Goal: Task Accomplishment & Management: Manage account settings

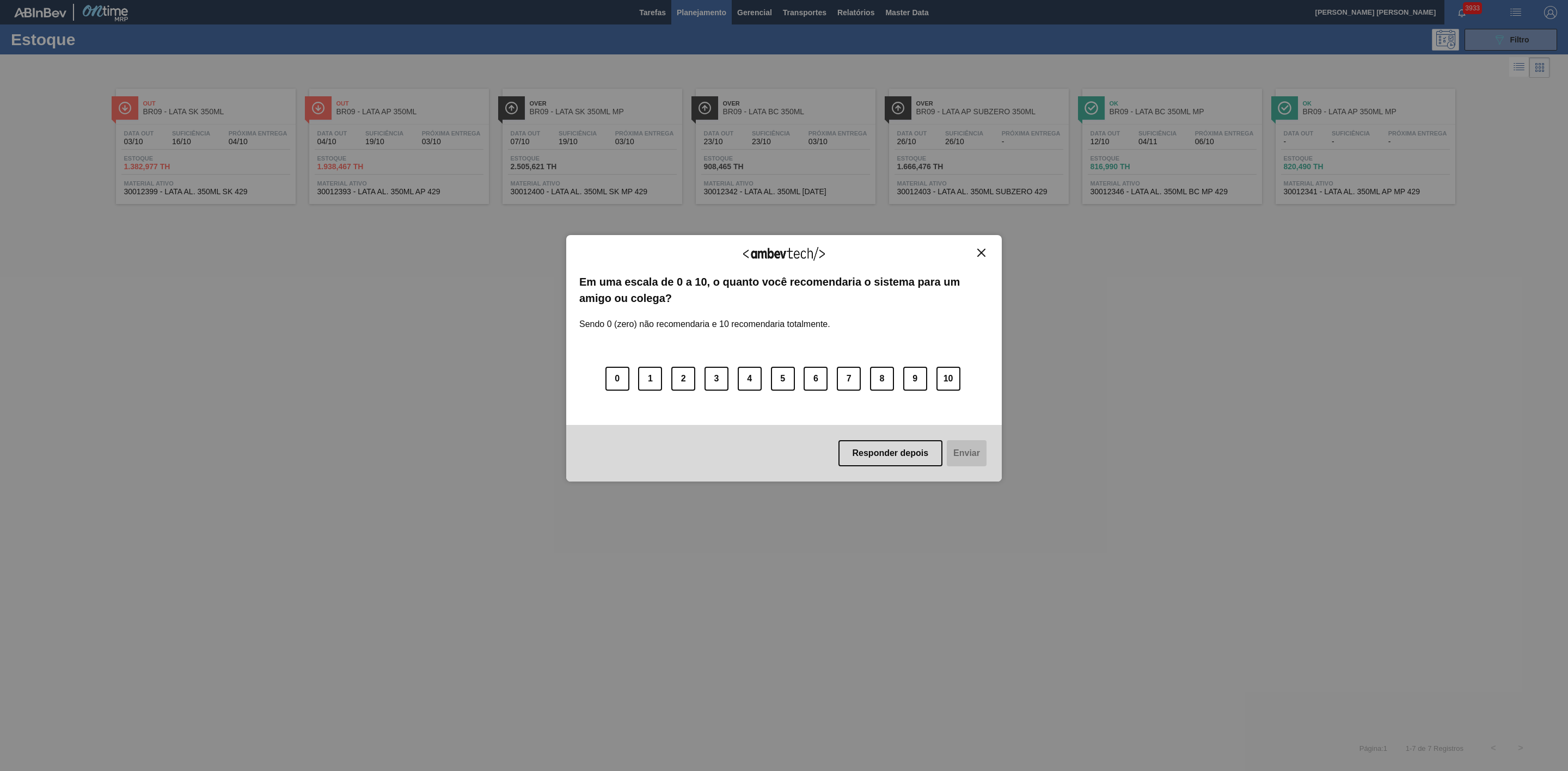
click at [980, 250] on img "Close" at bounding box center [981, 252] width 8 height 8
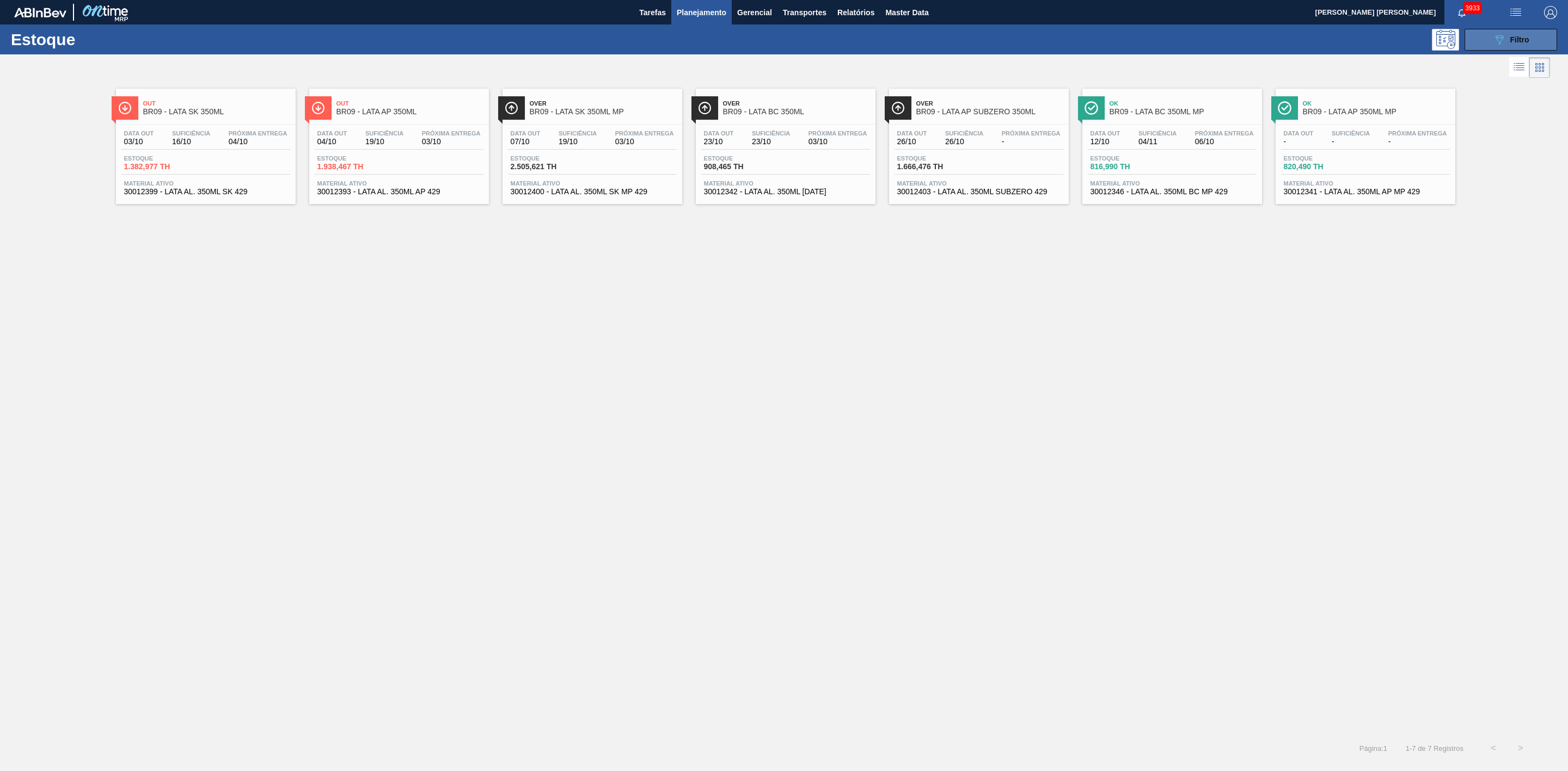
click at [1514, 41] on span "Filtro" at bounding box center [1519, 39] width 19 height 8
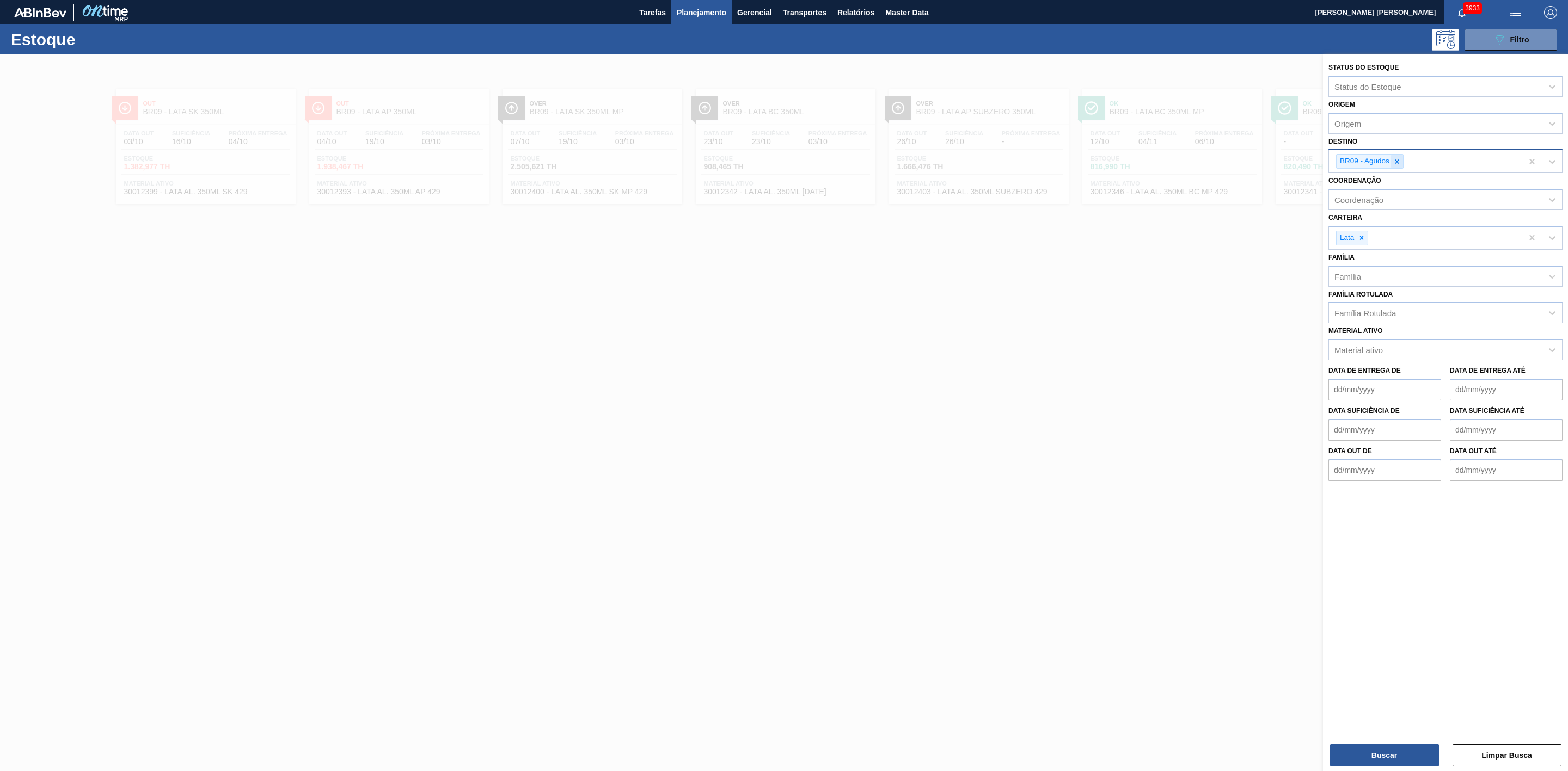
click at [1400, 161] on icon at bounding box center [1396, 161] width 8 height 8
type input "18"
click at [1387, 185] on div "BR18 - [GEOGRAPHIC_DATA]" at bounding box center [1444, 187] width 234 height 20
click at [1394, 748] on button "Buscar" at bounding box center [1384, 755] width 109 height 22
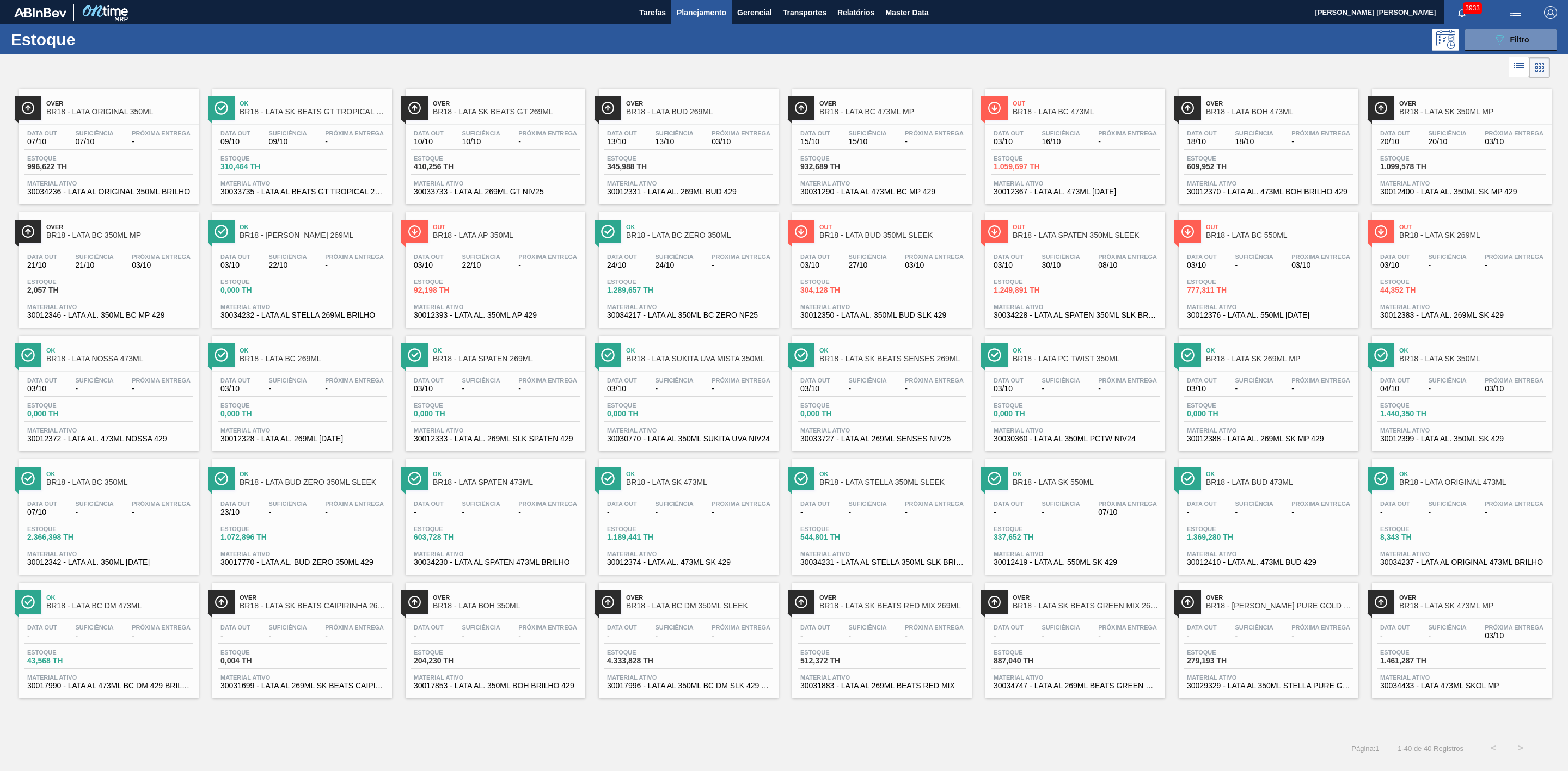
click at [525, 113] on span "BR18 - LATA SK BEATS GT 269ML" at bounding box center [506, 112] width 147 height 8
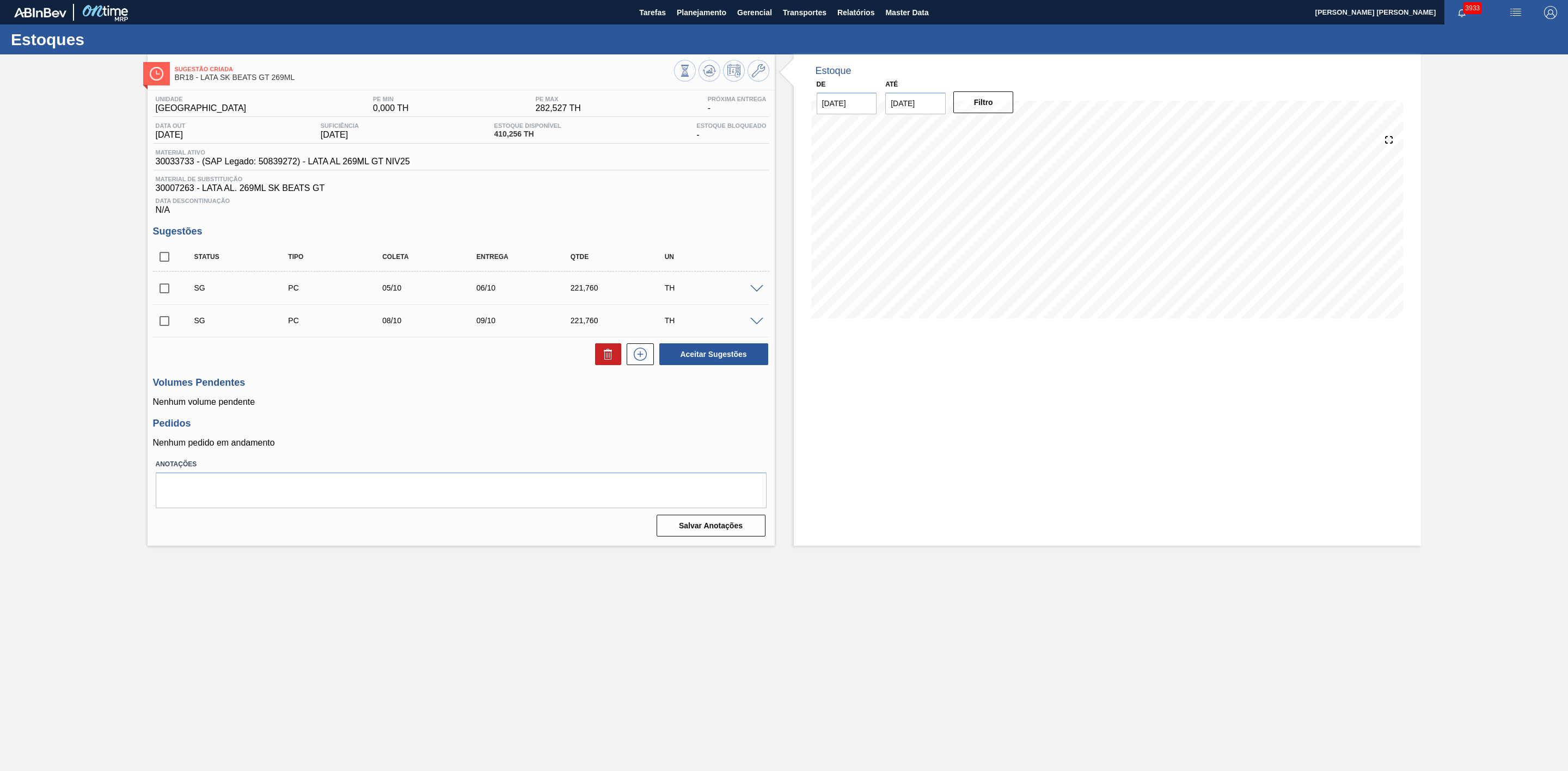
click at [159, 295] on input "checkbox" at bounding box center [164, 288] width 23 height 23
click at [708, 359] on button "Aceitar Sugestões" at bounding box center [713, 354] width 109 height 22
checkbox input "false"
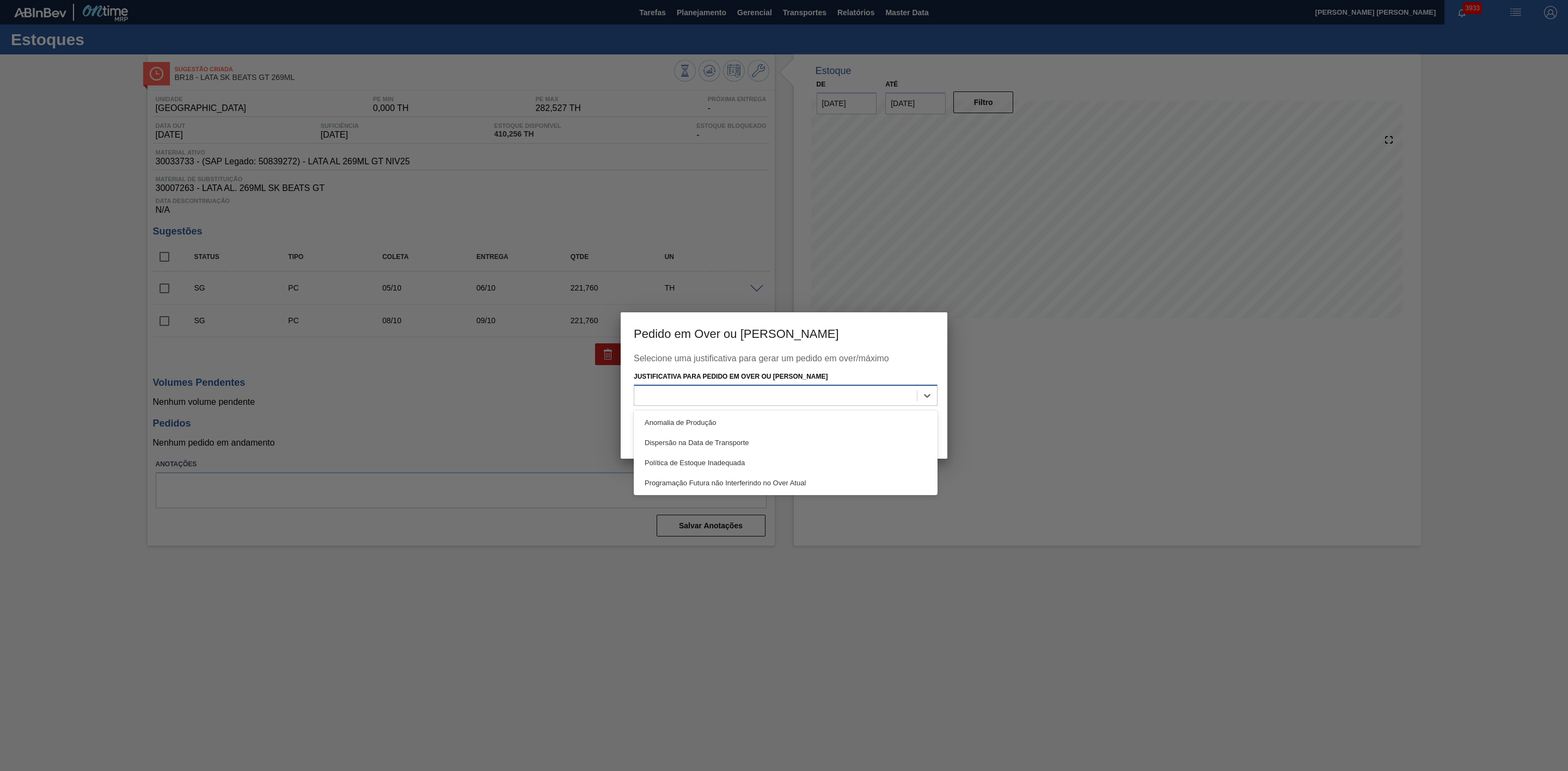
click at [766, 397] on div at bounding box center [775, 395] width 282 height 16
click at [661, 487] on div "Programação Futura não Interferindo no Over Atual" at bounding box center [785, 482] width 304 height 20
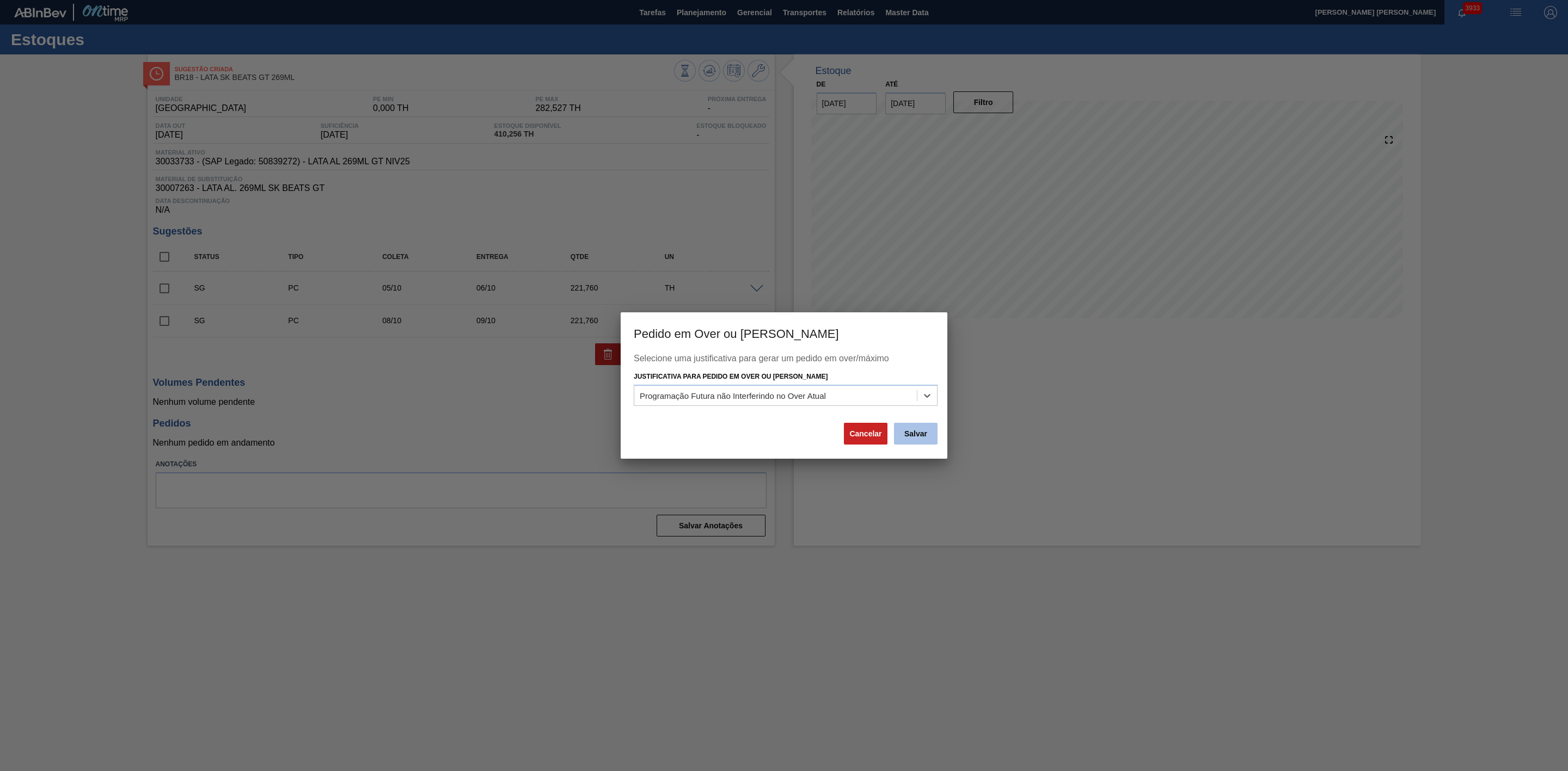
click at [913, 430] on button "Salvar" at bounding box center [915, 433] width 43 height 22
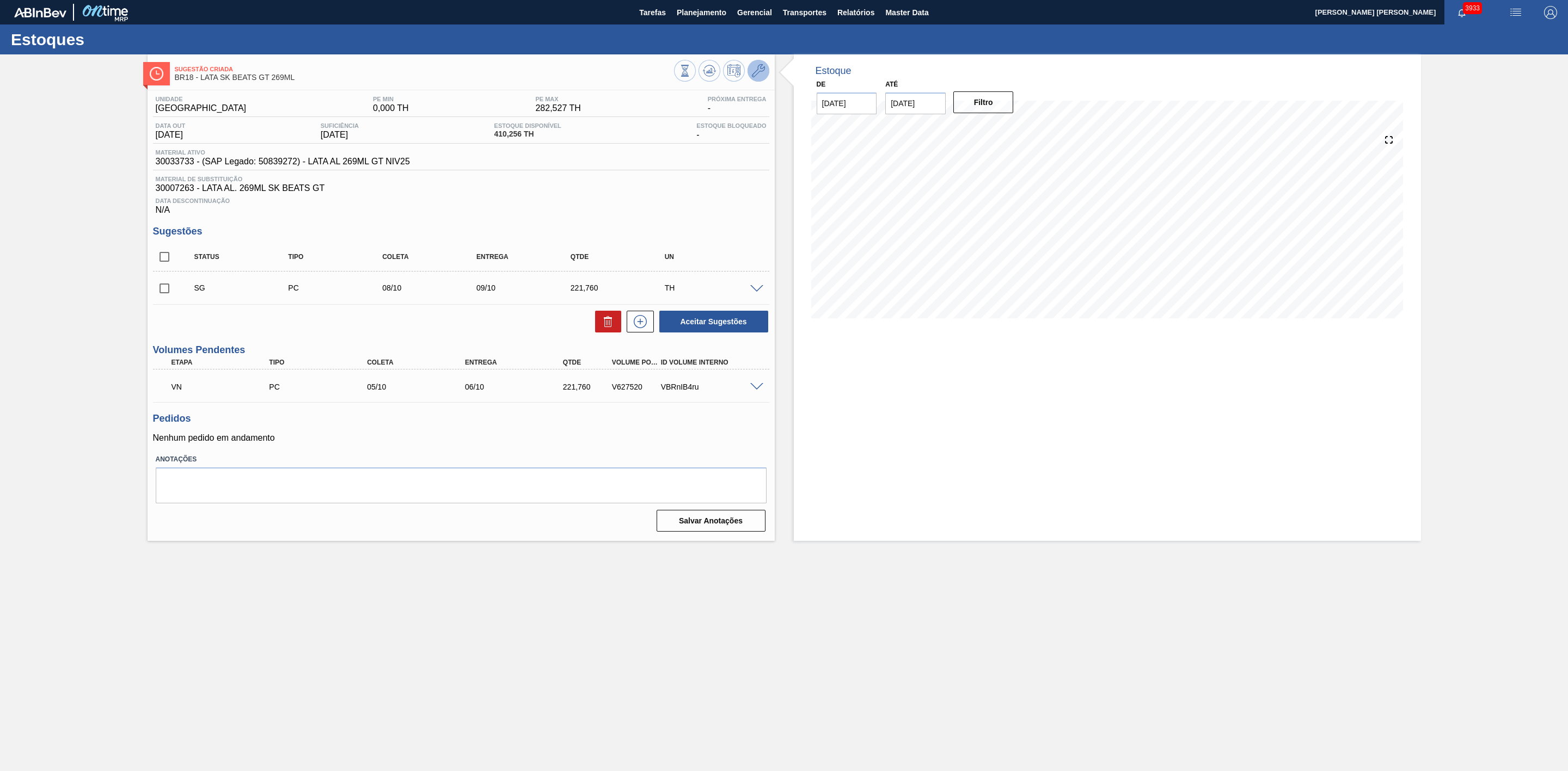
click at [764, 73] on icon at bounding box center [758, 70] width 13 height 13
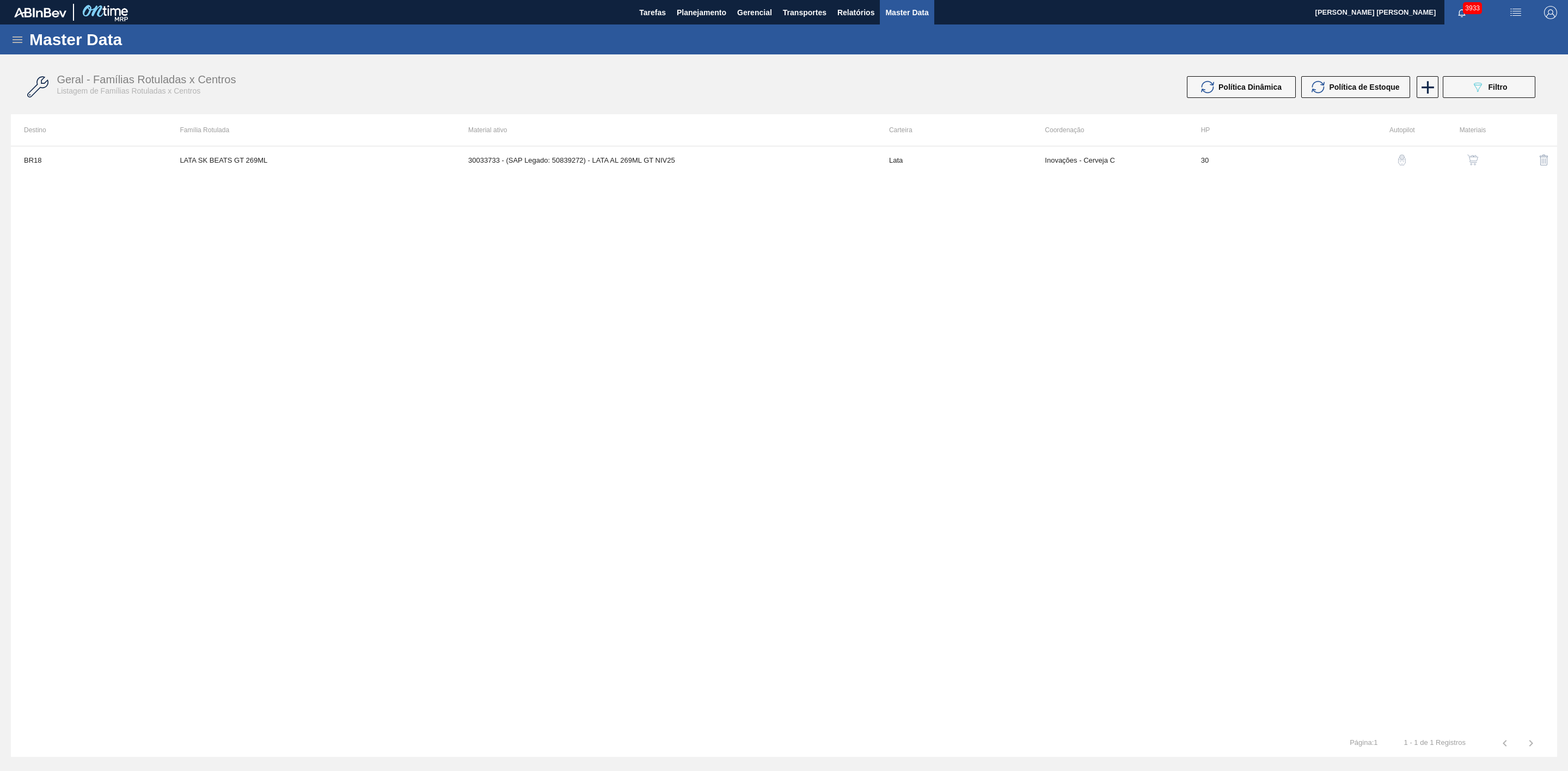
click at [1473, 164] on img "button" at bounding box center [1472, 160] width 11 height 11
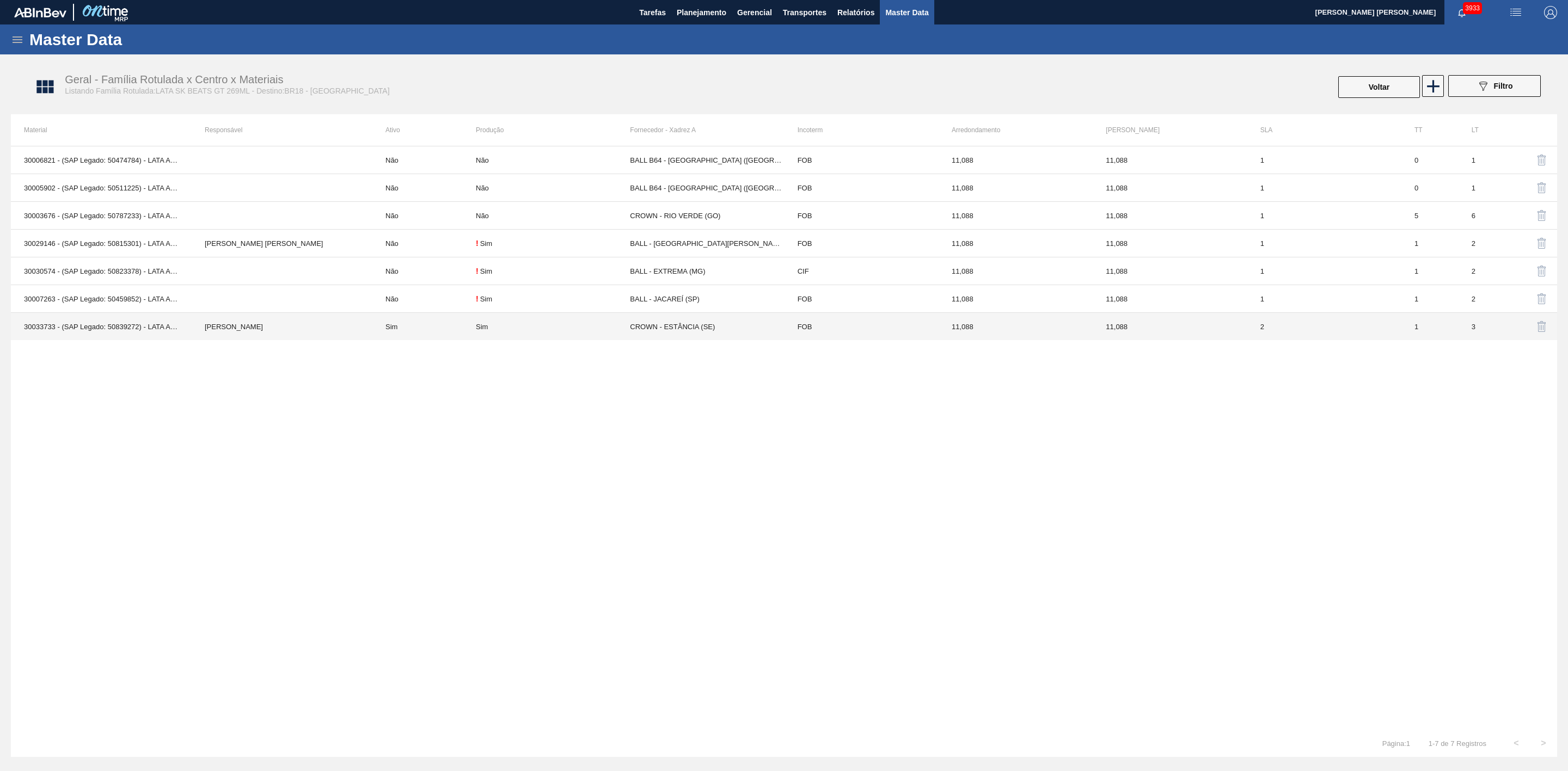
click at [464, 328] on td "Sim" at bounding box center [424, 327] width 103 height 28
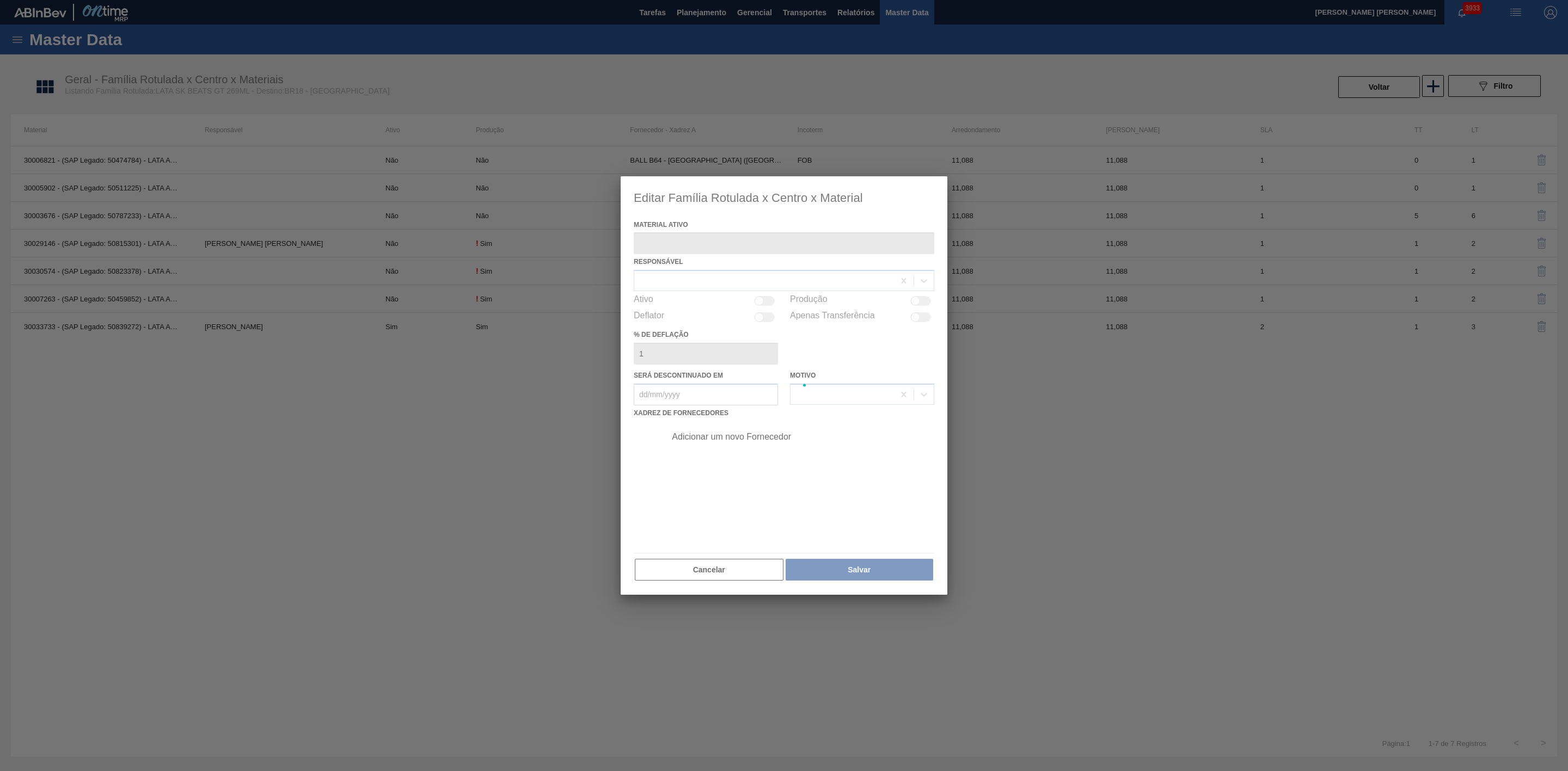
type ativo "30033733 - (SAP Legado: 50839272) - LATA AL 269ML GT NIV25"
checkbox input "true"
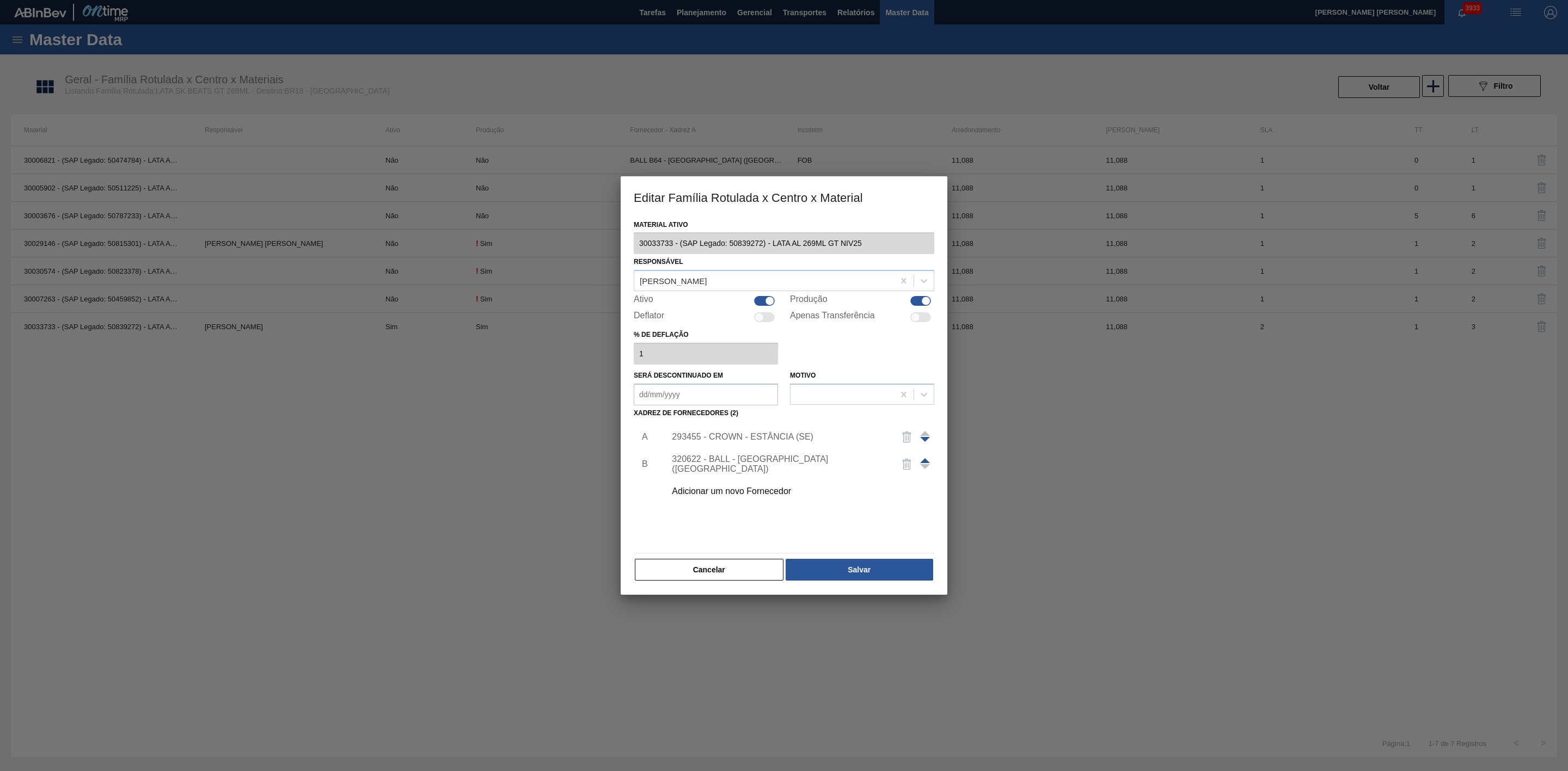
click at [822, 438] on div "293455 - CROWN - ESTÂNCIA (SE)" at bounding box center [778, 437] width 213 height 9
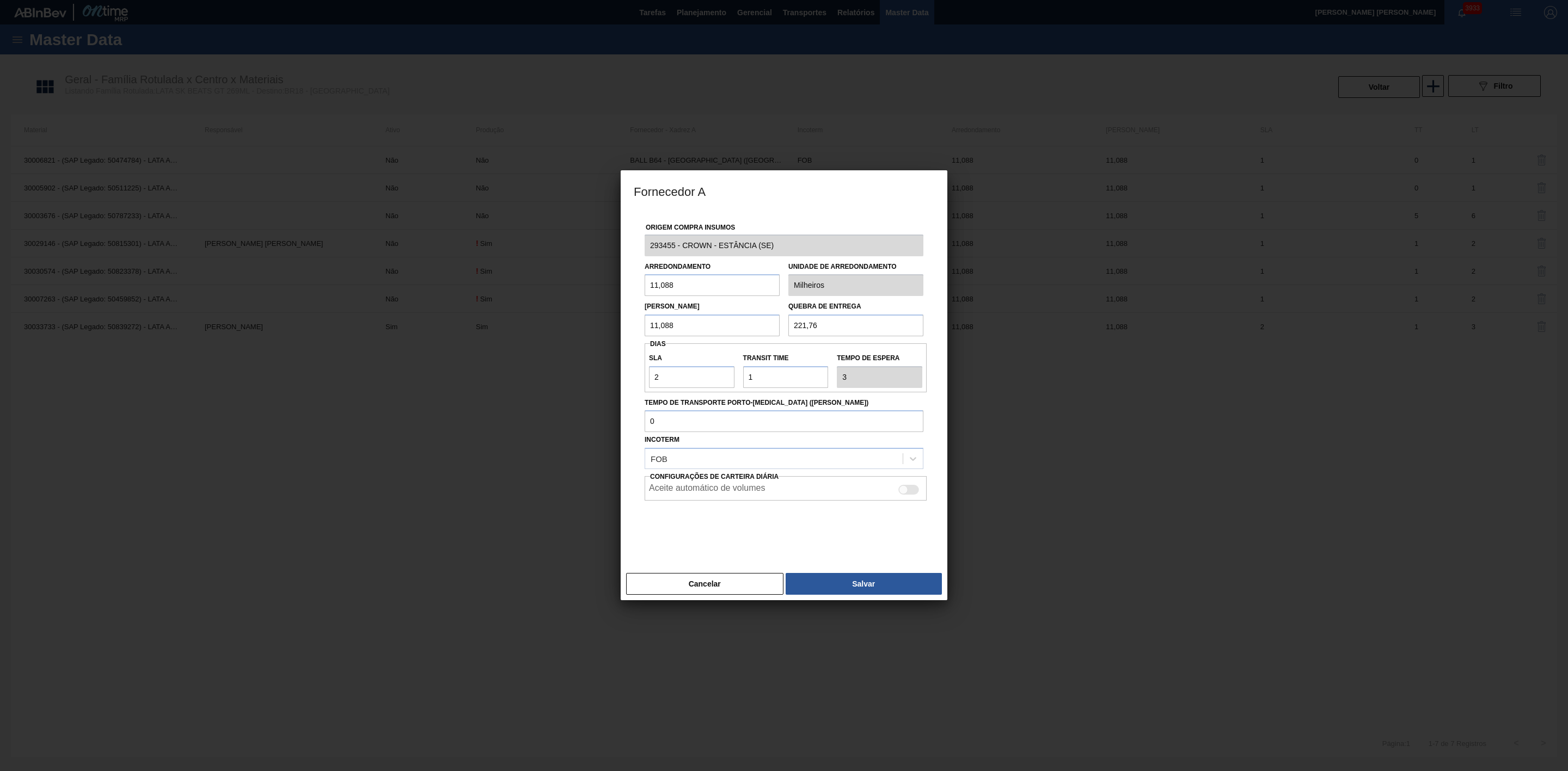
click at [915, 491] on div at bounding box center [908, 490] width 21 height 9
checkbox input "true"
click at [879, 582] on button "Salvar" at bounding box center [863, 583] width 156 height 22
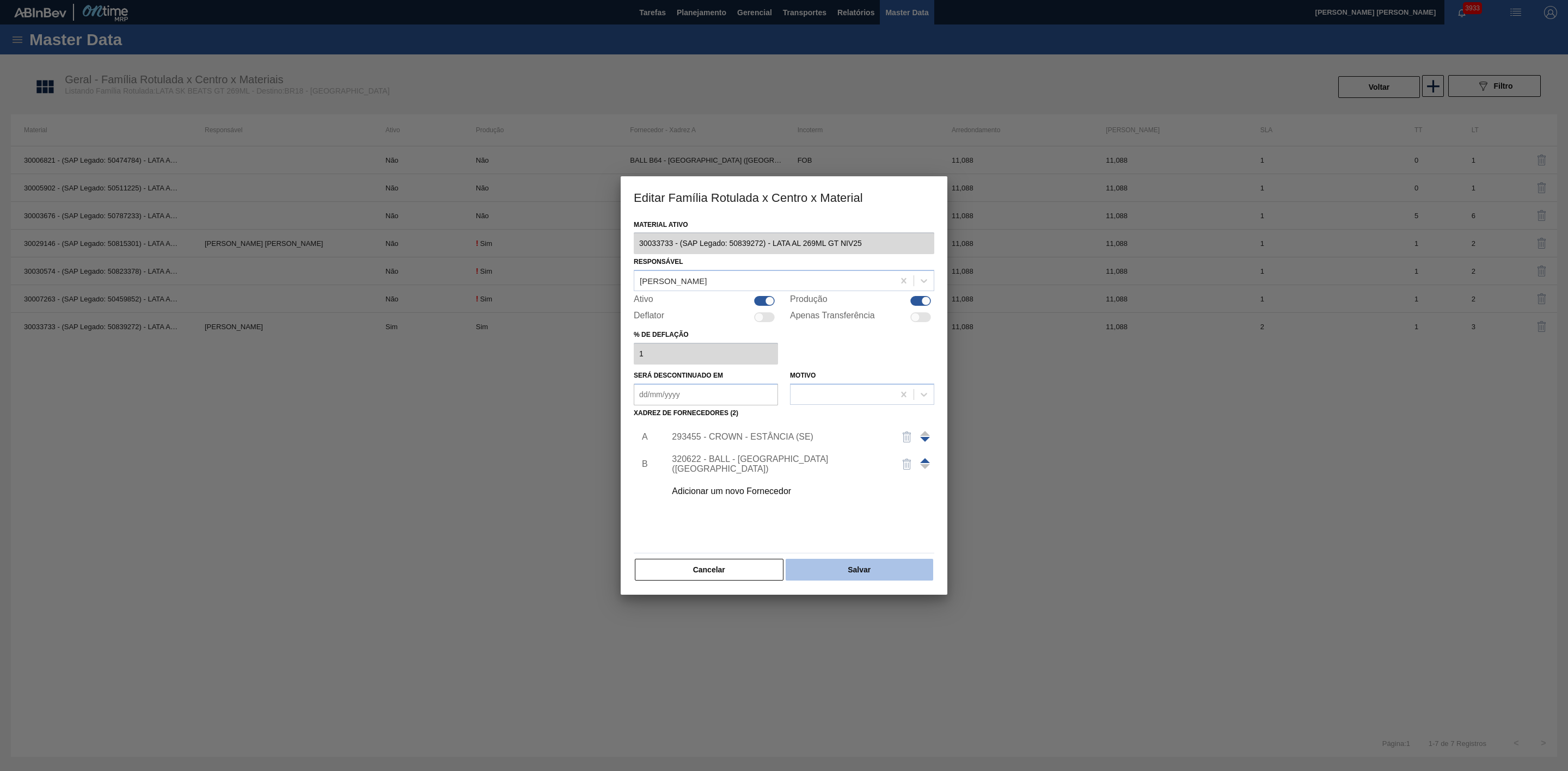
click at [858, 567] on button "Salvar" at bounding box center [859, 569] width 147 height 22
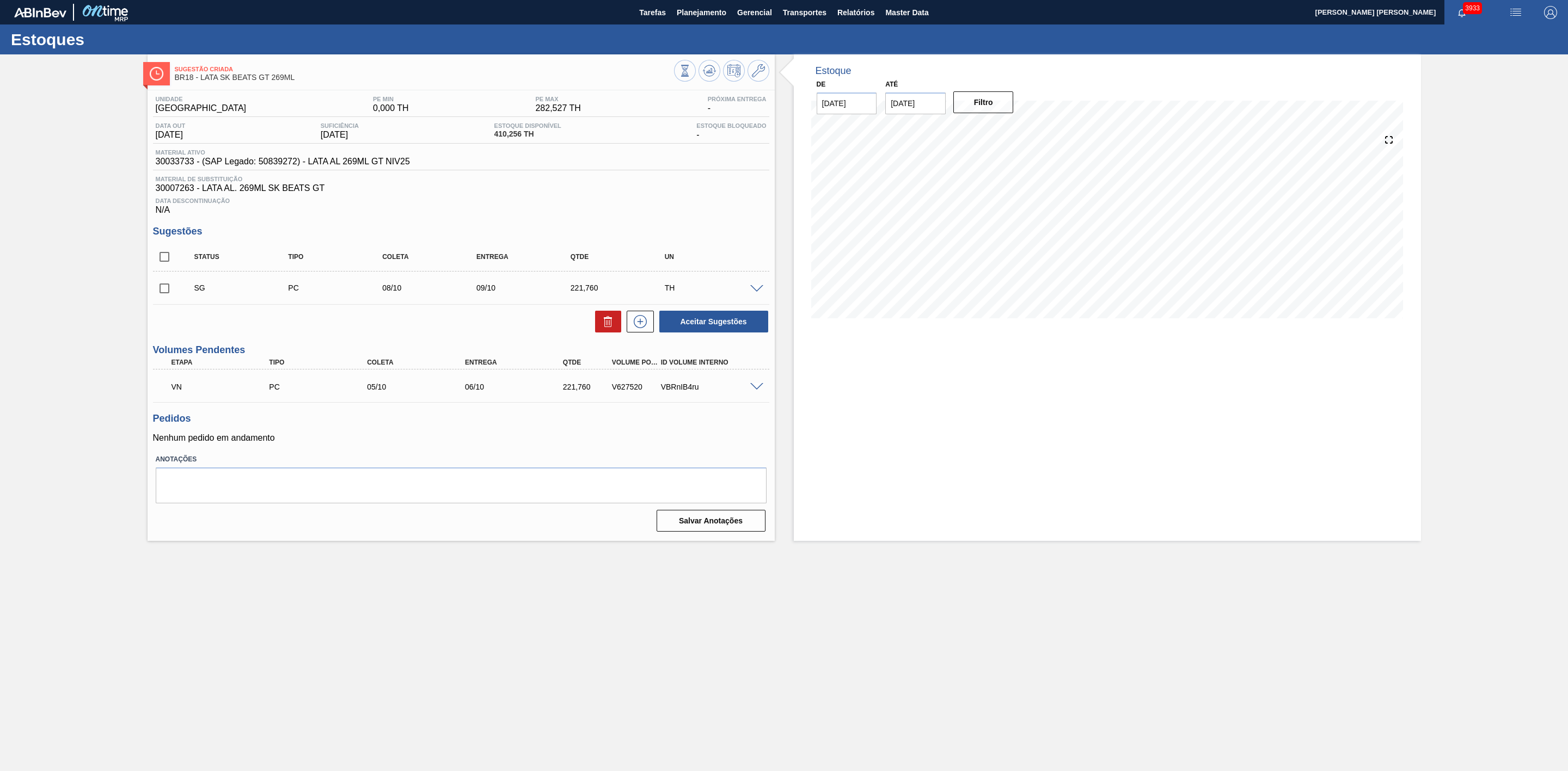
click at [757, 391] on span at bounding box center [756, 386] width 13 height 8
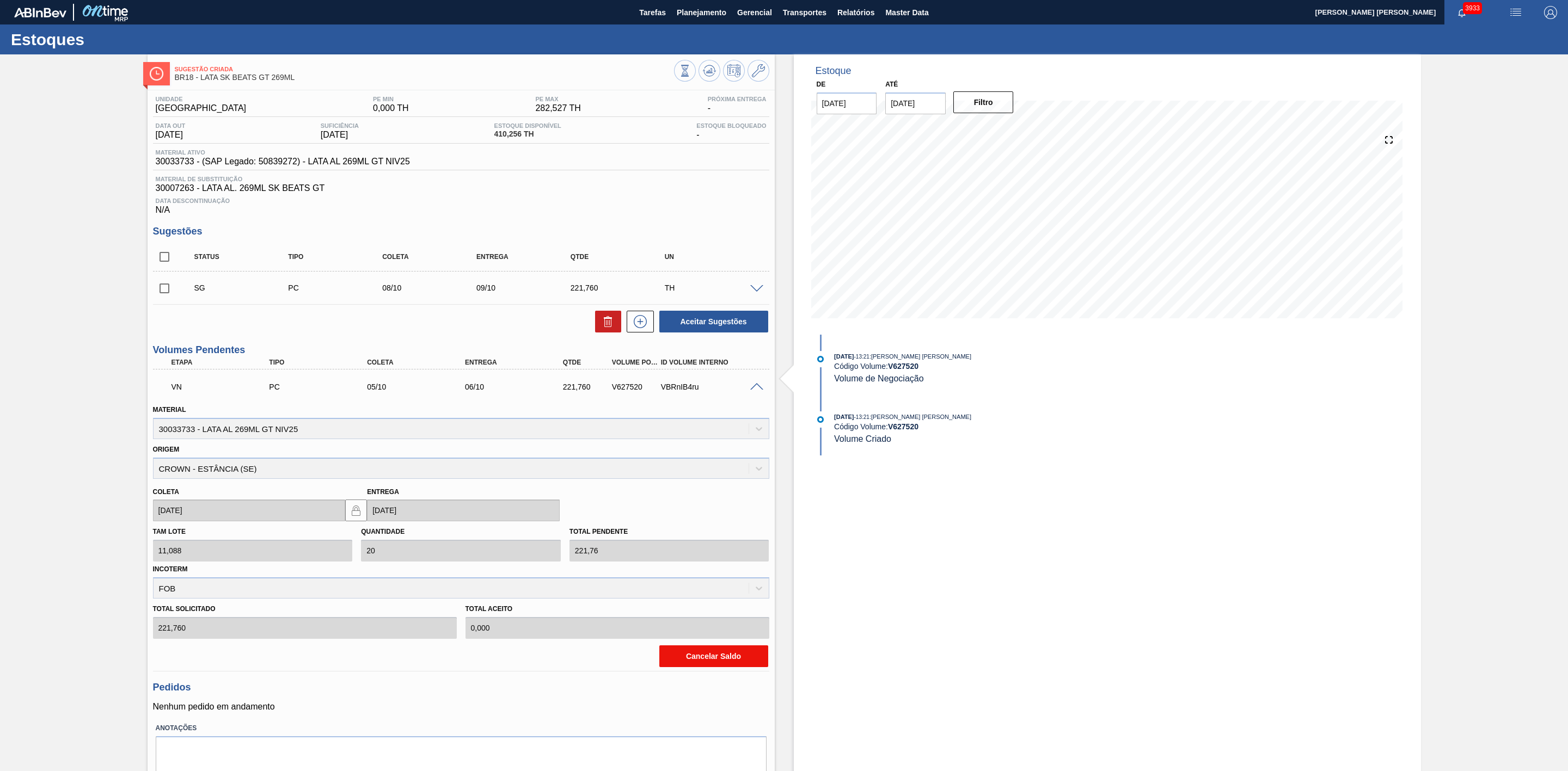
click at [712, 667] on button "Cancelar Saldo" at bounding box center [713, 656] width 109 height 22
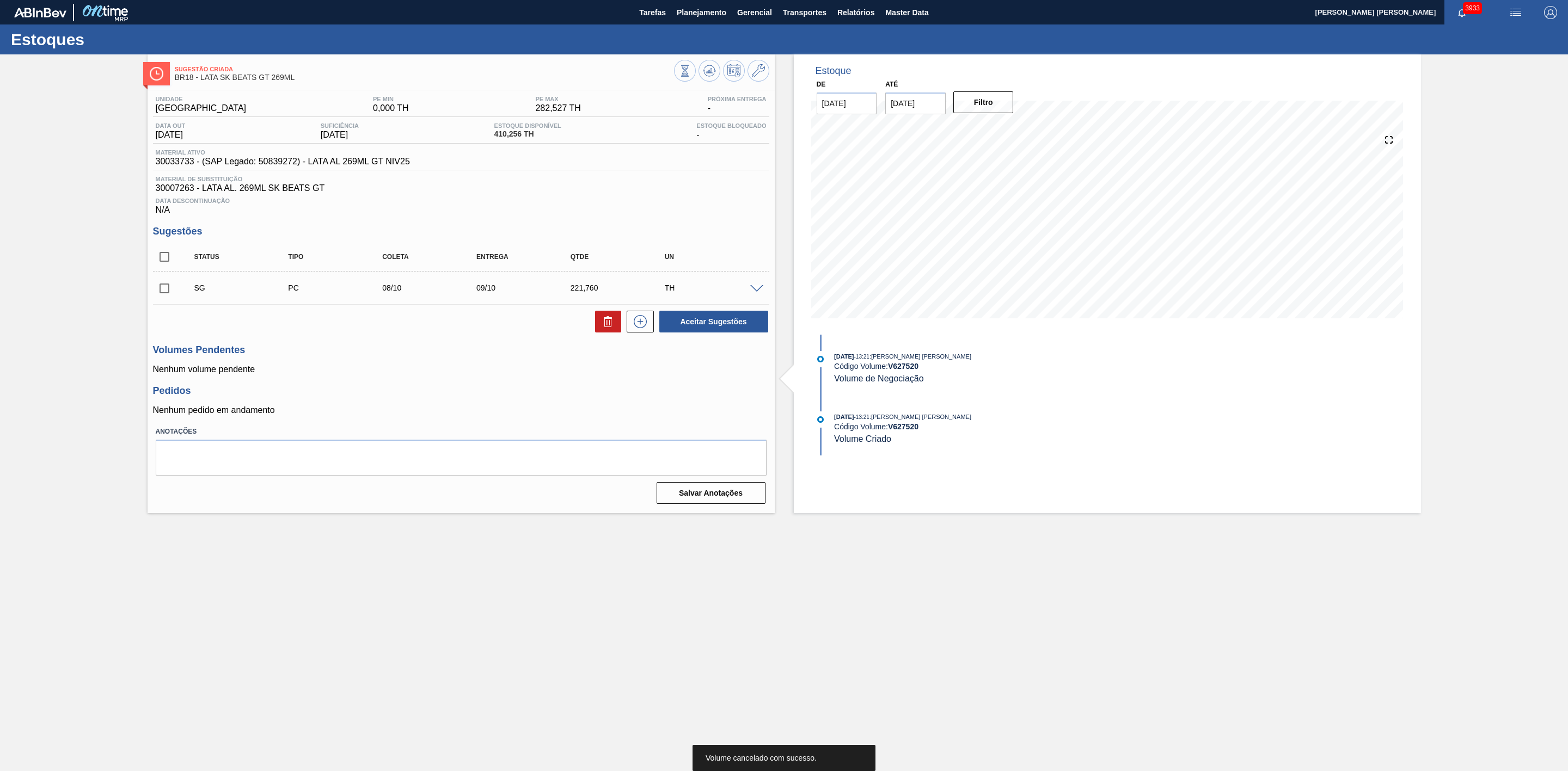
click at [168, 294] on input "checkbox" at bounding box center [164, 288] width 23 height 23
click at [723, 324] on button "Aceitar Sugestões" at bounding box center [713, 321] width 109 height 22
checkbox input "false"
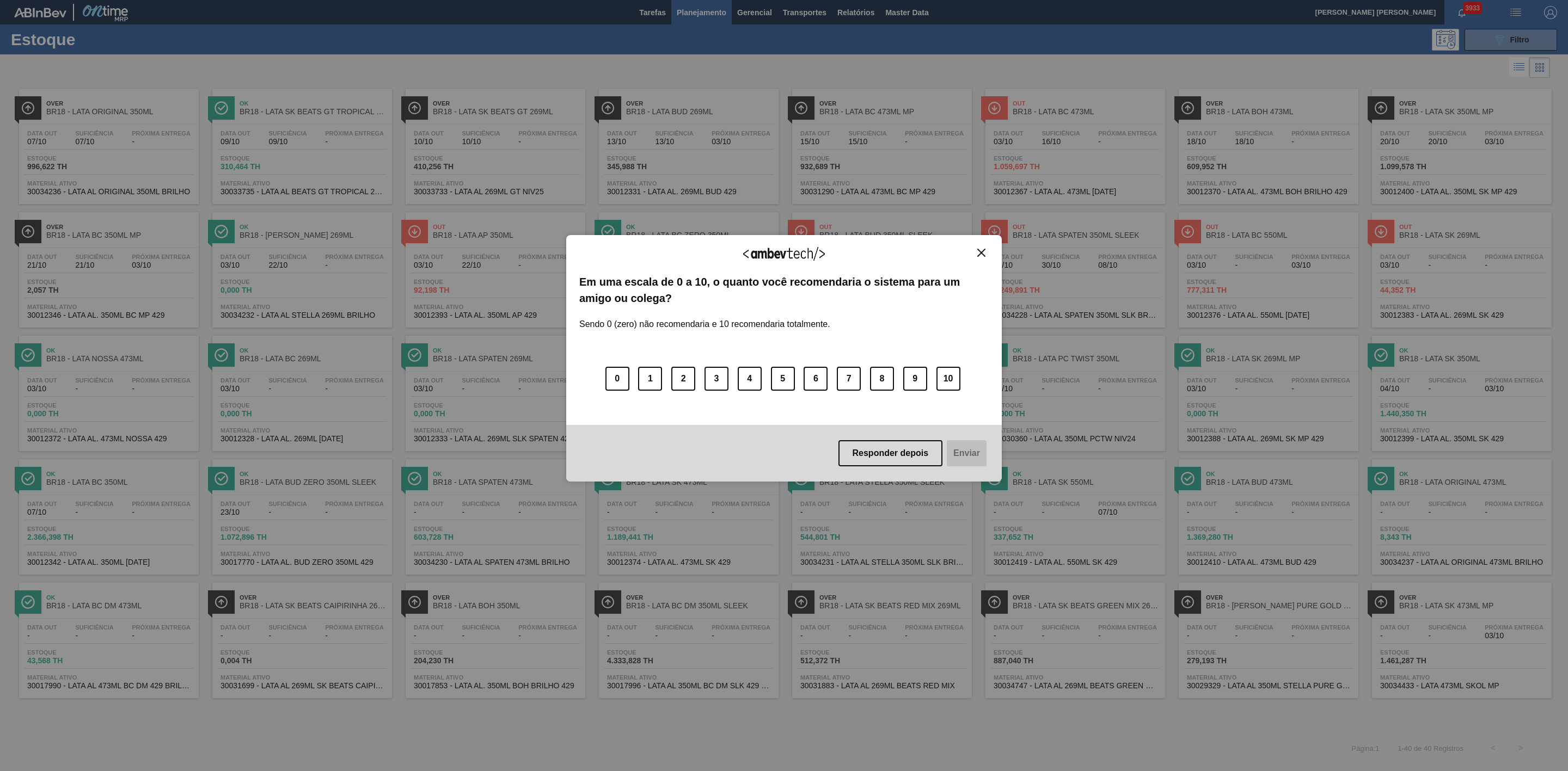
click at [980, 253] on img "Close" at bounding box center [981, 252] width 8 height 8
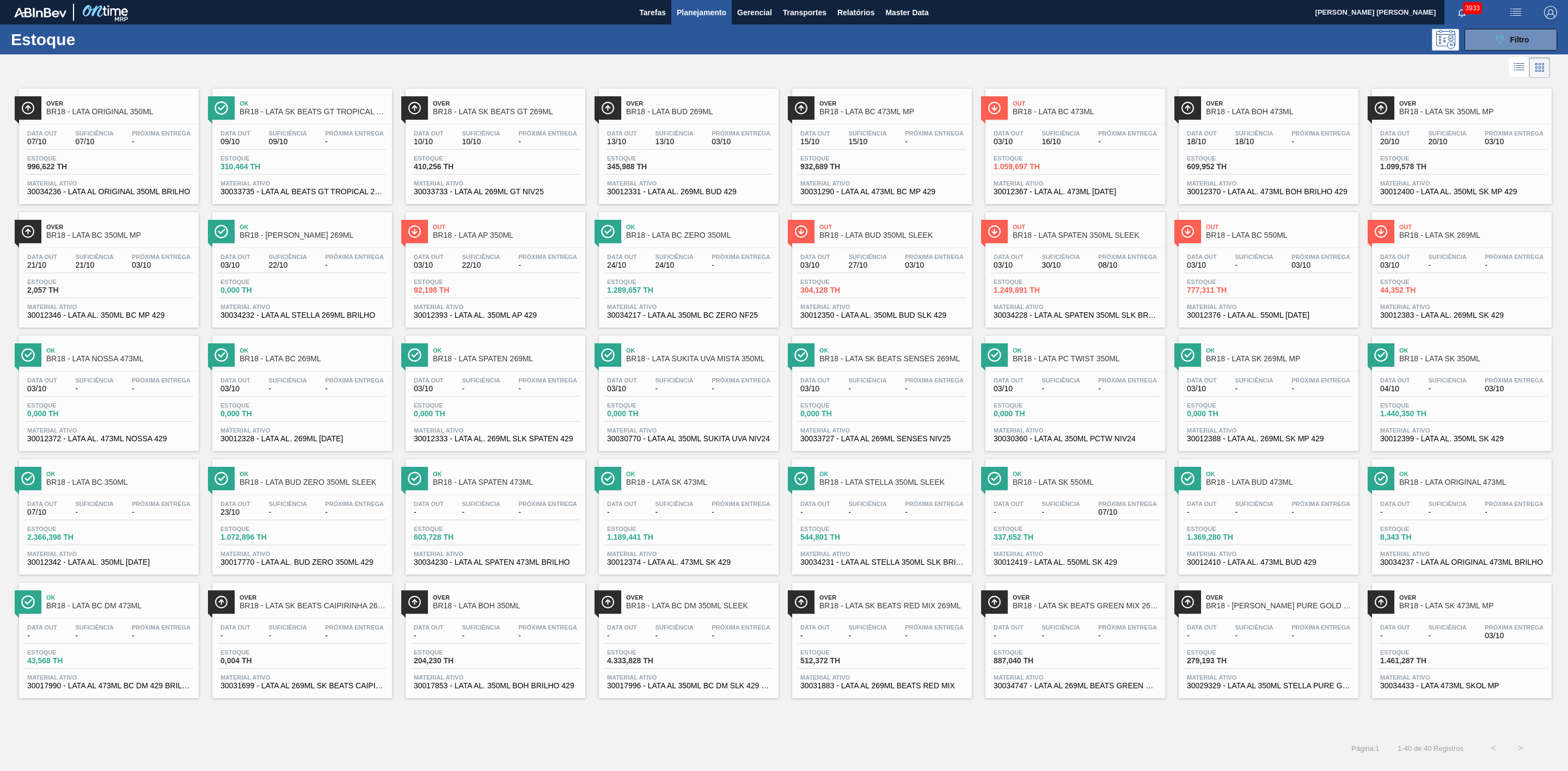
click at [698, 11] on span "Planejamento" at bounding box center [701, 12] width 50 height 13
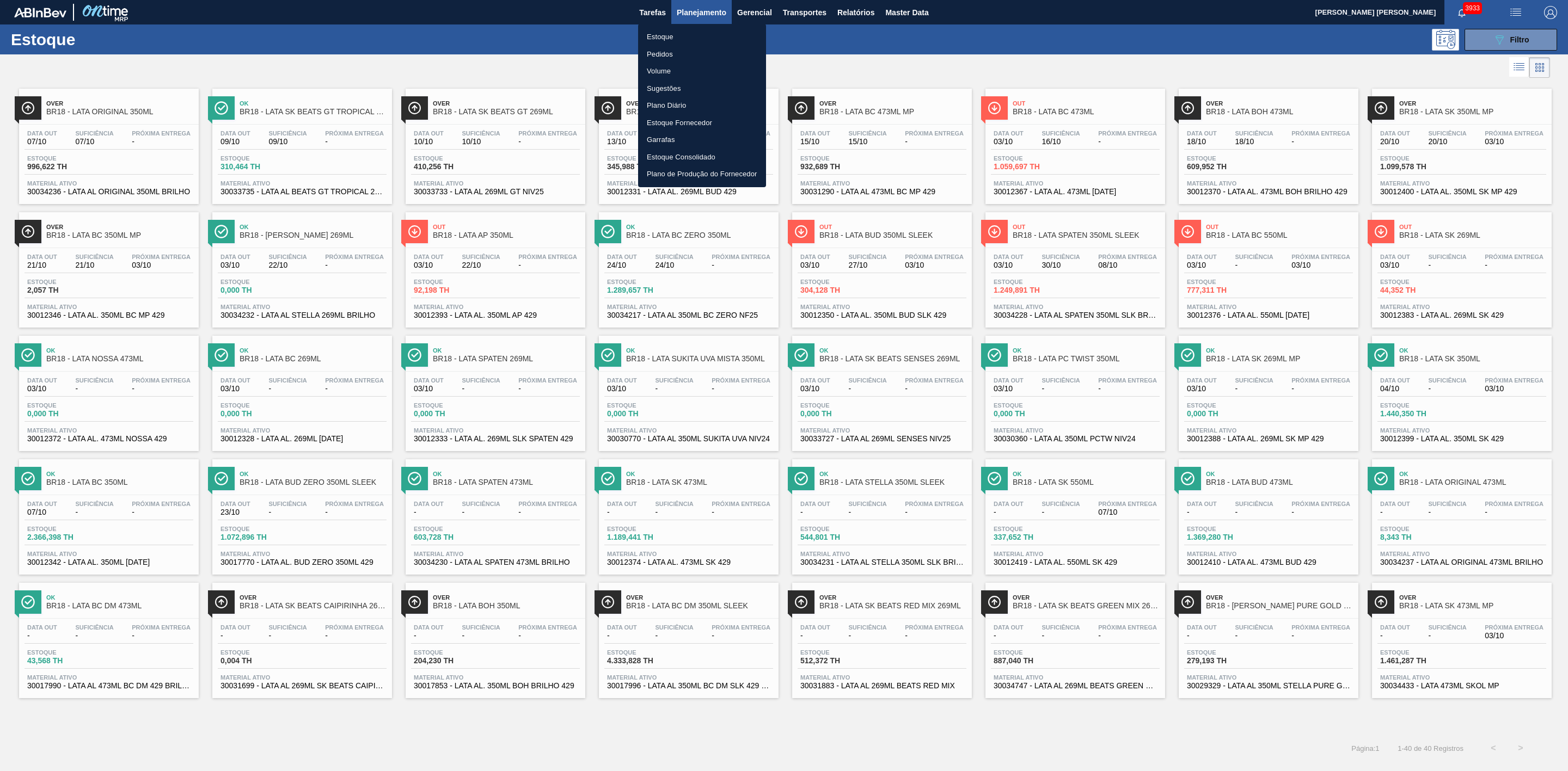
click at [658, 69] on li "Volume" at bounding box center [702, 71] width 128 height 18
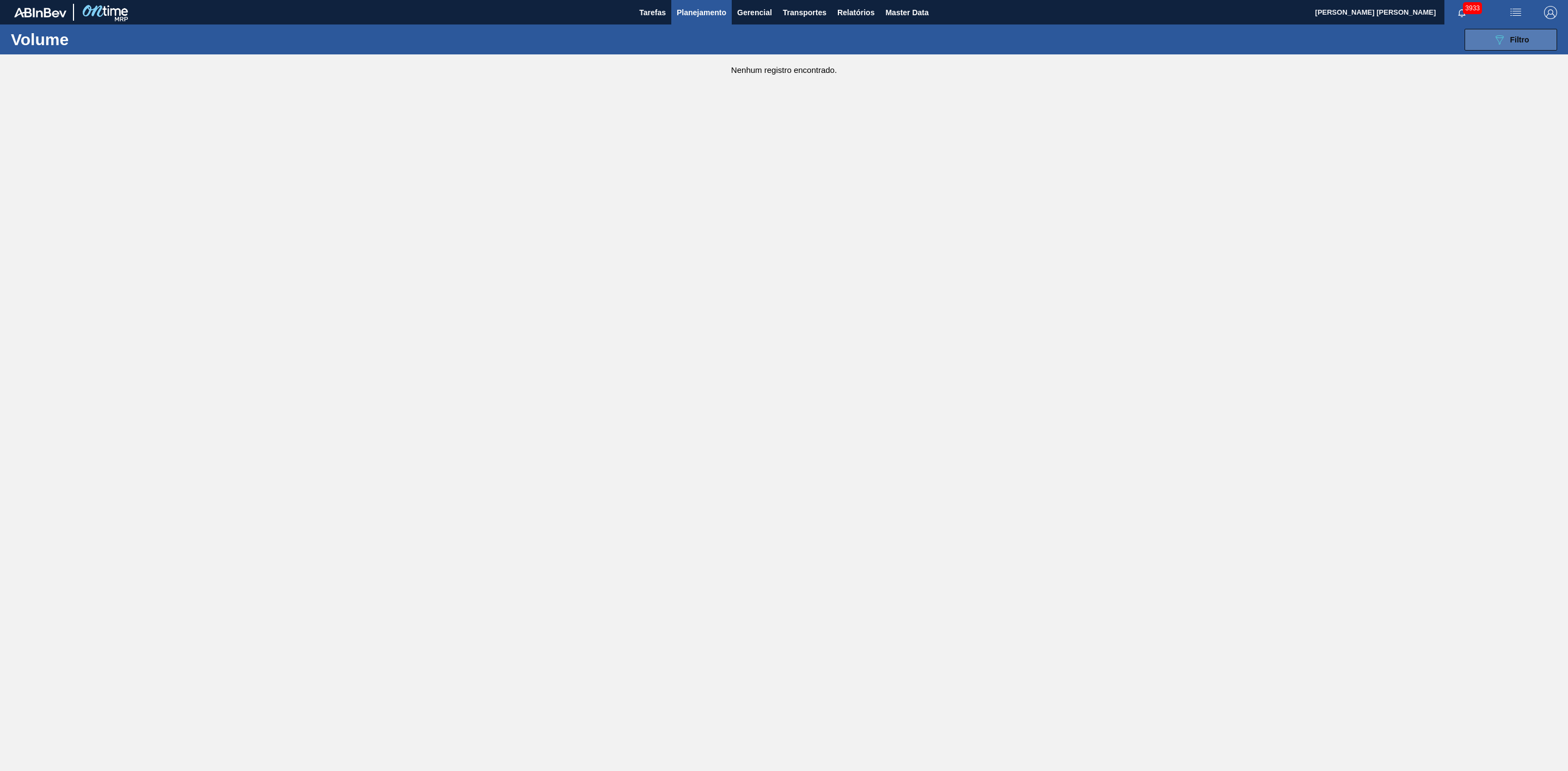
click at [1511, 39] on span "Filtro" at bounding box center [1519, 39] width 19 height 8
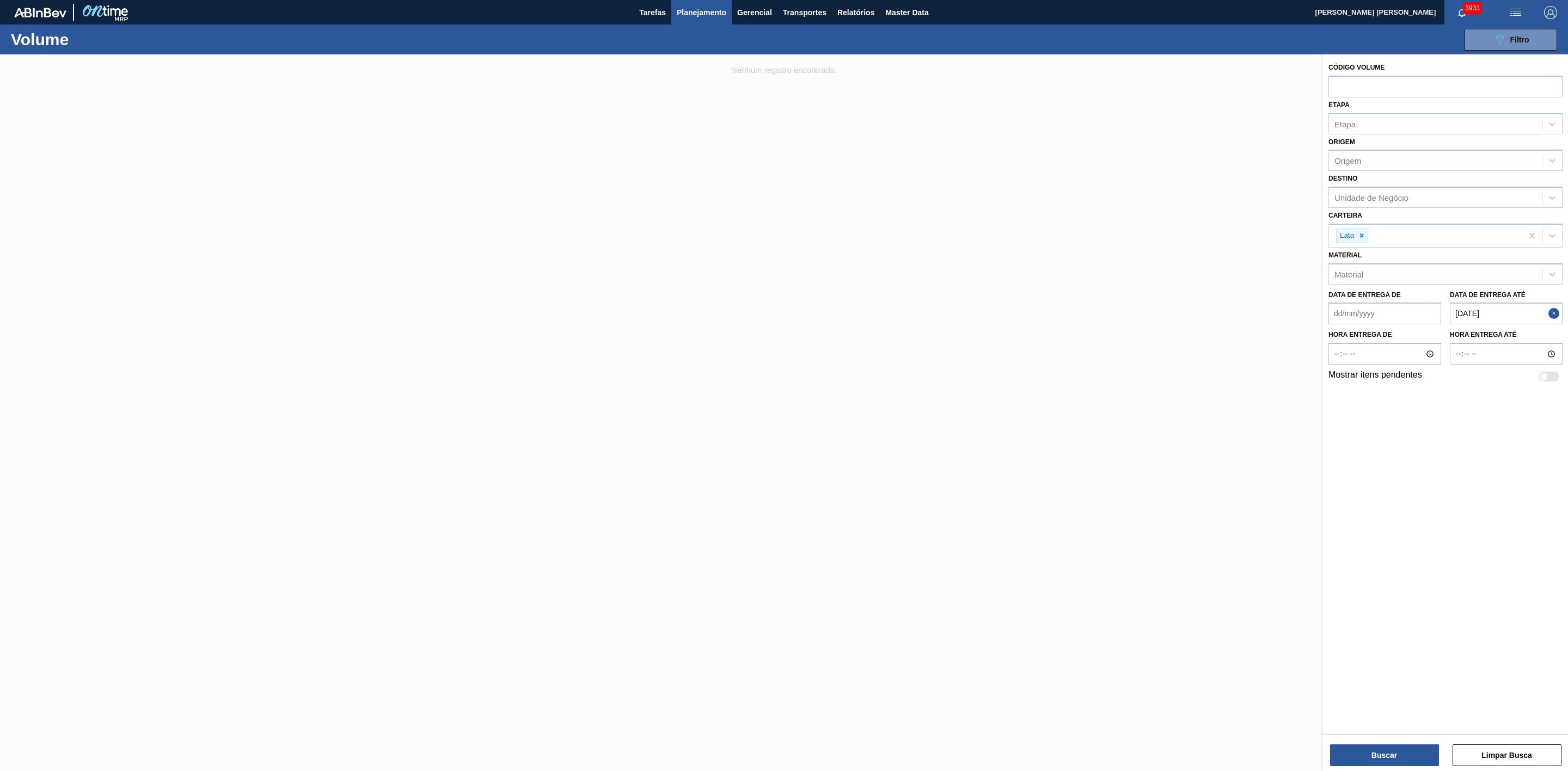
click at [1552, 315] on button "Close" at bounding box center [1555, 313] width 14 height 22
click at [1372, 196] on div "Unidade de Negócio" at bounding box center [1371, 198] width 74 height 9
type input "18"
click at [1362, 213] on div "BR18 - Pernambuco BR18 - NORMAL - Pernambuco - Porto S4" at bounding box center [1444, 234] width 234 height 45
click at [1363, 225] on div "BR18 - [GEOGRAPHIC_DATA]" at bounding box center [1444, 224] width 234 height 20
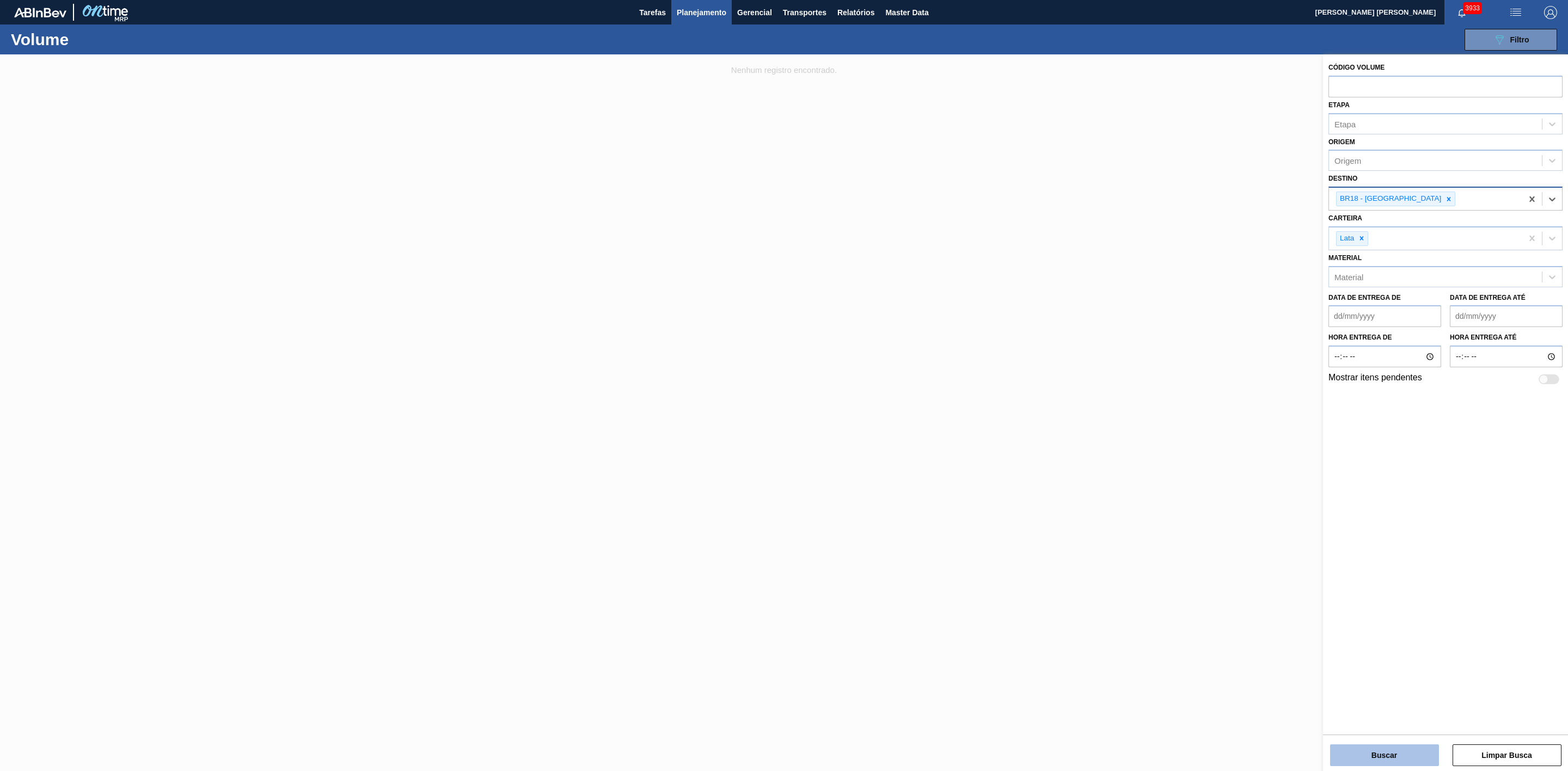
click at [1380, 752] on button "Buscar" at bounding box center [1384, 755] width 109 height 22
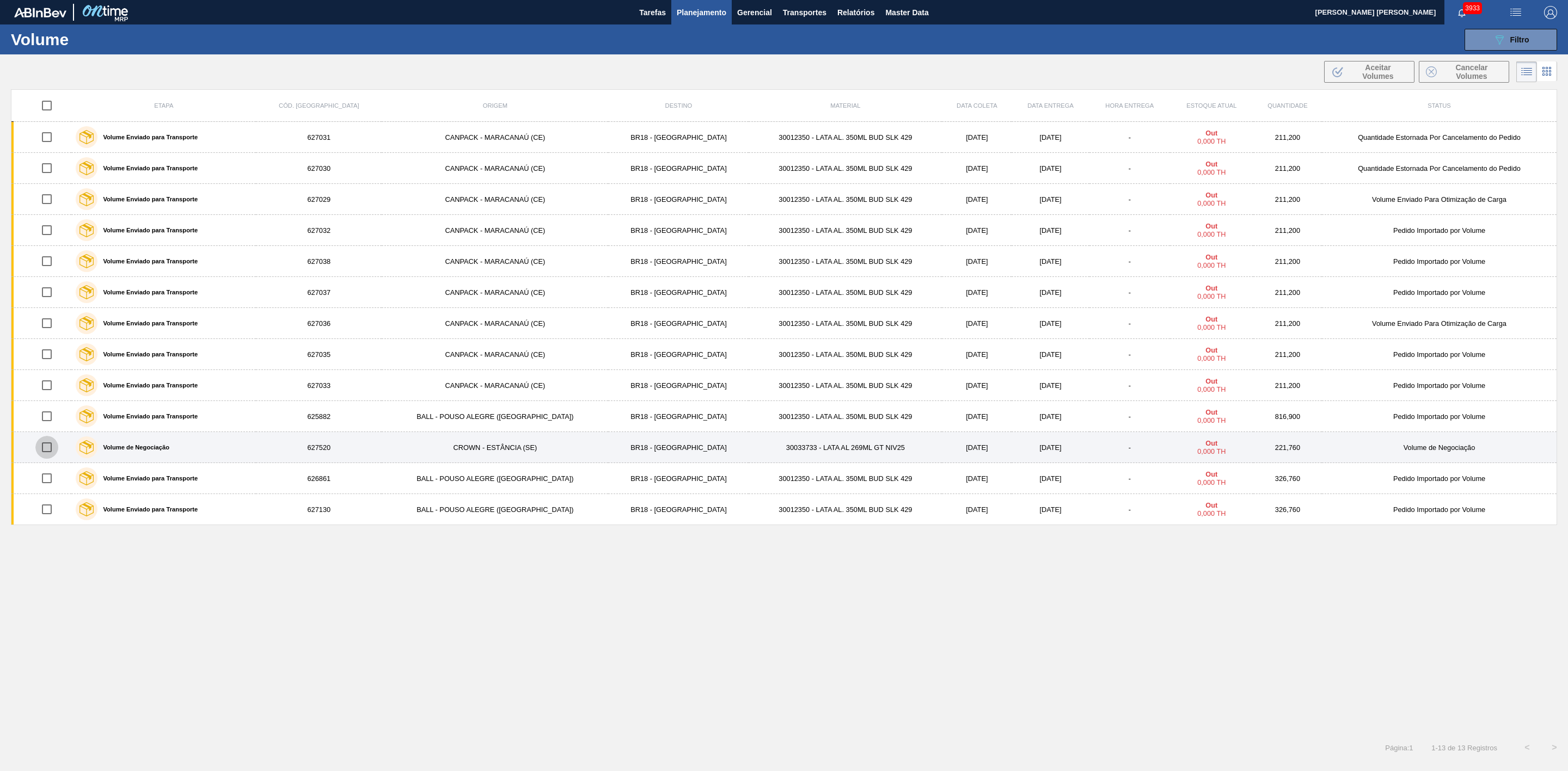
click at [46, 451] on input "checkbox" at bounding box center [47, 447] width 23 height 23
click at [48, 449] on input "checkbox" at bounding box center [47, 447] width 23 height 23
checkbox input "false"
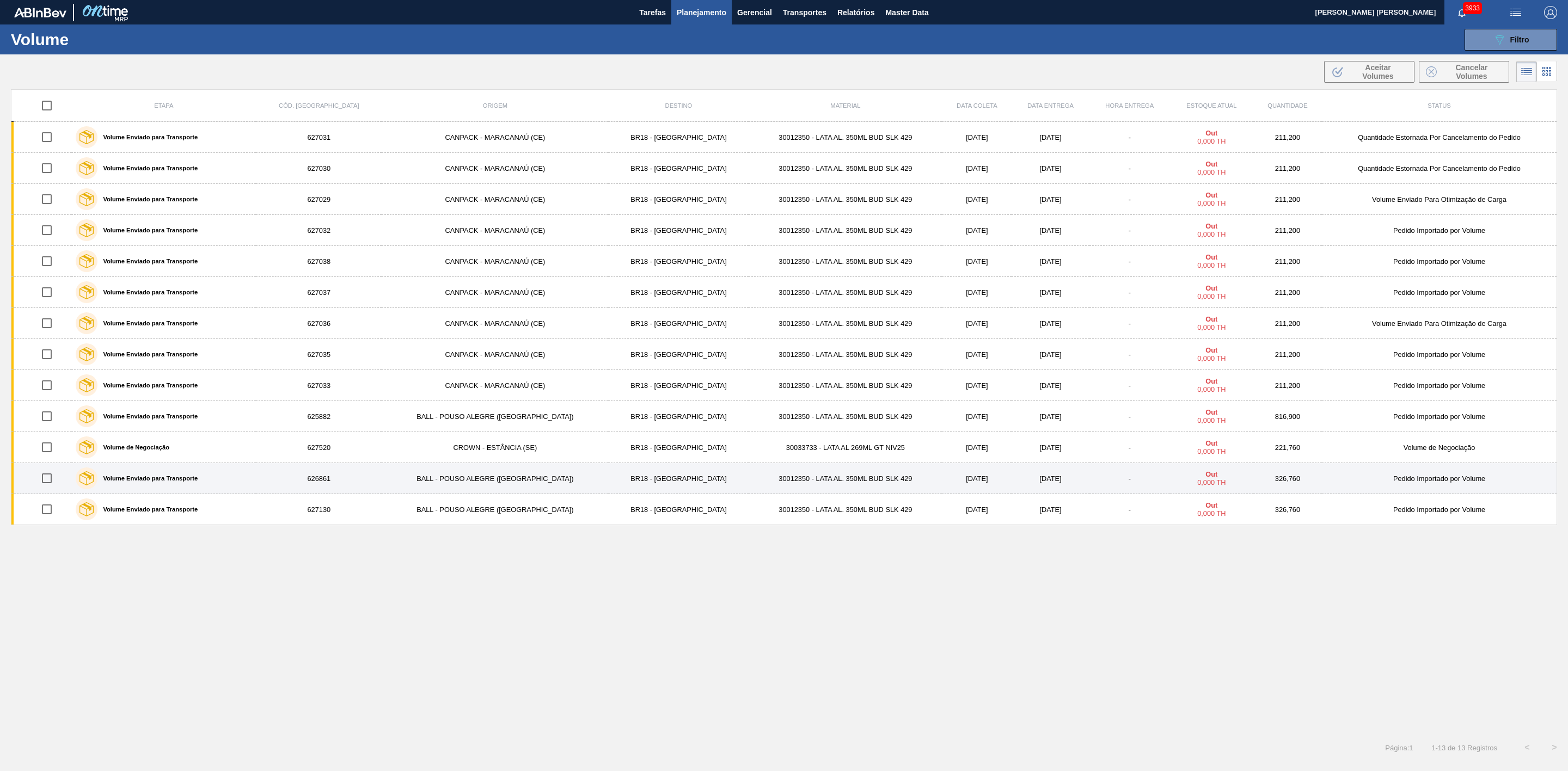
click at [57, 484] on input "checkbox" at bounding box center [47, 478] width 23 height 23
checkbox input "true"
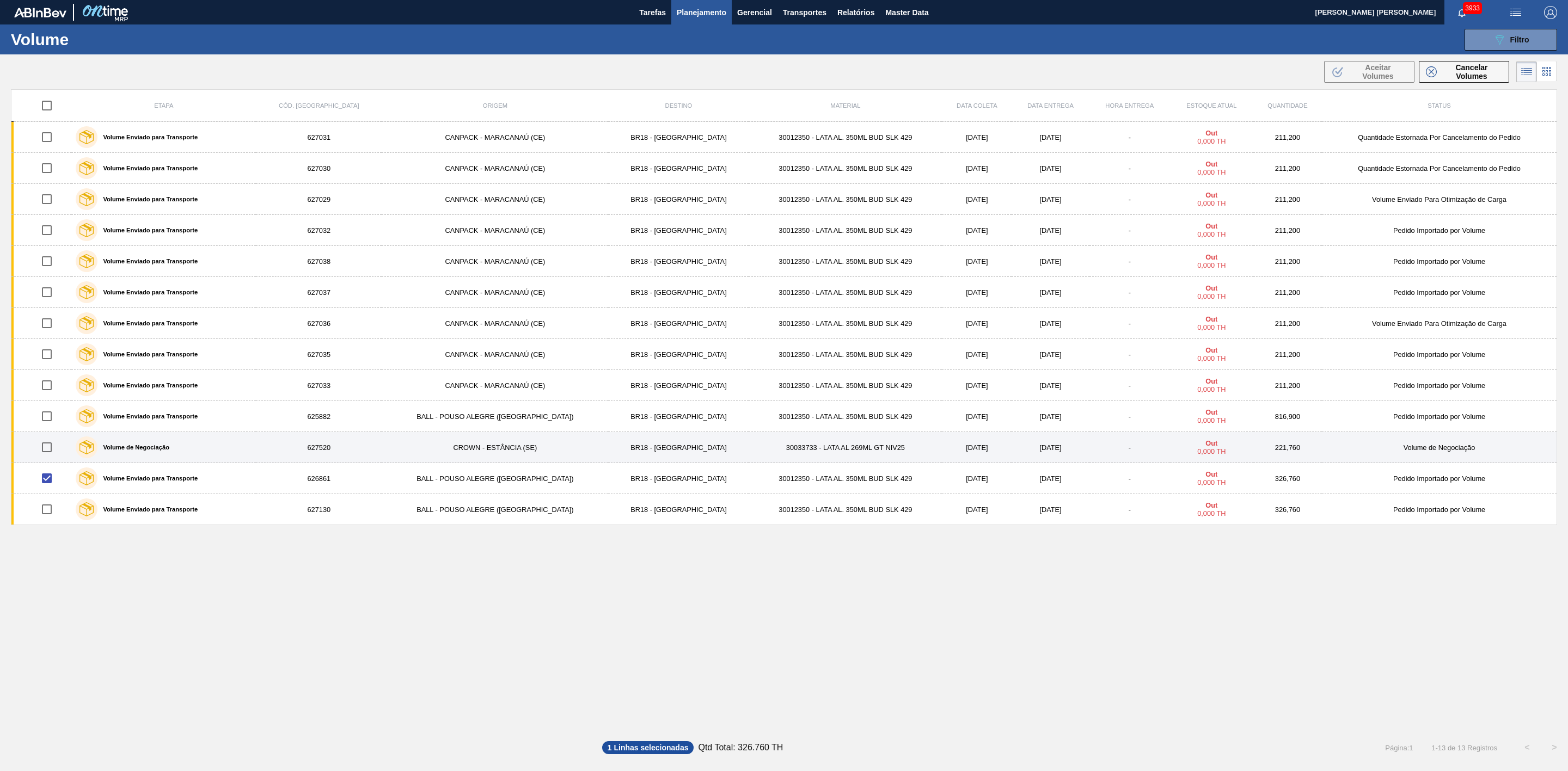
click at [47, 452] on input "checkbox" at bounding box center [47, 447] width 23 height 23
checkbox input "true"
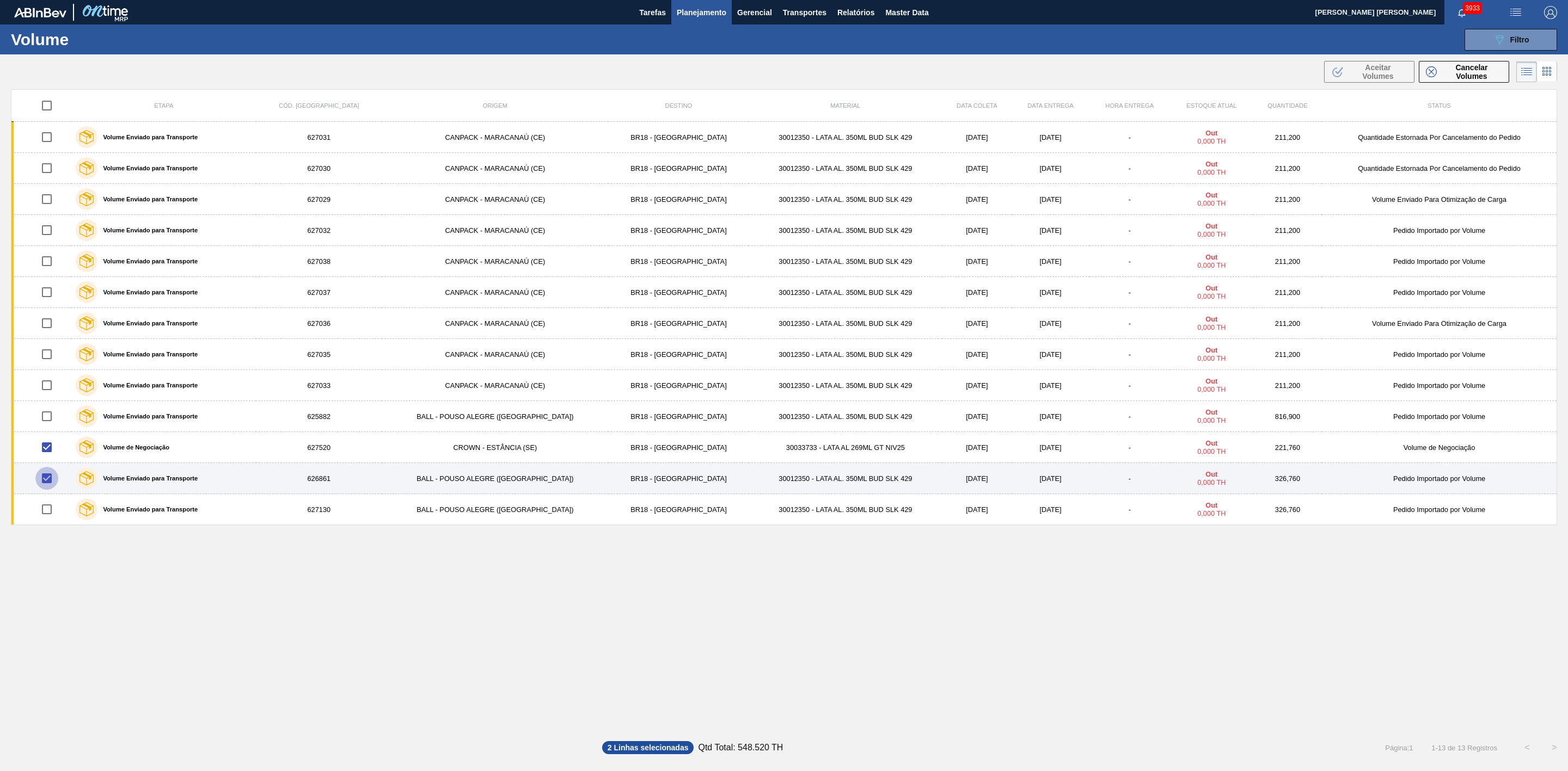
click at [54, 482] on input "checkbox" at bounding box center [47, 478] width 23 height 23
click at [49, 482] on input "checkbox" at bounding box center [47, 478] width 23 height 23
checkbox input "true"
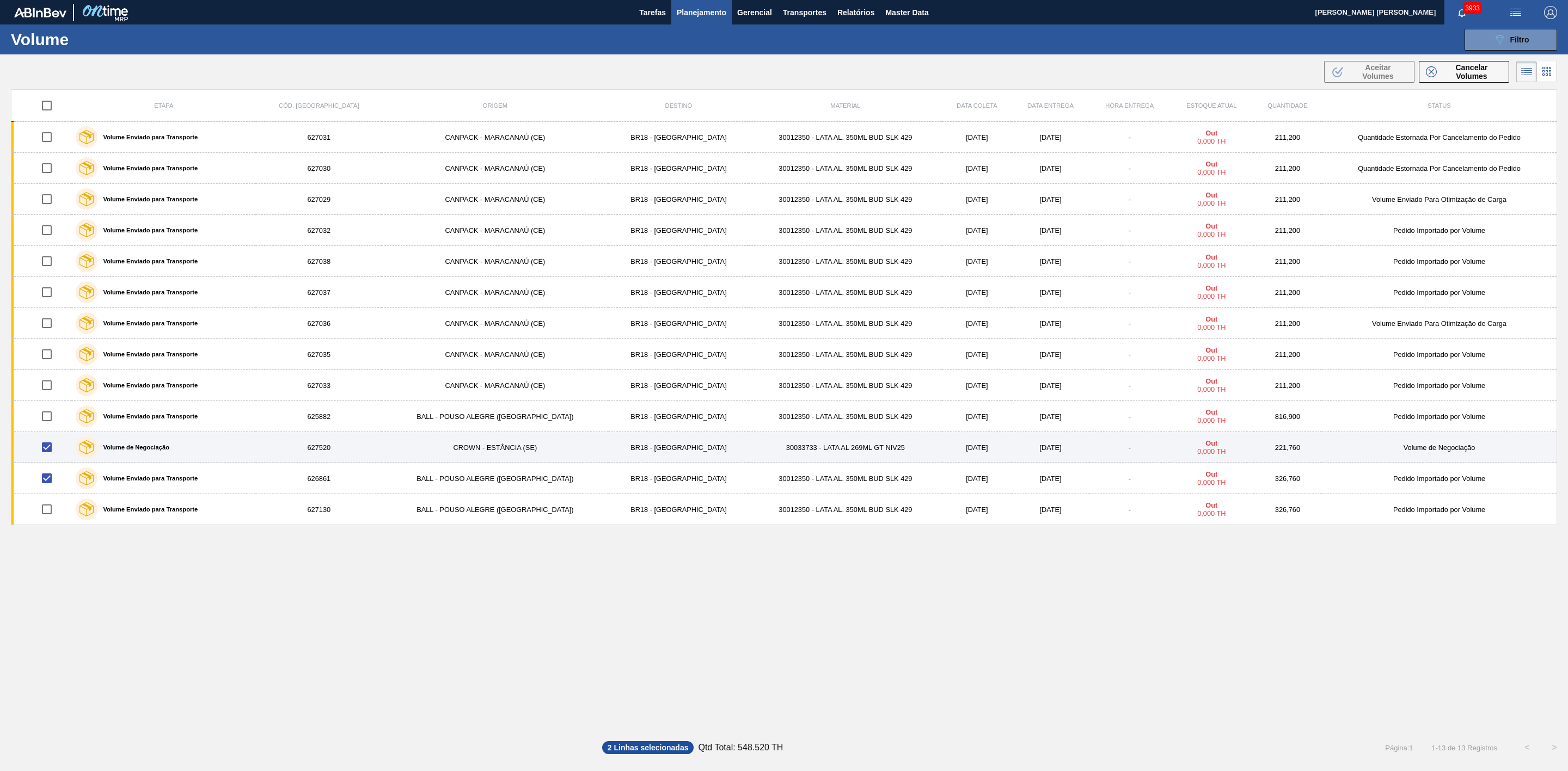
click at [49, 453] on input "checkbox" at bounding box center [47, 447] width 23 height 23
checkbox input "false"
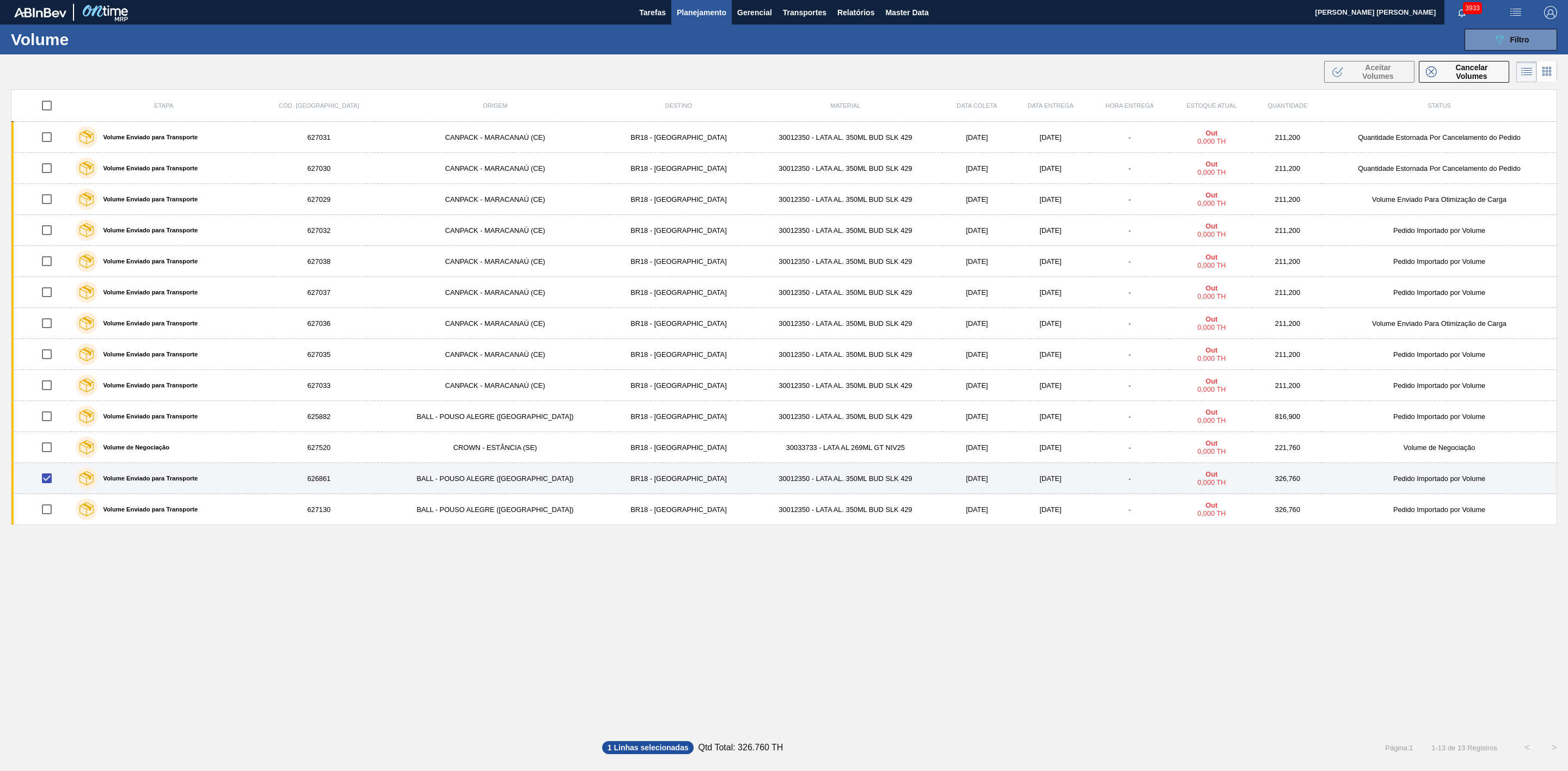
click at [53, 481] on input "checkbox" at bounding box center [47, 478] width 23 height 23
checkbox input "false"
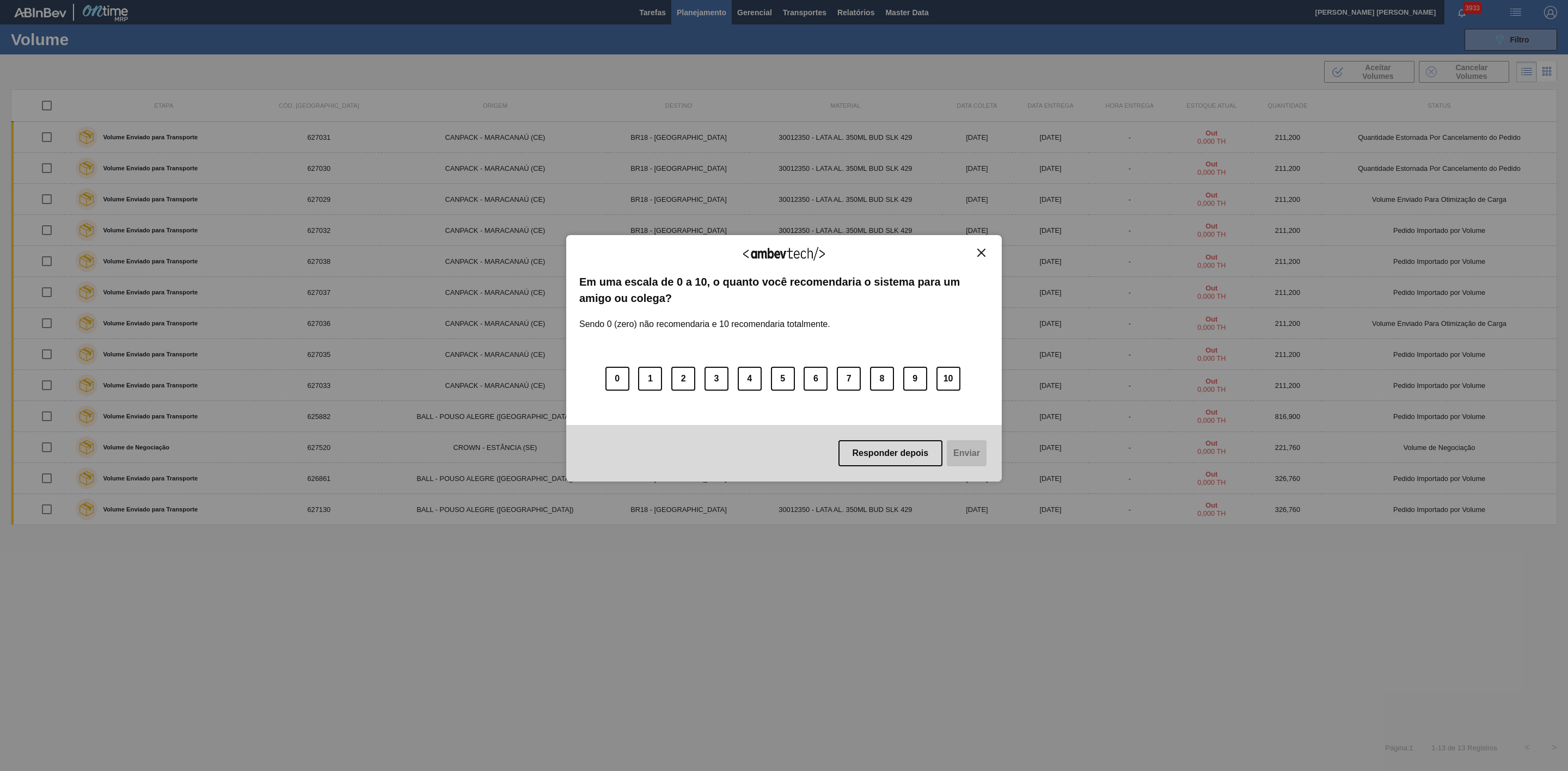
click at [983, 249] on img "Close" at bounding box center [981, 252] width 8 height 8
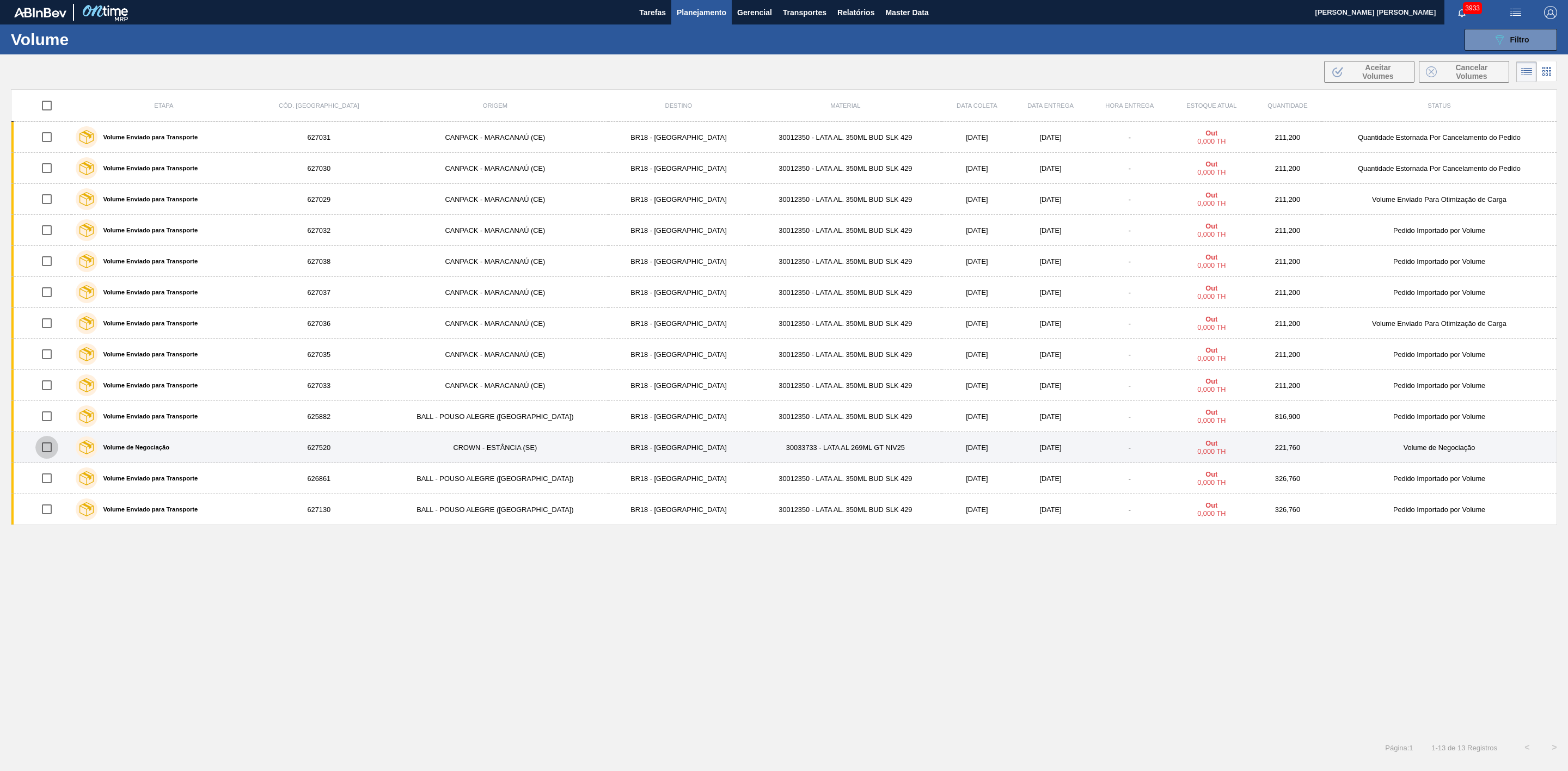
click at [46, 452] on input "checkbox" at bounding box center [47, 447] width 23 height 23
checkbox input "true"
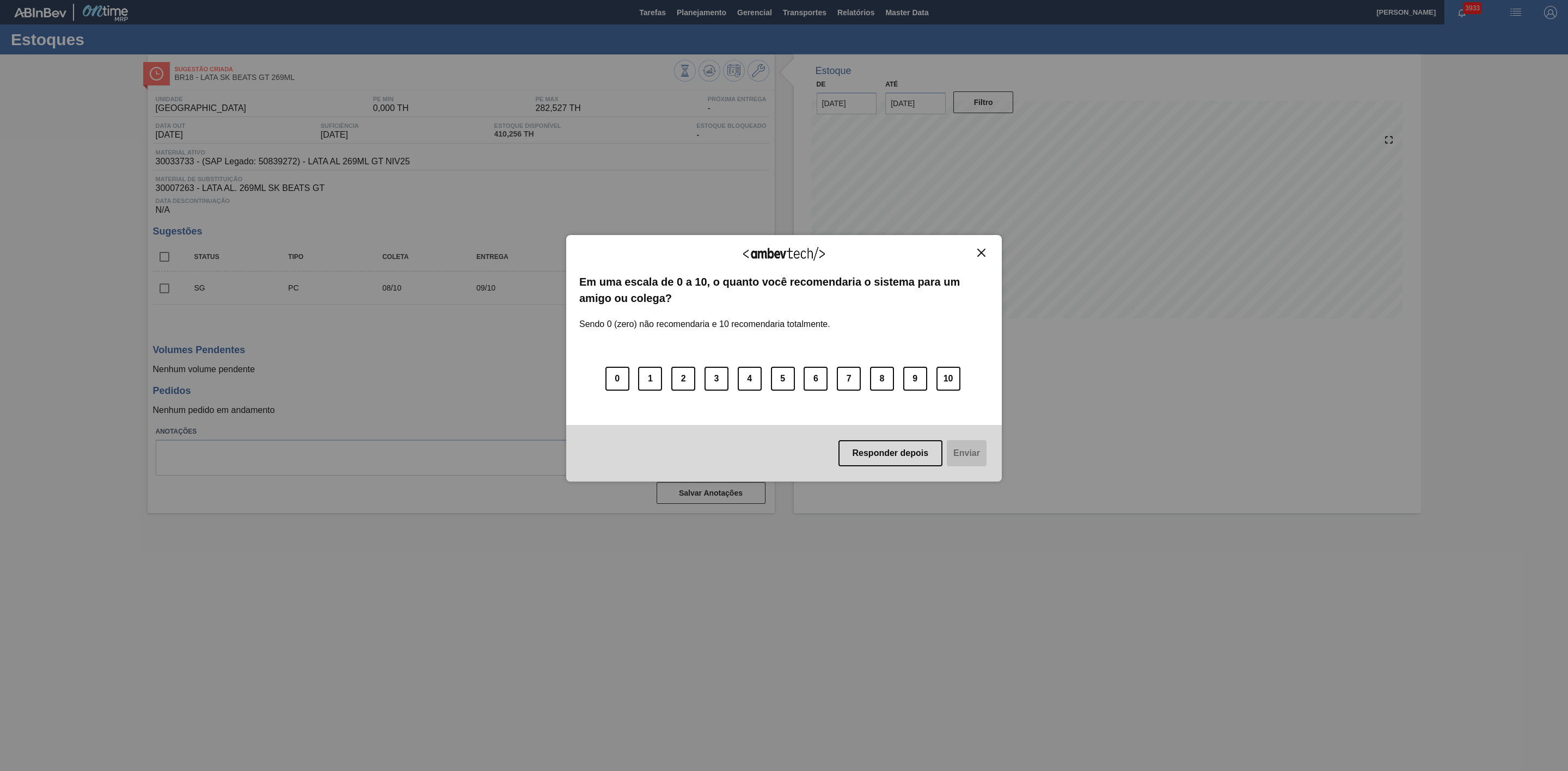
click at [977, 253] on img "Close" at bounding box center [981, 252] width 8 height 8
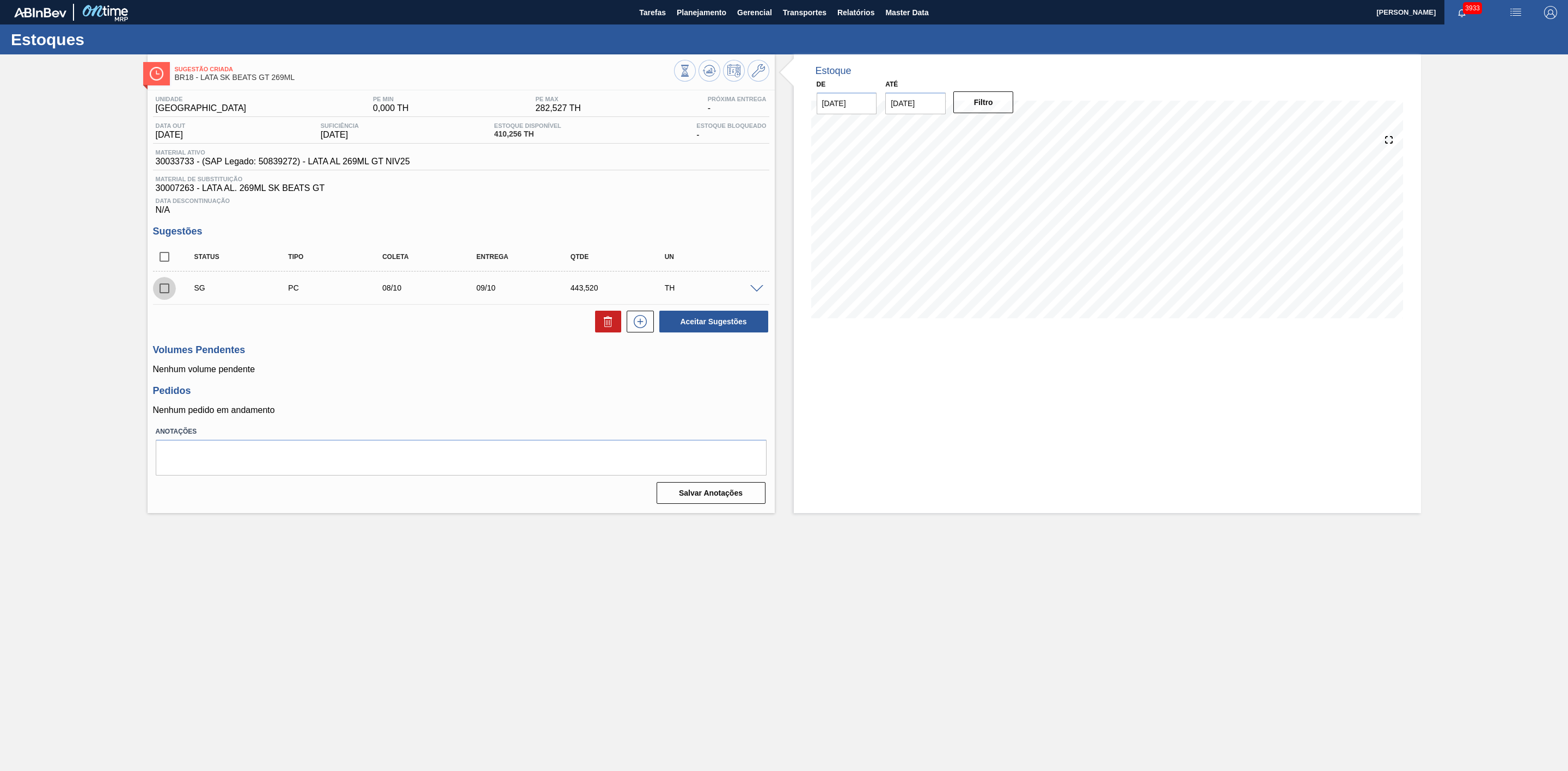
click at [165, 298] on input "checkbox" at bounding box center [164, 288] width 23 height 23
click at [692, 330] on button "Aceitar Sugestões" at bounding box center [713, 321] width 109 height 22
checkbox input "false"
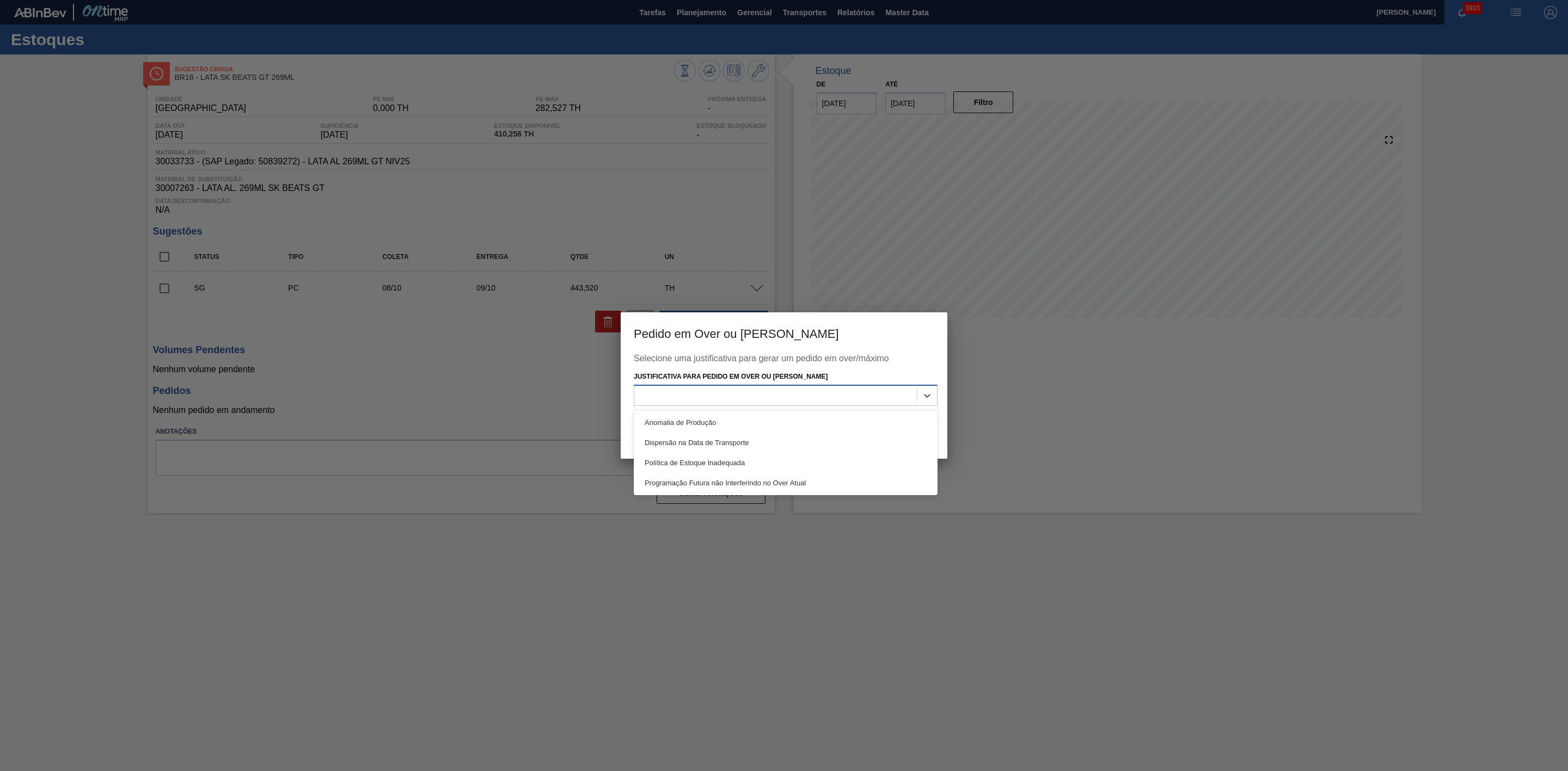
click at [815, 401] on div at bounding box center [775, 395] width 282 height 16
click at [733, 480] on div "Programação Futura não Interferindo no Over Atual" at bounding box center [785, 482] width 304 height 20
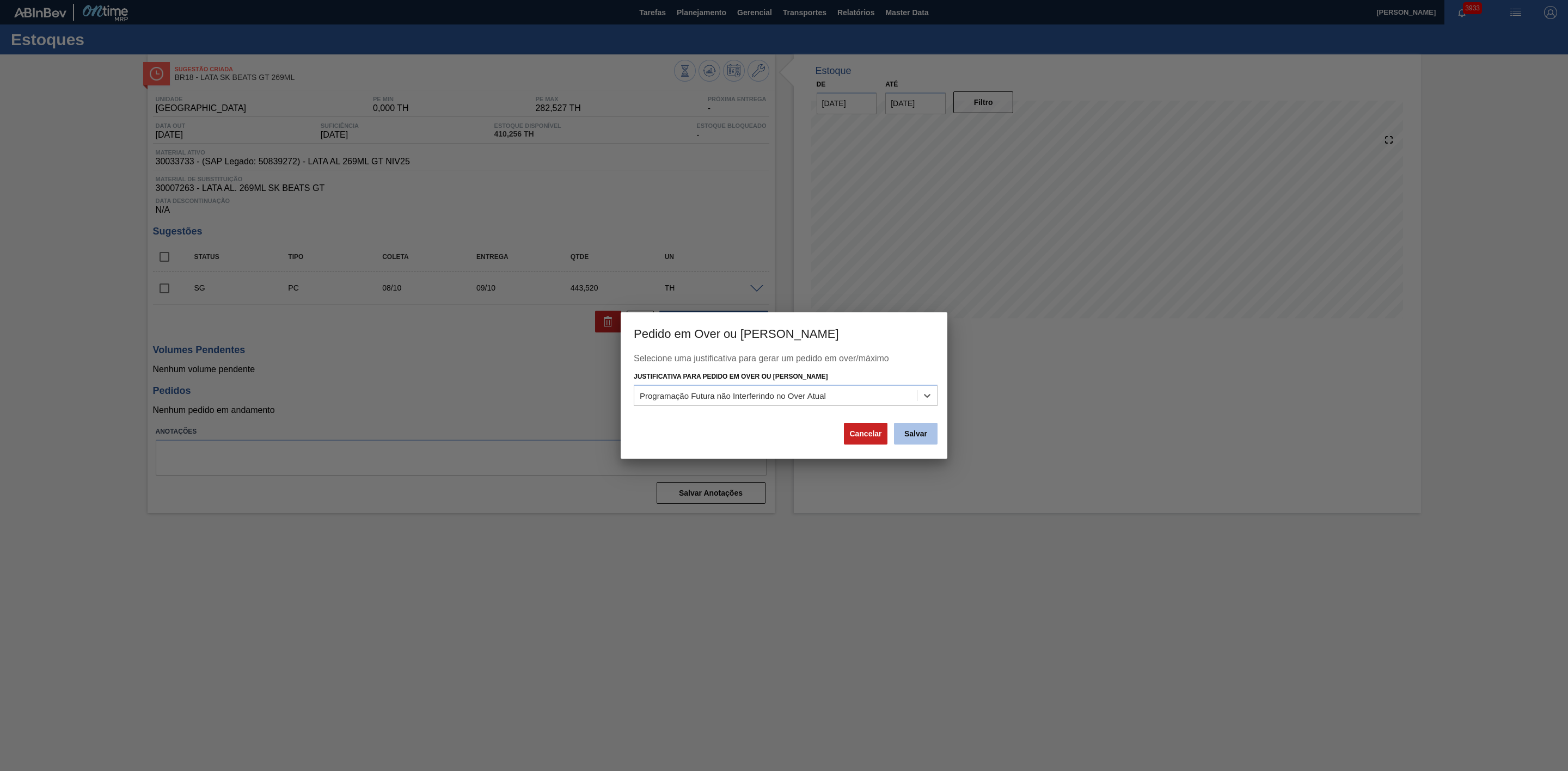
click at [913, 430] on button "Salvar" at bounding box center [915, 433] width 43 height 22
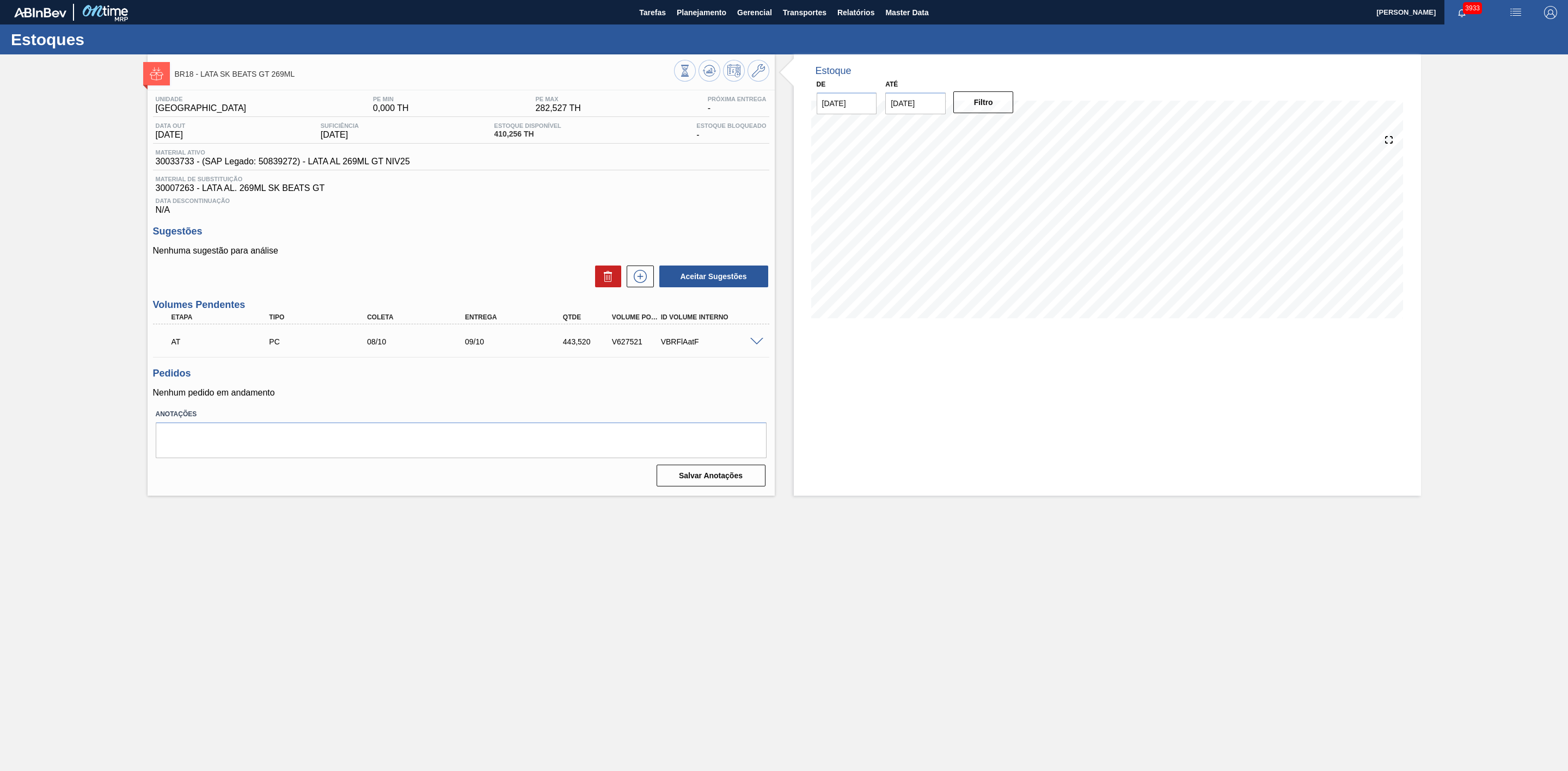
click at [754, 345] on span at bounding box center [756, 341] width 13 height 8
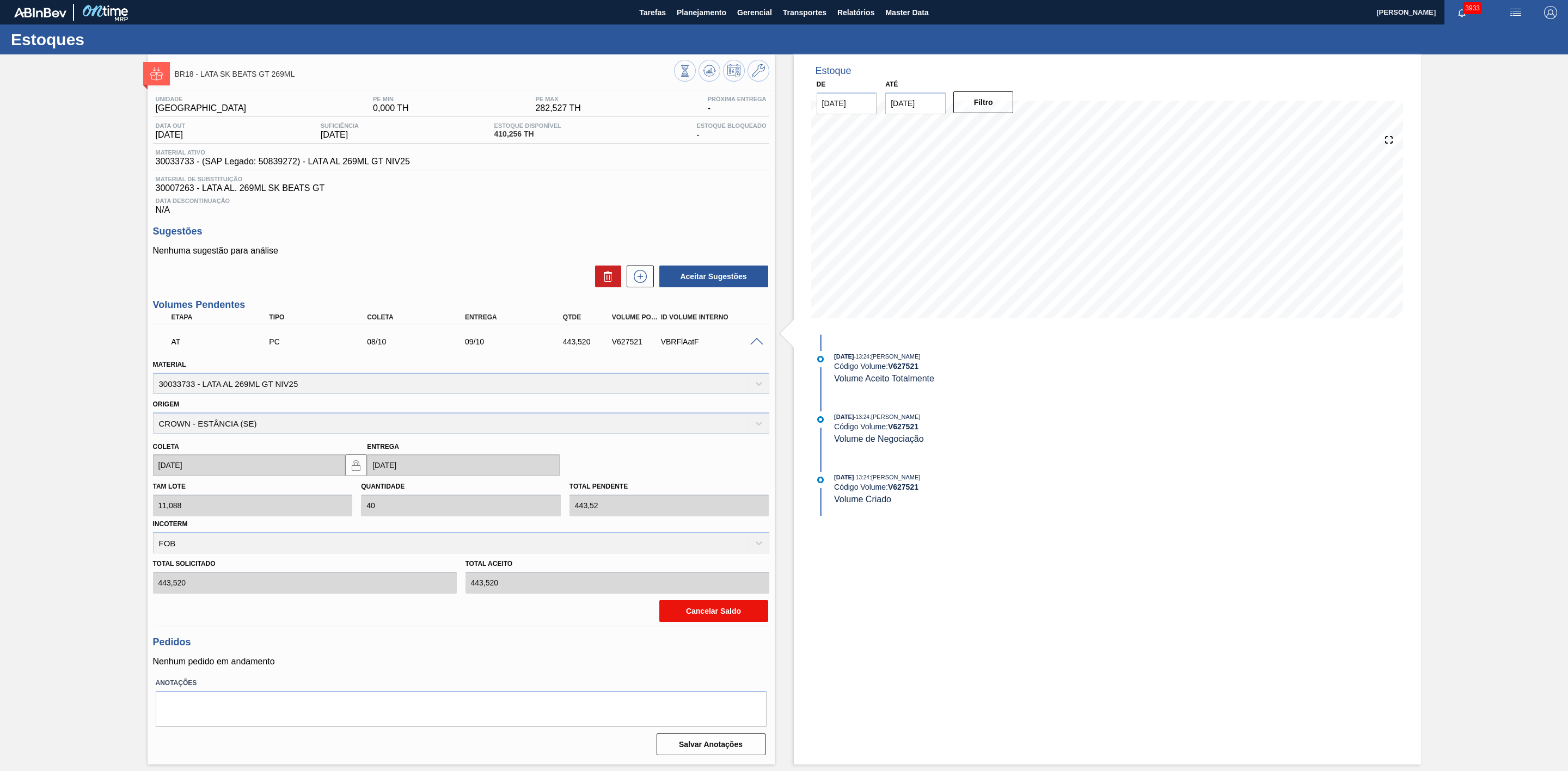
click at [701, 616] on button "Cancelar Saldo" at bounding box center [713, 611] width 109 height 22
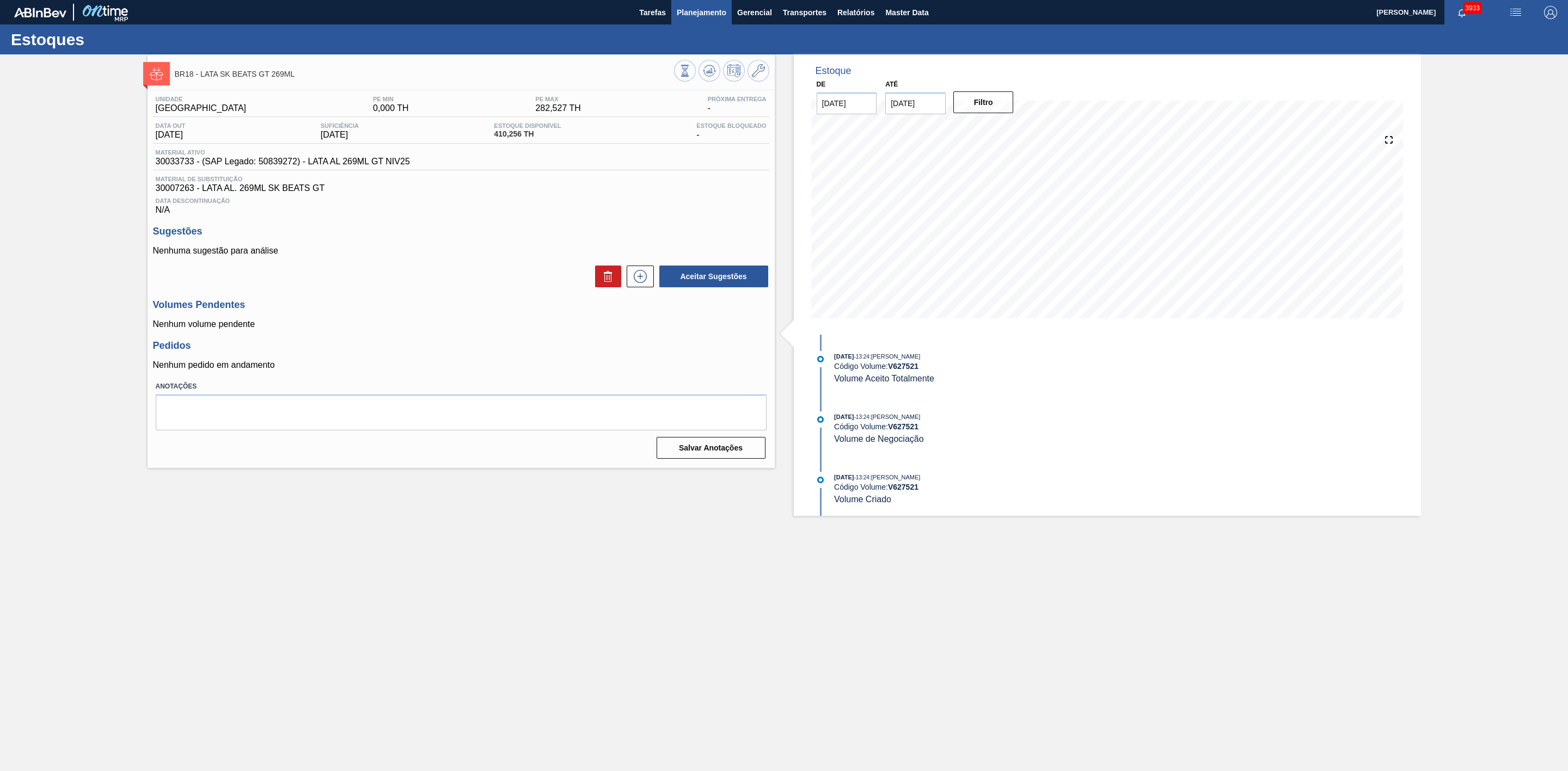
click at [690, 12] on span "Planejamento" at bounding box center [701, 12] width 50 height 13
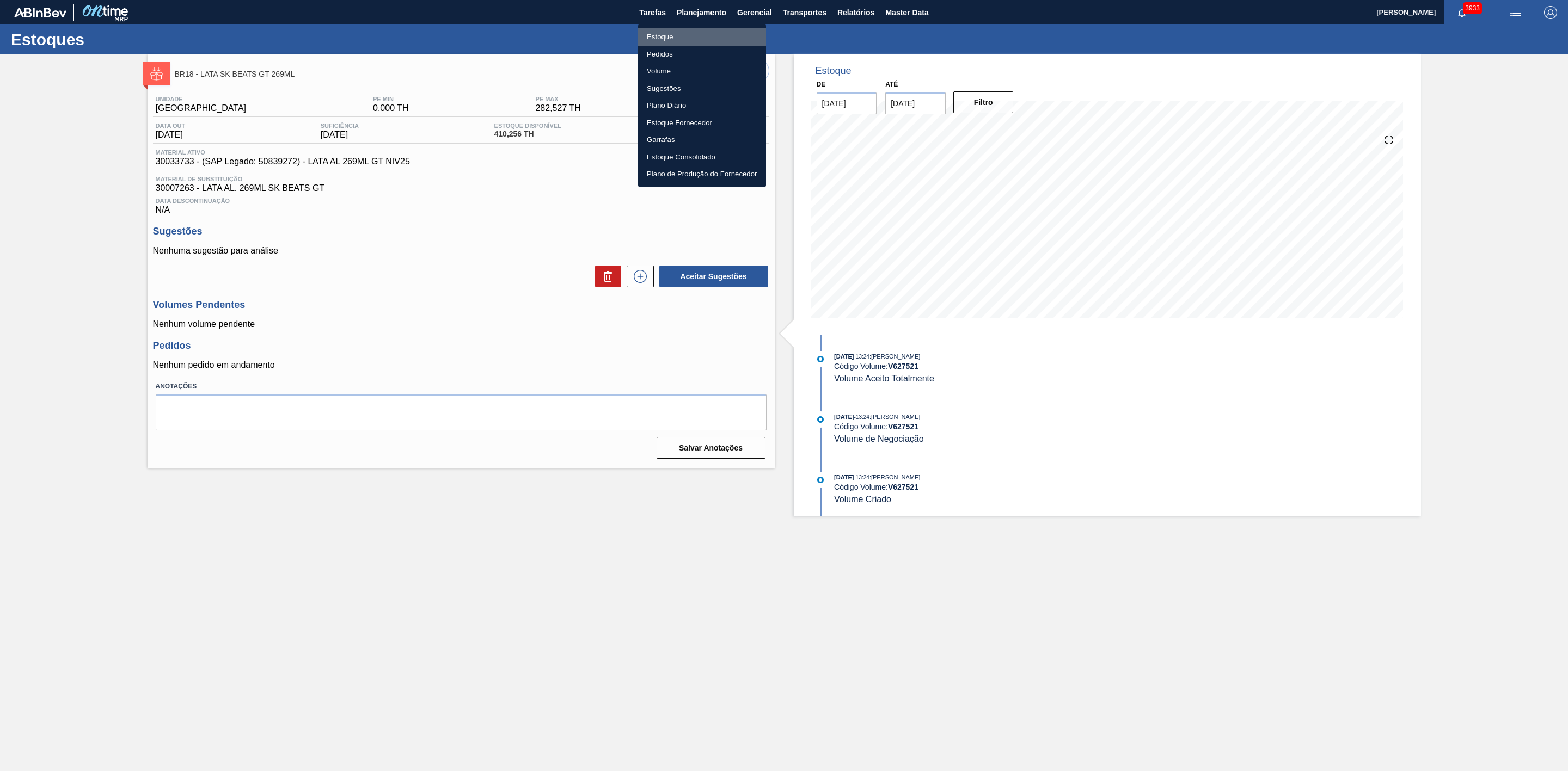
click at [659, 36] on li "Estoque" at bounding box center [702, 37] width 128 height 18
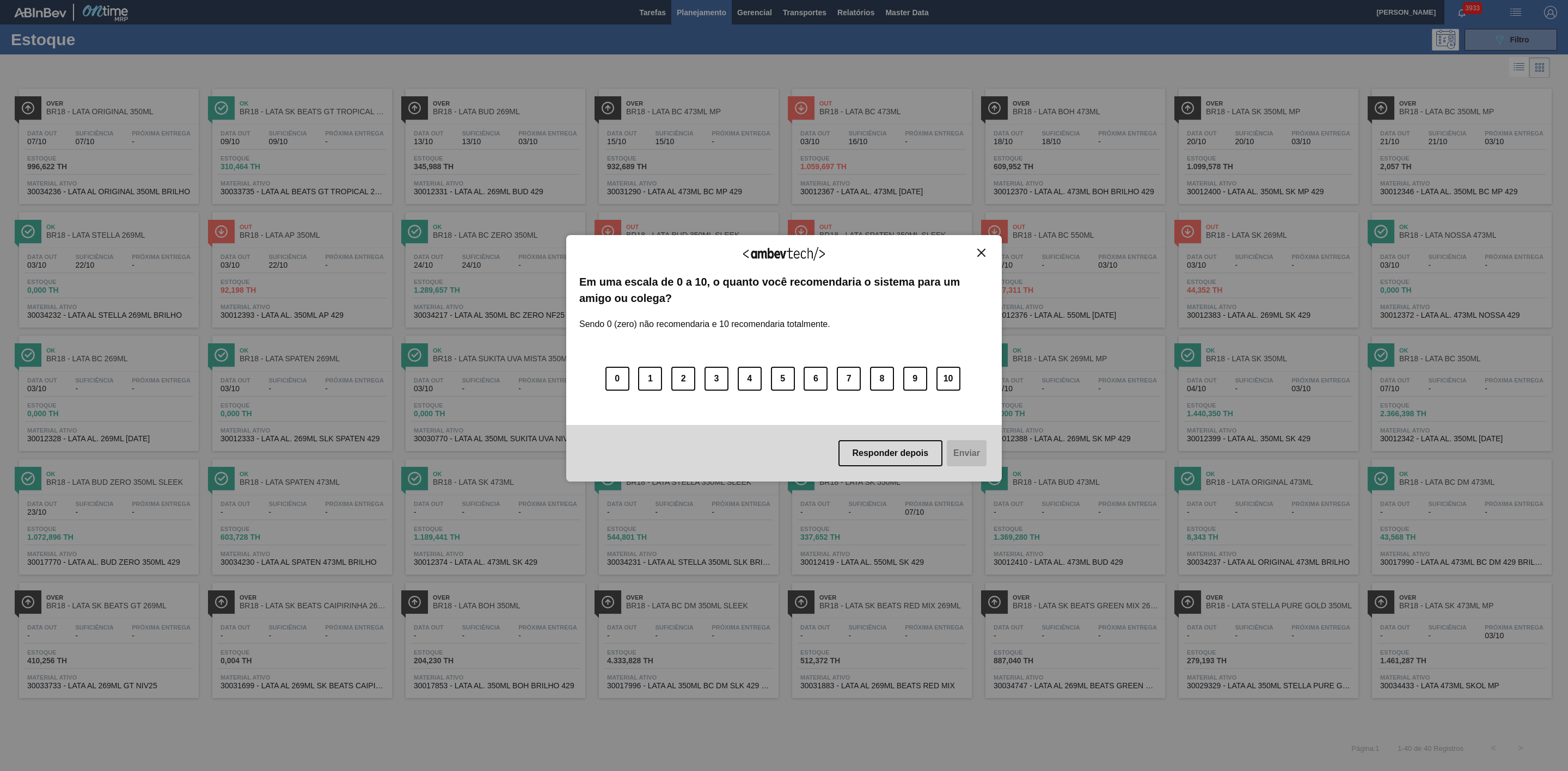
click at [984, 249] on img "Close" at bounding box center [981, 252] width 8 height 8
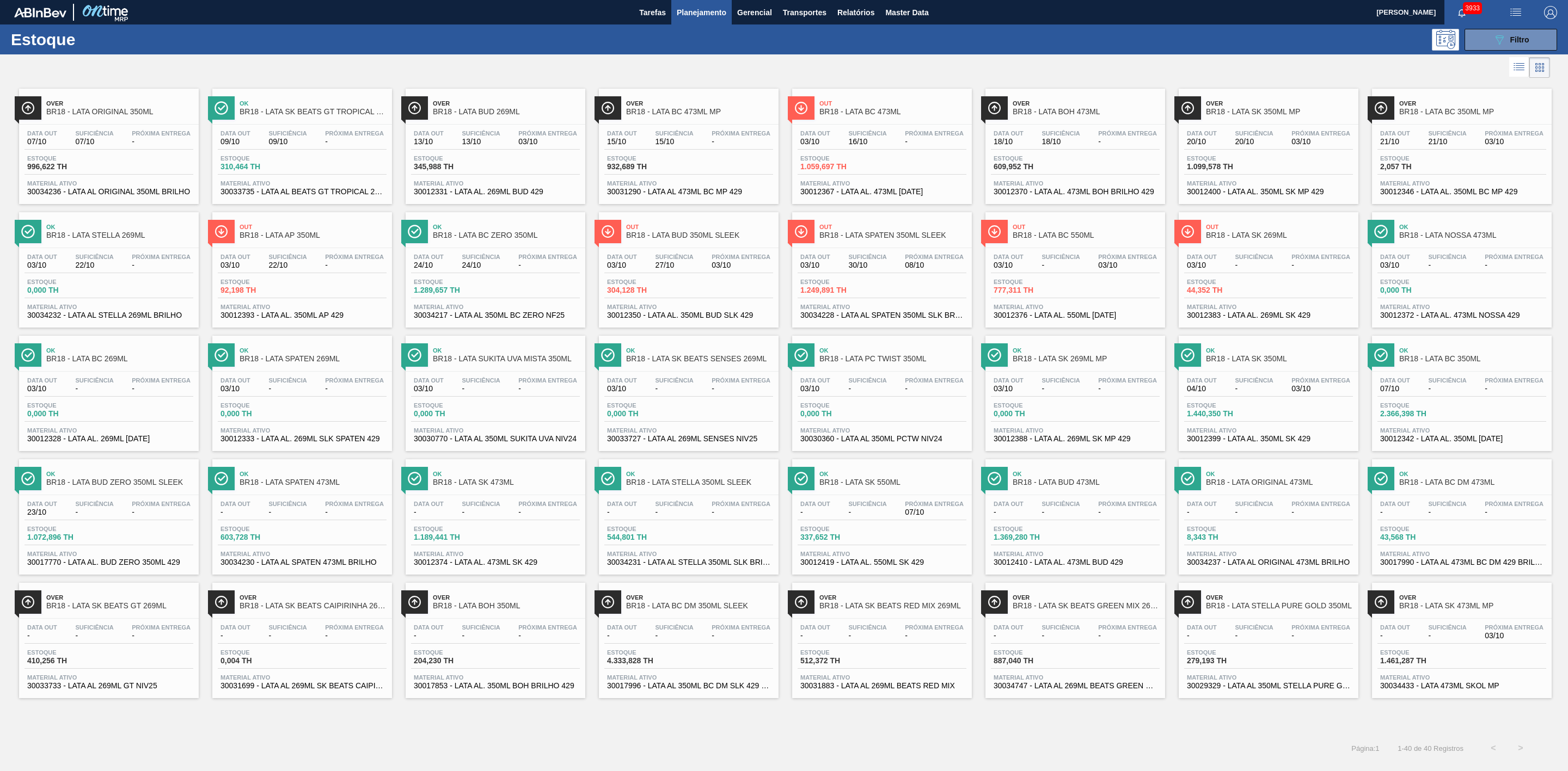
click at [712, 11] on span "Planejamento" at bounding box center [701, 12] width 50 height 13
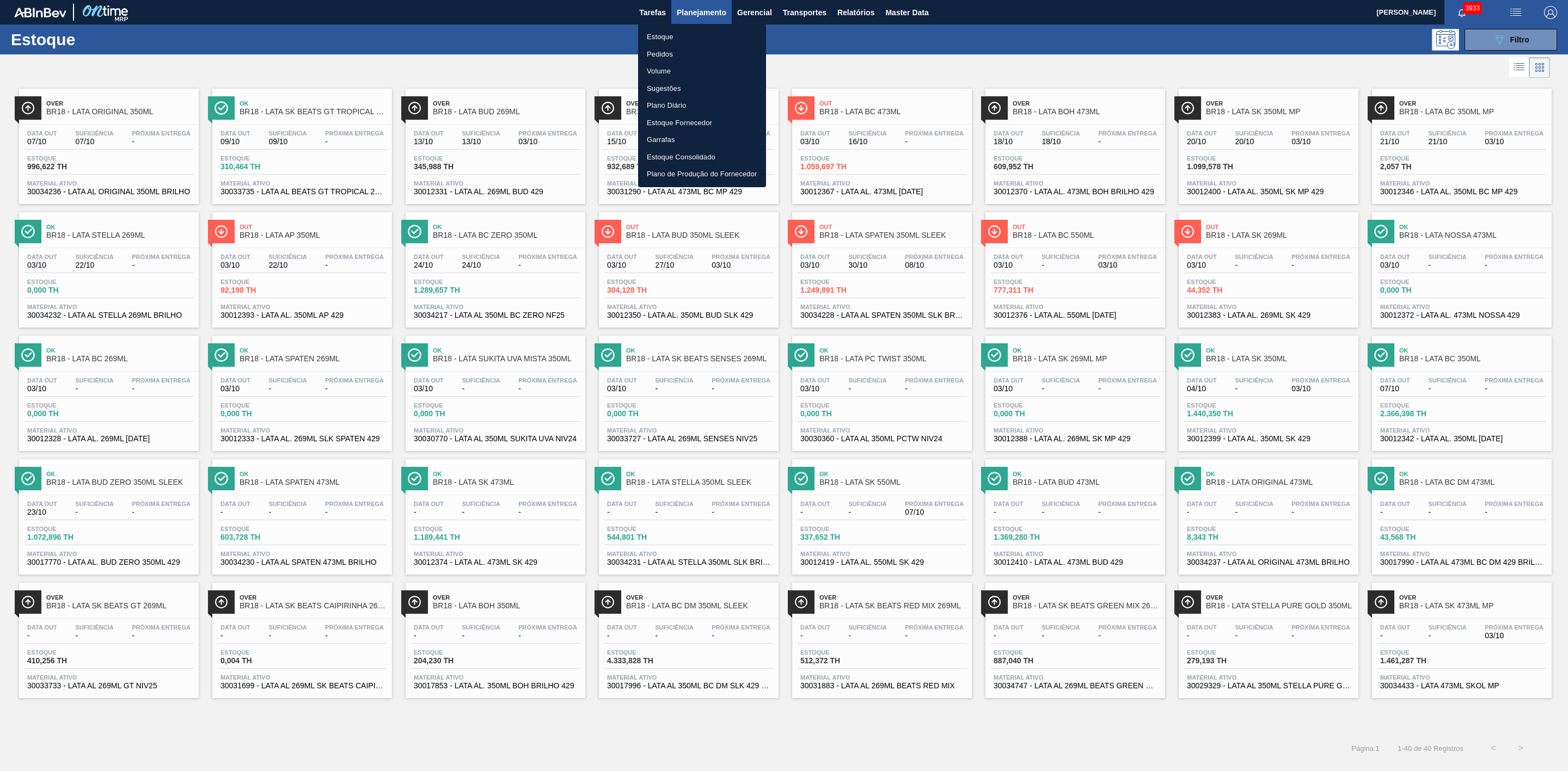
click at [661, 70] on li "Volume" at bounding box center [702, 71] width 128 height 18
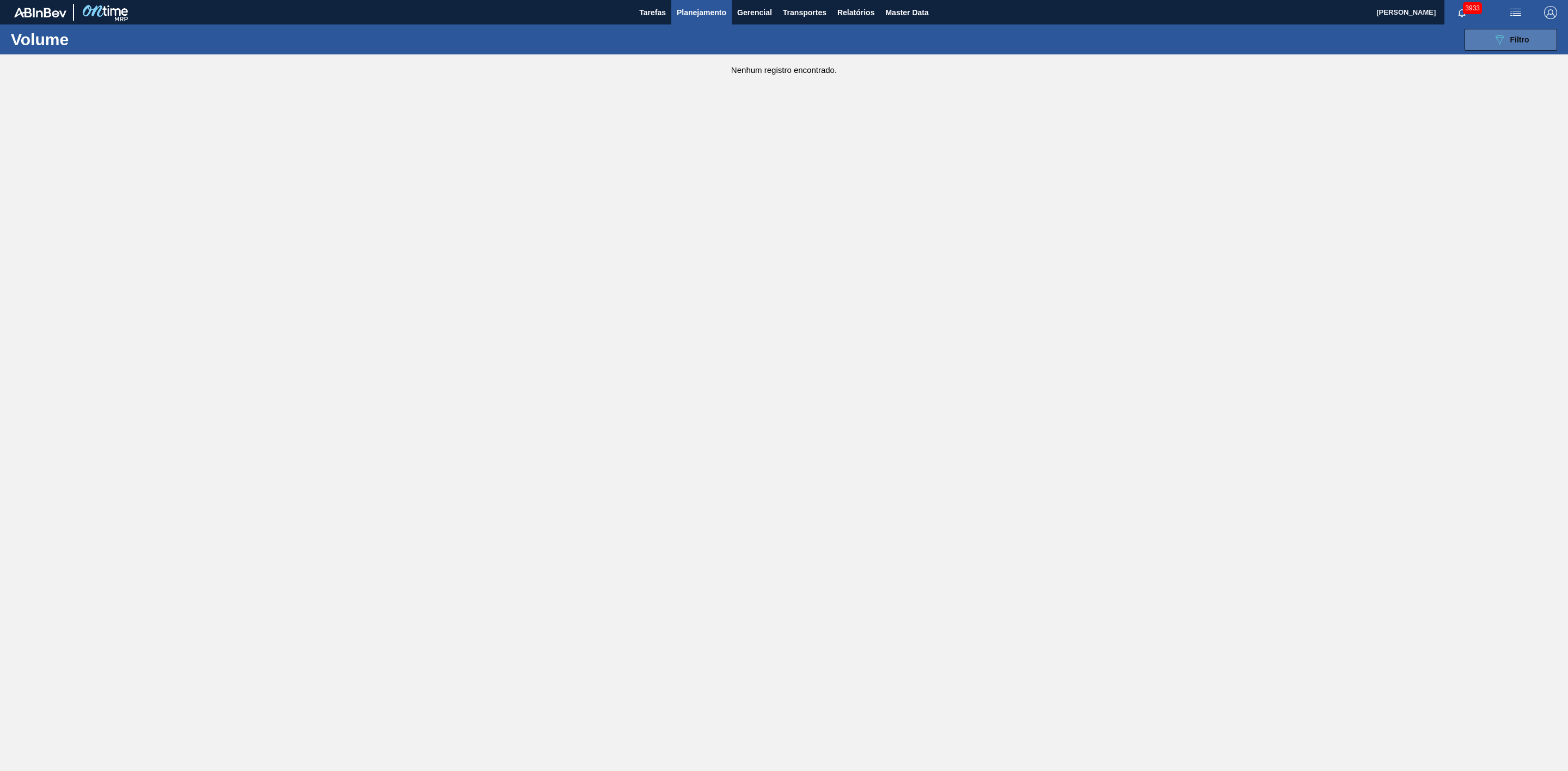
click at [1511, 38] on span "Filtro" at bounding box center [1519, 39] width 19 height 8
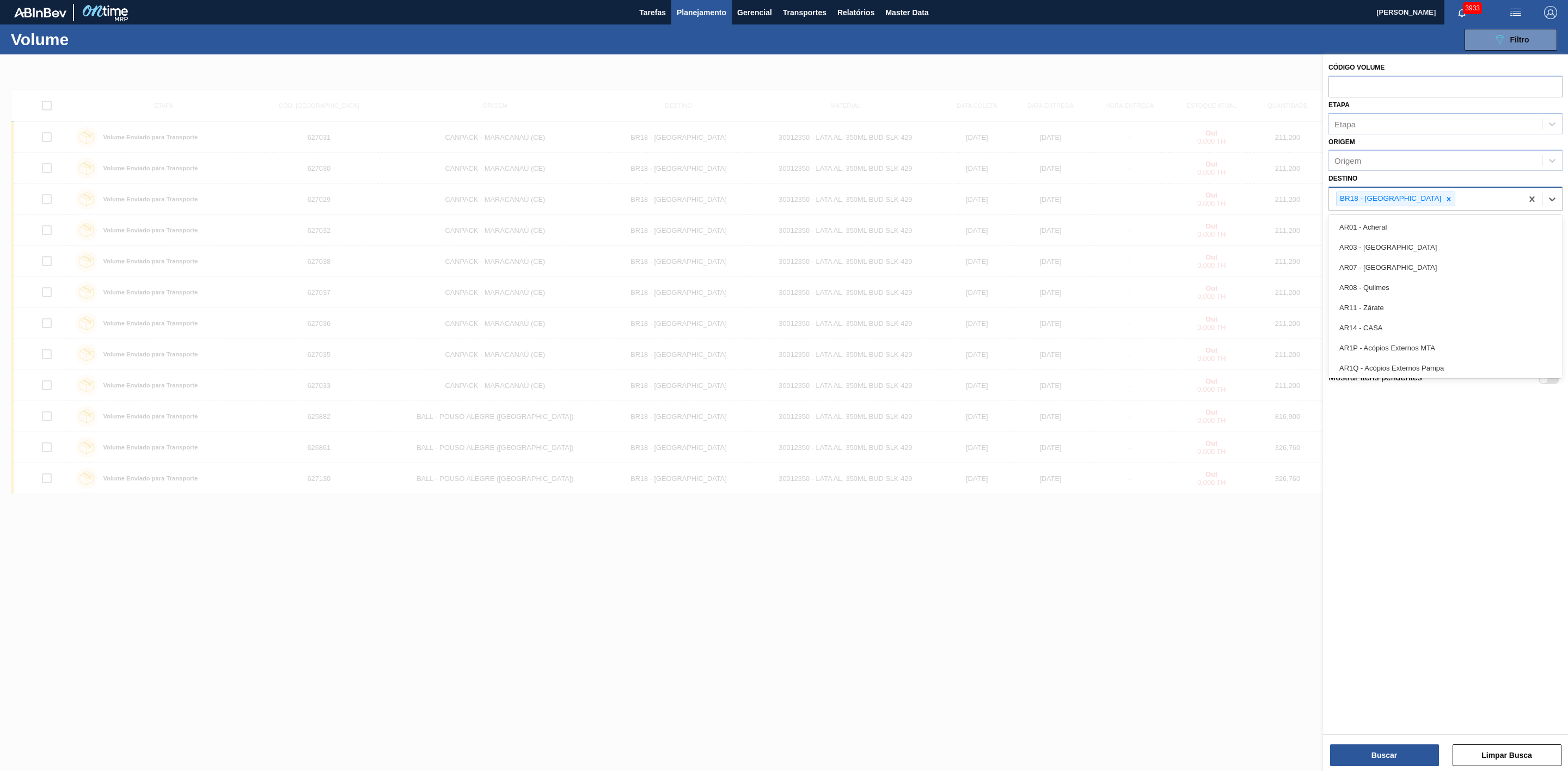
click at [1436, 198] on div "BR18 - [GEOGRAPHIC_DATA]" at bounding box center [1425, 199] width 193 height 23
click at [1444, 199] on icon at bounding box center [1448, 199] width 8 height 8
type input "02"
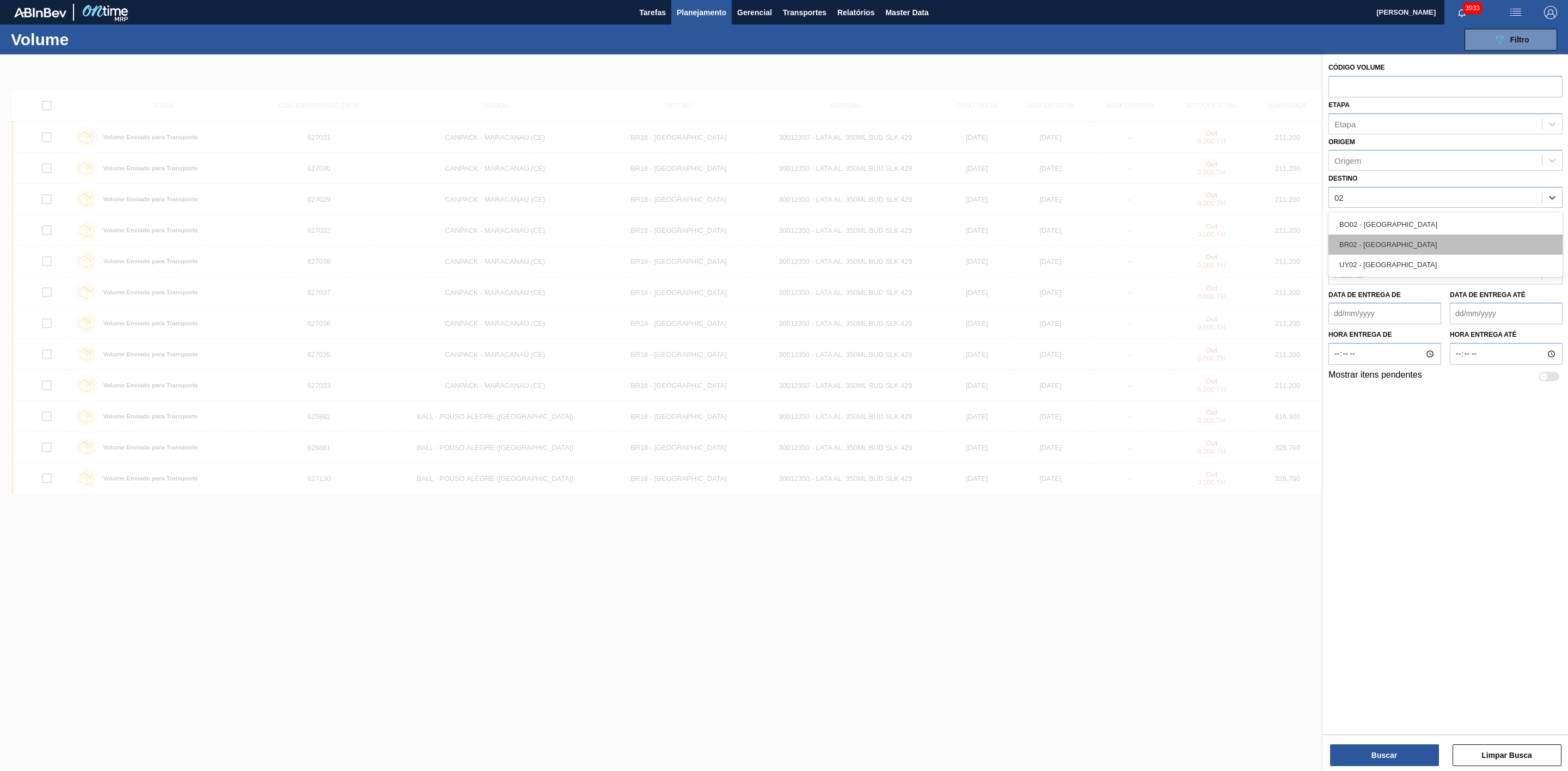
click at [1396, 238] on div "BR02 - [GEOGRAPHIC_DATA]" at bounding box center [1444, 244] width 234 height 20
type input "03"
click at [1378, 267] on div "BR03 - Aquiraz" at bounding box center [1444, 266] width 234 height 20
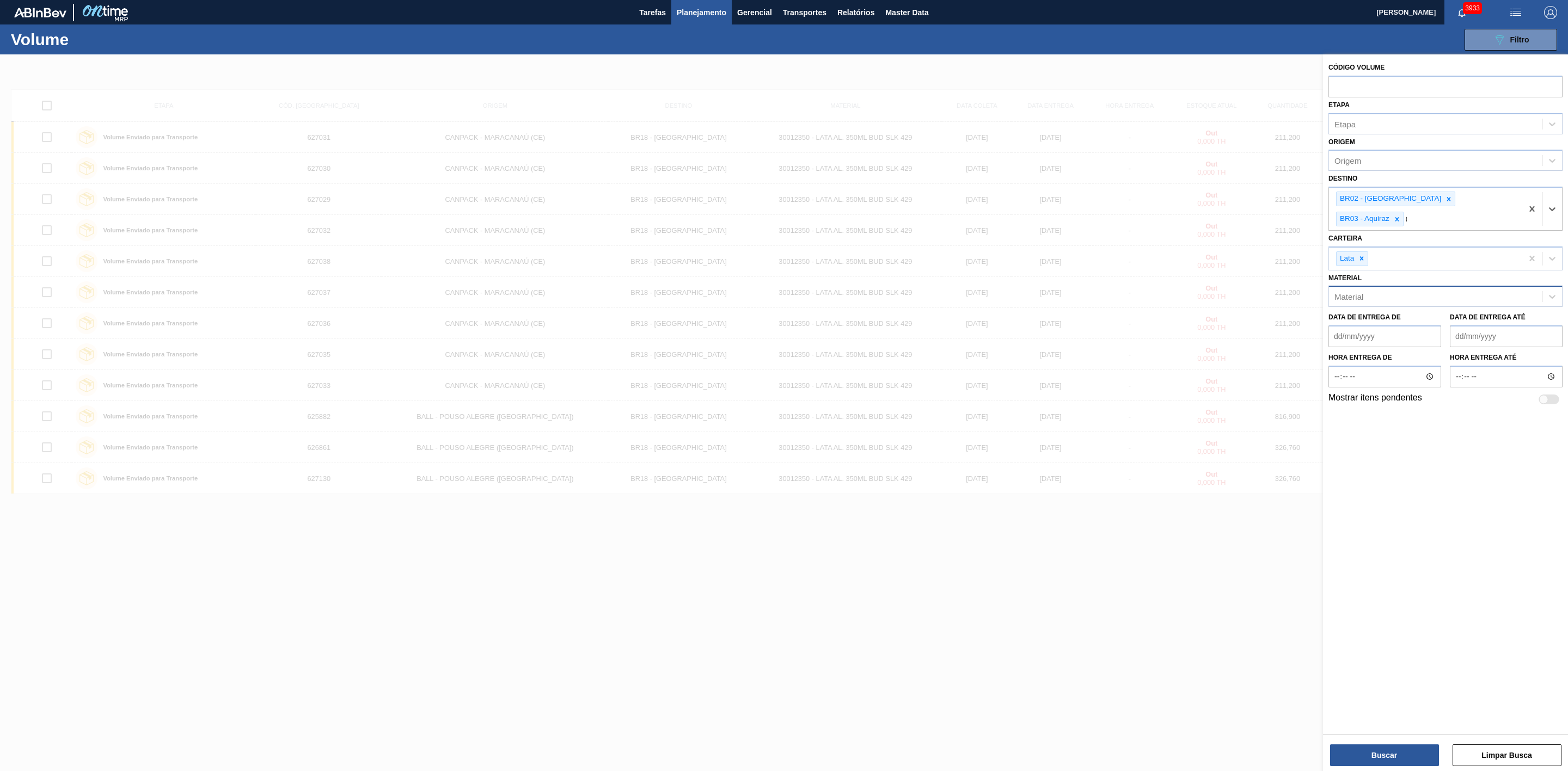
type input "04"
click at [1381, 257] on div "BR04 - Camaçari" at bounding box center [1444, 266] width 234 height 20
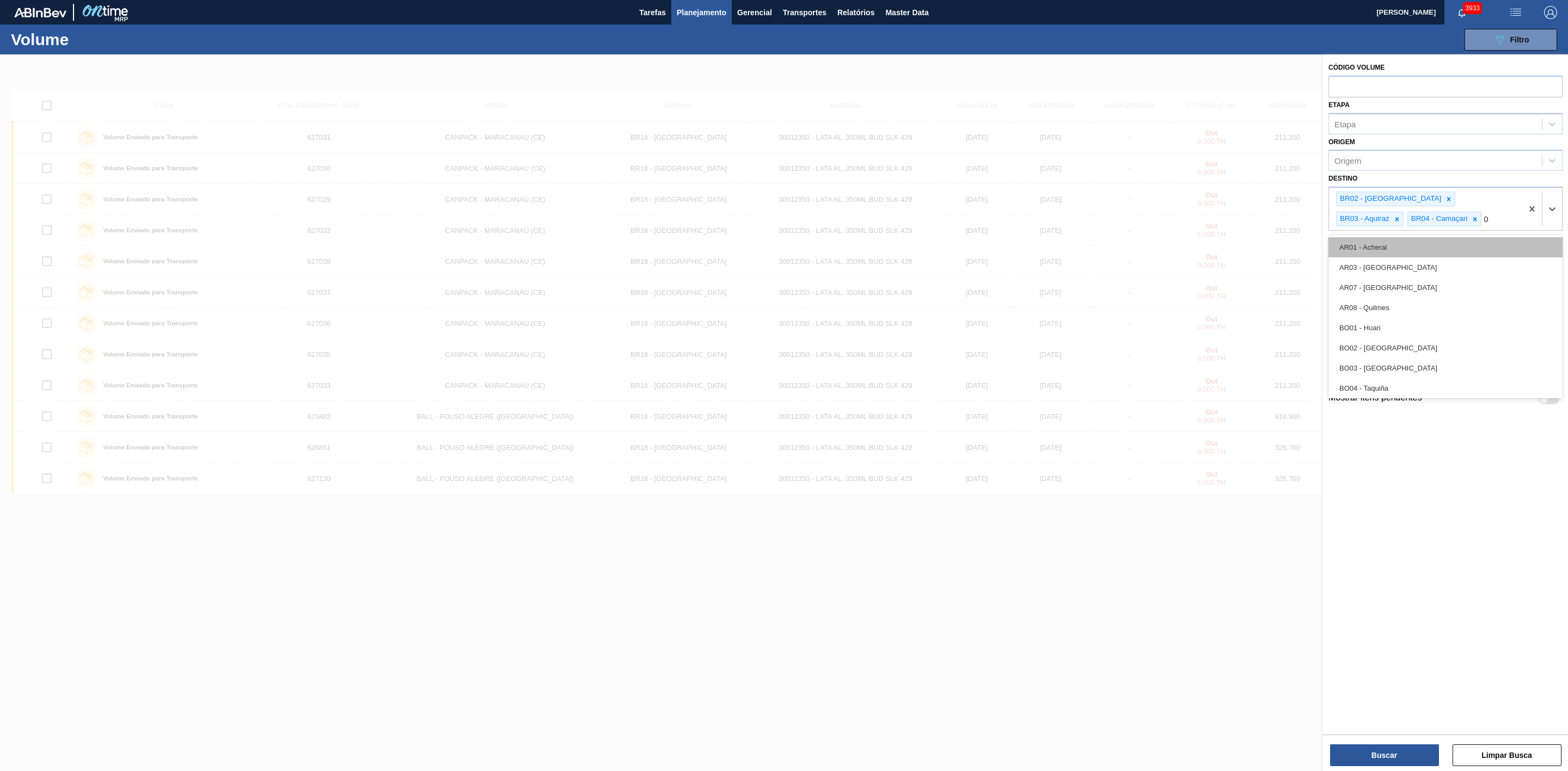
type input "07"
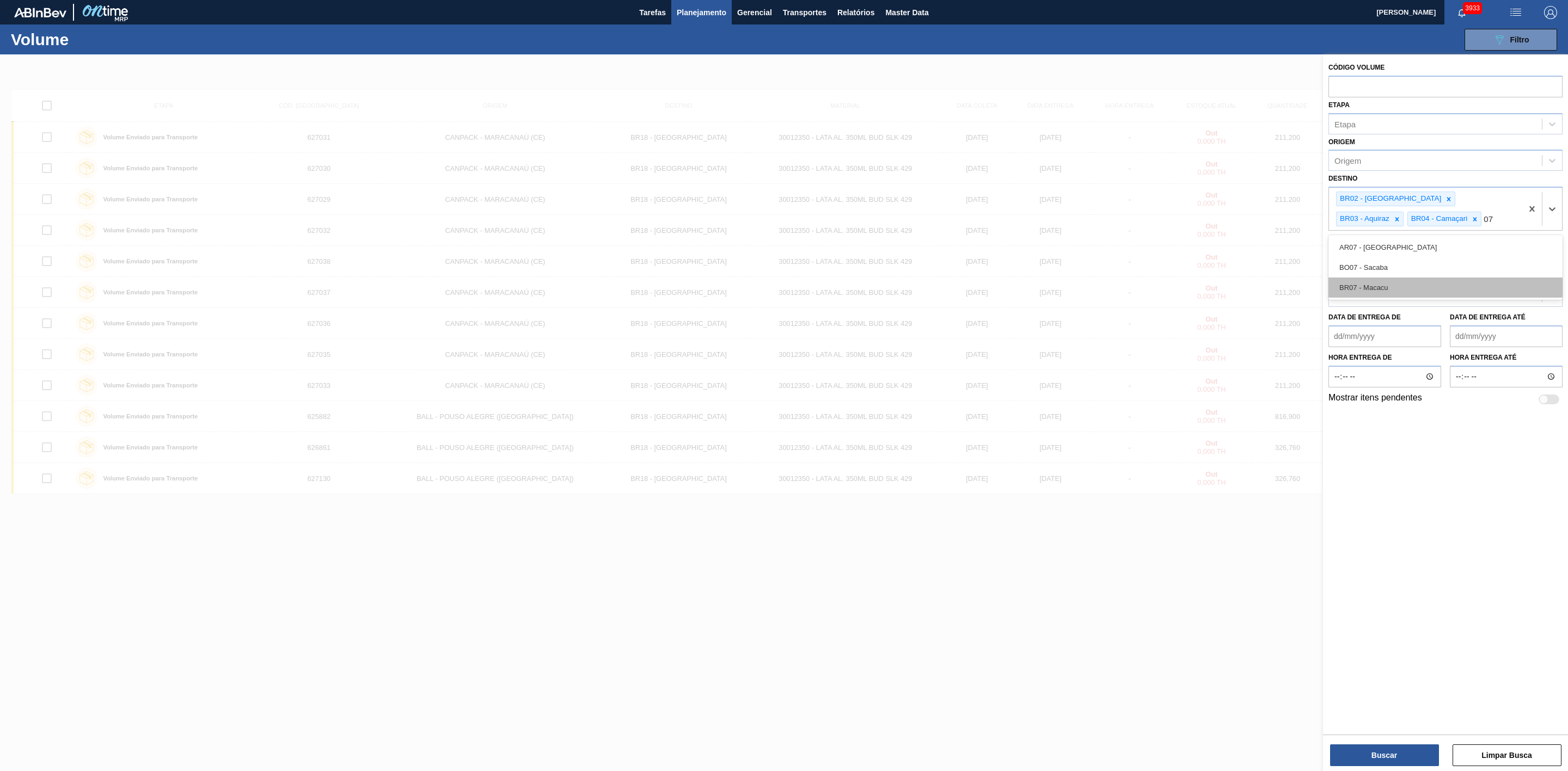
click at [1378, 283] on div "BR07 - Macacu" at bounding box center [1444, 287] width 234 height 20
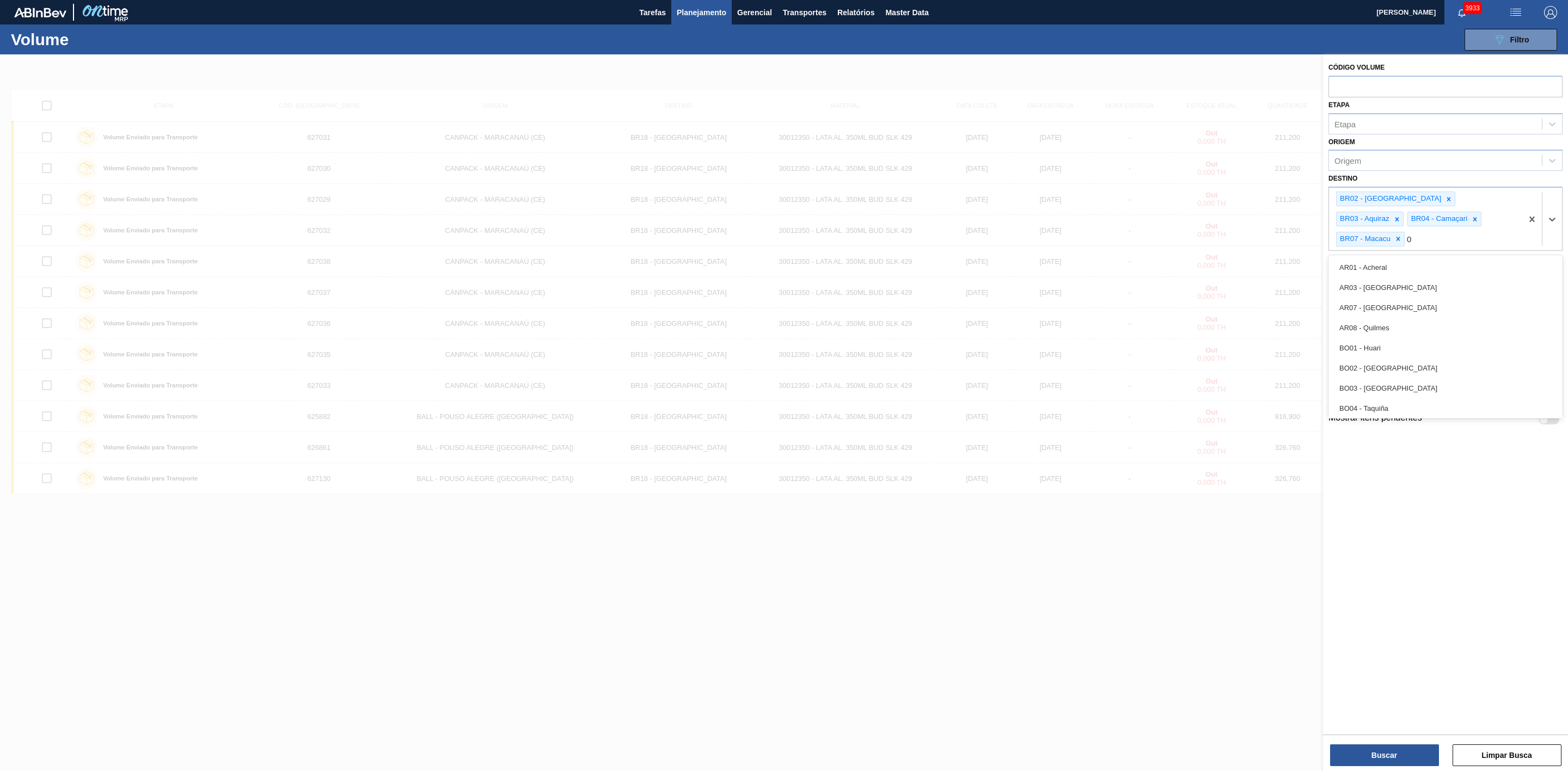
type input "08"
click at [1389, 297] on div "BR08 - Teresina" at bounding box center [1444, 307] width 234 height 20
type input "10"
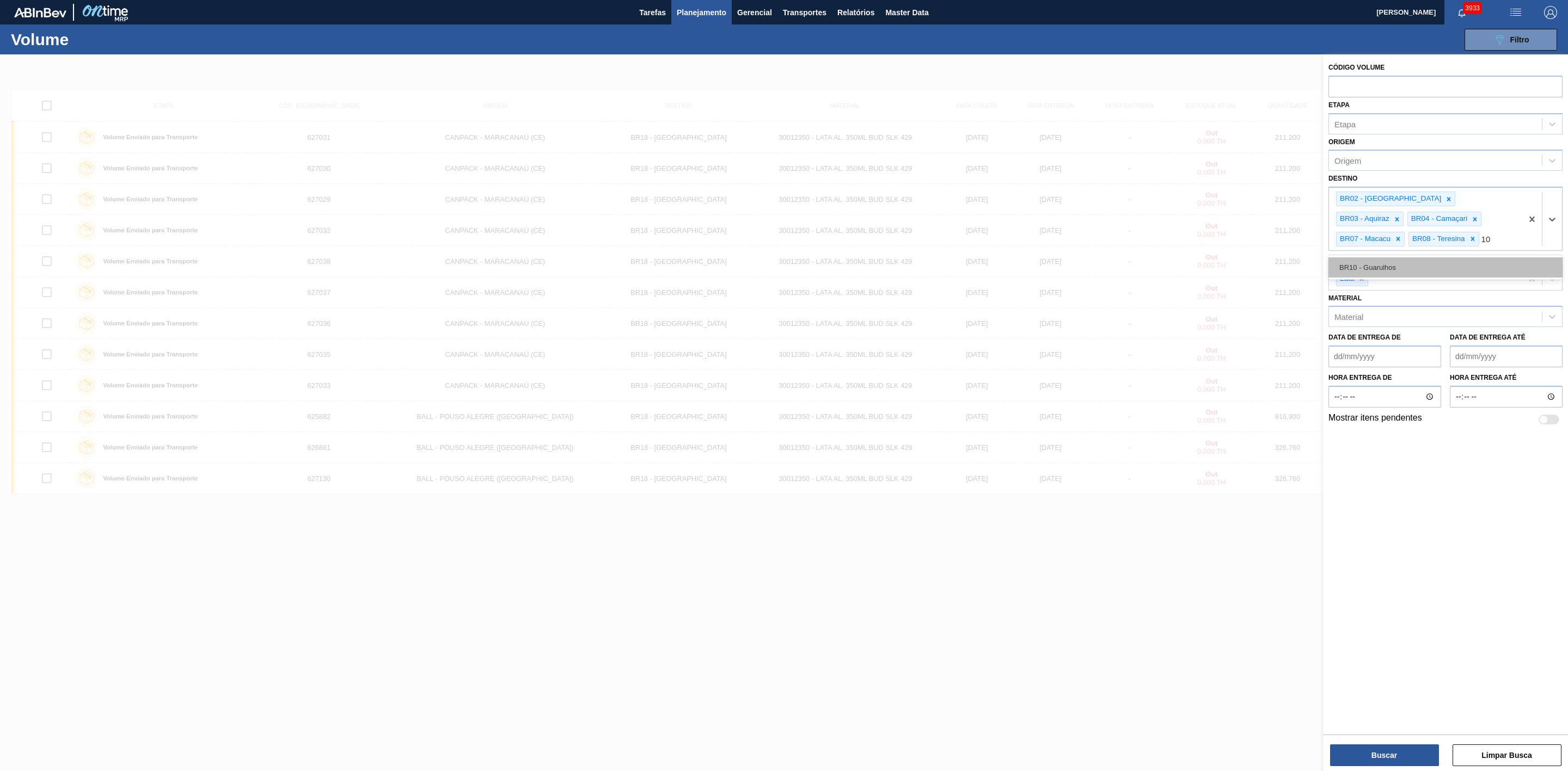
click at [1388, 263] on div "BR10 - Guarulhos" at bounding box center [1444, 266] width 234 height 20
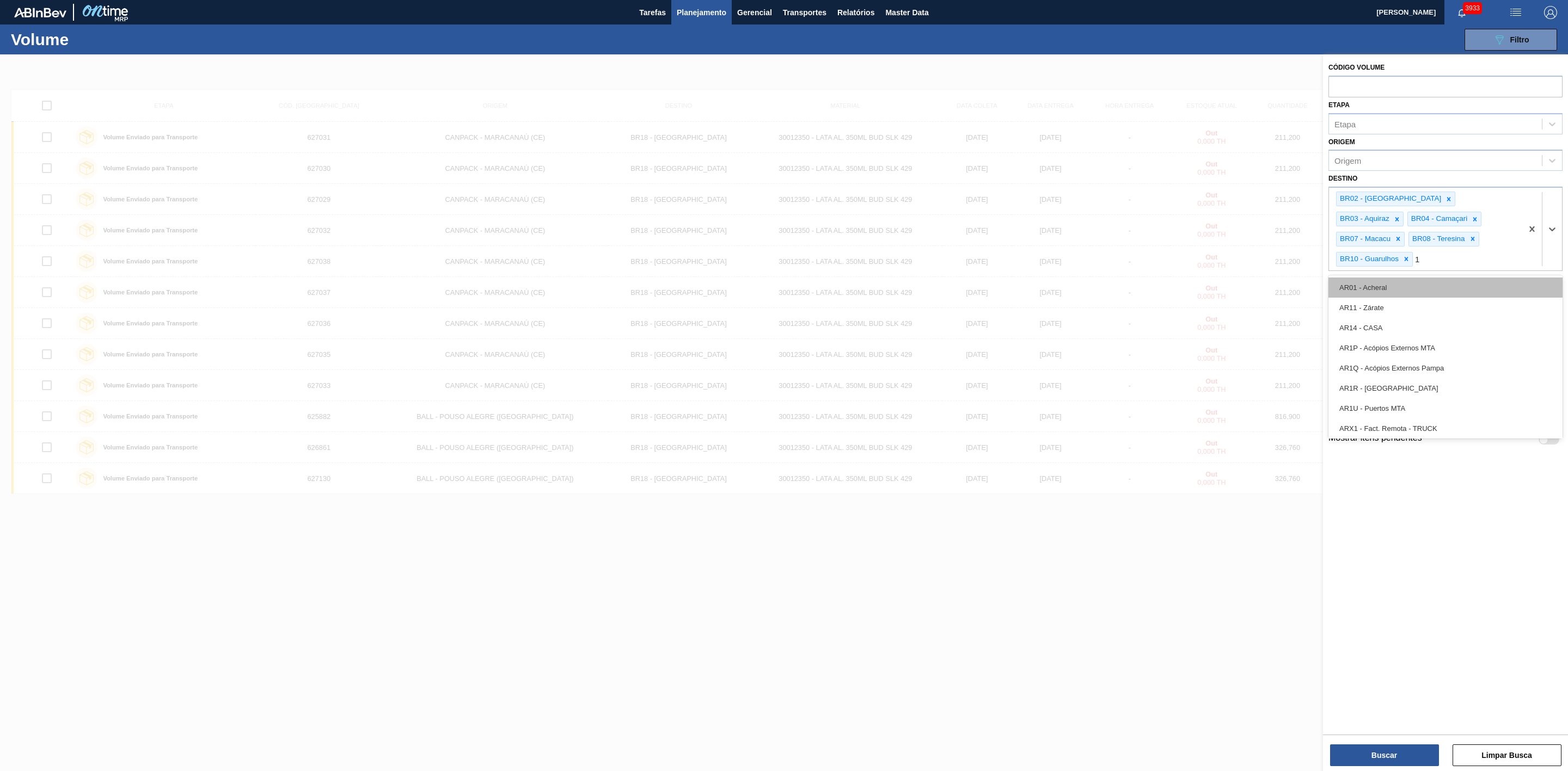
type input "11"
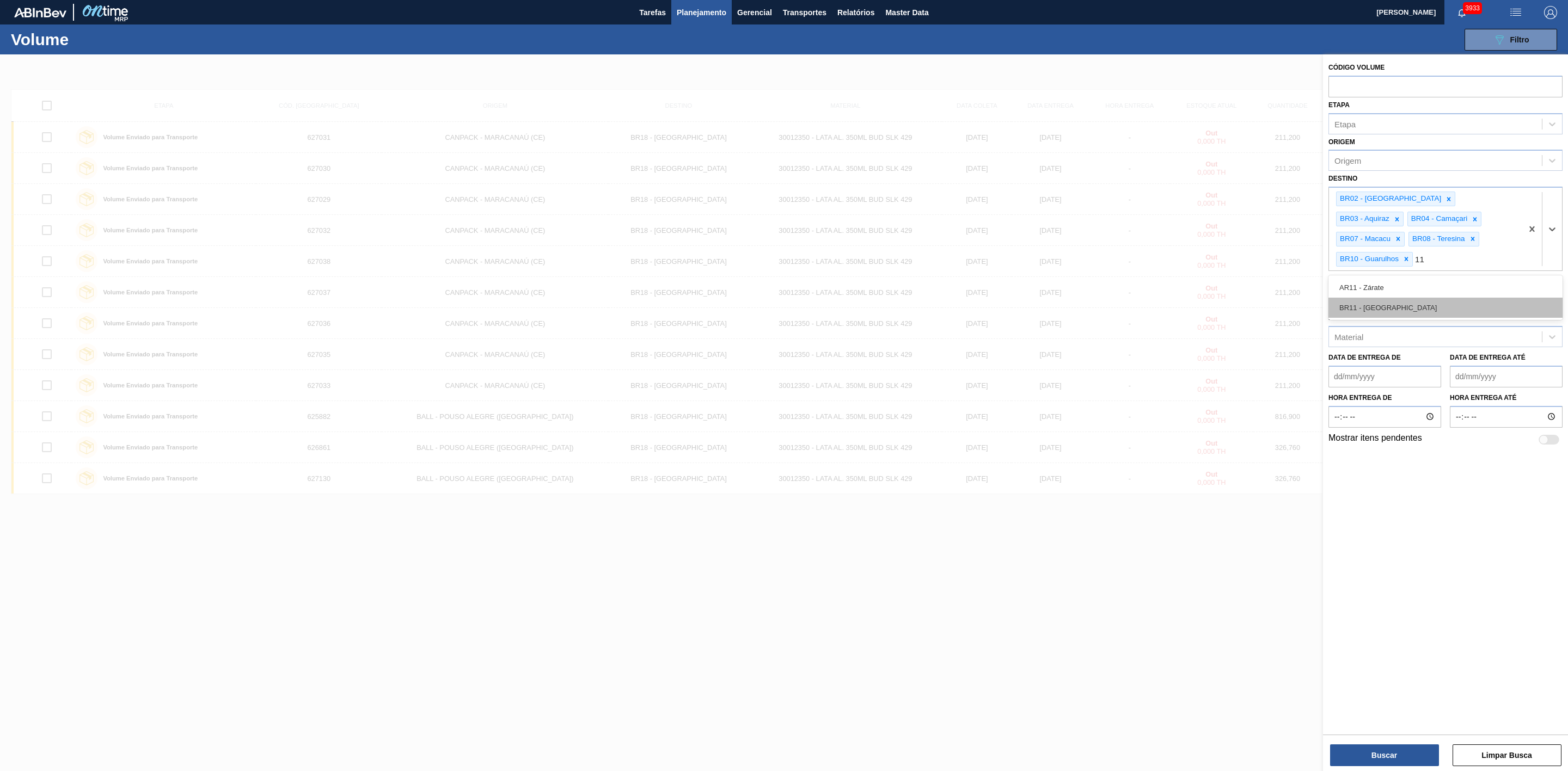
click at [1385, 297] on div "BR11 - São Luís" at bounding box center [1444, 307] width 234 height 20
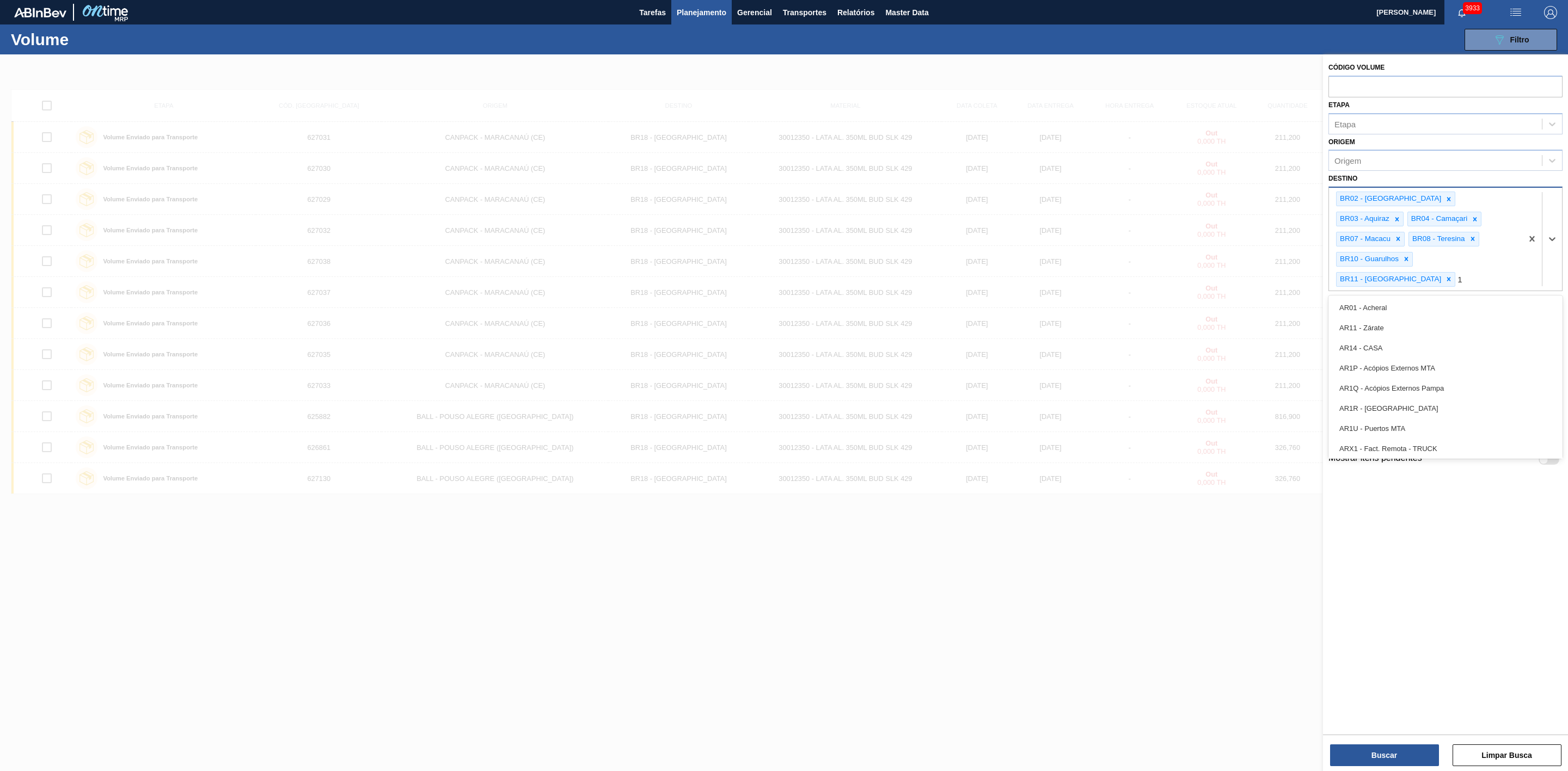
type input "13"
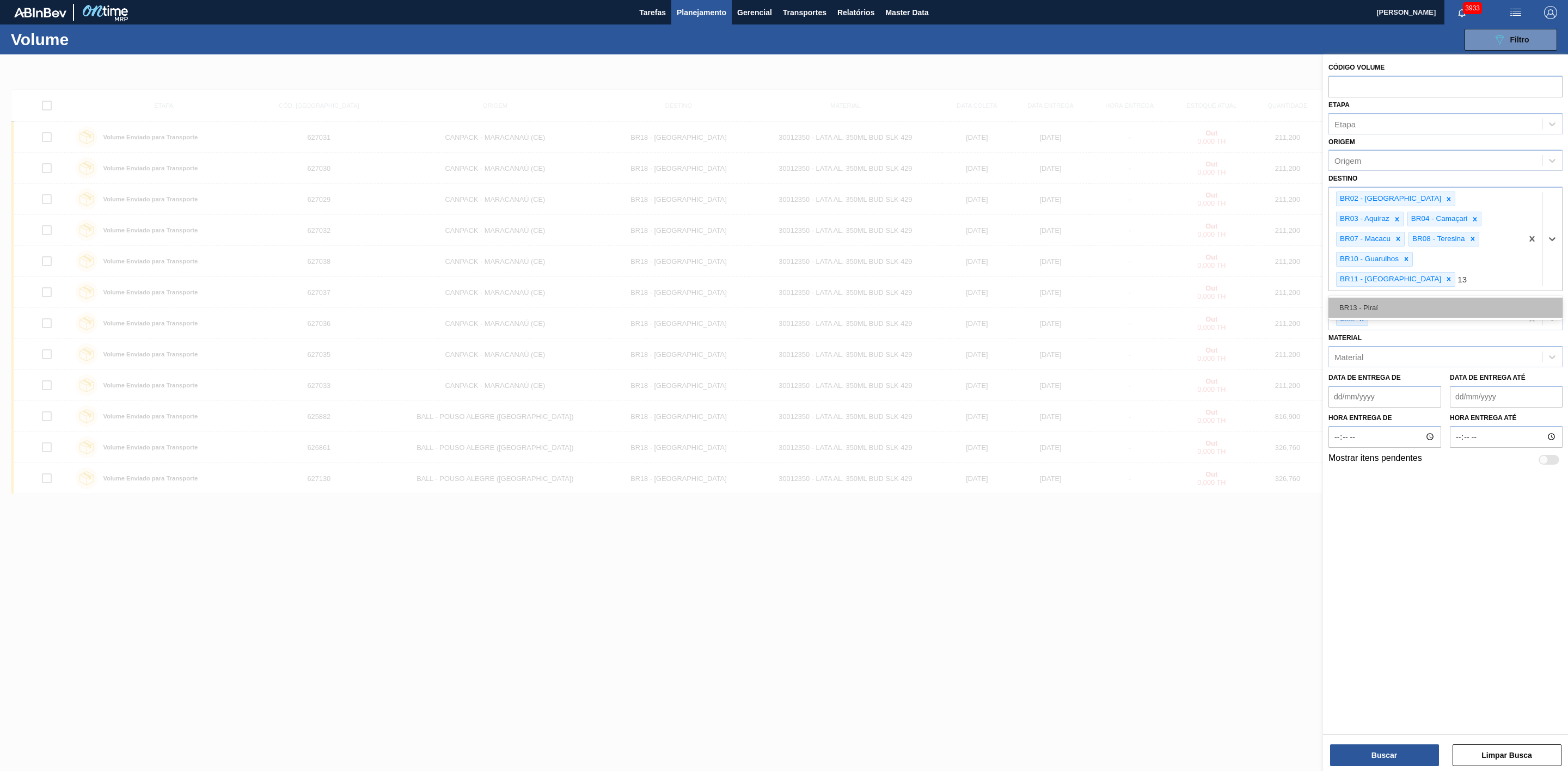
click at [1393, 297] on div "BR13 - Piraí" at bounding box center [1444, 307] width 234 height 20
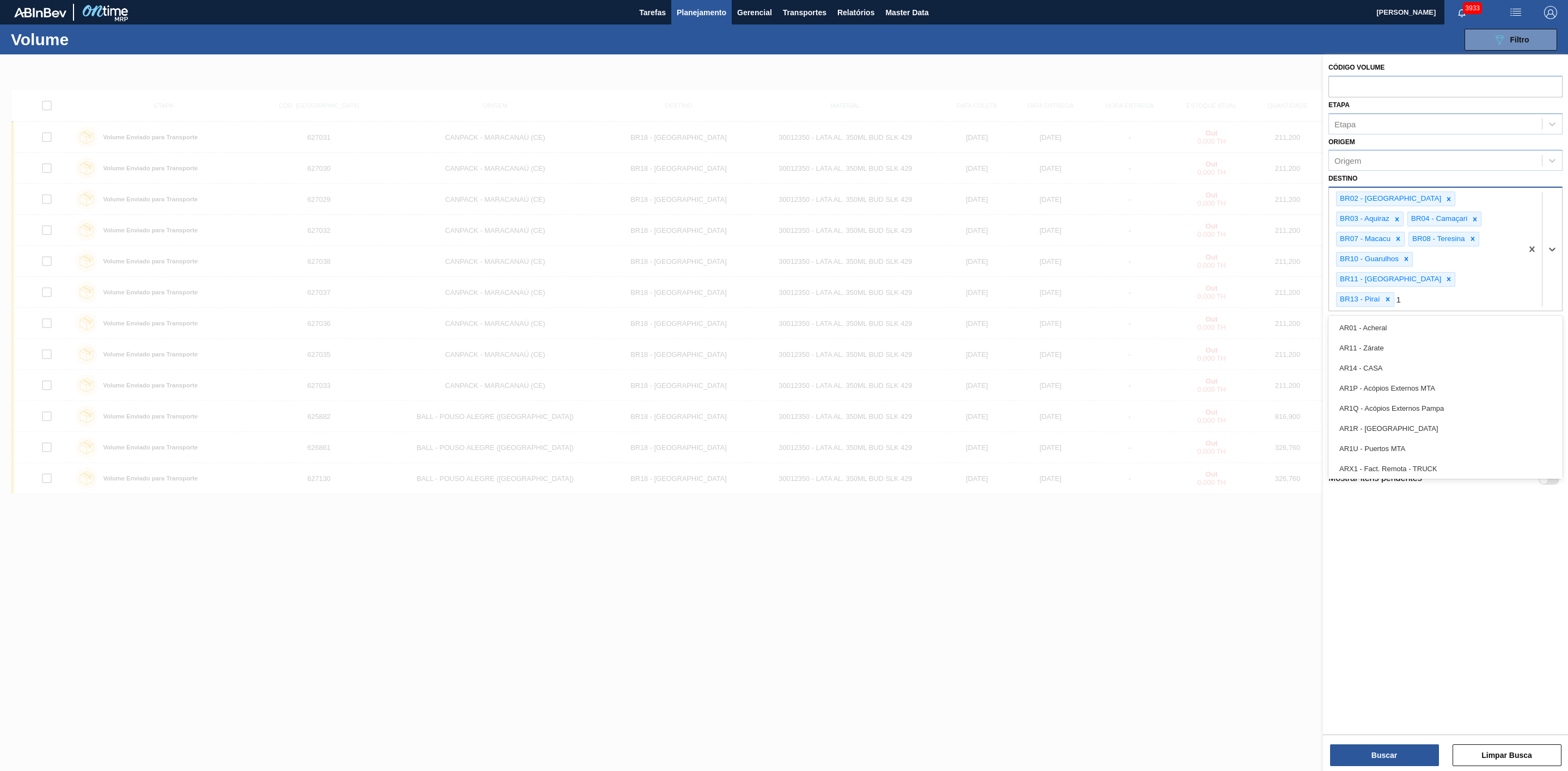
type input "15"
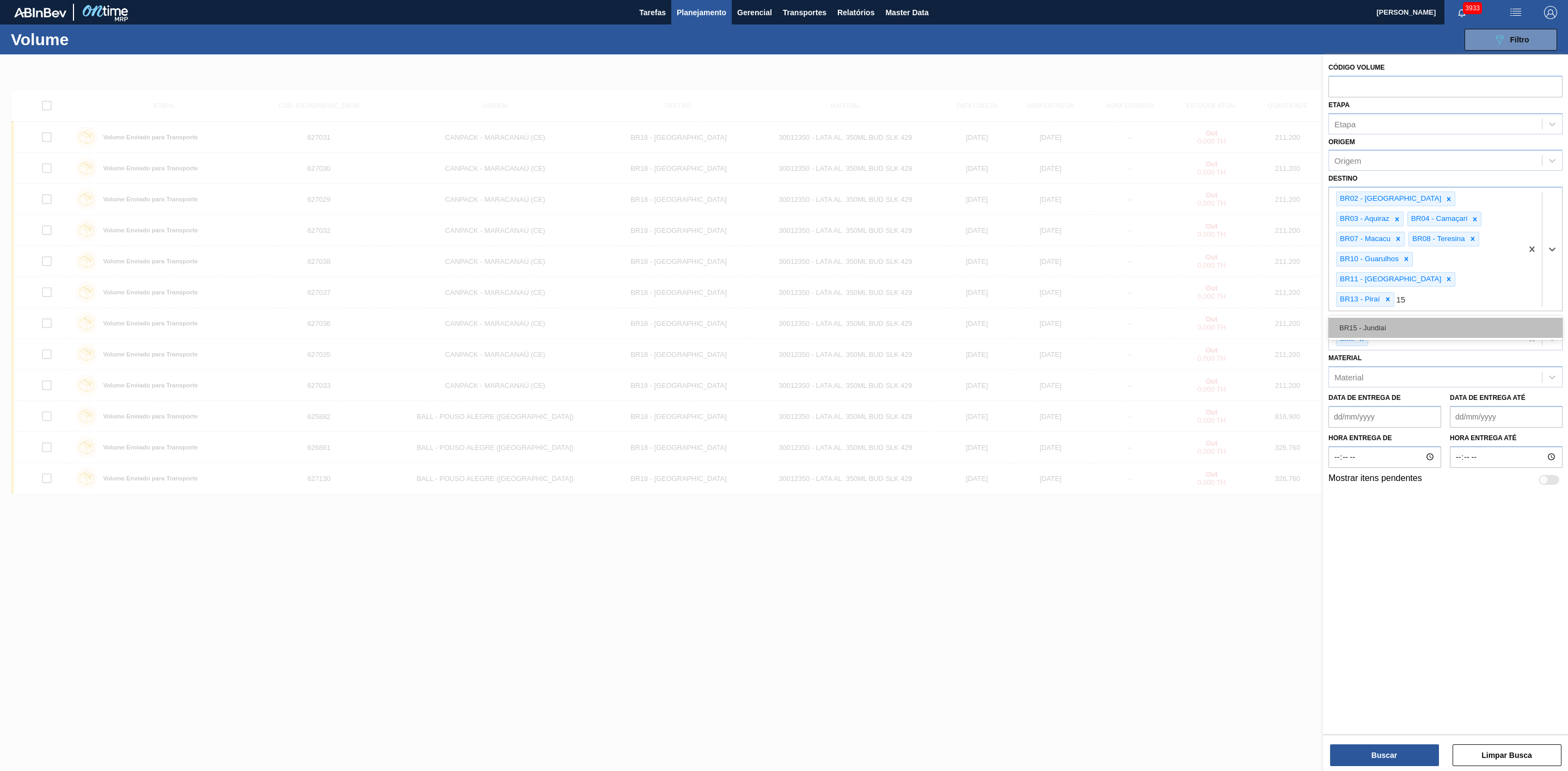
click at [1405, 318] on div "BR15 - Jundiaí" at bounding box center [1444, 327] width 234 height 20
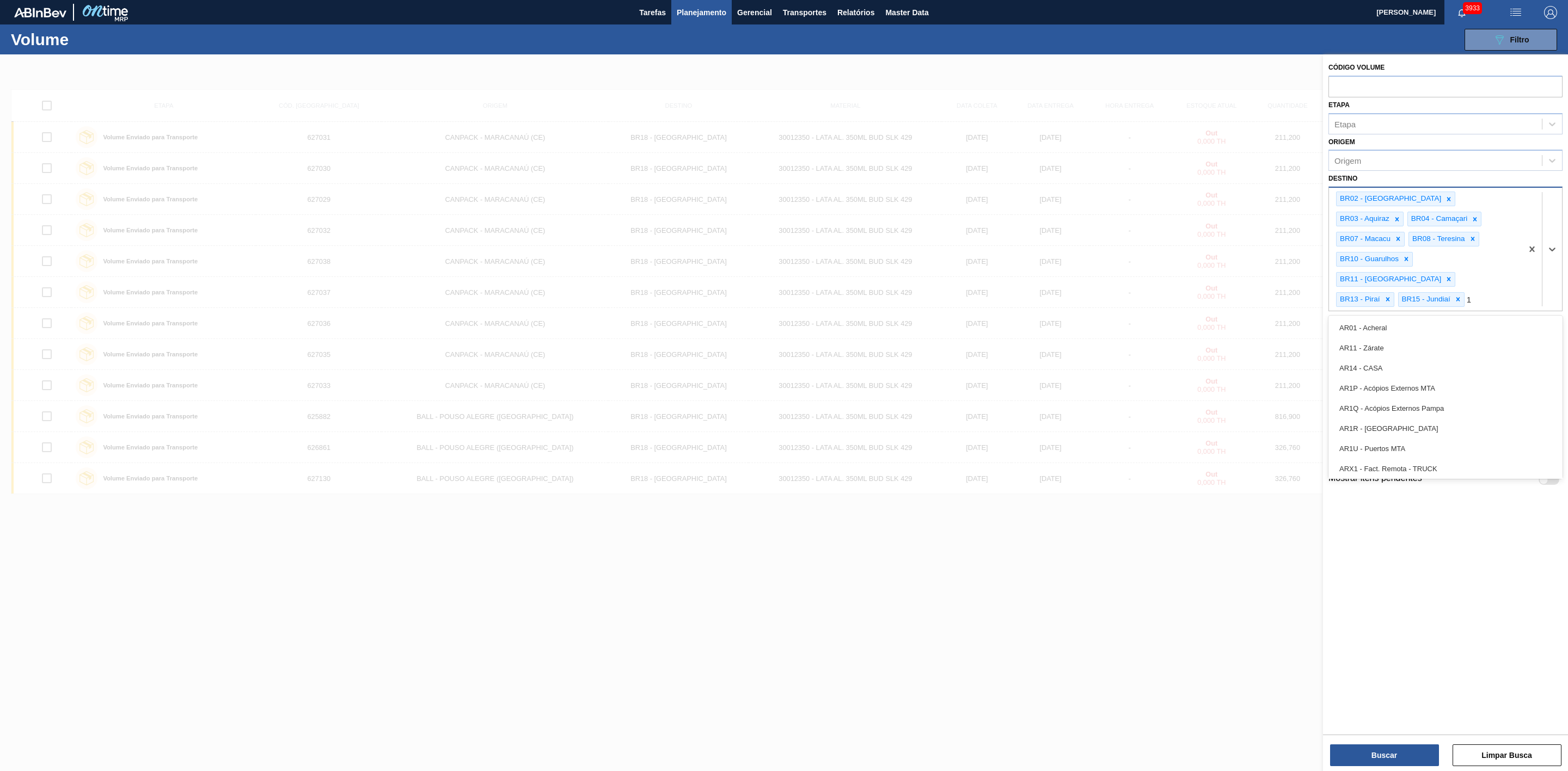
type input "16"
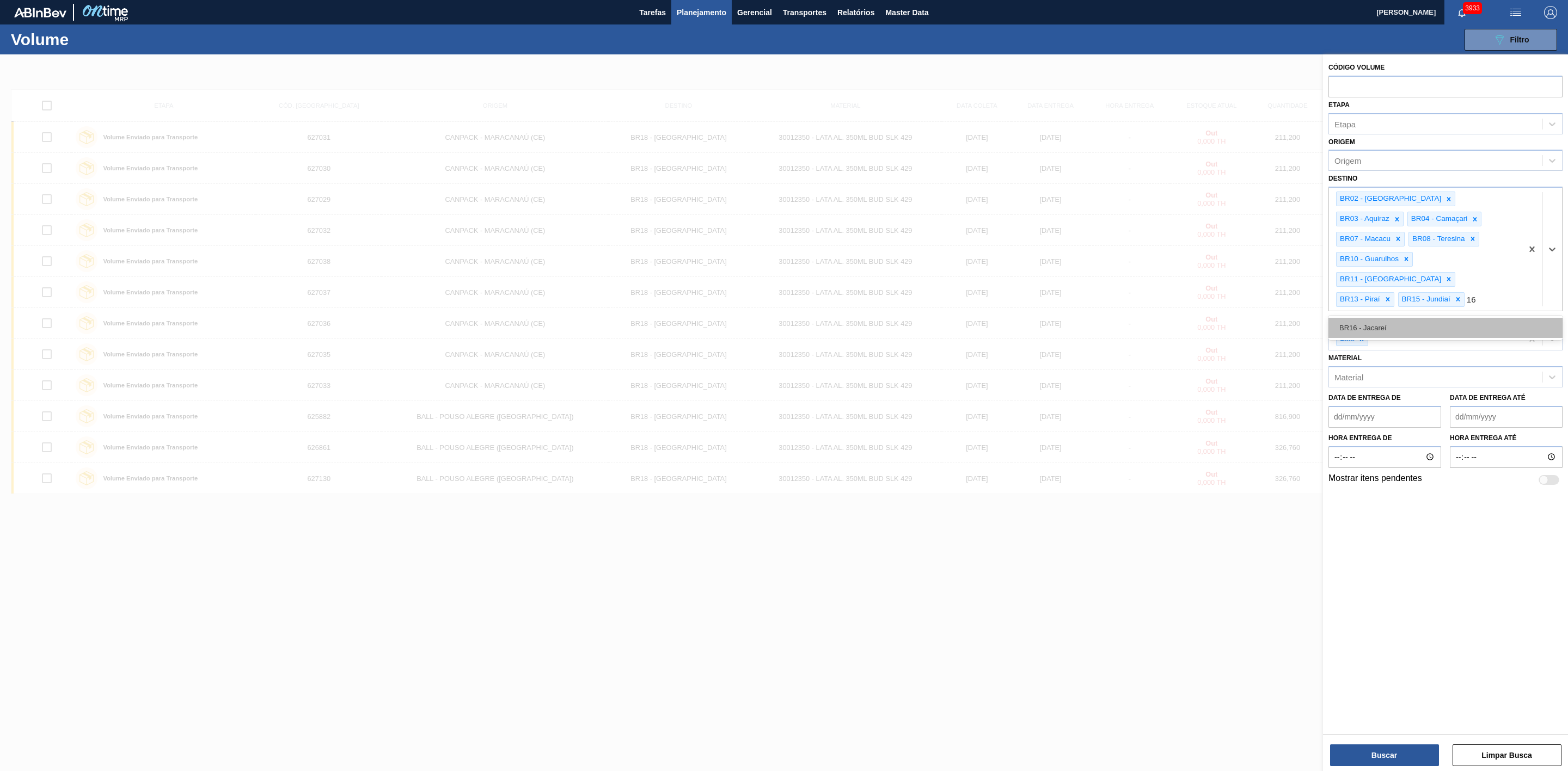
click at [1381, 318] on div "BR16 - Jacareí" at bounding box center [1444, 327] width 234 height 20
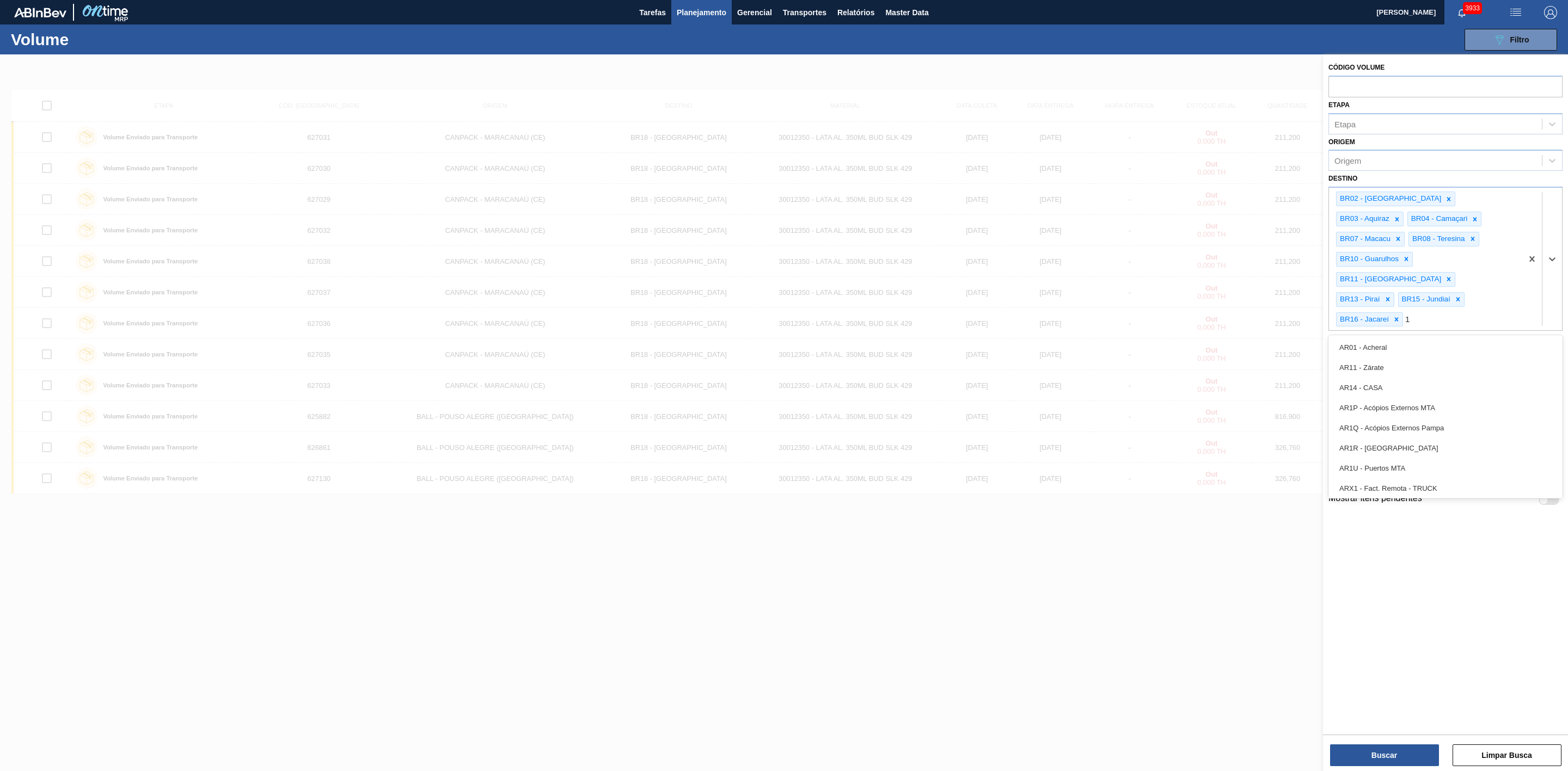
type input "18"
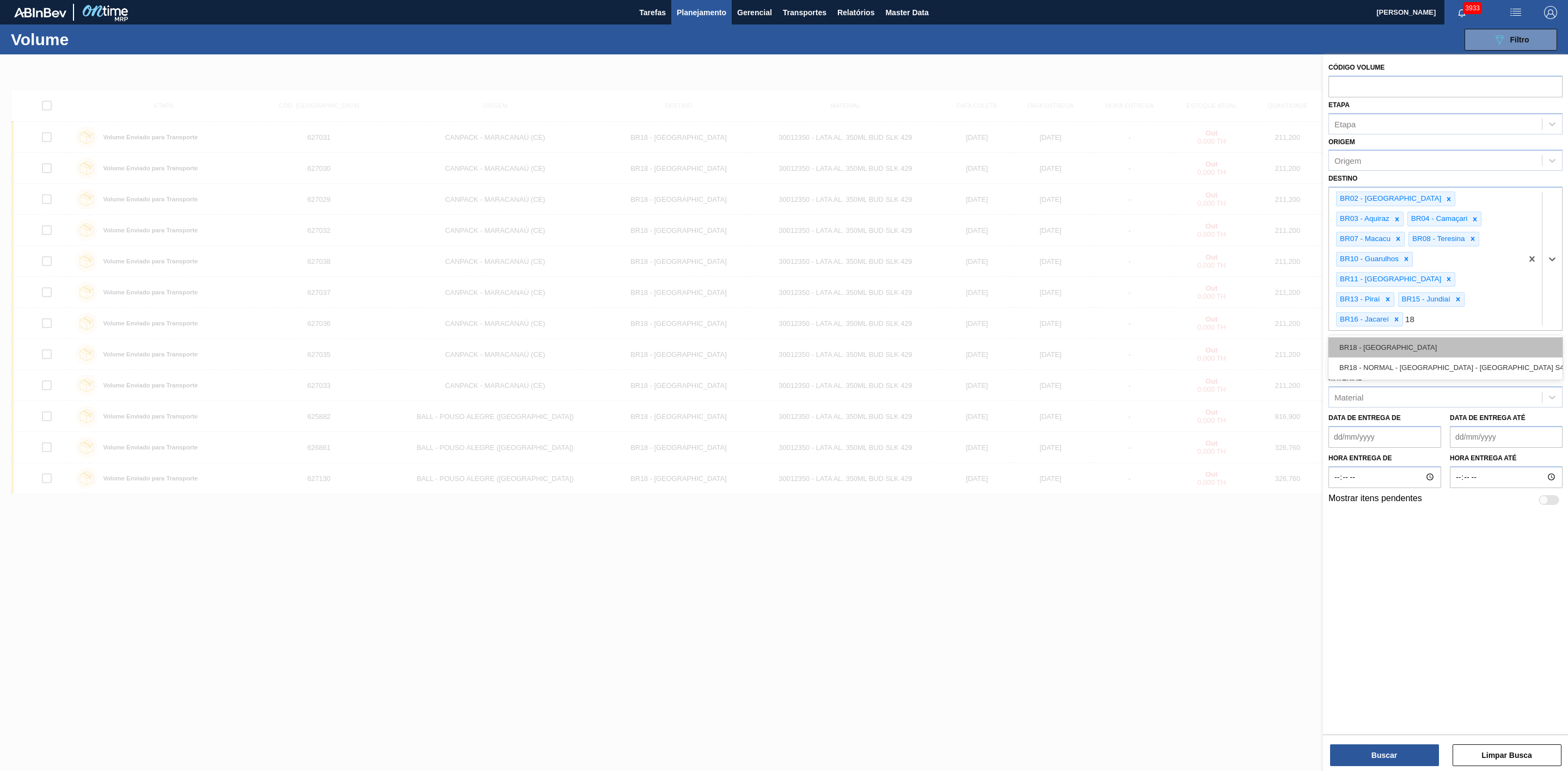
click at [1416, 338] on div "BR18 - [GEOGRAPHIC_DATA]" at bounding box center [1444, 347] width 234 height 20
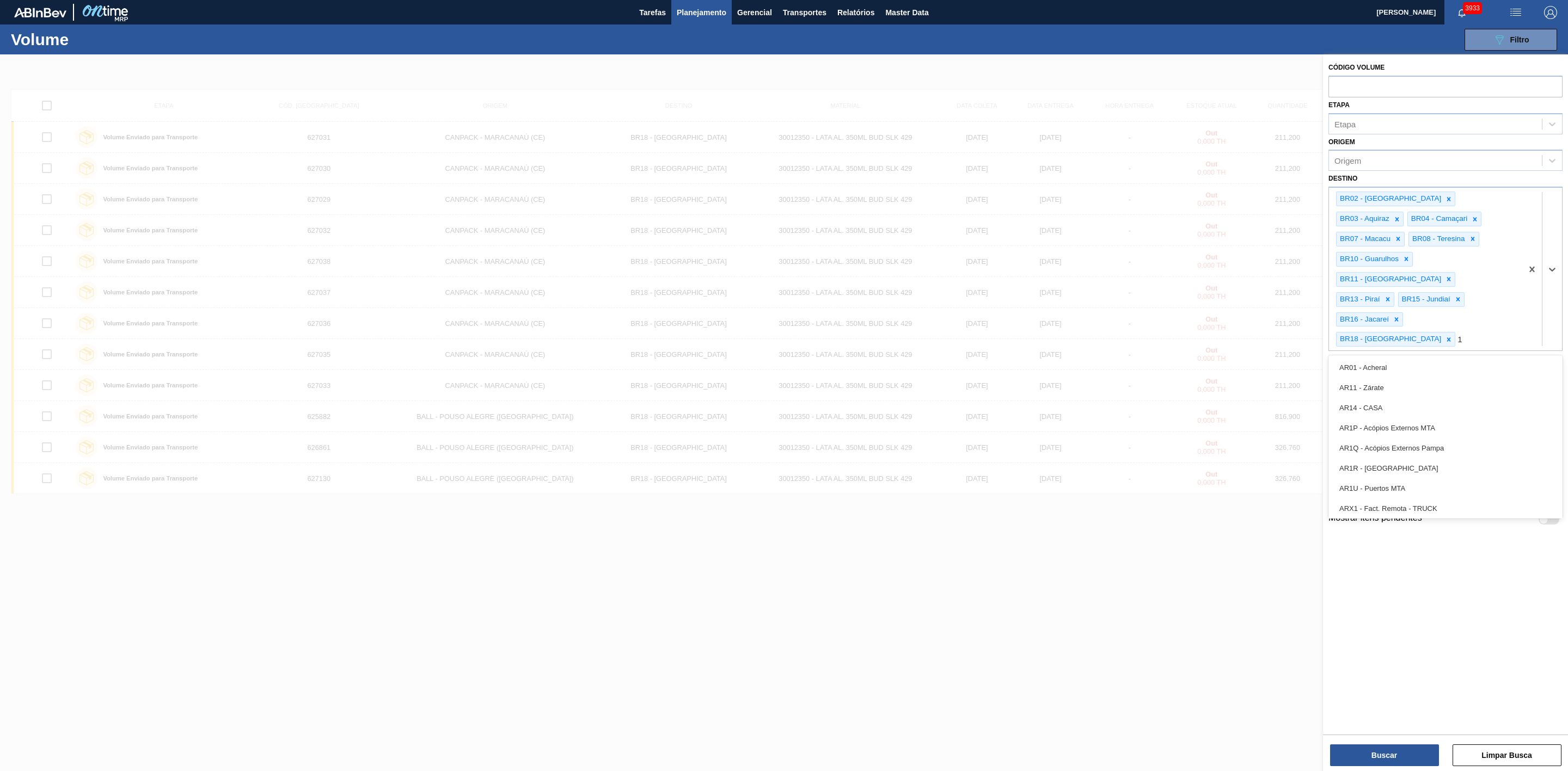
type input "19"
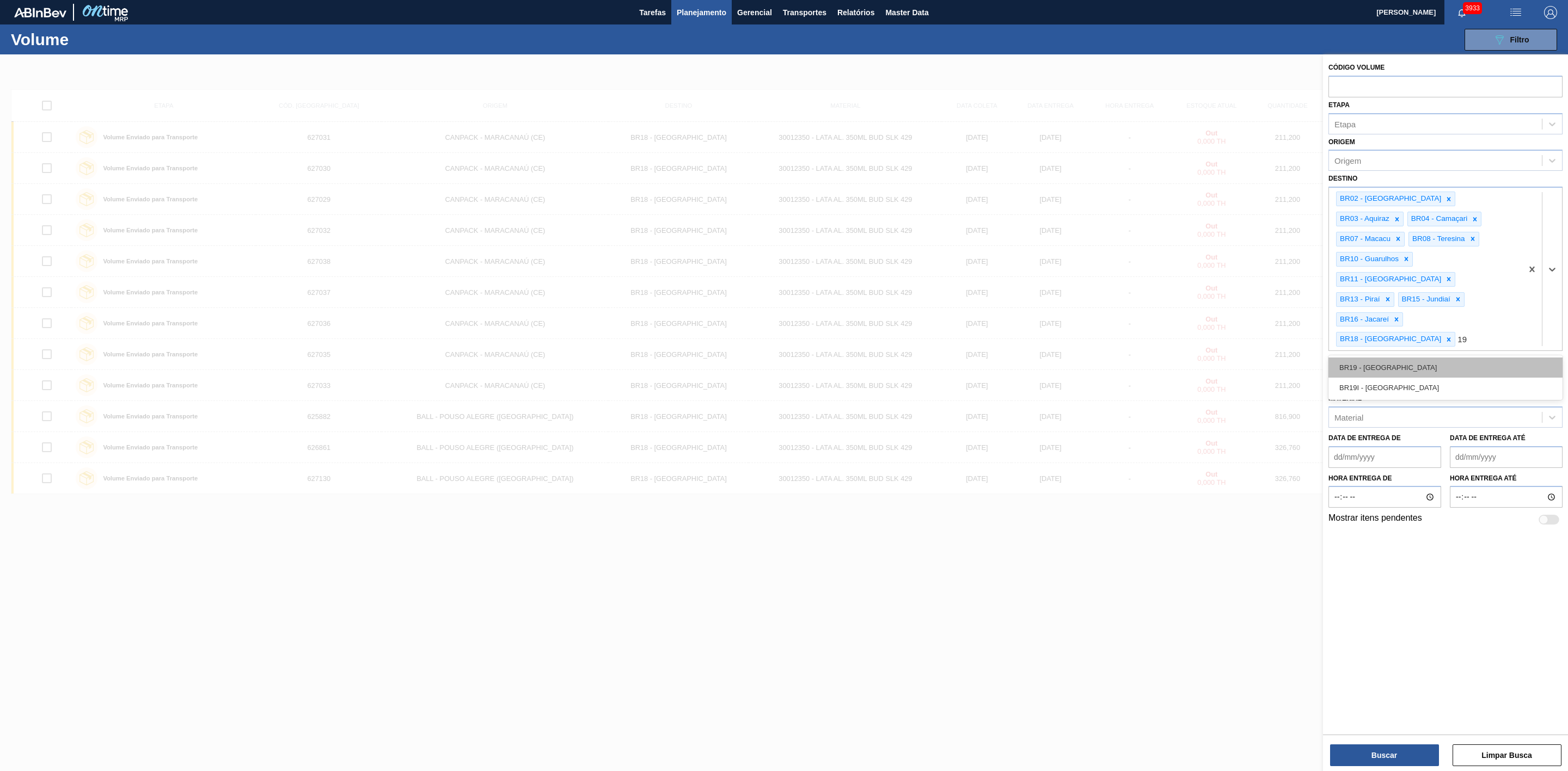
click at [1386, 357] on div "BR19 - Nova Rio" at bounding box center [1444, 367] width 234 height 20
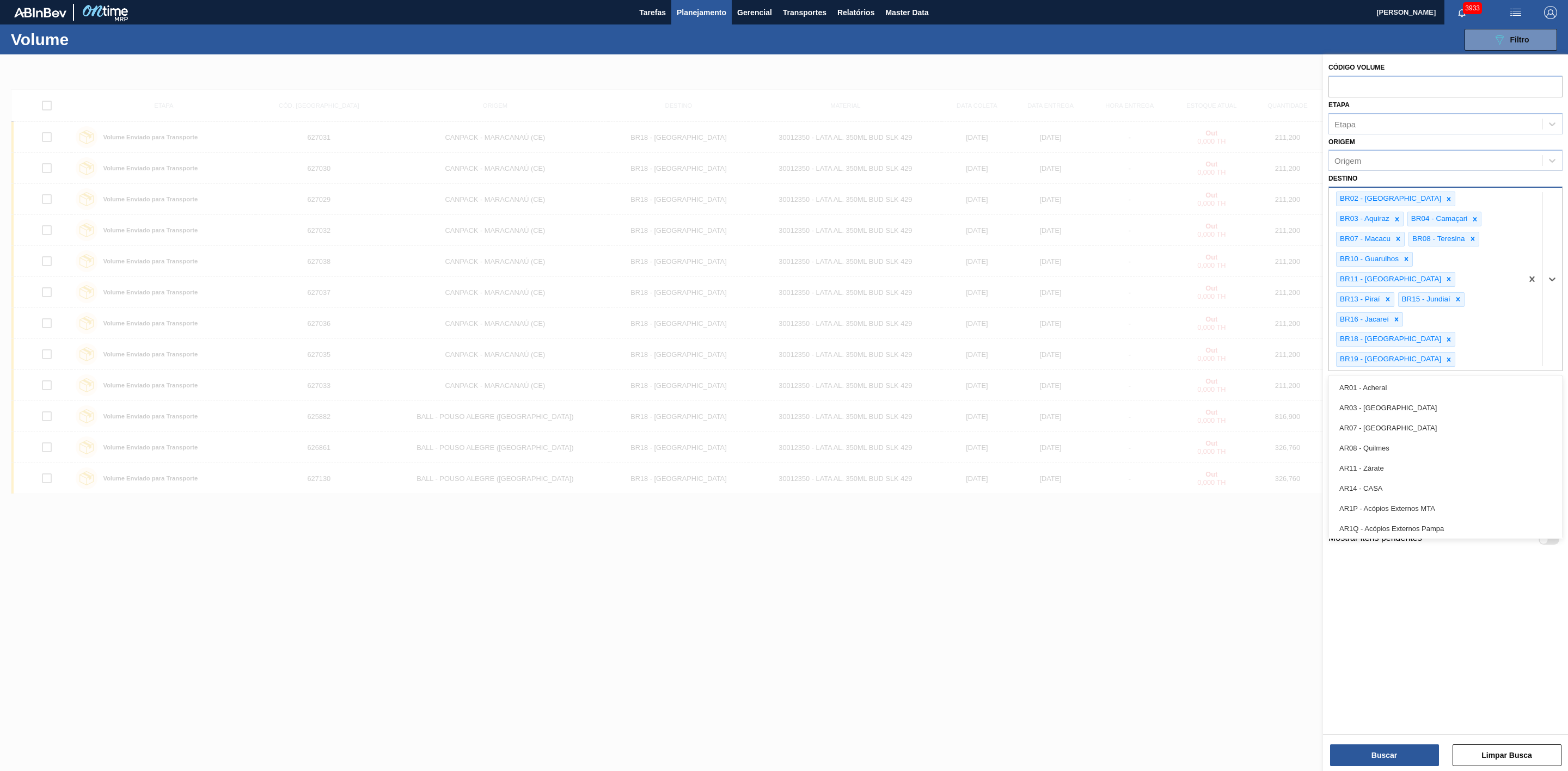
click at [1515, 301] on div "BR02 - Sergipe BR03 - Aquiraz BR04 - Camaçari BR07 - Macacu BR08 - Teresina BR1…" at bounding box center [1425, 279] width 193 height 183
type input "23"
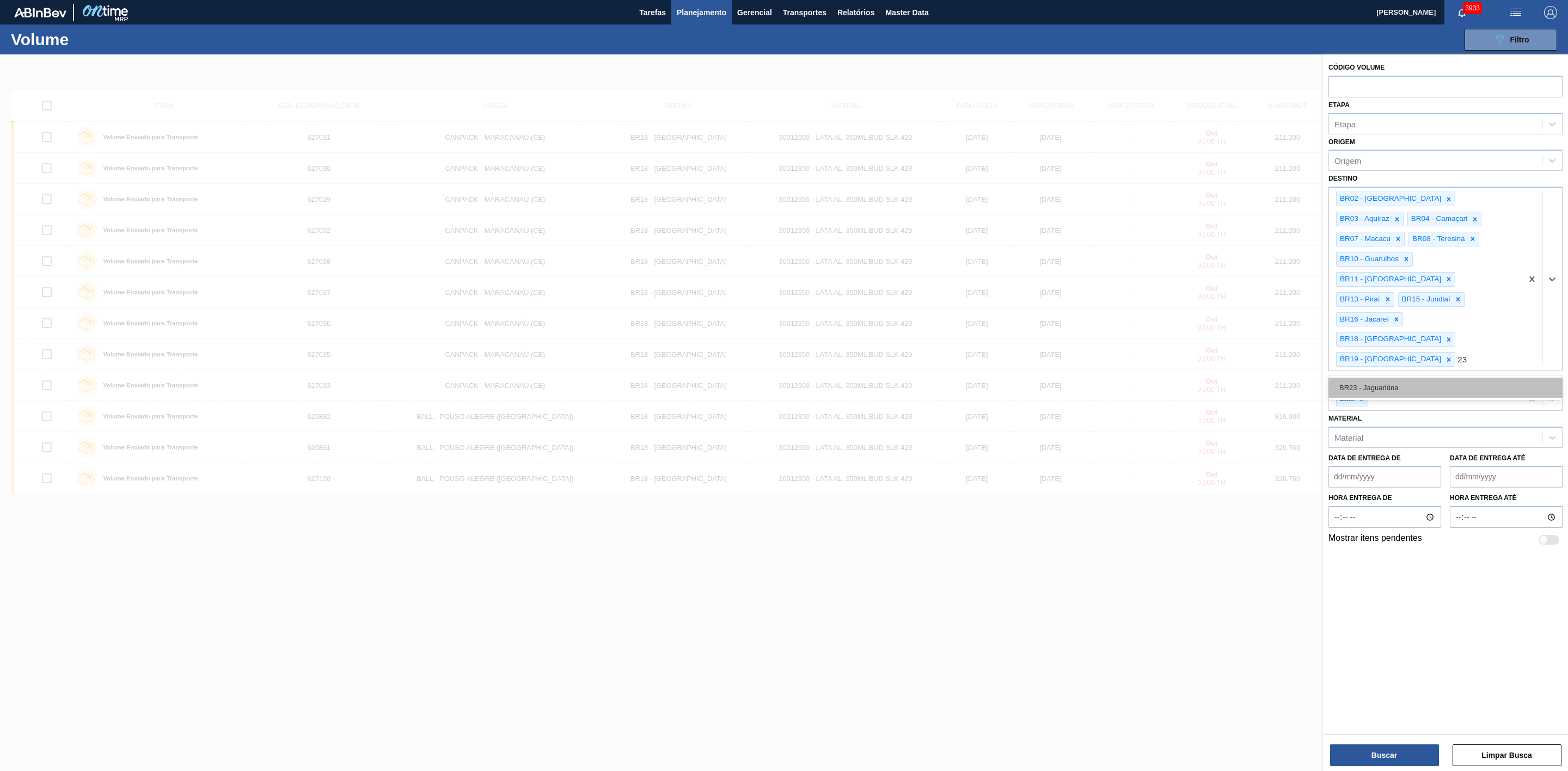
click at [1431, 378] on div "BR23 - Jaguariúna" at bounding box center [1444, 387] width 234 height 20
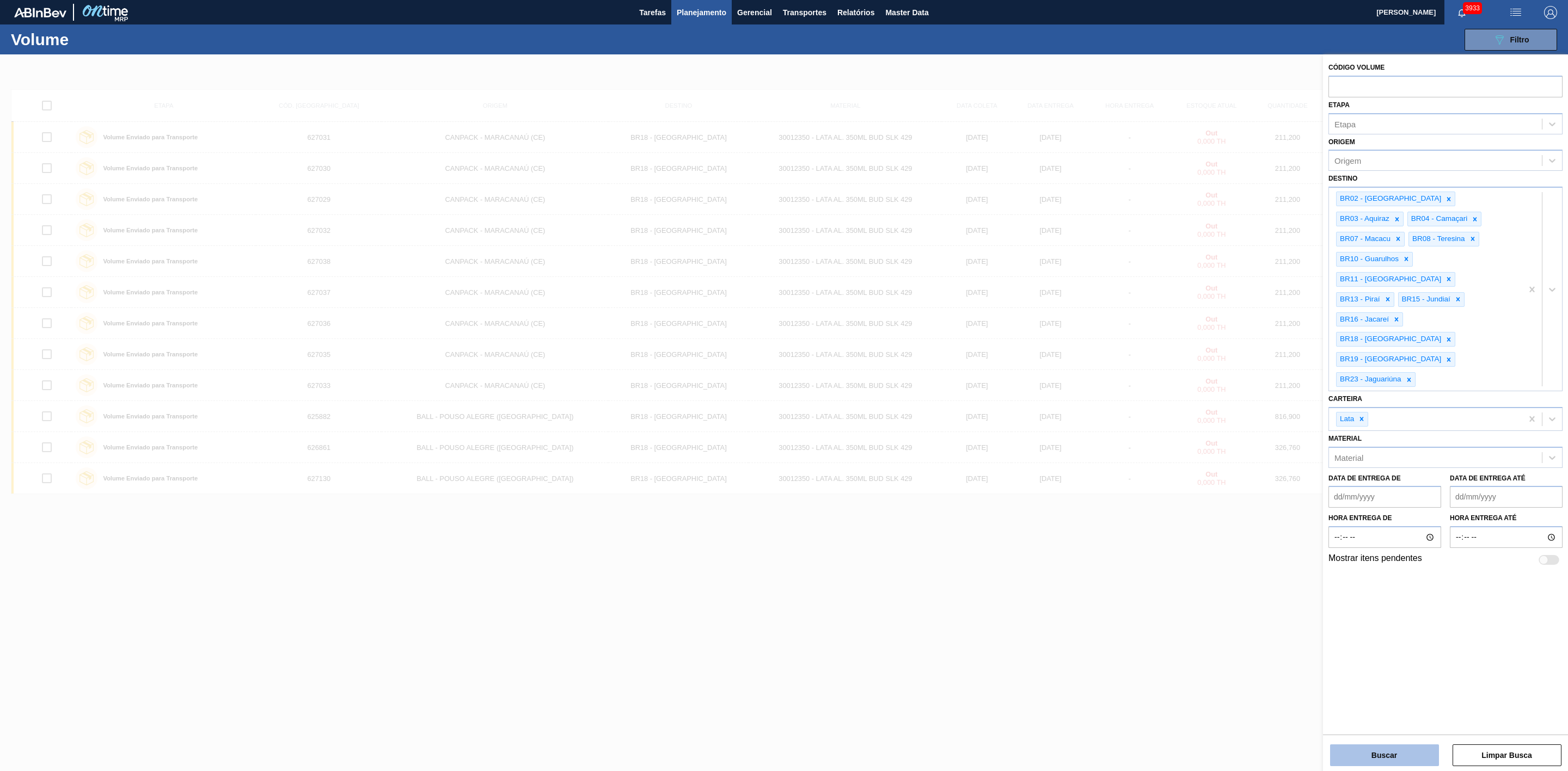
click at [1383, 758] on button "Buscar" at bounding box center [1384, 755] width 109 height 22
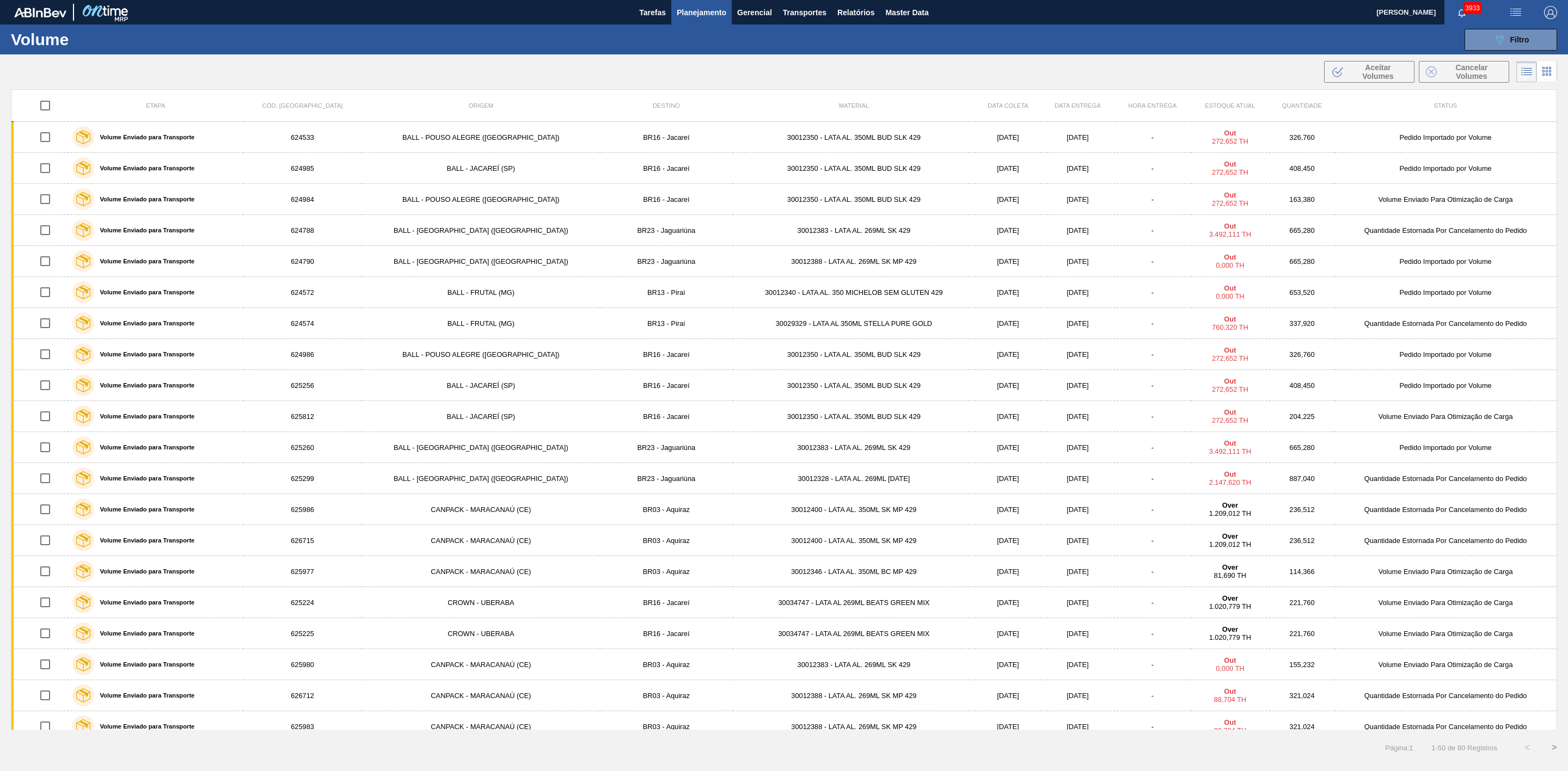
click at [49, 108] on input "checkbox" at bounding box center [45, 105] width 23 height 23
checkbox input "true"
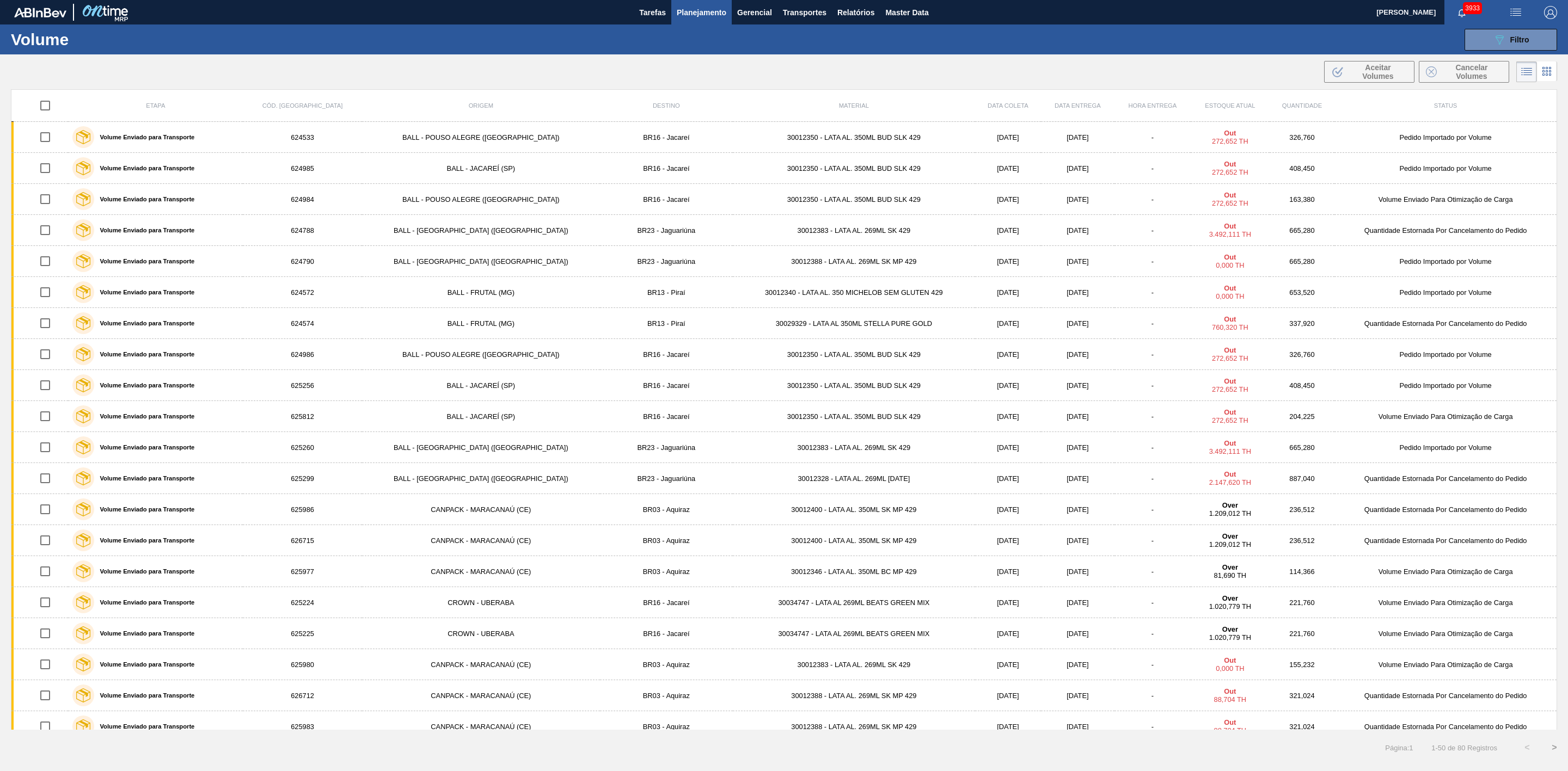
checkbox input "true"
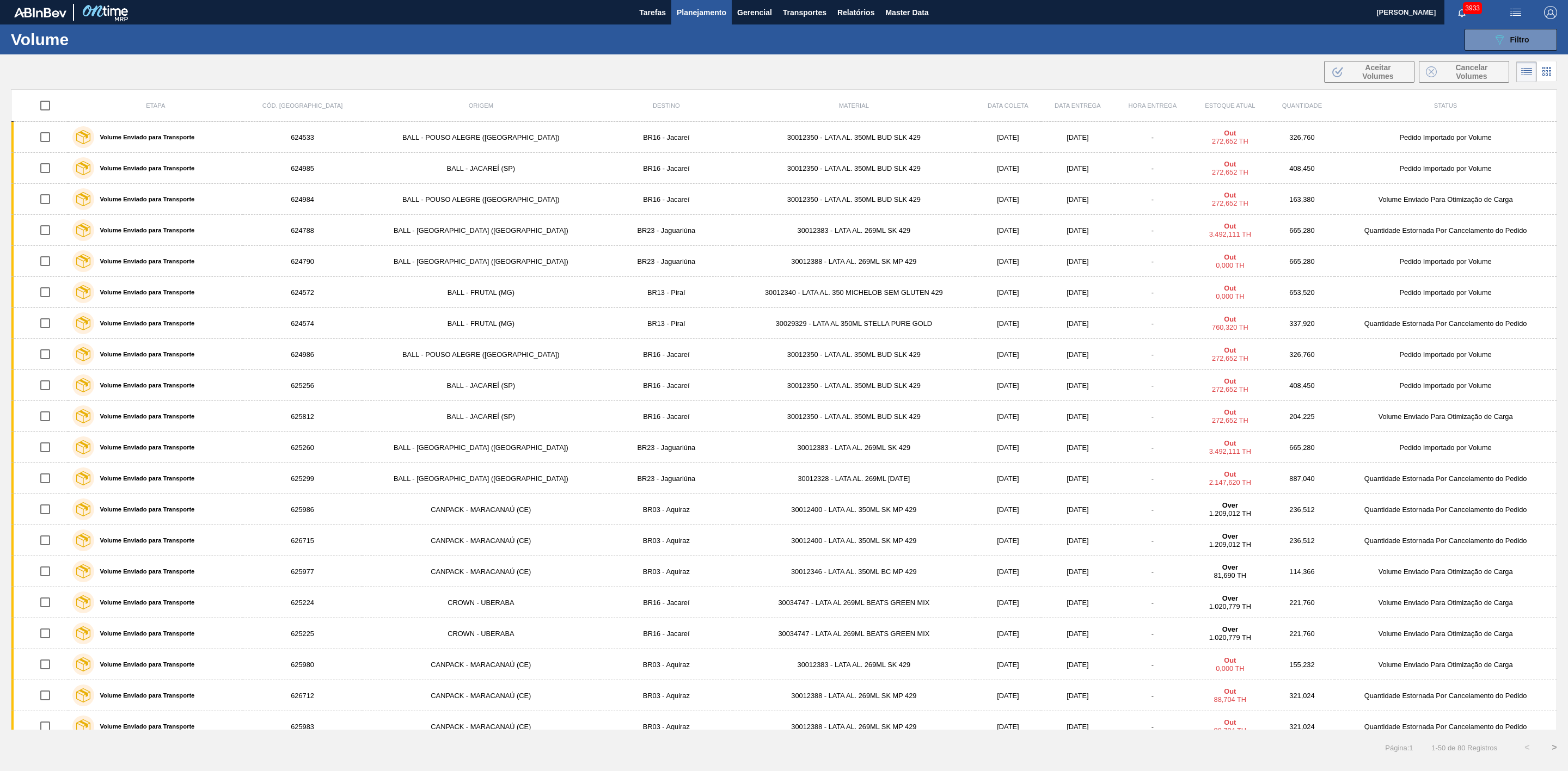
checkbox input "true"
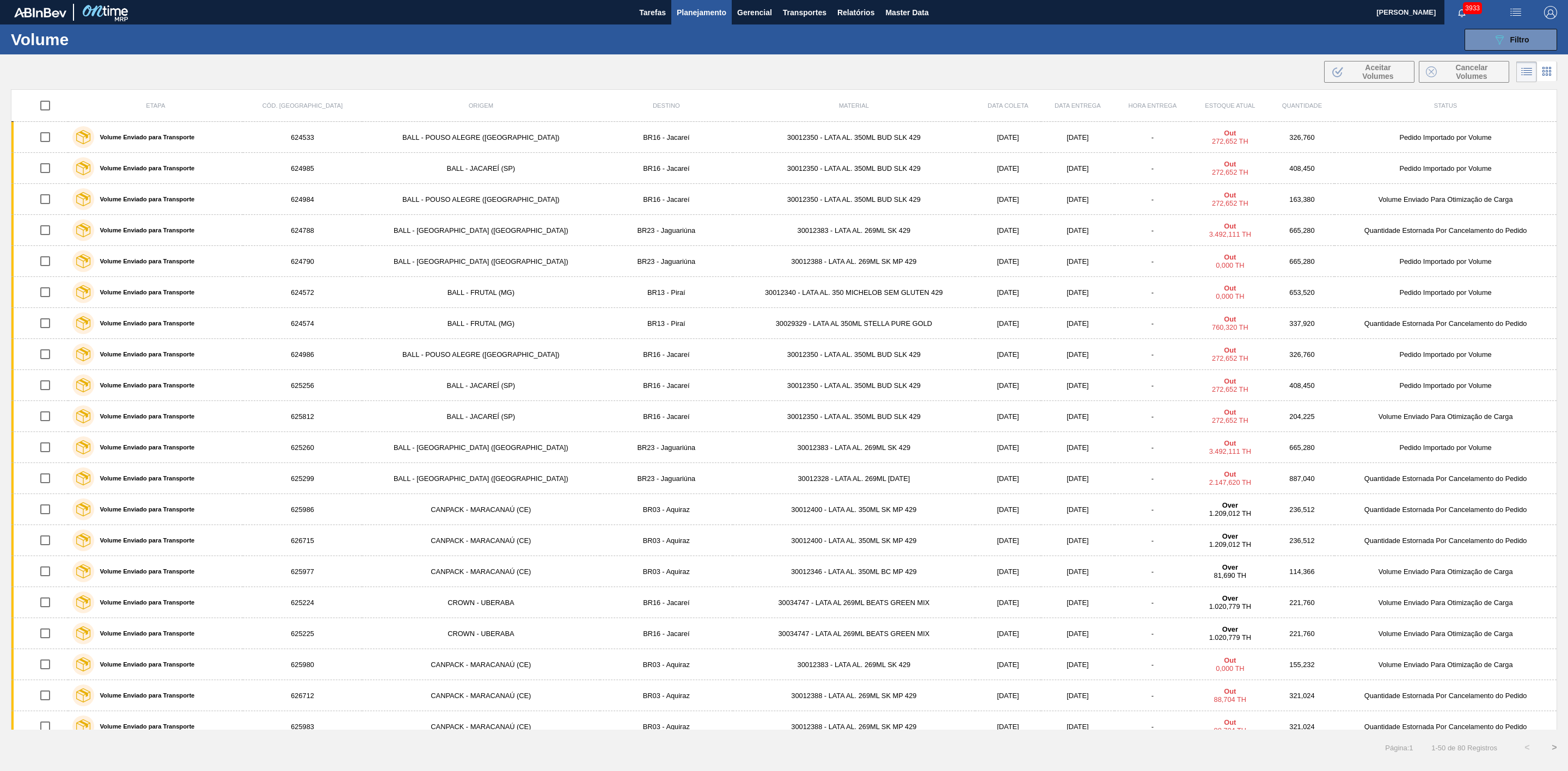
checkbox input "true"
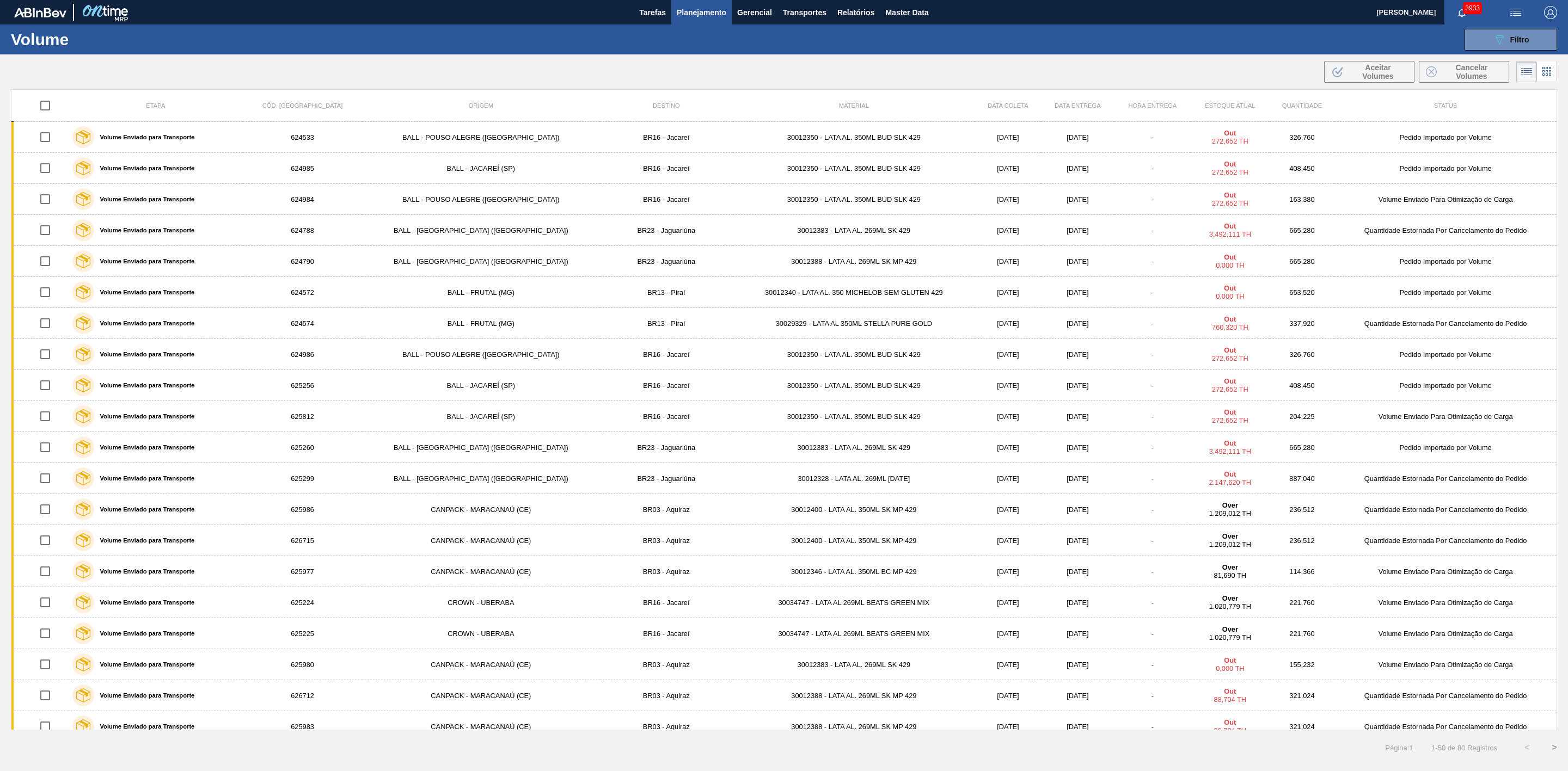
checkbox input "true"
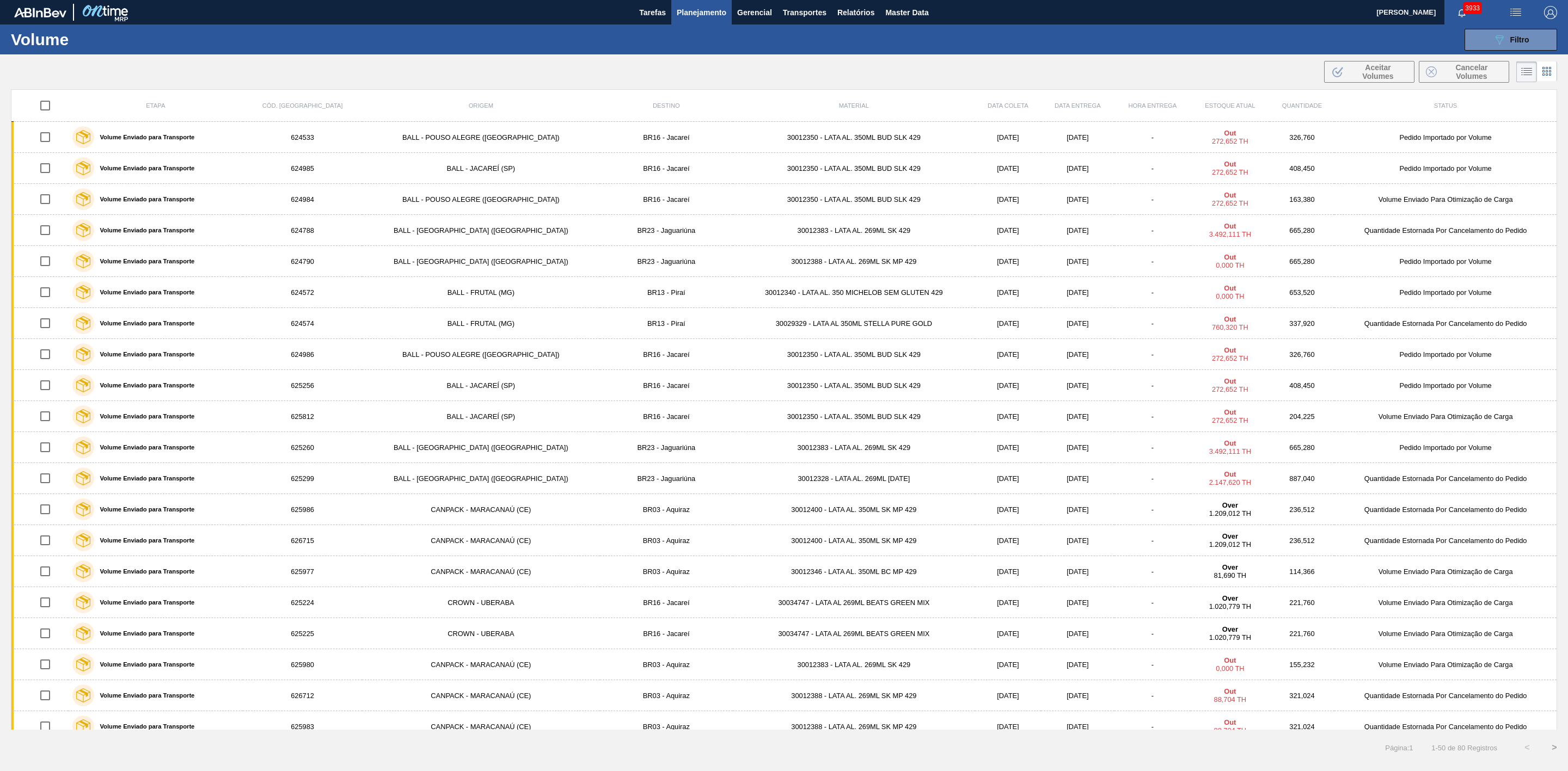
checkbox input "true"
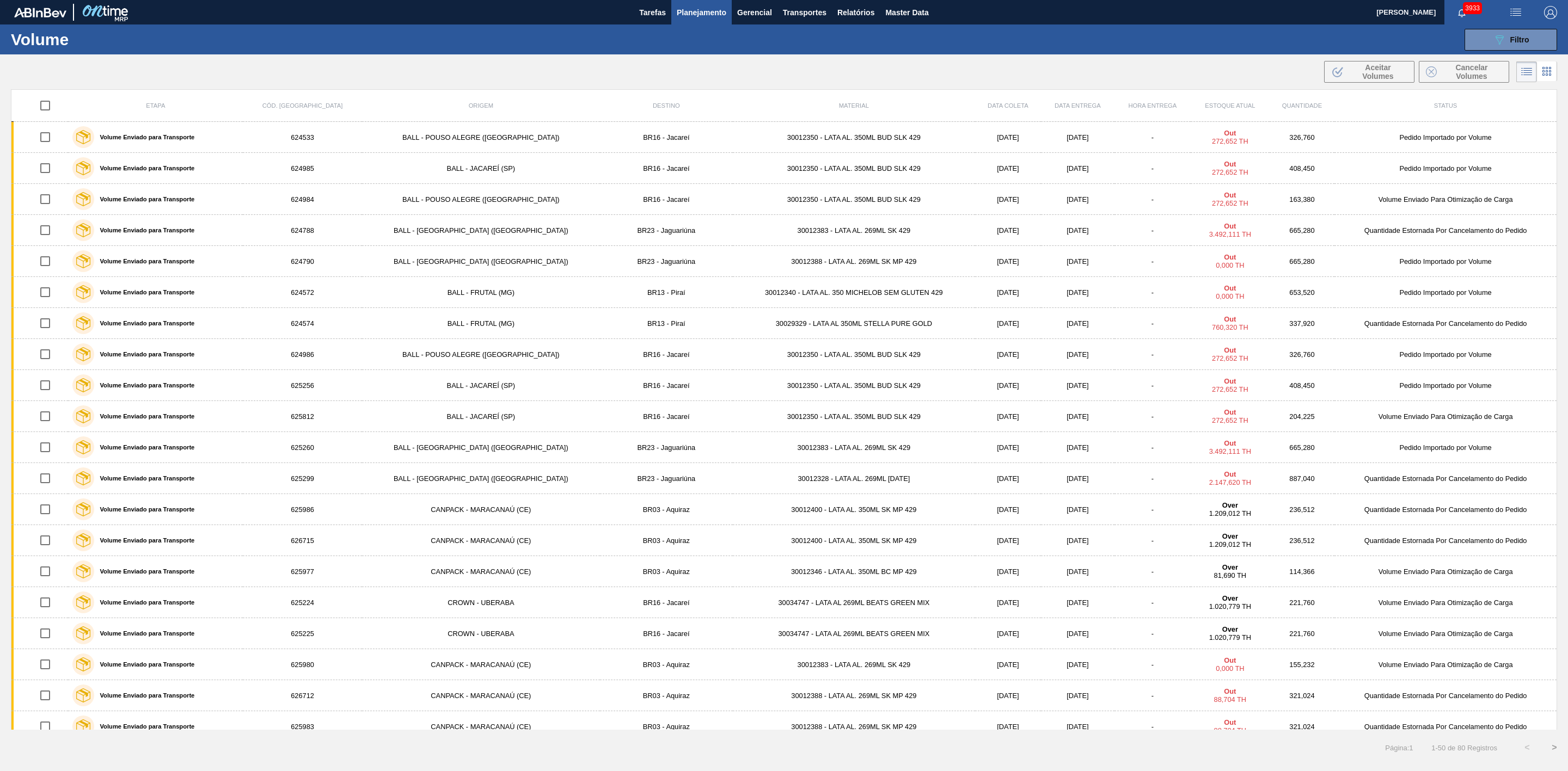
checkbox input "true"
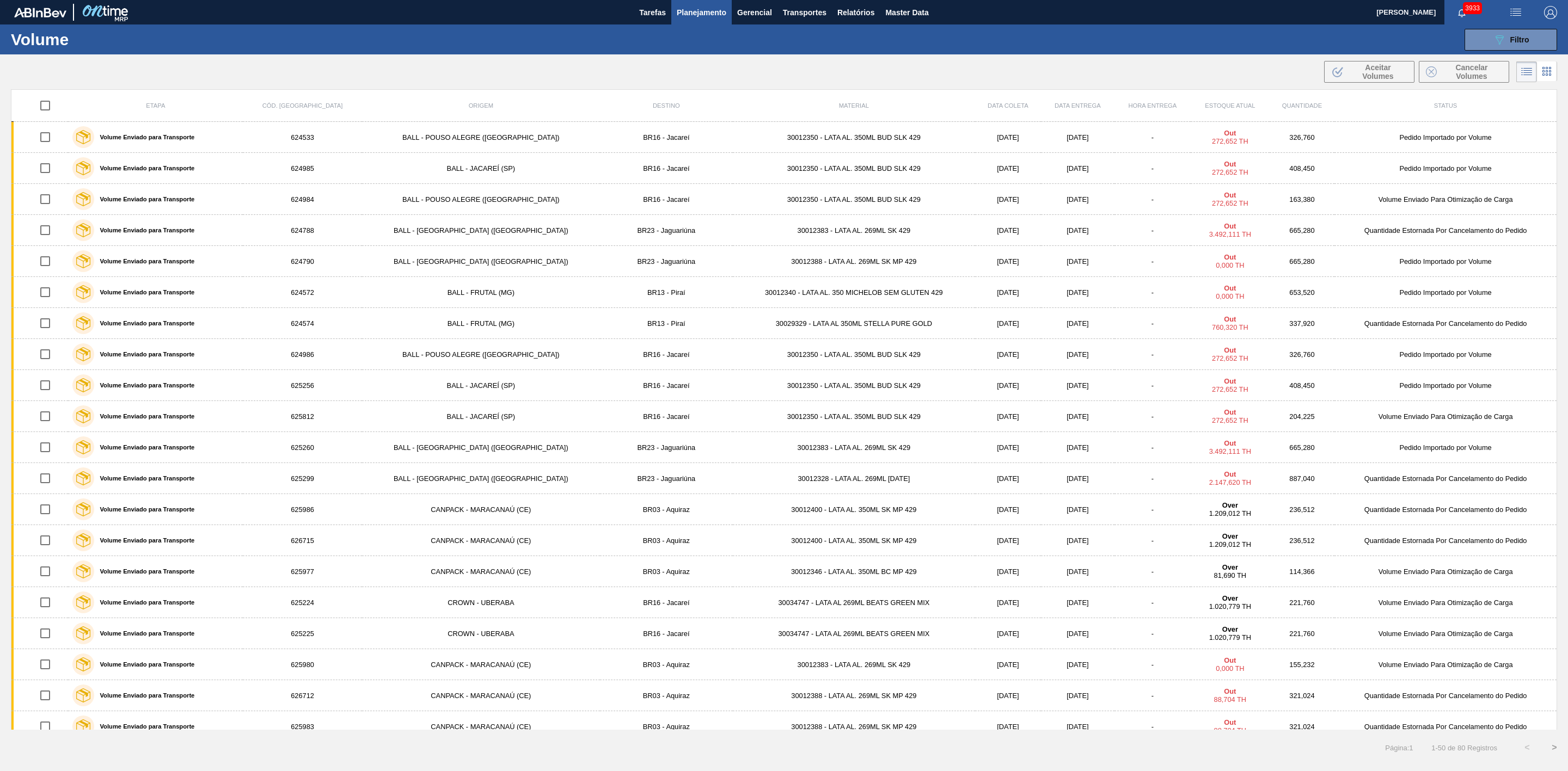
checkbox input "true"
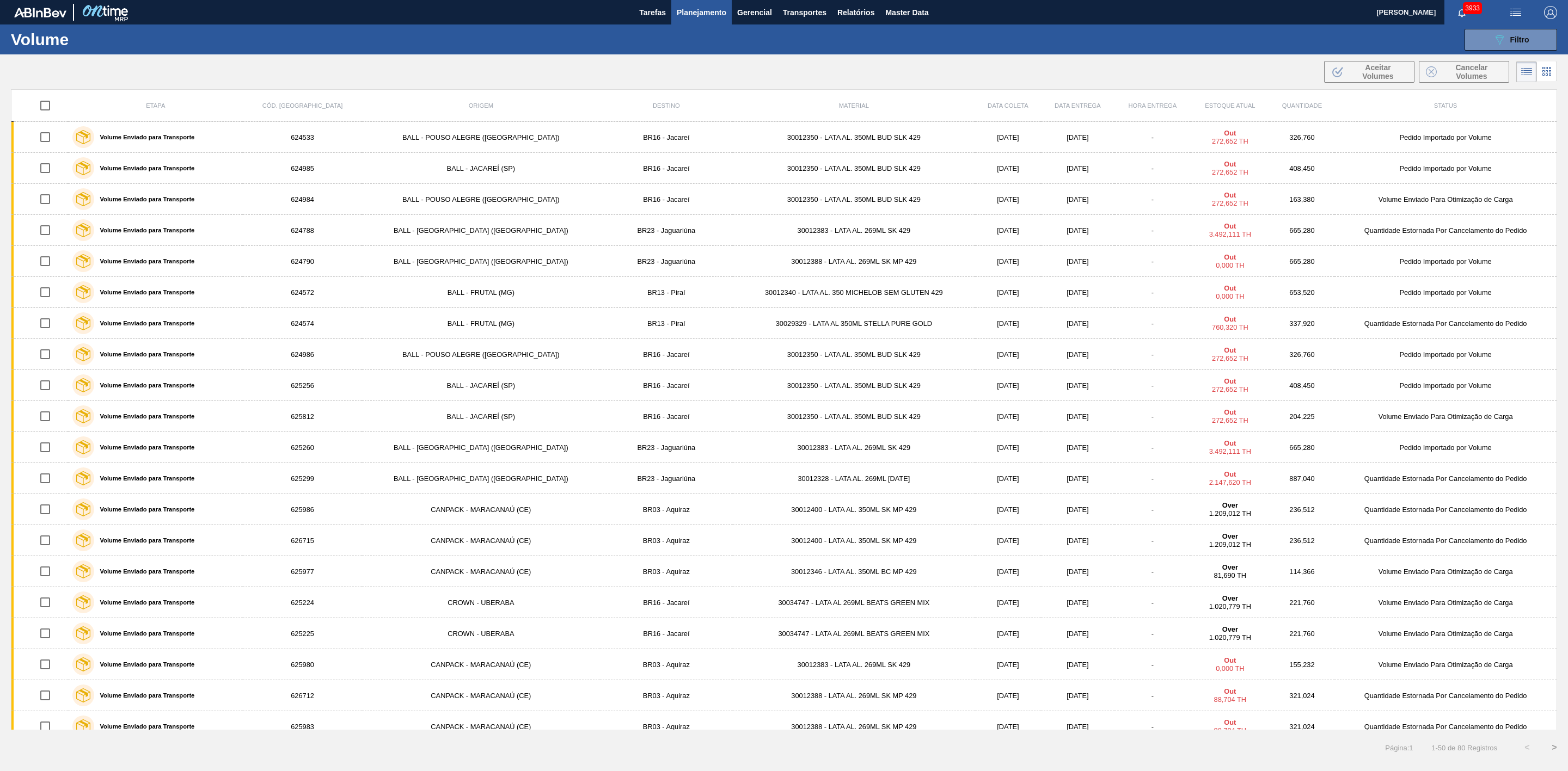
checkbox input "true"
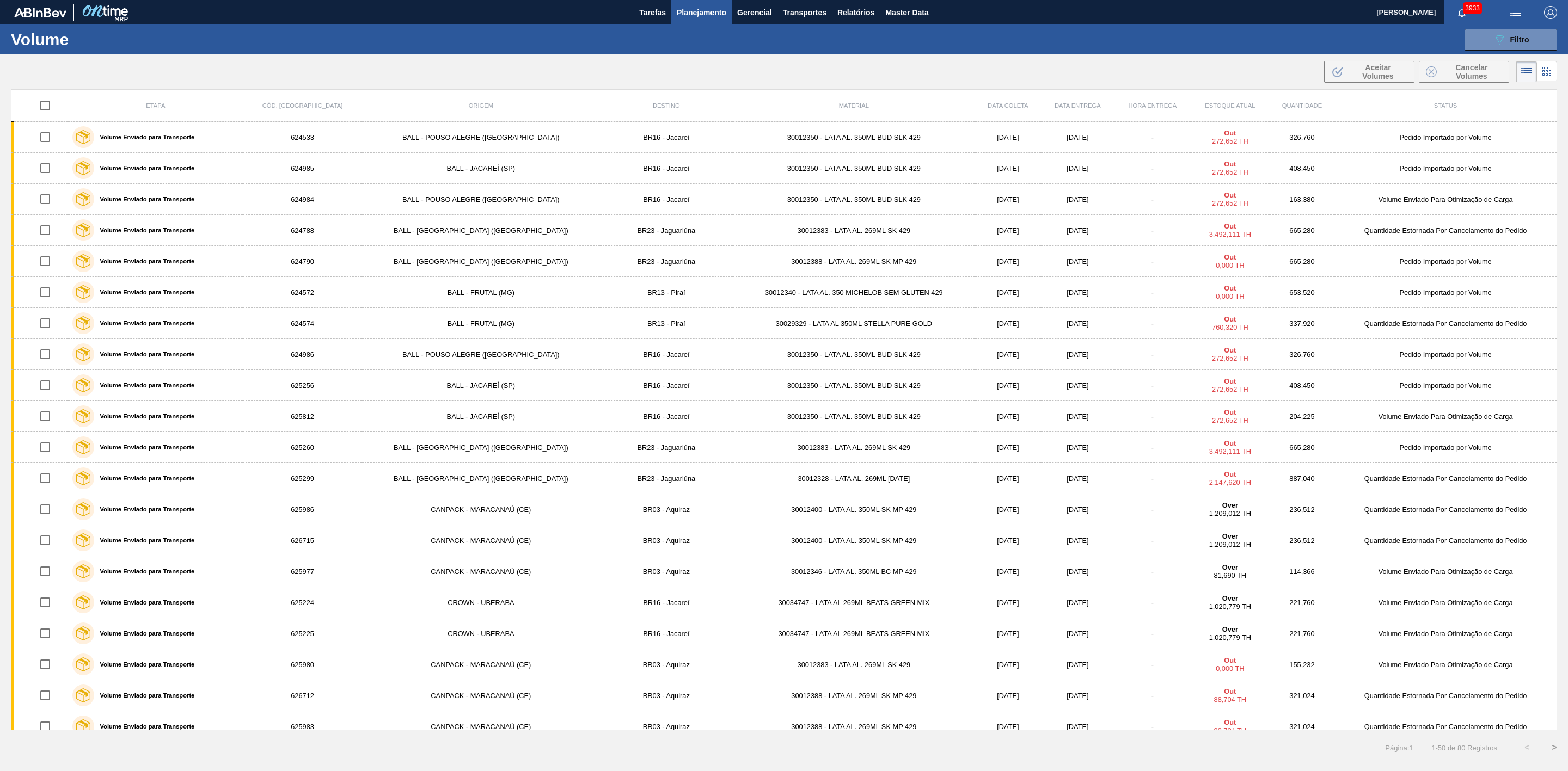
checkbox input "true"
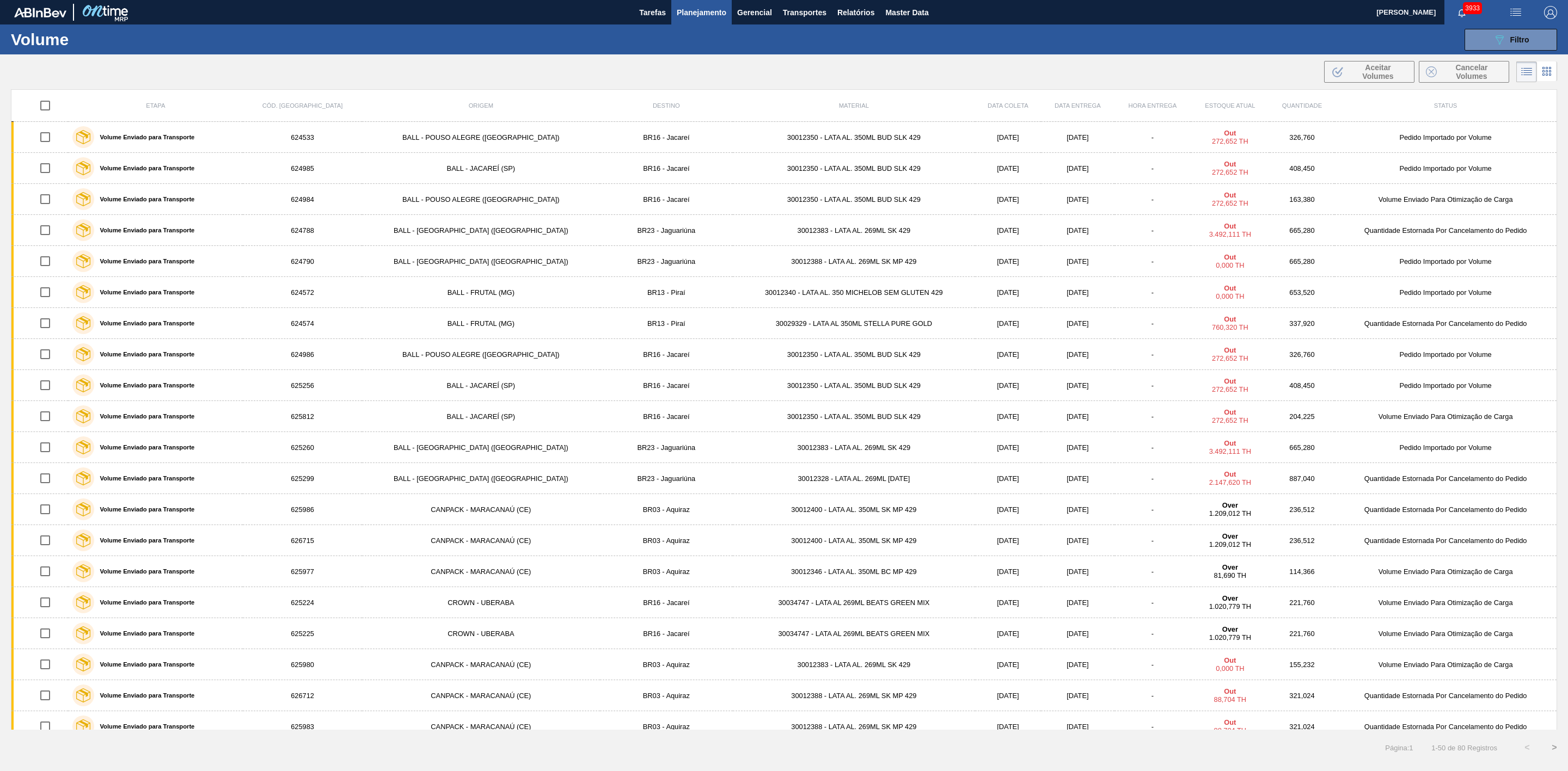
checkbox input "true"
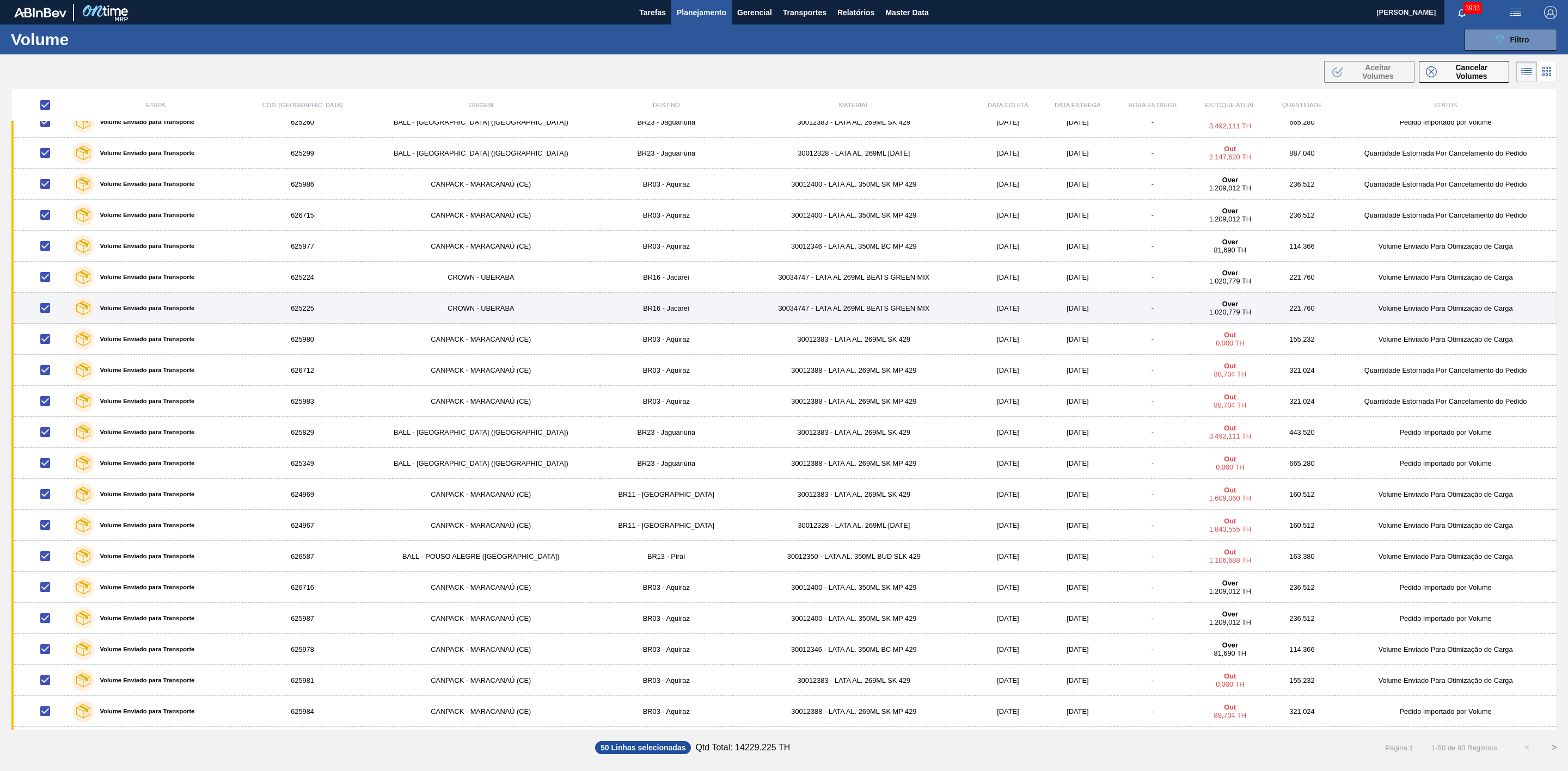
scroll to position [326, 0]
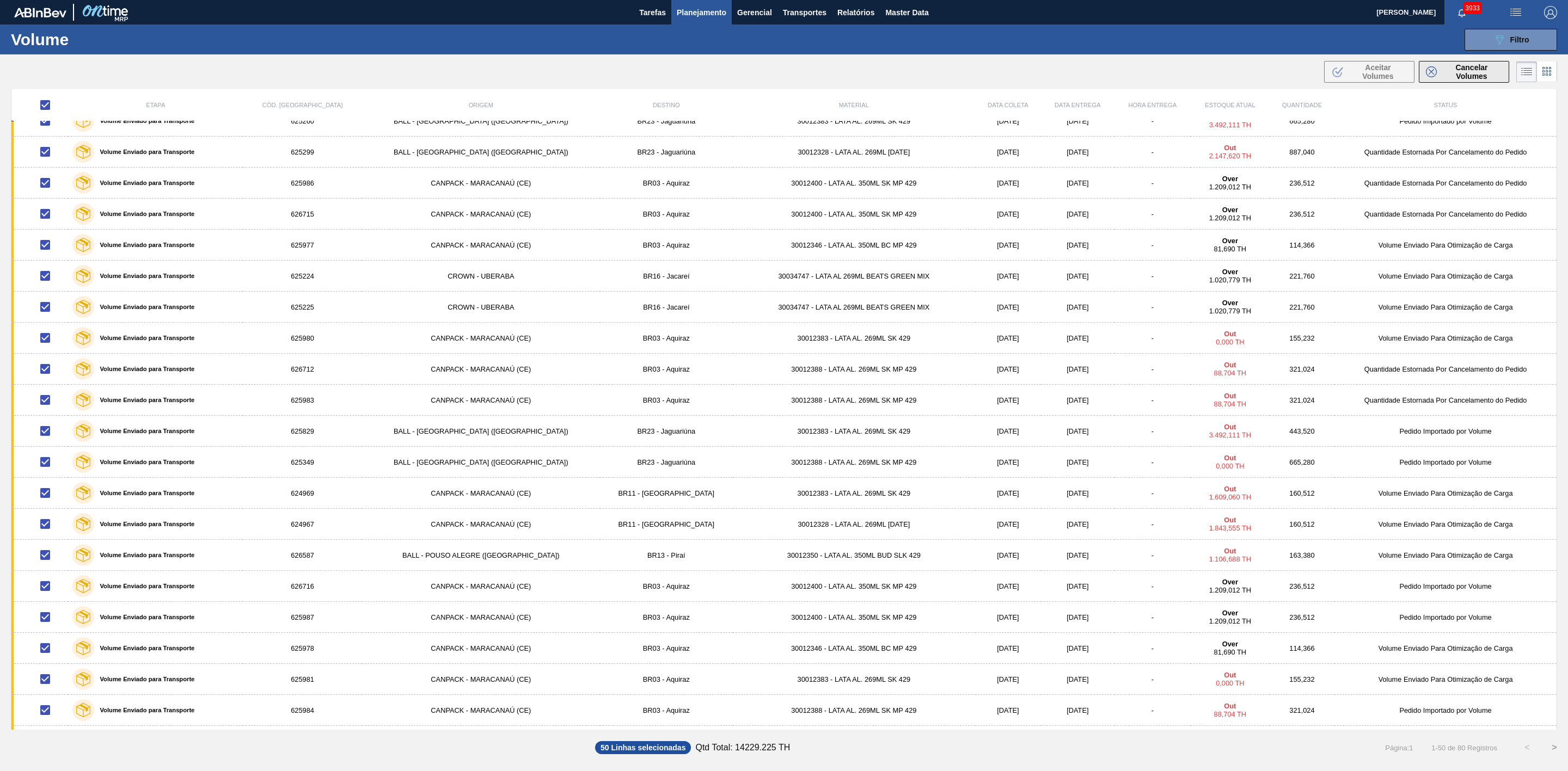
click at [1454, 75] on span "Cancelar Volumes" at bounding box center [1470, 71] width 61 height 18
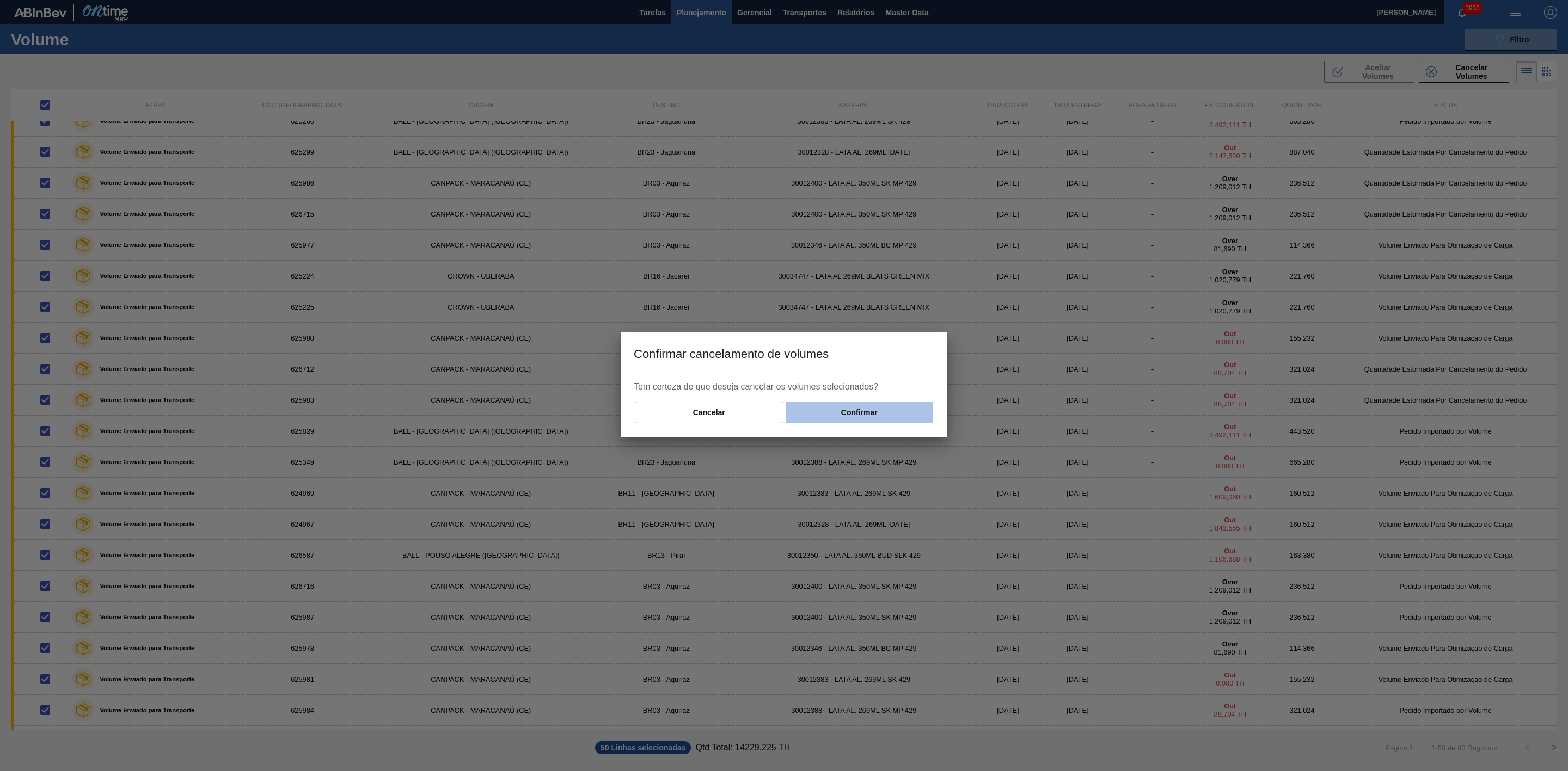
click at [860, 405] on button "Confirmar" at bounding box center [859, 412] width 147 height 22
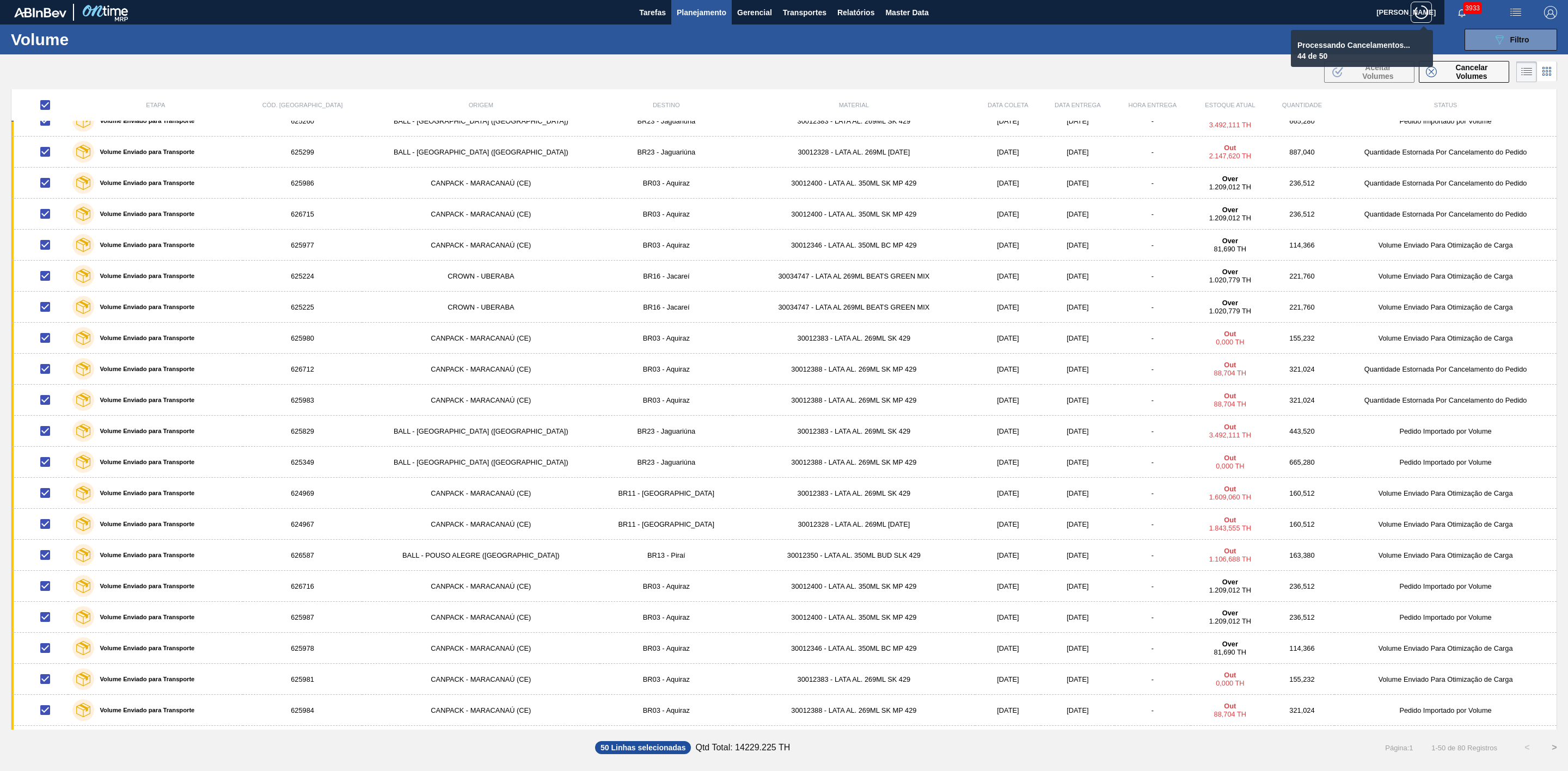
checkbox input "false"
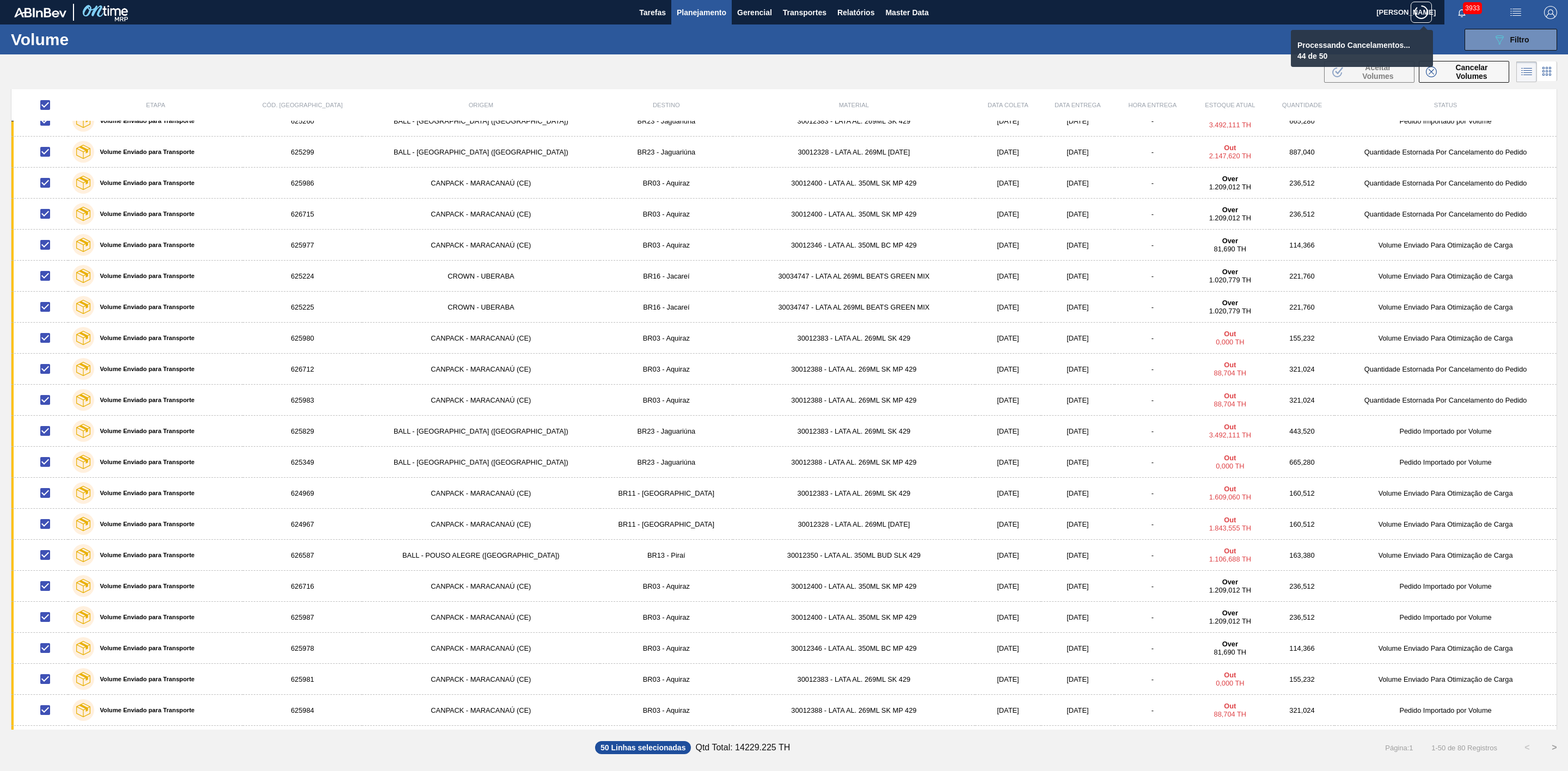
checkbox input "false"
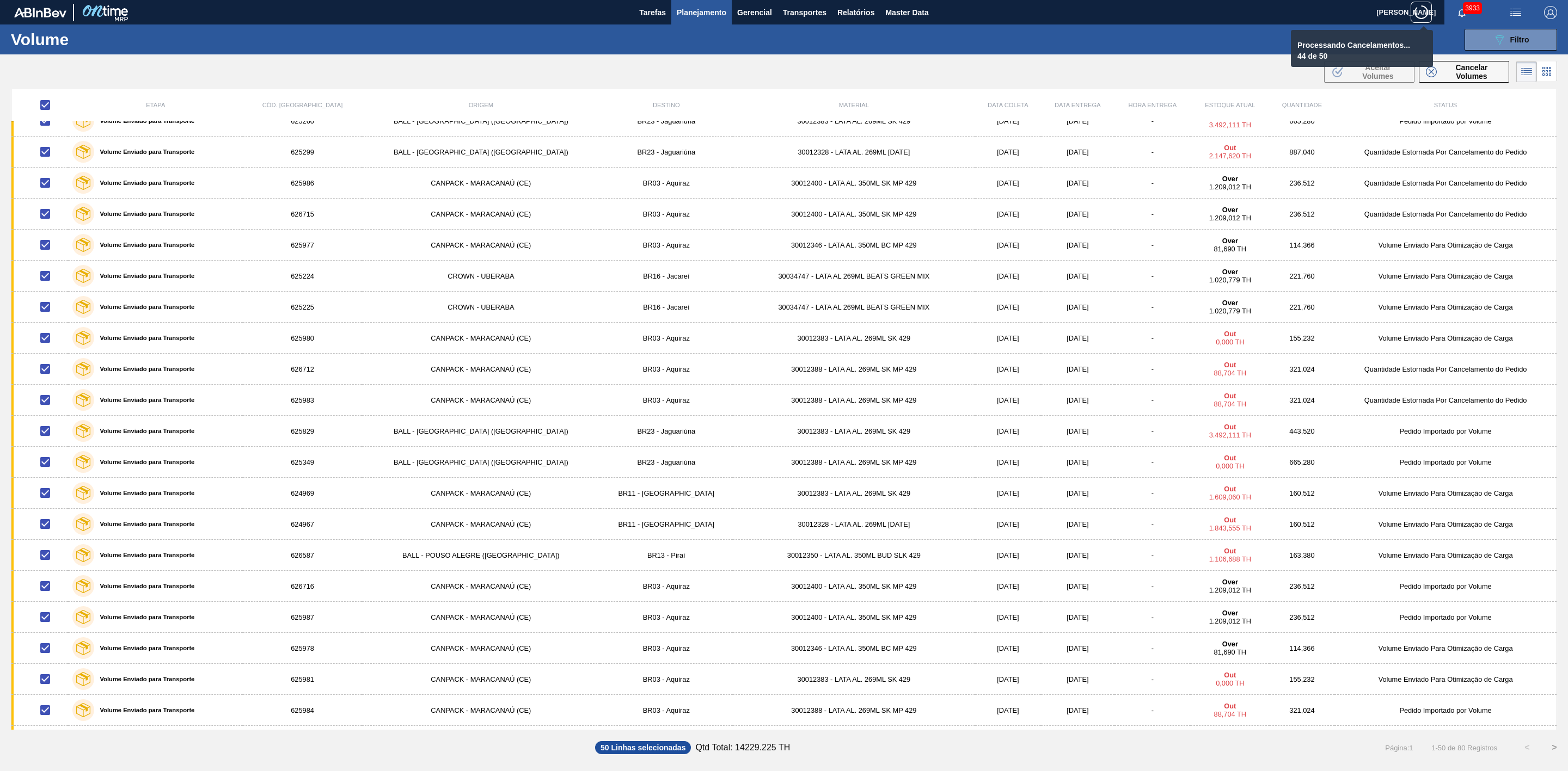
checkbox input "false"
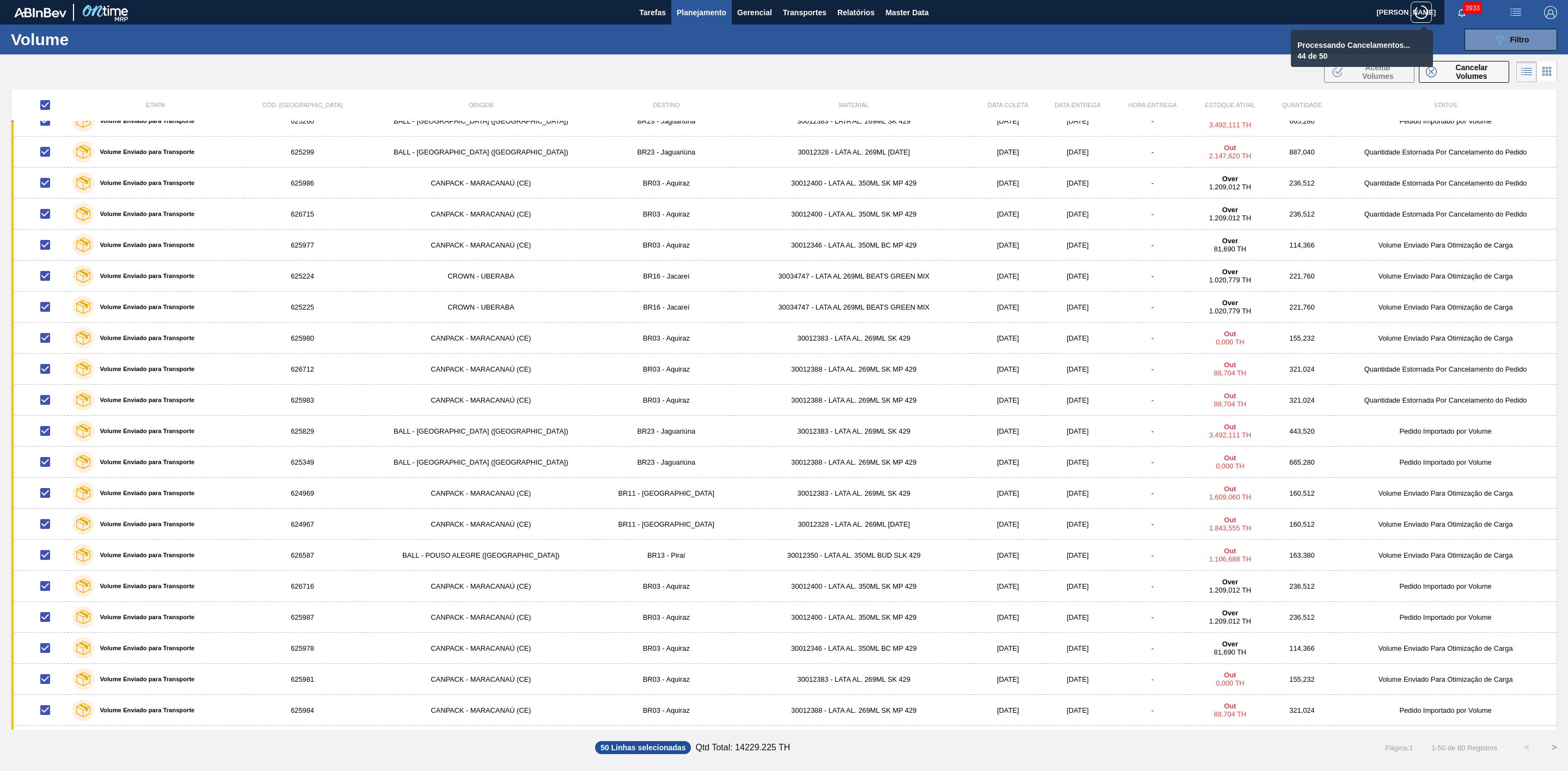
checkbox input "false"
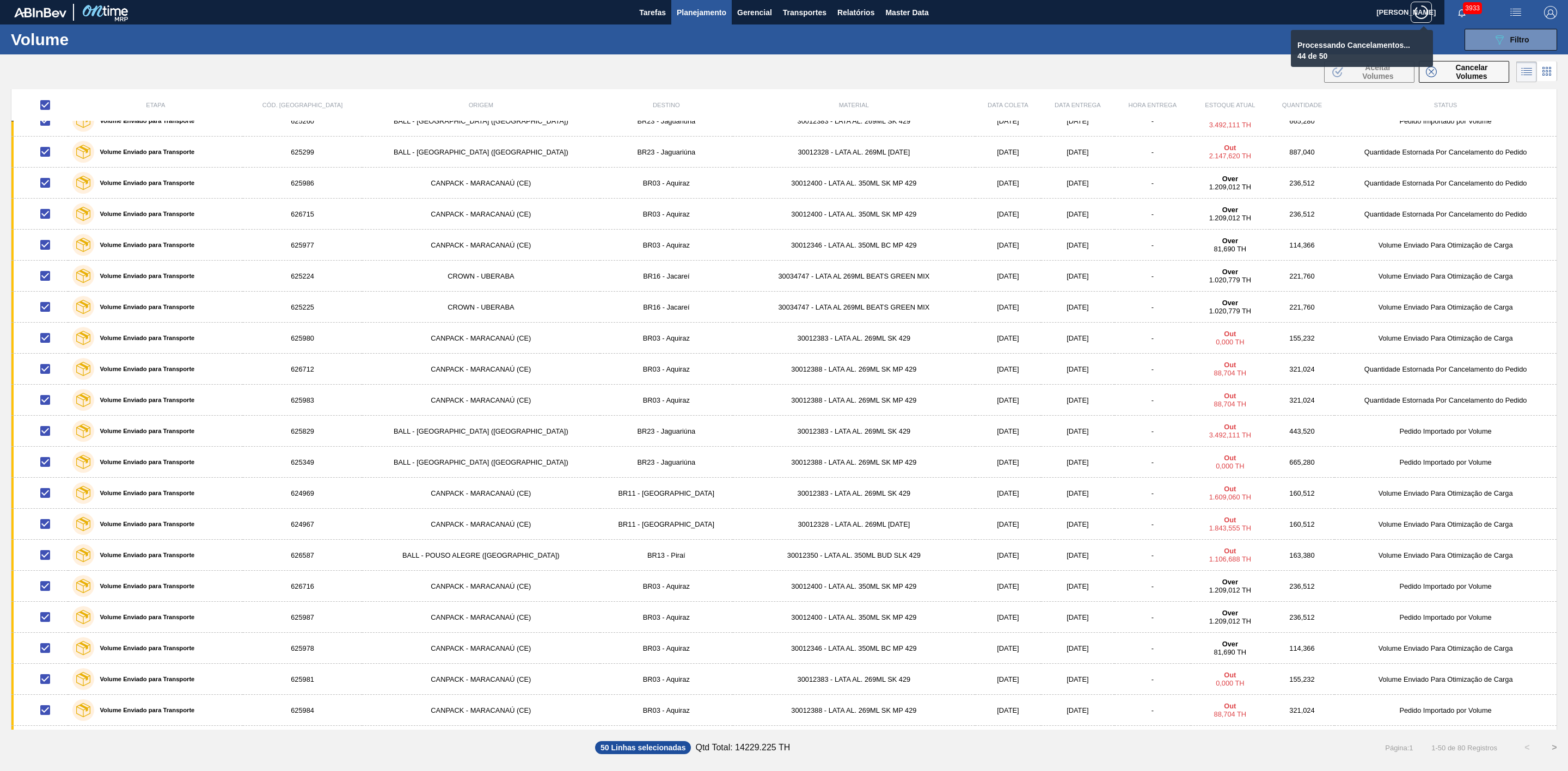
checkbox input "false"
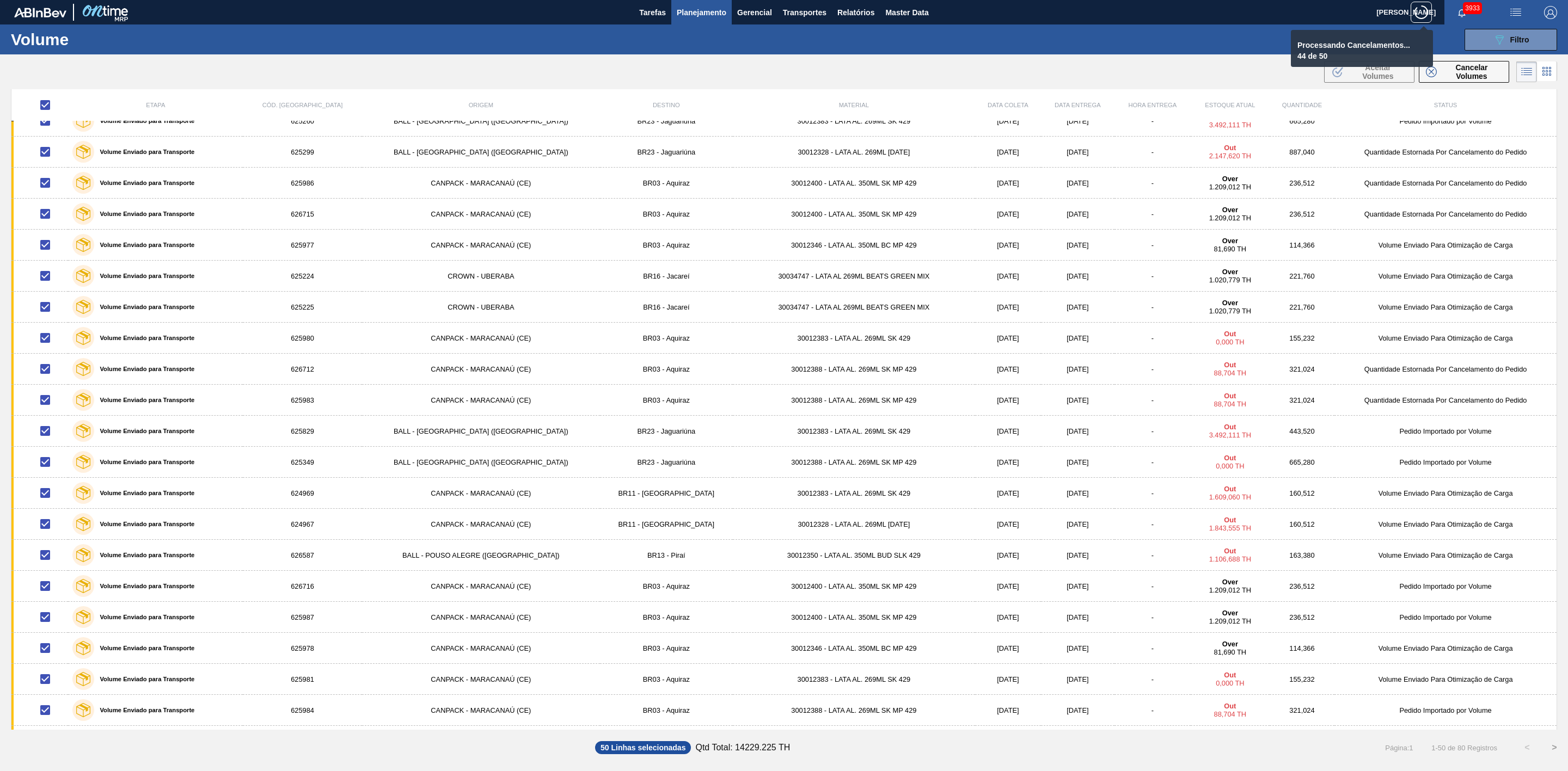
checkbox input "false"
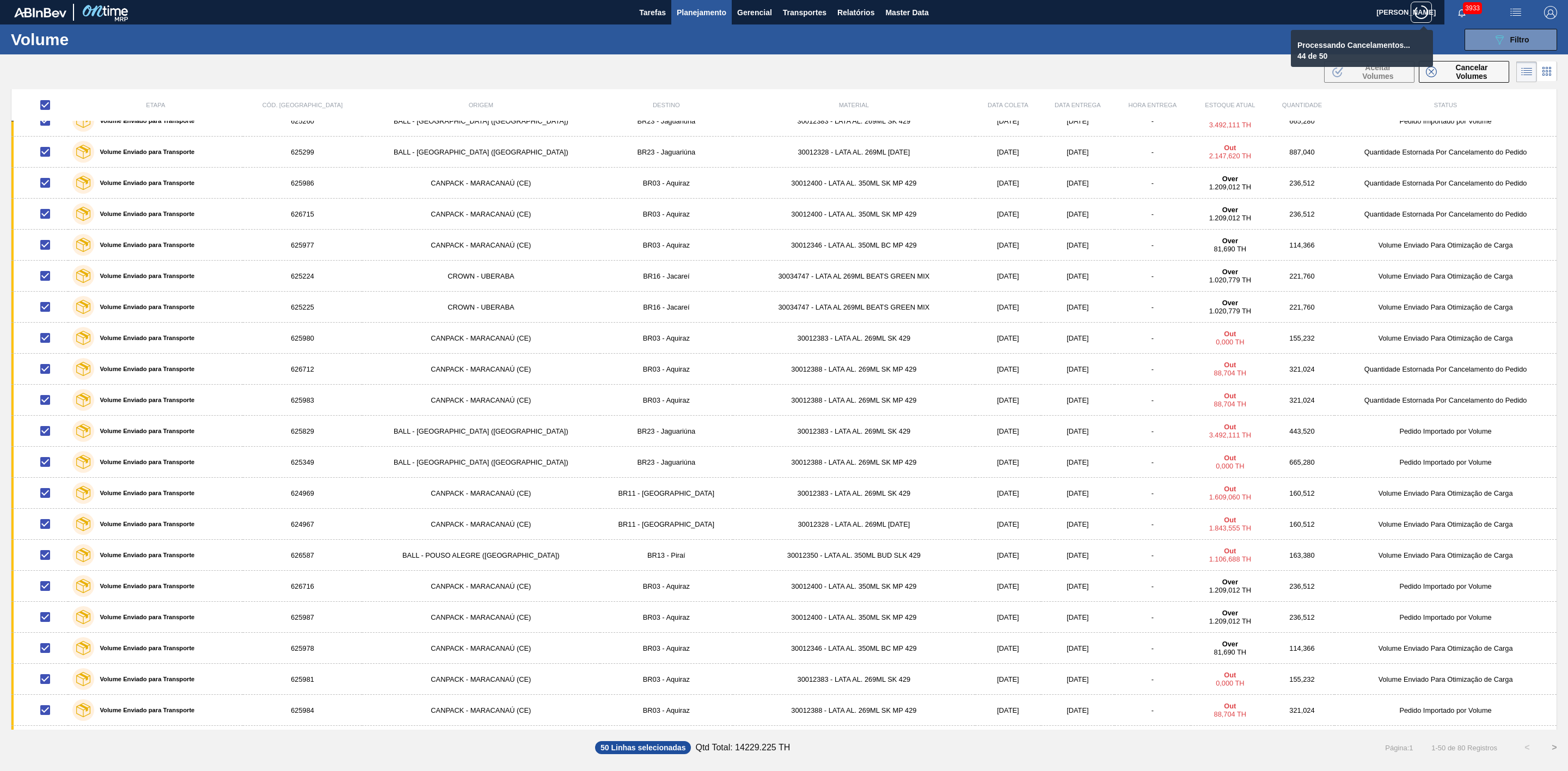
checkbox input "false"
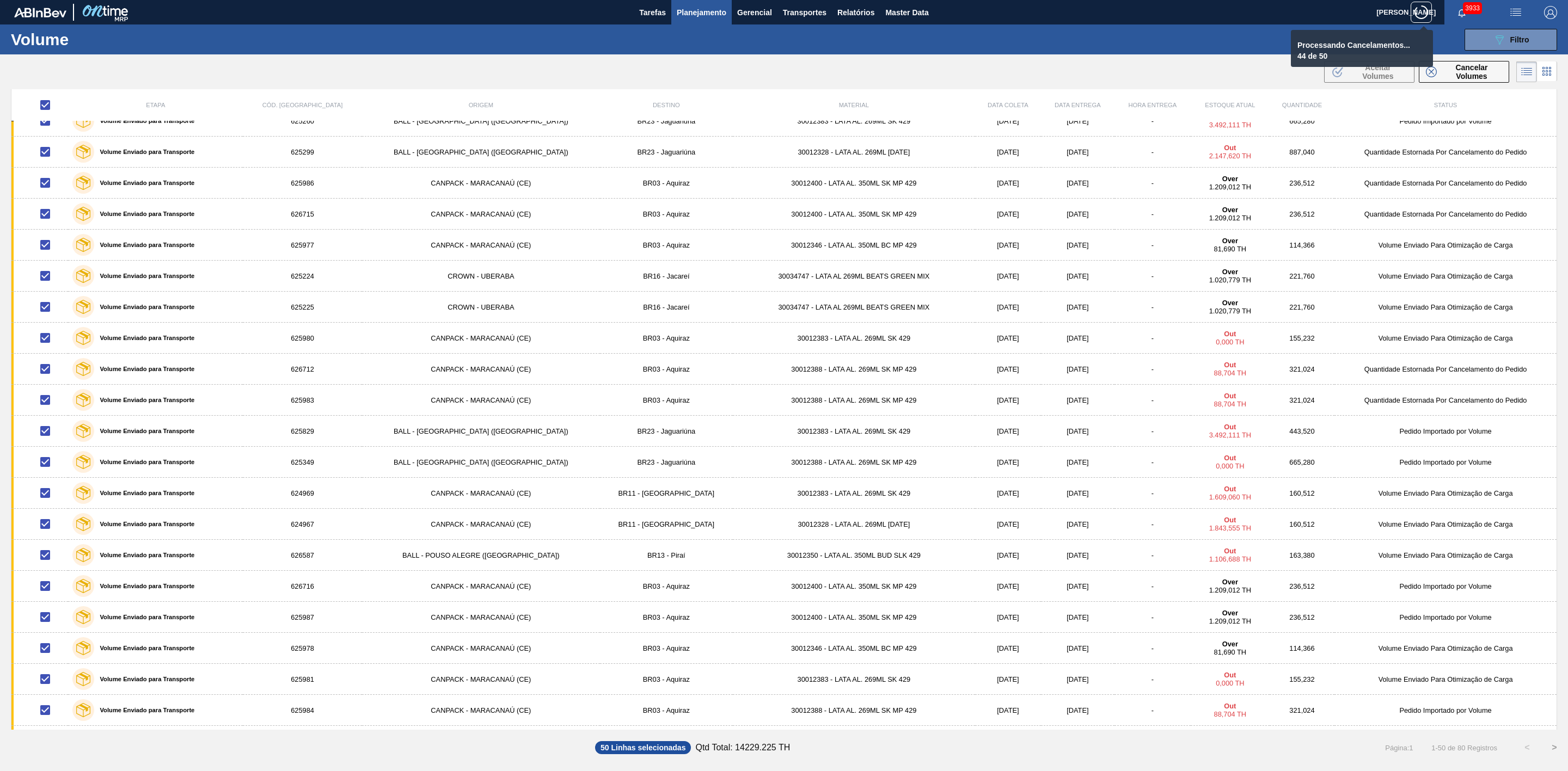
checkbox input "false"
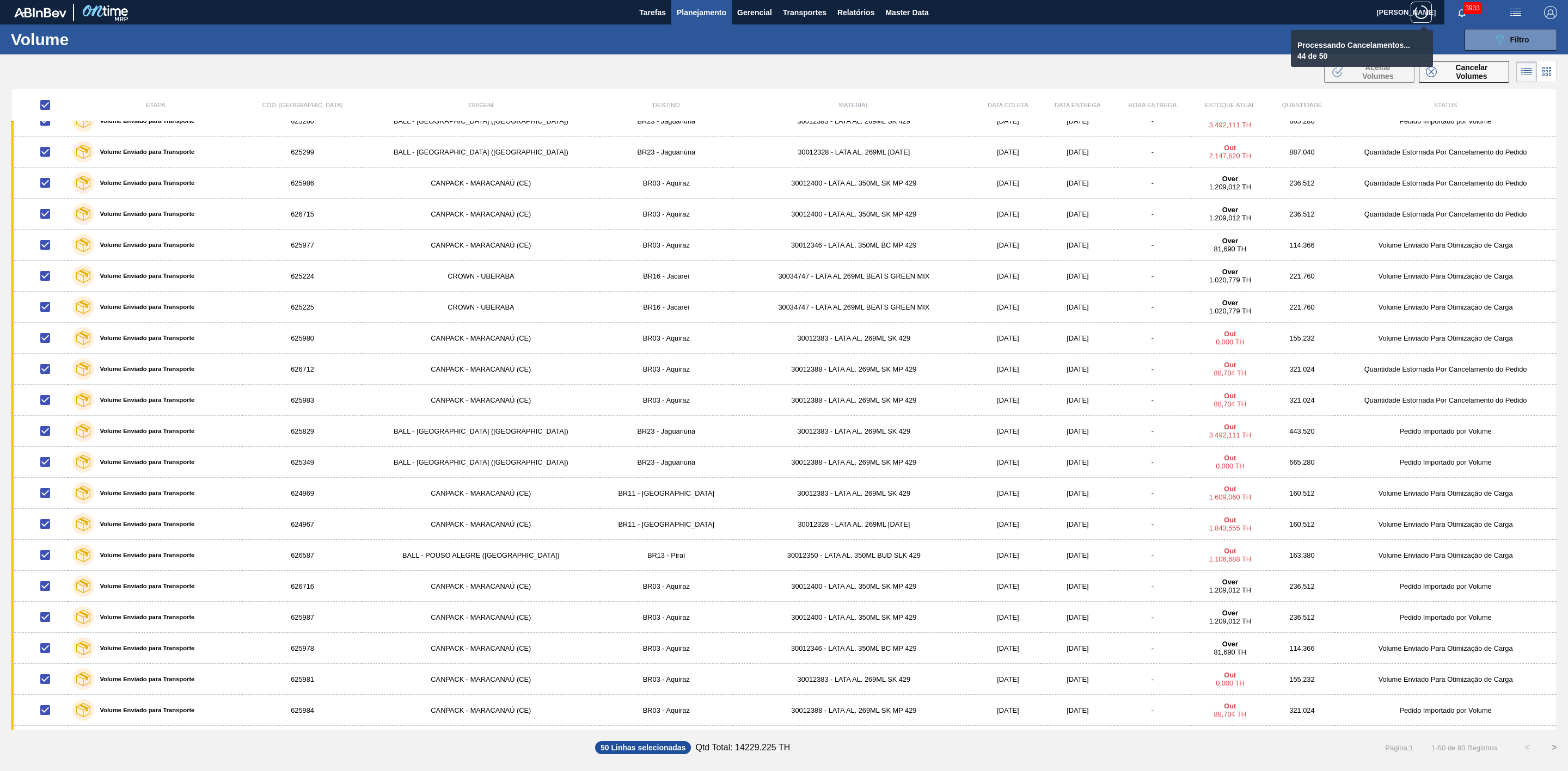
checkbox input "false"
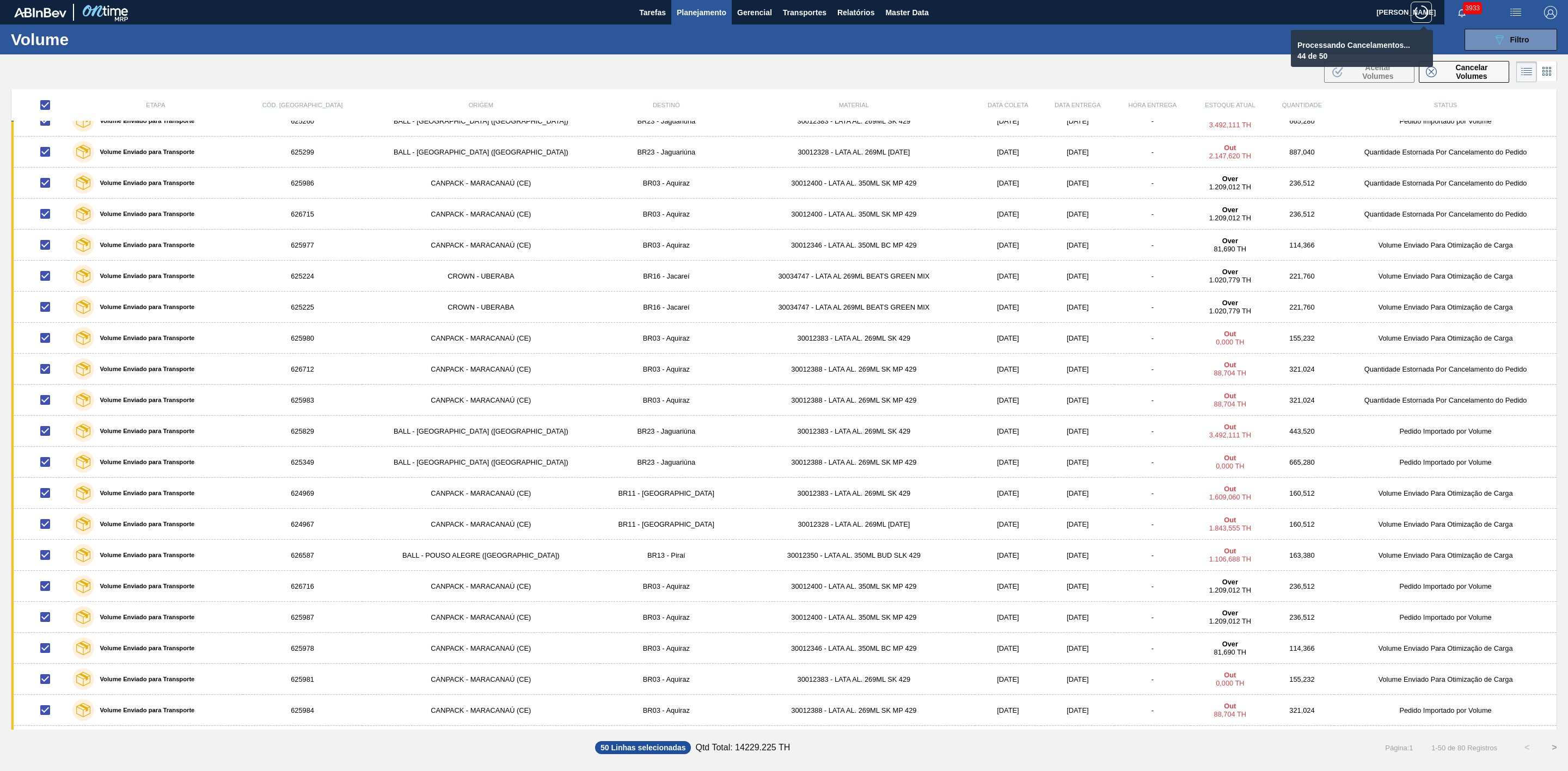
checkbox input "false"
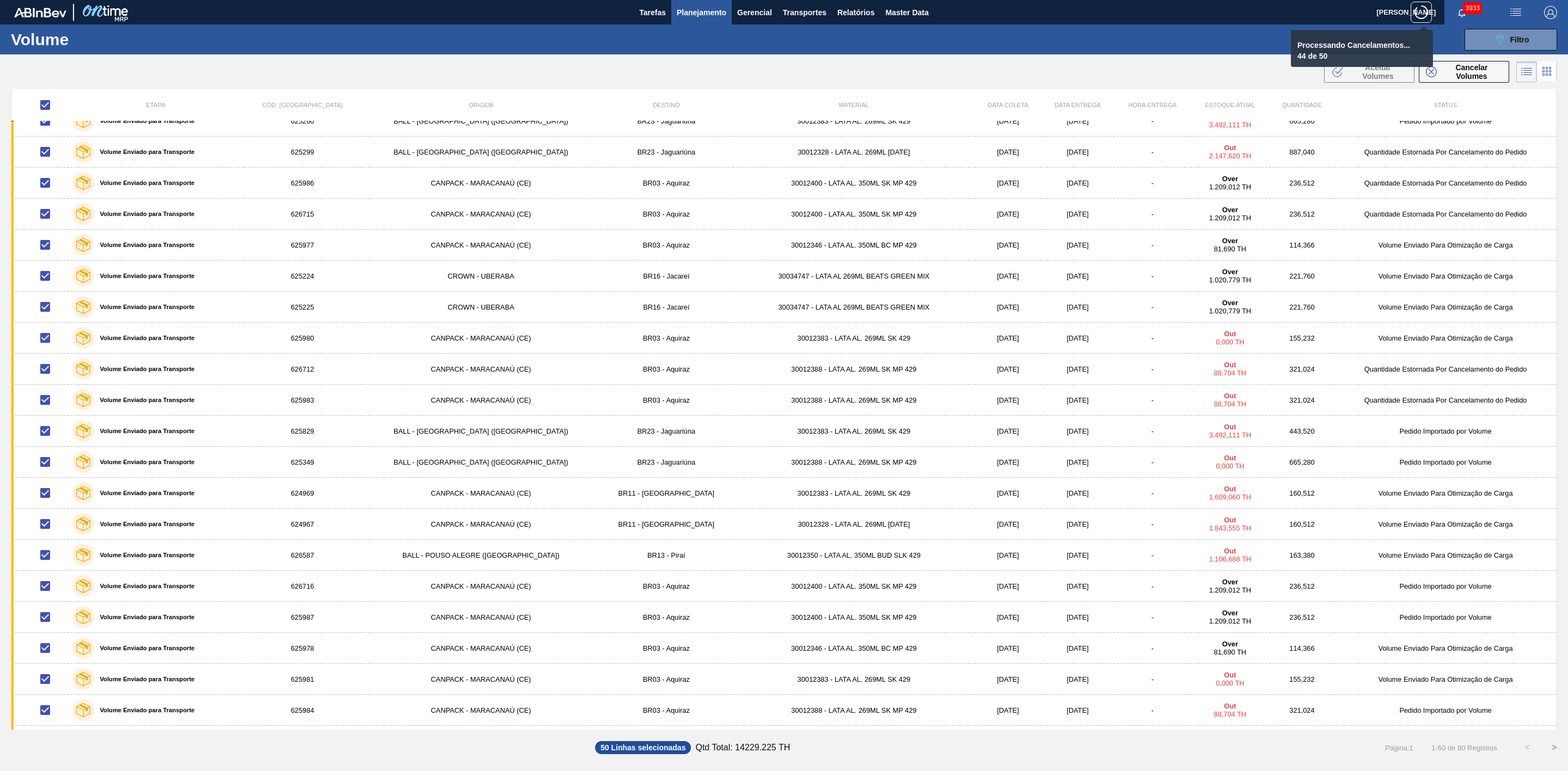
checkbox input "false"
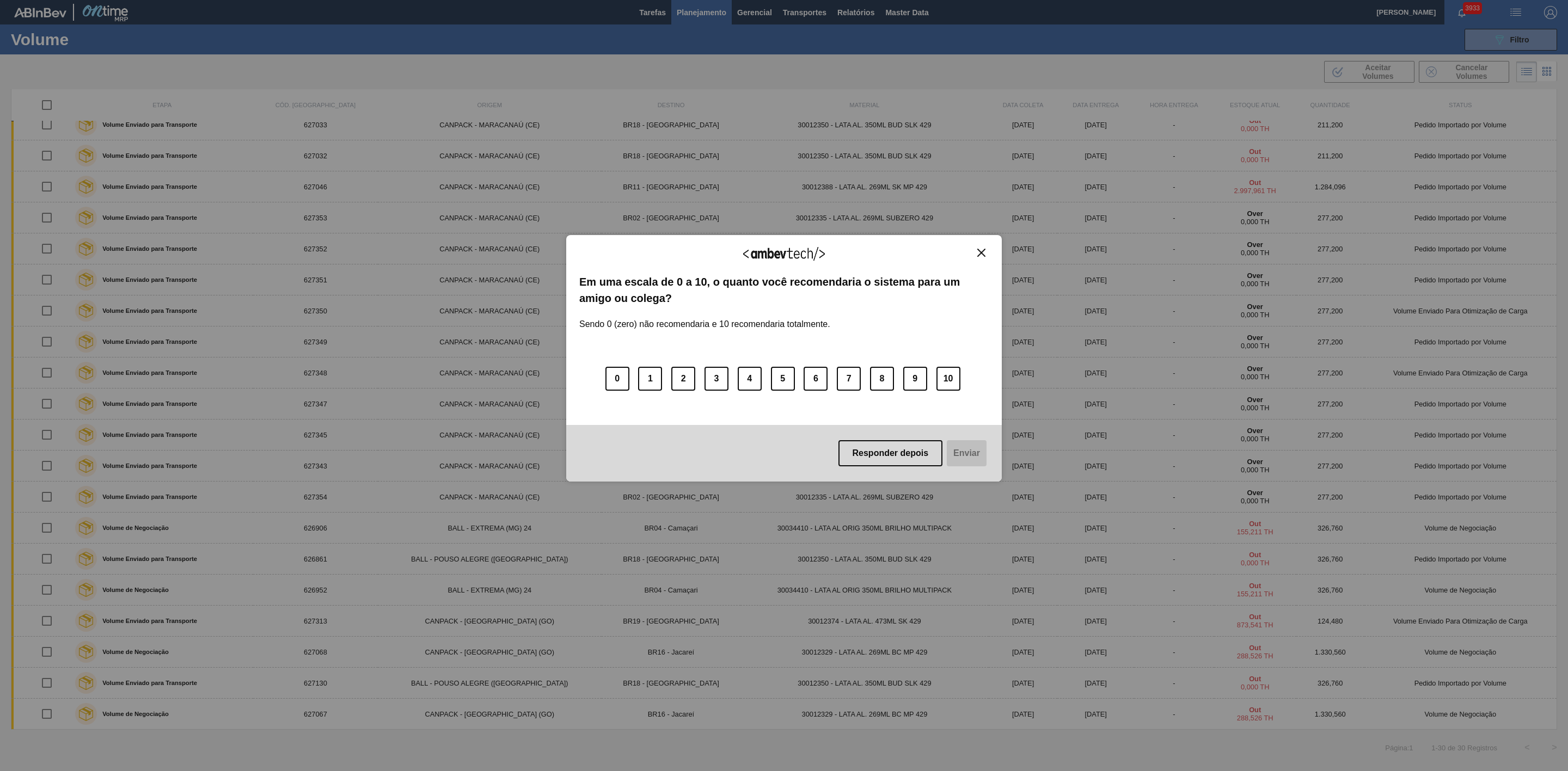
click at [982, 249] on img "Close" at bounding box center [981, 252] width 8 height 8
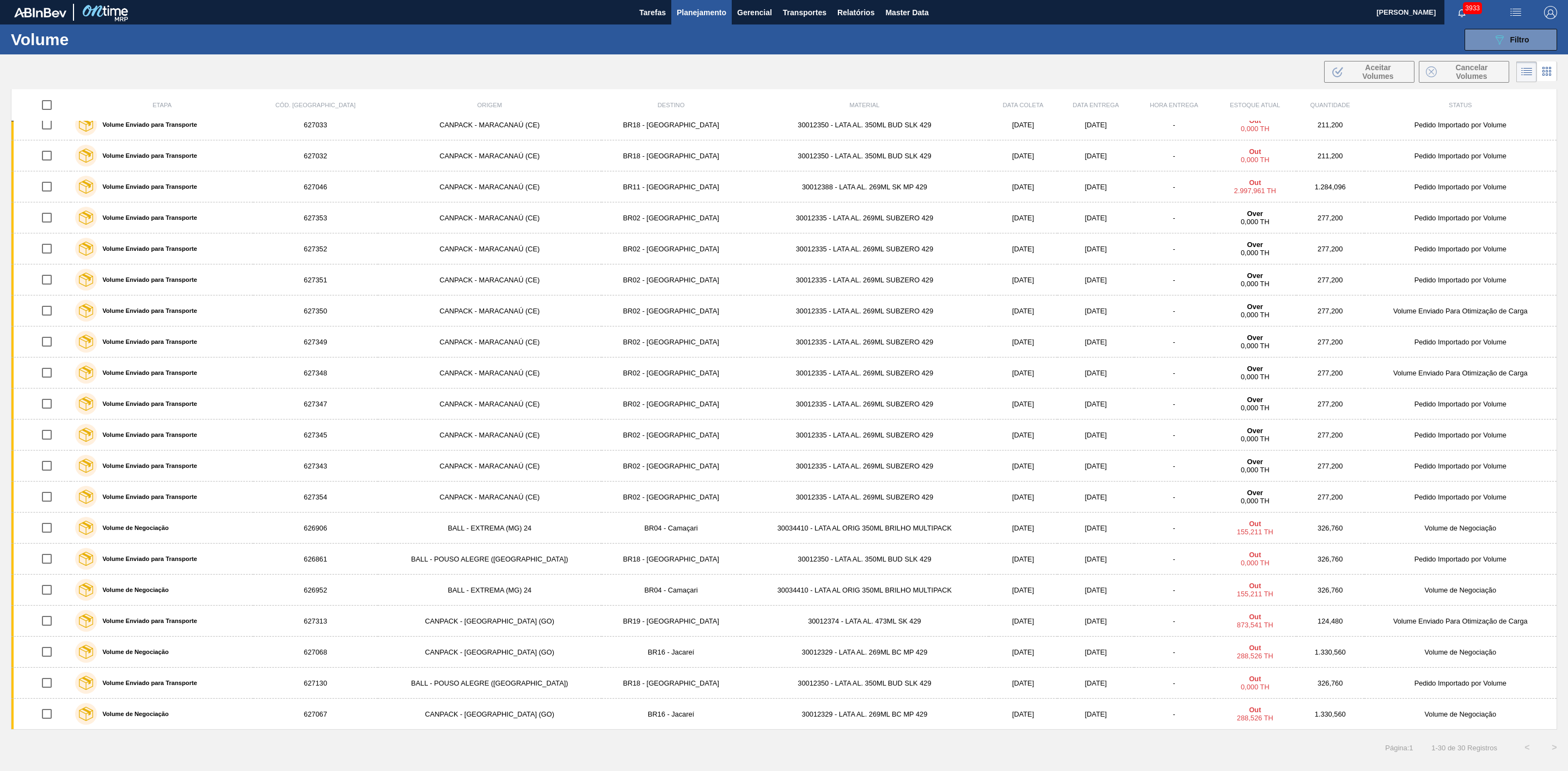
click at [706, 13] on span "Planejamento" at bounding box center [701, 12] width 50 height 13
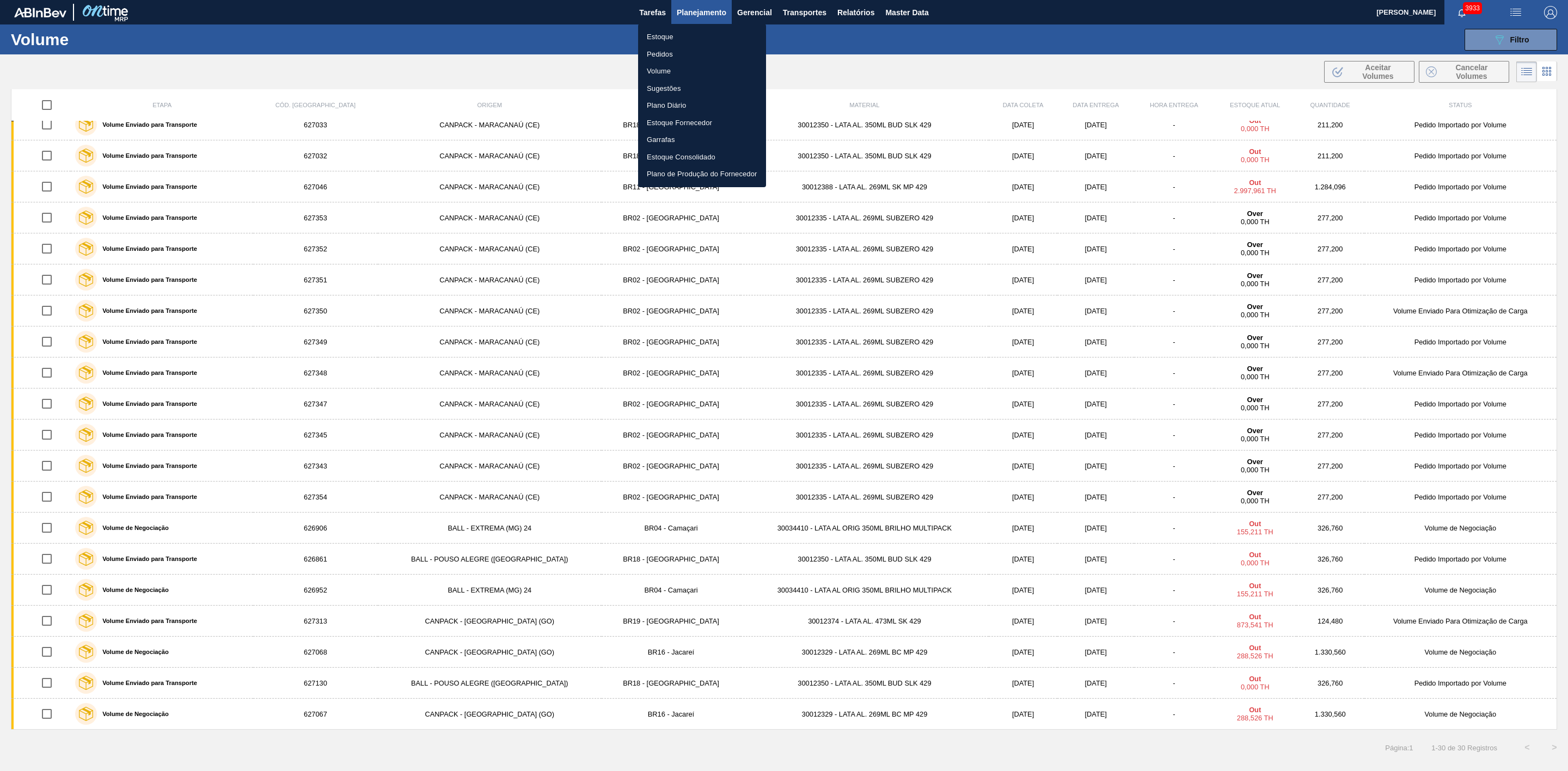
click at [664, 48] on li "Pedidos" at bounding box center [702, 54] width 128 height 18
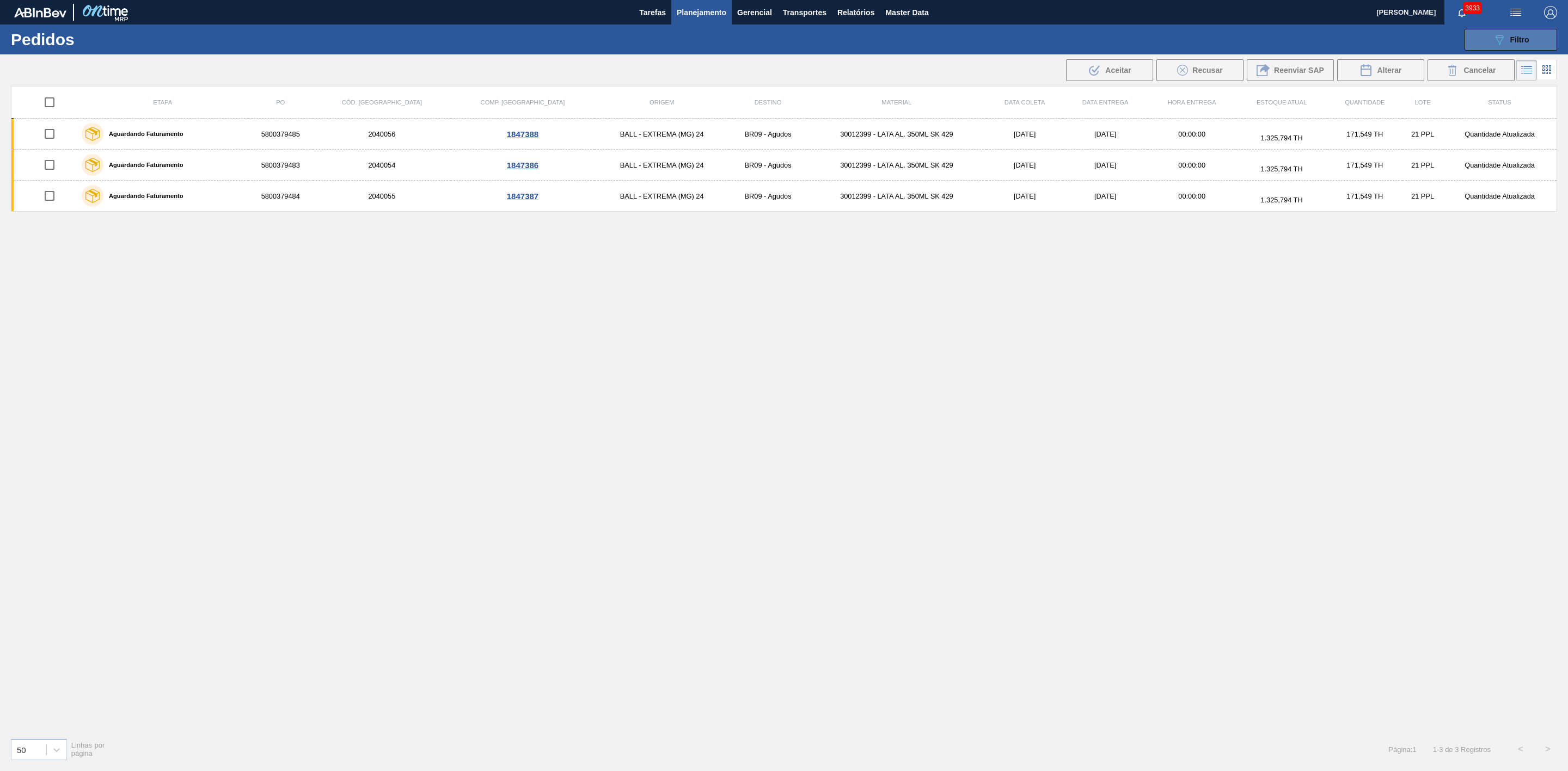
click at [1509, 48] on button "089F7B8B-B2A5-4AFE-B5C0-19BA573D28AC Filtro" at bounding box center [1510, 39] width 93 height 22
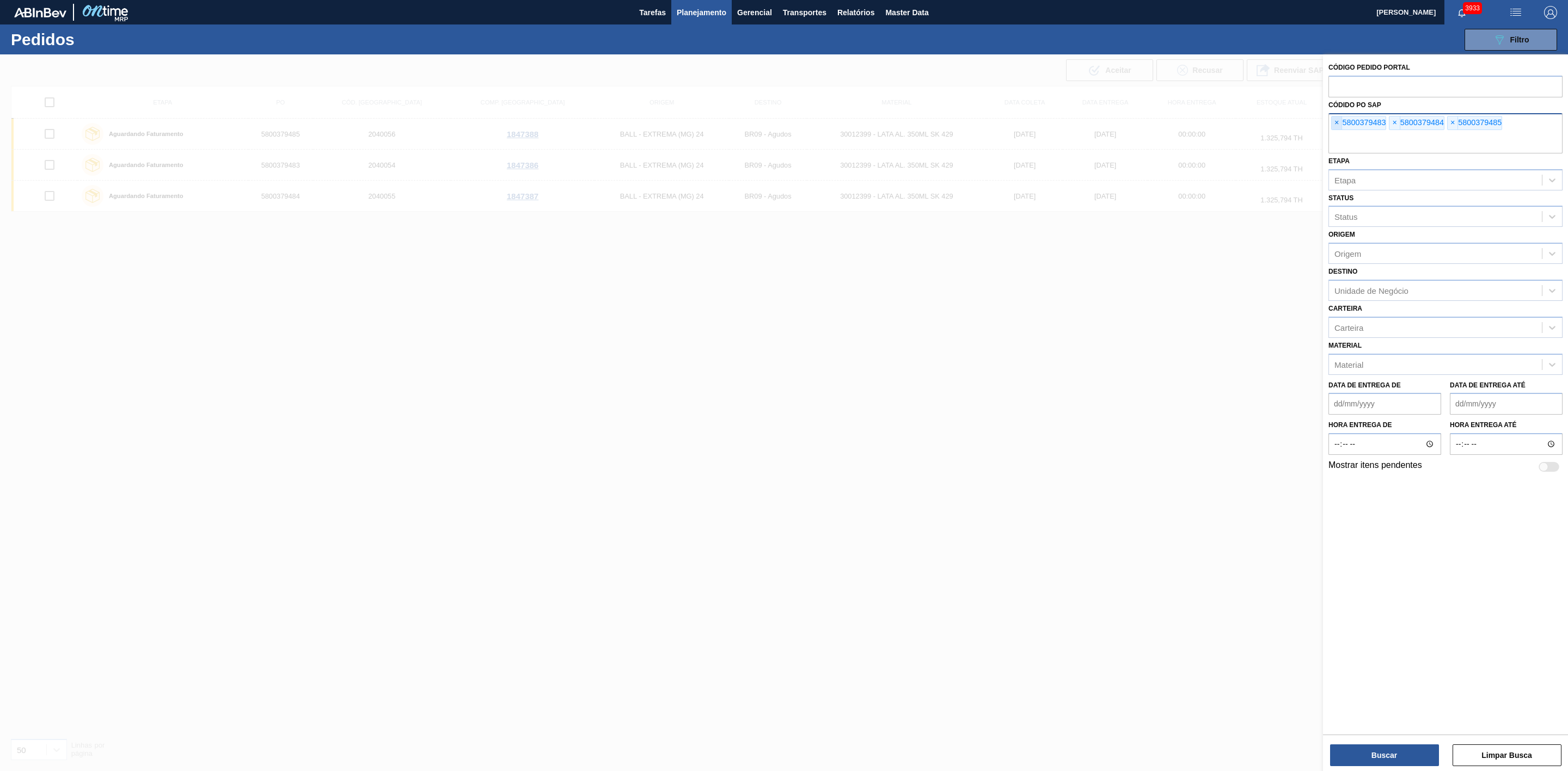
click at [1339, 121] on span "×" at bounding box center [1336, 123] width 10 height 13
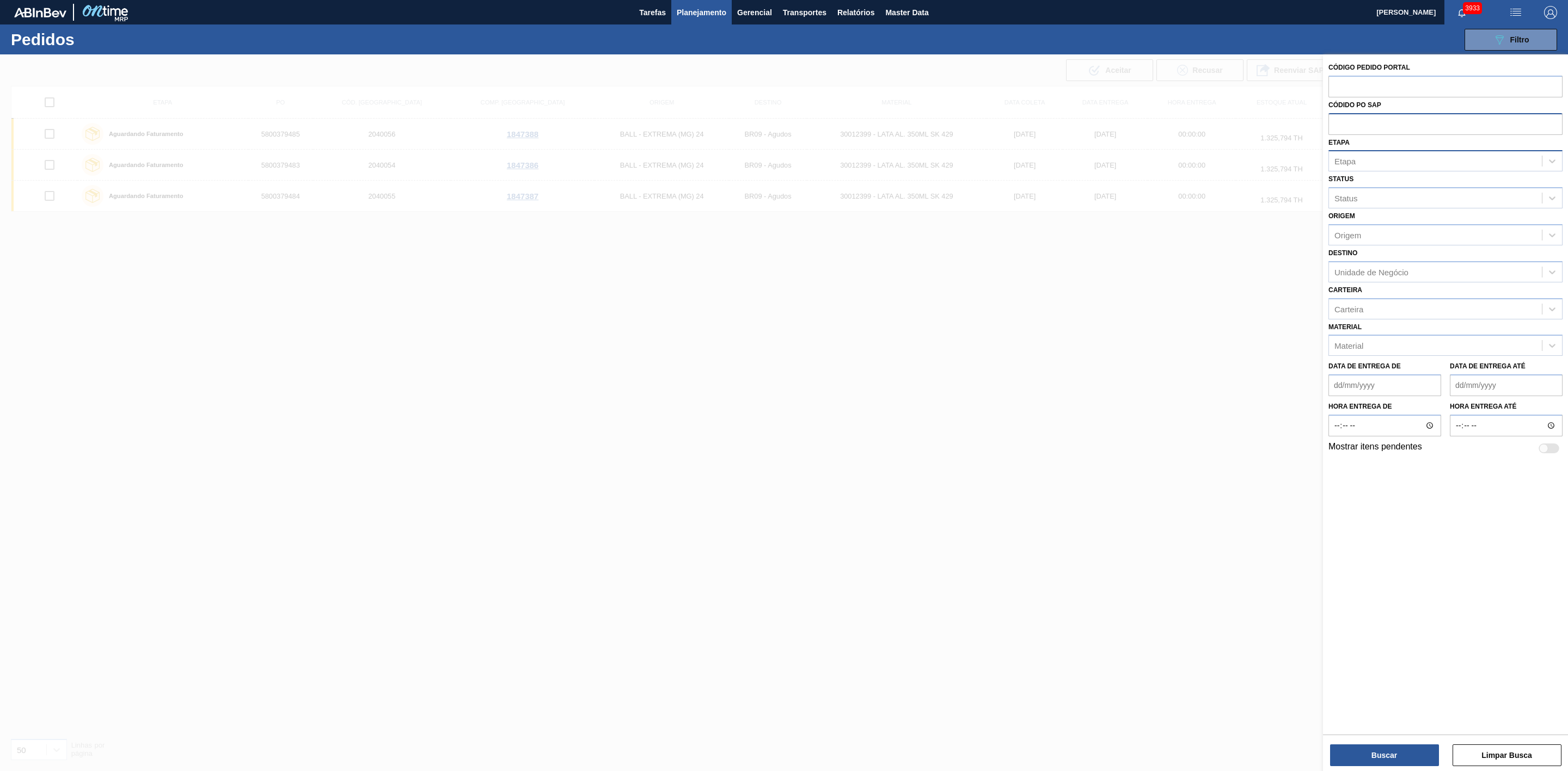
click at [1373, 160] on div "Etapa" at bounding box center [1435, 161] width 213 height 16
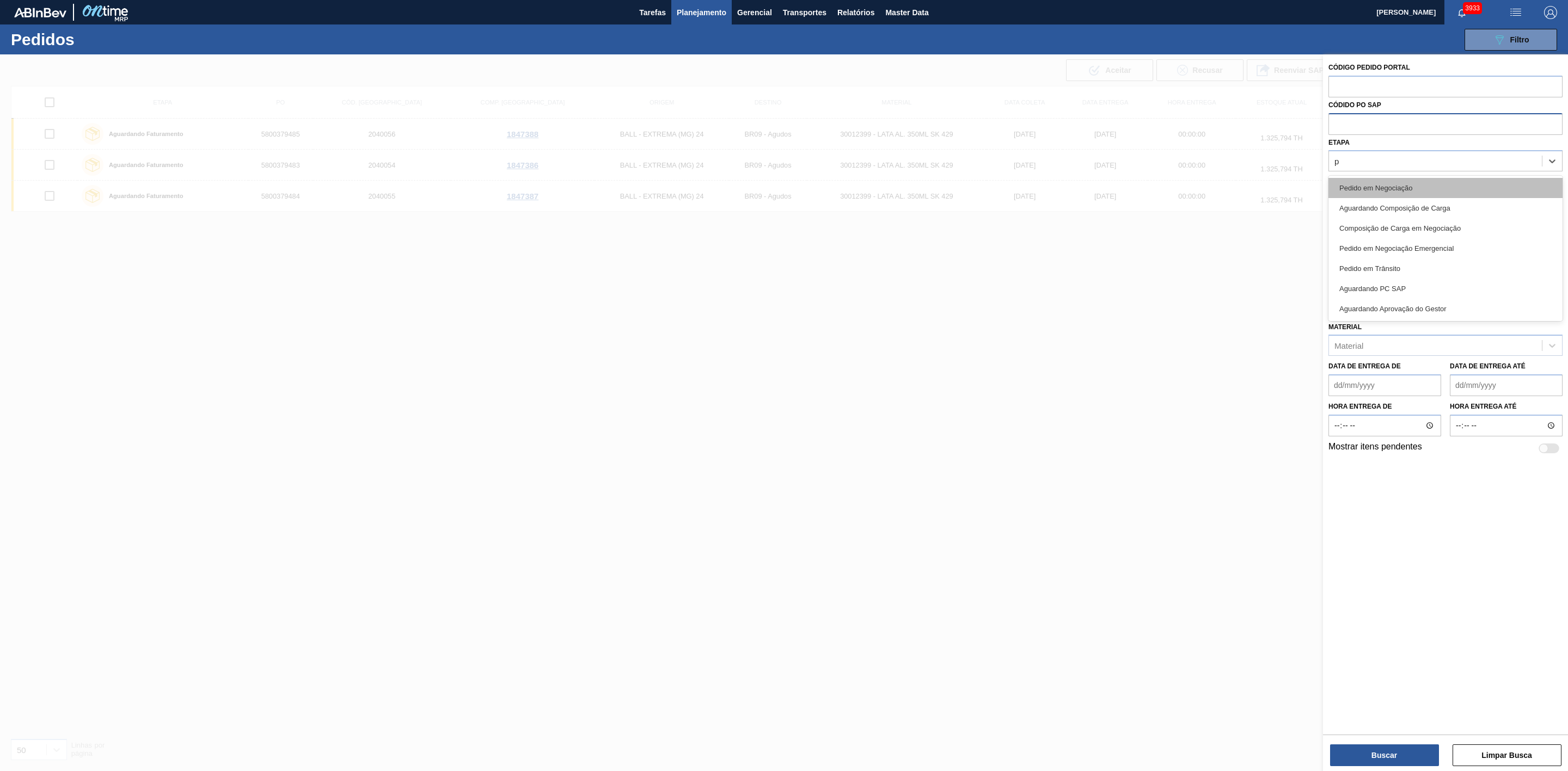
type input "pc"
click at [1396, 182] on div "Aguardando PC SAP" at bounding box center [1444, 188] width 234 height 20
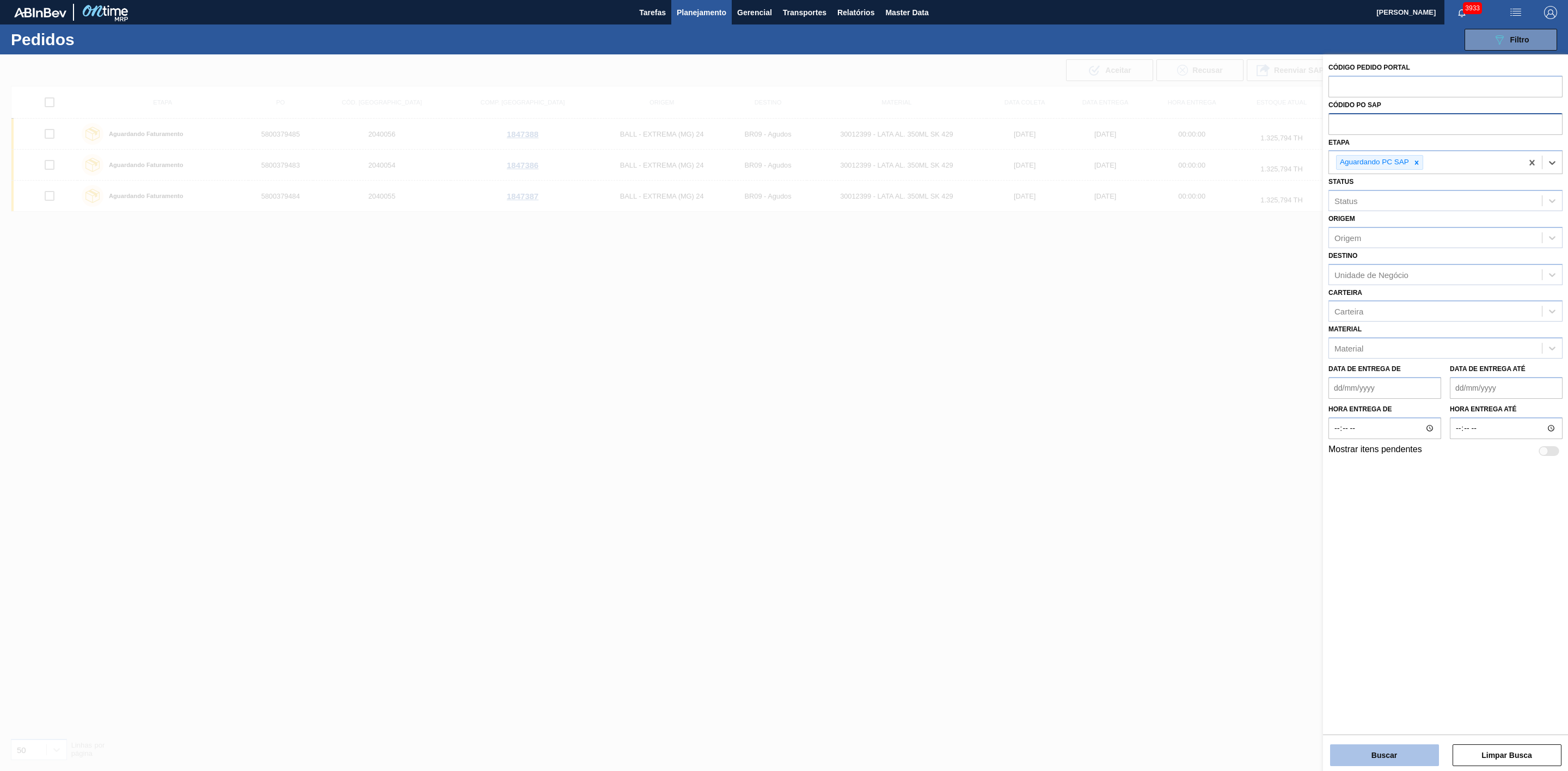
click at [1396, 753] on button "Buscar" at bounding box center [1384, 755] width 109 height 22
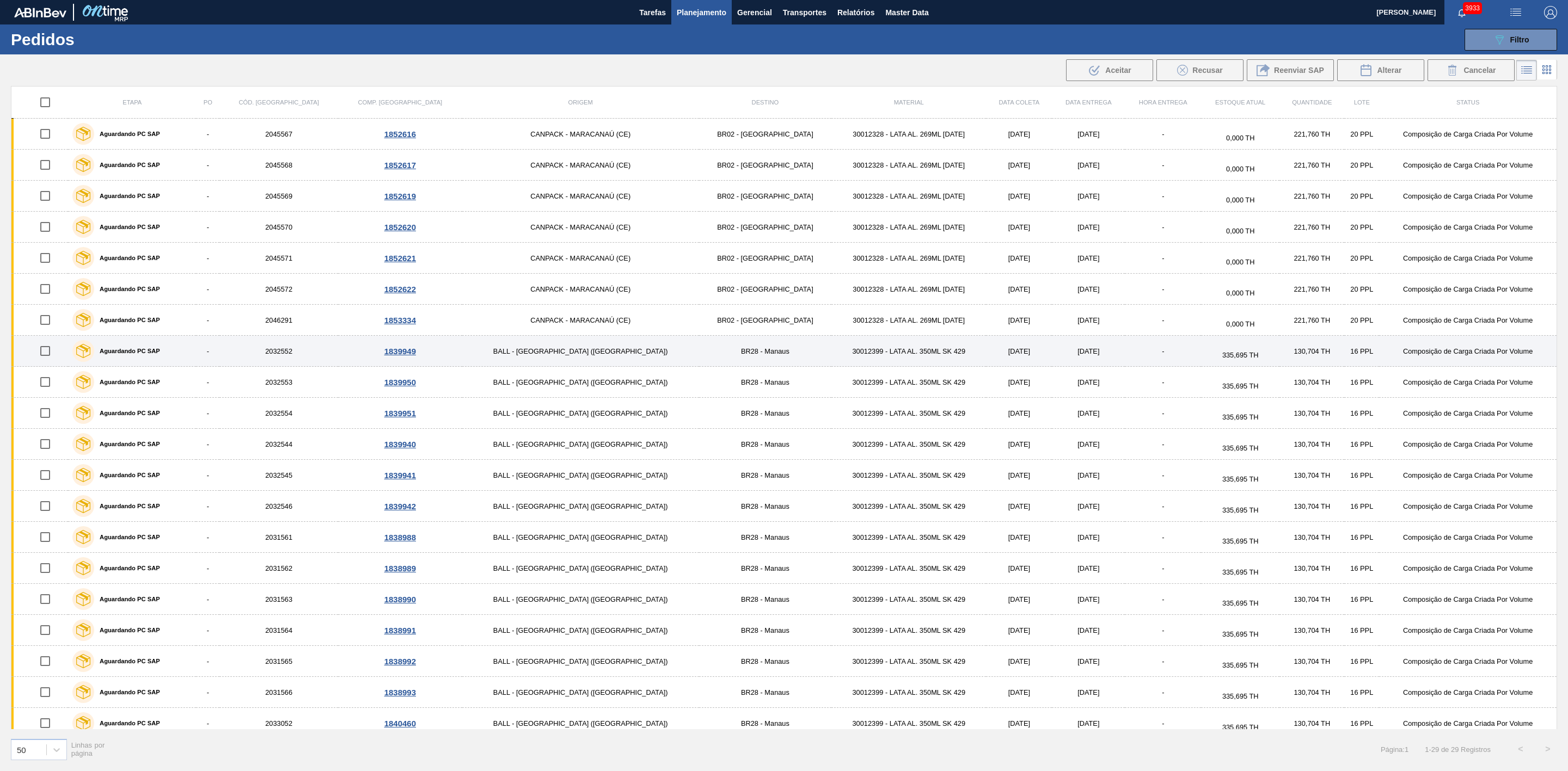
click at [46, 351] on input "checkbox" at bounding box center [45, 351] width 23 height 23
checkbox input "true"
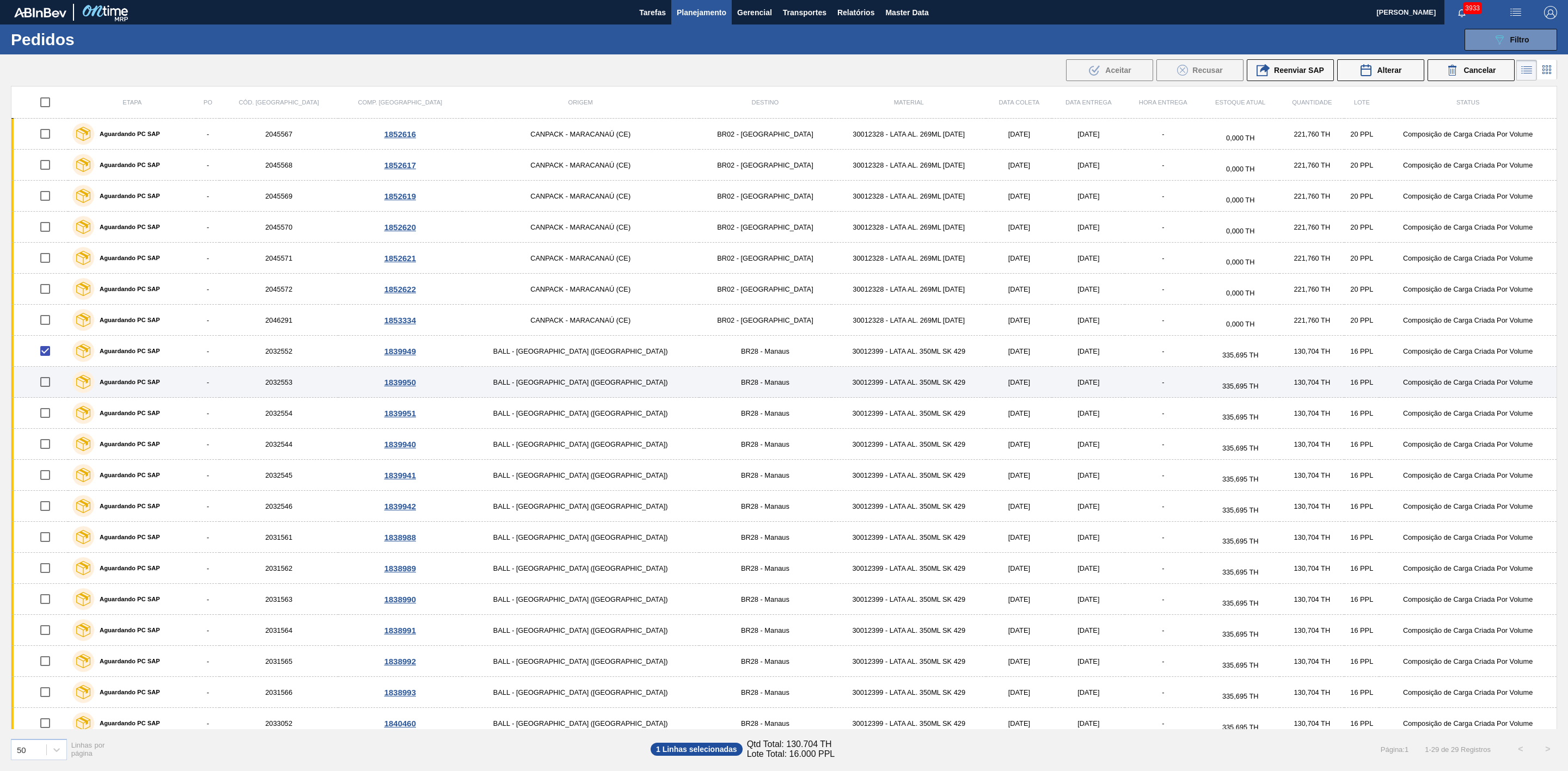
click at [53, 390] on input "checkbox" at bounding box center [45, 382] width 23 height 23
checkbox input "true"
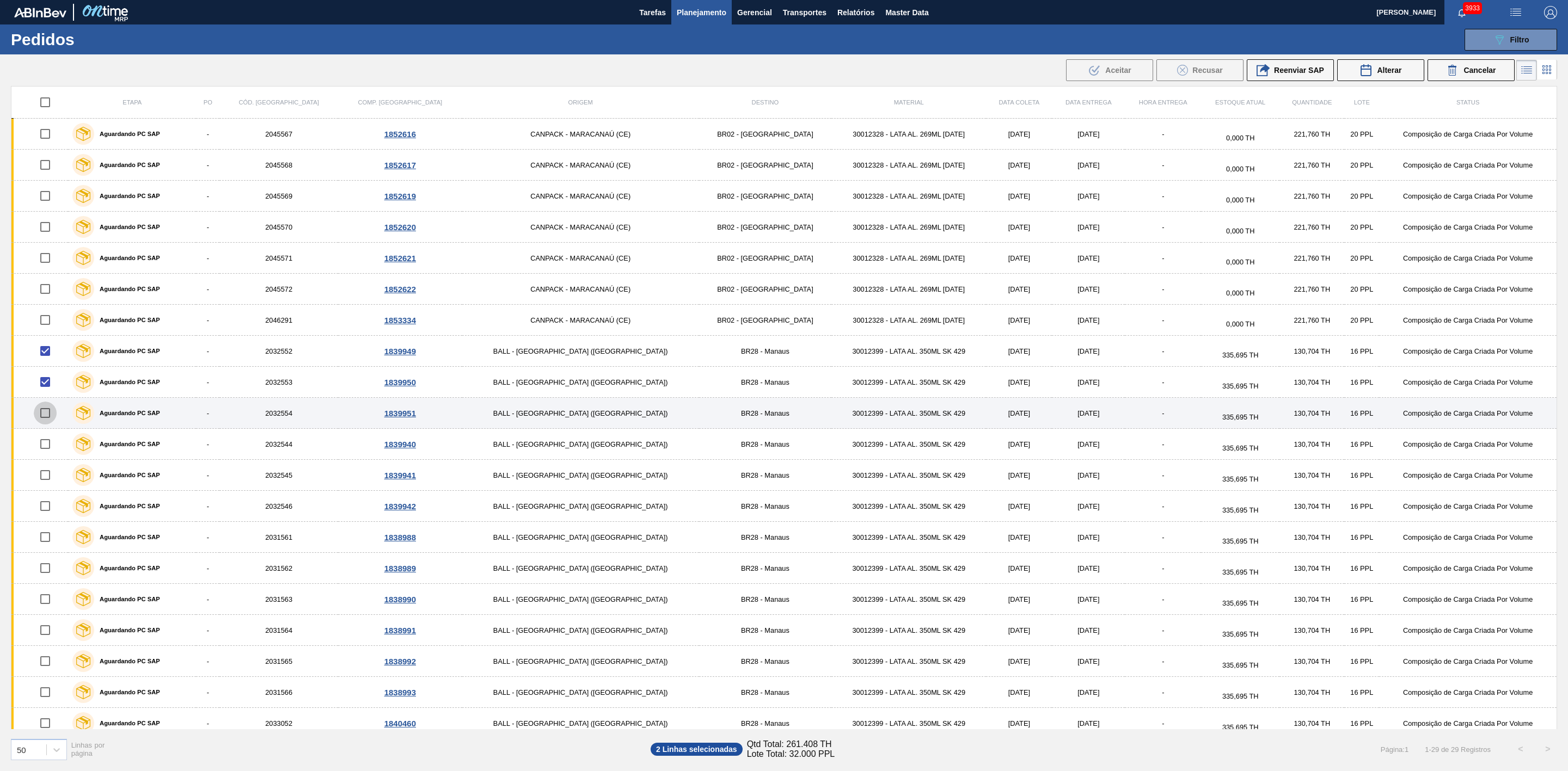
click at [47, 416] on input "checkbox" at bounding box center [45, 413] width 23 height 23
checkbox input "true"
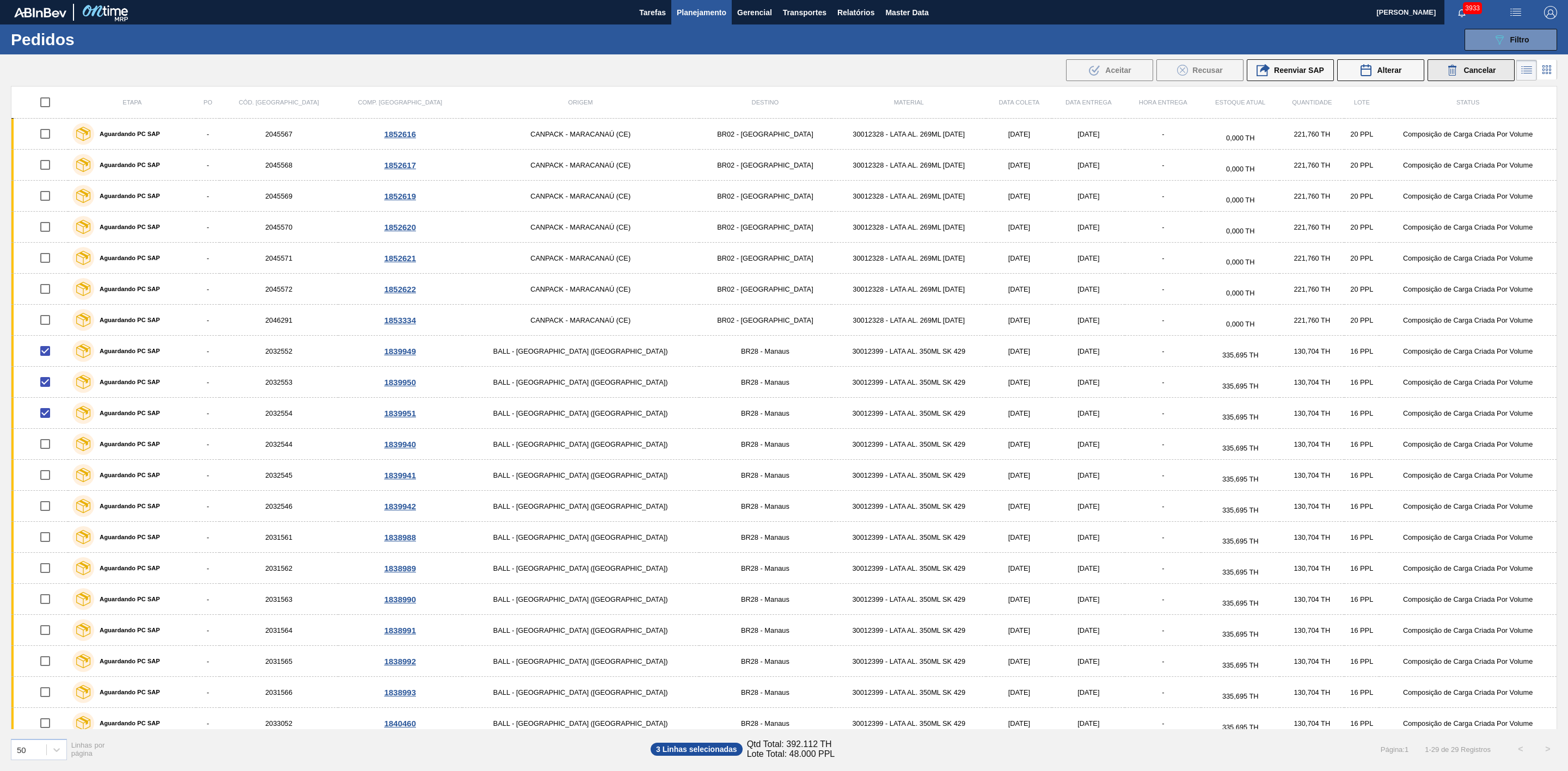
click at [1483, 70] on span "Cancelar" at bounding box center [1479, 69] width 32 height 8
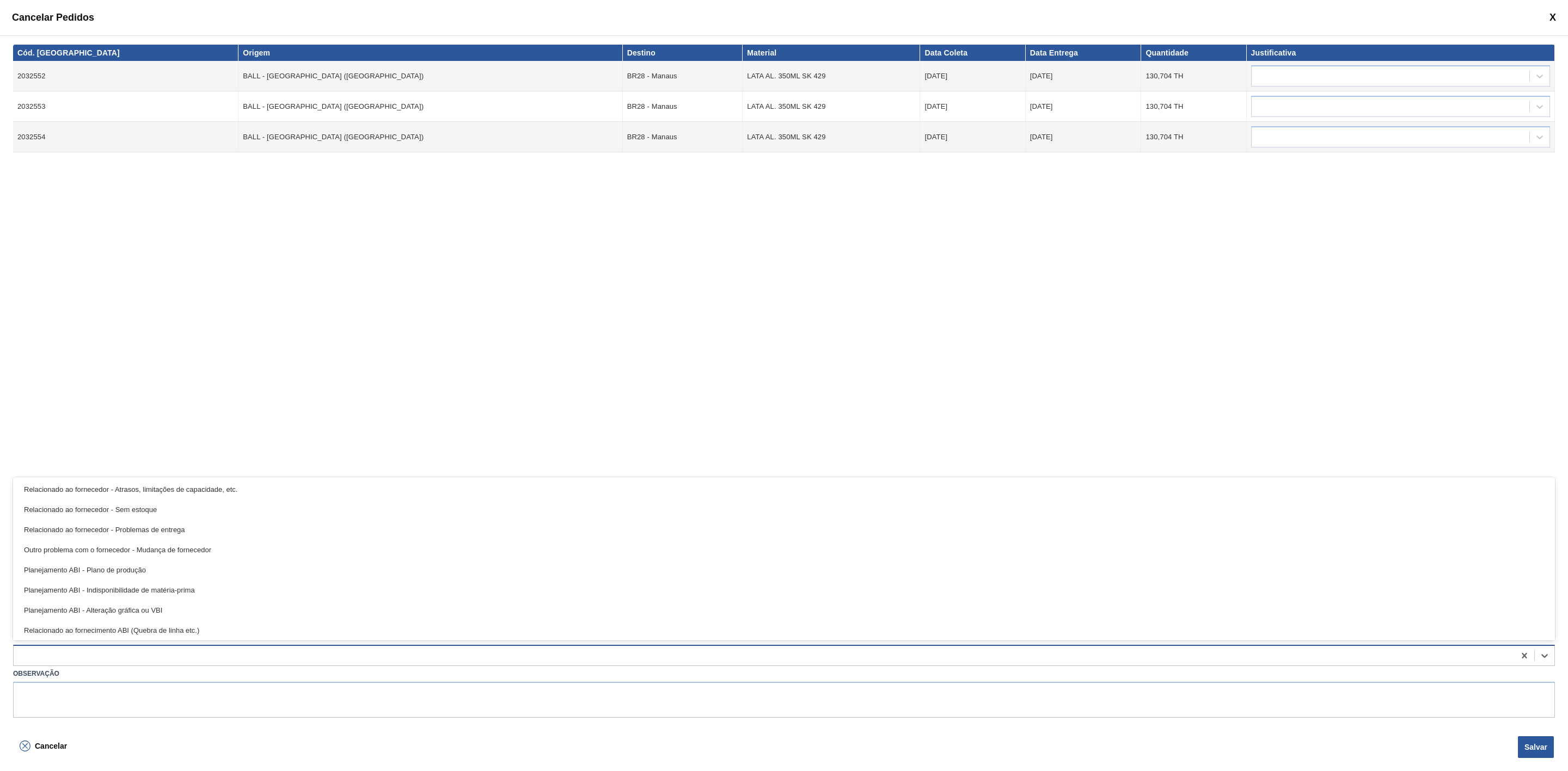
click at [1088, 658] on div at bounding box center [764, 656] width 1500 height 16
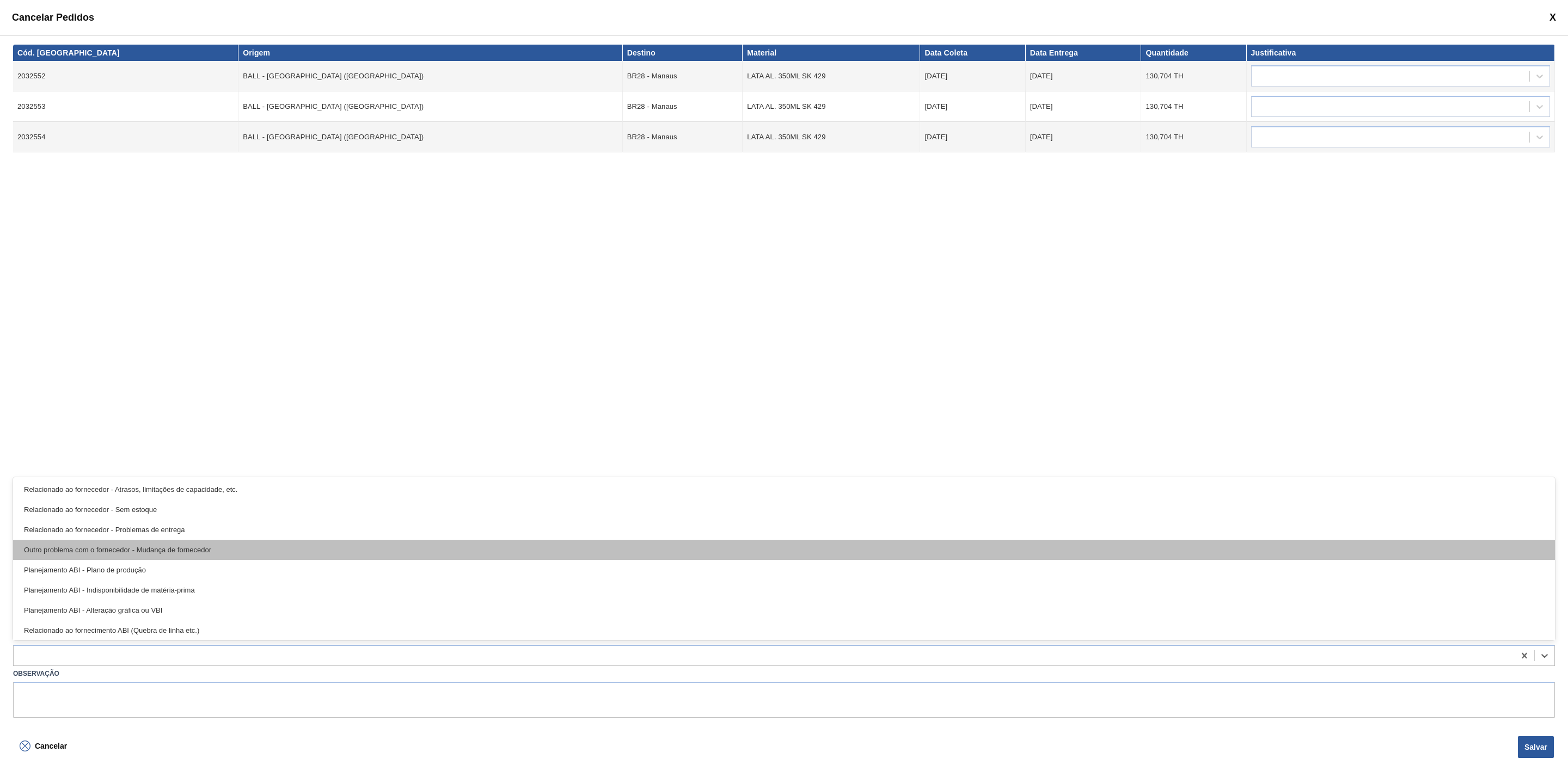
click at [226, 544] on div "Outro problema com o fornecedor - Mudança de fornecedor" at bounding box center [784, 549] width 1542 height 20
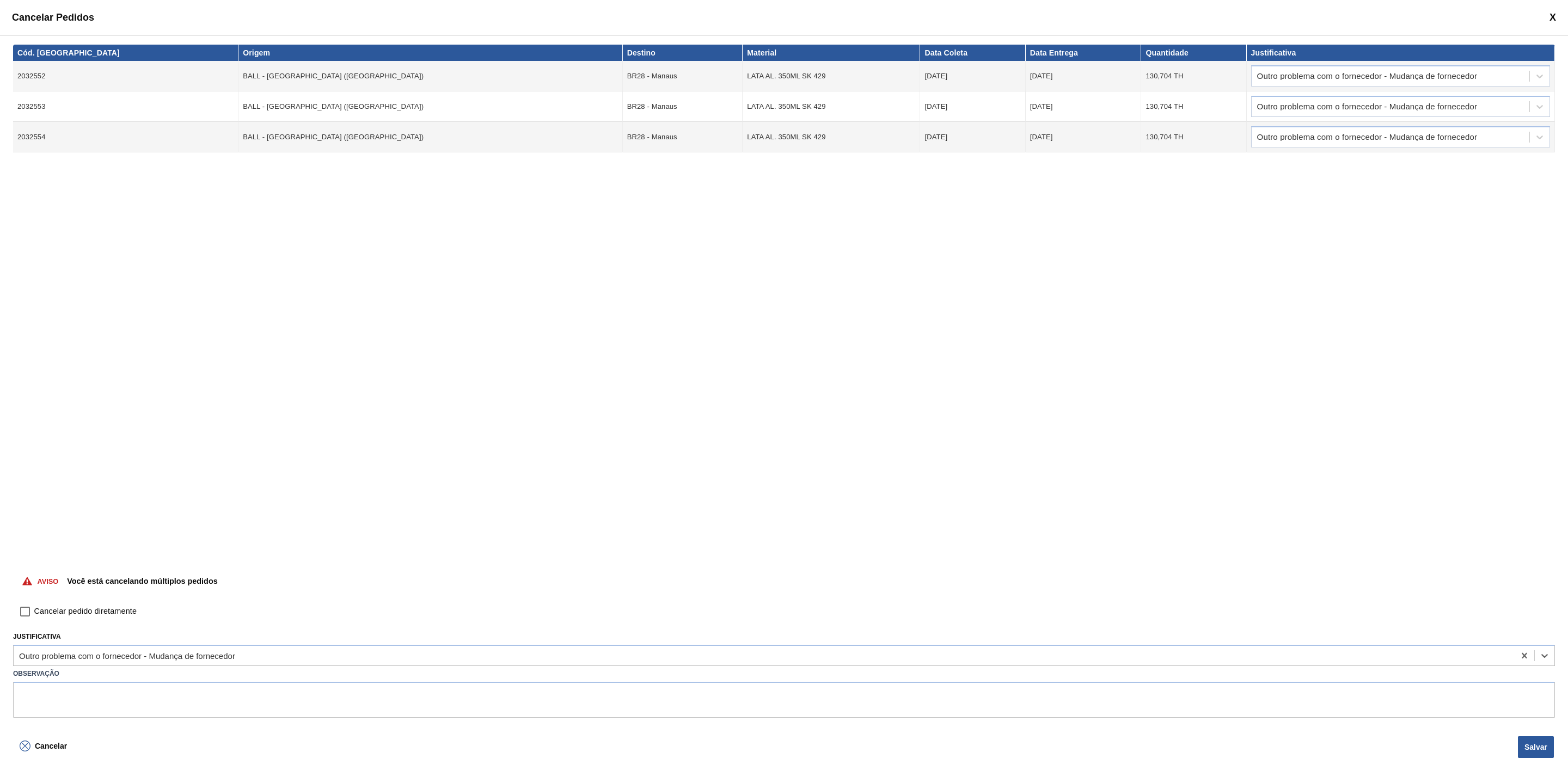
click at [1550, 15] on span at bounding box center [1552, 18] width 7 height 11
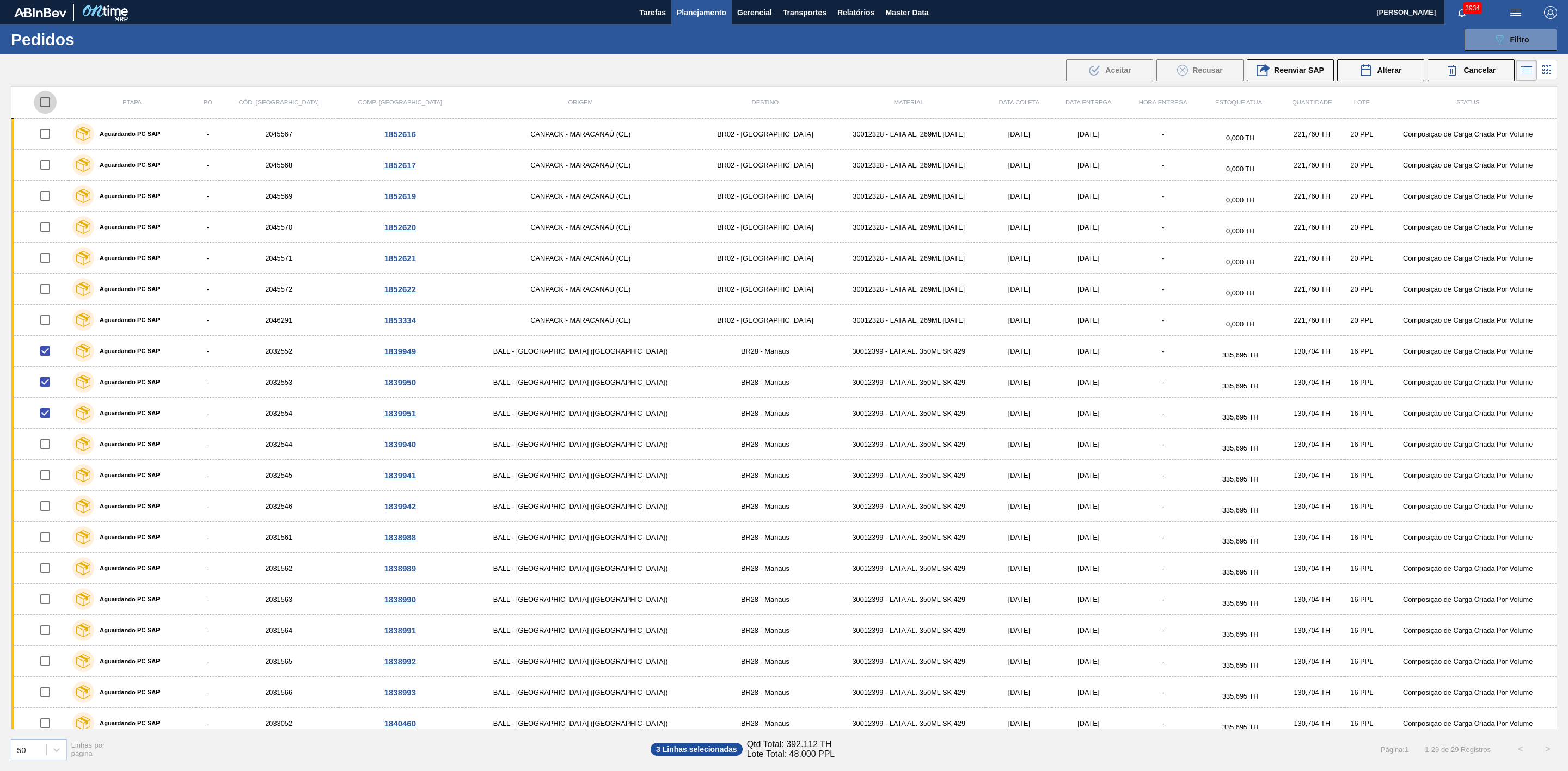
click at [51, 98] on input "checkbox" at bounding box center [45, 102] width 23 height 23
checkbox input "true"
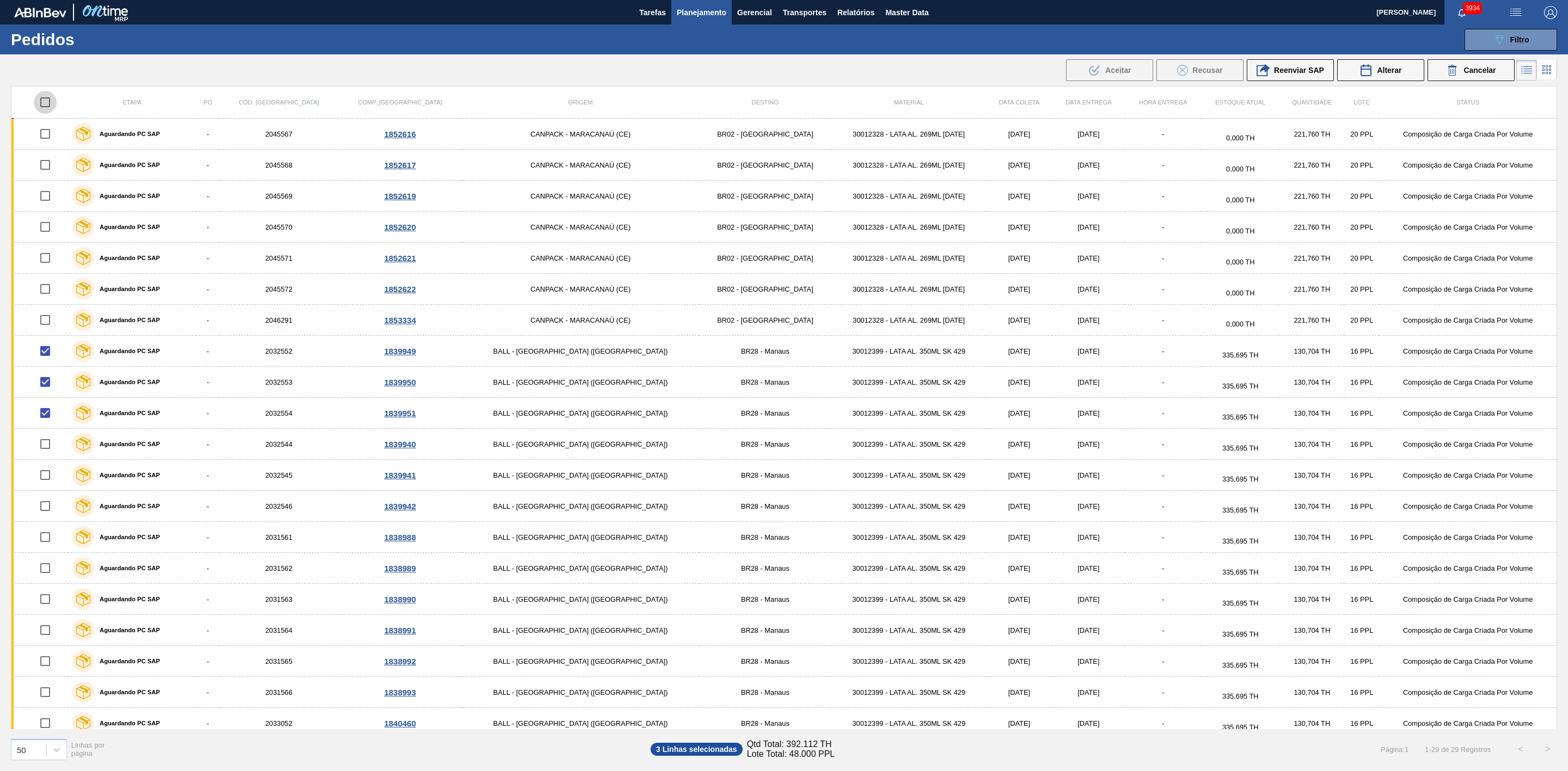
checkbox input "true"
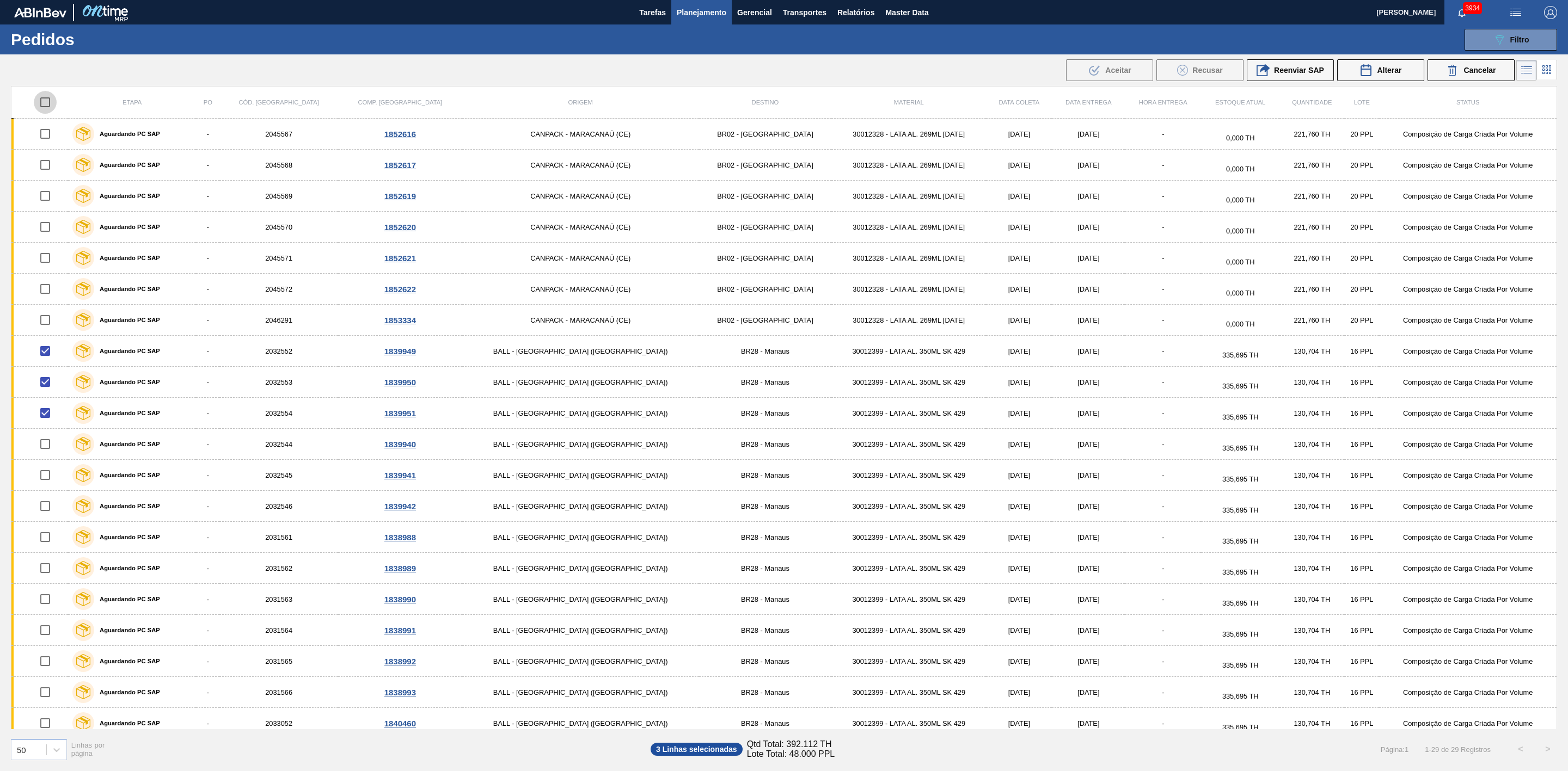
checkbox input "true"
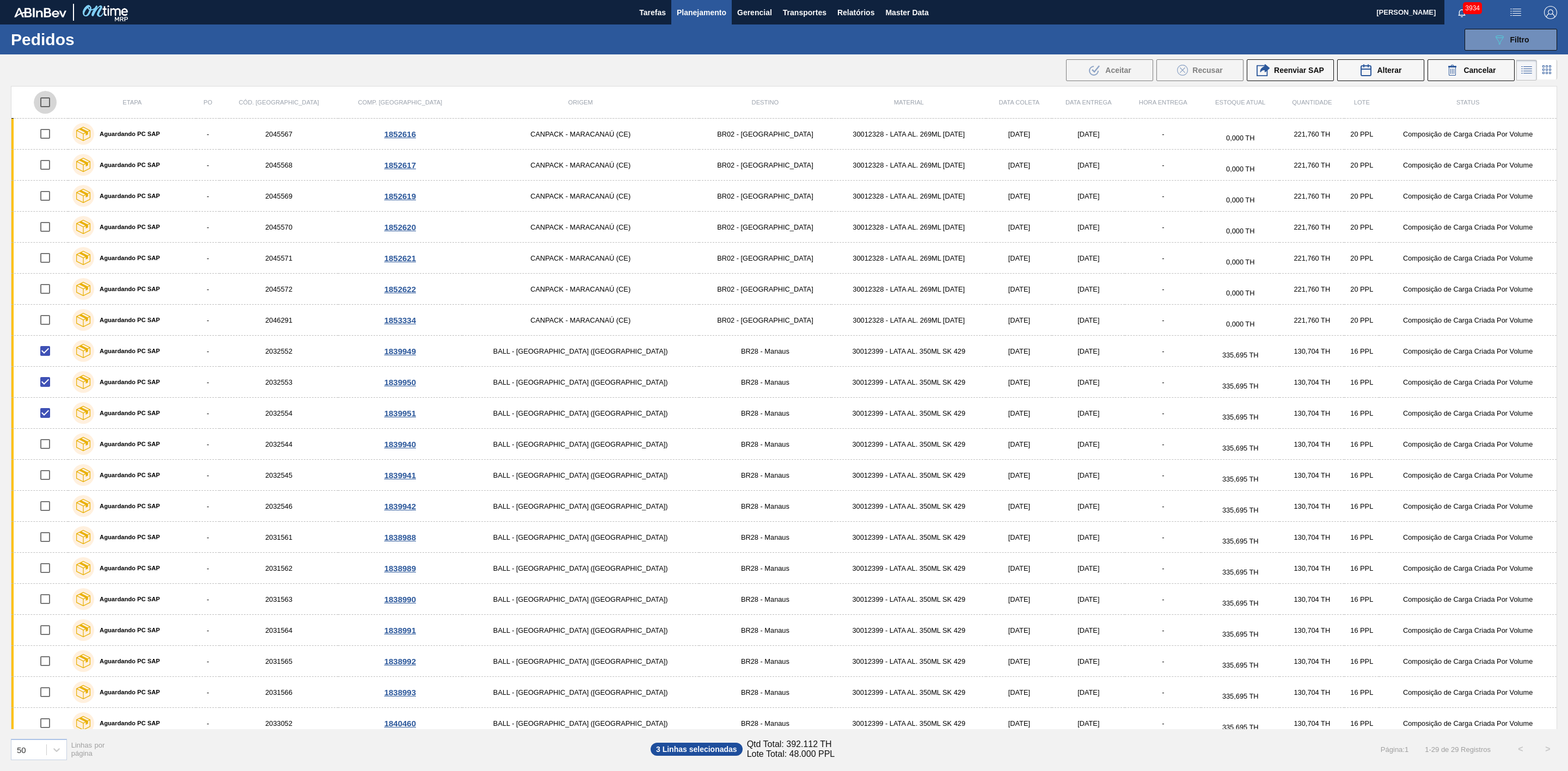
checkbox input "true"
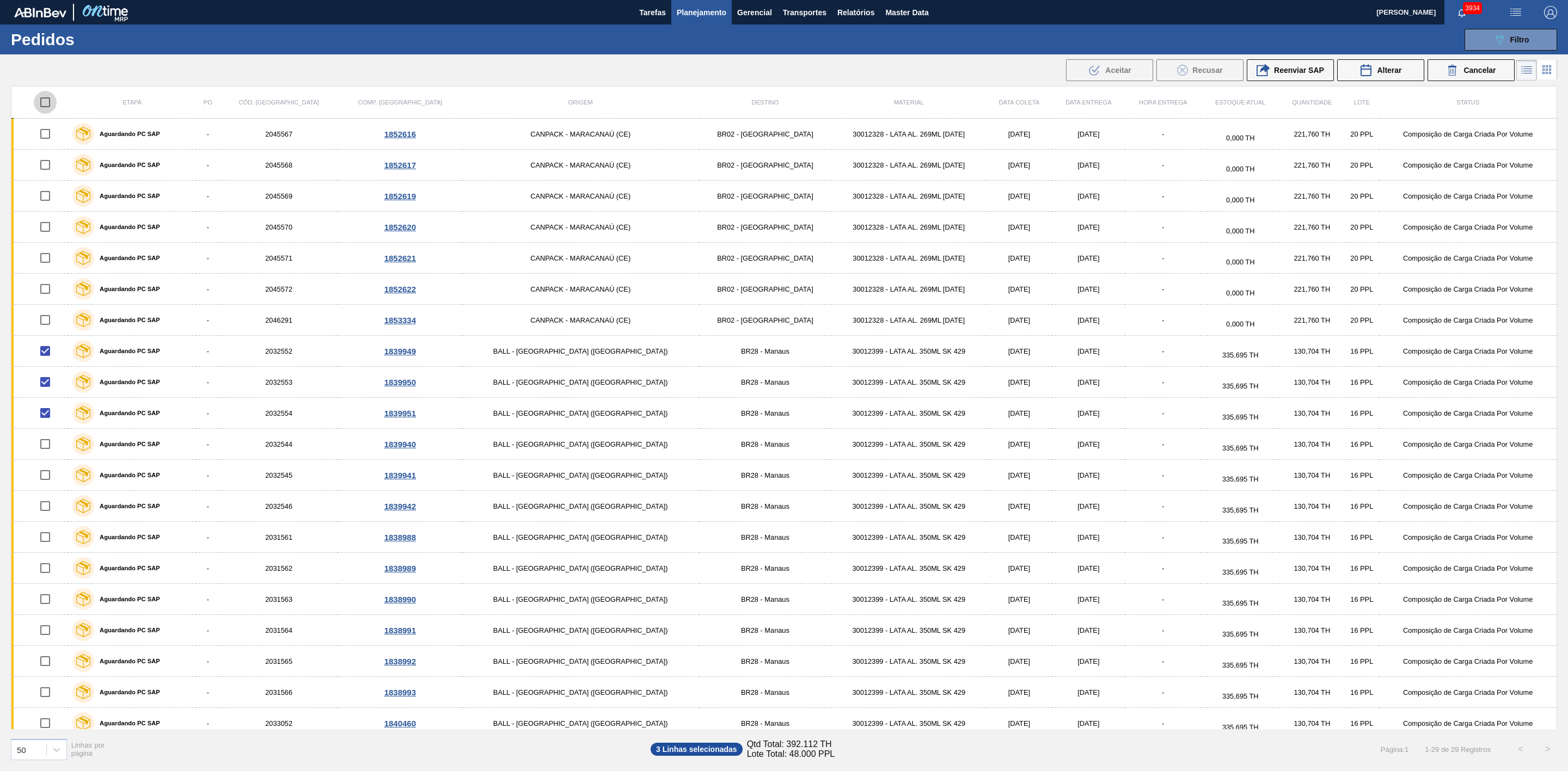
checkbox input "true"
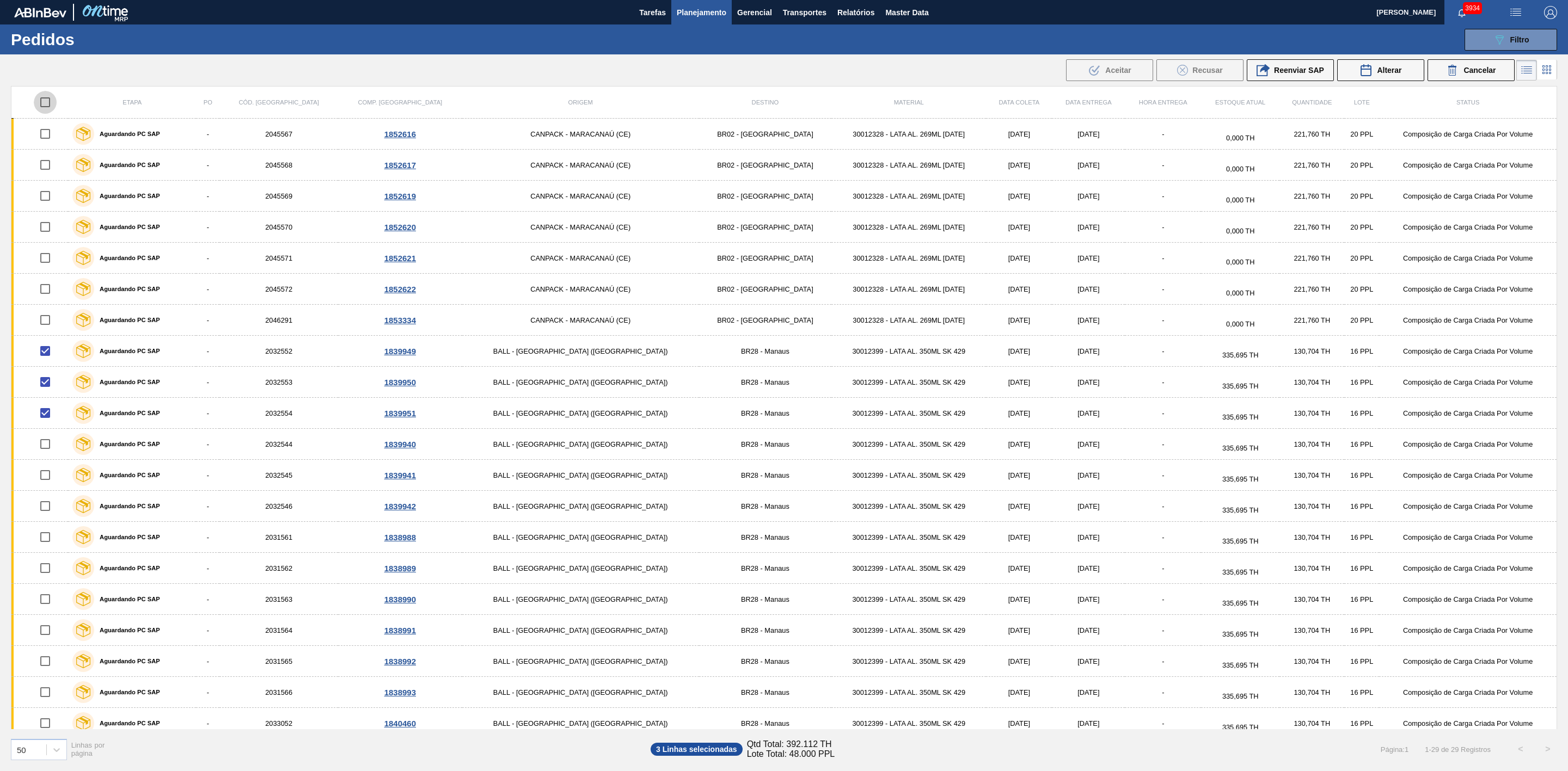
checkbox input "true"
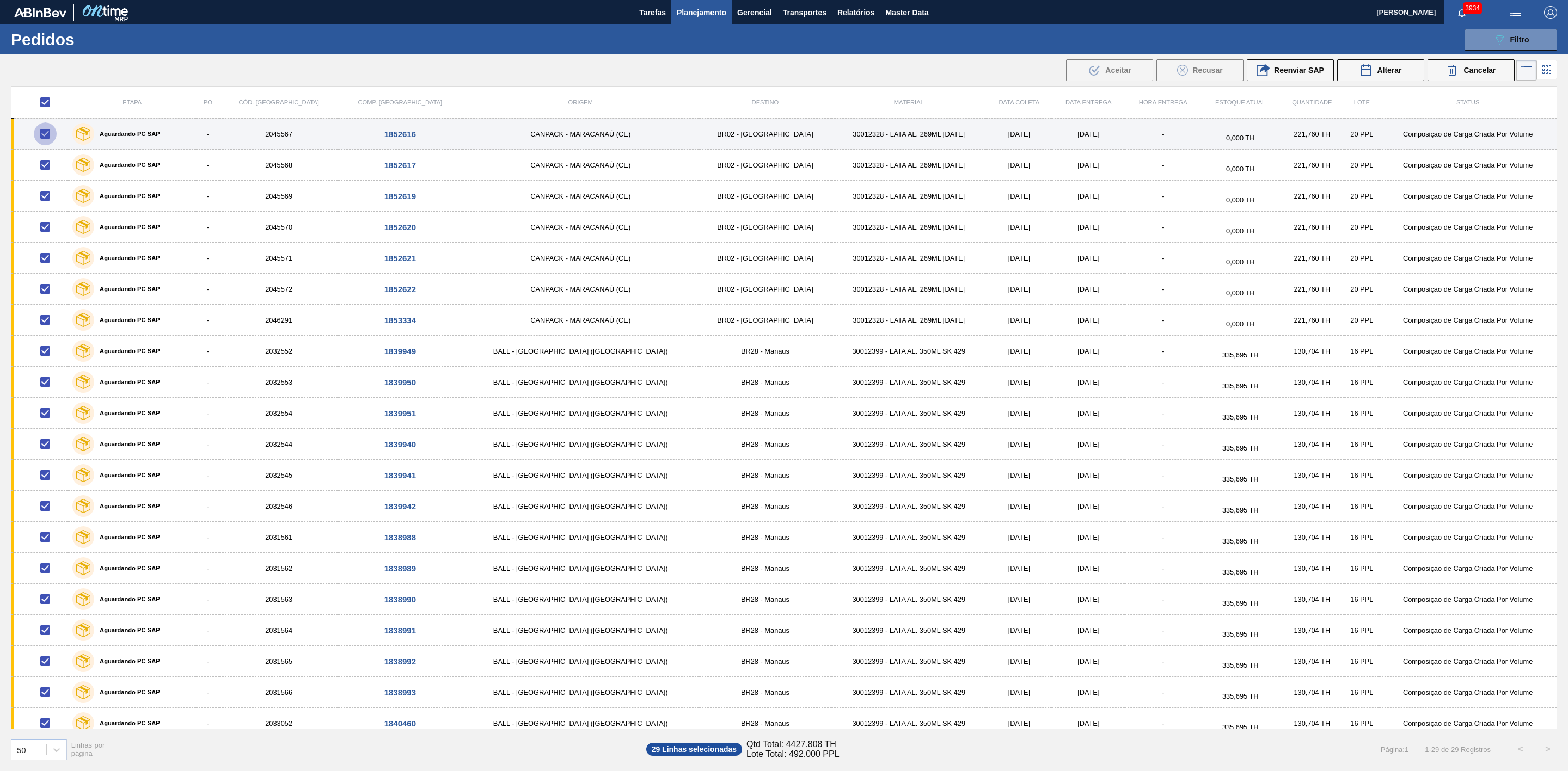
click at [52, 133] on input "checkbox" at bounding box center [45, 134] width 23 height 23
checkbox input "false"
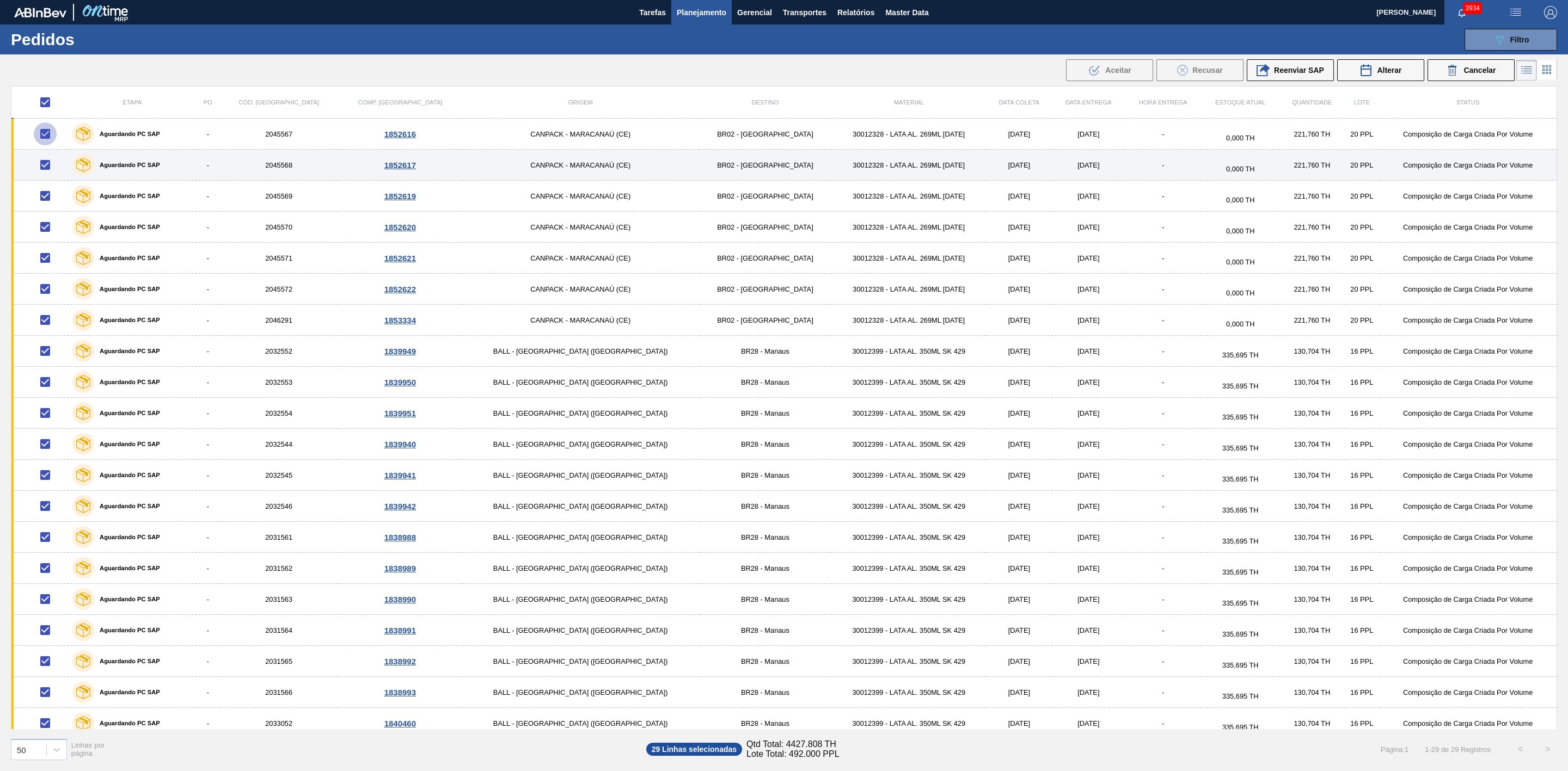
checkbox input "false"
click at [56, 163] on input "checkbox" at bounding box center [45, 165] width 23 height 23
checkbox input "false"
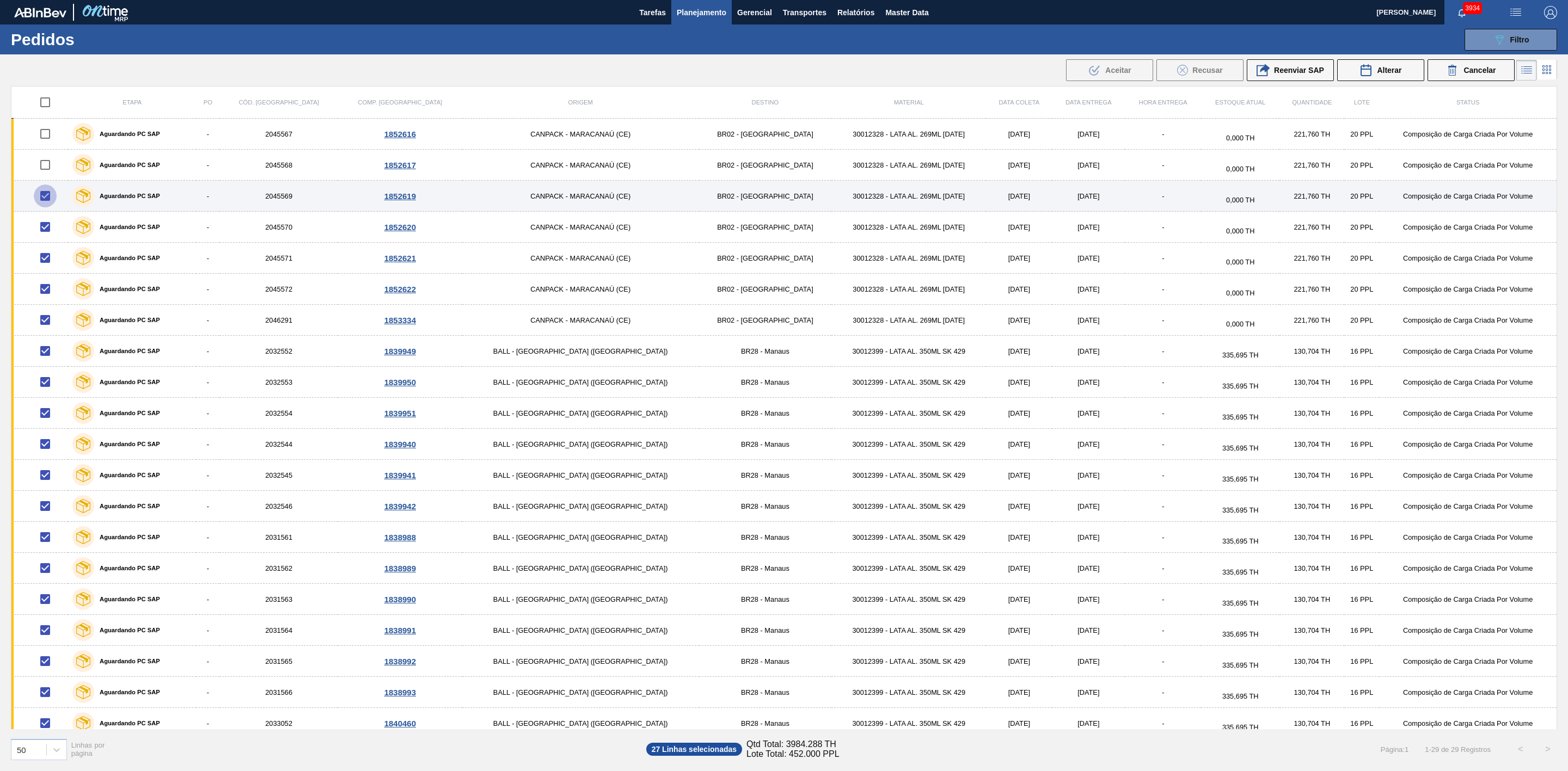
click at [52, 198] on input "checkbox" at bounding box center [45, 196] width 23 height 23
checkbox input "false"
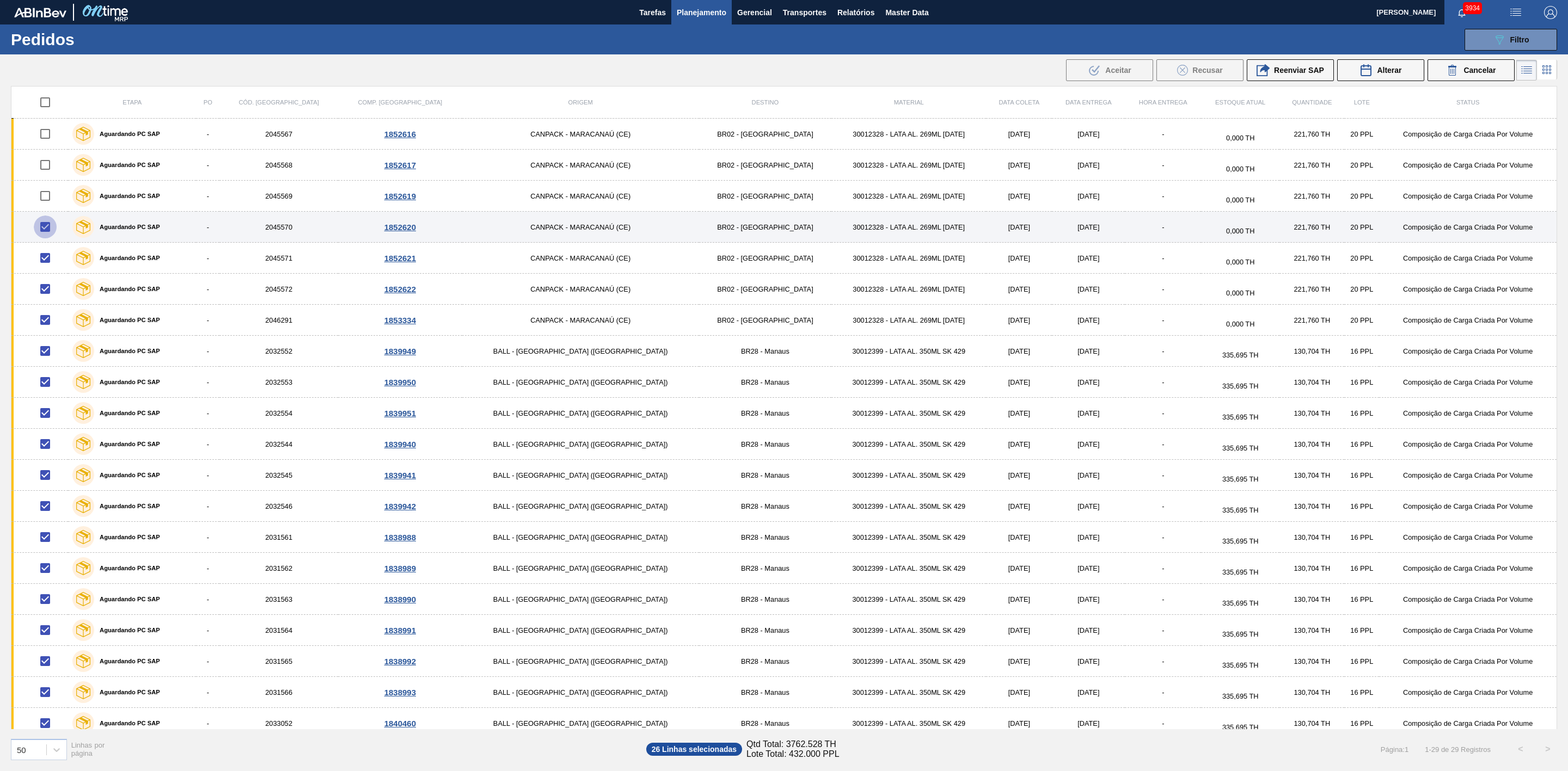
click at [53, 227] on input "checkbox" at bounding box center [45, 227] width 23 height 23
checkbox input "false"
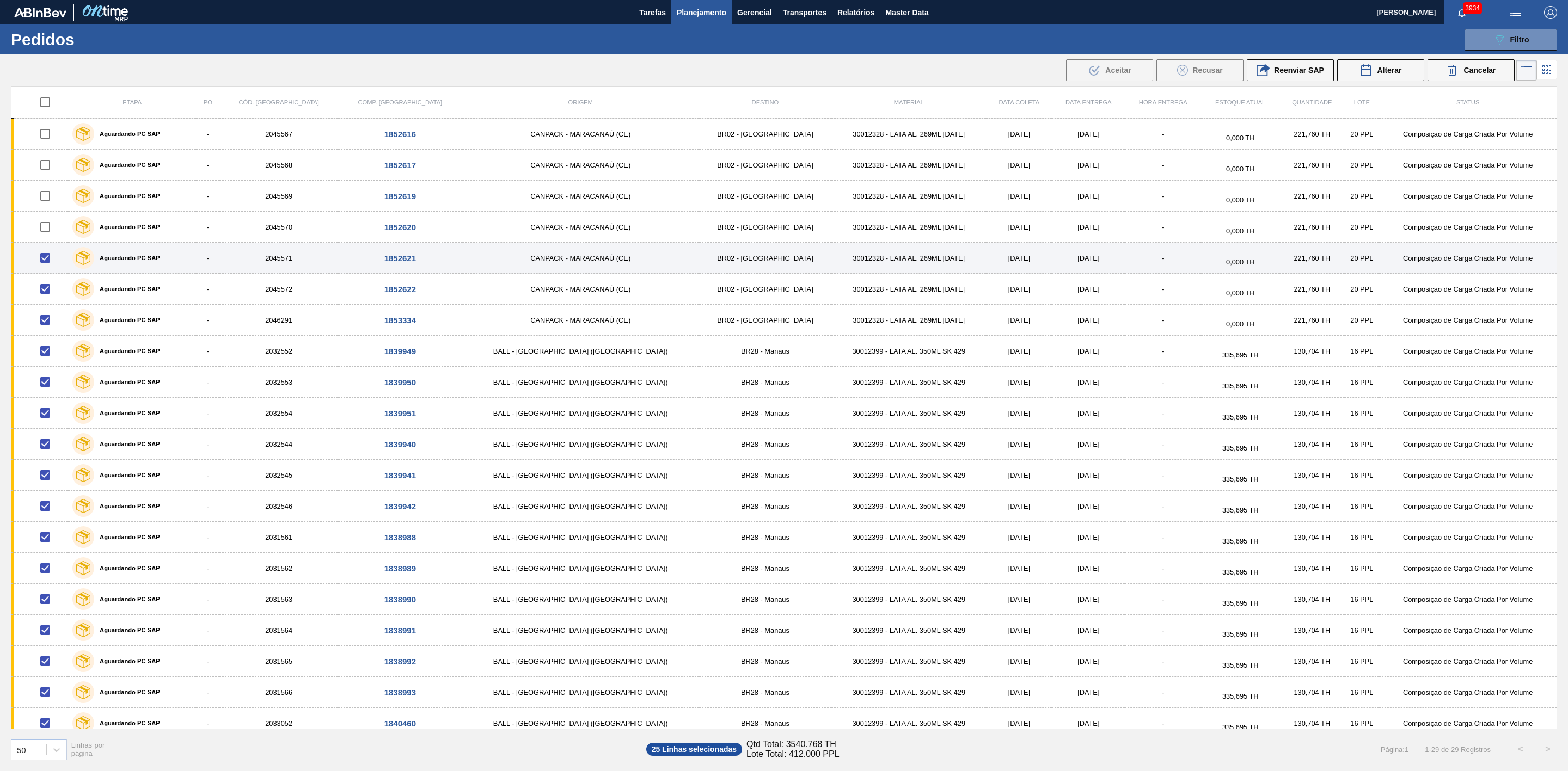
click at [53, 257] on input "checkbox" at bounding box center [45, 258] width 23 height 23
checkbox input "false"
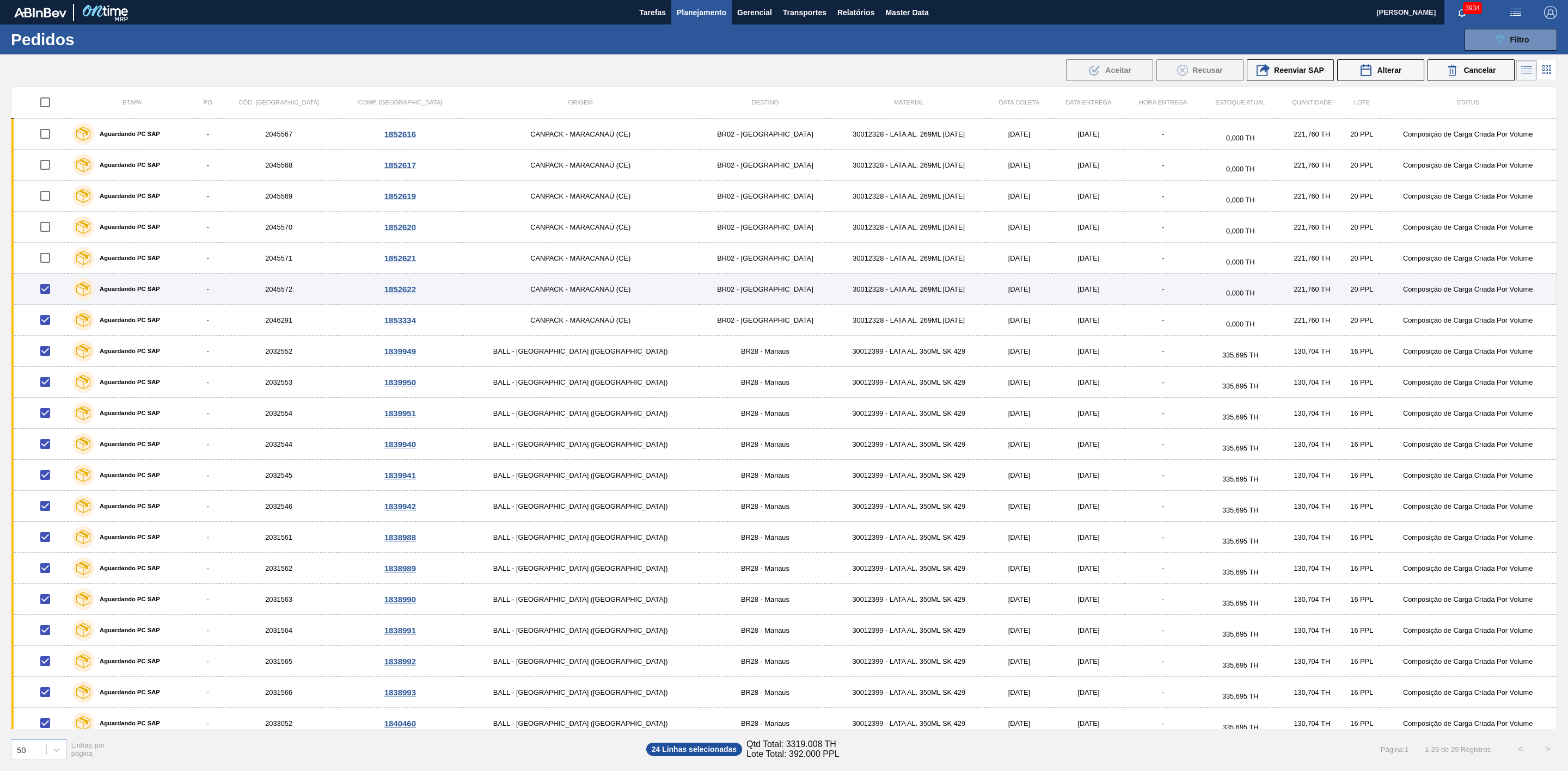
click at [50, 290] on input "checkbox" at bounding box center [45, 289] width 23 height 23
checkbox input "false"
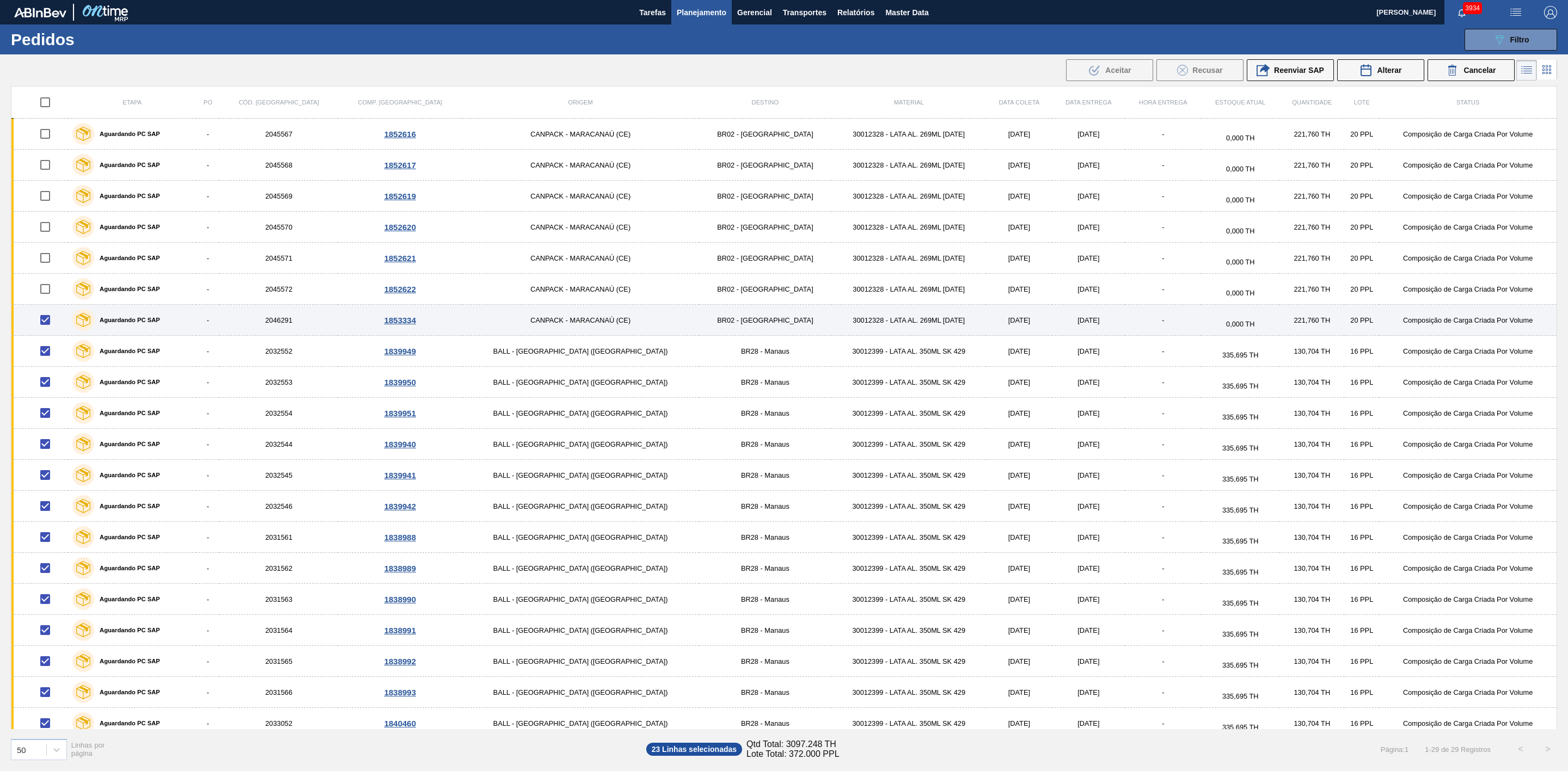
click at [46, 327] on input "checkbox" at bounding box center [45, 320] width 23 height 23
checkbox input "false"
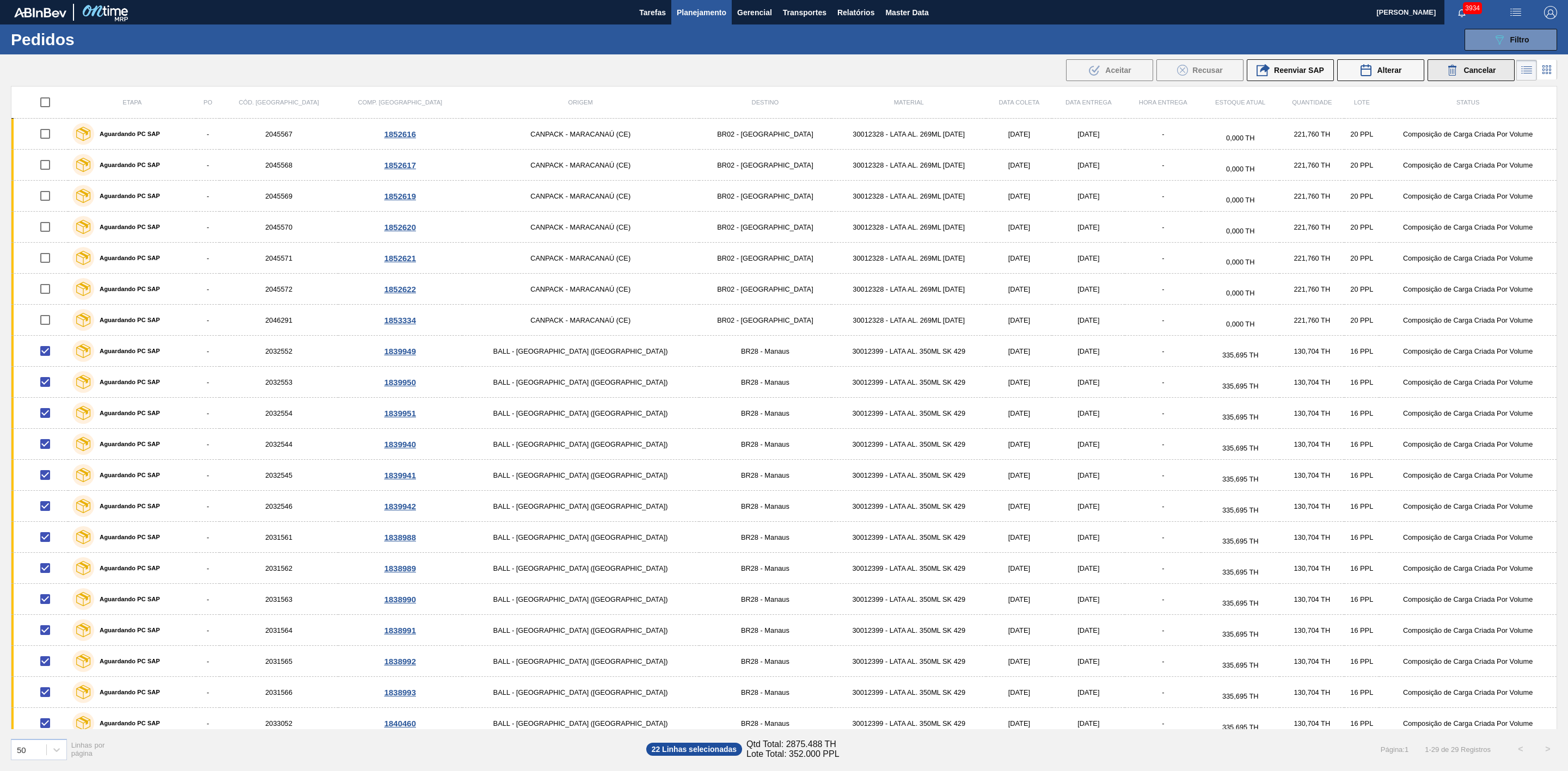
click at [1469, 68] on span "Cancelar" at bounding box center [1479, 69] width 32 height 8
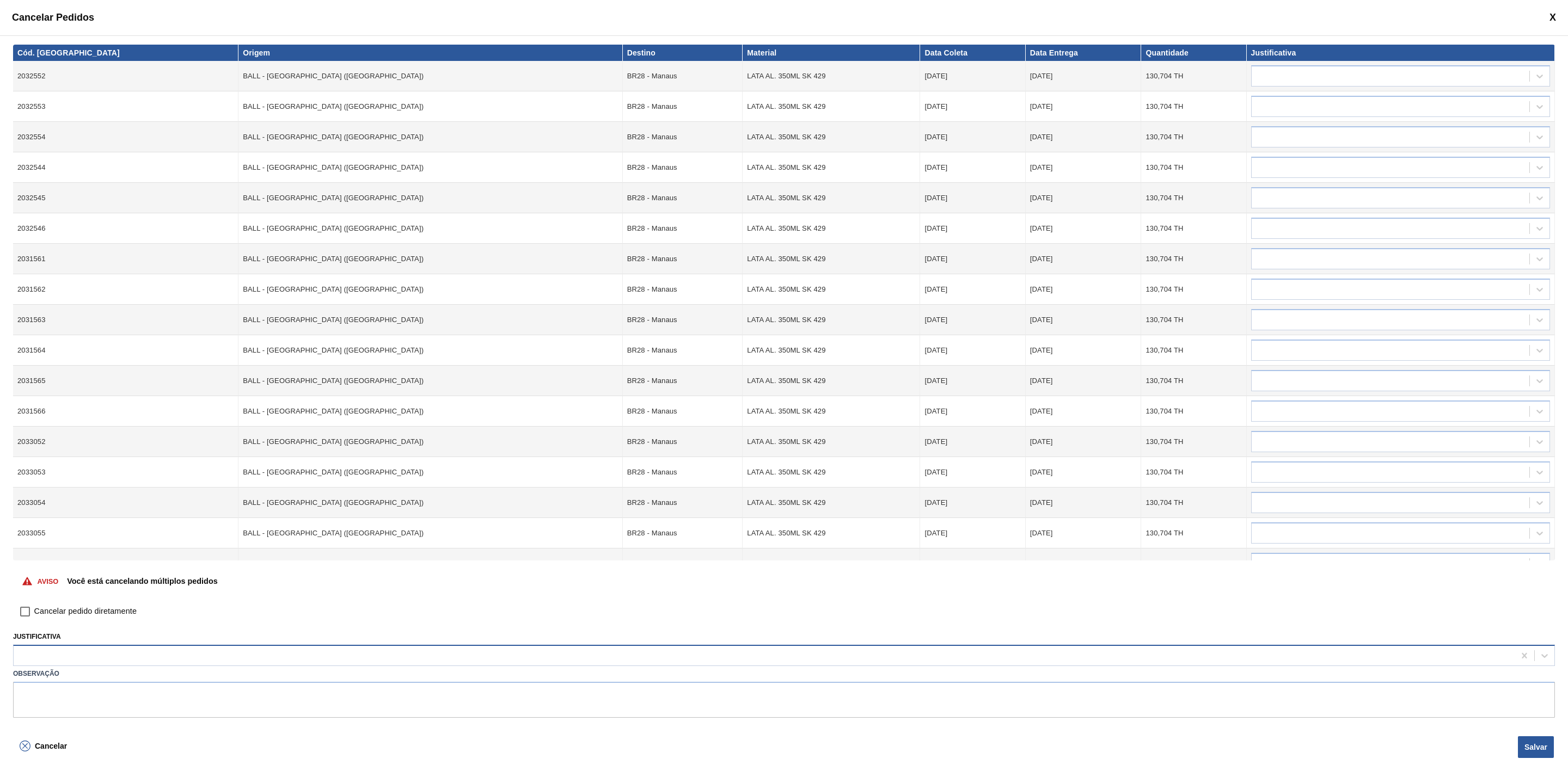
click at [662, 650] on div at bounding box center [764, 656] width 1500 height 16
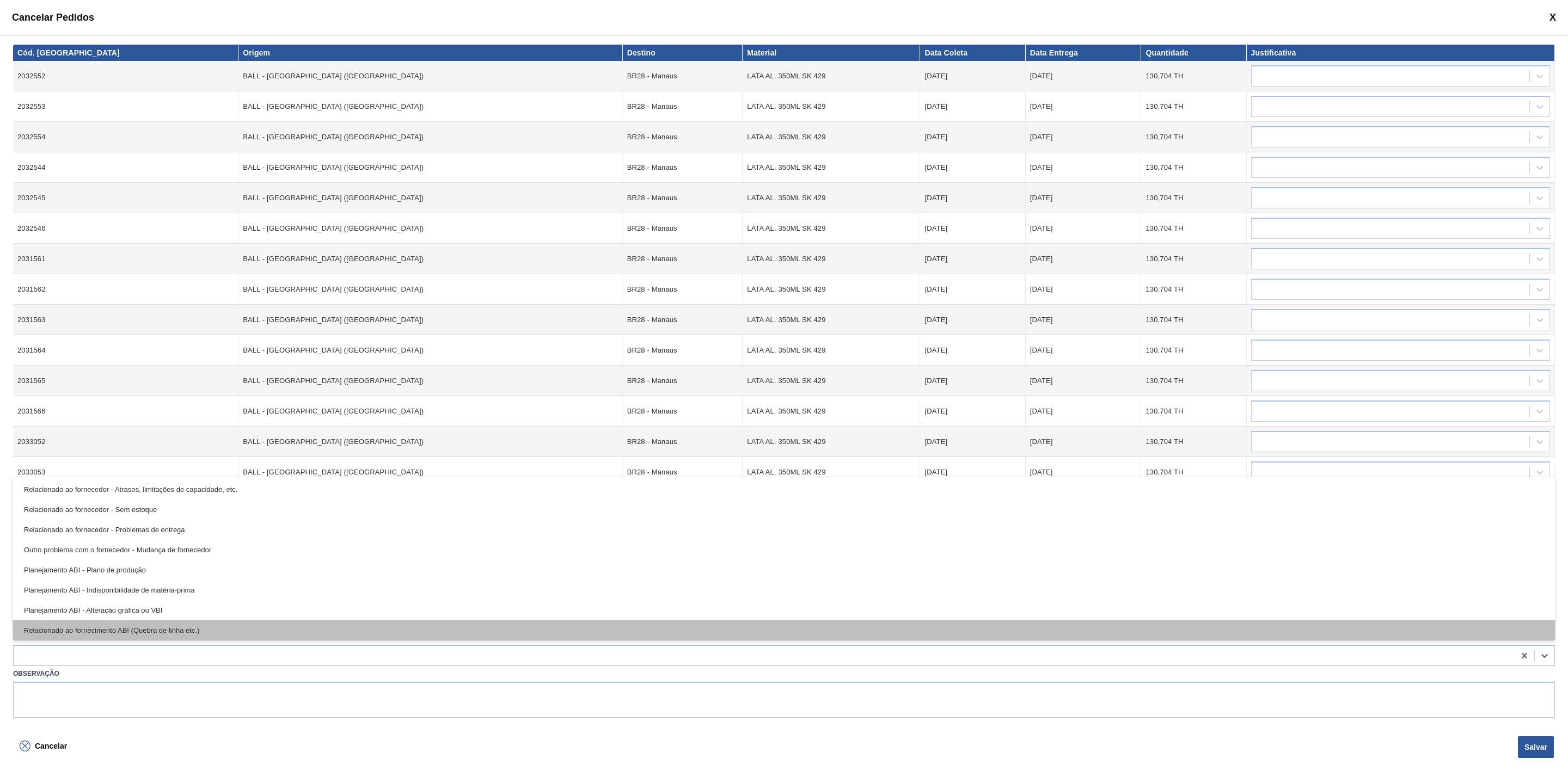
click at [445, 622] on div "Relacionado ao fornecimento ABI (Quebra de linha etc.)" at bounding box center [784, 629] width 1542 height 20
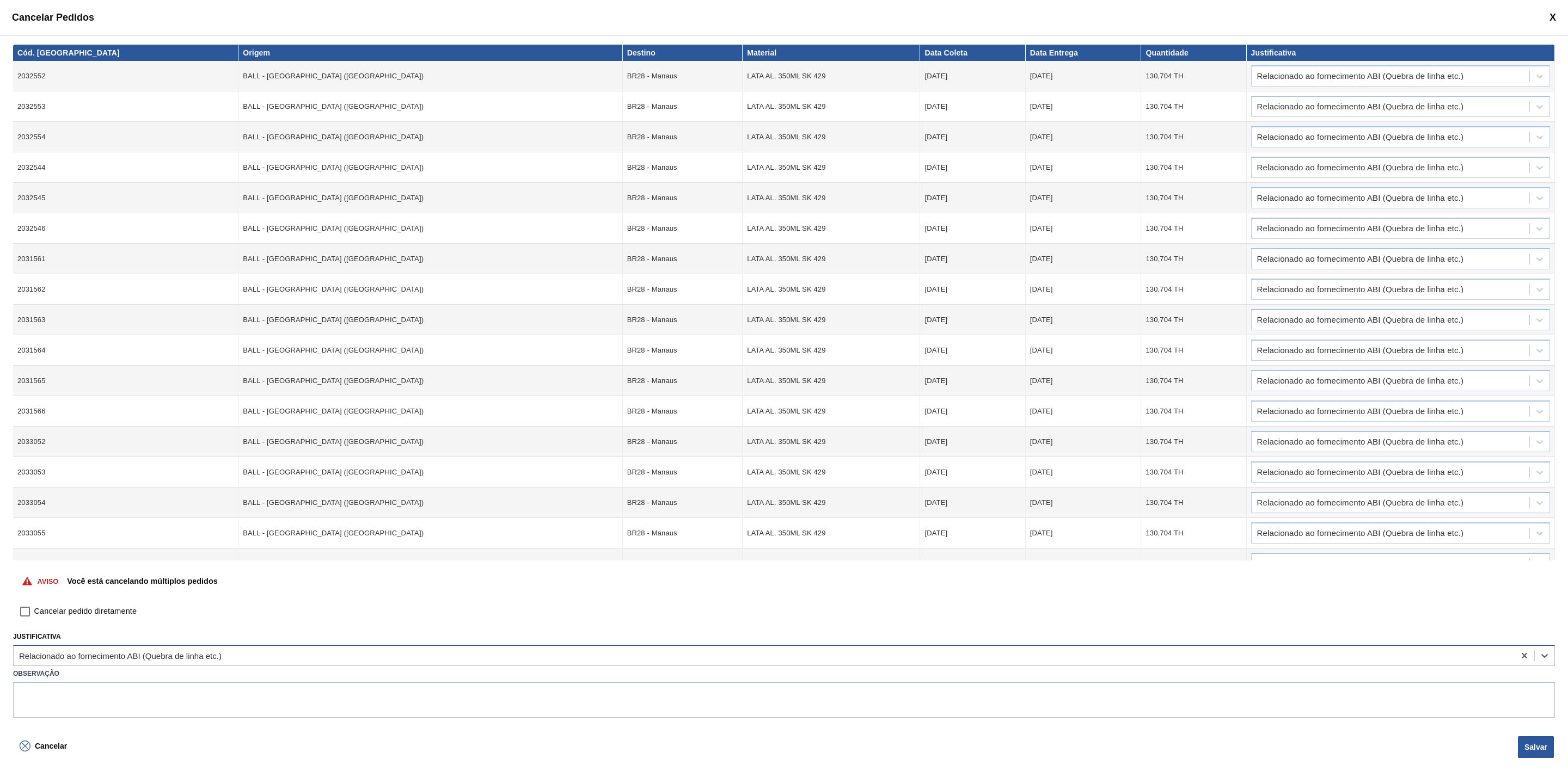
click at [320, 662] on div "Relacionado ao fornecimento ABI (Quebra de linha etc.)" at bounding box center [764, 656] width 1500 height 16
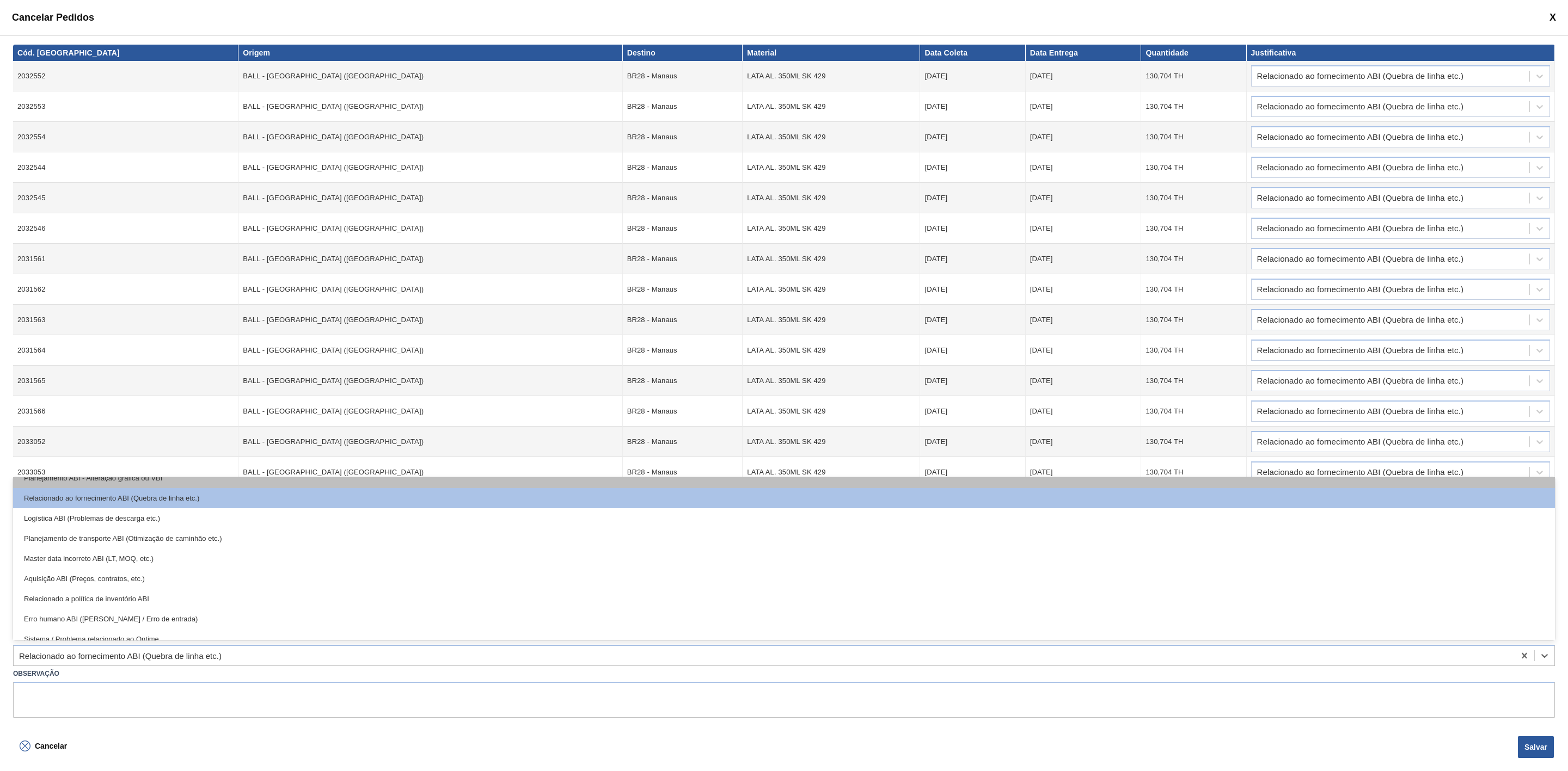
scroll to position [203, 0]
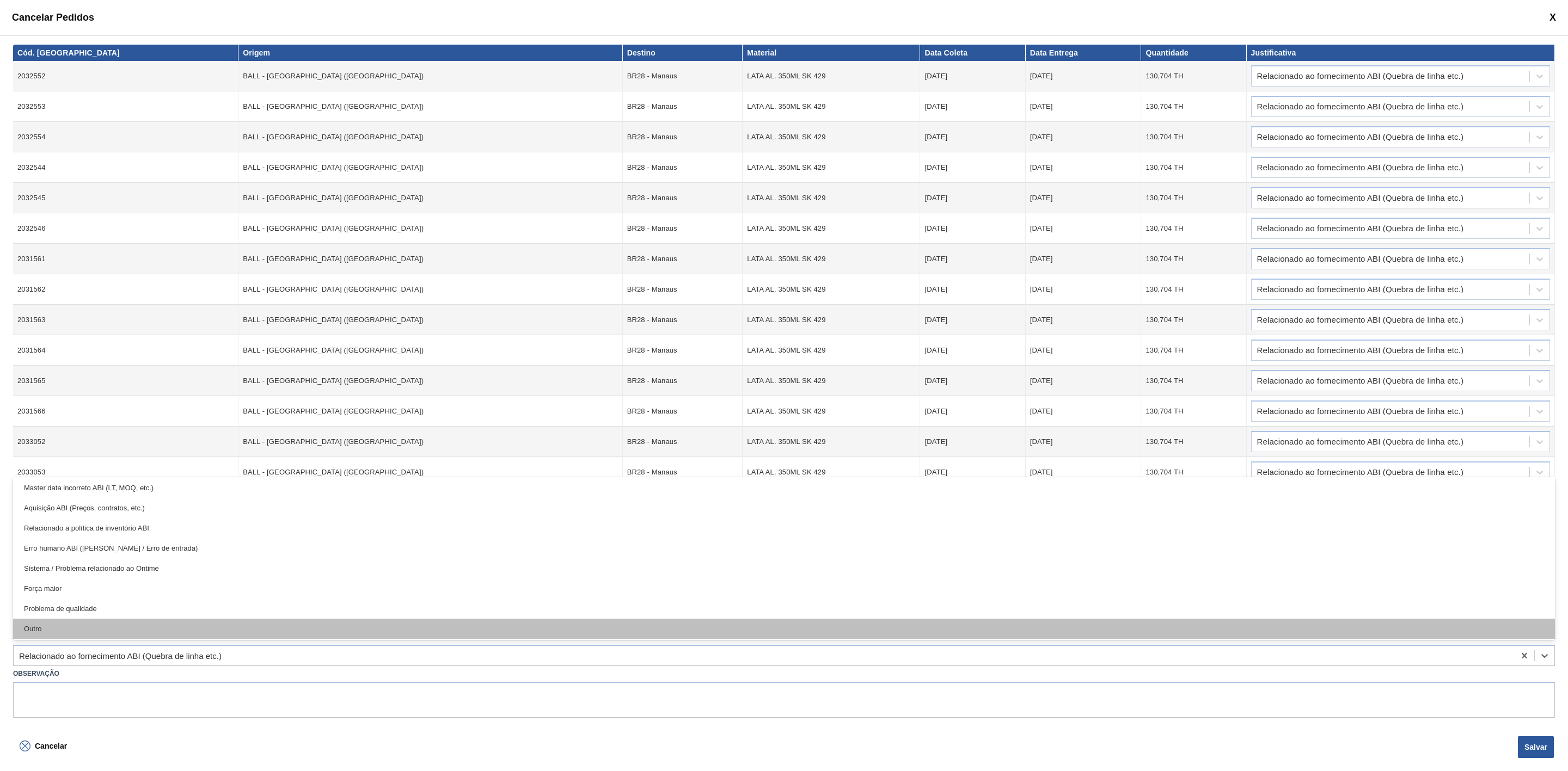
click at [121, 625] on div "Outro" at bounding box center [784, 628] width 1542 height 20
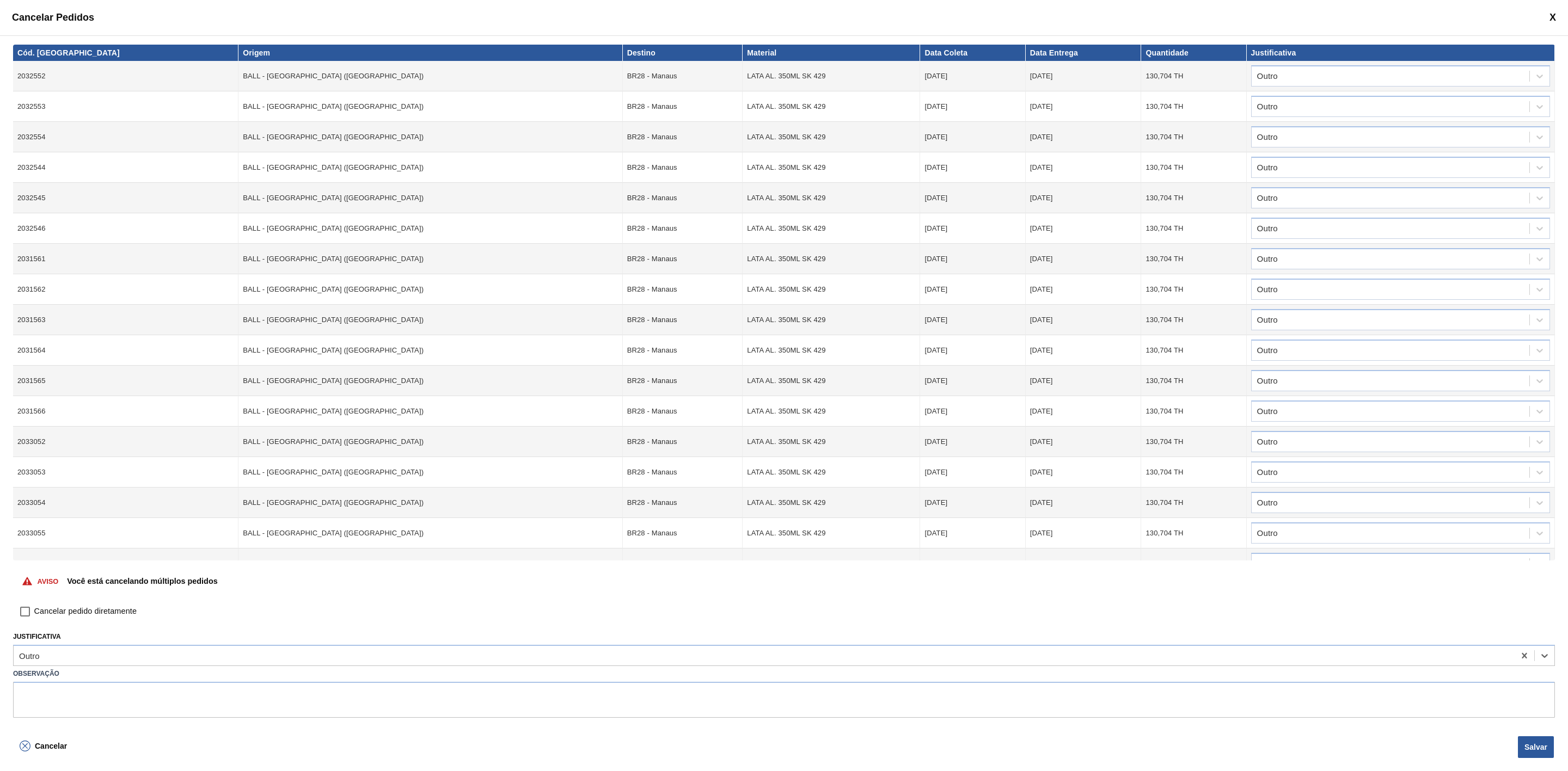
click at [94, 611] on span "Cancelar pedido diretamente" at bounding box center [85, 612] width 102 height 12
click at [35, 611] on input "Cancelar pedido diretamente" at bounding box center [25, 612] width 19 height 19
checkbox input "true"
click at [1543, 748] on button "Salvar" at bounding box center [1535, 747] width 36 height 22
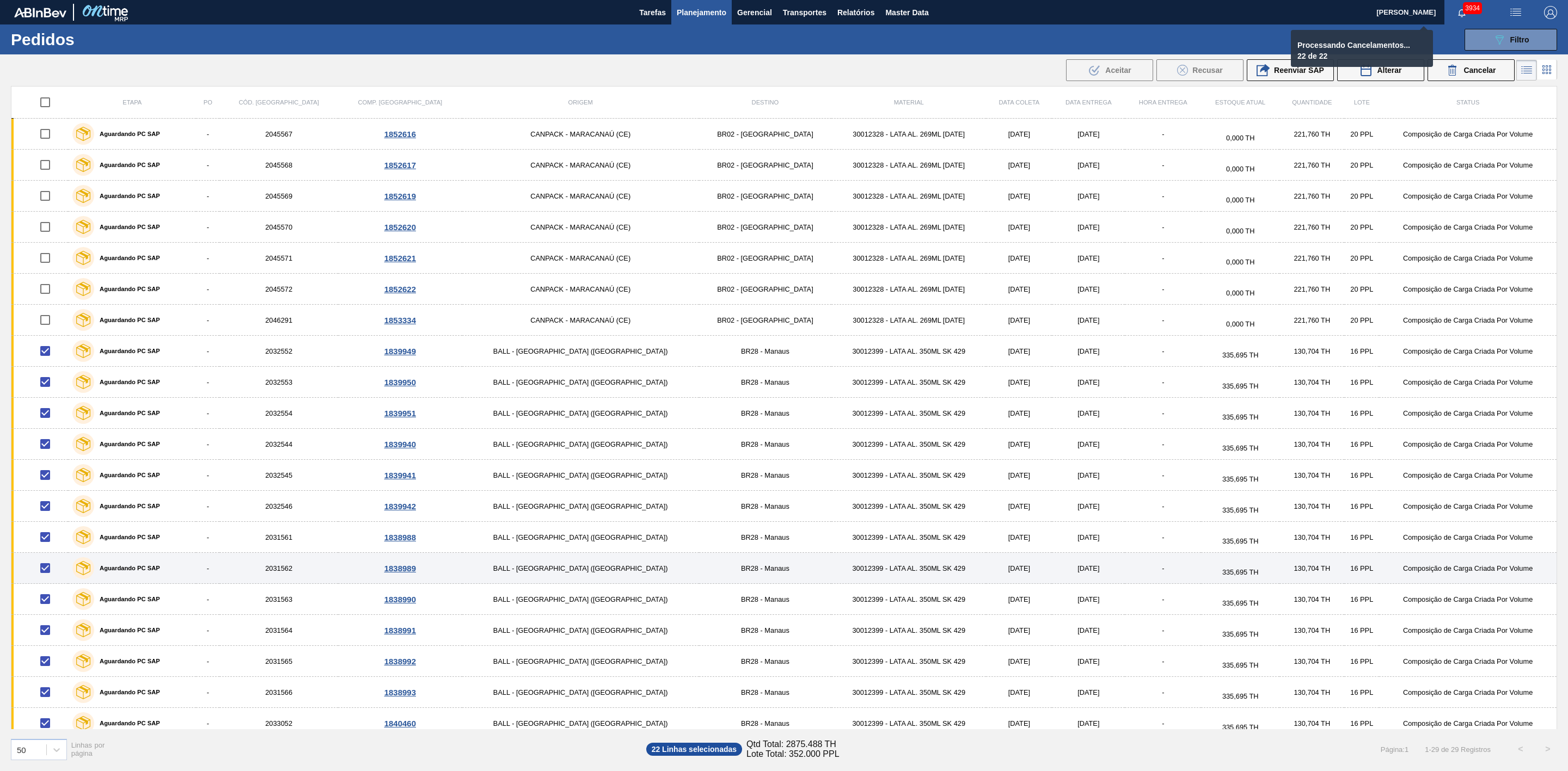
checkbox input "false"
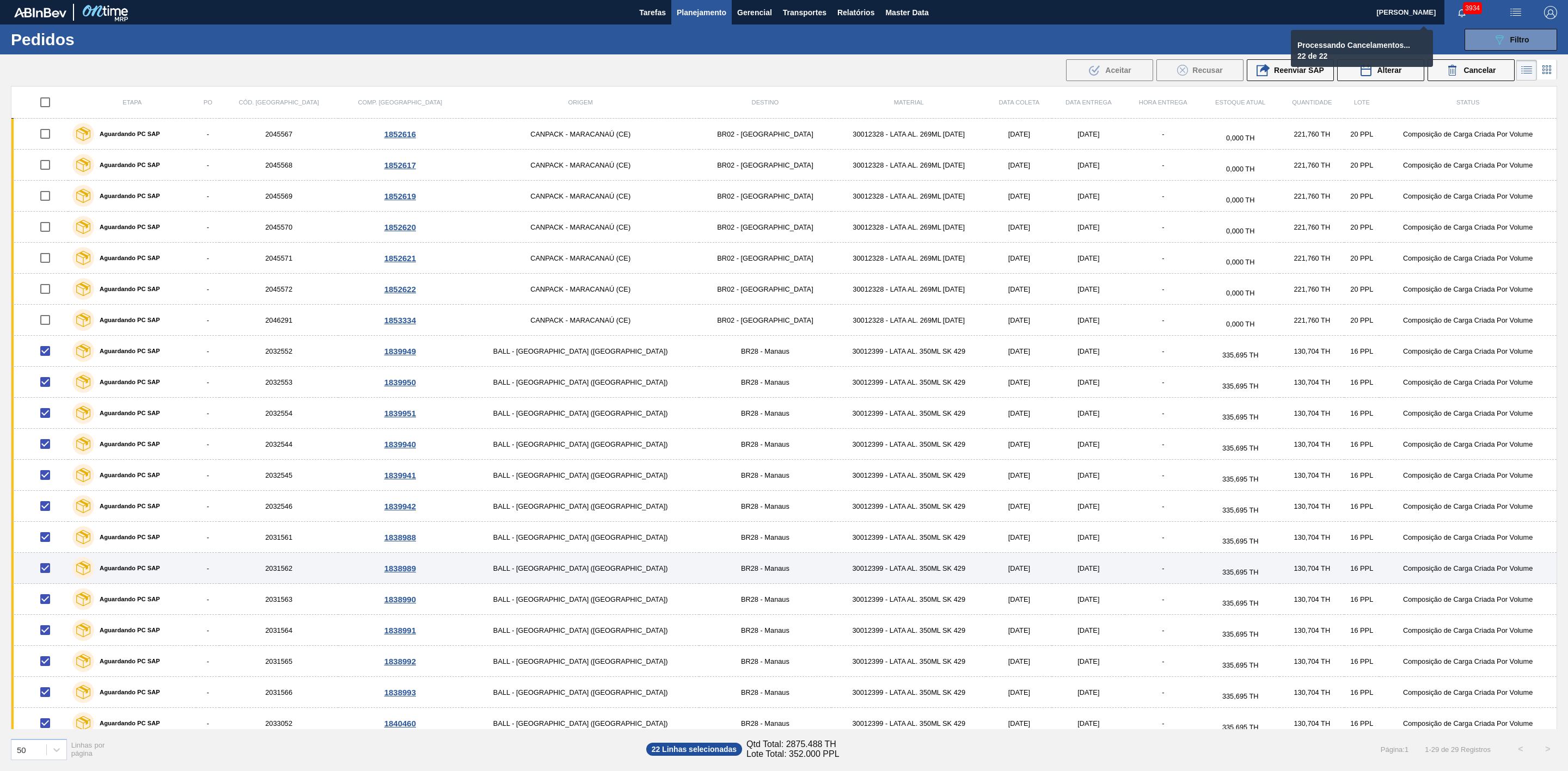
checkbox input "false"
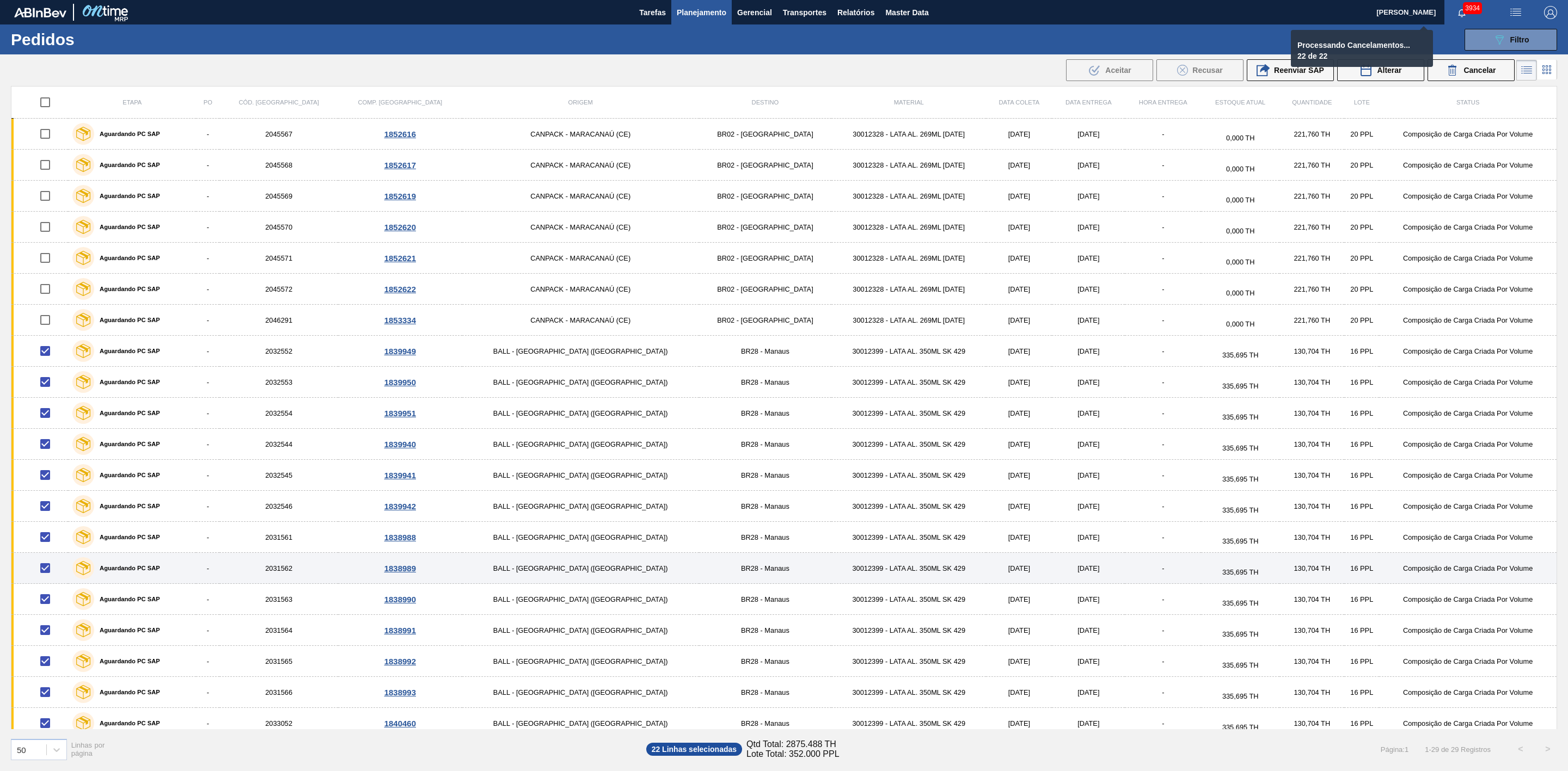
checkbox input "false"
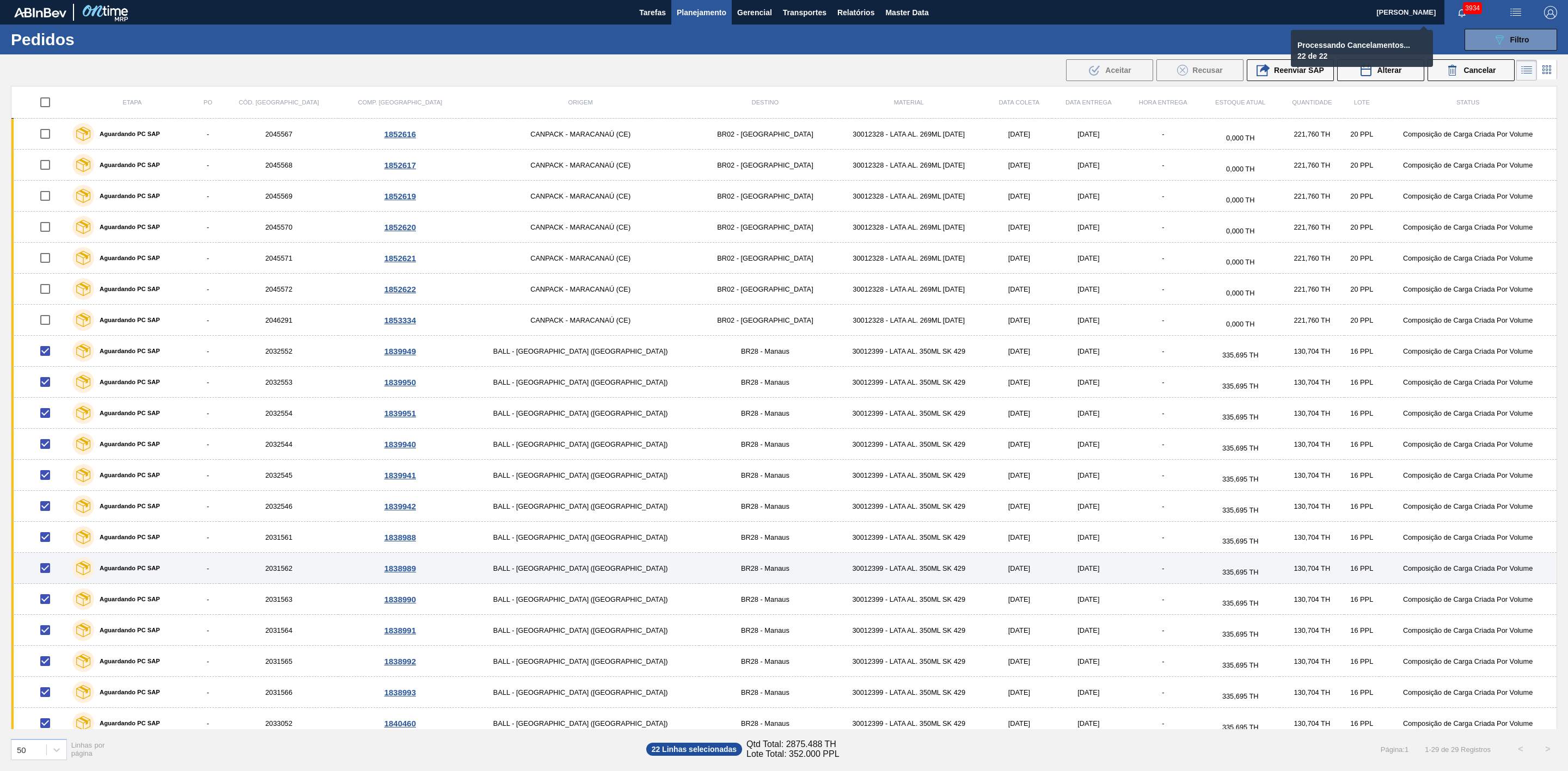
checkbox input "false"
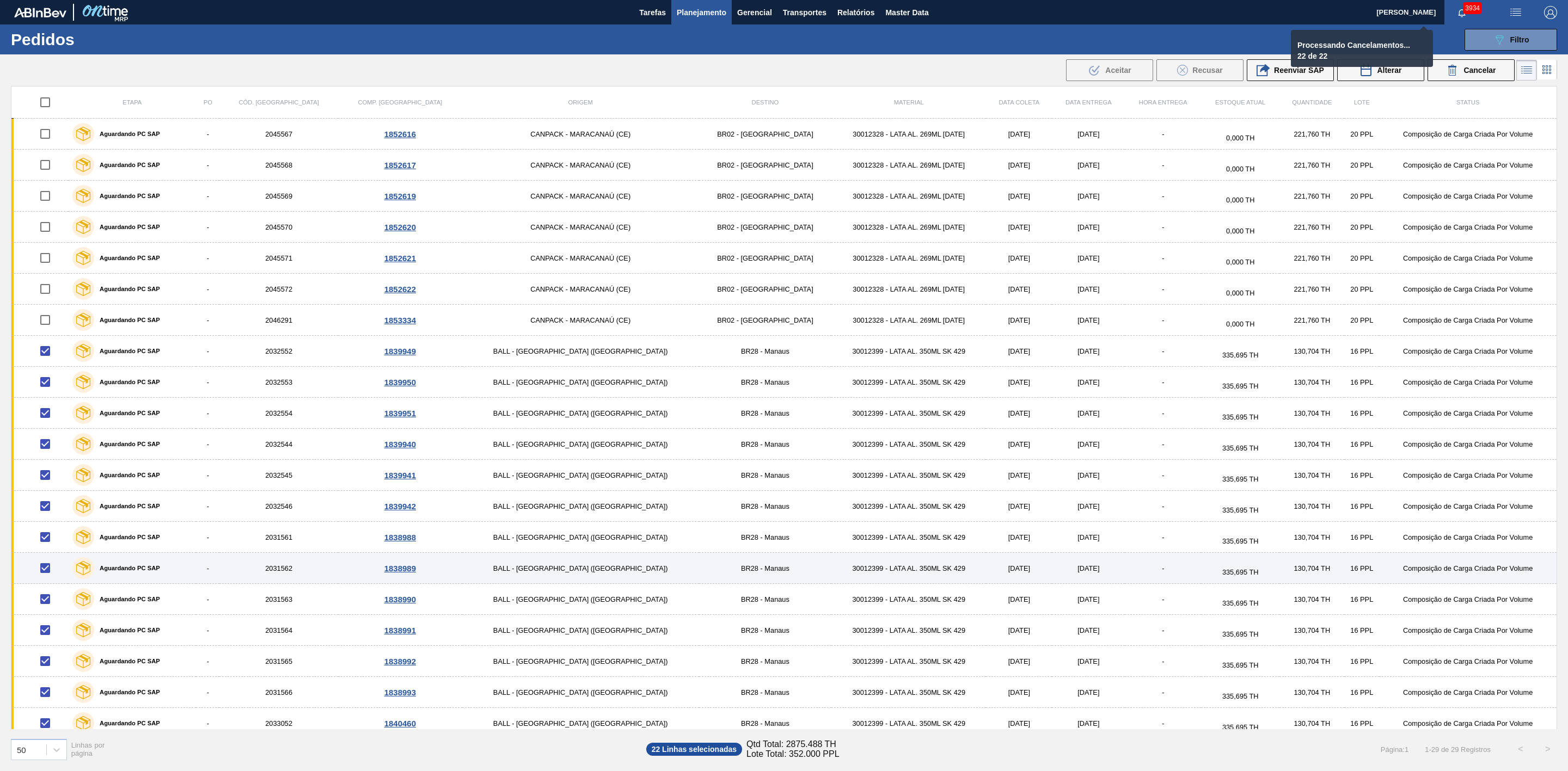
checkbox input "false"
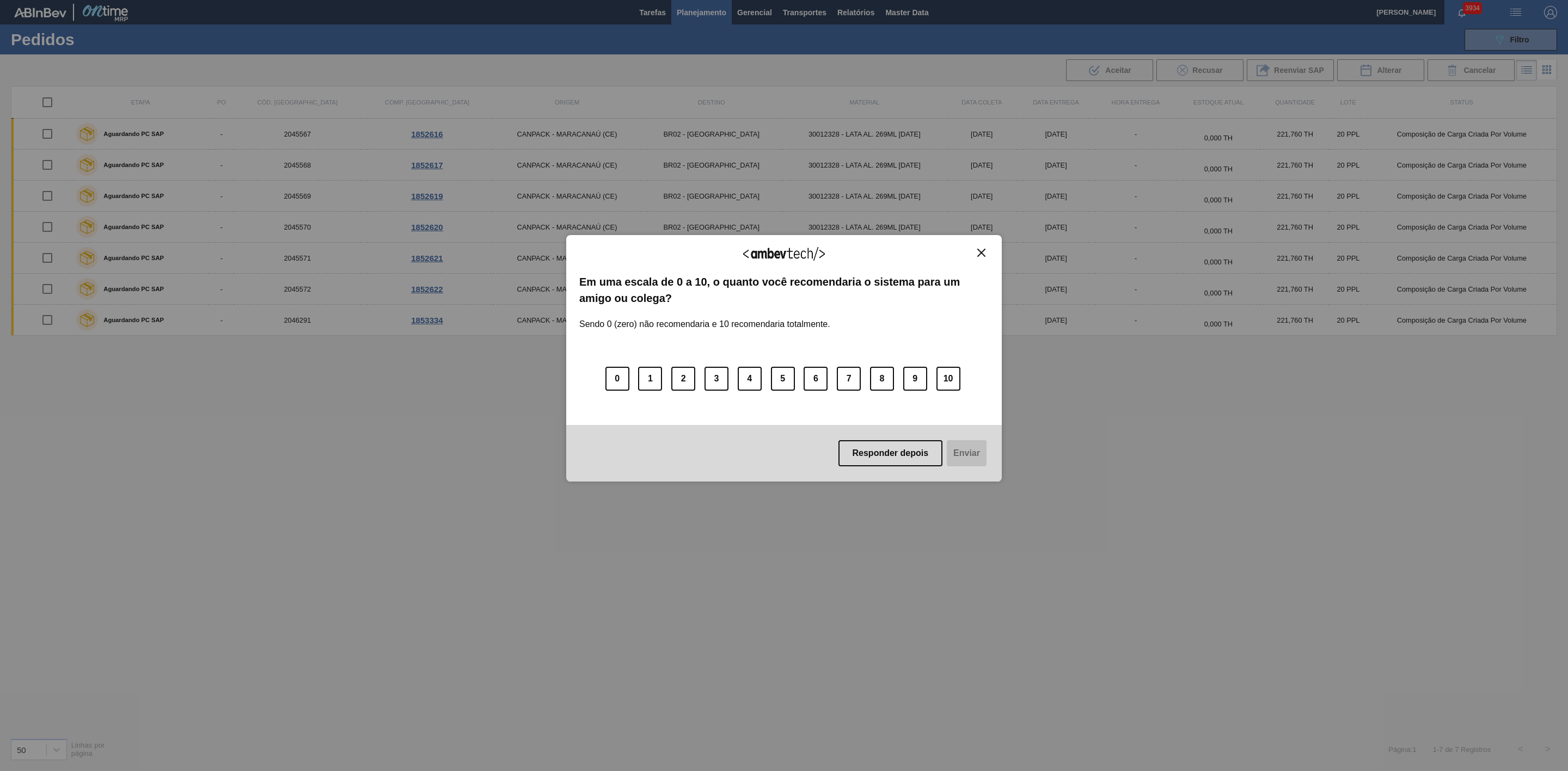
click at [982, 253] on img "Close" at bounding box center [981, 252] width 8 height 8
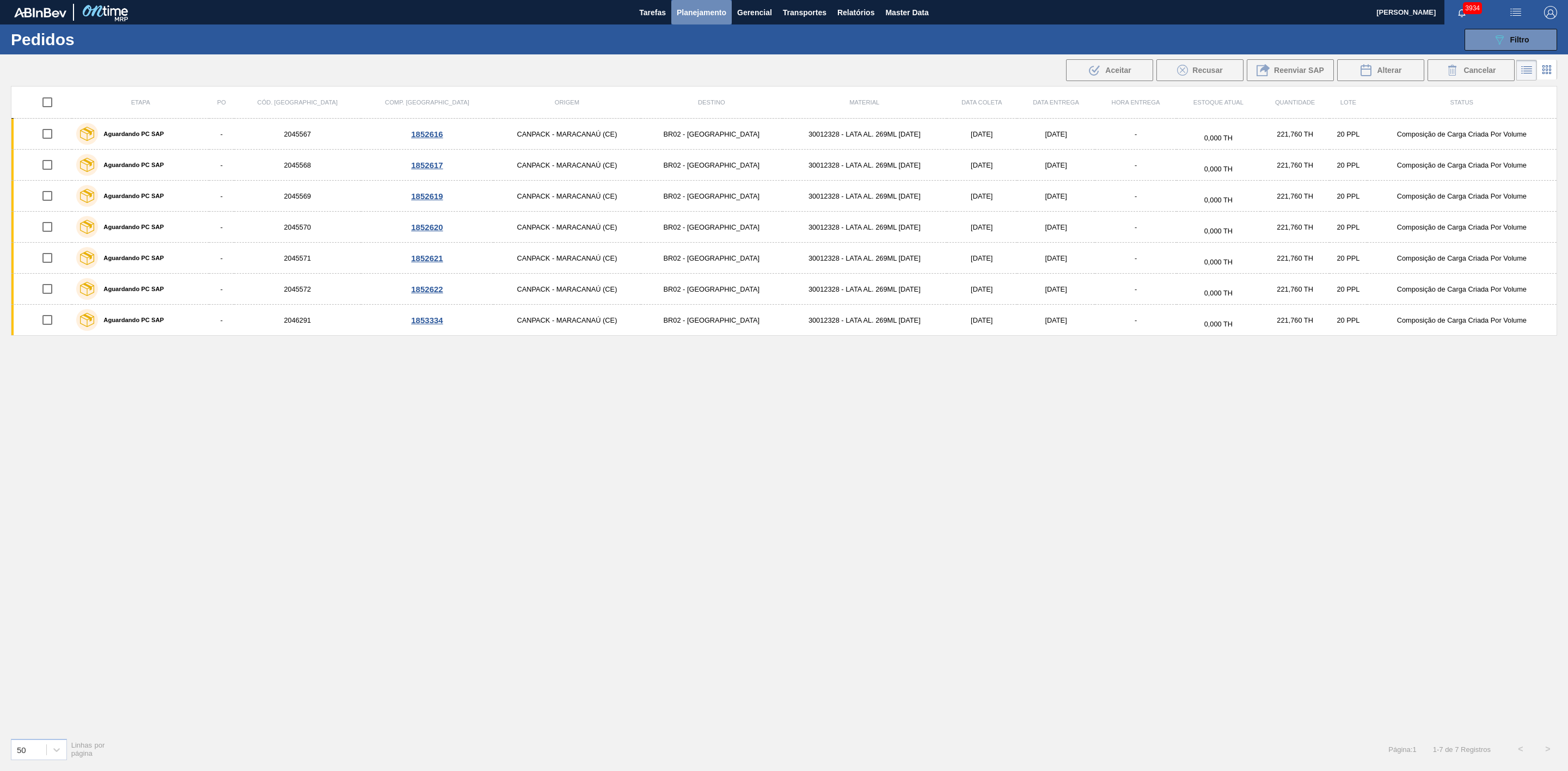
click at [701, 14] on span "Planejamento" at bounding box center [701, 12] width 50 height 13
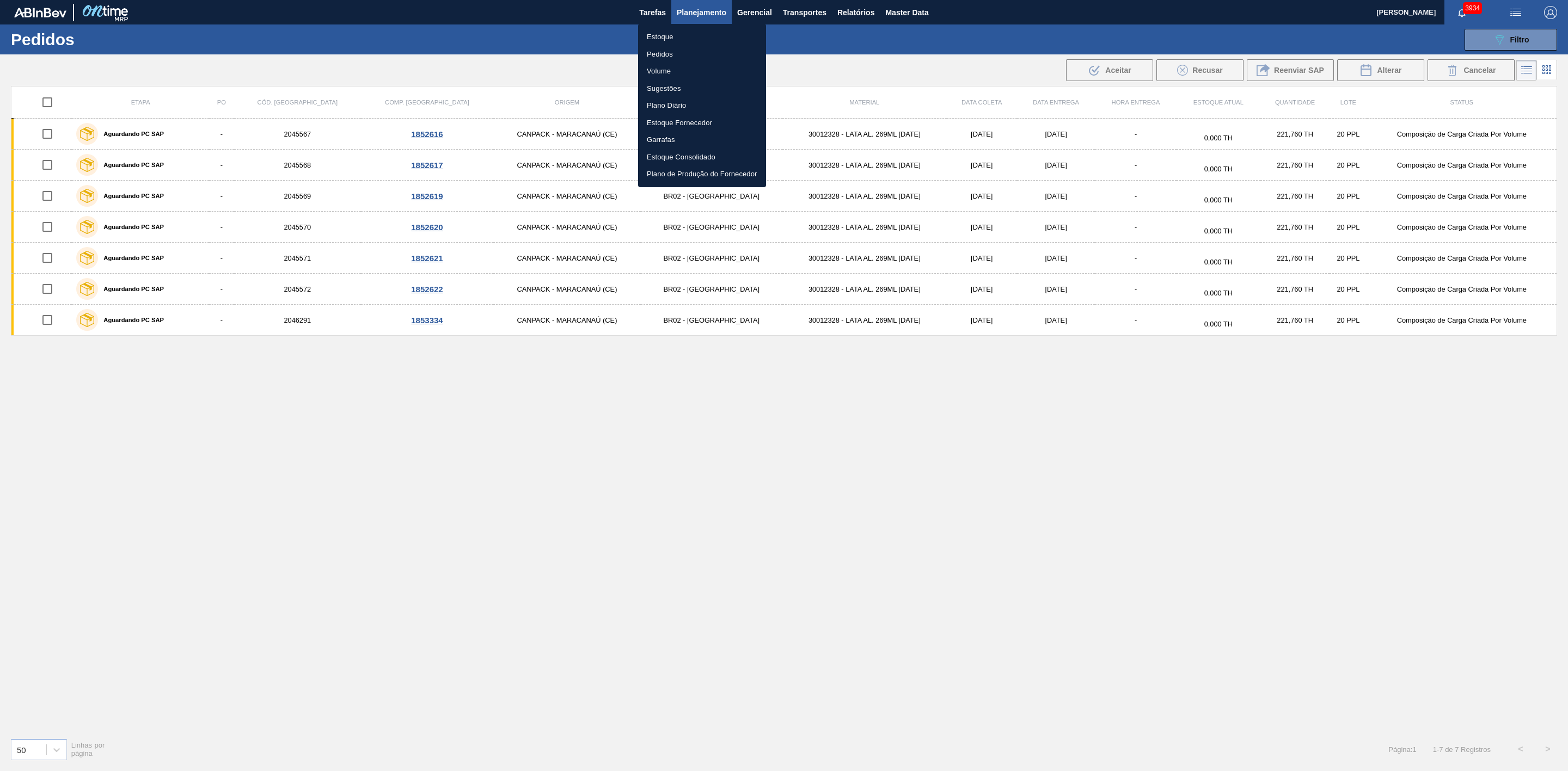
click at [652, 35] on li "Estoque" at bounding box center [702, 37] width 128 height 18
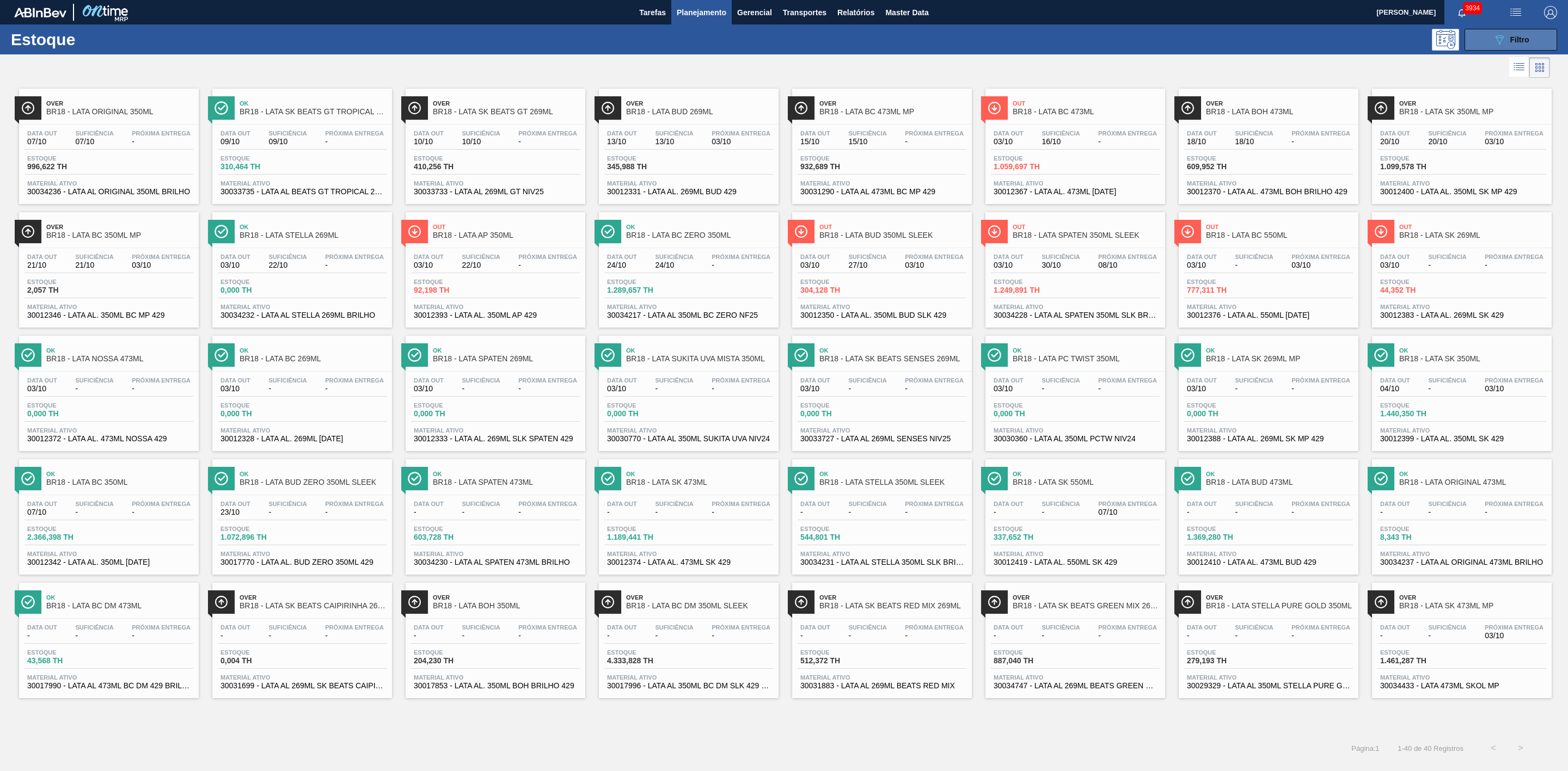
click at [1504, 46] on icon "089F7B8B-B2A5-4AFE-B5C0-19BA573D28AC" at bounding box center [1499, 39] width 13 height 13
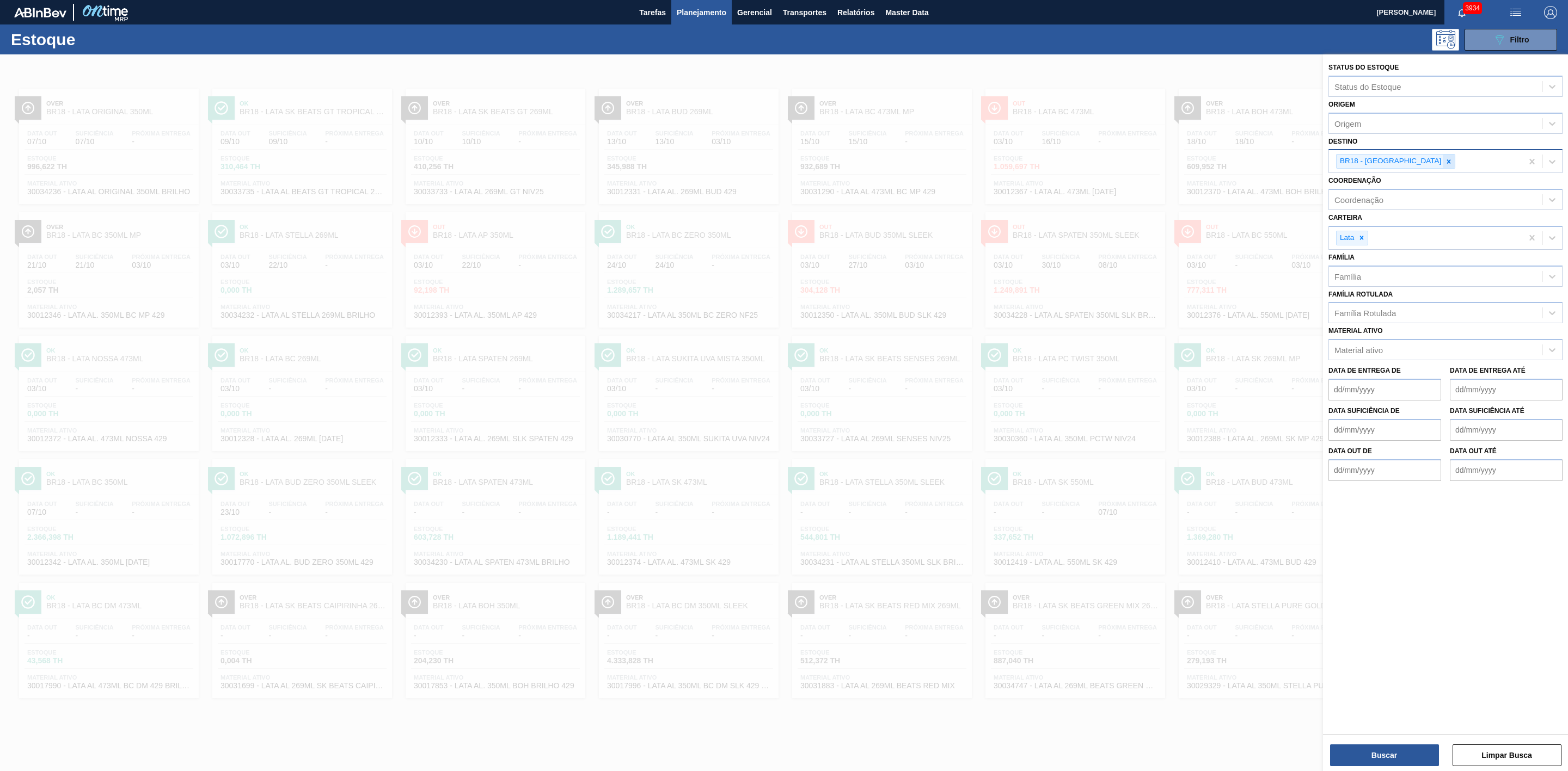
click at [1442, 167] on div at bounding box center [1448, 161] width 12 height 14
type input "02"
click at [1375, 209] on div "BR02 - [GEOGRAPHIC_DATA]" at bounding box center [1444, 206] width 234 height 20
click at [1390, 756] on button "Buscar" at bounding box center [1384, 755] width 109 height 22
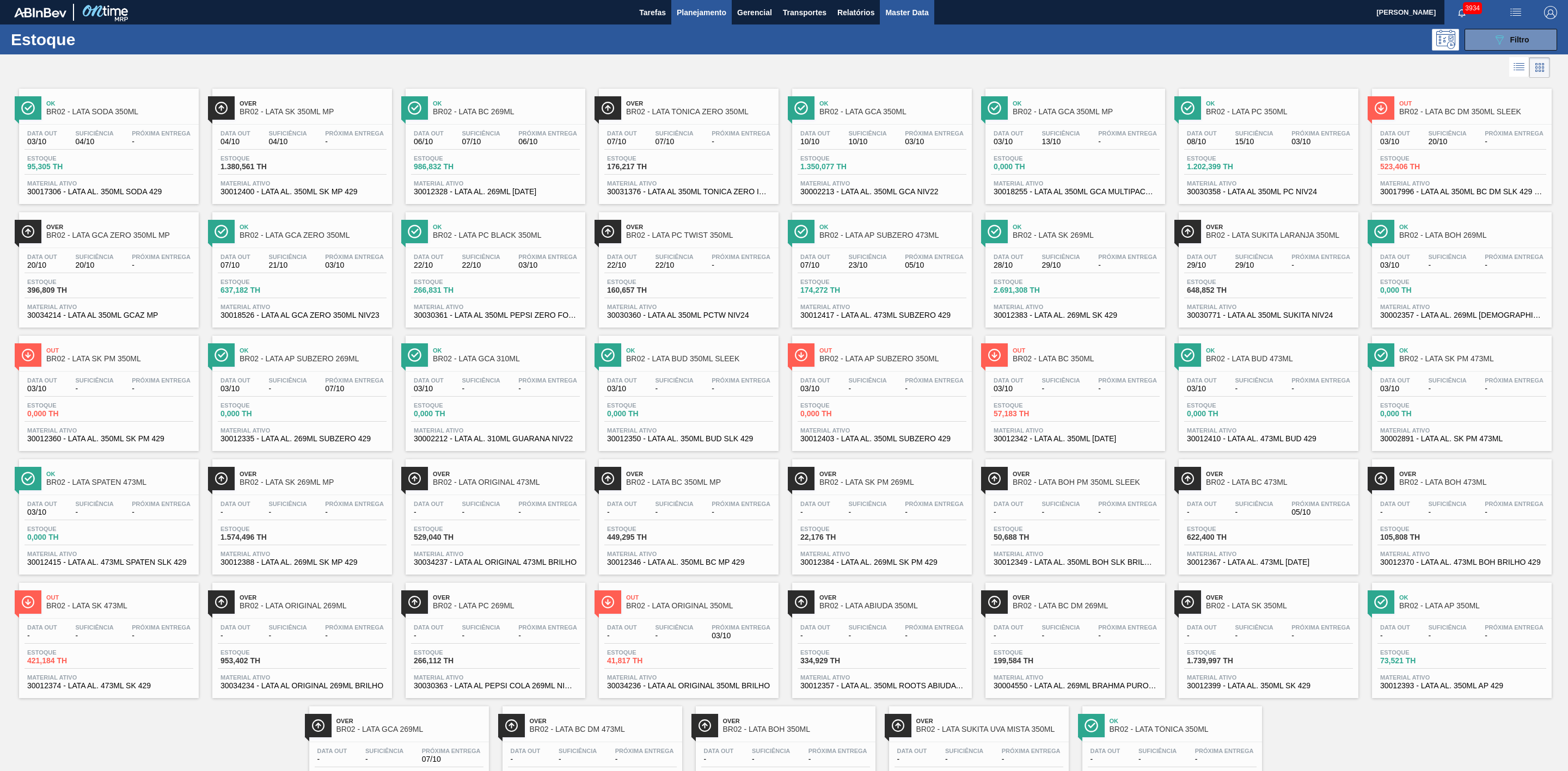
click at [908, 8] on span "Master Data" at bounding box center [906, 12] width 43 height 13
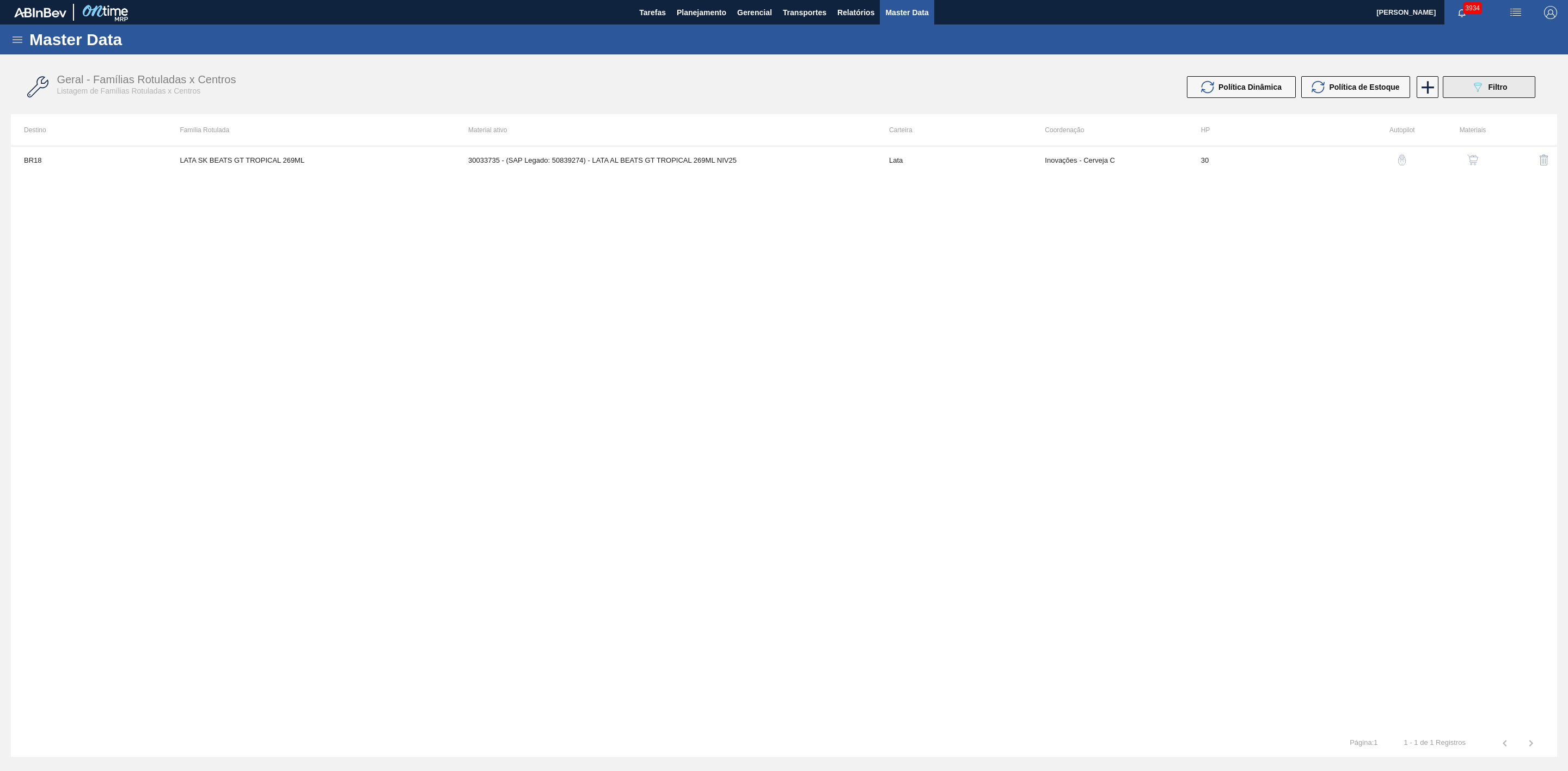
click at [1499, 90] on span "Filtro" at bounding box center [1498, 86] width 19 height 8
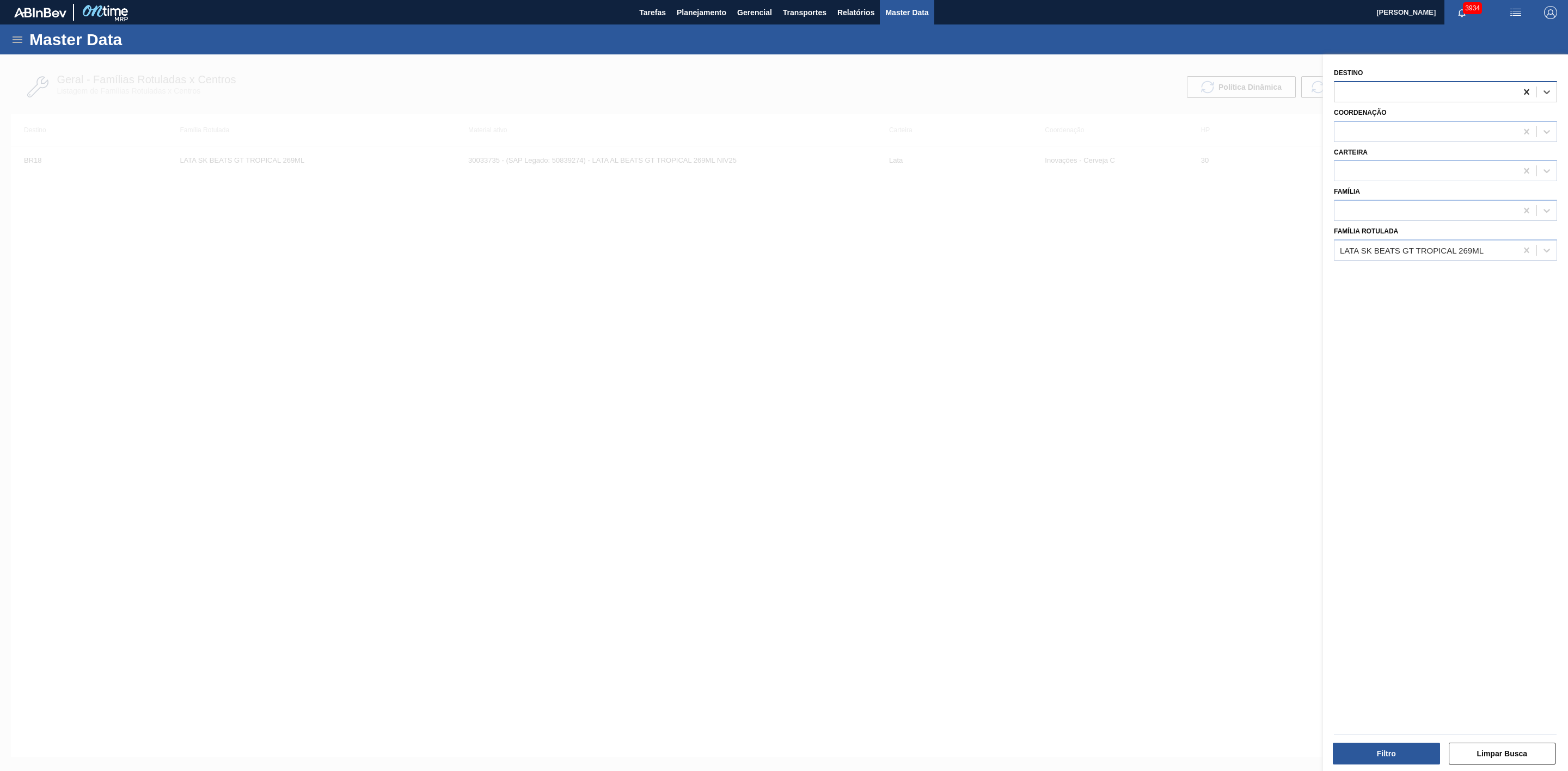
click at [1527, 90] on icon at bounding box center [1526, 92] width 5 height 6
type input "02"
click at [1393, 129] on div "BR02 - [GEOGRAPHIC_DATA]" at bounding box center [1445, 138] width 223 height 20
click at [1522, 251] on icon at bounding box center [1527, 250] width 11 height 11
type Rotulada "lata pc"
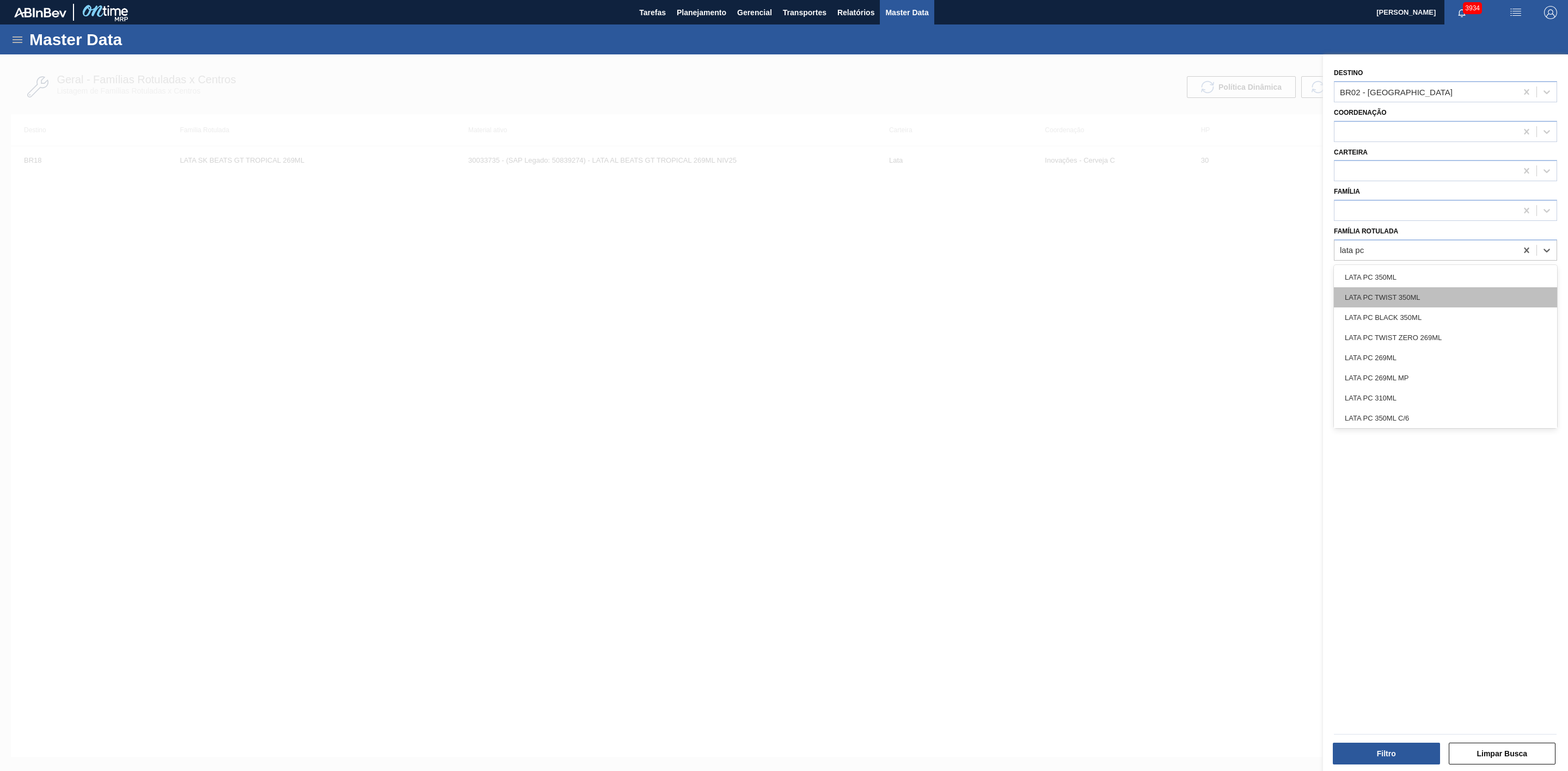
click at [1427, 294] on div "LATA PC TWIST 350ML" at bounding box center [1445, 296] width 223 height 20
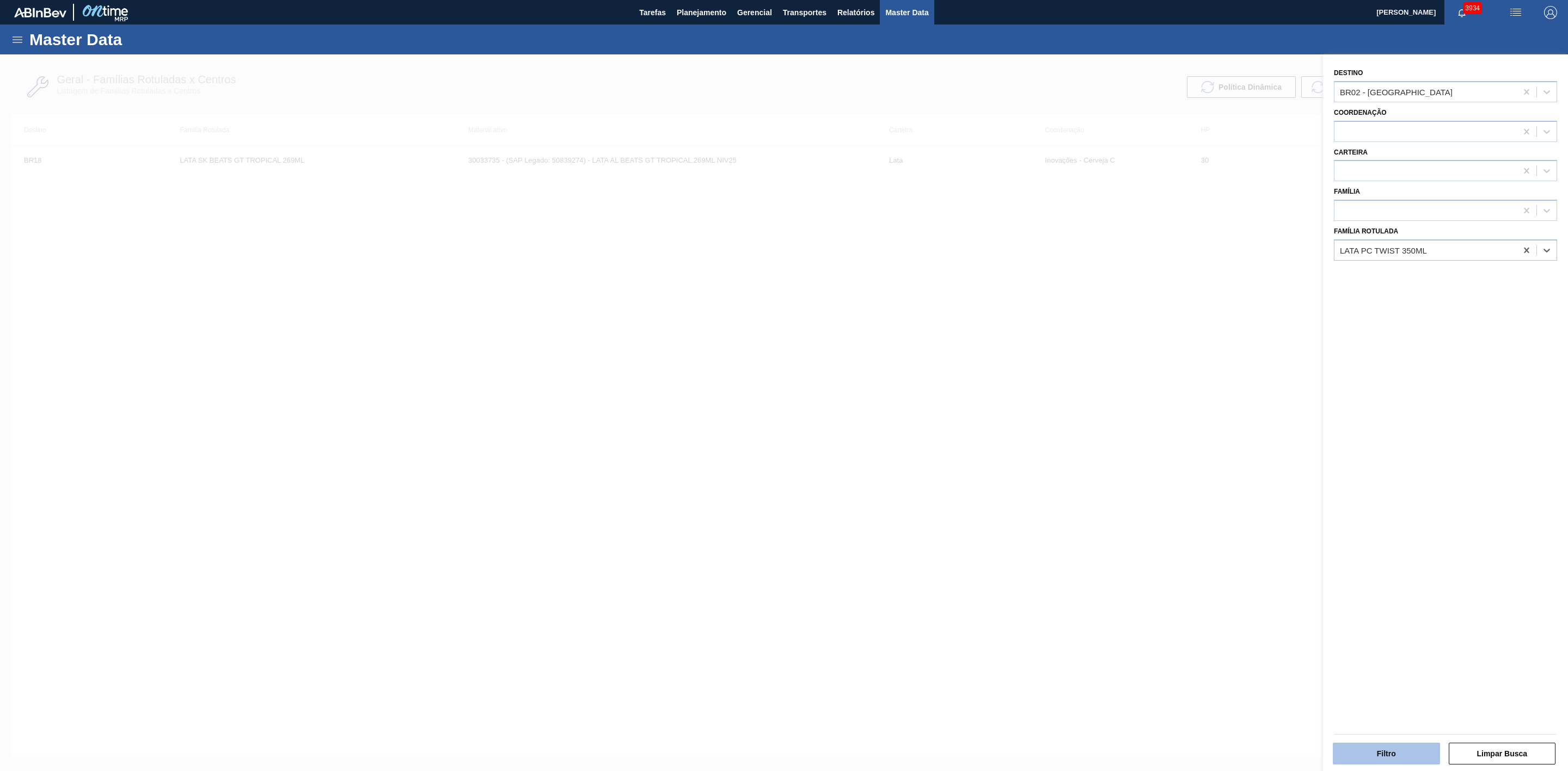
click at [1417, 748] on button "Filtro" at bounding box center [1386, 753] width 107 height 22
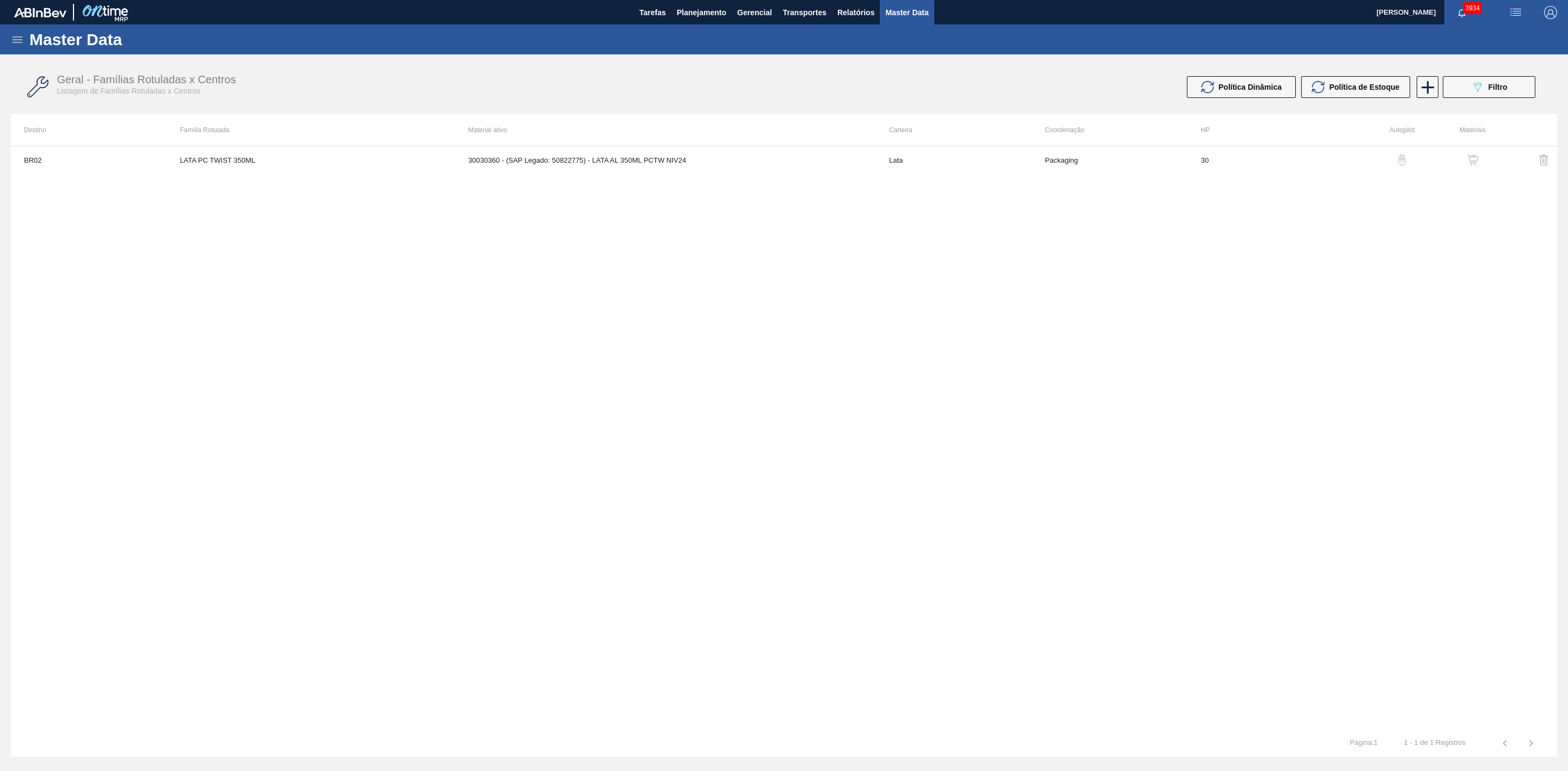
click at [1471, 163] on img "button" at bounding box center [1472, 160] width 11 height 11
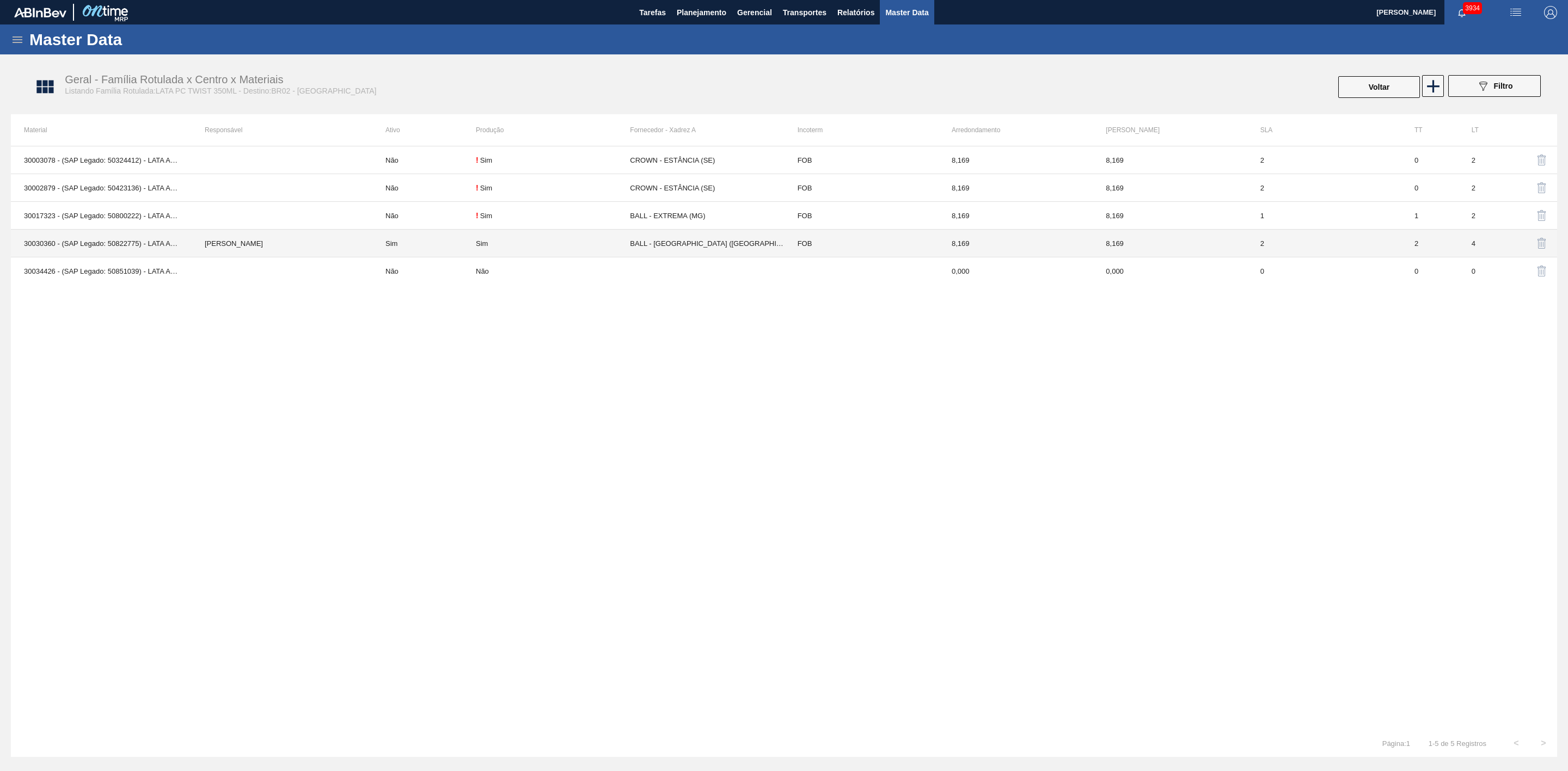
click at [340, 250] on td "MARILIA RIBEIRO BALARDIN" at bounding box center [282, 244] width 181 height 28
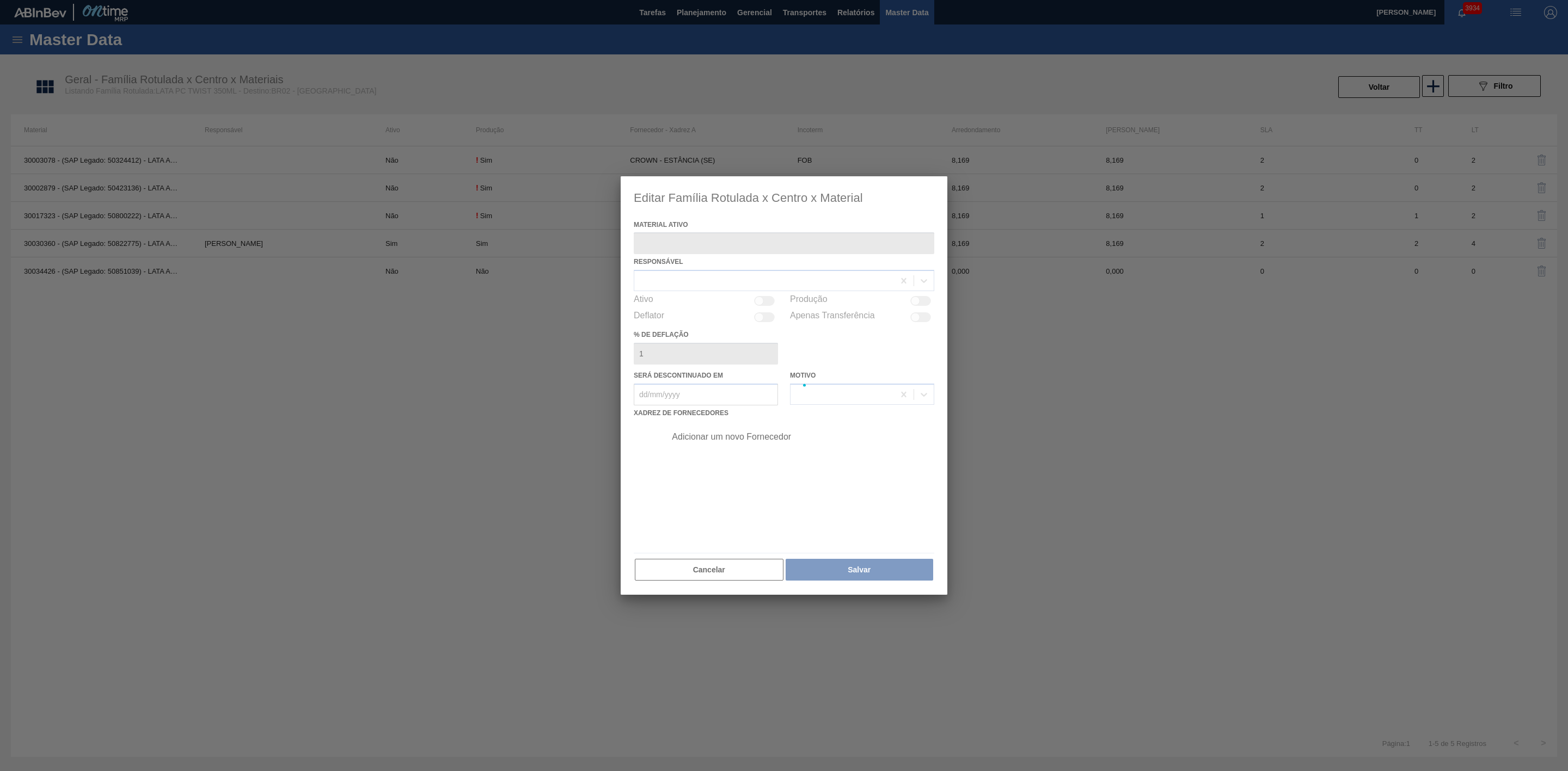
type ativo "30030360 - (SAP Legado: 50822775) - LATA AL 350ML PCTW NIV24"
checkbox input "true"
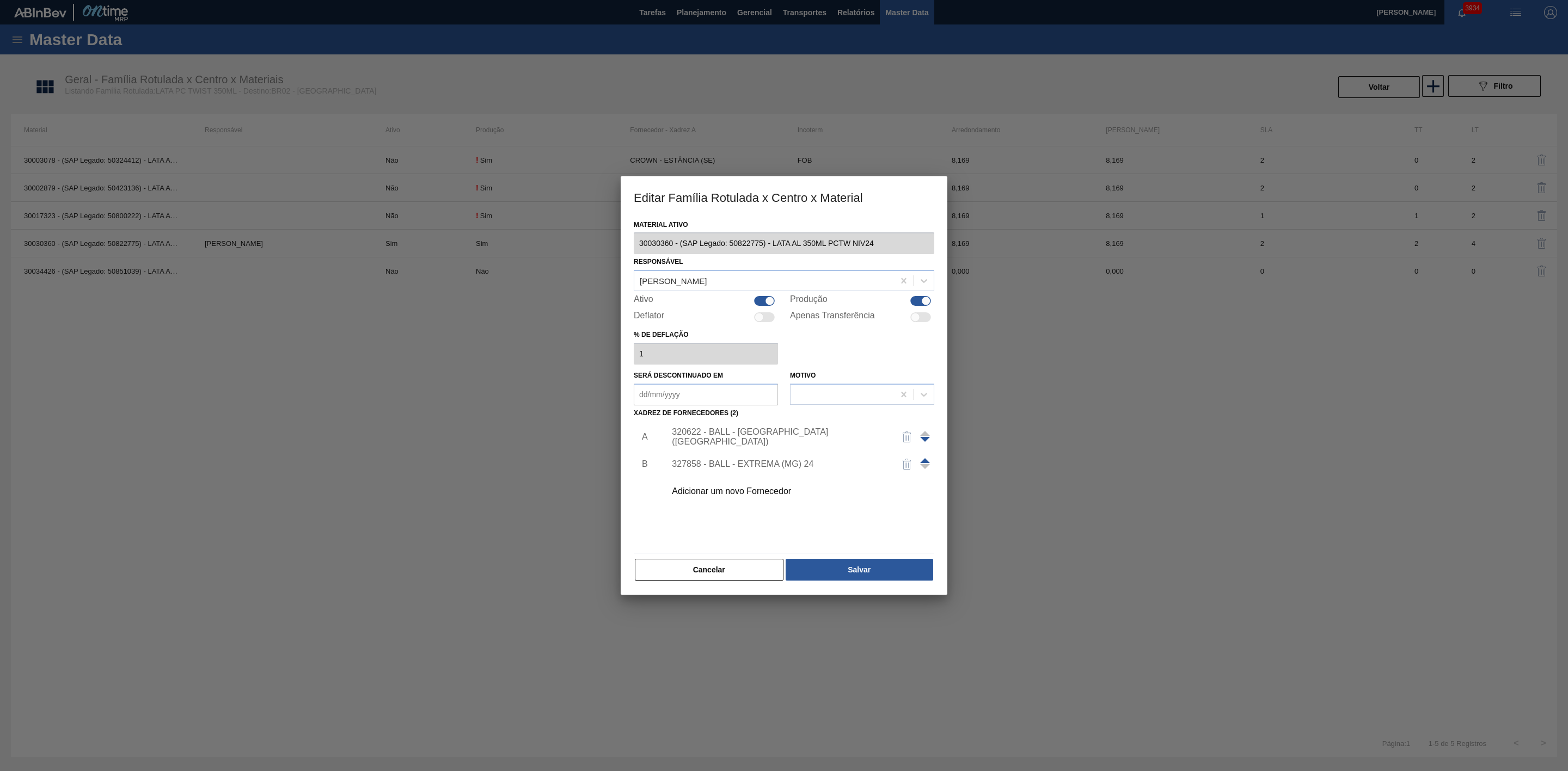
click at [760, 302] on div at bounding box center [764, 301] width 21 height 9
checkbox input "false"
click at [868, 571] on button "Salvar" at bounding box center [859, 569] width 147 height 22
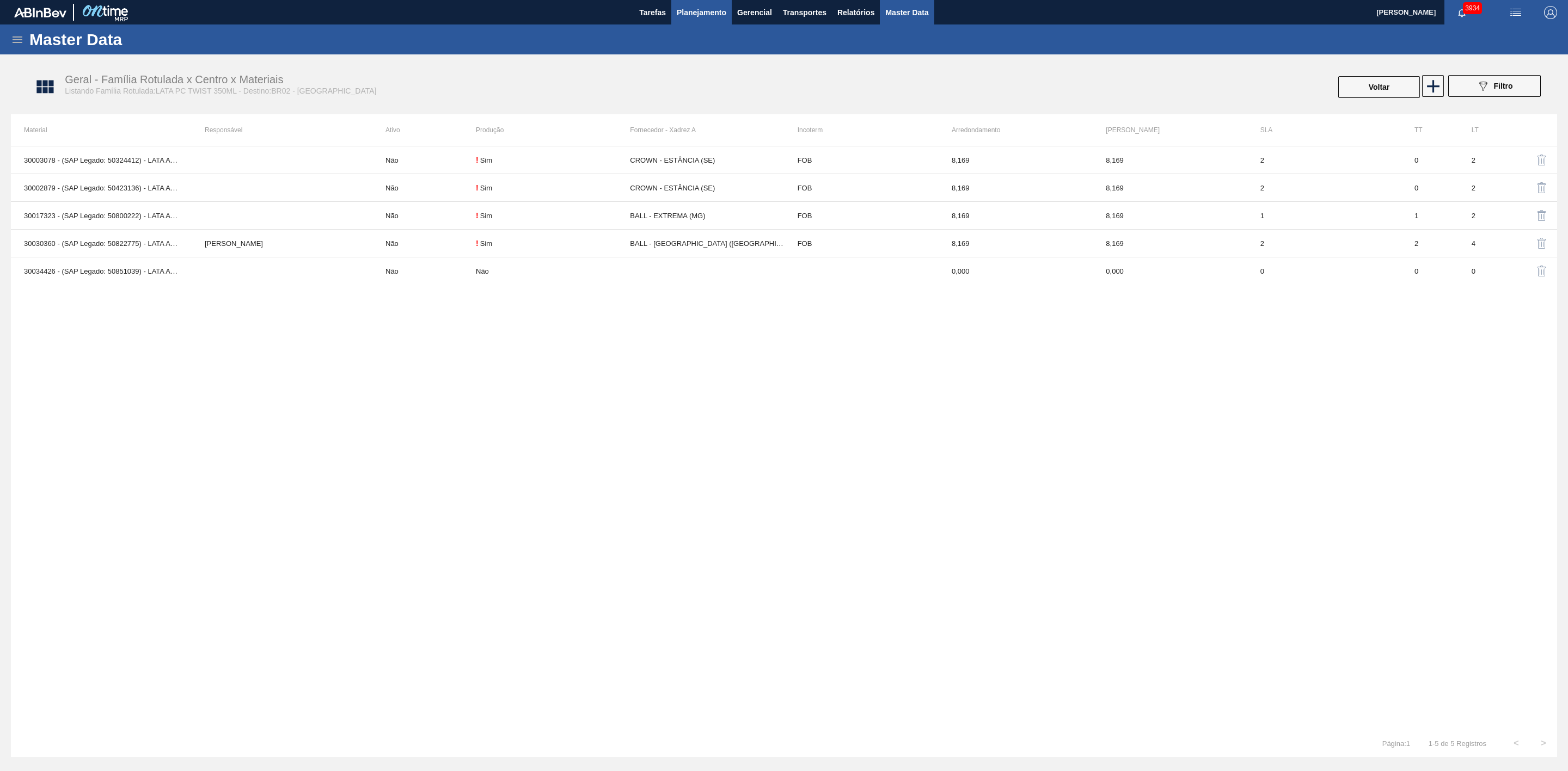
click at [708, 15] on span "Planejamento" at bounding box center [701, 12] width 50 height 13
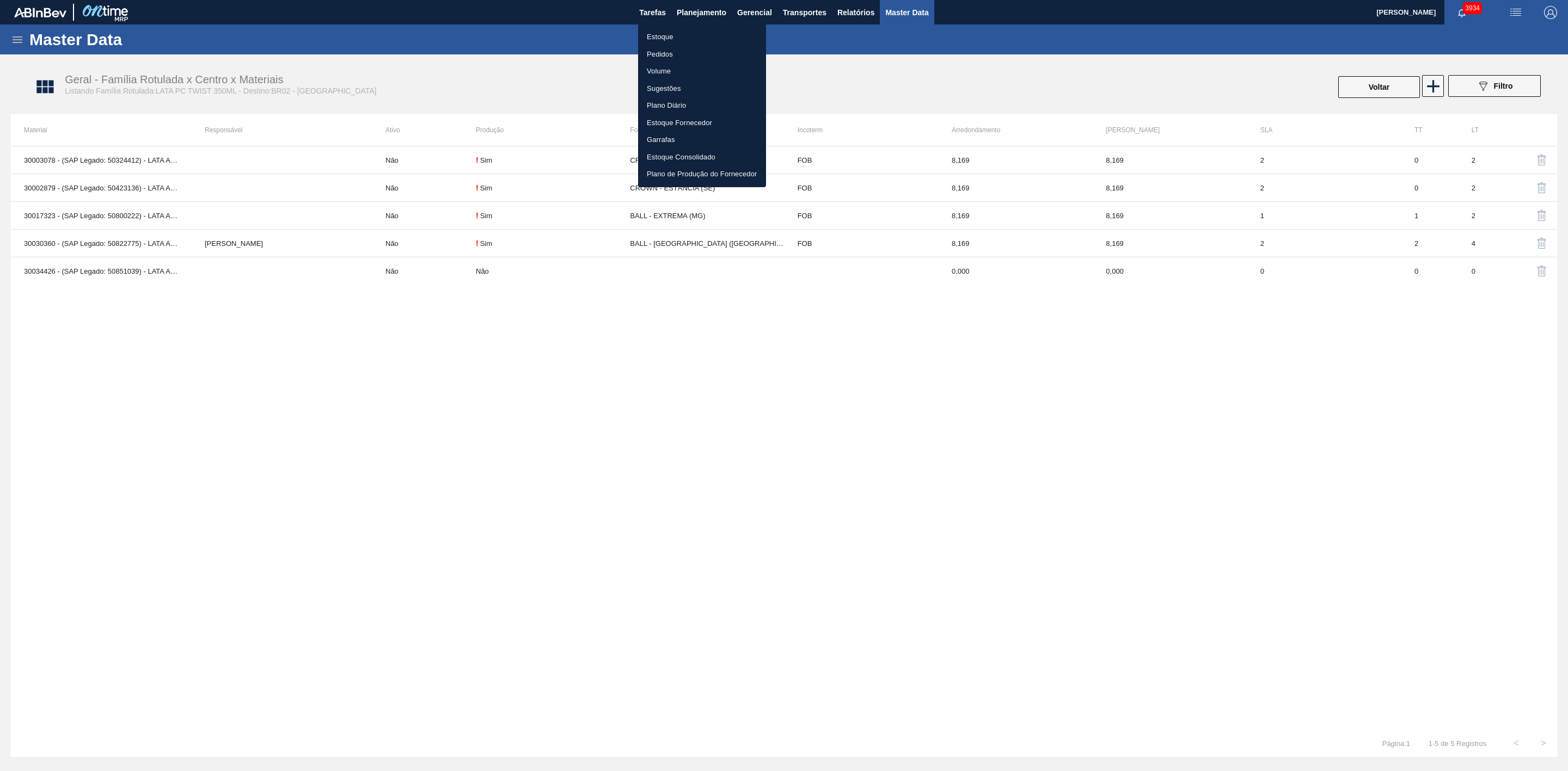
click at [1178, 76] on div at bounding box center [784, 386] width 1568 height 771
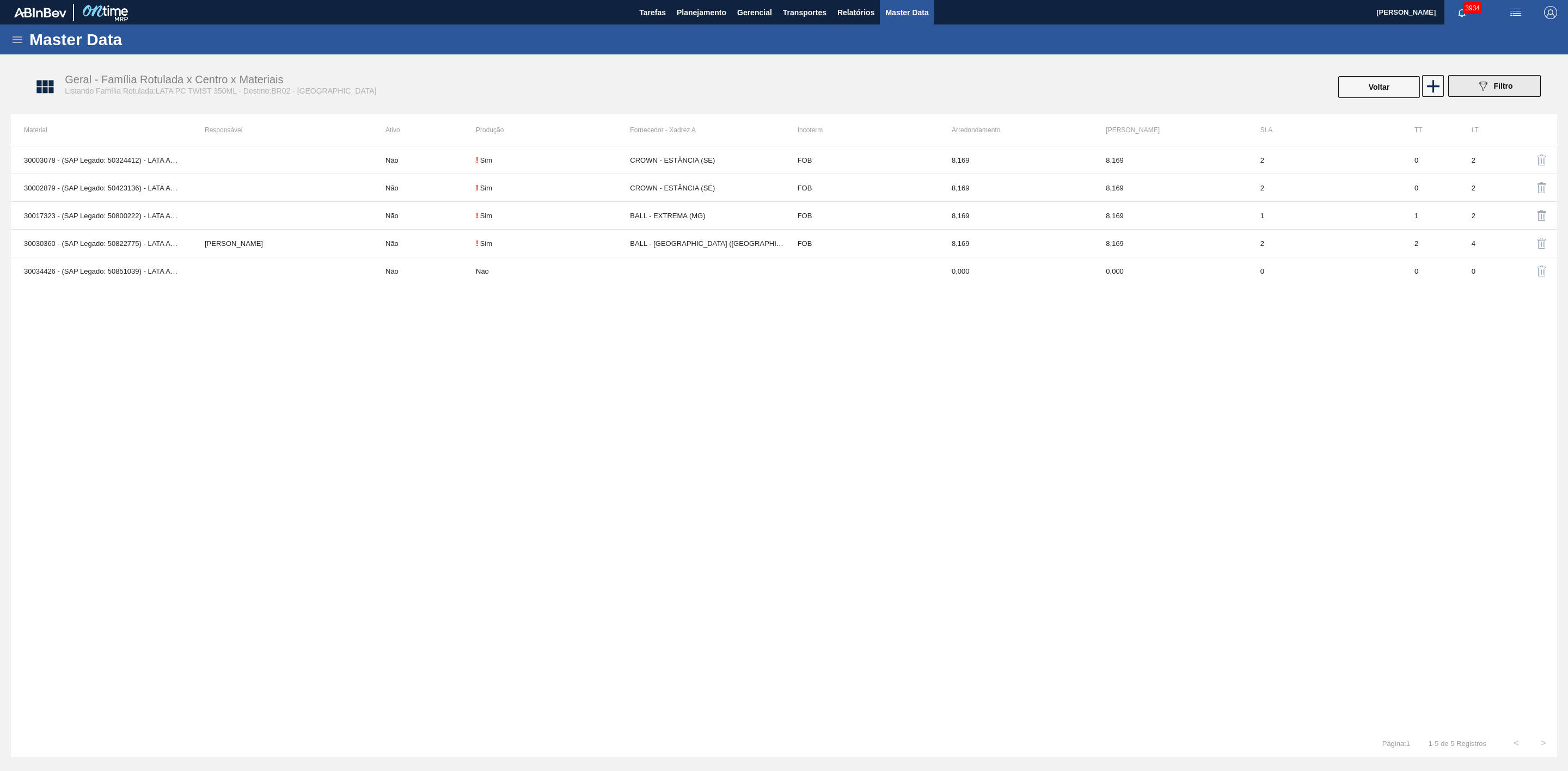
click at [1467, 82] on button "089F7B8B-B2A5-4AFE-B5C0-19BA573D28AC Filtro" at bounding box center [1494, 85] width 93 height 22
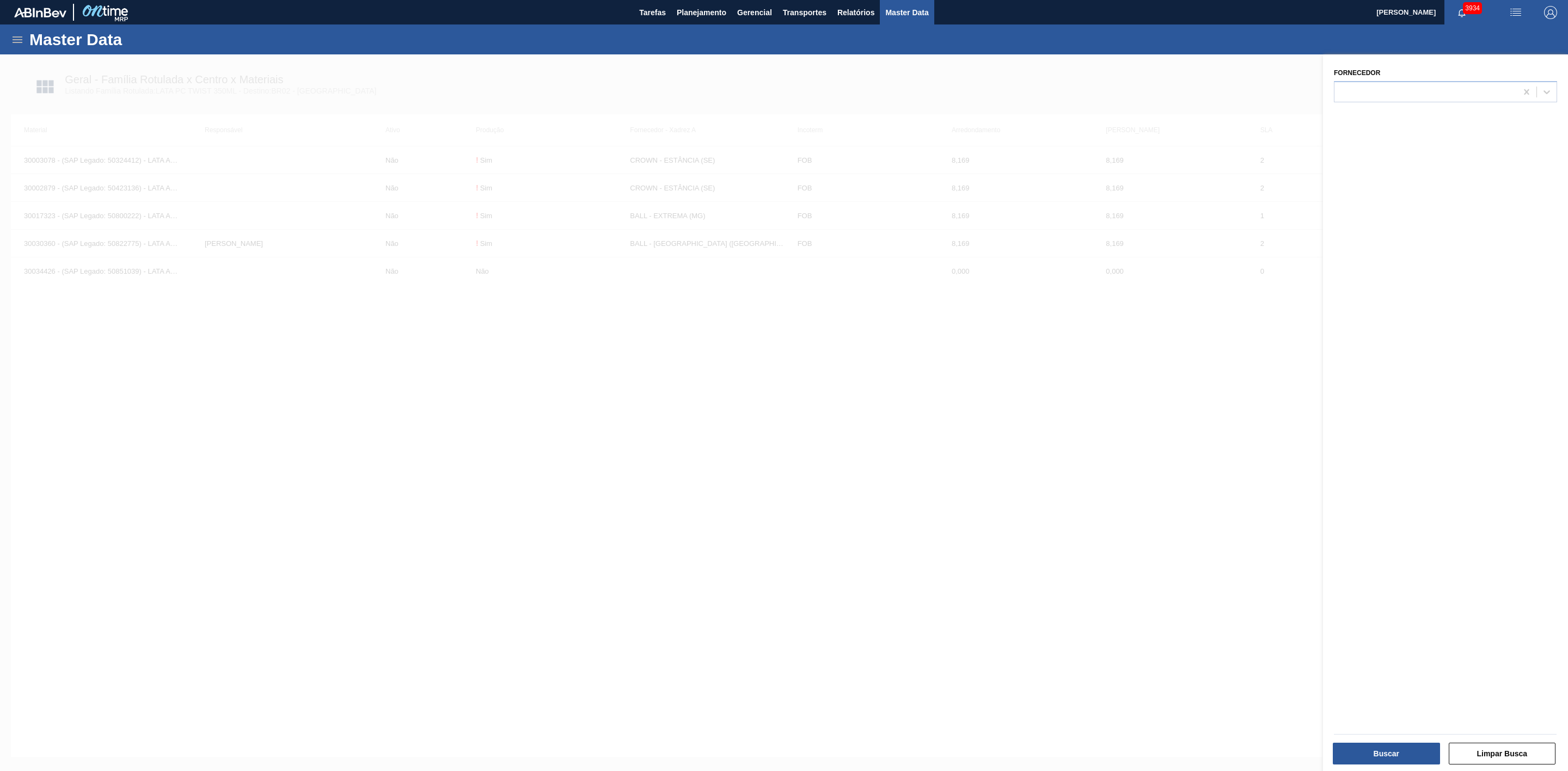
click at [935, 83] on div at bounding box center [784, 440] width 1568 height 771
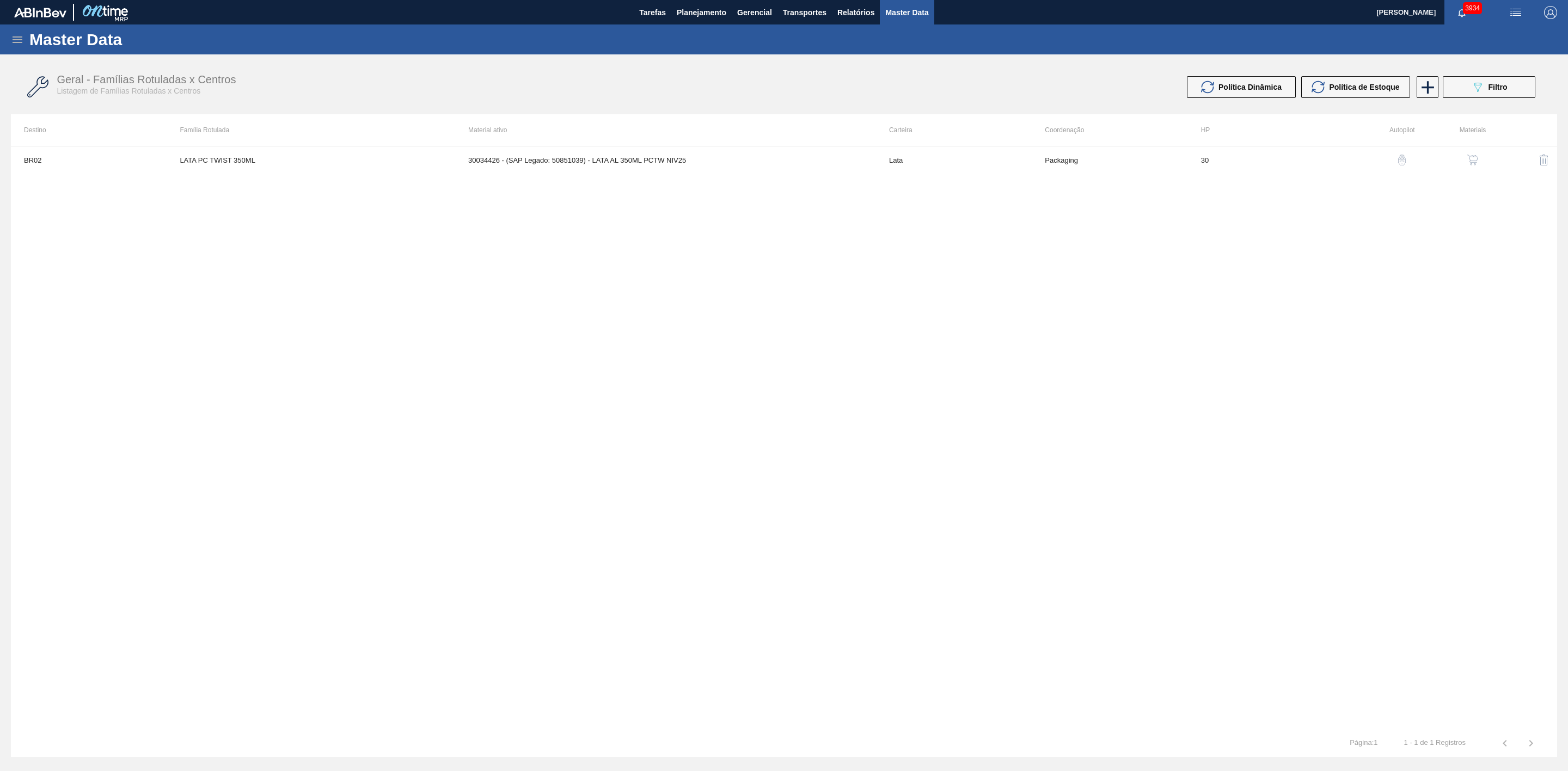
click at [1473, 157] on img "button" at bounding box center [1472, 160] width 11 height 11
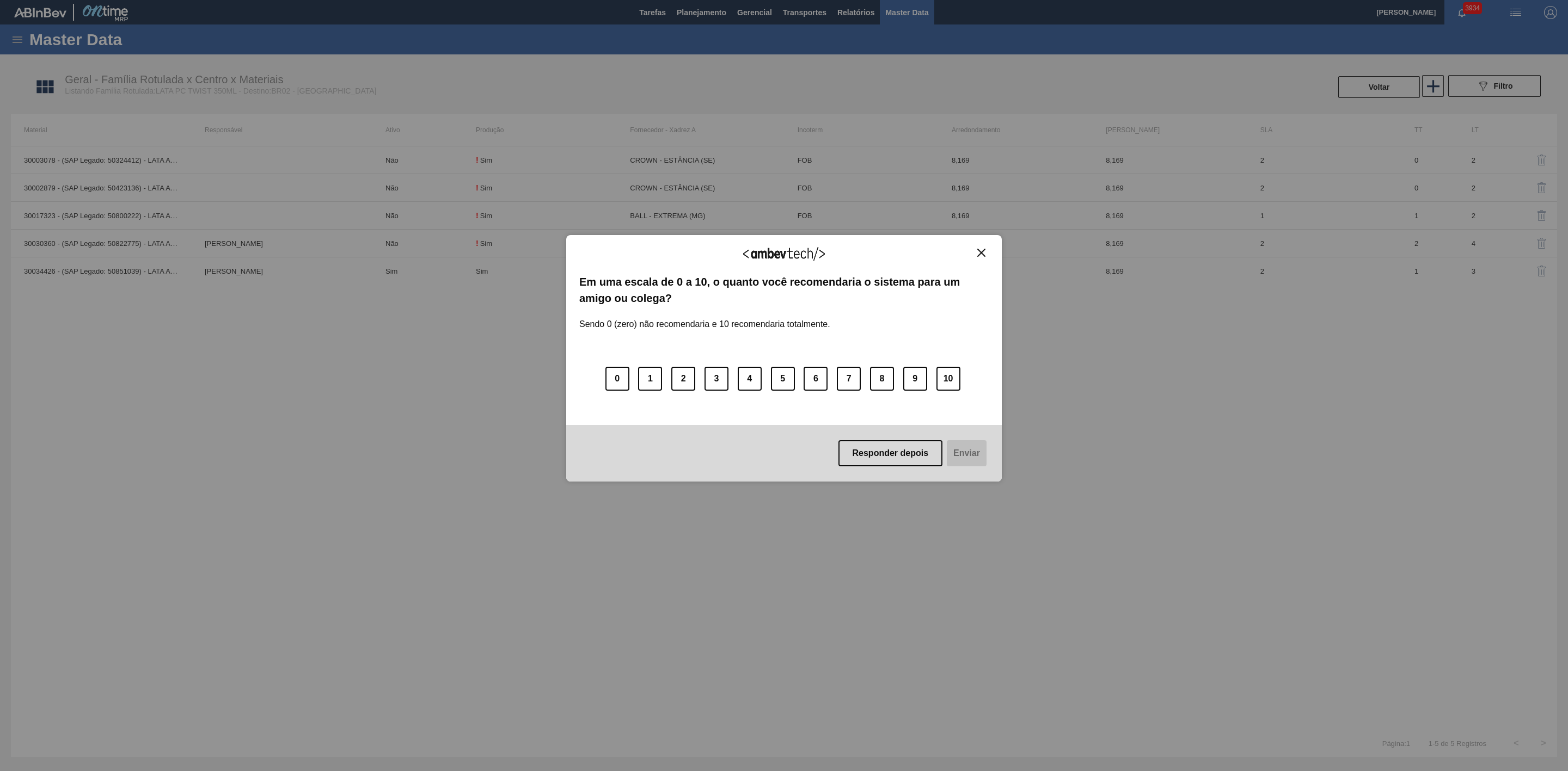
click at [979, 251] on img "Close" at bounding box center [981, 252] width 8 height 8
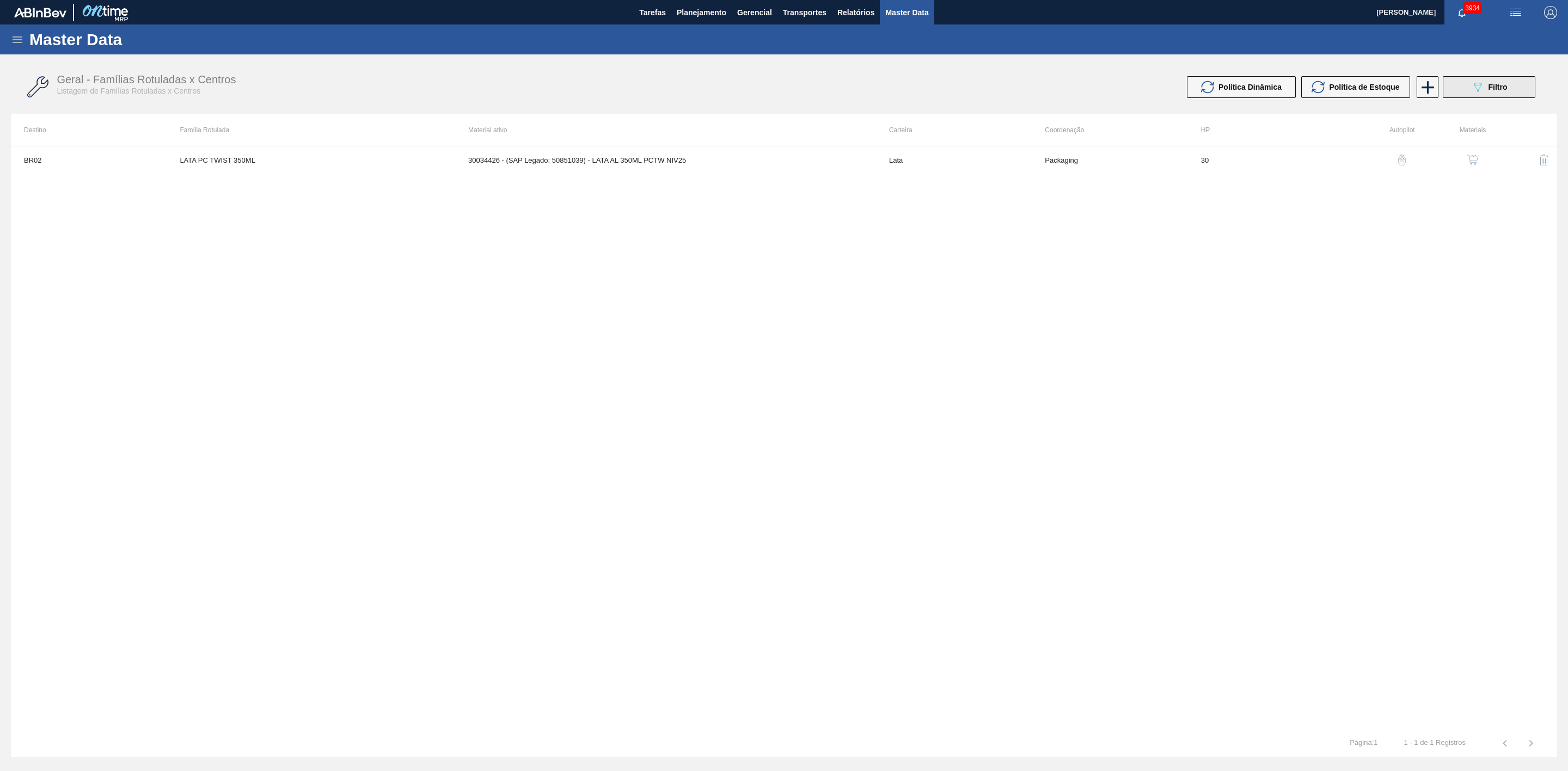
click at [1491, 88] on span "Filtro" at bounding box center [1498, 86] width 19 height 8
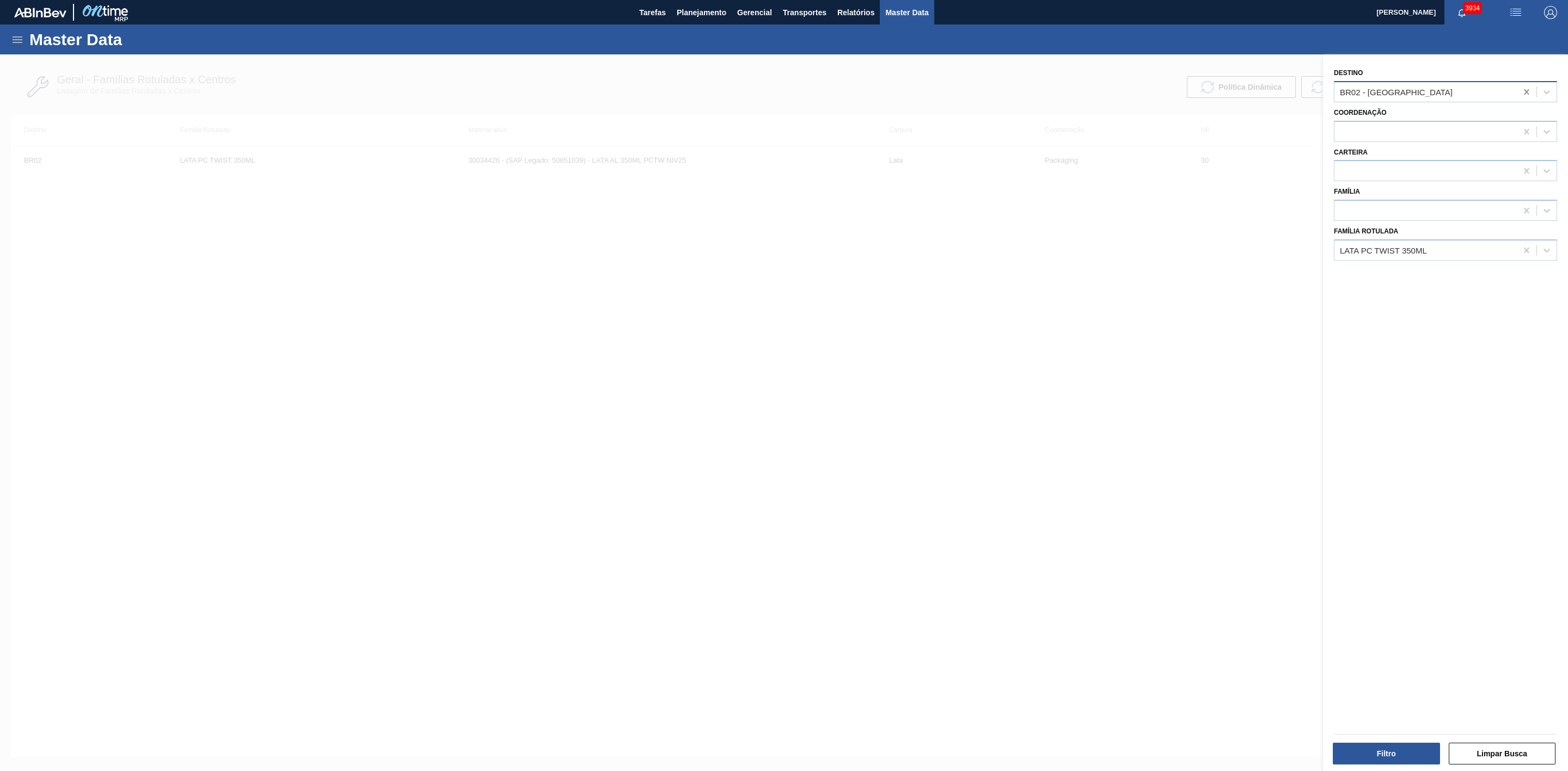
click at [1525, 91] on icon at bounding box center [1526, 92] width 5 height 6
click at [1386, 746] on button "Filtro" at bounding box center [1386, 753] width 107 height 22
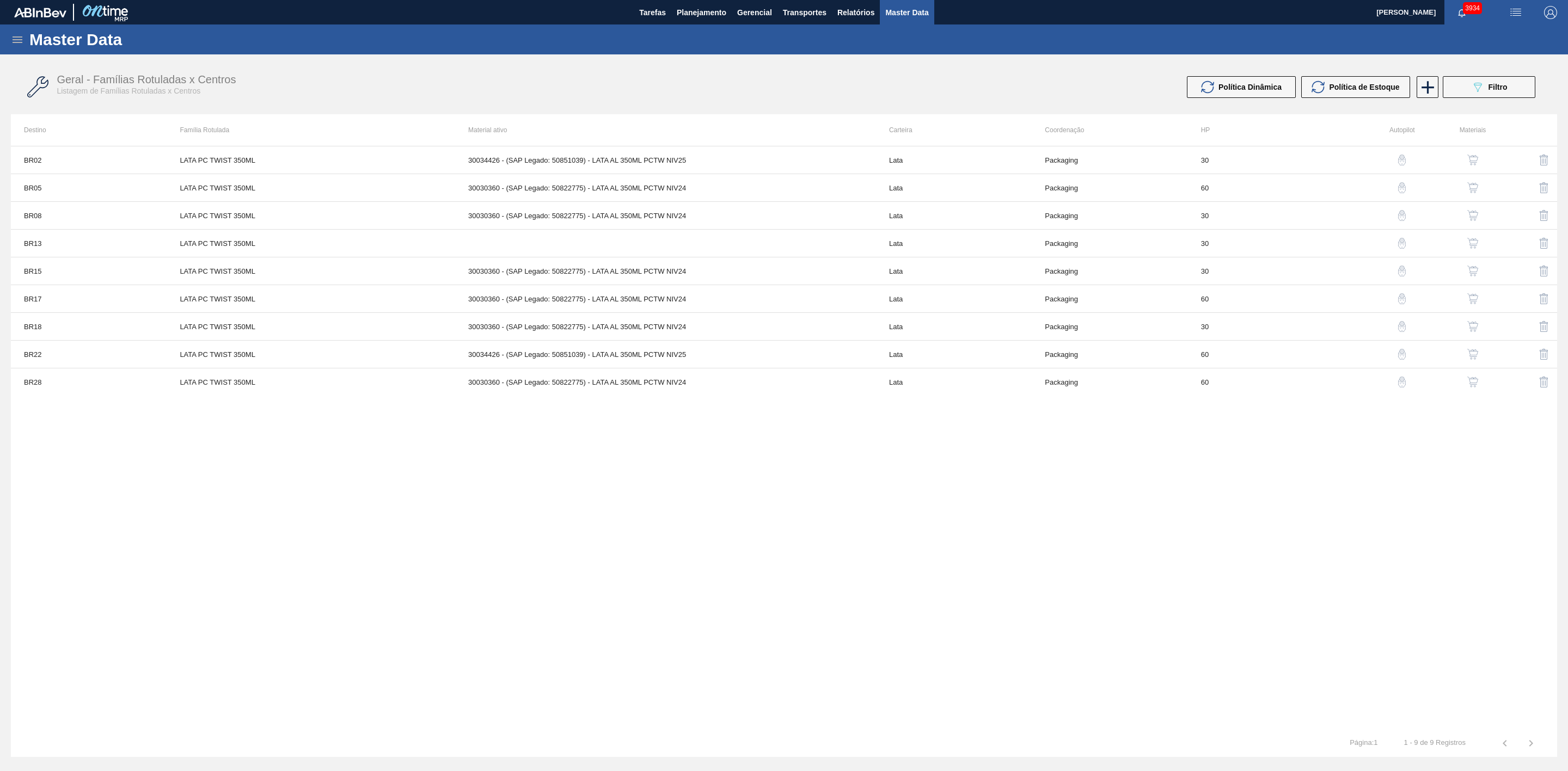
click at [1476, 273] on img "button" at bounding box center [1472, 271] width 11 height 11
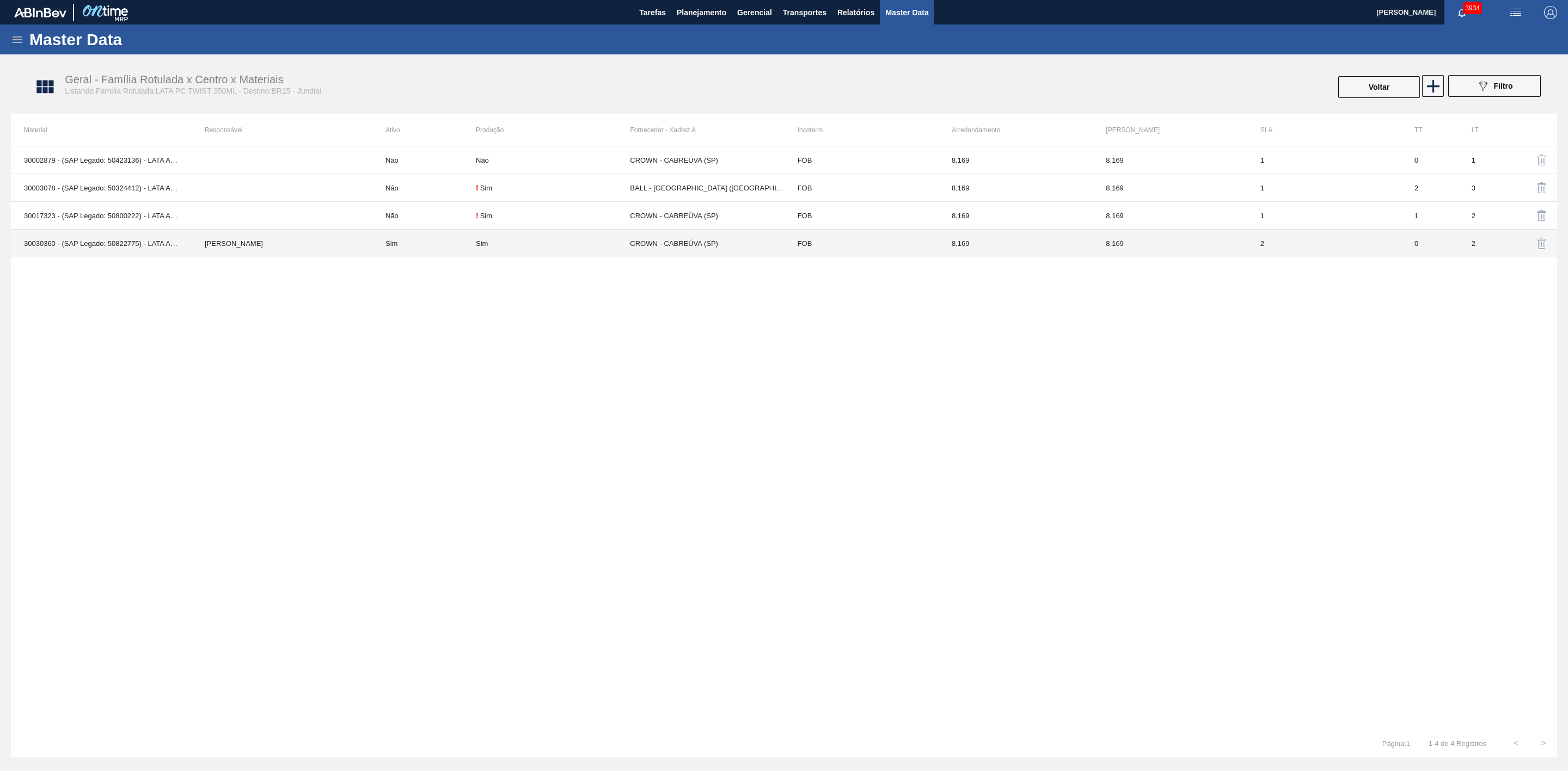
click at [627, 249] on td "Sim" at bounding box center [553, 244] width 154 height 28
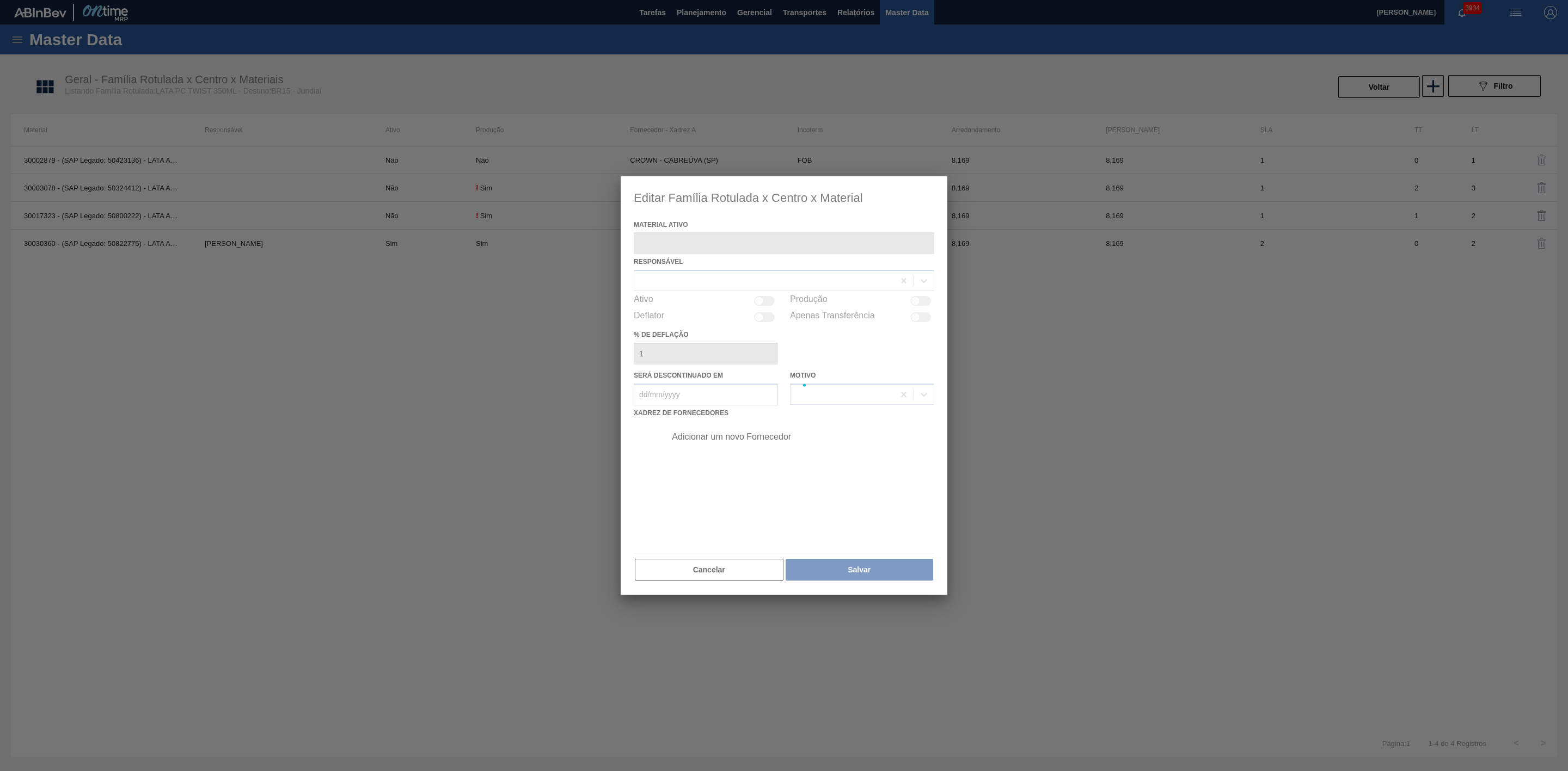
type ativo "30030360 - (SAP Legado: 50822775) - LATA AL 350ML PCTW NIV24"
checkbox input "true"
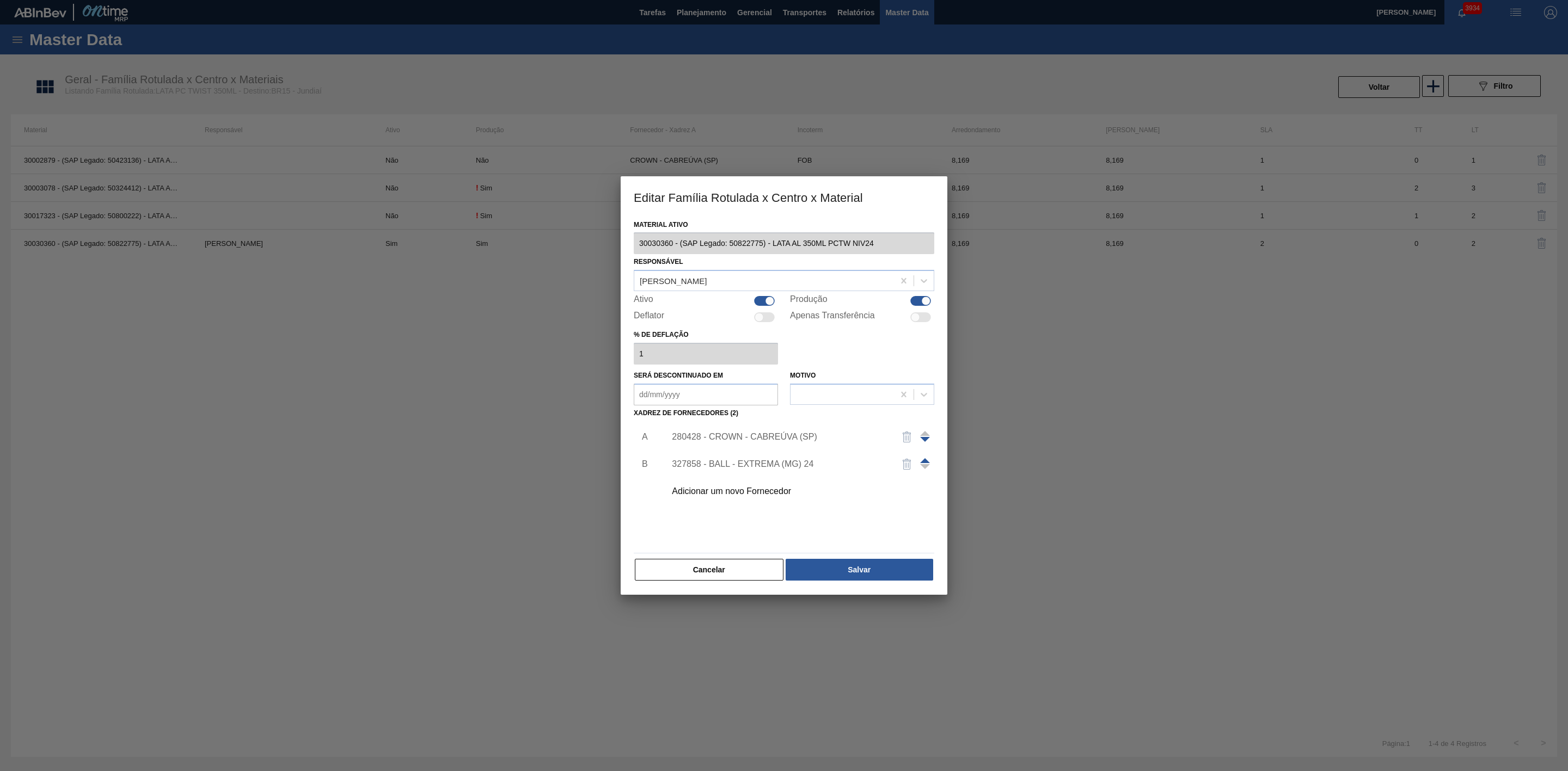
click at [763, 301] on div at bounding box center [764, 301] width 21 height 9
checkbox input "false"
click at [860, 567] on button "Salvar" at bounding box center [859, 569] width 147 height 22
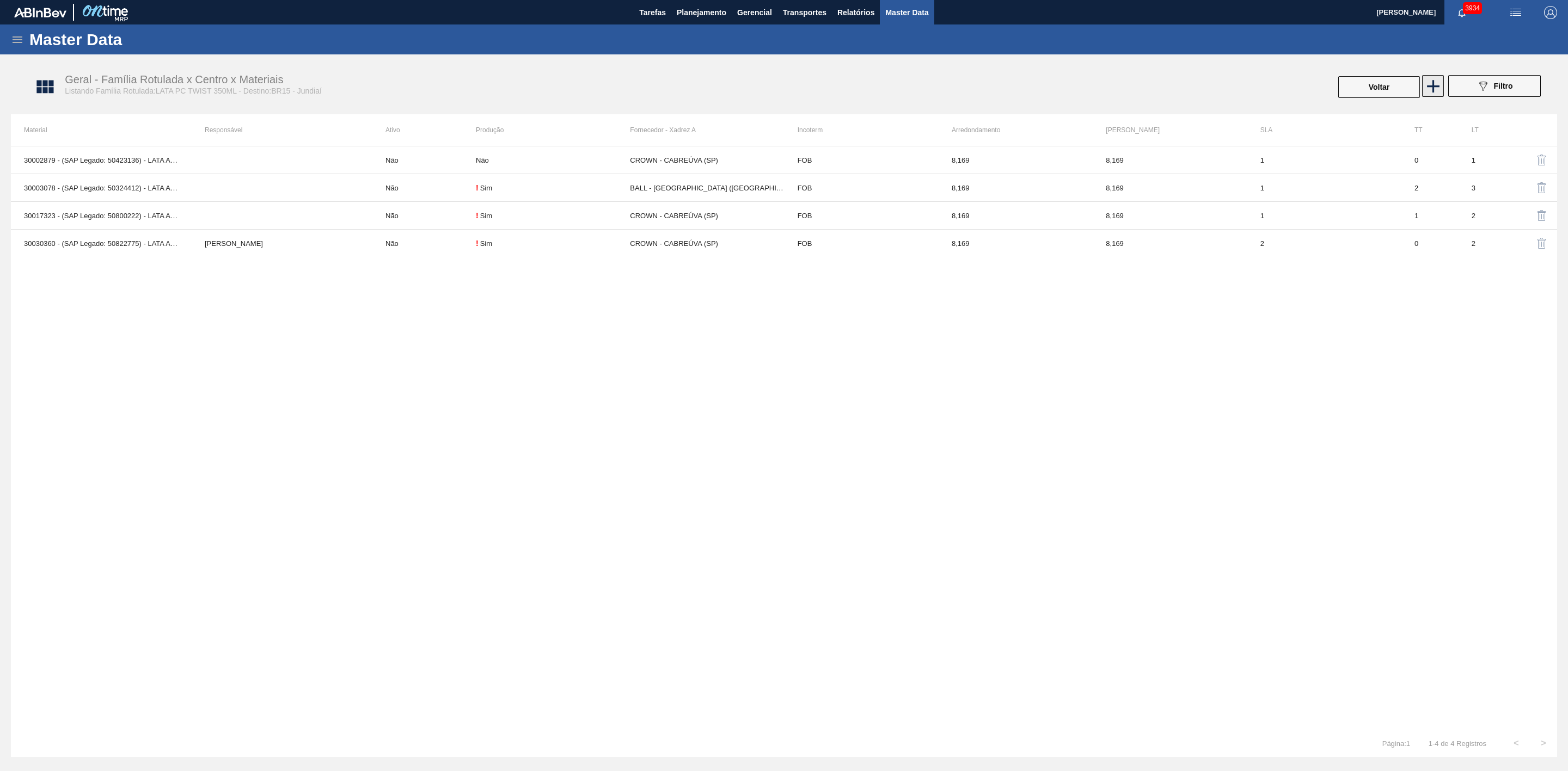
click at [1427, 87] on icon at bounding box center [1433, 86] width 22 height 22
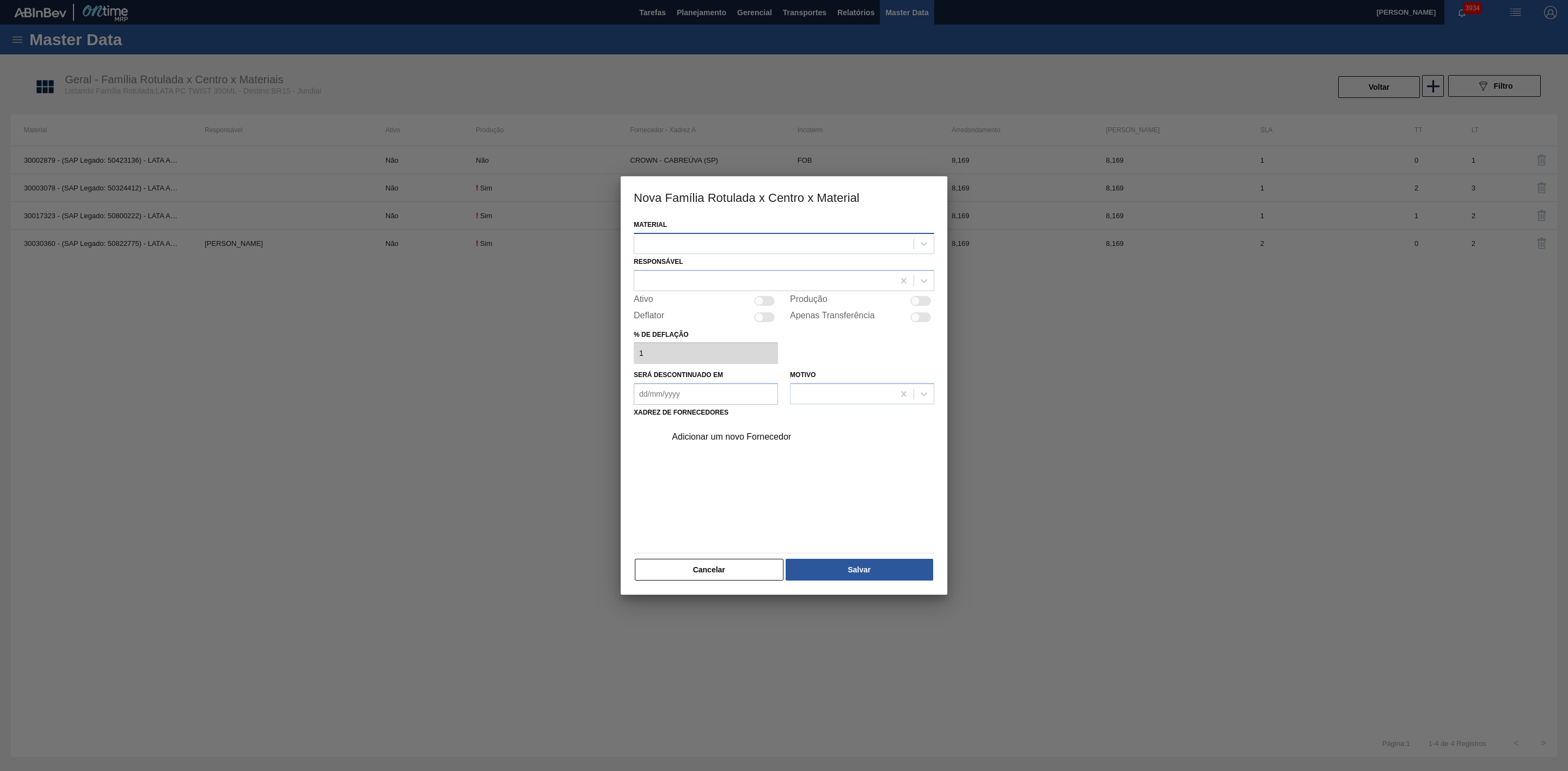
click at [701, 234] on div at bounding box center [784, 243] width 300 height 22
click at [723, 271] on div "30034426 - LATA AL 350ML PCTW NIV25" at bounding box center [784, 270] width 300 height 20
click at [694, 280] on div at bounding box center [764, 280] width 260 height 16
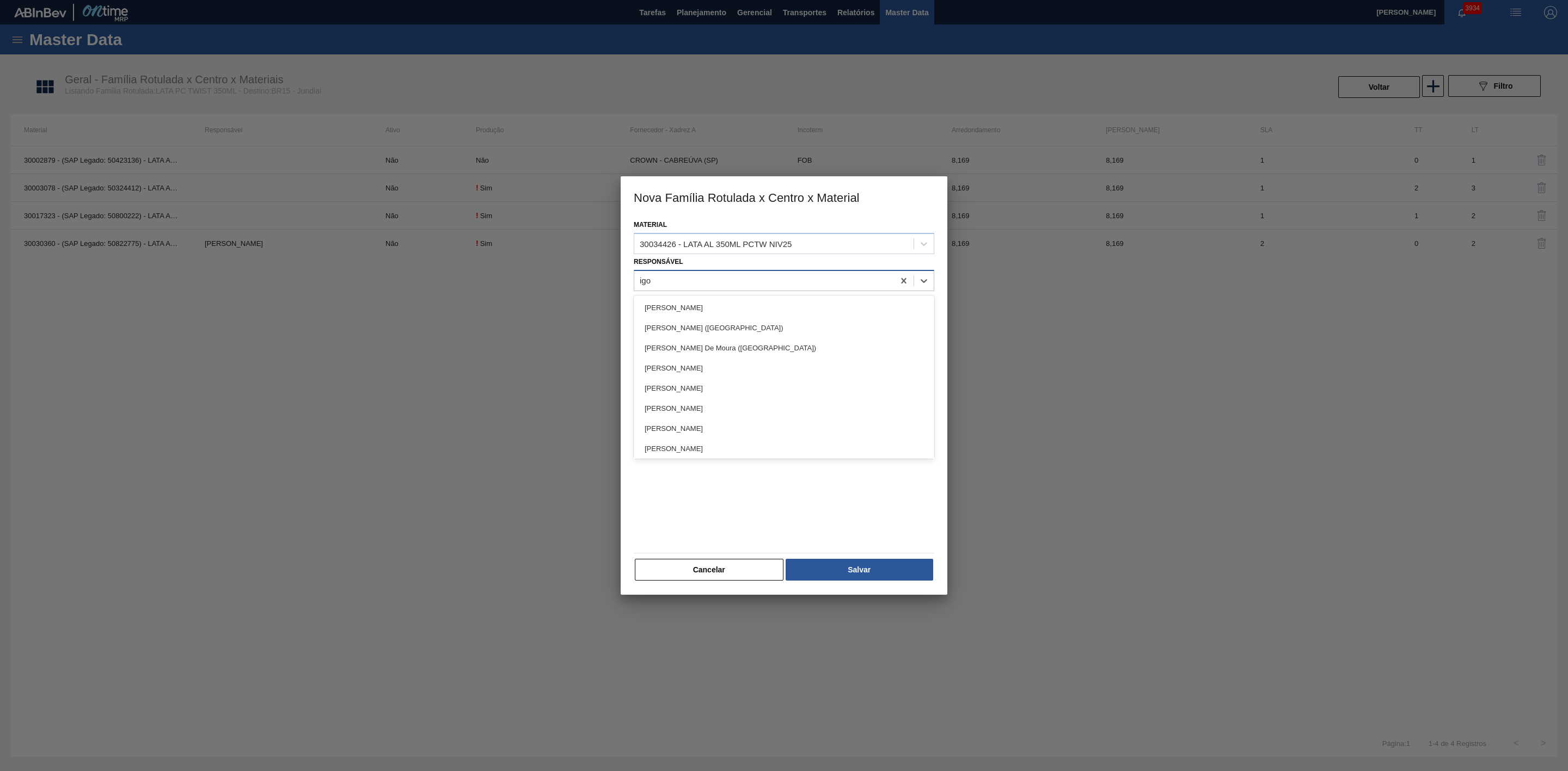
type input "igor"
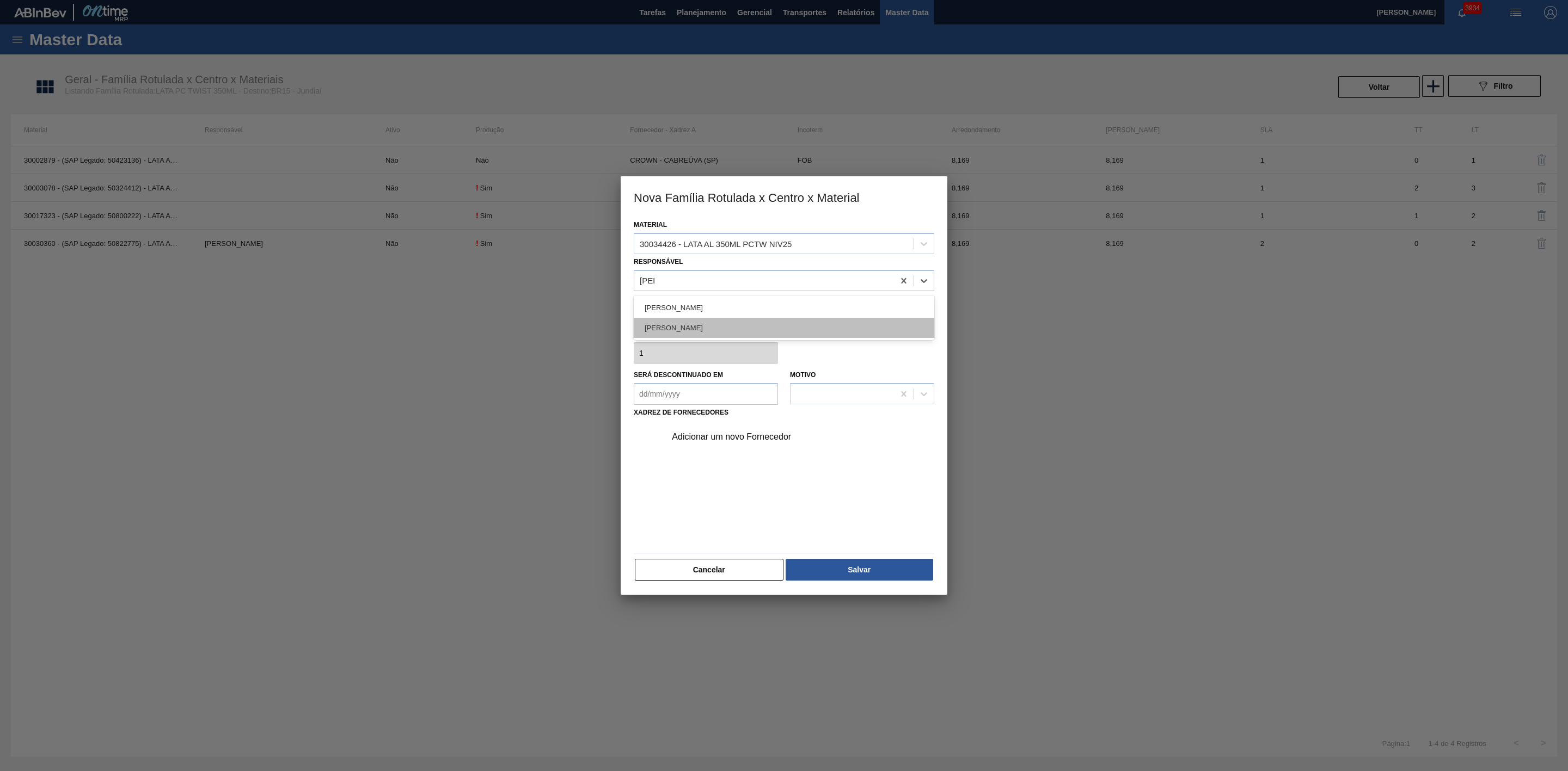
click at [678, 326] on div "IGOR FERREIRA MOURA" at bounding box center [784, 327] width 300 height 20
click at [763, 299] on div at bounding box center [759, 301] width 9 height 9
checkbox input "true"
click at [740, 436] on div "Adicionar um novo Fornecedor" at bounding box center [778, 437] width 213 height 9
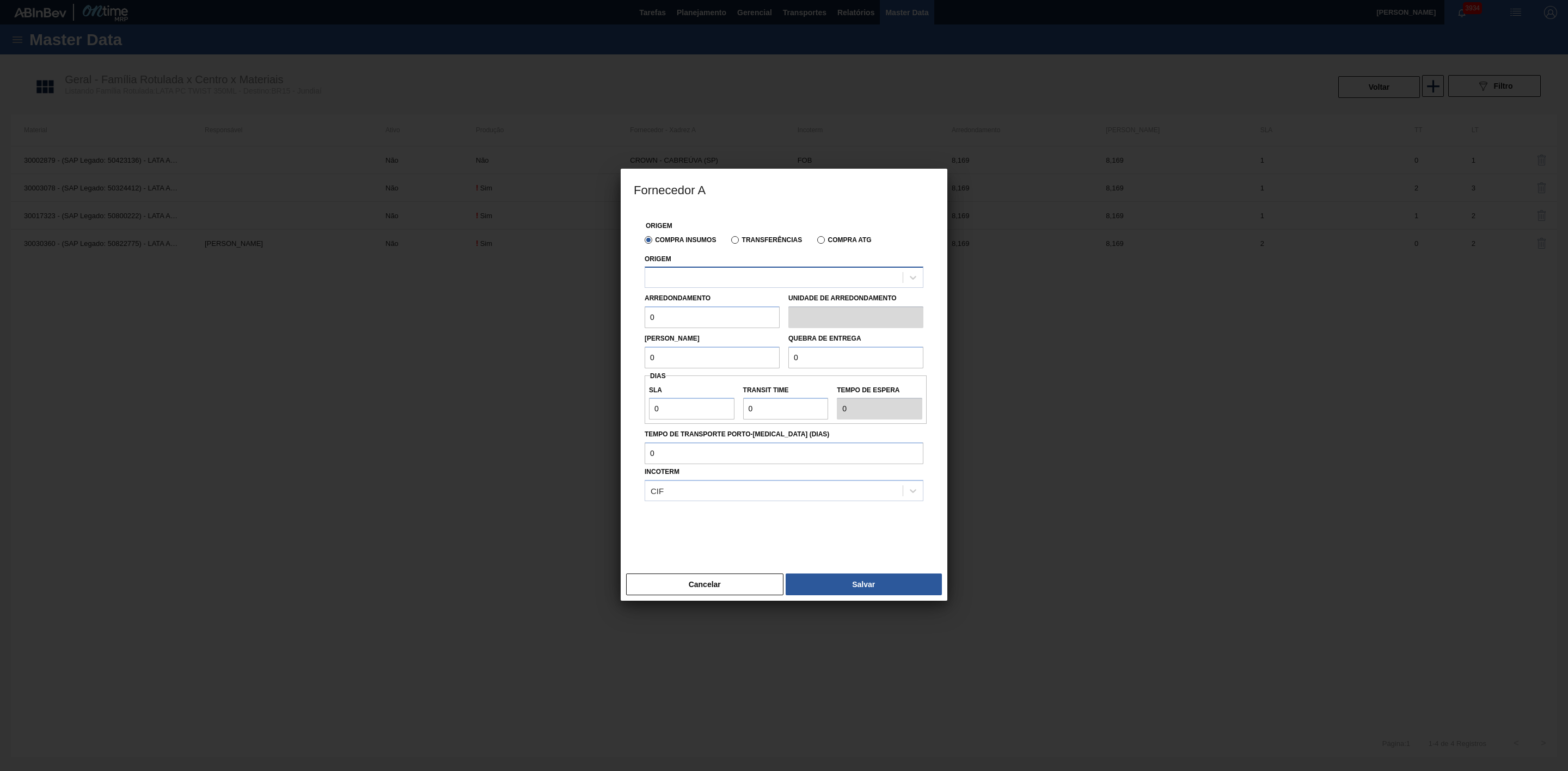
click at [719, 273] on div at bounding box center [773, 278] width 257 height 16
click at [734, 301] on div "327858 - BALL - EXTREMA (MG) 24" at bounding box center [784, 304] width 279 height 20
drag, startPoint x: 664, startPoint y: 322, endPoint x: 623, endPoint y: 322, distance: 41.0
click at [623, 322] on div "Origem Compra Insumos Transferências Compra ATG Origem 327858 - BALL - EXTREMA …" at bounding box center [784, 389] width 327 height 359
type input "8,169"
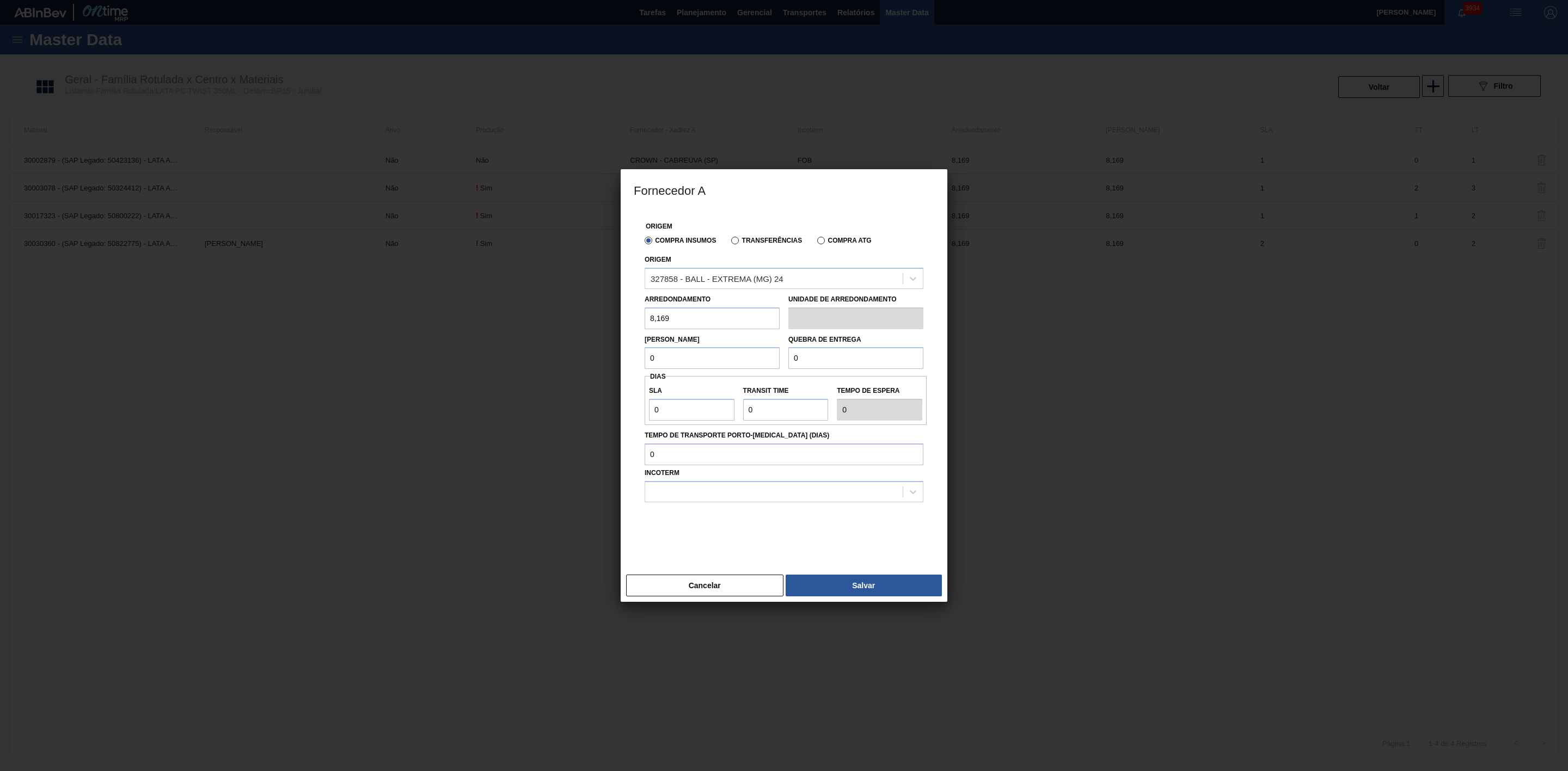
drag, startPoint x: 688, startPoint y: 365, endPoint x: 617, endPoint y: 363, distance: 71.0
click at [617, 363] on div "Fornecedor A Origem Compra Insumos Transferências Compra ATG Origem 327858 - BA…" at bounding box center [784, 386] width 1568 height 771
type input "8,169"
drag, startPoint x: 829, startPoint y: 355, endPoint x: 752, endPoint y: 372, distance: 78.9
click at [756, 362] on div "Lote Mínimo 8,169 Quebra de entrega 0" at bounding box center [784, 349] width 287 height 40
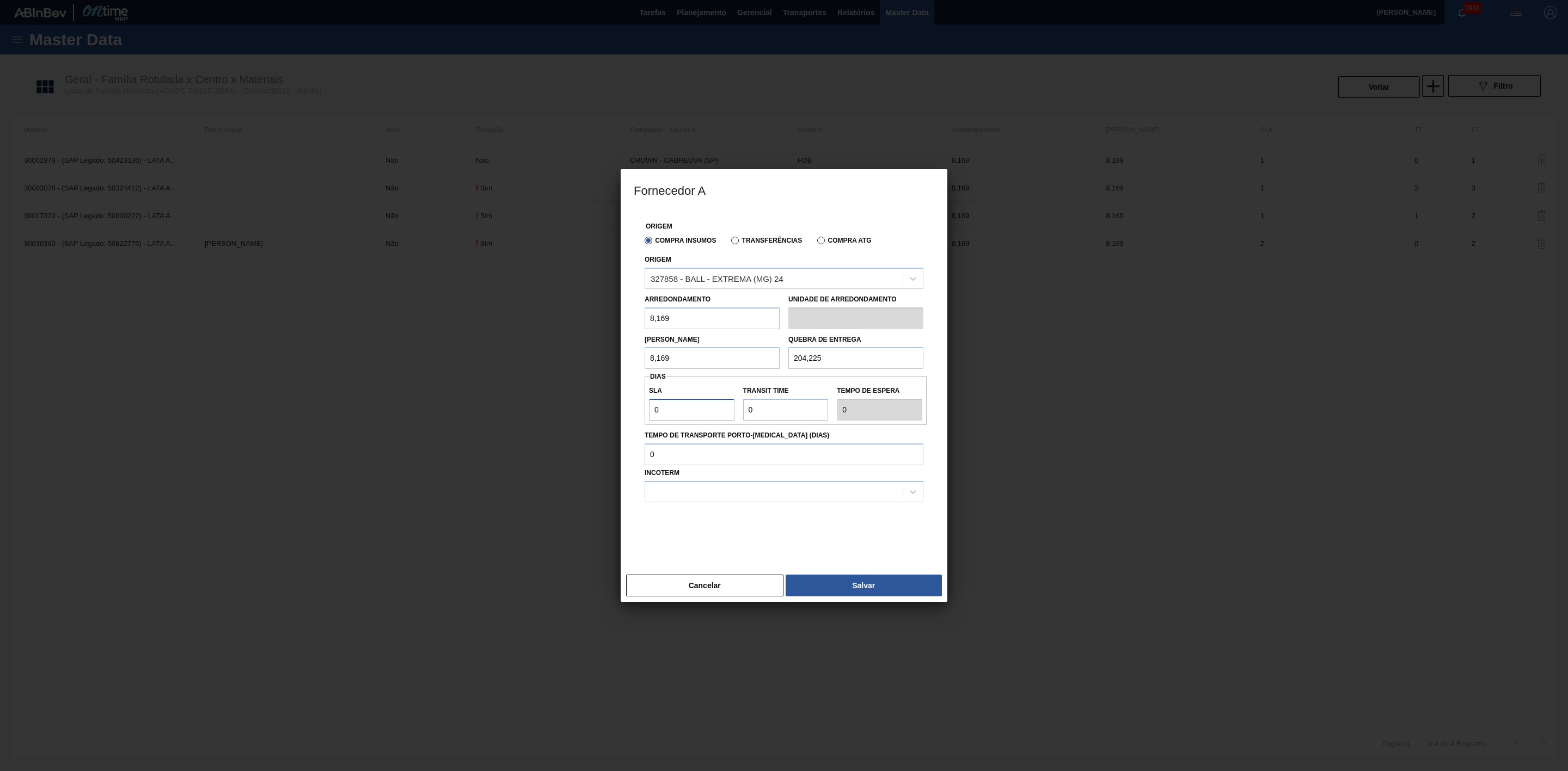
drag, startPoint x: 661, startPoint y: 412, endPoint x: 635, endPoint y: 413, distance: 26.0
click at [635, 413] on div "Origem Compra Insumos Transferências Compra ATG Origem 327858 - BALL - EXTREMA …" at bounding box center [784, 383] width 300 height 346
drag, startPoint x: 768, startPoint y: 413, endPoint x: 713, endPoint y: 422, distance: 55.7
click at [713, 422] on div "SLA 2 Transit Time Tempo de espera 2" at bounding box center [785, 401] width 282 height 49
drag, startPoint x: 746, startPoint y: 537, endPoint x: 703, endPoint y: 503, distance: 54.8
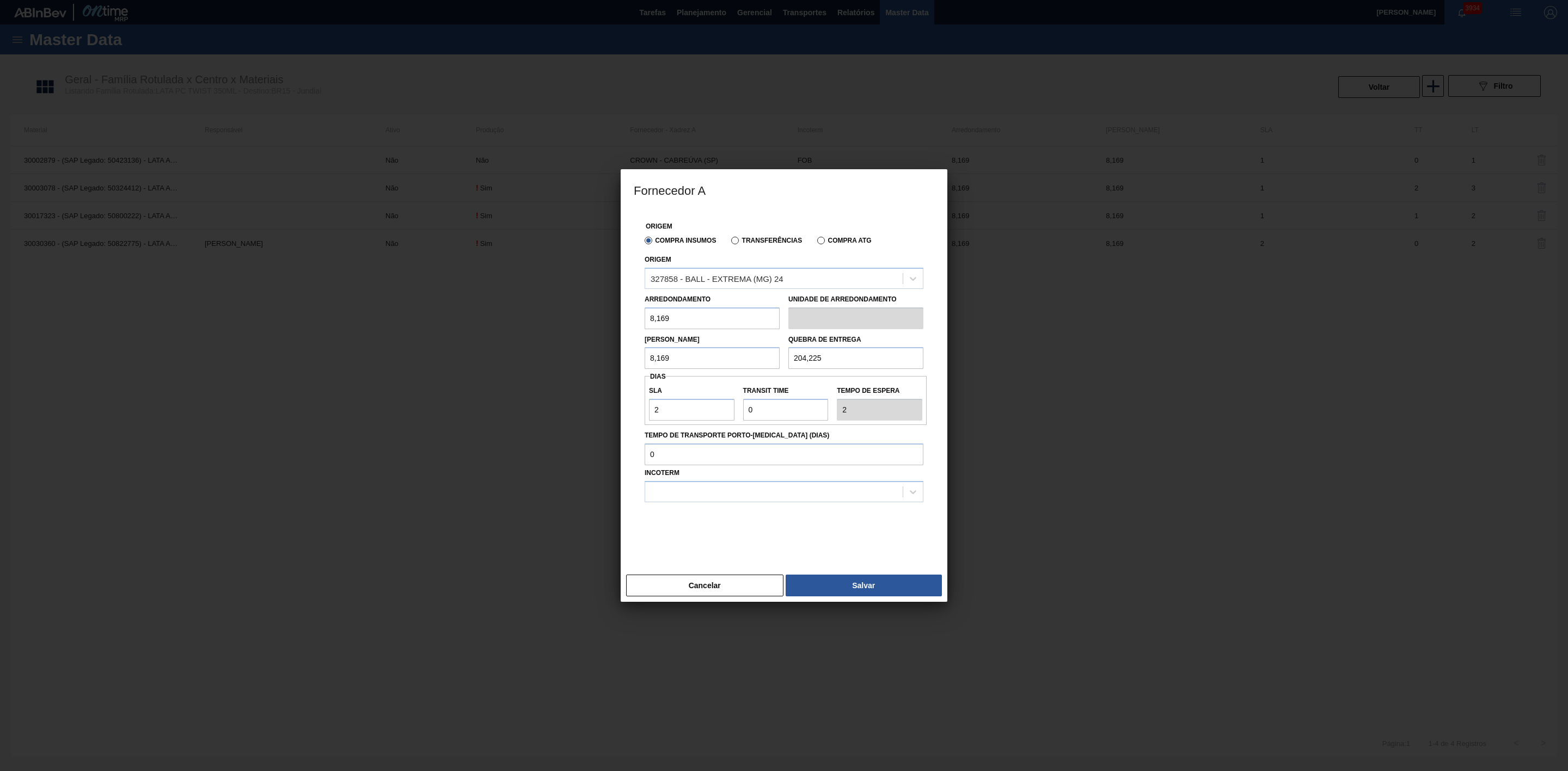
click at [745, 536] on div at bounding box center [784, 529] width 279 height 54
click at [689, 489] on div at bounding box center [773, 491] width 257 height 16
click at [669, 533] on div "FOB" at bounding box center [784, 538] width 279 height 20
click at [866, 580] on button "Salvar" at bounding box center [863, 585] width 156 height 22
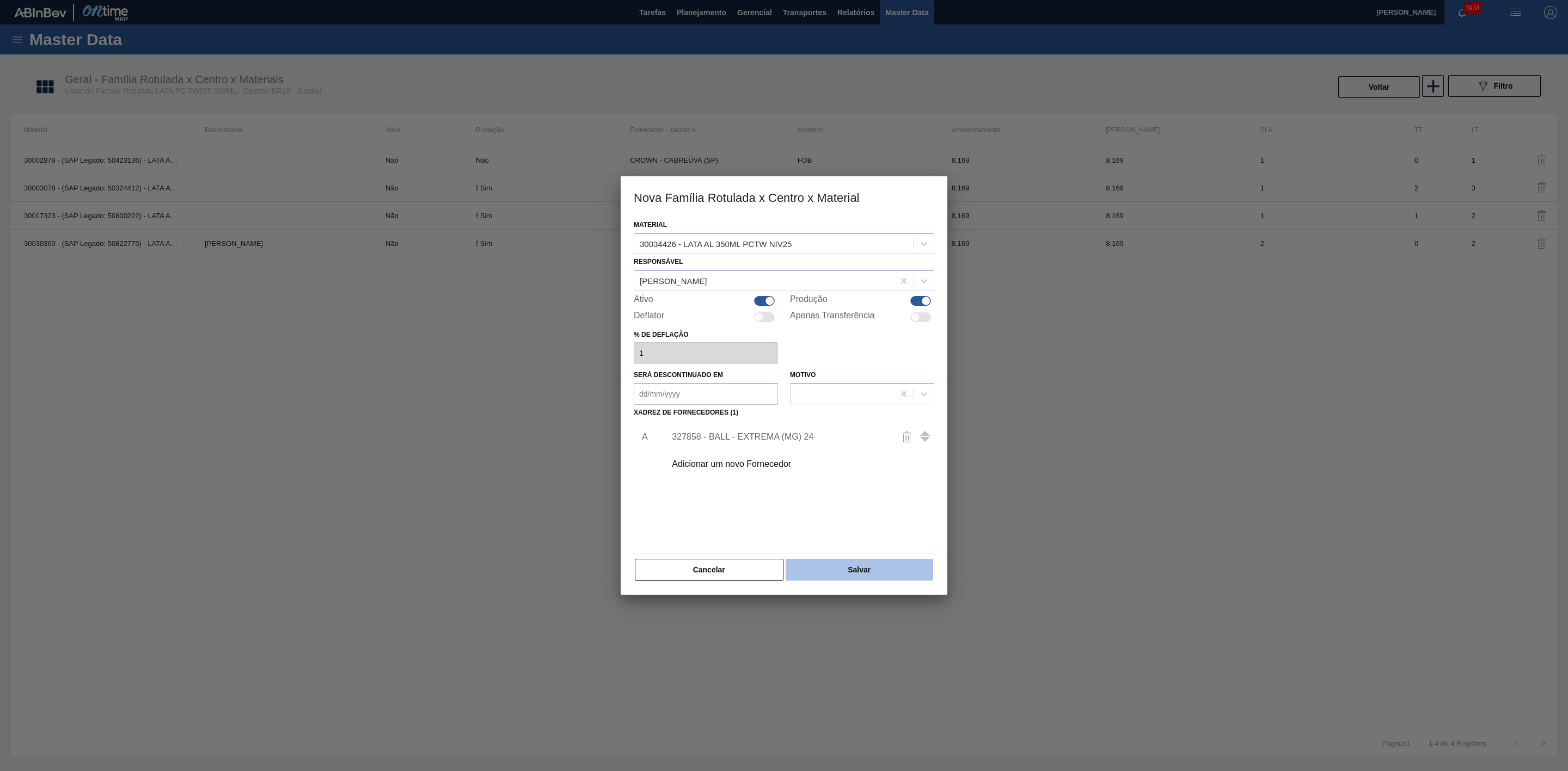
click at [858, 569] on button "Salvar" at bounding box center [859, 569] width 147 height 22
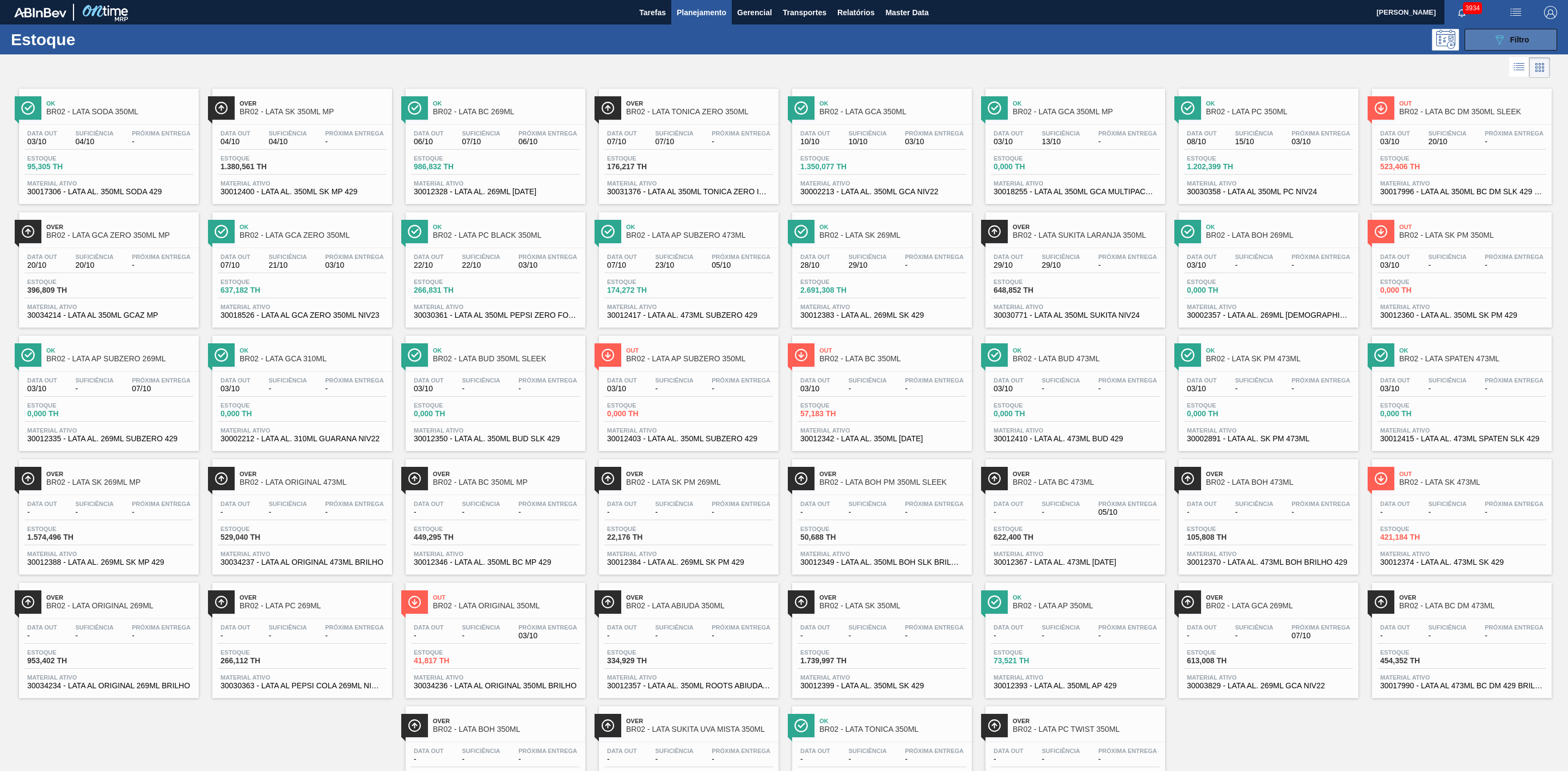
click at [1521, 43] on span "Filtro" at bounding box center [1519, 39] width 19 height 8
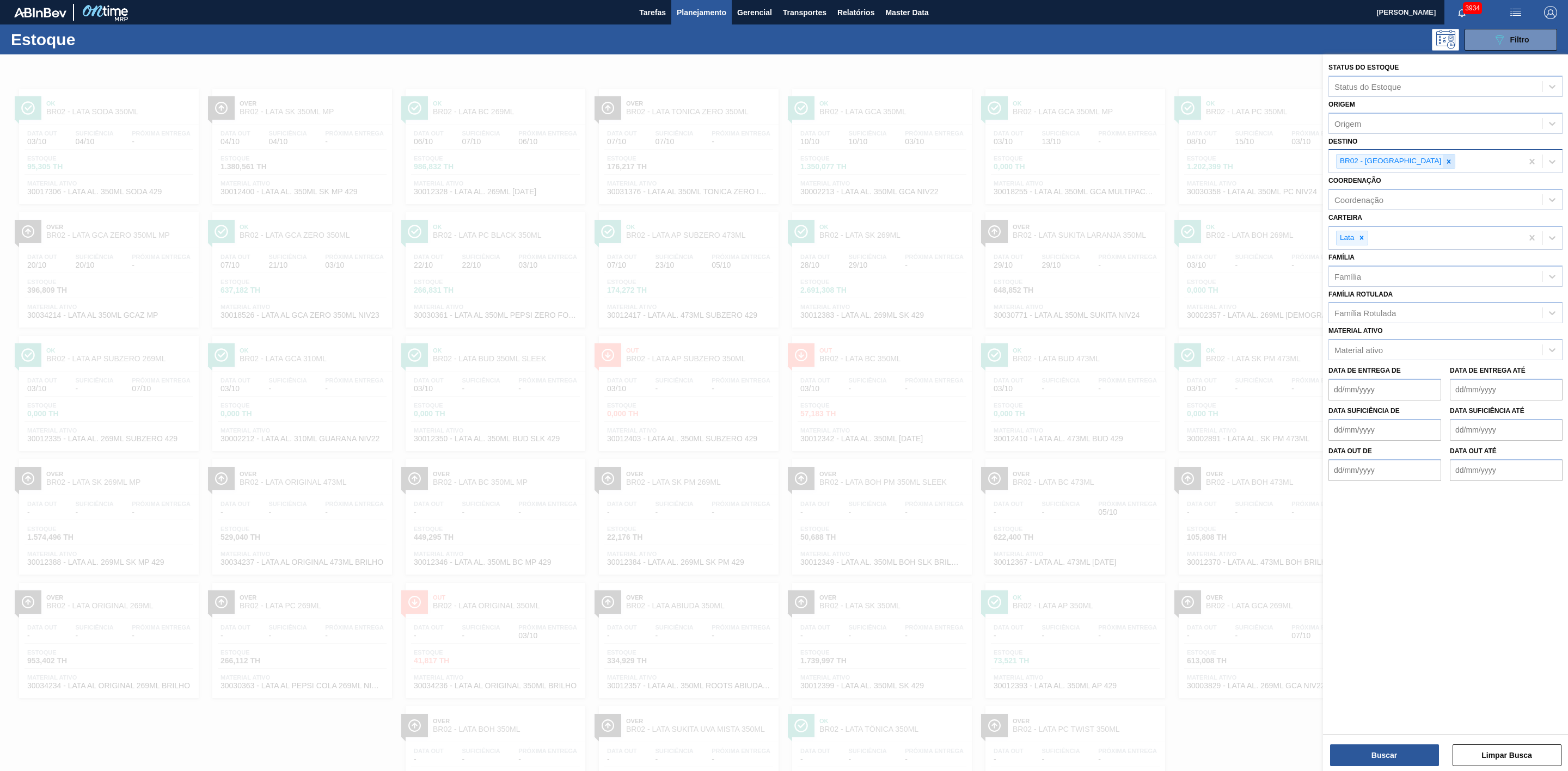
click at [1444, 165] on icon at bounding box center [1448, 161] width 8 height 8
click at [1378, 191] on div "BR16 - Jacareí" at bounding box center [1444, 187] width 234 height 20
click at [1371, 749] on button "Buscar" at bounding box center [1384, 755] width 109 height 22
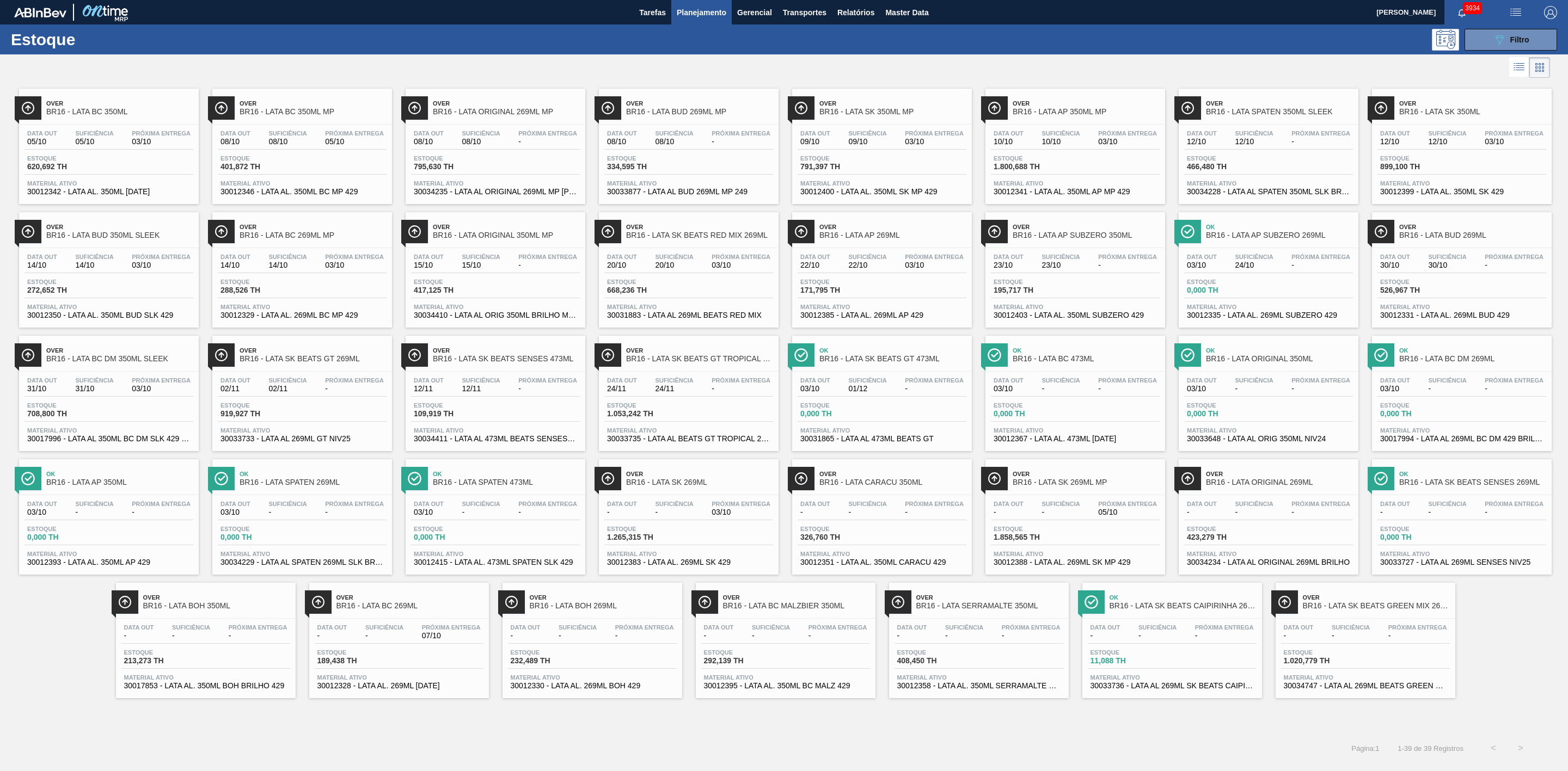
click at [920, 77] on div at bounding box center [774, 68] width 1549 height 26
click at [1507, 38] on div "089F7B8B-B2A5-4AFE-B5C0-19BA573D28AC Filtro" at bounding box center [1510, 39] width 37 height 13
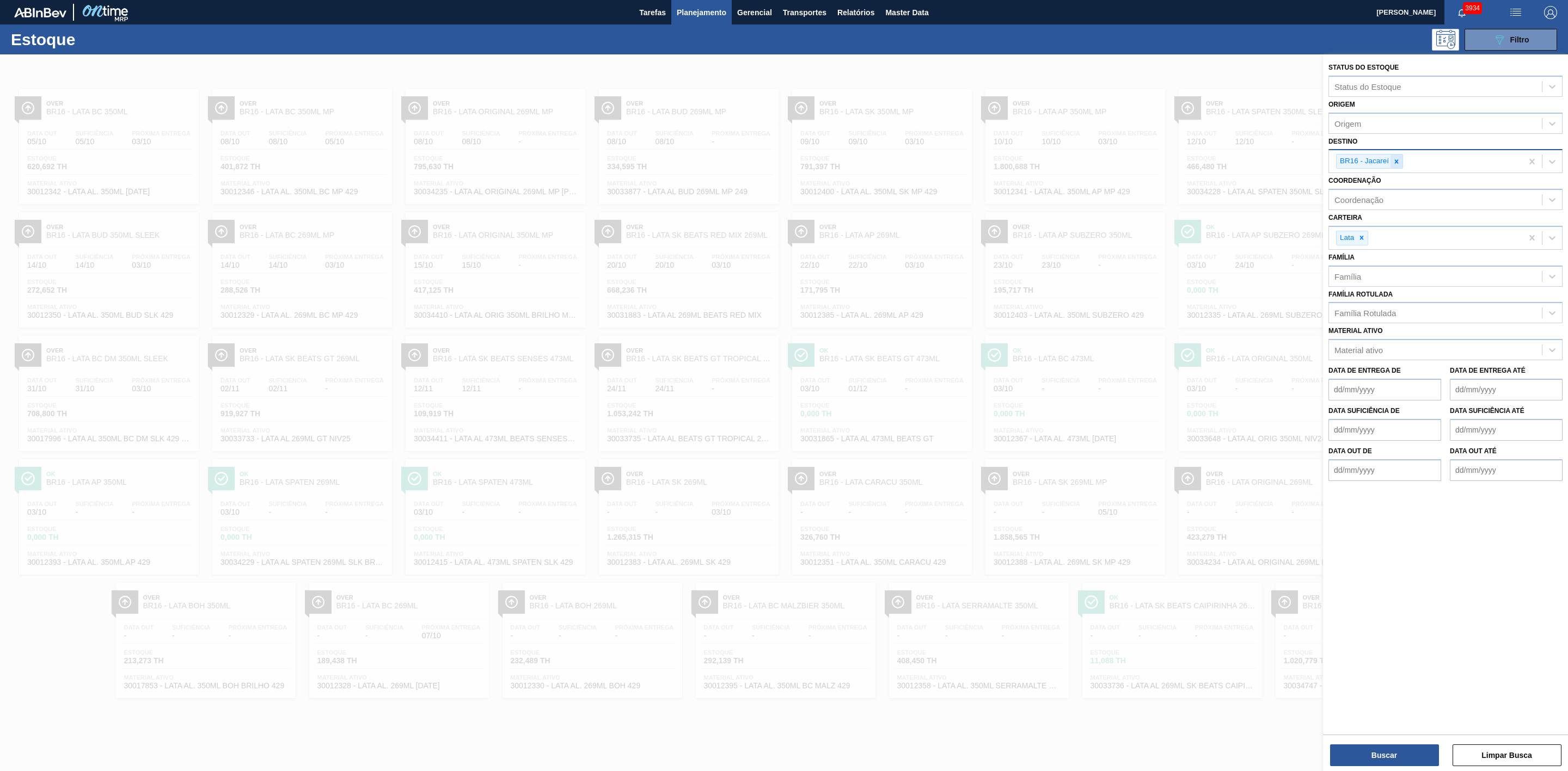
click at [1398, 160] on icon at bounding box center [1396, 161] width 8 height 8
click at [1369, 183] on div "BR18 - [GEOGRAPHIC_DATA]" at bounding box center [1444, 187] width 234 height 20
click at [1394, 757] on button "Buscar" at bounding box center [1384, 755] width 109 height 22
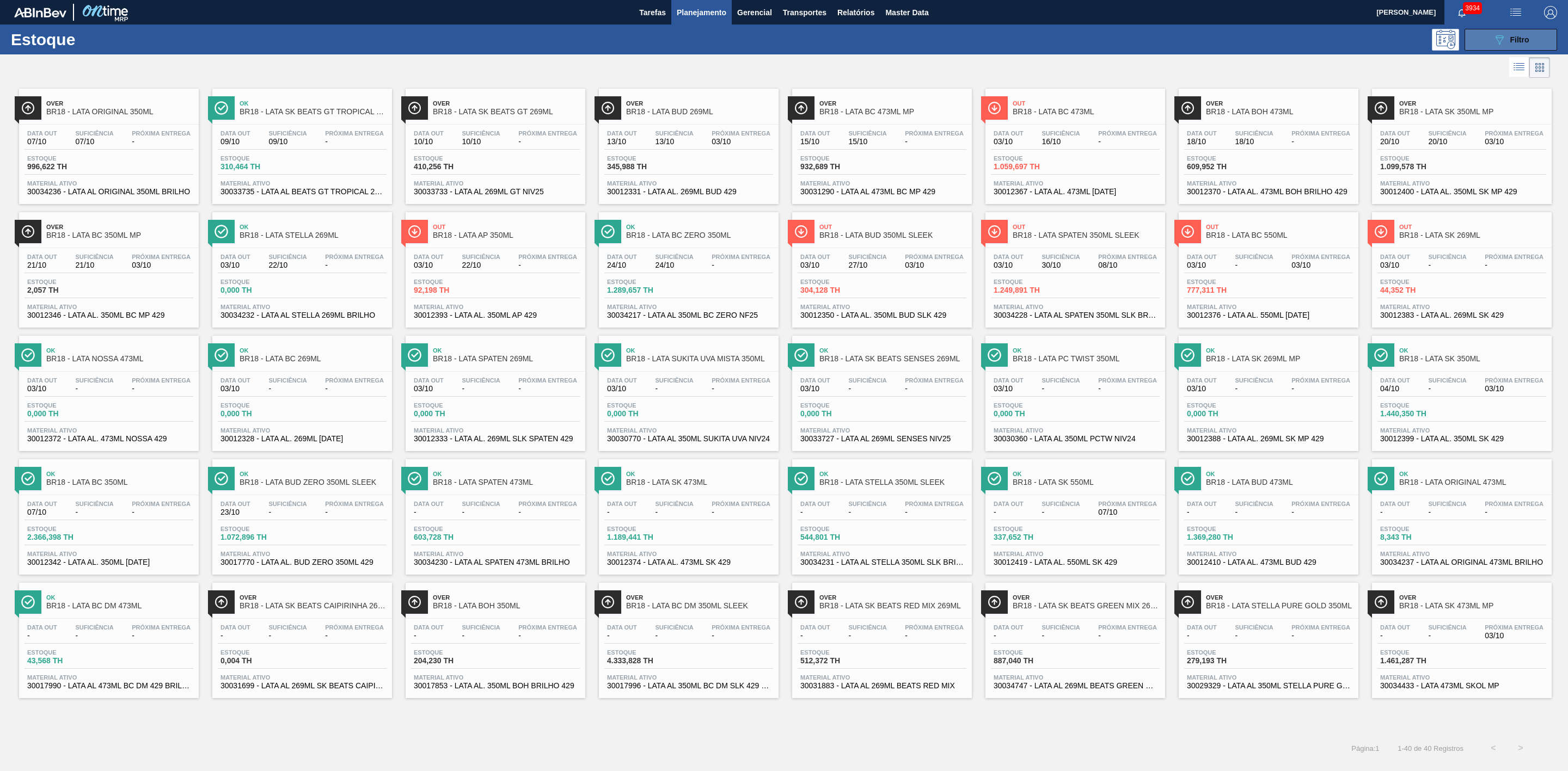
click at [1494, 38] on icon "089F7B8B-B2A5-4AFE-B5C0-19BA573D28AC" at bounding box center [1499, 39] width 13 height 13
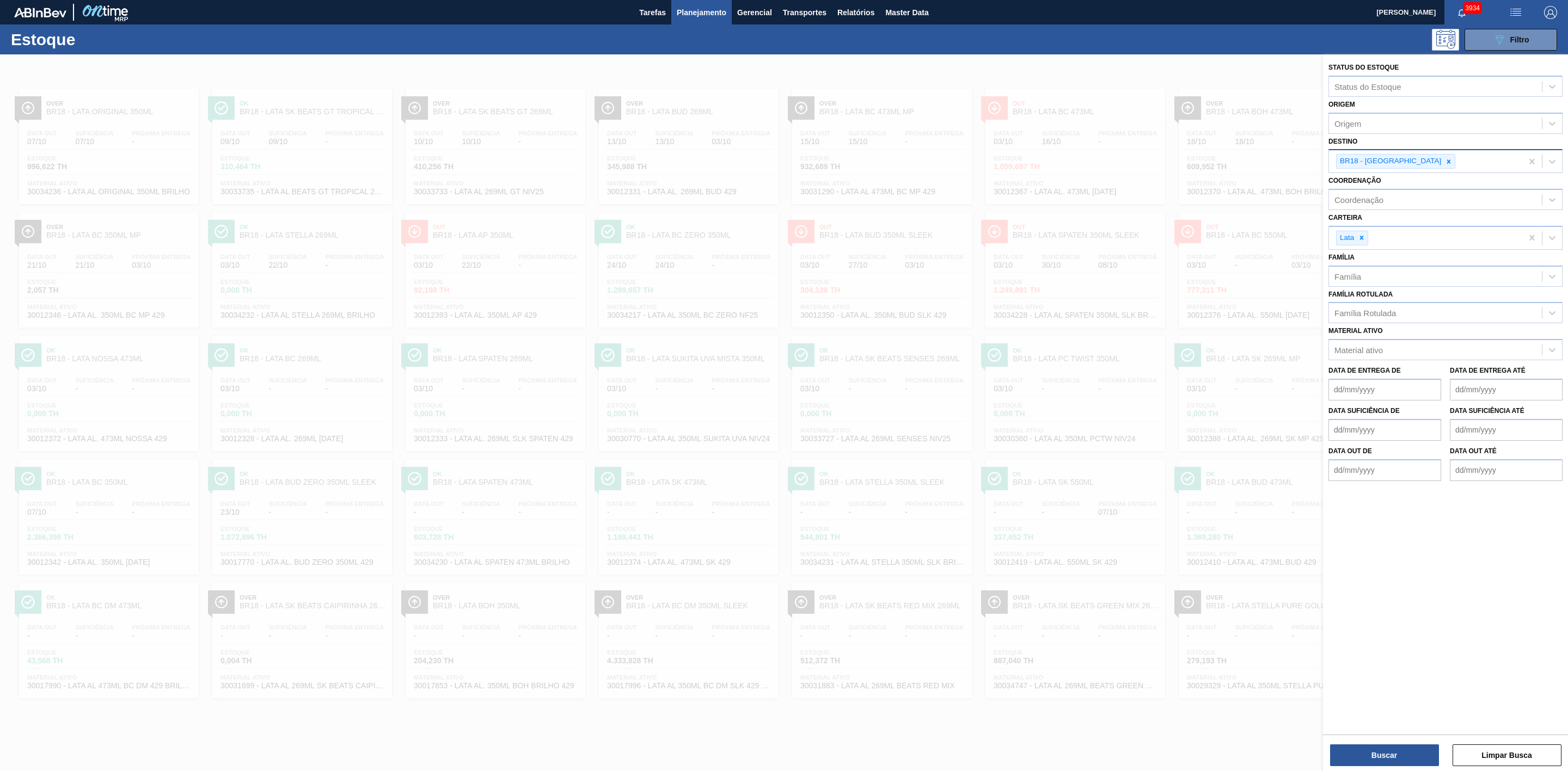
click at [1122, 75] on div at bounding box center [784, 440] width 1568 height 771
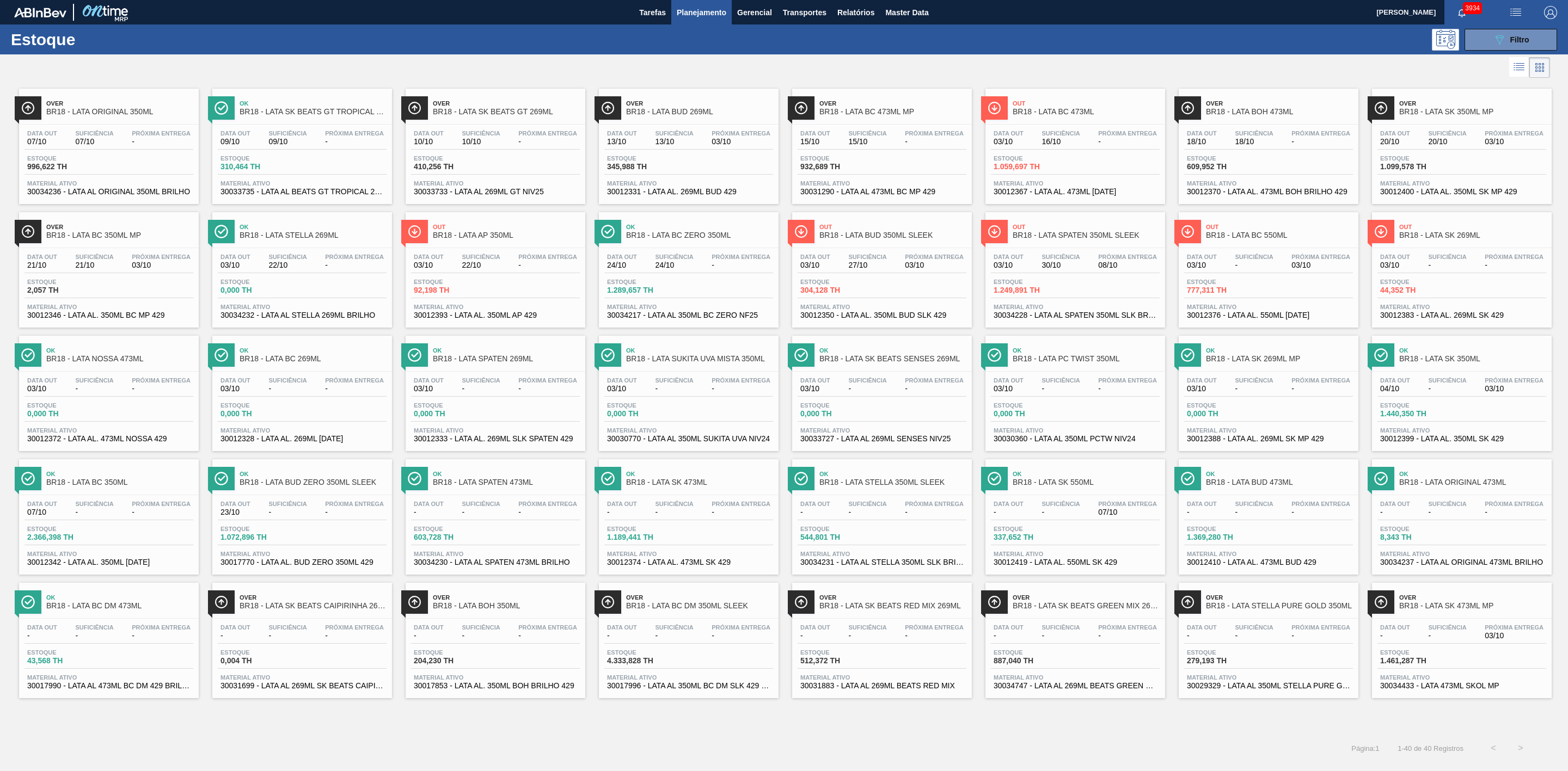
click at [1089, 363] on span "BR18 - LATA PC TWIST 350ML" at bounding box center [1086, 358] width 147 height 8
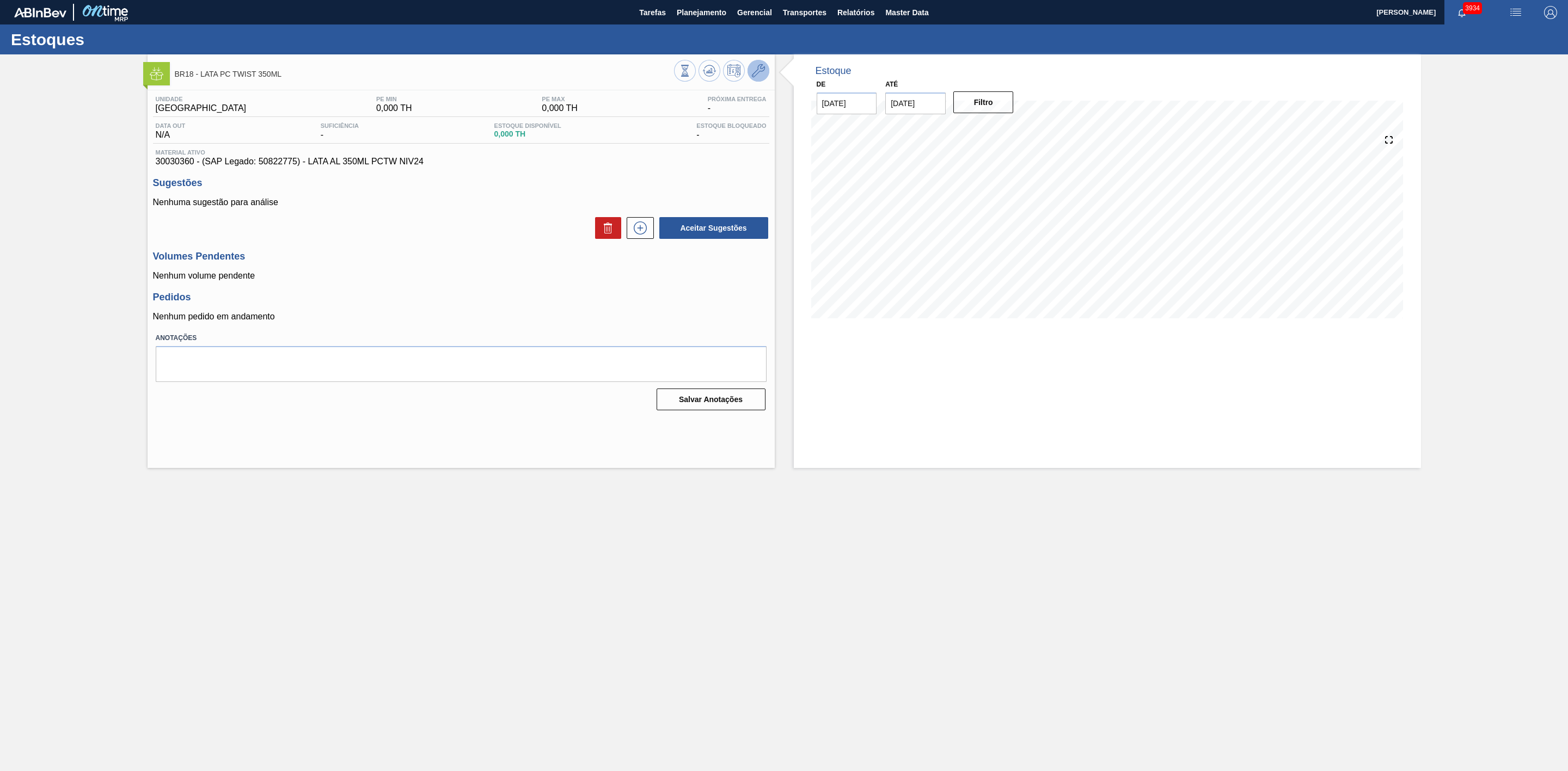
click at [765, 72] on button at bounding box center [757, 70] width 22 height 22
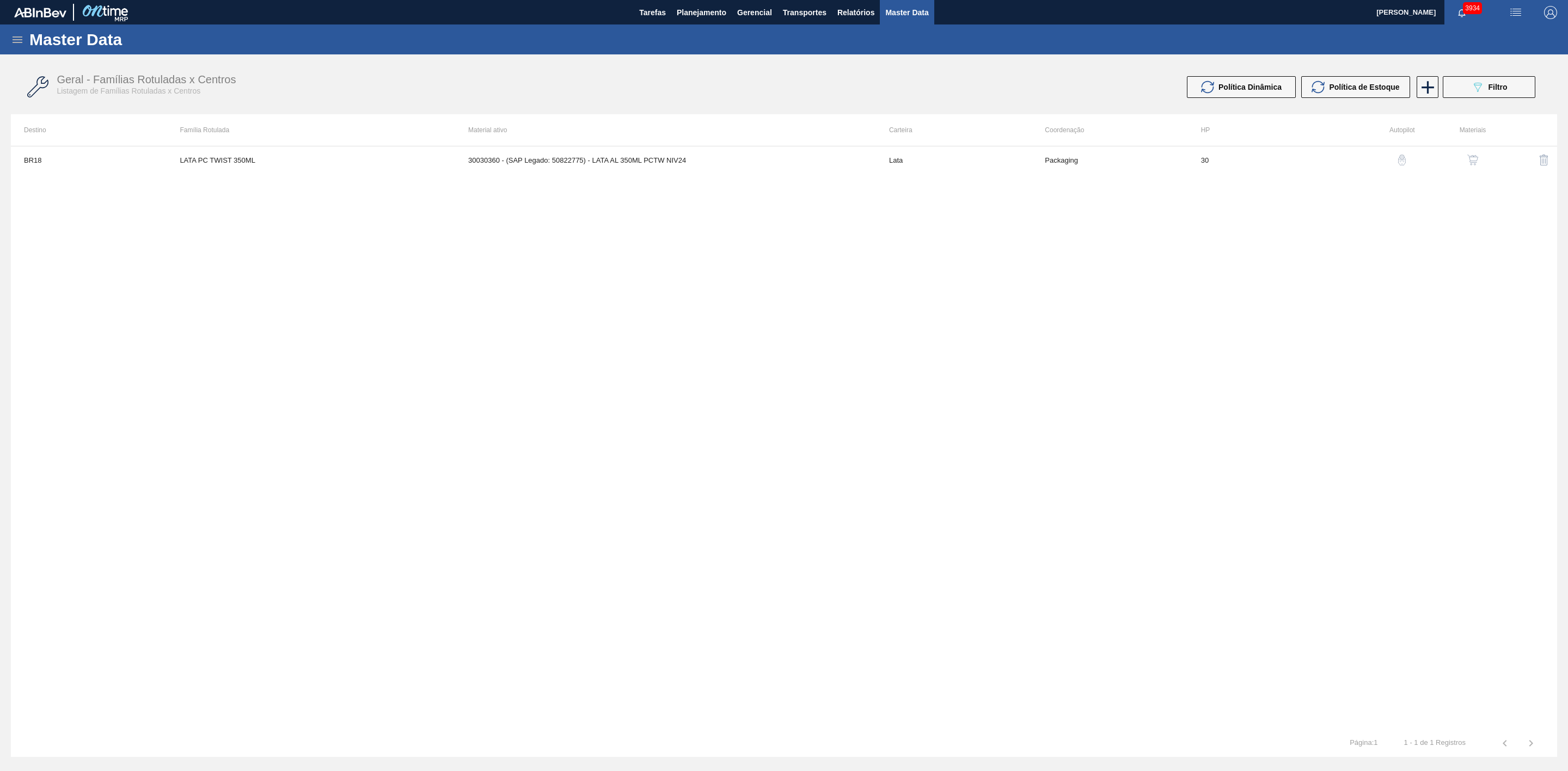
click at [1478, 159] on img "button" at bounding box center [1472, 160] width 11 height 11
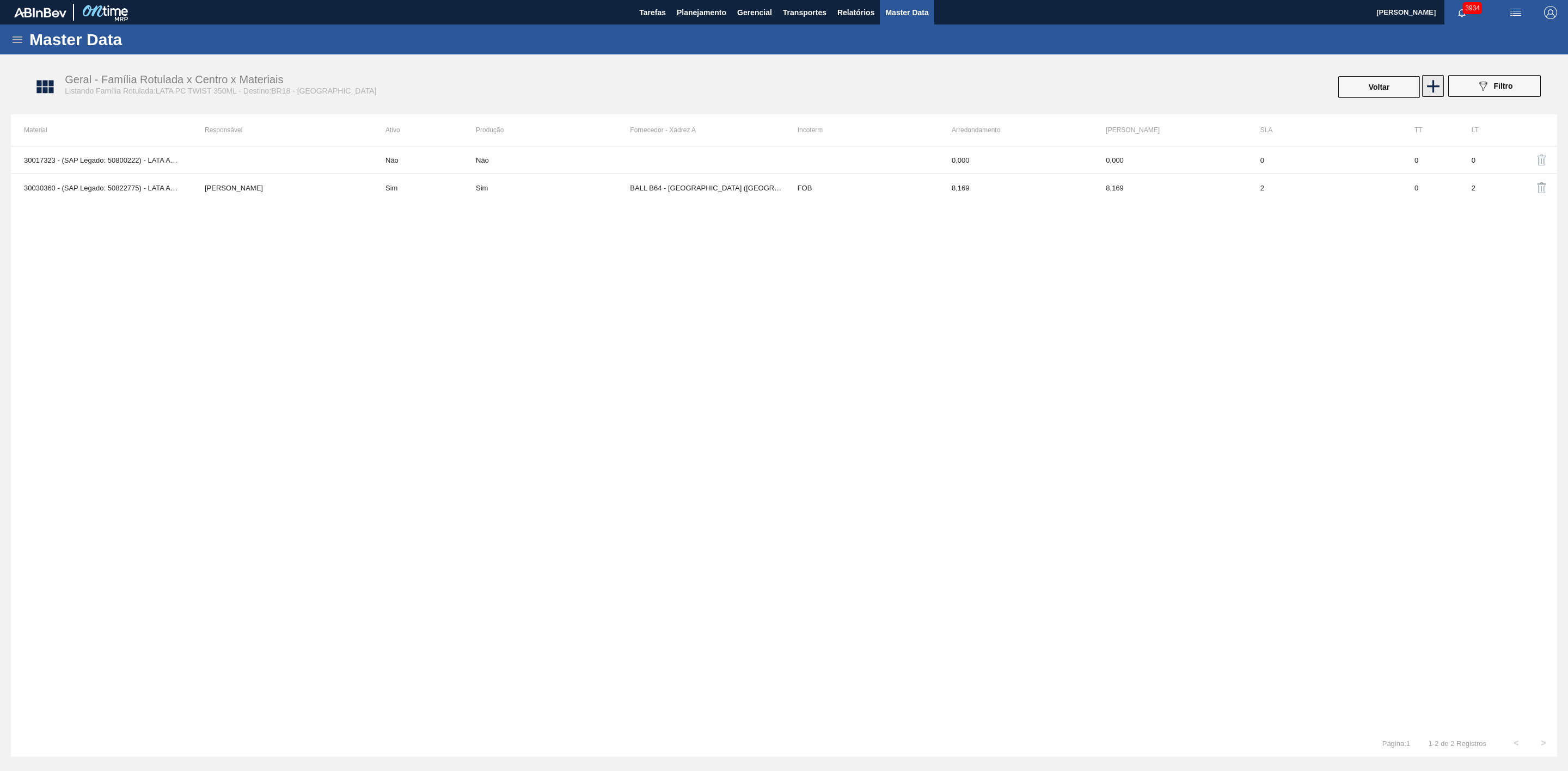
click at [1431, 87] on icon at bounding box center [1433, 86] width 22 height 22
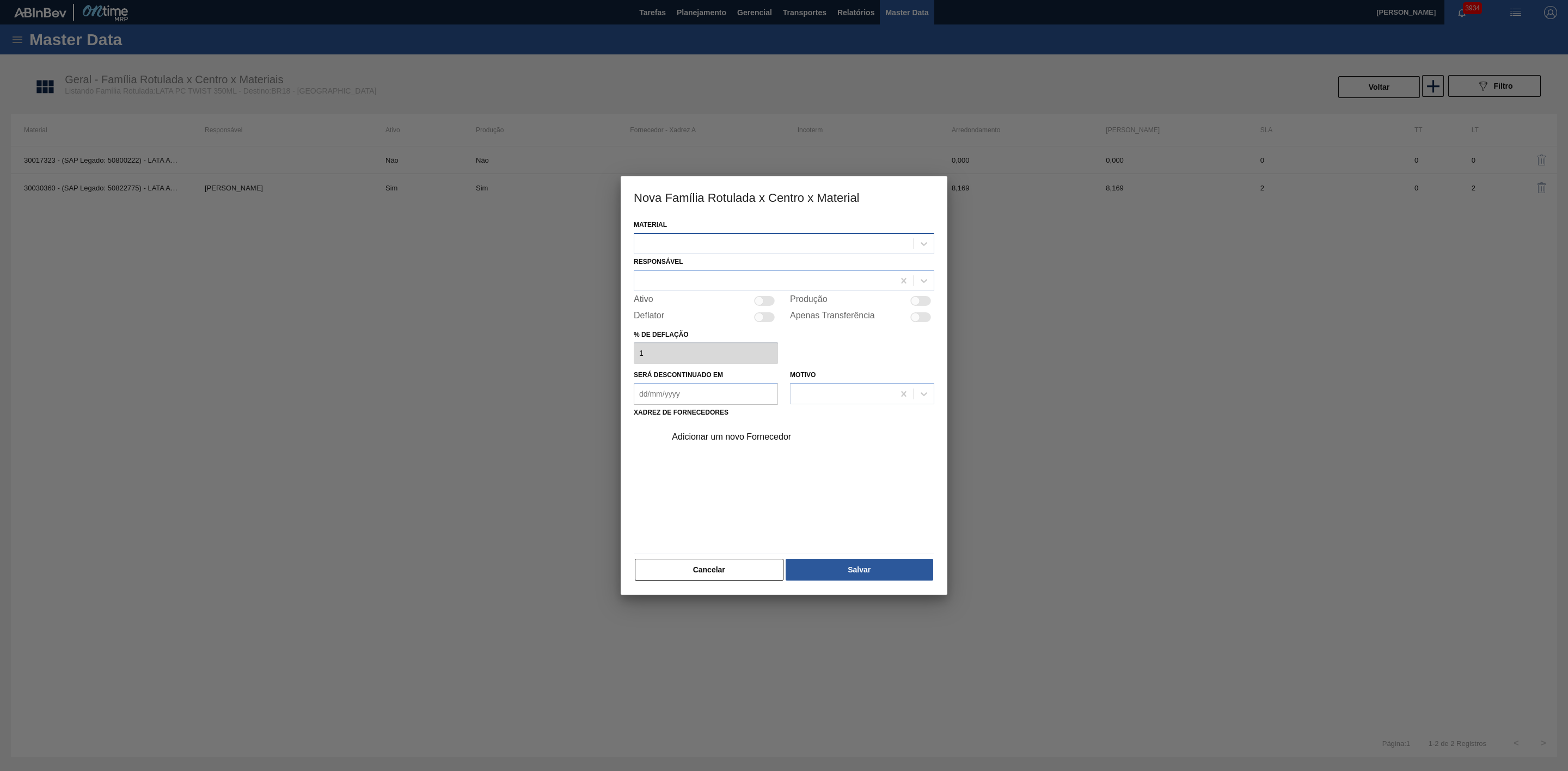
click at [741, 249] on div at bounding box center [774, 243] width 280 height 16
click at [784, 306] on div "30034426 - LATA AL 350ML PCTW NIV25" at bounding box center [784, 310] width 300 height 20
click at [693, 273] on div at bounding box center [764, 280] width 260 height 16
click at [719, 309] on div "MARILIA RIBEIRO BALARDIN" at bounding box center [784, 307] width 300 height 20
click at [761, 302] on div at bounding box center [759, 301] width 9 height 9
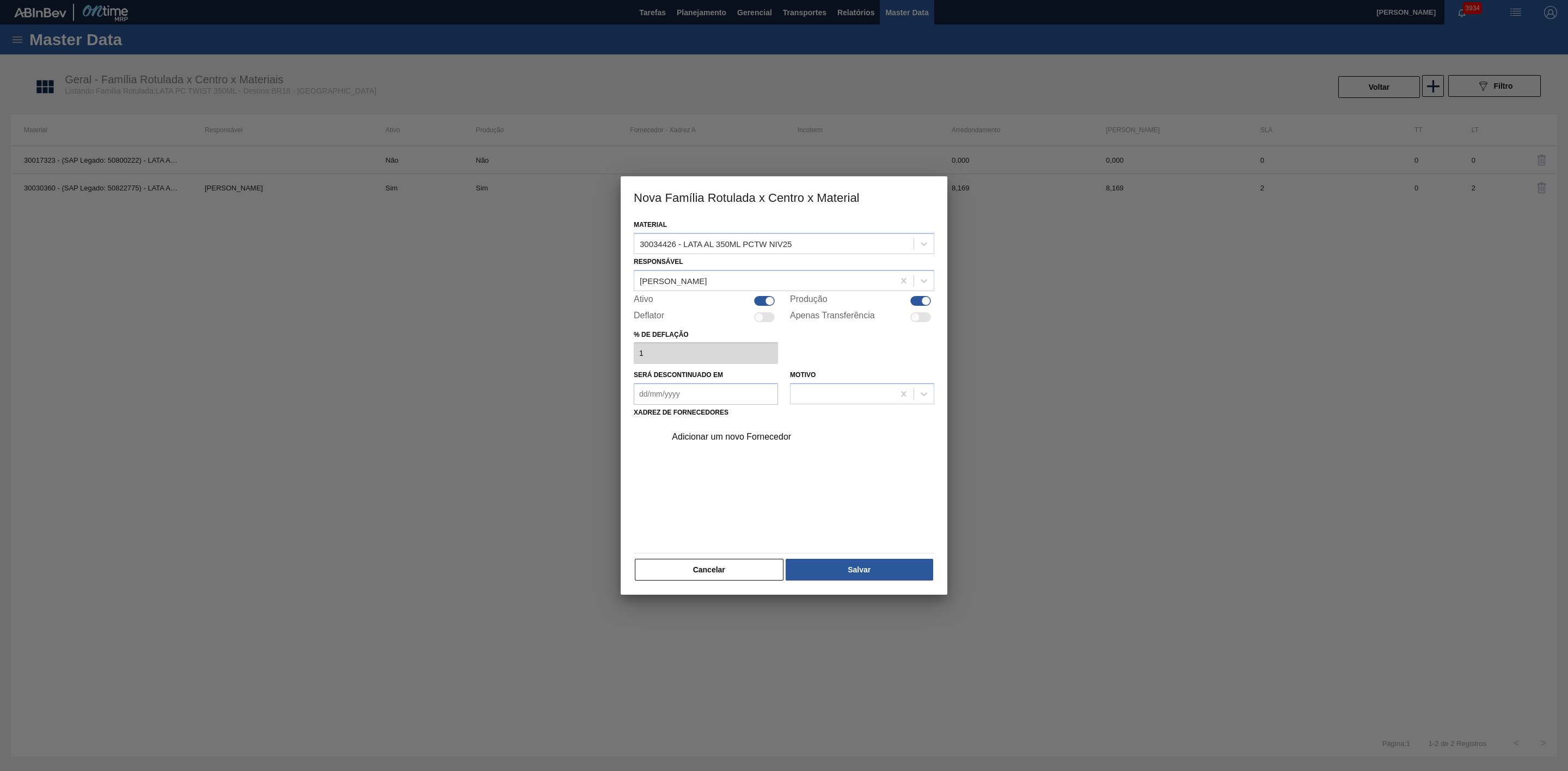
click at [761, 302] on div at bounding box center [764, 301] width 21 height 9
click at [711, 434] on div "Adicionar um novo Fornecedor" at bounding box center [778, 437] width 213 height 9
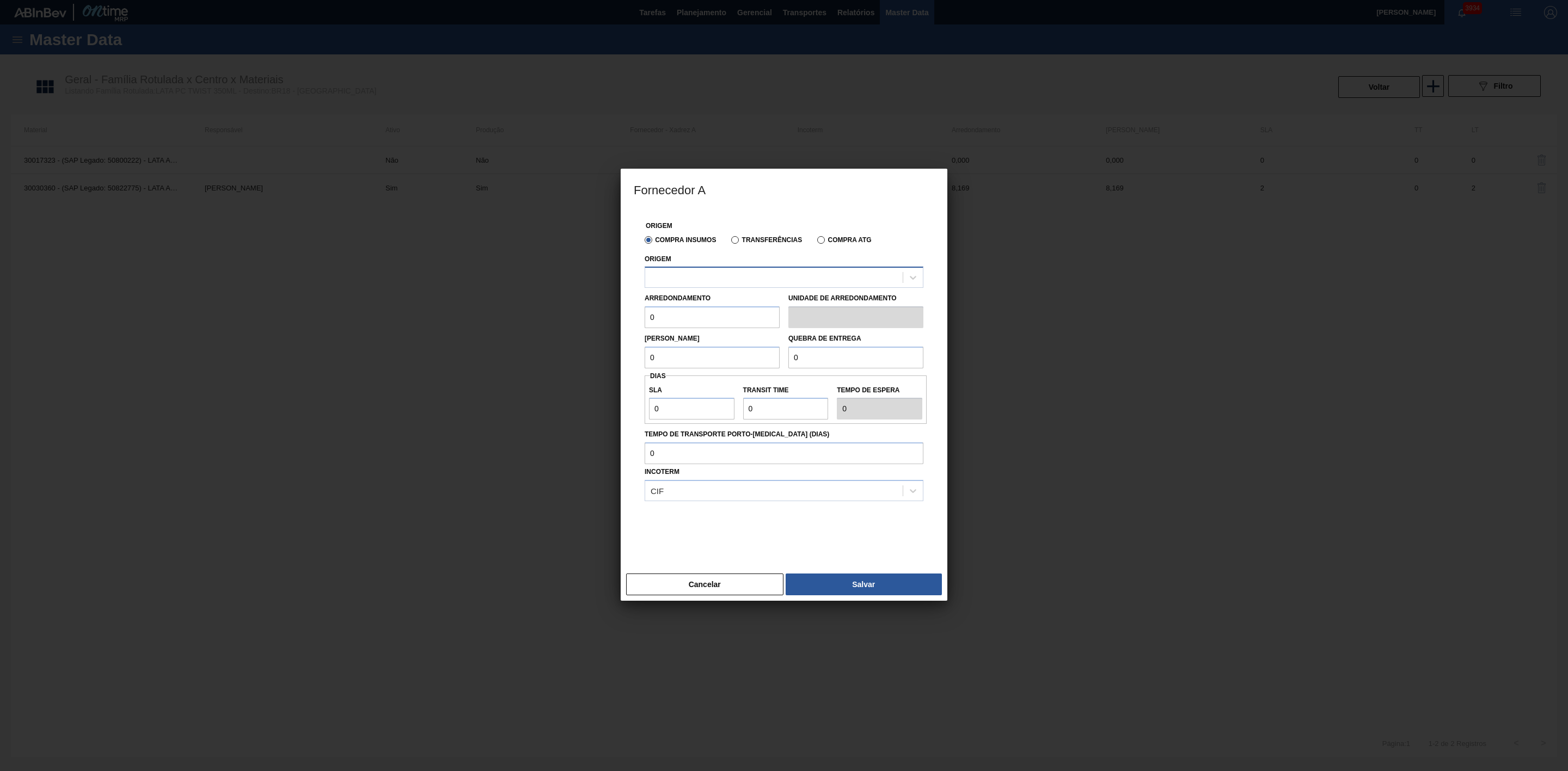
click at [699, 276] on div at bounding box center [773, 278] width 257 height 16
click at [711, 301] on div "320622 - BALL - RECIFE (PE)" at bounding box center [784, 304] width 279 height 20
click at [677, 324] on input "0" at bounding box center [712, 318] width 135 height 22
drag, startPoint x: 676, startPoint y: 355, endPoint x: 591, endPoint y: 353, distance: 85.0
click at [591, 353] on div "Fornecedor A Origem Compra Insumos Transferências Compra ATG Origem 320622 - BA…" at bounding box center [784, 386] width 1568 height 771
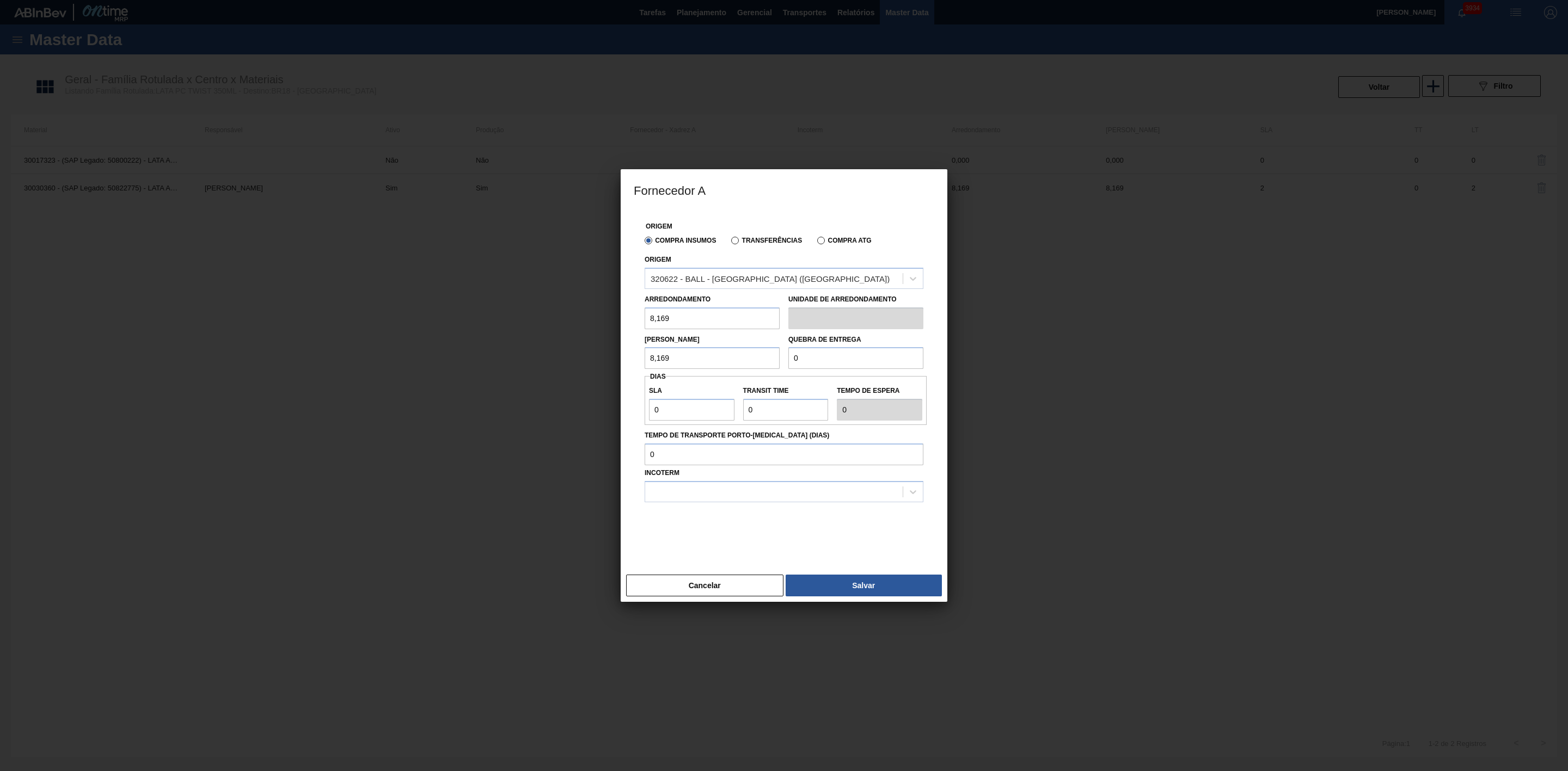
drag, startPoint x: 814, startPoint y: 359, endPoint x: 770, endPoint y: 361, distance: 44.0
click at [770, 361] on div "Lote Mínimo 8,169 Quebra de entrega 0" at bounding box center [784, 349] width 287 height 40
drag, startPoint x: 679, startPoint y: 415, endPoint x: 585, endPoint y: 397, distance: 95.7
click at [585, 396] on div "Fornecedor A Origem Compra Insumos Transferências Compra ATG Origem 320622 - BA…" at bounding box center [784, 386] width 1568 height 771
click at [662, 497] on div at bounding box center [773, 491] width 257 height 16
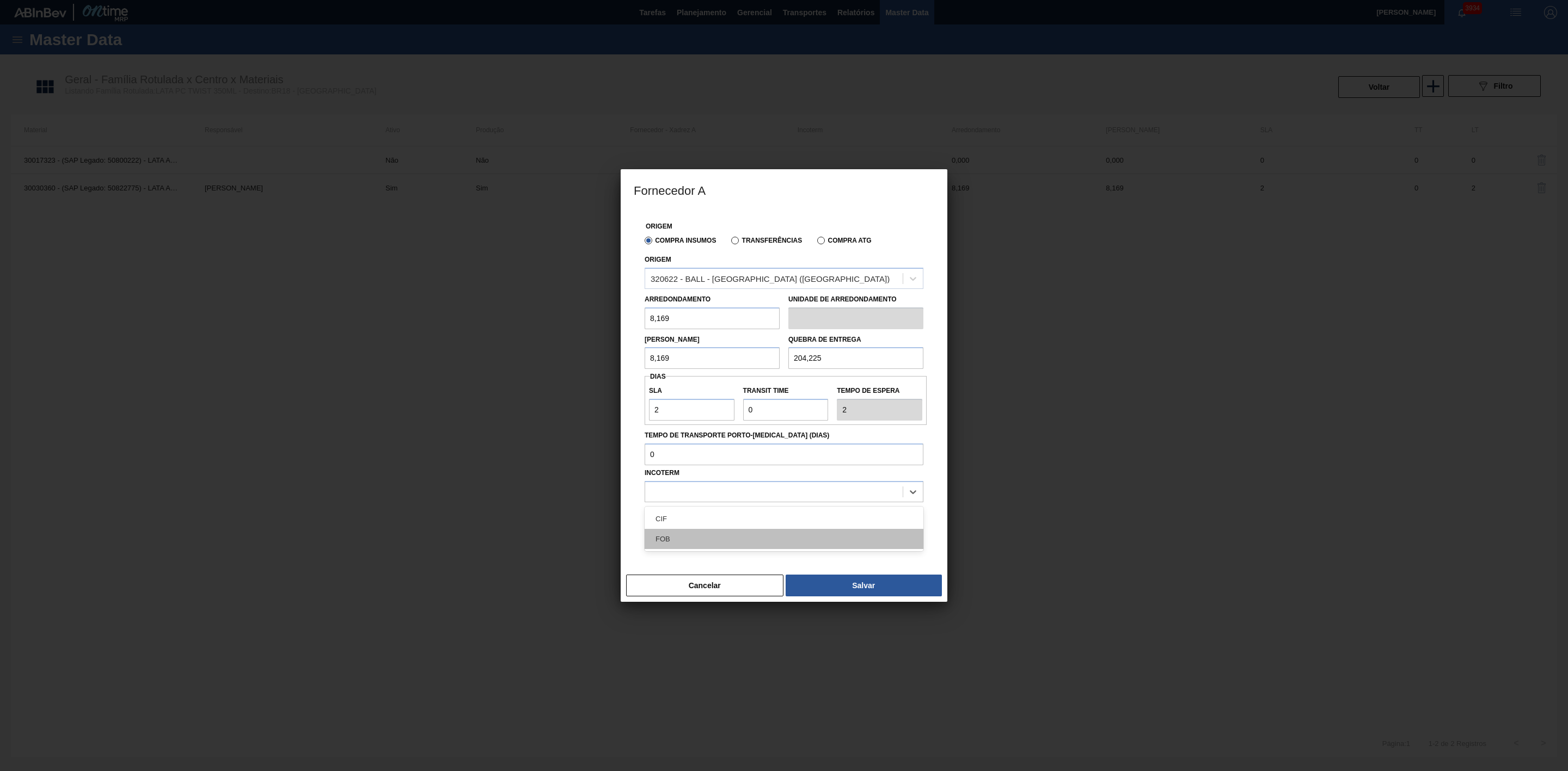
click at [674, 544] on div "FOB" at bounding box center [784, 538] width 279 height 20
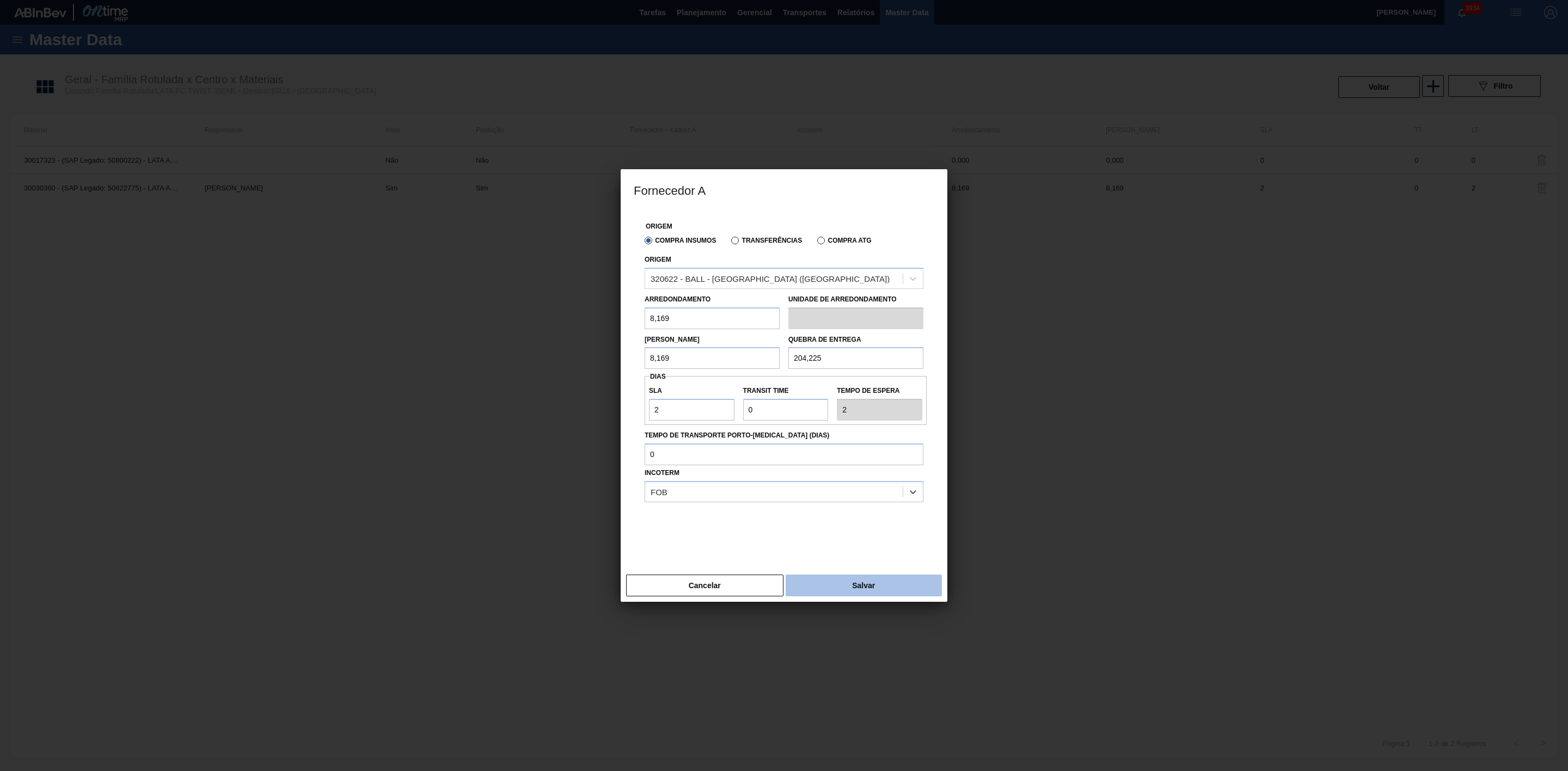
click at [832, 583] on button "Salvar" at bounding box center [863, 585] width 156 height 22
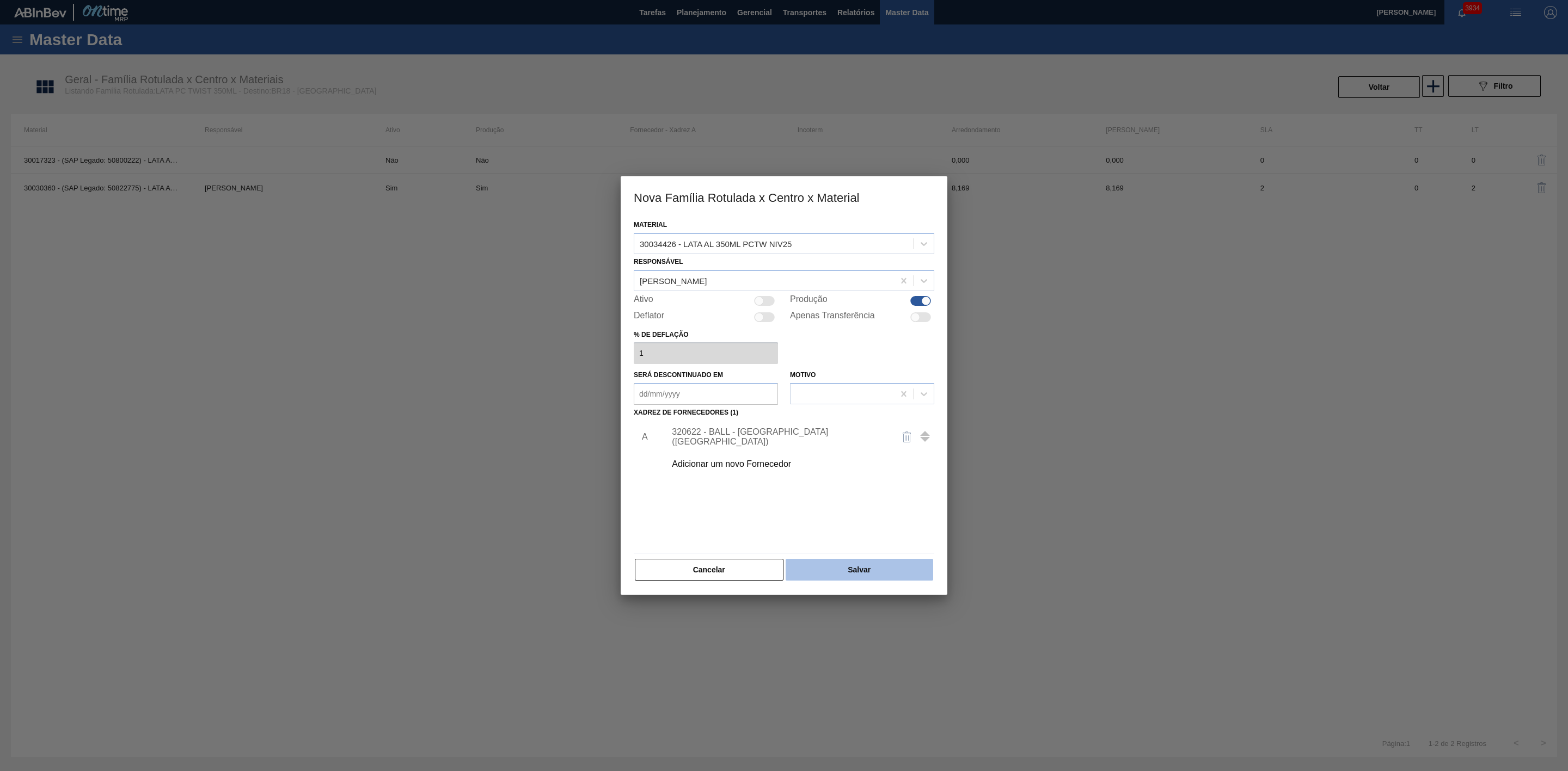
click at [864, 580] on button "Salvar" at bounding box center [859, 569] width 147 height 22
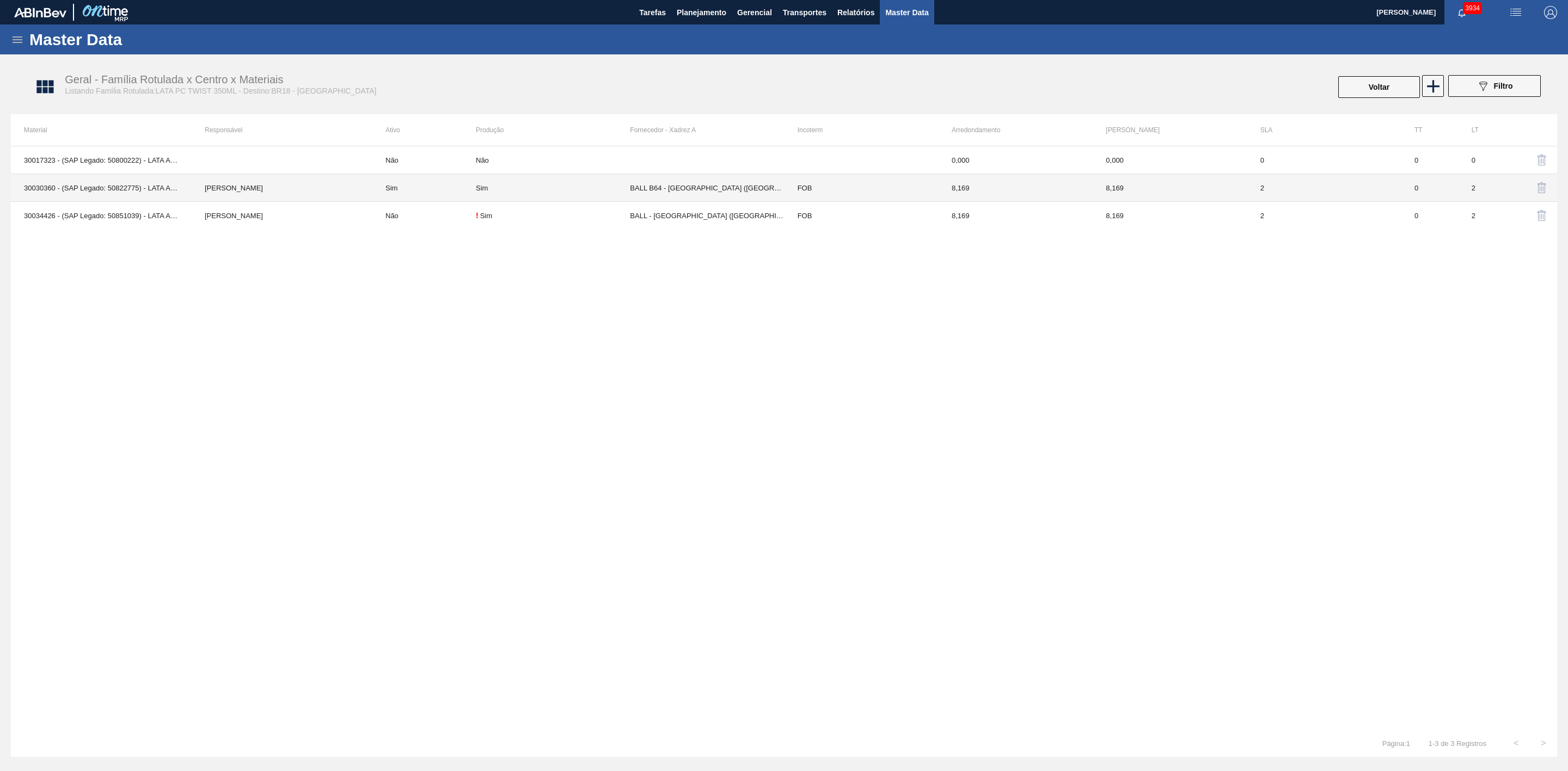
click at [538, 186] on div "Sim" at bounding box center [553, 188] width 154 height 8
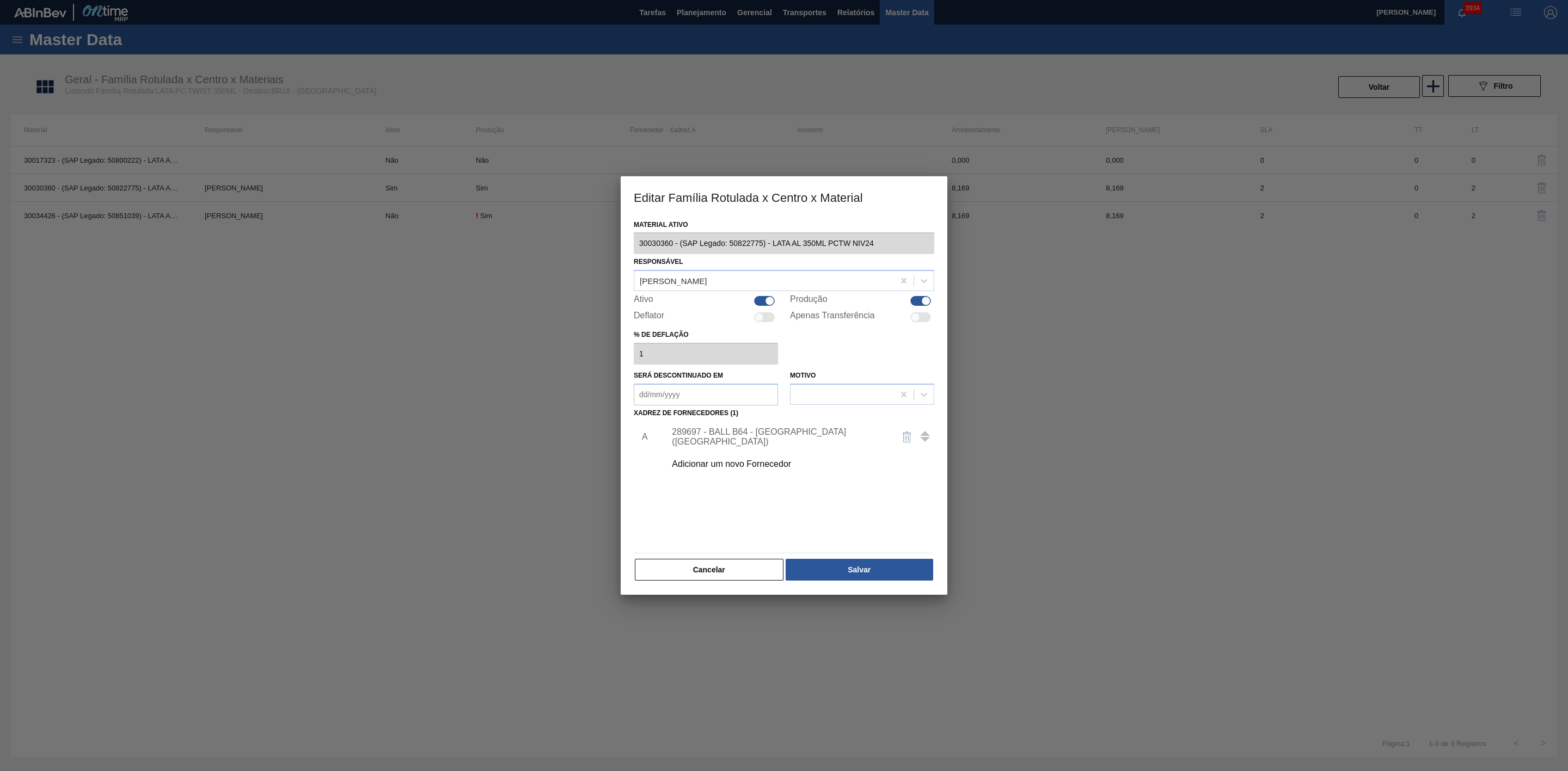
click at [764, 304] on div at bounding box center [764, 301] width 21 height 9
click at [864, 575] on button "Salvar" at bounding box center [859, 569] width 147 height 22
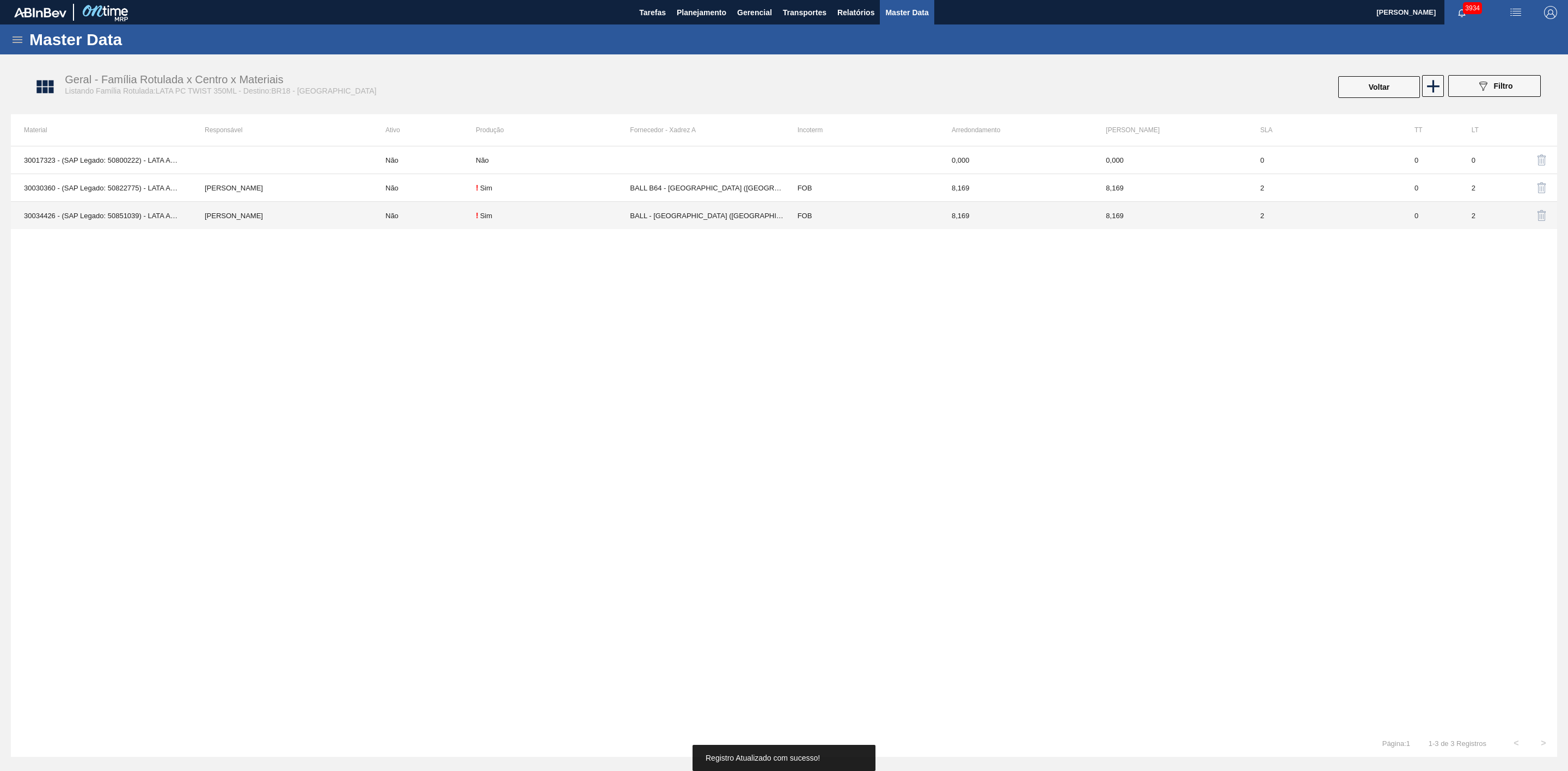
click at [433, 217] on td "Não" at bounding box center [424, 216] width 103 height 28
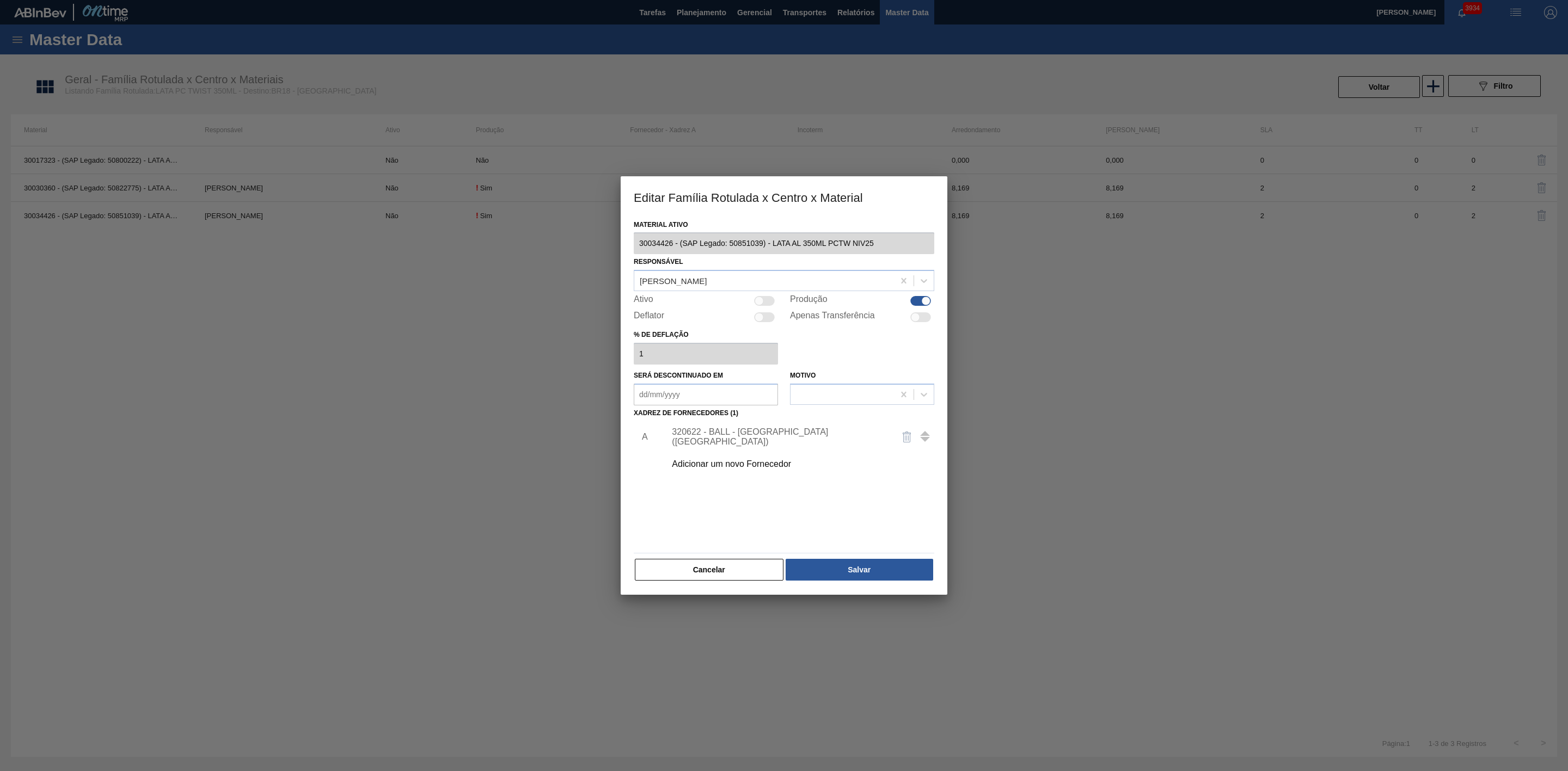
click at [768, 301] on div at bounding box center [764, 301] width 21 height 9
click at [882, 568] on button "Salvar" at bounding box center [859, 569] width 147 height 22
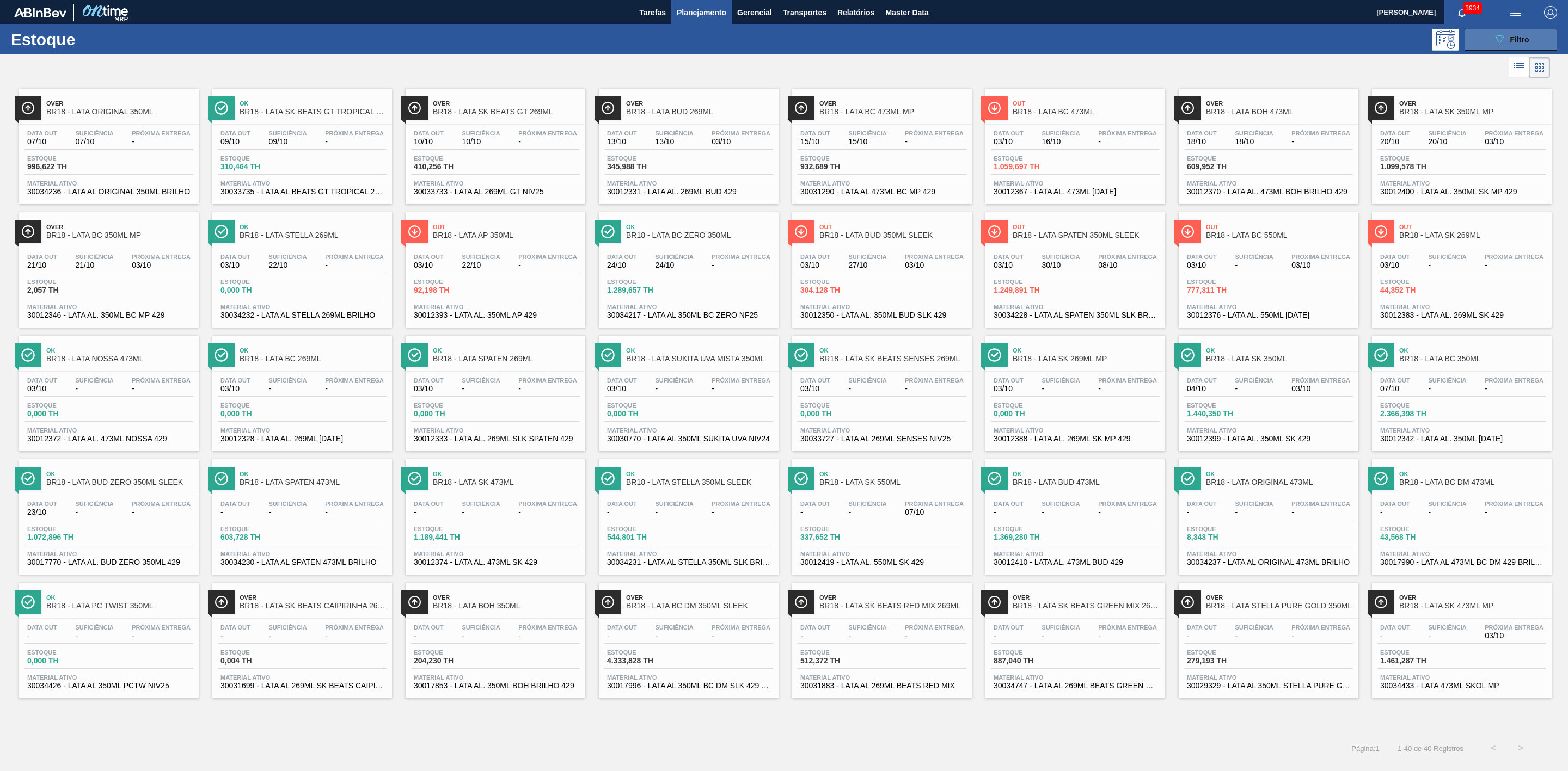
click at [1490, 38] on button "089F7B8B-B2A5-4AFE-B5C0-19BA573D28AC Filtro" at bounding box center [1510, 39] width 93 height 22
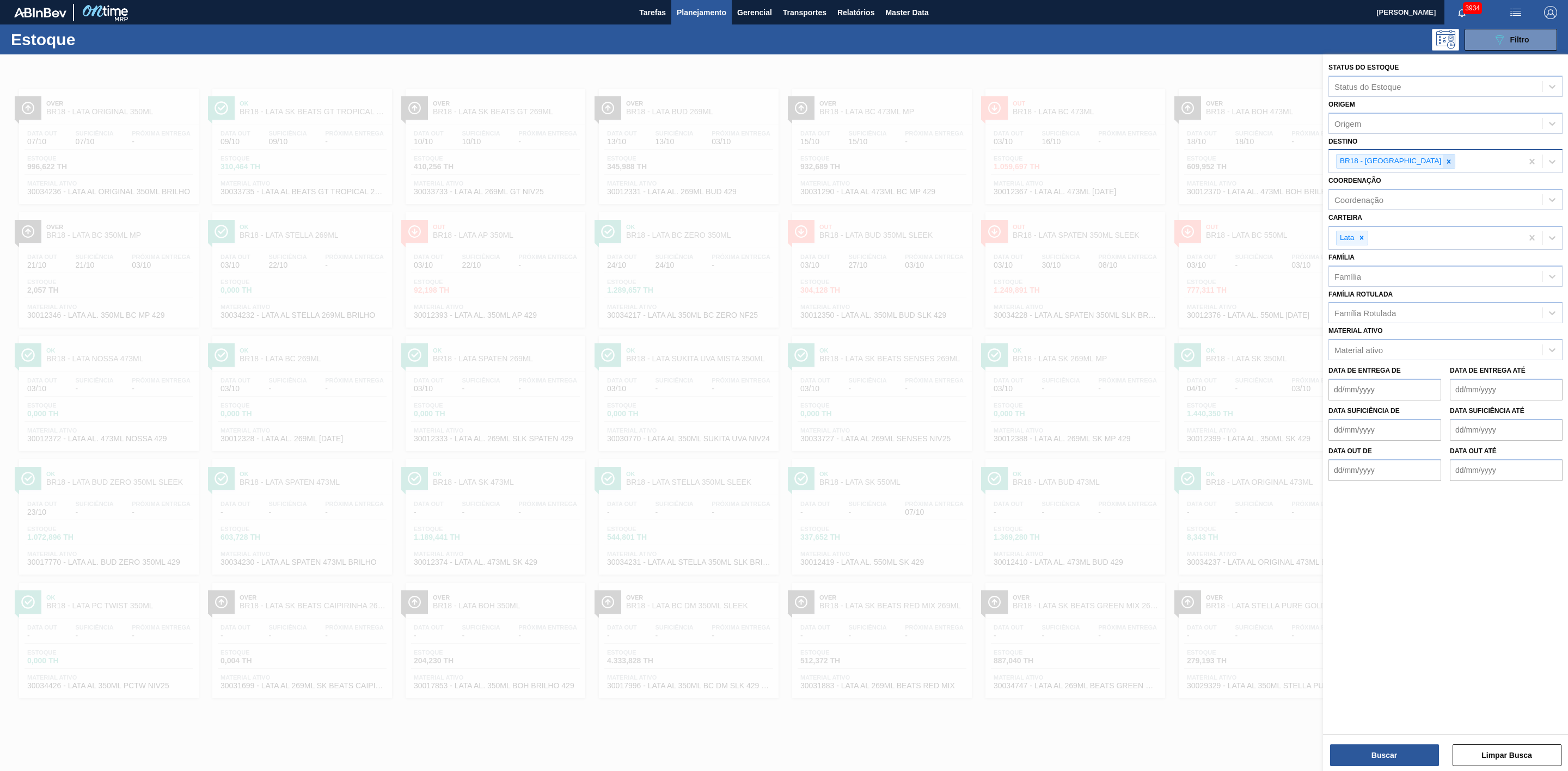
click at [1442, 160] on div at bounding box center [1448, 161] width 12 height 14
click at [1362, 185] on div "BR19 - [GEOGRAPHIC_DATA]" at bounding box center [1444, 187] width 234 height 20
click at [1390, 757] on button "Buscar" at bounding box center [1384, 755] width 109 height 22
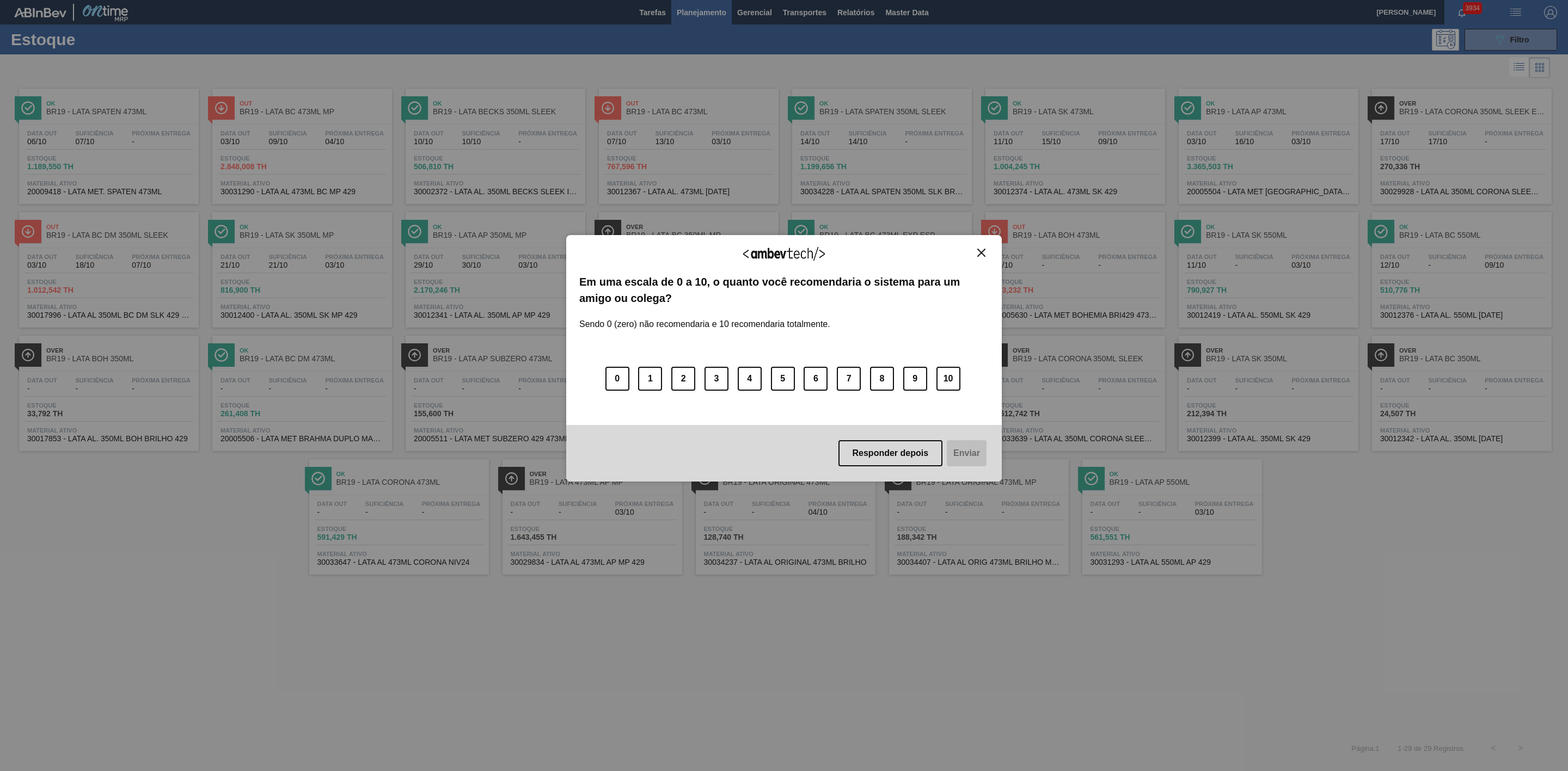
click at [983, 253] on img "Close" at bounding box center [981, 252] width 8 height 8
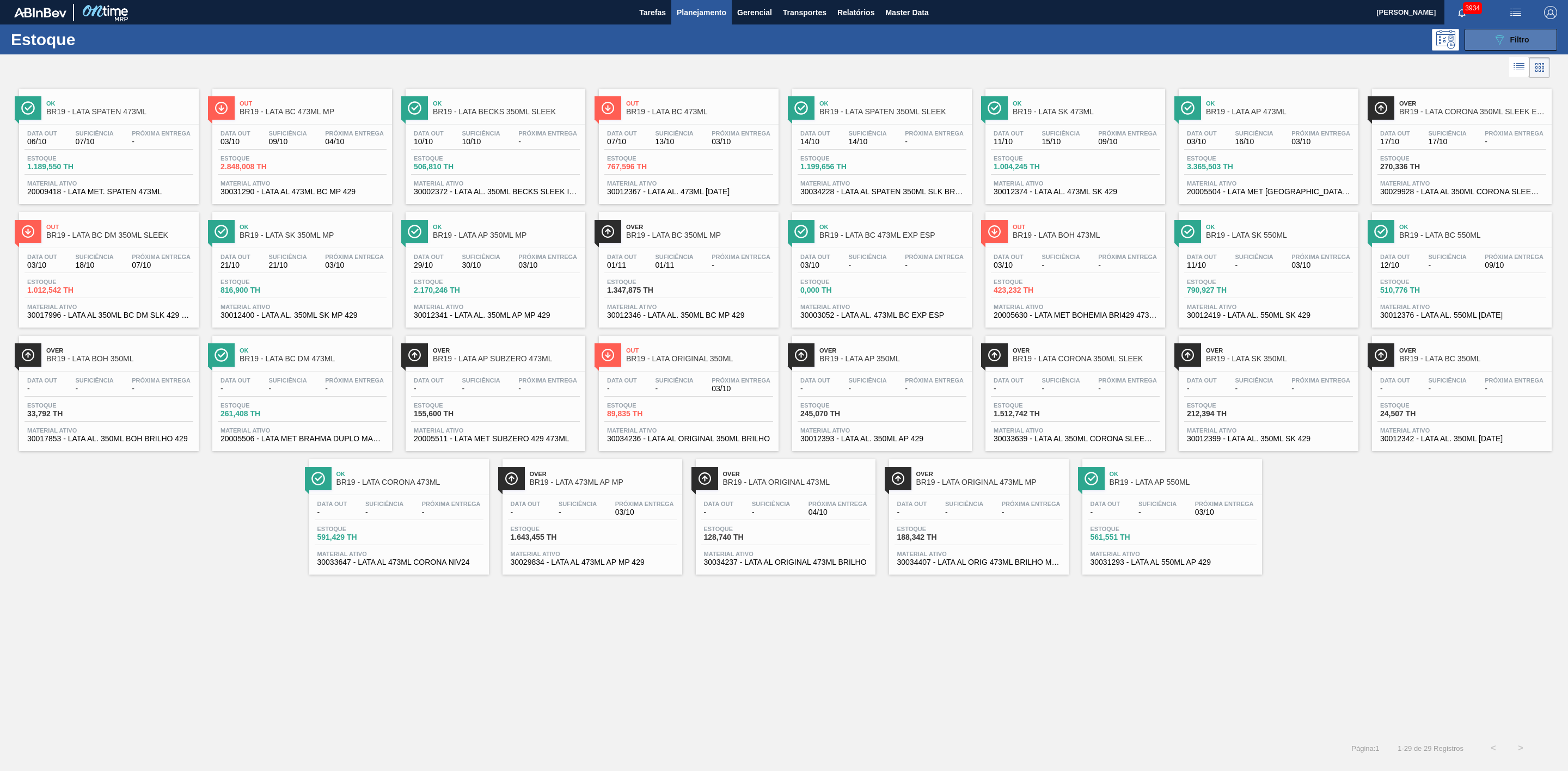
click at [1489, 38] on button "089F7B8B-B2A5-4AFE-B5C0-19BA573D28AC Filtro" at bounding box center [1510, 39] width 93 height 22
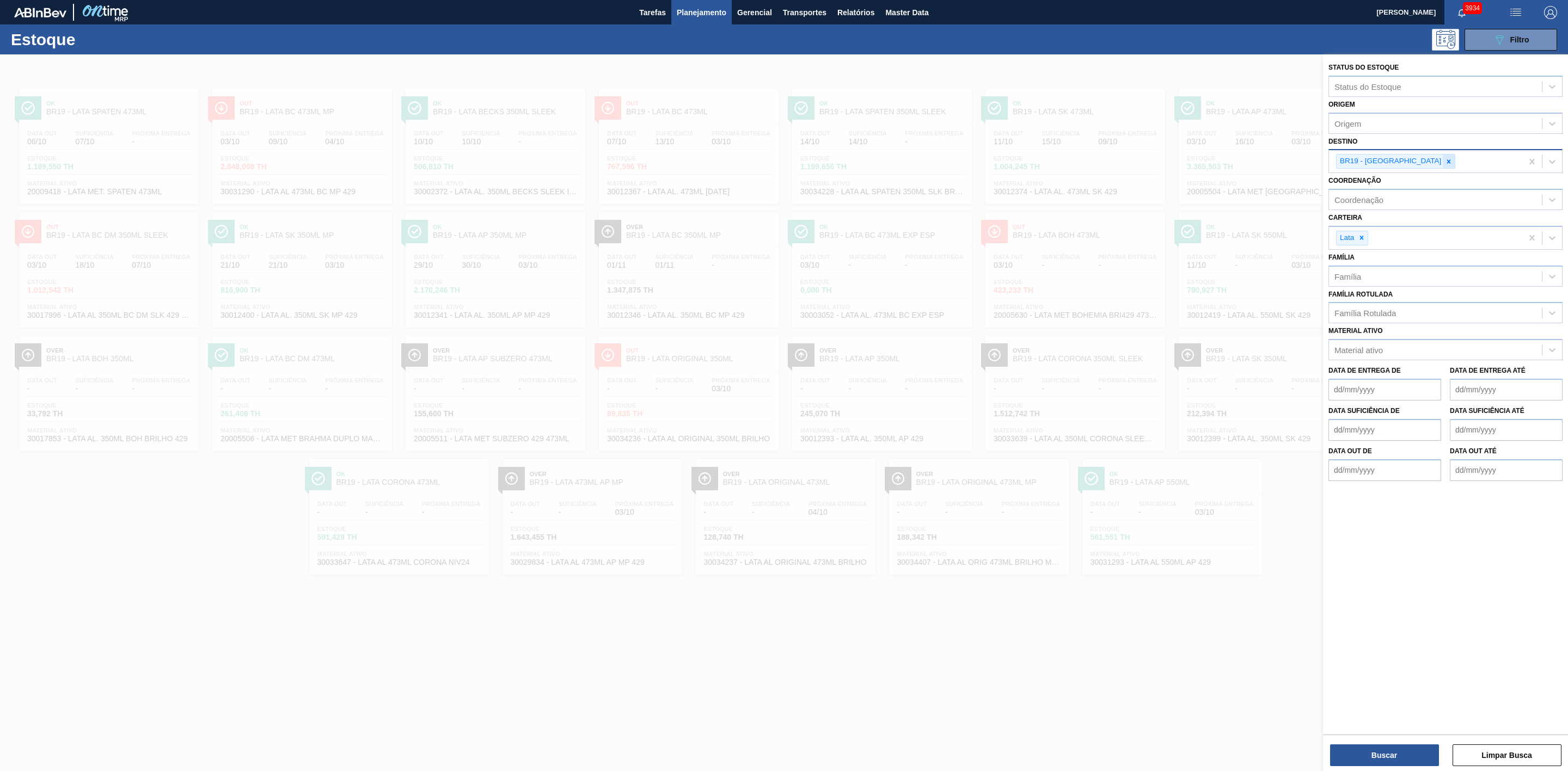
click at [1447, 161] on icon at bounding box center [1449, 161] width 4 height 4
click at [1374, 187] on div "BR18 - [GEOGRAPHIC_DATA]" at bounding box center [1444, 187] width 234 height 20
click at [1412, 749] on button "Buscar" at bounding box center [1384, 755] width 109 height 22
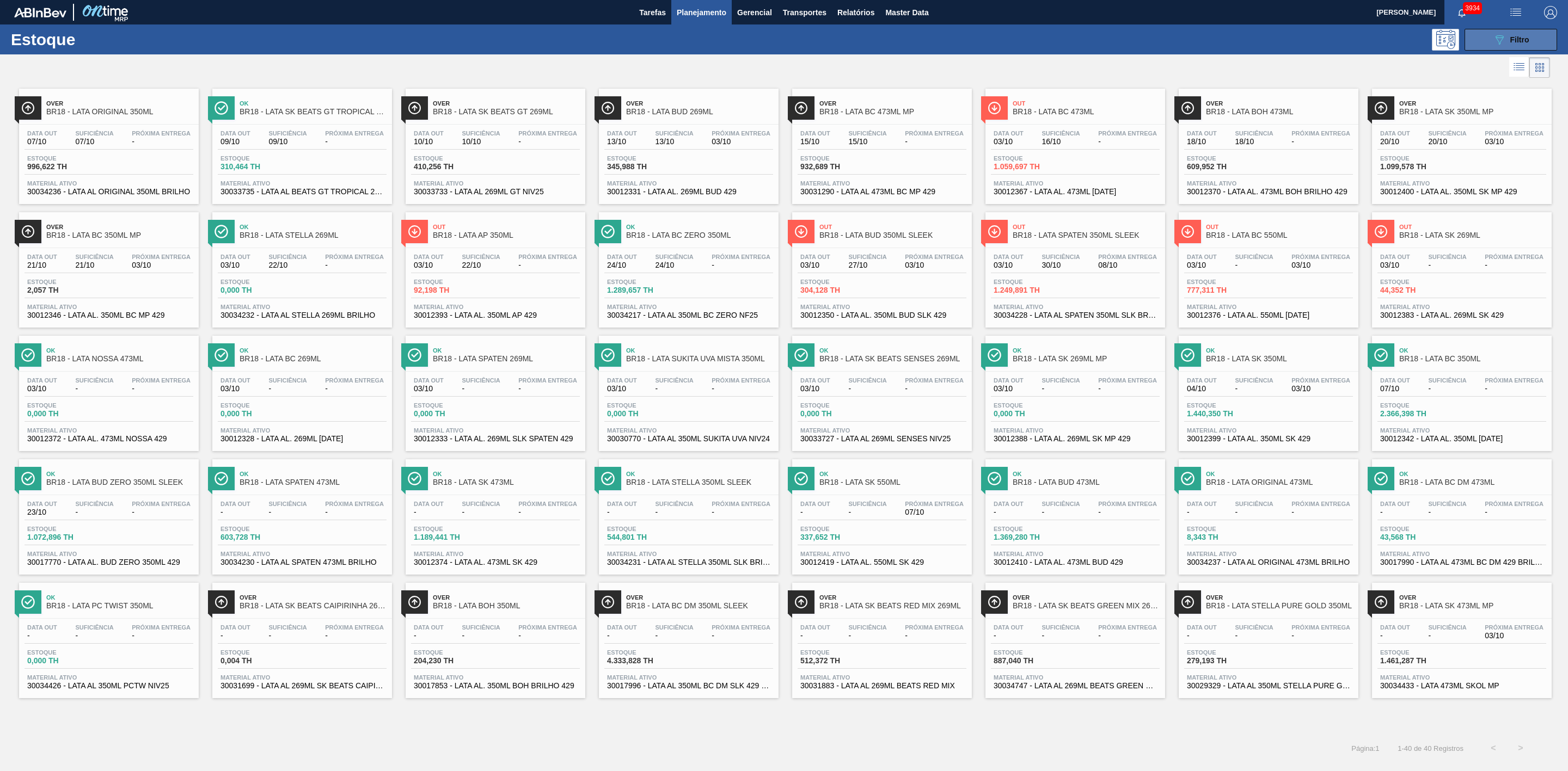
click at [1487, 42] on button "089F7B8B-B2A5-4AFE-B5C0-19BA573D28AC Filtro" at bounding box center [1510, 39] width 93 height 22
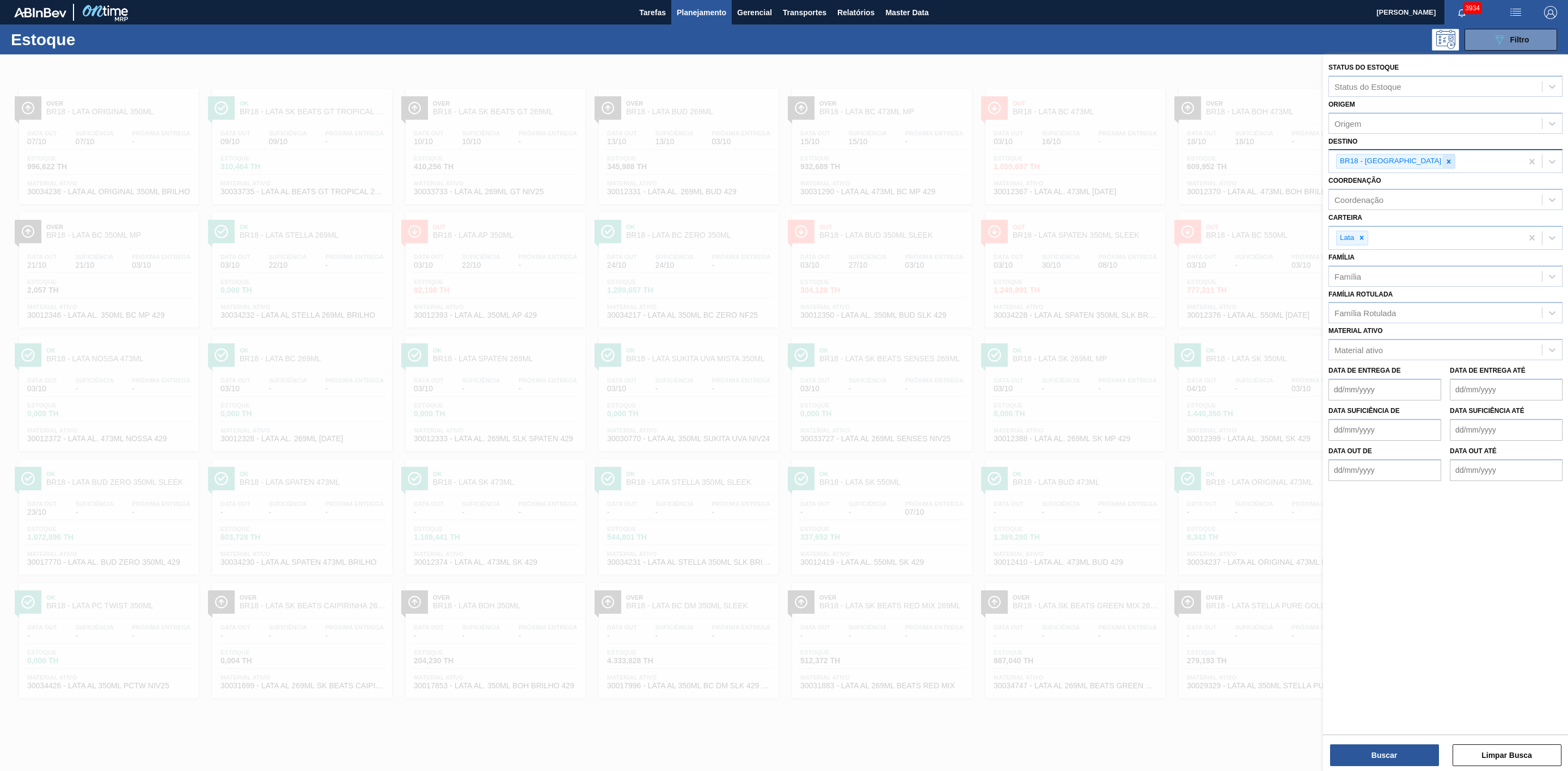
click at [1444, 158] on icon at bounding box center [1448, 161] width 8 height 8
click at [1367, 203] on div "BR11 - São Luís" at bounding box center [1444, 206] width 234 height 20
click at [1396, 751] on button "Buscar" at bounding box center [1384, 755] width 109 height 22
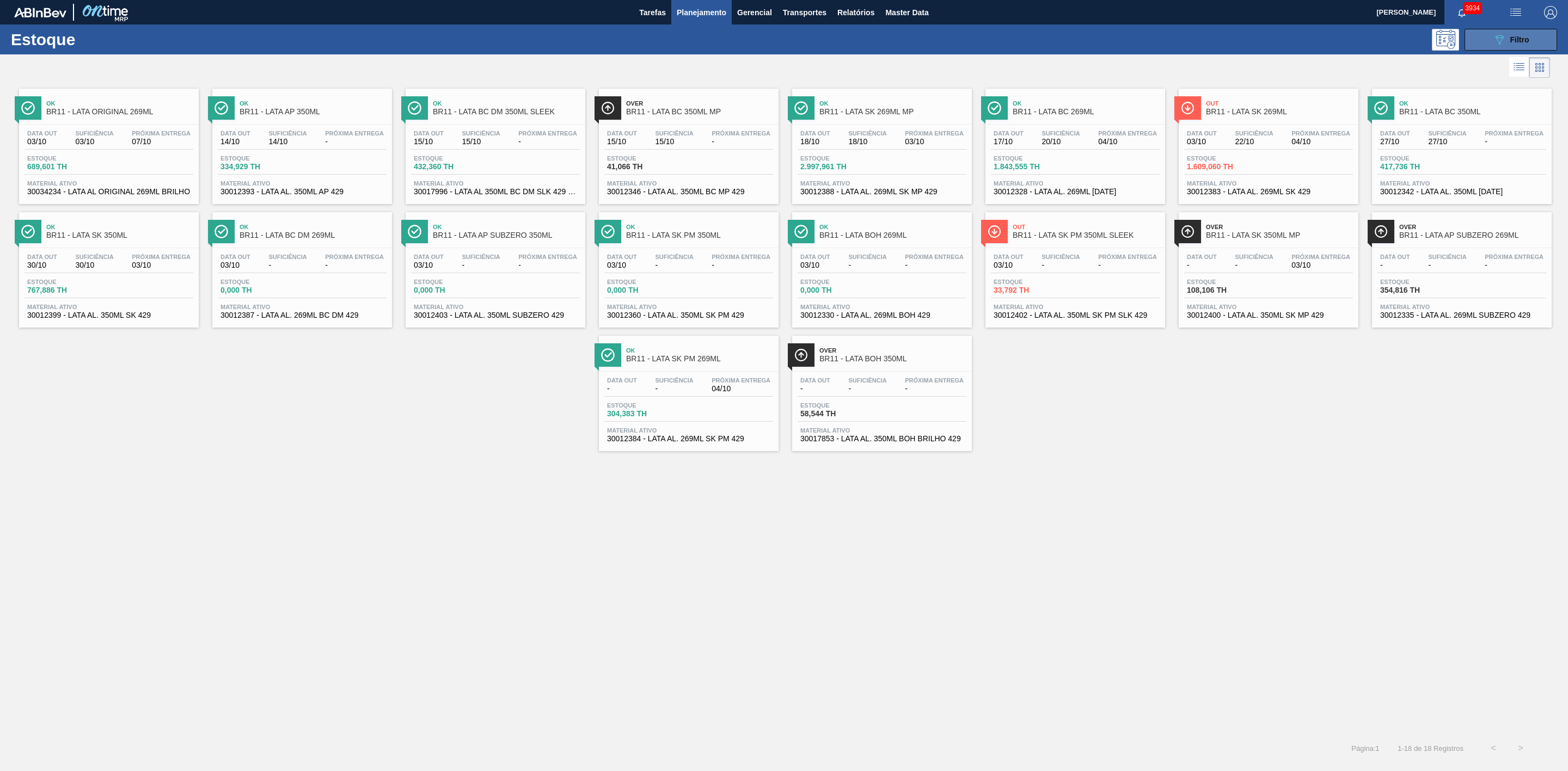
click at [1499, 48] on button "089F7B8B-B2A5-4AFE-B5C0-19BA573D28AC Filtro" at bounding box center [1510, 39] width 93 height 22
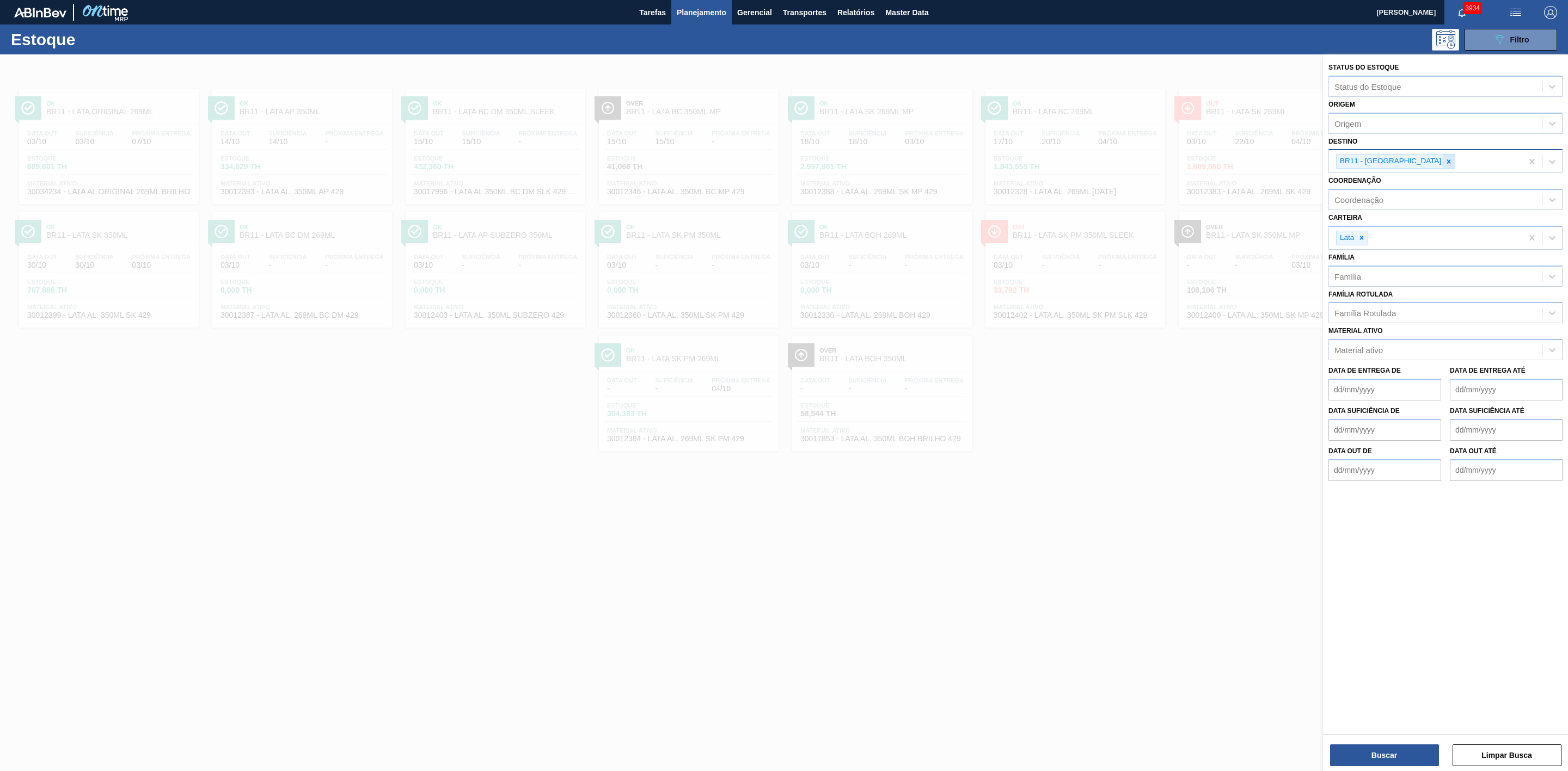
click at [1444, 160] on icon at bounding box center [1448, 161] width 8 height 8
click at [1375, 183] on div "BR13 - Piraí" at bounding box center [1444, 187] width 234 height 20
click at [1385, 756] on button "Buscar" at bounding box center [1384, 755] width 109 height 22
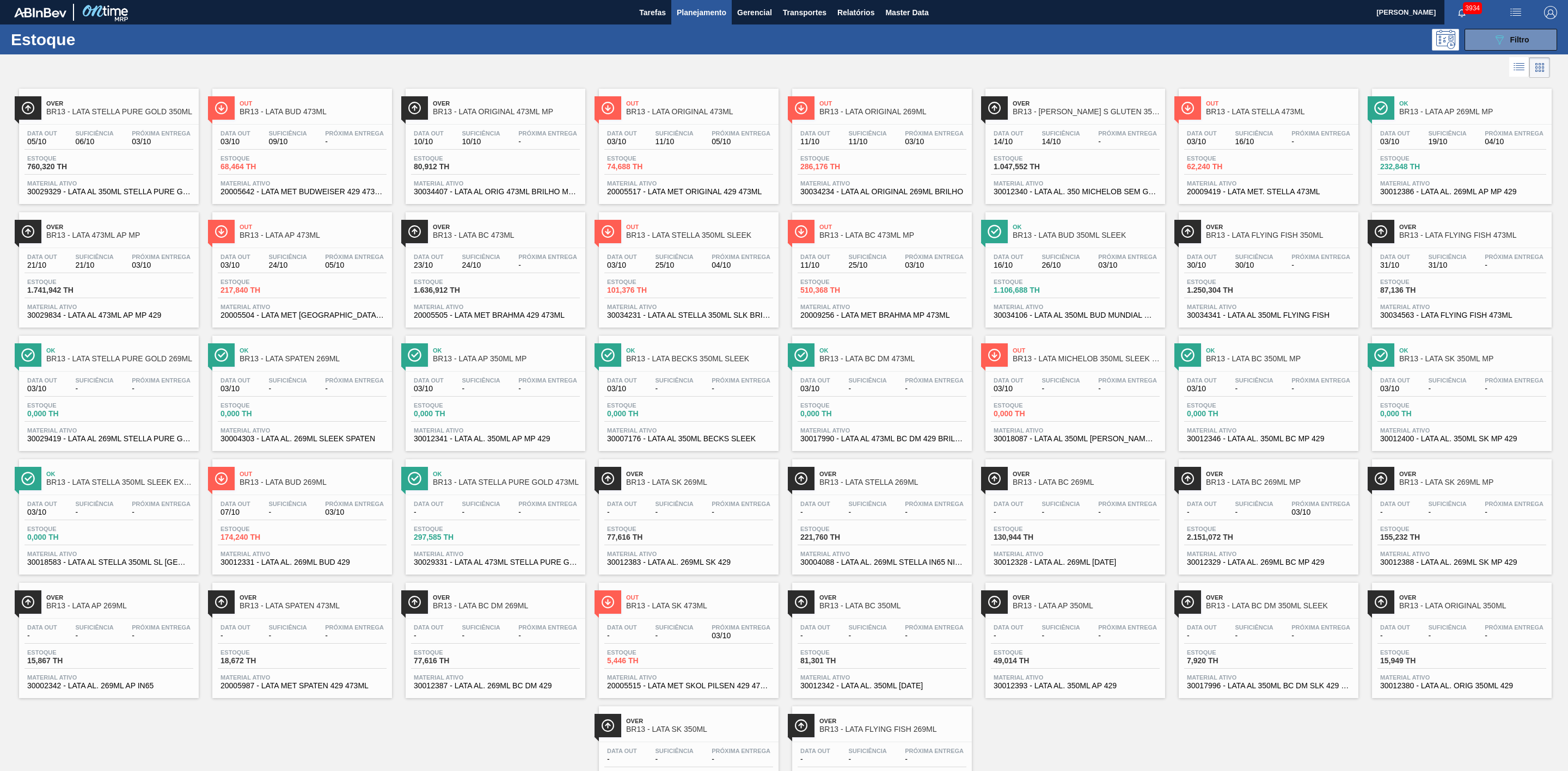
click at [711, 239] on span "BR13 - LATA STELLA 350ML SLEEK" at bounding box center [699, 235] width 147 height 8
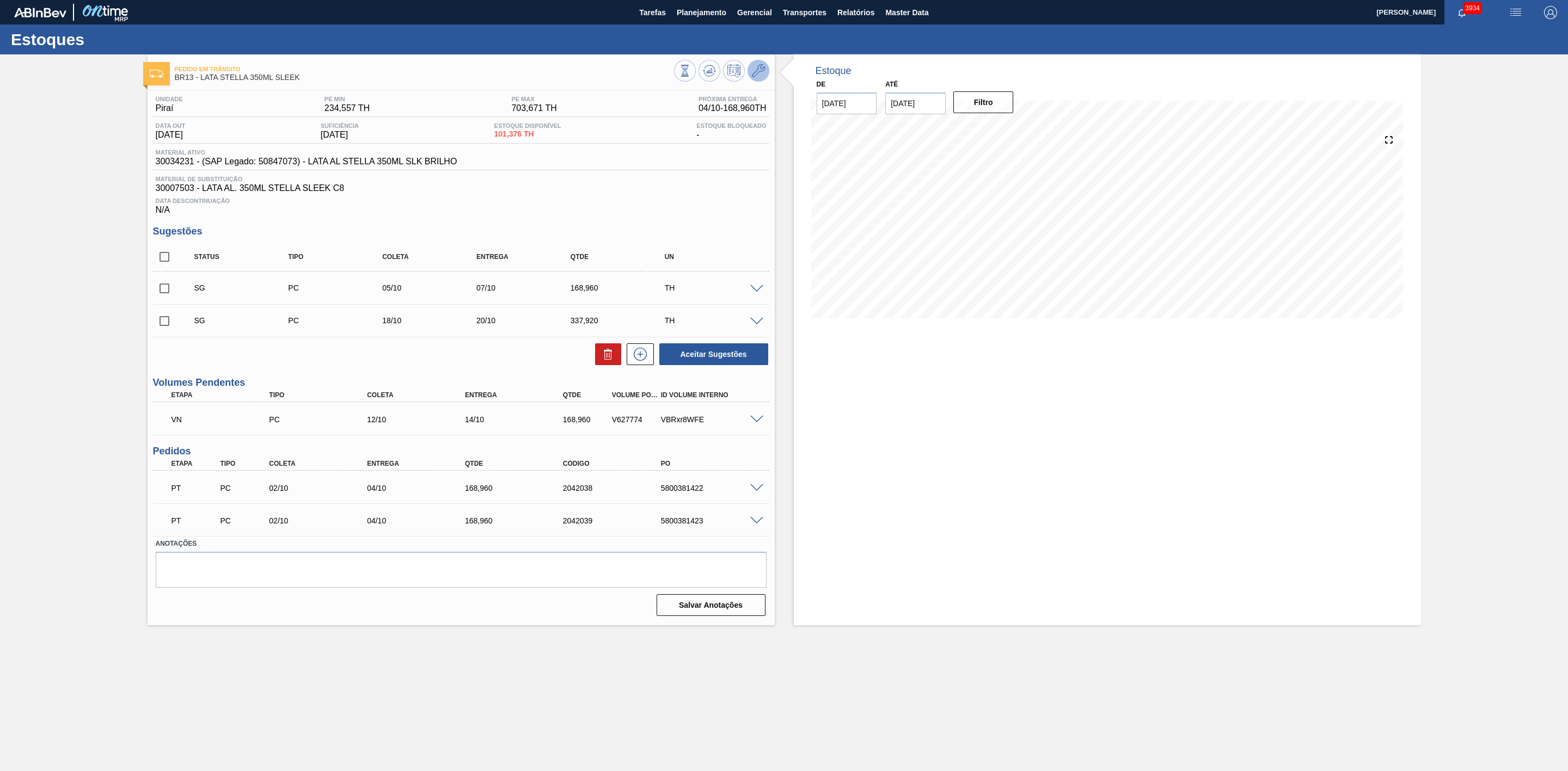
click at [763, 75] on icon at bounding box center [758, 70] width 13 height 13
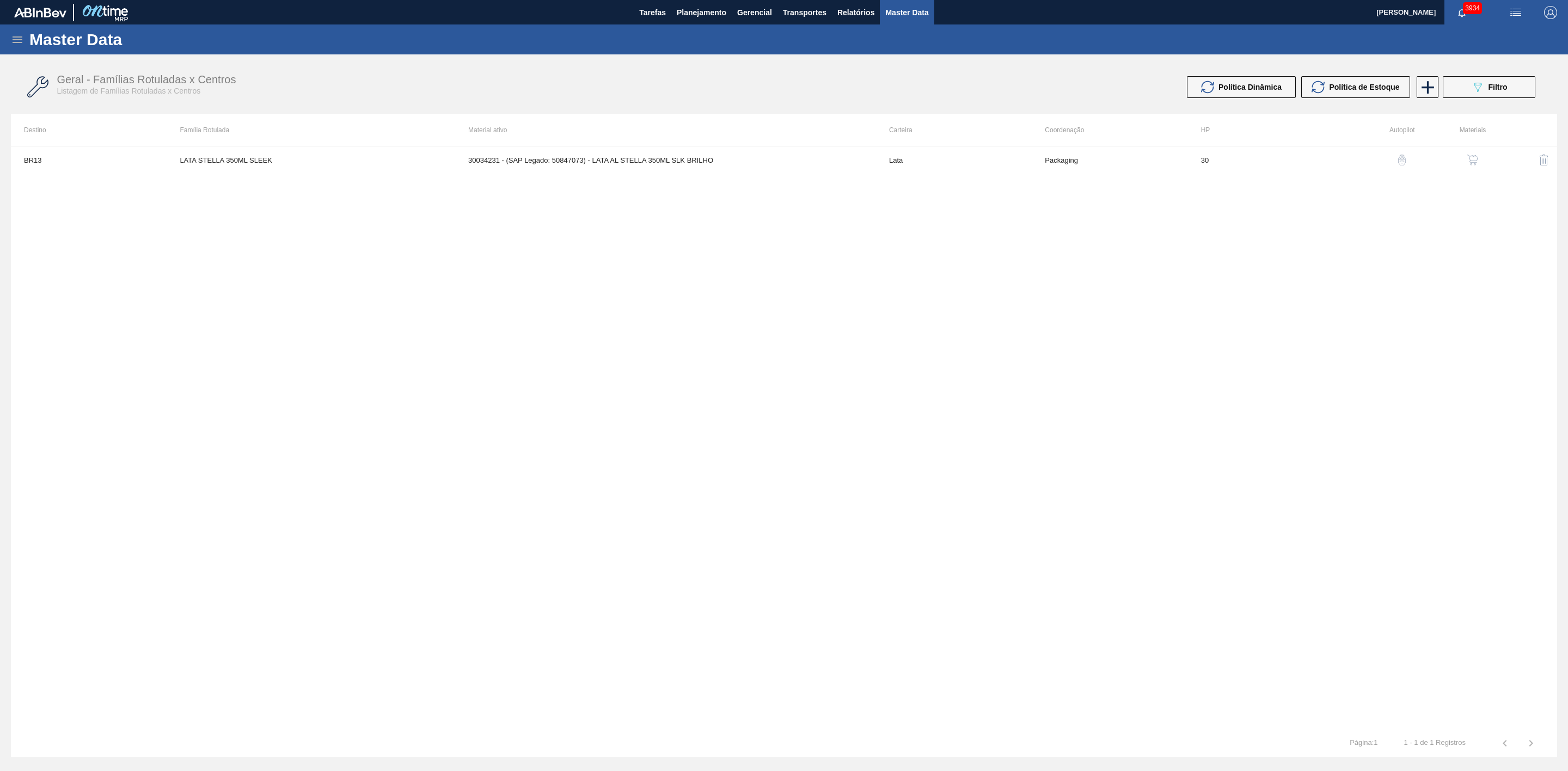
click at [1469, 158] on img "button" at bounding box center [1472, 160] width 11 height 11
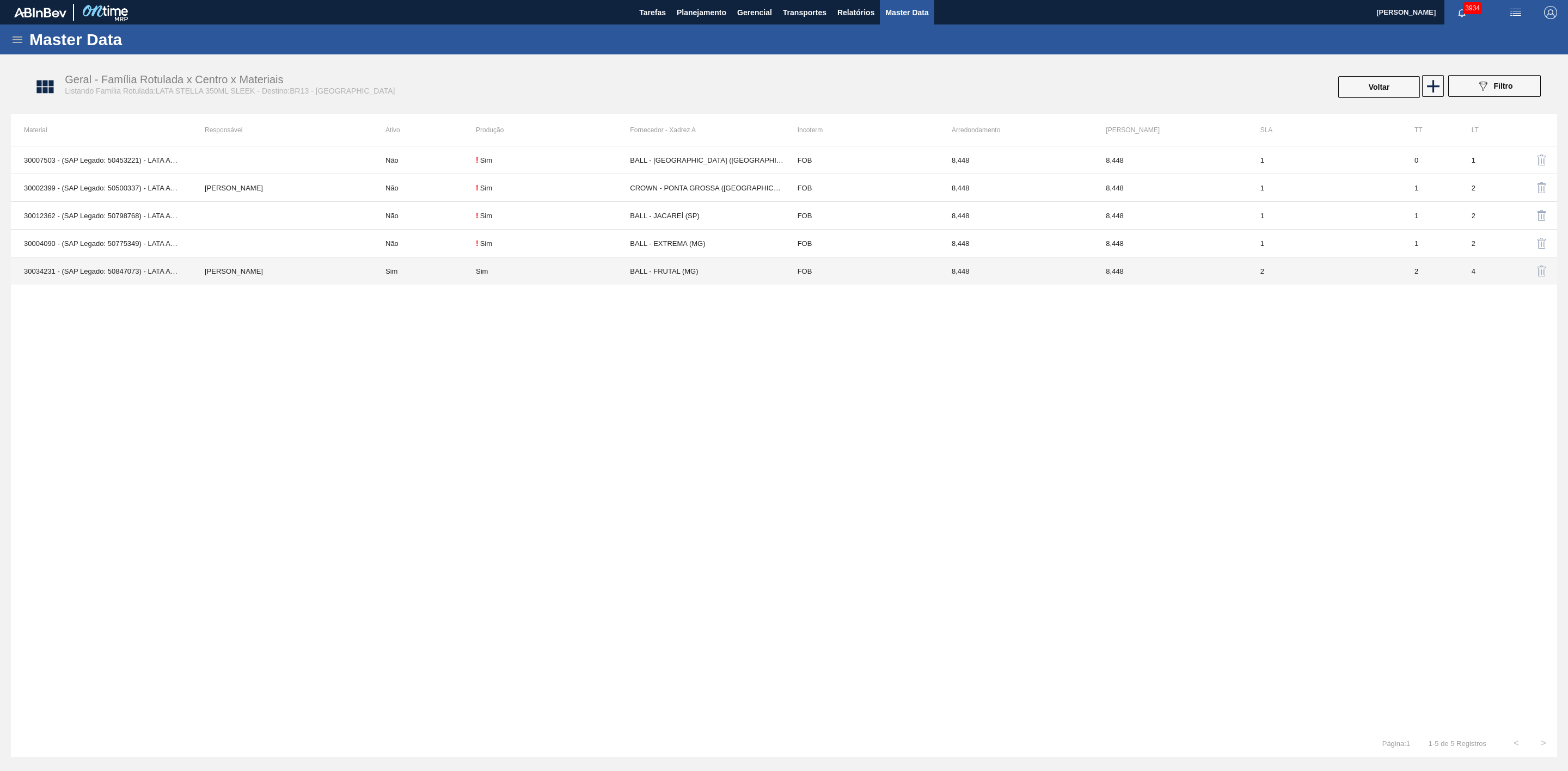
click at [650, 273] on td "BALL - FRUTAL (MG)" at bounding box center [707, 271] width 154 height 28
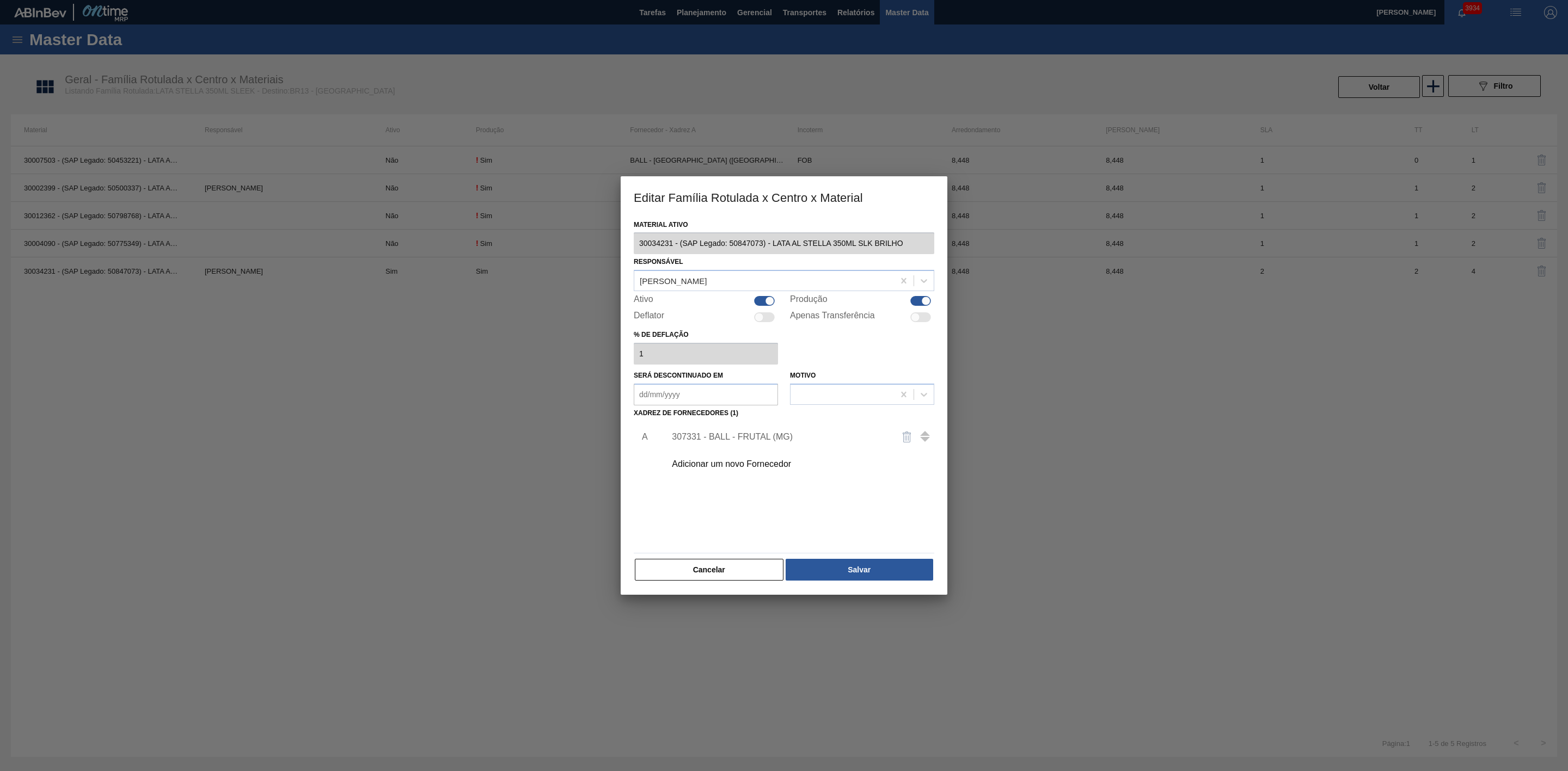
click at [758, 461] on div "Adicionar um novo Fornecedor" at bounding box center [778, 464] width 213 height 9
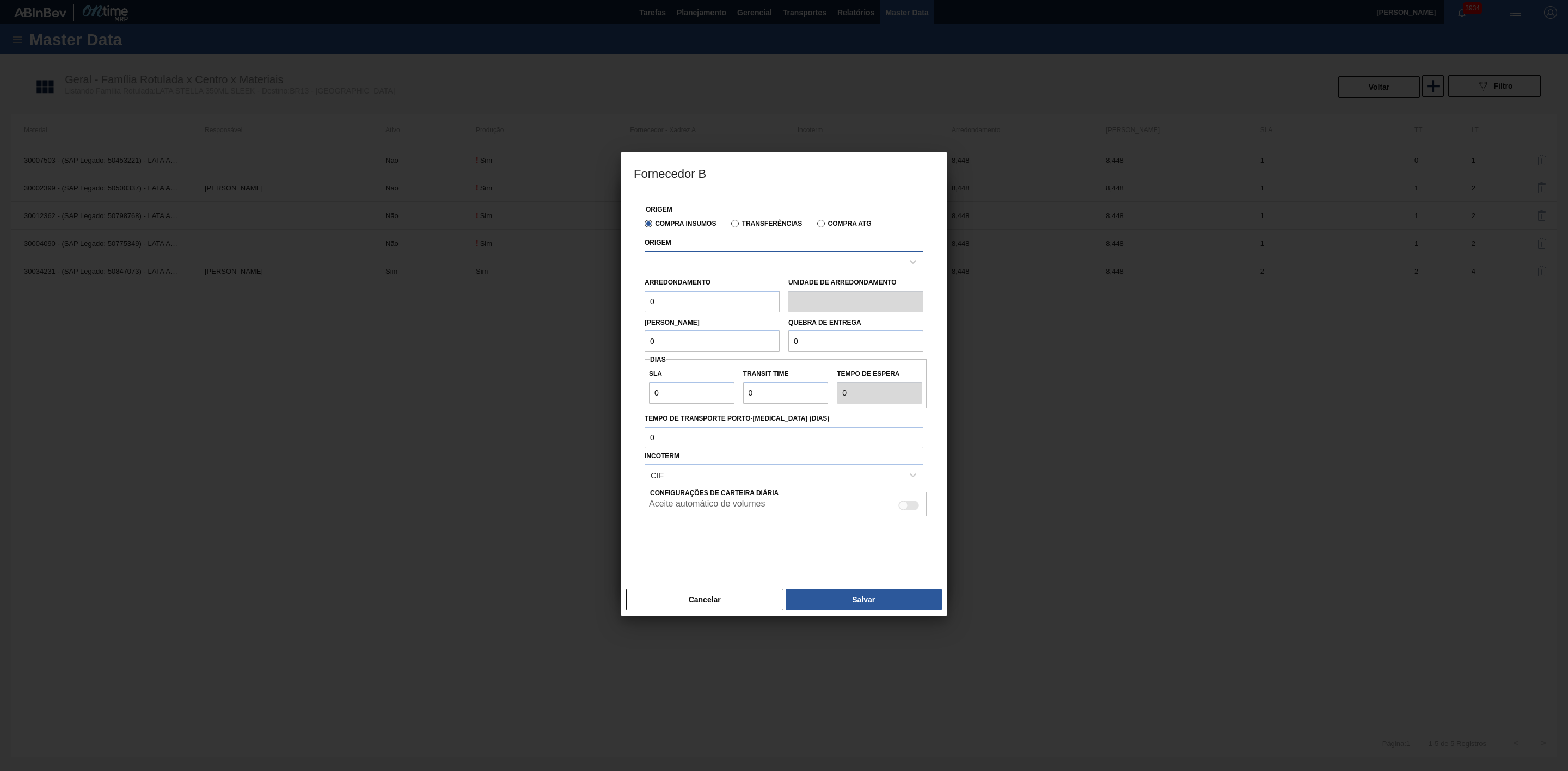
click at [699, 255] on div at bounding box center [773, 261] width 257 height 16
click at [730, 290] on div "289877 - BALL - TRÊS RIOS (RJ)" at bounding box center [784, 288] width 279 height 20
click at [704, 294] on input "0" at bounding box center [712, 301] width 135 height 22
drag, startPoint x: 671, startPoint y: 341, endPoint x: 617, endPoint y: 340, distance: 54.0
click at [617, 340] on div "Fornecedor B Origem Compra Insumos Transferências Compra ATG Origem 289877 - BA…" at bounding box center [784, 386] width 1568 height 771
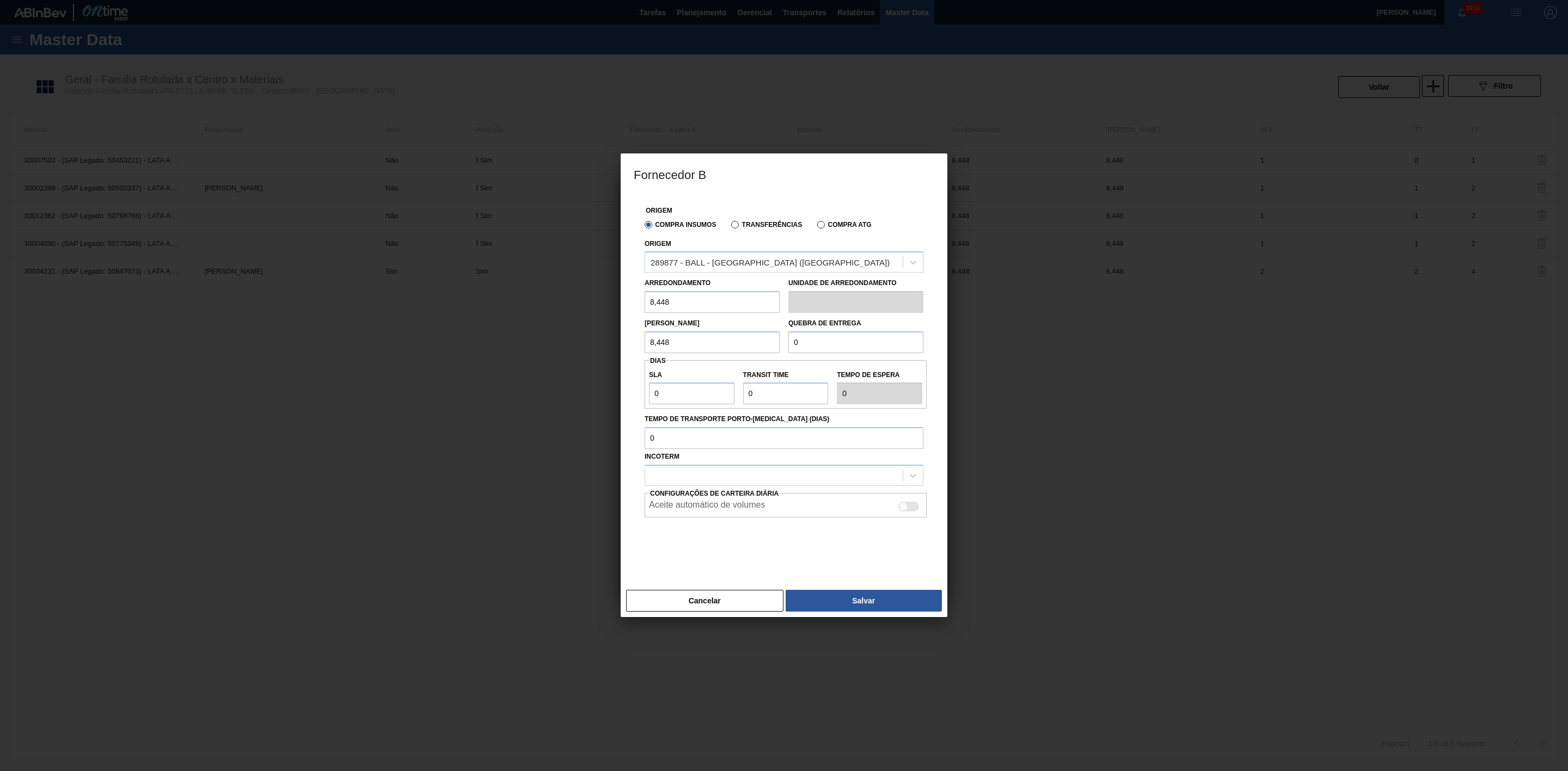
drag, startPoint x: 809, startPoint y: 340, endPoint x: 750, endPoint y: 325, distance: 60.9
click at [750, 325] on div "Lote Mínimo 8,448 Quebra de entrega 0" at bounding box center [784, 333] width 287 height 40
click at [679, 392] on input "0" at bounding box center [691, 393] width 85 height 22
drag, startPoint x: 849, startPoint y: 344, endPoint x: 755, endPoint y: 343, distance: 94.0
click at [755, 343] on div "Lote Mínimo 8,448 Quebra de entrega 168,96" at bounding box center [784, 333] width 287 height 40
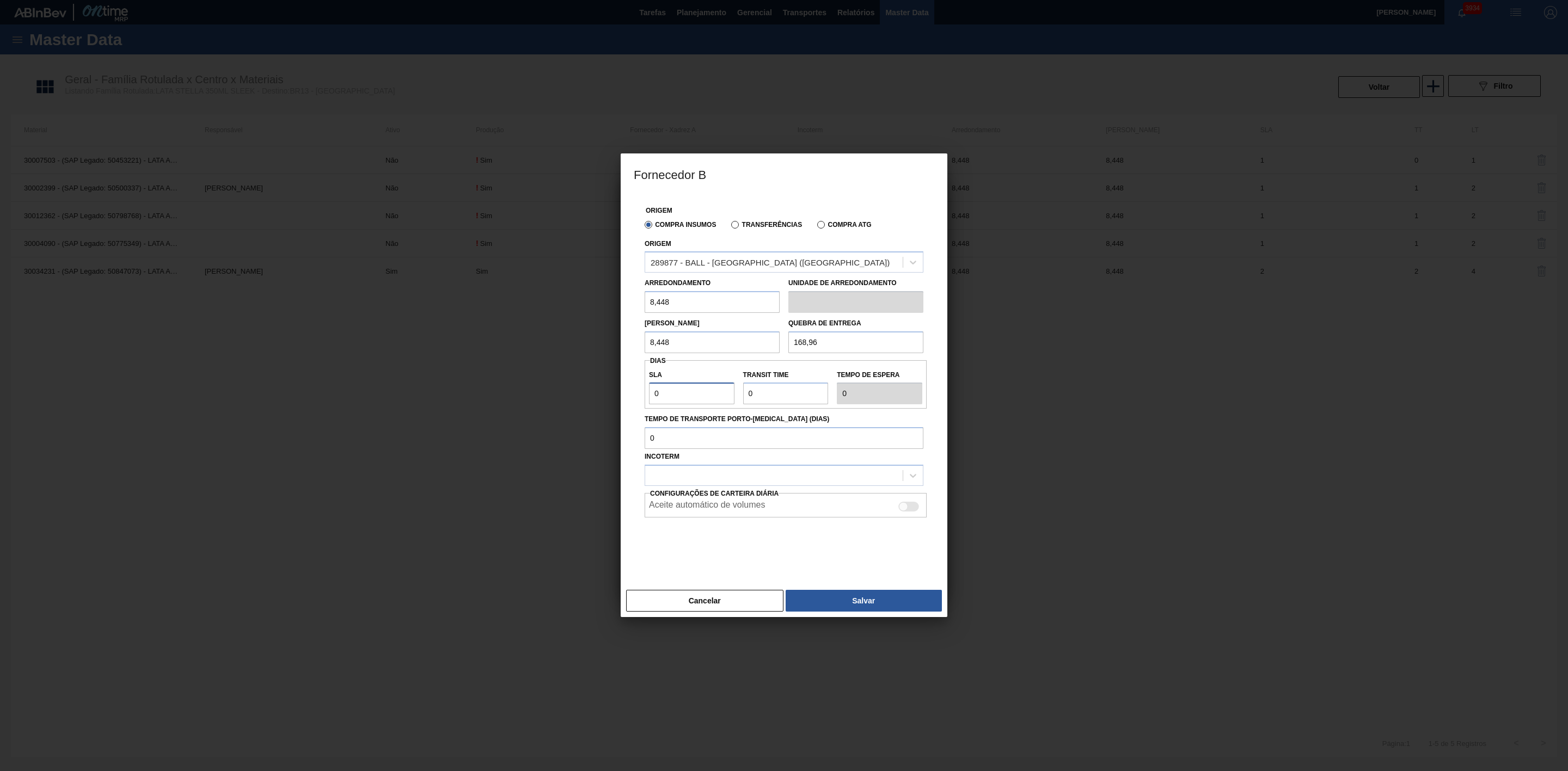
drag, startPoint x: 689, startPoint y: 399, endPoint x: 683, endPoint y: 397, distance: 6.3
click at [689, 399] on input "0" at bounding box center [691, 393] width 85 height 22
click at [659, 471] on div at bounding box center [773, 476] width 257 height 16
click at [672, 522] on div "FOB" at bounding box center [784, 522] width 279 height 20
click at [889, 599] on button "Salvar" at bounding box center [863, 600] width 156 height 22
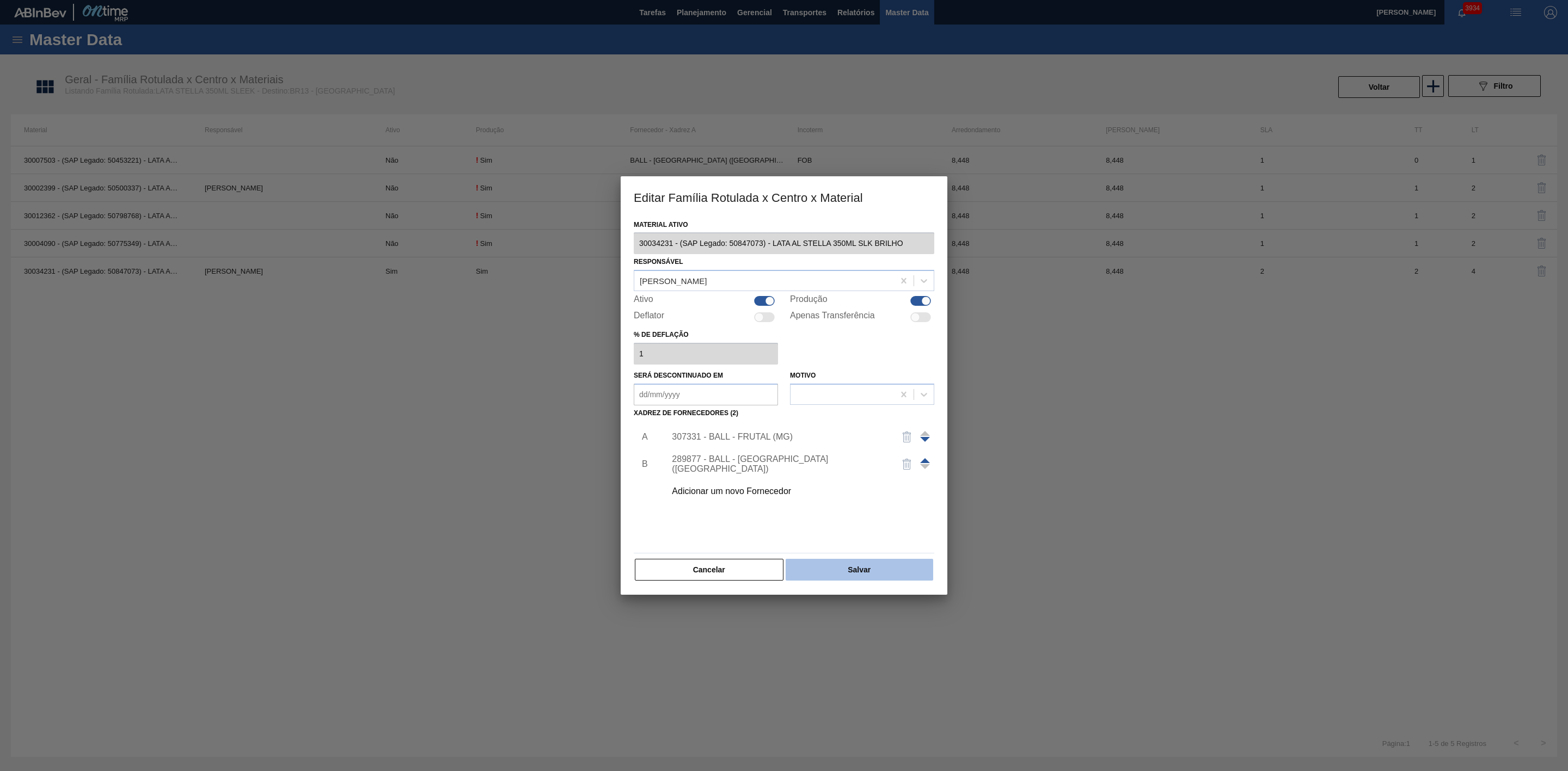
click at [843, 569] on button "Salvar" at bounding box center [859, 569] width 147 height 22
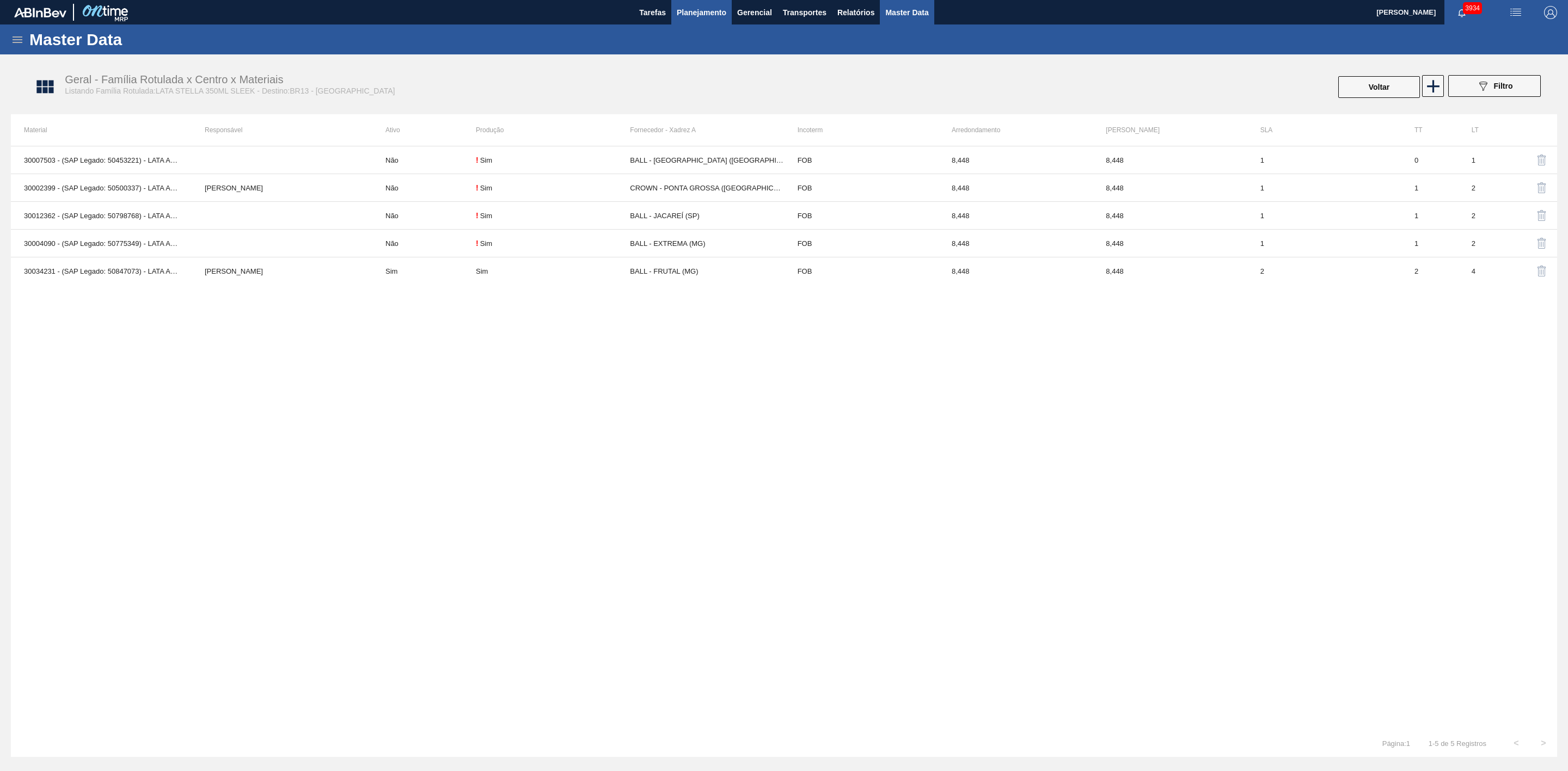
click at [675, 5] on button "Planejamento" at bounding box center [701, 12] width 60 height 24
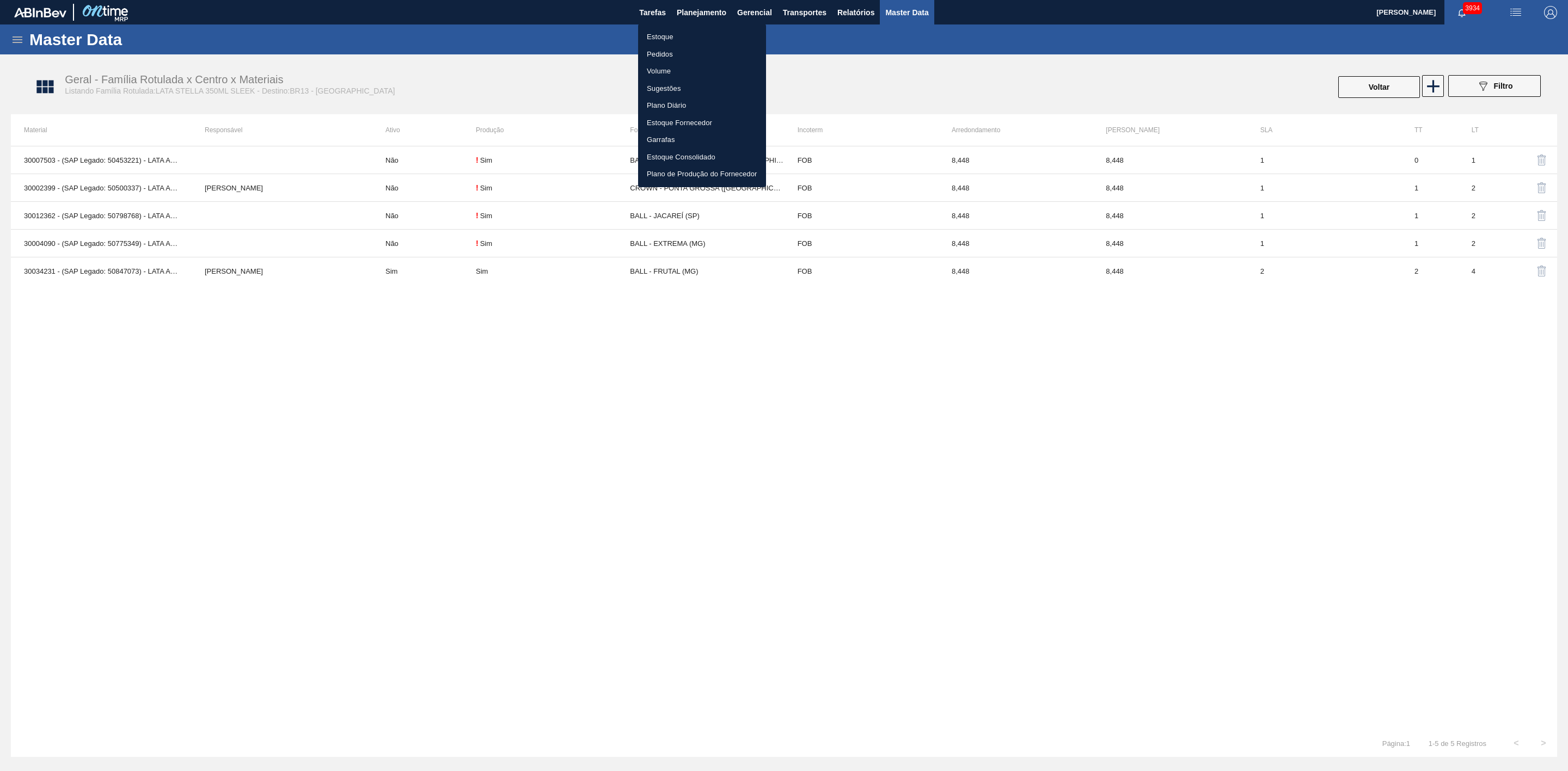
click at [668, 38] on li "Estoque" at bounding box center [702, 37] width 128 height 18
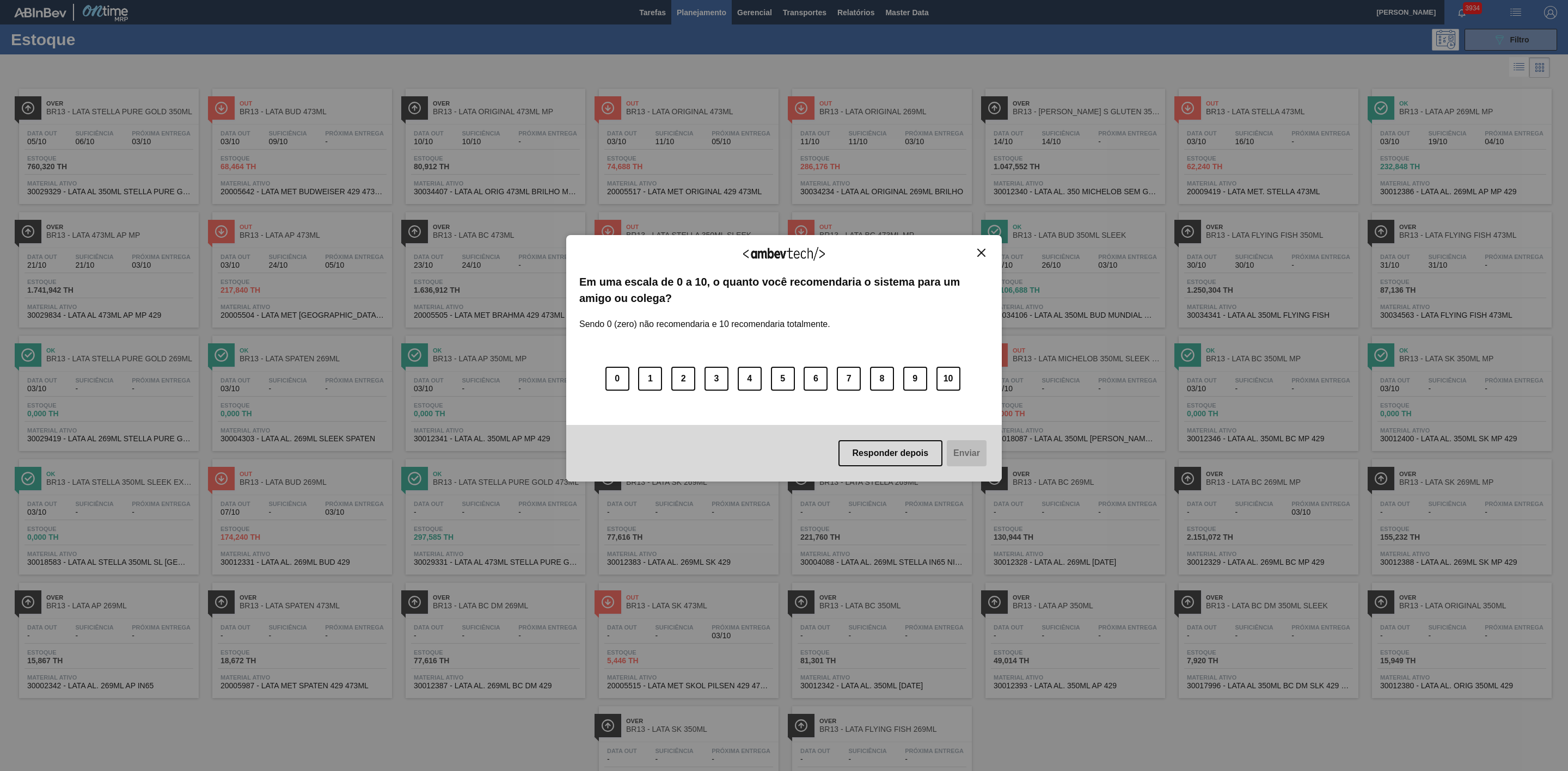
click at [977, 254] on img "Close" at bounding box center [981, 252] width 8 height 8
click at [979, 251] on img "Close" at bounding box center [981, 252] width 8 height 8
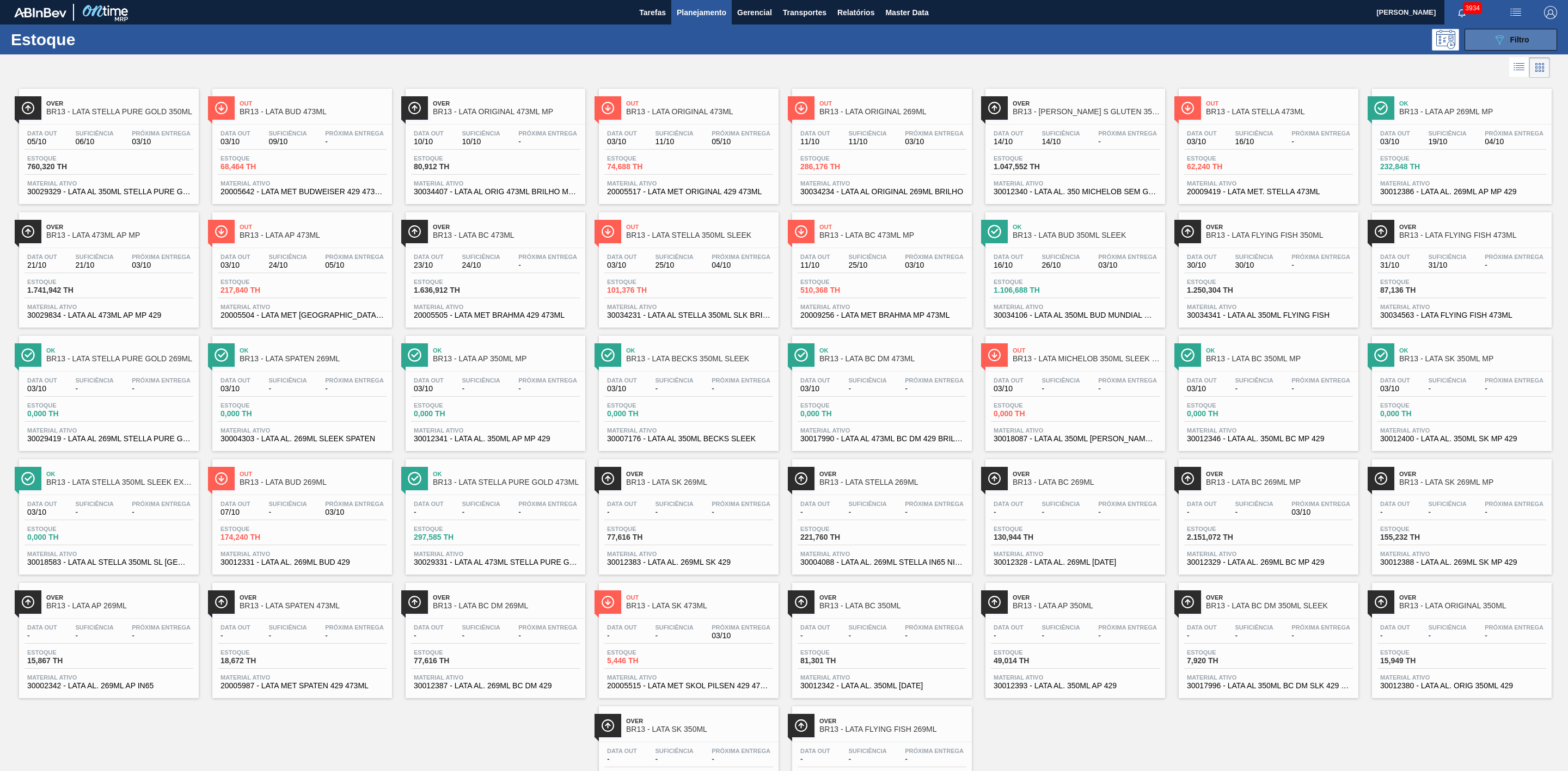
click at [1521, 36] on span "Filtro" at bounding box center [1519, 39] width 19 height 8
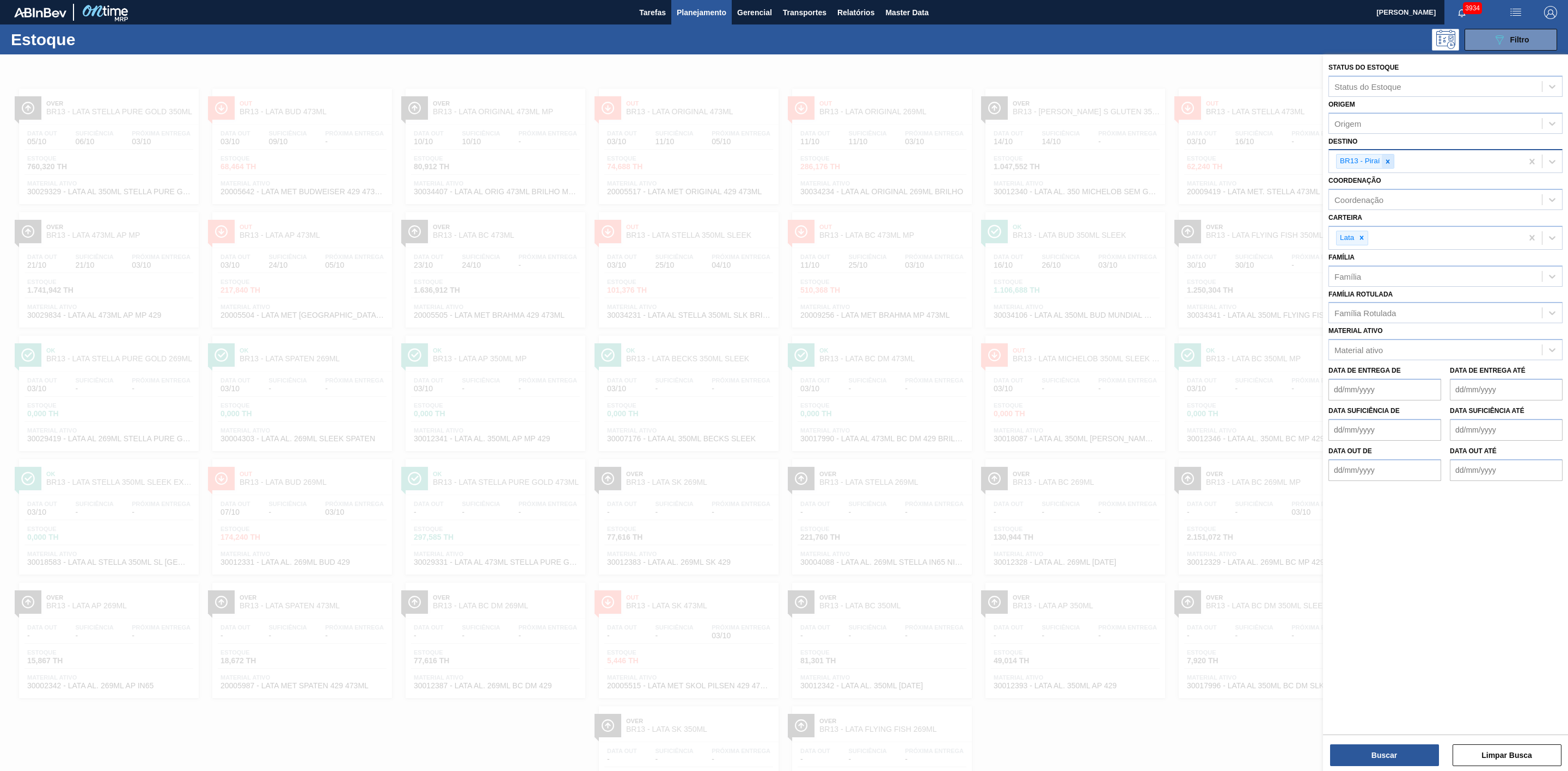
click at [1388, 164] on icon at bounding box center [1387, 161] width 8 height 8
click at [892, 29] on div "089F7B8B-B2A5-4AFE-B5C0-19BA573D28AC Filtro" at bounding box center [873, 39] width 1379 height 22
click at [868, 20] on button "Relatórios" at bounding box center [855, 12] width 48 height 24
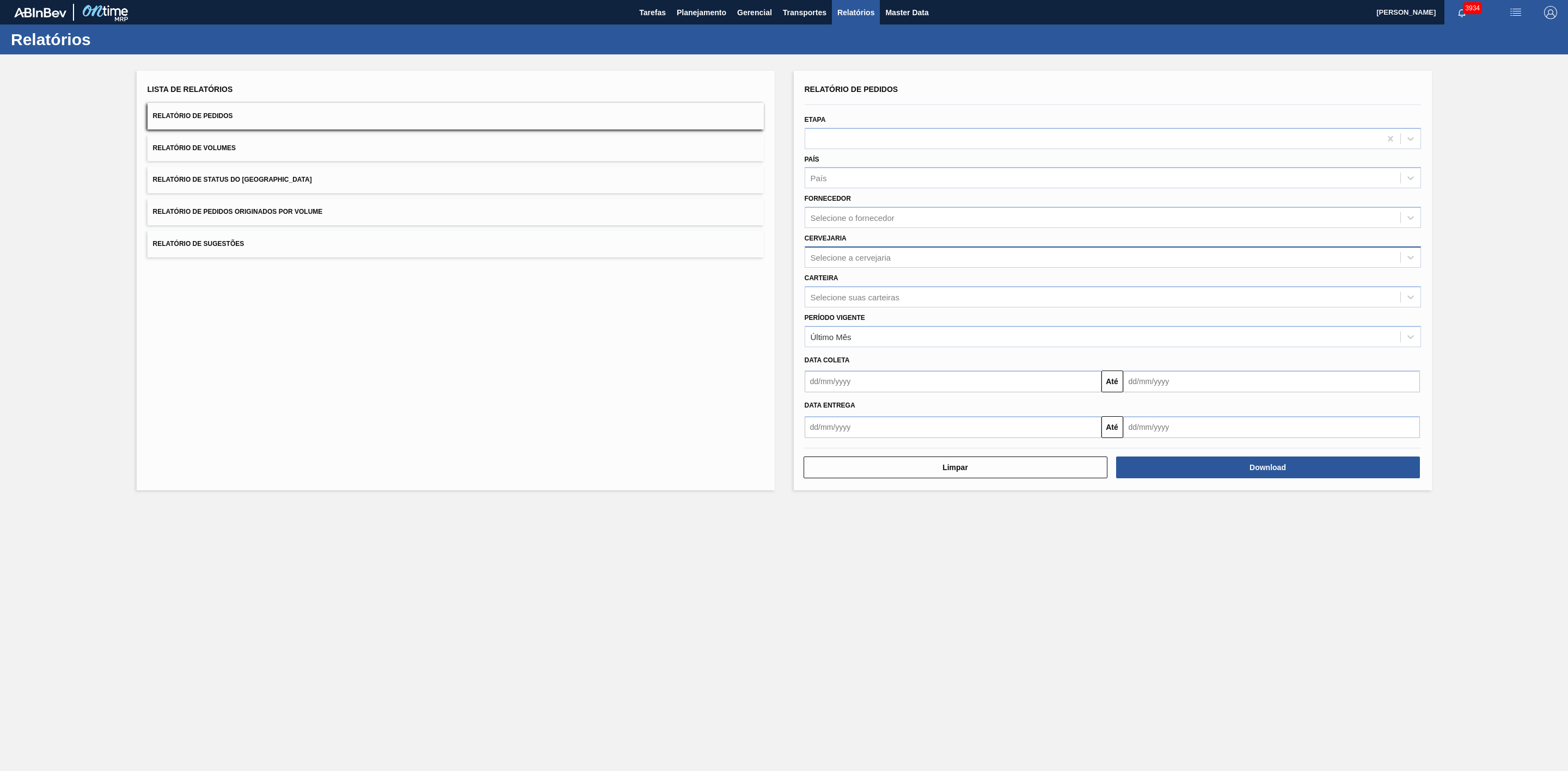
click at [876, 258] on div "Selecione a cervejaria" at bounding box center [851, 257] width 81 height 9
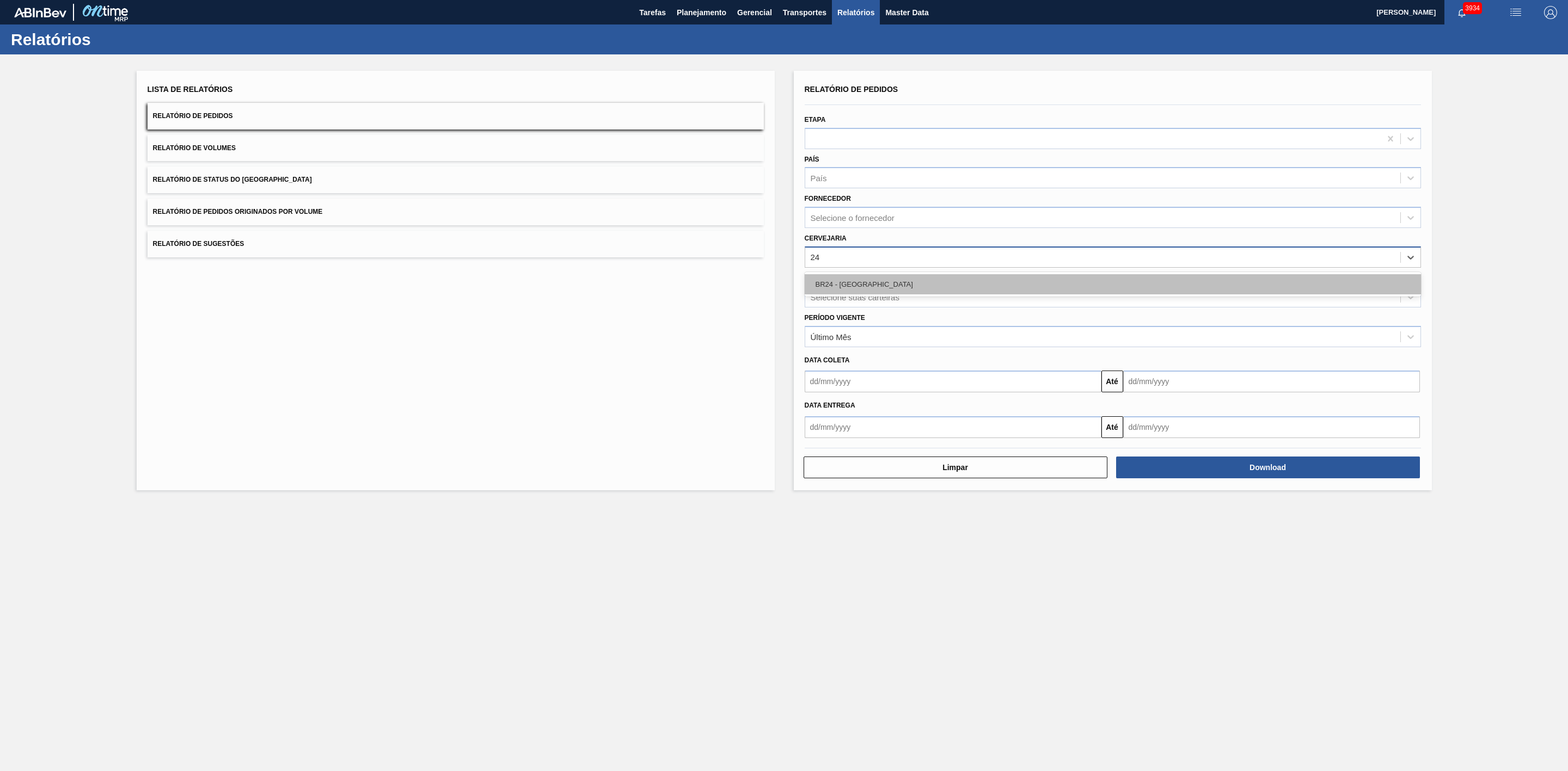
click at [862, 281] on div "BR24 - Ponta Grossa" at bounding box center [1112, 283] width 617 height 20
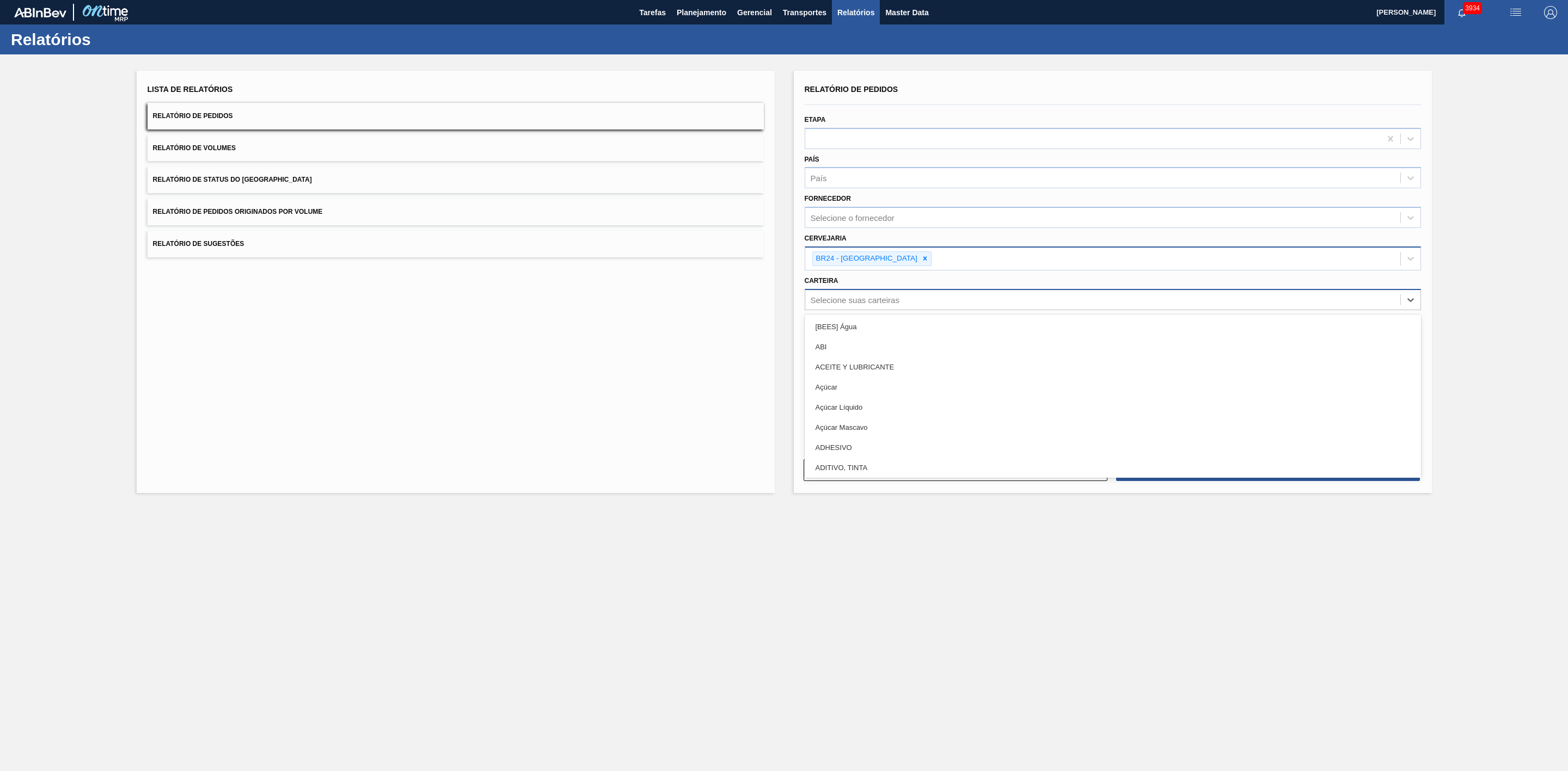
click at [846, 293] on div "Selecione suas carteiras" at bounding box center [1103, 299] width 595 height 16
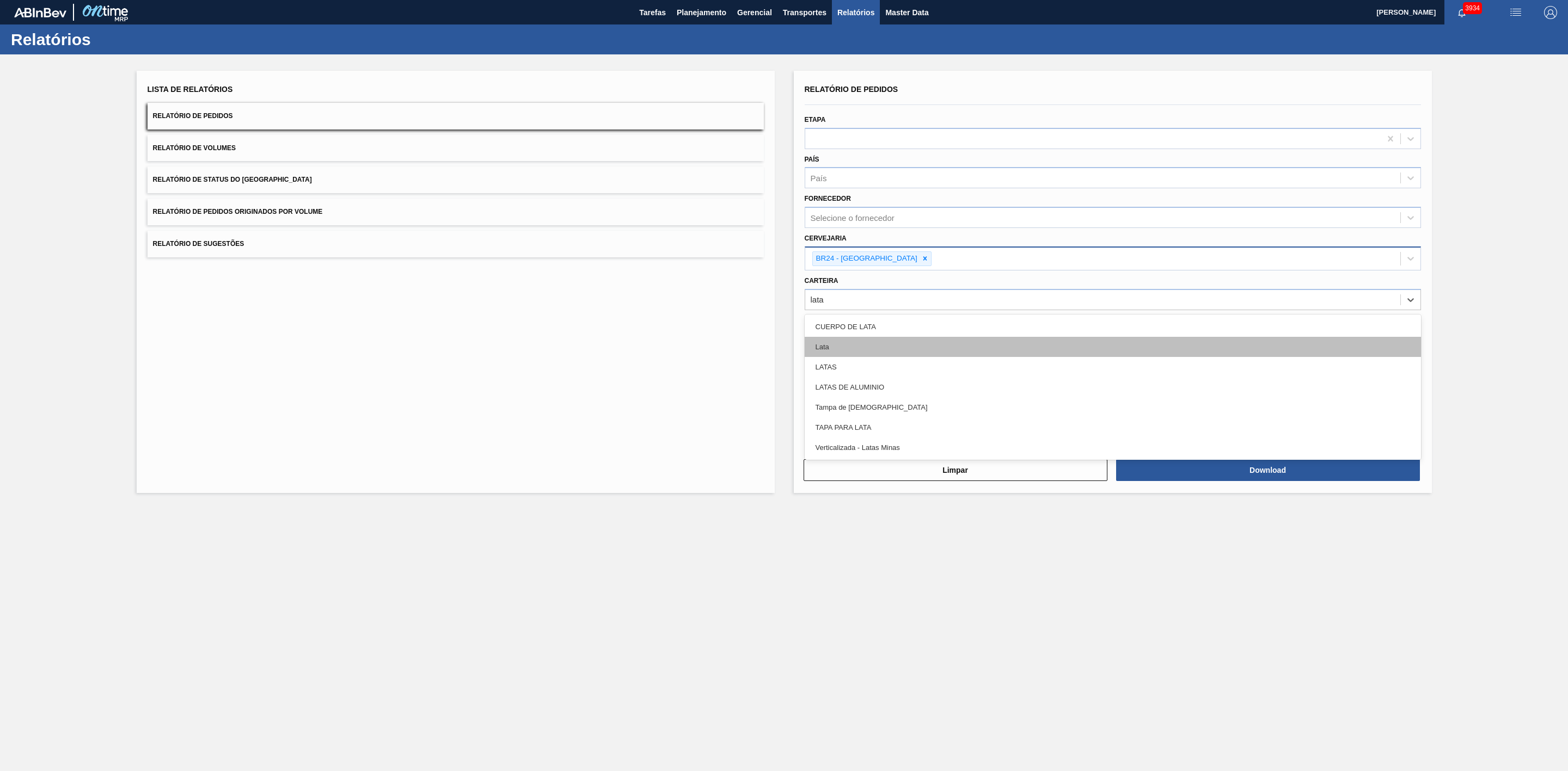
click at [827, 346] on div "Lata" at bounding box center [1112, 346] width 617 height 20
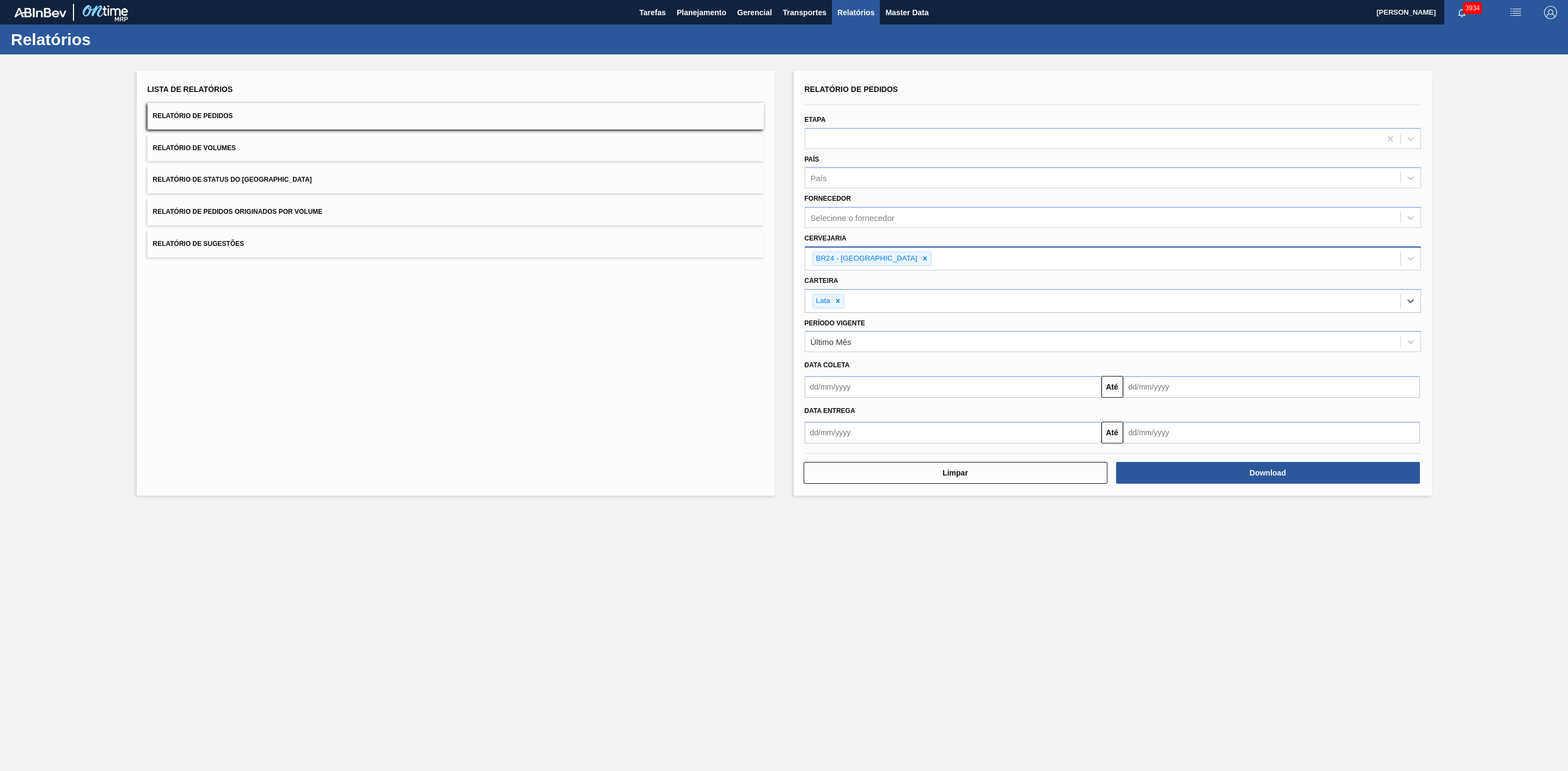
click at [876, 394] on input "text" at bounding box center [952, 386] width 297 height 22
click at [836, 416] on div "outubro 2025" at bounding box center [870, 413] width 130 height 9
click at [902, 447] on div "3" at bounding box center [906, 448] width 15 height 15
click at [1141, 387] on input "text" at bounding box center [1271, 386] width 297 height 22
click at [1140, 417] on div "dom seg ter qua qui sex sab" at bounding box center [1188, 426] width 130 height 18
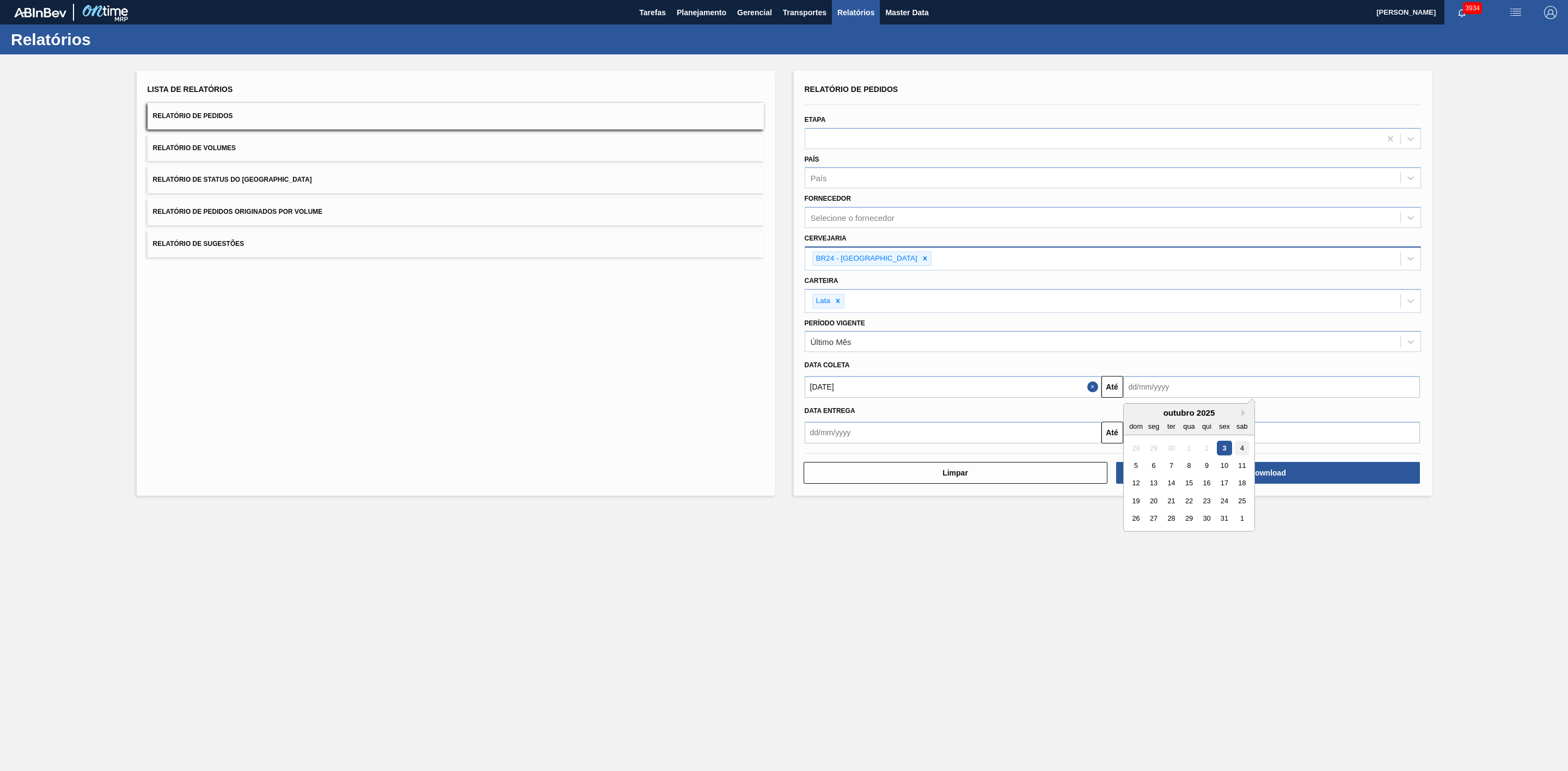
click at [1238, 449] on div "4" at bounding box center [1241, 448] width 15 height 15
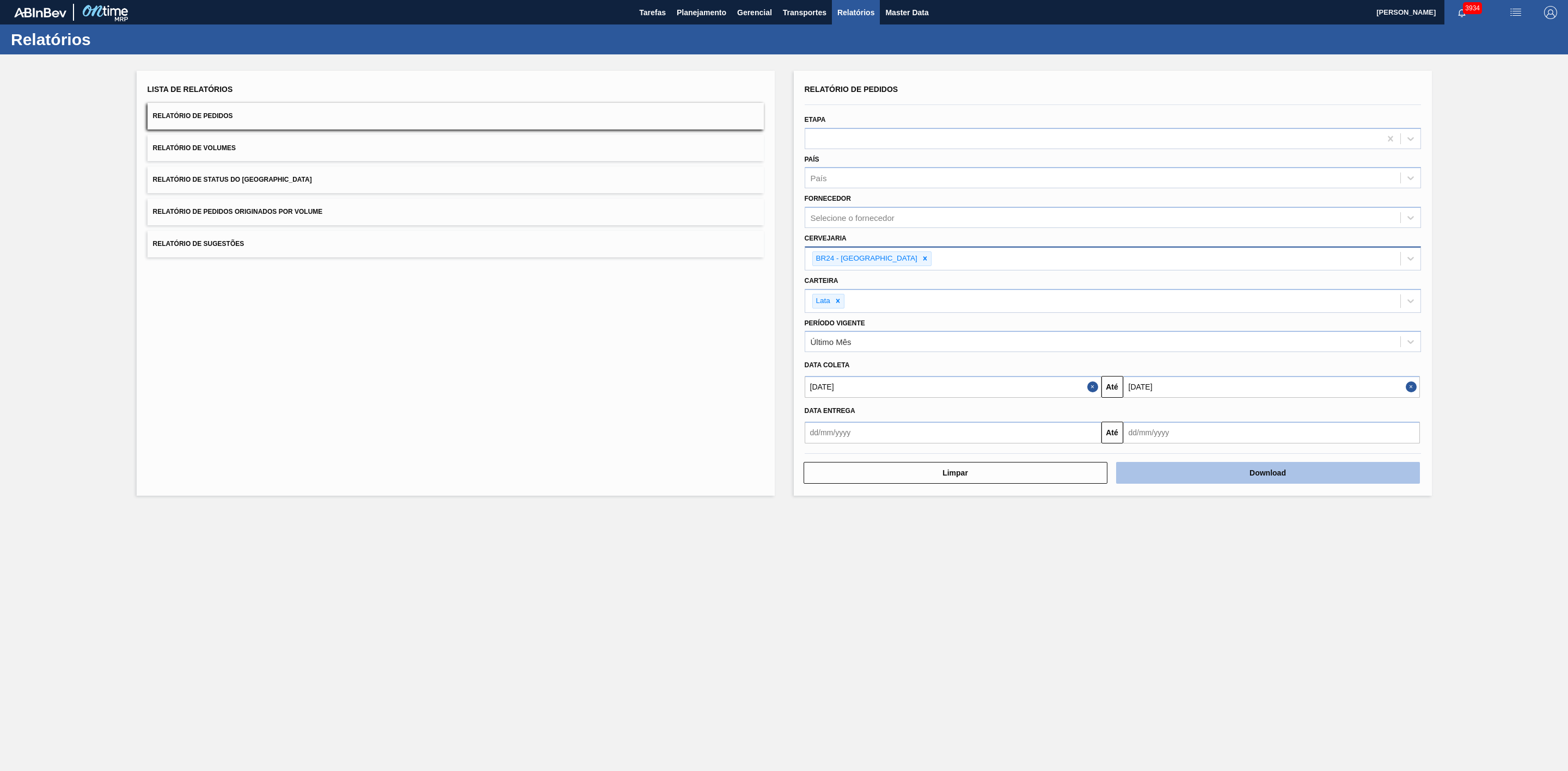
click at [1236, 471] on button "Download" at bounding box center [1268, 472] width 304 height 22
click at [694, 8] on span "Planejamento" at bounding box center [701, 12] width 50 height 13
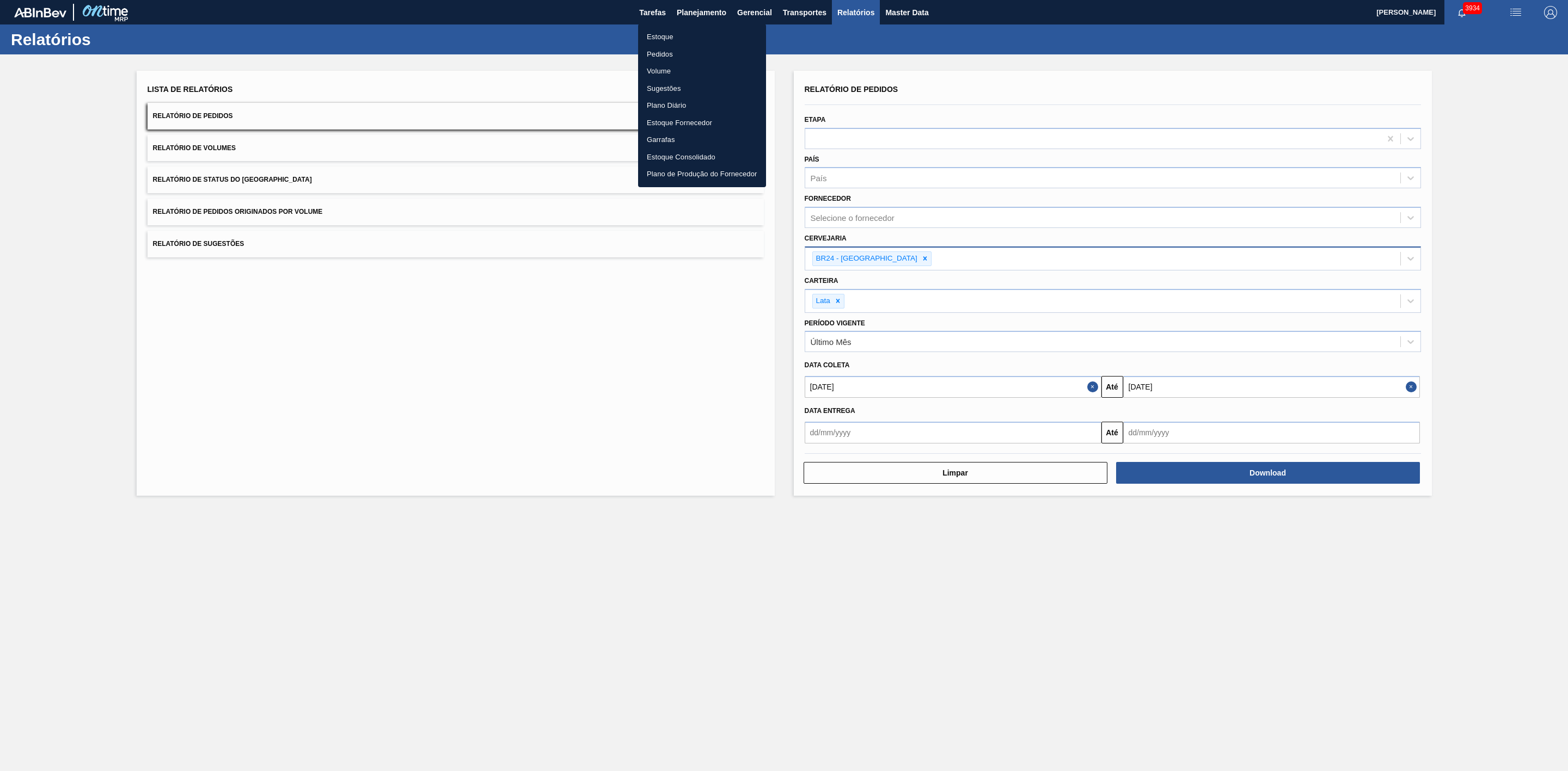
click at [654, 38] on li "Estoque" at bounding box center [702, 37] width 128 height 18
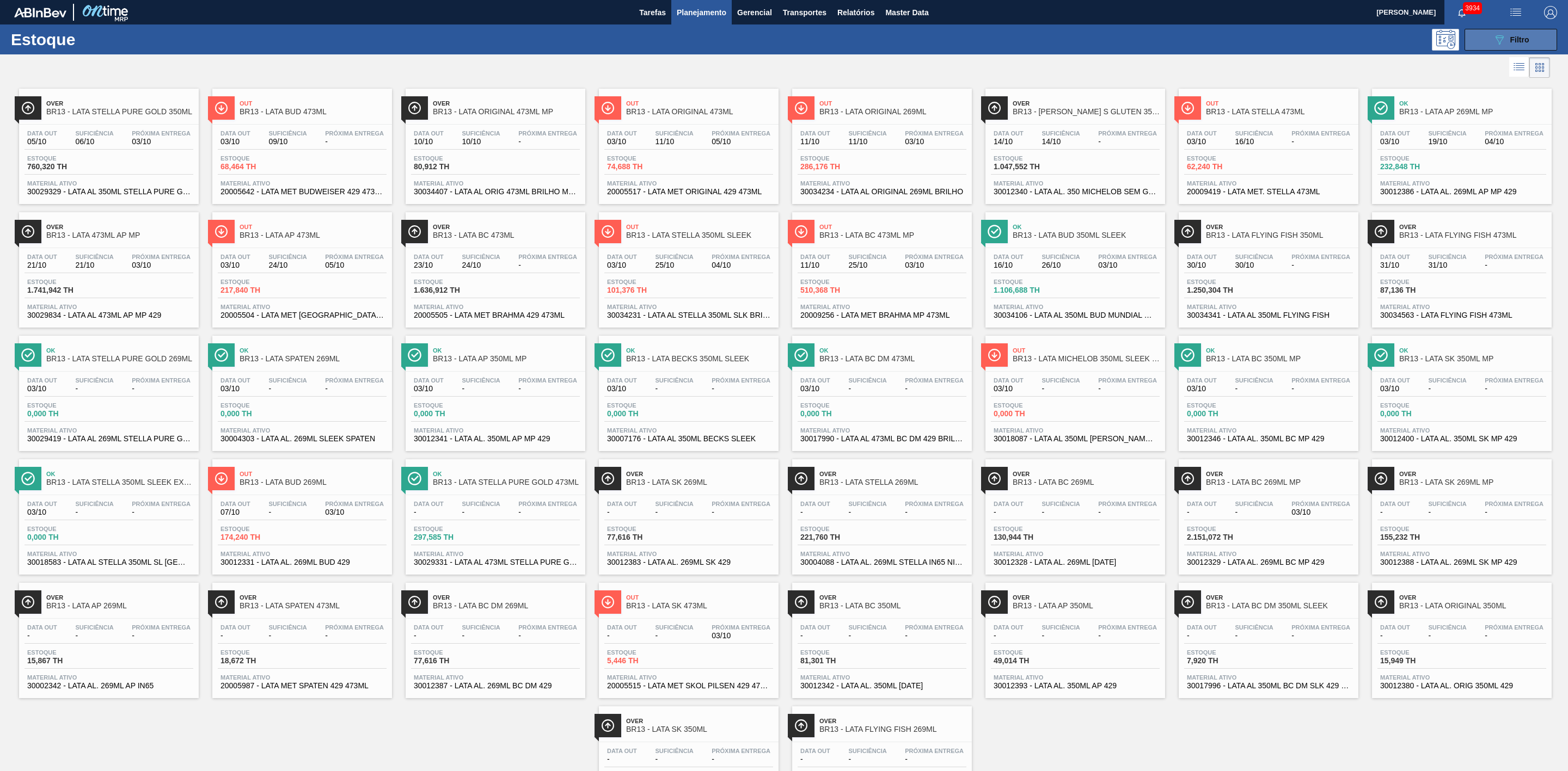
click at [1500, 41] on icon "089F7B8B-B2A5-4AFE-B5C0-19BA573D28AC" at bounding box center [1499, 39] width 13 height 13
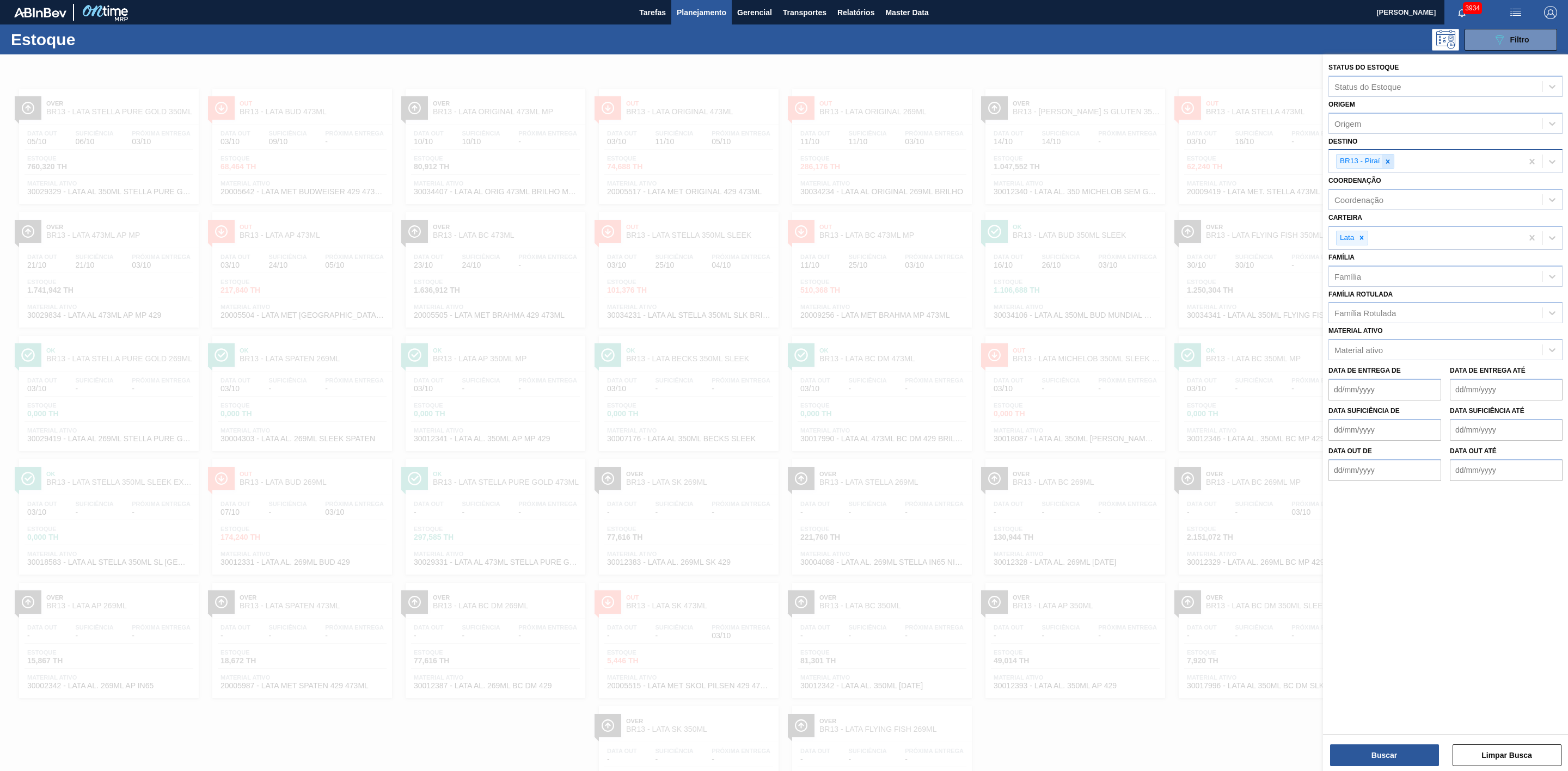
click at [1386, 161] on icon at bounding box center [1387, 161] width 8 height 8
click at [1390, 187] on div "BR24 - Ponta Grossa" at bounding box center [1444, 187] width 234 height 20
click at [1405, 760] on button "Buscar" at bounding box center [1384, 755] width 109 height 22
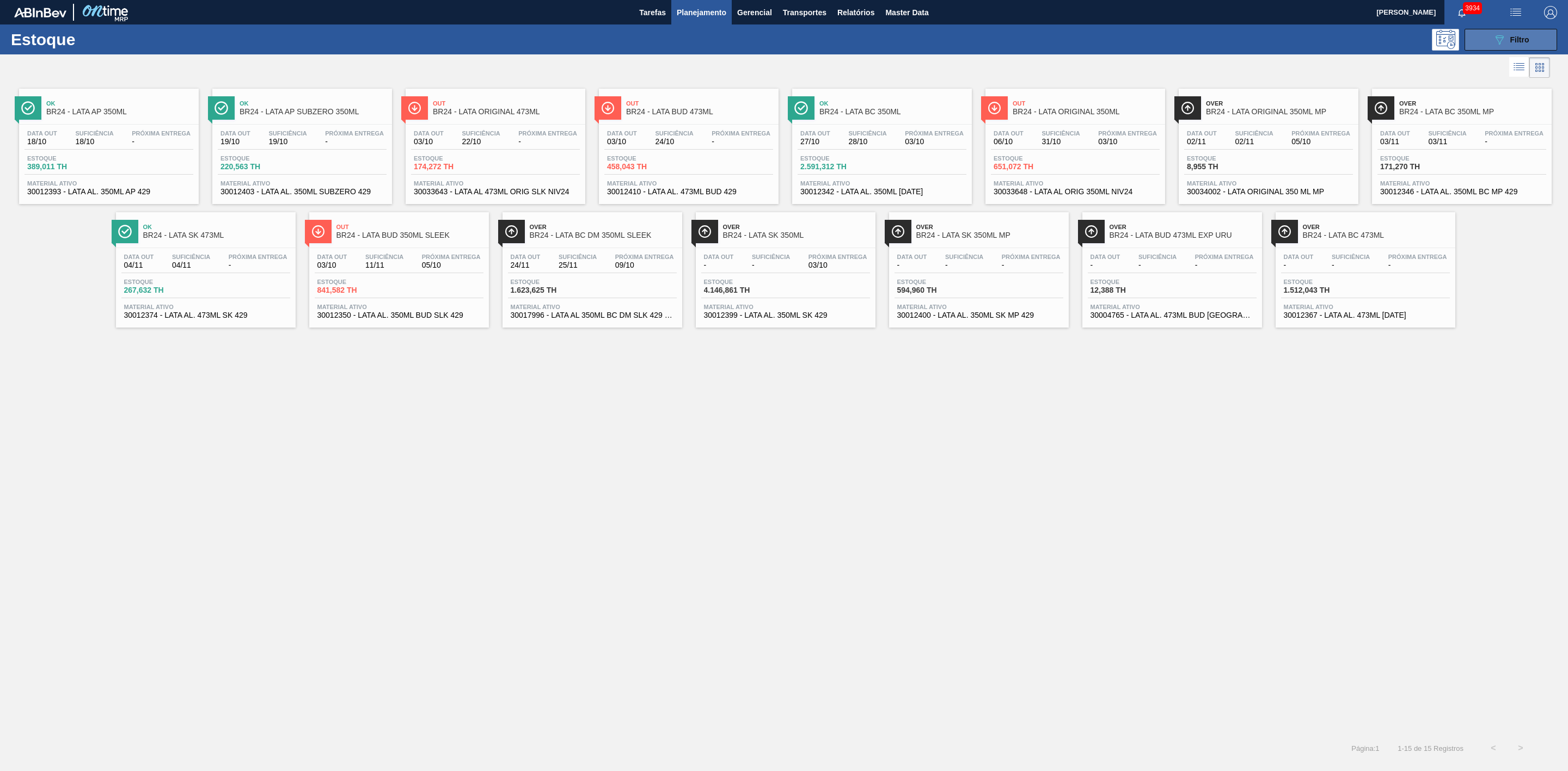
click at [1493, 39] on icon "089F7B8B-B2A5-4AFE-B5C0-19BA573D28AC" at bounding box center [1499, 39] width 13 height 13
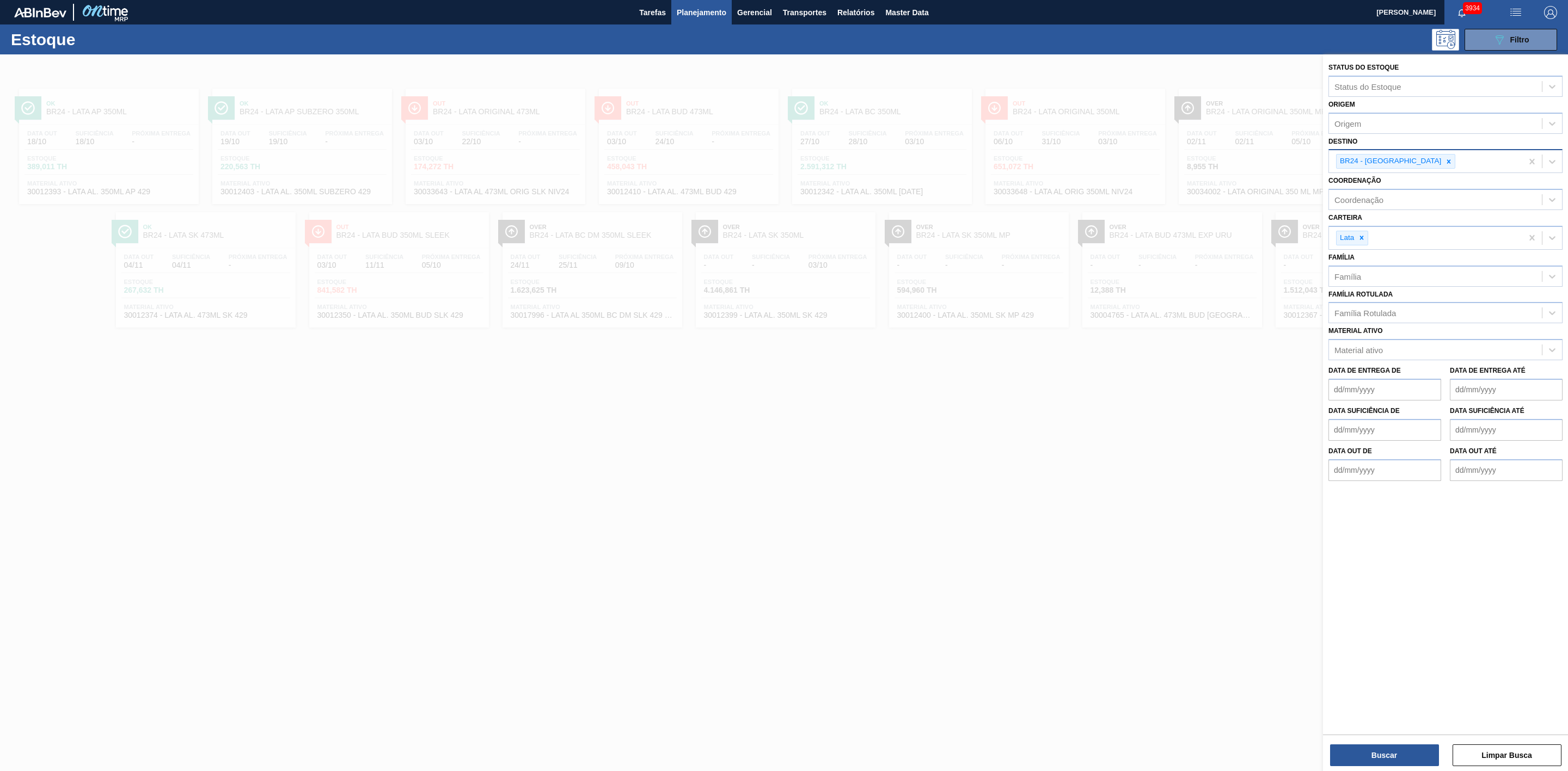
click at [1447, 160] on icon at bounding box center [1449, 161] width 4 height 4
click at [705, 16] on span "Planejamento" at bounding box center [701, 12] width 50 height 13
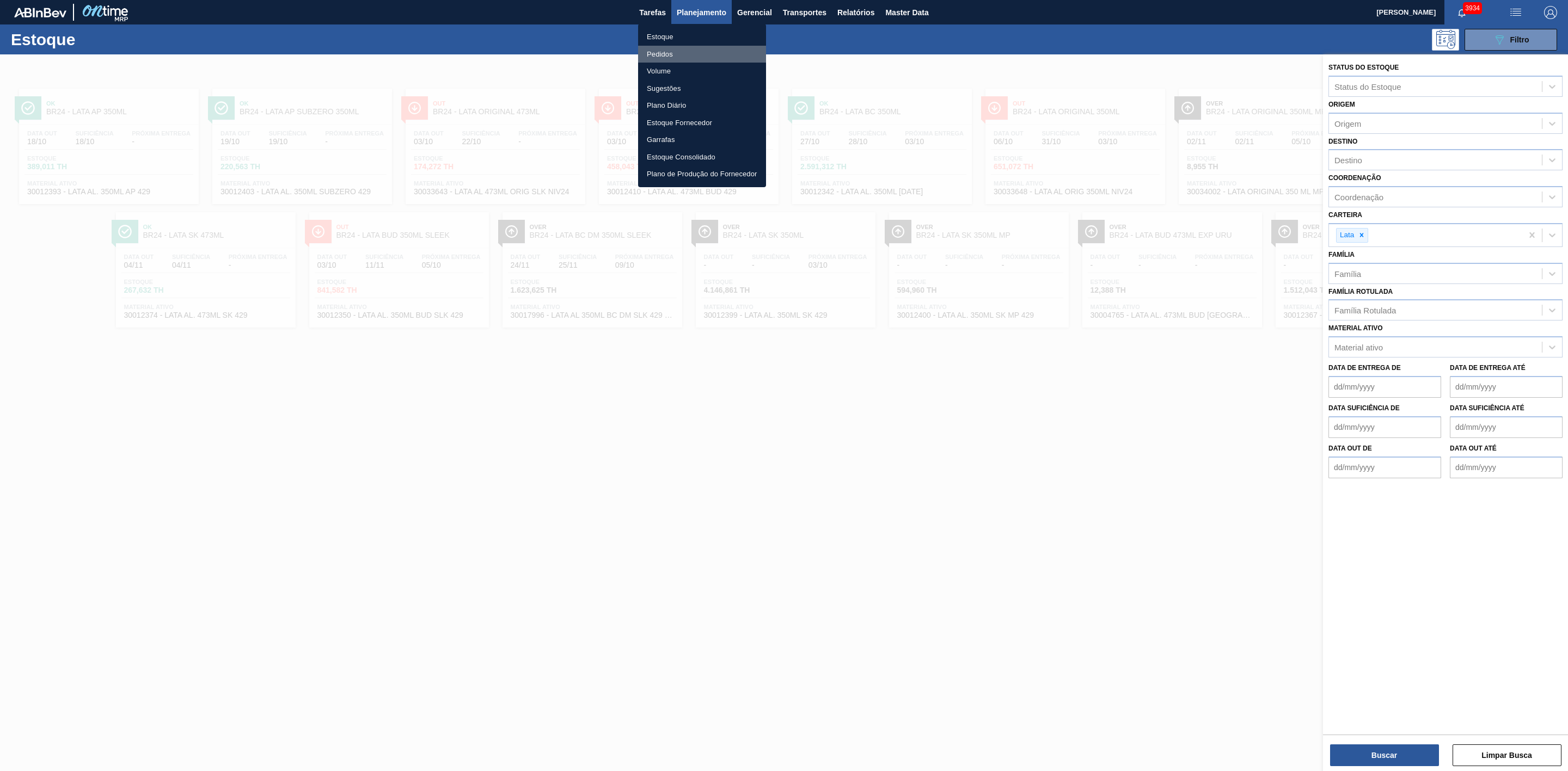
click at [668, 50] on li "Pedidos" at bounding box center [702, 54] width 128 height 18
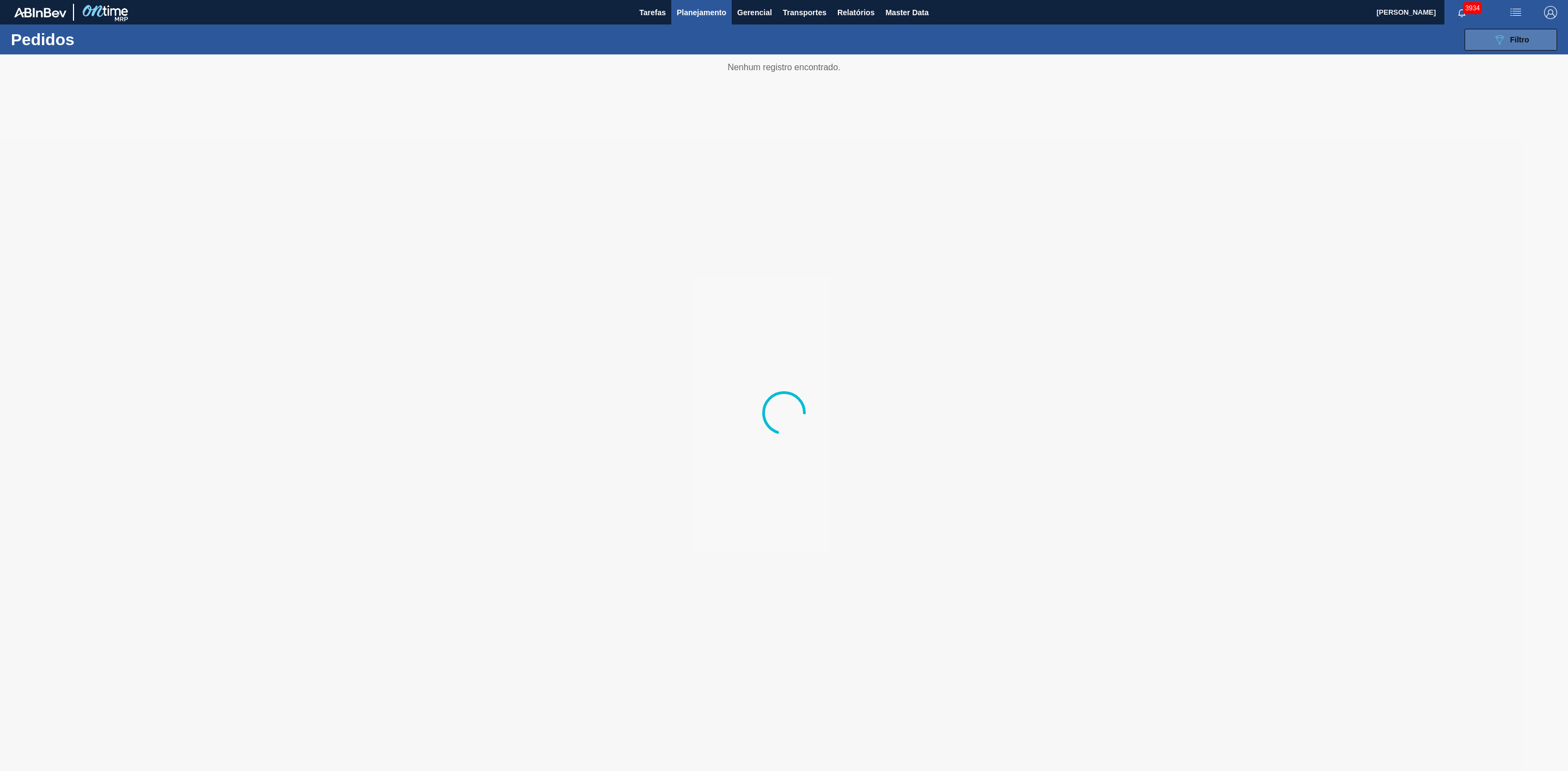
click at [1492, 41] on icon "089F7B8B-B2A5-4AFE-B5C0-19BA573D28AC" at bounding box center [1499, 39] width 13 height 13
click at [1201, 166] on div at bounding box center [784, 413] width 1568 height 717
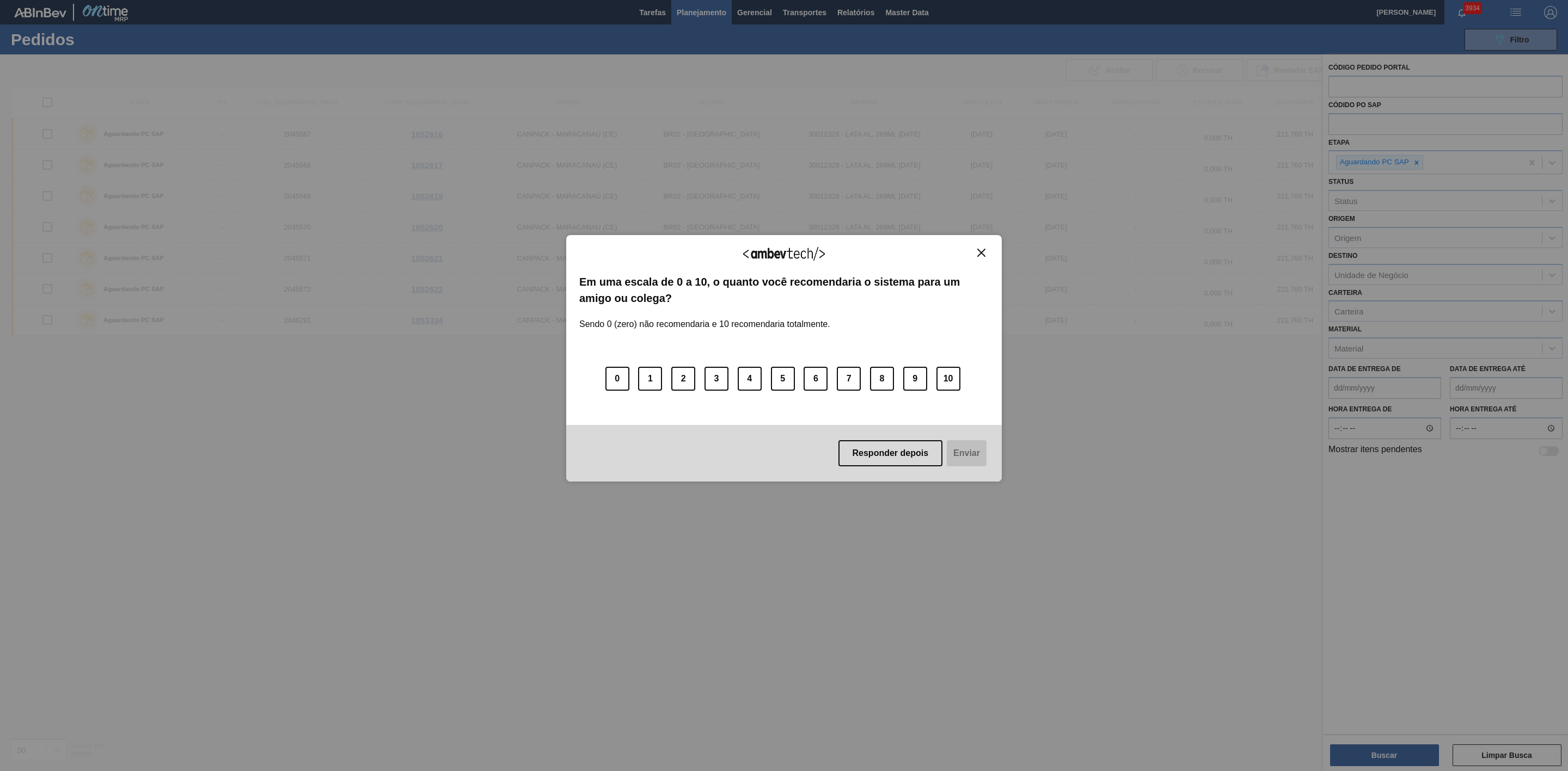
click at [979, 251] on img "Close" at bounding box center [981, 252] width 8 height 8
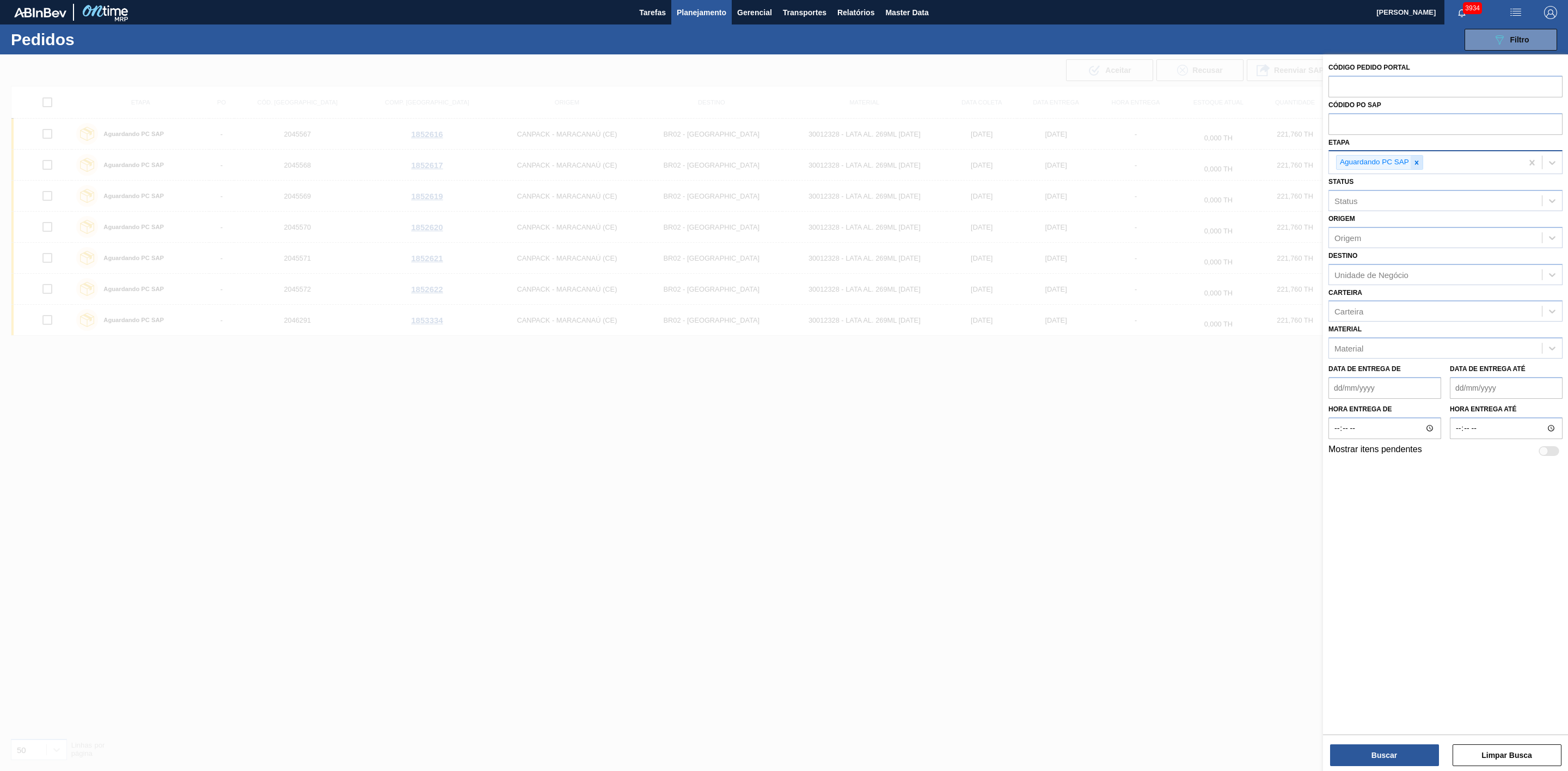
click at [1415, 166] on div at bounding box center [1416, 162] width 12 height 14
click at [1379, 128] on input "text" at bounding box center [1444, 124] width 234 height 21
paste input "5800379529"
click at [1385, 749] on button "Buscar" at bounding box center [1384, 755] width 109 height 22
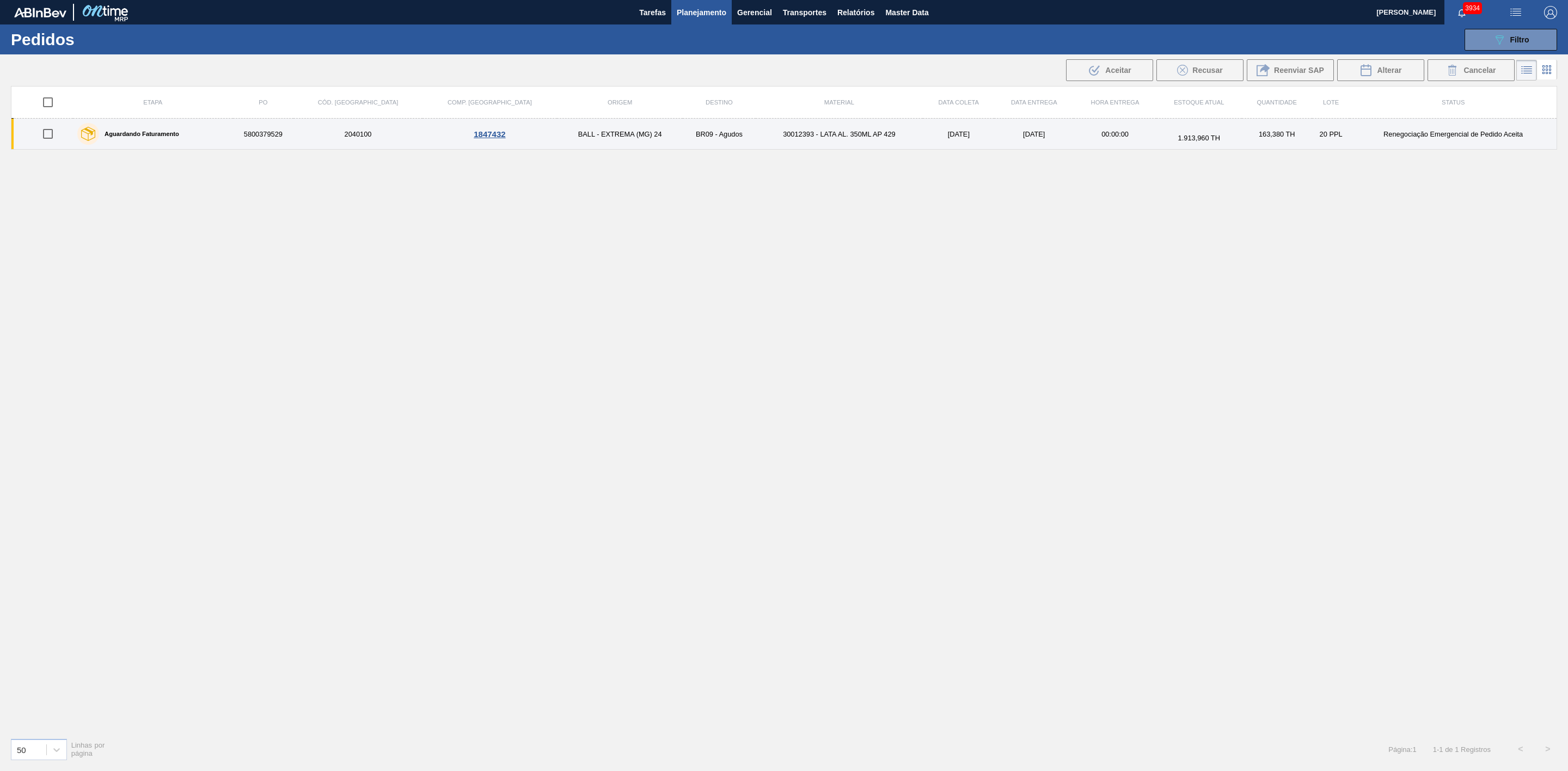
click at [763, 137] on td "30012393 - LATA AL. 350ML AP 429" at bounding box center [839, 133] width 168 height 31
click at [51, 134] on input "checkbox" at bounding box center [48, 134] width 23 height 23
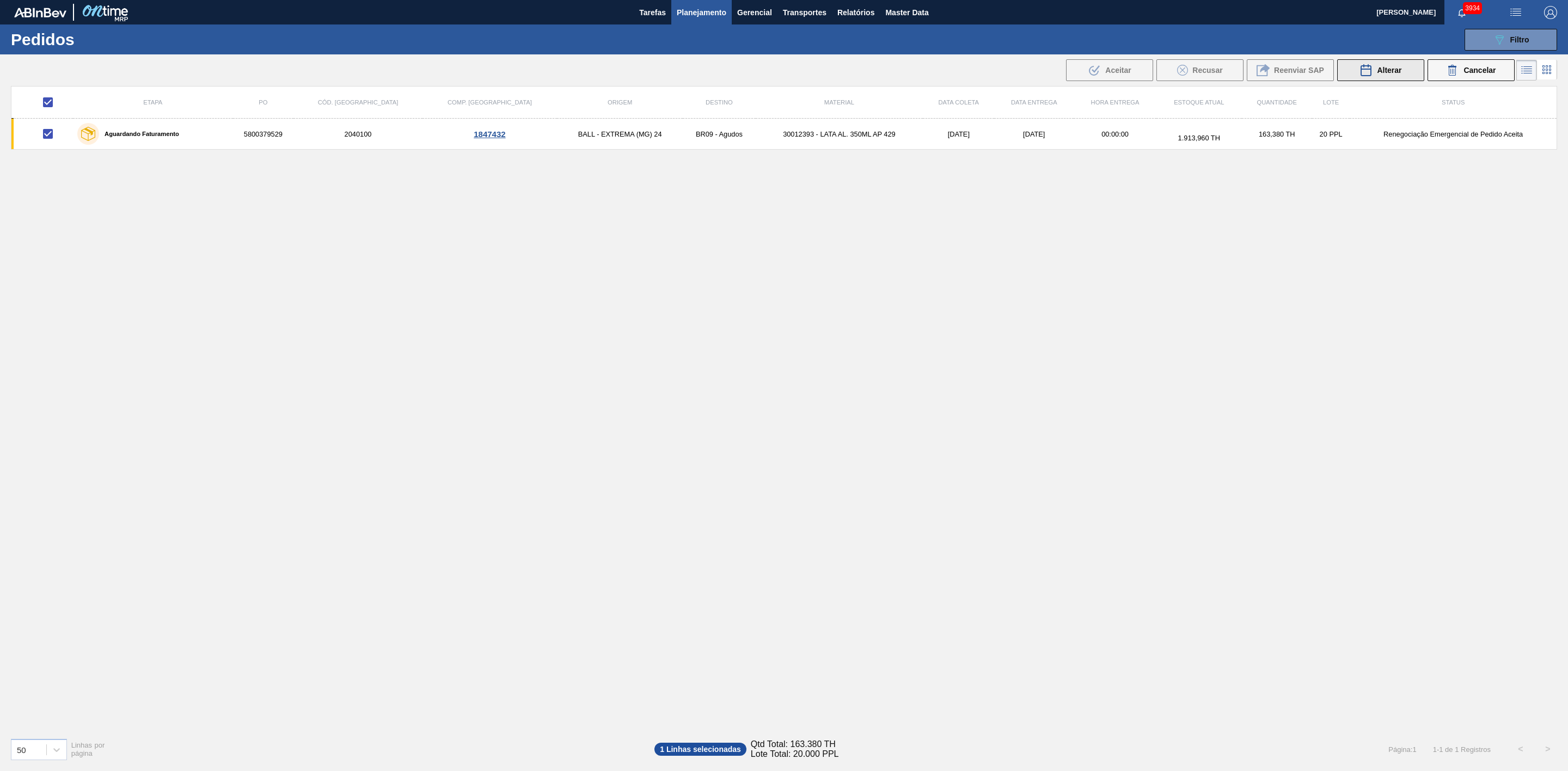
click at [1369, 70] on icon at bounding box center [1365, 70] width 9 height 11
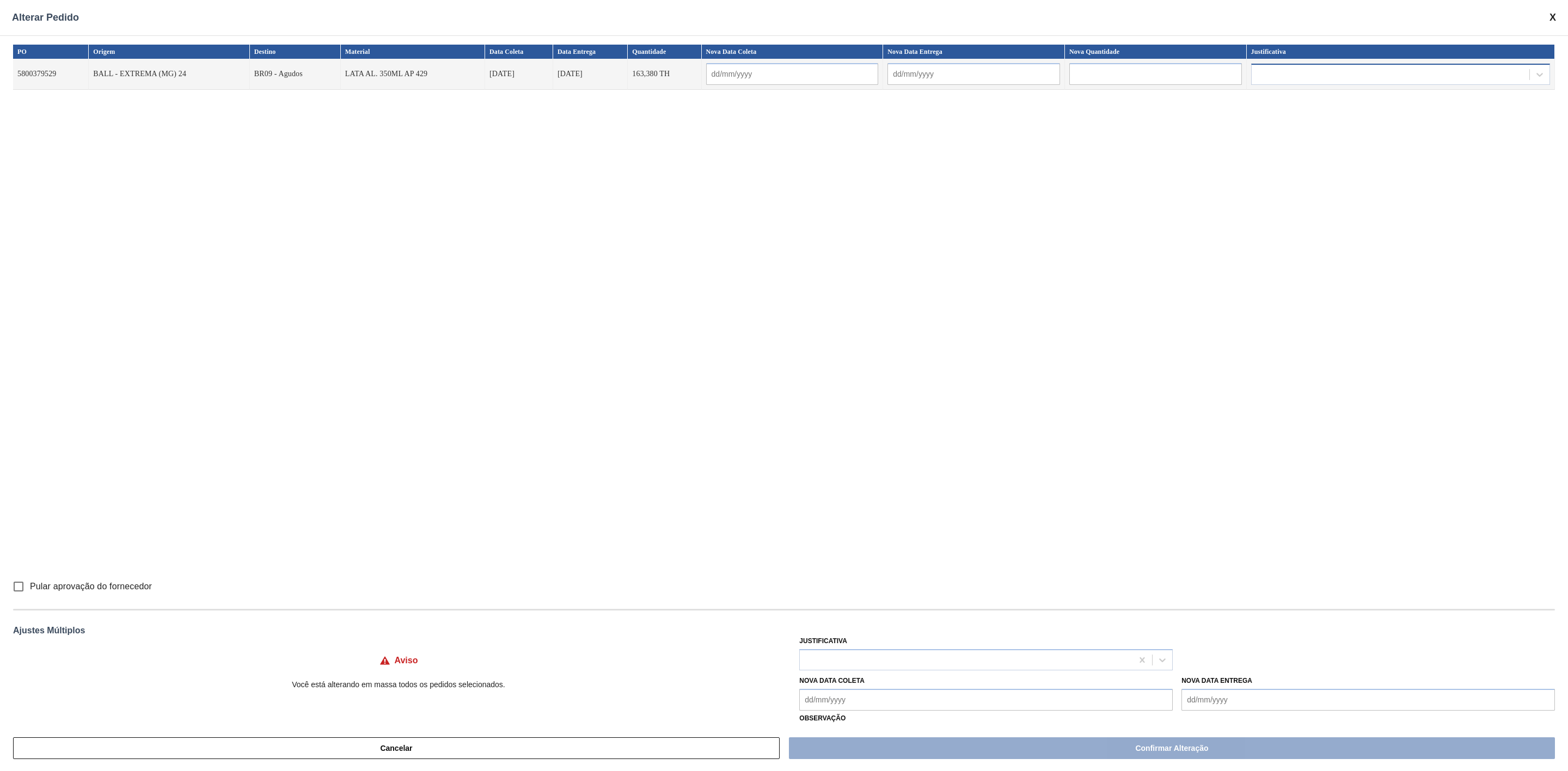
click at [1290, 70] on div at bounding box center [1391, 74] width 278 height 16
click at [1114, 75] on input "text" at bounding box center [1155, 73] width 173 height 22
paste input "326,760"
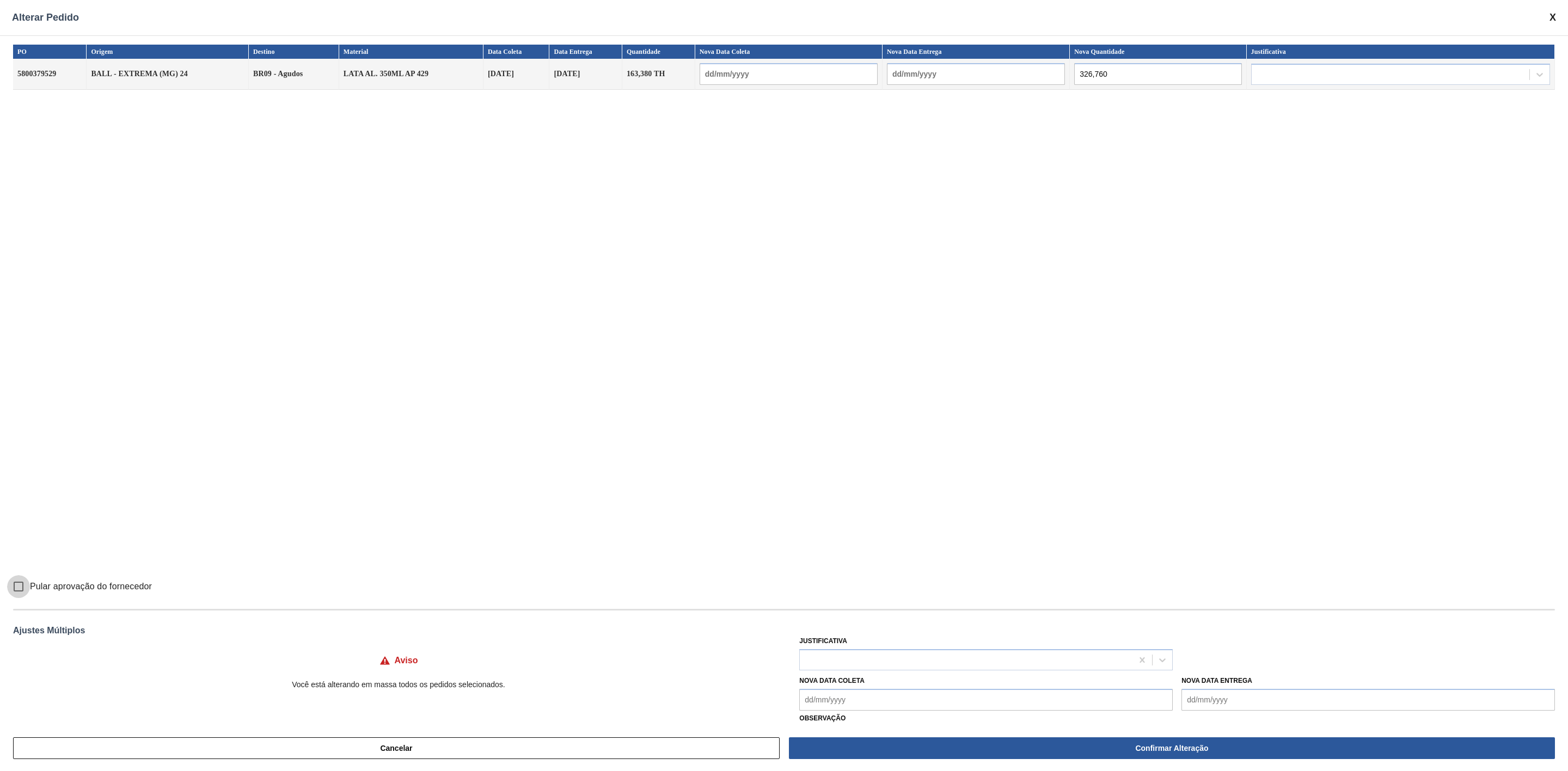
click at [17, 588] on input "Pular aprovação do fornecedor" at bounding box center [19, 586] width 23 height 23
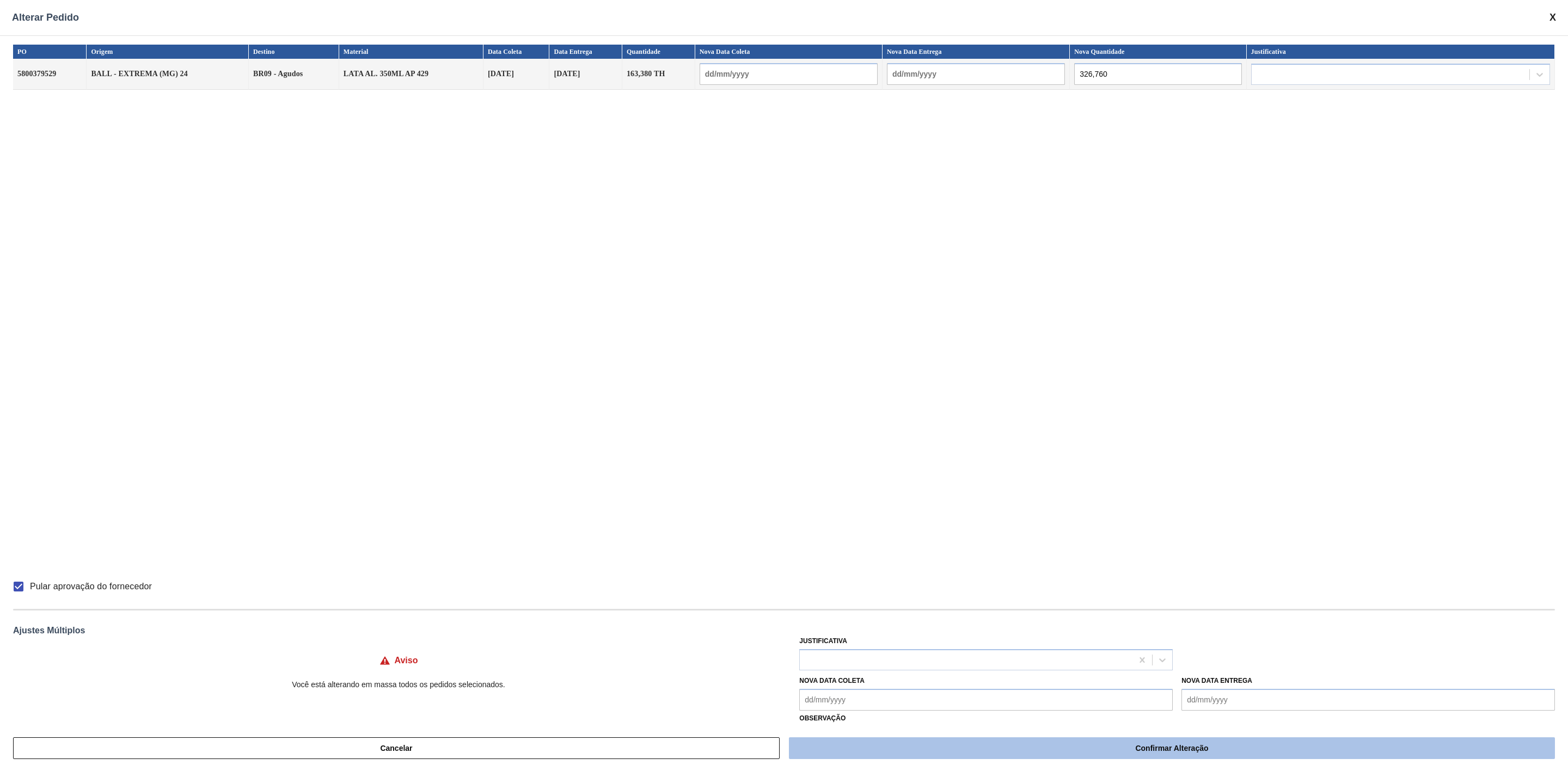
click at [1145, 748] on button "Confirmar Alteração" at bounding box center [1171, 748] width 766 height 22
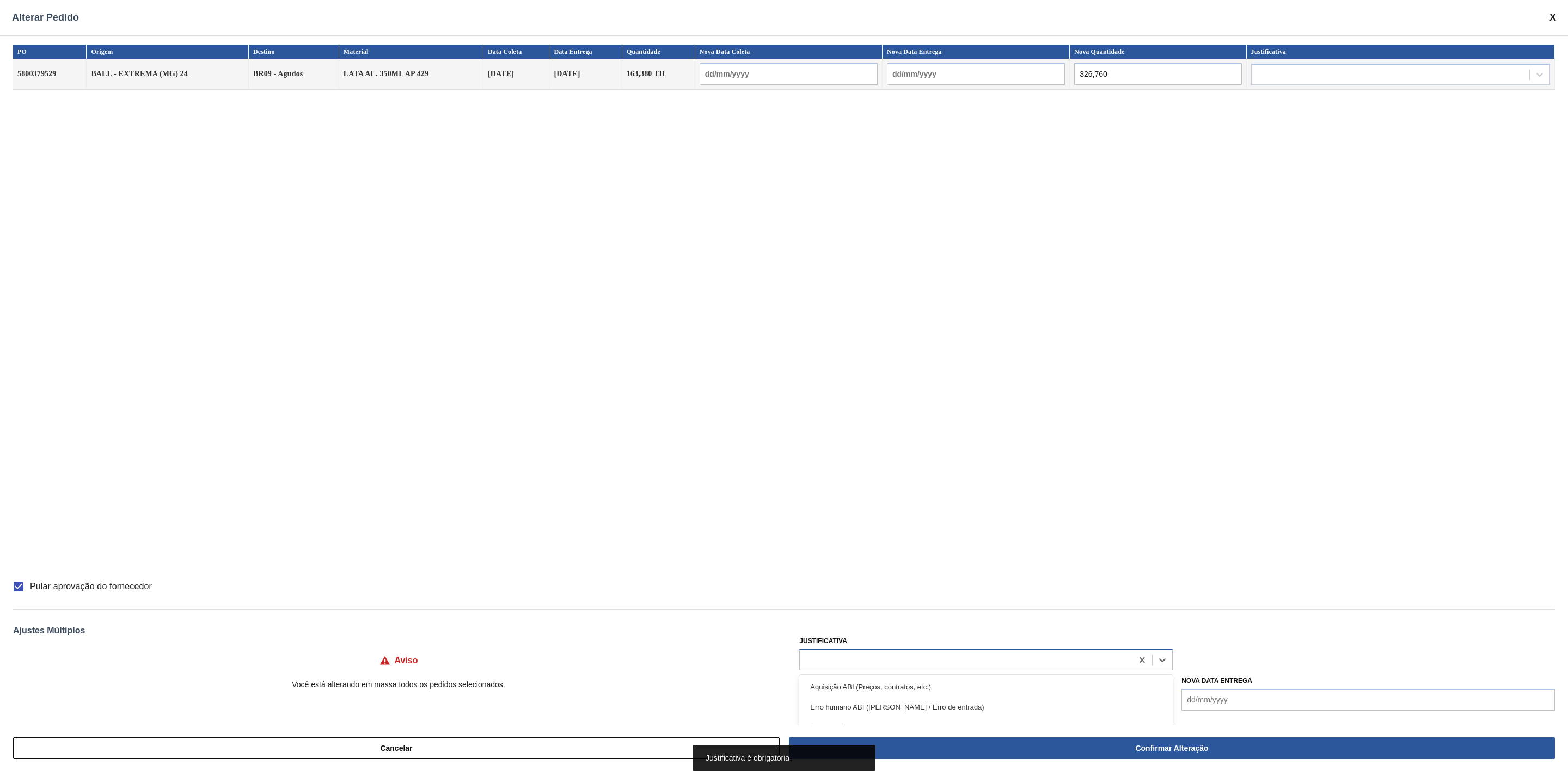
click at [946, 654] on div at bounding box center [966, 659] width 332 height 16
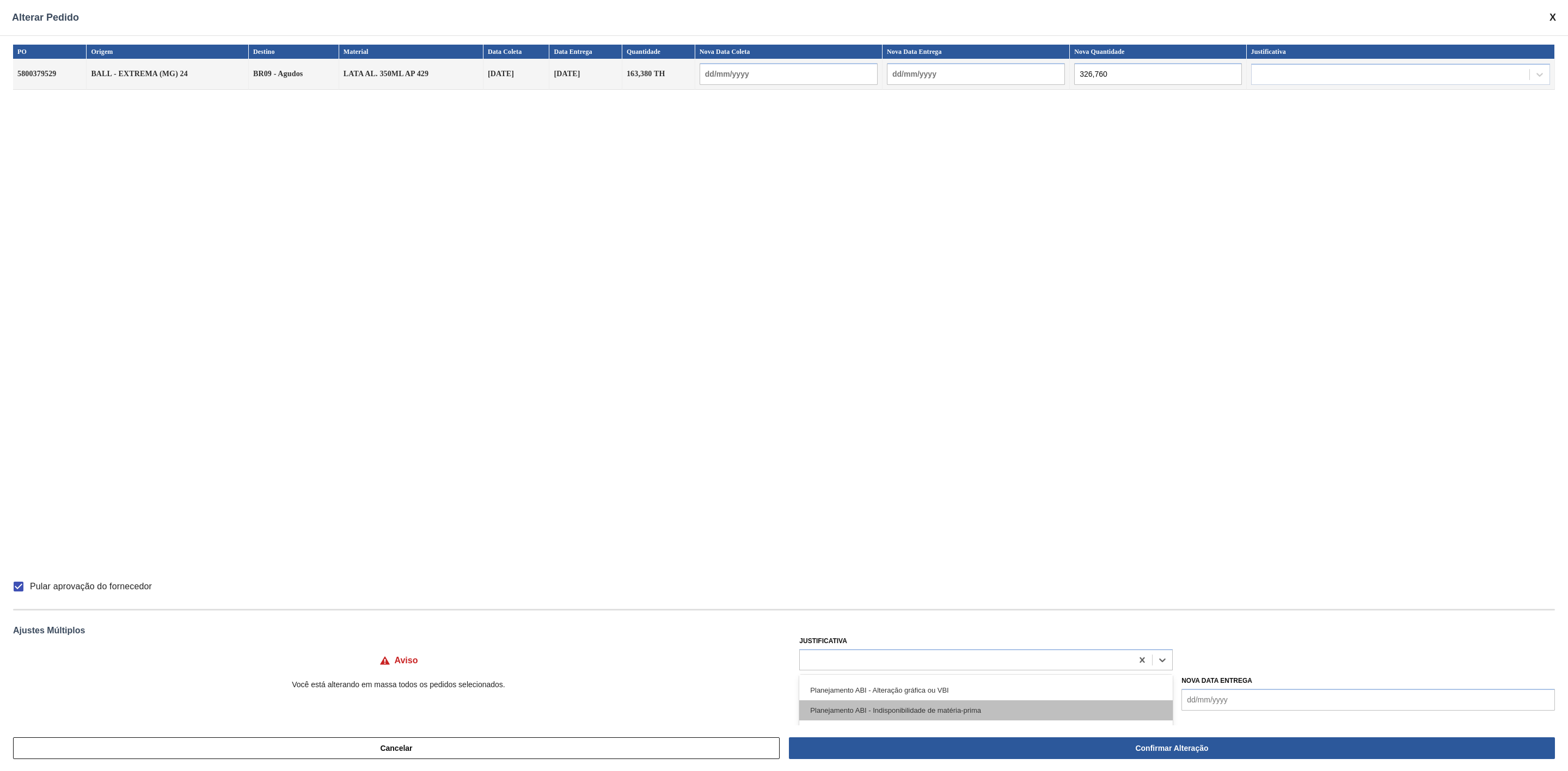
scroll to position [163, 0]
click at [913, 699] on div "Planejamento ABI - Plano de produção" at bounding box center [986, 704] width 373 height 20
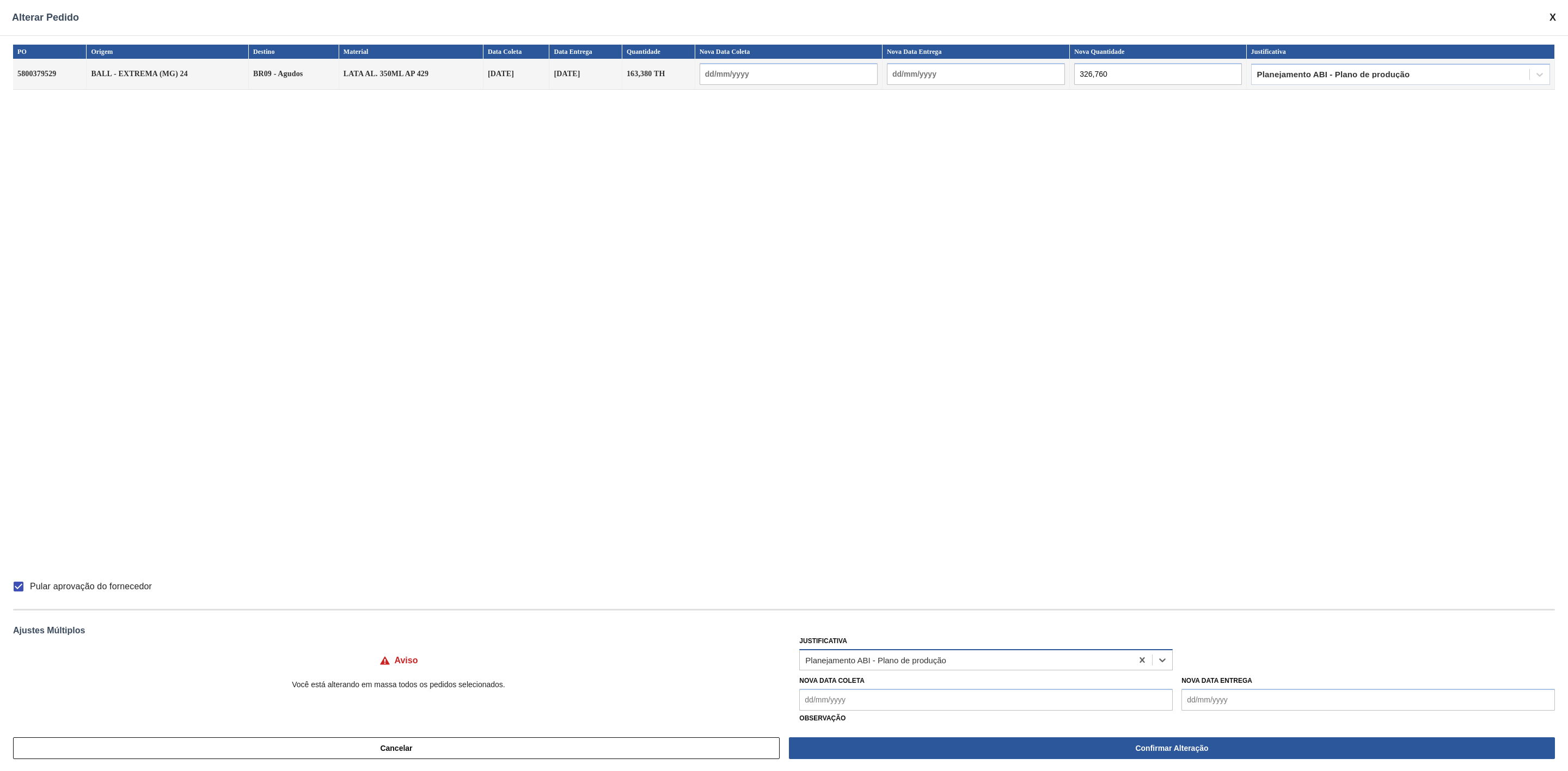
click at [942, 663] on div "Planejamento ABI - Plano de produção" at bounding box center [875, 659] width 141 height 9
click at [988, 703] on div "Relacionado ao fornecedor - Atrasos, limitações de capacidade, etc." at bounding box center [986, 703] width 373 height 20
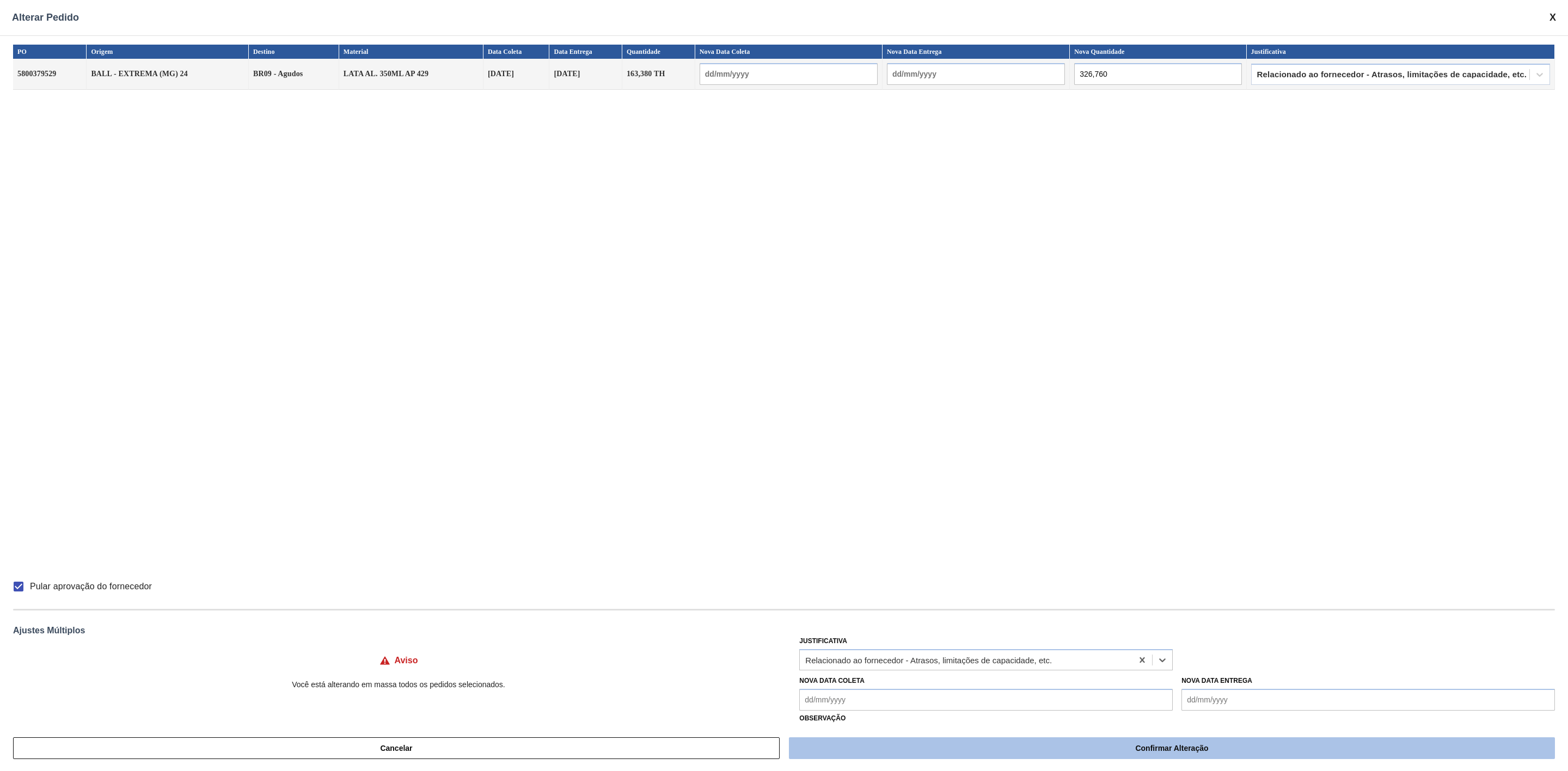
click at [1107, 749] on button "Confirmar Alteração" at bounding box center [1171, 748] width 766 height 22
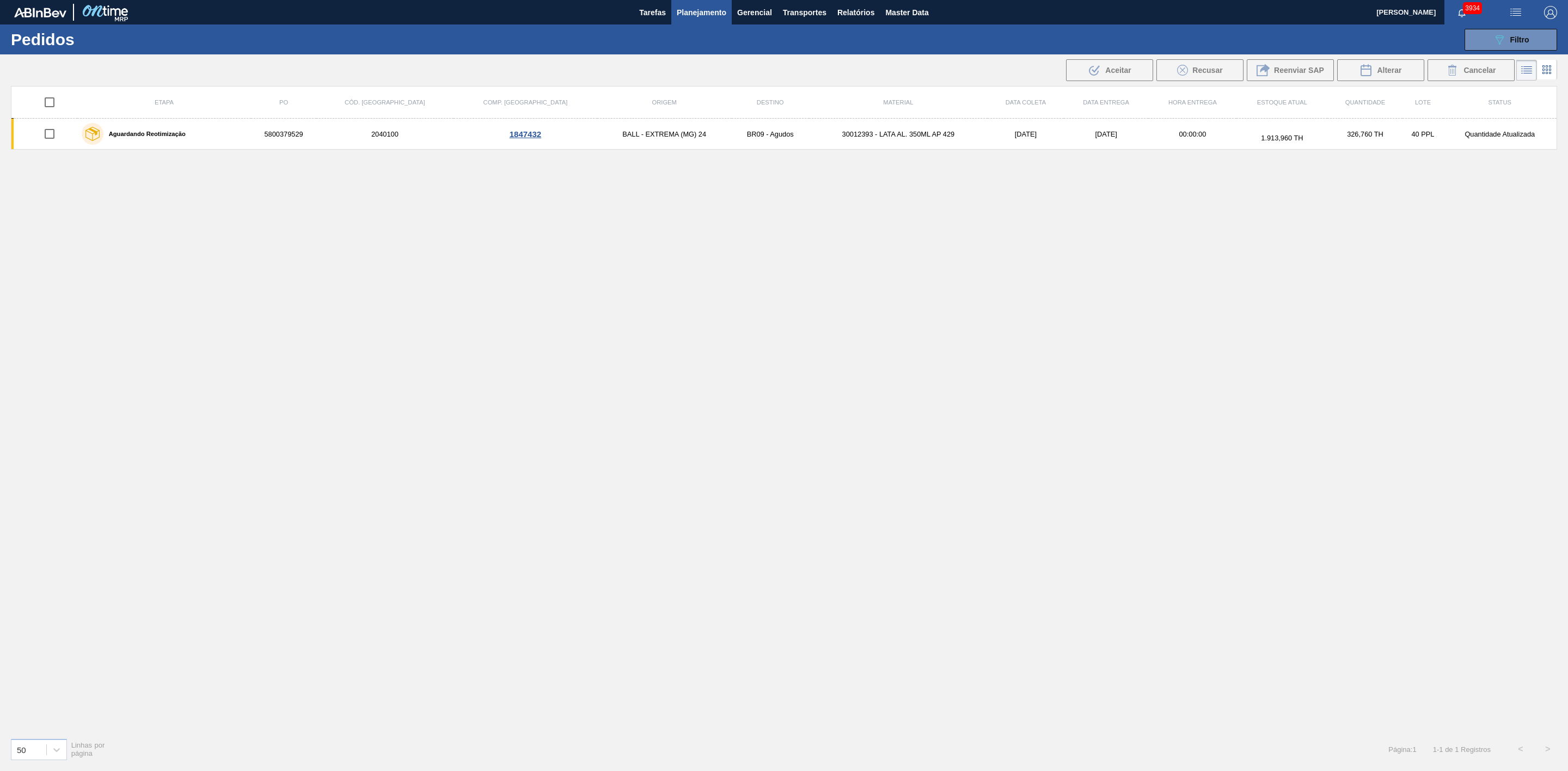
click at [699, 15] on span "Planejamento" at bounding box center [701, 12] width 50 height 13
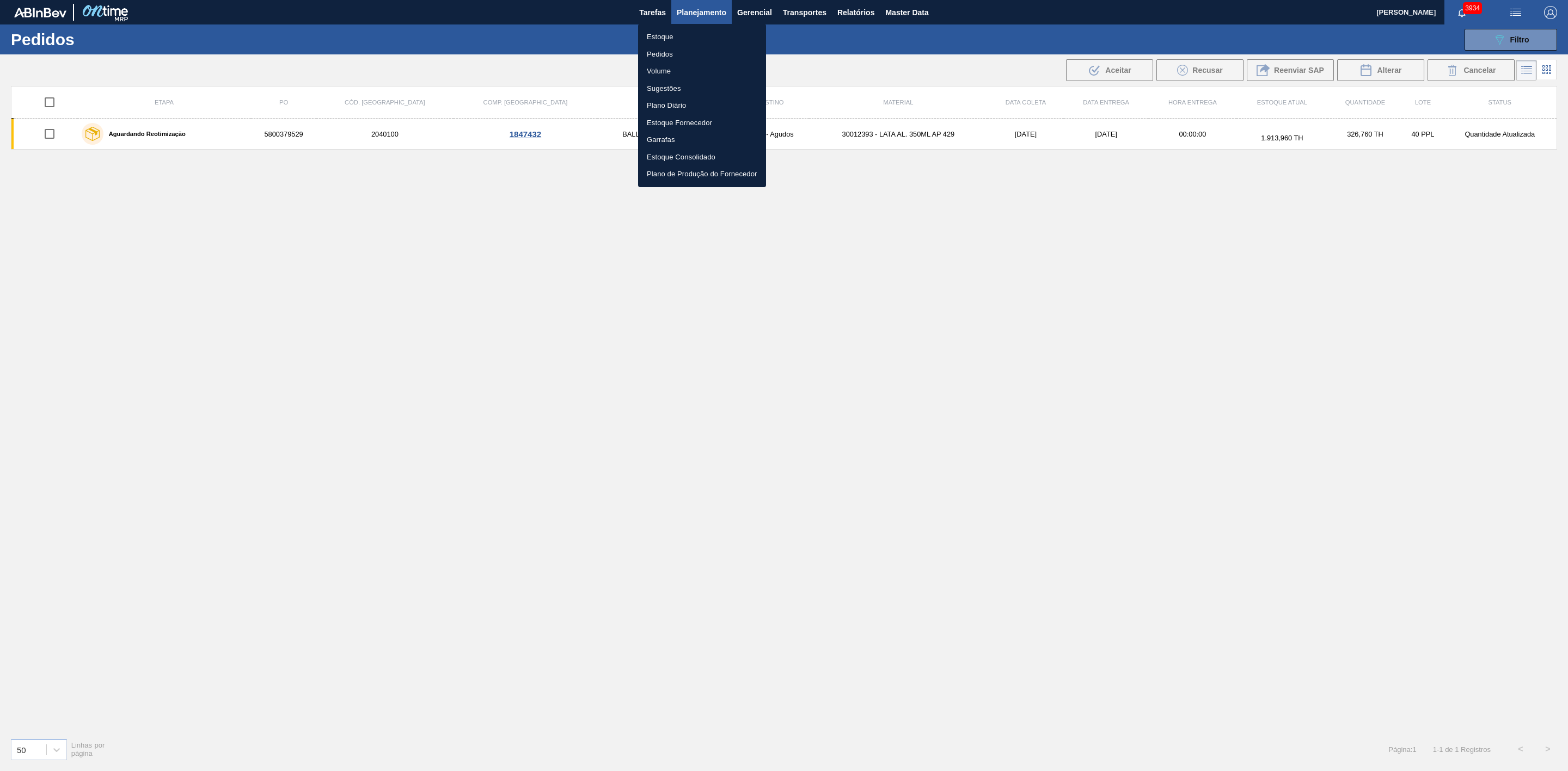
click at [658, 36] on li "Estoque" at bounding box center [702, 37] width 128 height 18
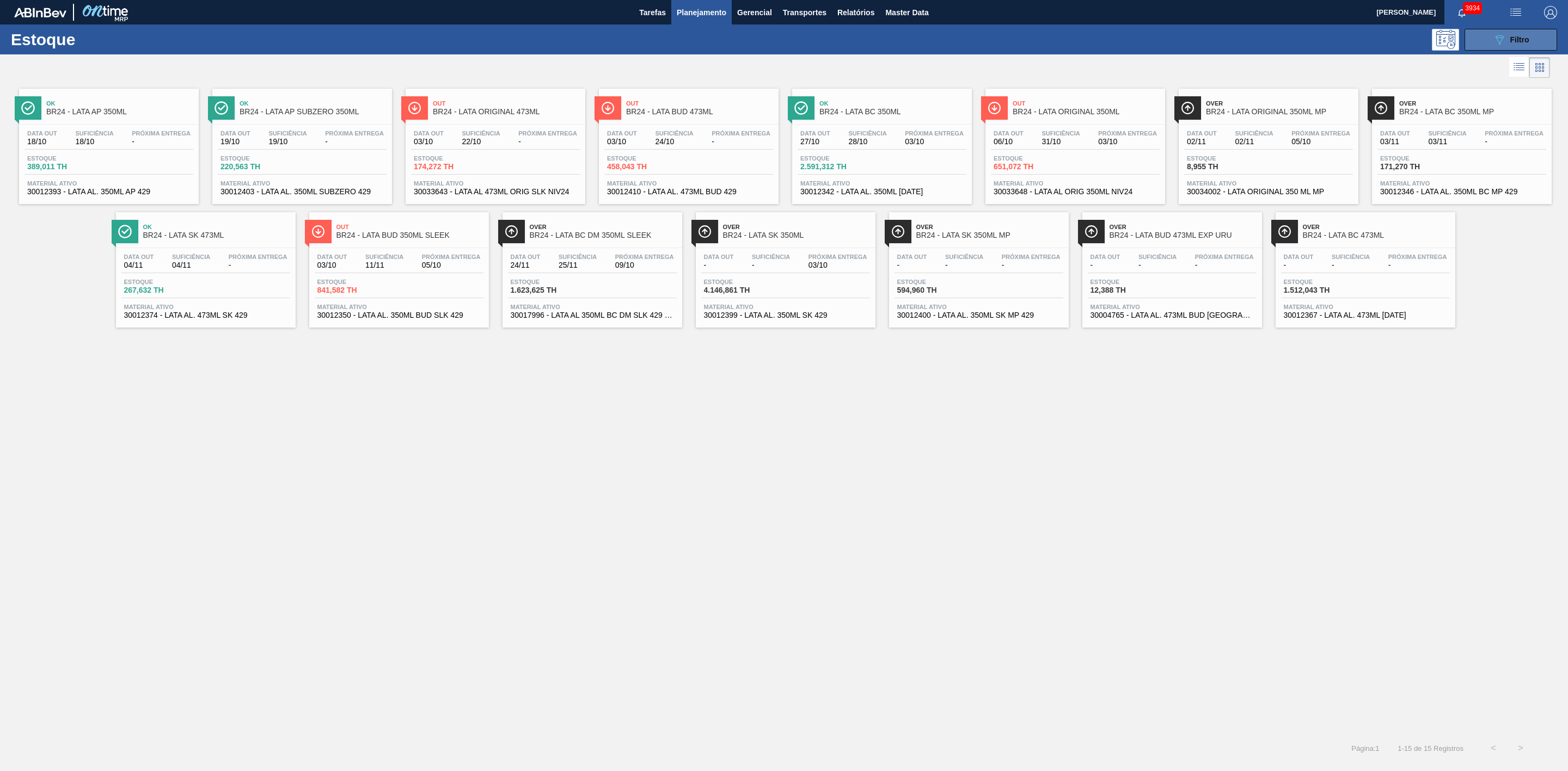
click at [1489, 35] on button "089F7B8B-B2A5-4AFE-B5C0-19BA573D28AC Filtro" at bounding box center [1510, 39] width 93 height 22
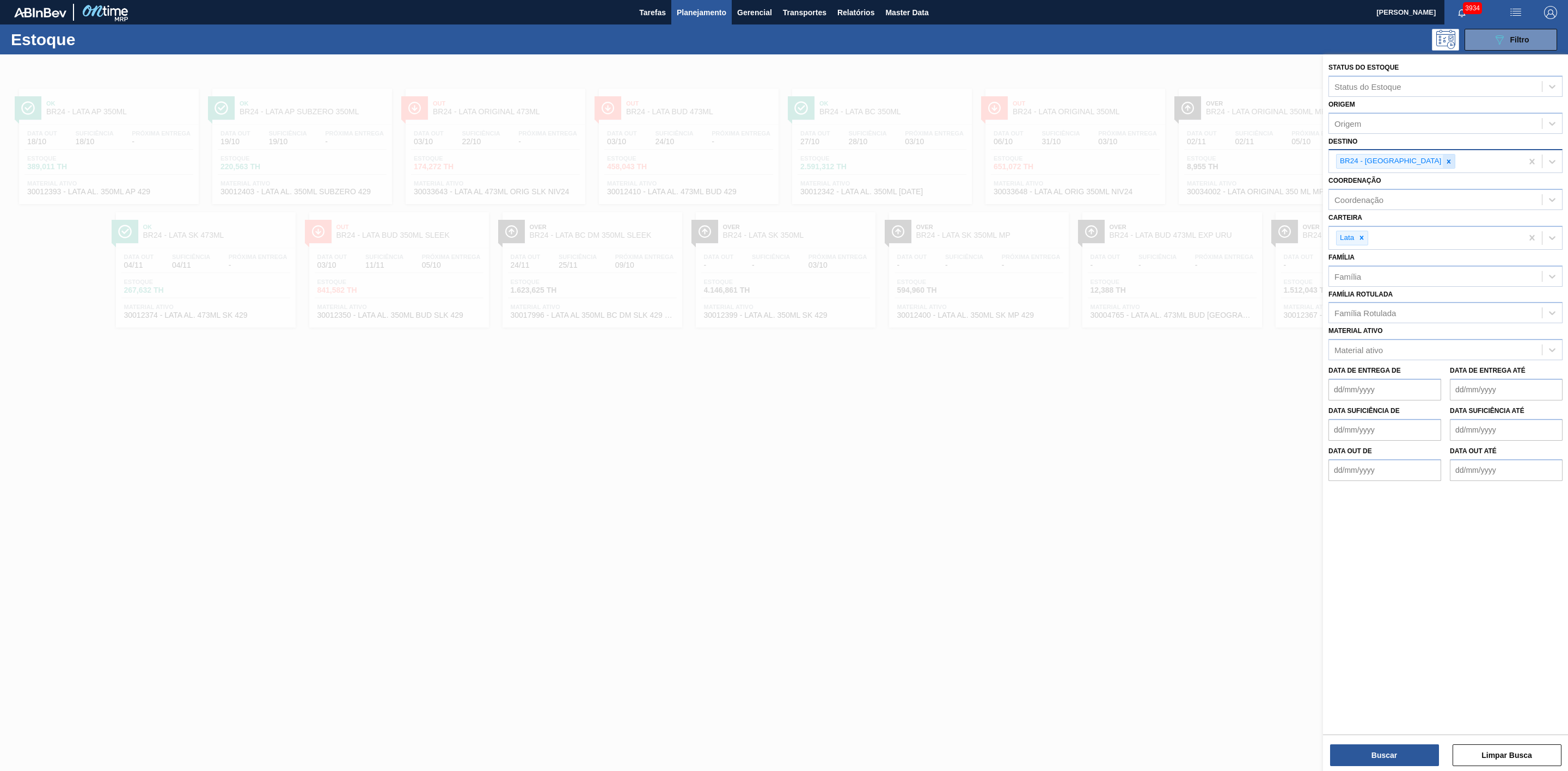
click at [1444, 164] on icon at bounding box center [1448, 161] width 8 height 8
click at [1382, 185] on div "BR16 - Jacareí" at bounding box center [1444, 187] width 234 height 20
click at [1417, 751] on button "Buscar" at bounding box center [1384, 755] width 109 height 22
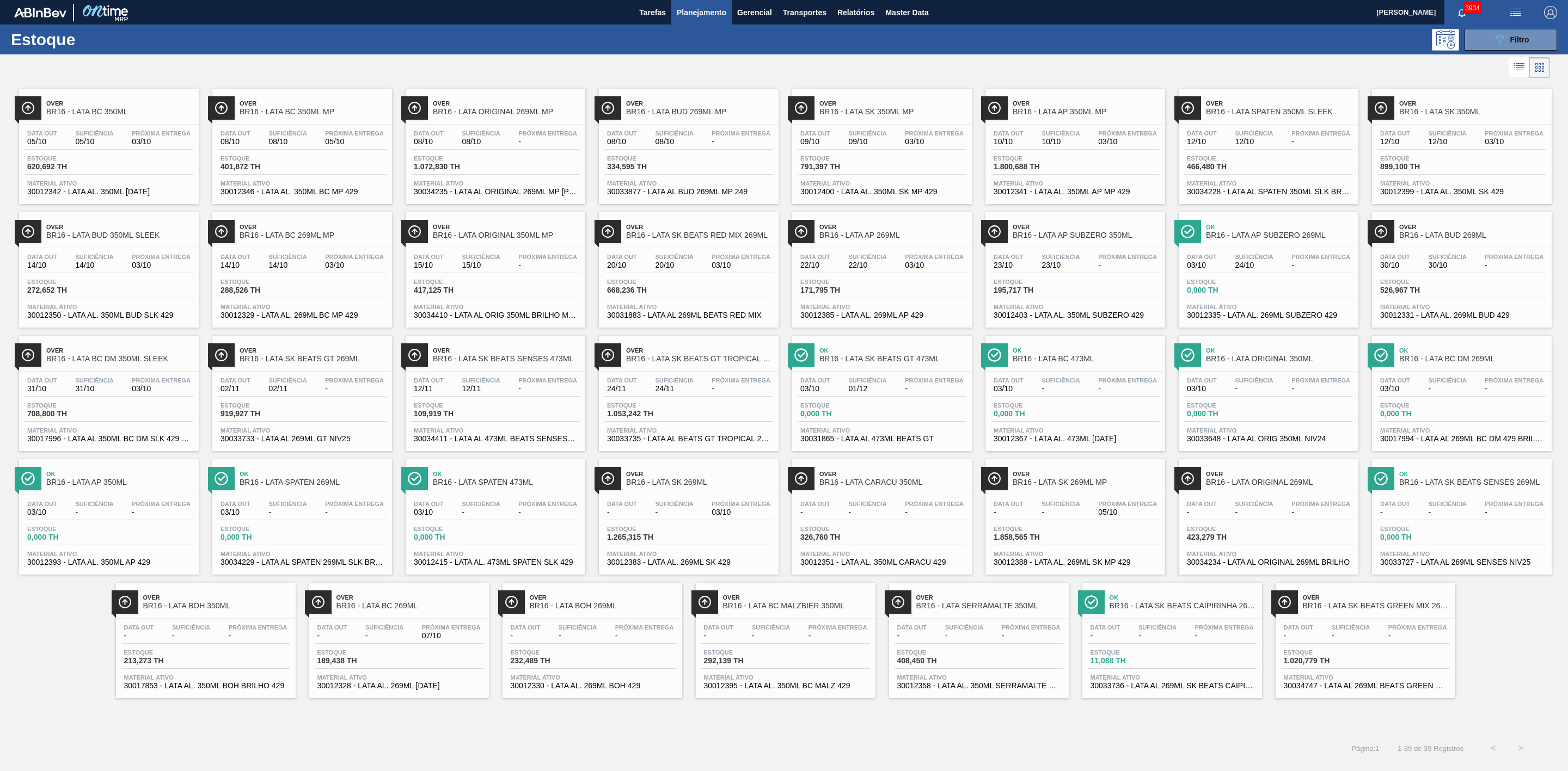
click at [322, 239] on span "BR16 - LATA BC 269ML MP" at bounding box center [312, 235] width 147 height 8
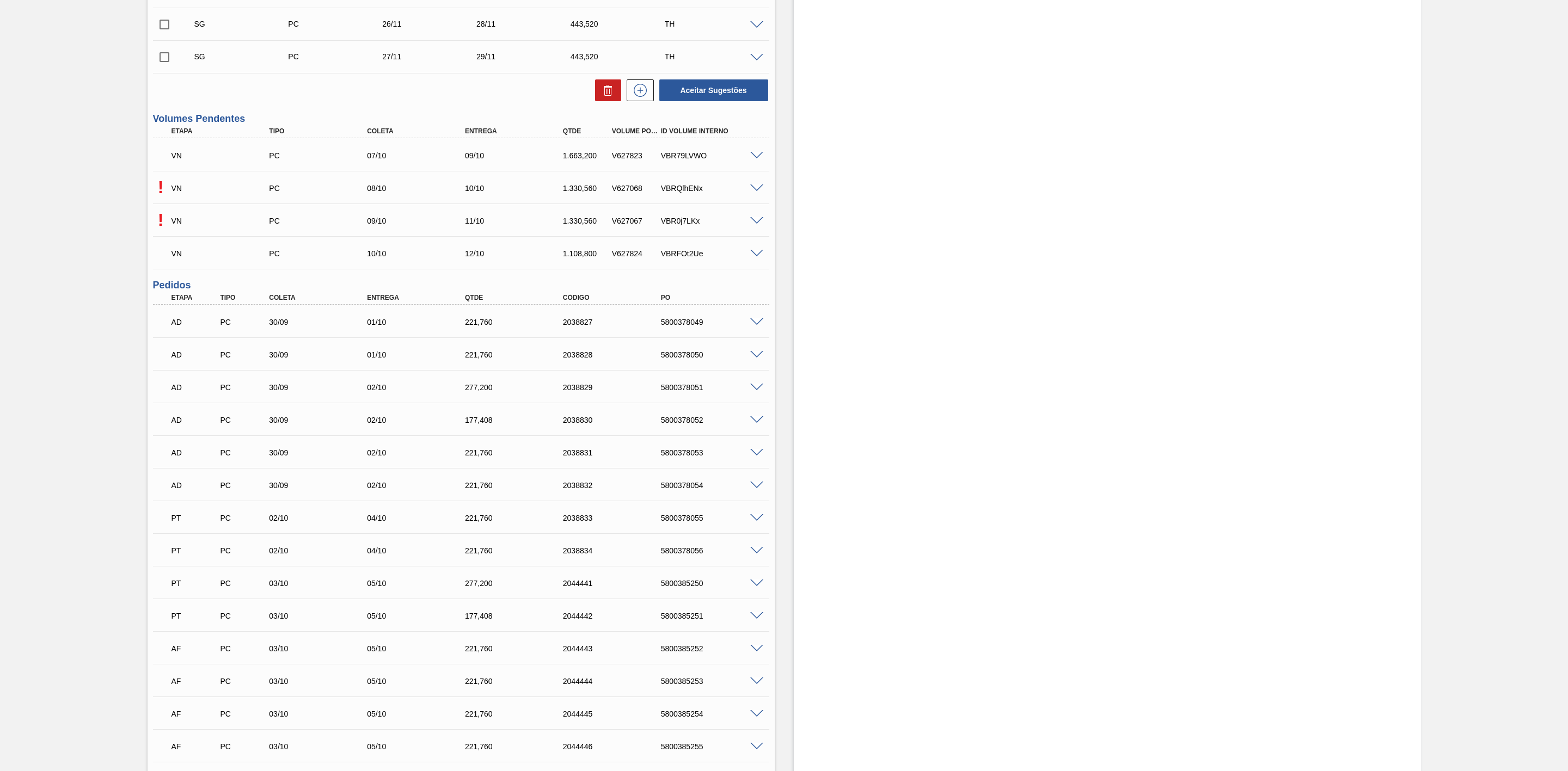
scroll to position [1048, 0]
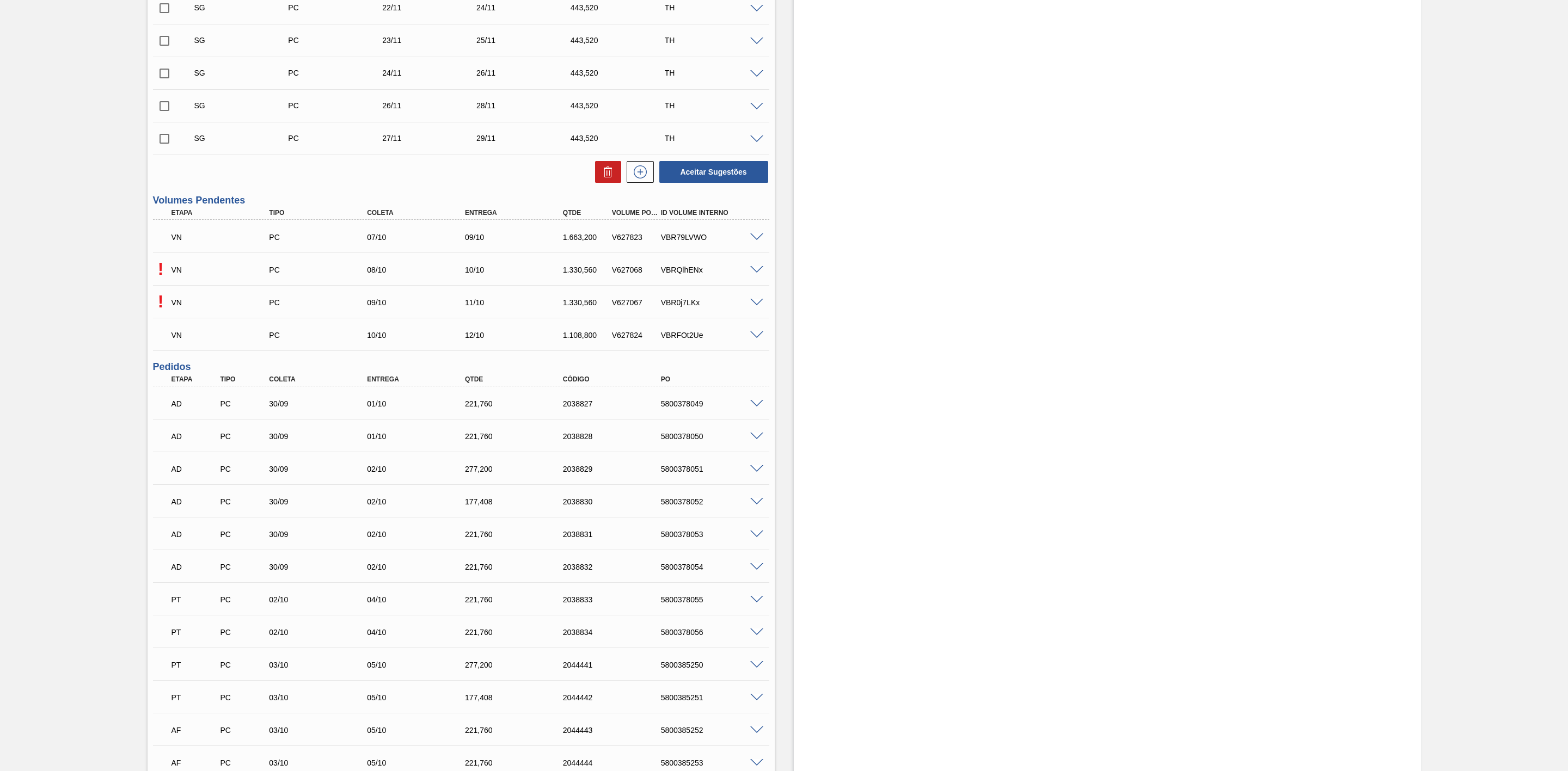
click at [758, 337] on span at bounding box center [756, 335] width 13 height 8
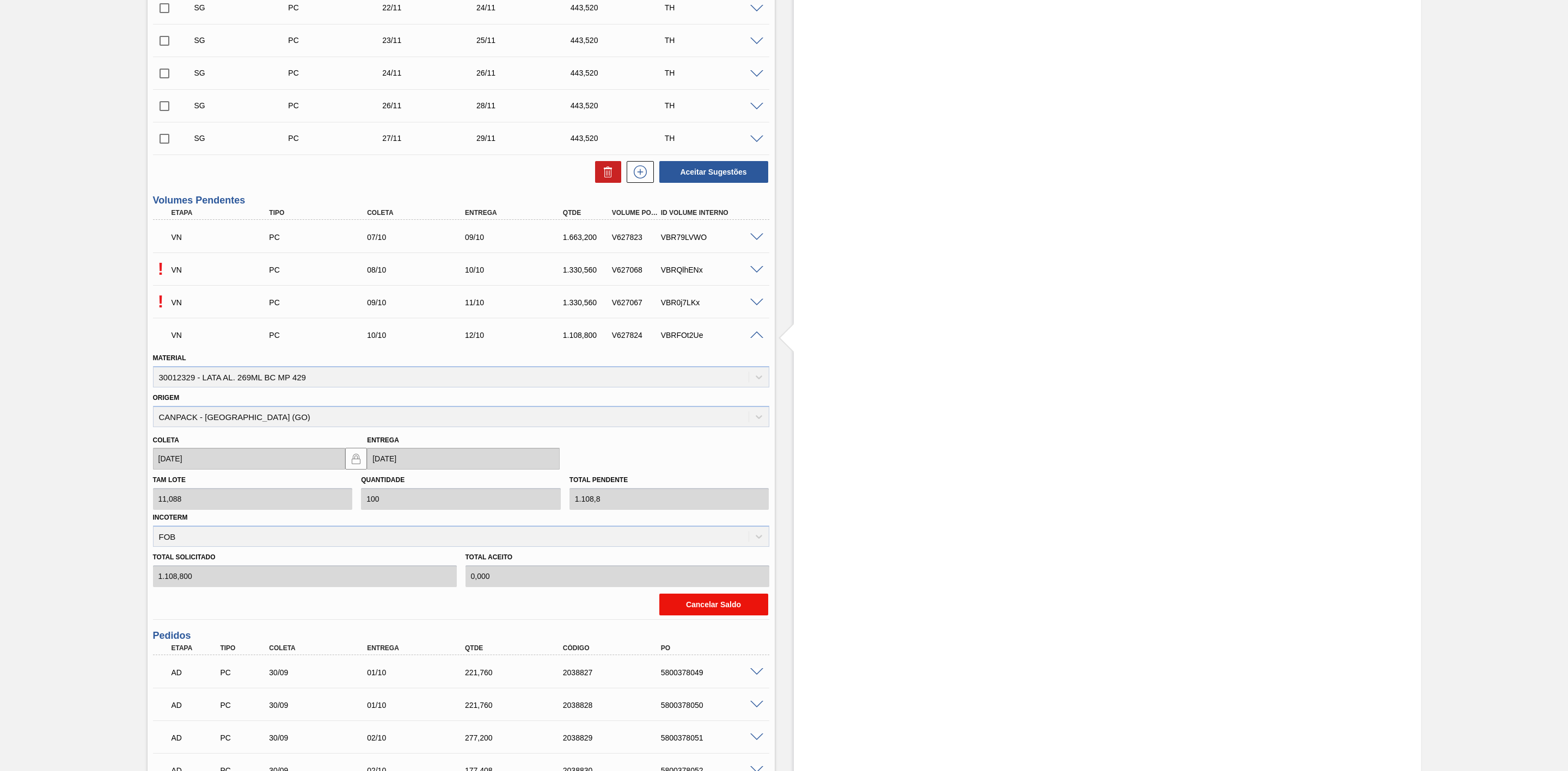
click at [702, 597] on button "Cancelar Saldo" at bounding box center [713, 604] width 109 height 22
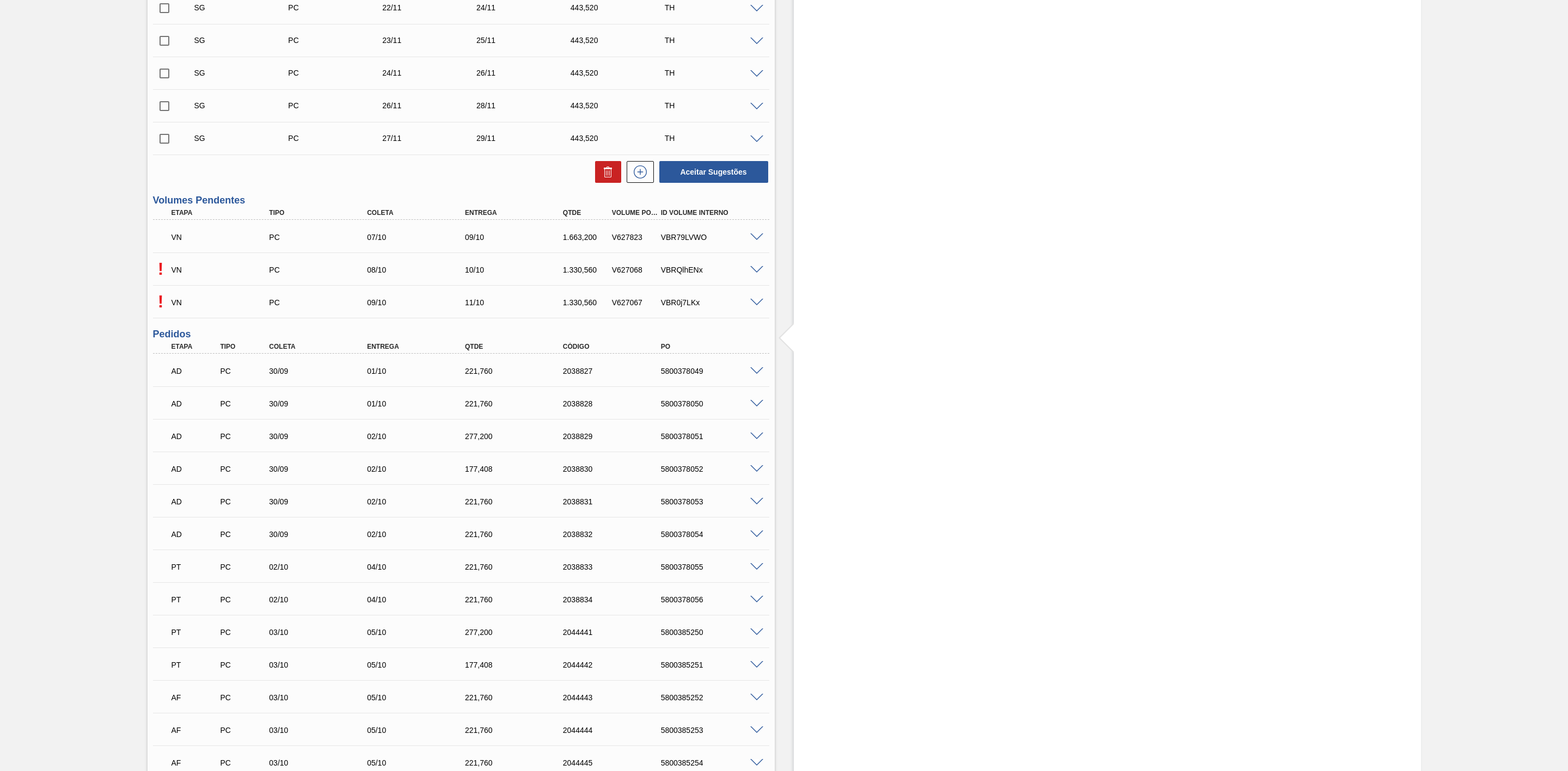
click at [757, 235] on span at bounding box center [756, 237] width 13 height 8
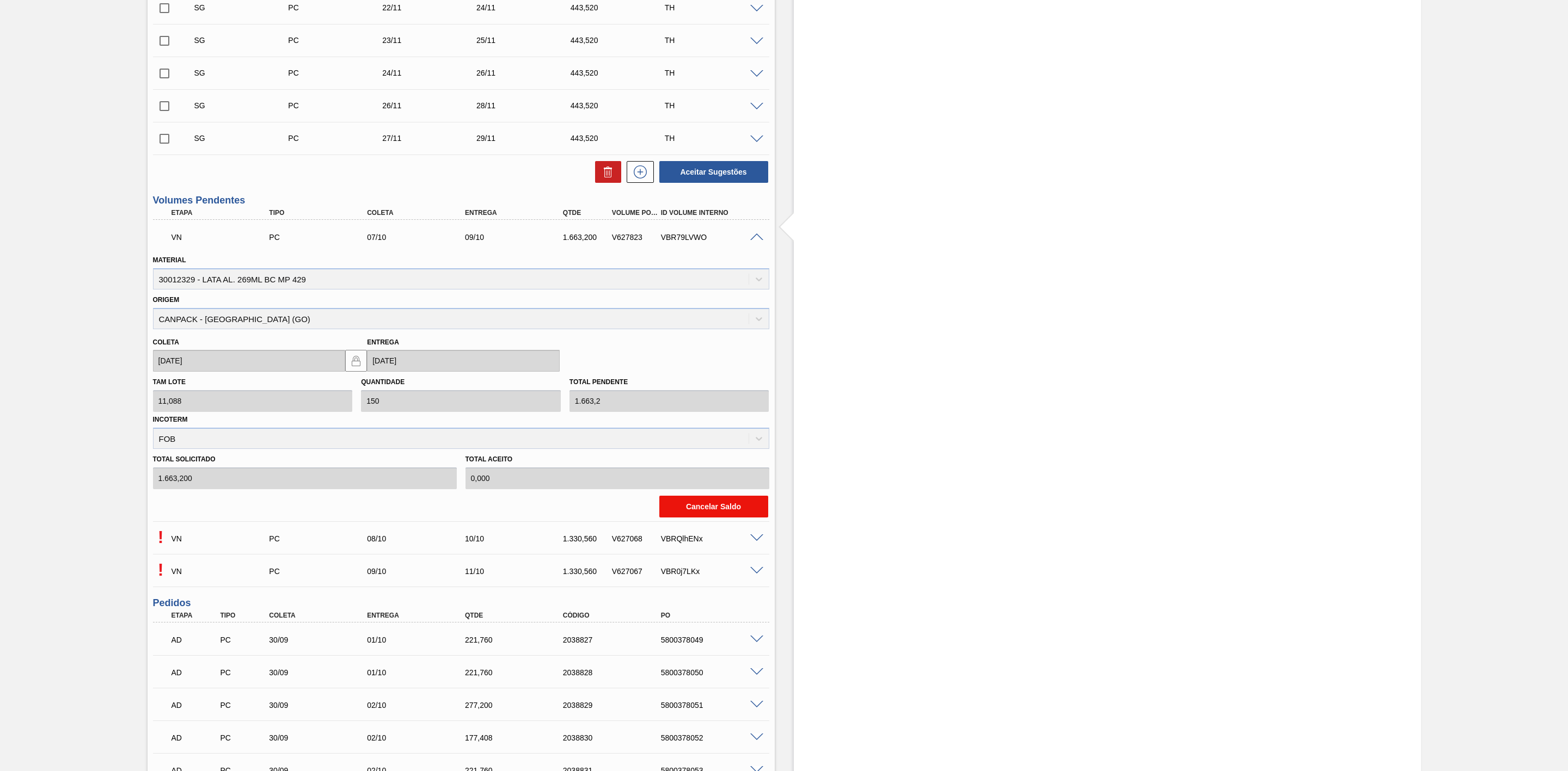
click at [713, 509] on button "Cancelar Saldo" at bounding box center [713, 506] width 109 height 22
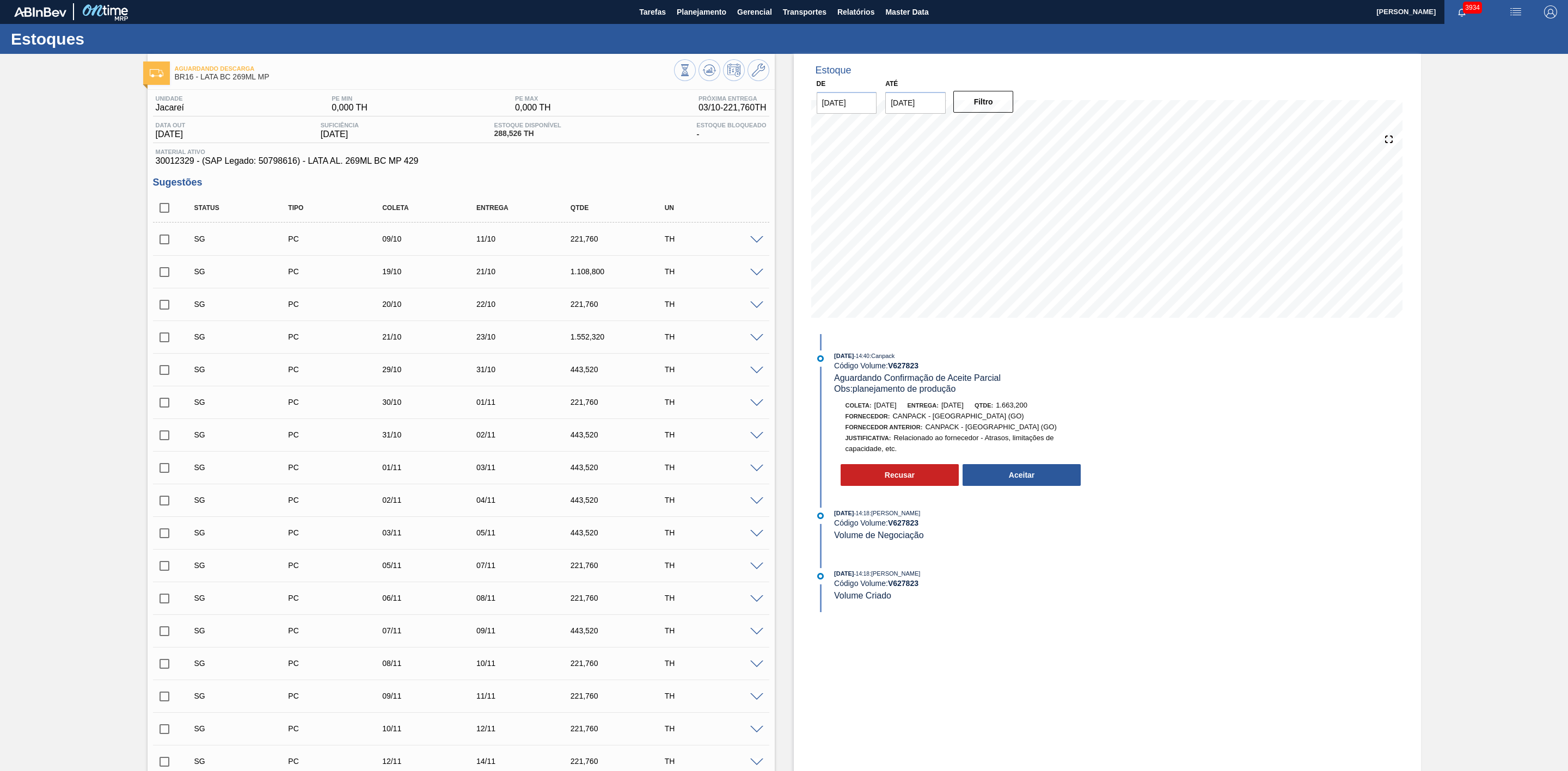
scroll to position [0, 0]
click at [1028, 472] on button "Aceitar" at bounding box center [1022, 475] width 118 height 22
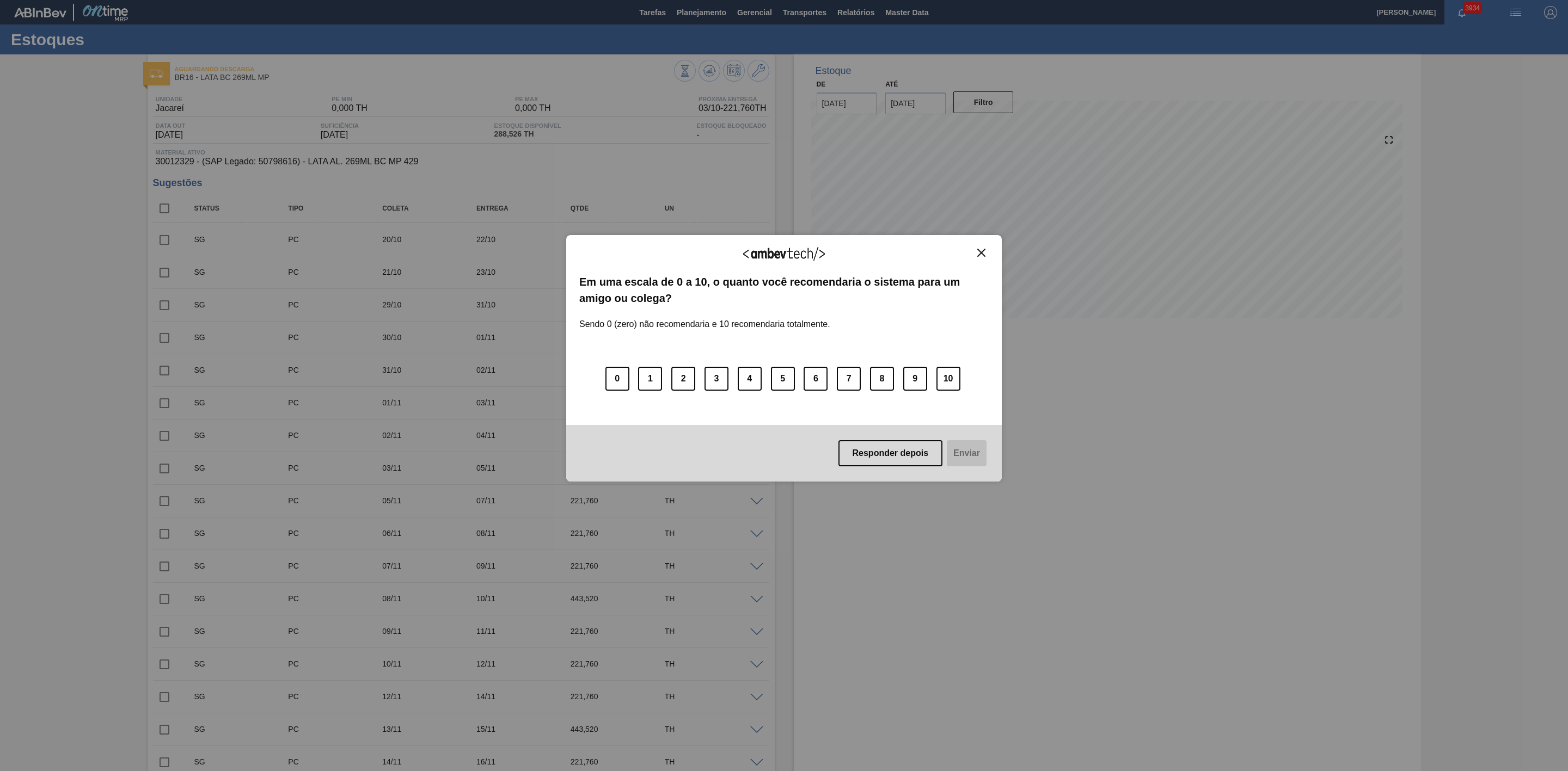
click at [982, 254] on img "Close" at bounding box center [981, 252] width 8 height 8
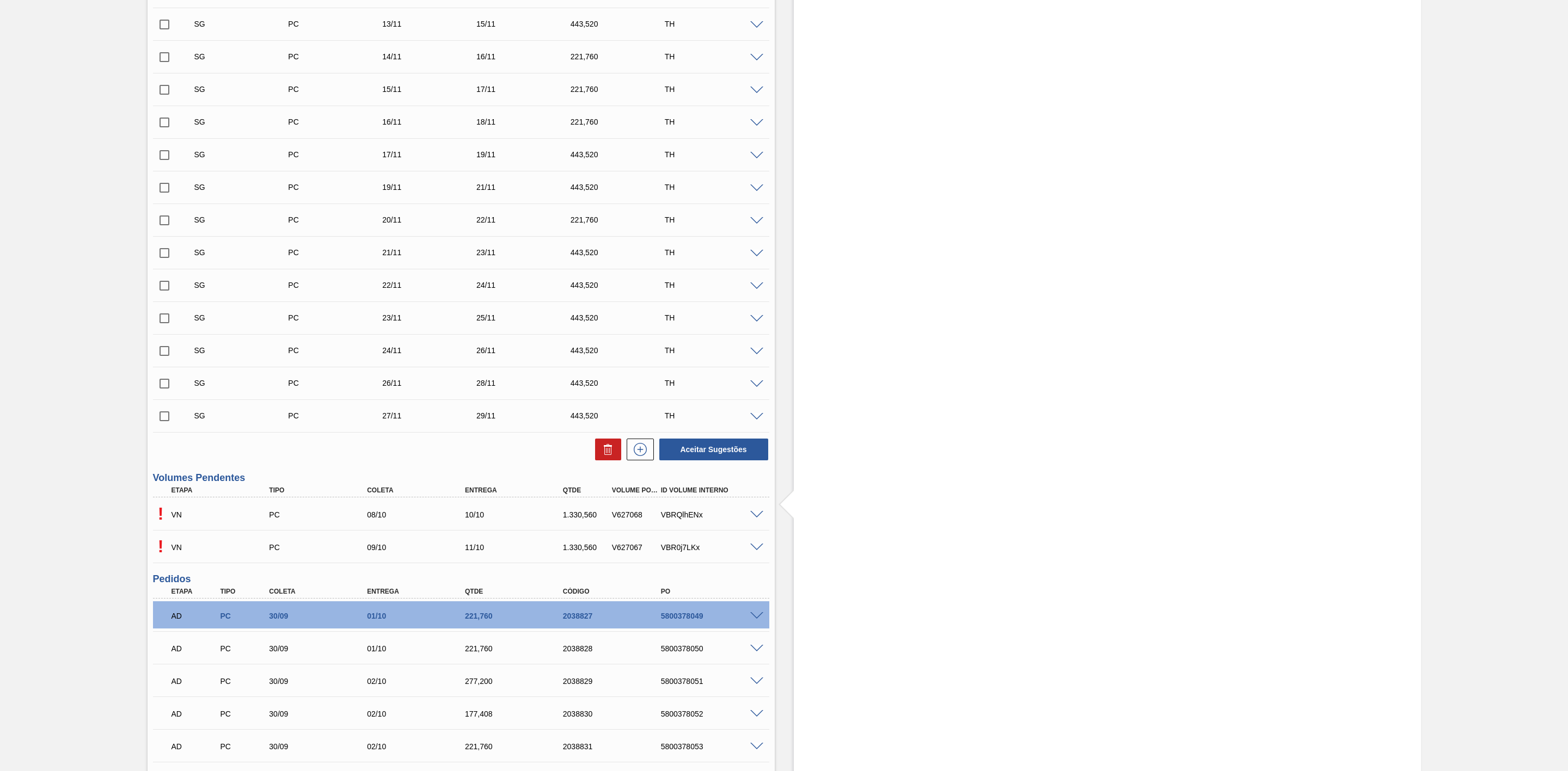
scroll to position [734, 0]
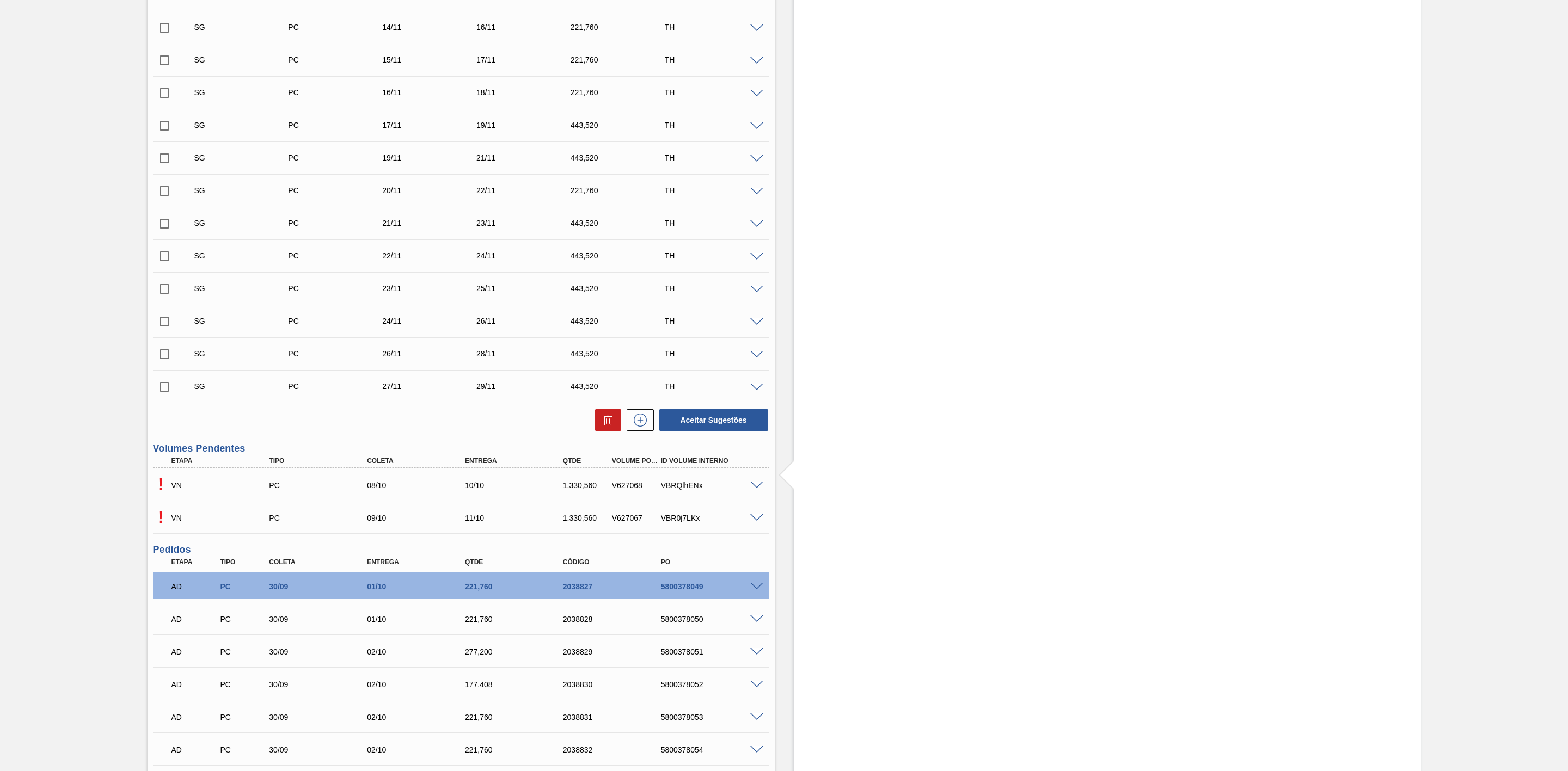
click at [755, 485] on span at bounding box center [756, 485] width 13 height 8
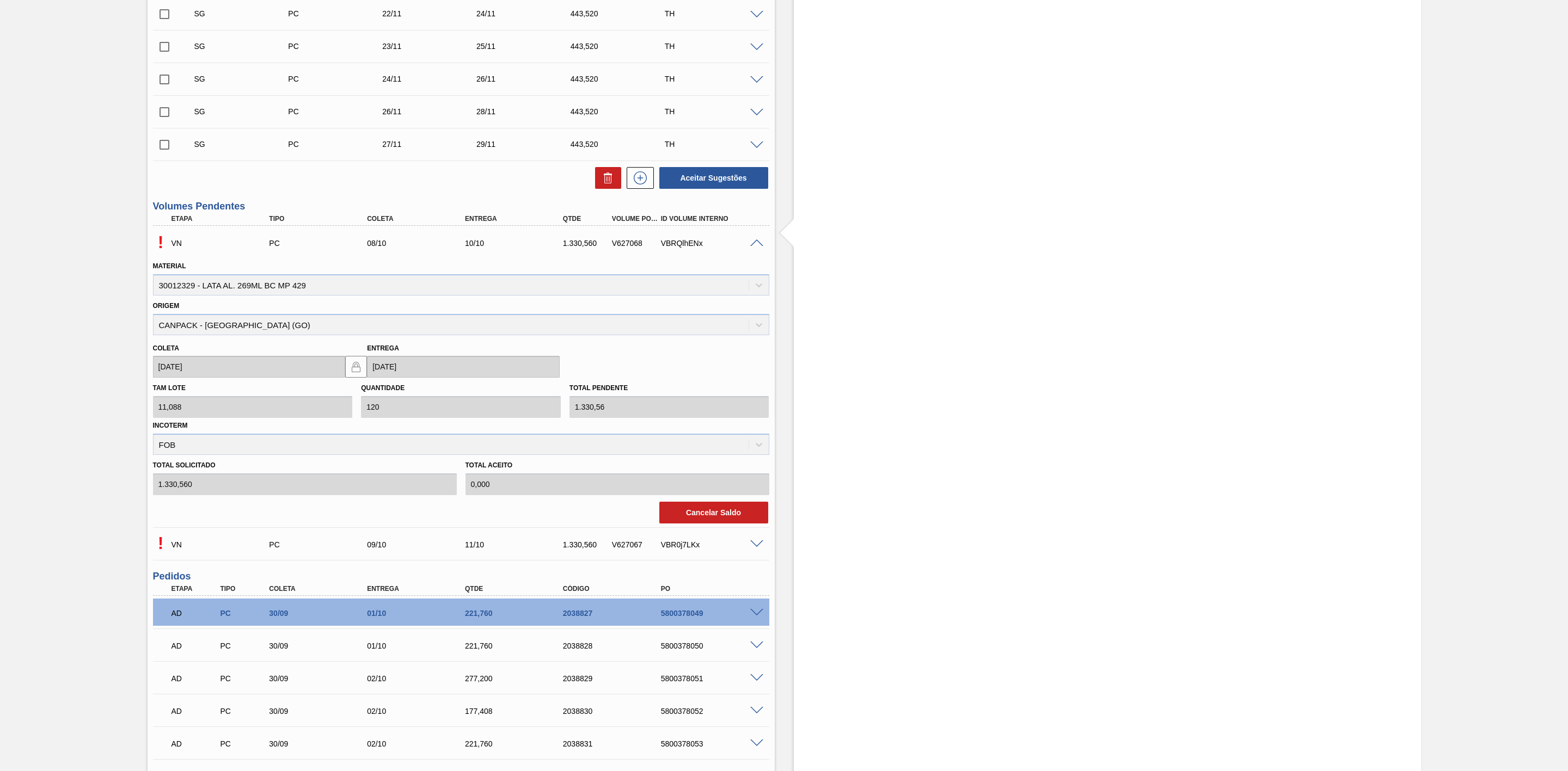
scroll to position [979, 0]
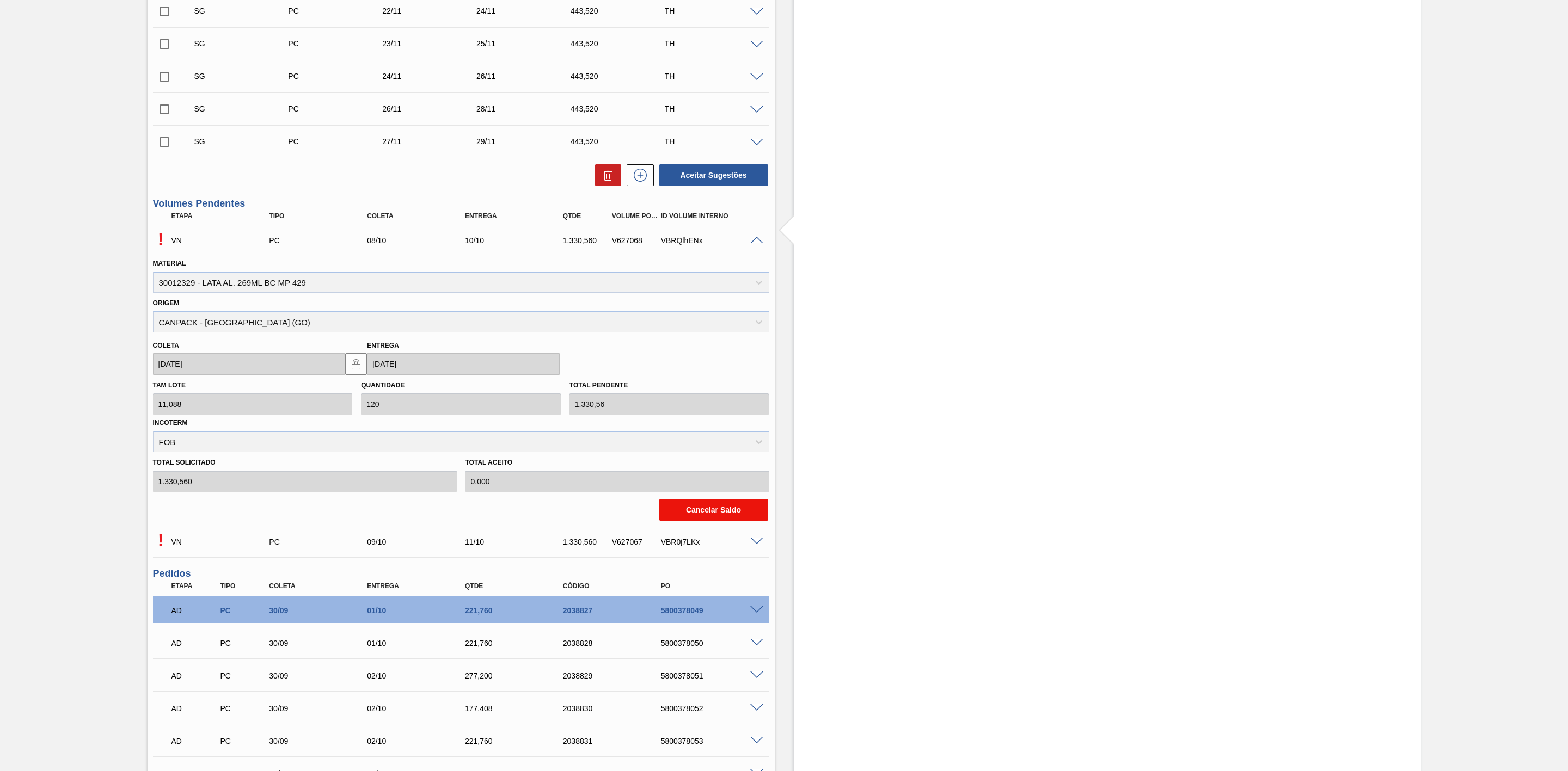
click at [717, 516] on button "Cancelar Saldo" at bounding box center [713, 509] width 109 height 22
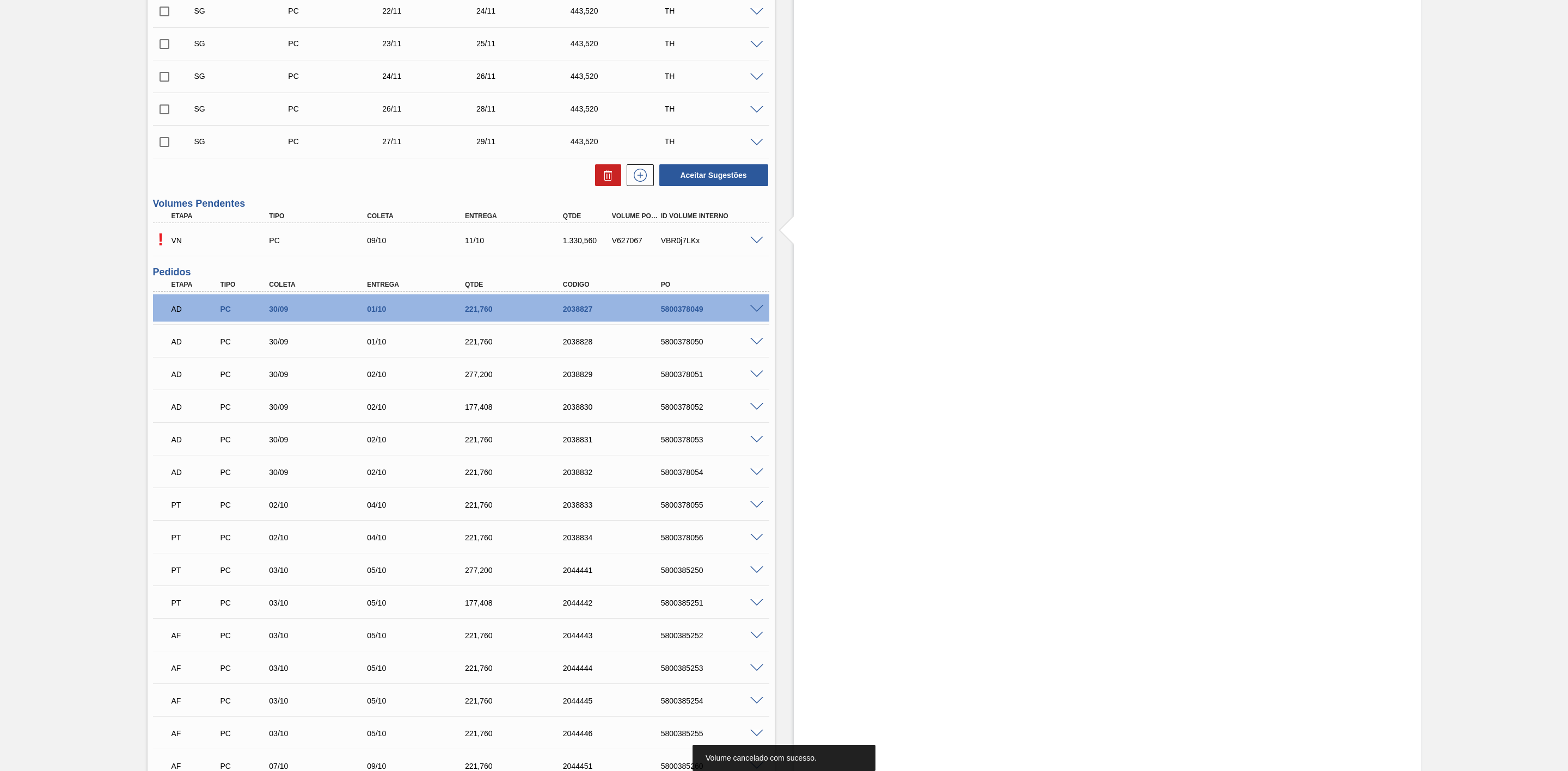
click at [757, 242] on span at bounding box center [756, 240] width 13 height 8
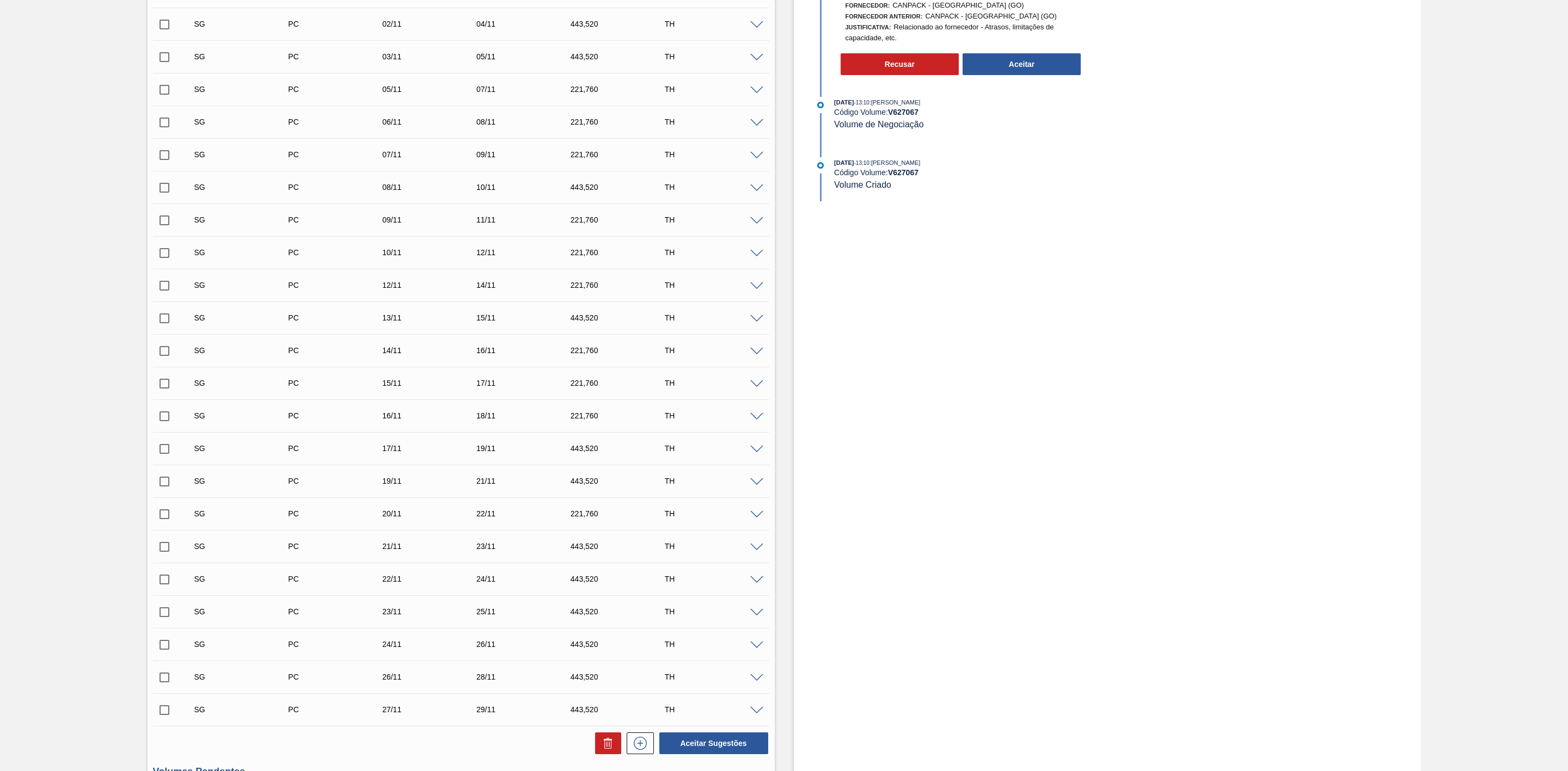
scroll to position [163, 0]
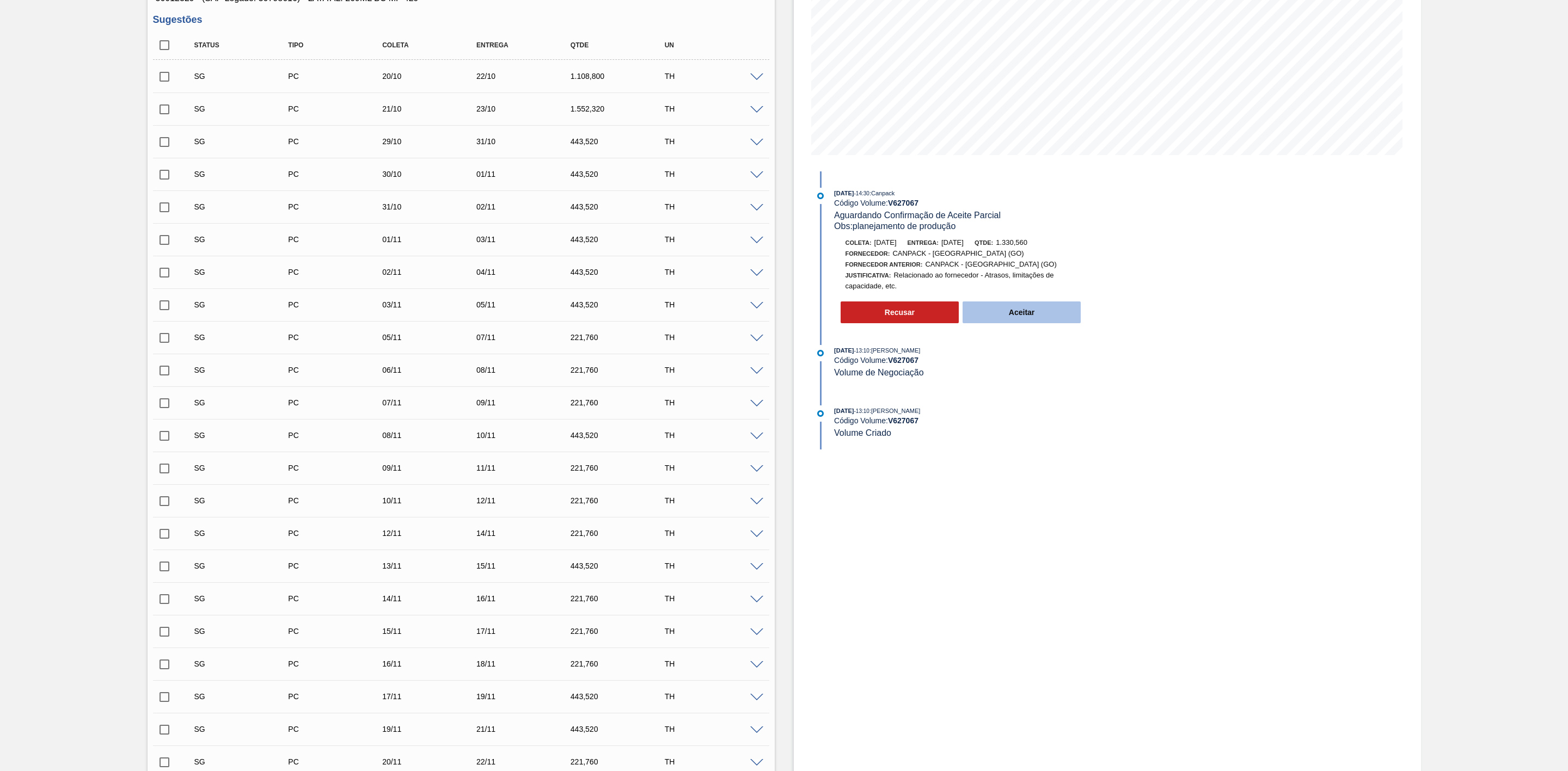
click at [986, 313] on button "Aceitar" at bounding box center [1022, 311] width 118 height 22
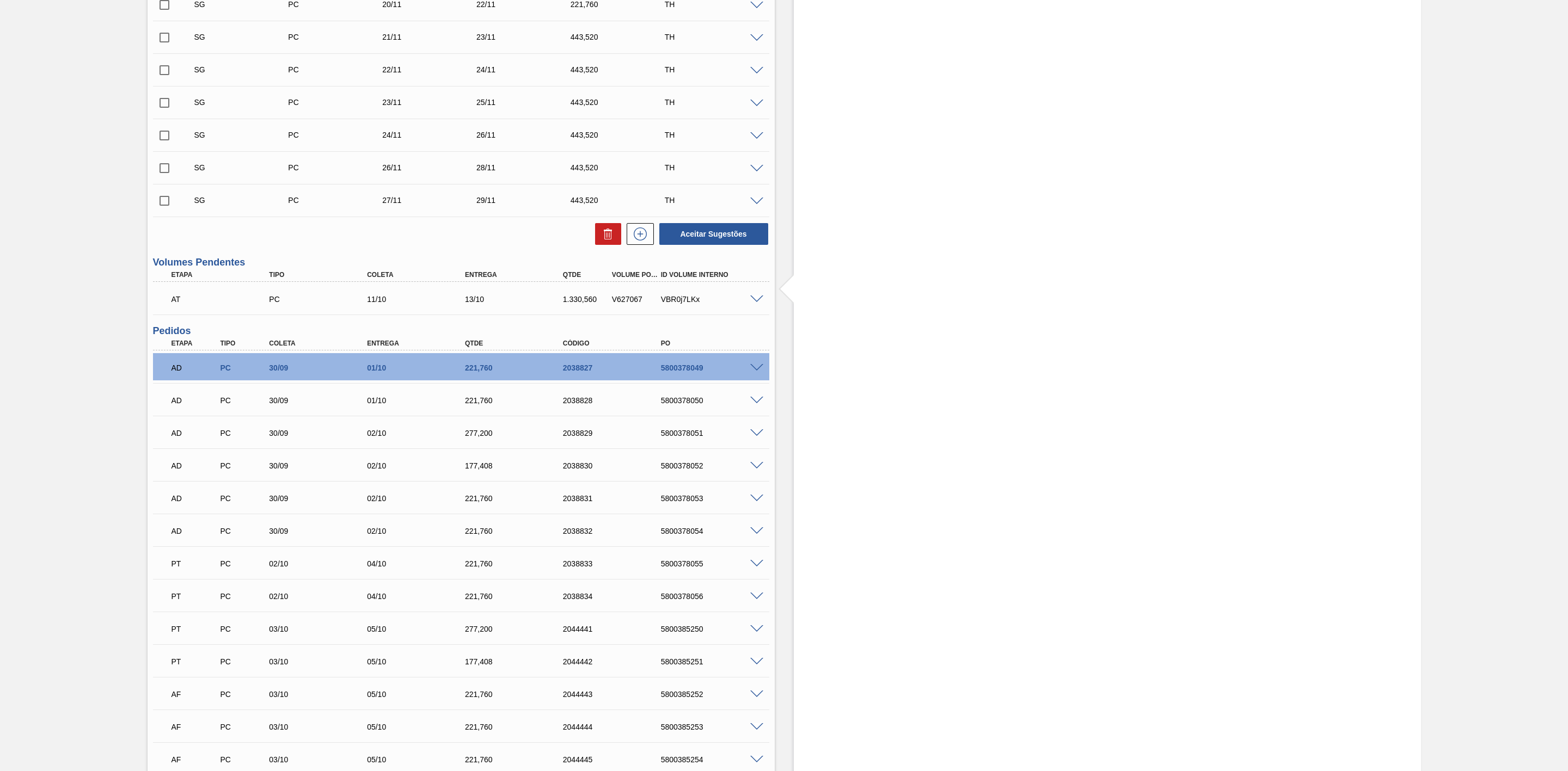
scroll to position [917, 0]
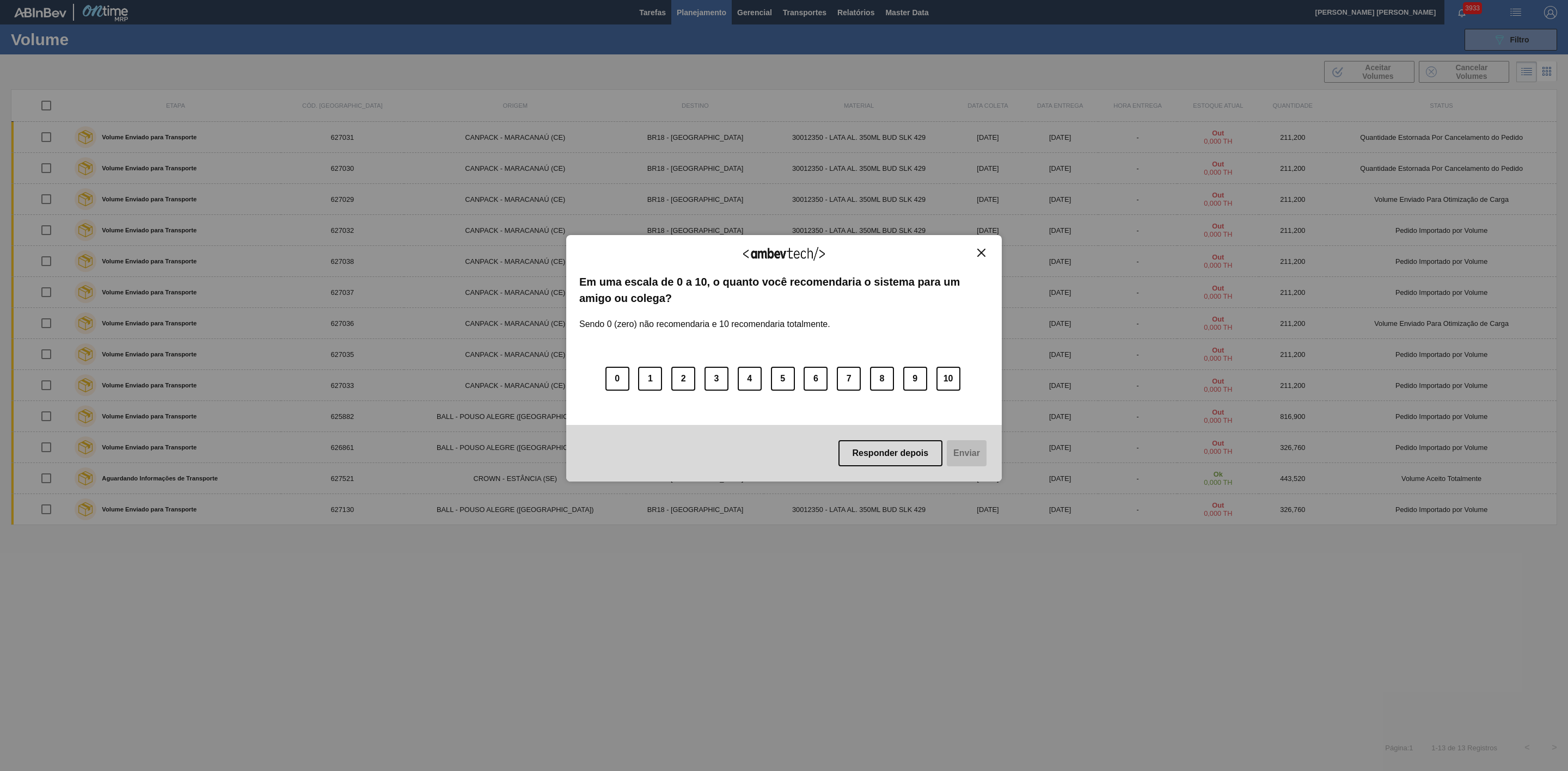
click at [982, 249] on img "Close" at bounding box center [981, 252] width 8 height 8
click at [982, 250] on img "Close" at bounding box center [981, 252] width 8 height 8
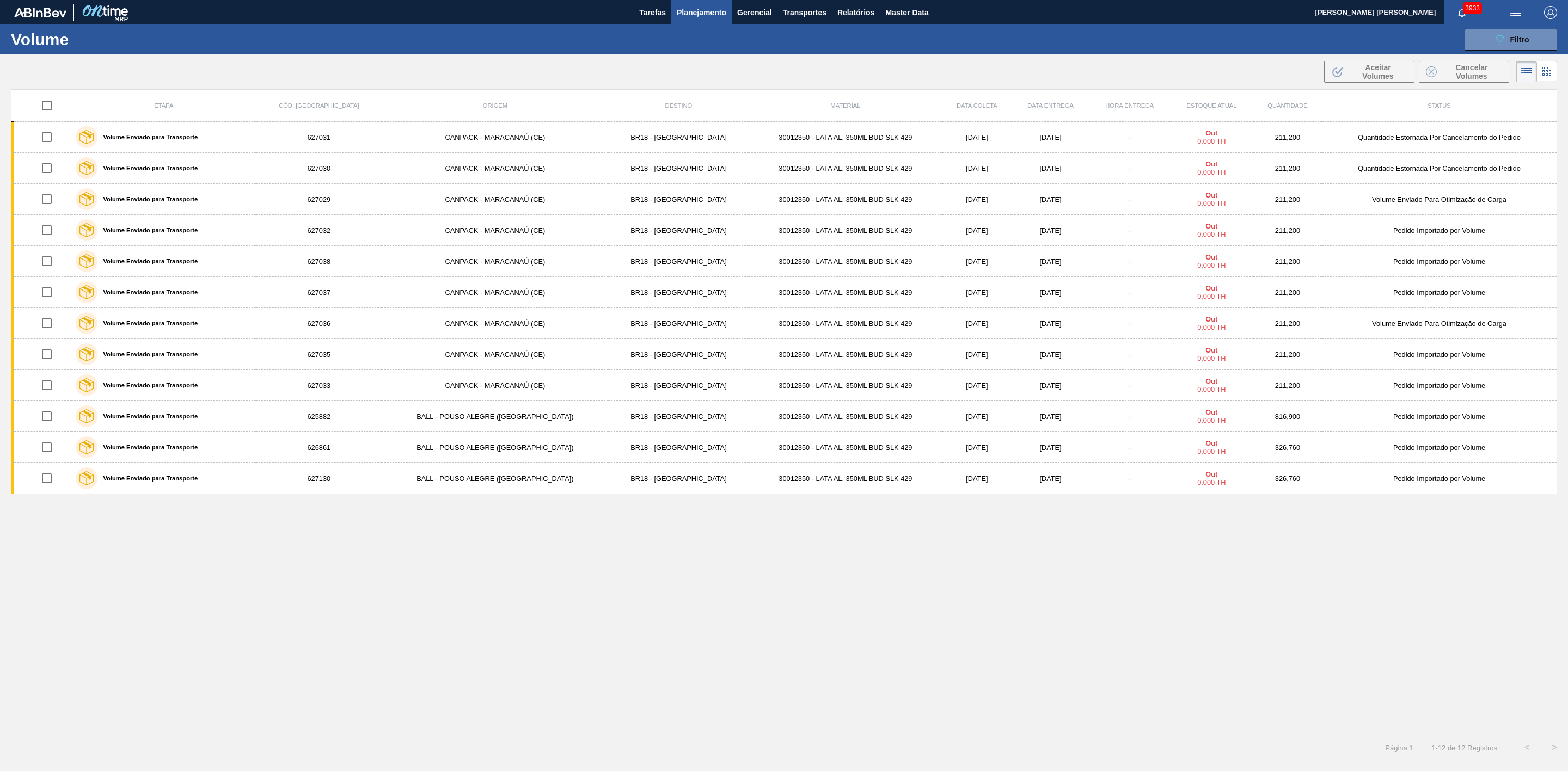
click at [694, 9] on span "Planejamento" at bounding box center [701, 12] width 50 height 13
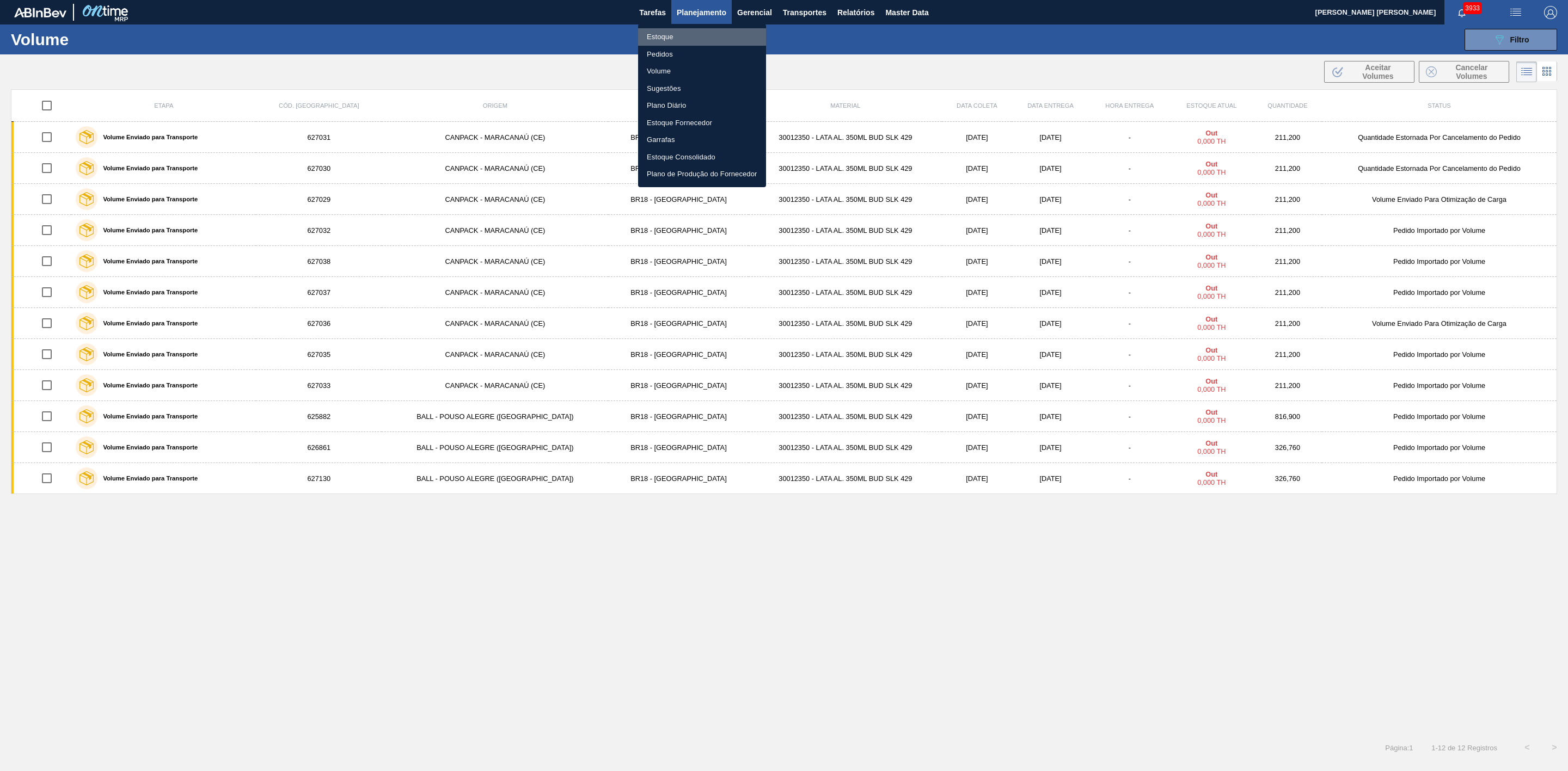
click at [663, 33] on li "Estoque" at bounding box center [702, 37] width 128 height 18
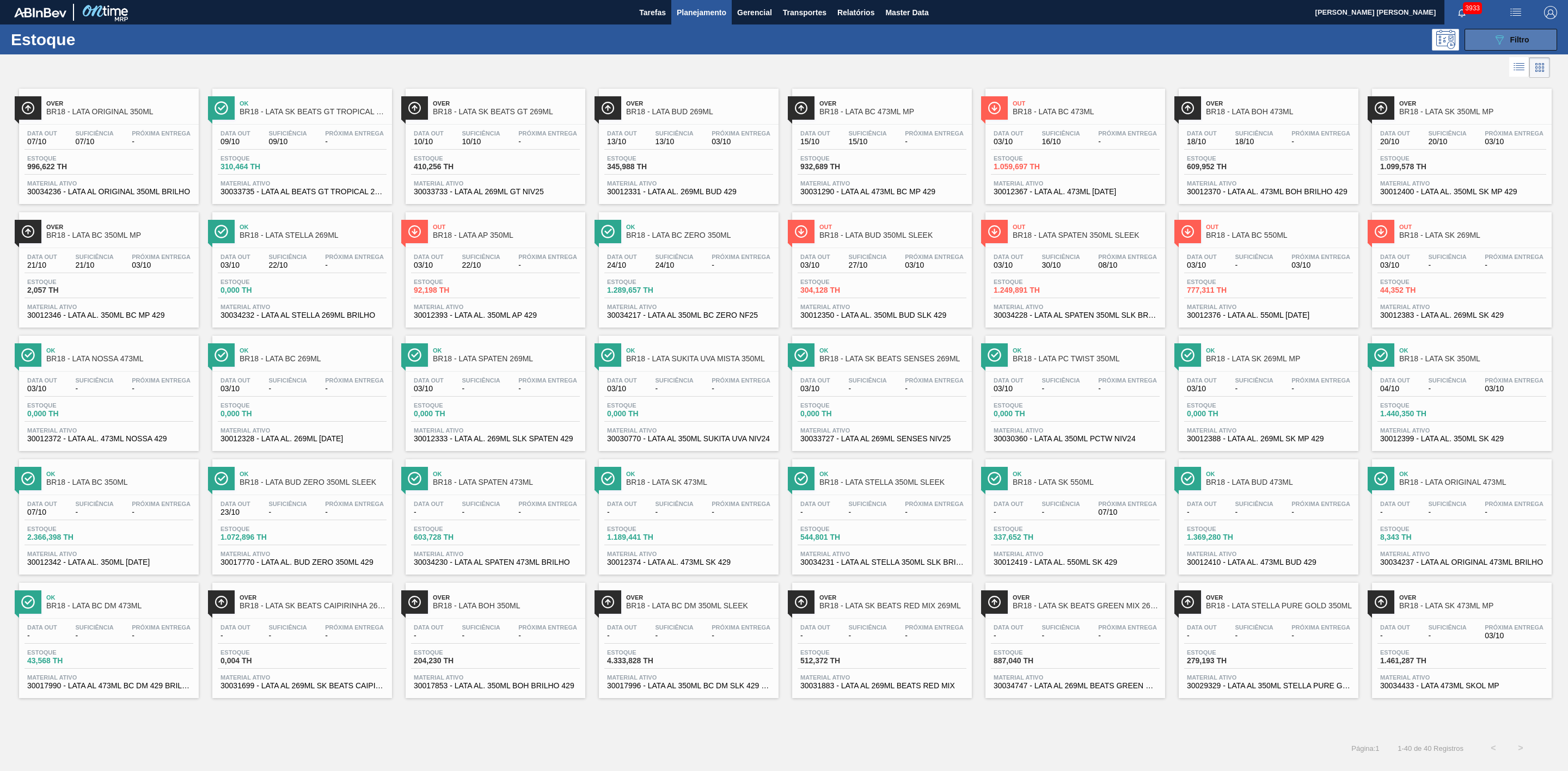
click at [1508, 46] on div "089F7B8B-B2A5-4AFE-B5C0-19BA573D28AC Filtro" at bounding box center [1510, 39] width 37 height 13
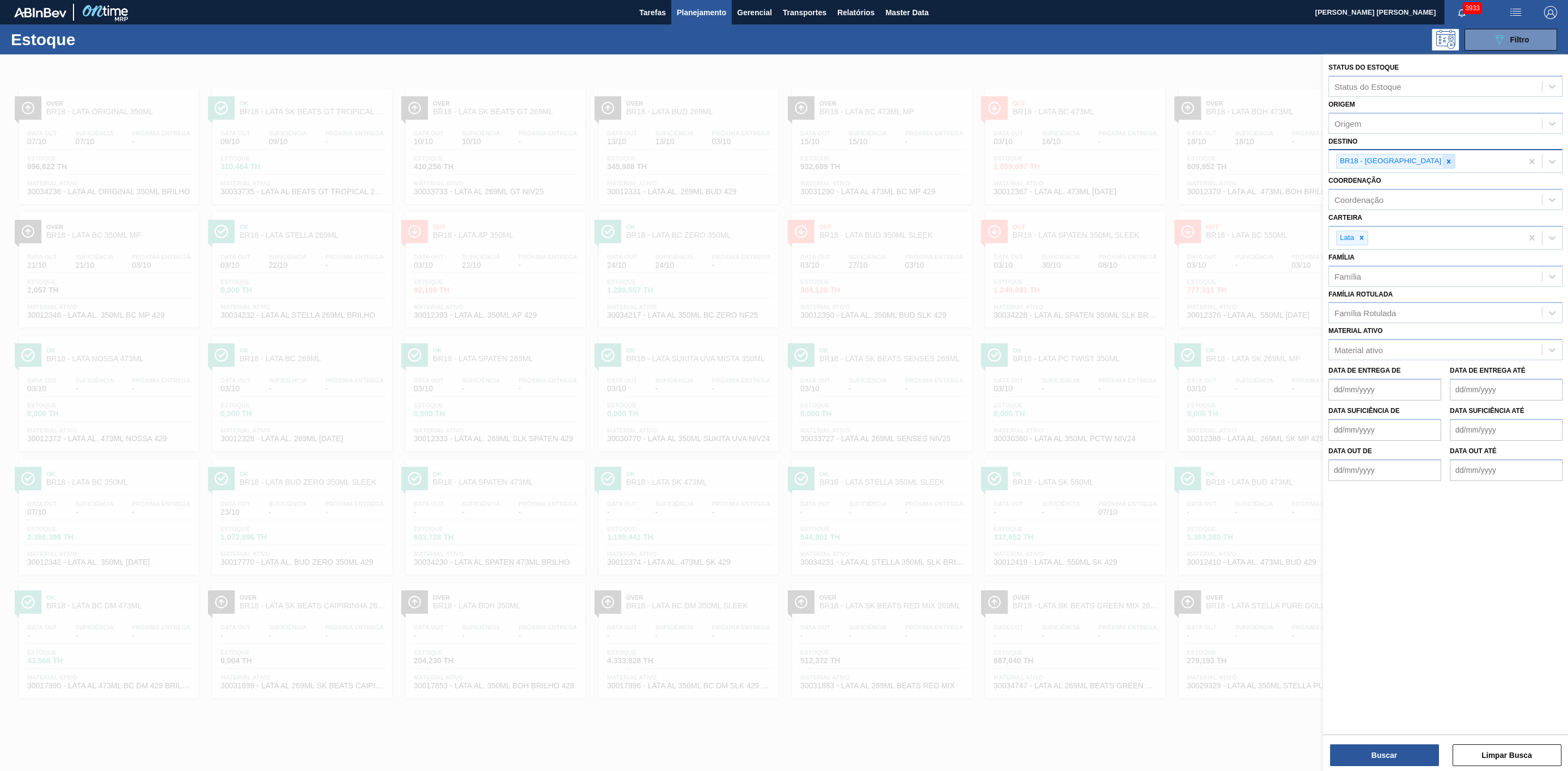
click at [1442, 165] on div at bounding box center [1448, 161] width 12 height 14
type input "02"
click at [1394, 205] on div "BR02 - [GEOGRAPHIC_DATA]" at bounding box center [1444, 206] width 234 height 20
click at [1361, 756] on button "Buscar" at bounding box center [1384, 755] width 109 height 22
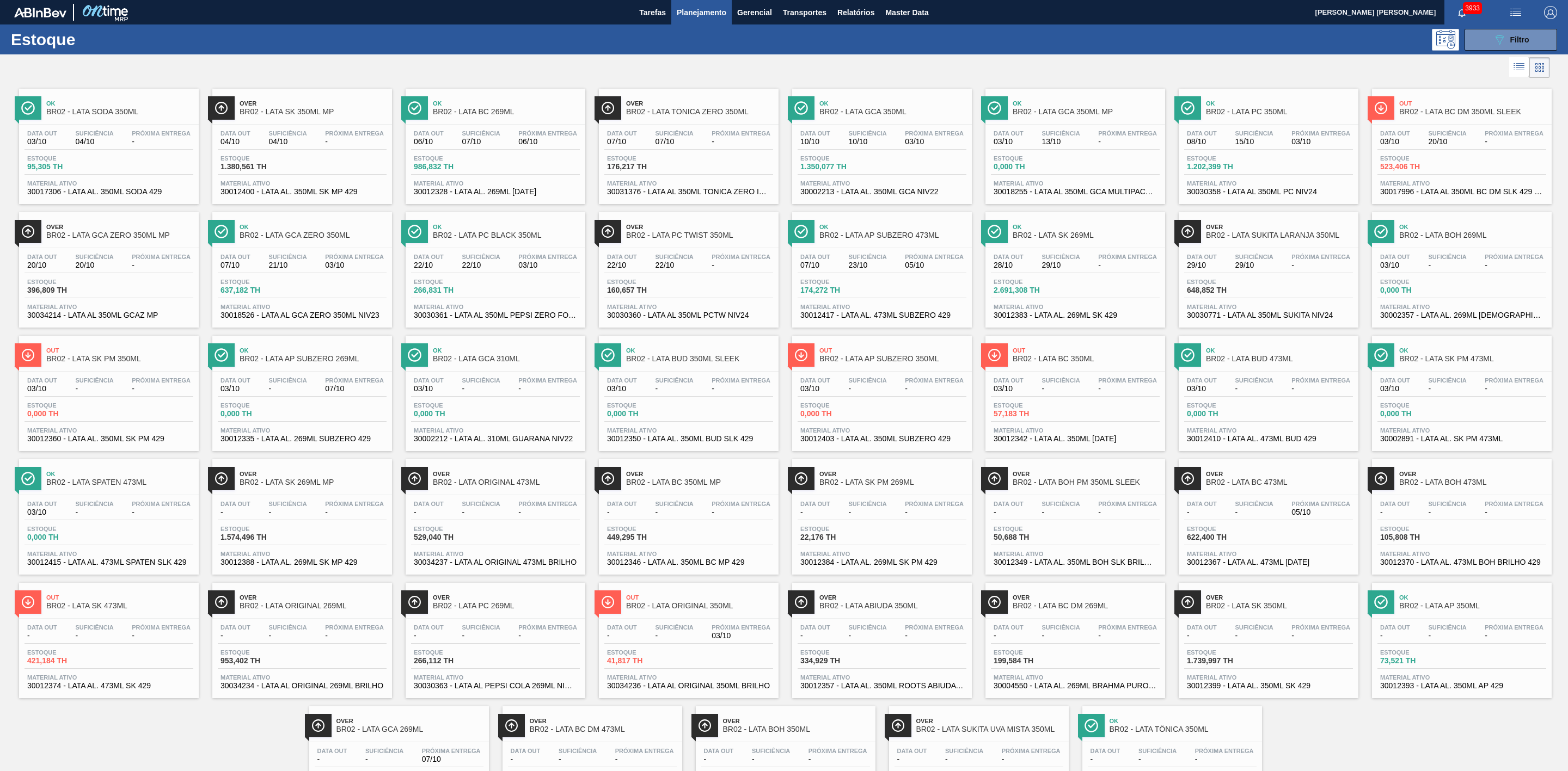
click at [508, 107] on span "Ok" at bounding box center [506, 103] width 147 height 7
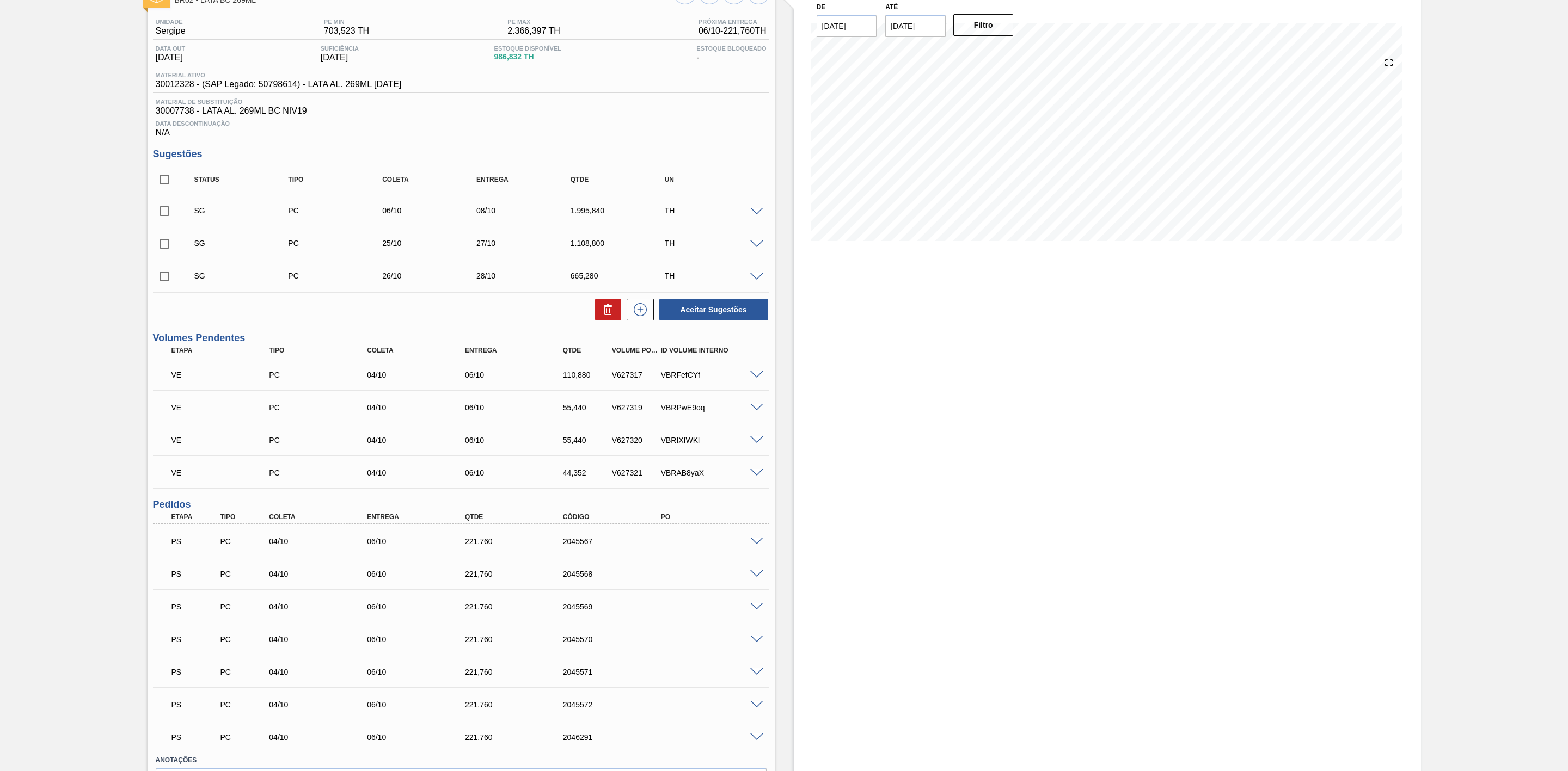
scroll to position [152, 0]
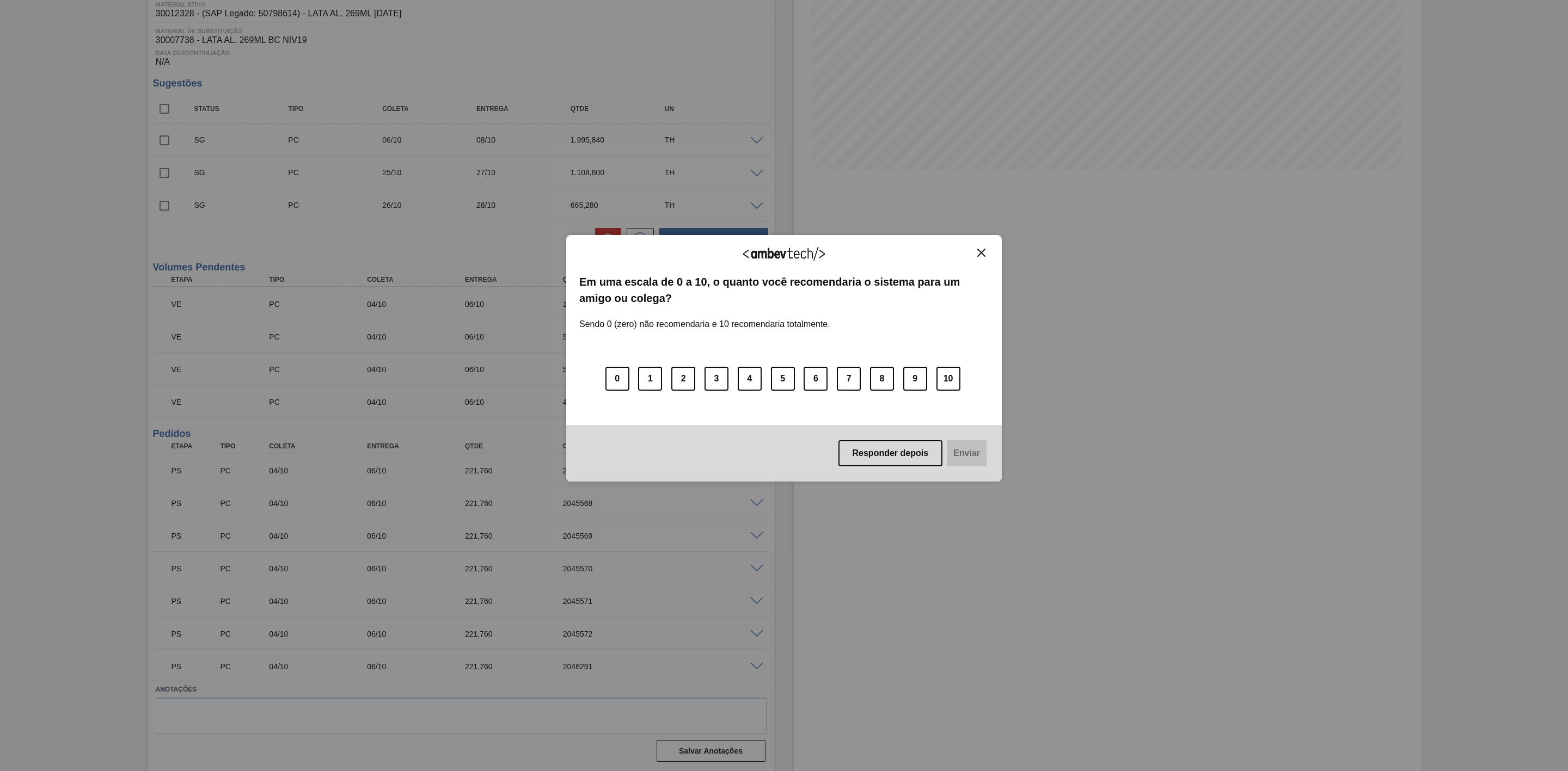
click at [986, 254] on button "Close" at bounding box center [982, 253] width 15 height 9
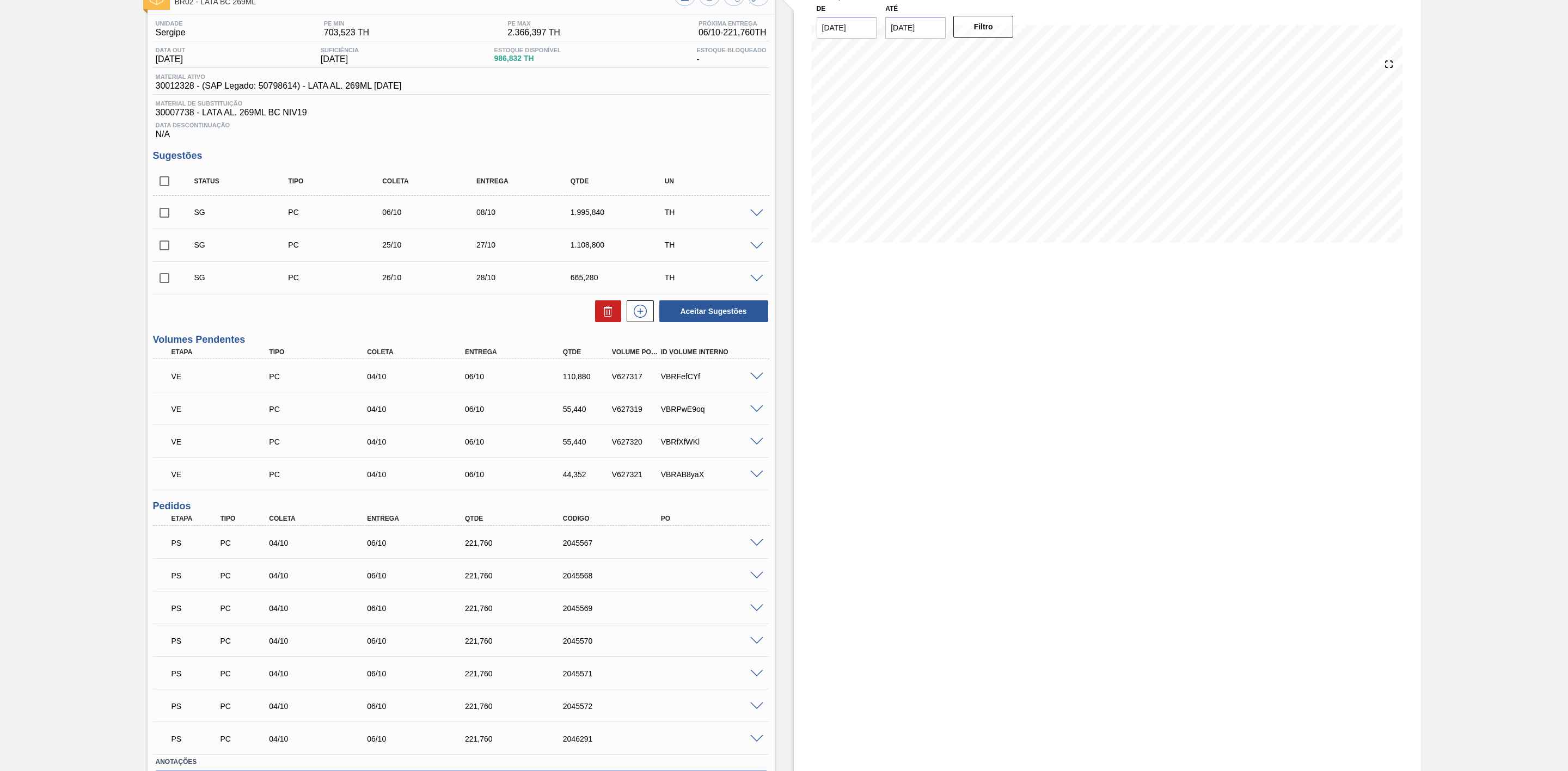
scroll to position [0, 0]
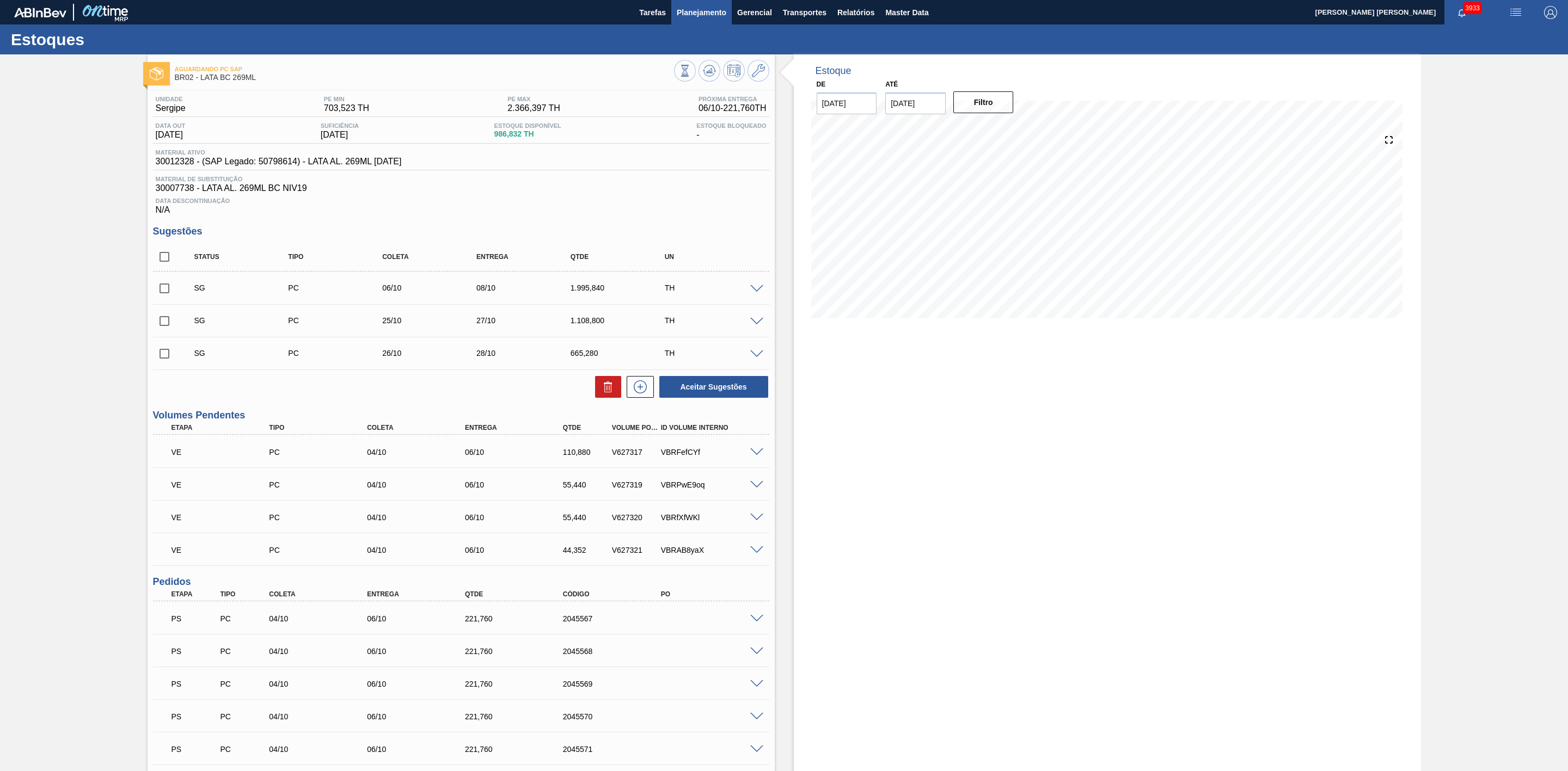
click at [693, 7] on span "Planejamento" at bounding box center [701, 12] width 50 height 13
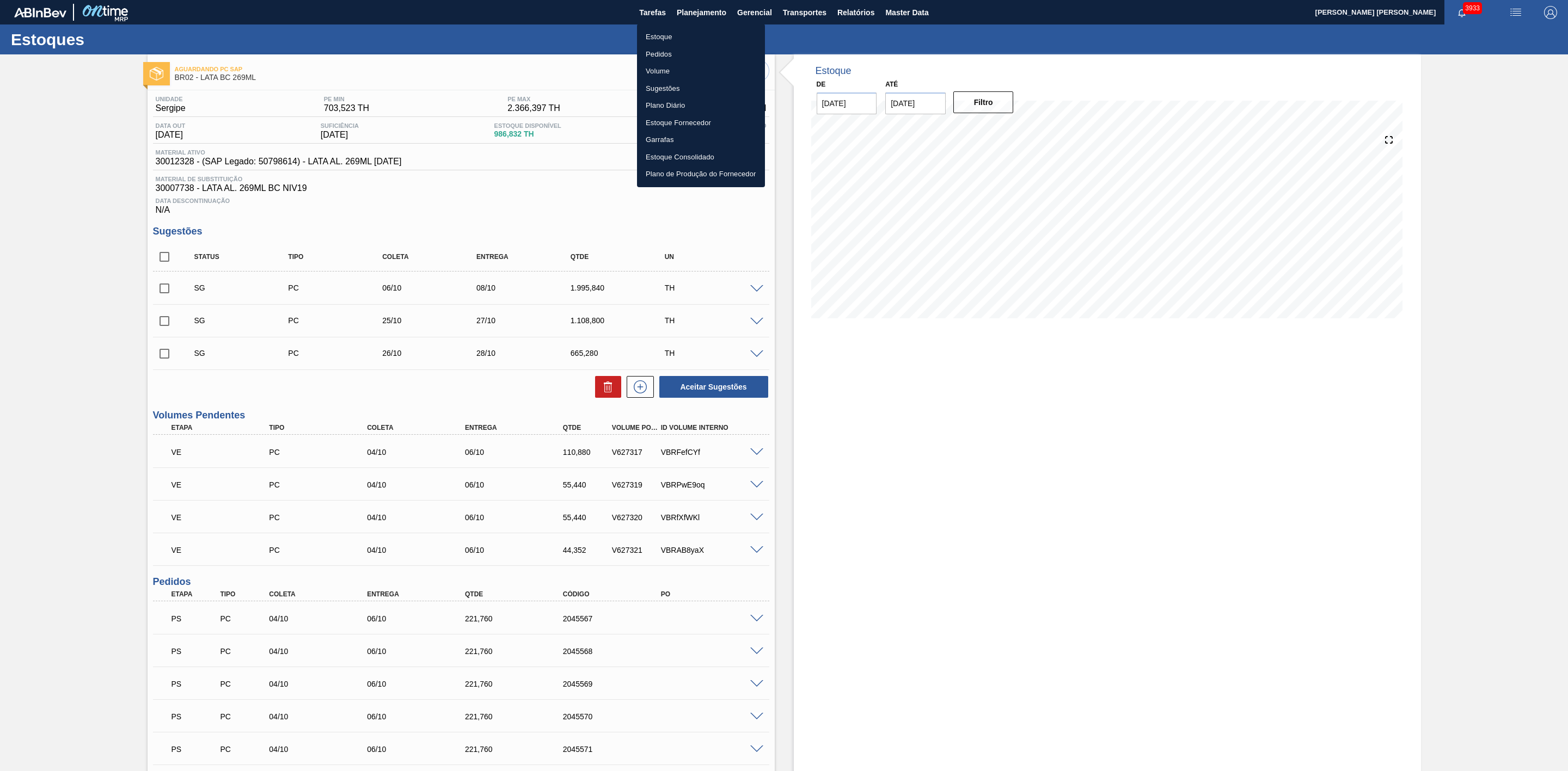
click at [657, 36] on li "Estoque" at bounding box center [701, 37] width 128 height 18
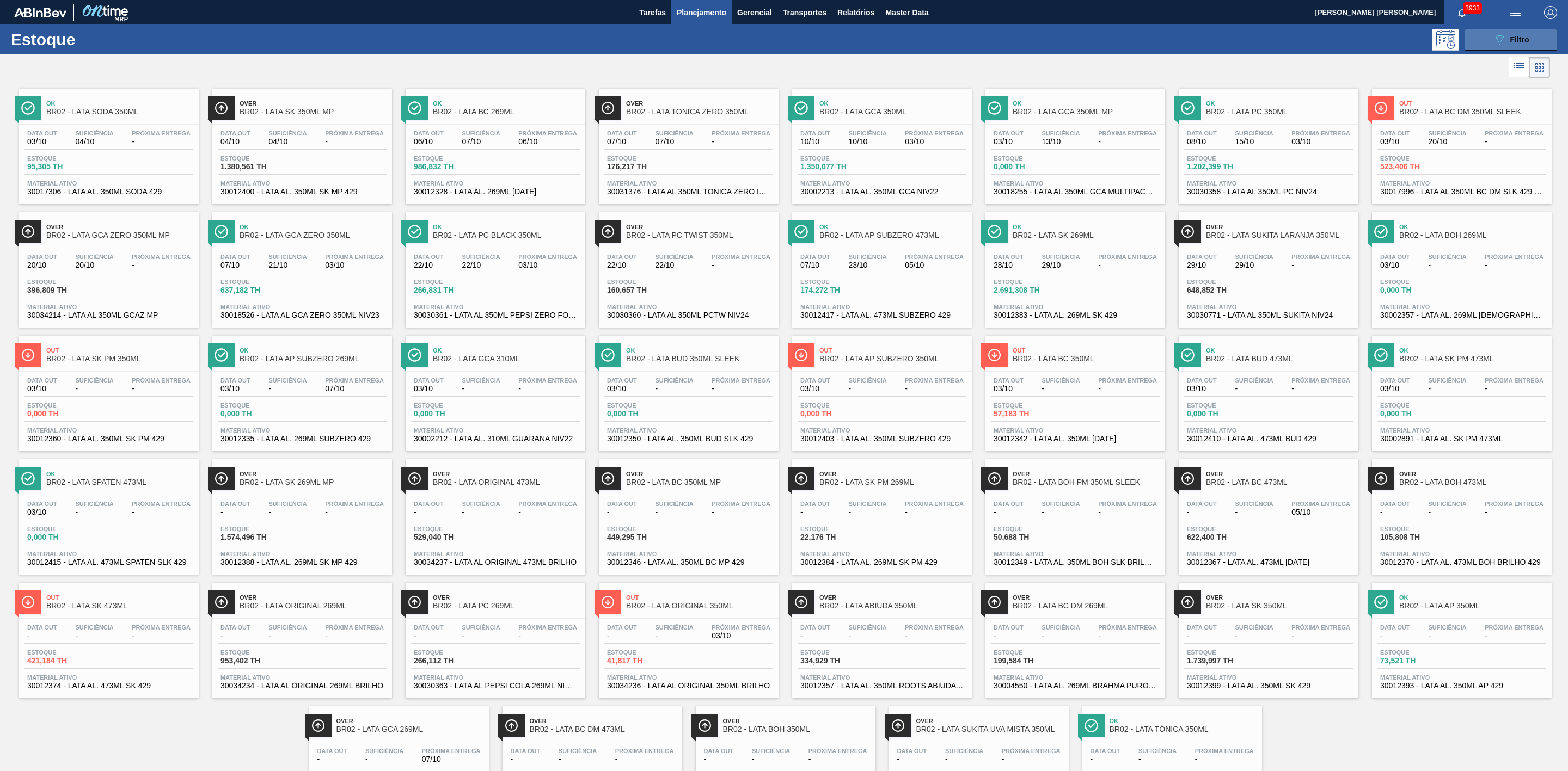
click at [1484, 39] on button "089F7B8B-B2A5-4AFE-B5C0-19BA573D28AC Filtro" at bounding box center [1510, 39] width 93 height 22
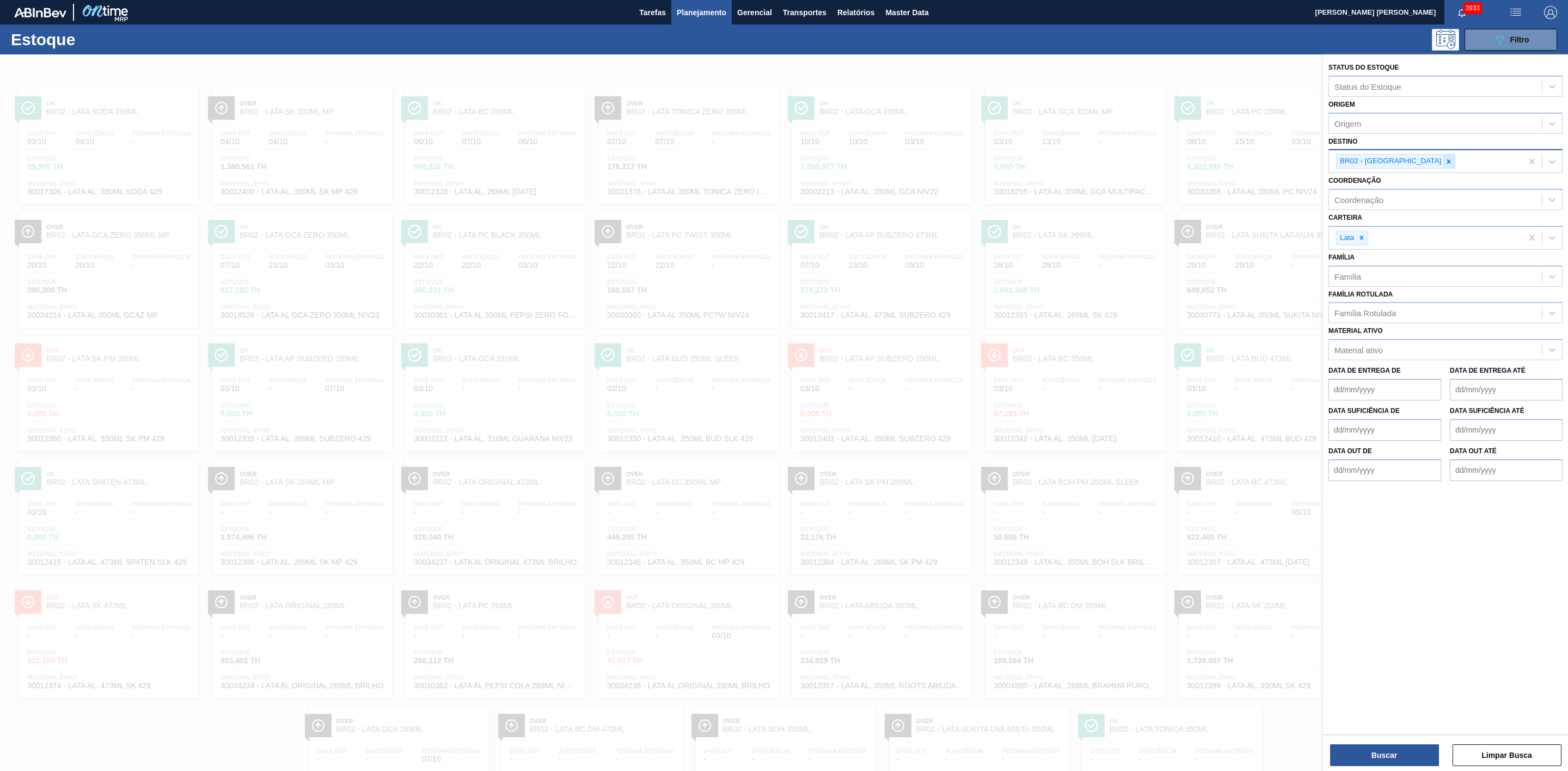
click at [1447, 160] on icon at bounding box center [1449, 161] width 4 height 4
type input "21"
click at [1371, 181] on div "BR21 - Lages" at bounding box center [1444, 187] width 234 height 20
click at [1385, 756] on button "Buscar" at bounding box center [1384, 755] width 109 height 22
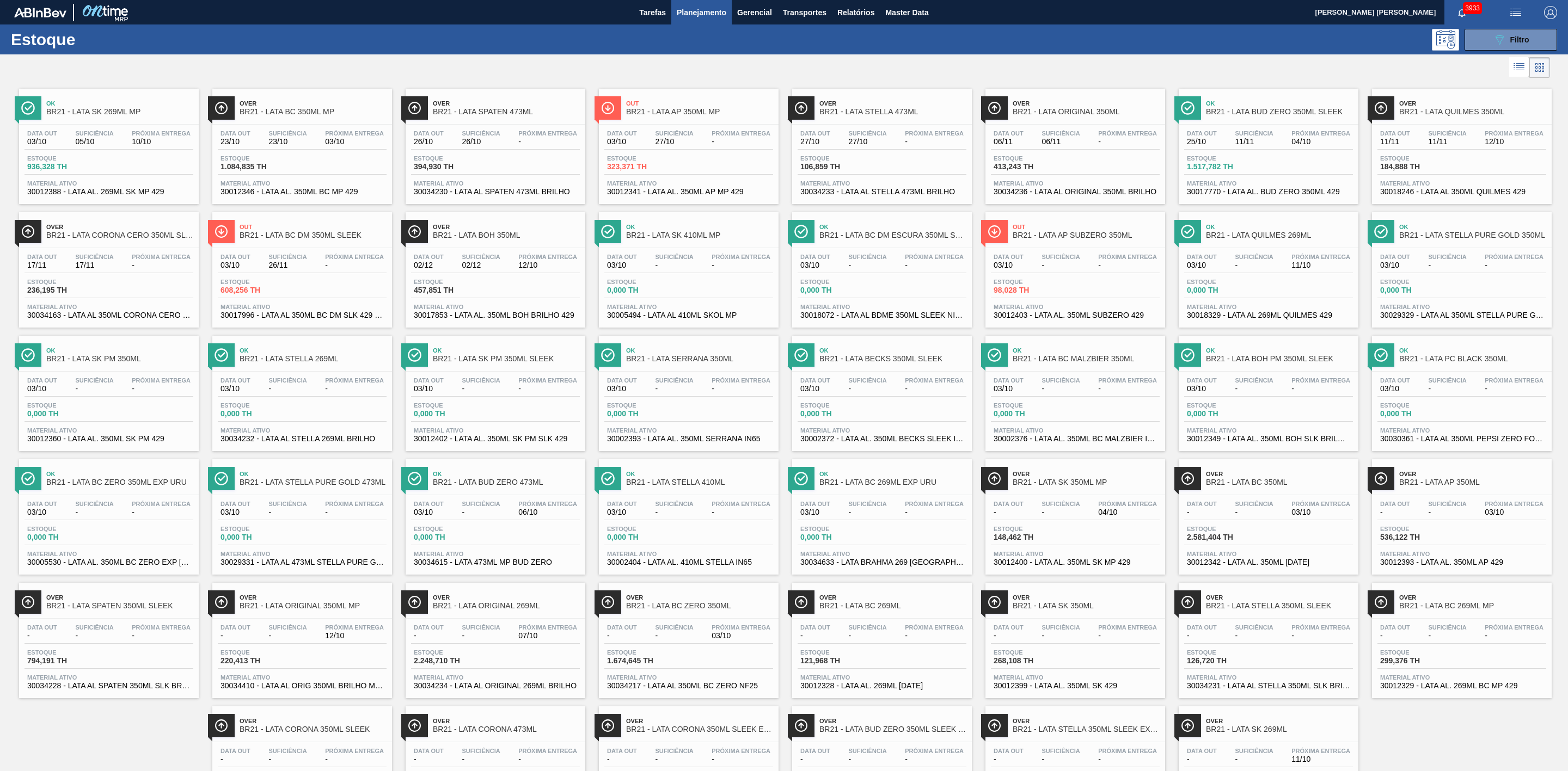
click at [900, 66] on div at bounding box center [774, 68] width 1549 height 26
click at [1314, 238] on span "BR21 - LATA QUILMES 269ML" at bounding box center [1279, 235] width 147 height 8
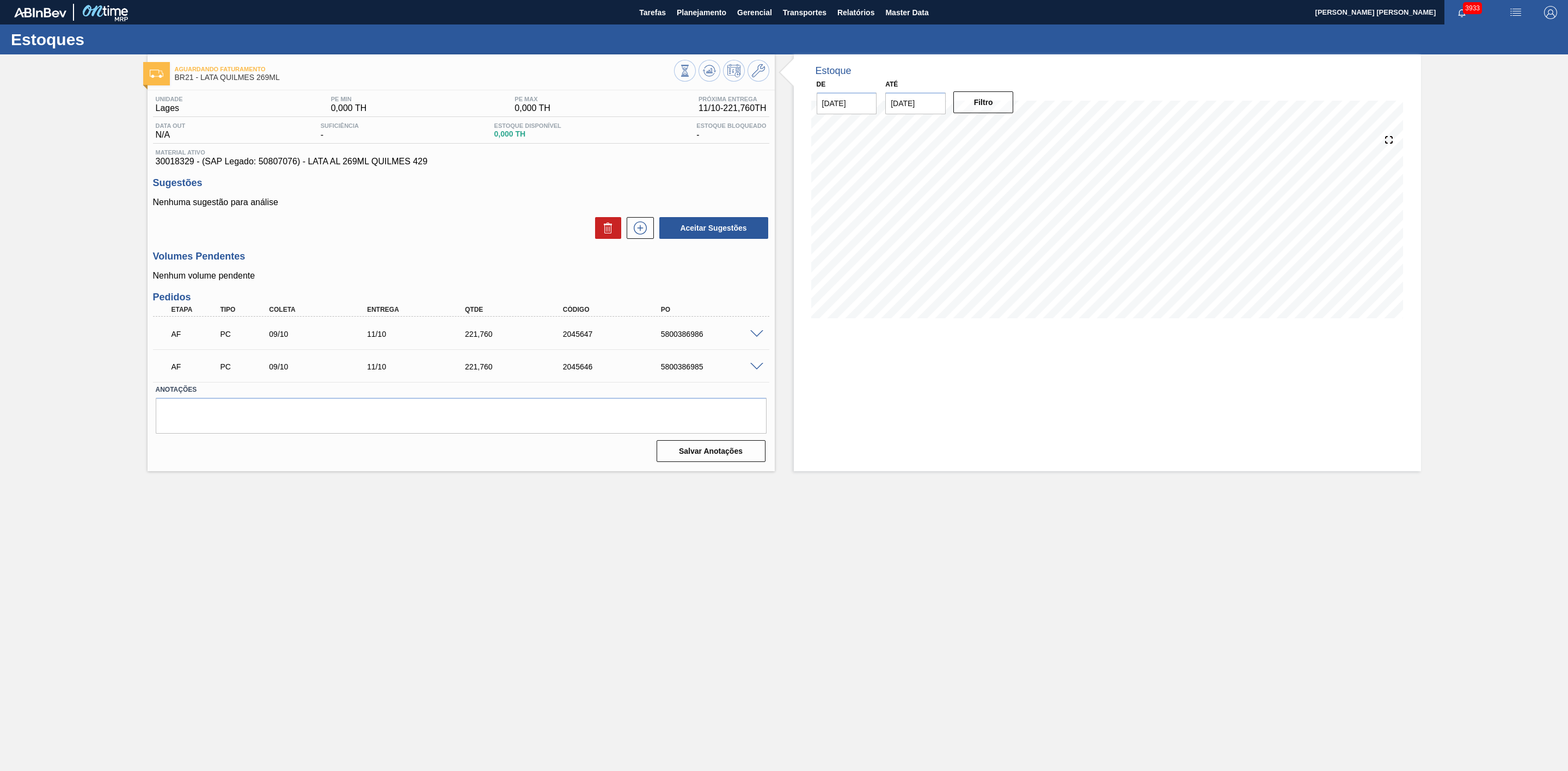
click at [177, 161] on span "30018329 - (SAP Legado: 50807076) - LATA AL 269ML QUILMES 429" at bounding box center [461, 161] width 611 height 9
click at [176, 161] on span "30018329 - (SAP Legado: 50807076) - LATA AL 269ML QUILMES 429" at bounding box center [461, 161] width 611 height 9
copy span "30018329"
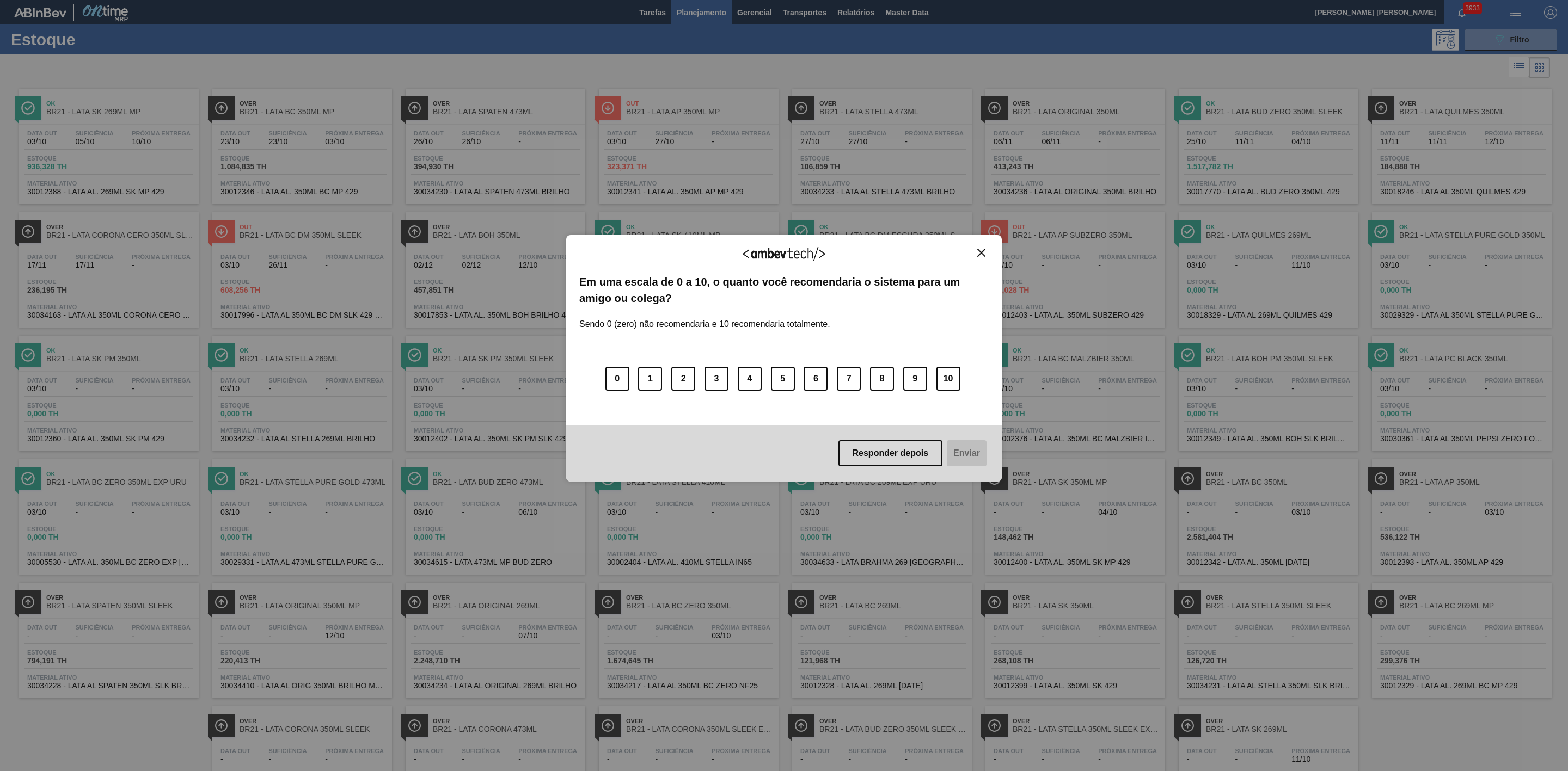
click at [983, 255] on img "Close" at bounding box center [981, 252] width 8 height 8
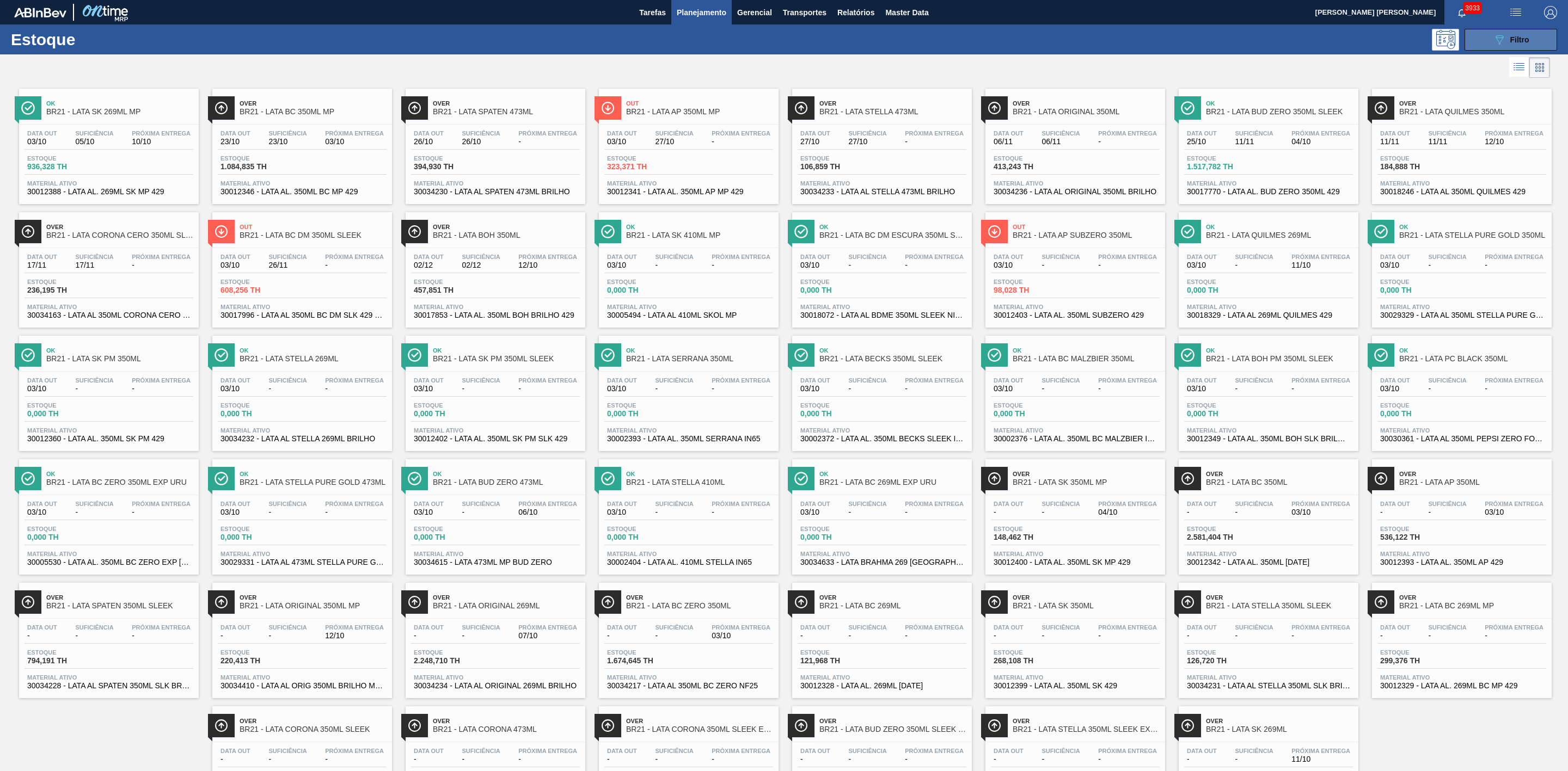
click at [1484, 39] on button "089F7B8B-B2A5-4AFE-B5C0-19BA573D28AC Filtro" at bounding box center [1510, 39] width 93 height 22
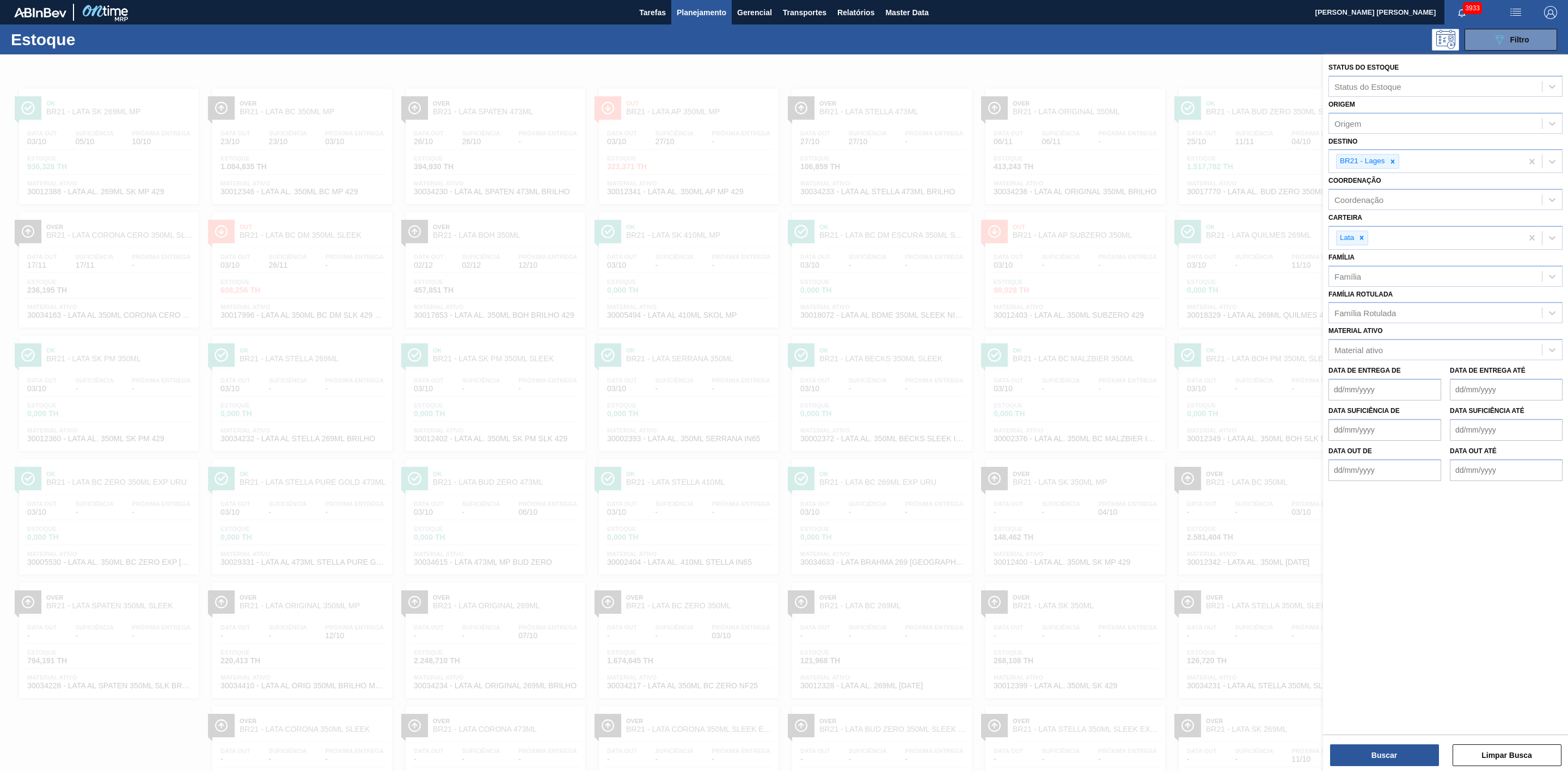
click at [1103, 64] on div at bounding box center [784, 440] width 1568 height 771
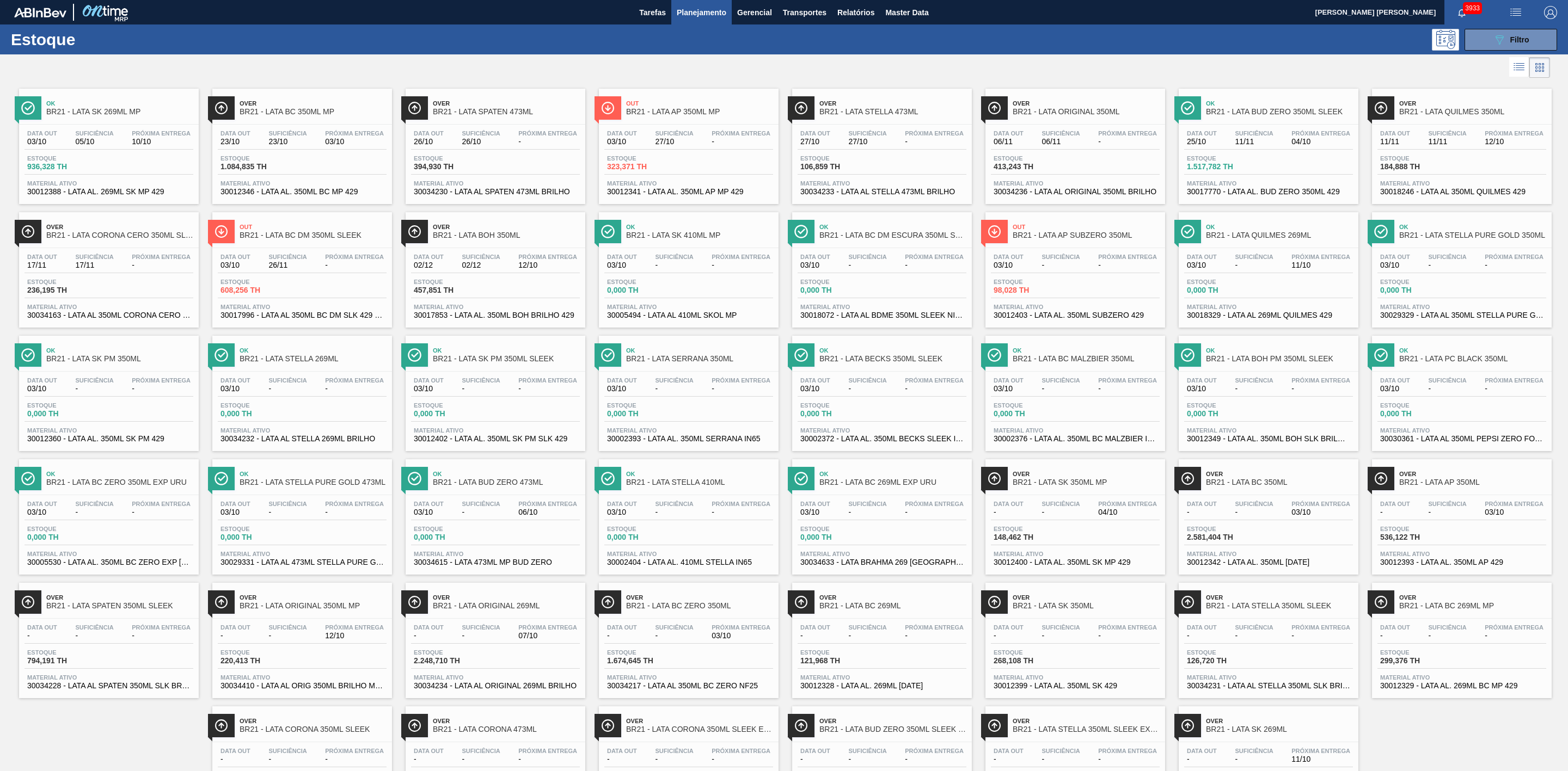
click at [1088, 108] on span "BR21 - LATA ORIGINAL 350ML" at bounding box center [1086, 112] width 147 height 8
click at [1499, 39] on icon "089F7B8B-B2A5-4AFE-B5C0-19BA573D28AC" at bounding box center [1499, 39] width 13 height 13
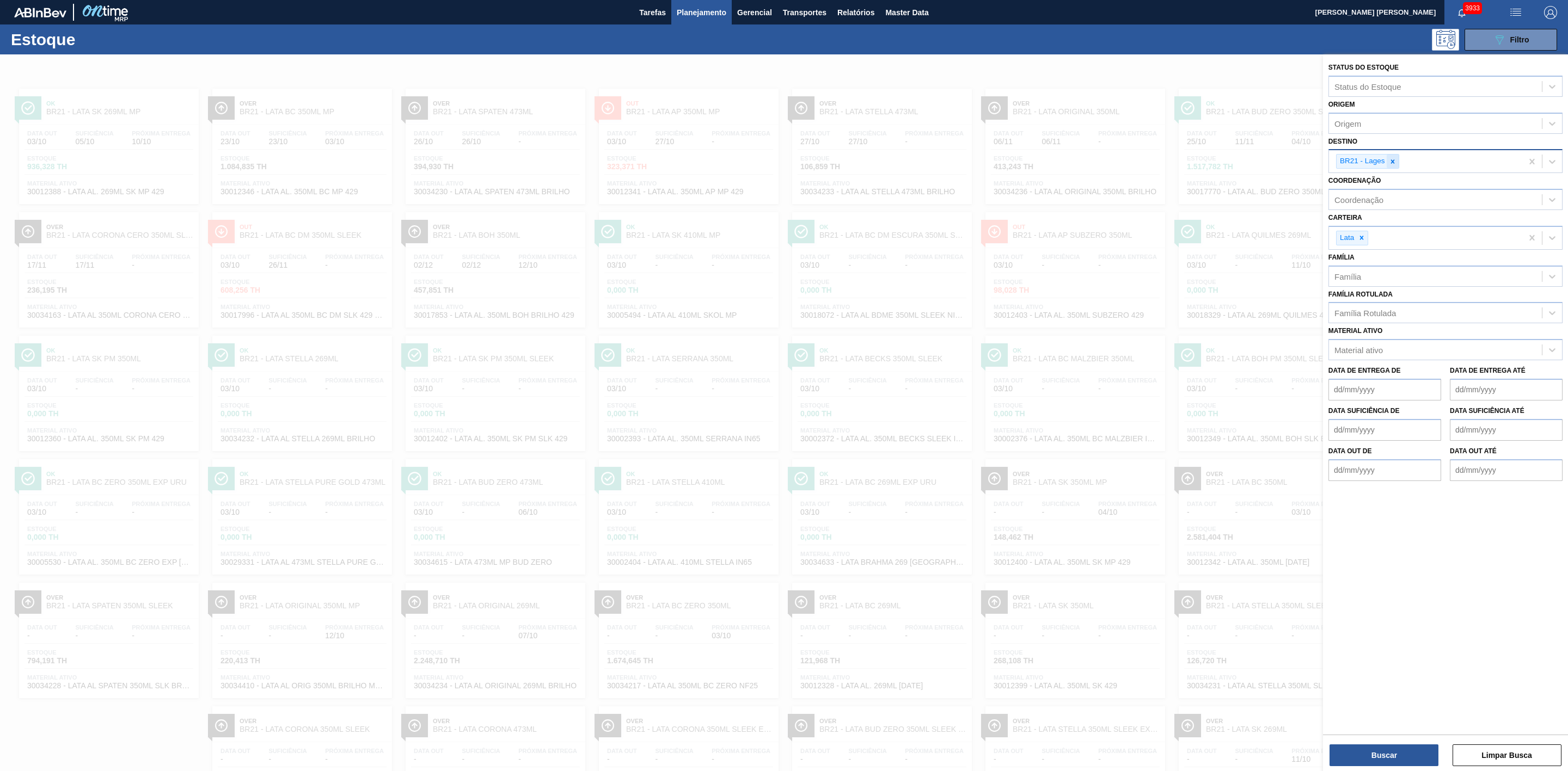
click at [1389, 163] on icon at bounding box center [1393, 161] width 8 height 8
type input "02"
click at [1390, 209] on div "BR02 - [GEOGRAPHIC_DATA]" at bounding box center [1444, 206] width 234 height 20
click at [1395, 758] on button "Buscar" at bounding box center [1384, 755] width 109 height 22
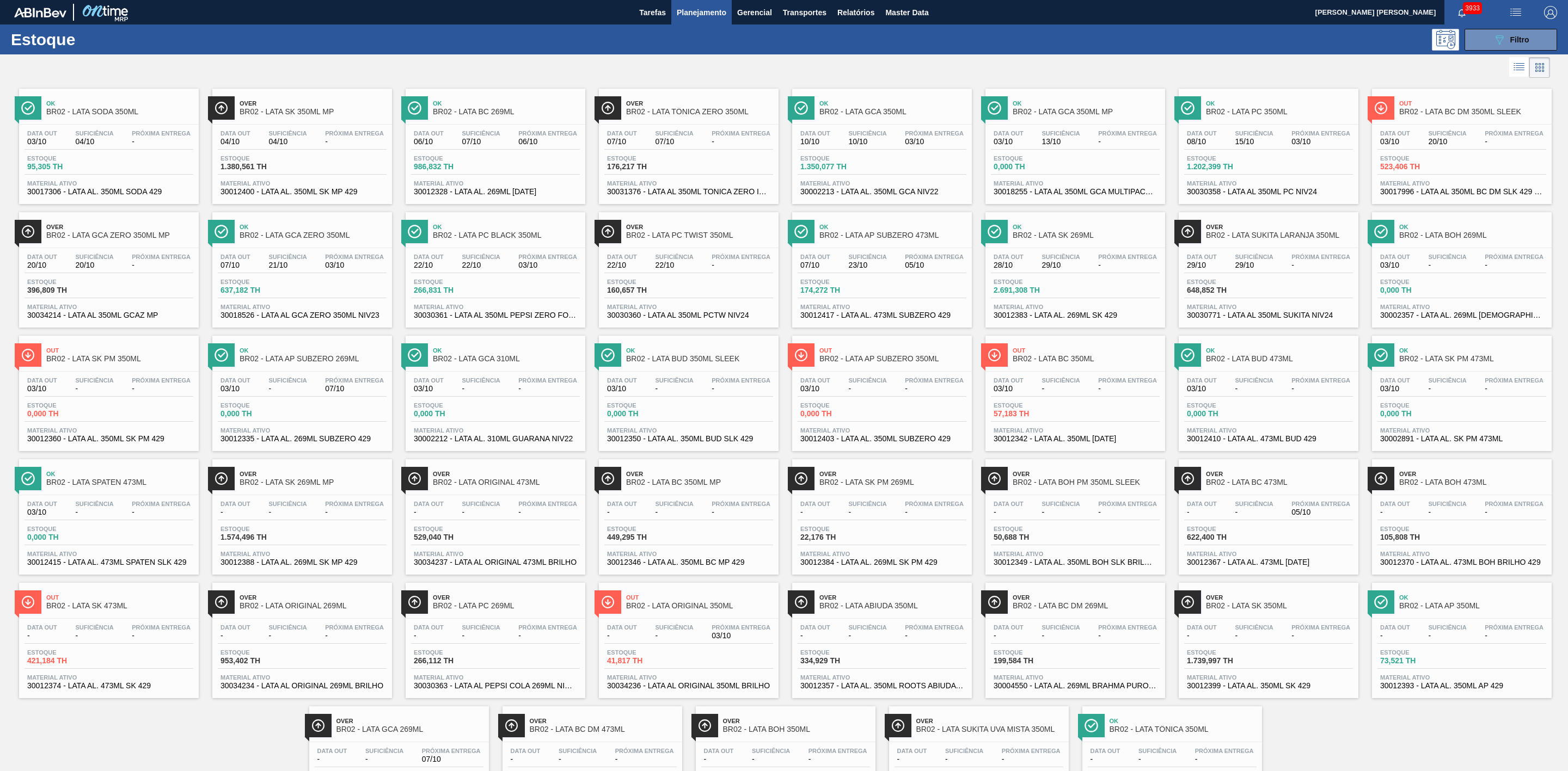
click at [767, 57] on div at bounding box center [774, 68] width 1549 height 26
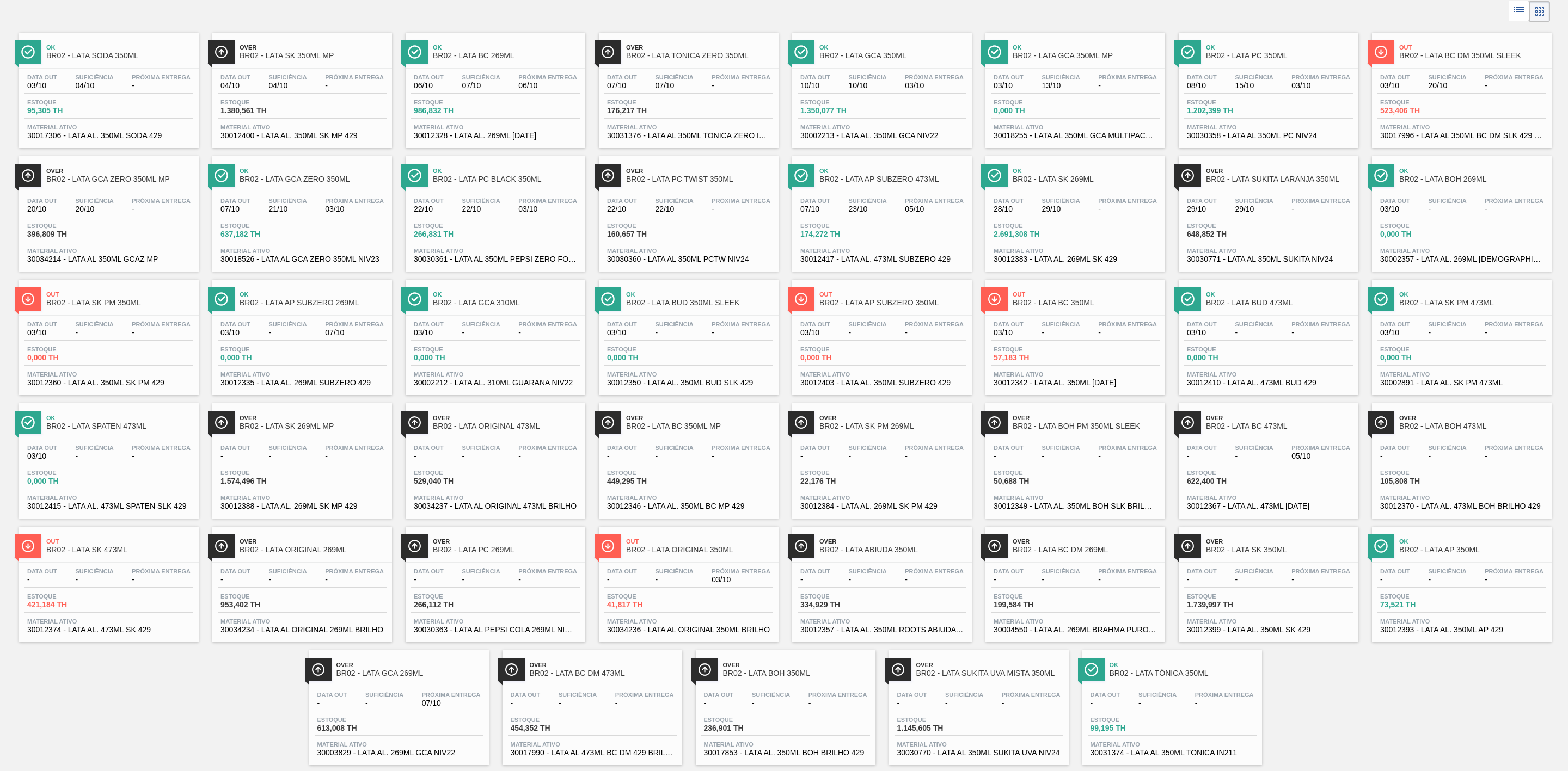
scroll to position [82, 0]
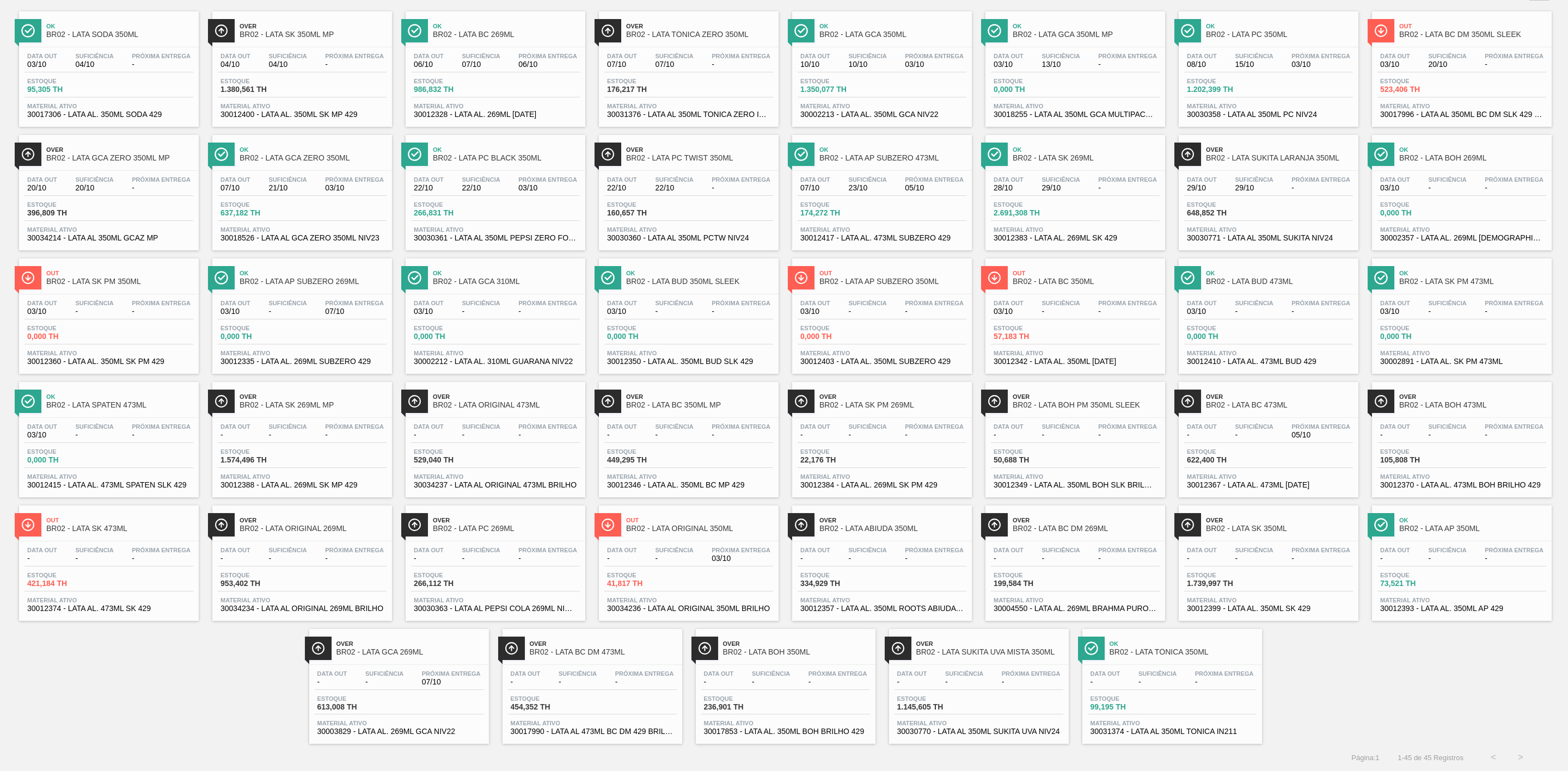
click at [1229, 533] on span "BR02 - LATA SK 350ML" at bounding box center [1279, 528] width 147 height 8
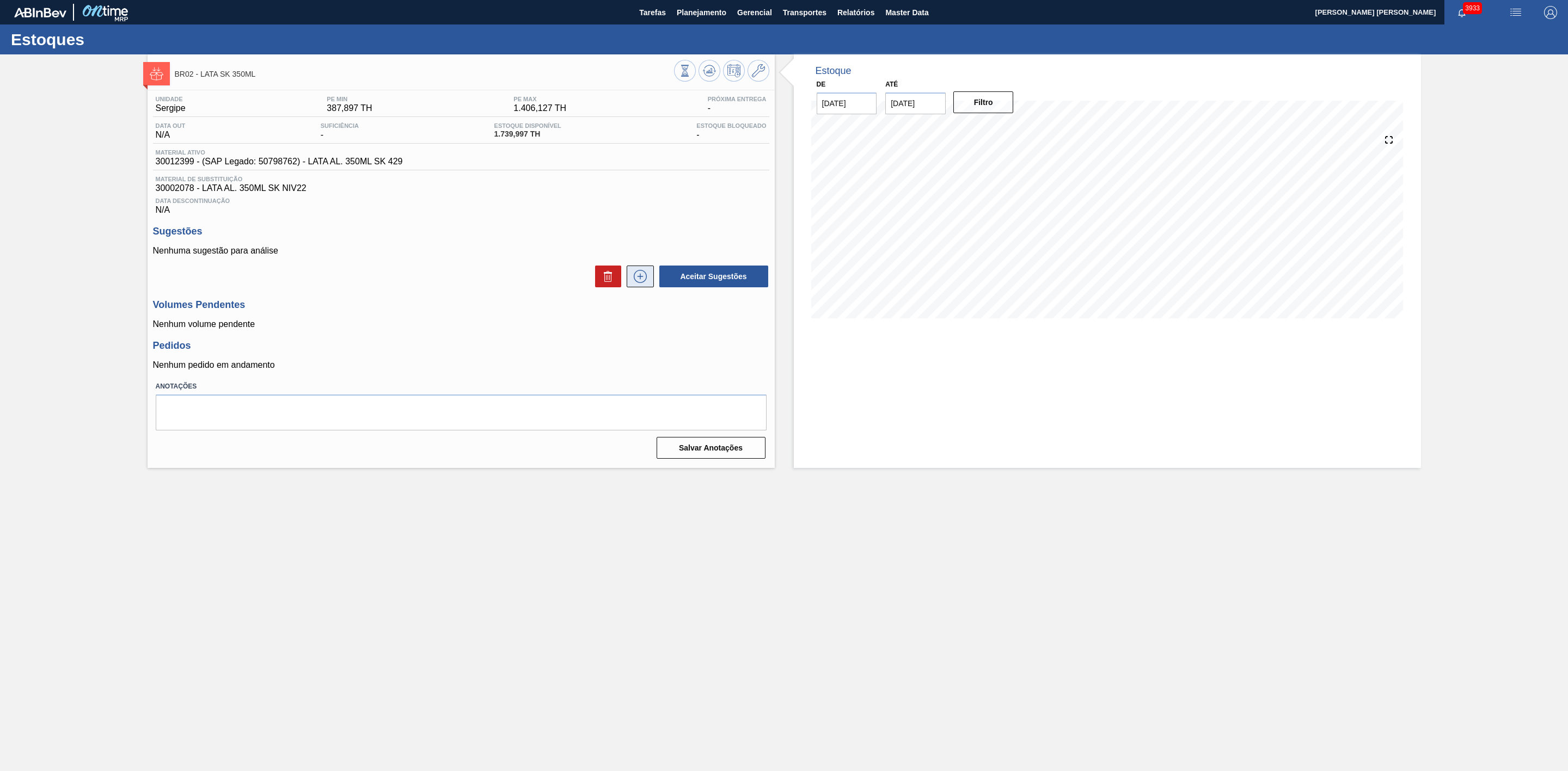
click at [635, 276] on icon at bounding box center [640, 277] width 18 height 13
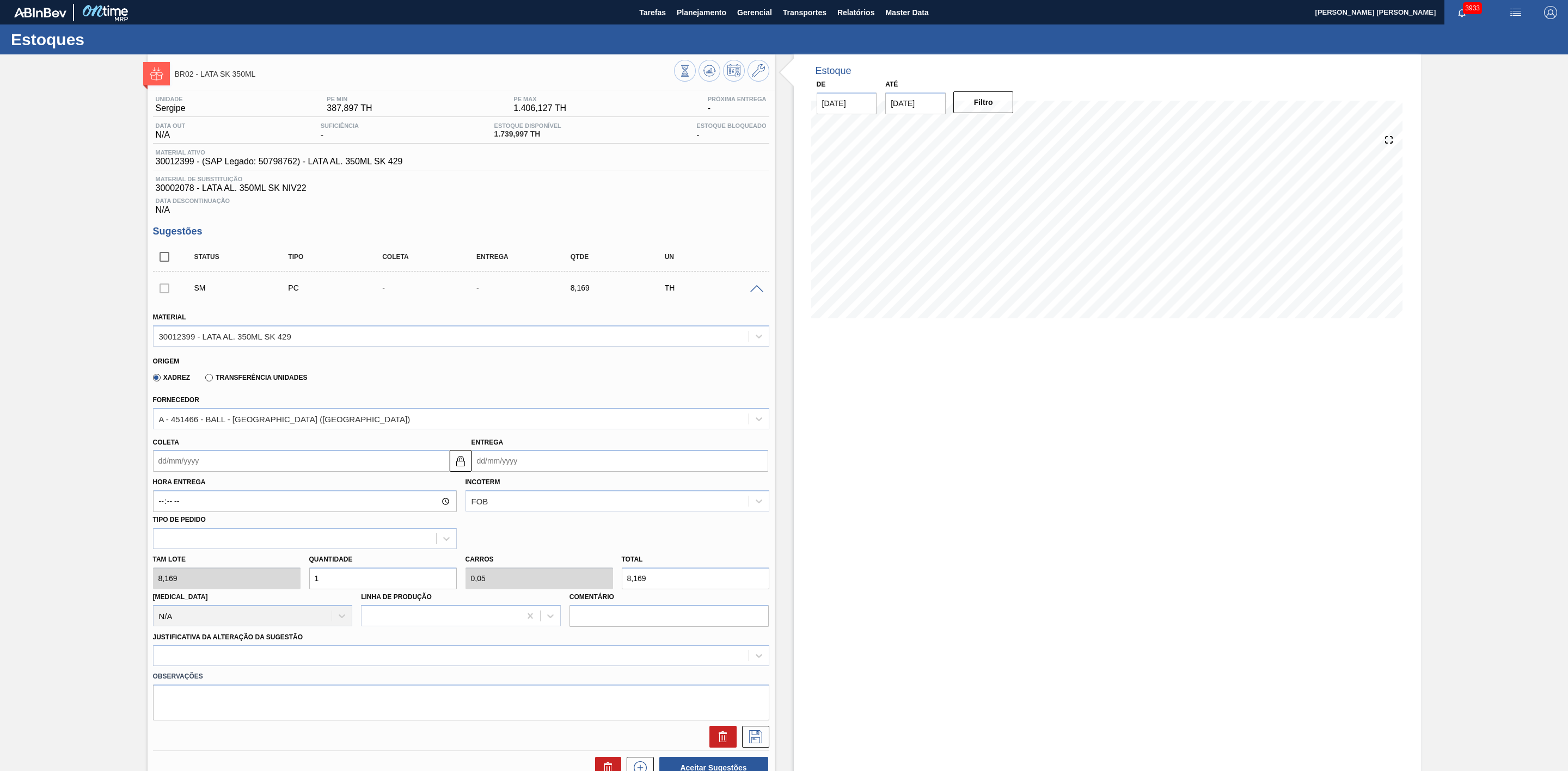
click at [1517, 15] on img "button" at bounding box center [1515, 12] width 13 height 13
click at [1486, 36] on li "Pedido Contingência" at bounding box center [1510, 38] width 99 height 20
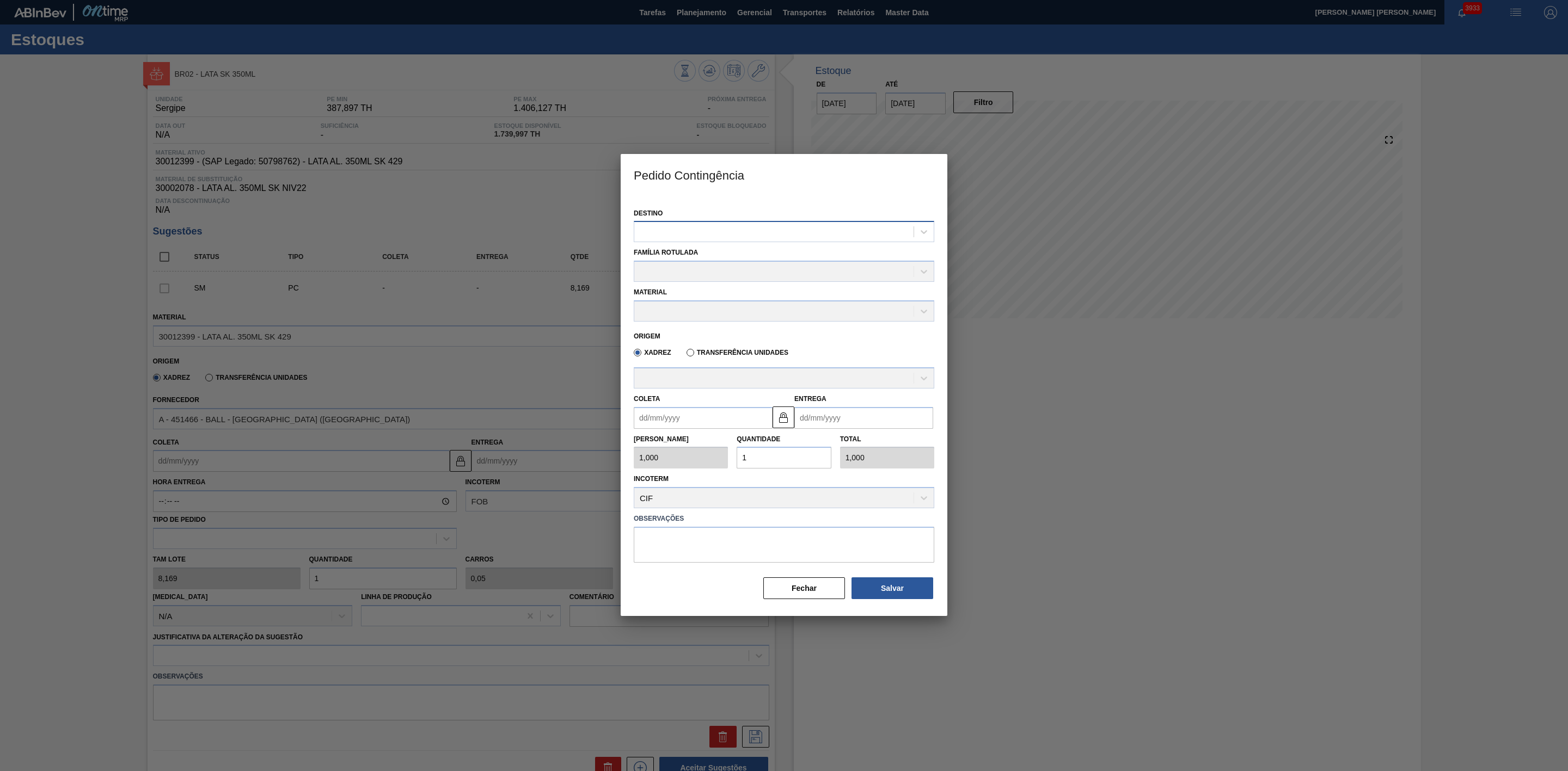
click at [778, 234] on div at bounding box center [774, 232] width 280 height 16
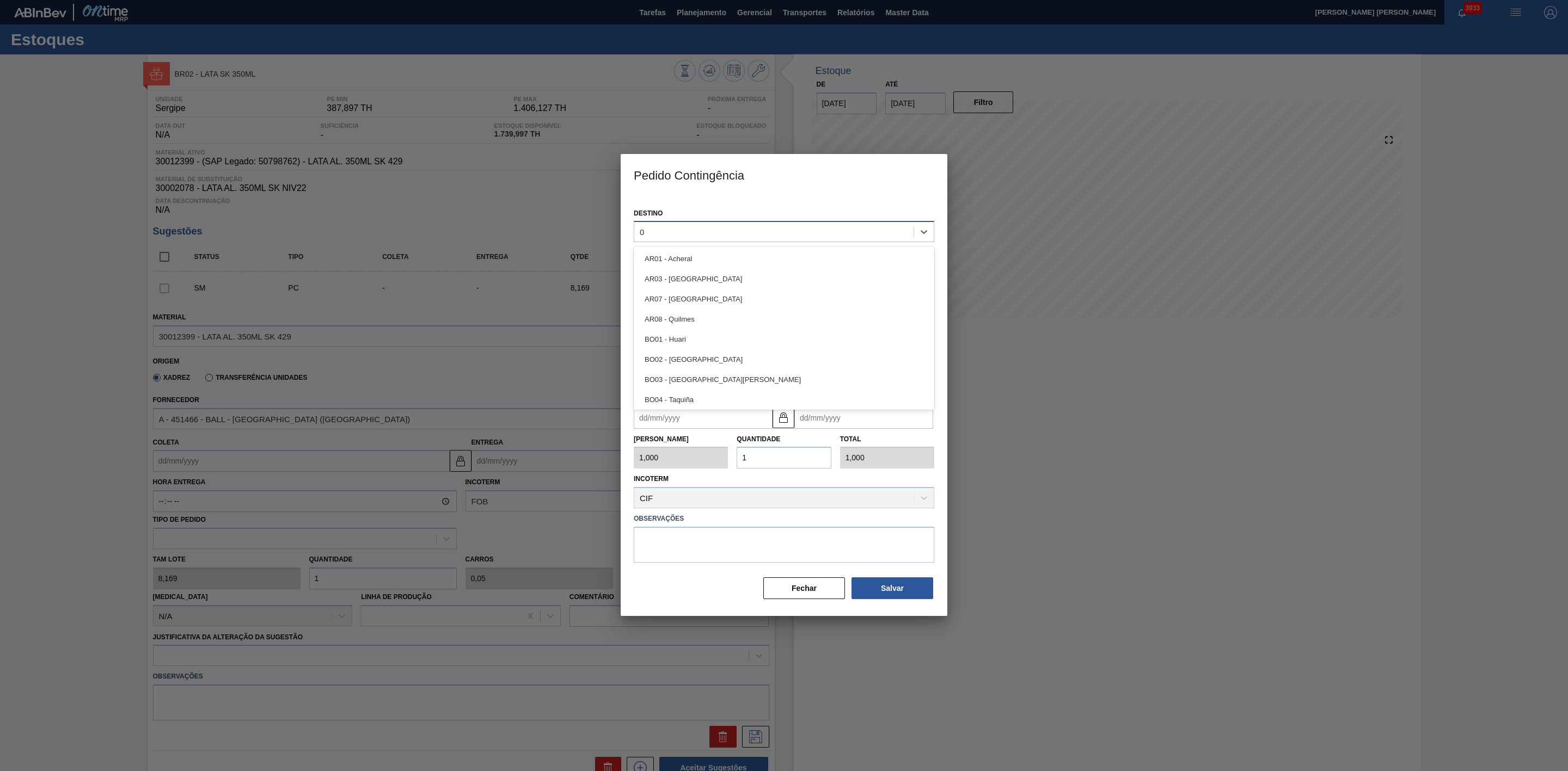
type input "04"
click at [705, 273] on div "BR04 - Camaçari" at bounding box center [784, 279] width 300 height 20
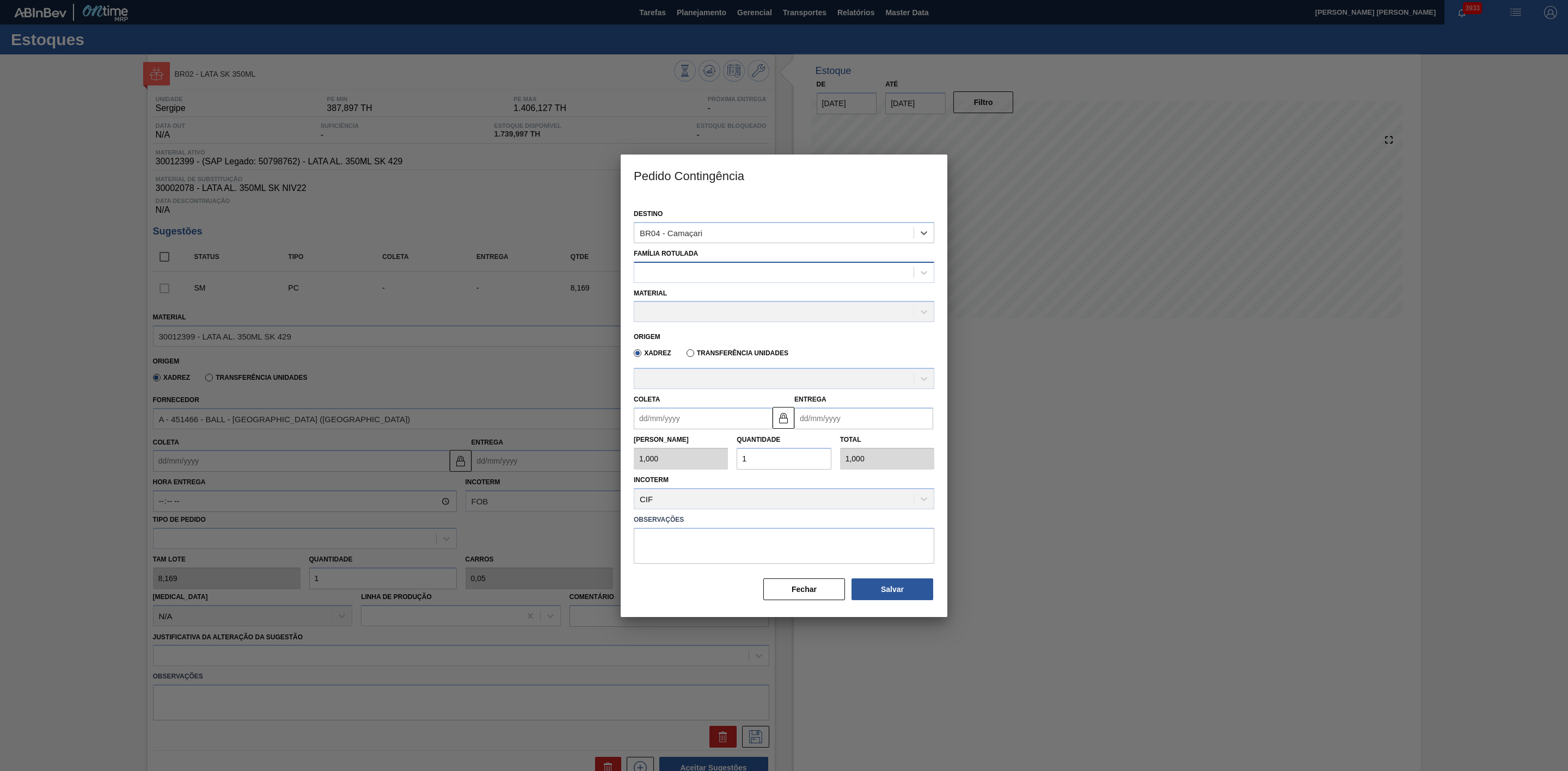
click at [667, 266] on div at bounding box center [774, 272] width 280 height 16
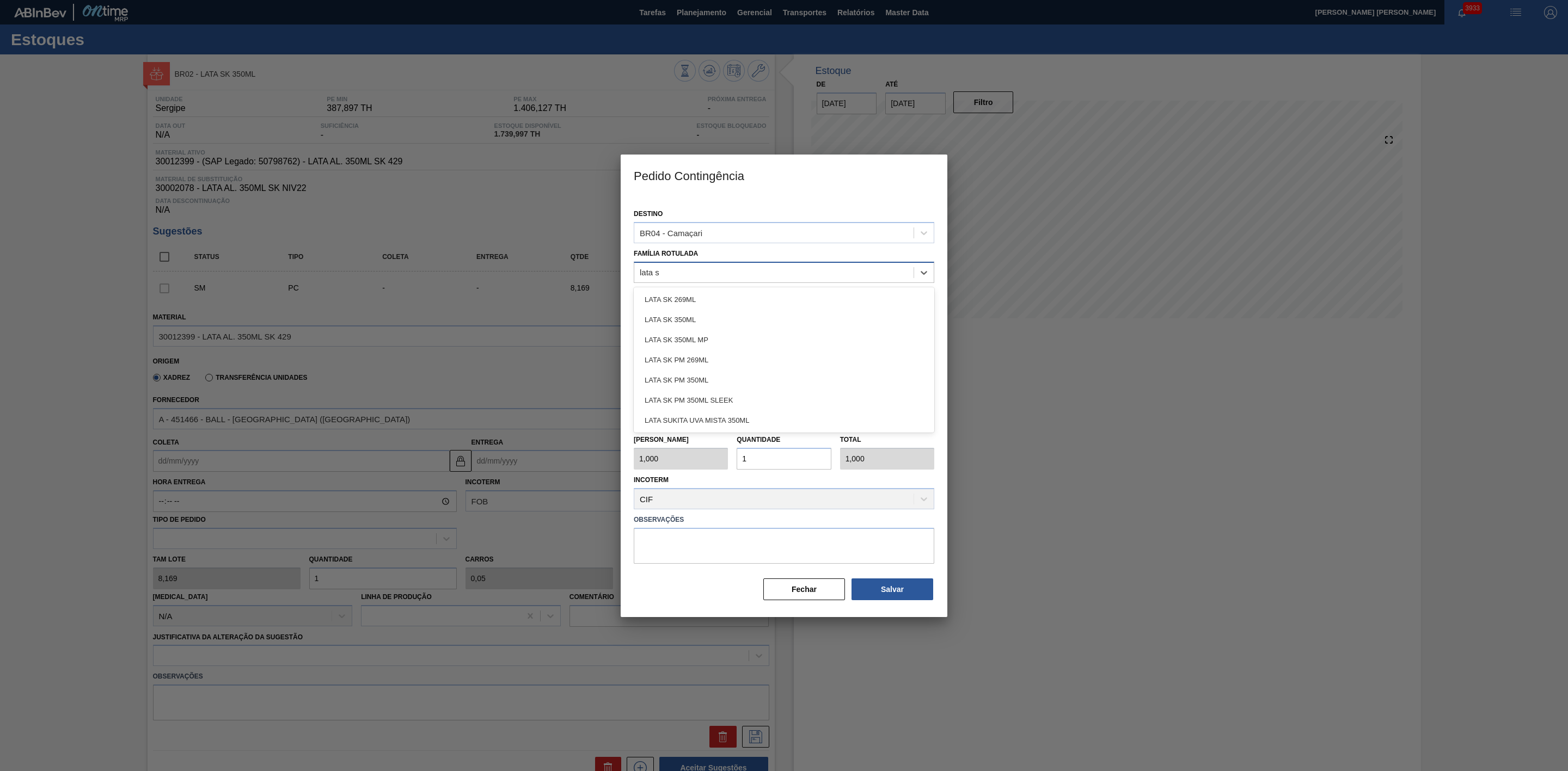
type Rotulada "lata sk"
click at [677, 318] on div "LATA SK 350ML" at bounding box center [784, 319] width 300 height 20
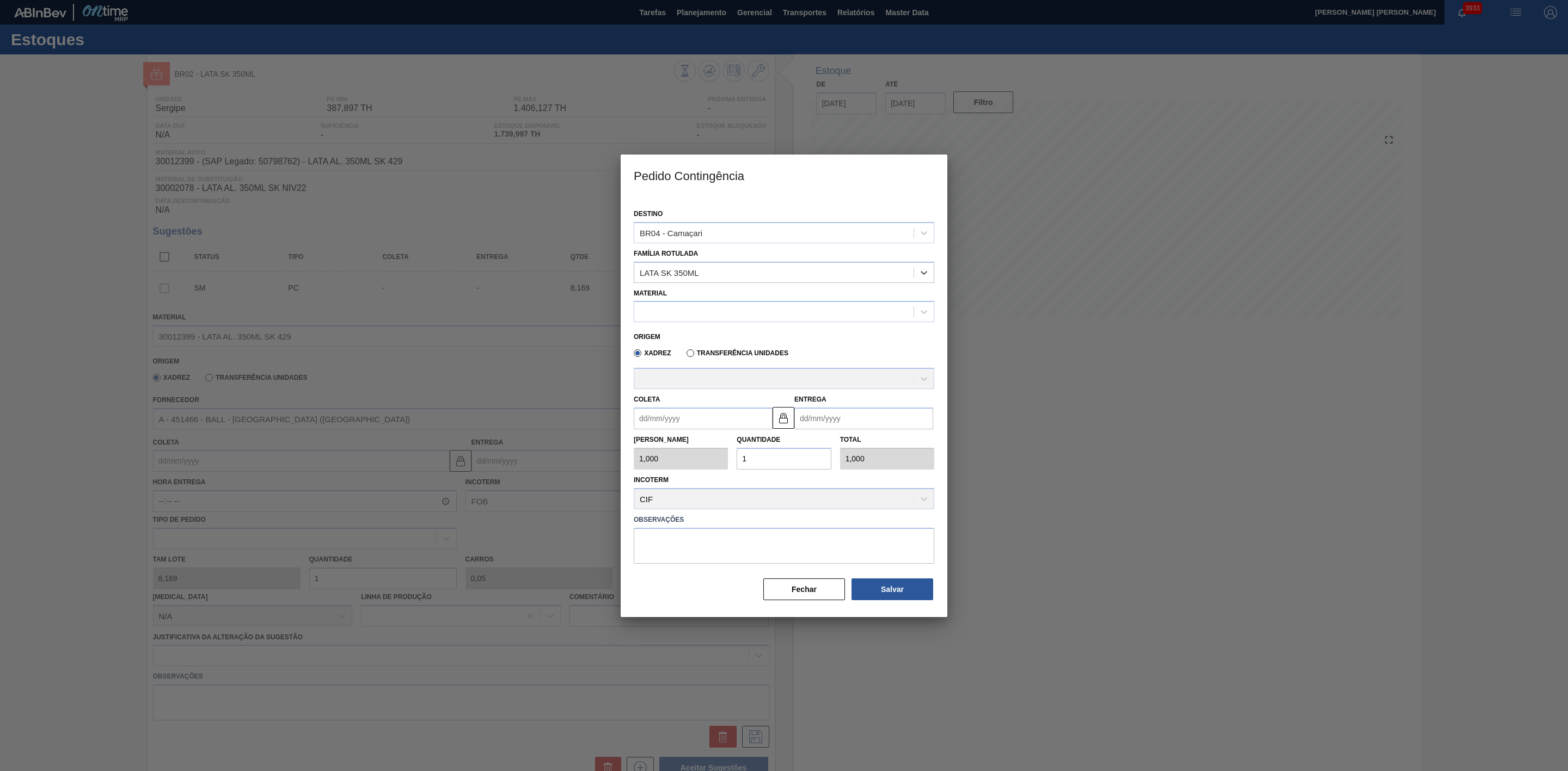
click at [732, 353] on label "Transferência Unidades" at bounding box center [737, 353] width 101 height 8
click at [685, 355] on input "Transferência Unidades" at bounding box center [685, 355] width 0 height 0
click at [694, 313] on div at bounding box center [774, 311] width 280 height 16
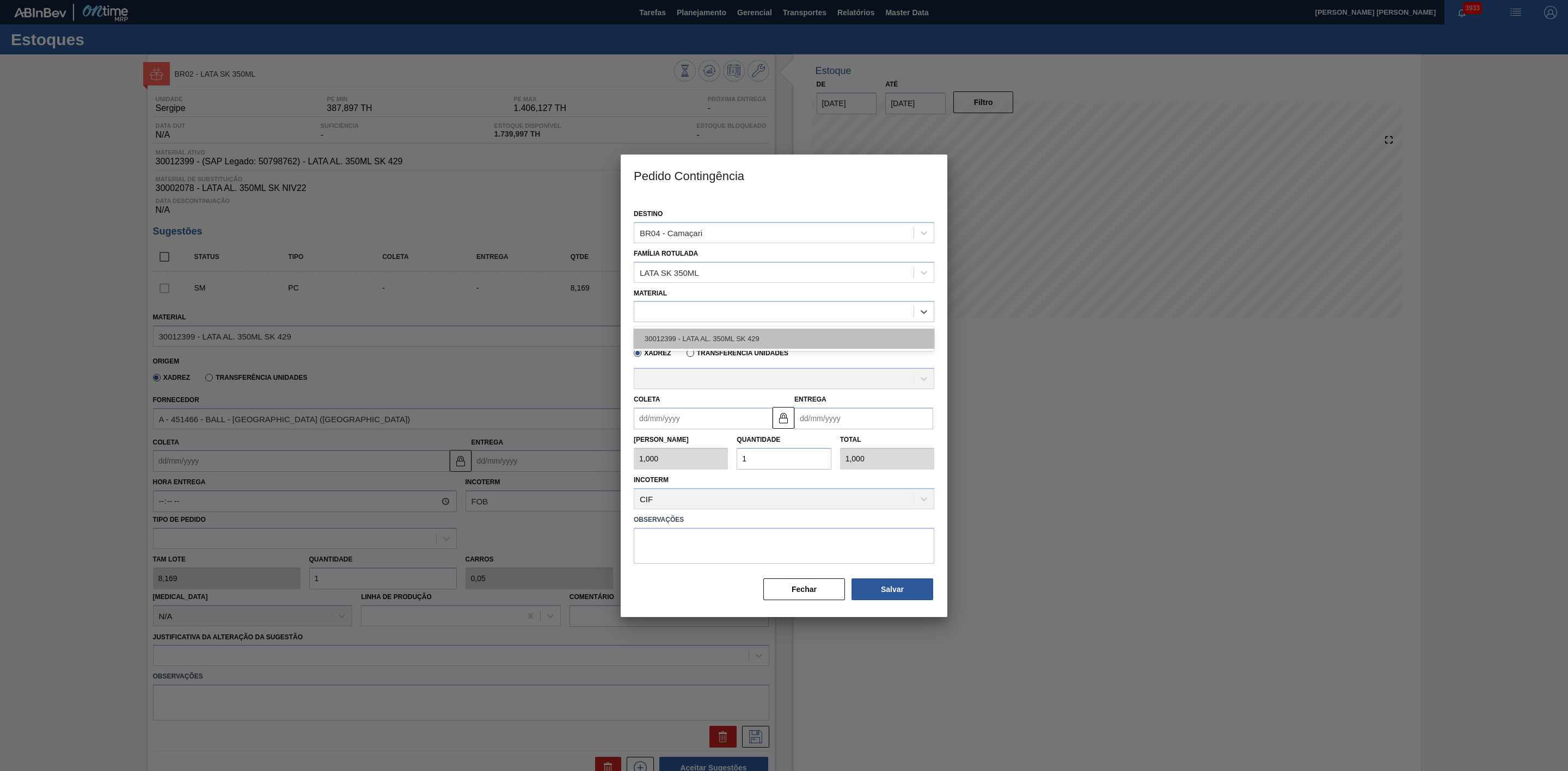
click at [707, 341] on div "30012399 - LATA AL. 350ML SK 429" at bounding box center [784, 338] width 300 height 20
type input "8,169"
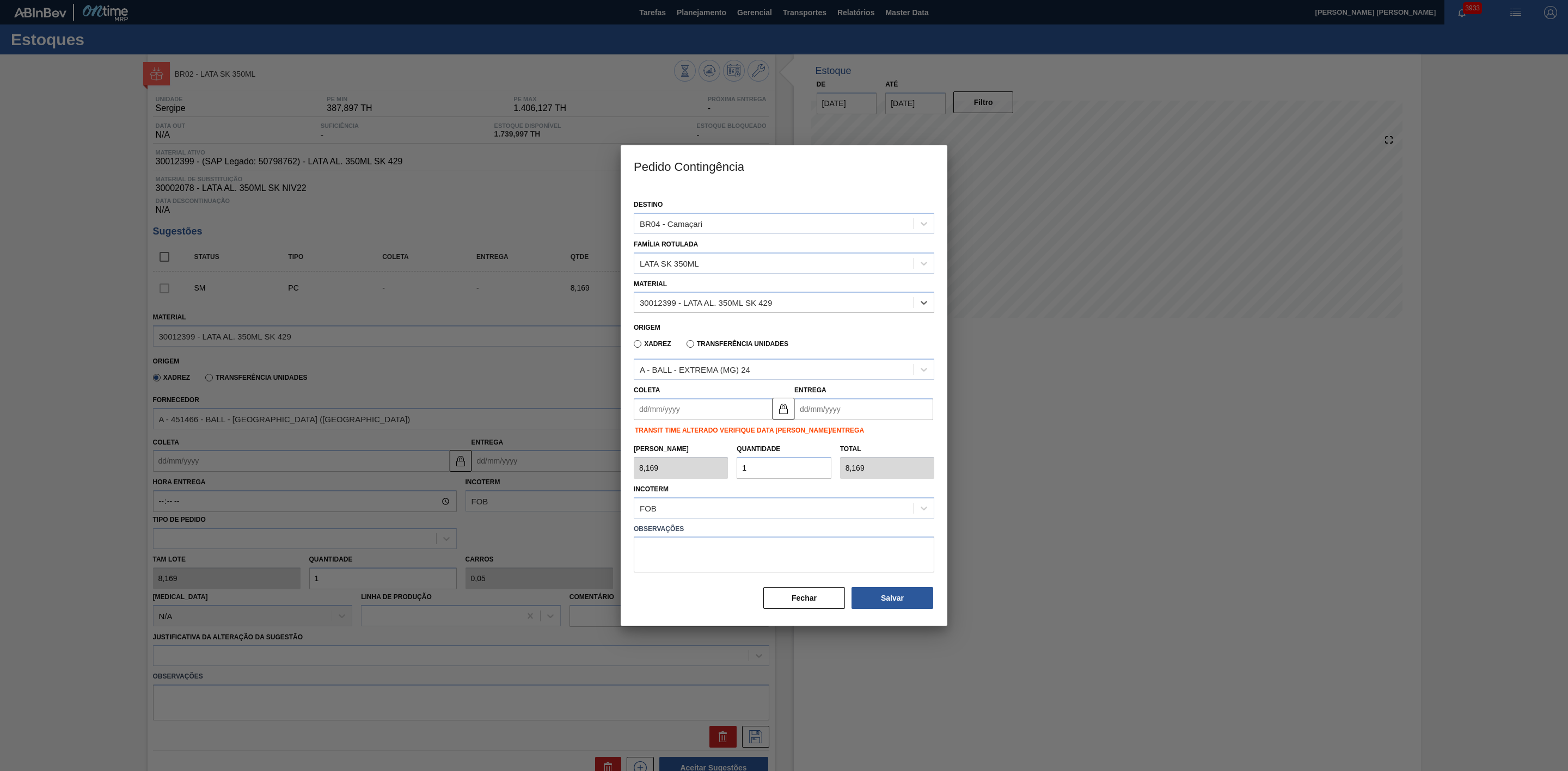
click at [702, 340] on label "Transferência Unidades" at bounding box center [737, 344] width 101 height 8
click at [685, 346] on input "Transferência Unidades" at bounding box center [685, 346] width 0 height 0
type input "1,000"
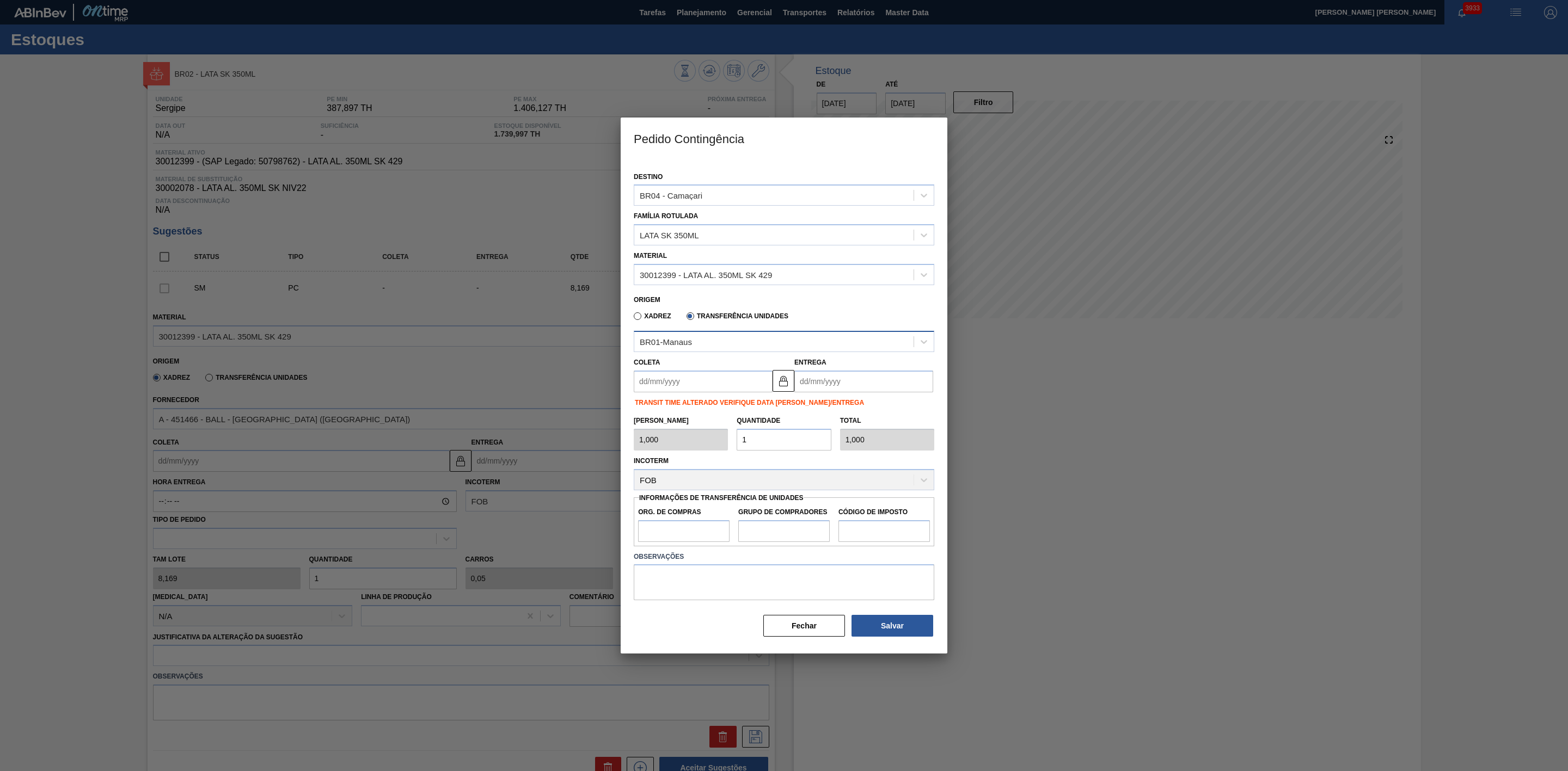
click at [701, 343] on div "BR01-Manaus" at bounding box center [774, 341] width 280 height 16
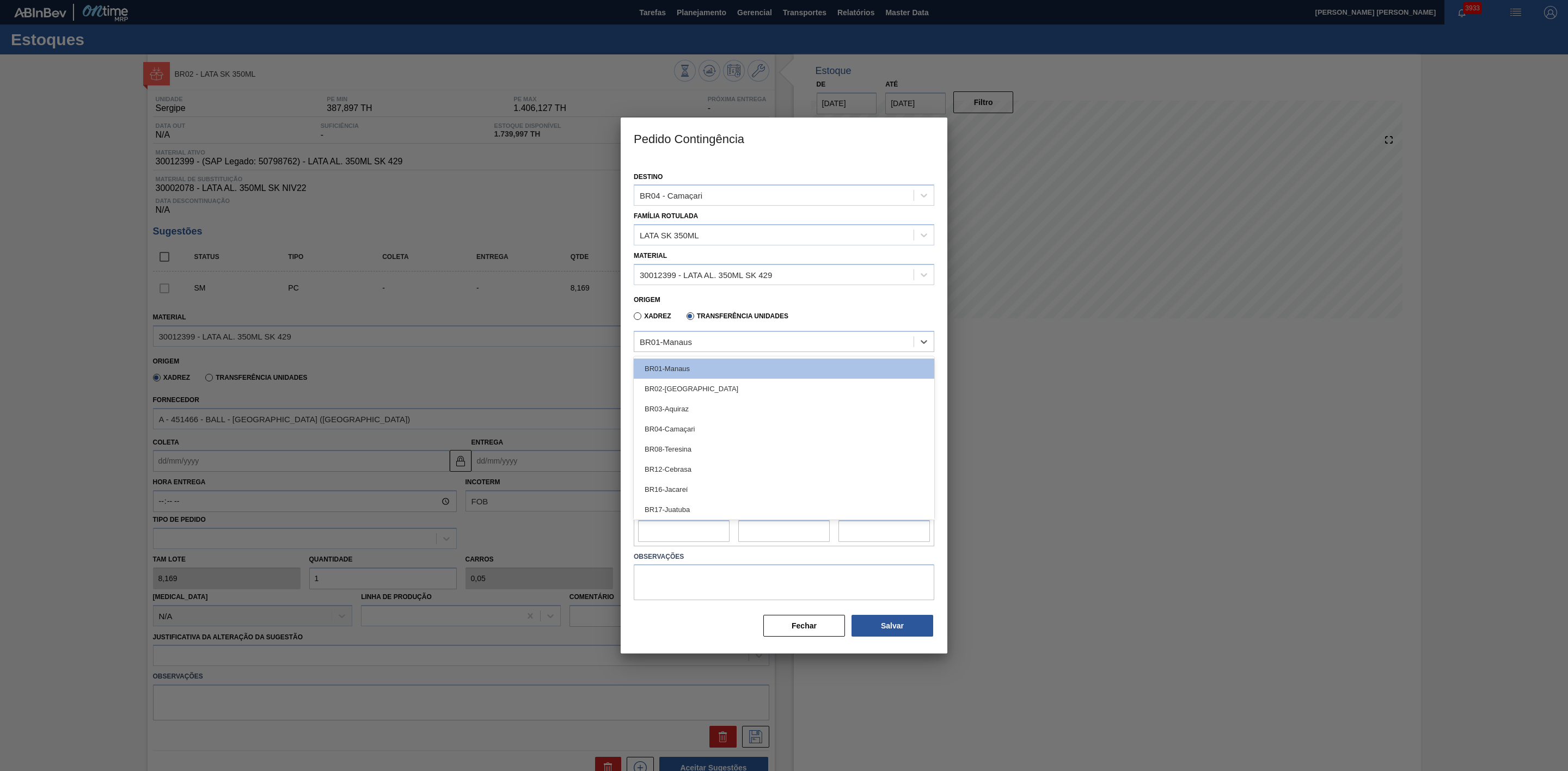
click at [693, 392] on div "BR02-Sergipe" at bounding box center [784, 388] width 300 height 20
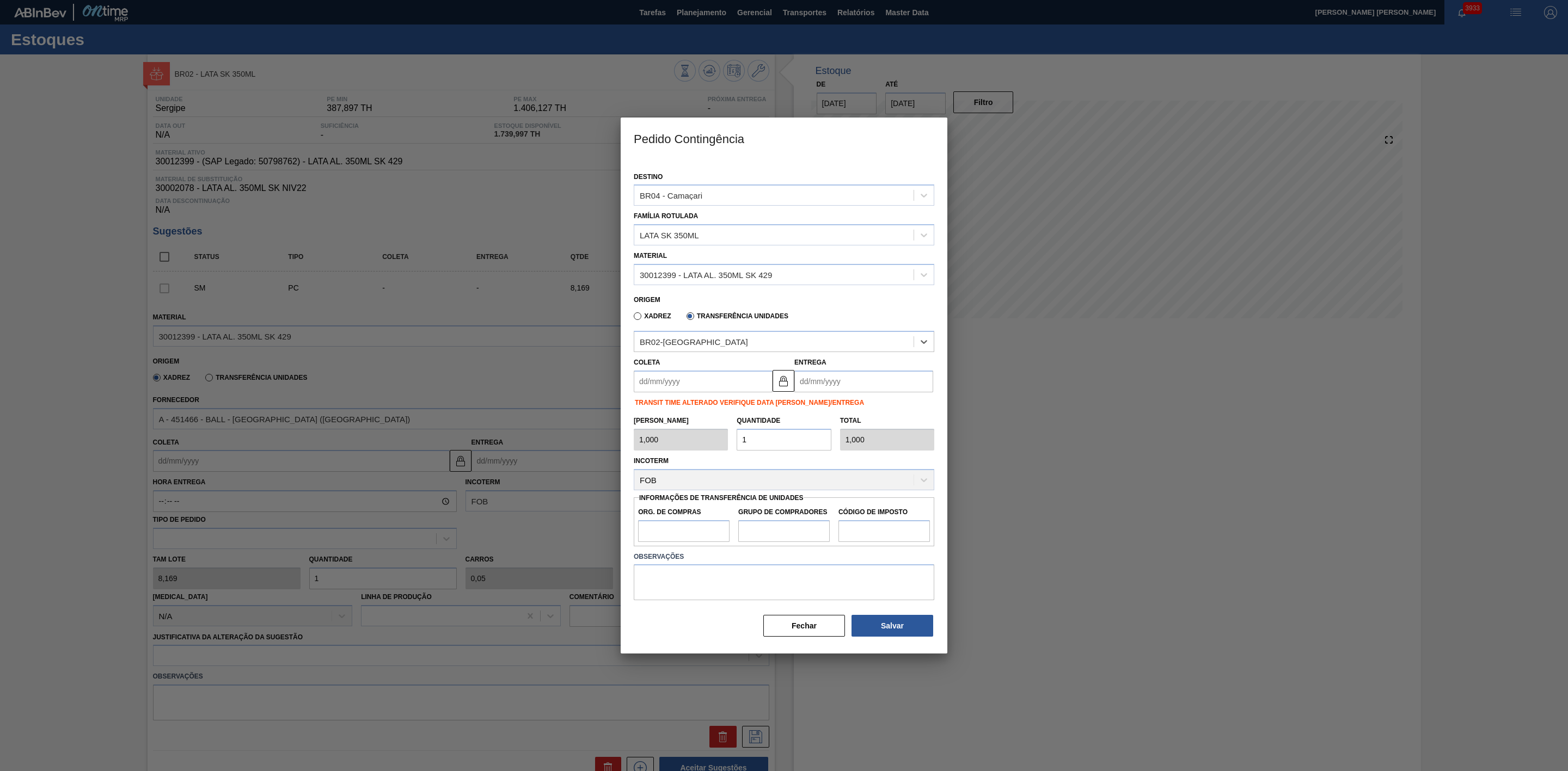
click at [714, 383] on input "Coleta" at bounding box center [703, 381] width 139 height 22
drag, startPoint x: 662, startPoint y: 410, endPoint x: 674, endPoint y: 418, distance: 14.4
click at [662, 412] on div "dom seg ter qua qui sex sab" at bounding box center [699, 420] width 130 height 18
click at [732, 443] on div "3" at bounding box center [735, 442] width 15 height 15
type input "[DATE]"
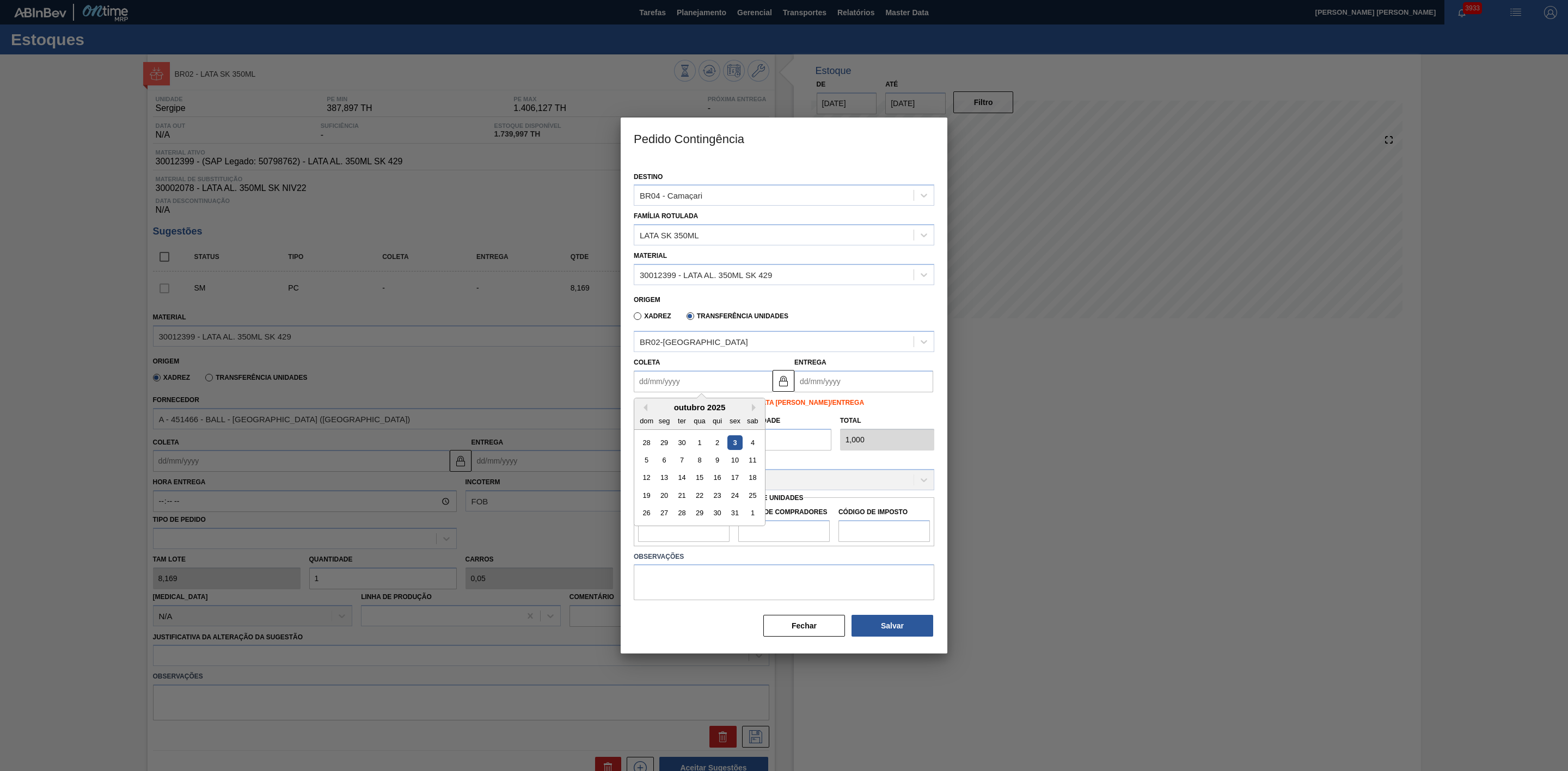
type input "04/10/2025"
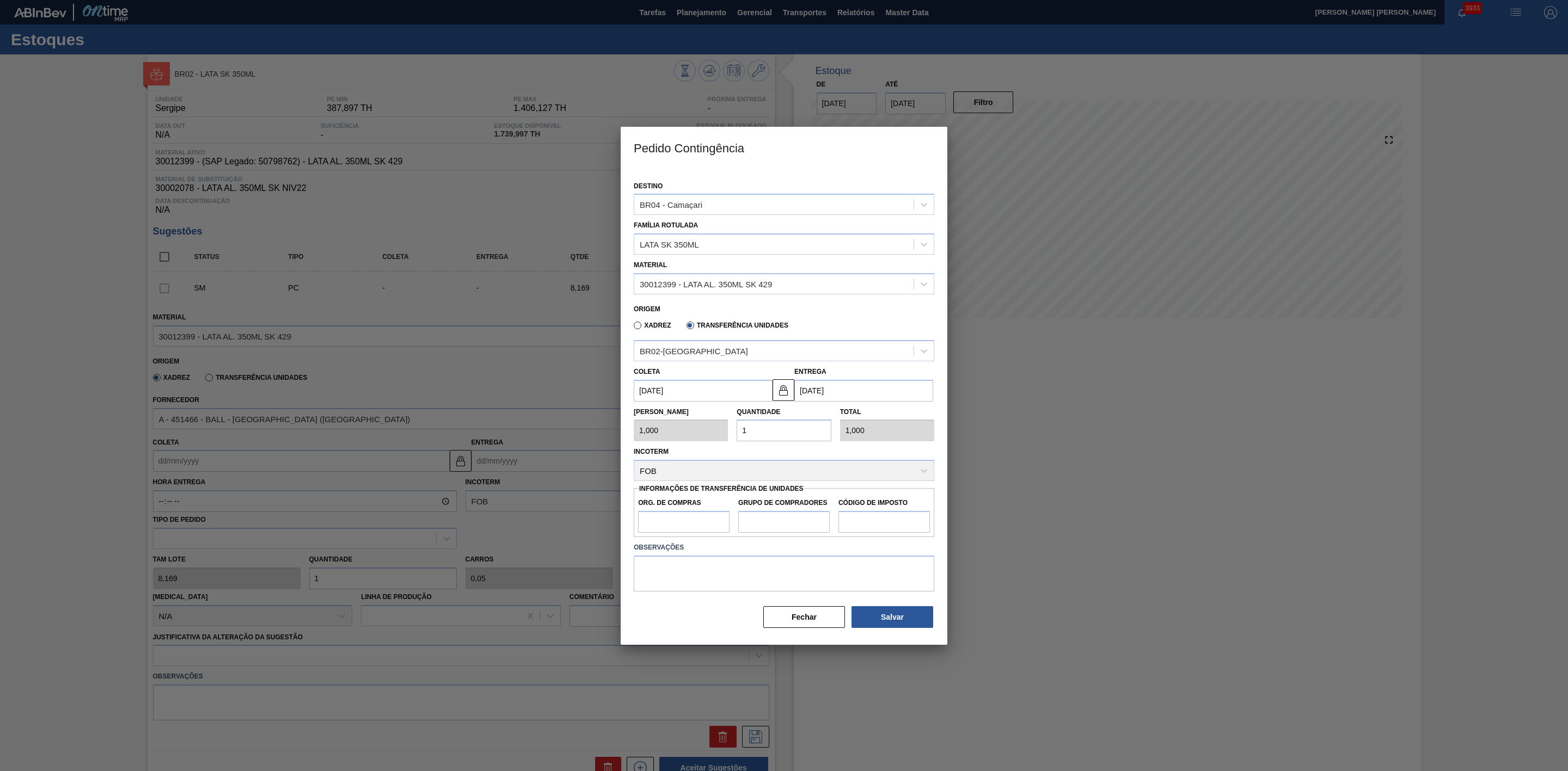
drag, startPoint x: 763, startPoint y: 430, endPoint x: 733, endPoint y: 430, distance: 30.0
click at [733, 430] on div "Quantidade 1" at bounding box center [784, 423] width 103 height 38
type input "2"
type input "2,000"
type input "25"
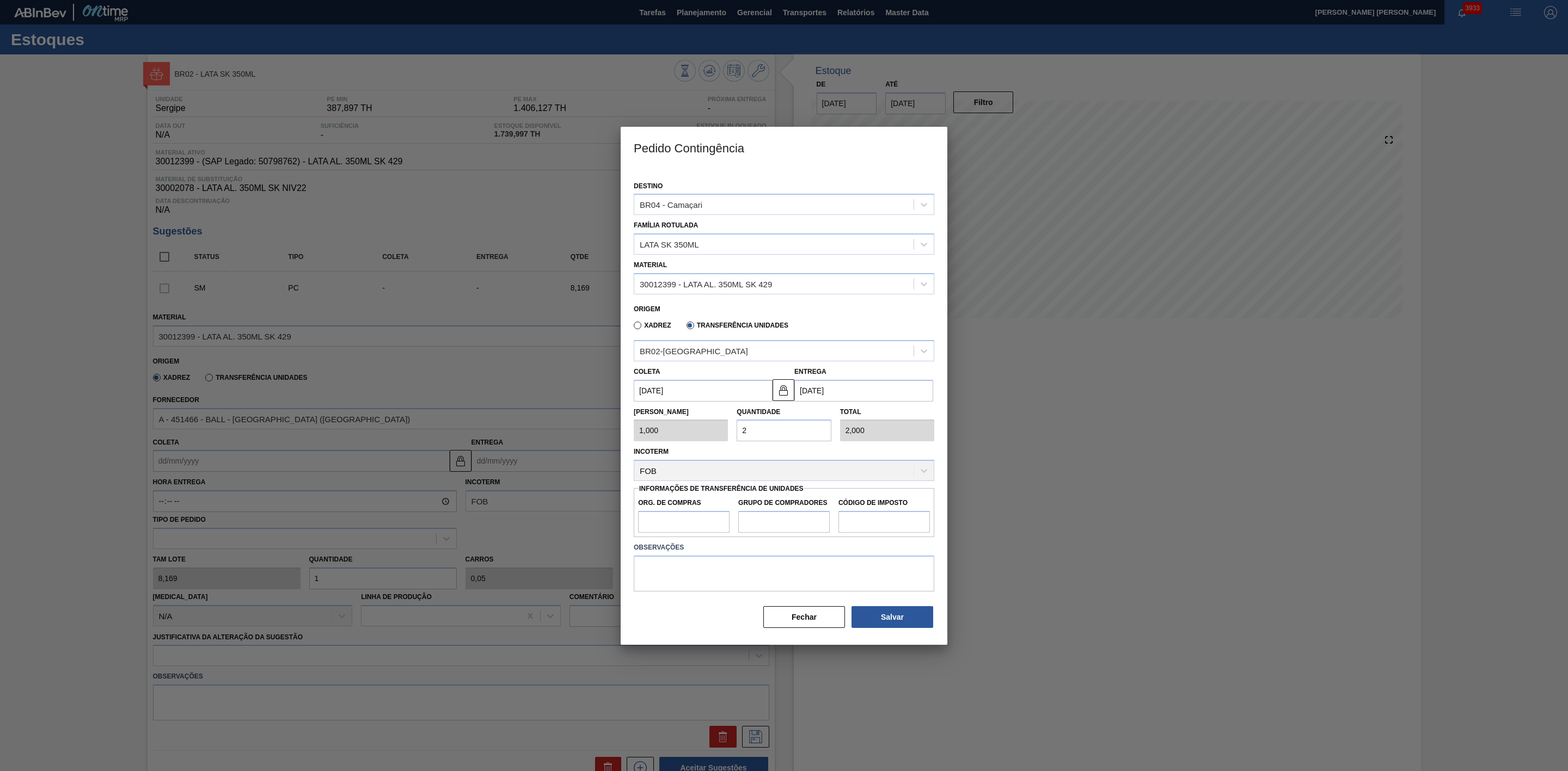
type input "25,000"
type input "25"
click at [679, 520] on input "Org. de Compras" at bounding box center [683, 522] width 91 height 22
type input "BR00"
click at [761, 522] on input "Grupo de Compradores" at bounding box center [784, 522] width 91 height 22
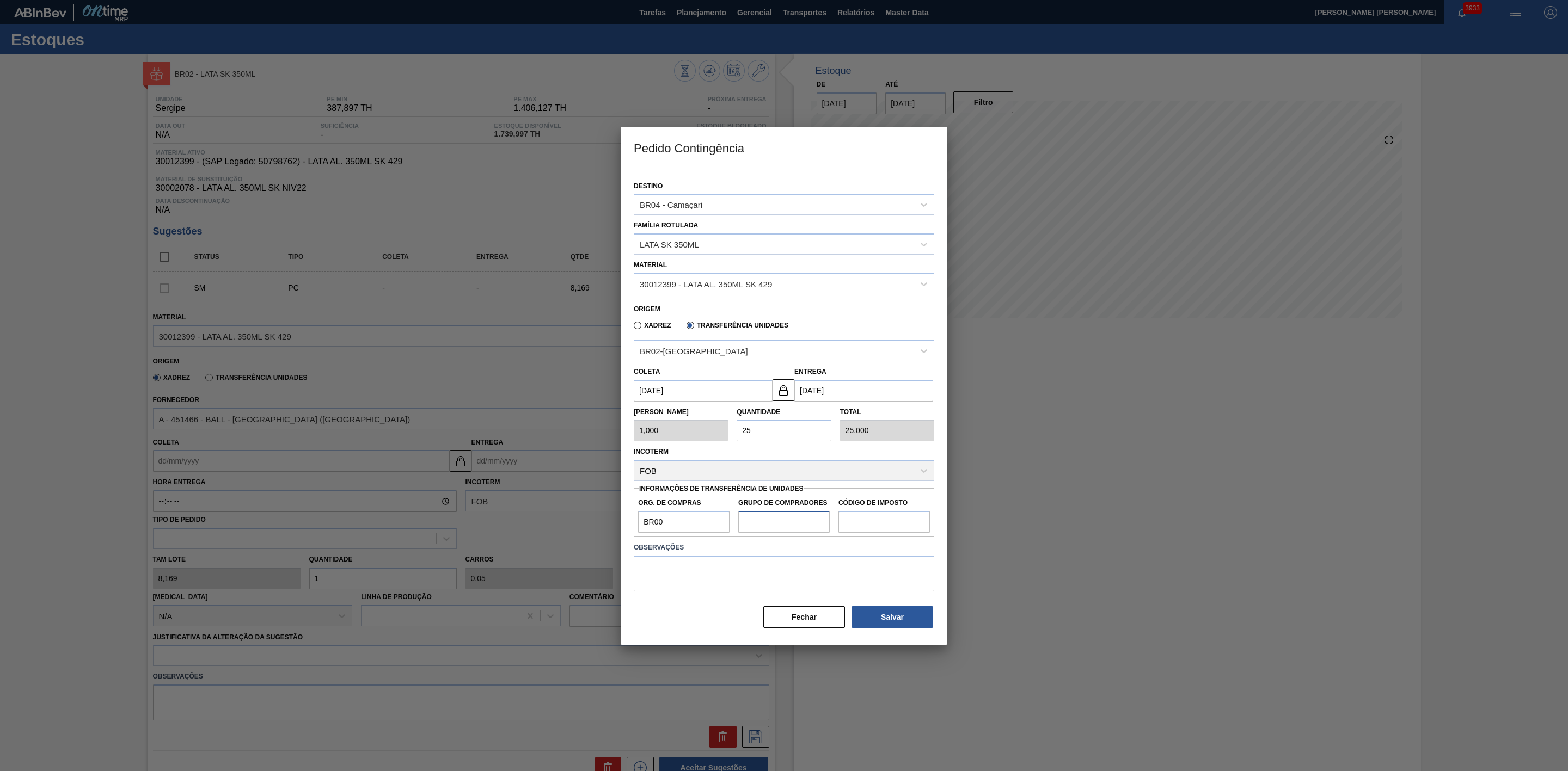
type input "A01"
click at [858, 520] on input "Código de Imposto" at bounding box center [883, 522] width 91 height 22
type input "I1"
click at [887, 615] on button "Salvar" at bounding box center [891, 616] width 82 height 22
type input "1"
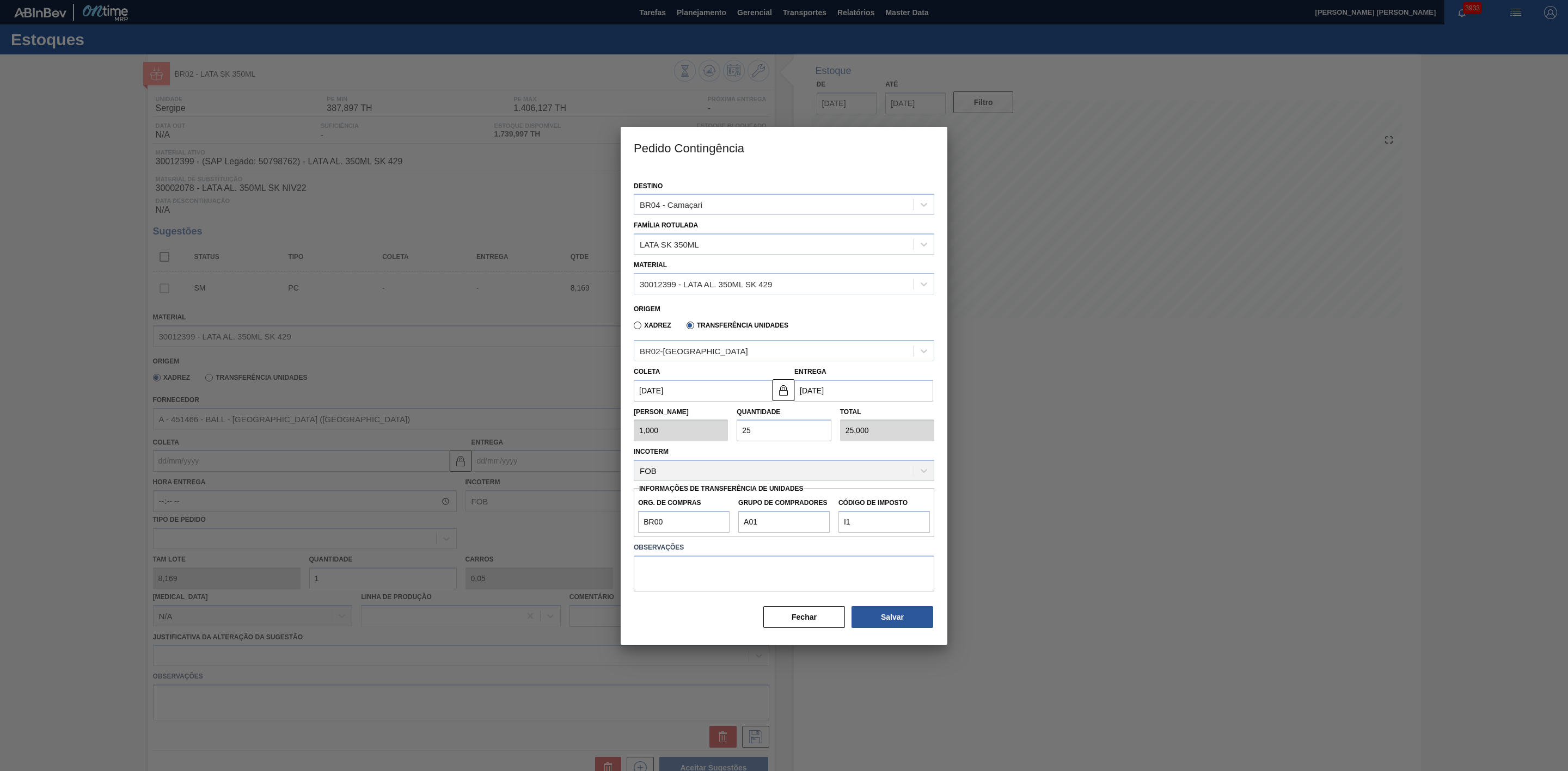
type input "1,000"
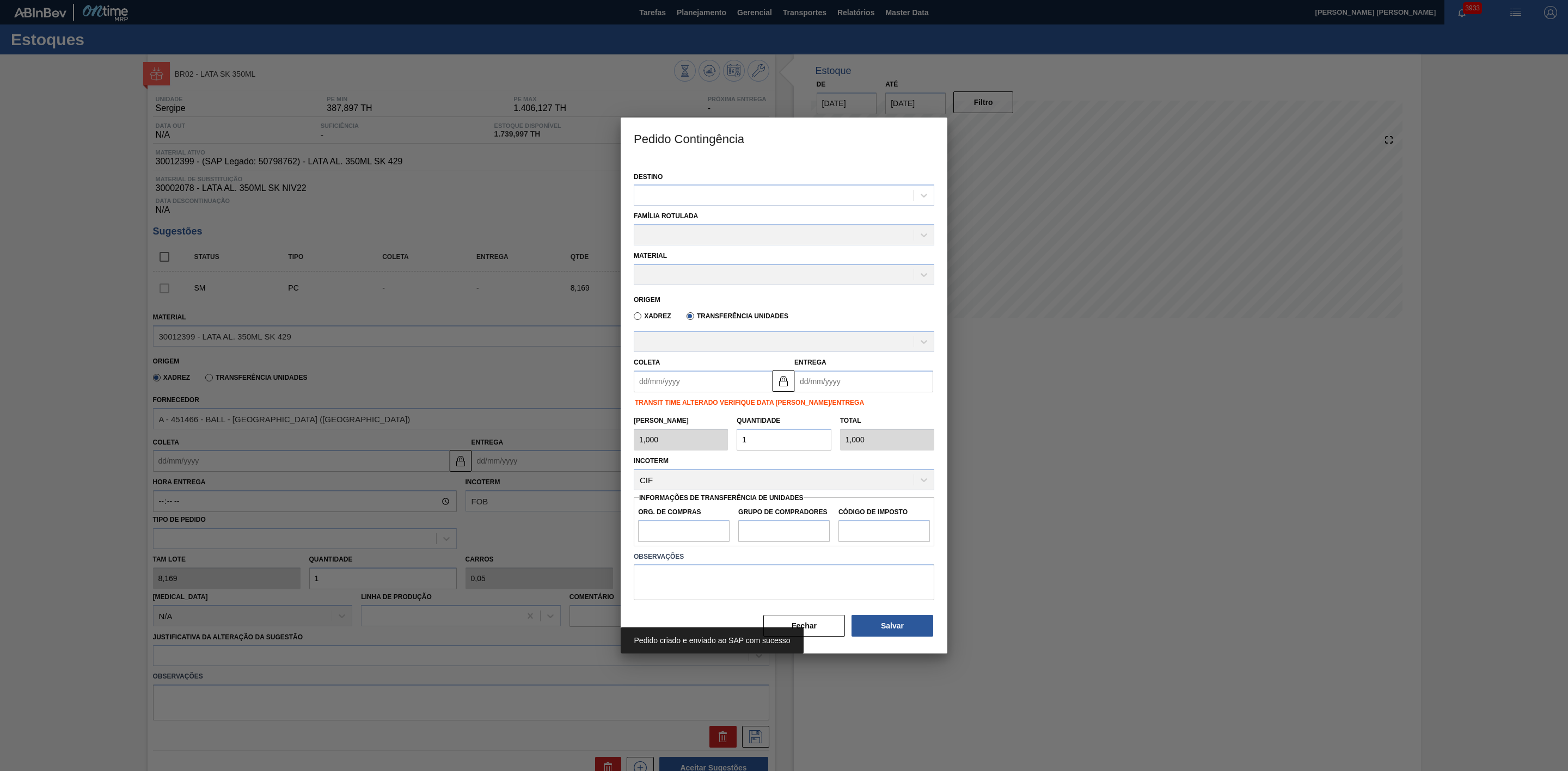
click at [1063, 520] on div at bounding box center [784, 386] width 1568 height 771
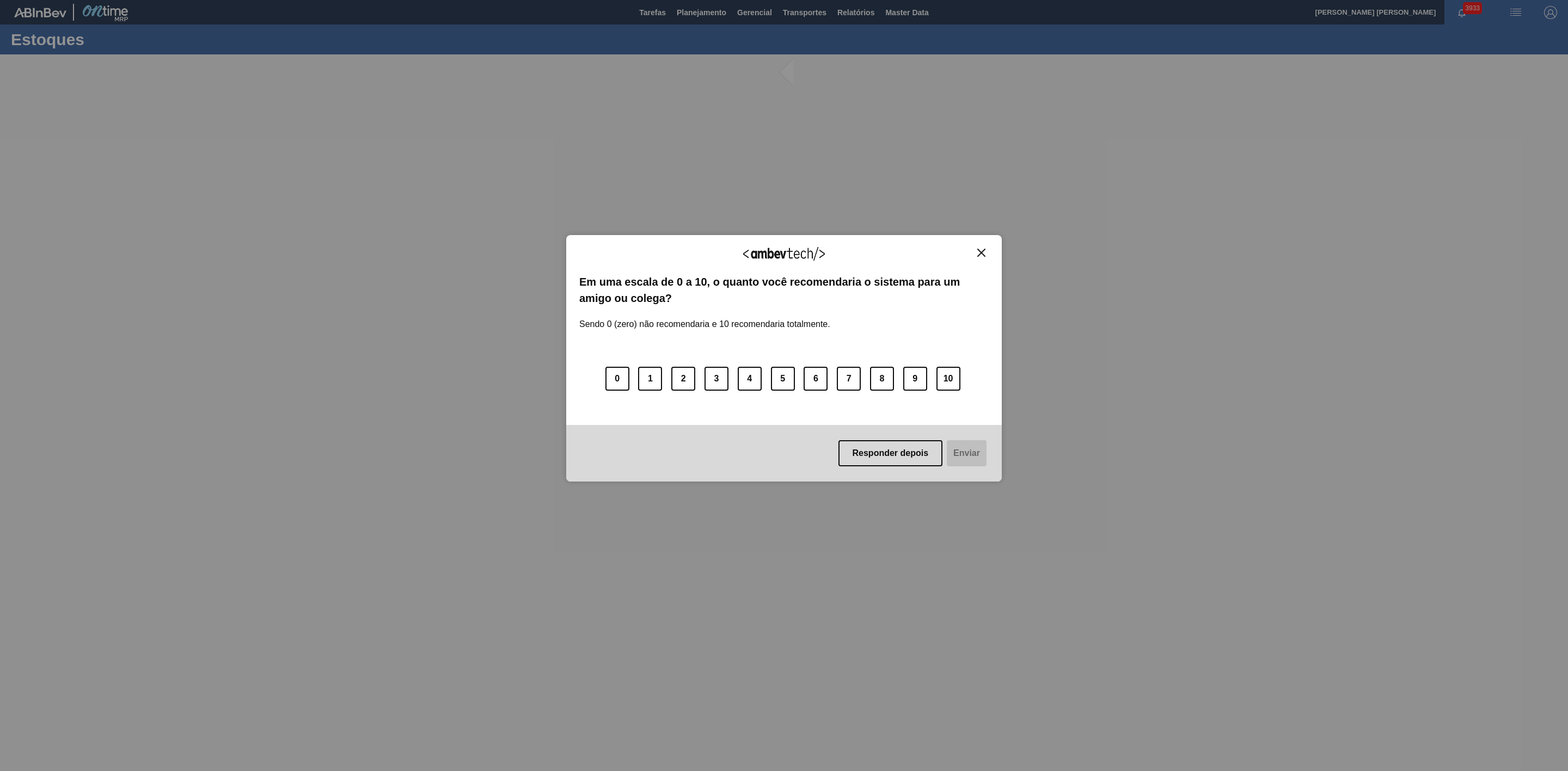
click at [981, 251] on img "Close" at bounding box center [981, 252] width 8 height 8
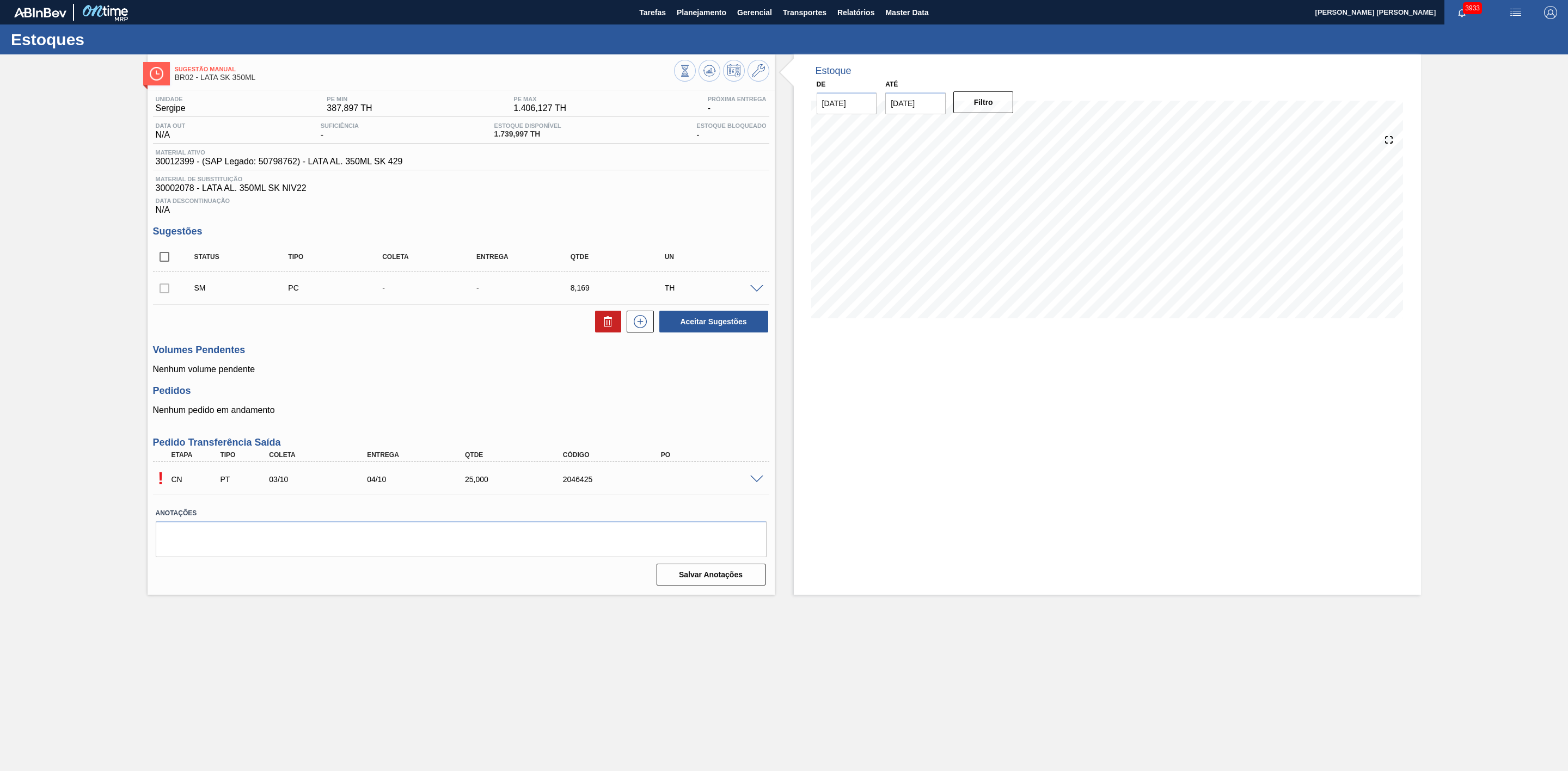
click at [756, 482] on span at bounding box center [756, 479] width 13 height 8
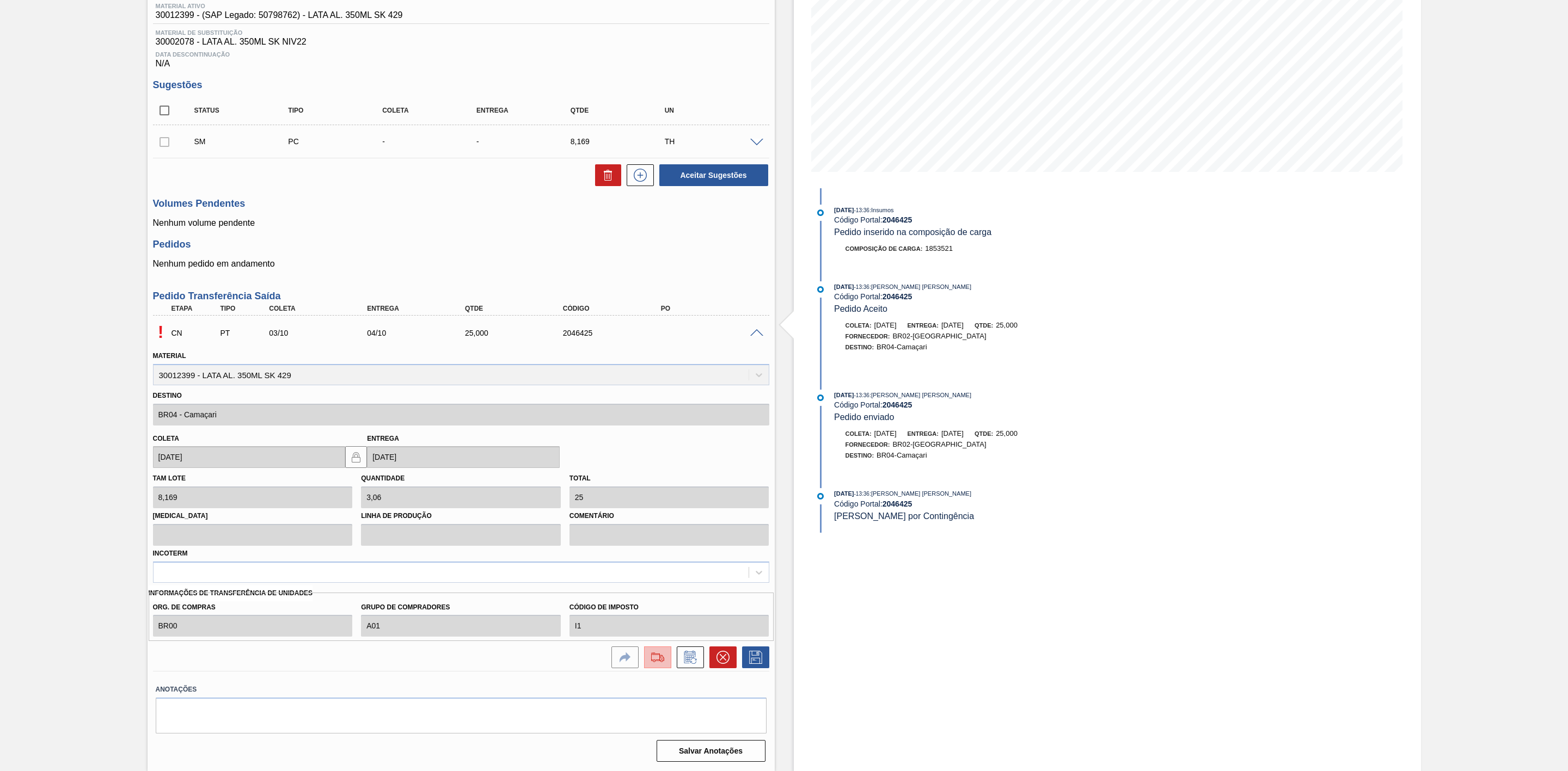
click at [654, 655] on img at bounding box center [657, 658] width 18 height 13
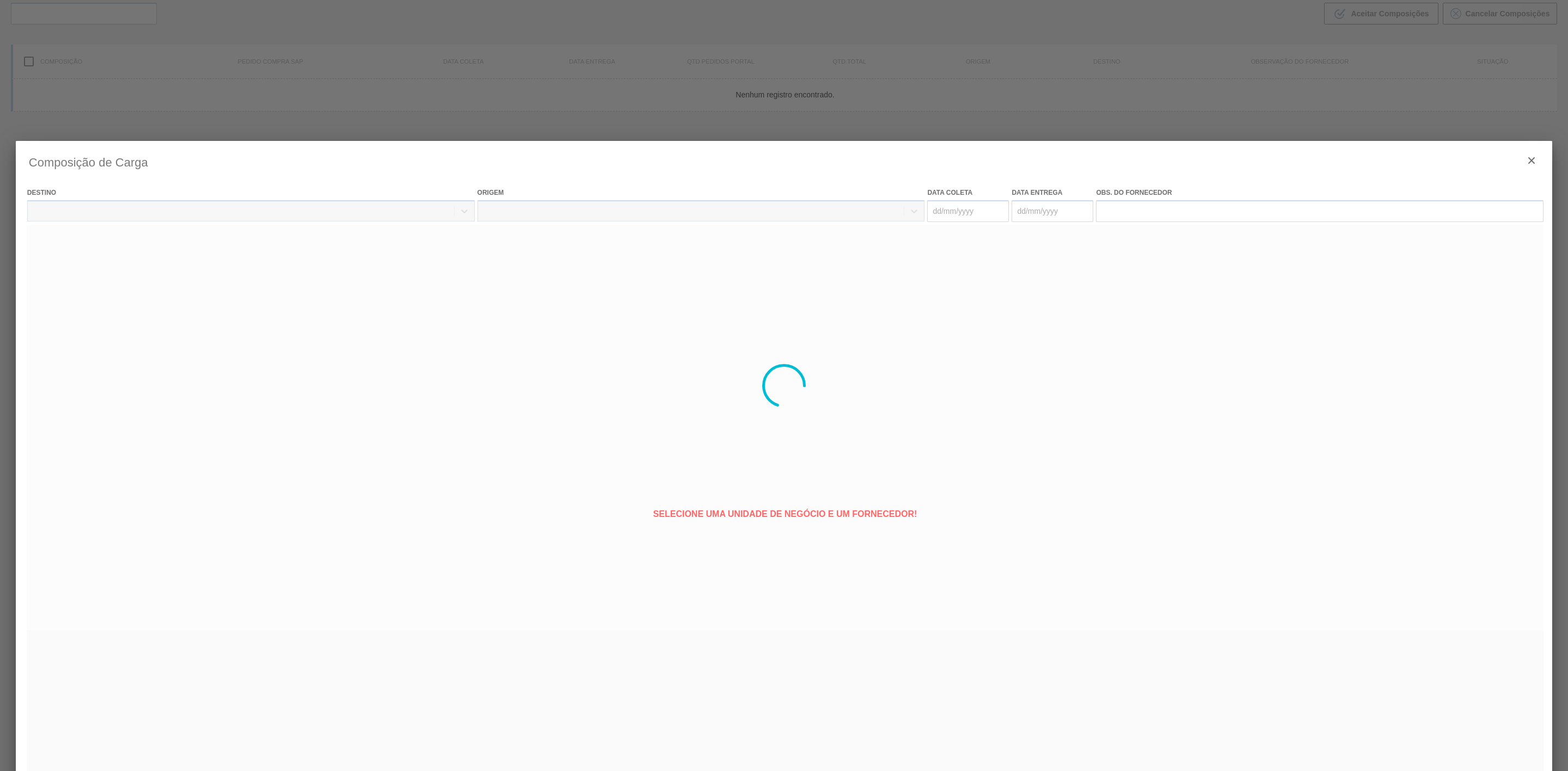
type coleta "[DATE]"
type Entrega "[DATE]"
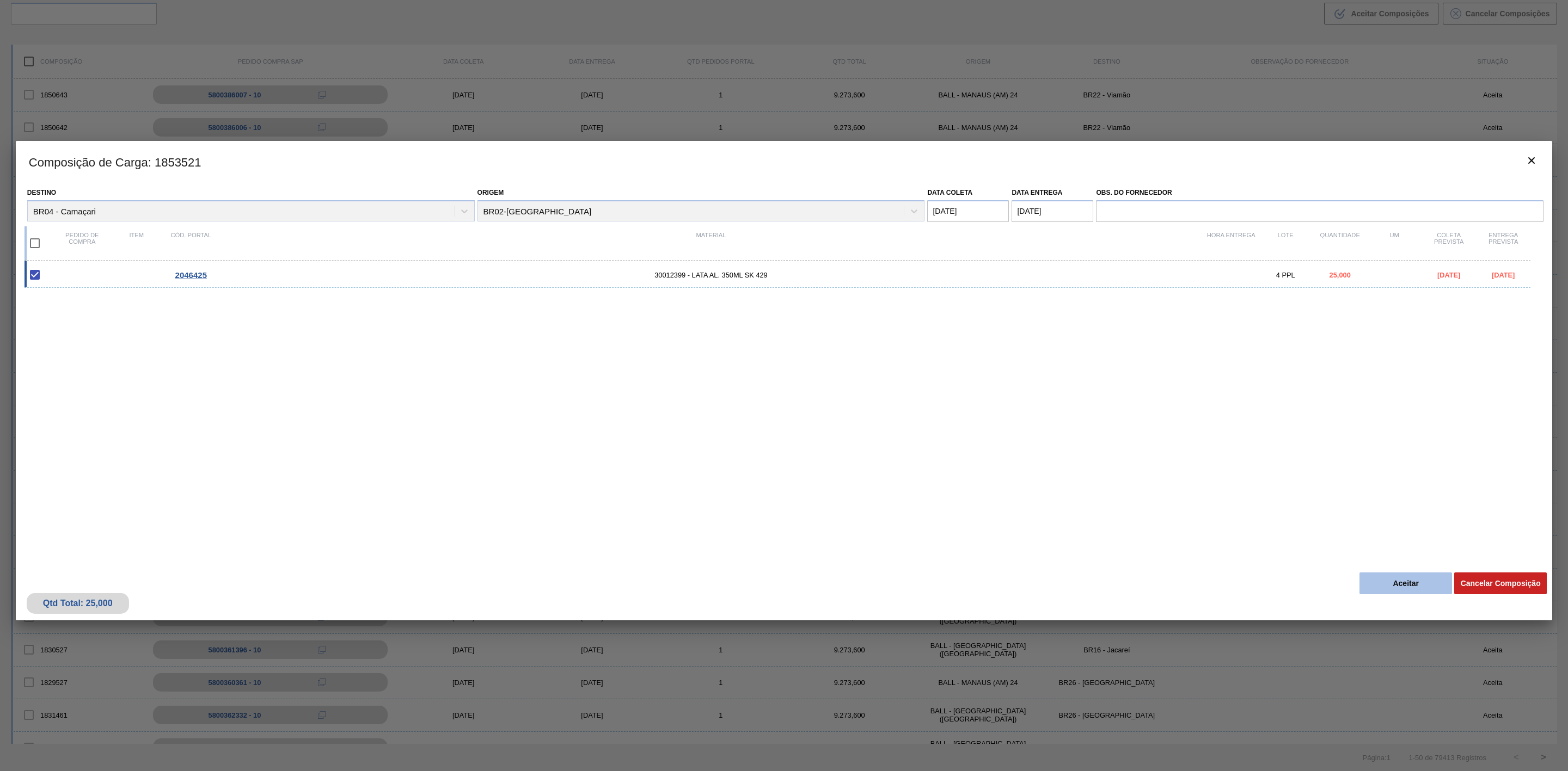
click at [1406, 582] on button "Aceitar" at bounding box center [1405, 582] width 93 height 22
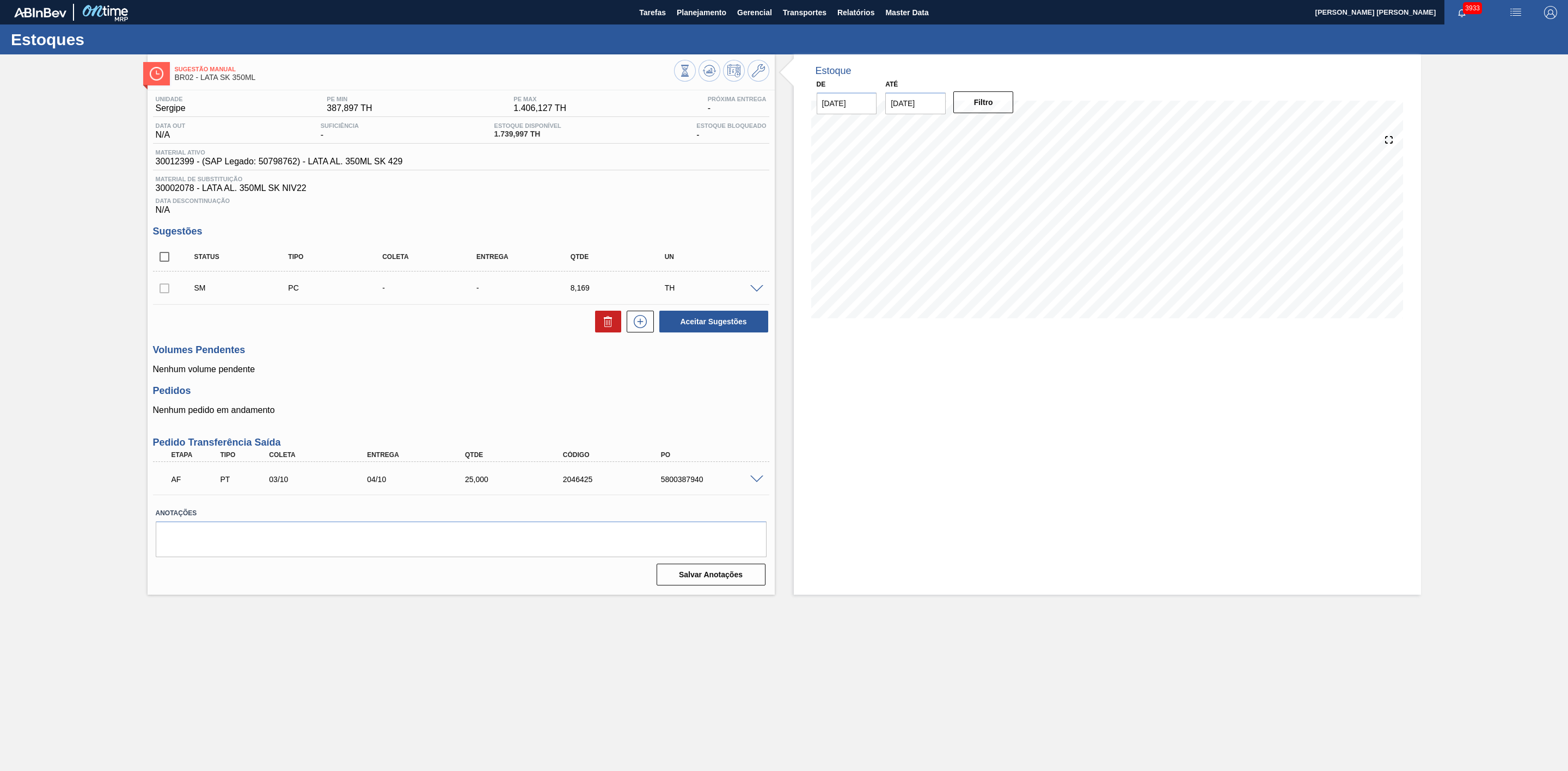
click at [757, 294] on span at bounding box center [756, 289] width 13 height 8
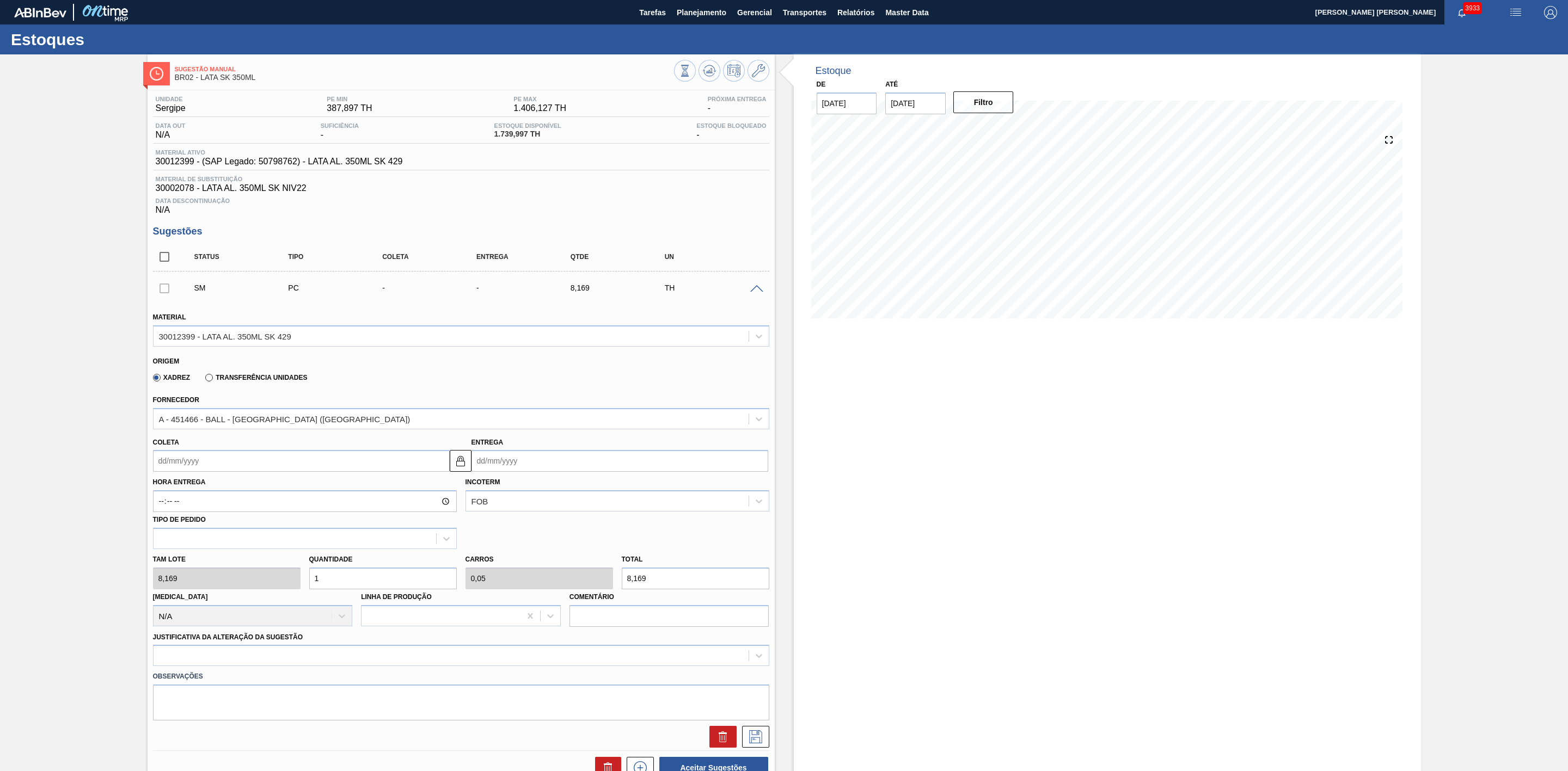
click at [286, 579] on div "[PERSON_NAME] 8,169 Quantidade 1 Carros 0,05 Total 8,169 [MEDICAL_DATA] N/A Lin…" at bounding box center [461, 587] width 625 height 78
type input "2"
type input "0,1"
type input "16,338"
type input "25"
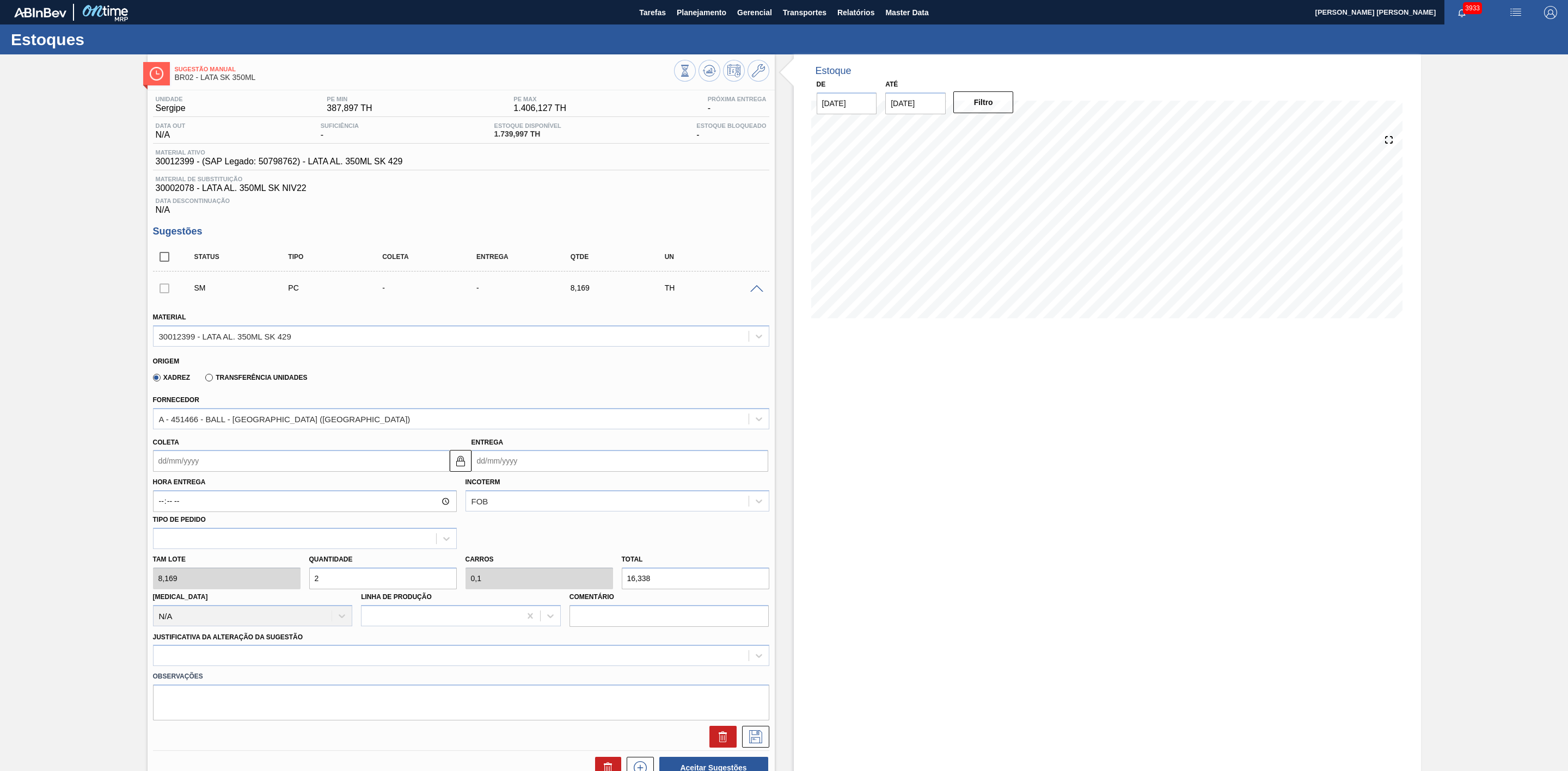
type input "1,25"
type input "204,225"
type input "25"
click at [338, 464] on input "Coleta" at bounding box center [301, 461] width 297 height 22
click at [251, 527] on div "3" at bounding box center [254, 522] width 15 height 15
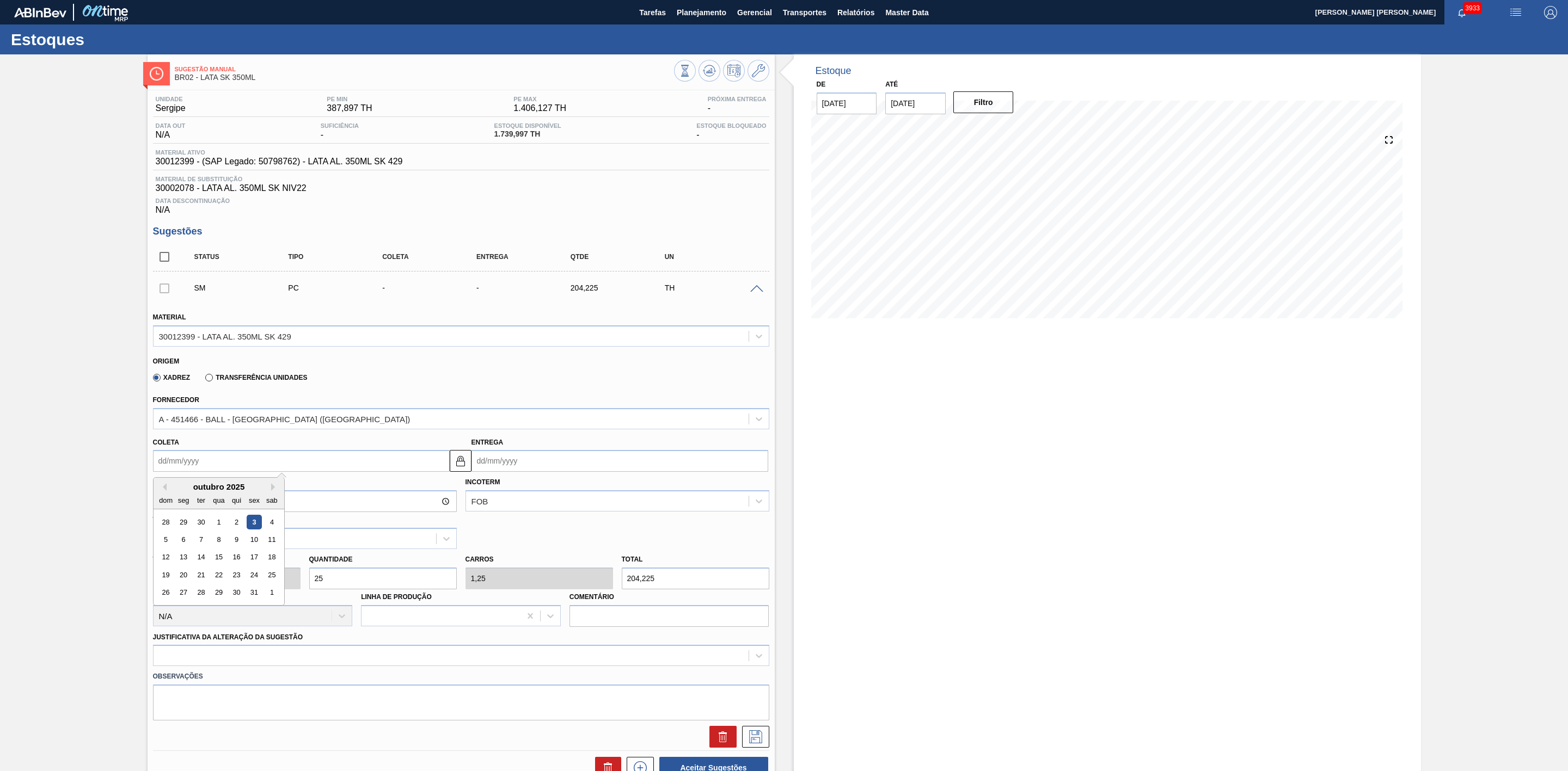
type input "[DATE]"
click at [306, 425] on div "A - 451466 - BALL - [GEOGRAPHIC_DATA] ([GEOGRAPHIC_DATA])" at bounding box center [451, 418] width 595 height 16
click at [273, 380] on label "Transferência Unidades" at bounding box center [256, 377] width 101 height 8
click at [204, 380] on input "Transferência Unidades" at bounding box center [204, 380] width 0 height 0
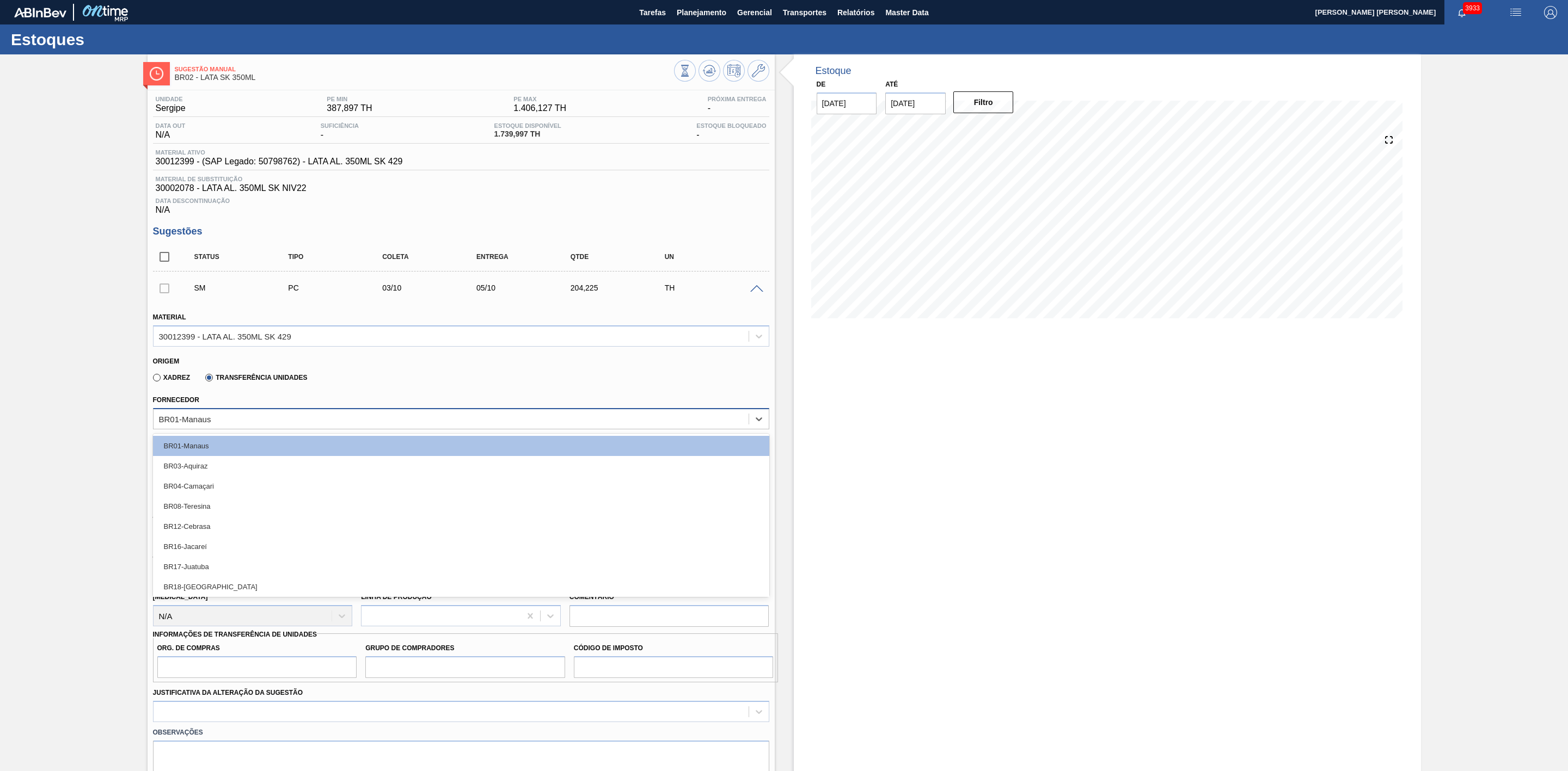
click at [244, 416] on div "BR01-Manaus" at bounding box center [451, 418] width 595 height 16
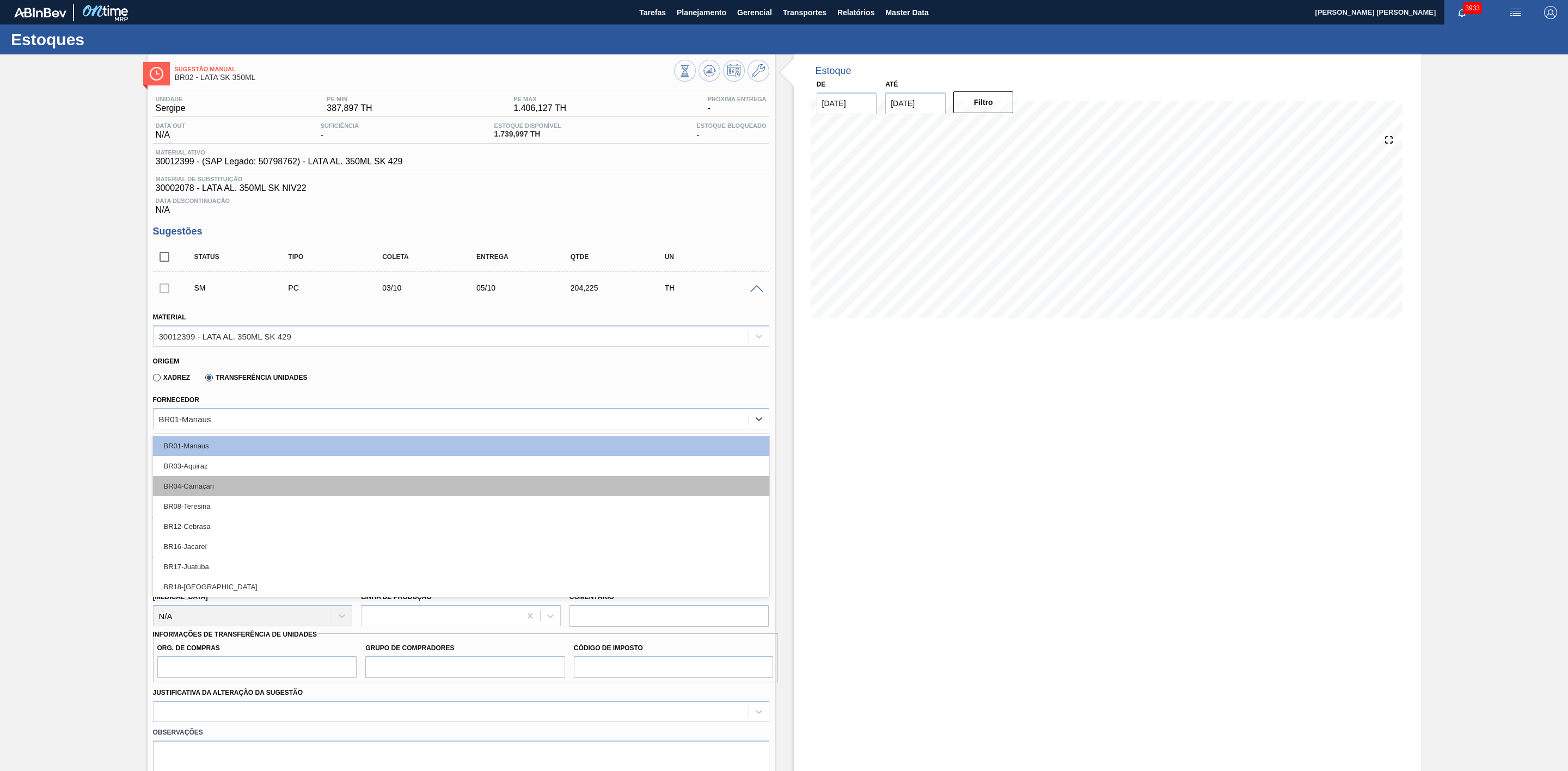
click at [218, 481] on div "BR04-Camaçari" at bounding box center [461, 486] width 617 height 20
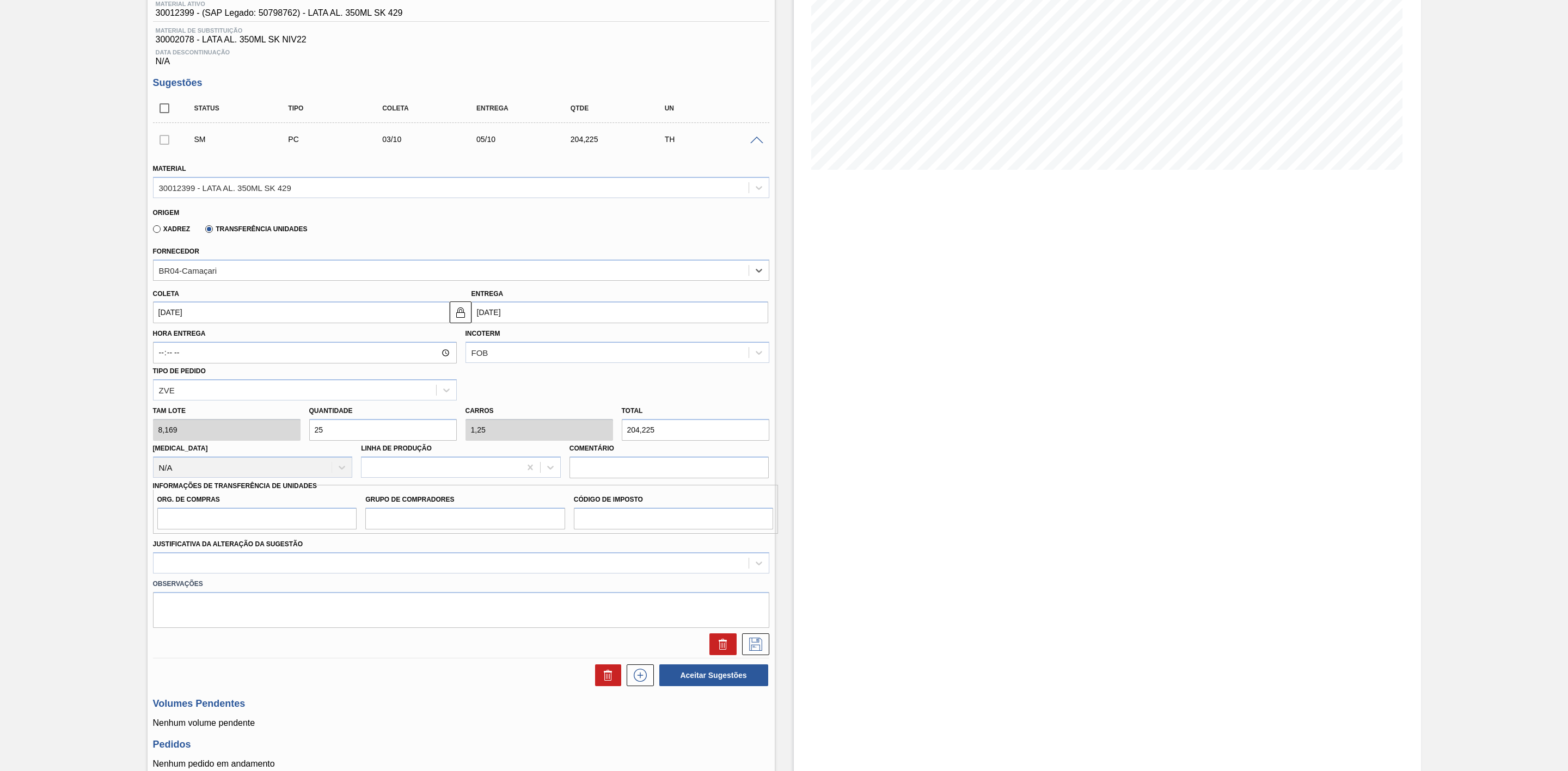
scroll to position [163, 0]
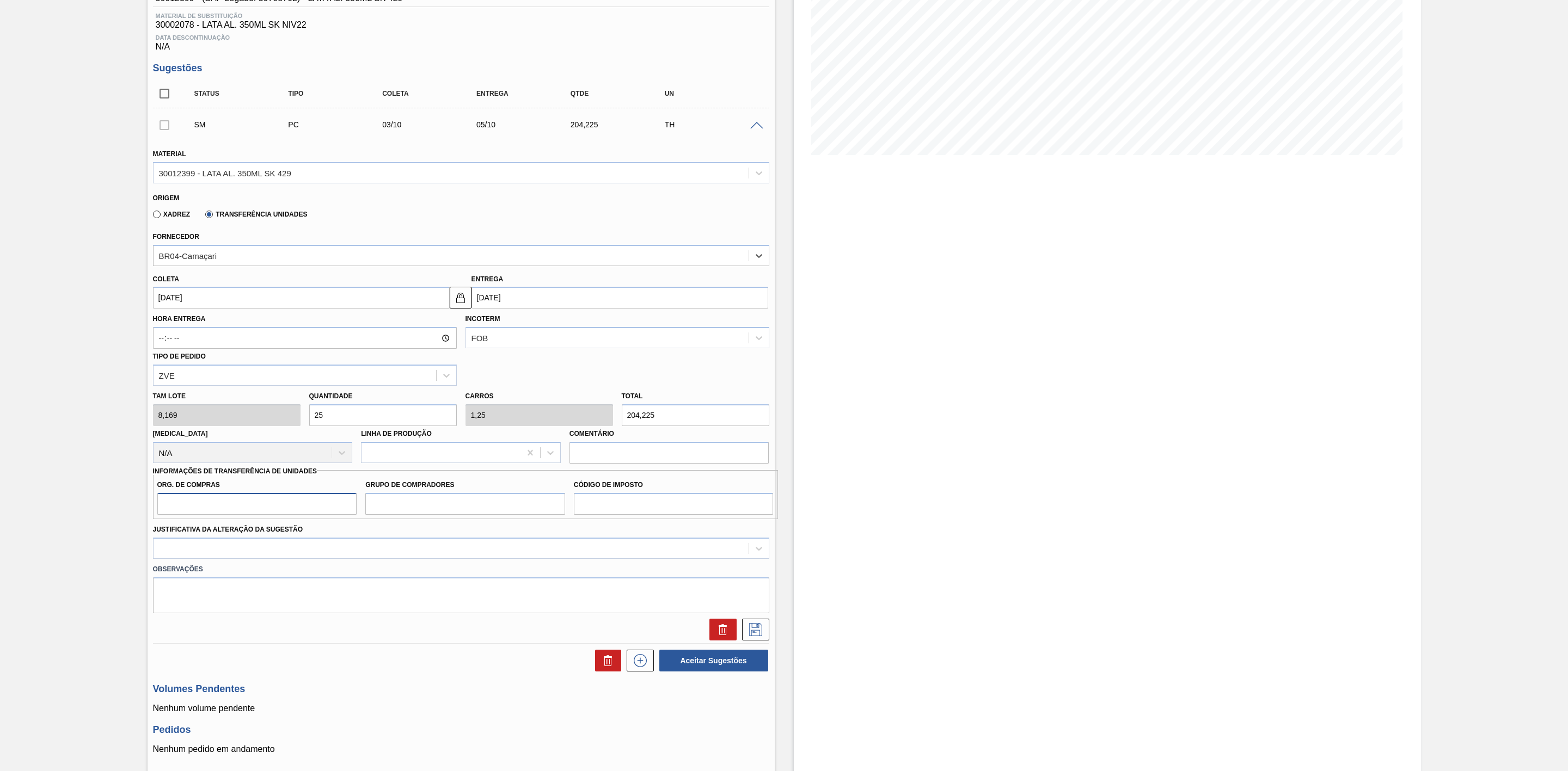
click at [249, 511] on input "Org. de Compras" at bounding box center [257, 504] width 200 height 22
type input "BR00"
drag, startPoint x: 423, startPoint y: 511, endPoint x: 443, endPoint y: 518, distance: 21.2
click at [423, 511] on input "Grupo de Compradores" at bounding box center [464, 504] width 200 height 22
type input "A01"
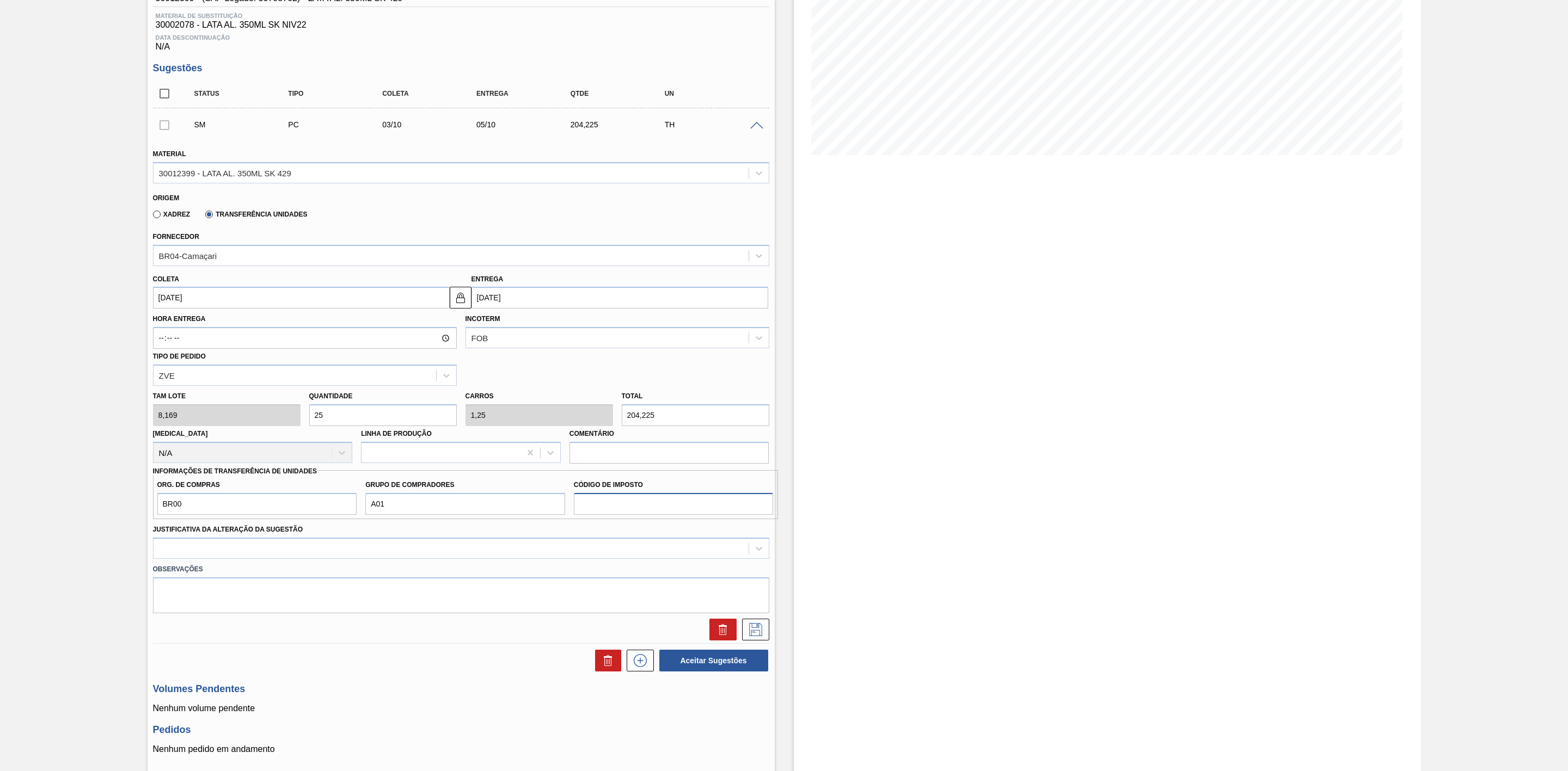
click at [634, 511] on input "Código de Imposto" at bounding box center [673, 504] width 200 height 22
type input "I1"
click at [467, 548] on div at bounding box center [451, 548] width 595 height 16
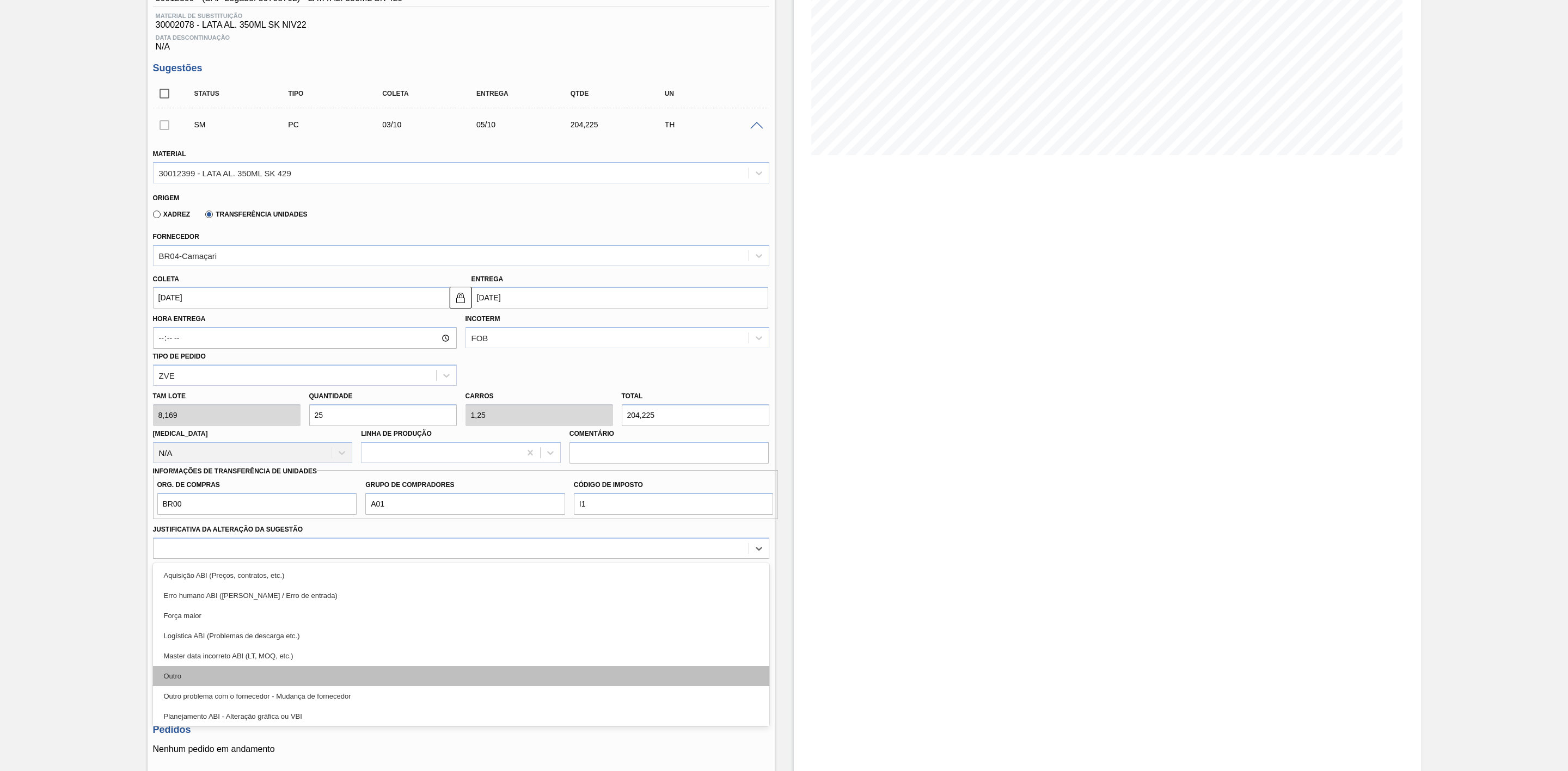
click at [229, 678] on div "Outro" at bounding box center [461, 675] width 617 height 20
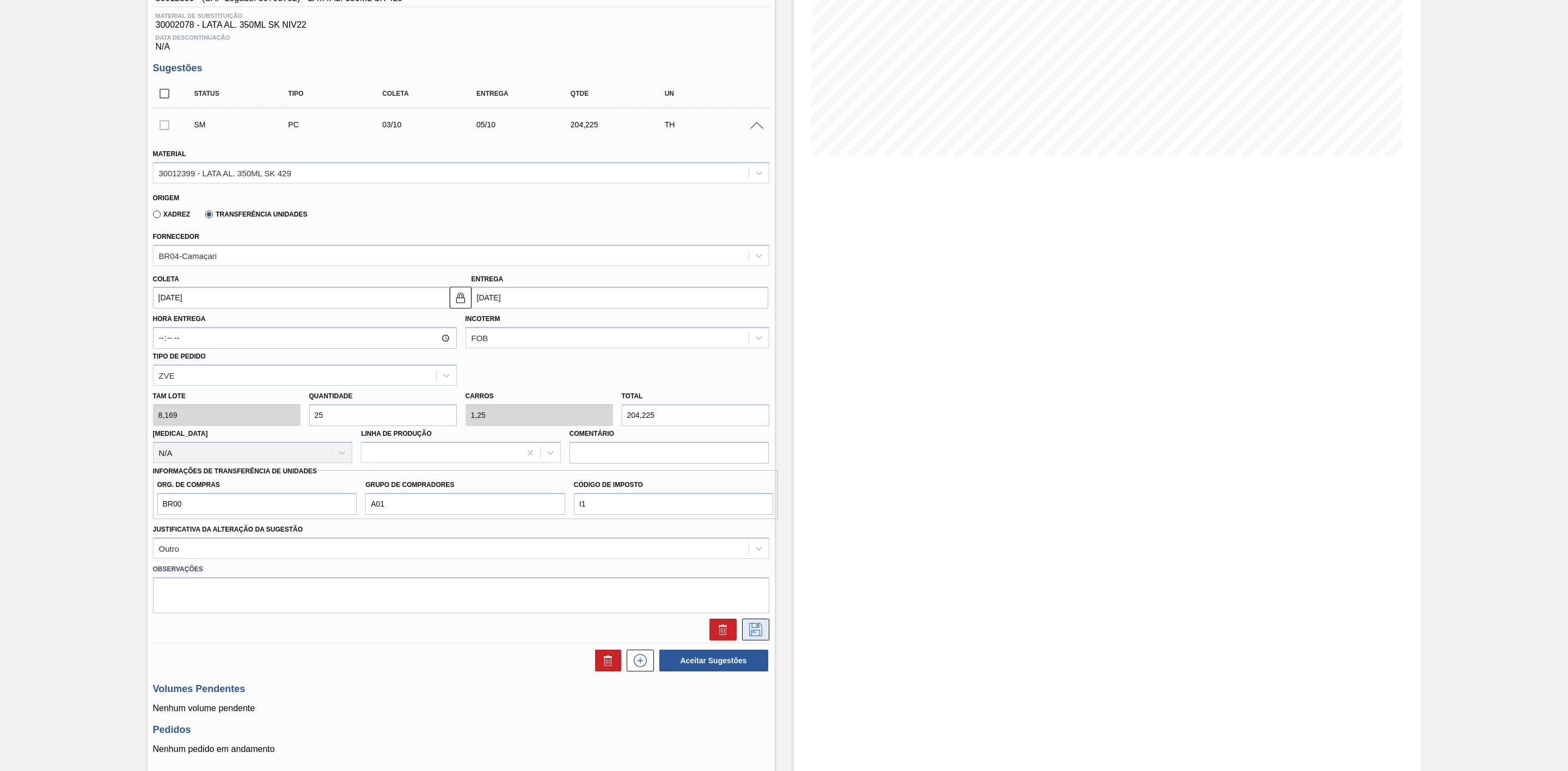
click at [754, 633] on icon at bounding box center [755, 629] width 18 height 13
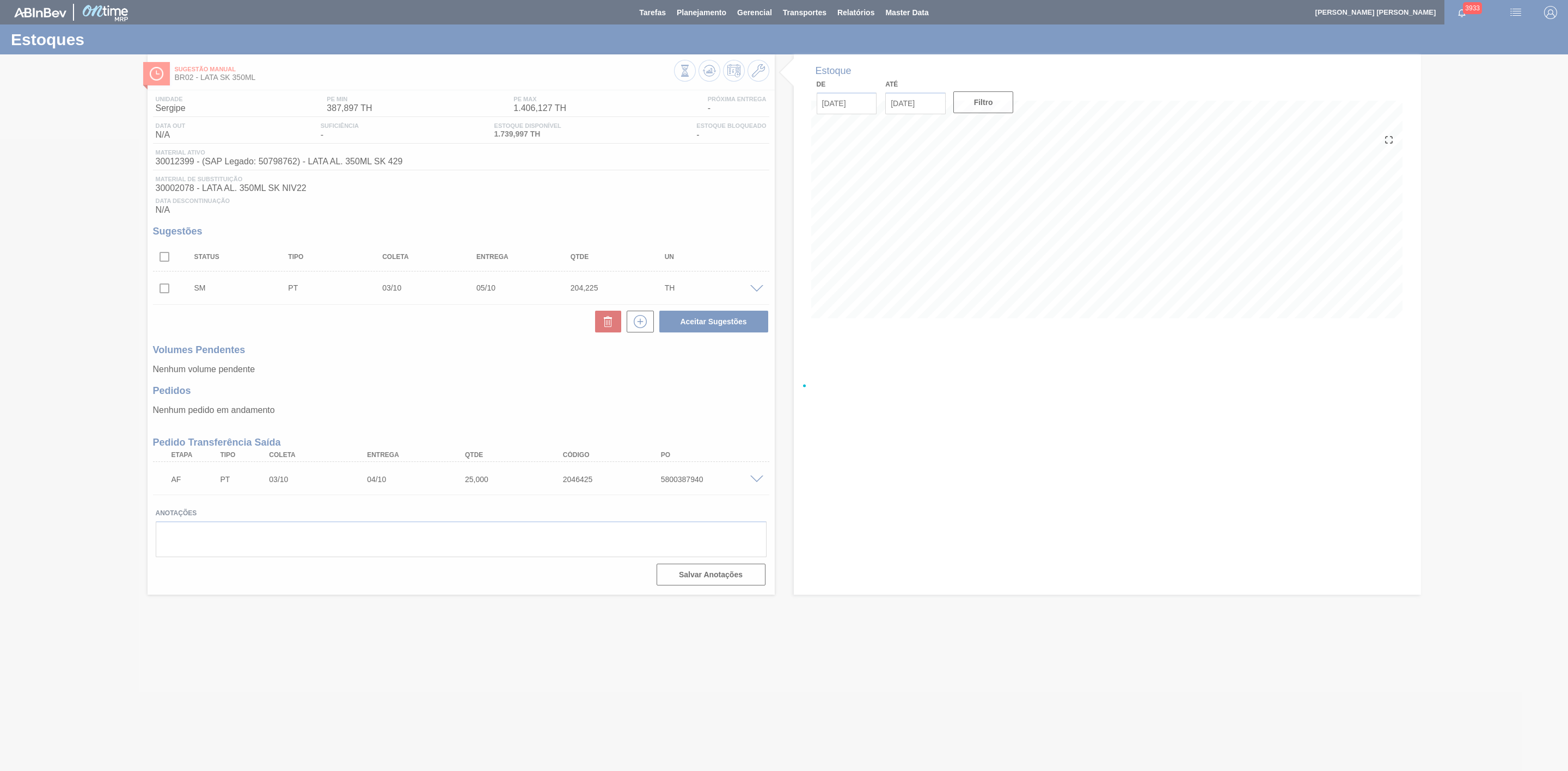
scroll to position [0, 0]
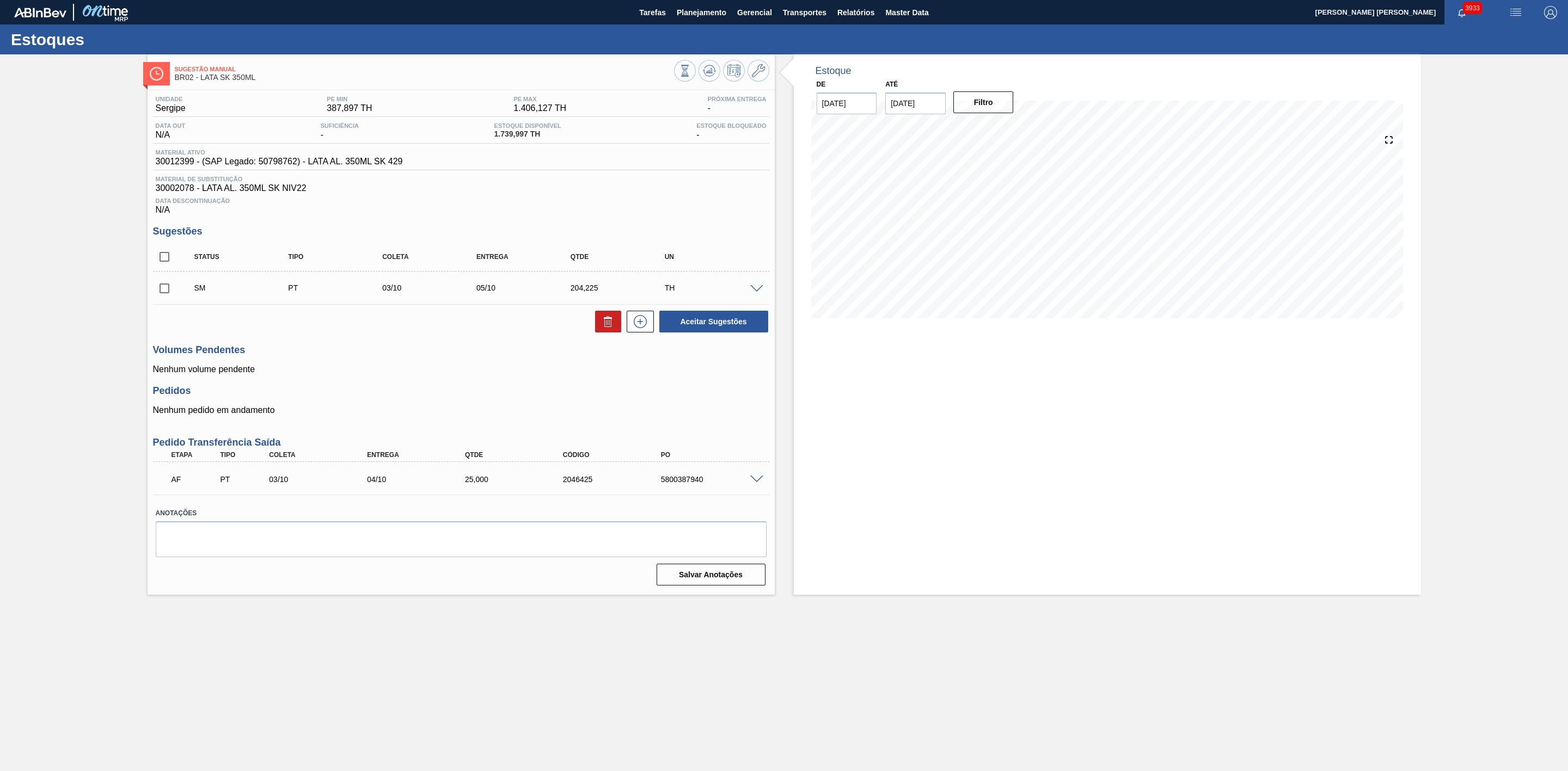
click at [166, 293] on input "checkbox" at bounding box center [164, 288] width 23 height 23
click at [701, 330] on button "Aceitar Sugestões" at bounding box center [713, 321] width 109 height 22
checkbox input "false"
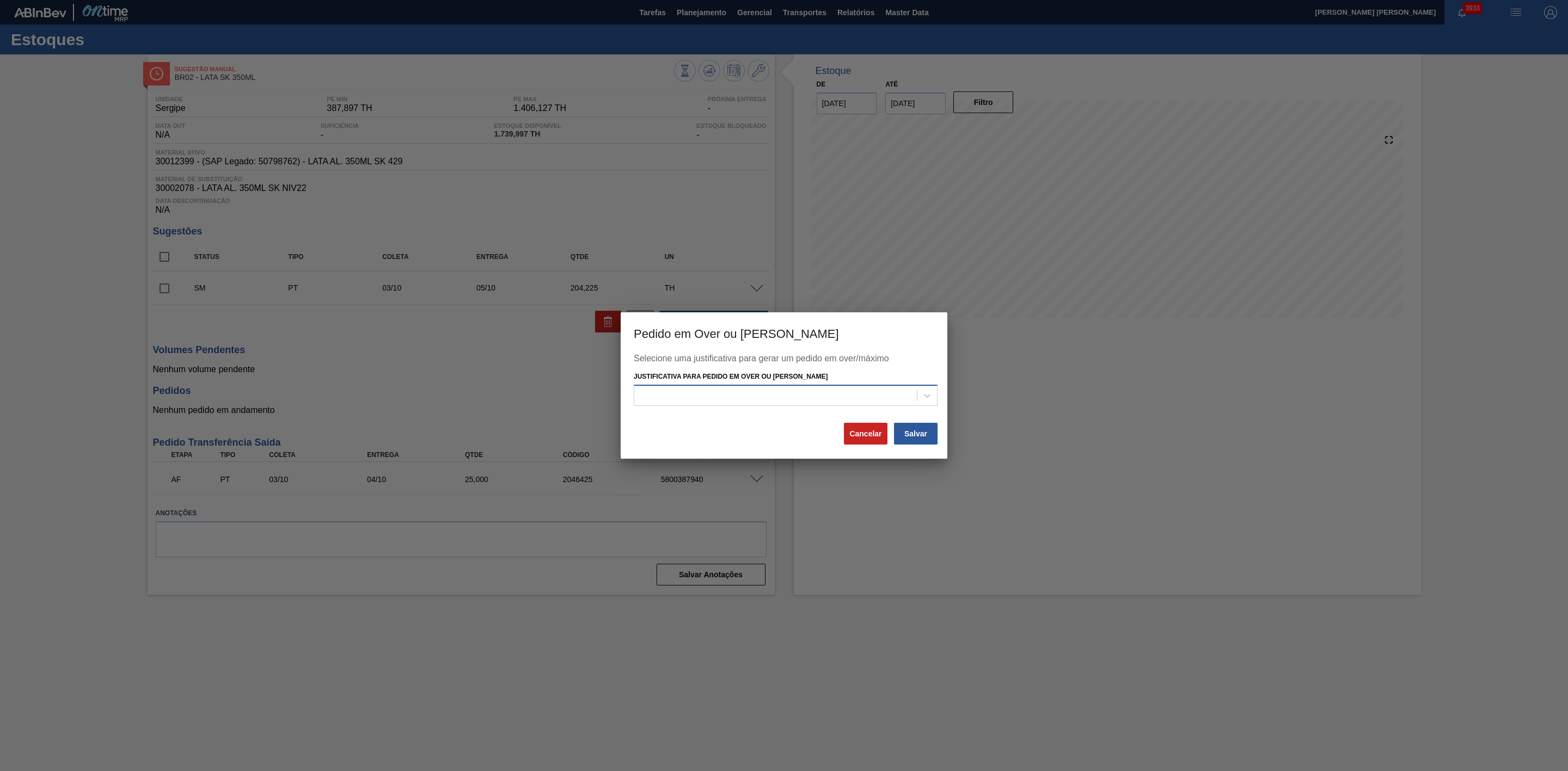
click at [698, 388] on div at bounding box center [775, 395] width 282 height 16
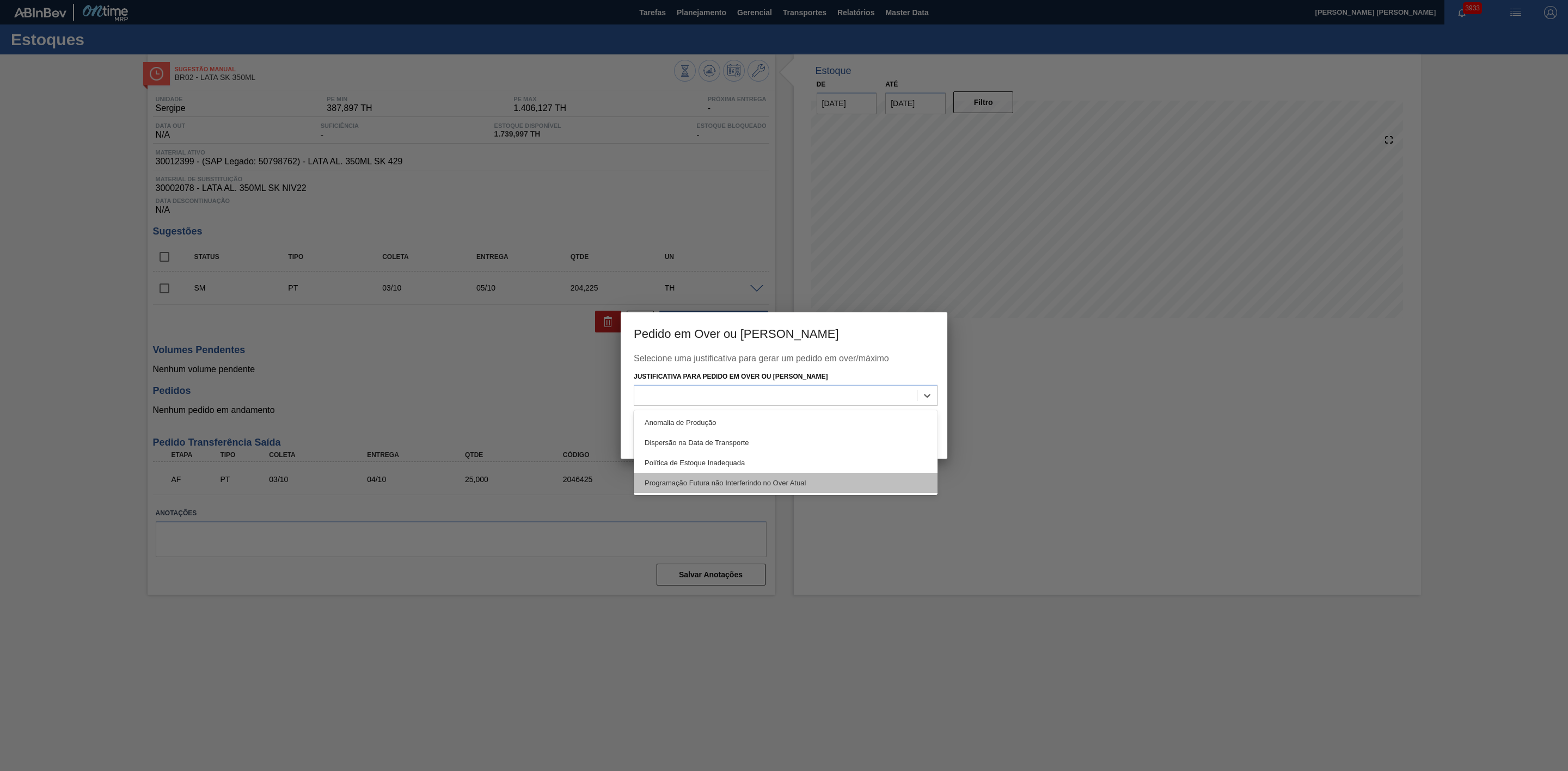
click at [703, 487] on div "Programação Futura não Interferindo no Over Atual" at bounding box center [785, 482] width 304 height 20
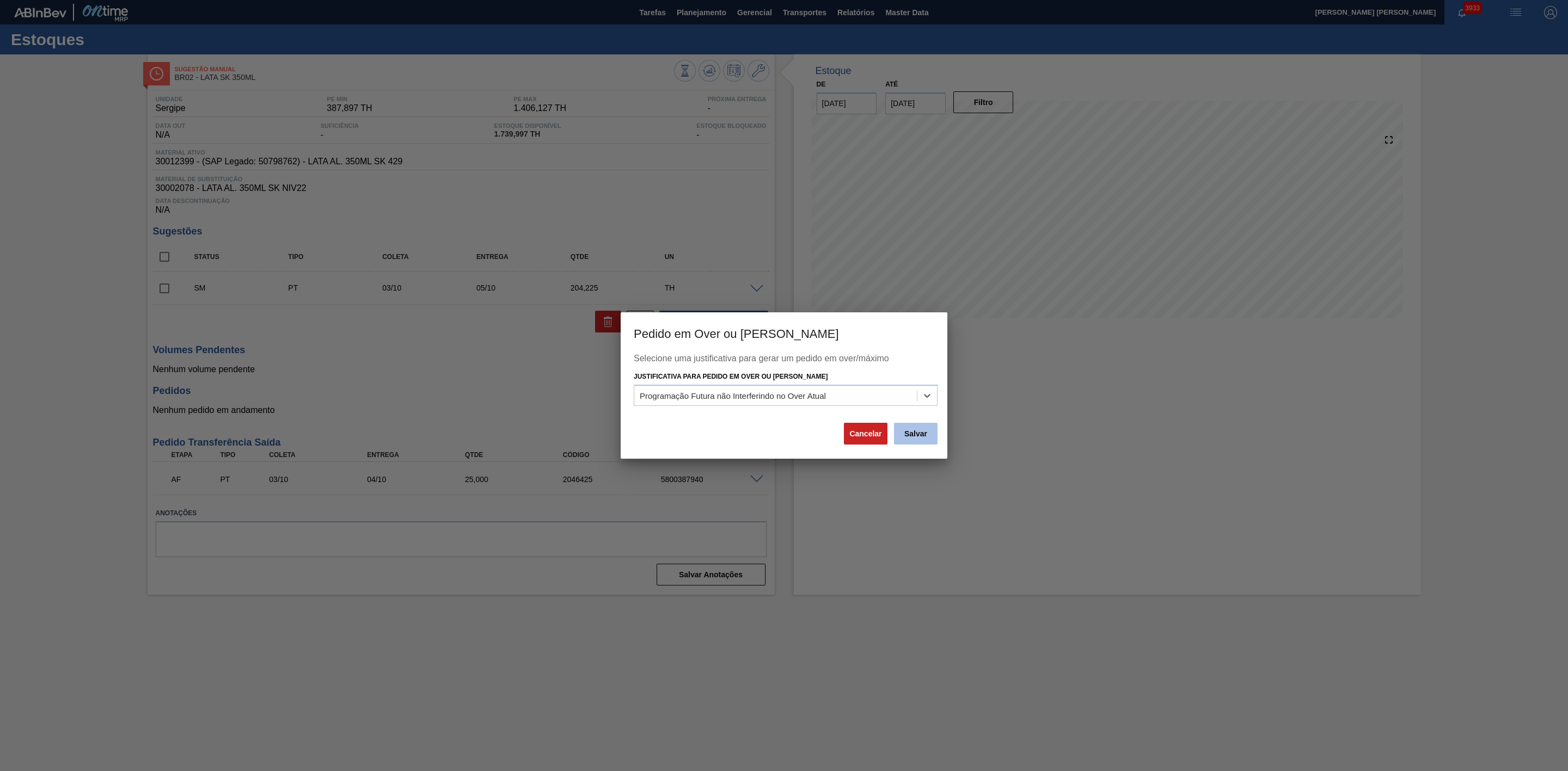
click at [917, 441] on button "Salvar" at bounding box center [915, 433] width 43 height 22
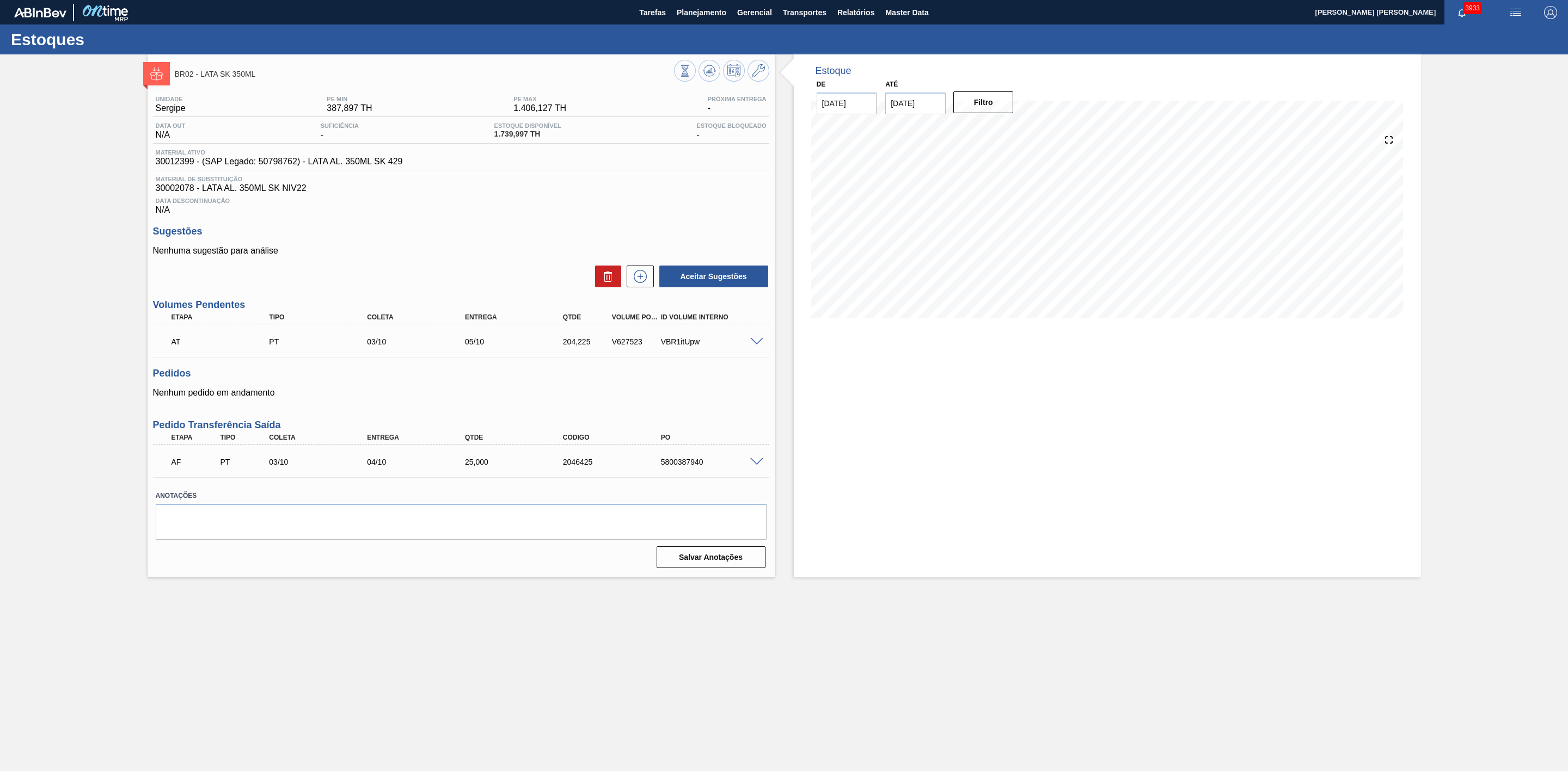
click at [757, 466] on span at bounding box center [756, 461] width 13 height 8
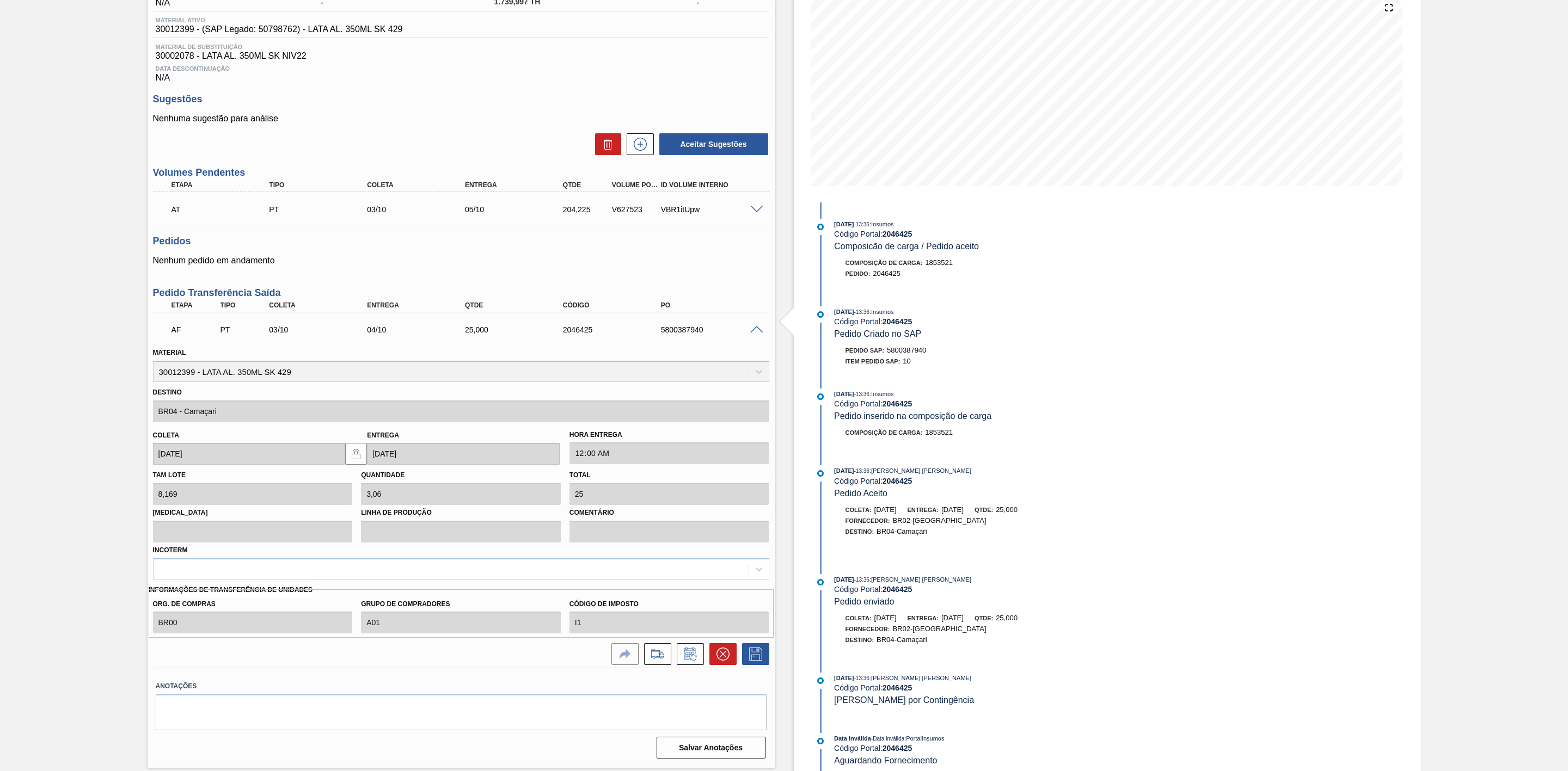
scroll to position [134, 0]
click at [726, 658] on icon at bounding box center [723, 653] width 13 height 13
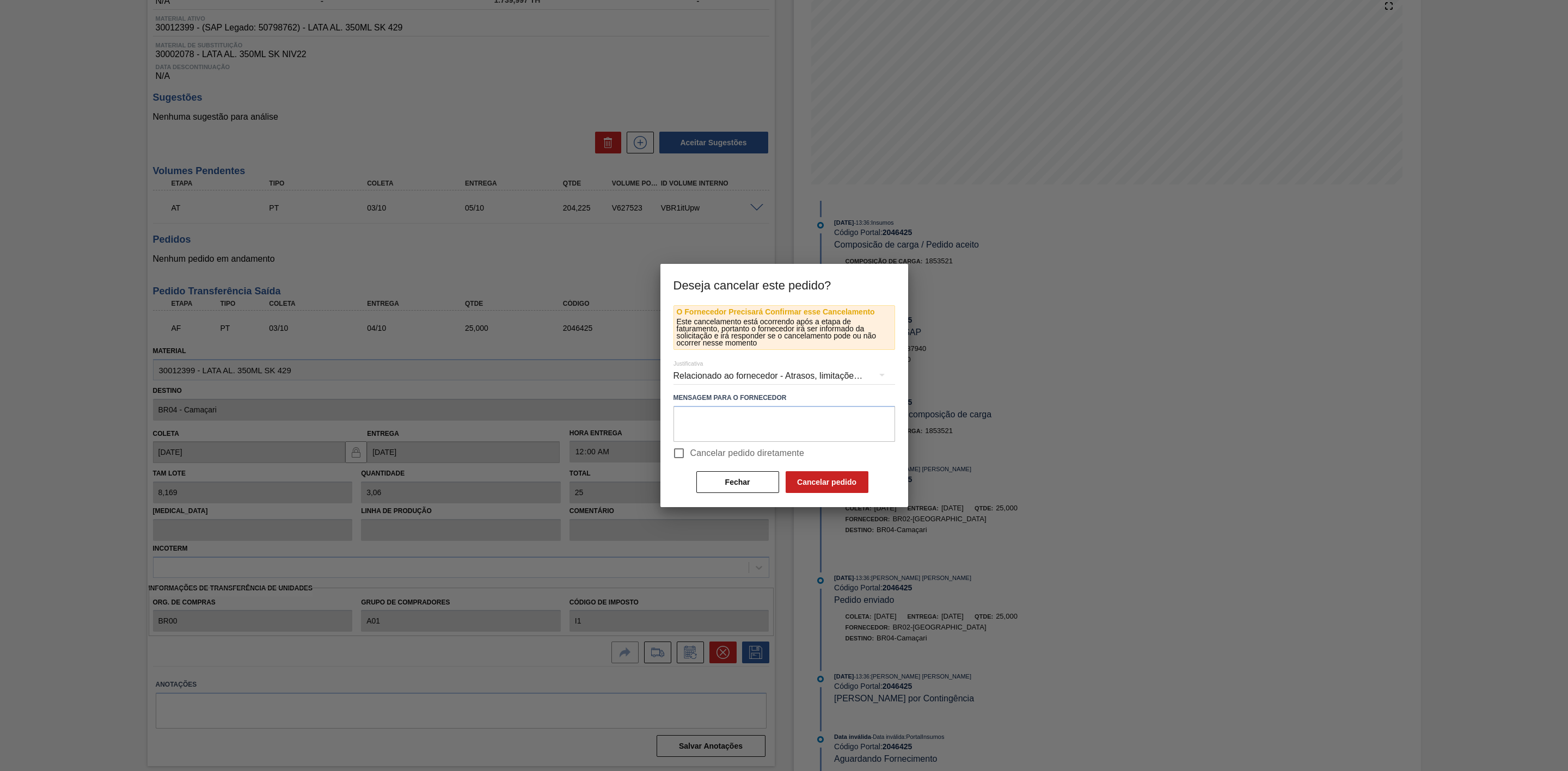
click at [685, 458] on input "Cancelar pedido diretamente" at bounding box center [678, 453] width 23 height 23
checkbox input "true"
click at [859, 480] on button "Cancelar pedido" at bounding box center [827, 481] width 83 height 22
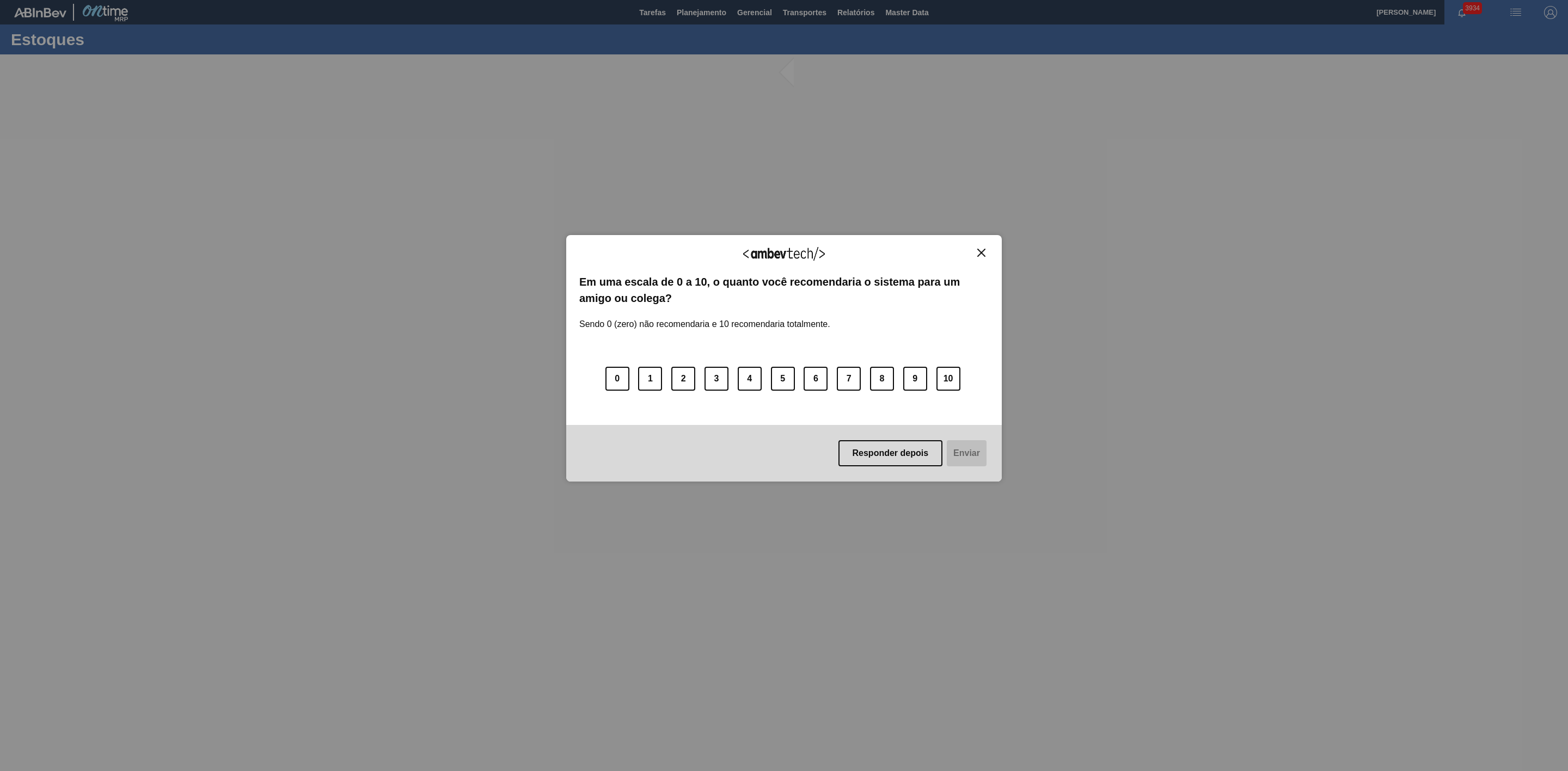
click at [982, 249] on img "Close" at bounding box center [981, 252] width 8 height 8
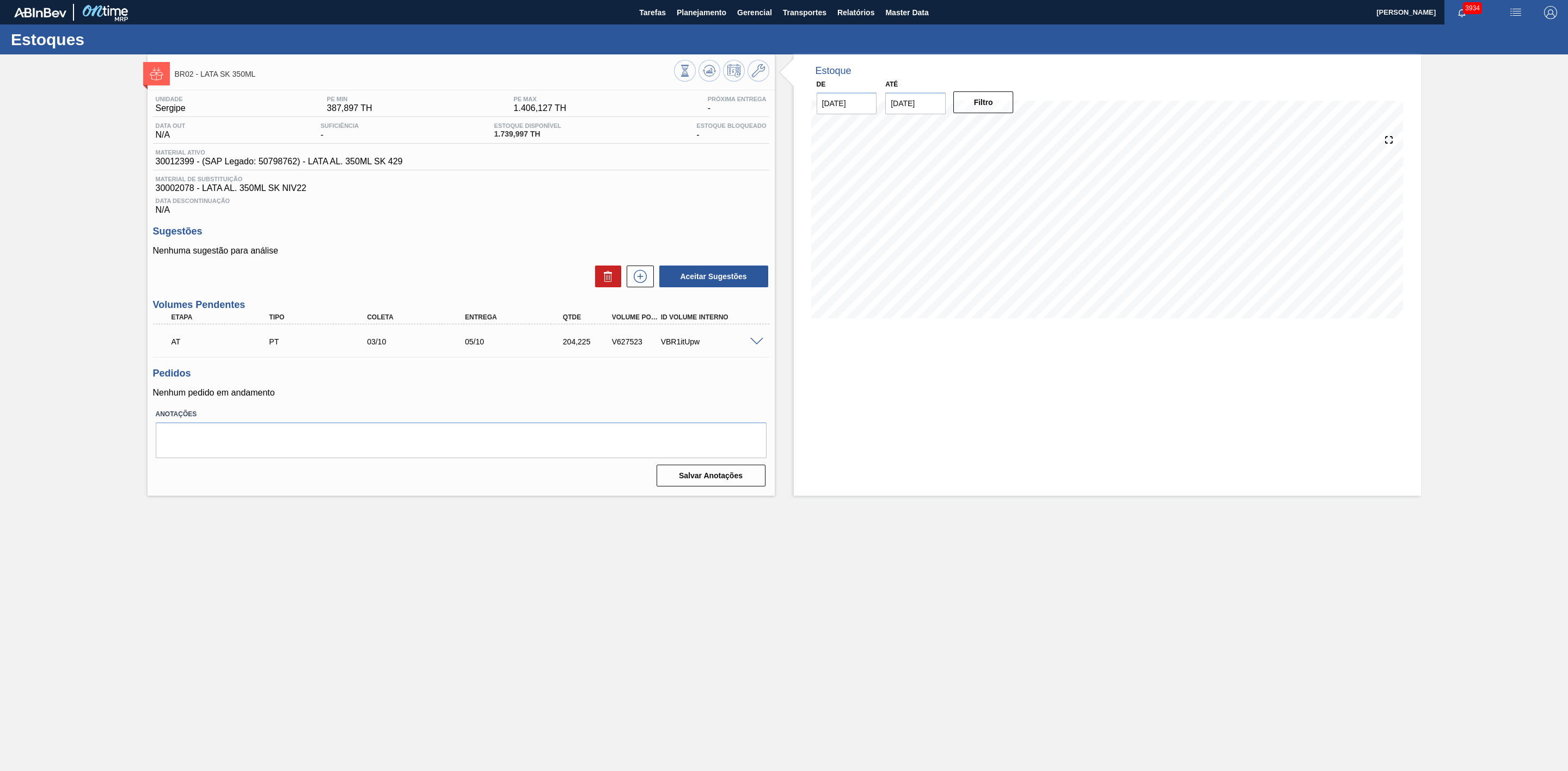
click at [756, 346] on span at bounding box center [756, 341] width 13 height 8
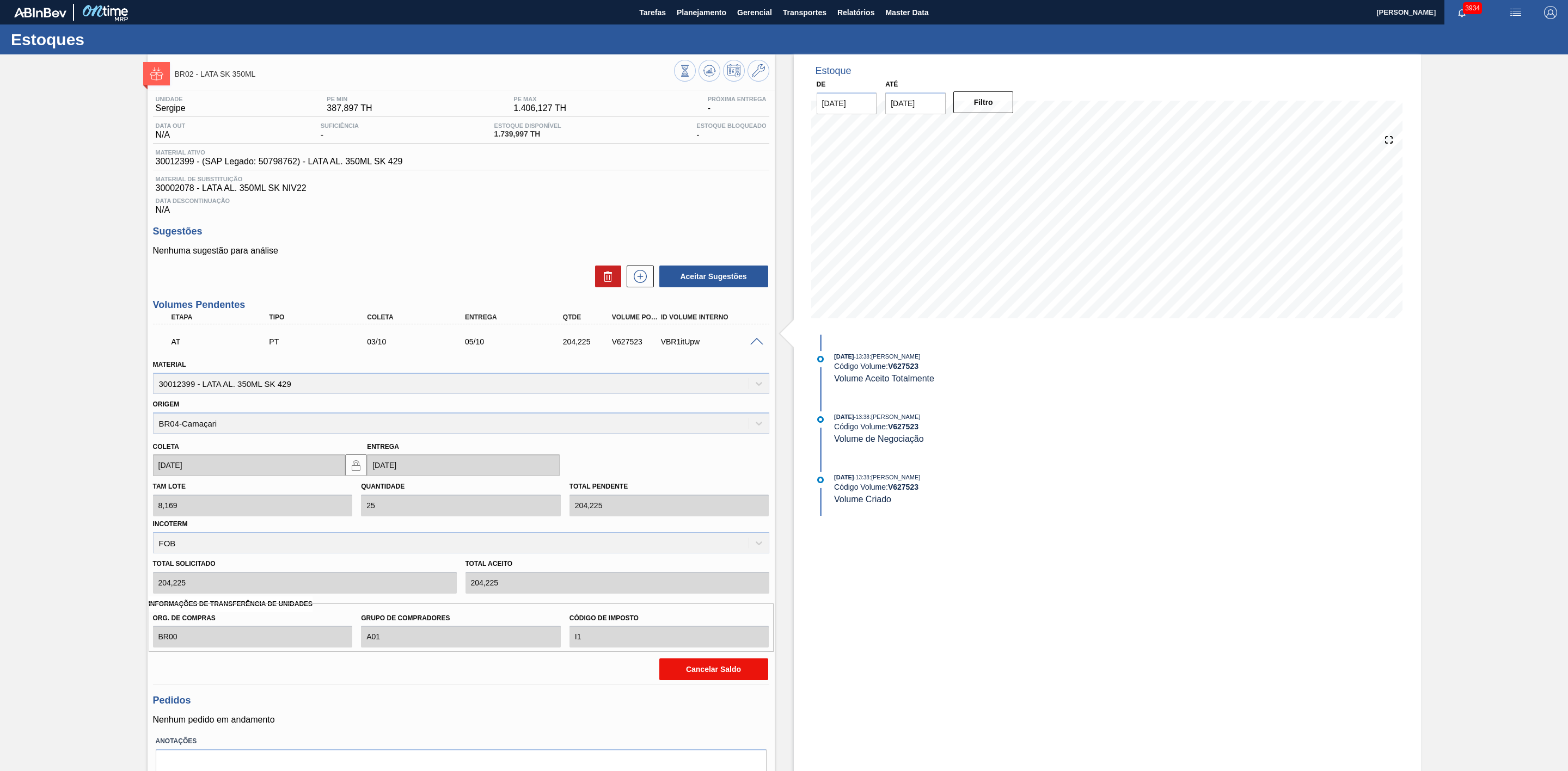
click at [717, 671] on button "Cancelar Saldo" at bounding box center [713, 669] width 109 height 22
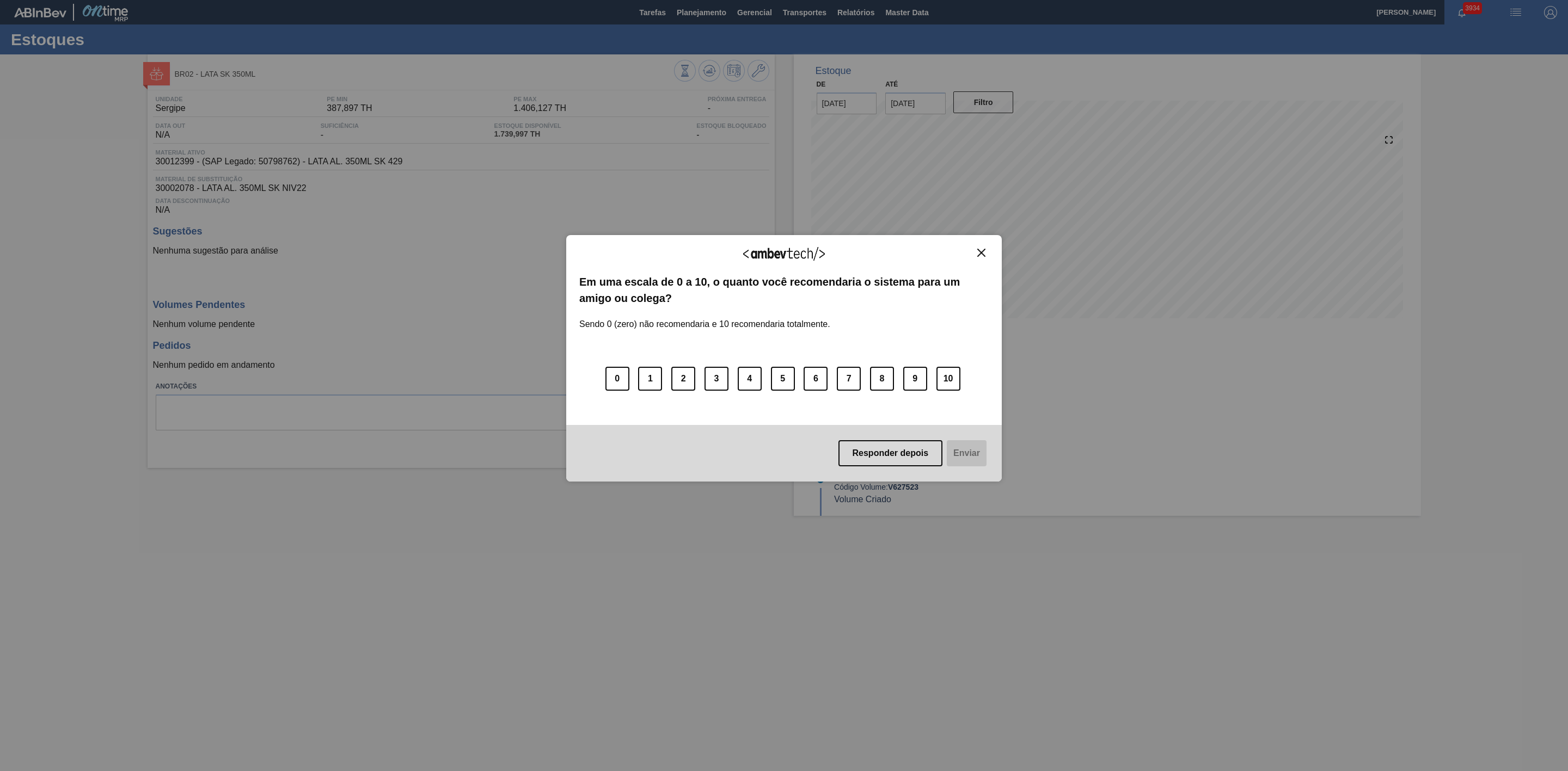
click at [979, 254] on img "Close" at bounding box center [981, 252] width 8 height 8
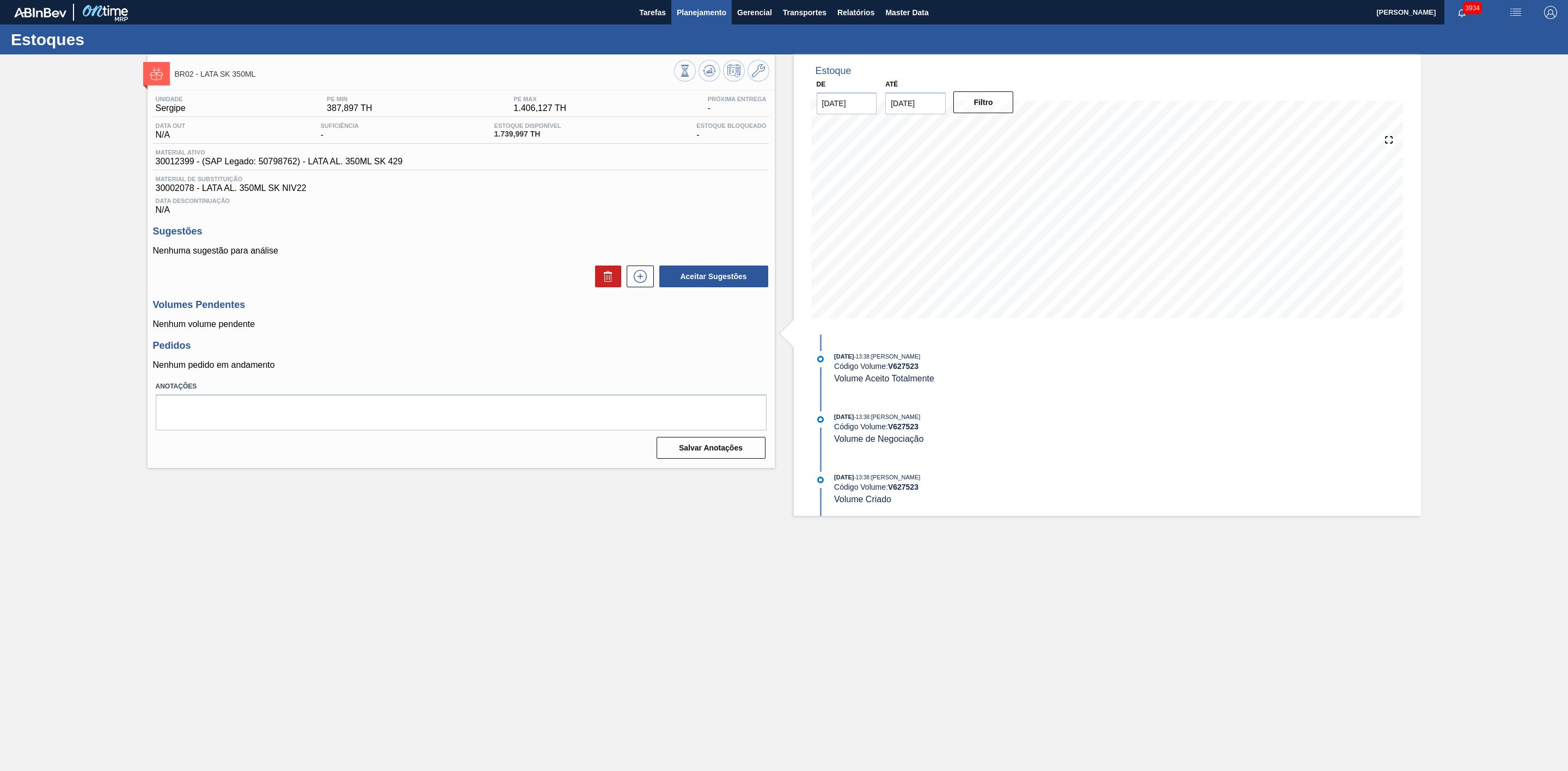
click at [697, 19] on button "Planejamento" at bounding box center [701, 12] width 60 height 24
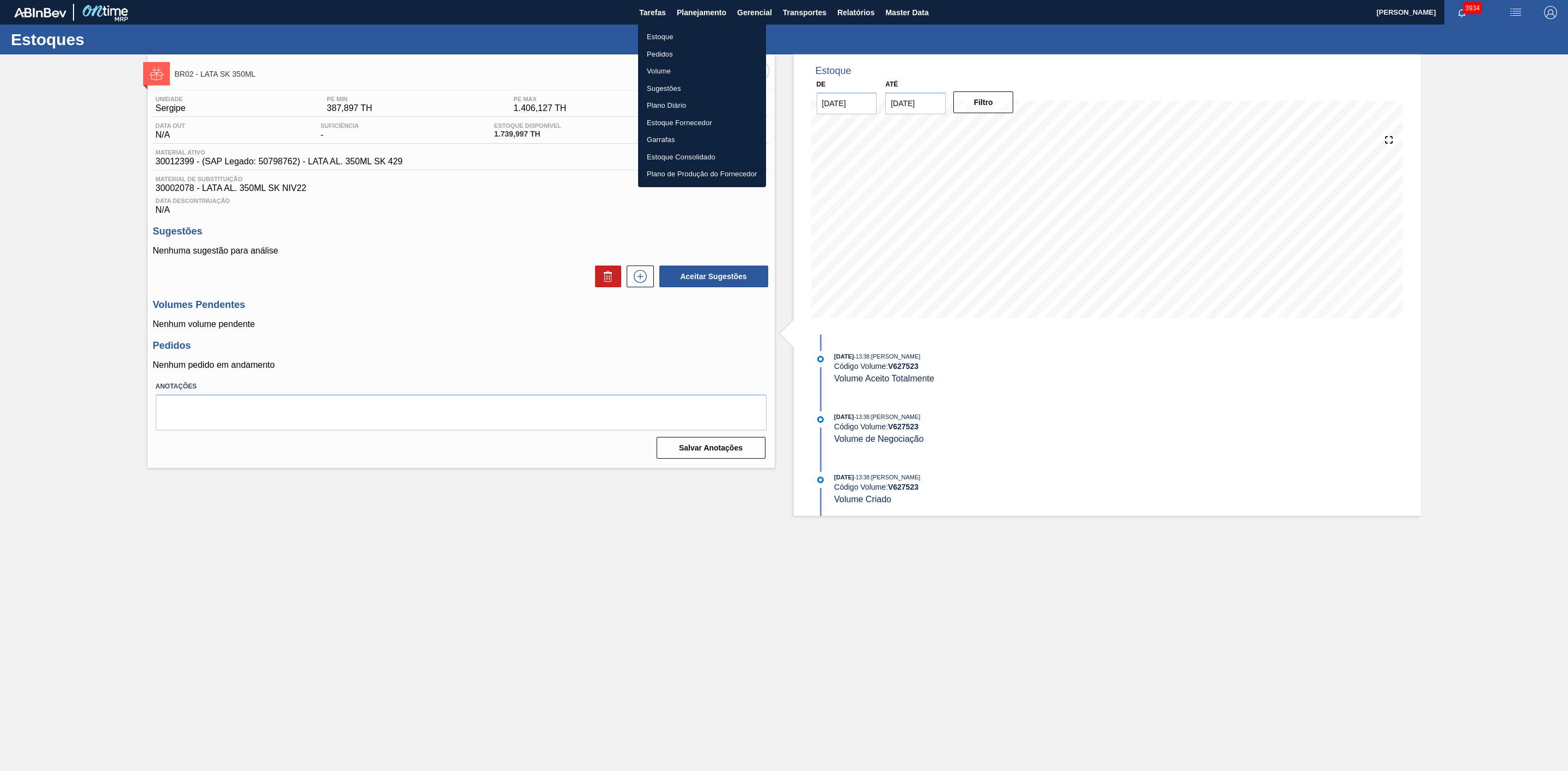
click at [661, 35] on li "Estoque" at bounding box center [702, 37] width 128 height 18
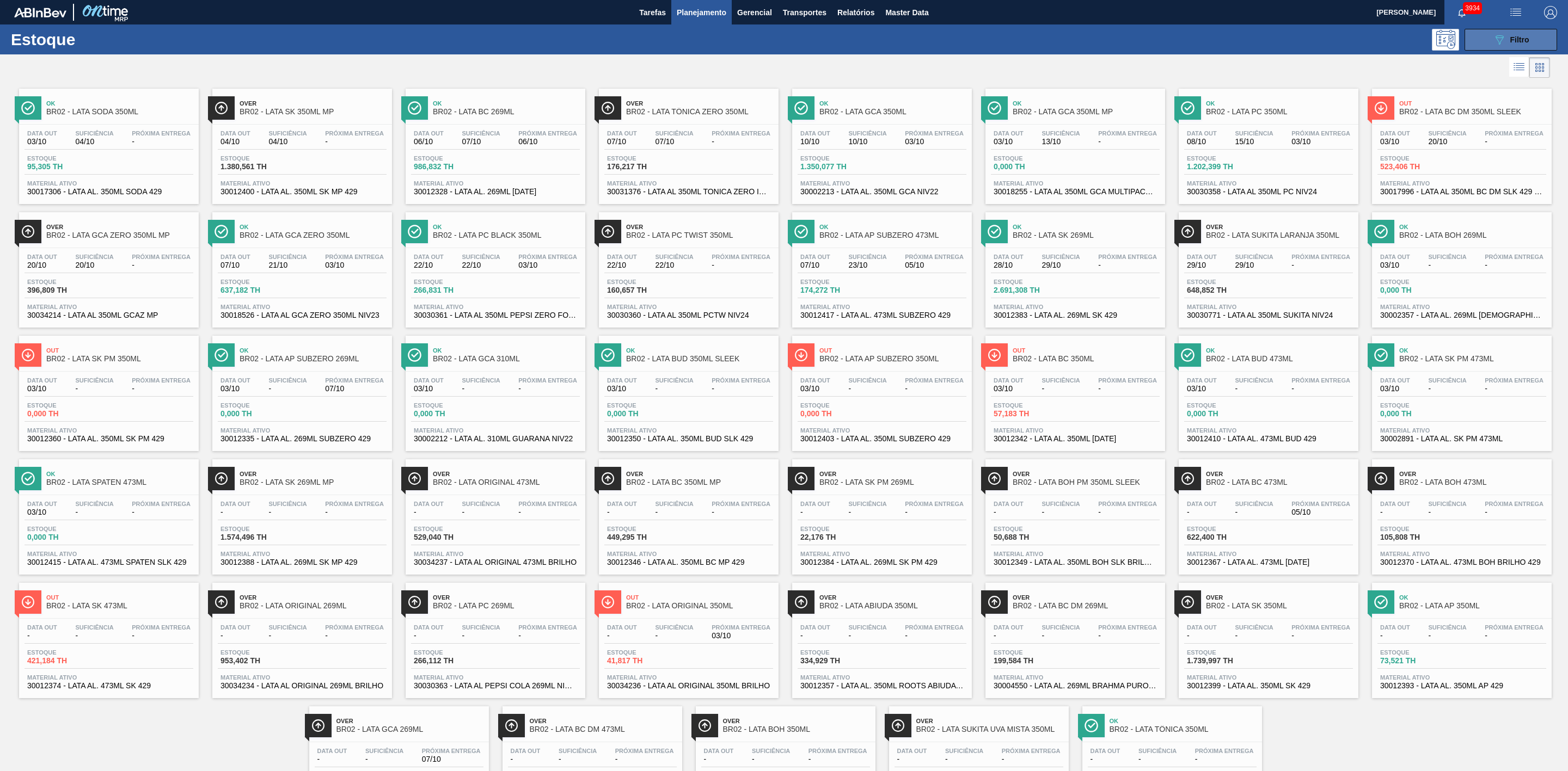
click at [1497, 38] on icon "089F7B8B-B2A5-4AFE-B5C0-19BA573D28AC" at bounding box center [1499, 39] width 13 height 13
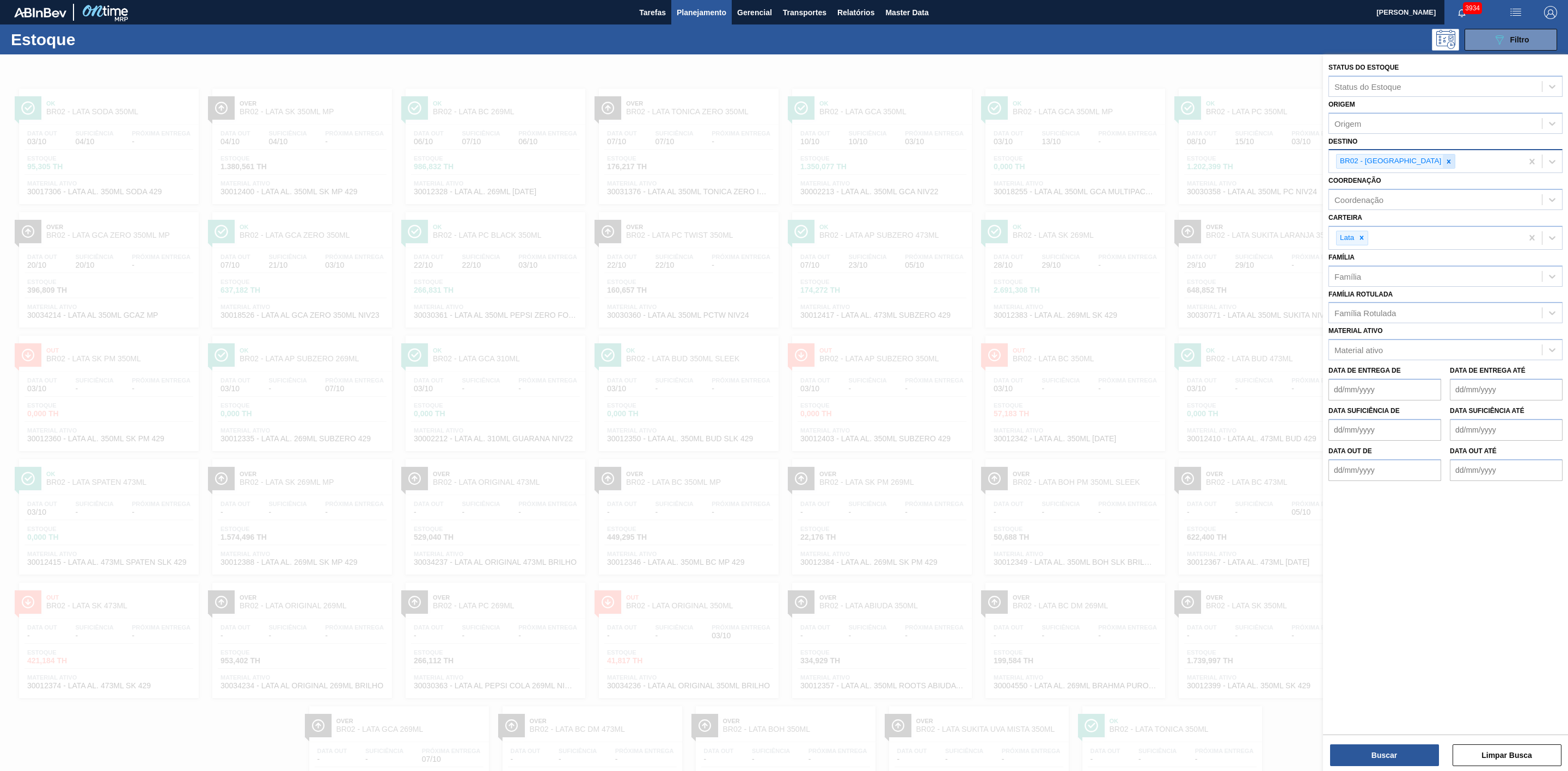
click at [1444, 162] on icon at bounding box center [1448, 161] width 8 height 8
type input "16"
click at [1383, 189] on div "BR16 - Jacareí" at bounding box center [1444, 189] width 234 height 20
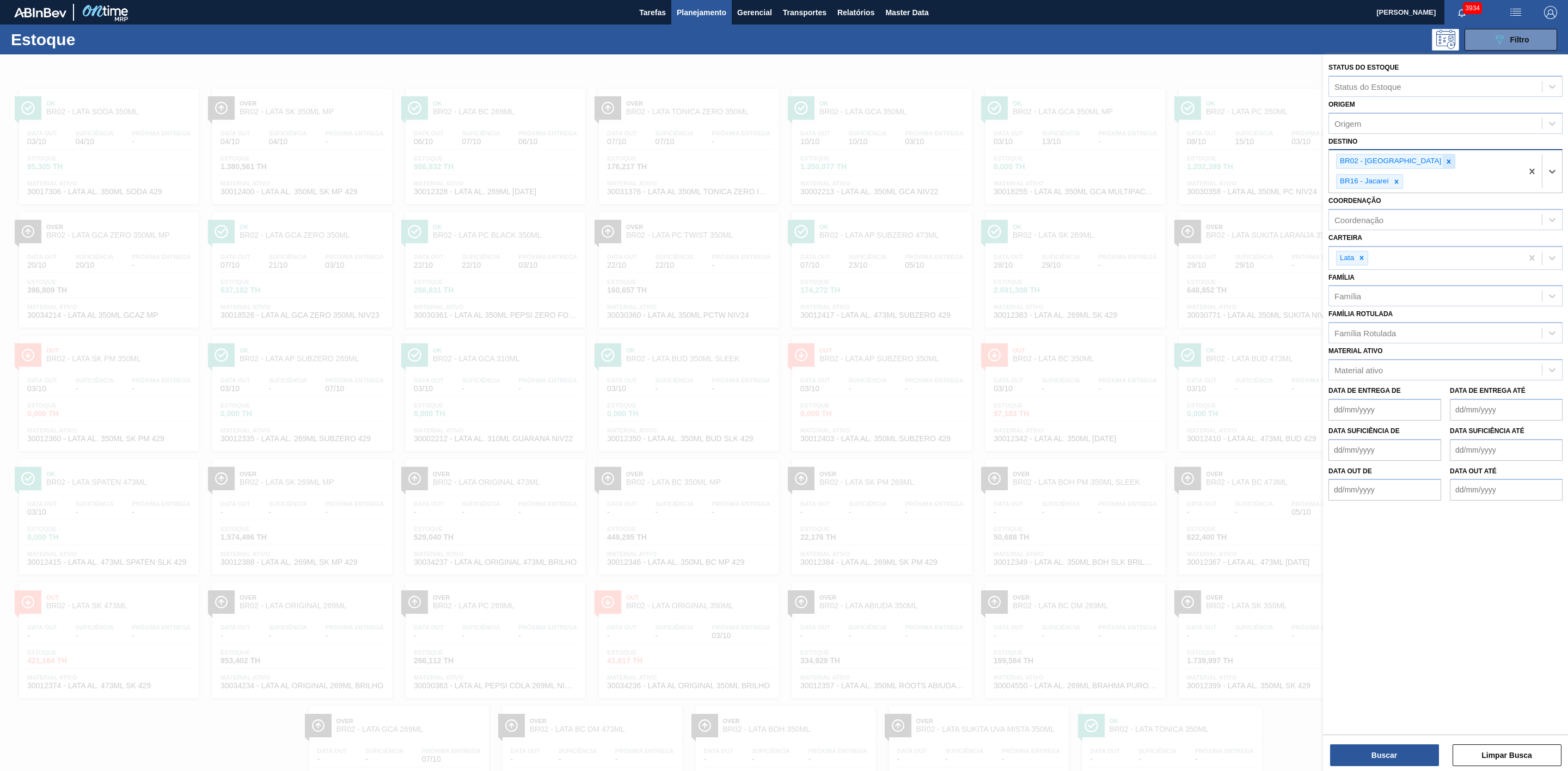
click at [1444, 163] on icon at bounding box center [1448, 161] width 8 height 8
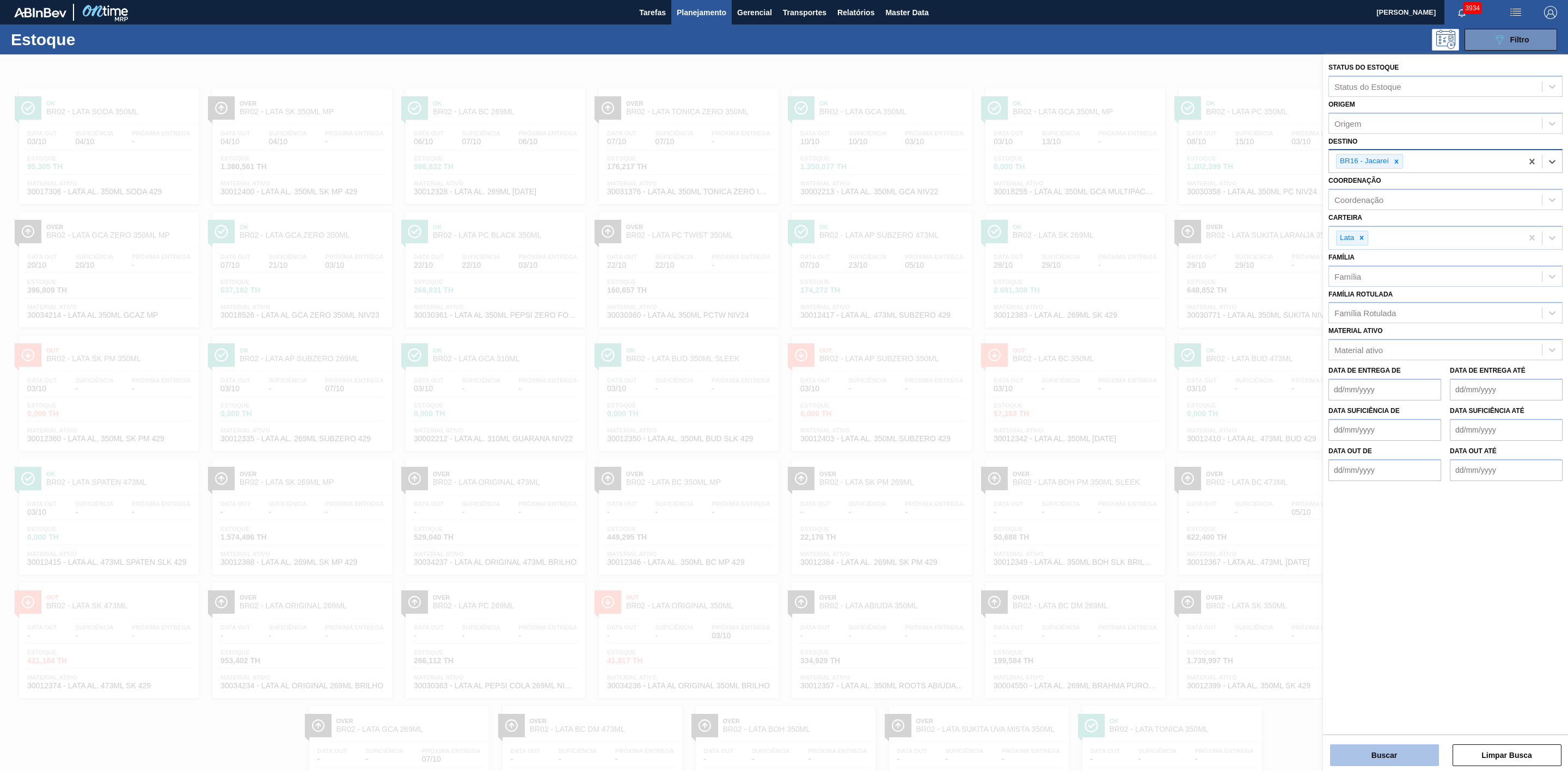
click at [1372, 752] on button "Buscar" at bounding box center [1384, 755] width 109 height 22
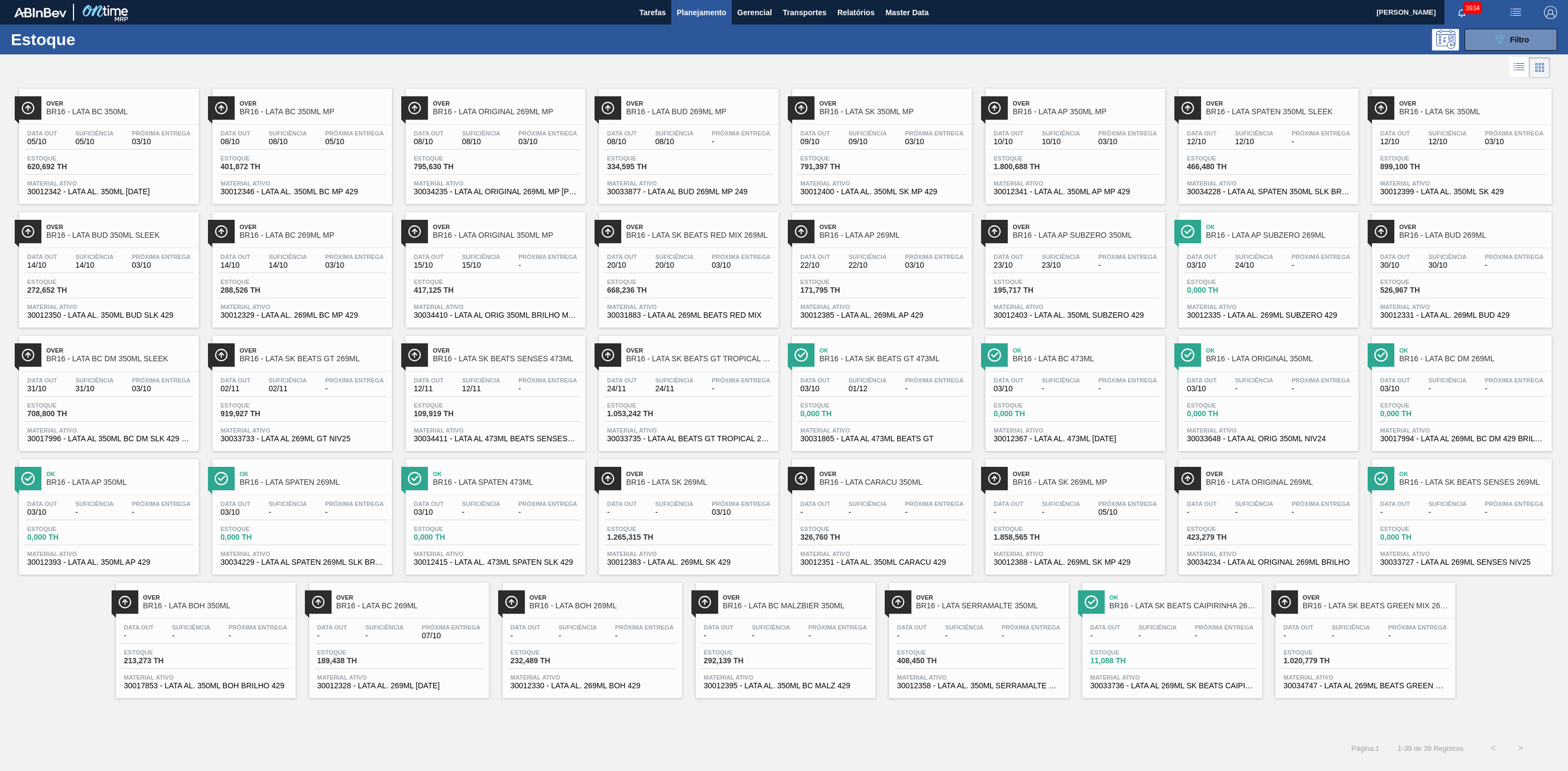
click at [319, 108] on div "Over BR16 - LATA BC 350ML MP" at bounding box center [312, 108] width 147 height 24
click at [1056, 60] on div at bounding box center [774, 68] width 1549 height 26
click at [300, 227] on span "Over" at bounding box center [312, 226] width 147 height 7
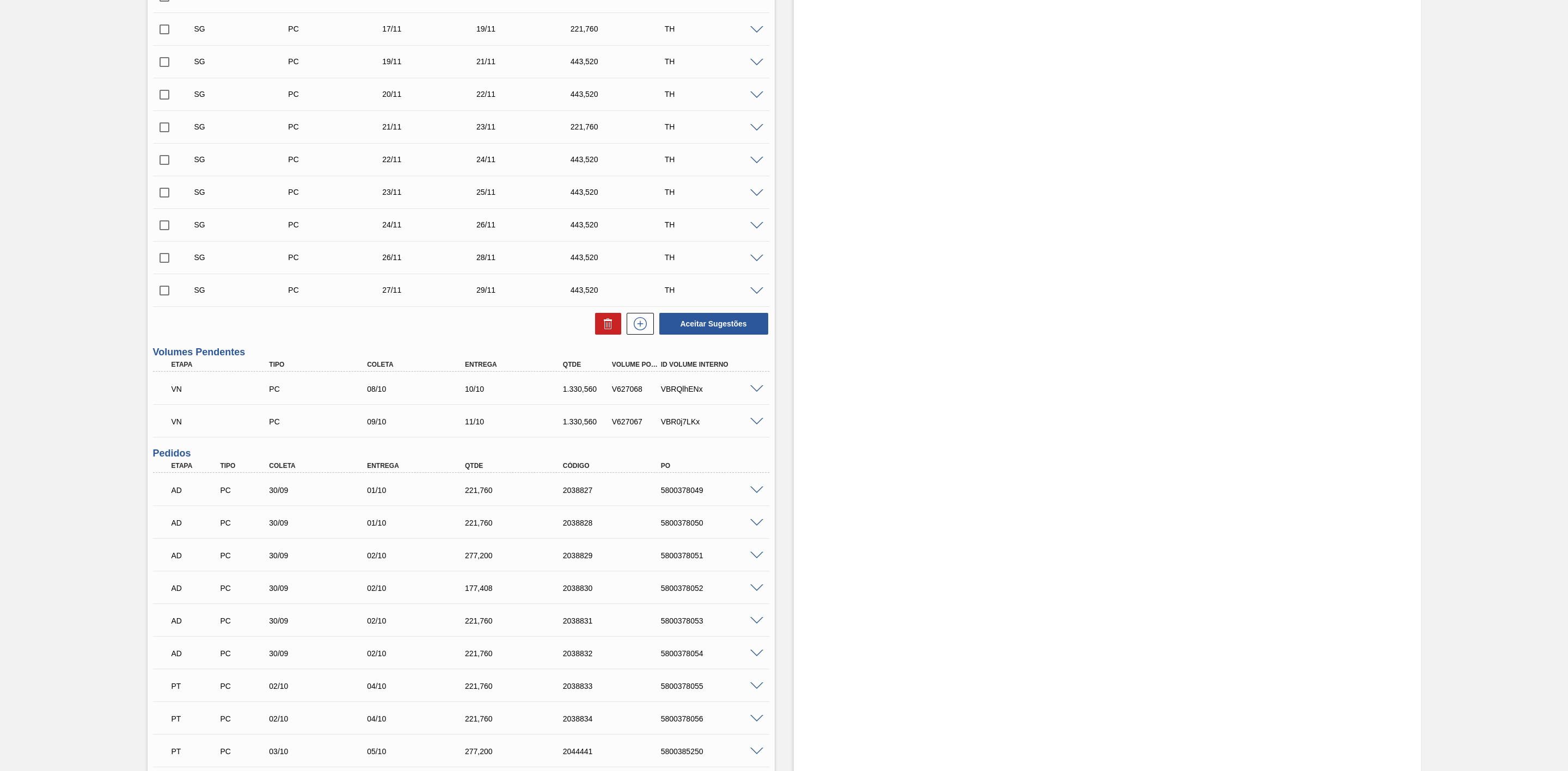
scroll to position [898, 0]
click at [751, 390] on span at bounding box center [756, 387] width 13 height 8
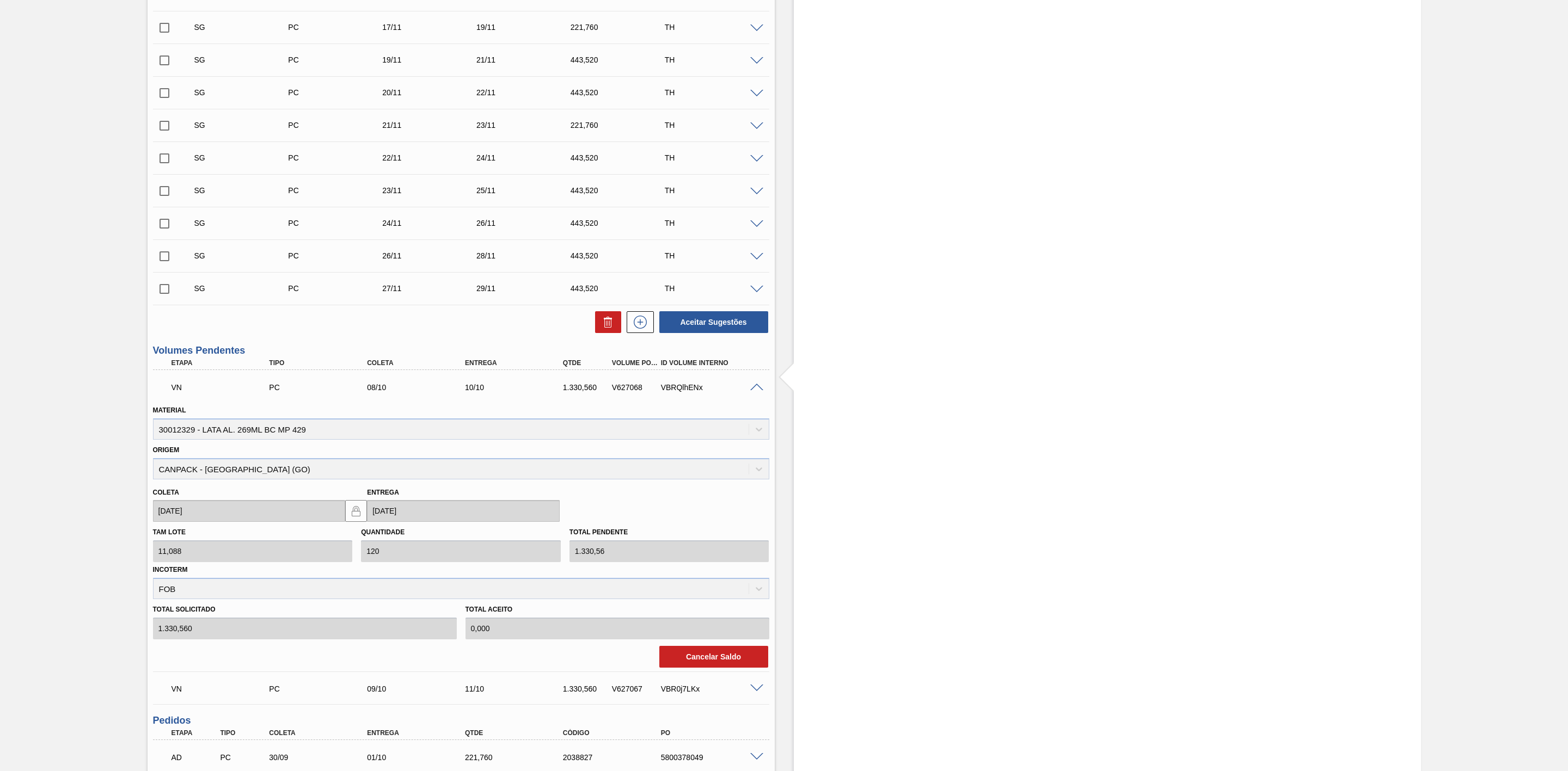
click at [754, 390] on span at bounding box center [756, 387] width 13 height 8
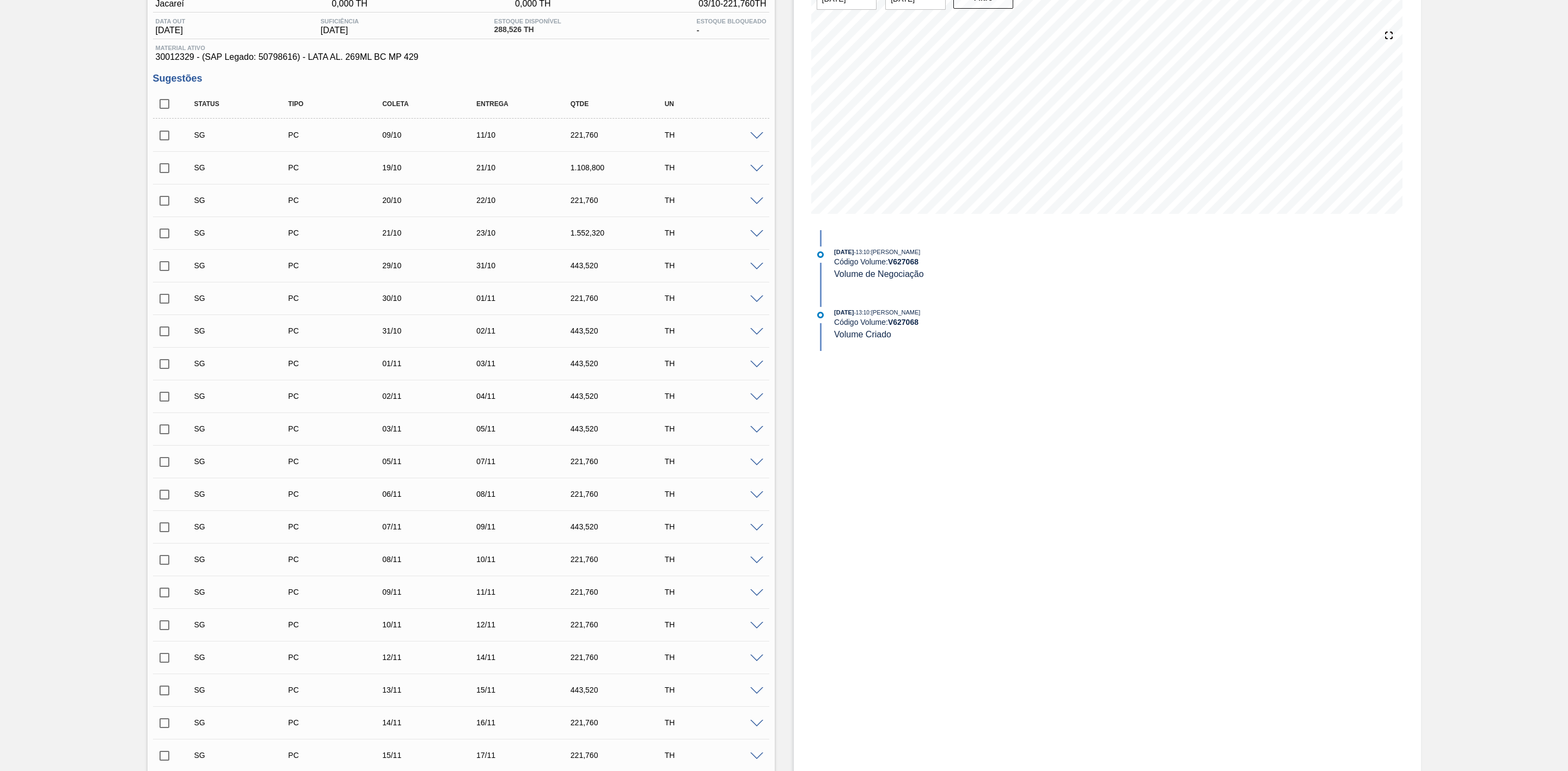
scroll to position [0, 0]
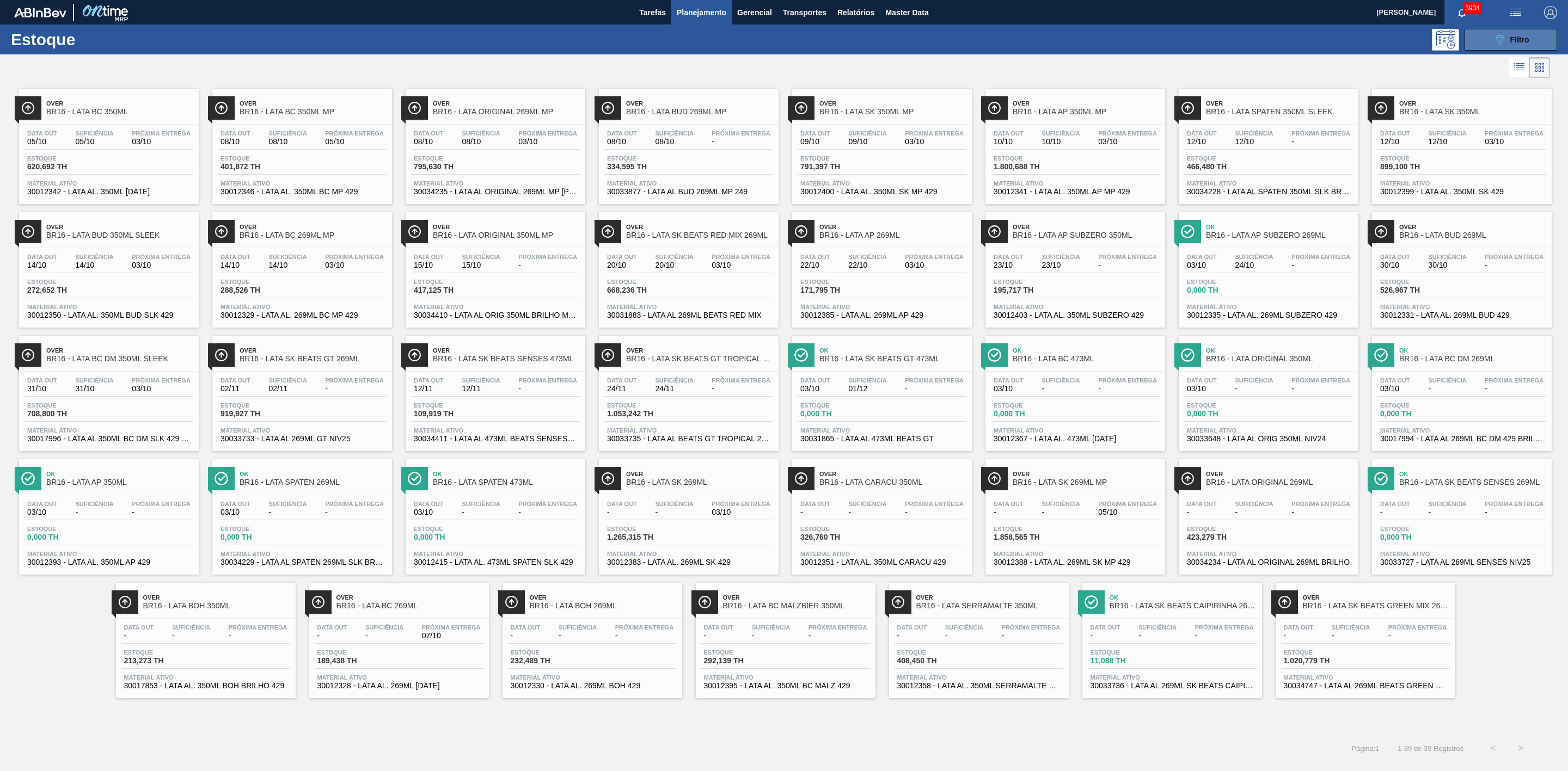
click at [1515, 39] on span "Filtro" at bounding box center [1519, 39] width 19 height 8
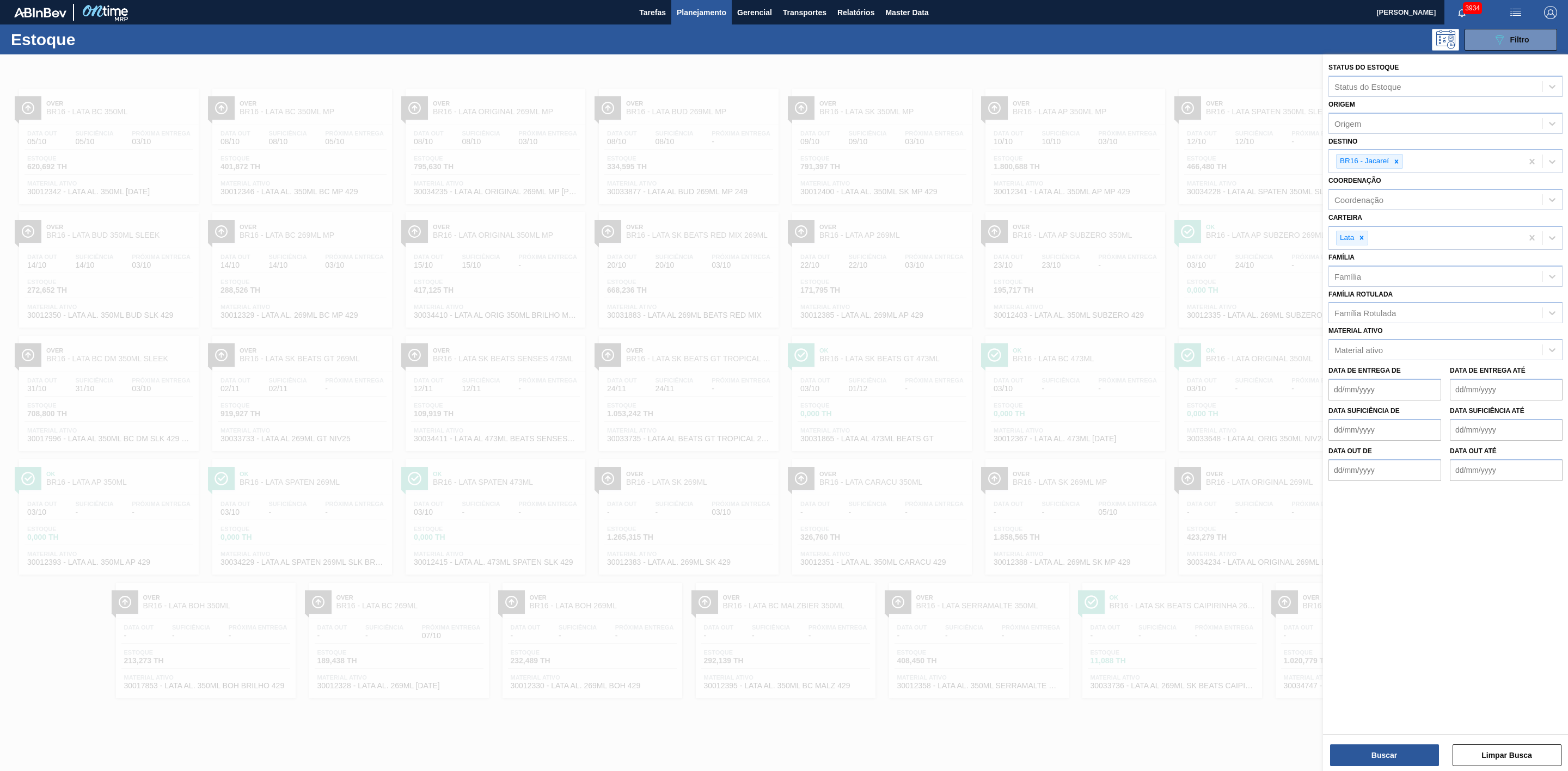
click at [1151, 68] on div at bounding box center [784, 440] width 1568 height 771
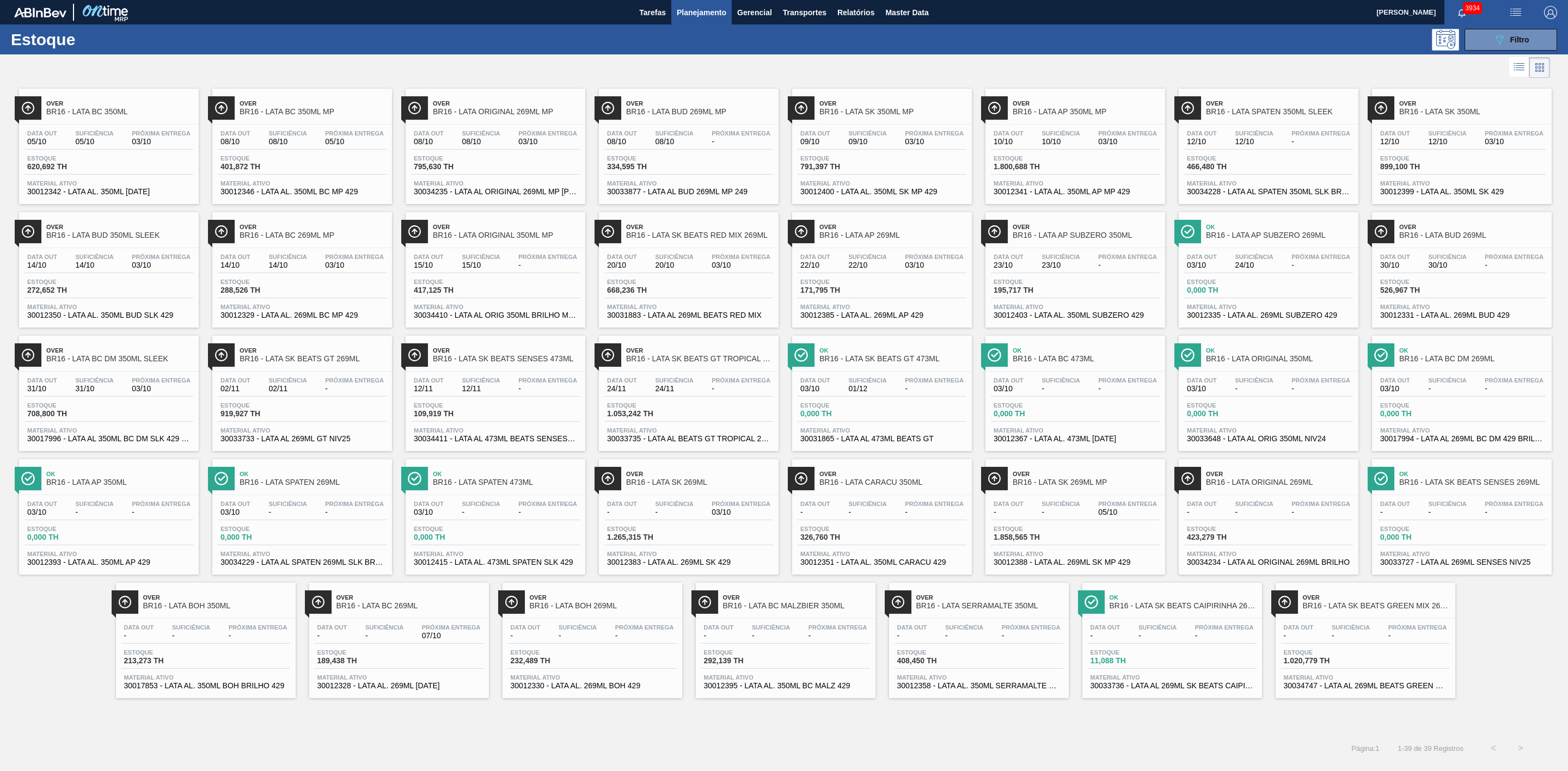
click at [271, 363] on span "BR16 - LATA SK BEATS GT 269ML" at bounding box center [312, 358] width 147 height 8
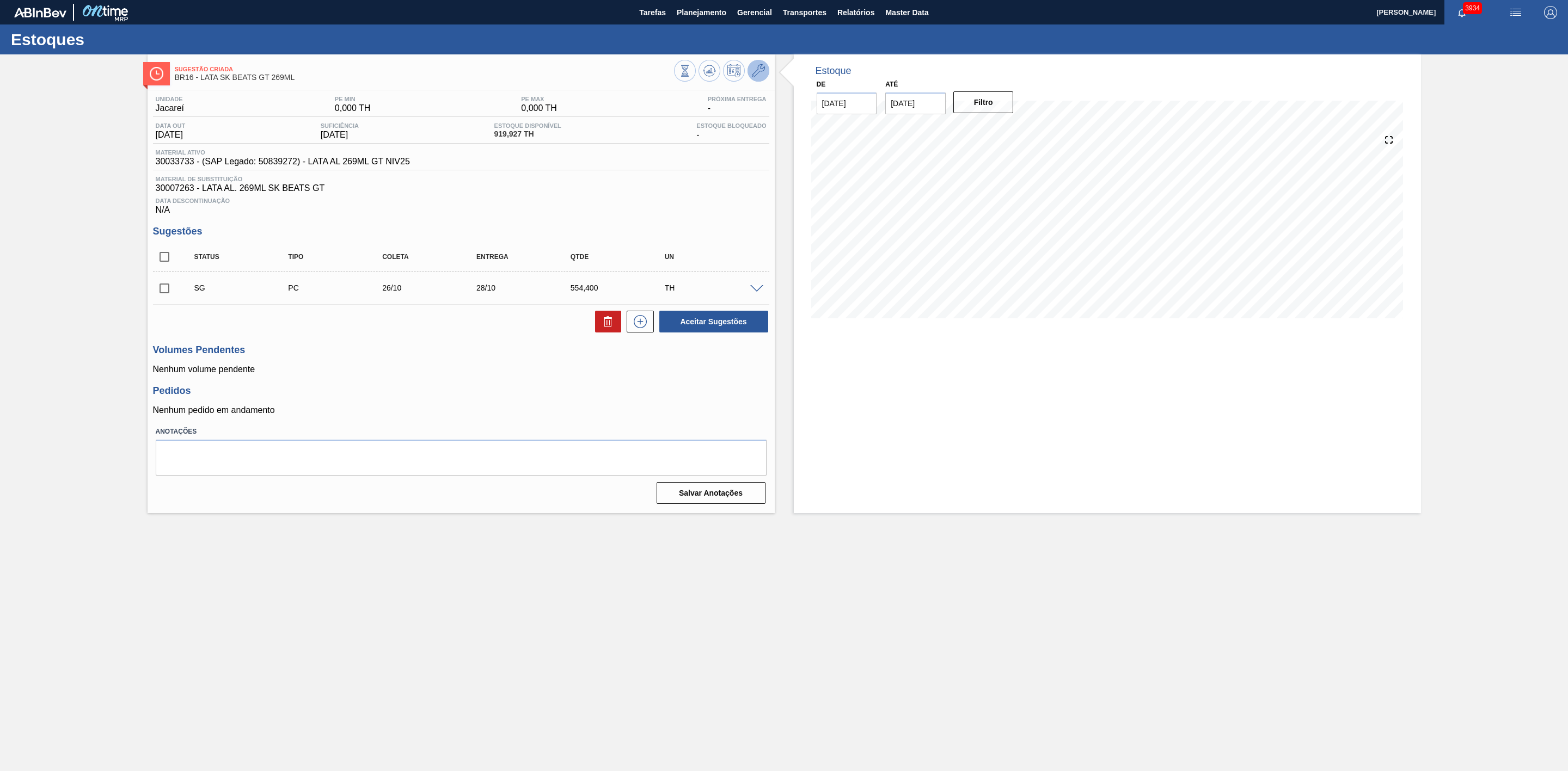
click at [754, 74] on icon at bounding box center [758, 70] width 13 height 13
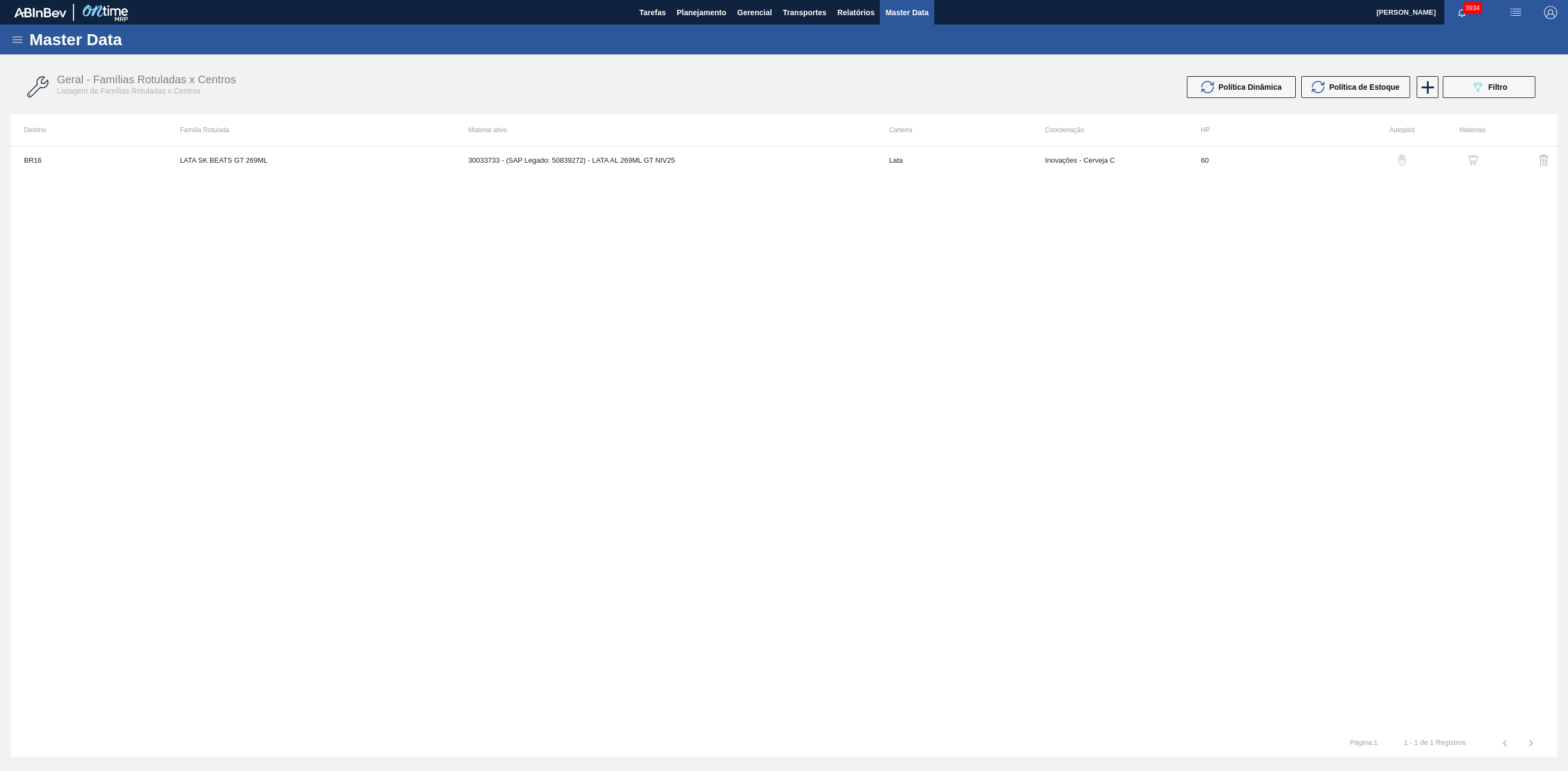
click at [1469, 157] on img "button" at bounding box center [1472, 160] width 11 height 11
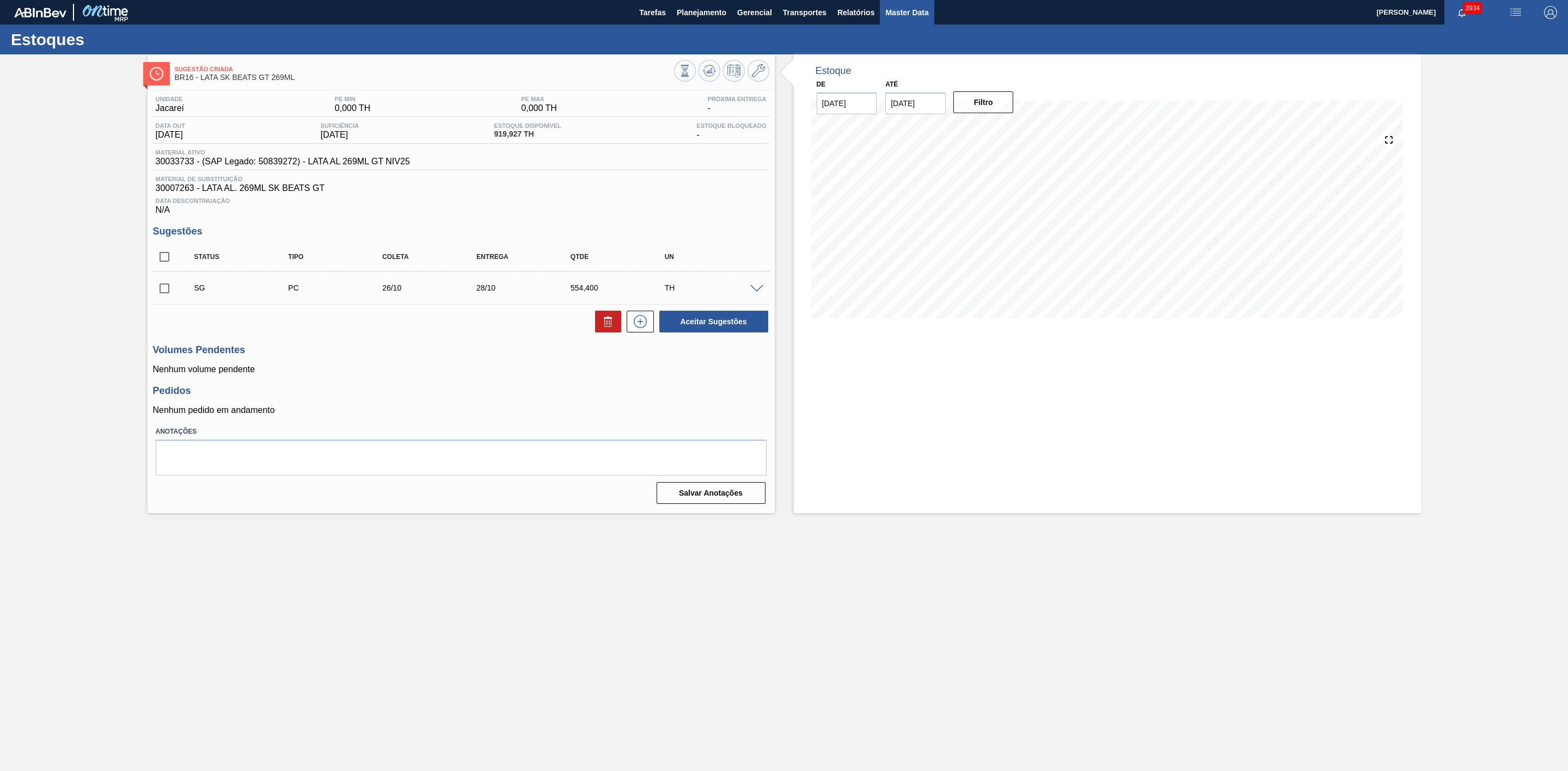
click at [920, 16] on span "Master Data" at bounding box center [906, 12] width 43 height 13
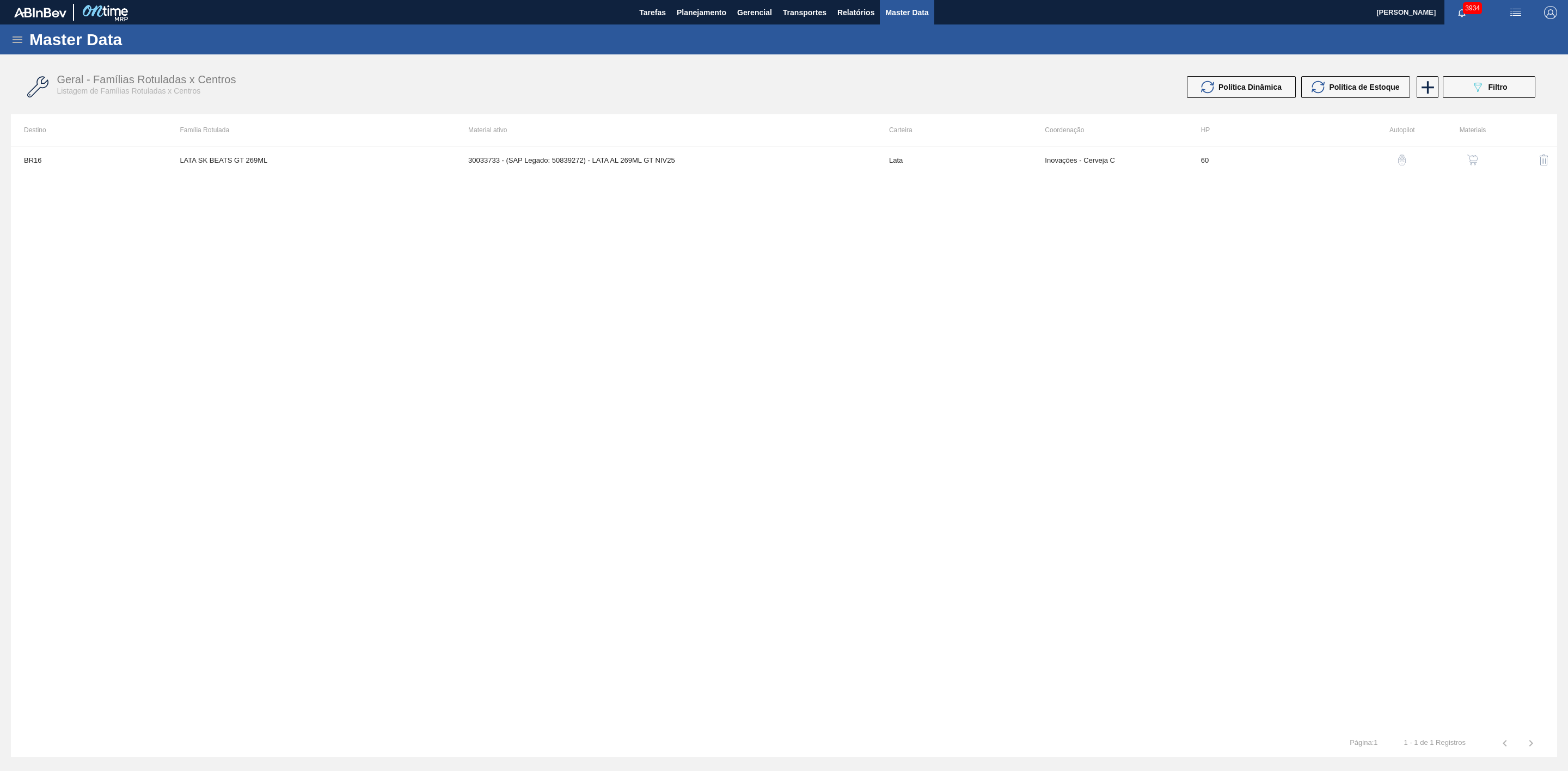
click at [14, 39] on icon at bounding box center [18, 39] width 13 height 13
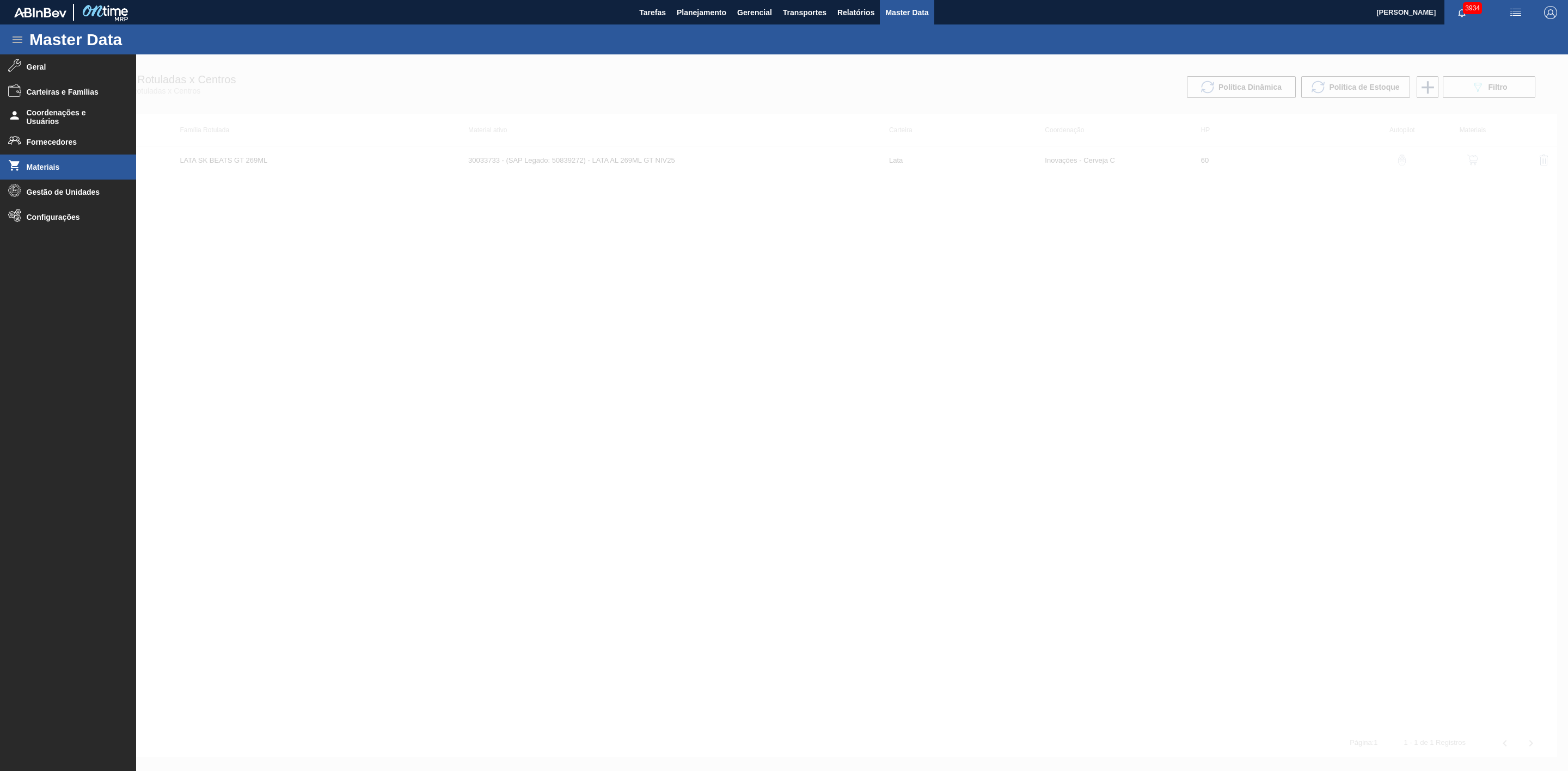
click at [42, 163] on span "Materiais" at bounding box center [71, 166] width 90 height 8
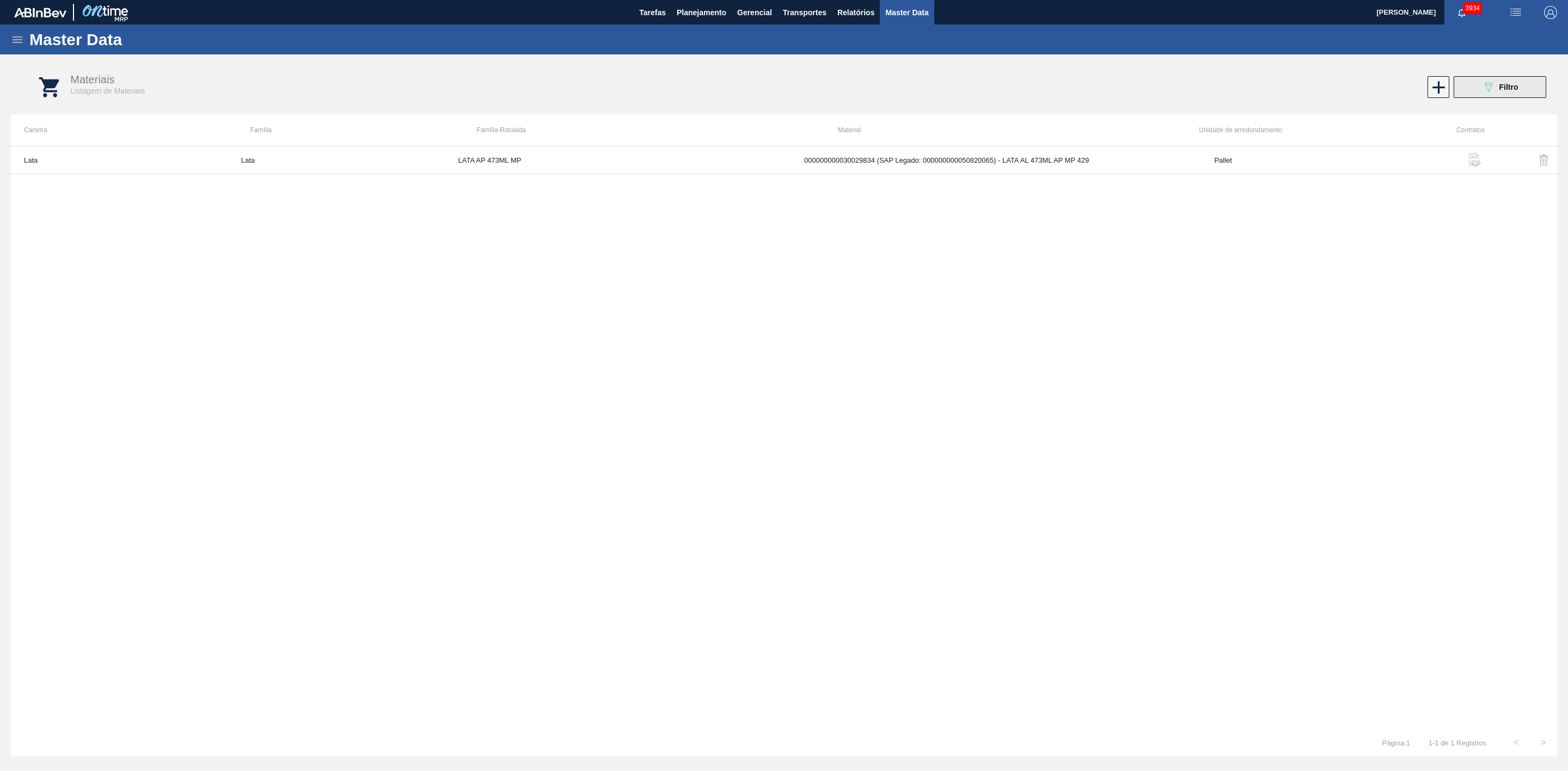
click at [1506, 83] on span "Filtro" at bounding box center [1508, 86] width 19 height 8
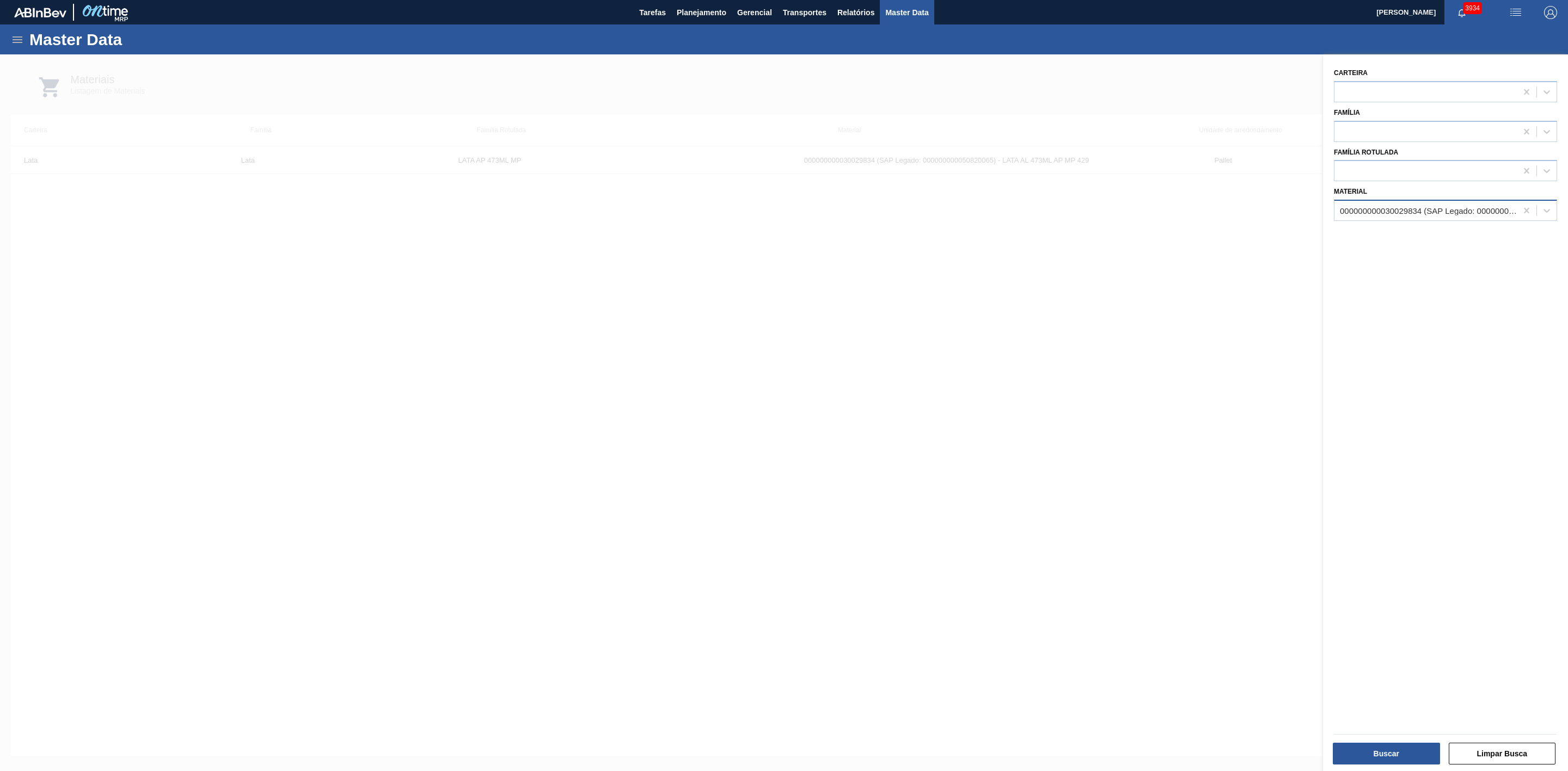
click at [1385, 212] on div "000000000030029834 (SAP Legado: 000000000050820065) - LATA AL 473ML AP MP 429" at bounding box center [1428, 211] width 178 height 9
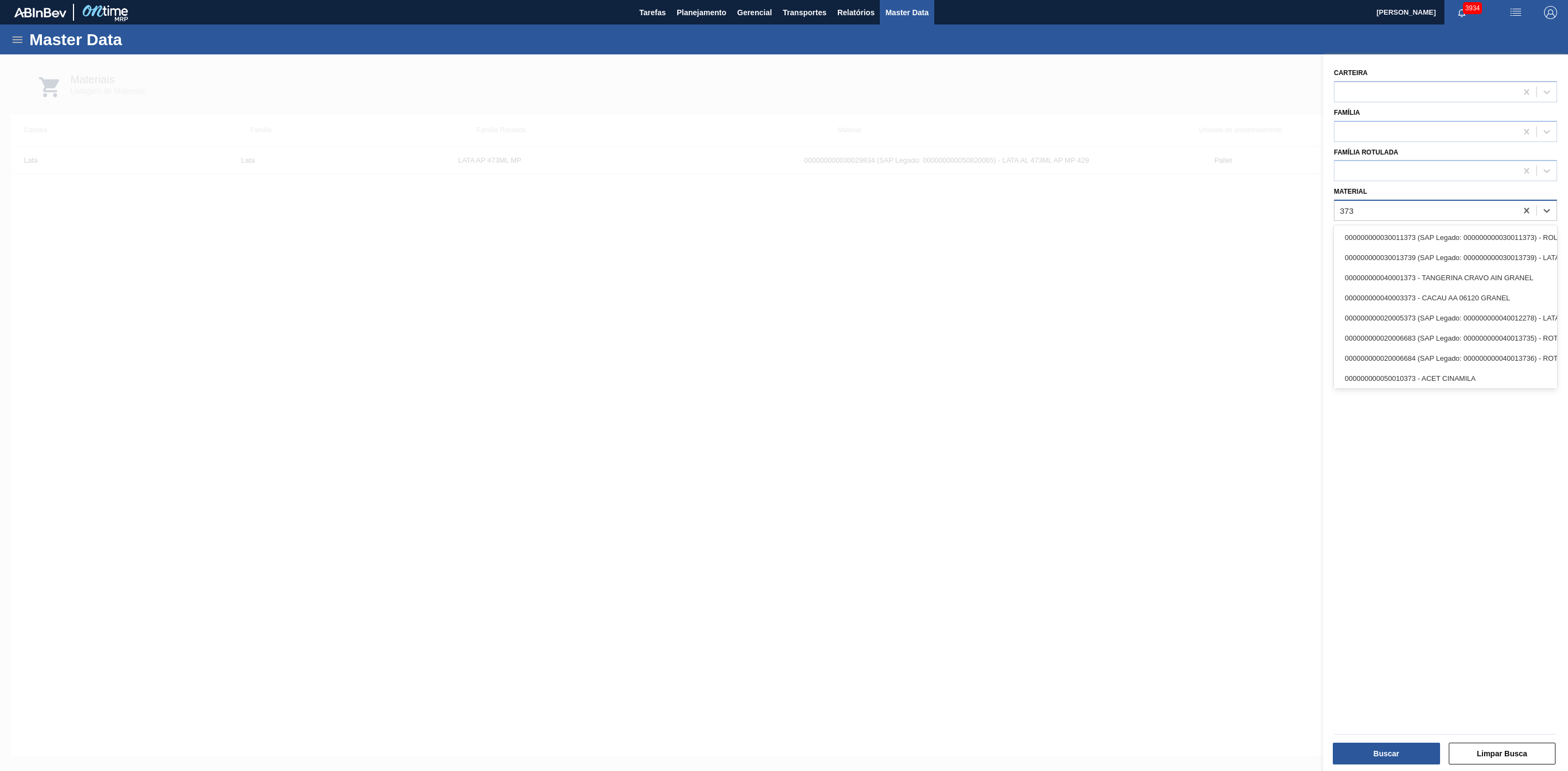
type input "3735"
click at [1407, 317] on div "000000000030033735 (SAP Legado: 000000000050839274) - LATA AL BEATS GT TROPICAL…" at bounding box center [1295, 317] width 223 height 20
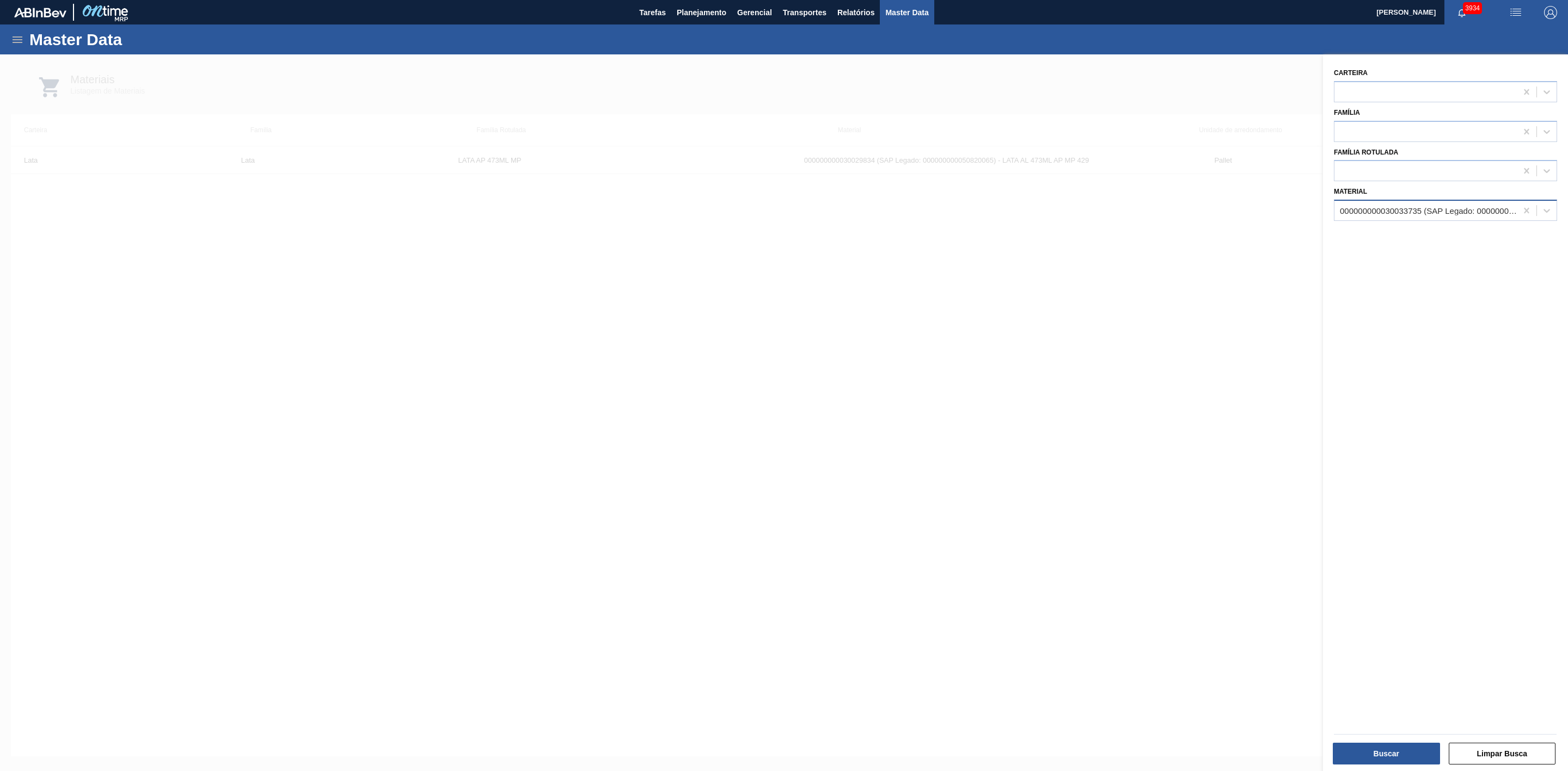
click at [1225, 230] on div at bounding box center [784, 440] width 1568 height 771
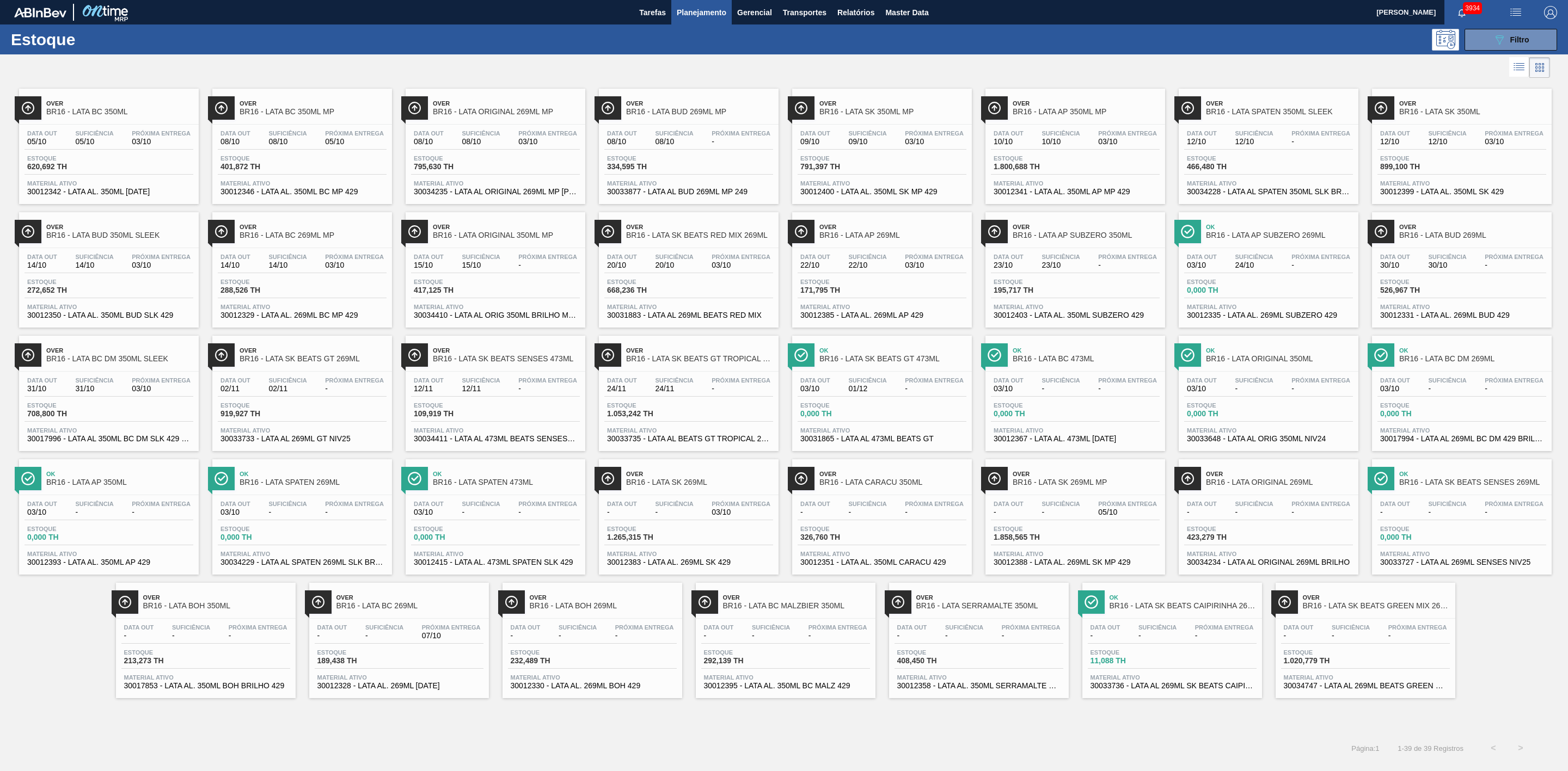
click at [717, 353] on span "Over" at bounding box center [699, 350] width 147 height 7
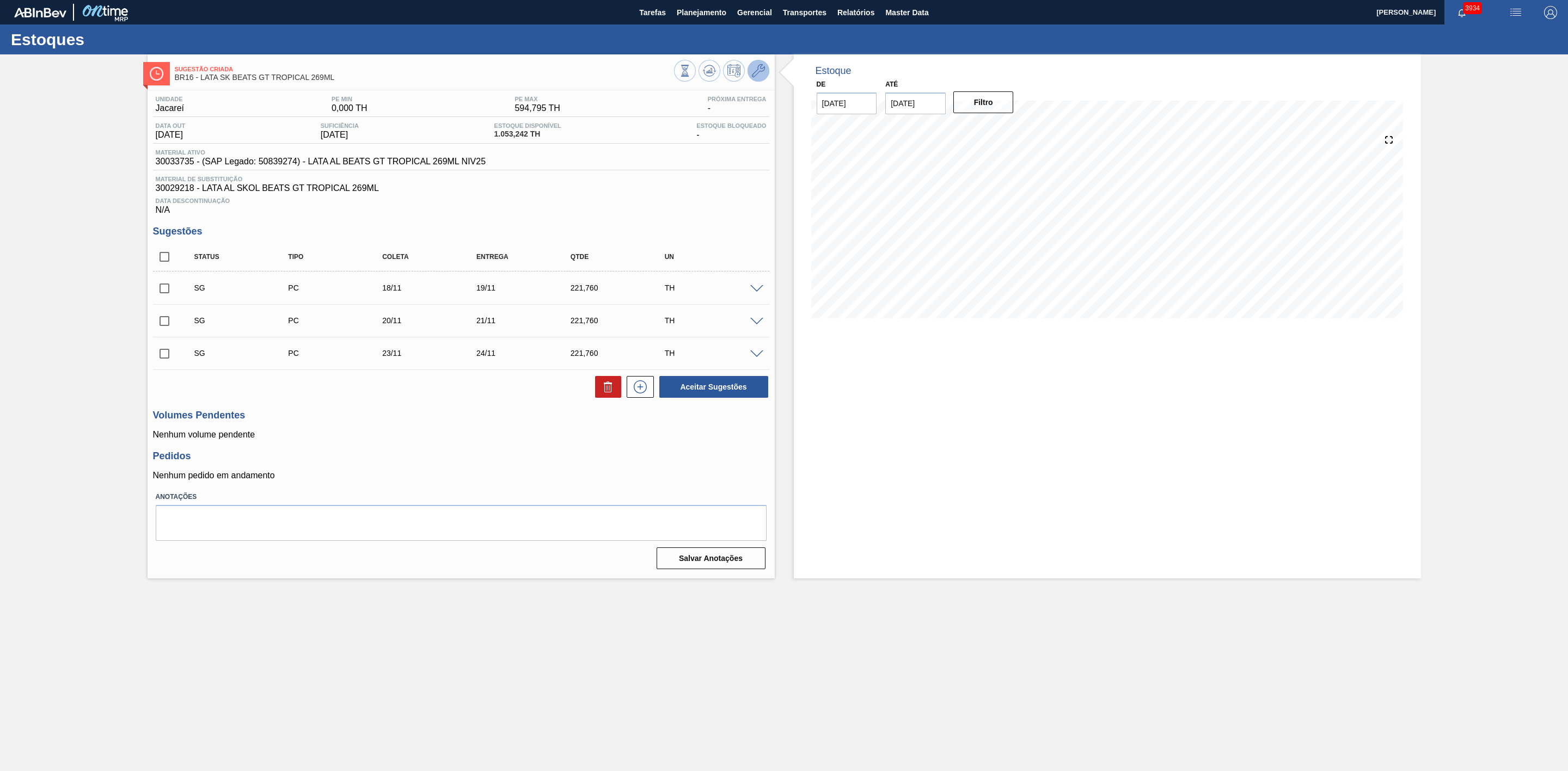
click at [760, 70] on icon at bounding box center [758, 70] width 13 height 13
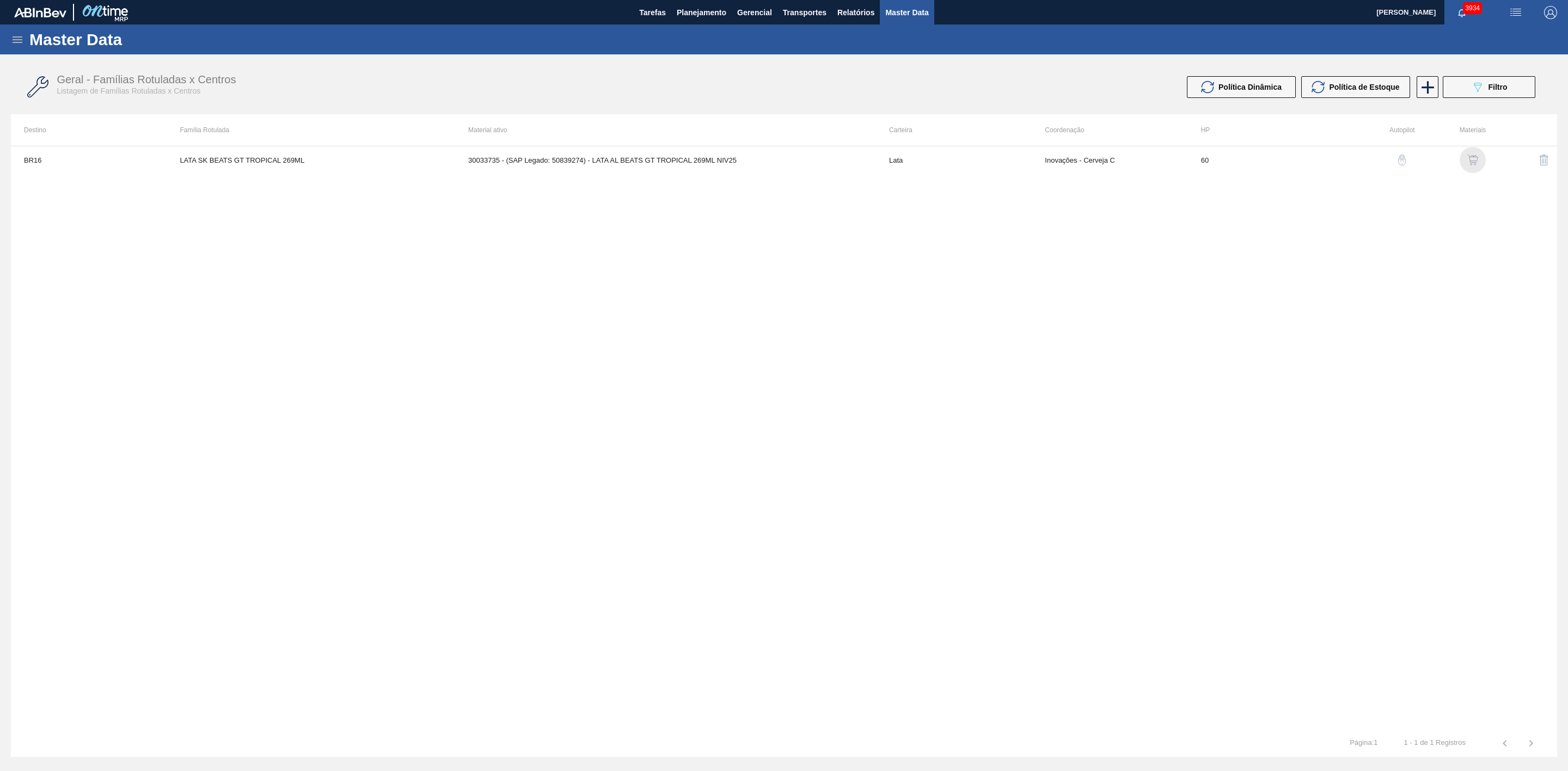
click at [1476, 158] on img "button" at bounding box center [1472, 160] width 11 height 11
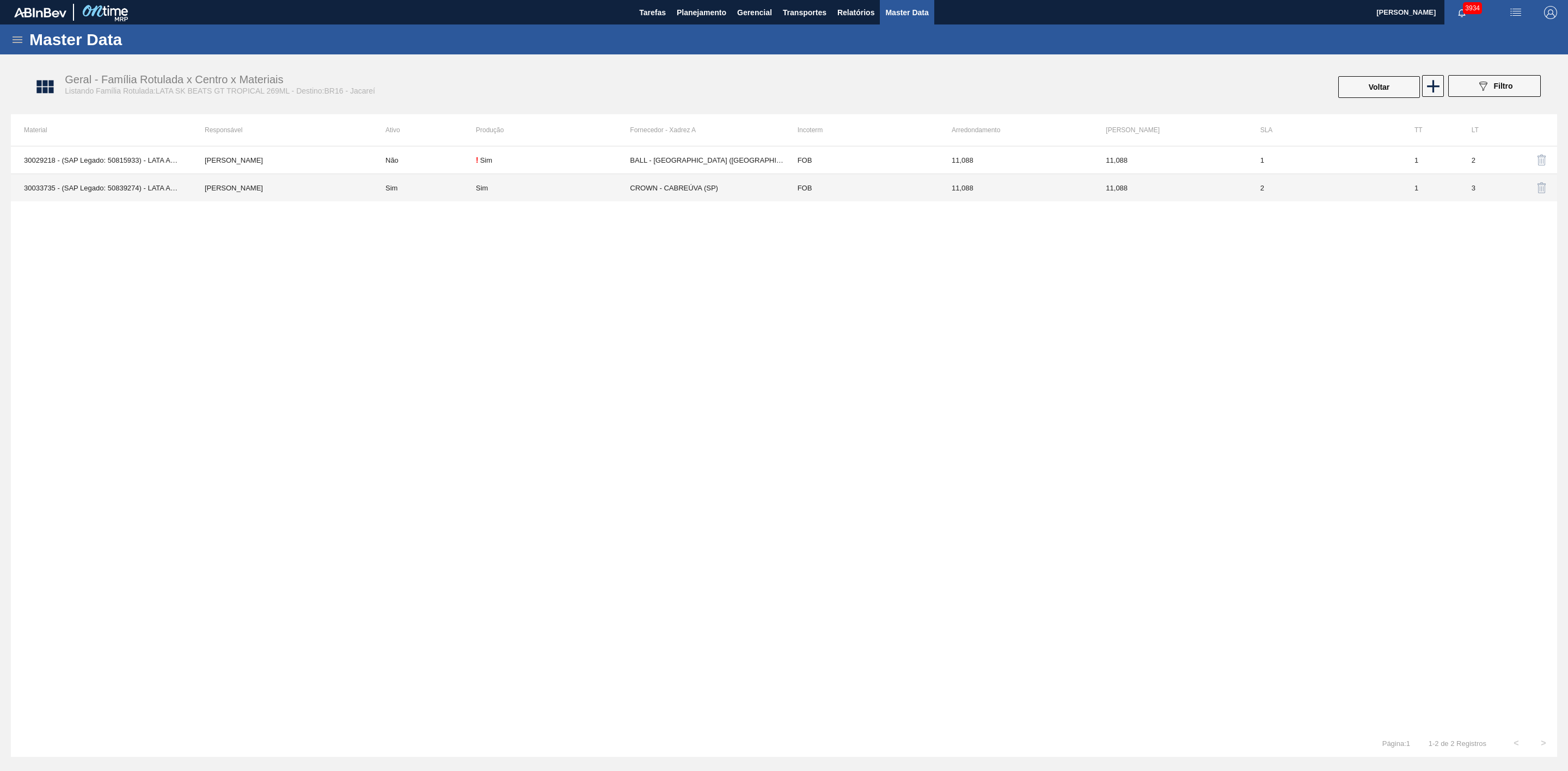
click at [650, 188] on td "CROWN - CABREÚVA (SP)" at bounding box center [707, 189] width 154 height 28
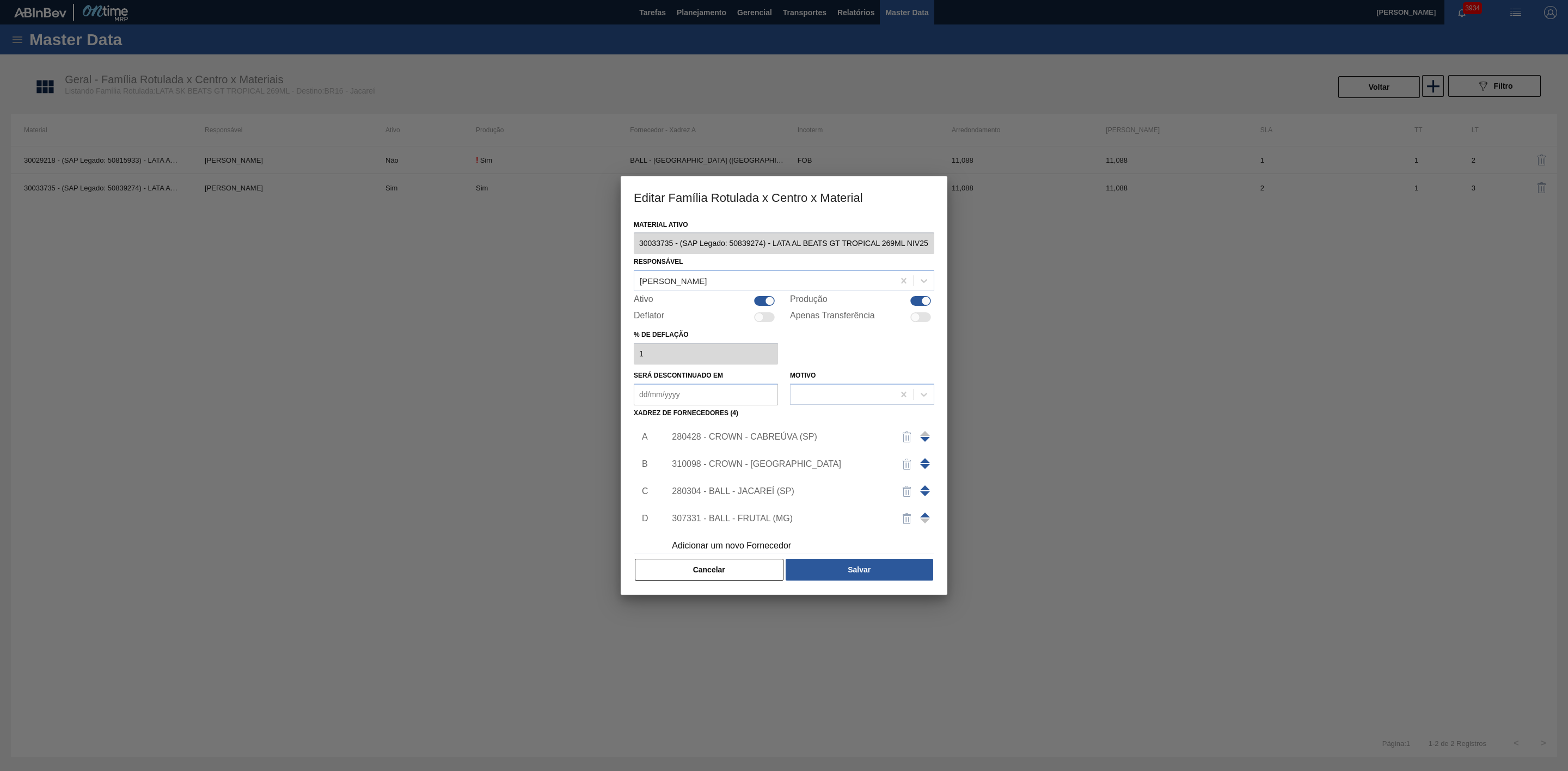
click at [761, 497] on div "280304 - BALL - JACAREÍ (SP)" at bounding box center [796, 491] width 275 height 27
click at [755, 493] on div "280304 - BALL - JACAREÍ (SP)" at bounding box center [778, 491] width 213 height 9
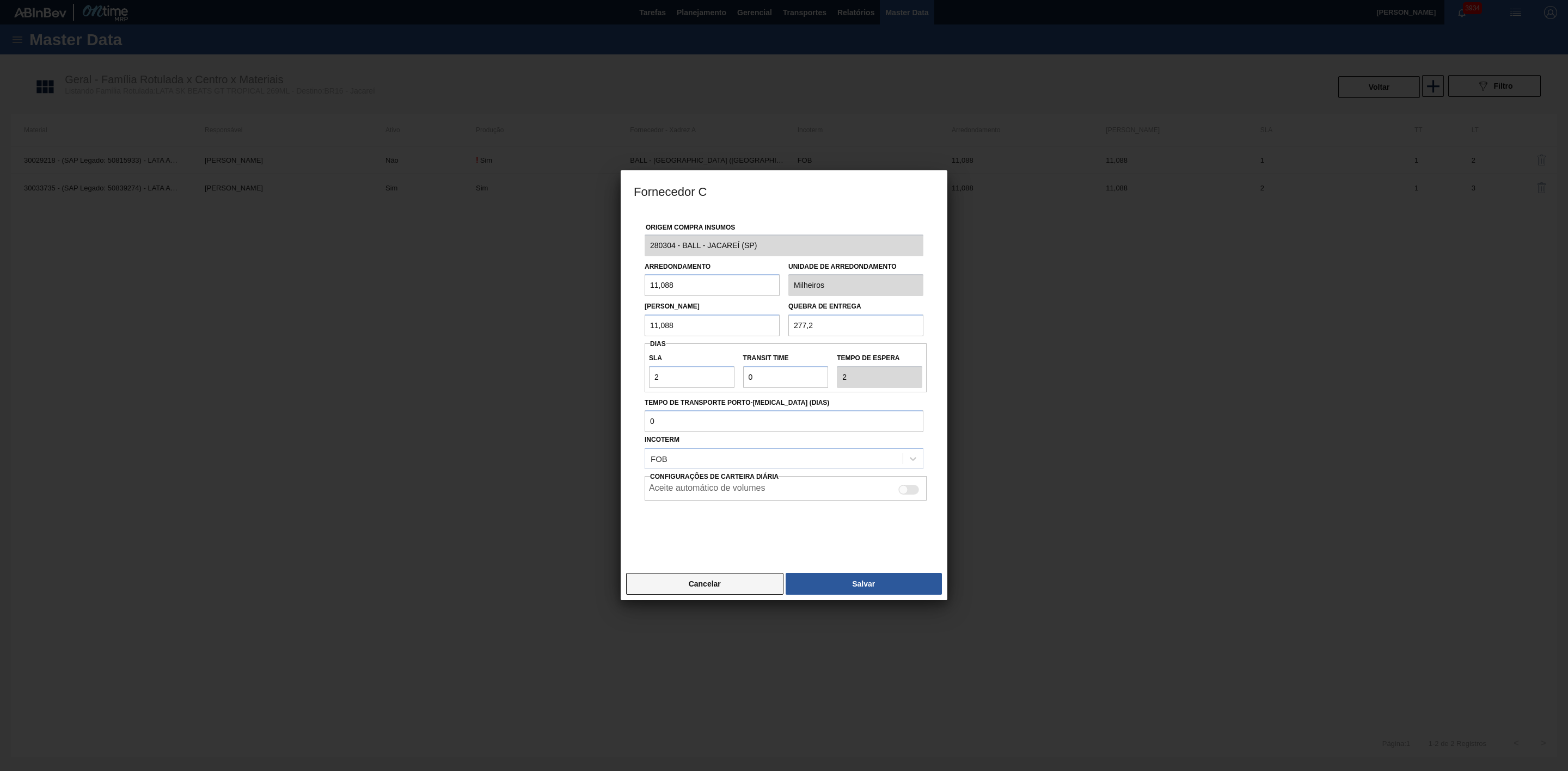
click at [733, 583] on button "Cancelar" at bounding box center [705, 583] width 158 height 22
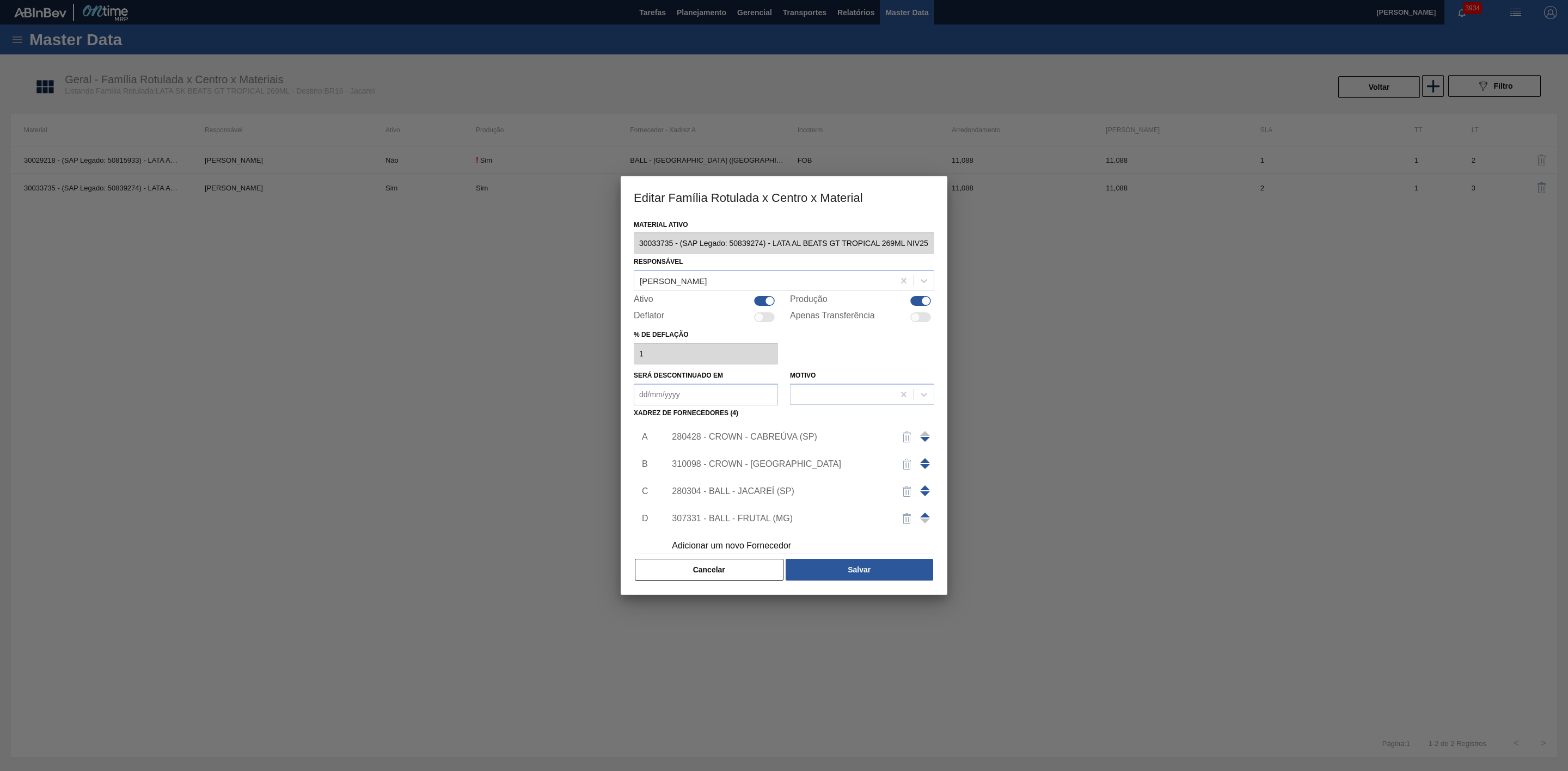
click at [756, 520] on div "307331 - BALL - FRUTAL (MG)" at bounding box center [778, 519] width 213 height 9
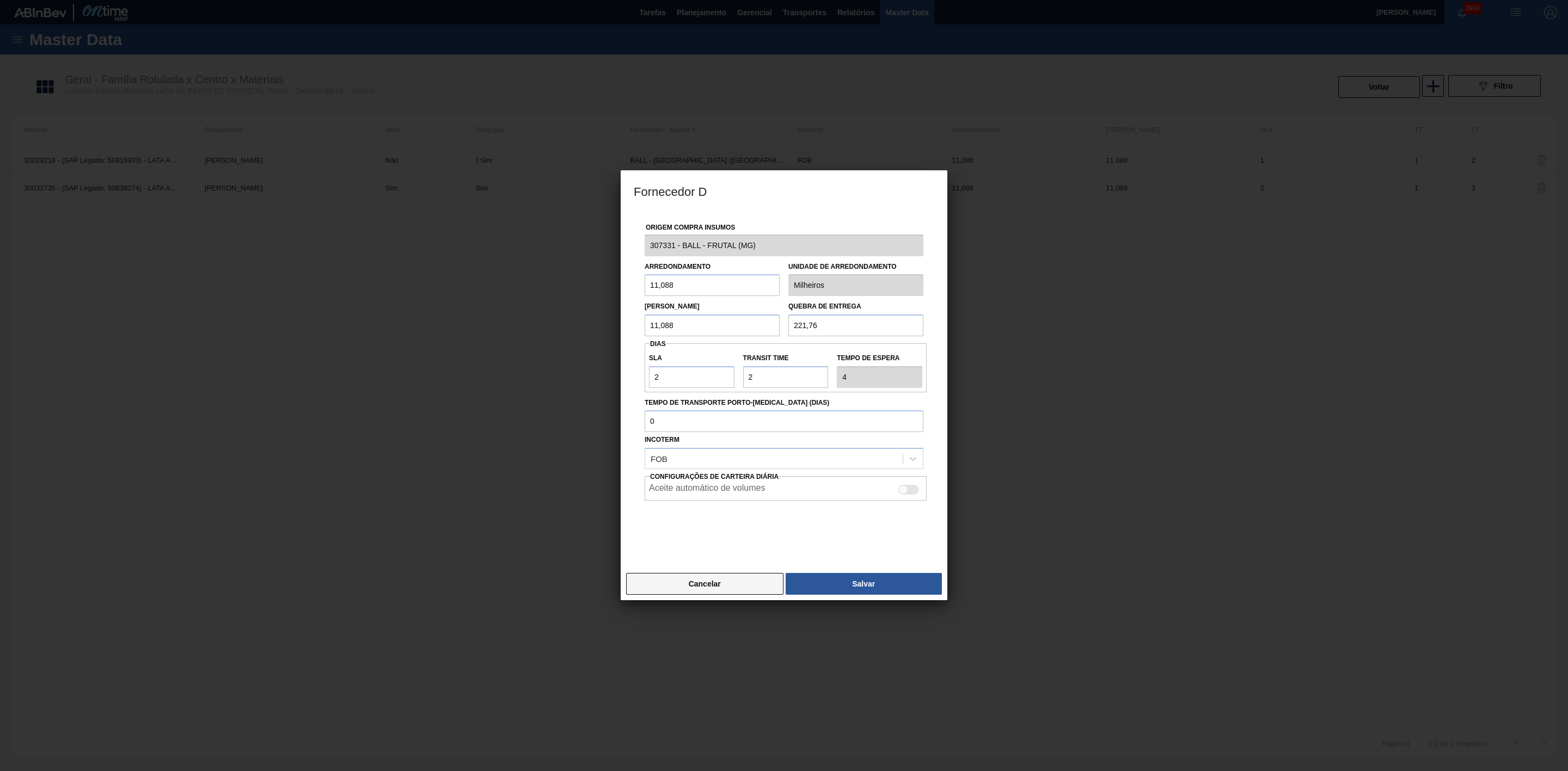
click at [719, 582] on button "Cancelar" at bounding box center [705, 583] width 158 height 22
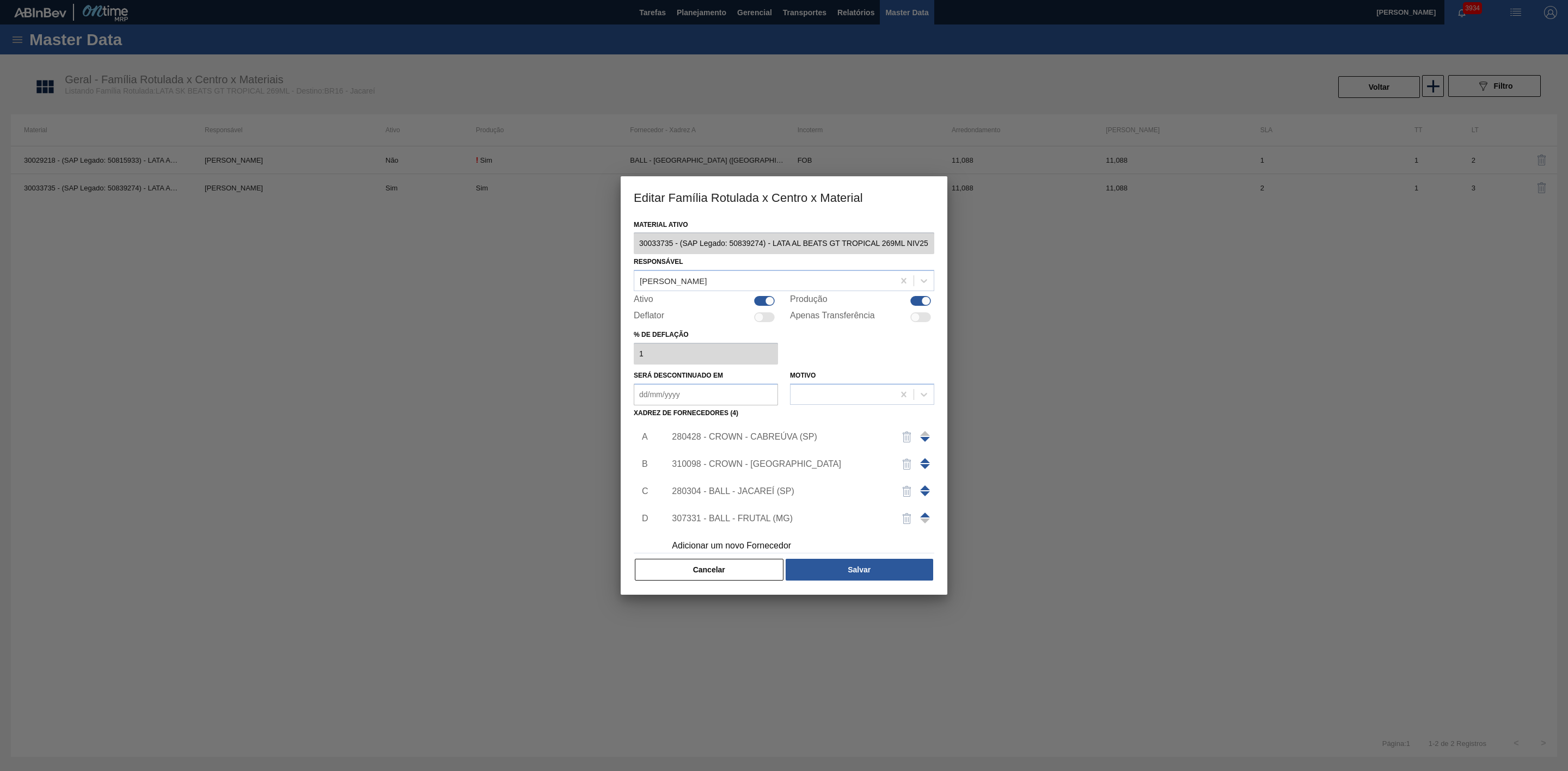
click at [754, 464] on div "310098 - CROWN - [GEOGRAPHIC_DATA]" at bounding box center [778, 464] width 213 height 9
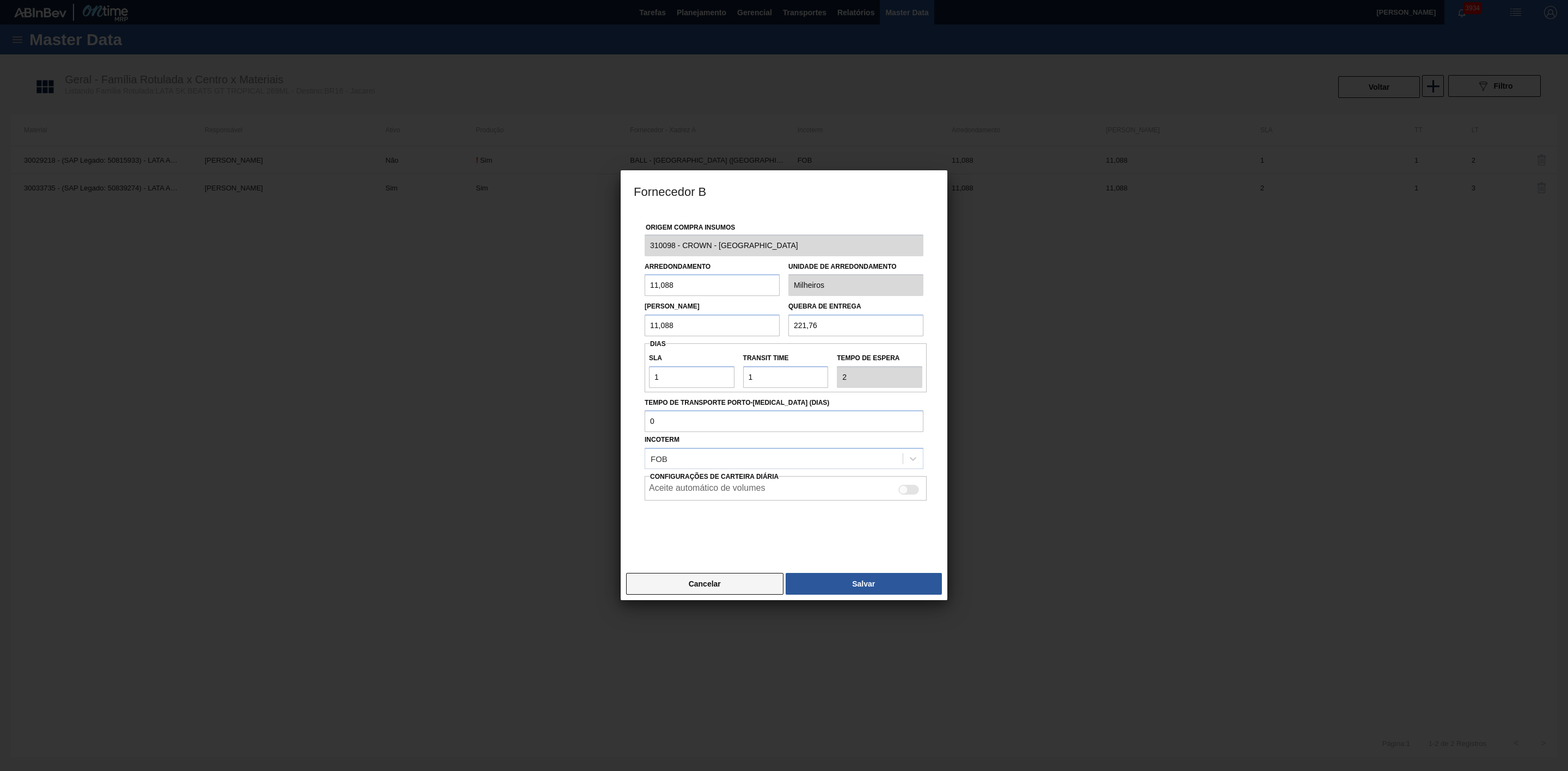
click at [686, 582] on button "Cancelar" at bounding box center [705, 583] width 158 height 22
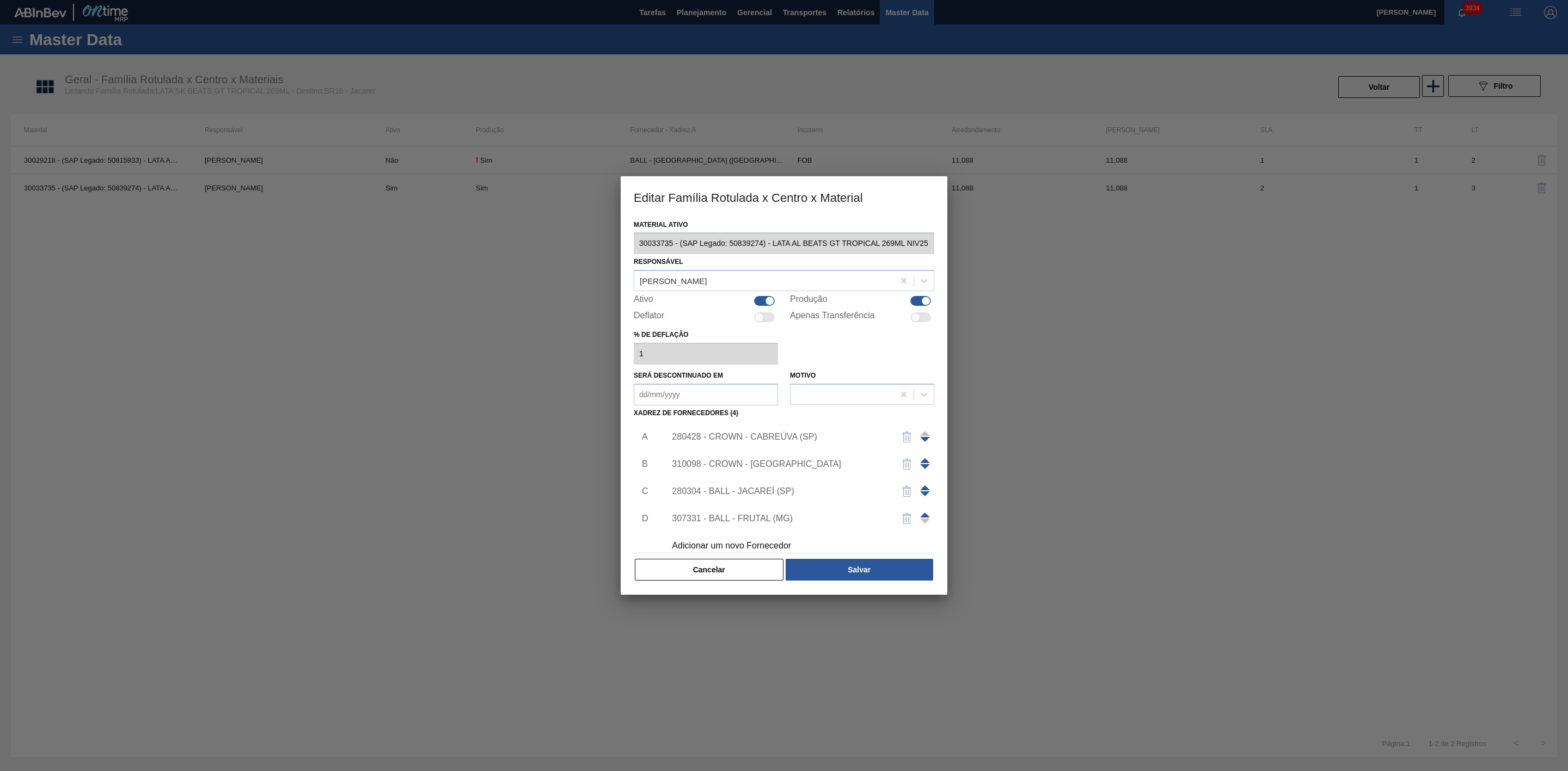
click at [738, 436] on div "280428 - CROWN - CABREÚVA (SP)" at bounding box center [778, 437] width 213 height 9
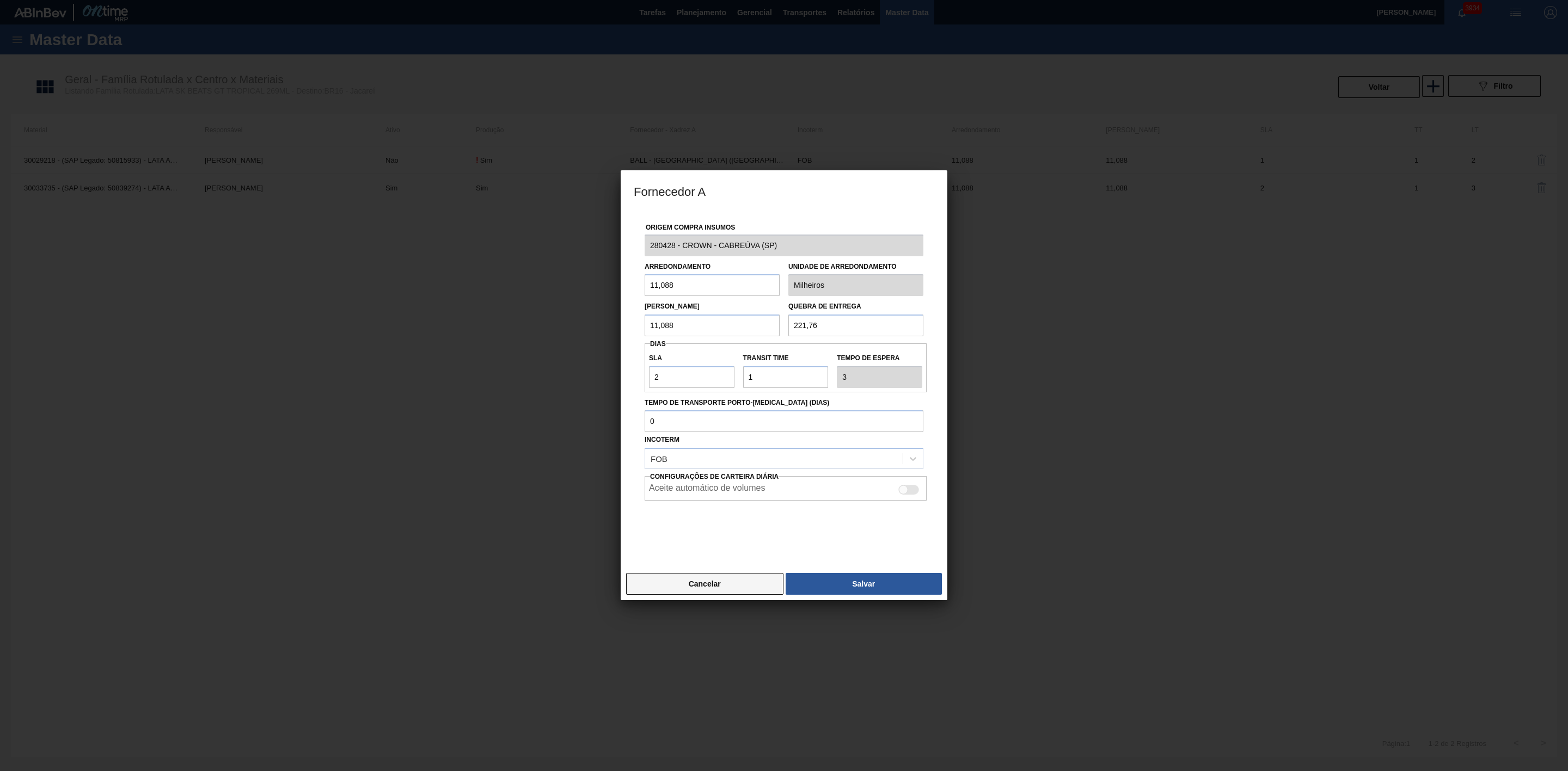
click at [713, 578] on button "Cancelar" at bounding box center [705, 583] width 158 height 22
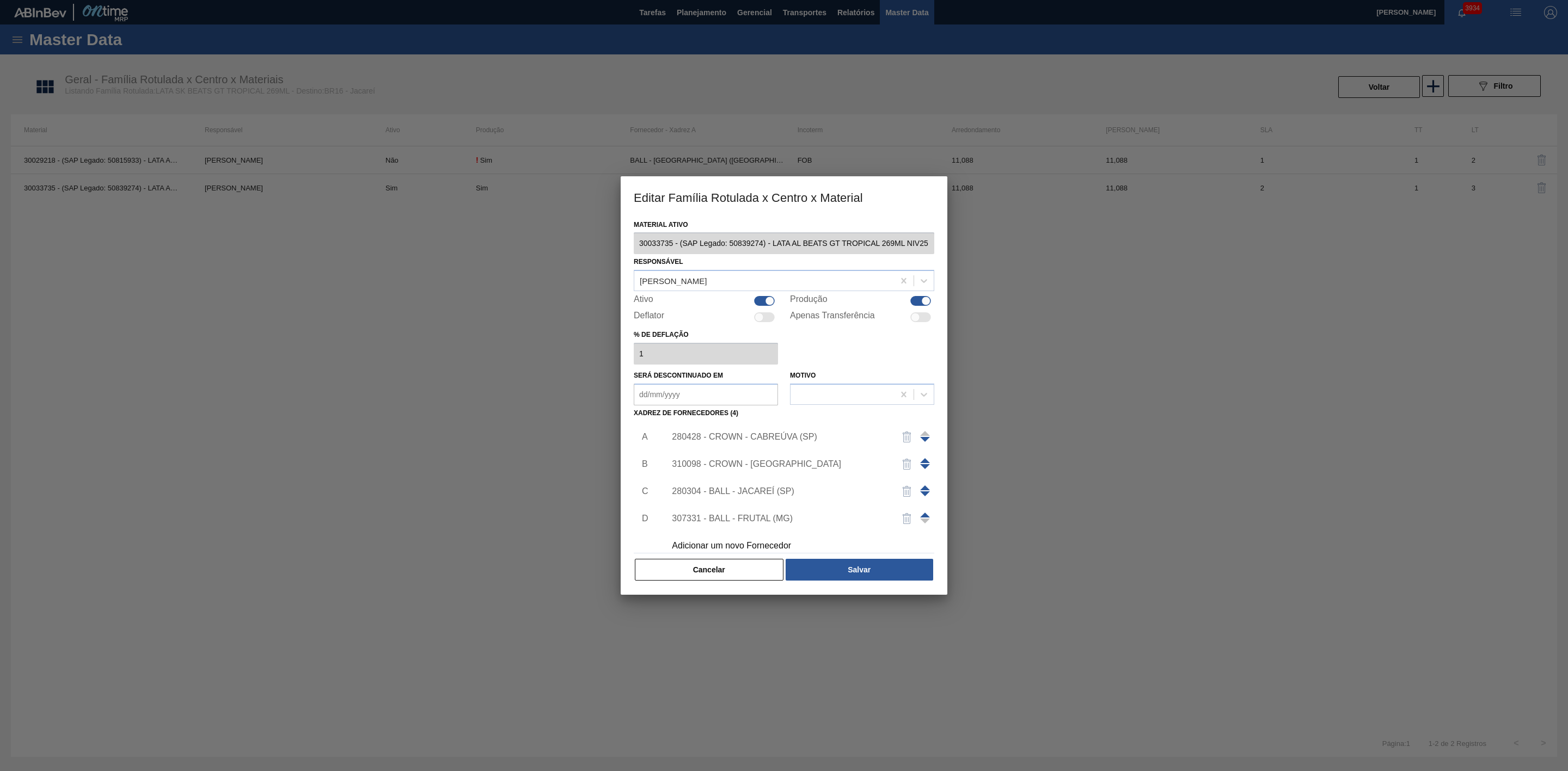
click at [728, 544] on div "Adicionar um novo Fornecedor" at bounding box center [778, 546] width 213 height 9
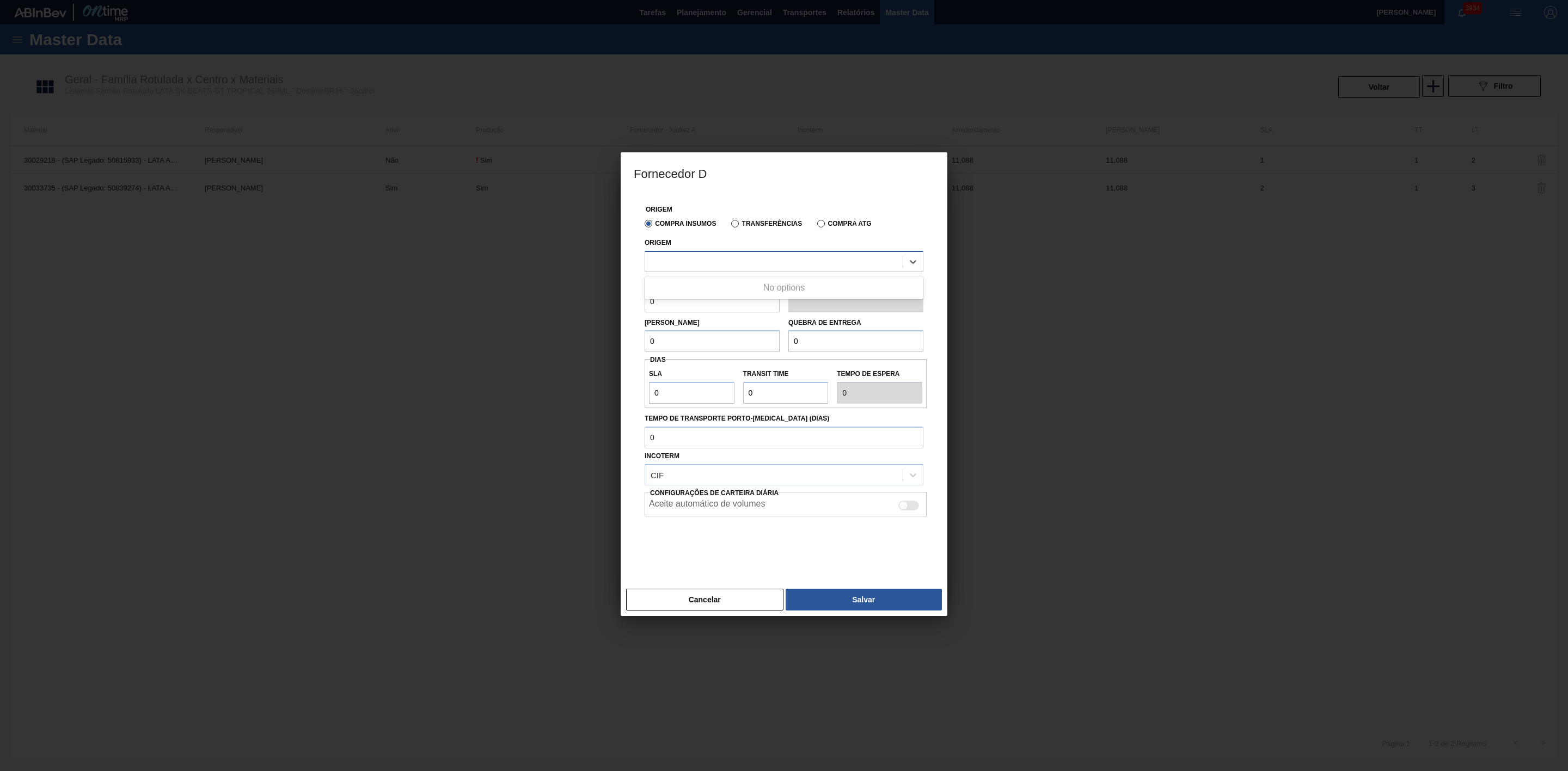
click at [712, 266] on div at bounding box center [773, 261] width 257 height 16
click at [738, 593] on button "Cancelar" at bounding box center [705, 599] width 158 height 22
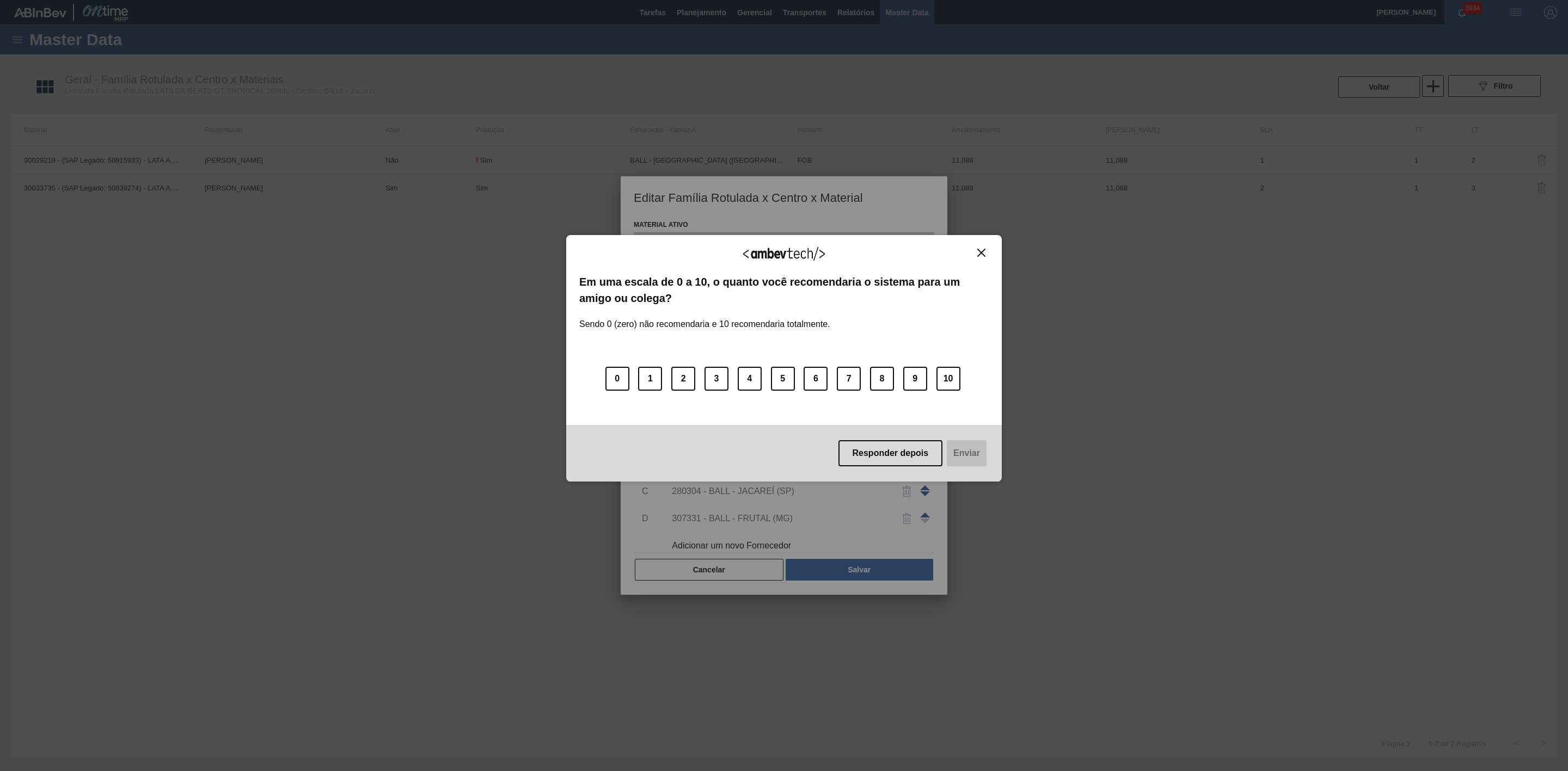
click at [982, 253] on img "Close" at bounding box center [981, 252] width 8 height 8
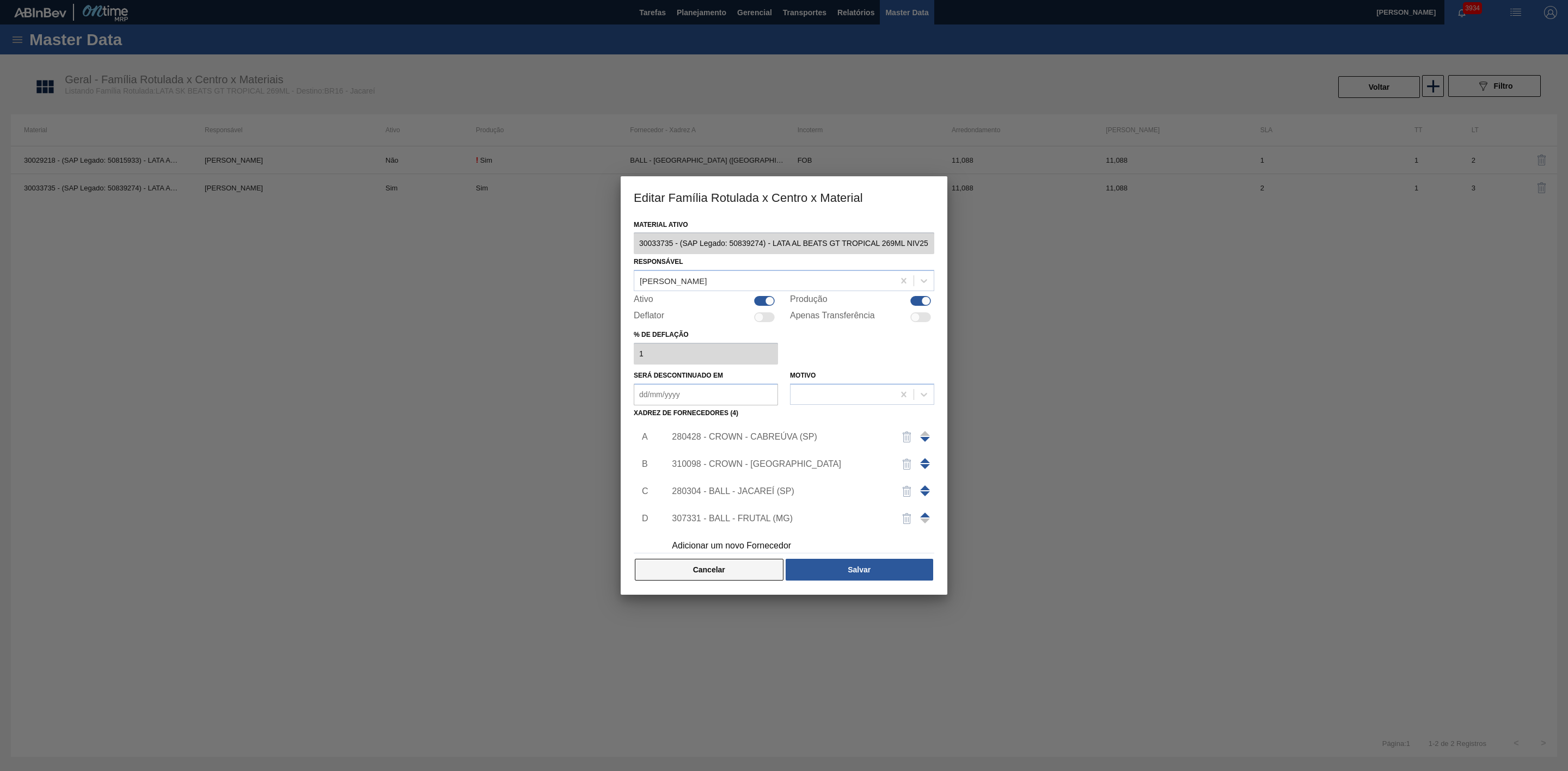
click at [710, 575] on button "Cancelar" at bounding box center [708, 569] width 148 height 22
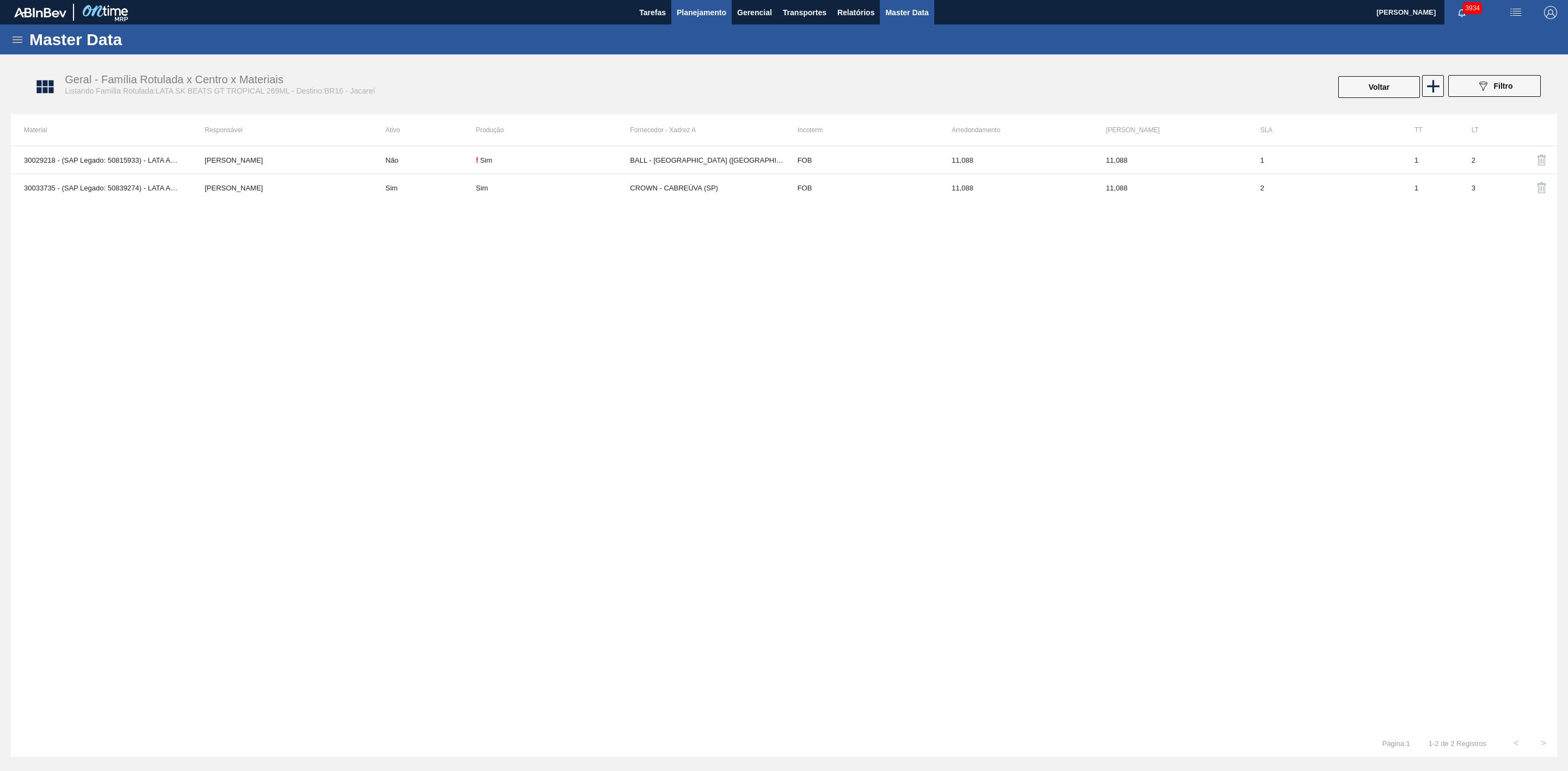
click at [723, 13] on span "Planejamento" at bounding box center [701, 12] width 50 height 13
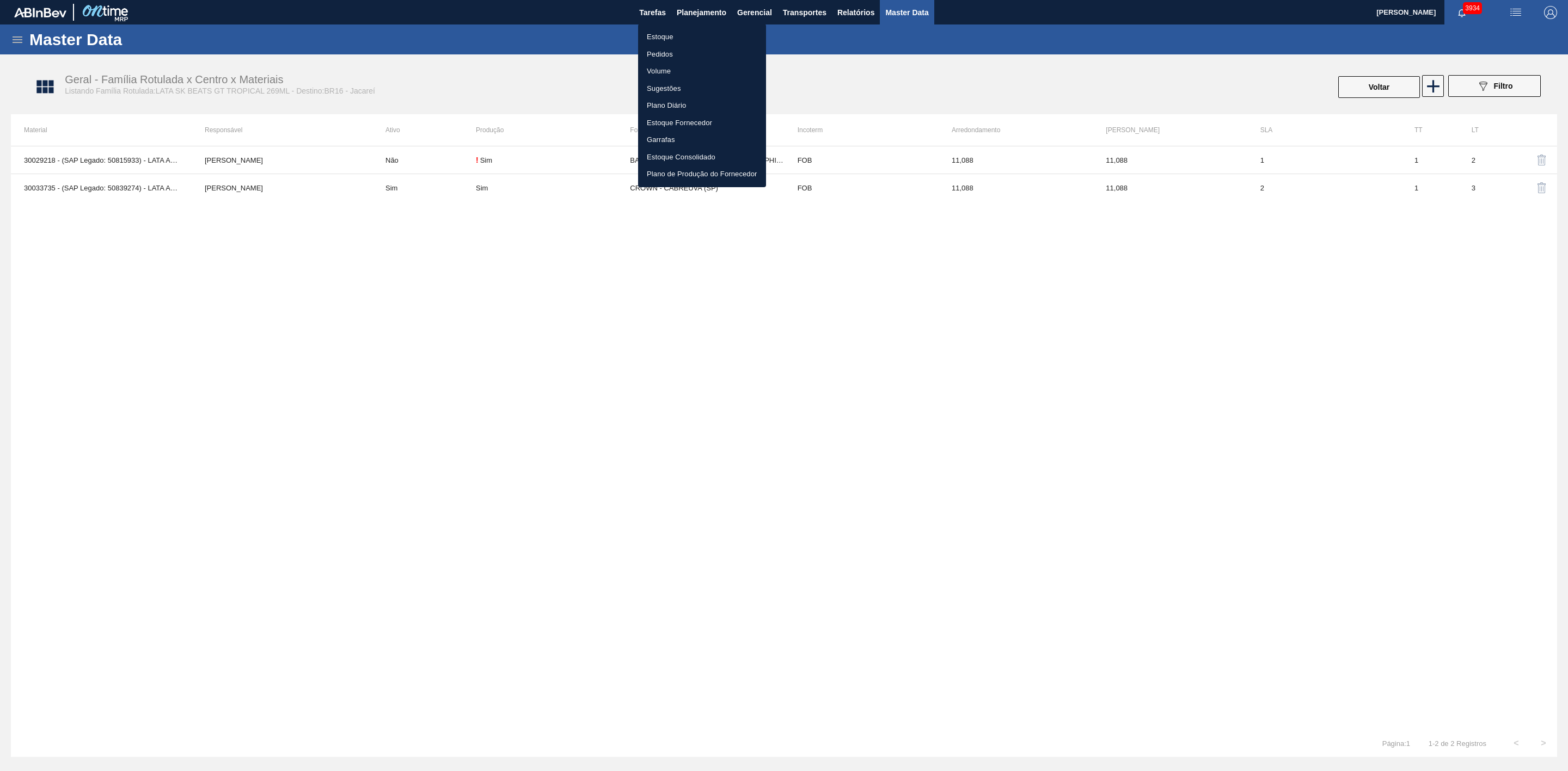
click at [665, 38] on li "Estoque" at bounding box center [702, 37] width 128 height 18
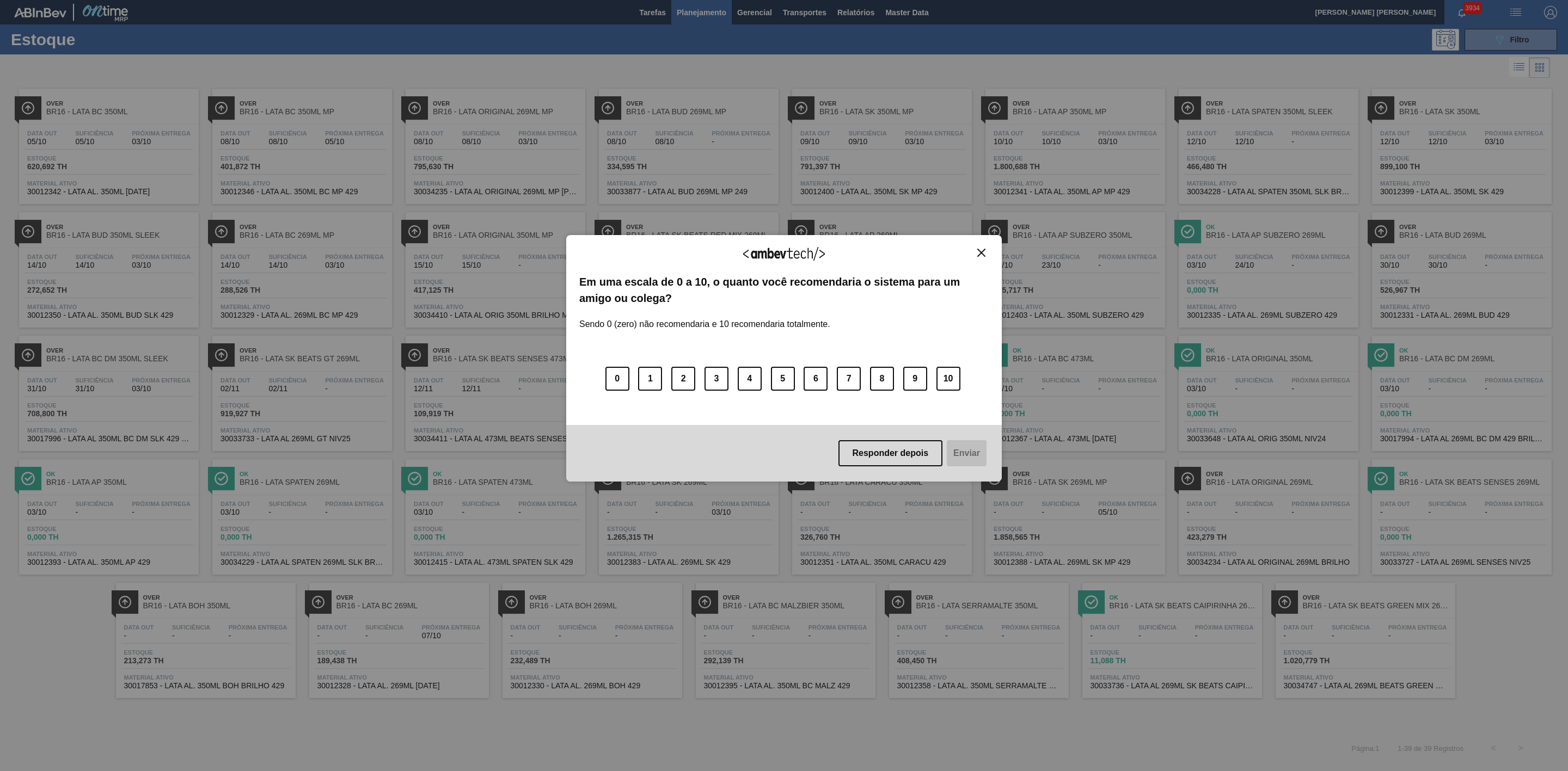
click at [979, 253] on img "Close" at bounding box center [981, 252] width 8 height 8
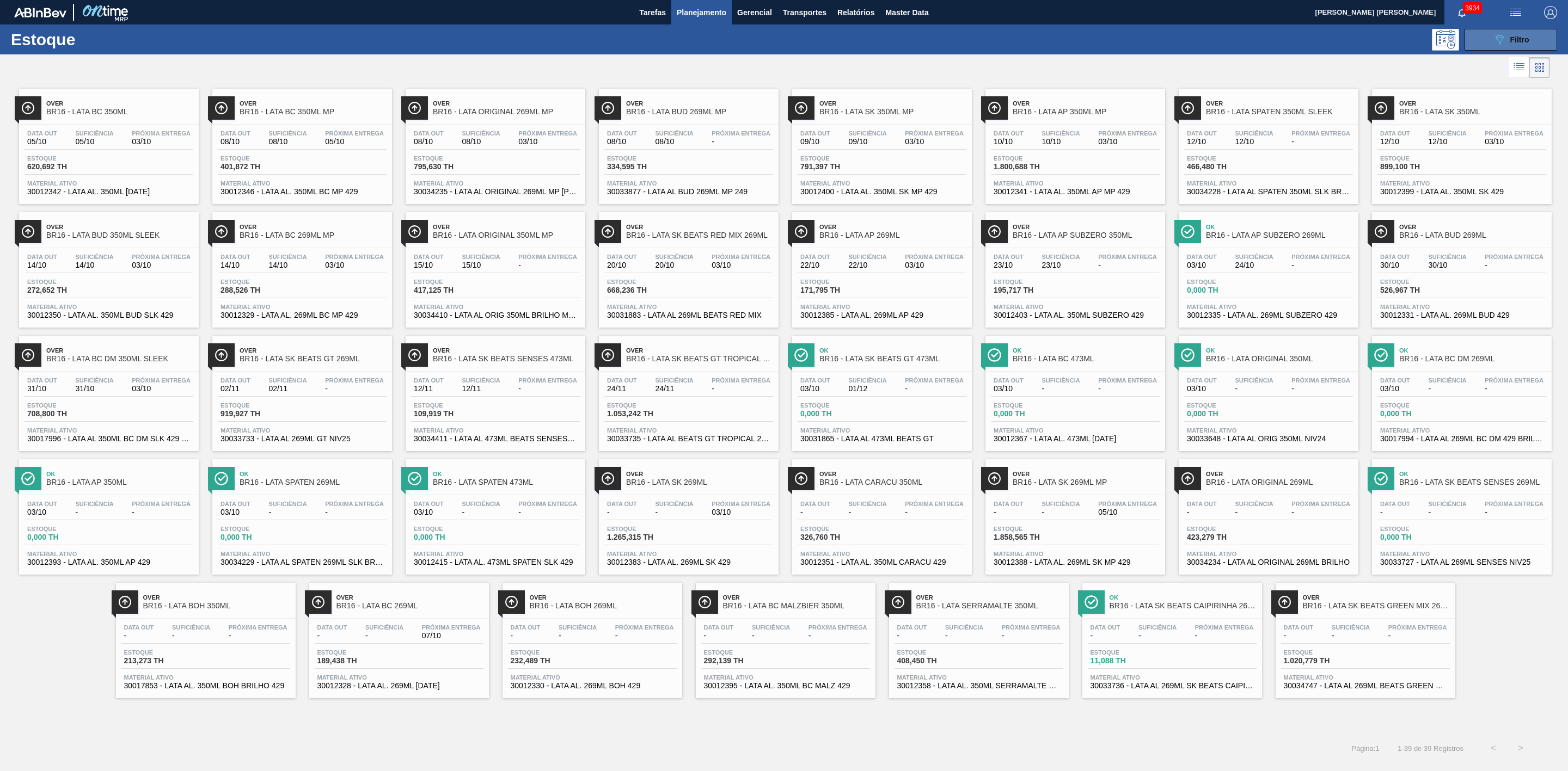
click at [1491, 39] on button "089F7B8B-B2A5-4AFE-B5C0-19BA573D28AC Filtro" at bounding box center [1510, 39] width 93 height 22
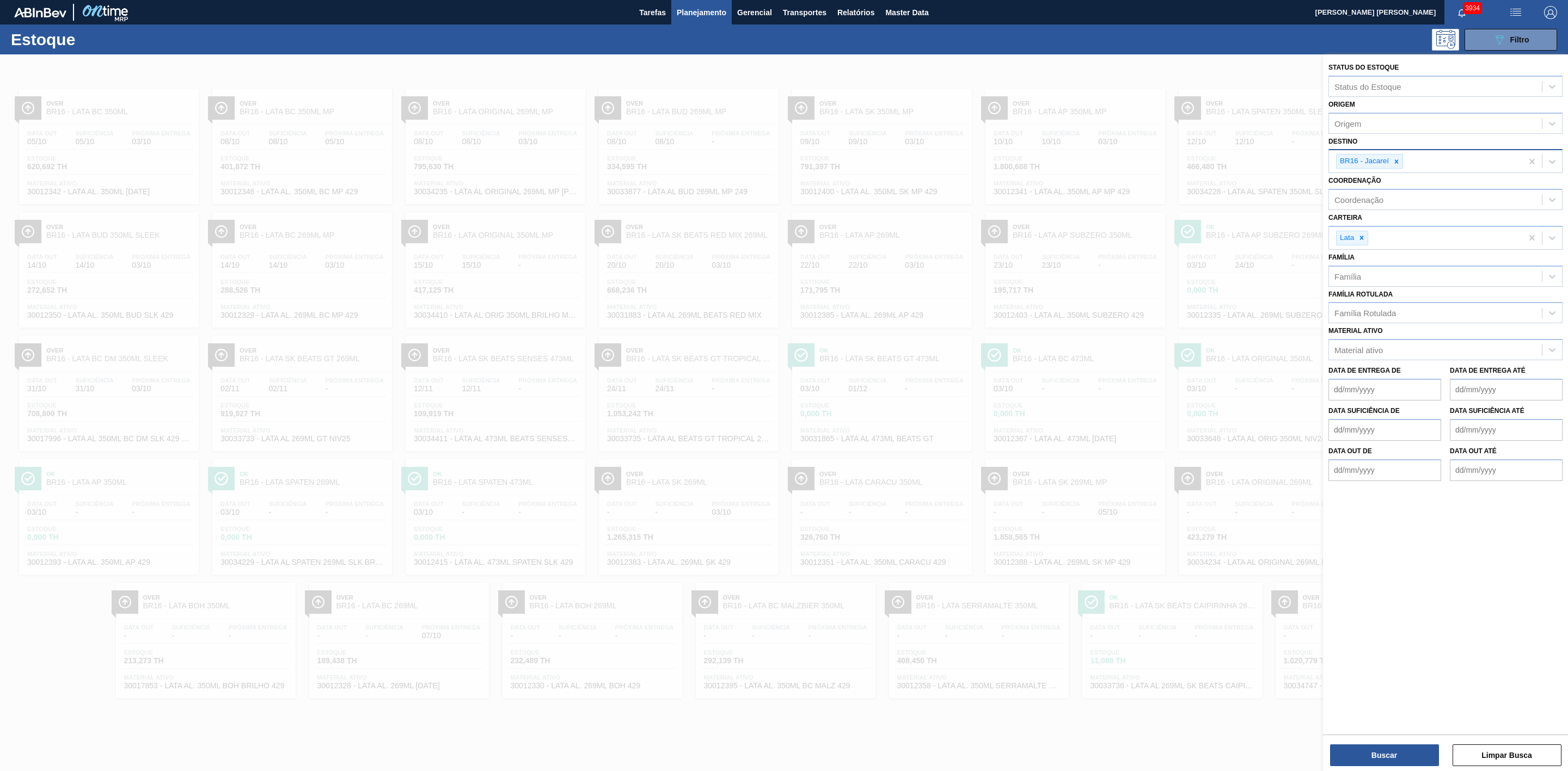
click at [1395, 165] on div at bounding box center [1395, 161] width 12 height 14
type input "18"
click at [1385, 185] on div "BR18 - [GEOGRAPHIC_DATA]" at bounding box center [1444, 187] width 234 height 20
click at [1402, 753] on button "Buscar" at bounding box center [1384, 755] width 109 height 22
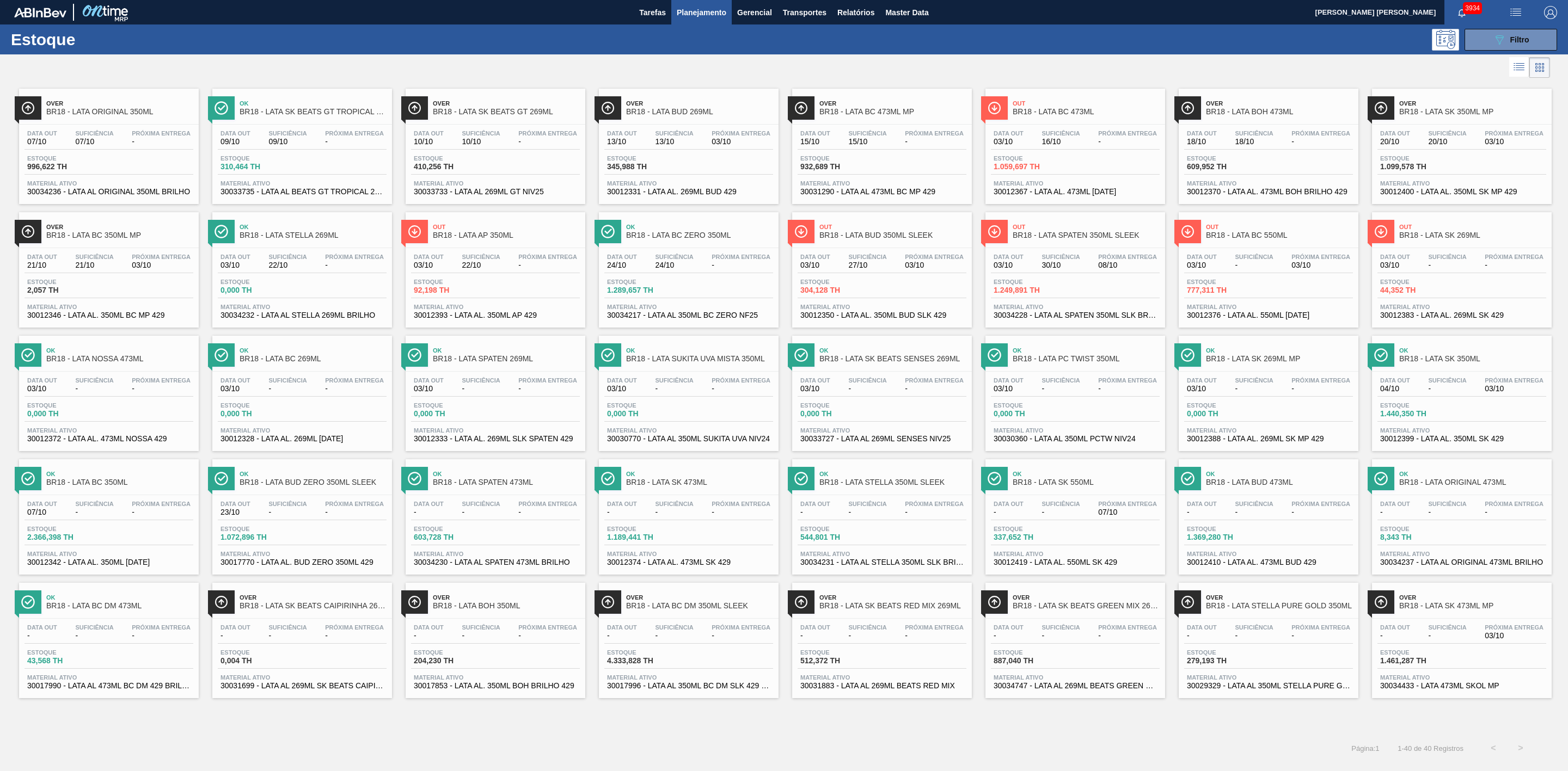
click at [893, 64] on div at bounding box center [774, 68] width 1549 height 26
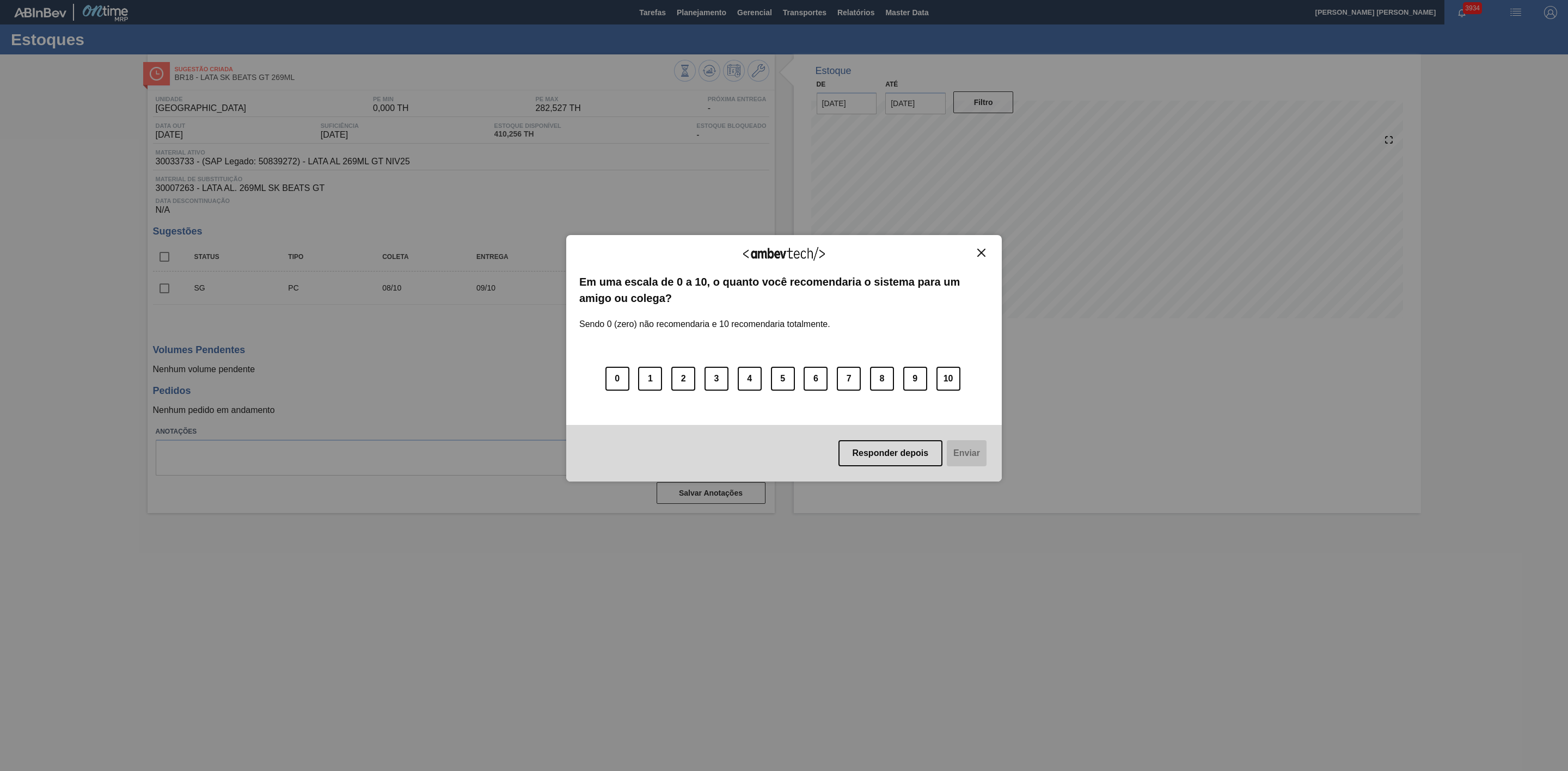
click at [983, 255] on img "Close" at bounding box center [981, 252] width 8 height 8
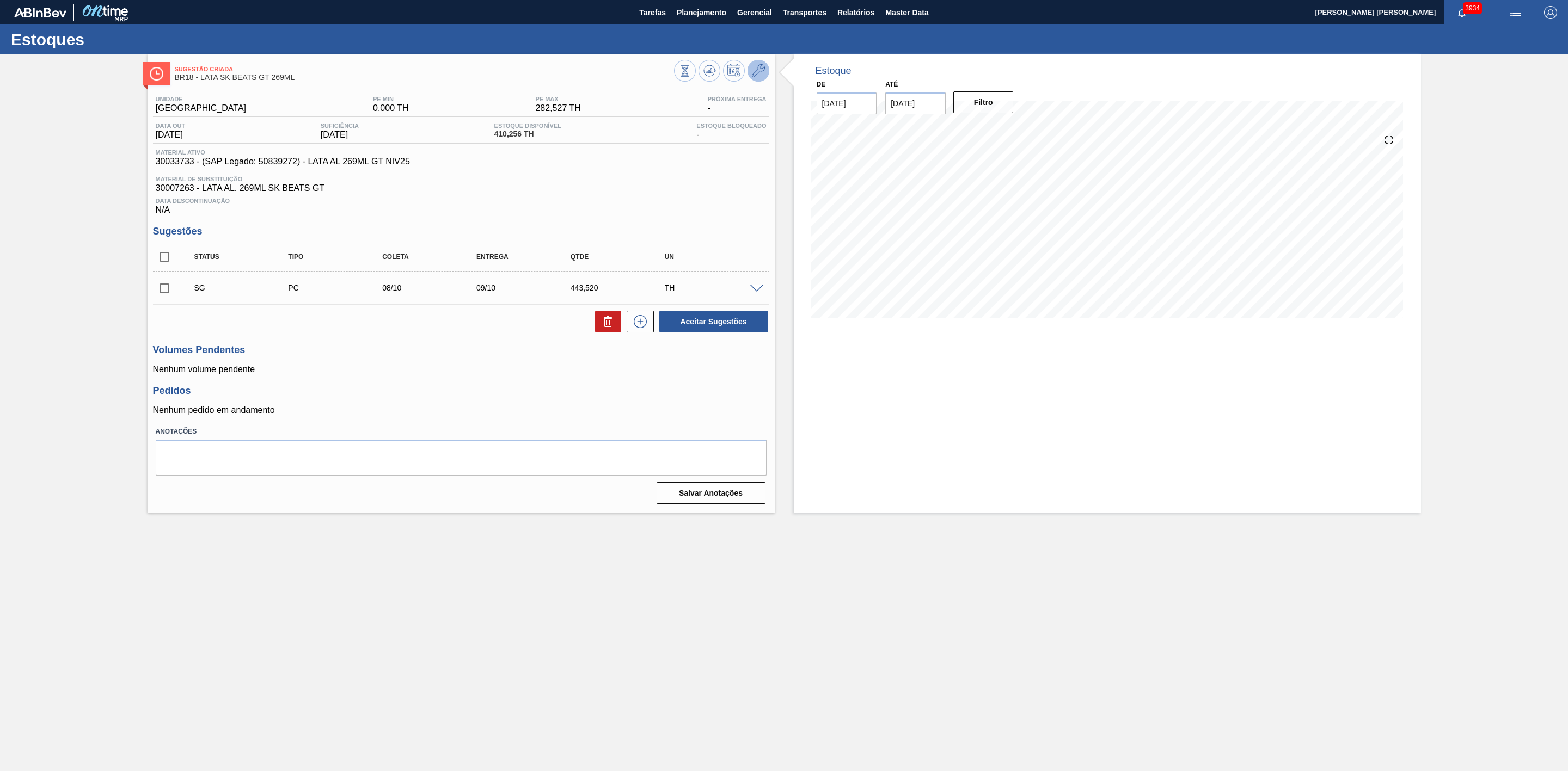
click at [760, 80] on button at bounding box center [757, 70] width 22 height 22
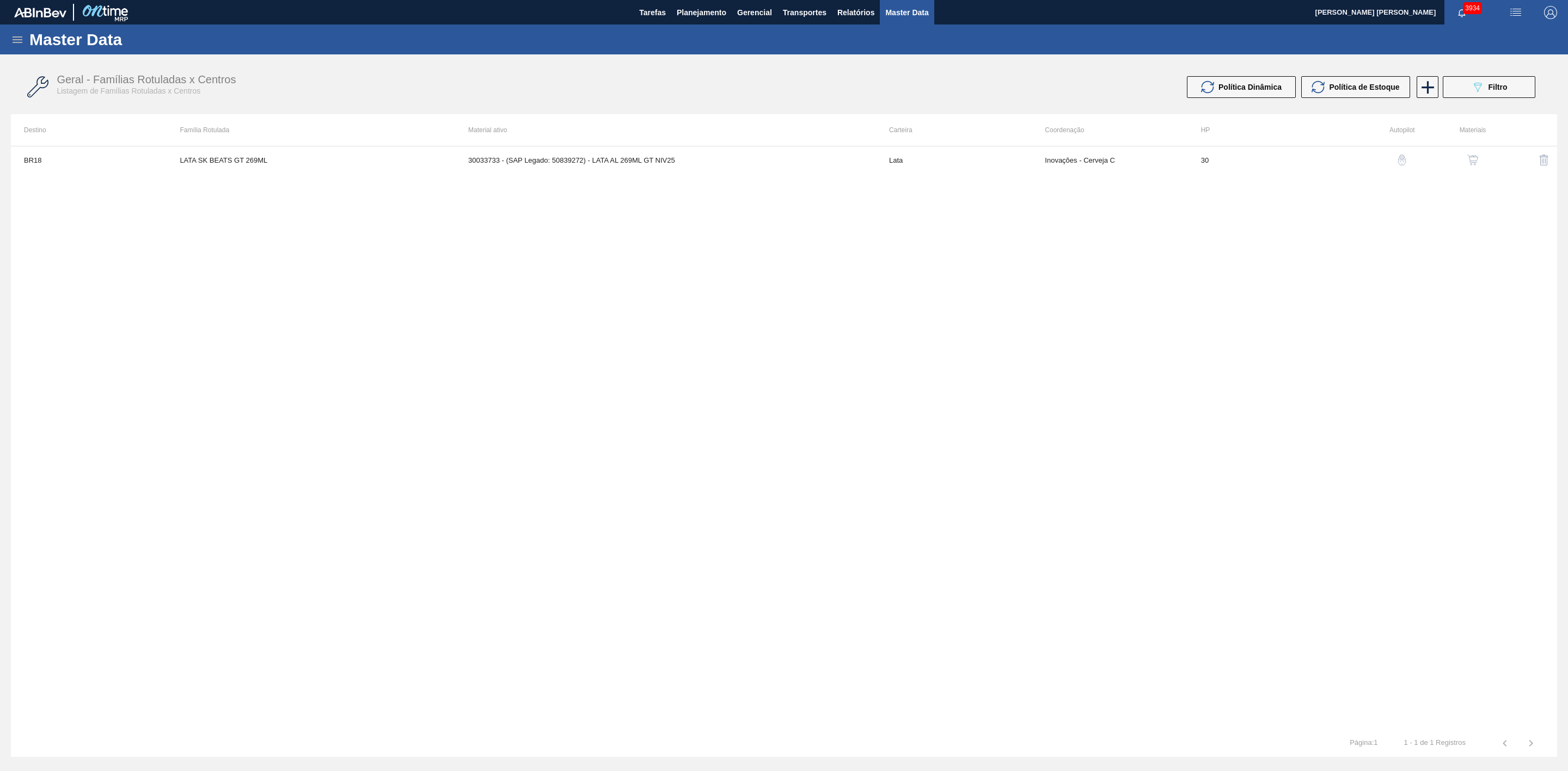
click at [1468, 160] on img "button" at bounding box center [1472, 160] width 11 height 11
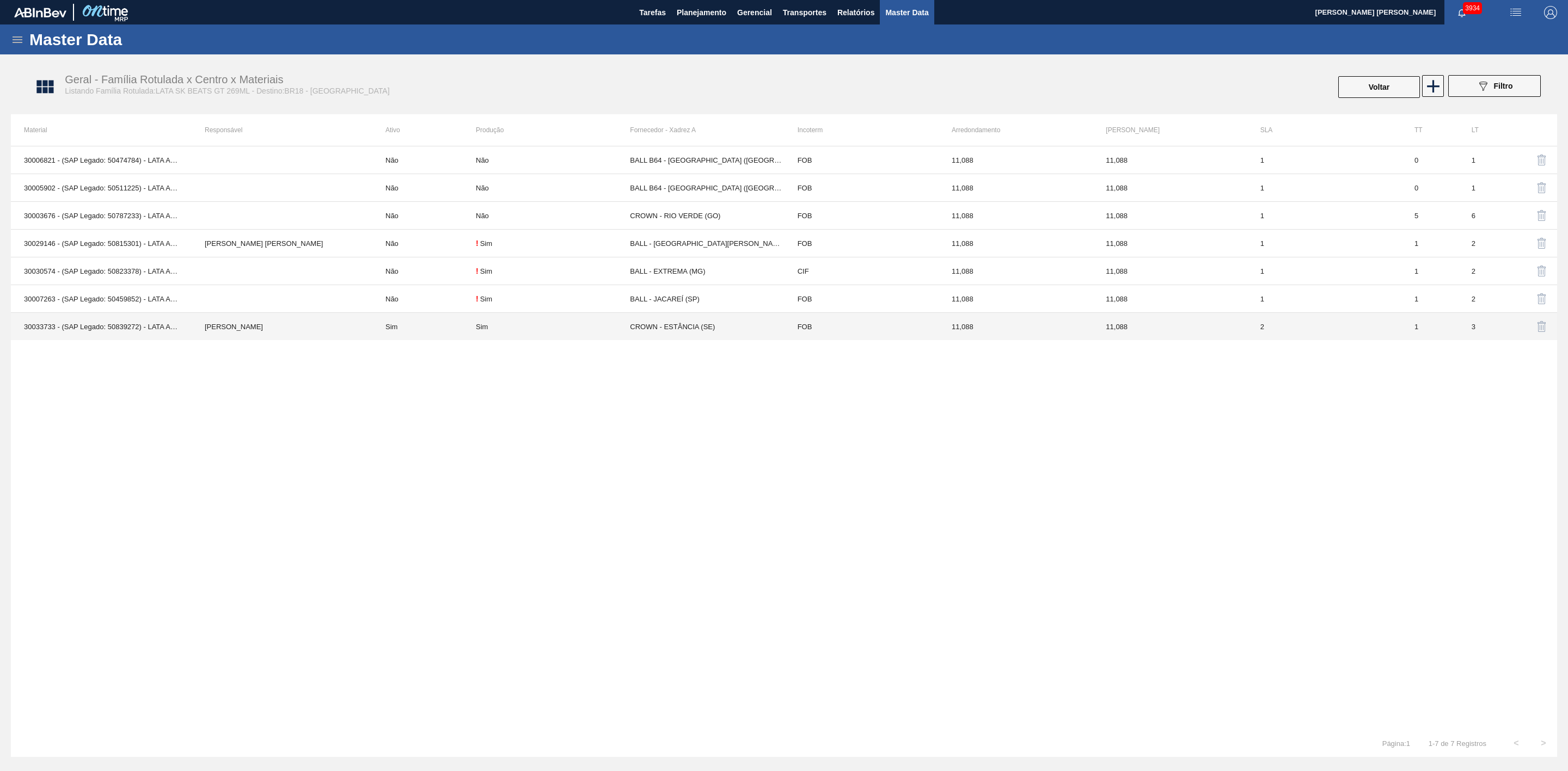
click at [547, 325] on div "Sim" at bounding box center [553, 326] width 154 height 8
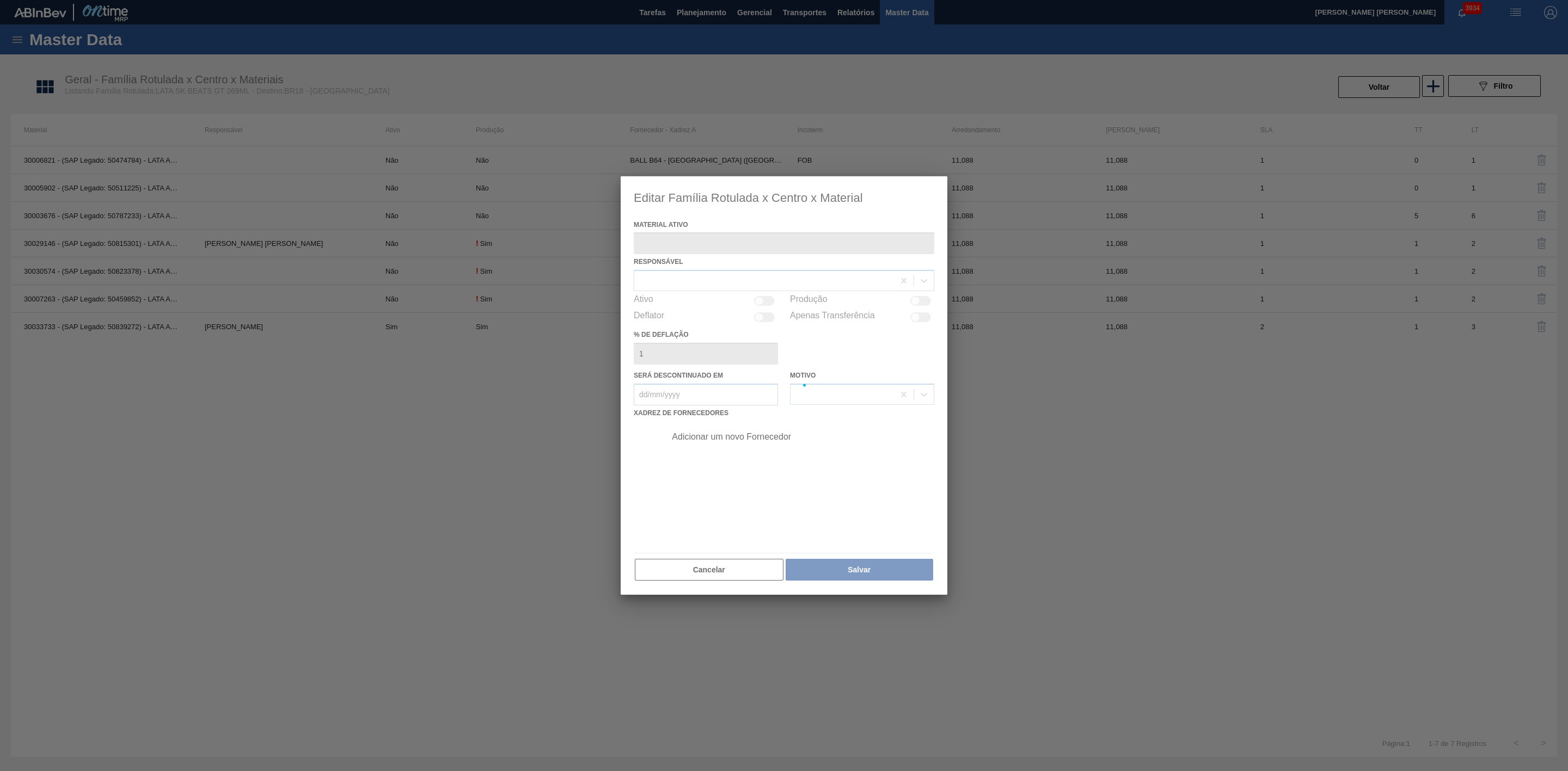
type ativo "30033733 - (SAP Legado: 50839272) - LATA AL 269ML GT NIV25"
checkbox input "true"
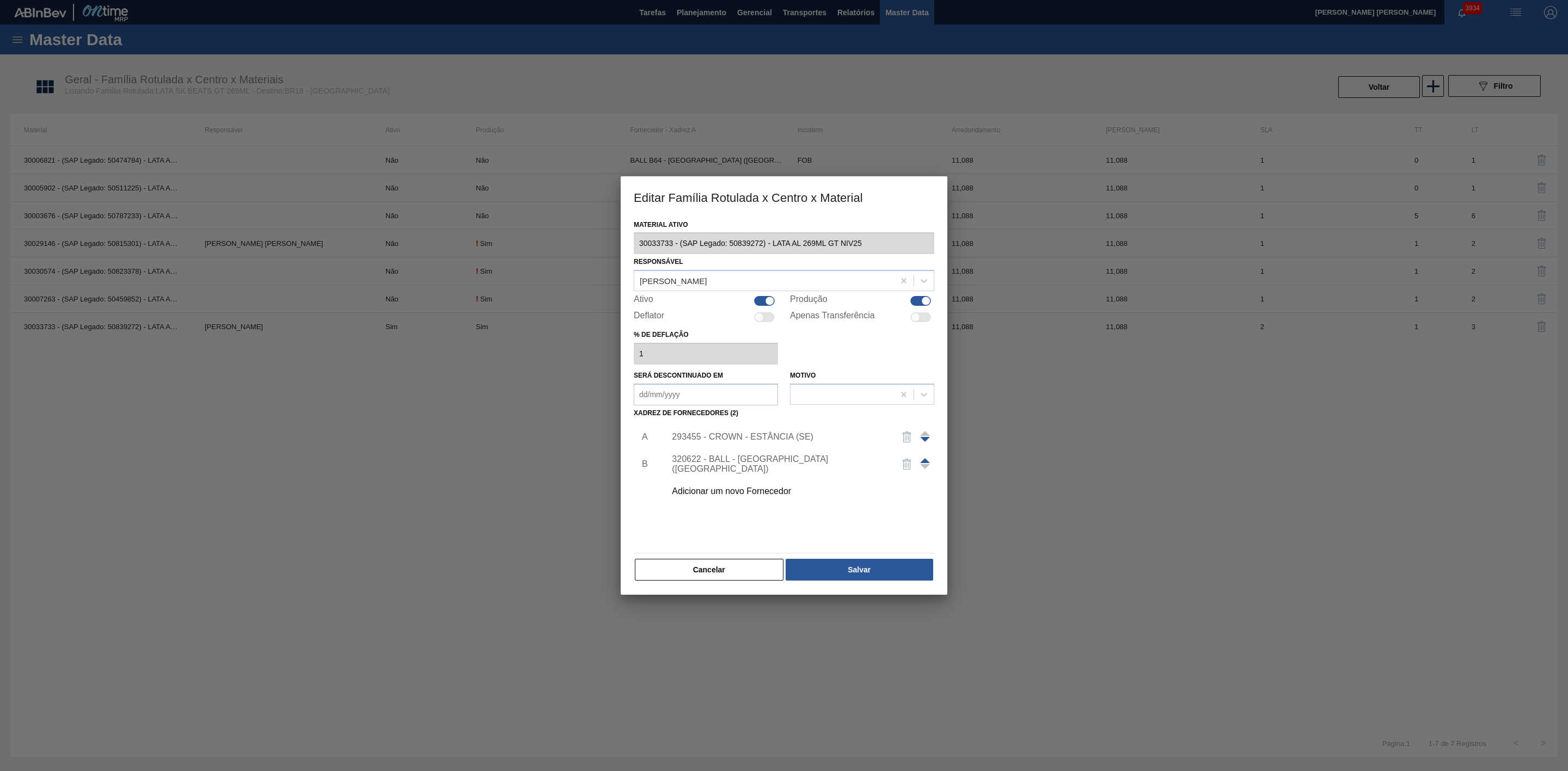
click at [759, 491] on div "Adicionar um novo Fornecedor" at bounding box center [778, 491] width 213 height 9
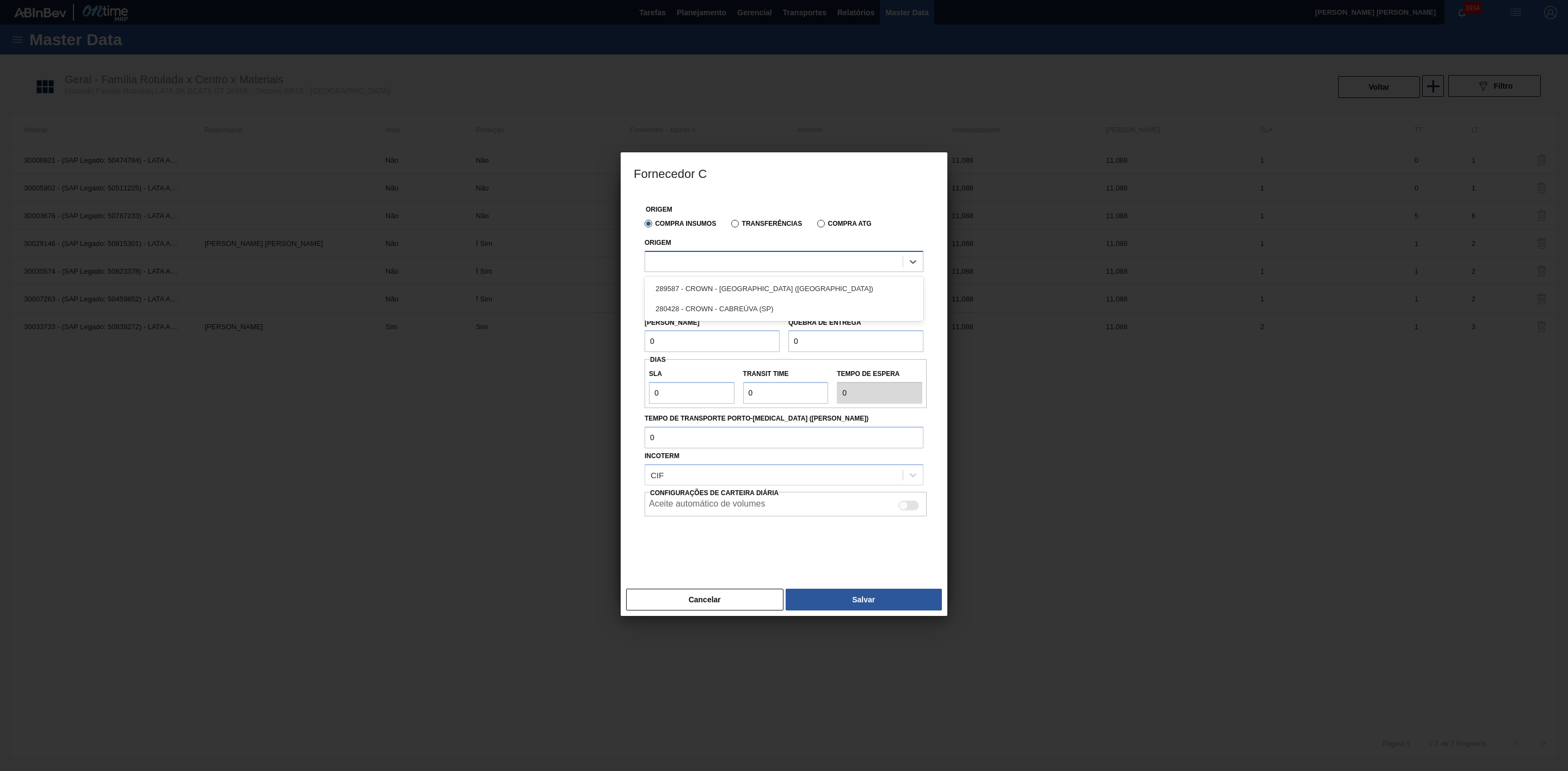
click at [723, 266] on div at bounding box center [773, 261] width 257 height 16
click at [727, 263] on div at bounding box center [773, 261] width 257 height 16
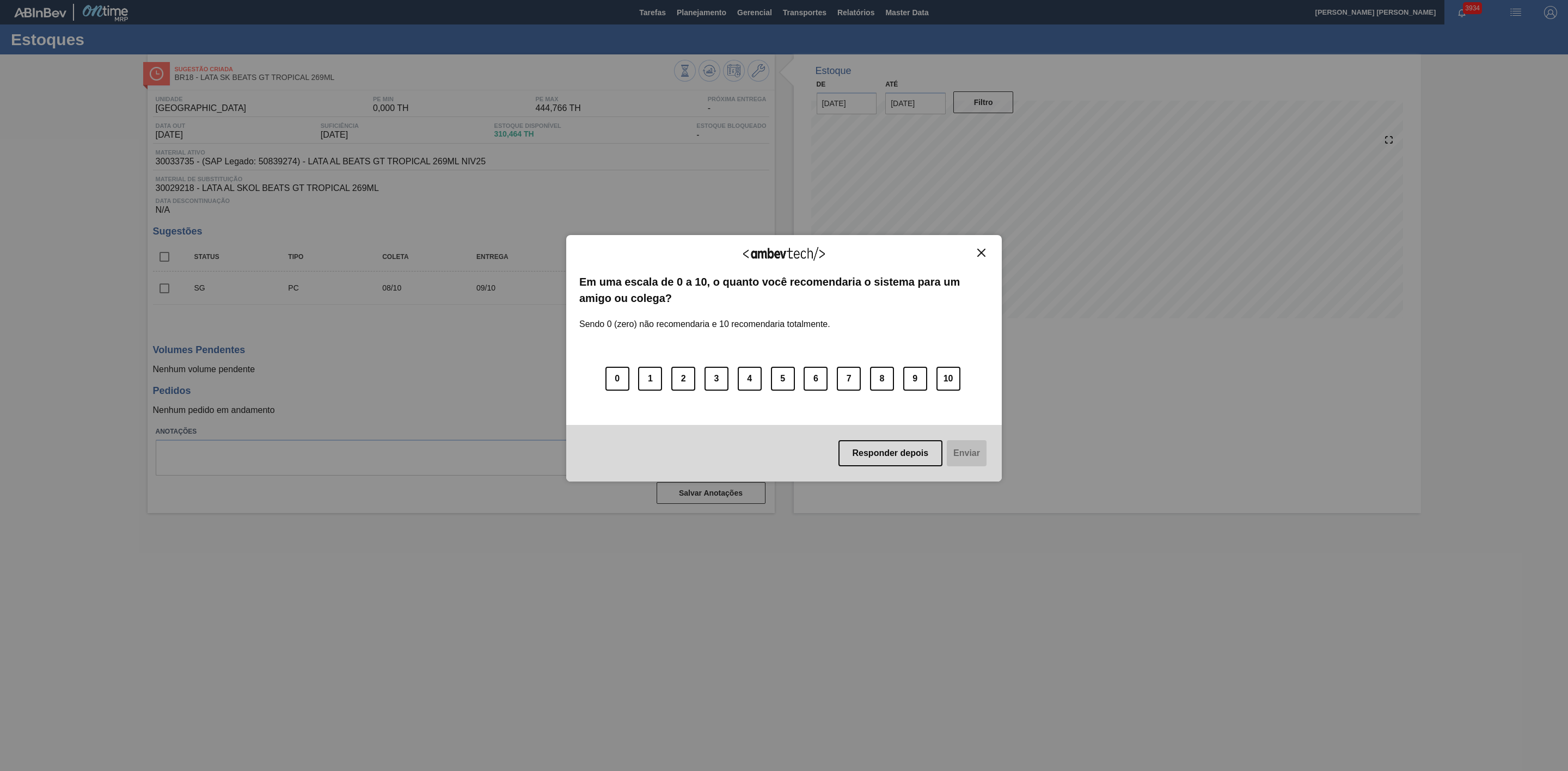
click at [982, 252] on img "Close" at bounding box center [981, 252] width 8 height 8
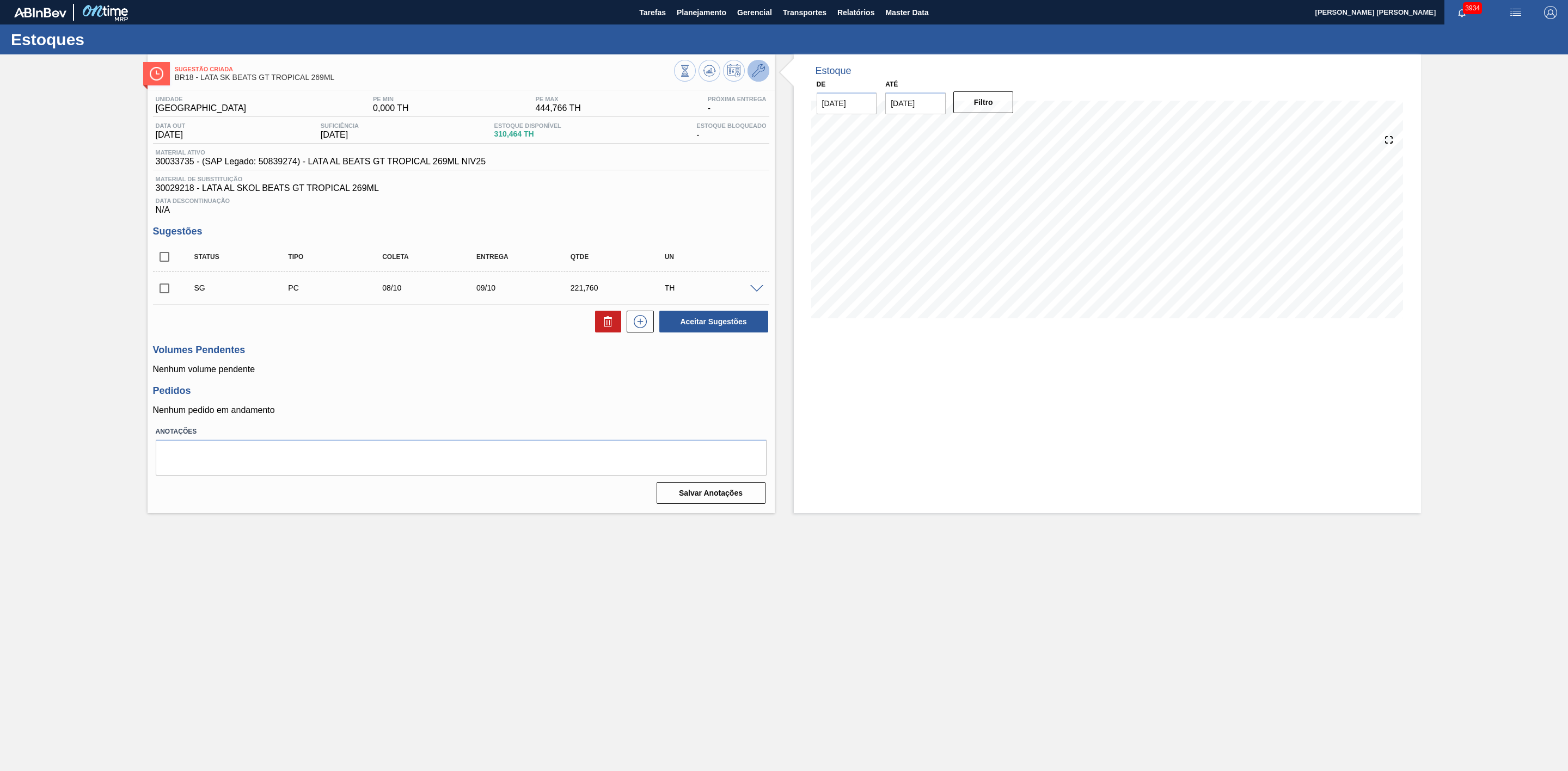
click at [760, 75] on icon at bounding box center [758, 70] width 13 height 13
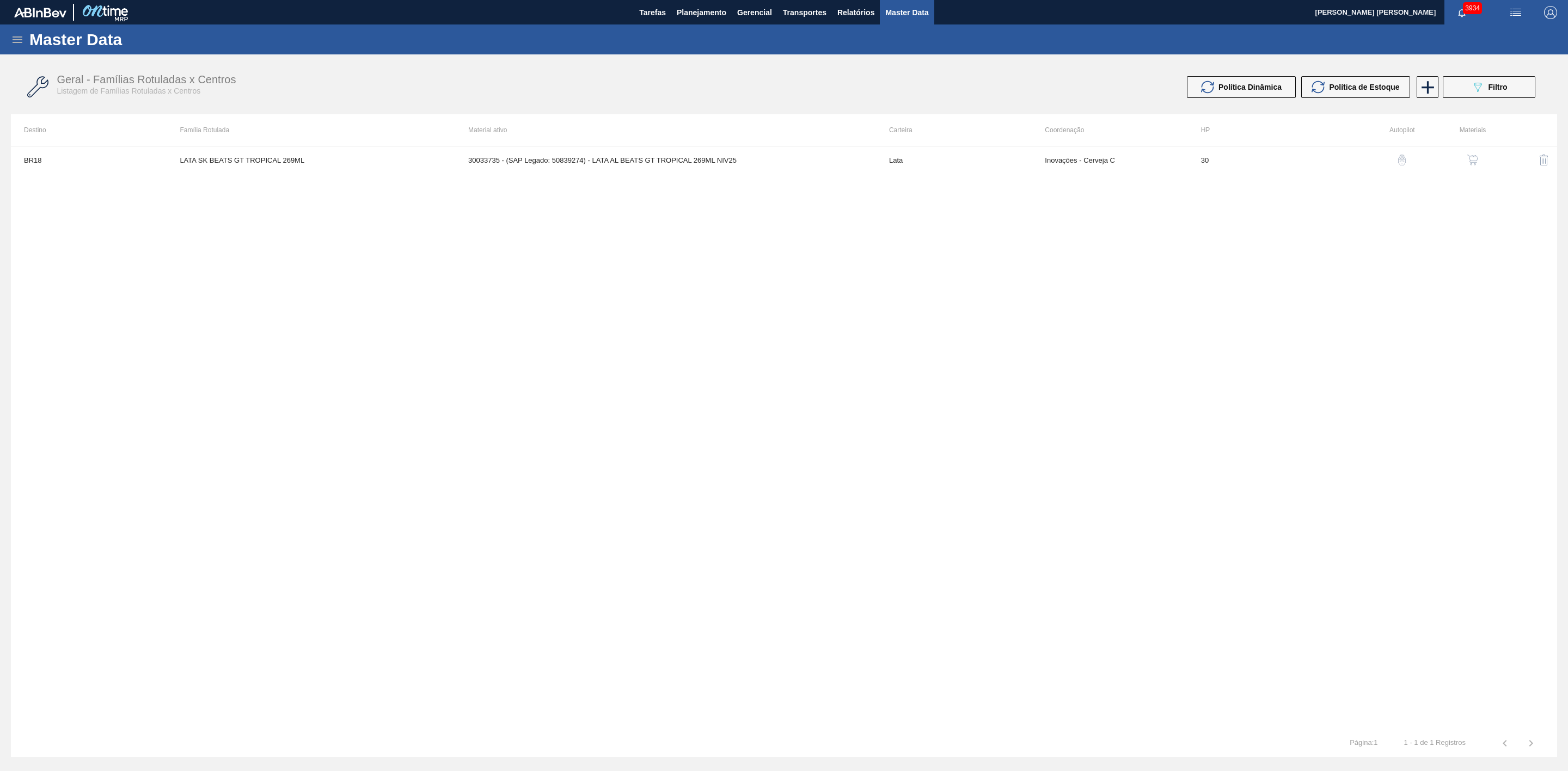
click at [1460, 168] on button "button" at bounding box center [1472, 160] width 26 height 26
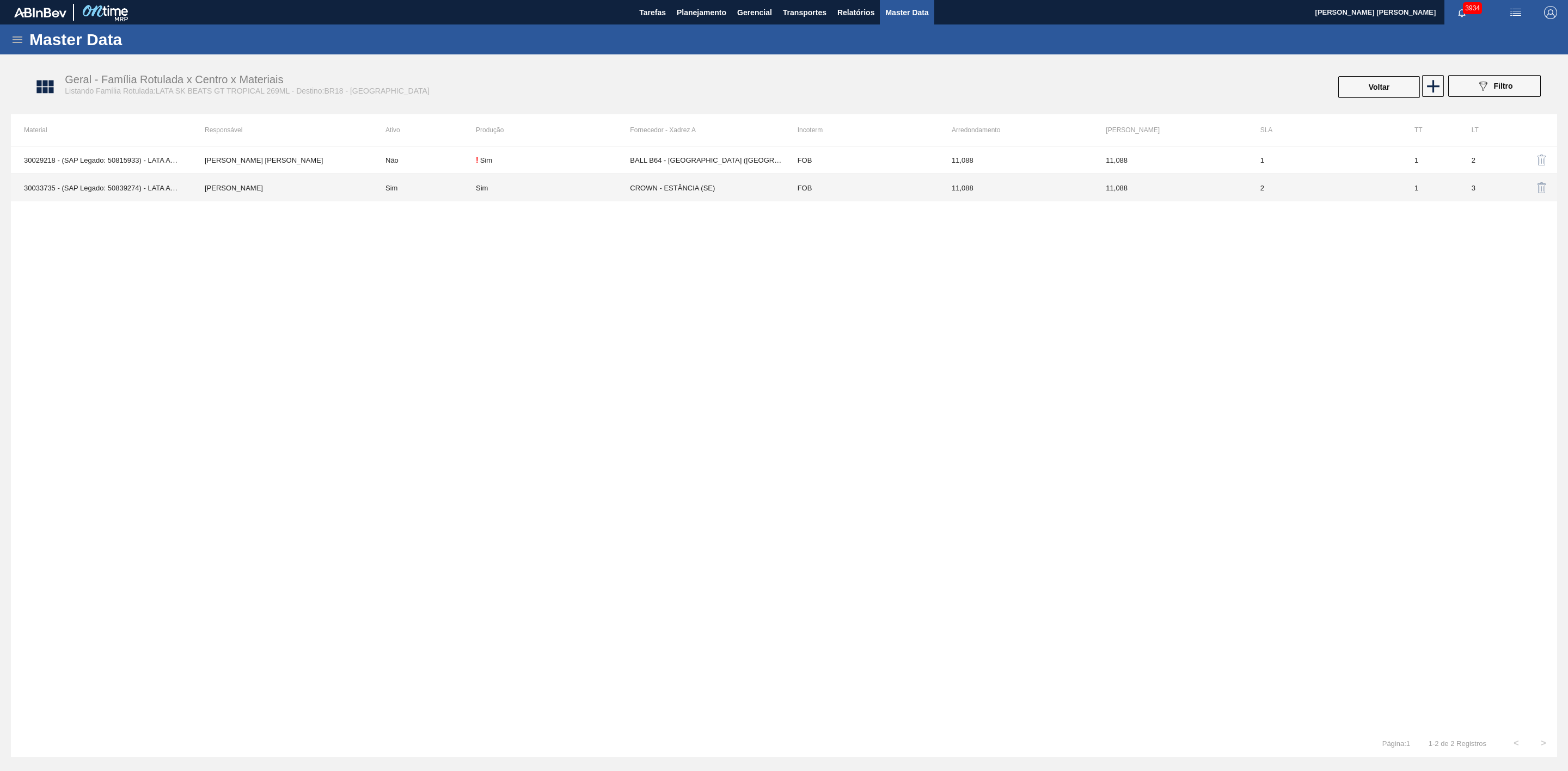
click at [417, 189] on td "Sim" at bounding box center [424, 189] width 103 height 28
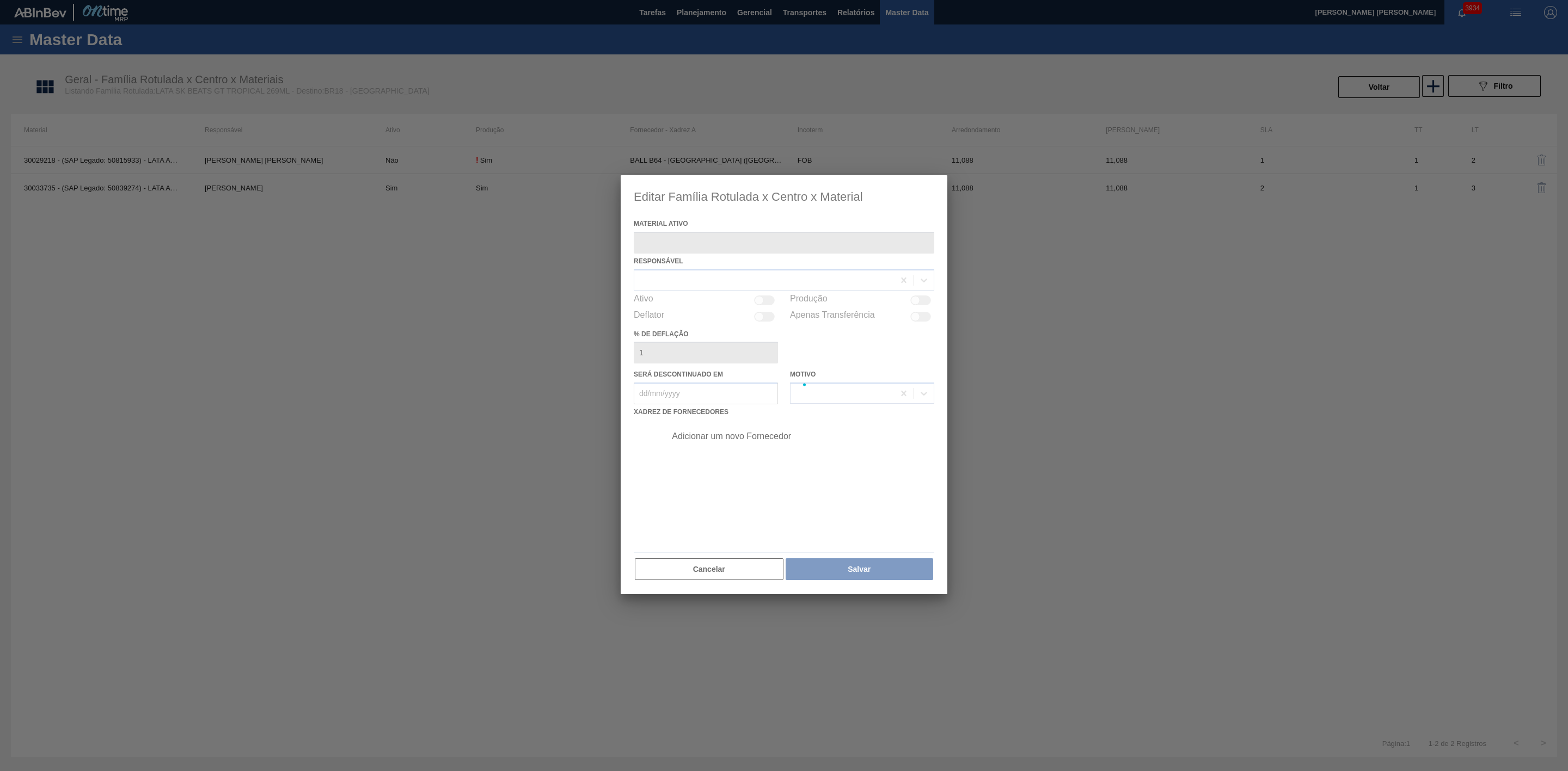
type ativo "30033735 - (SAP Legado: 50839274) - LATA AL BEATS GT TROPICAL 269ML NIV25"
checkbox input "true"
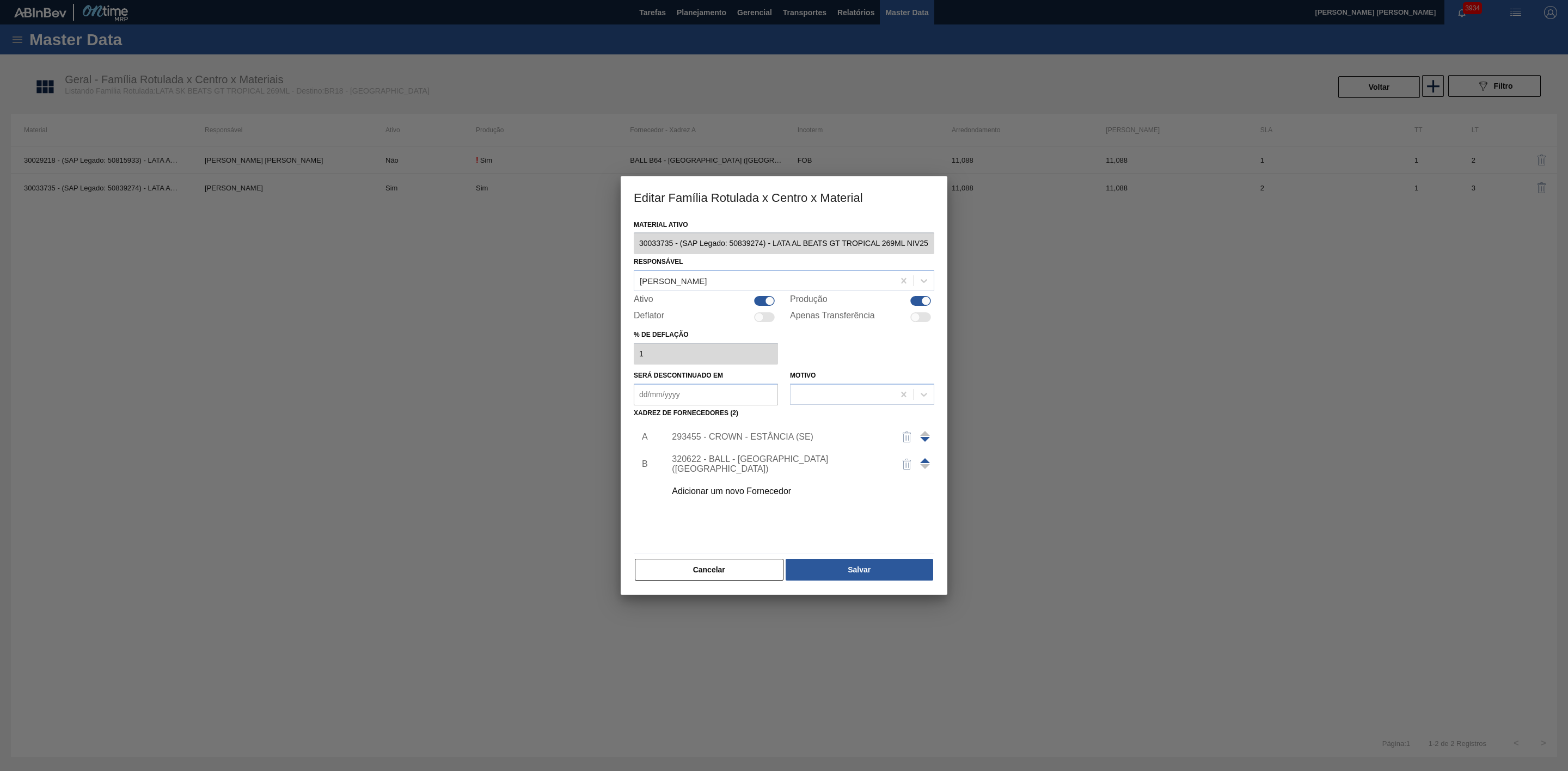
click at [767, 491] on div "Adicionar um novo Fornecedor" at bounding box center [778, 491] width 213 height 9
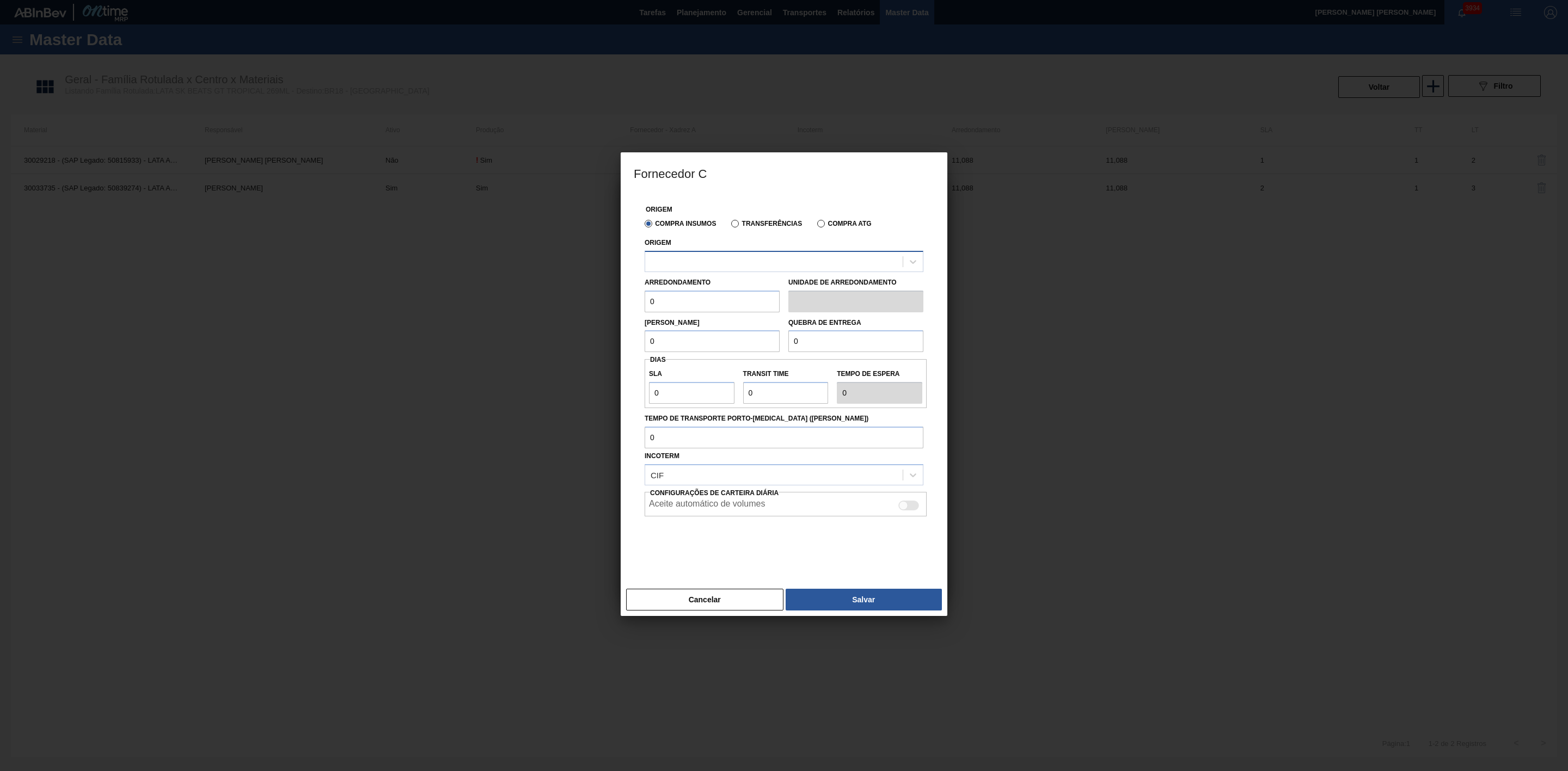
click at [728, 266] on div at bounding box center [773, 261] width 257 height 16
click at [728, 265] on div at bounding box center [773, 261] width 257 height 16
click at [757, 250] on div at bounding box center [784, 261] width 279 height 22
click at [720, 610] on button "Cancelar" at bounding box center [705, 599] width 158 height 22
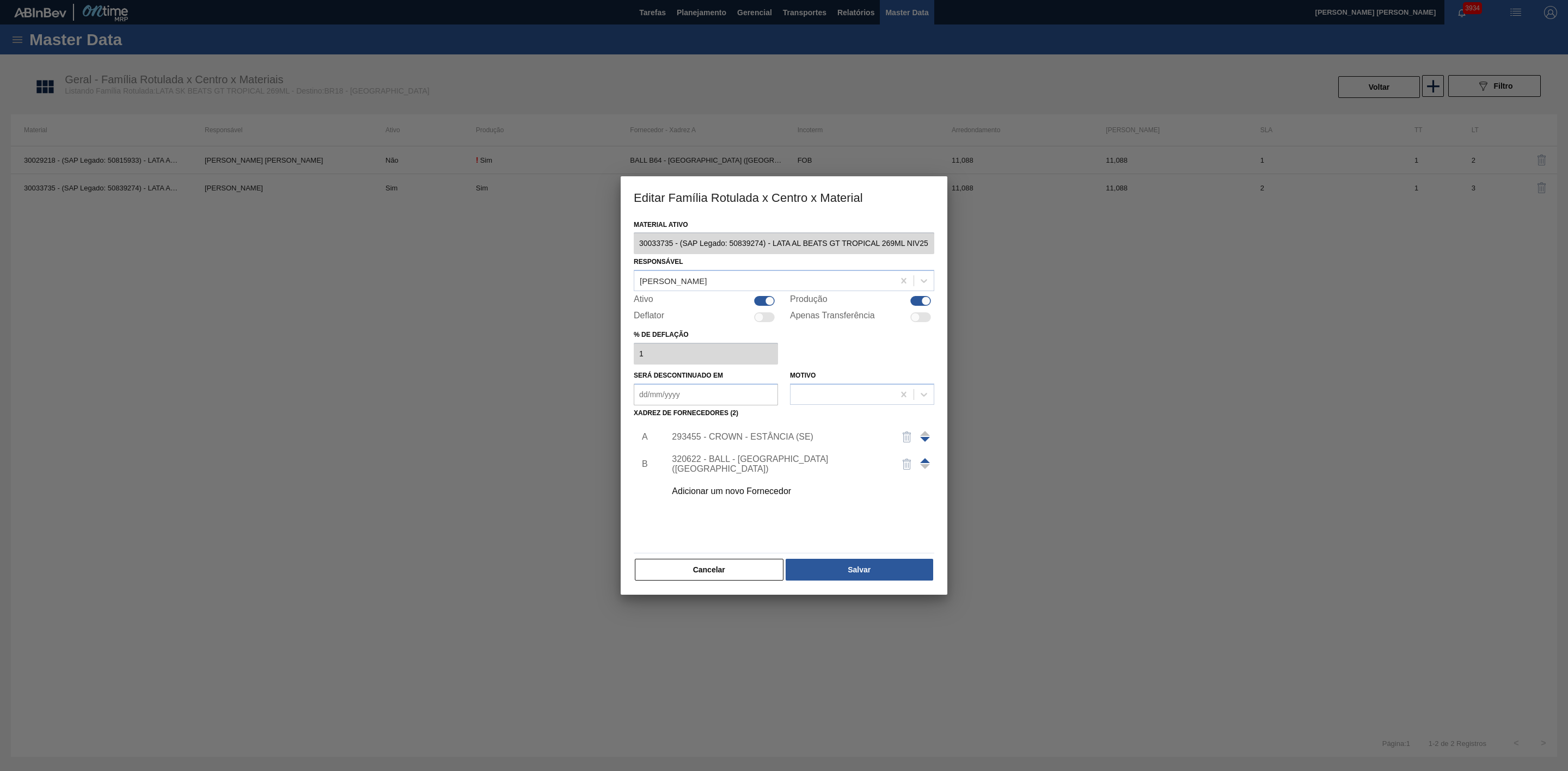
click at [750, 487] on div "Adicionar um novo Fornecedor" at bounding box center [778, 491] width 213 height 9
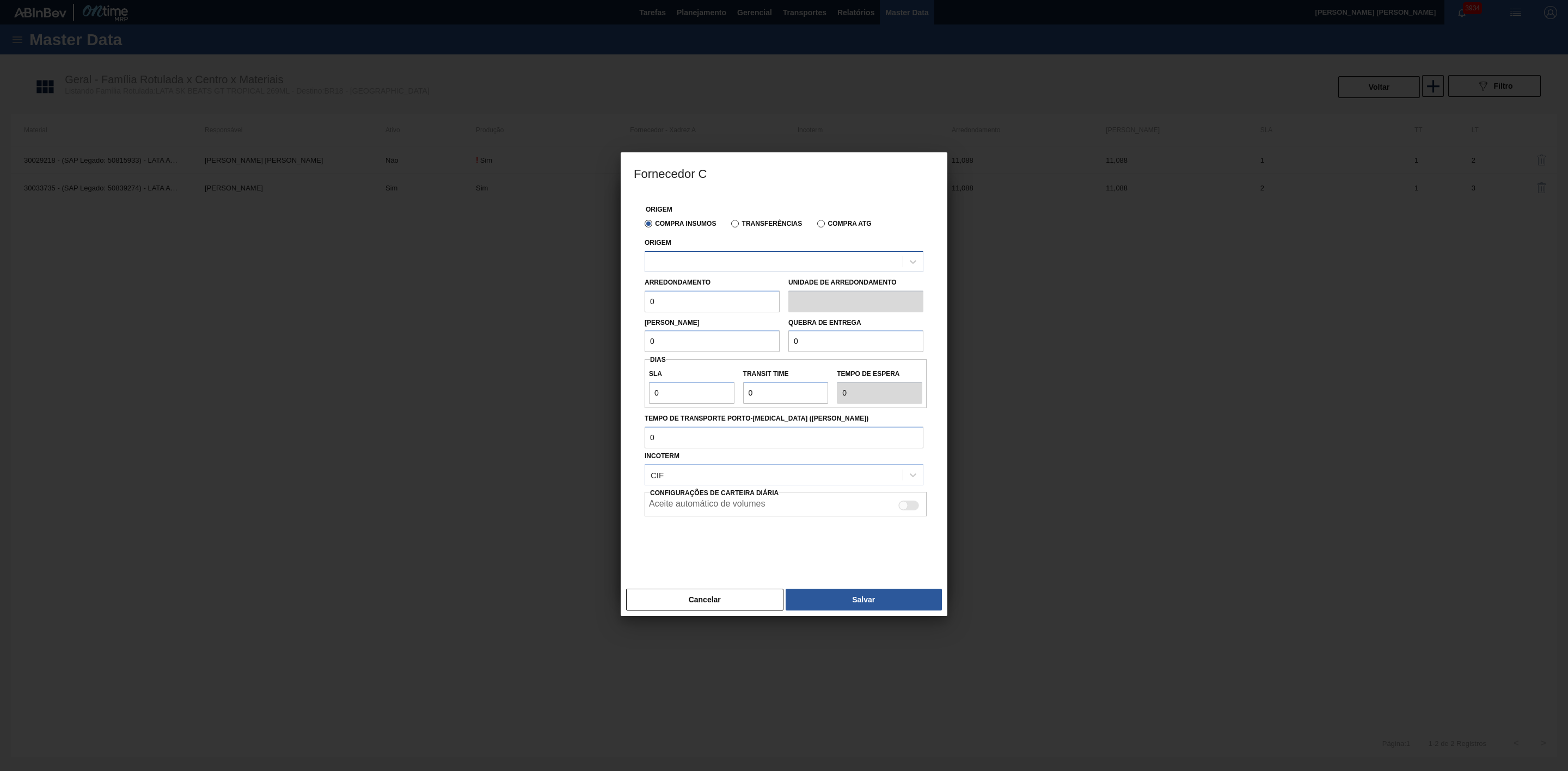
click at [708, 260] on div at bounding box center [773, 261] width 257 height 16
click at [734, 600] on button "Cancelar" at bounding box center [705, 599] width 158 height 22
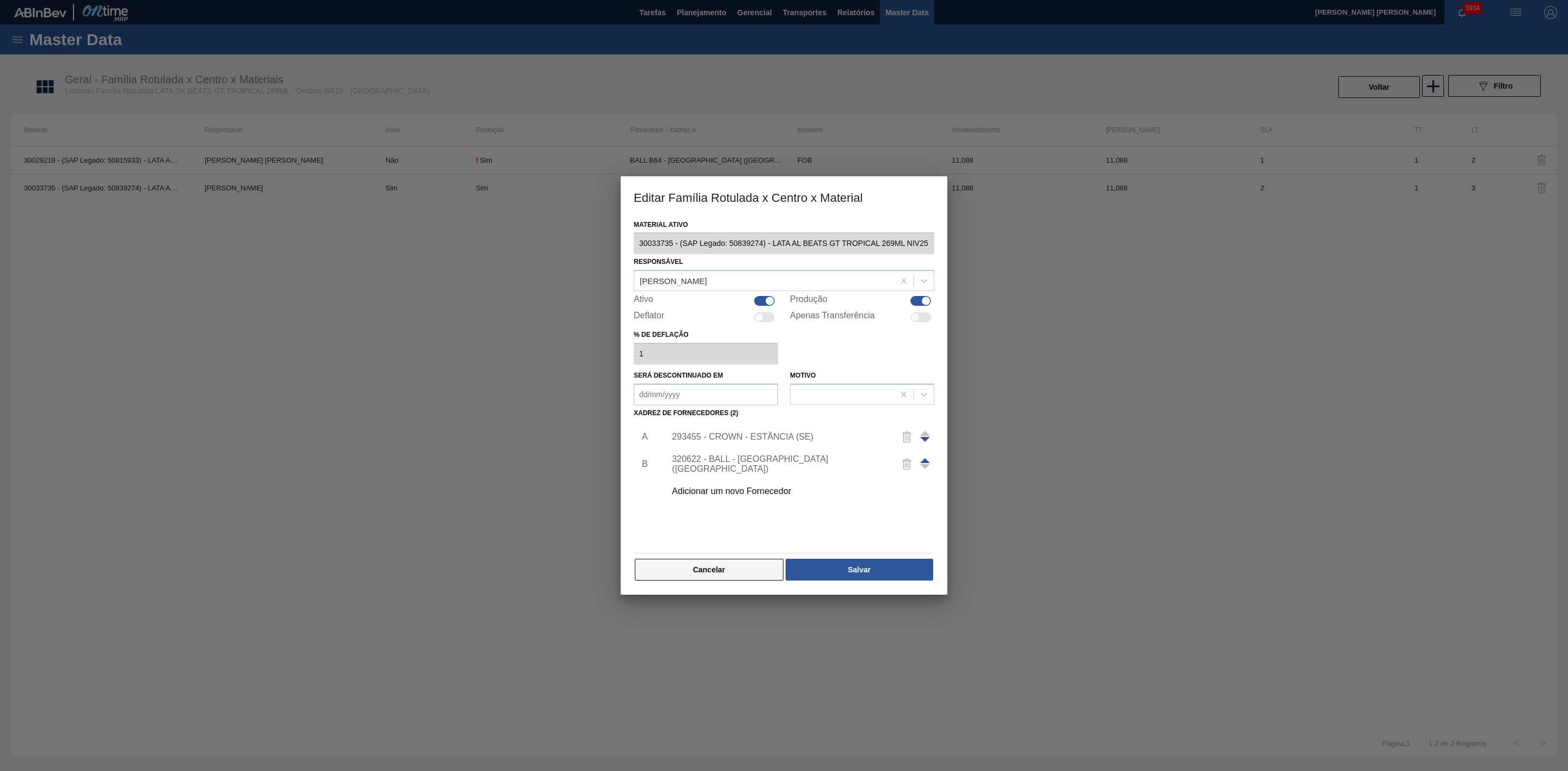
click at [713, 567] on button "Cancelar" at bounding box center [708, 569] width 148 height 22
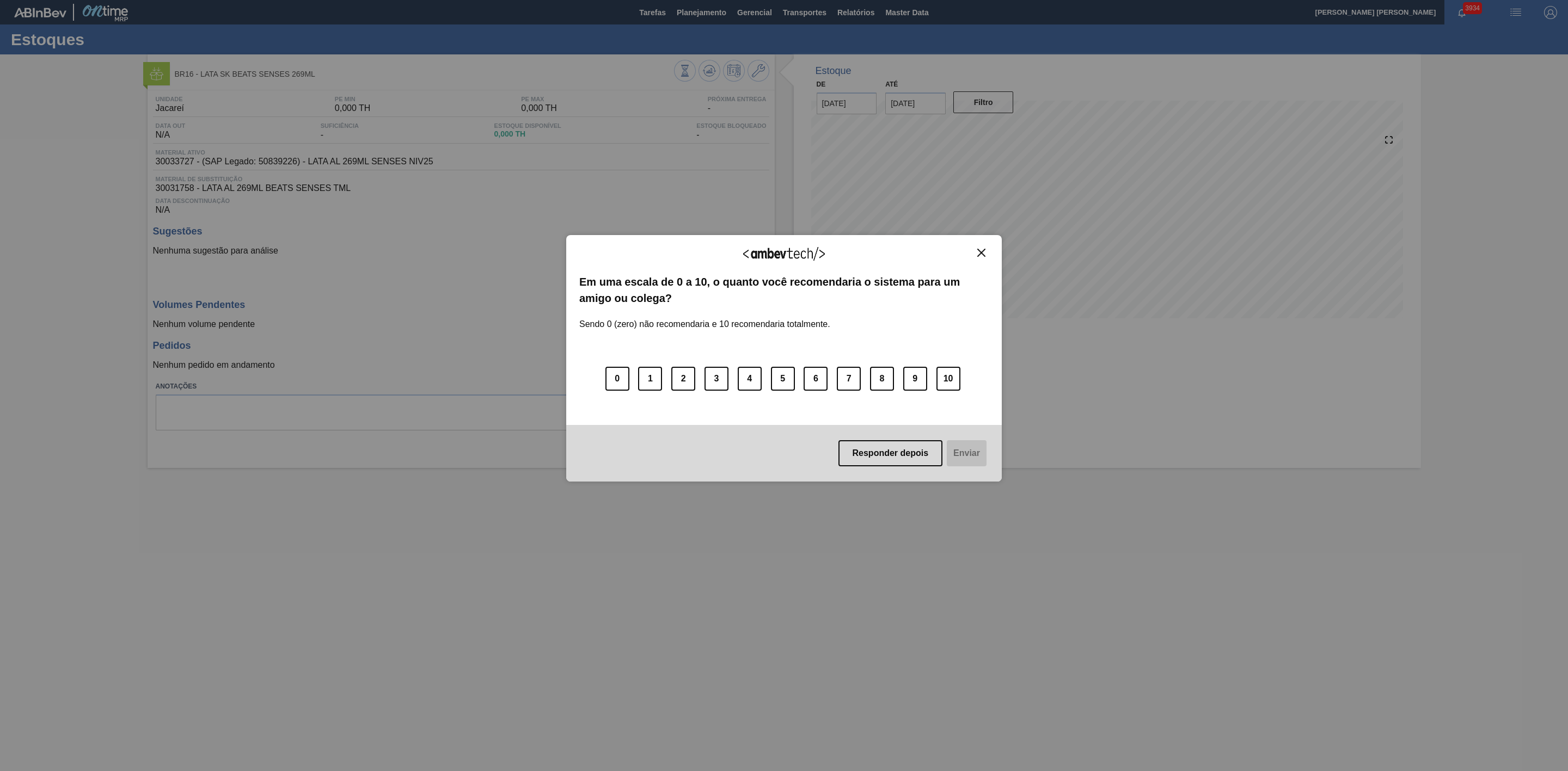
click at [983, 252] on img "Close" at bounding box center [981, 252] width 8 height 8
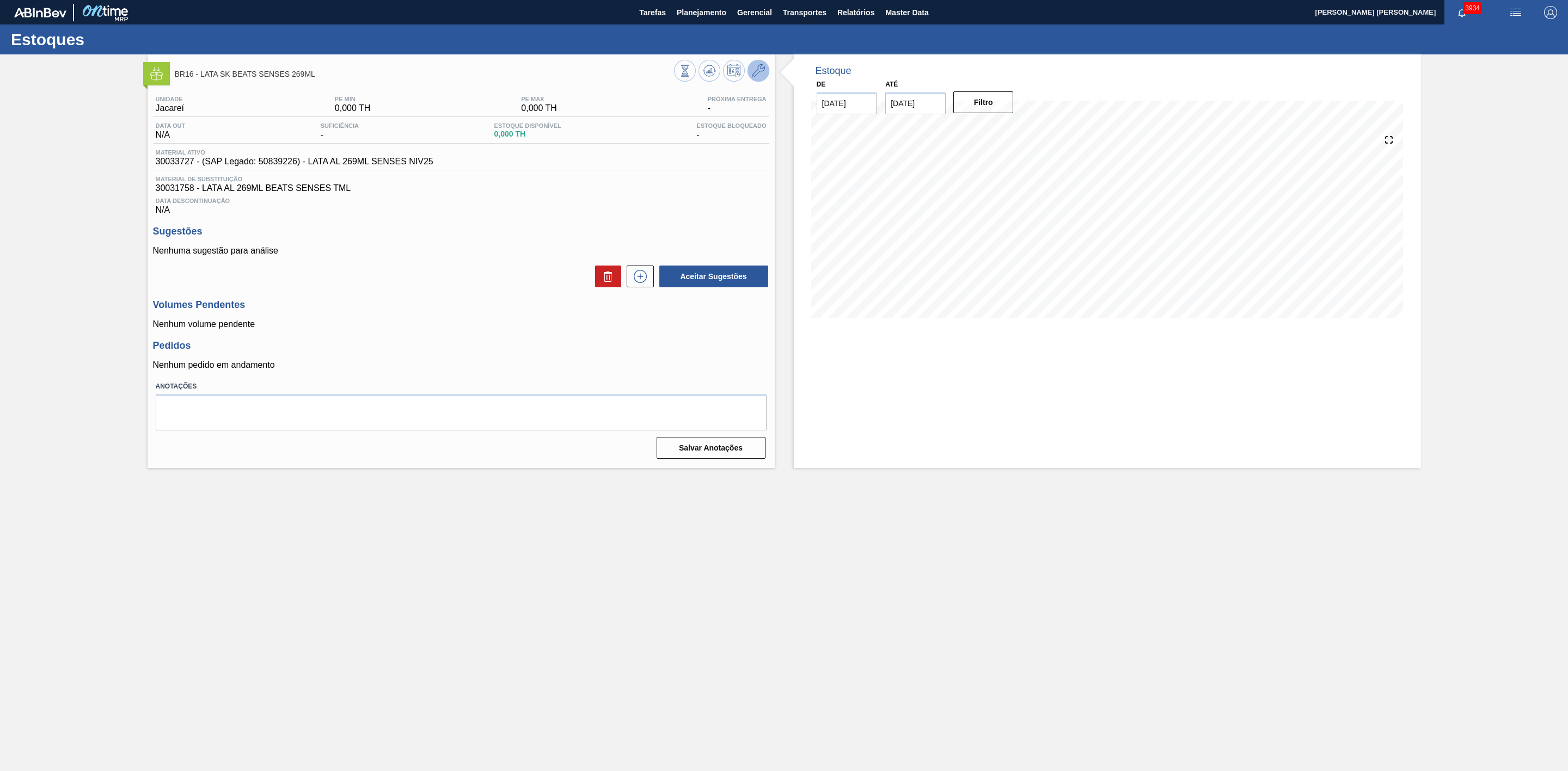
click at [760, 79] on button at bounding box center [757, 70] width 22 height 22
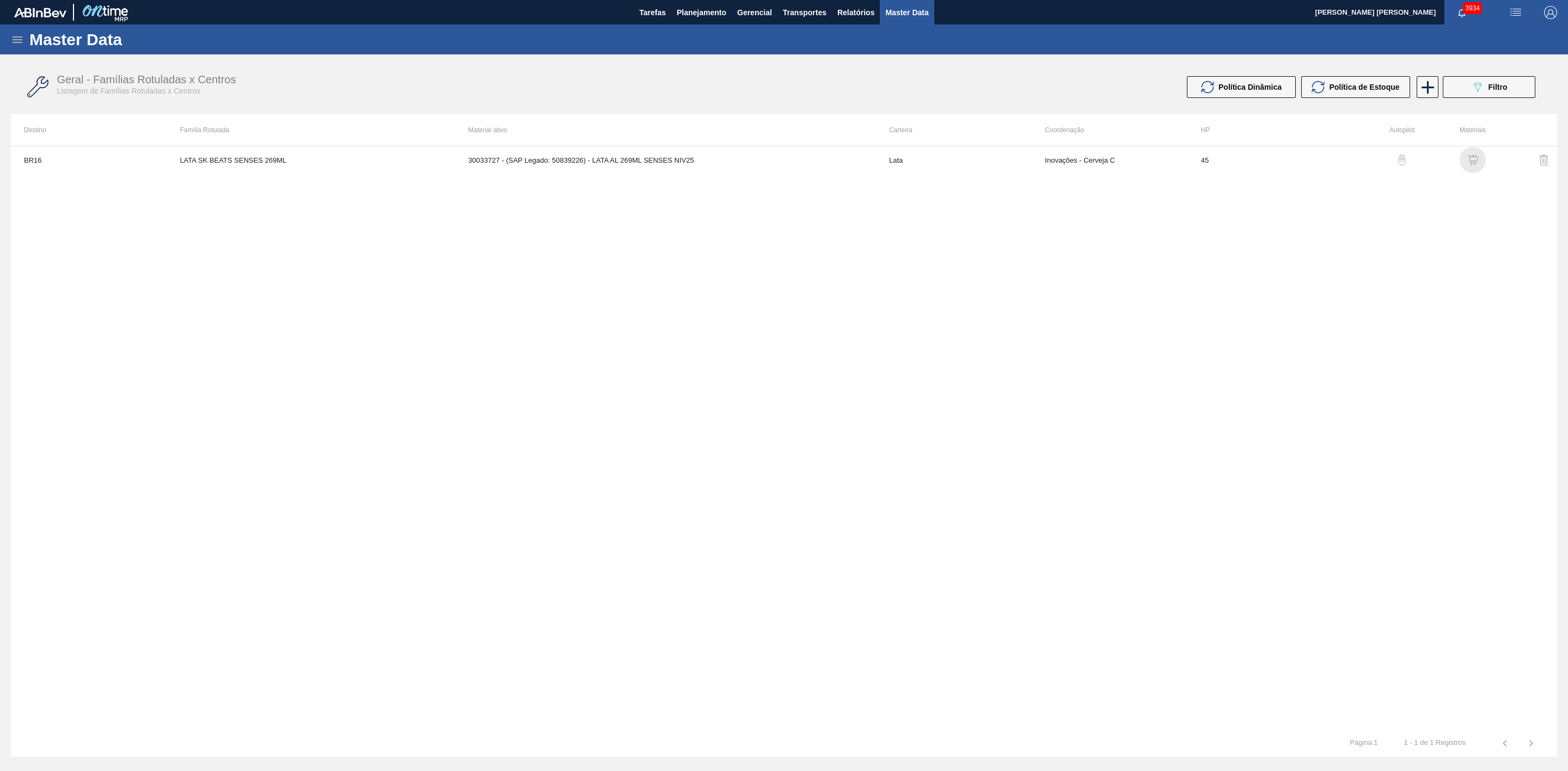
click at [1471, 161] on img "button" at bounding box center [1472, 160] width 11 height 11
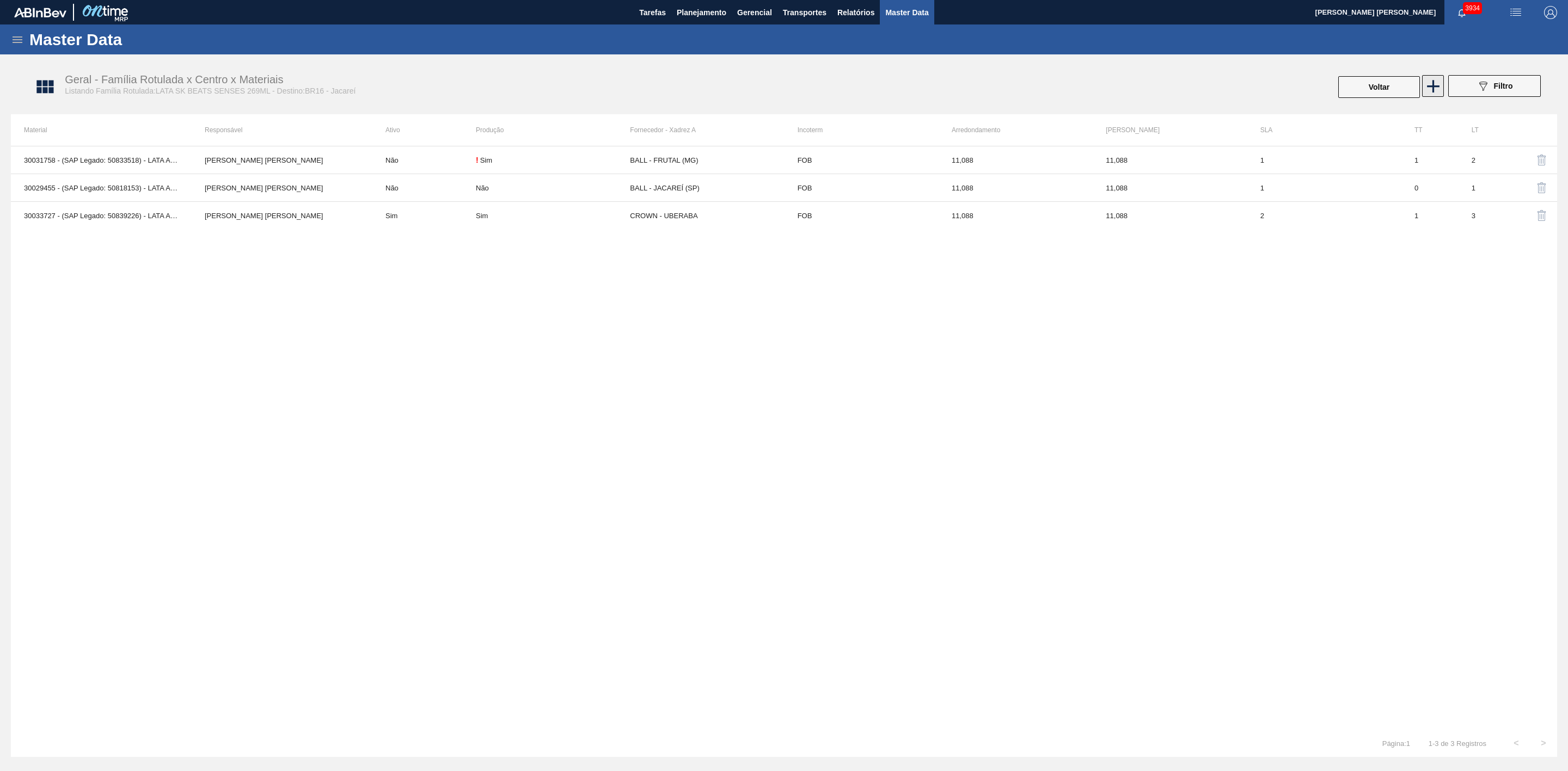
click at [1436, 83] on icon at bounding box center [1433, 86] width 22 height 22
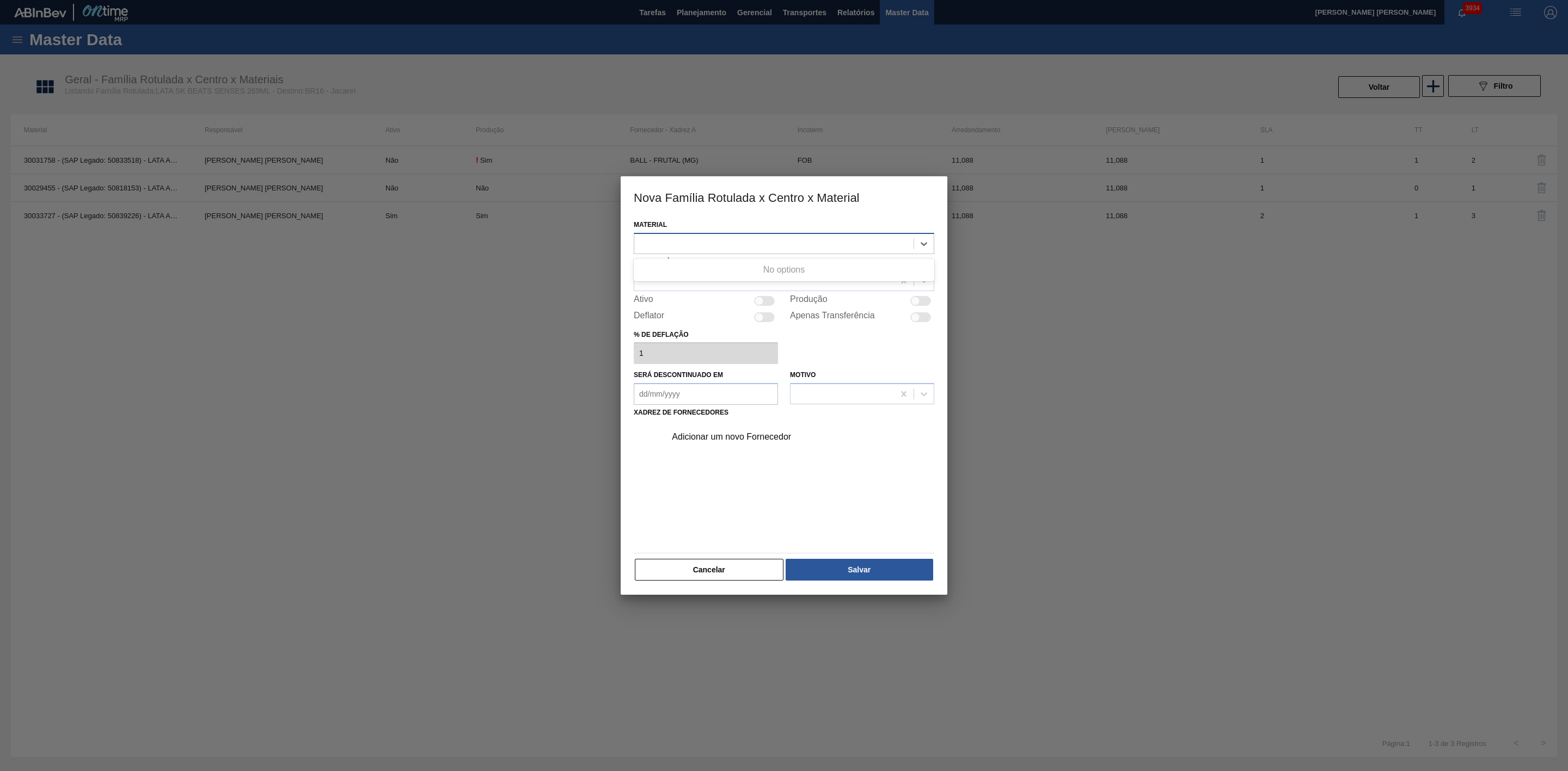
click at [768, 242] on div at bounding box center [774, 243] width 280 height 16
click at [767, 242] on div at bounding box center [774, 243] width 280 height 16
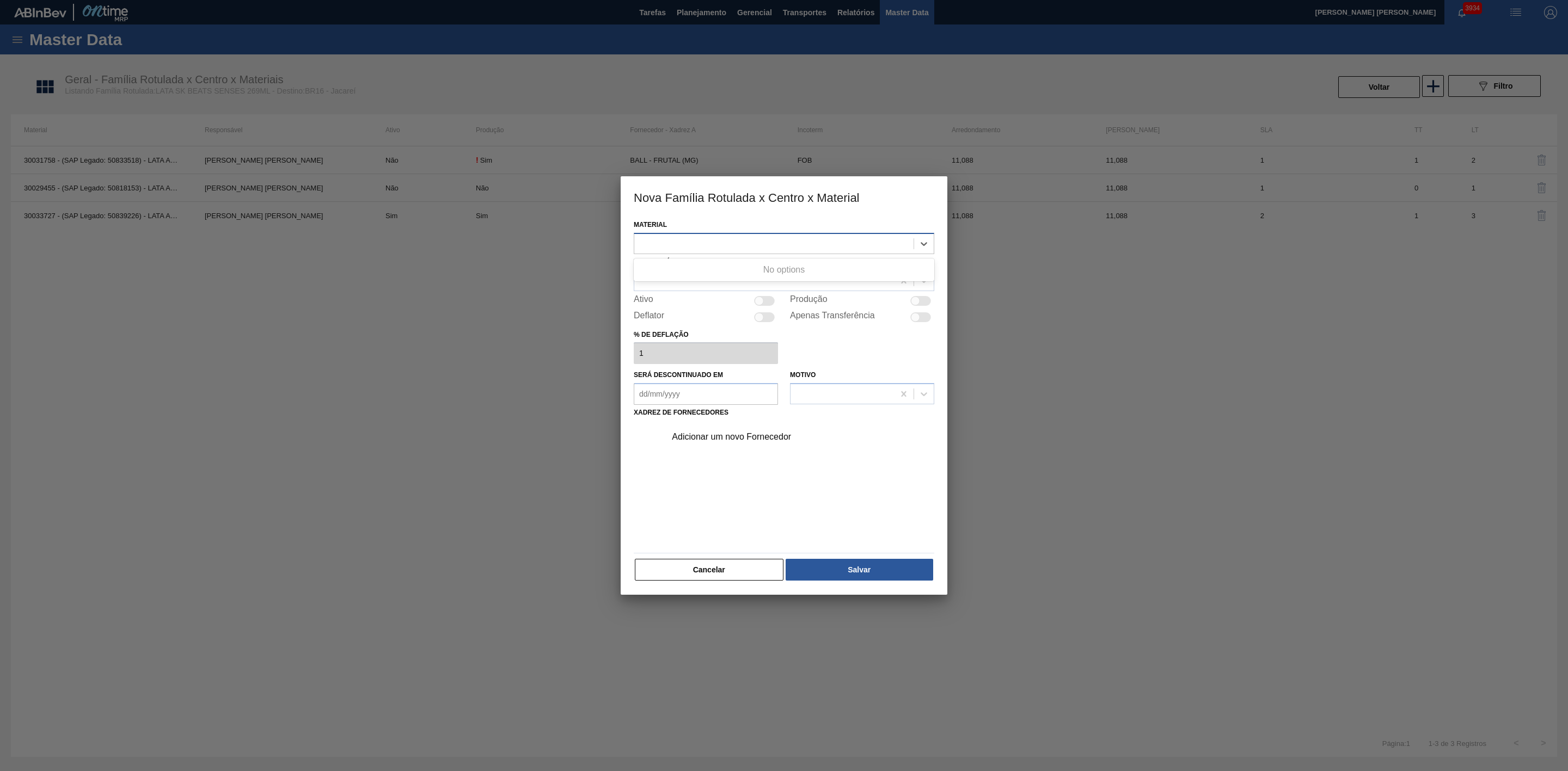
click at [767, 242] on div at bounding box center [774, 243] width 280 height 16
click at [738, 570] on button "Cancelar" at bounding box center [708, 569] width 148 height 22
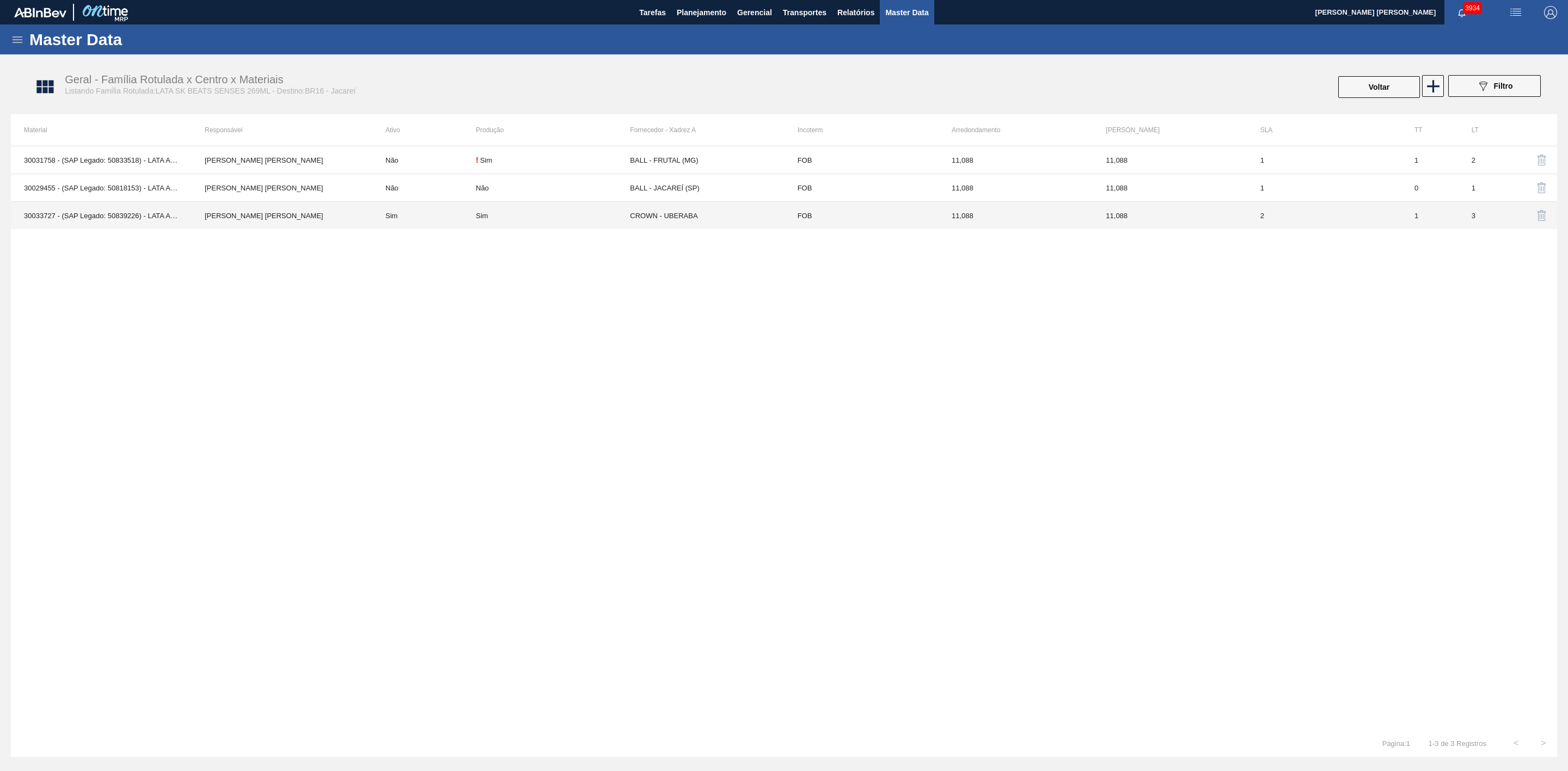
click at [675, 212] on td "CROWN - UBERABA" at bounding box center [707, 216] width 154 height 28
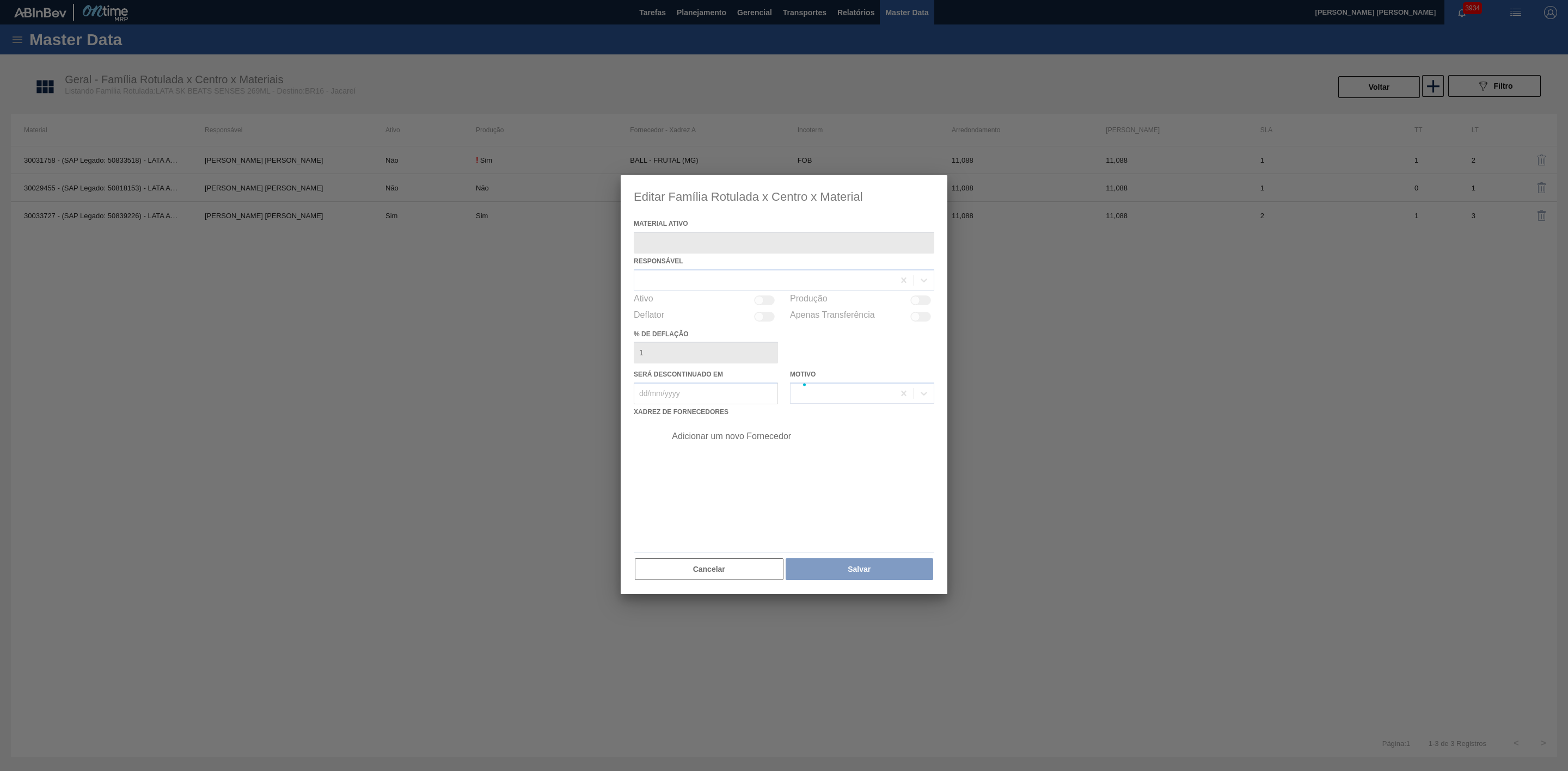
type ativo "30033727 - (SAP Legado: 50839226) - LATA AL 269ML SENSES NIV25"
checkbox input "true"
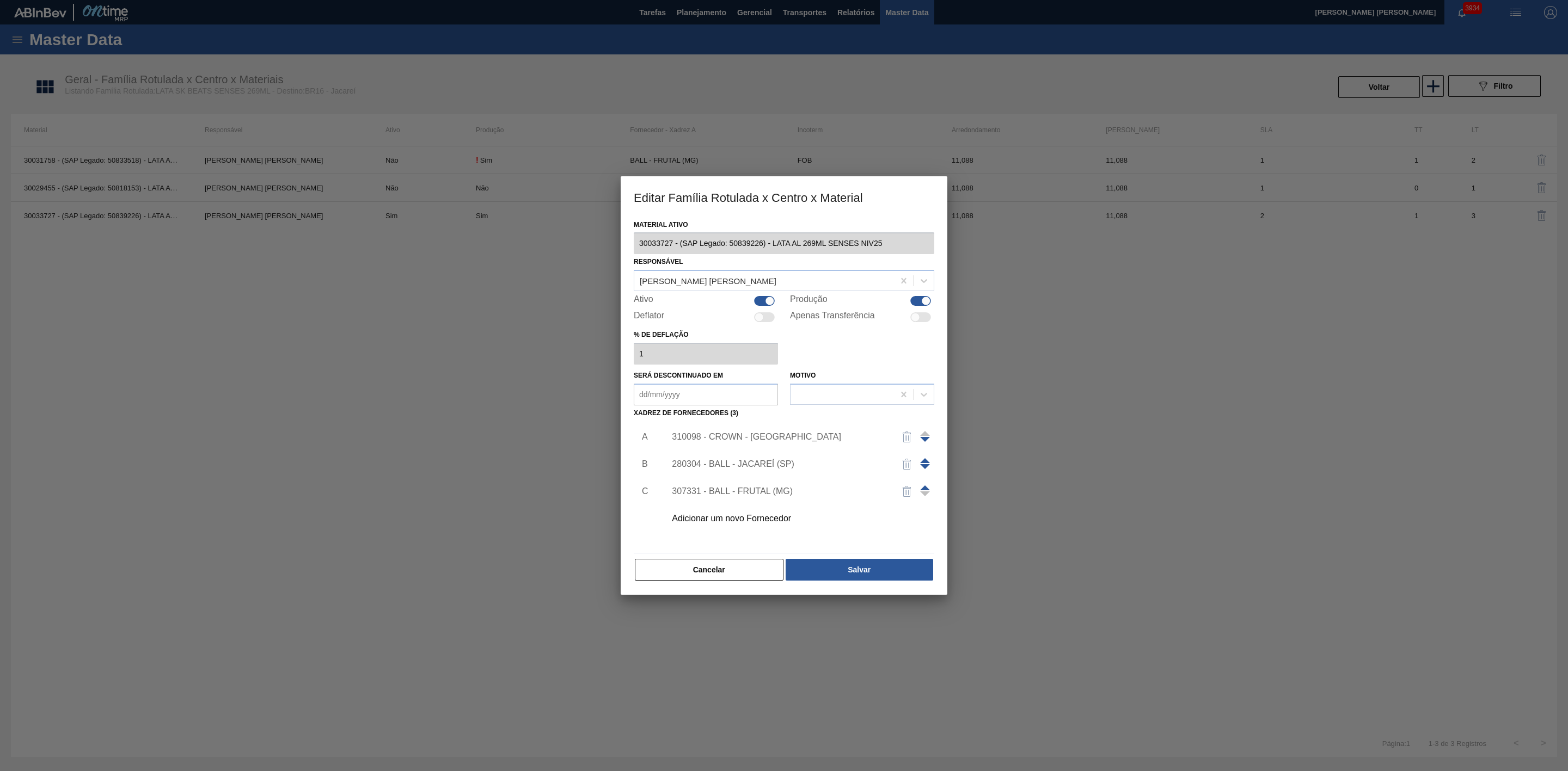
click at [754, 522] on div "Adicionar um novo Fornecedor" at bounding box center [778, 519] width 213 height 9
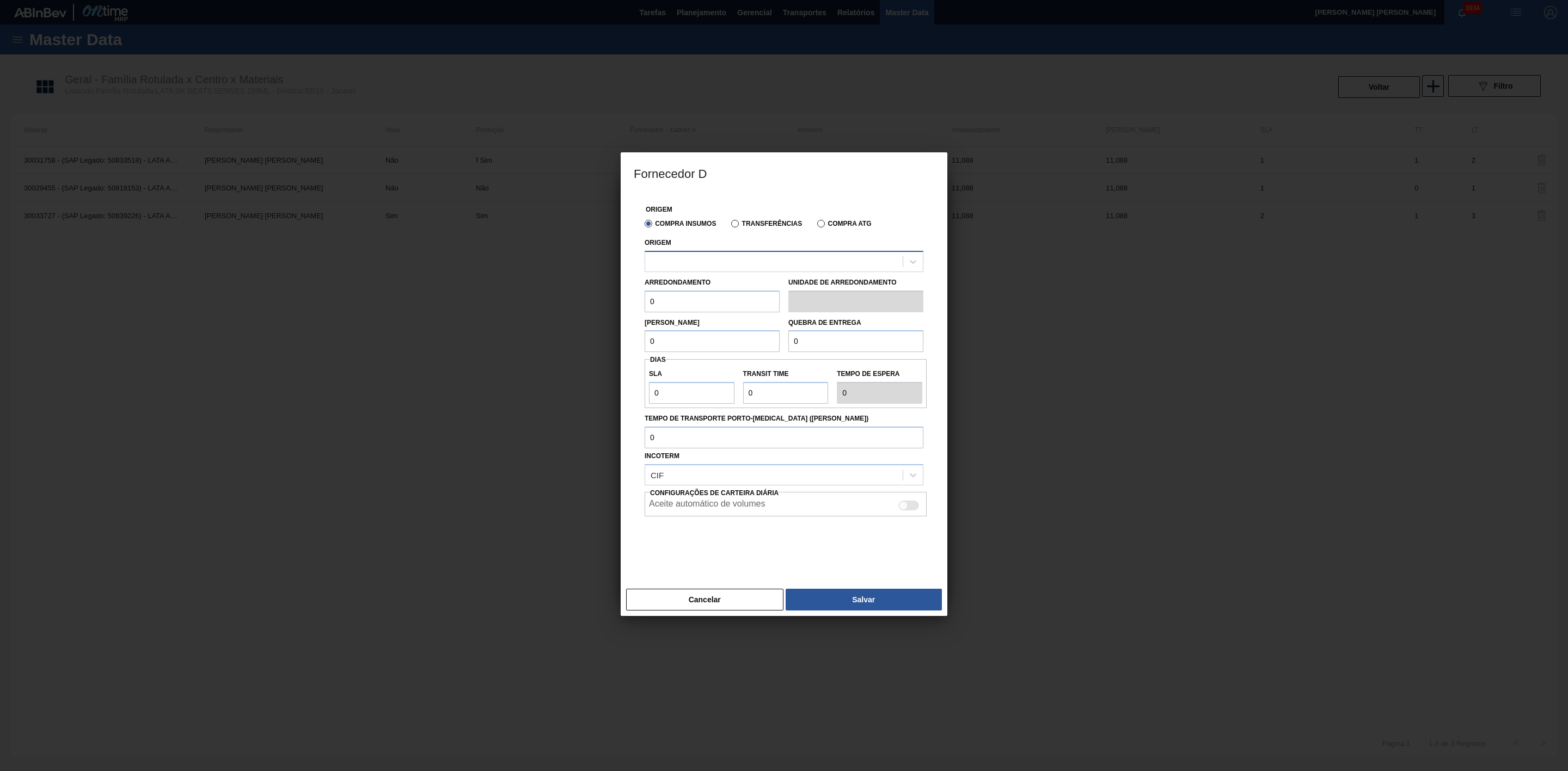
click at [706, 260] on div at bounding box center [773, 261] width 257 height 16
click at [712, 260] on div at bounding box center [773, 261] width 257 height 16
click at [728, 266] on div at bounding box center [773, 261] width 257 height 16
click at [694, 607] on button "Cancelar" at bounding box center [705, 599] width 158 height 22
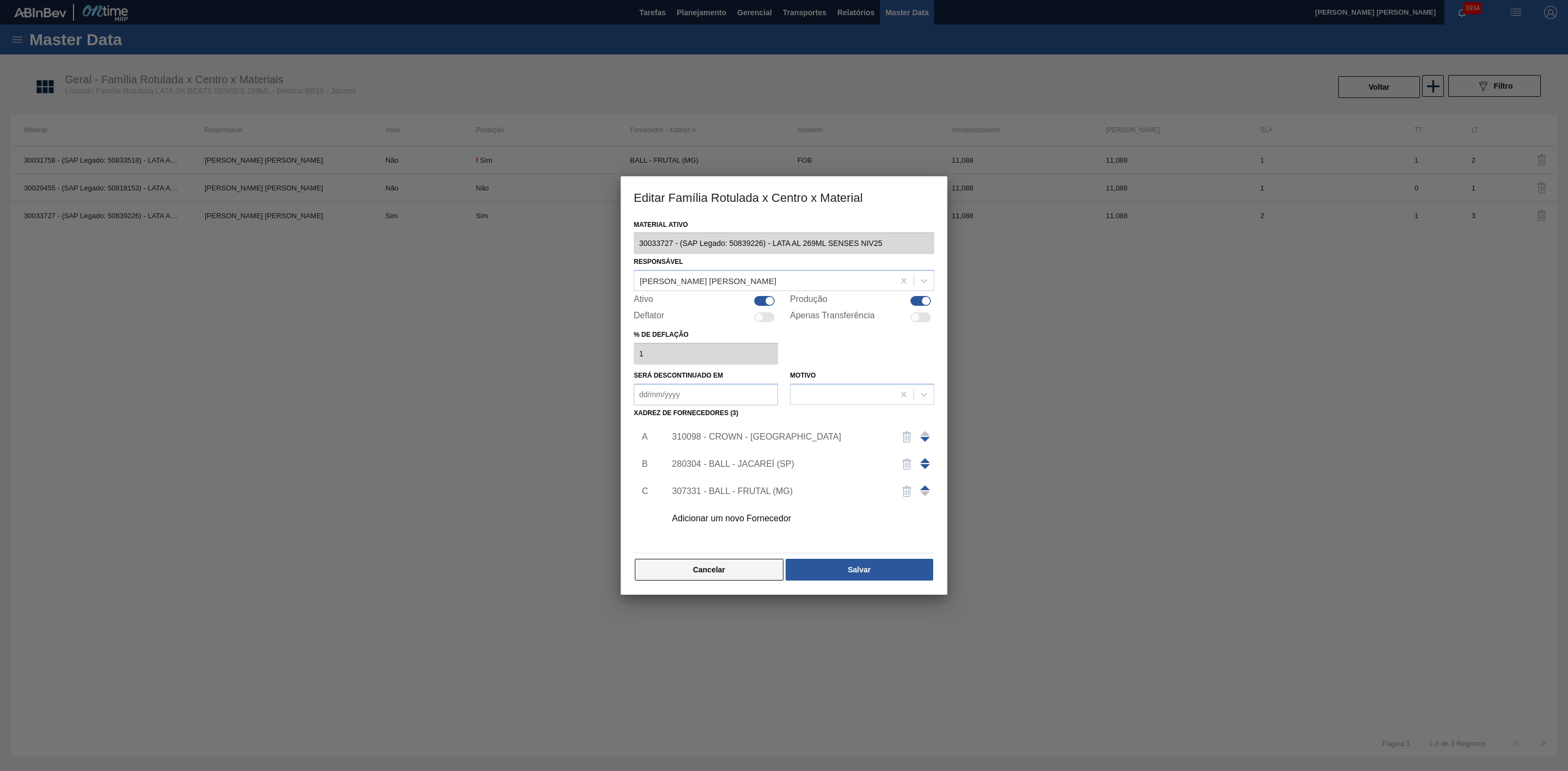
click at [716, 562] on button "Cancelar" at bounding box center [708, 569] width 148 height 22
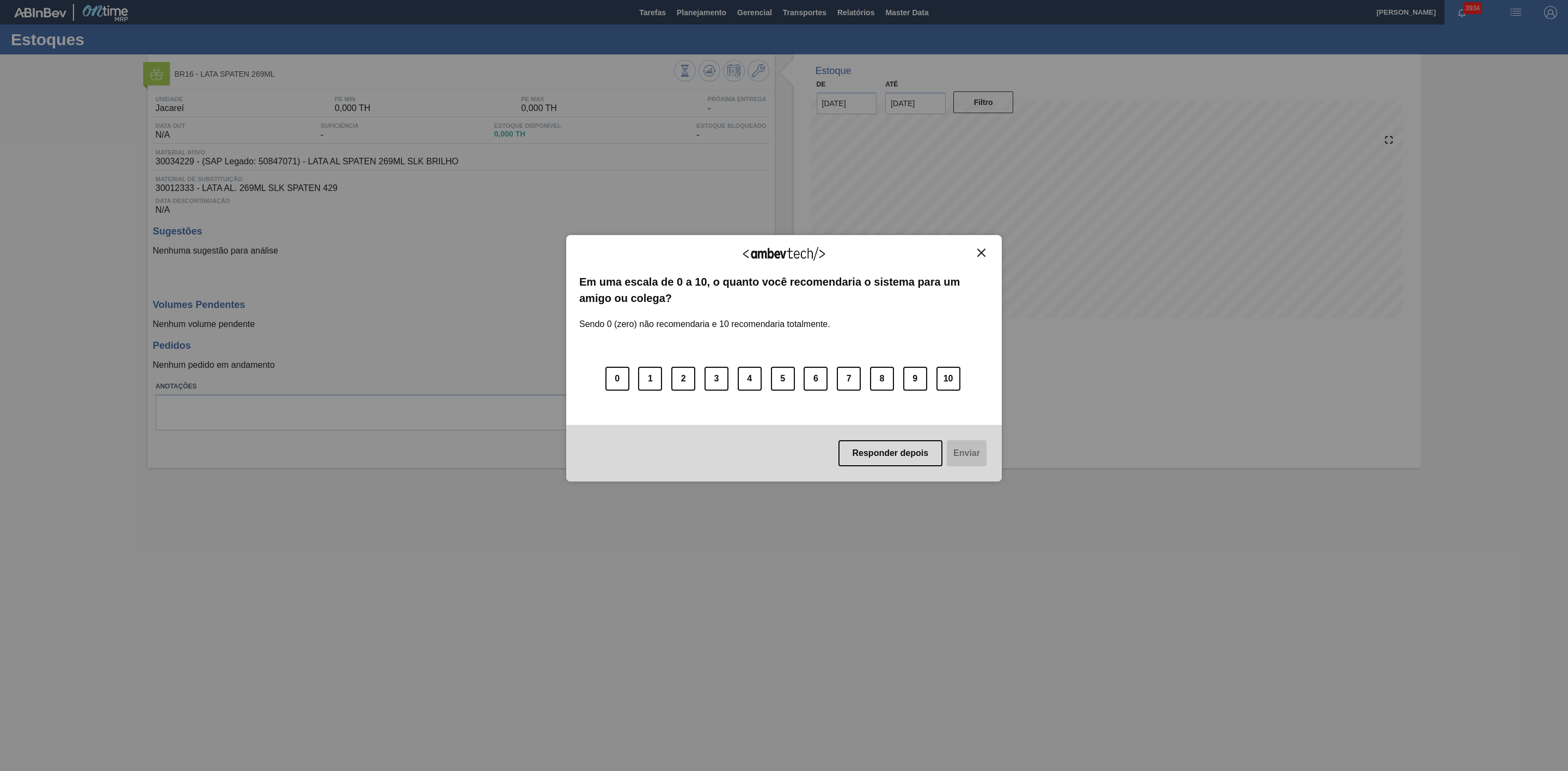
click at [982, 255] on img "Close" at bounding box center [981, 252] width 8 height 8
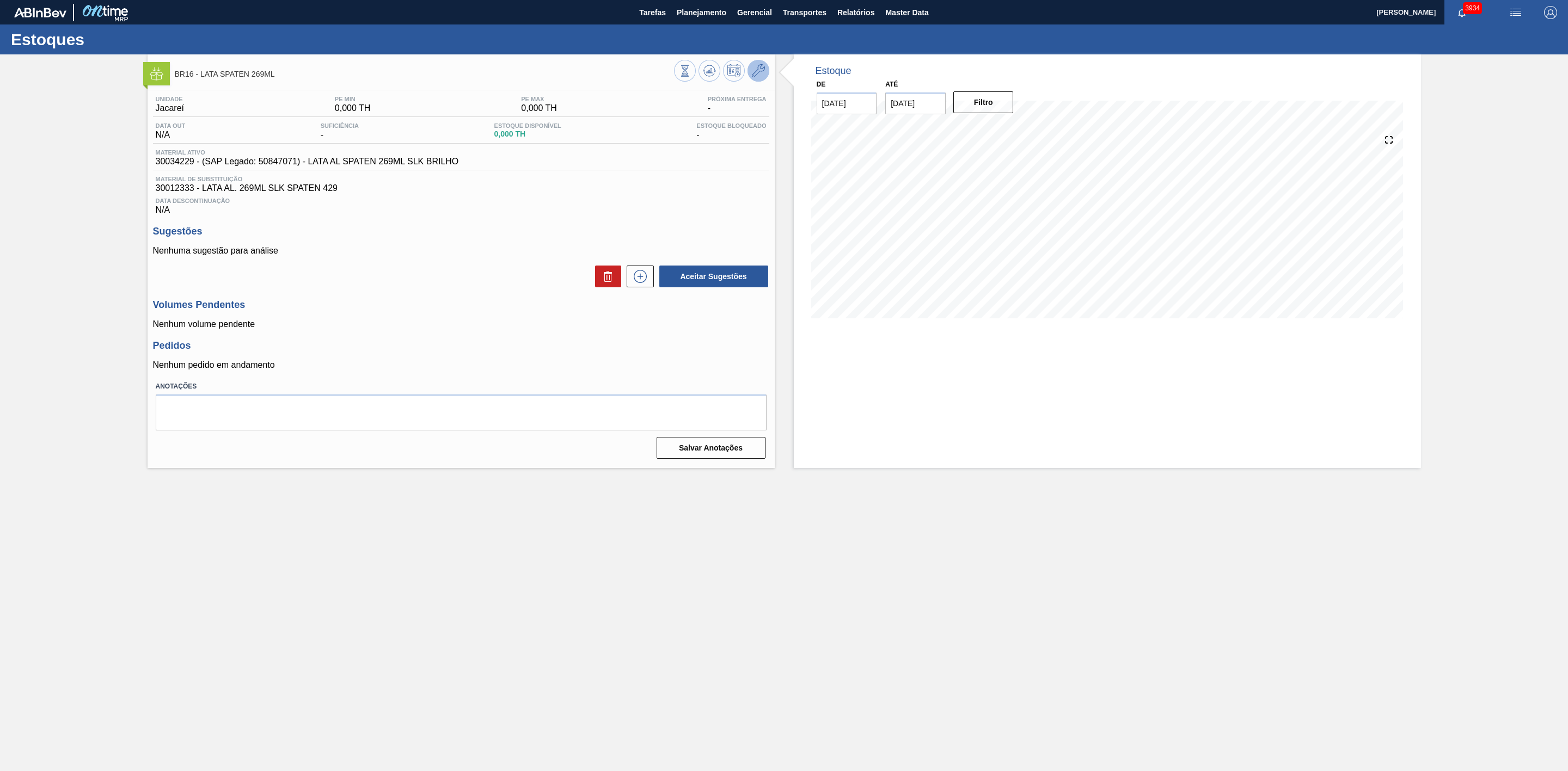
click at [763, 72] on icon at bounding box center [758, 70] width 13 height 13
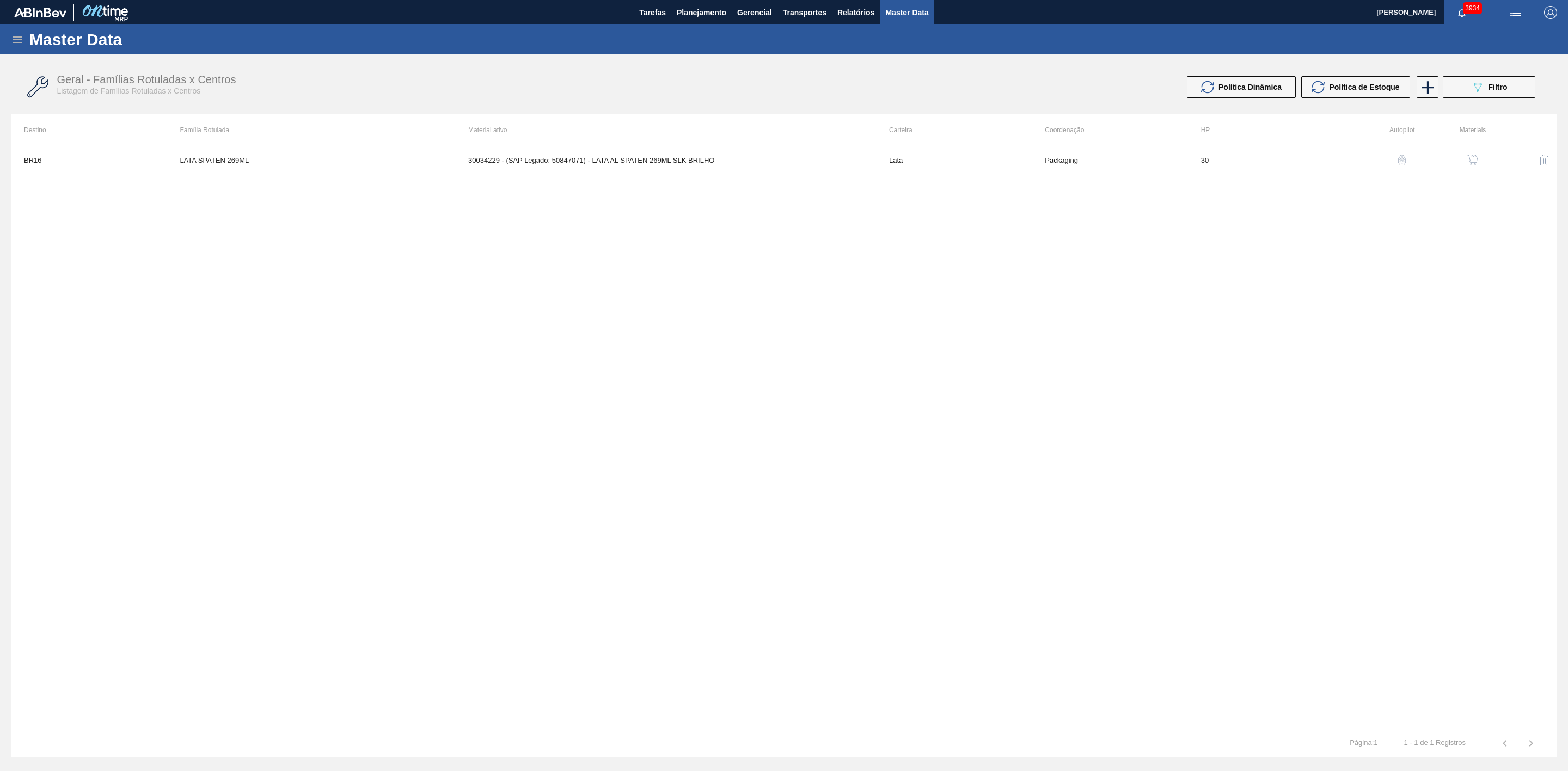
click at [1471, 160] on img "button" at bounding box center [1472, 160] width 11 height 11
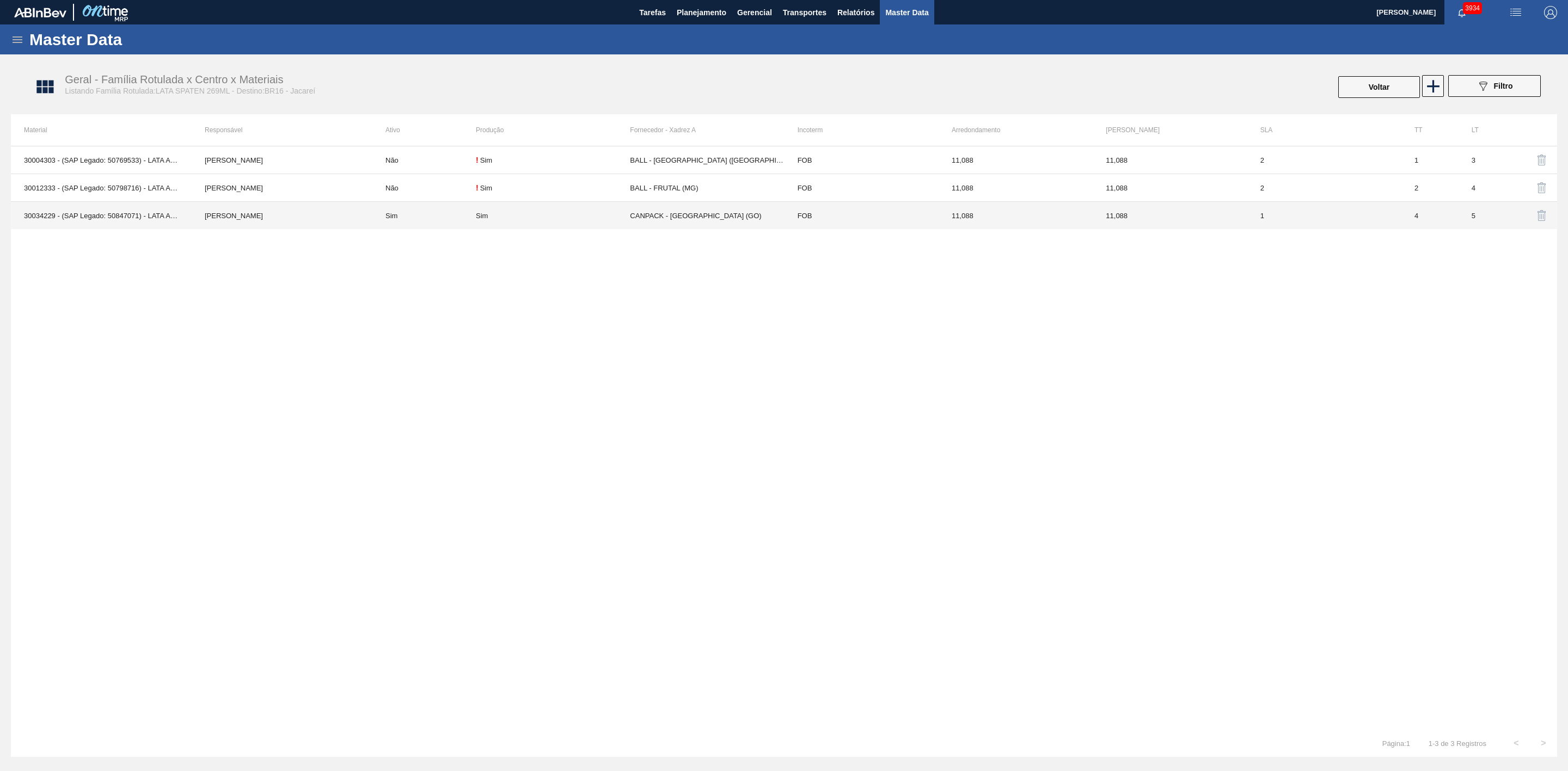
click at [467, 217] on td "Sim" at bounding box center [424, 216] width 103 height 28
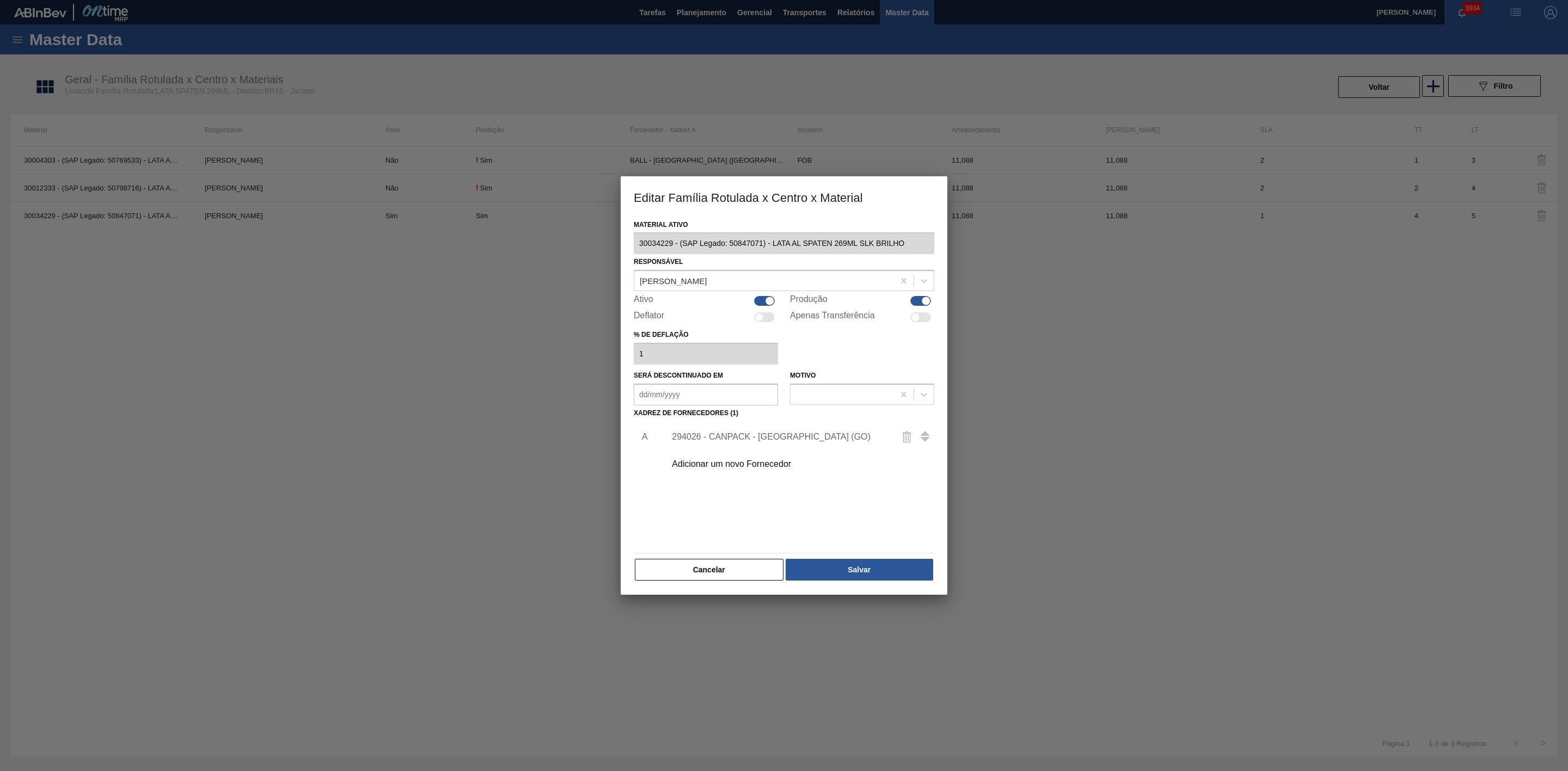
click at [774, 462] on div "Adicionar um novo Fornecedor" at bounding box center [778, 464] width 213 height 9
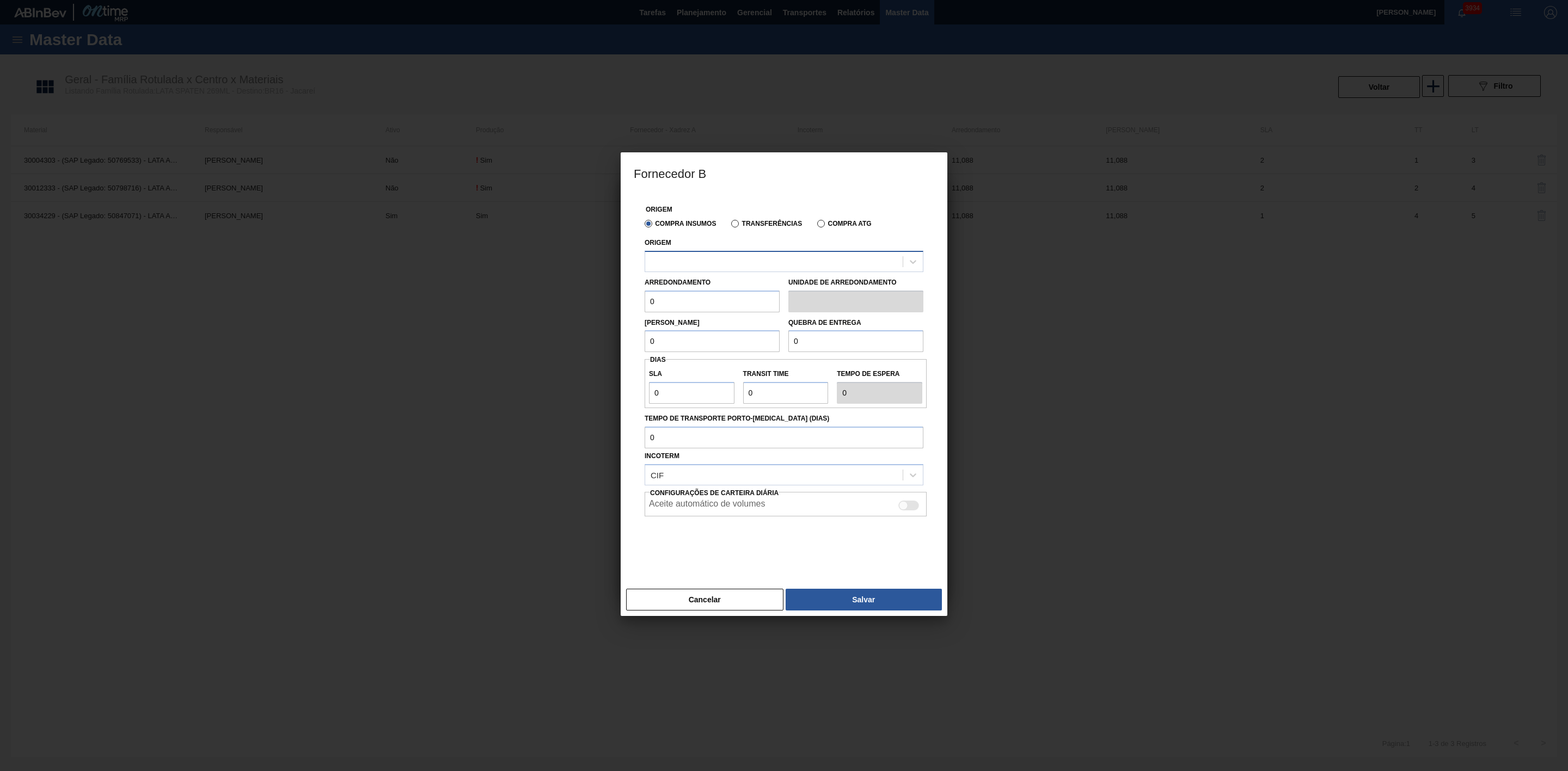
click at [683, 260] on div at bounding box center [773, 261] width 257 height 16
click at [703, 264] on div at bounding box center [773, 261] width 257 height 16
click at [702, 263] on div at bounding box center [773, 261] width 257 height 16
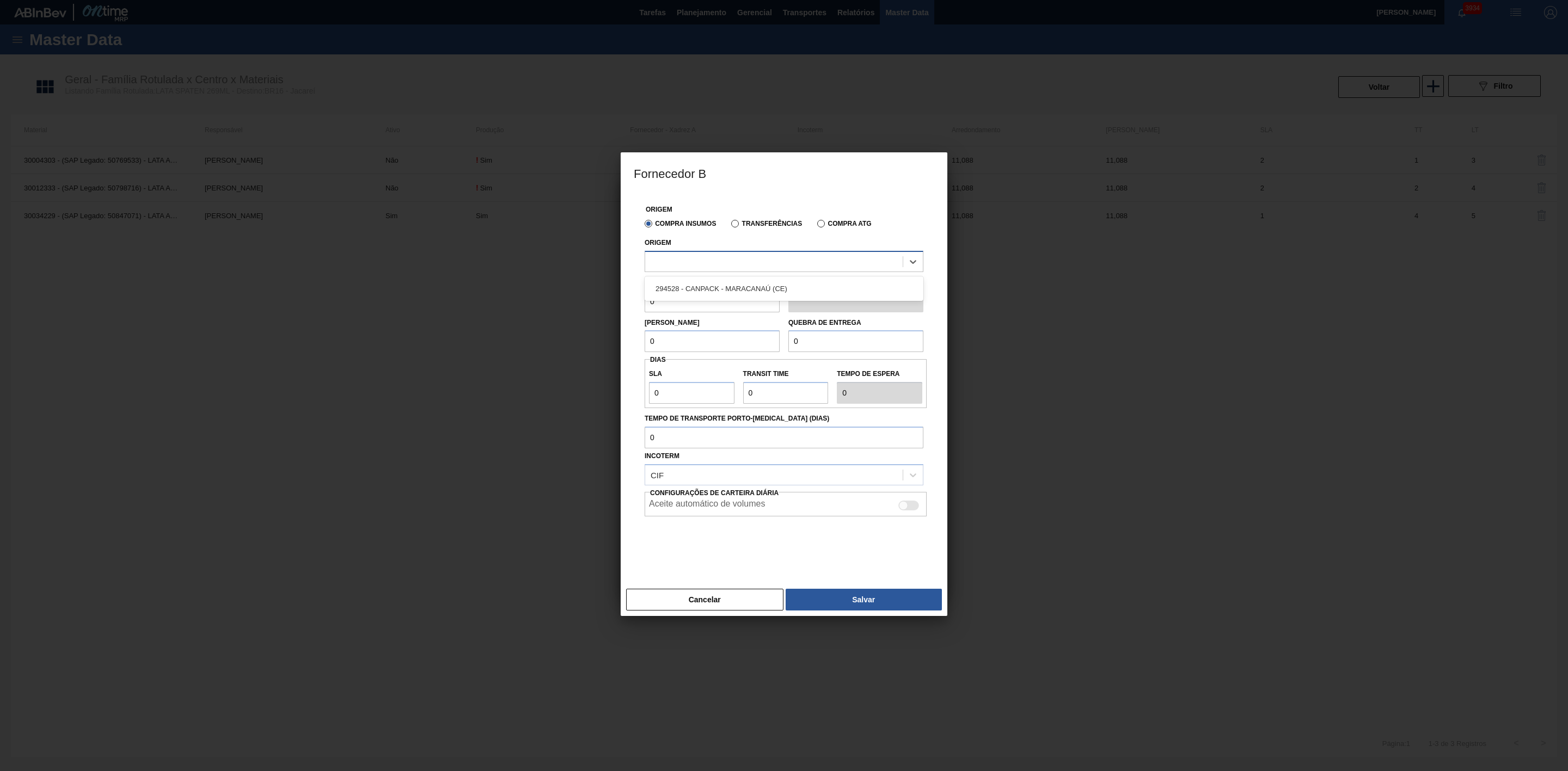
click at [702, 263] on div at bounding box center [773, 261] width 257 height 16
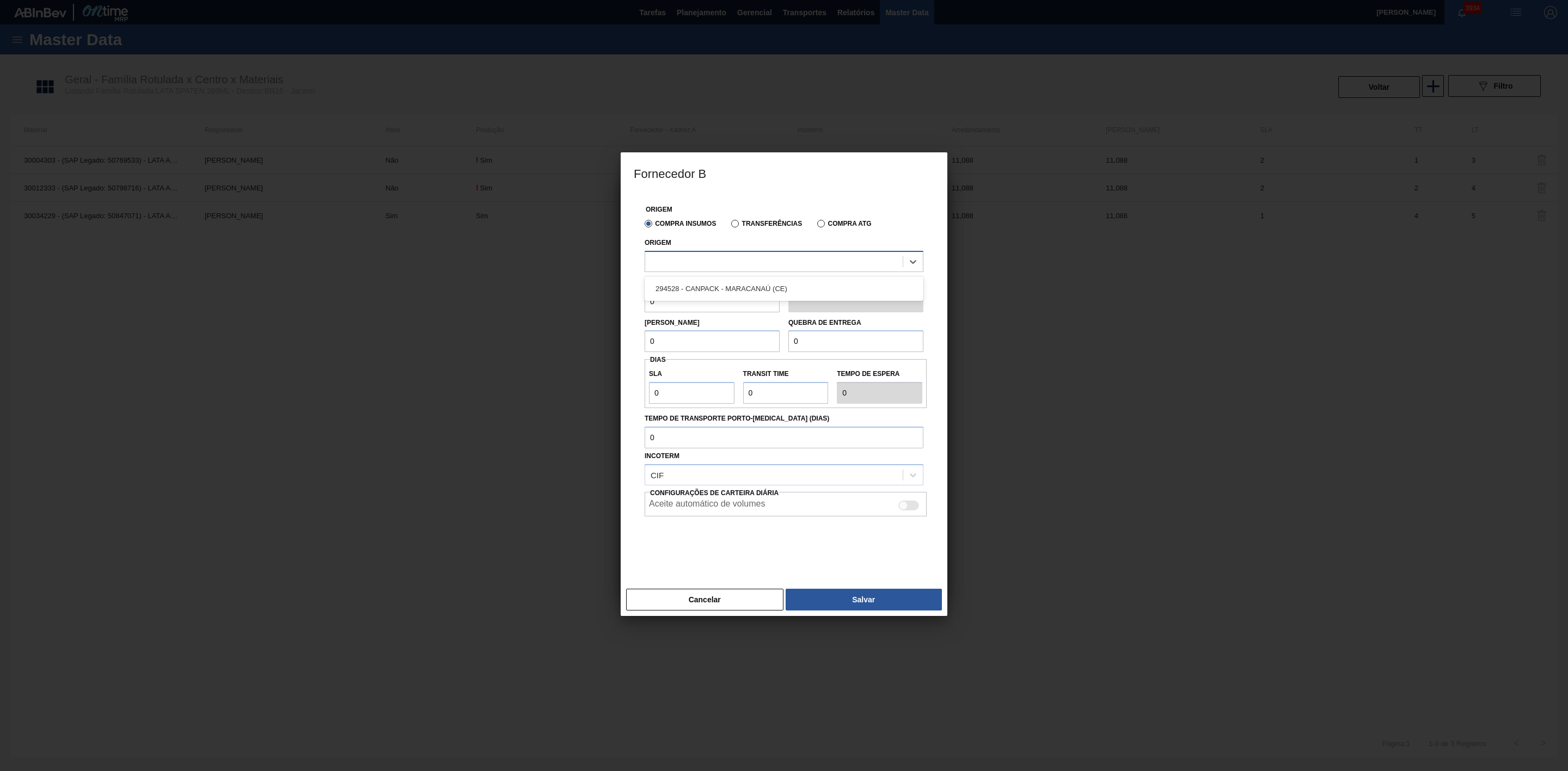
click at [702, 263] on div at bounding box center [773, 261] width 257 height 16
click at [736, 597] on button "Cancelar" at bounding box center [705, 599] width 158 height 22
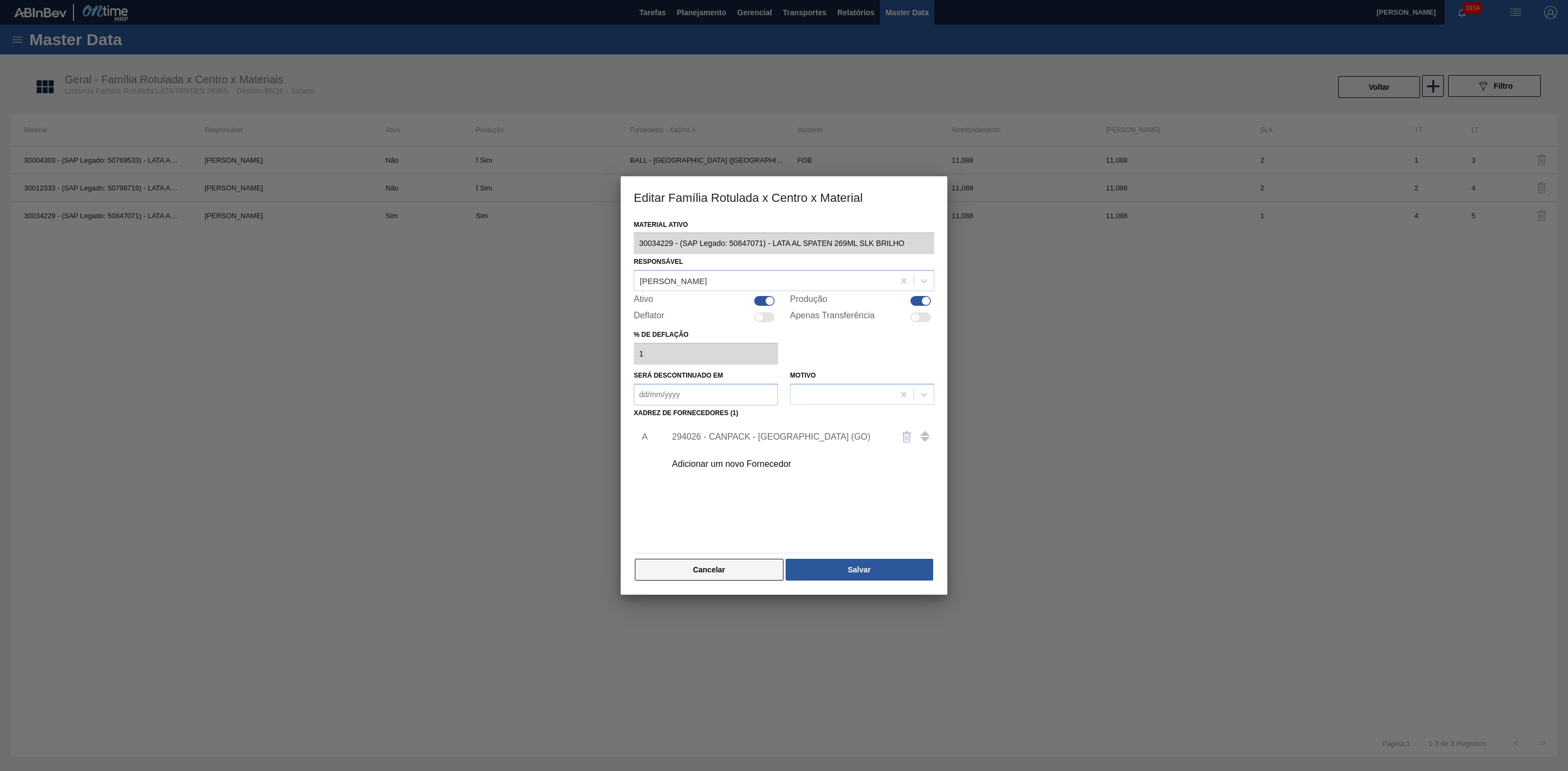
click at [737, 567] on button "Cancelar" at bounding box center [708, 569] width 148 height 22
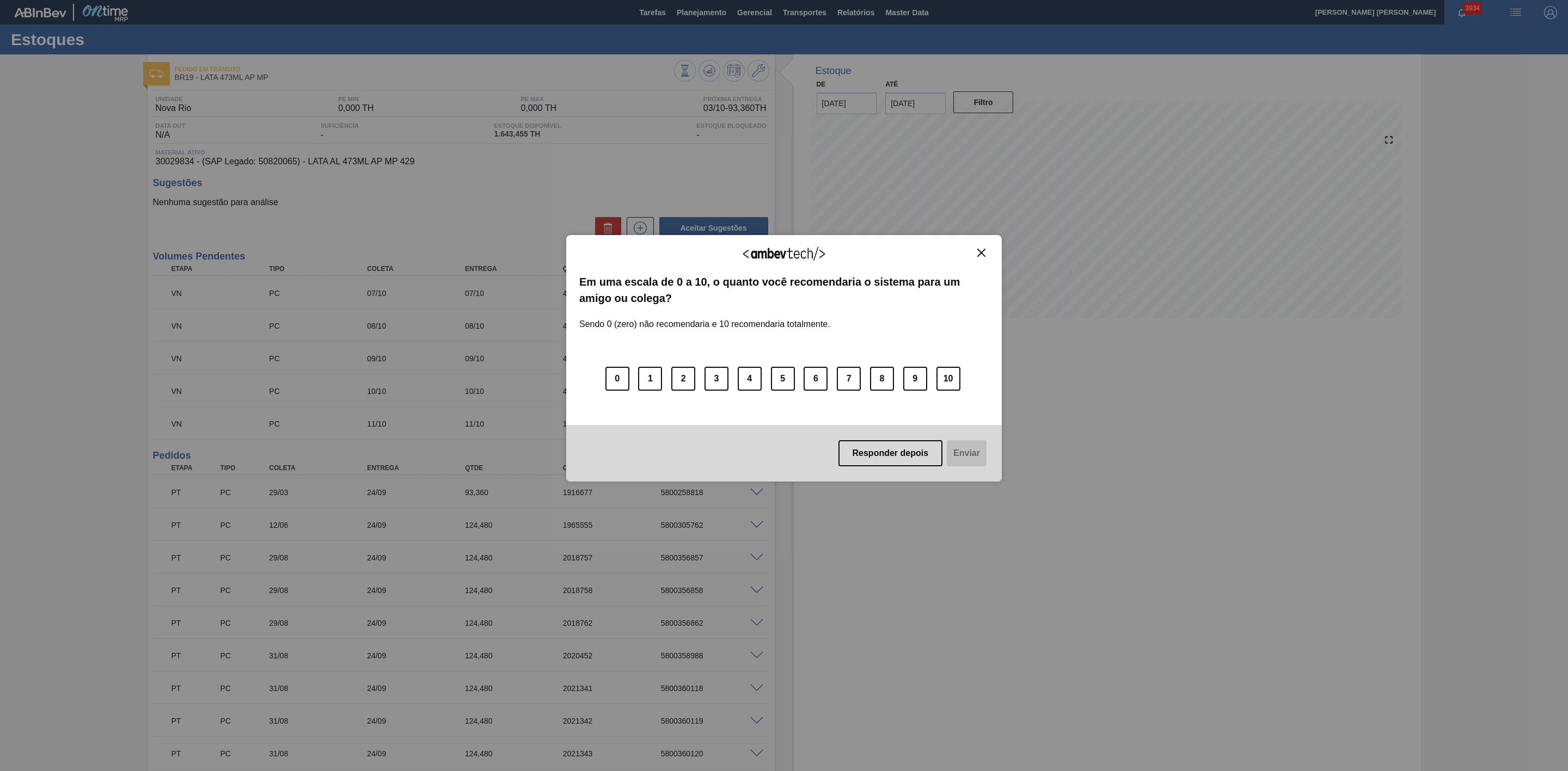
click at [983, 253] on img "Close" at bounding box center [981, 252] width 8 height 8
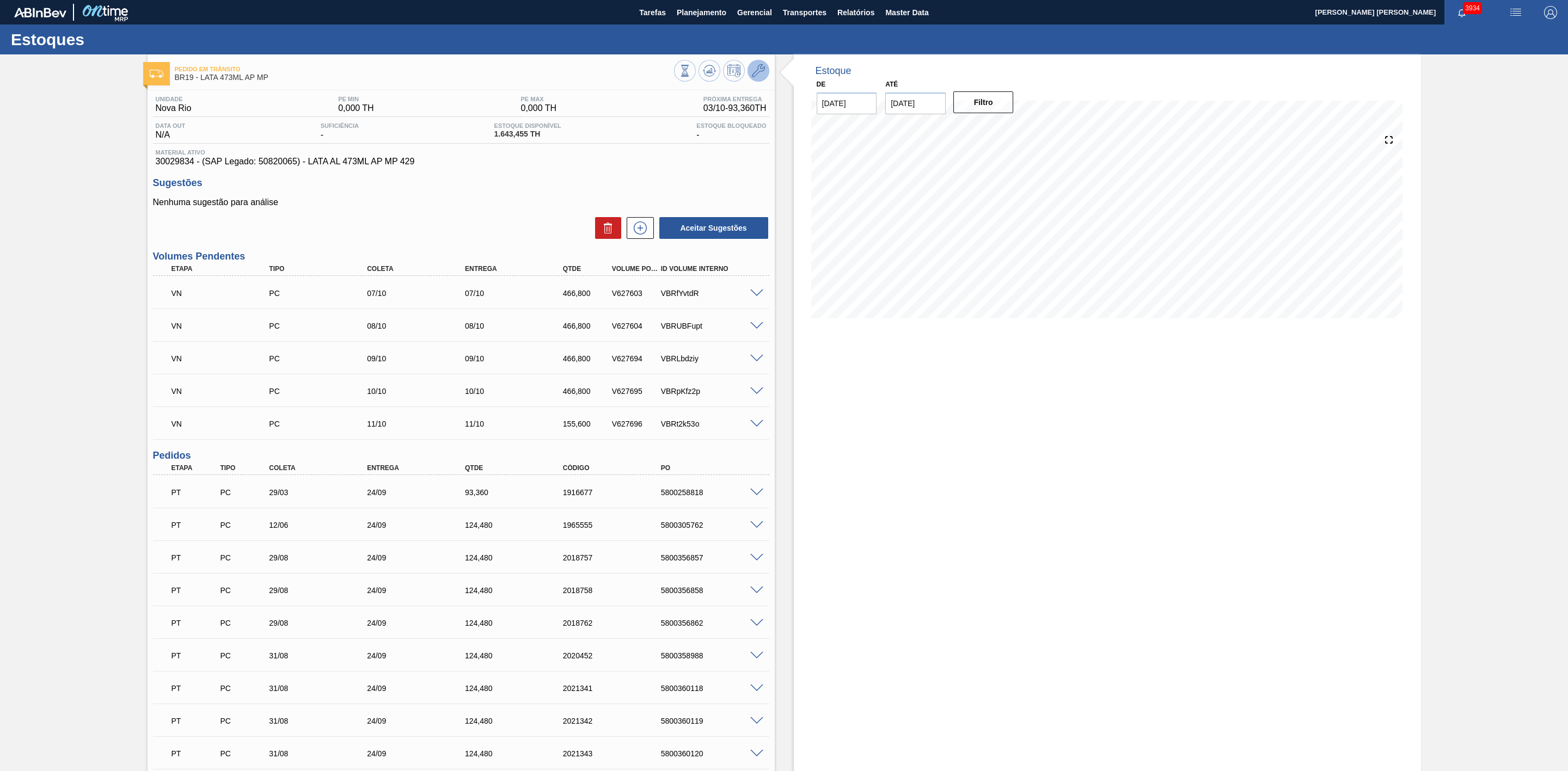
click at [763, 77] on icon at bounding box center [758, 70] width 13 height 13
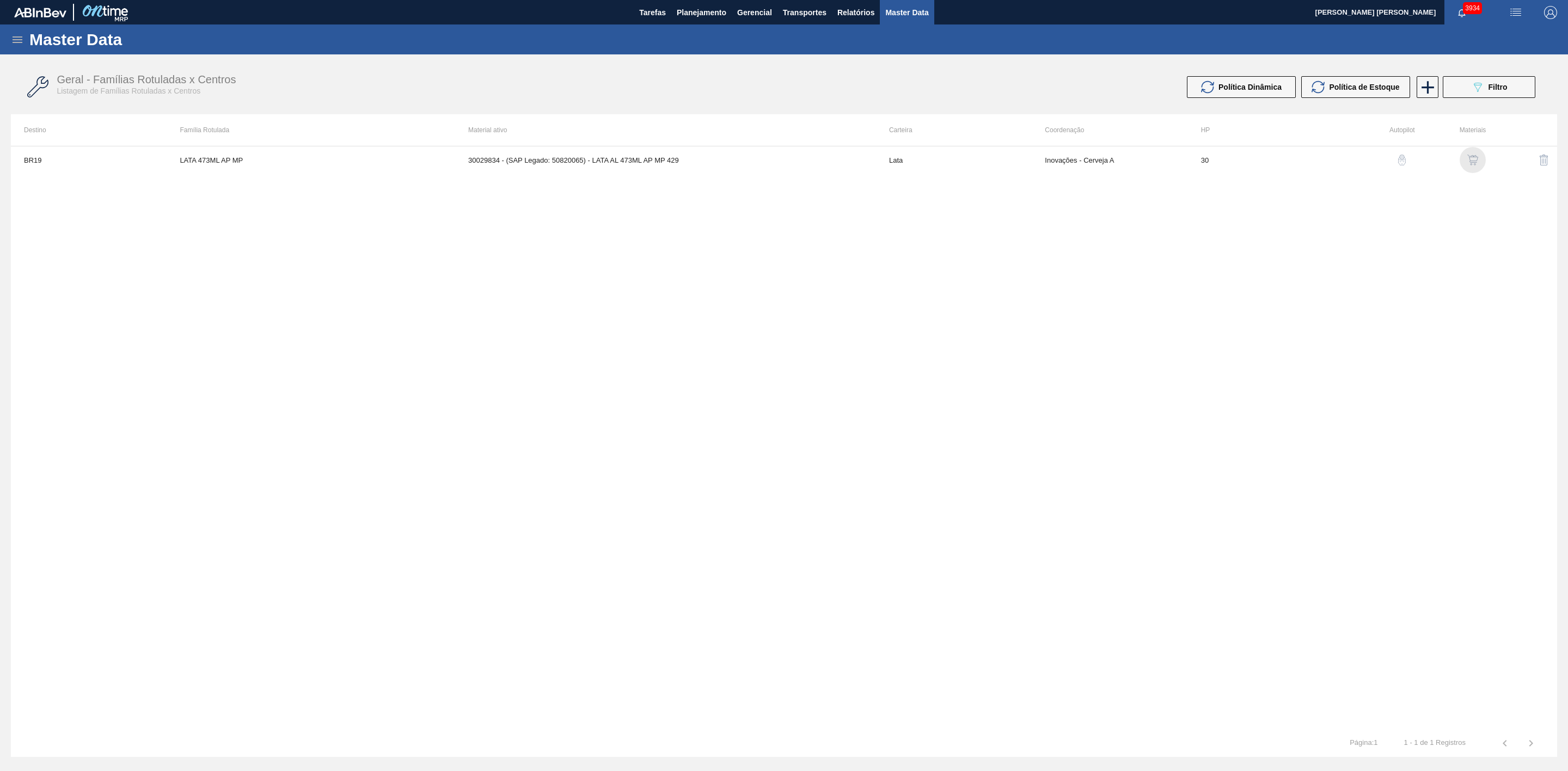
click at [1468, 159] on img "button" at bounding box center [1472, 160] width 11 height 11
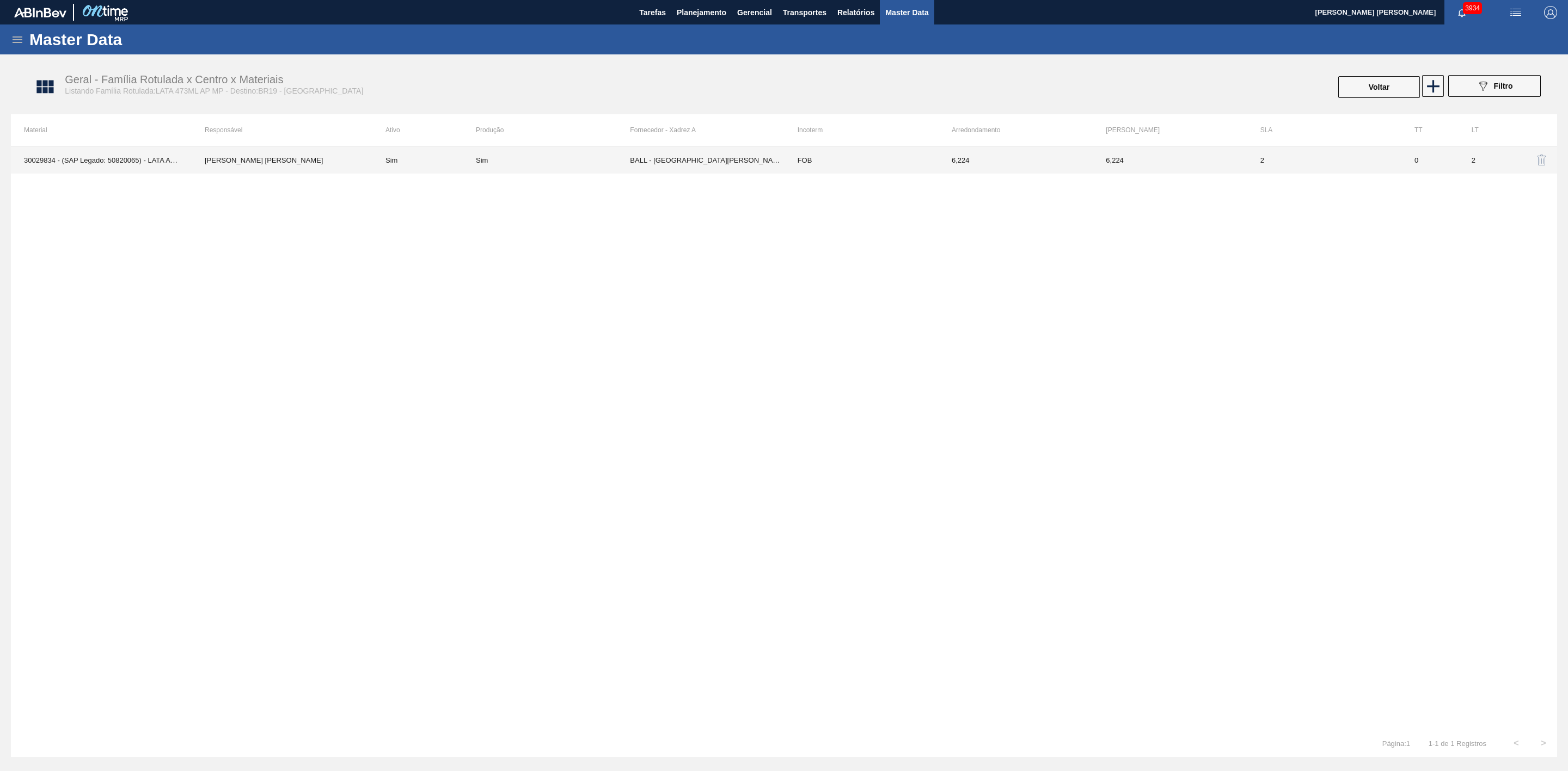
click at [596, 162] on div "Sim" at bounding box center [553, 159] width 154 height 8
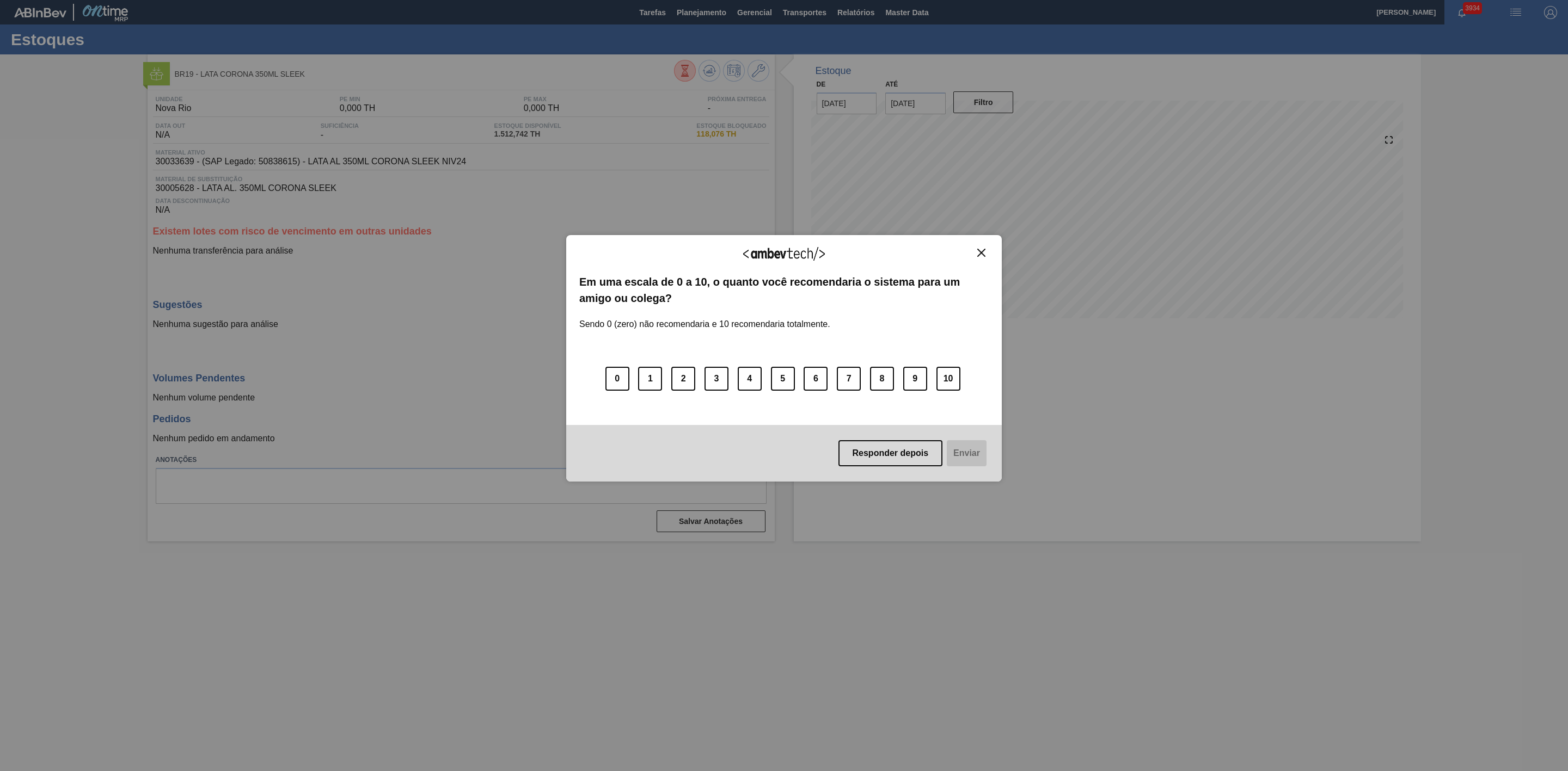
click at [982, 249] on img "Close" at bounding box center [981, 252] width 8 height 8
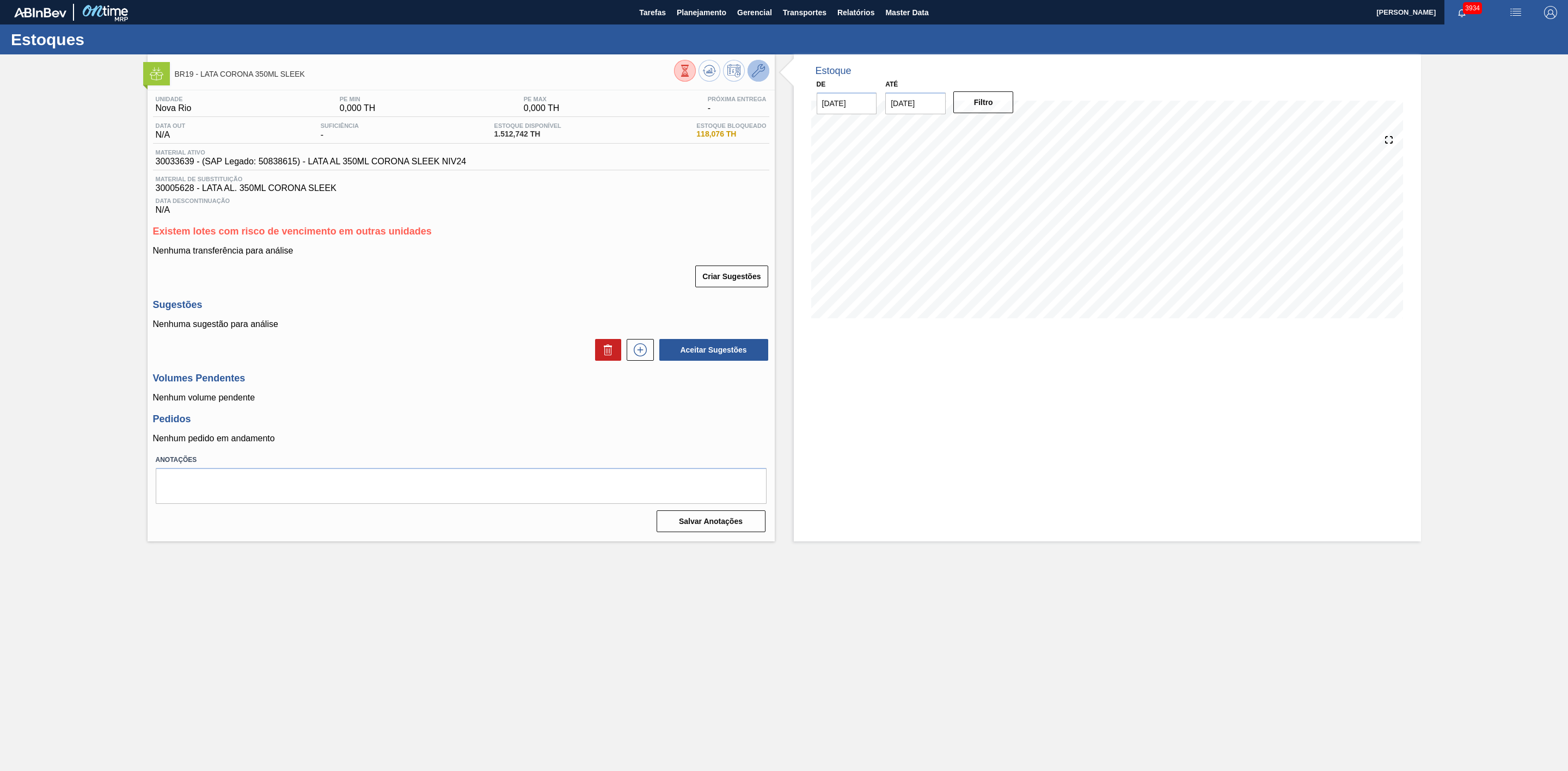
click at [756, 72] on icon at bounding box center [758, 70] width 13 height 13
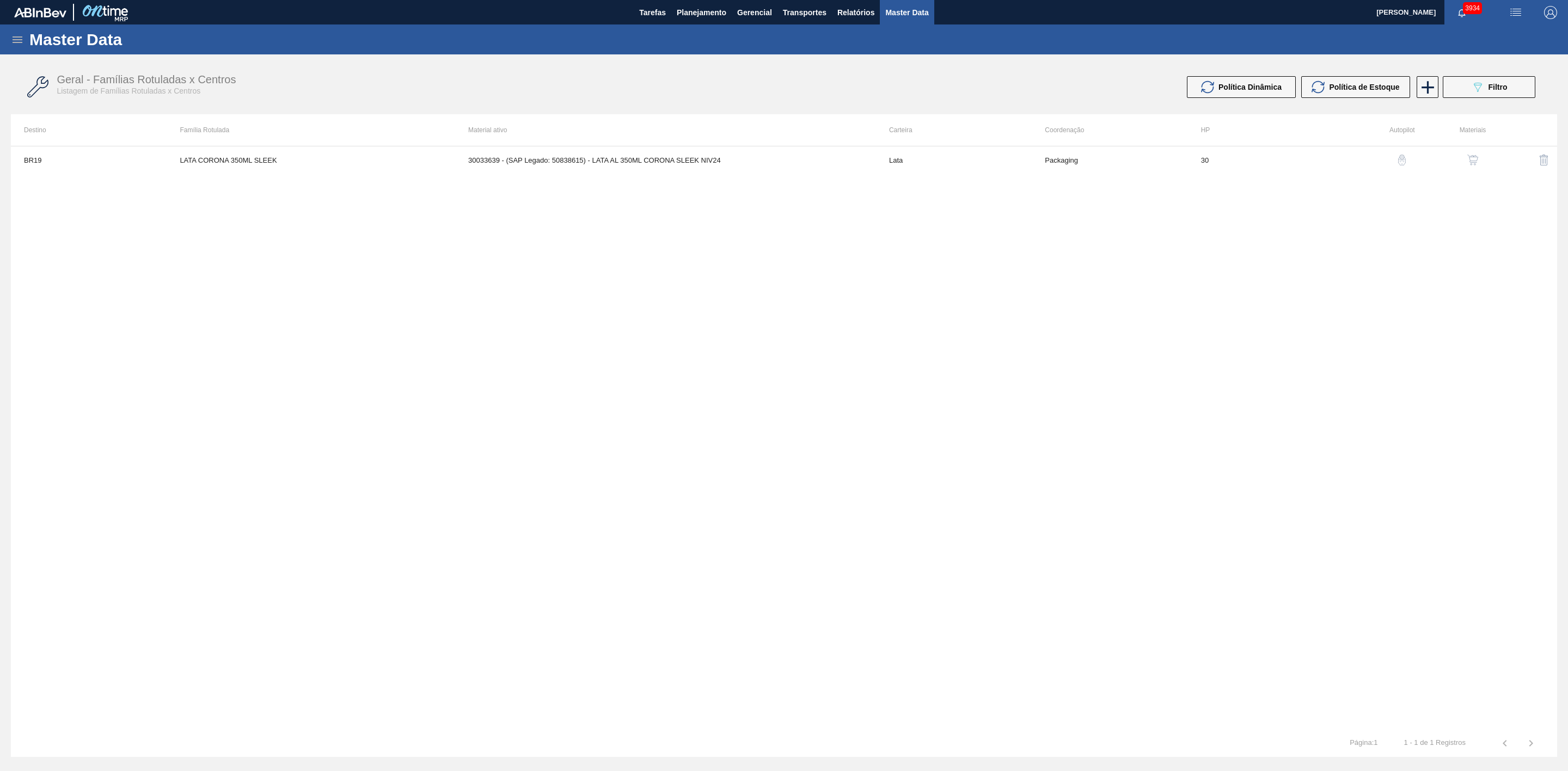
click at [1467, 156] on img "button" at bounding box center [1472, 160] width 11 height 11
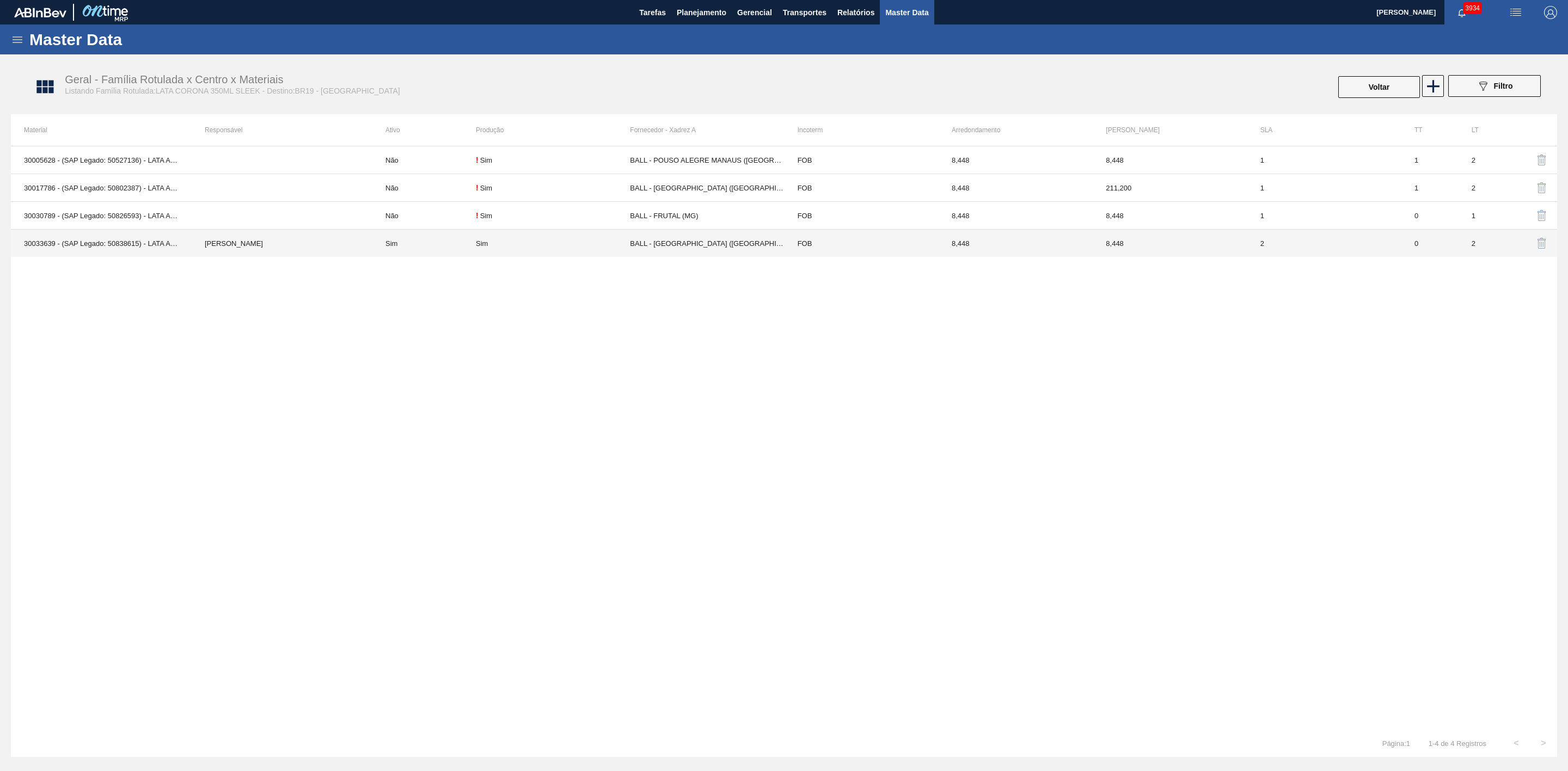
click at [589, 244] on div "Sim" at bounding box center [553, 243] width 154 height 8
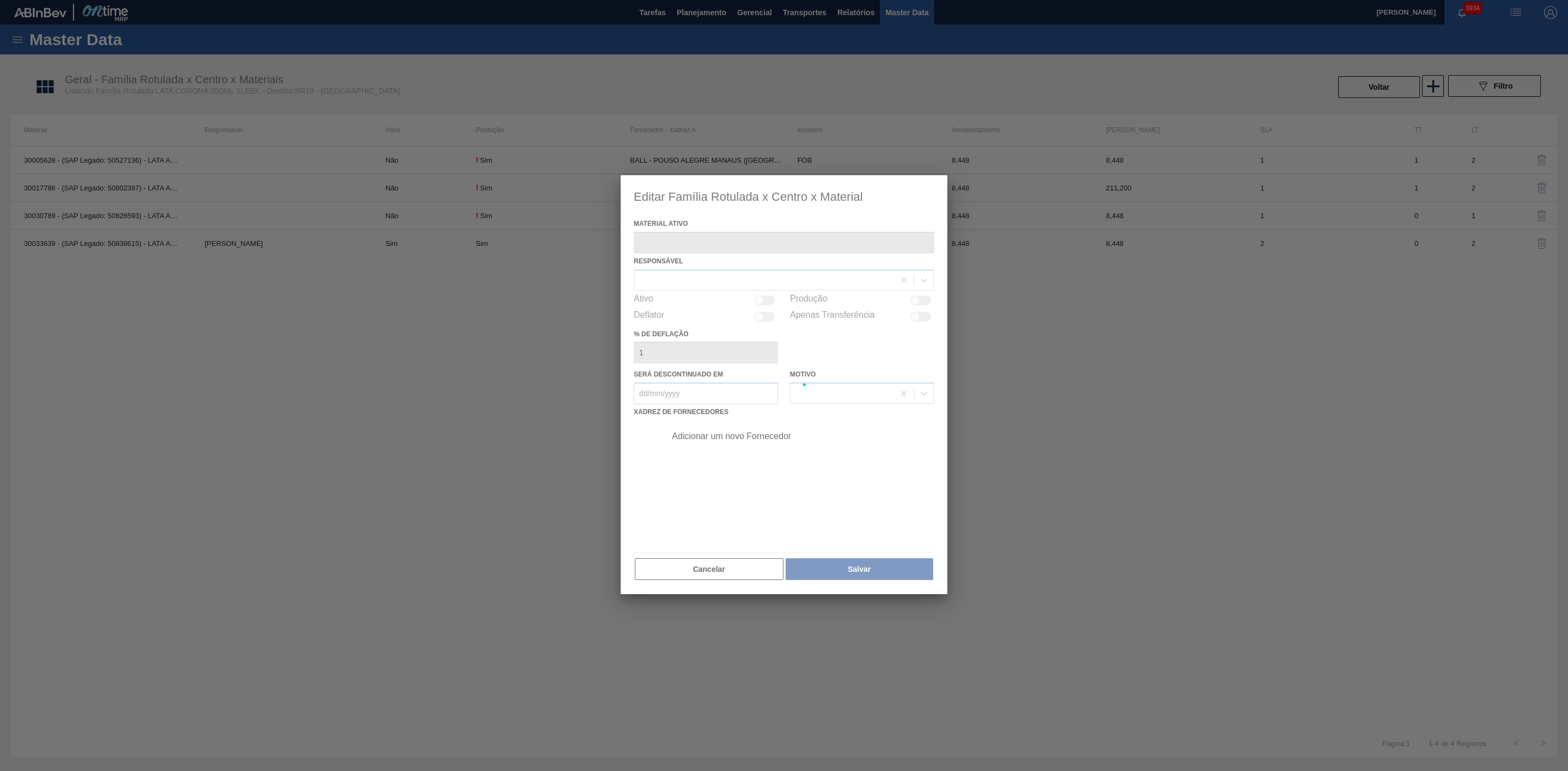
type ativo "30033639 - (SAP Legado: 50838615) - LATA AL 350ML CORONA SLEEK NIV24"
checkbox input "true"
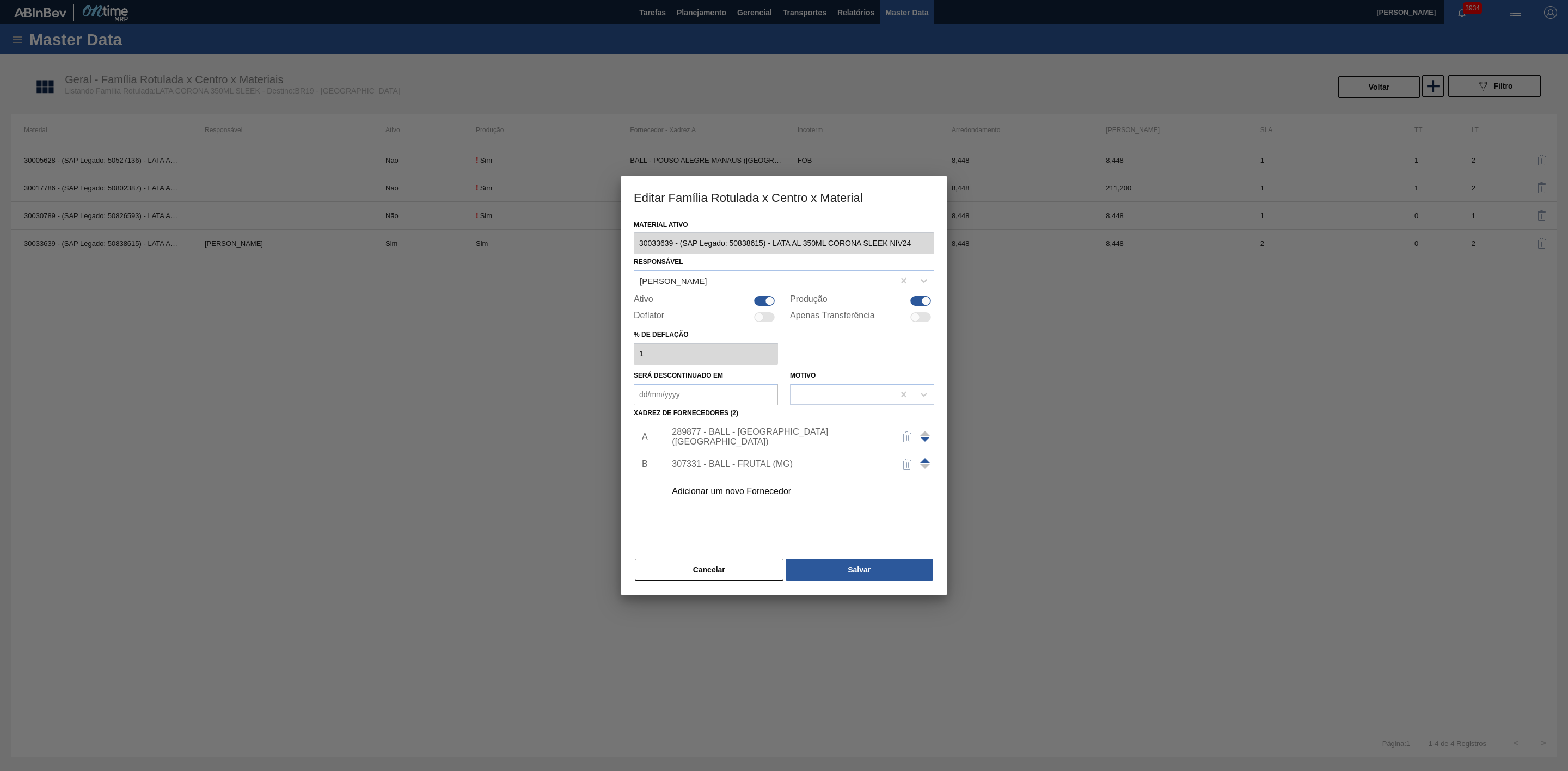
click at [756, 493] on div "Adicionar um novo Fornecedor" at bounding box center [778, 491] width 213 height 9
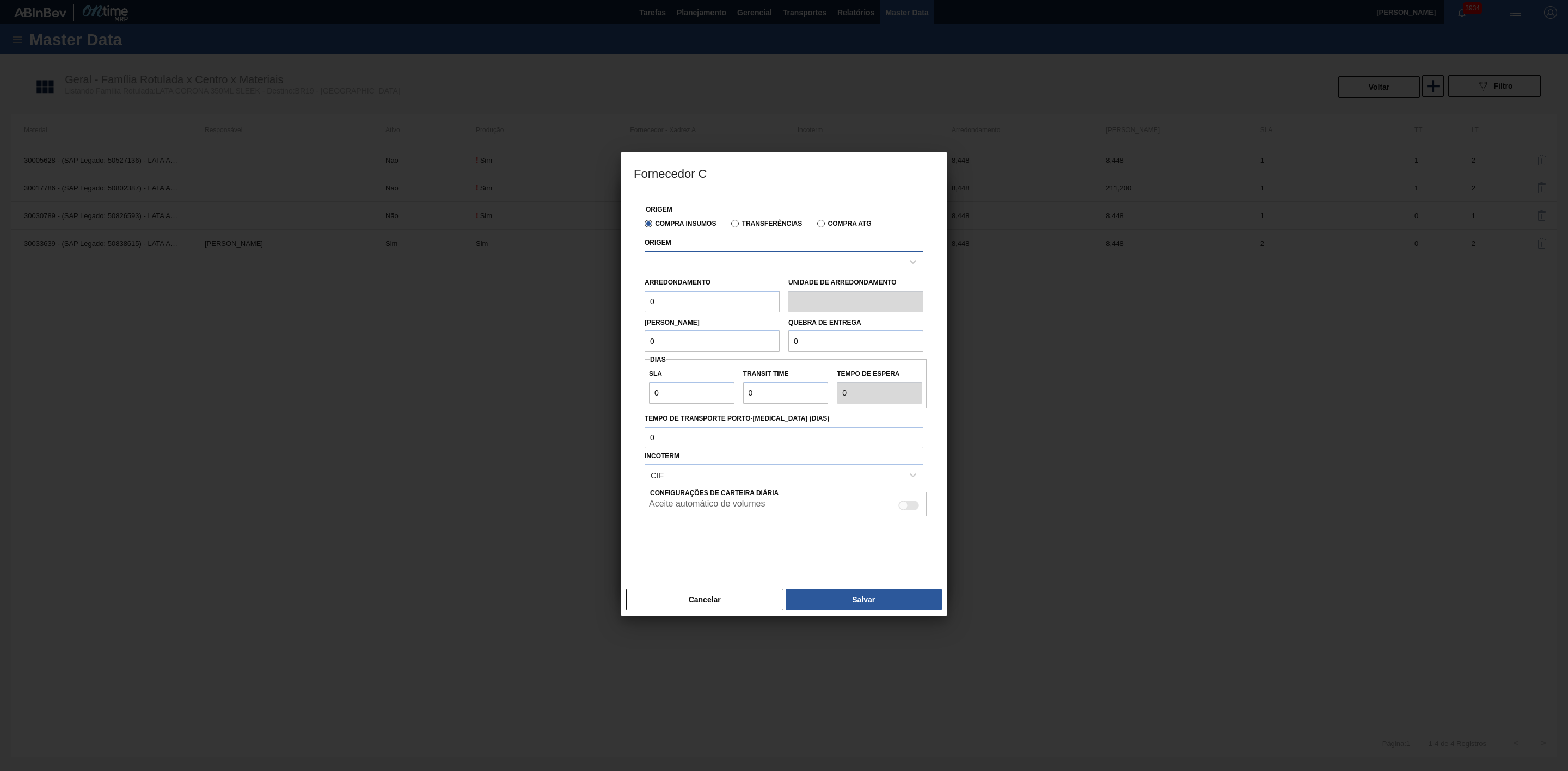
click at [712, 258] on div at bounding box center [773, 261] width 257 height 16
click at [732, 293] on div "289744 - BALL - POUSO ALEGRE ([GEOGRAPHIC_DATA])" at bounding box center [784, 288] width 279 height 20
drag, startPoint x: 666, startPoint y: 305, endPoint x: 598, endPoint y: 302, distance: 68.1
click at [598, 300] on div "Fornecedor C Origem Compra Insumos Transferências Compra ATG Origem 289744 - BA…" at bounding box center [784, 386] width 1568 height 771
type input "8,448"
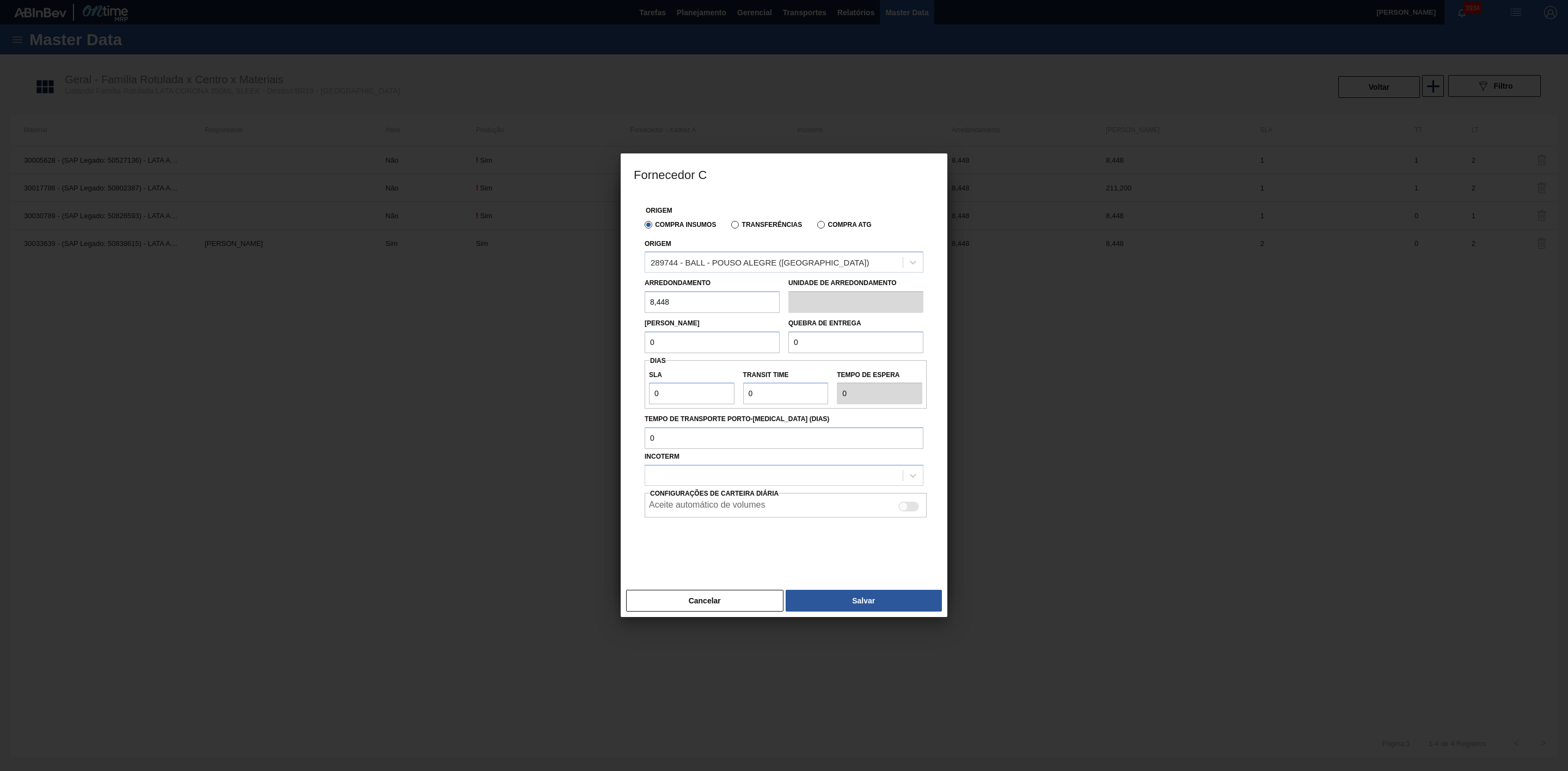
drag, startPoint x: 671, startPoint y: 342, endPoint x: 624, endPoint y: 344, distance: 47.0
click at [624, 341] on div "Origem Compra Insumos Transferências Compra ATG Origem 289744 - BALL - POUSO AL…" at bounding box center [784, 389] width 327 height 390
type input "8,448"
drag, startPoint x: 809, startPoint y: 345, endPoint x: 781, endPoint y: 341, distance: 28.3
click at [781, 341] on div "Lote Mínimo 8,448 Quebra de entrega 0" at bounding box center [784, 333] width 287 height 40
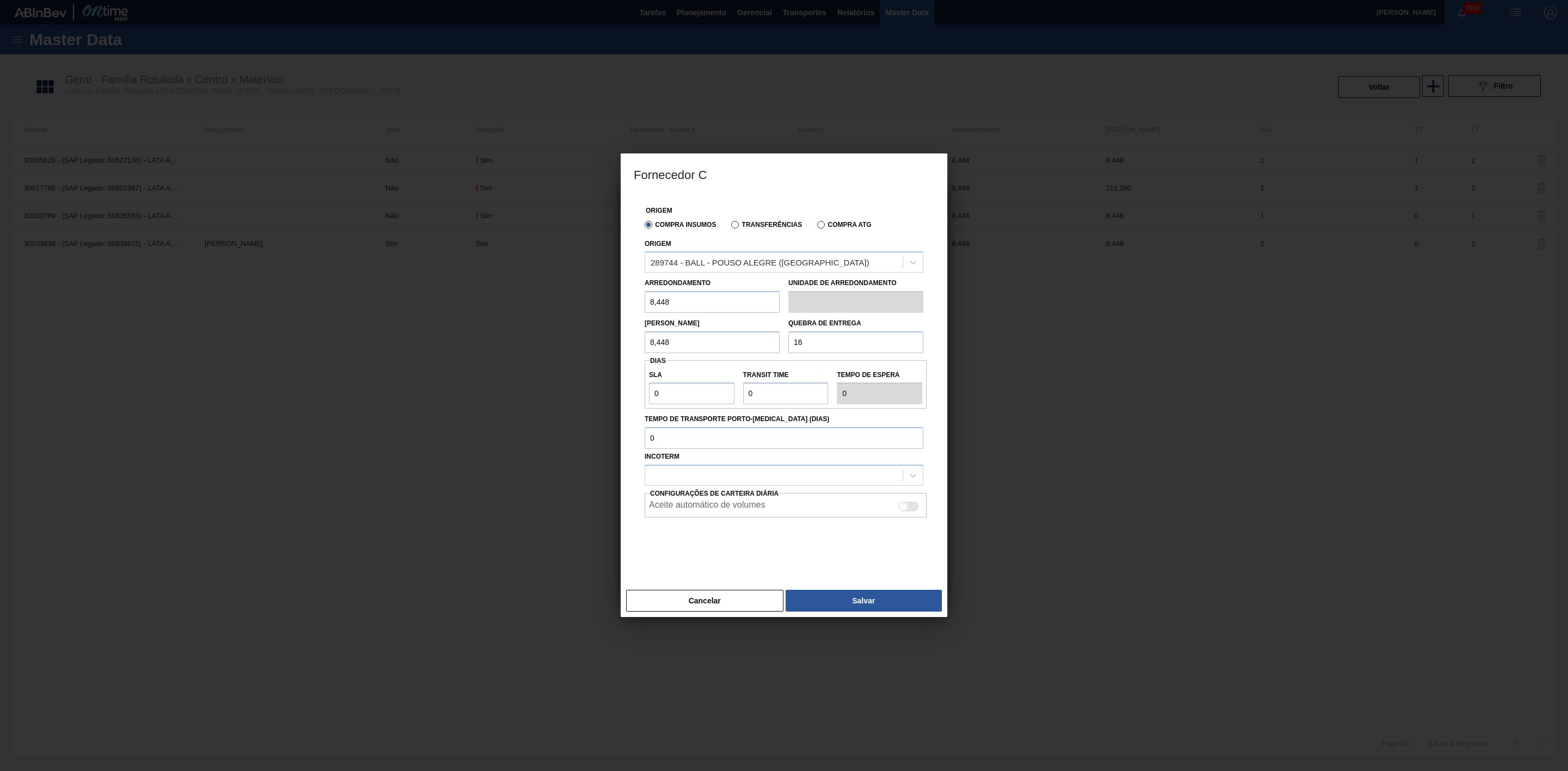
type input "168,96"
drag, startPoint x: 684, startPoint y: 392, endPoint x: 632, endPoint y: 401, distance: 52.8
click at [632, 401] on div "Origem Compra Insumos Transferências Compra ATG Origem 289744 - BALL - [GEOGRAP…" at bounding box center [784, 389] width 327 height 390
type input "2"
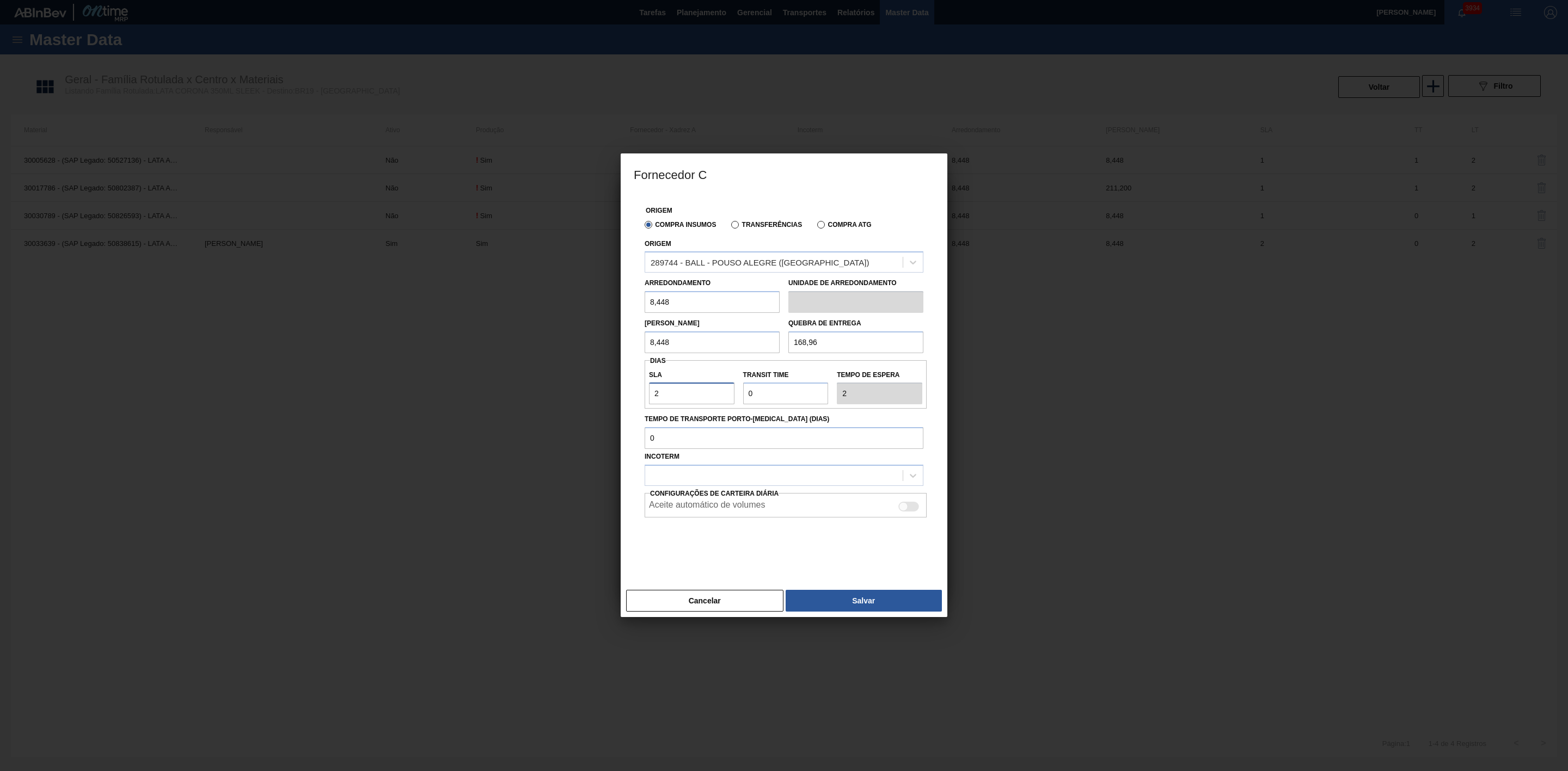
type input "2"
drag, startPoint x: 768, startPoint y: 396, endPoint x: 726, endPoint y: 392, distance: 42.2
click at [726, 392] on div "SLA 2 Transit Time Tempo de espera 2" at bounding box center [785, 385] width 282 height 40
type input "1"
type input "3"
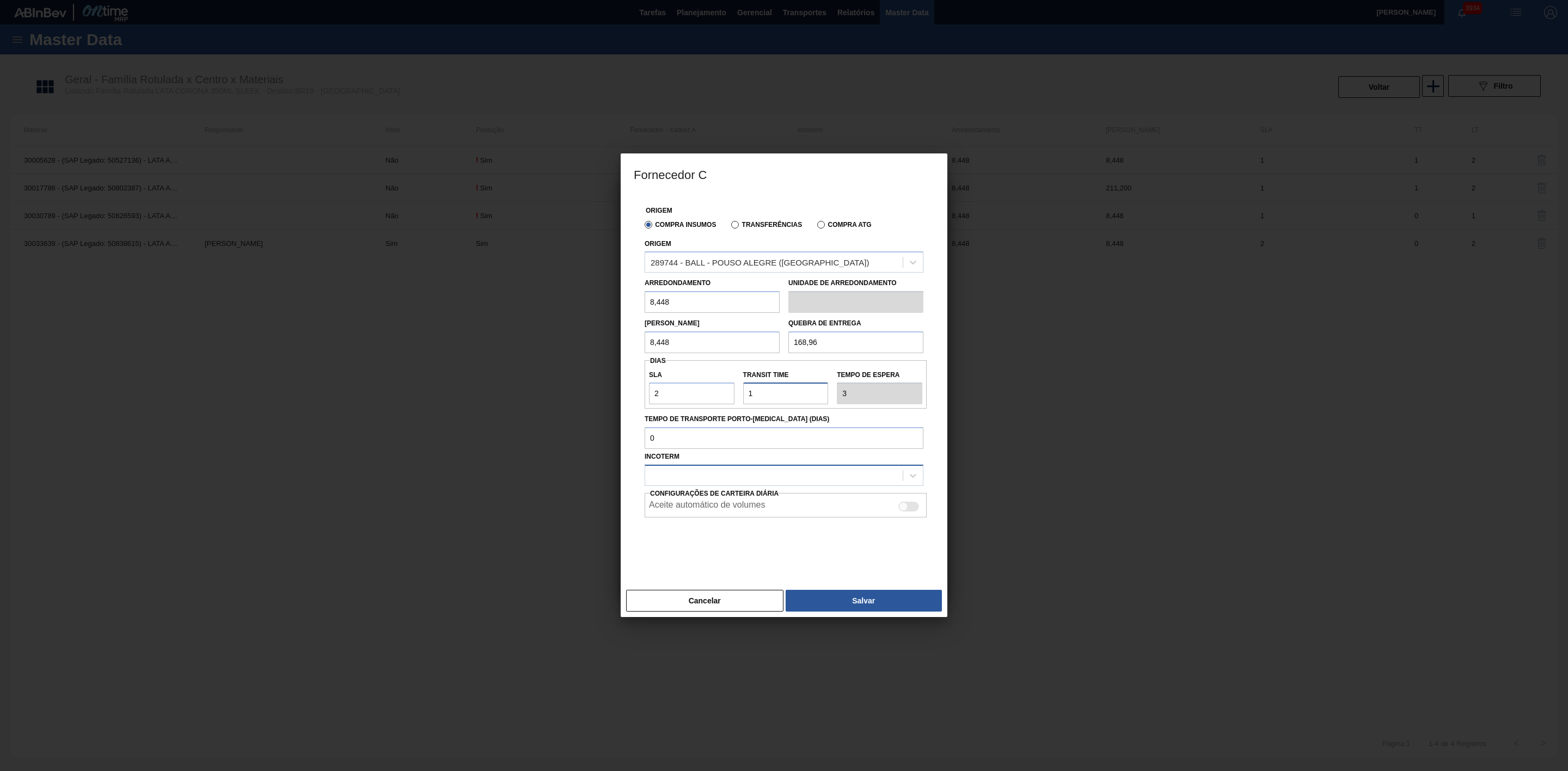
type input "1"
click at [673, 471] on div at bounding box center [773, 476] width 257 height 16
click at [679, 516] on div "FOB" at bounding box center [784, 522] width 279 height 20
click at [842, 604] on button "Salvar" at bounding box center [863, 600] width 156 height 22
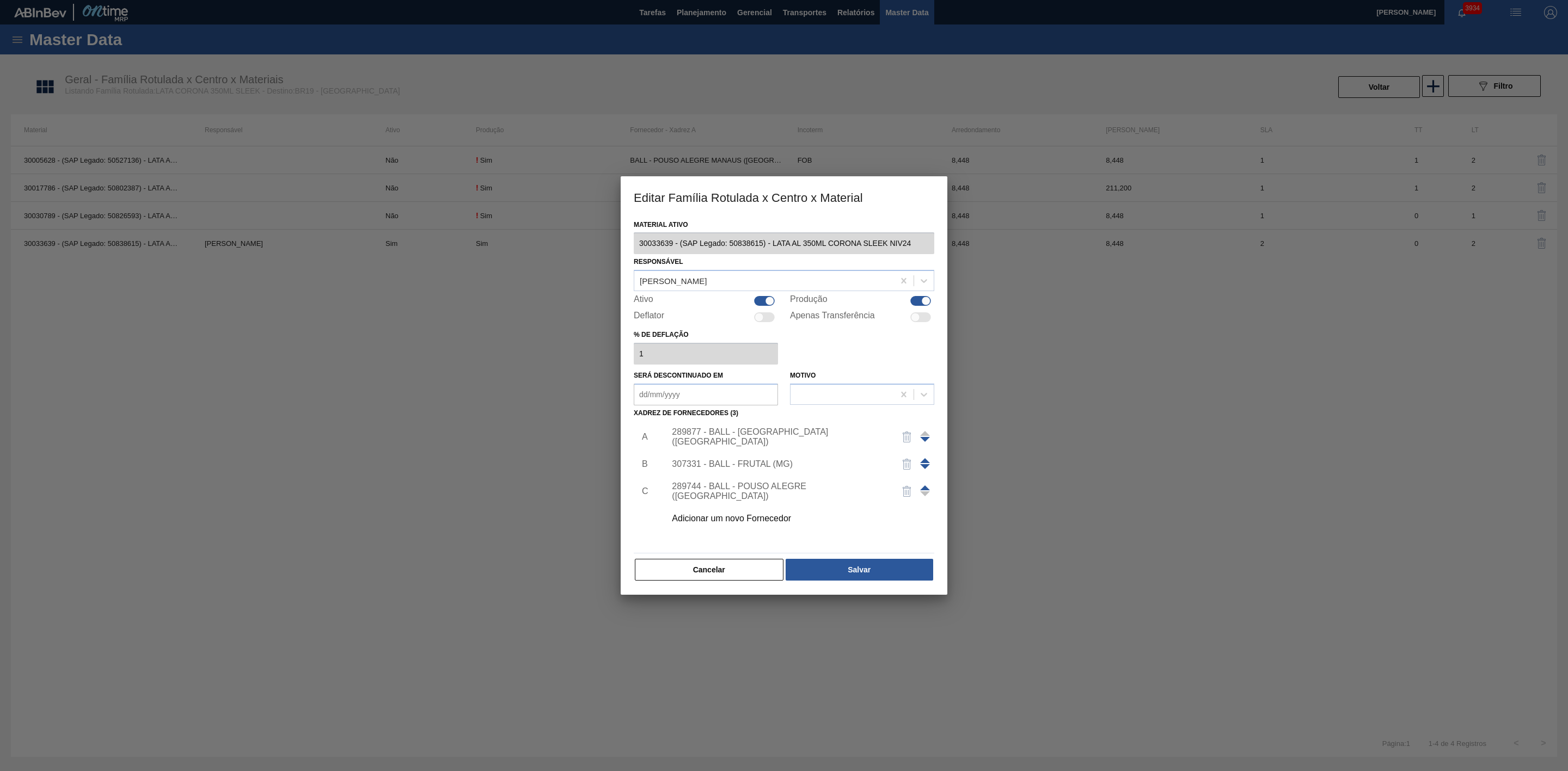
click at [920, 488] on span at bounding box center [924, 487] width 9 height 5
click at [924, 460] on span at bounding box center [924, 460] width 9 height 5
click at [872, 568] on button "Salvar" at bounding box center [859, 569] width 147 height 22
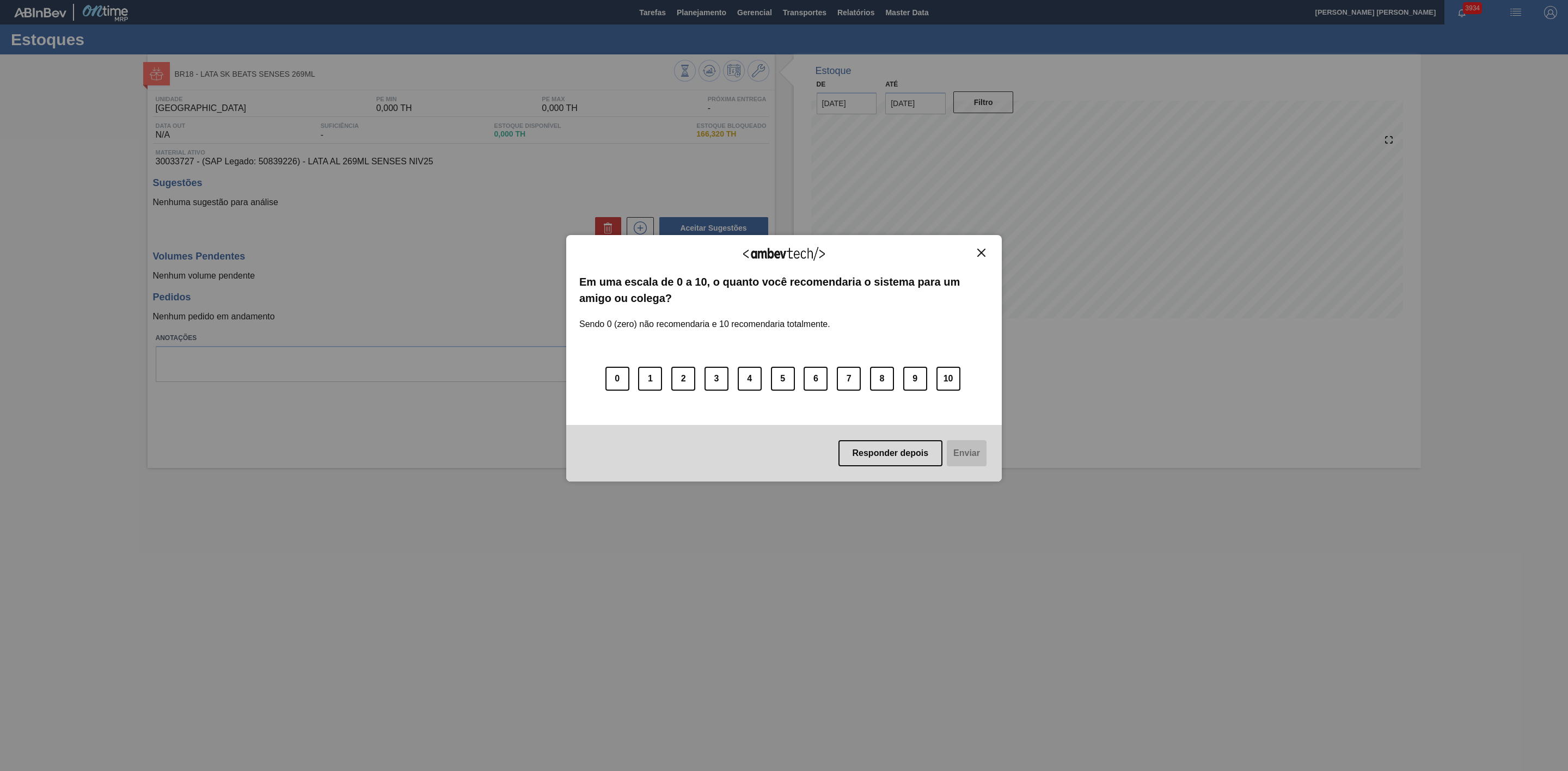
click at [982, 249] on img "Close" at bounding box center [981, 252] width 8 height 8
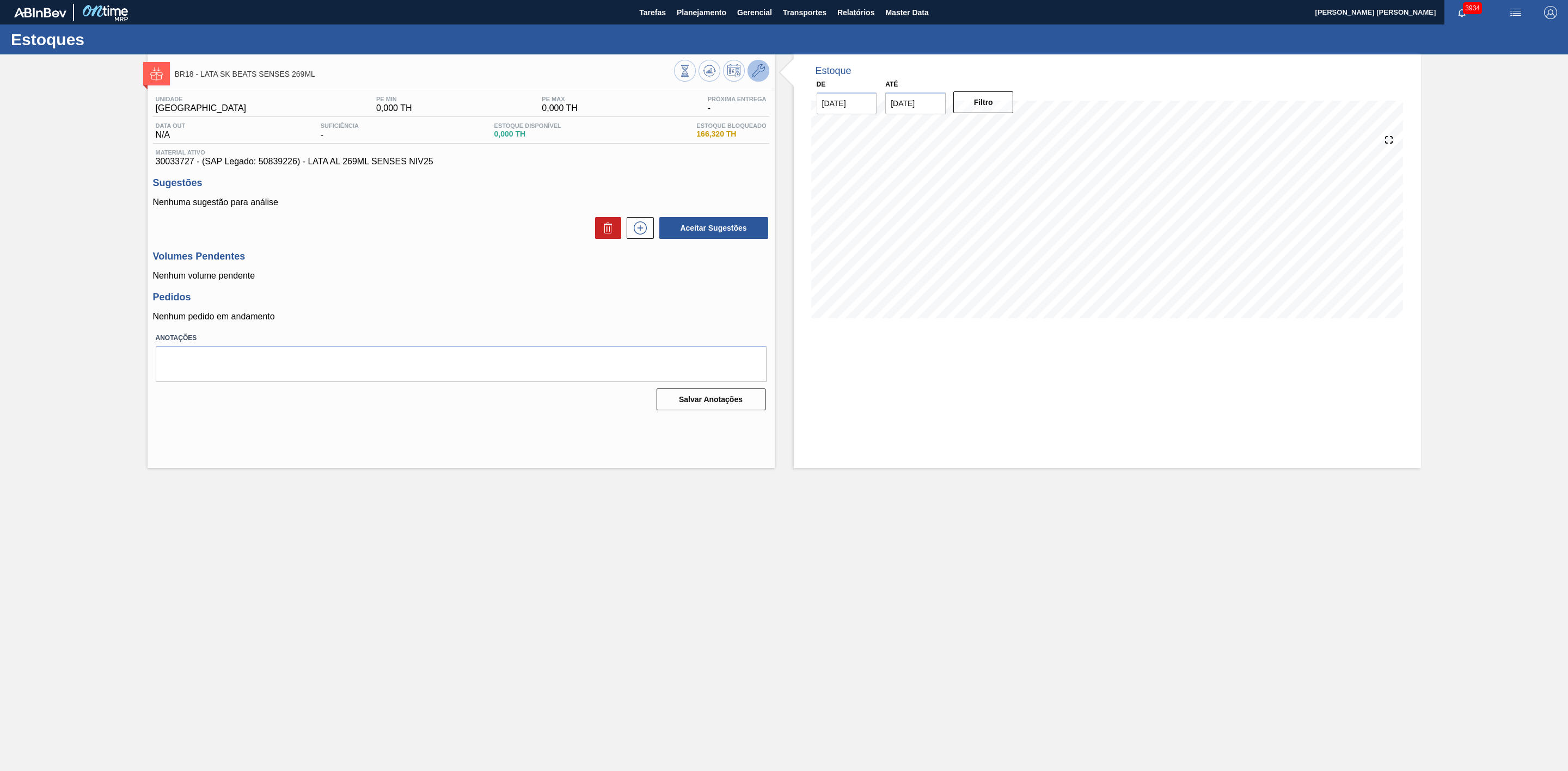
click at [759, 74] on icon at bounding box center [758, 70] width 13 height 13
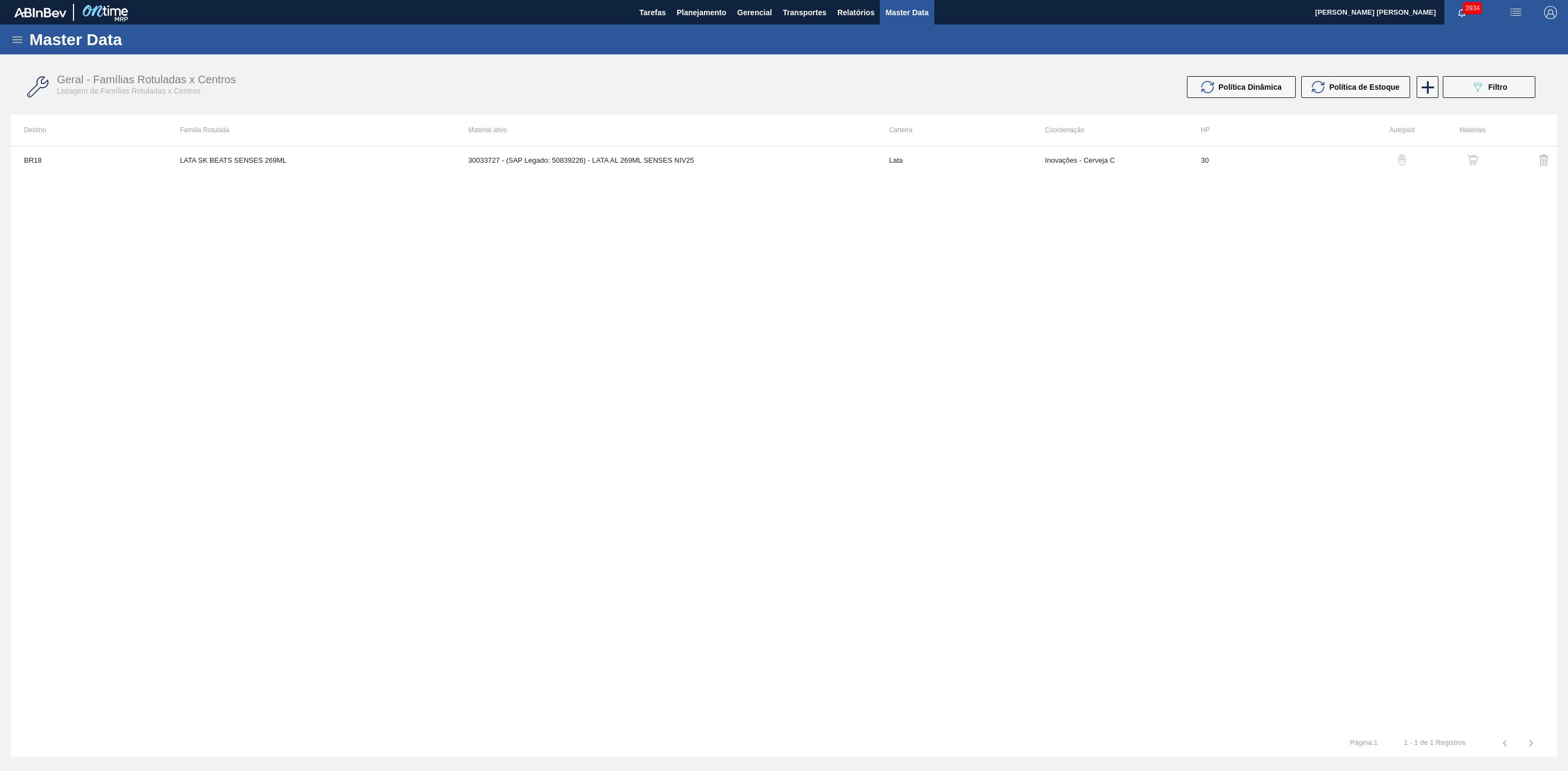
click at [1473, 157] on img "button" at bounding box center [1472, 160] width 11 height 11
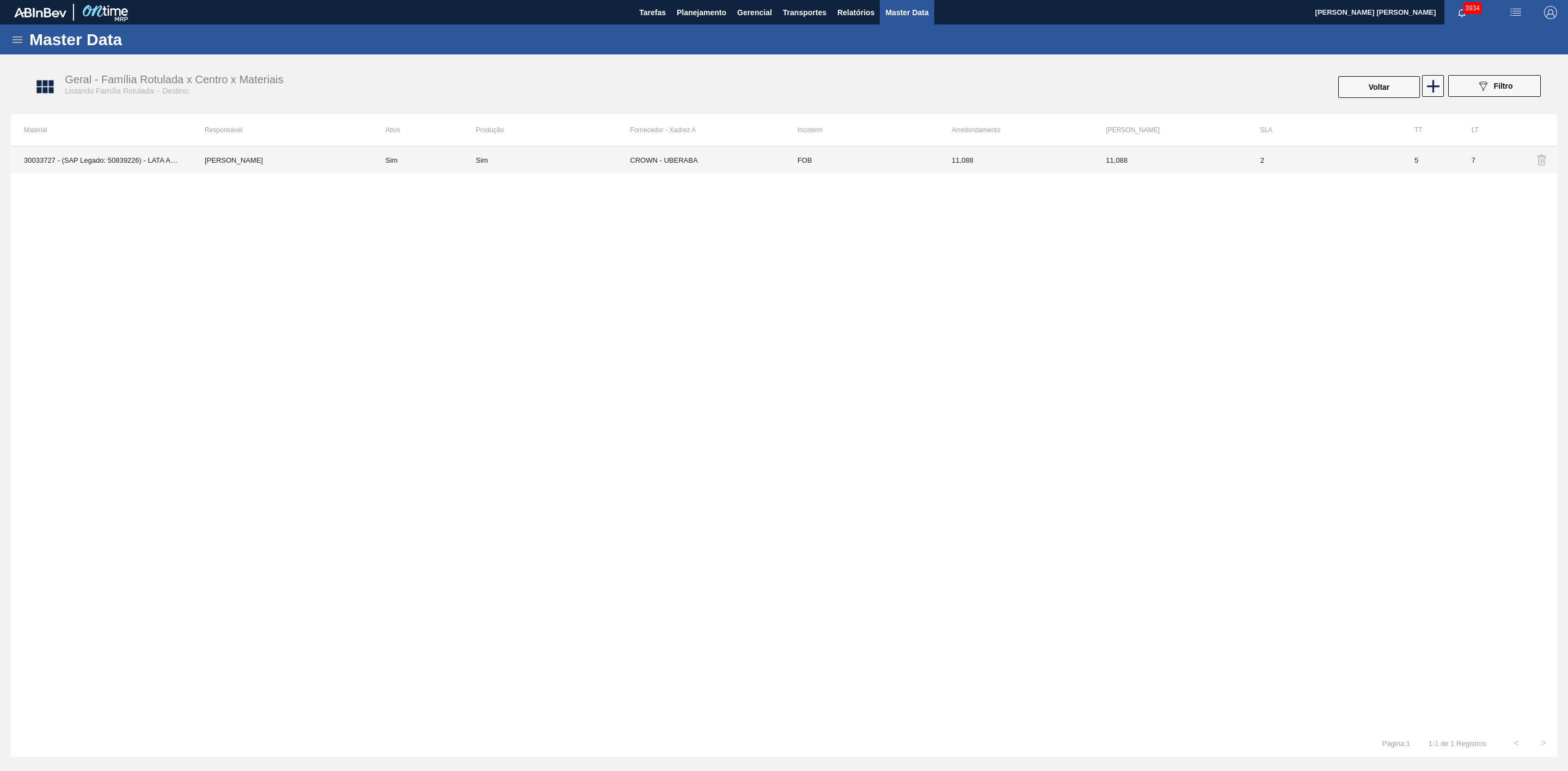
click at [670, 156] on td "CROWN - UBERABA" at bounding box center [707, 159] width 154 height 27
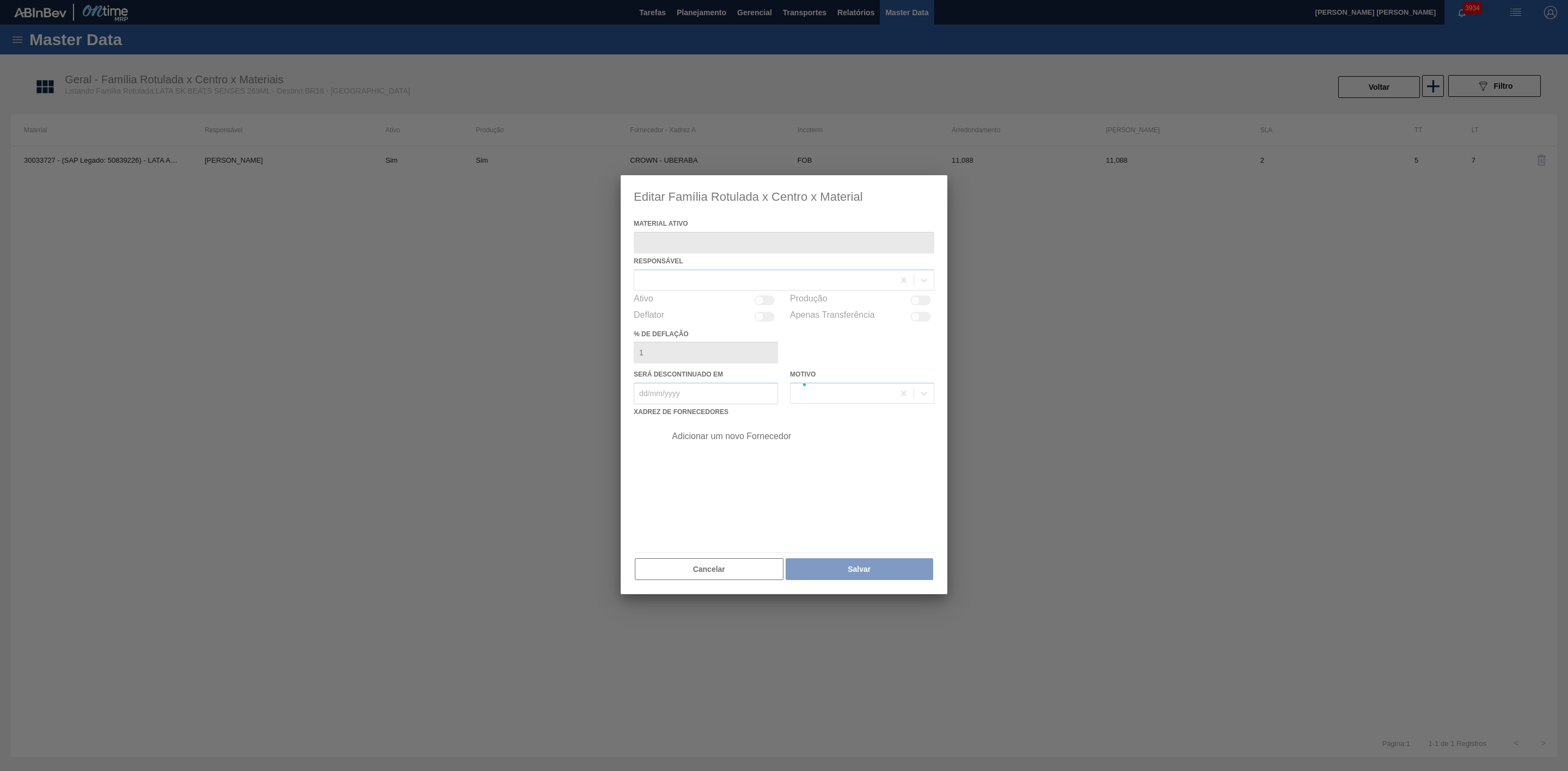
type ativo "30033727 - (SAP Legado: 50839226) - LATA AL 269ML SENSES NIV25"
checkbox input "true"
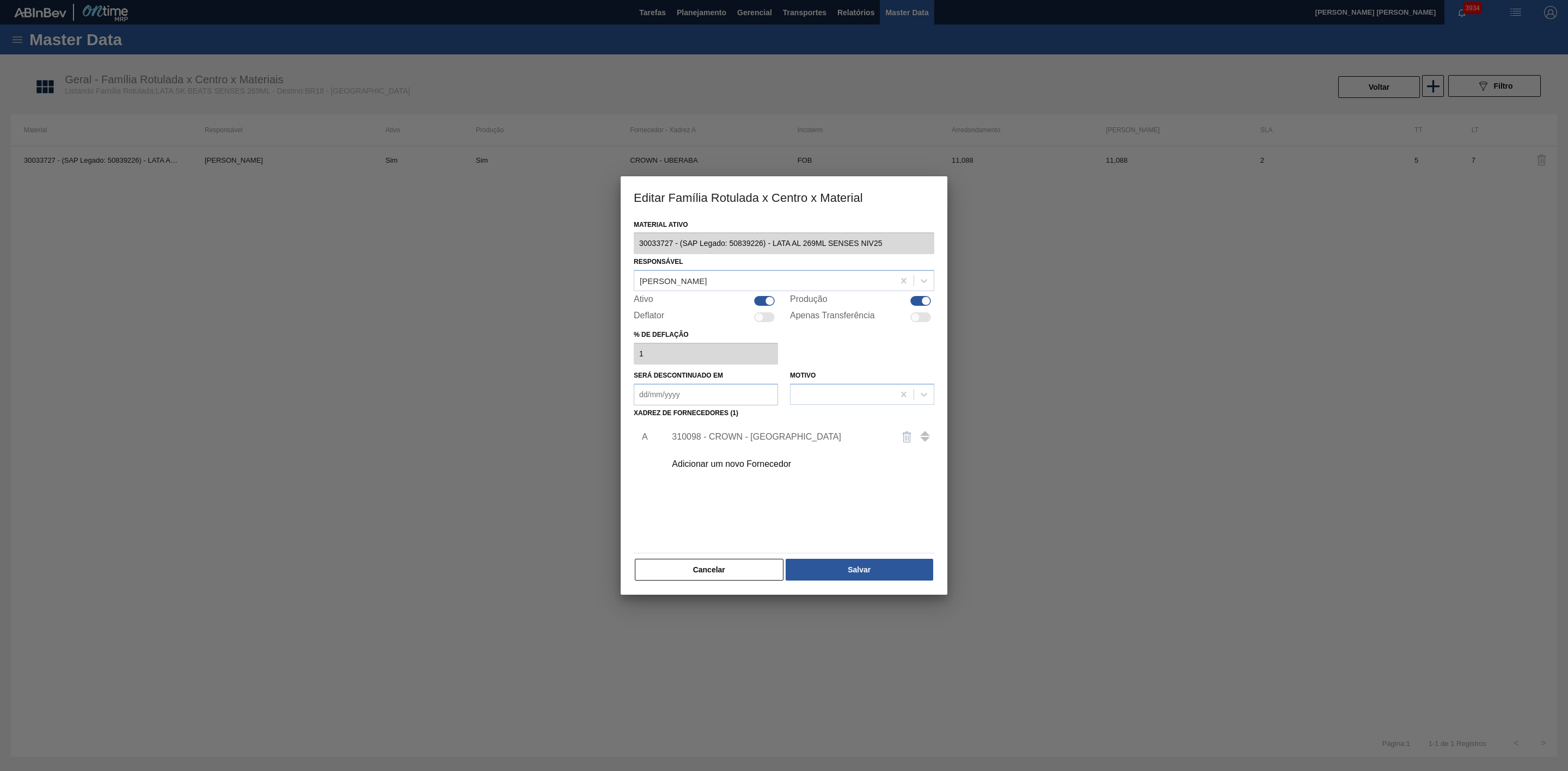
click at [758, 461] on div "Adicionar um novo Fornecedor" at bounding box center [778, 464] width 213 height 9
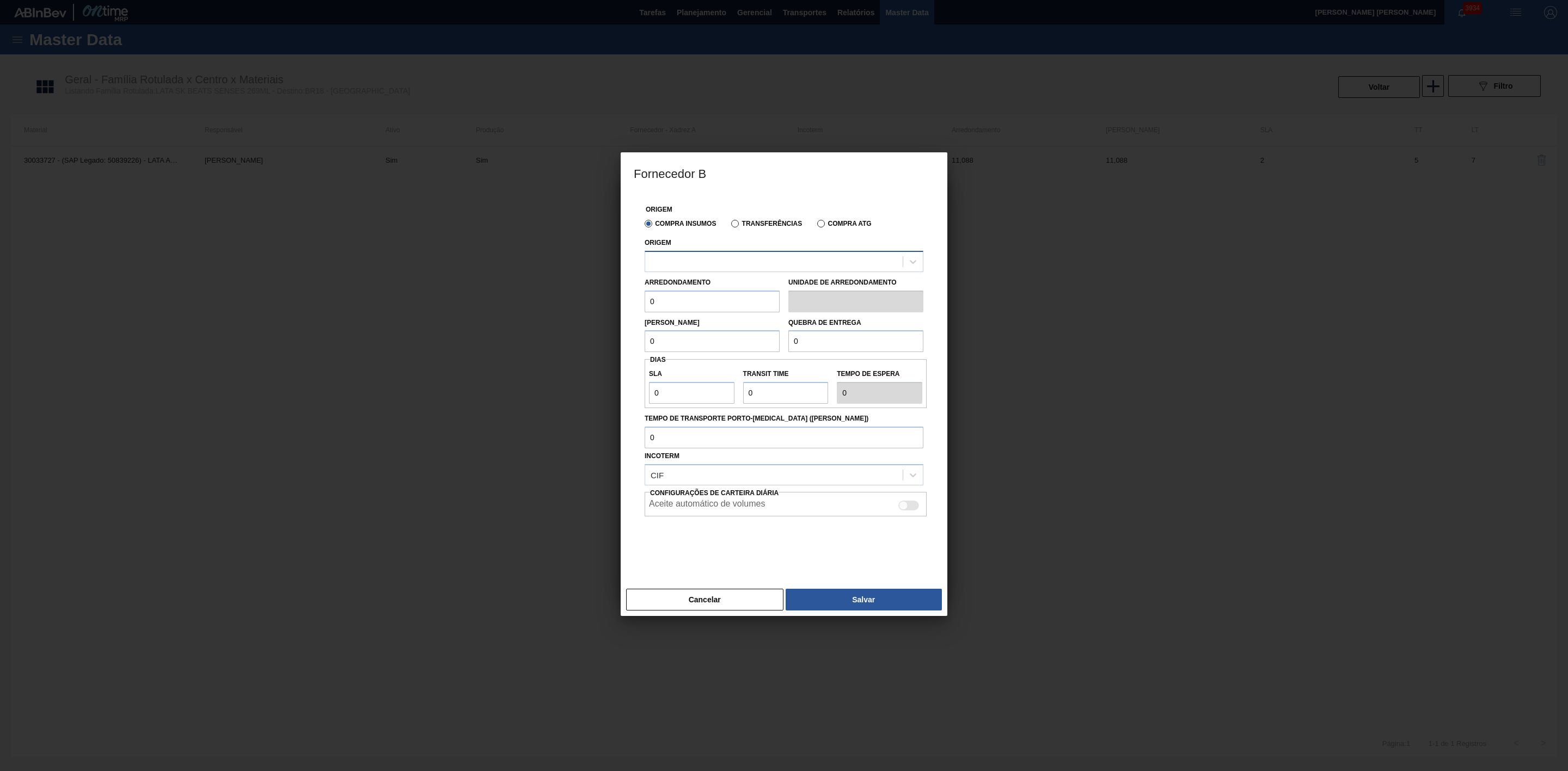
click at [715, 253] on div at bounding box center [773, 261] width 257 height 16
click at [711, 604] on button "Cancelar" at bounding box center [705, 599] width 158 height 22
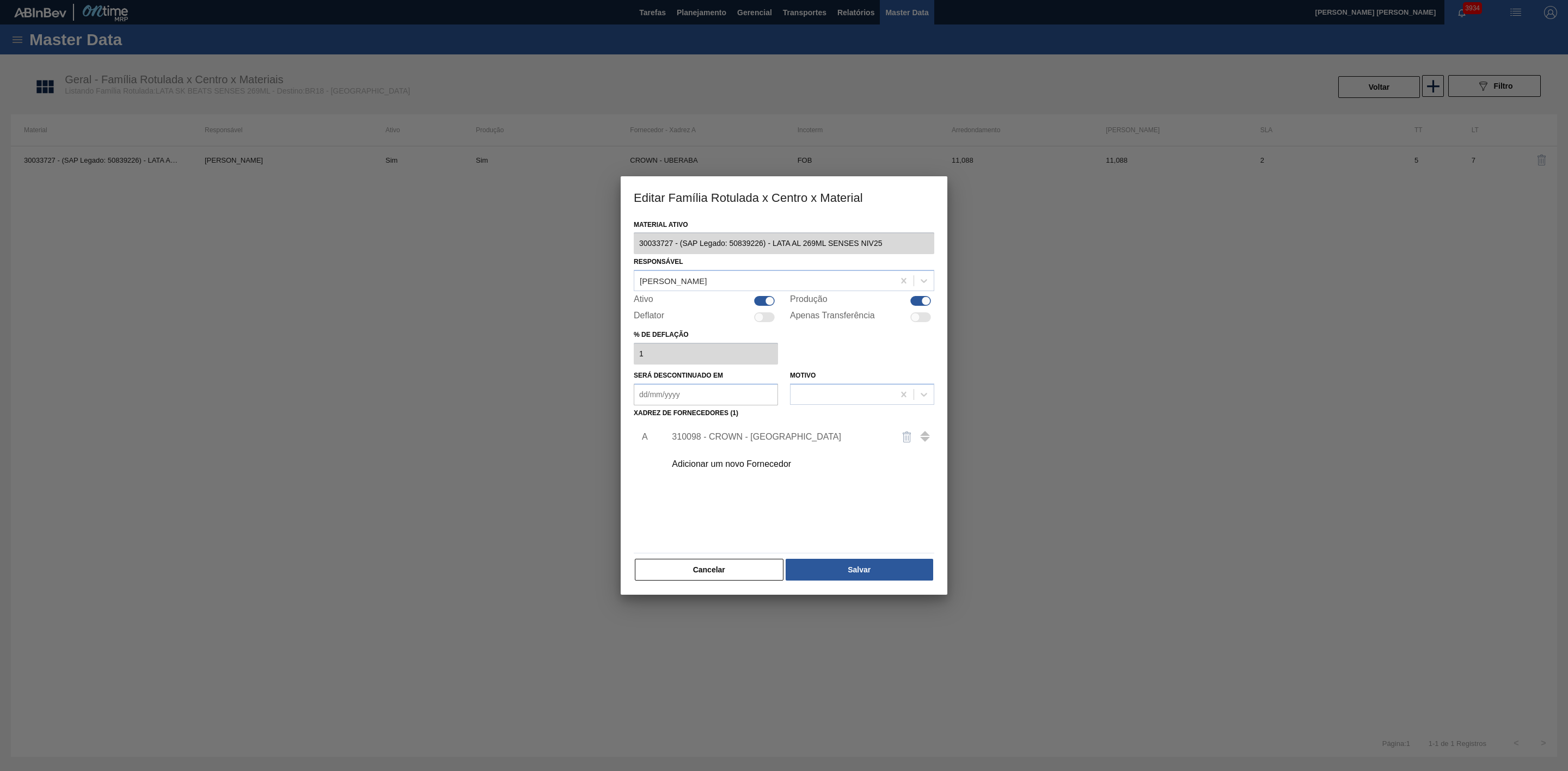
drag, startPoint x: 704, startPoint y: 572, endPoint x: 717, endPoint y: 564, distance: 15.3
click at [704, 571] on button "Cancelar" at bounding box center [708, 569] width 148 height 22
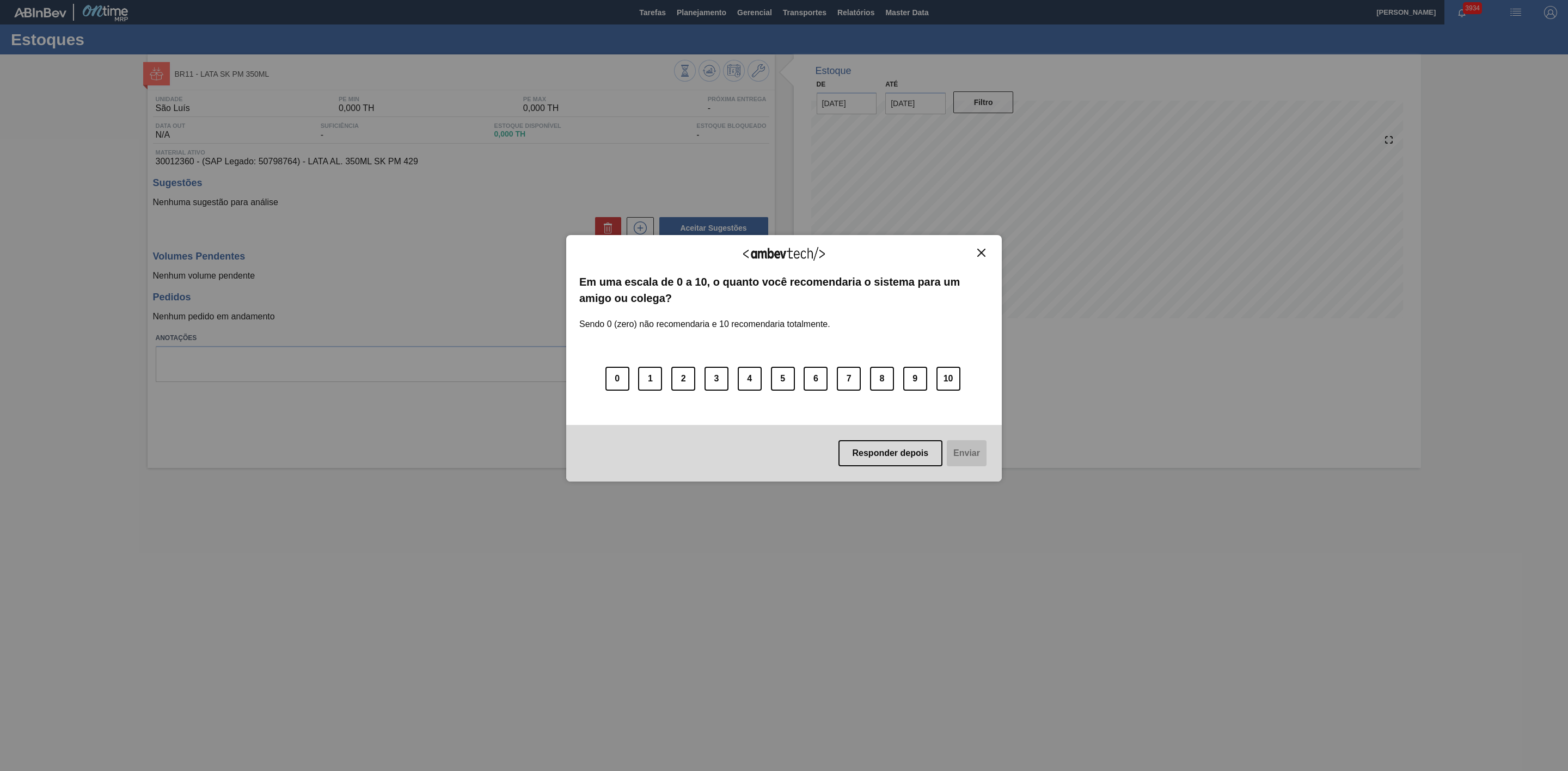
click at [982, 249] on img "Close" at bounding box center [981, 252] width 8 height 8
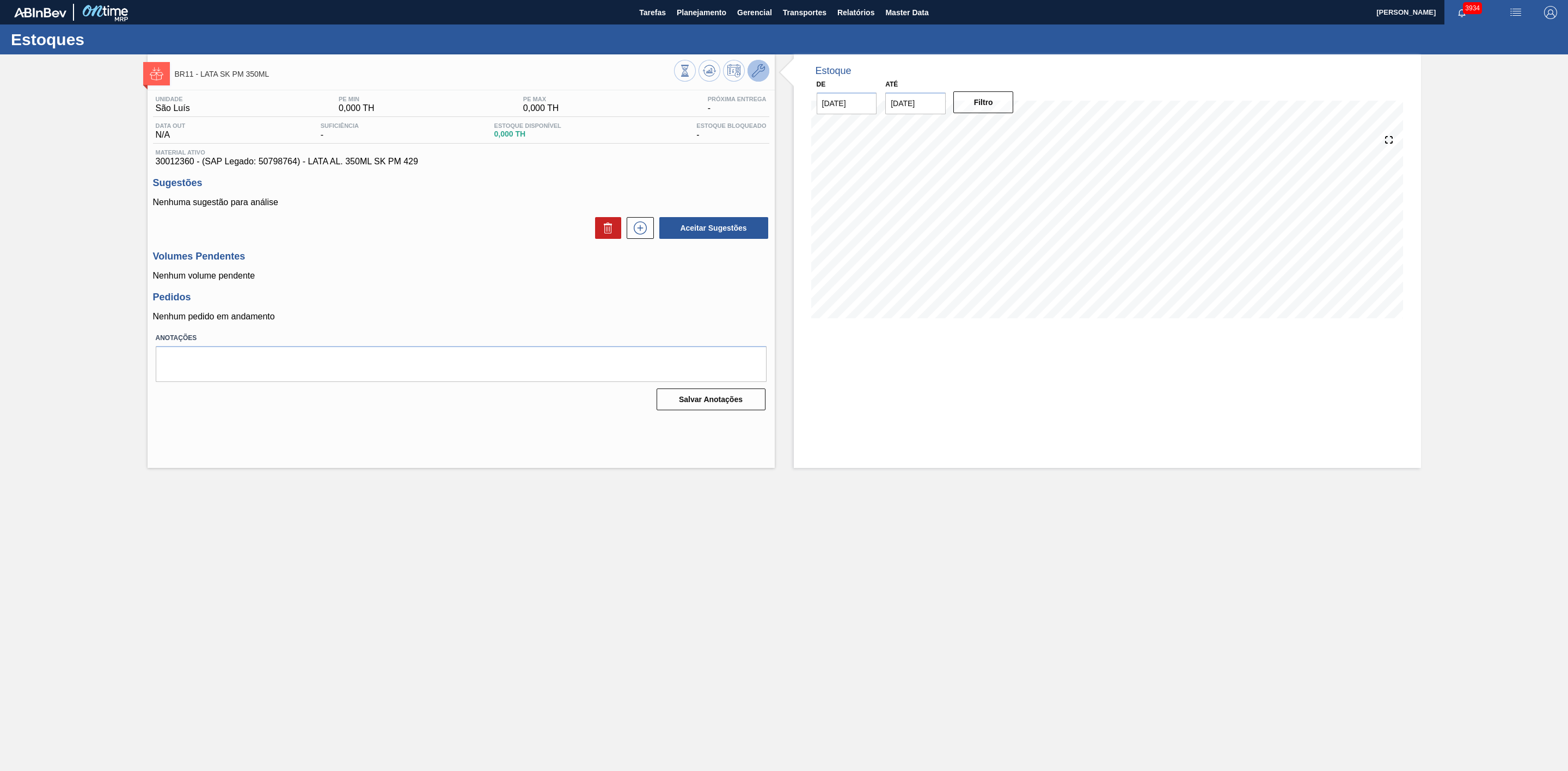
click at [767, 77] on button at bounding box center [757, 70] width 22 height 22
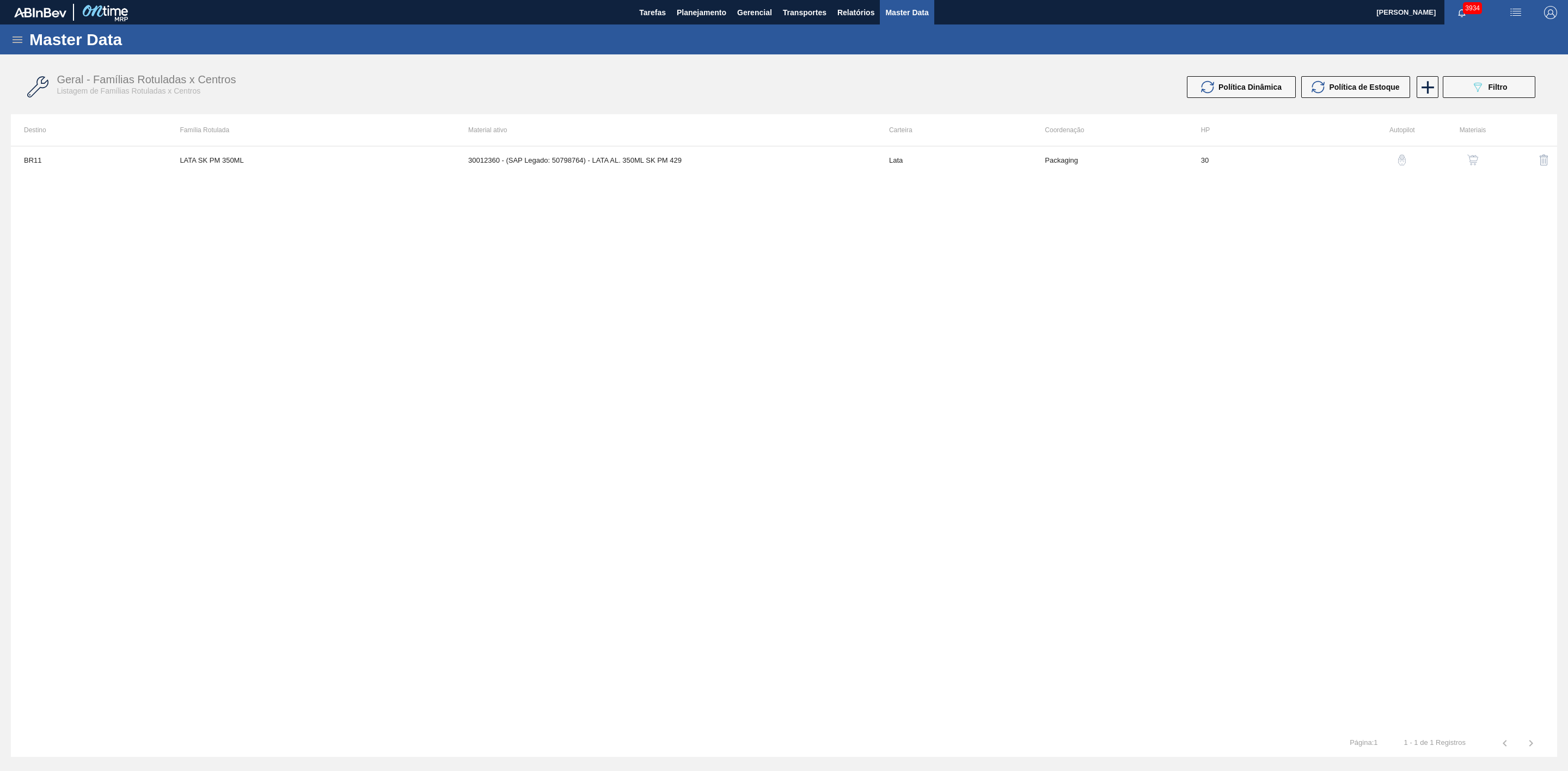
click at [1476, 154] on button "button" at bounding box center [1472, 160] width 26 height 26
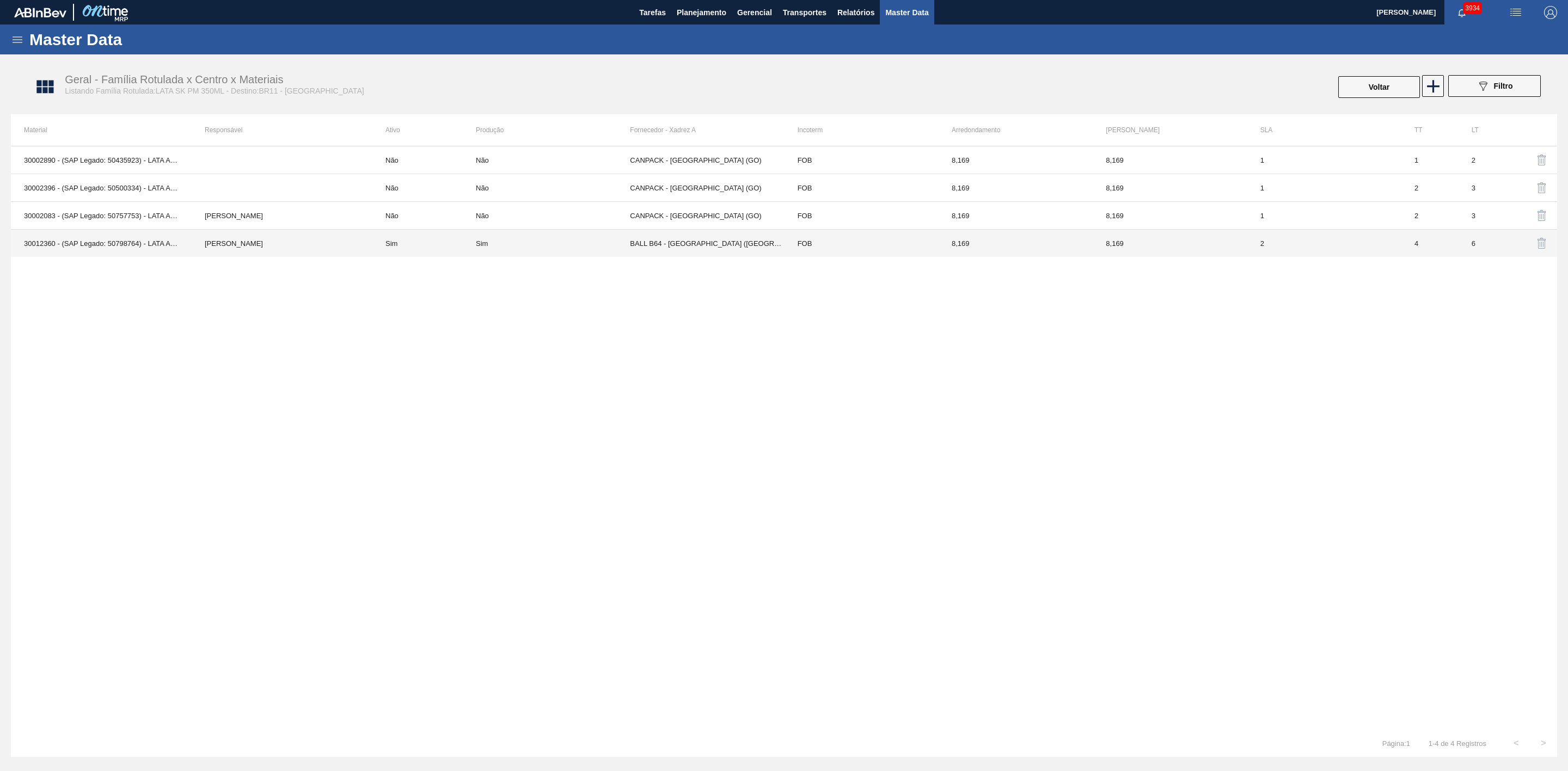
click at [556, 248] on div "Sim" at bounding box center [553, 243] width 154 height 8
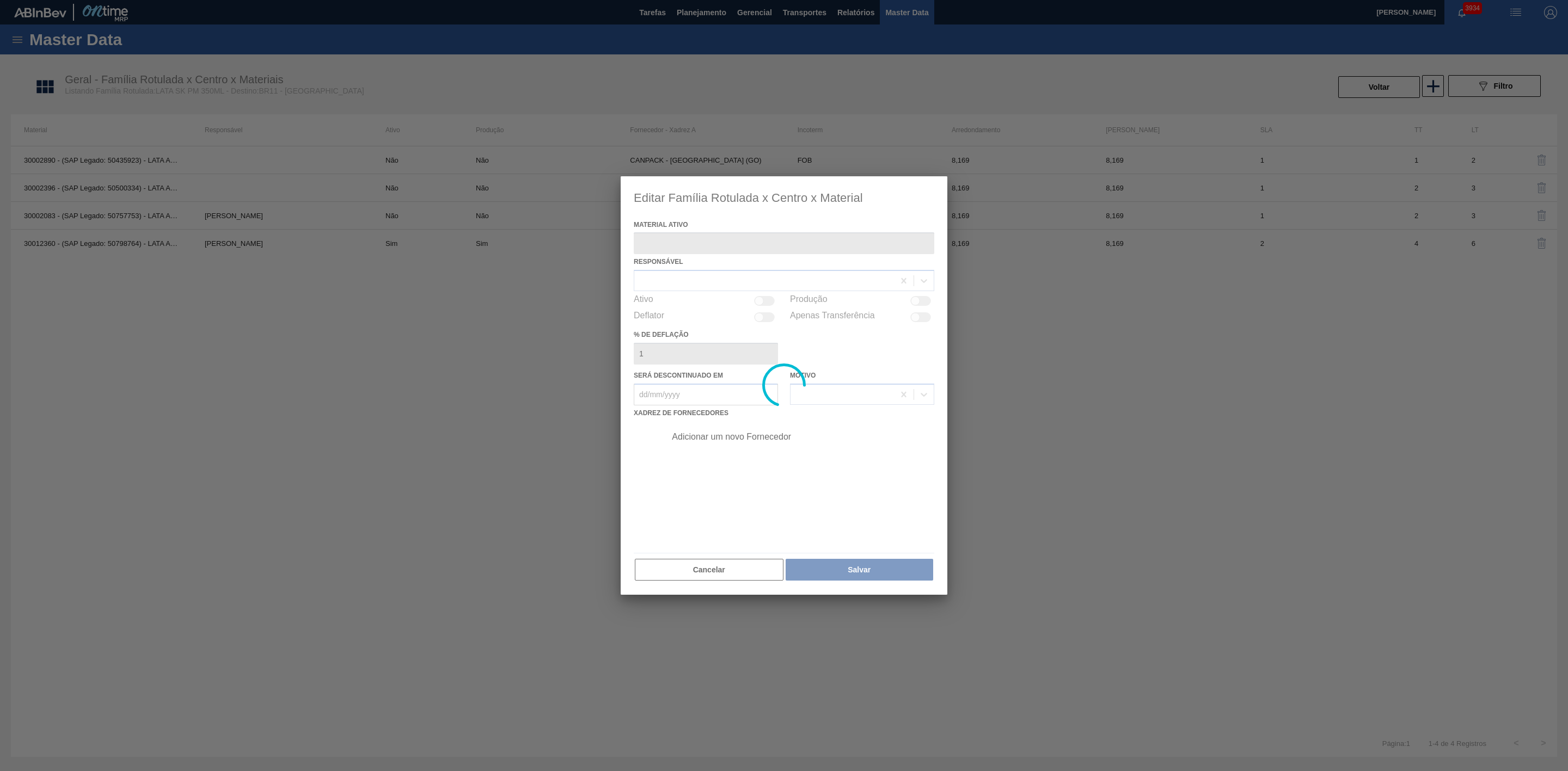
type ativo "30012360 - (SAP Legado: 50798764) - LATA AL. 350ML SK PM 429"
checkbox input "true"
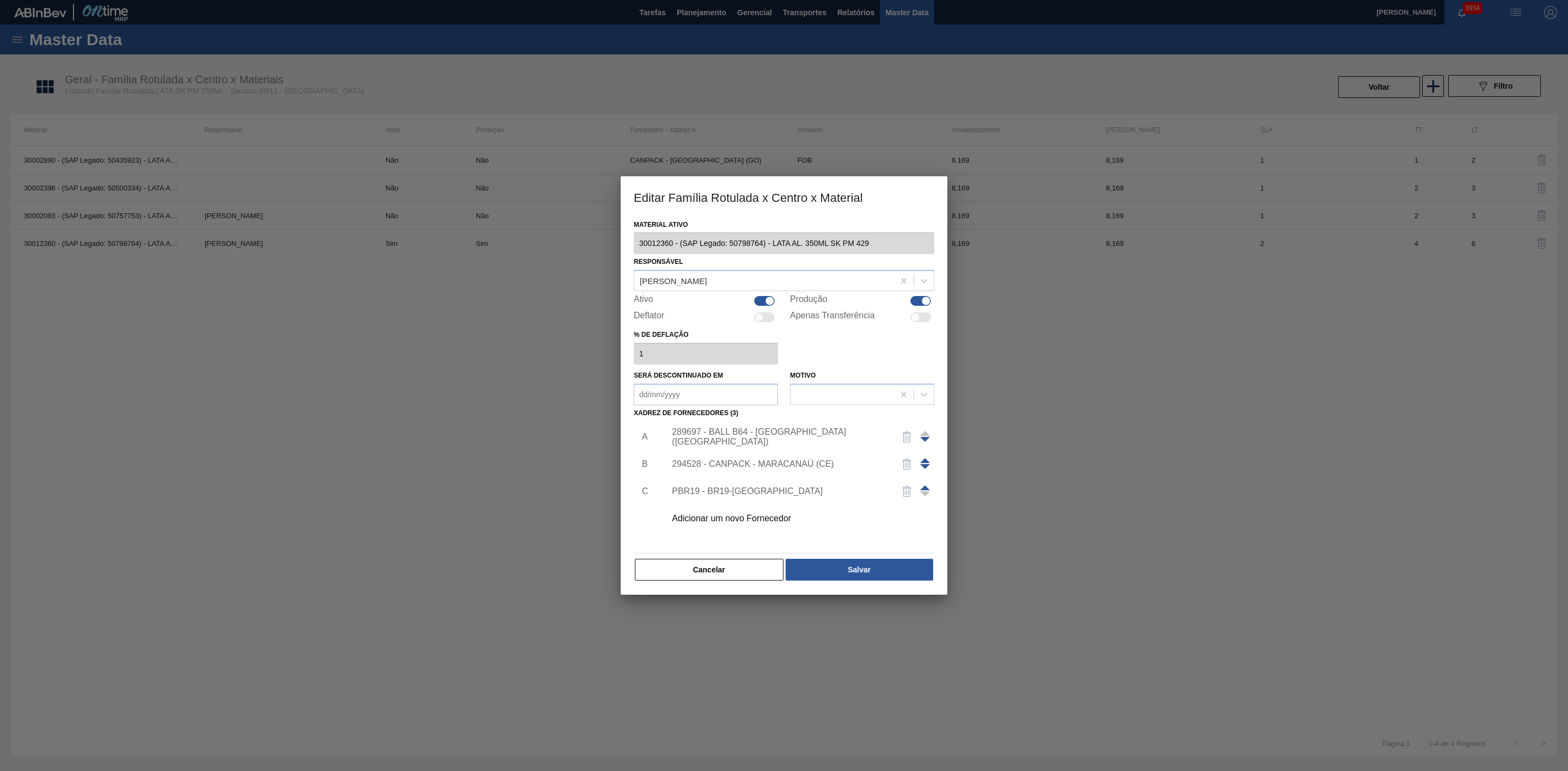
click at [737, 518] on div "Adicionar um novo Fornecedor" at bounding box center [778, 519] width 213 height 9
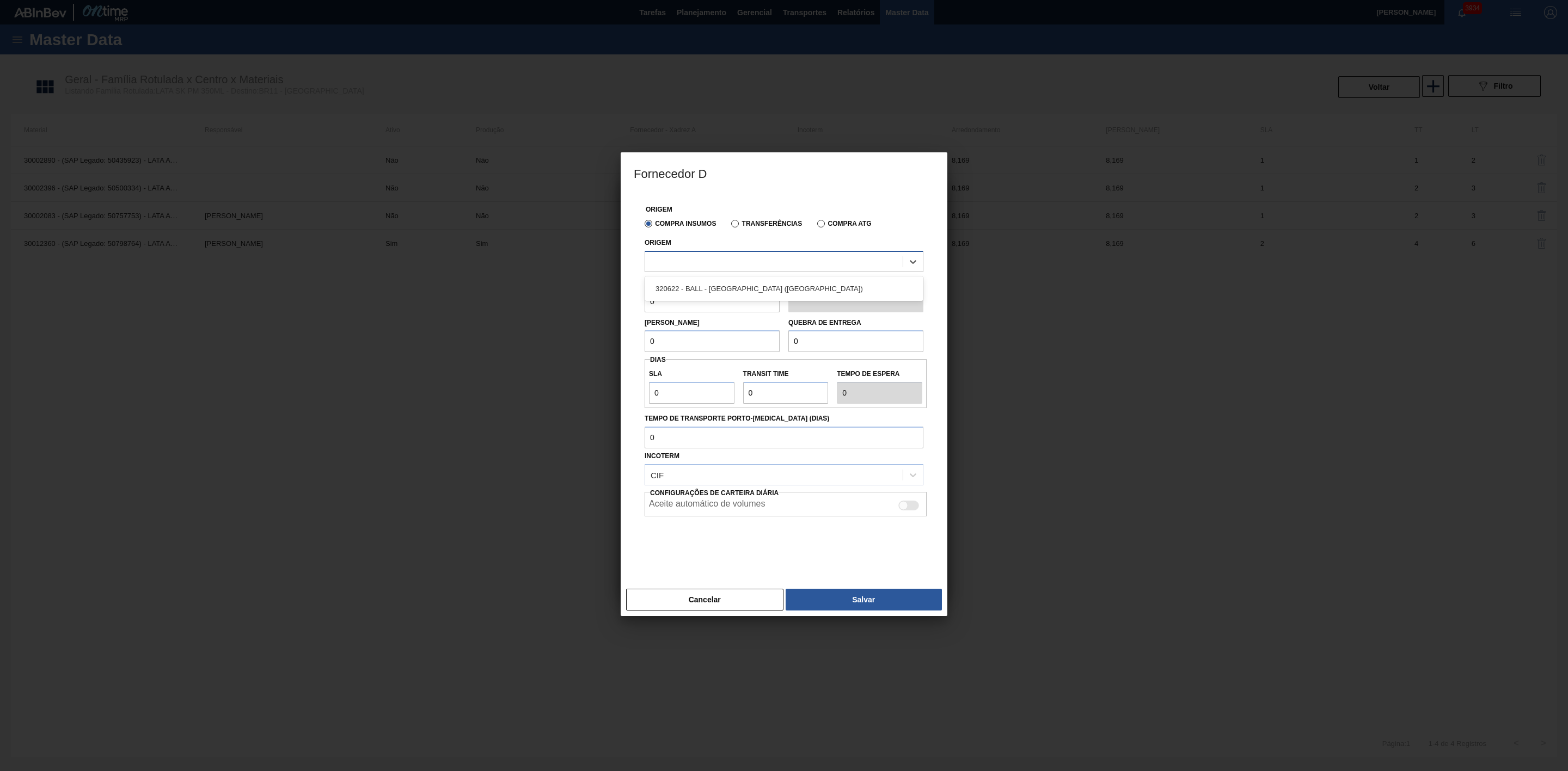
click at [717, 266] on div at bounding box center [773, 261] width 257 height 16
click at [719, 293] on div "320622 - BALL - RECIFE (PE)" at bounding box center [784, 288] width 279 height 20
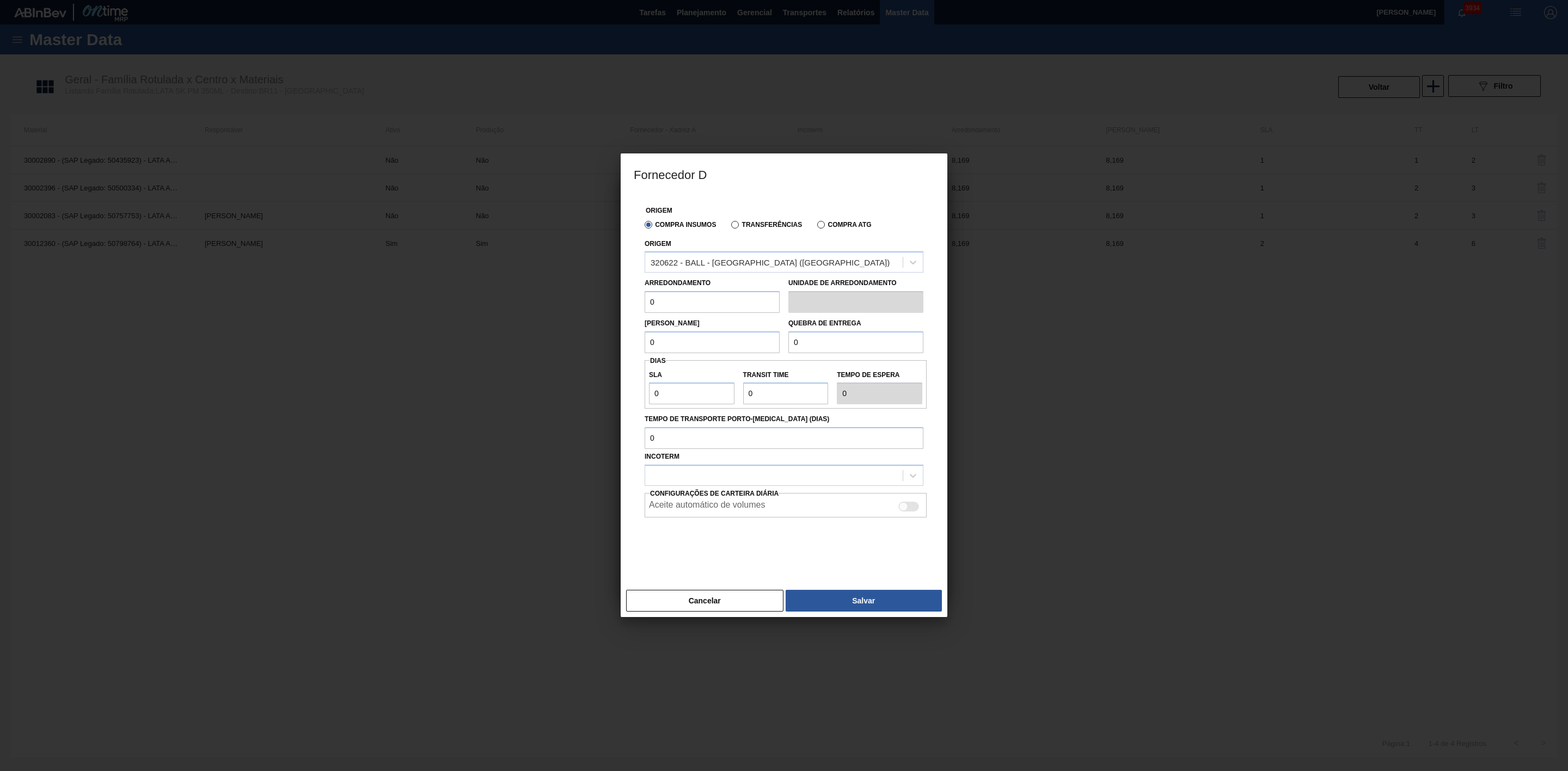
drag, startPoint x: 671, startPoint y: 302, endPoint x: 624, endPoint y: 308, distance: 47.4
click at [624, 308] on div "Origem Compra Insumos Transferências Compra ATG Origem 320622 - BALL - RECIFE (…" at bounding box center [784, 389] width 327 height 390
type input "8,169"
drag, startPoint x: 672, startPoint y: 344, endPoint x: 613, endPoint y: 355, distance: 60.0
click at [615, 351] on div "Fornecedor D Origem Compra Insumos Transferências Compra ATG Origem 320622 - BA…" at bounding box center [784, 386] width 1568 height 771
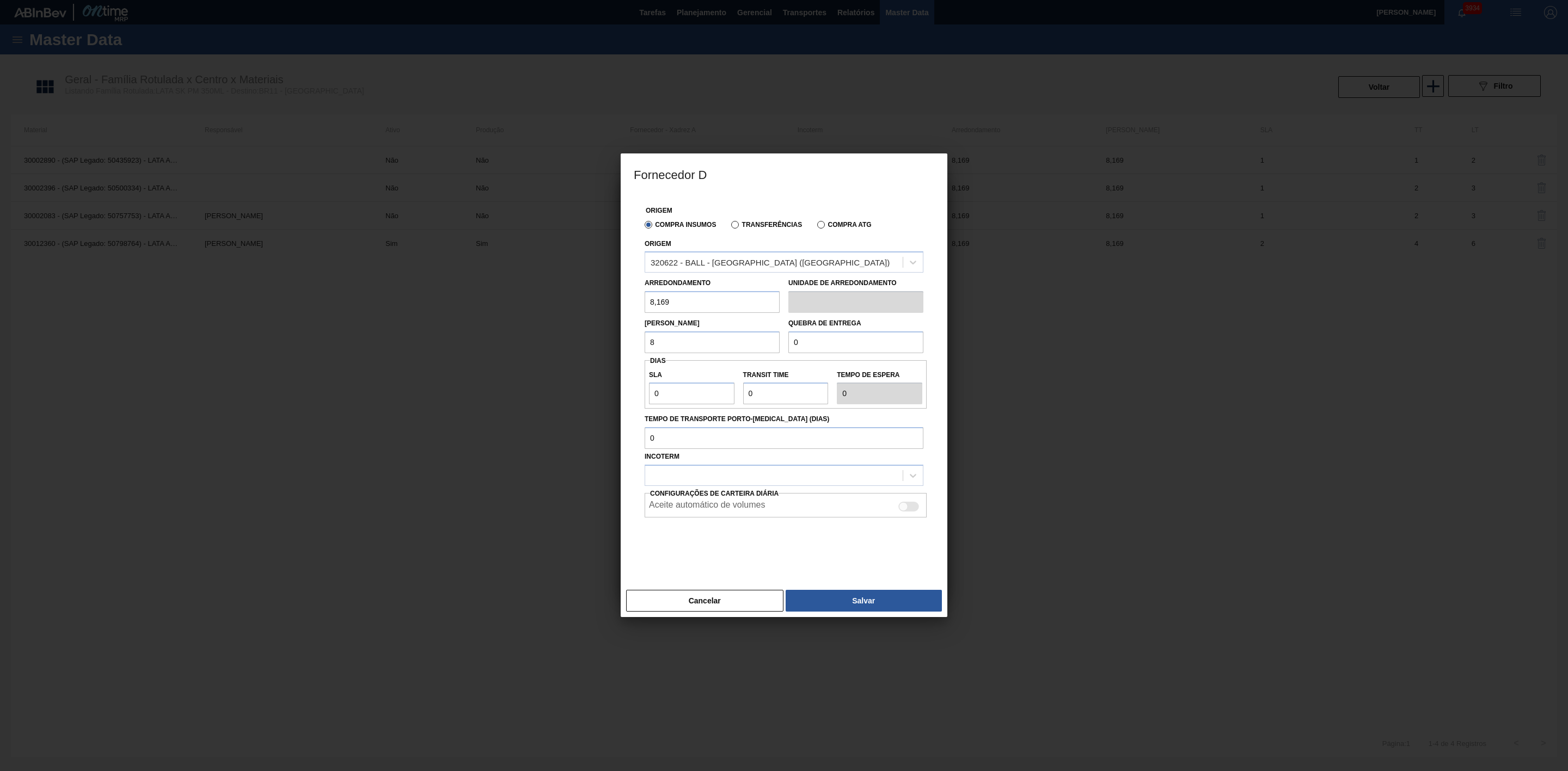
type input "8,169"
drag, startPoint x: 817, startPoint y: 340, endPoint x: 761, endPoint y: 343, distance: 56.1
click at [761, 343] on div "Lote Mínimo 8,169 Quebra de entrega 0" at bounding box center [784, 333] width 287 height 40
type input "163,38"
drag, startPoint x: 765, startPoint y: 392, endPoint x: 746, endPoint y: 393, distance: 19.0
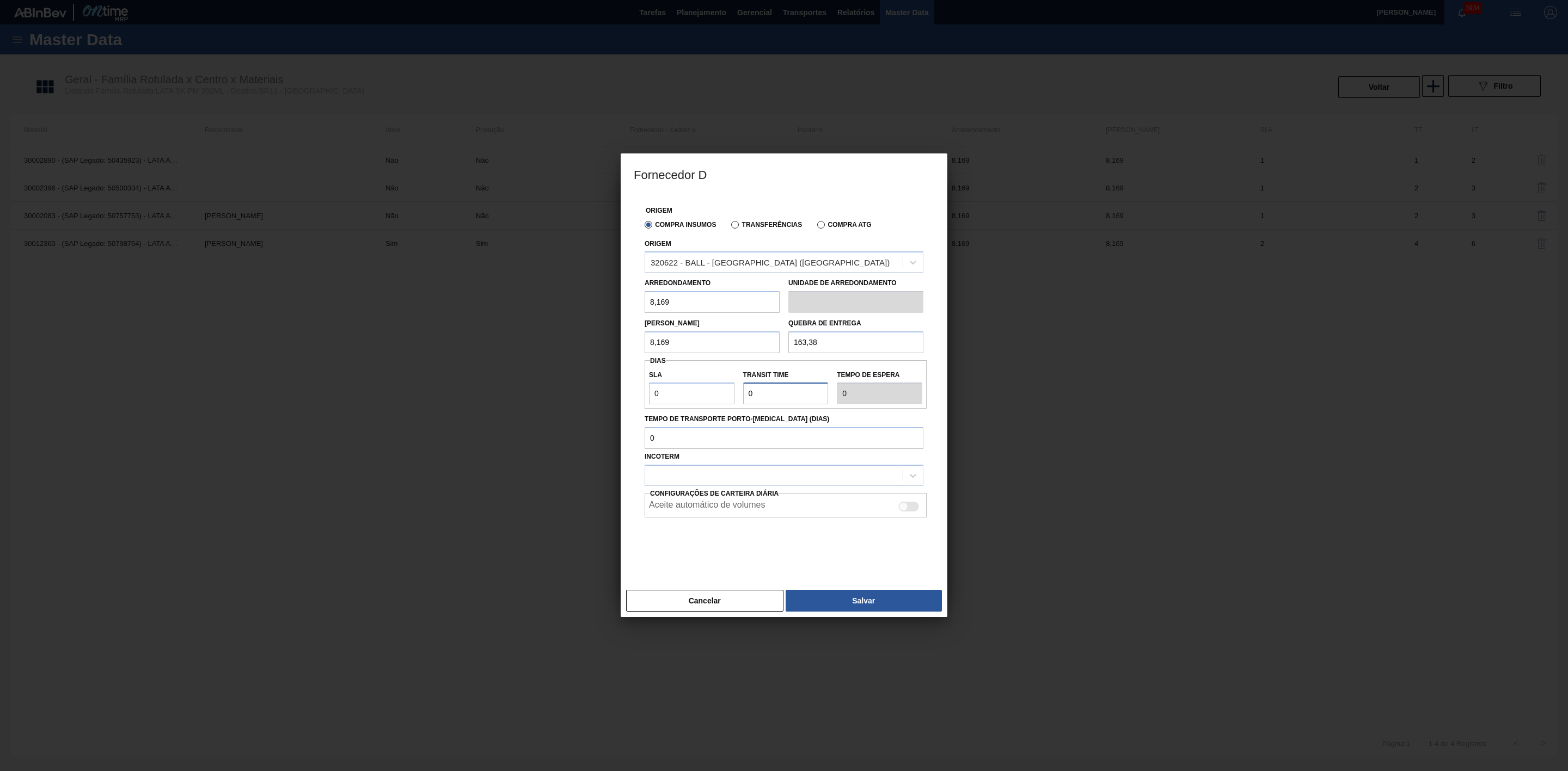
click at [746, 393] on input "Transit Time" at bounding box center [785, 393] width 85 height 22
type input "4"
drag, startPoint x: 677, startPoint y: 401, endPoint x: 624, endPoint y: 414, distance: 54.6
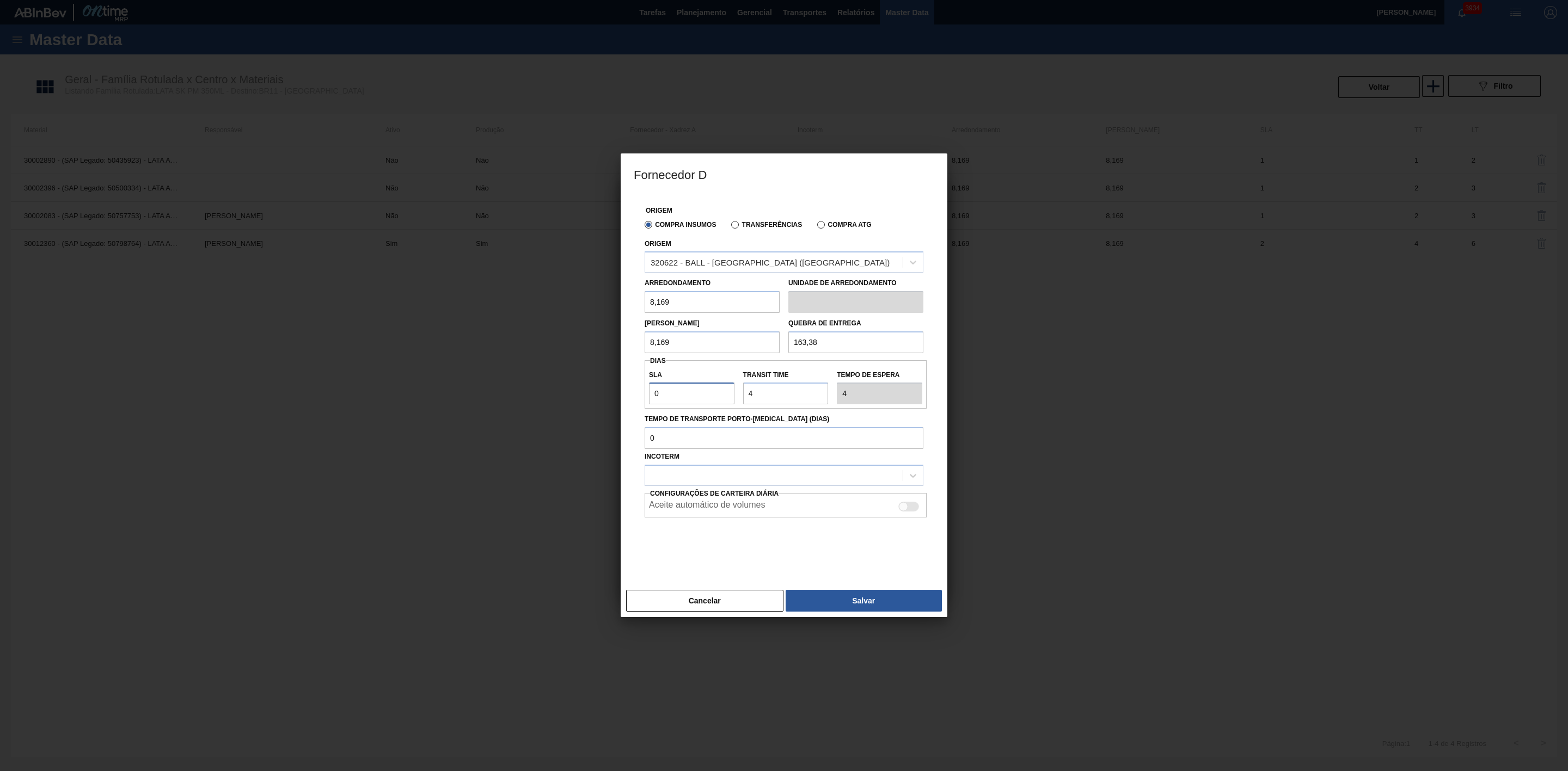
click at [626, 397] on div "Origem Compra Insumos Transferências Compra ATG Origem 320622 - BALL - RECIFE (…" at bounding box center [784, 389] width 327 height 390
type input "2"
type input "6"
type input "2"
click at [662, 475] on div at bounding box center [773, 476] width 257 height 16
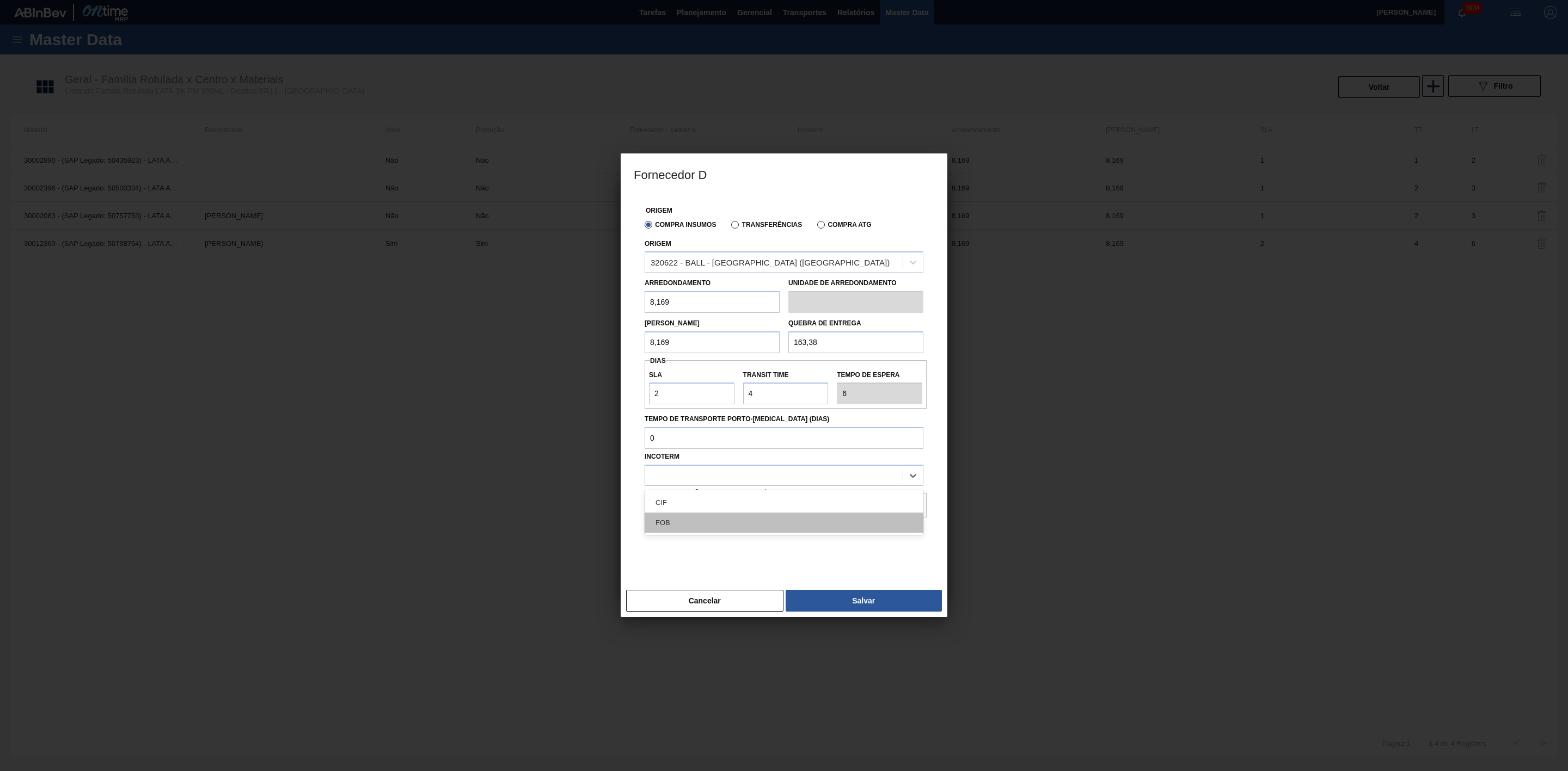
click at [674, 520] on div "FOB" at bounding box center [784, 522] width 279 height 20
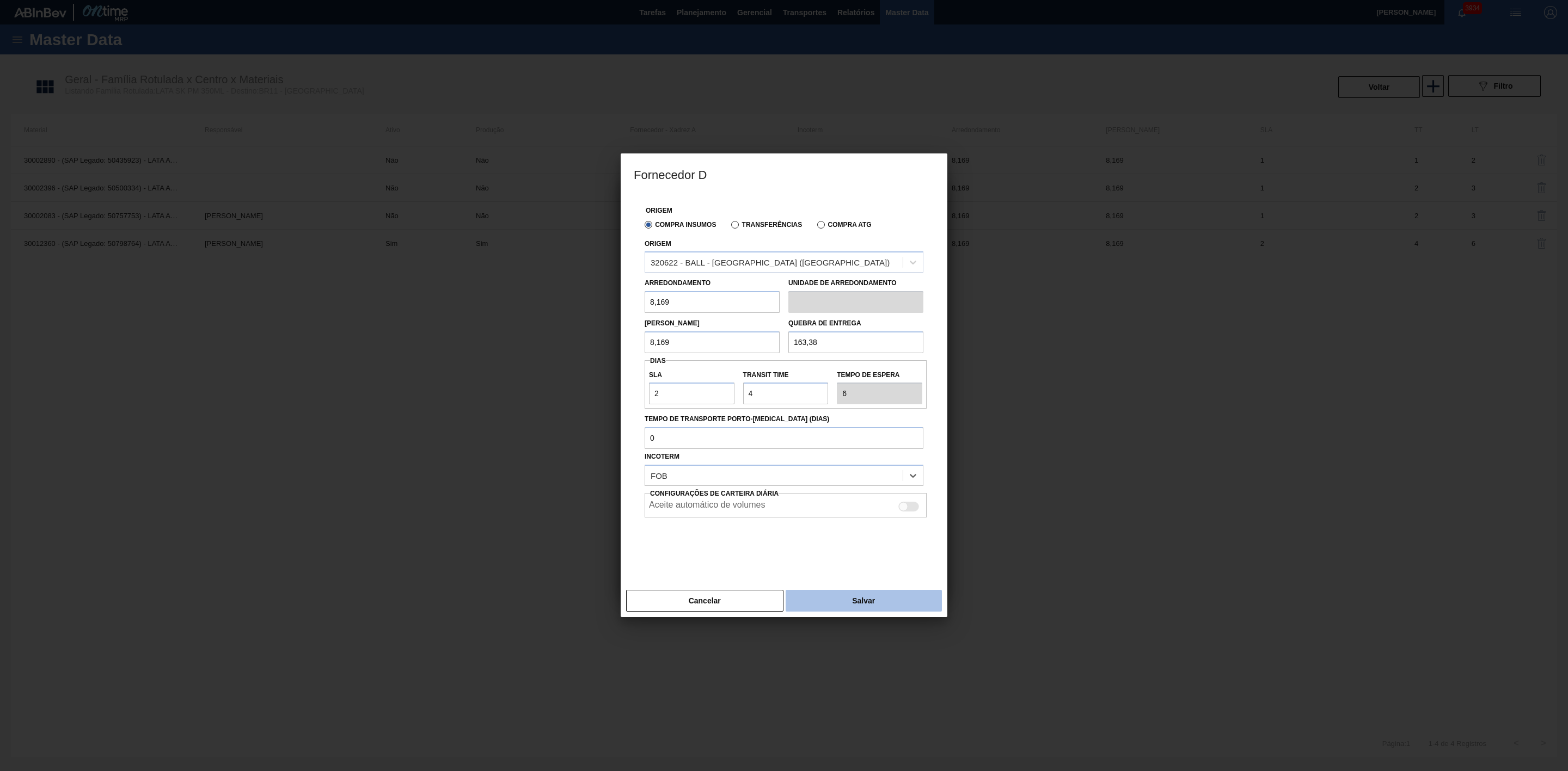
click at [887, 601] on button "Salvar" at bounding box center [863, 600] width 156 height 22
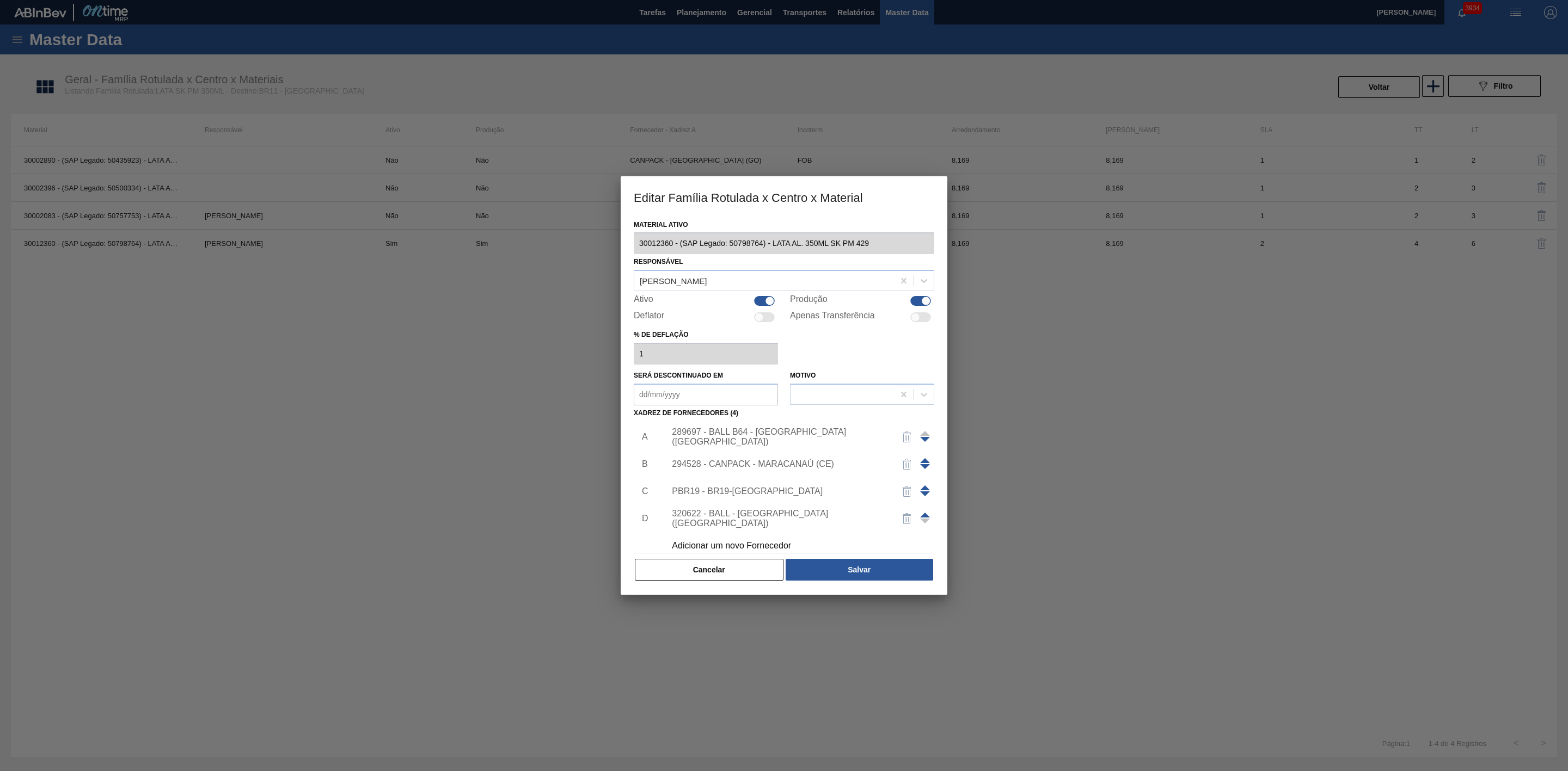
click at [922, 516] on span at bounding box center [924, 514] width 9 height 5
click at [921, 487] on span at bounding box center [924, 487] width 9 height 5
click at [926, 461] on span at bounding box center [924, 460] width 9 height 5
click at [903, 462] on img "button" at bounding box center [906, 464] width 13 height 13
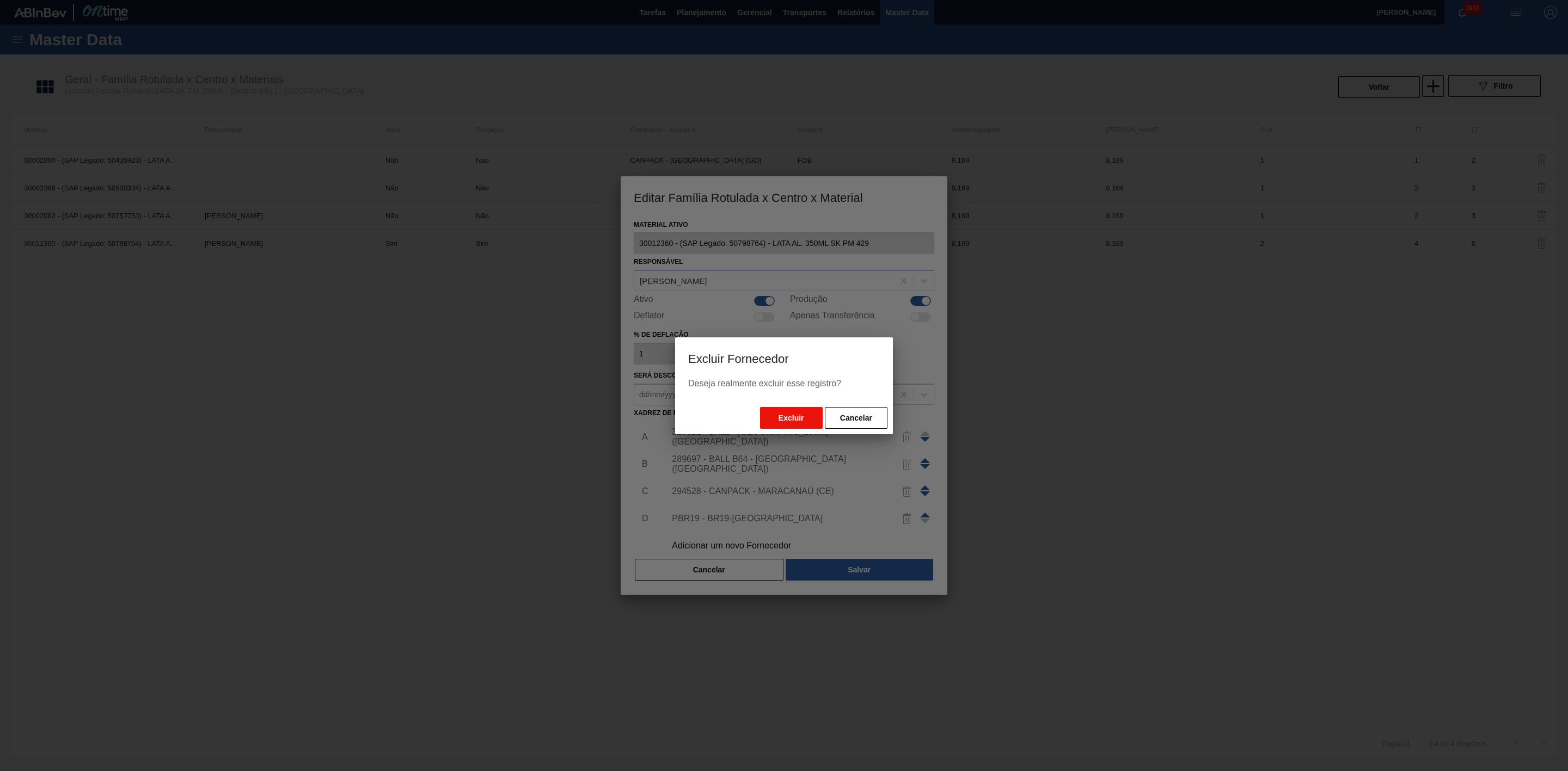
click at [790, 422] on button "Excluir" at bounding box center [791, 417] width 63 height 22
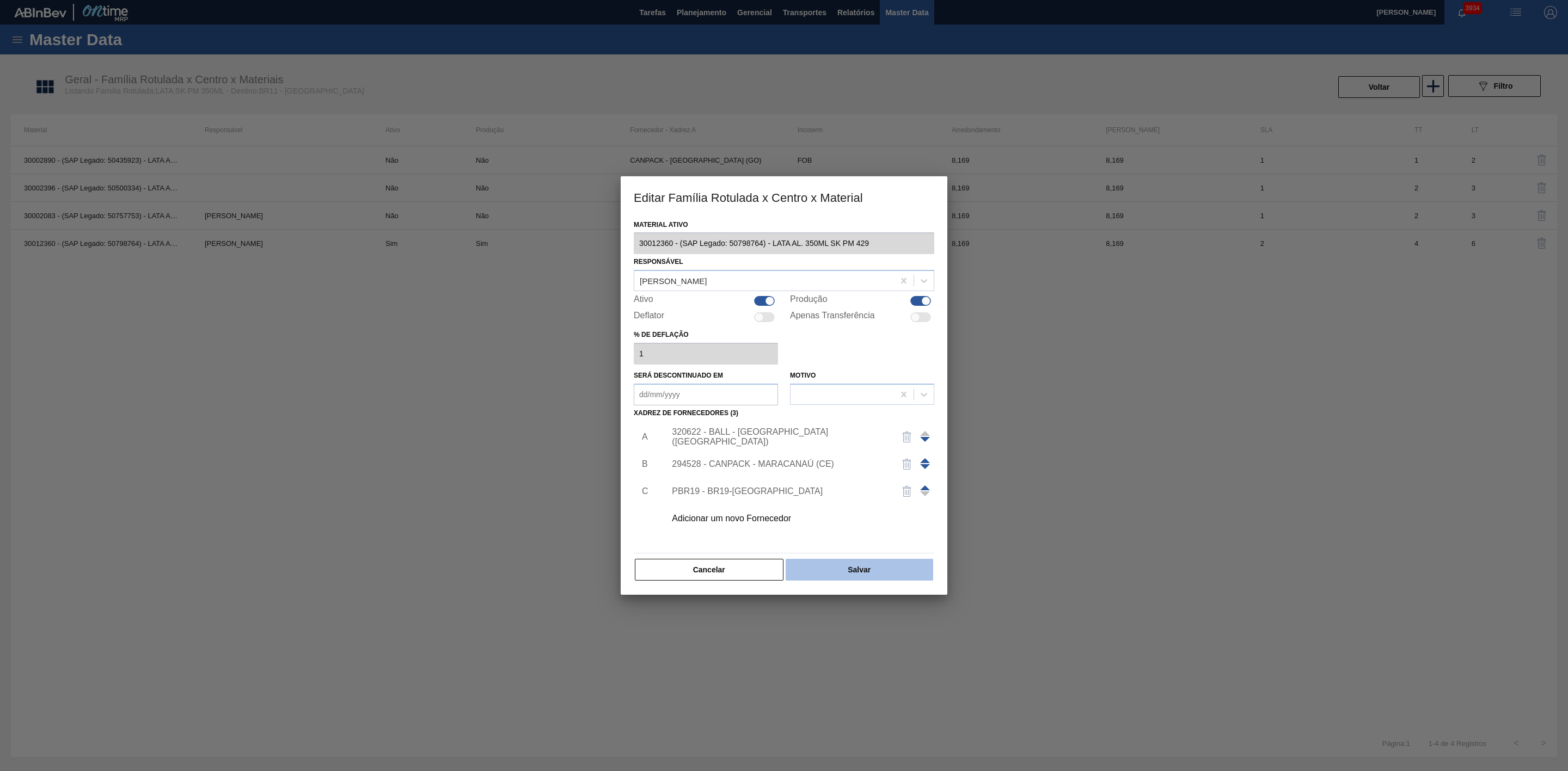
click at [856, 570] on button "Salvar" at bounding box center [859, 569] width 147 height 22
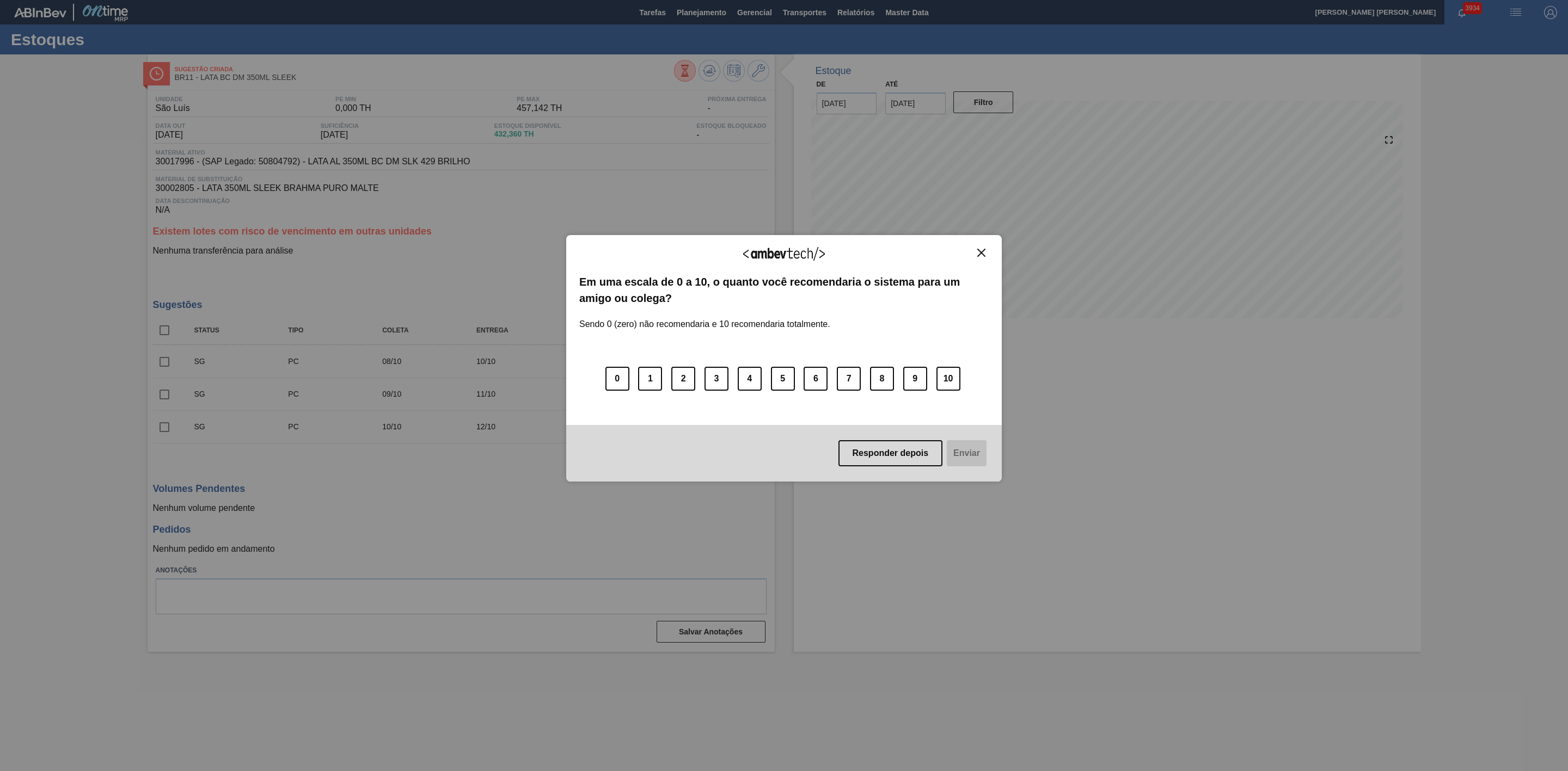
click at [982, 253] on img "Close" at bounding box center [981, 252] width 8 height 8
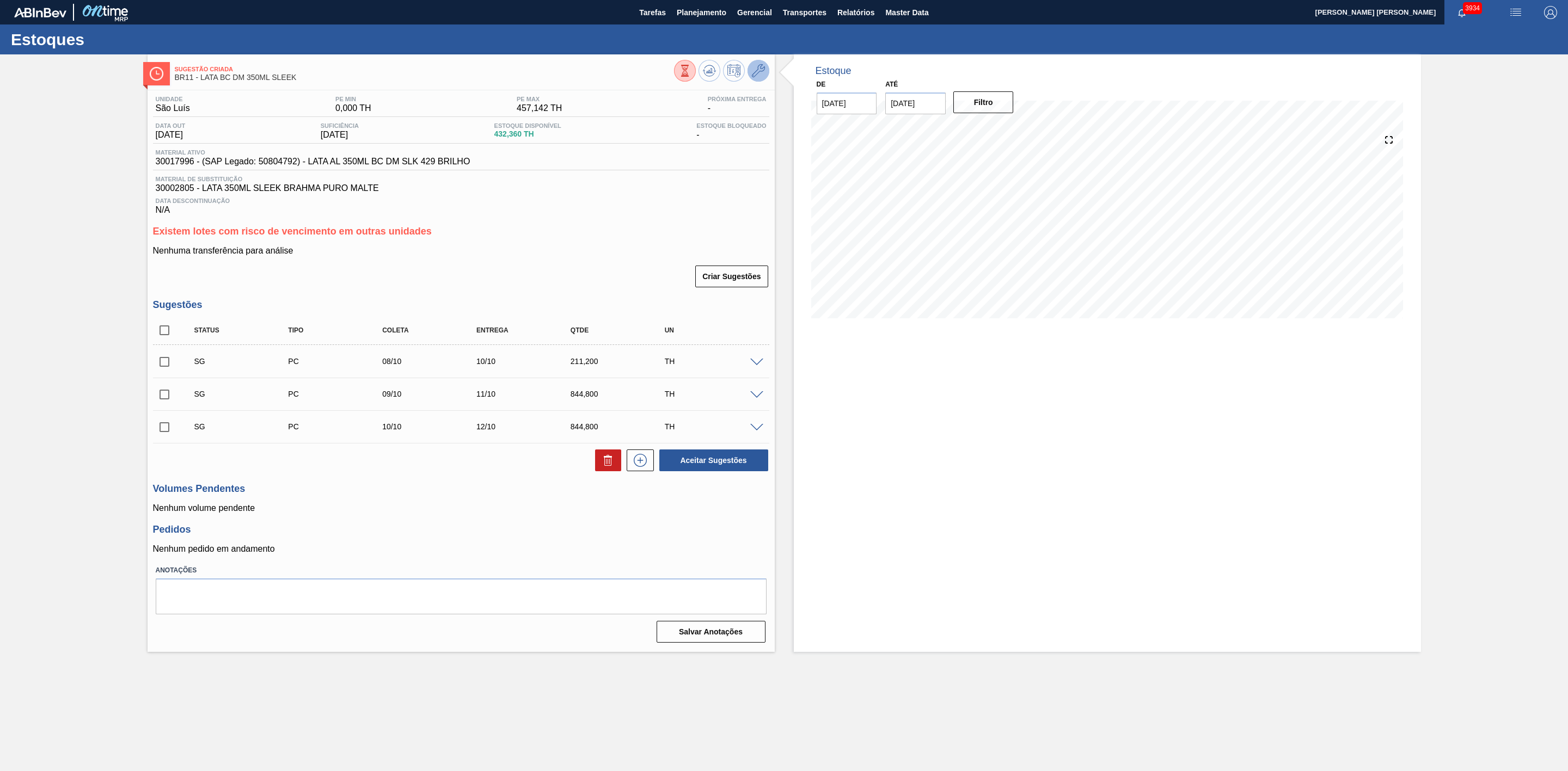
click at [765, 68] on button at bounding box center [757, 70] width 22 height 22
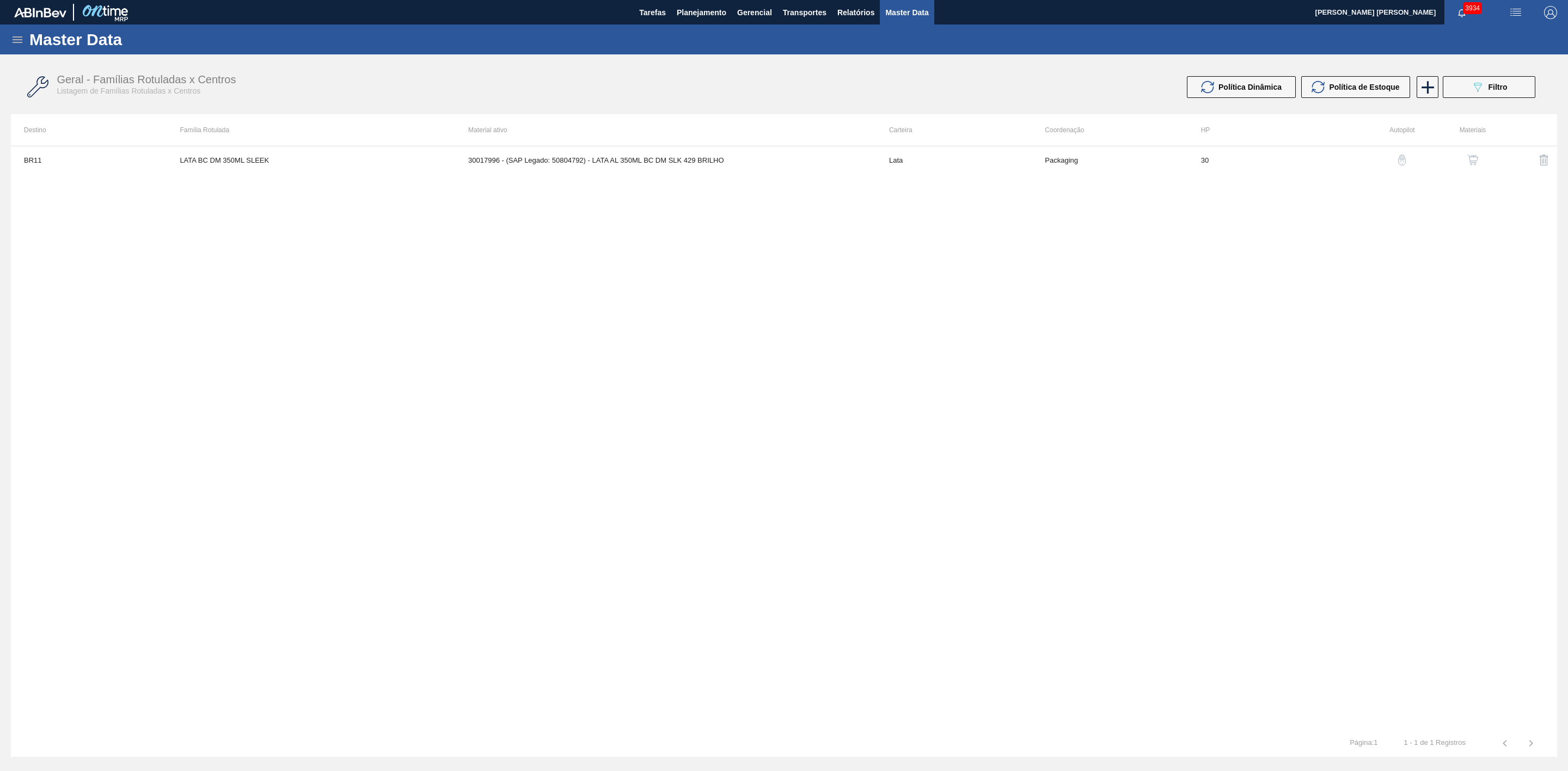
click at [1469, 159] on img "button" at bounding box center [1472, 160] width 11 height 11
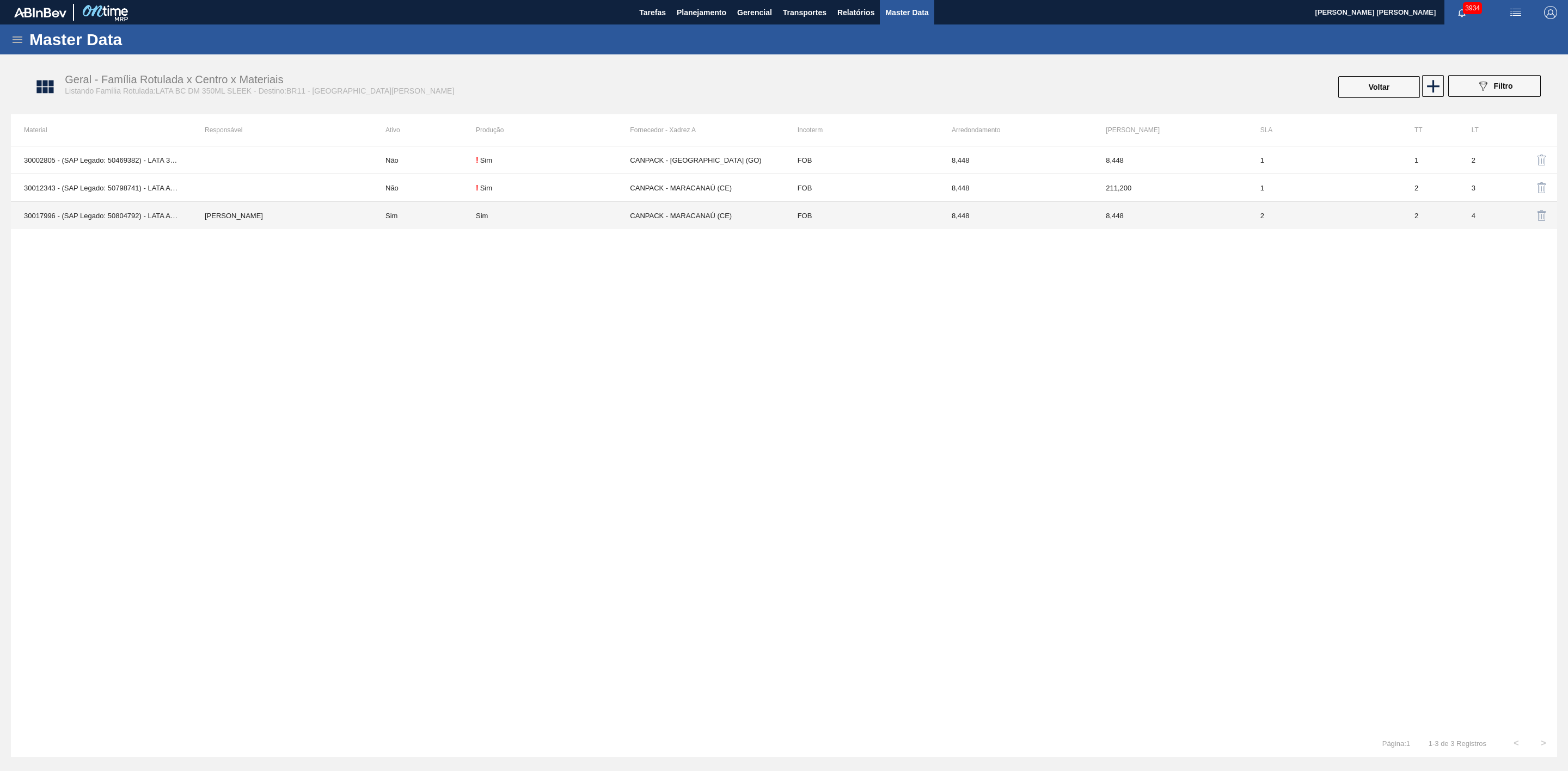
click at [570, 220] on td "Sim" at bounding box center [553, 216] width 154 height 28
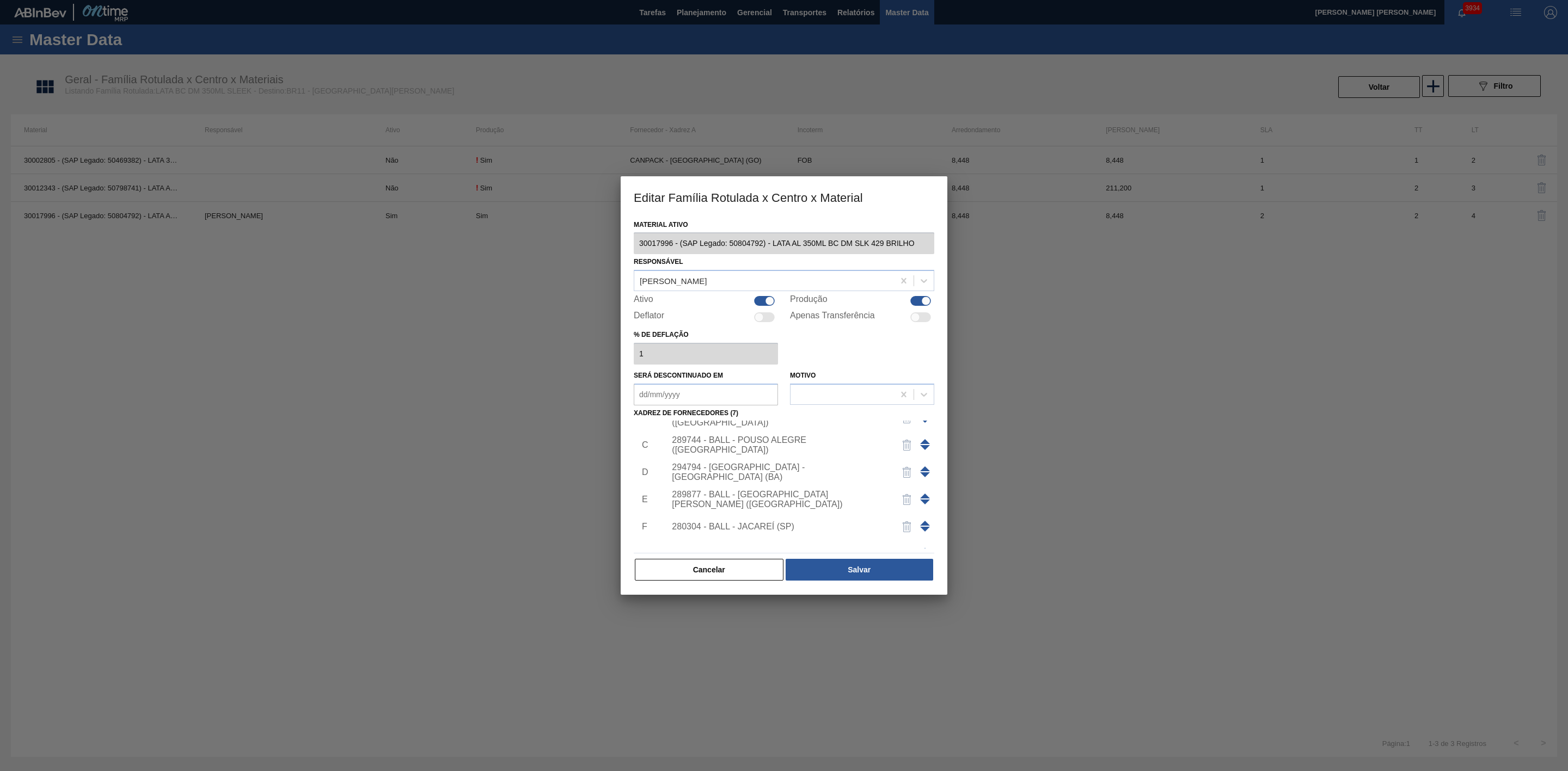
scroll to position [92, 0]
click at [751, 537] on div "Adicionar um novo Fornecedor" at bounding box center [778, 536] width 213 height 9
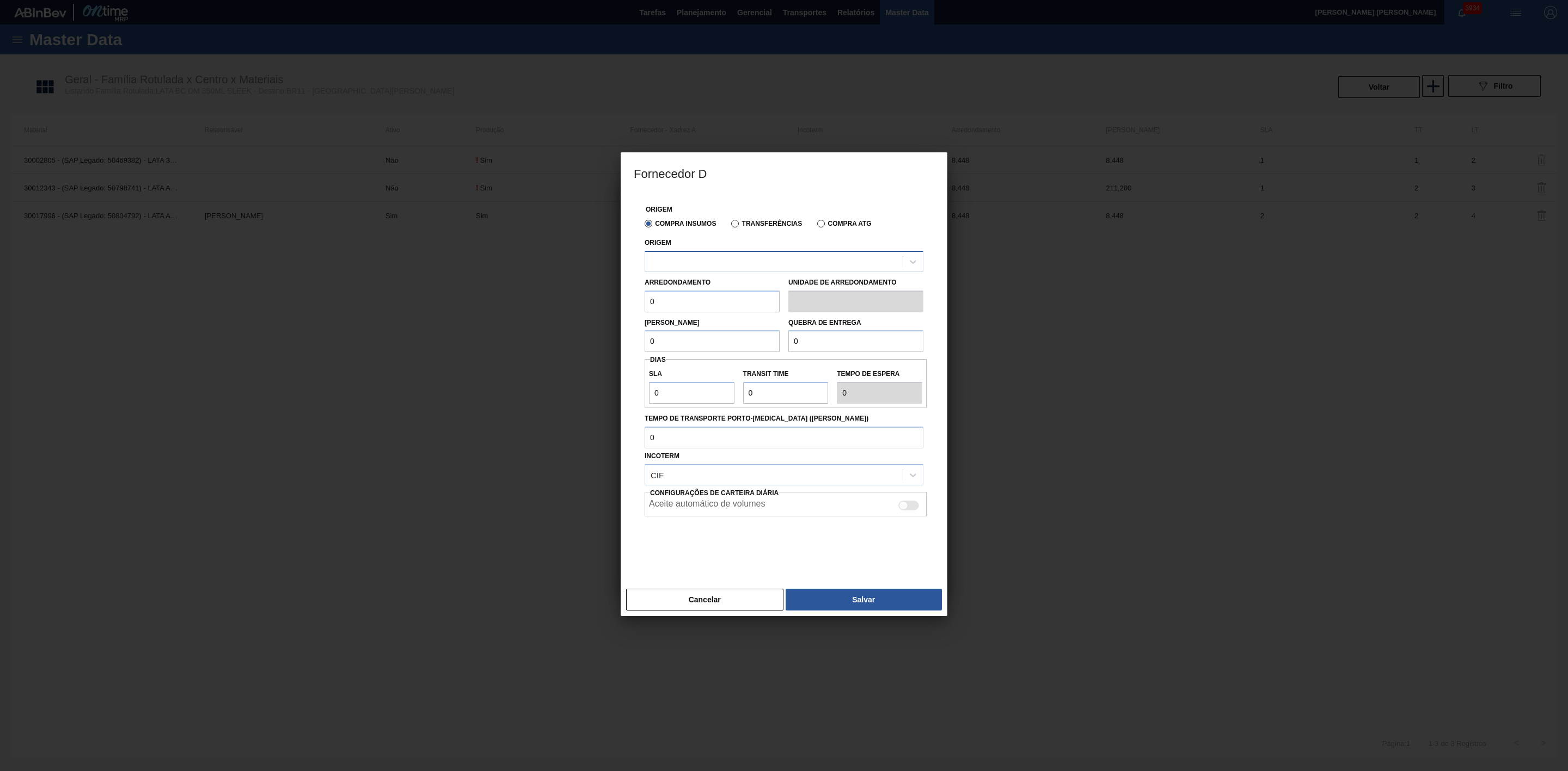
click at [719, 269] on div at bounding box center [784, 261] width 279 height 22
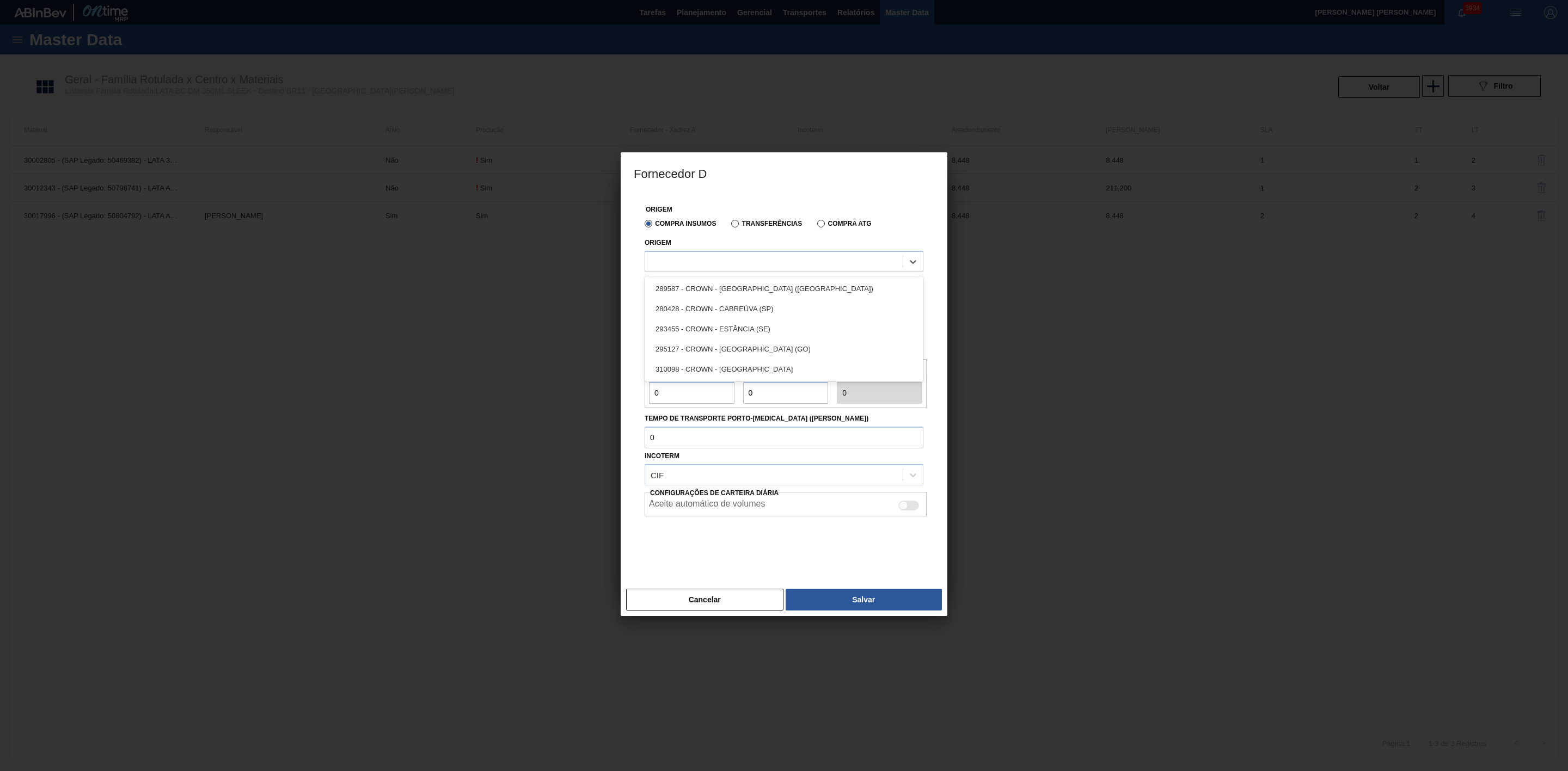
click at [767, 175] on h3 "Fornecedor D" at bounding box center [784, 173] width 327 height 41
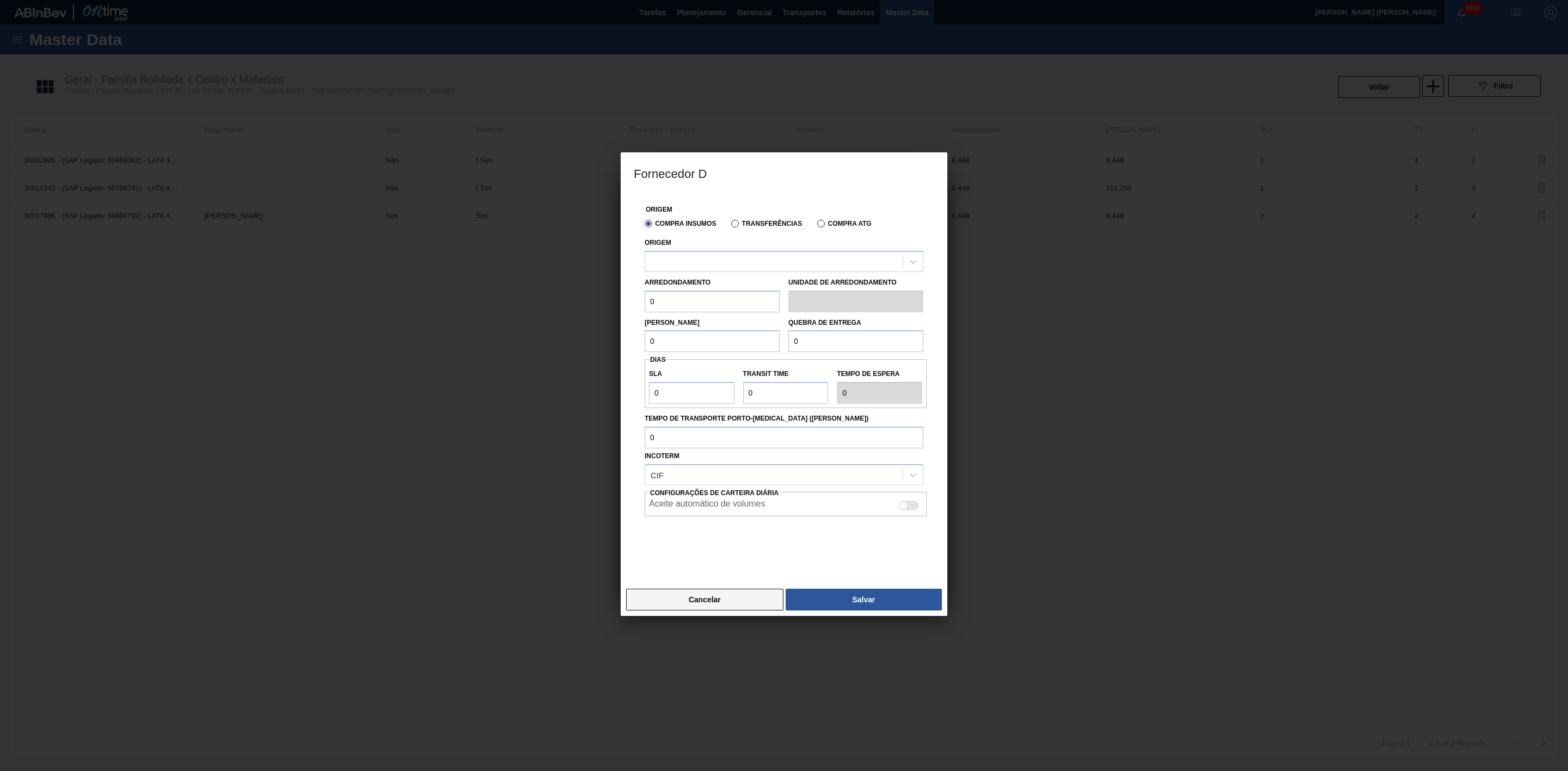
click at [714, 602] on button "Cancelar" at bounding box center [705, 599] width 158 height 22
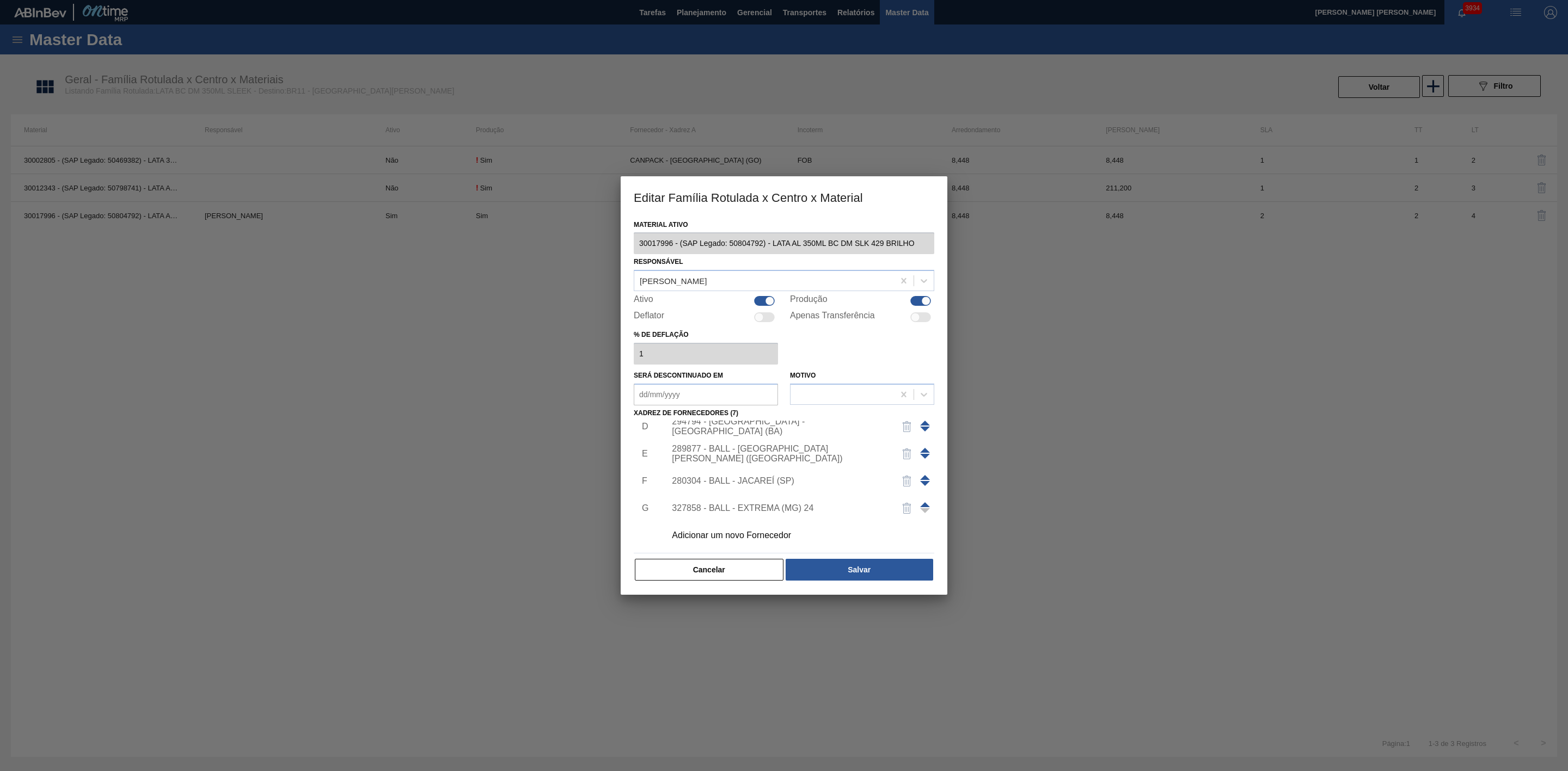
click at [756, 534] on div "Adicionar um novo Fornecedor" at bounding box center [778, 536] width 213 height 9
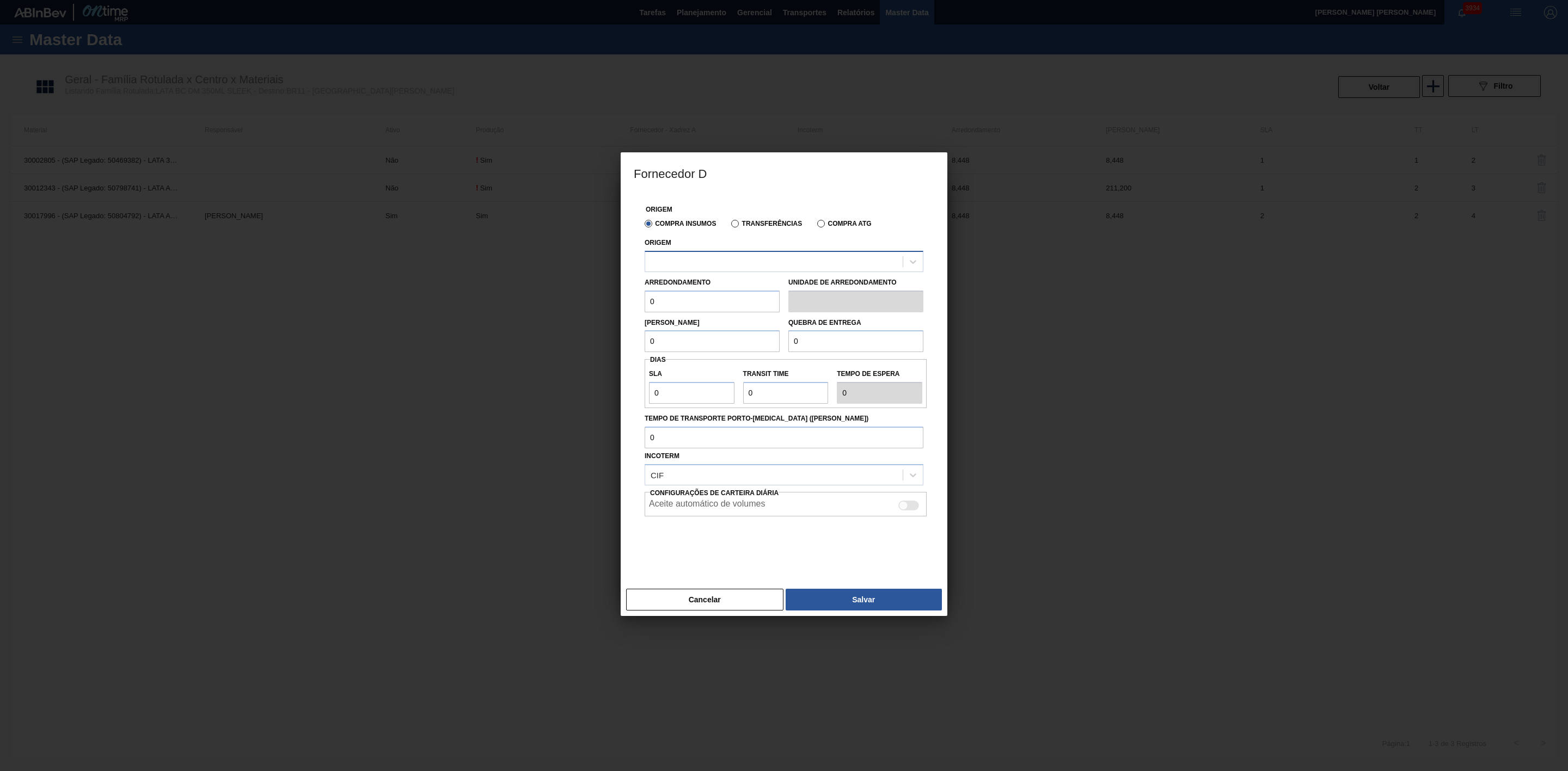
click at [715, 260] on div at bounding box center [773, 261] width 257 height 16
click at [738, 600] on button "Cancelar" at bounding box center [705, 599] width 158 height 22
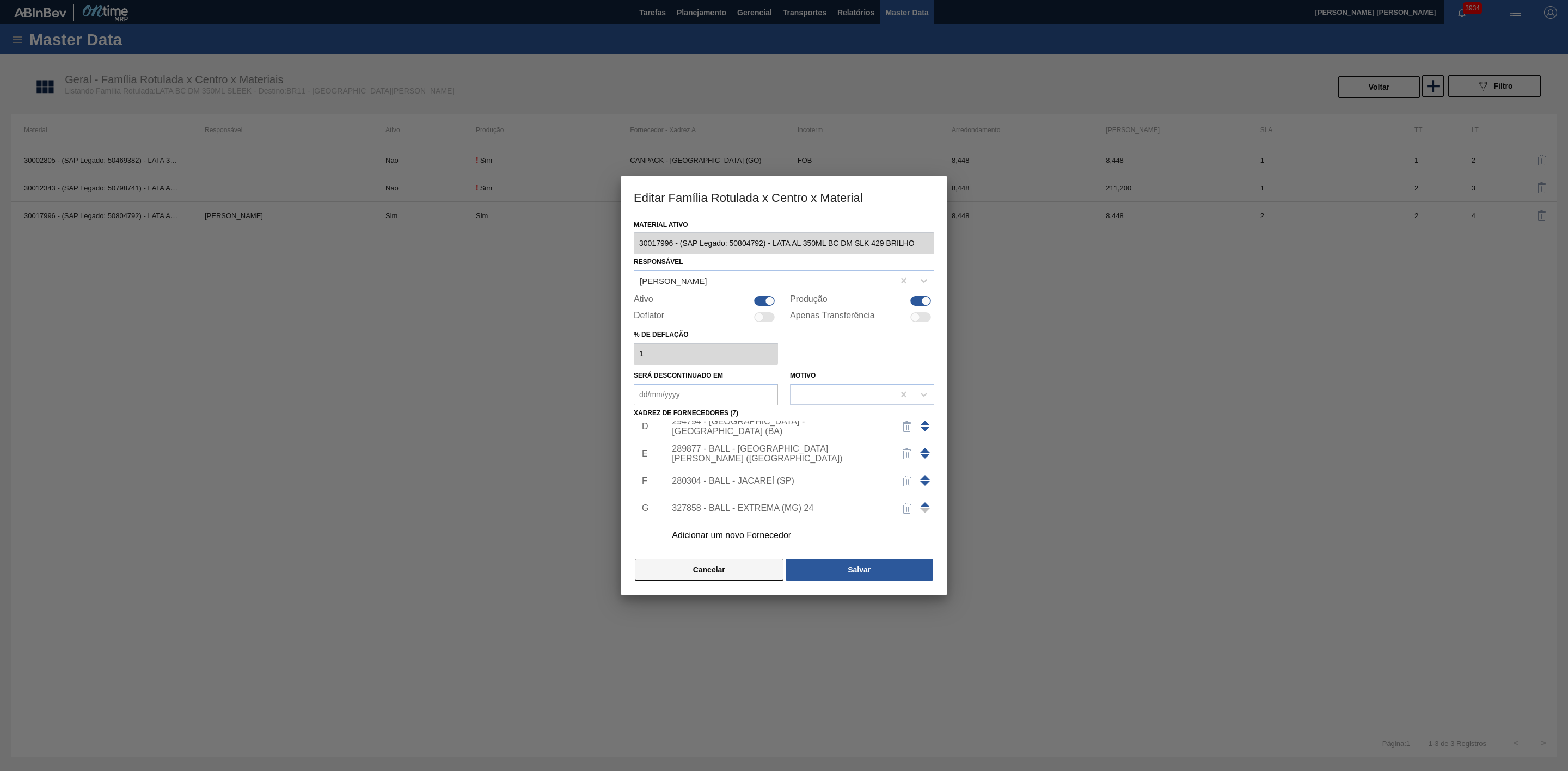
click at [726, 575] on button "Cancelar" at bounding box center [708, 569] width 148 height 22
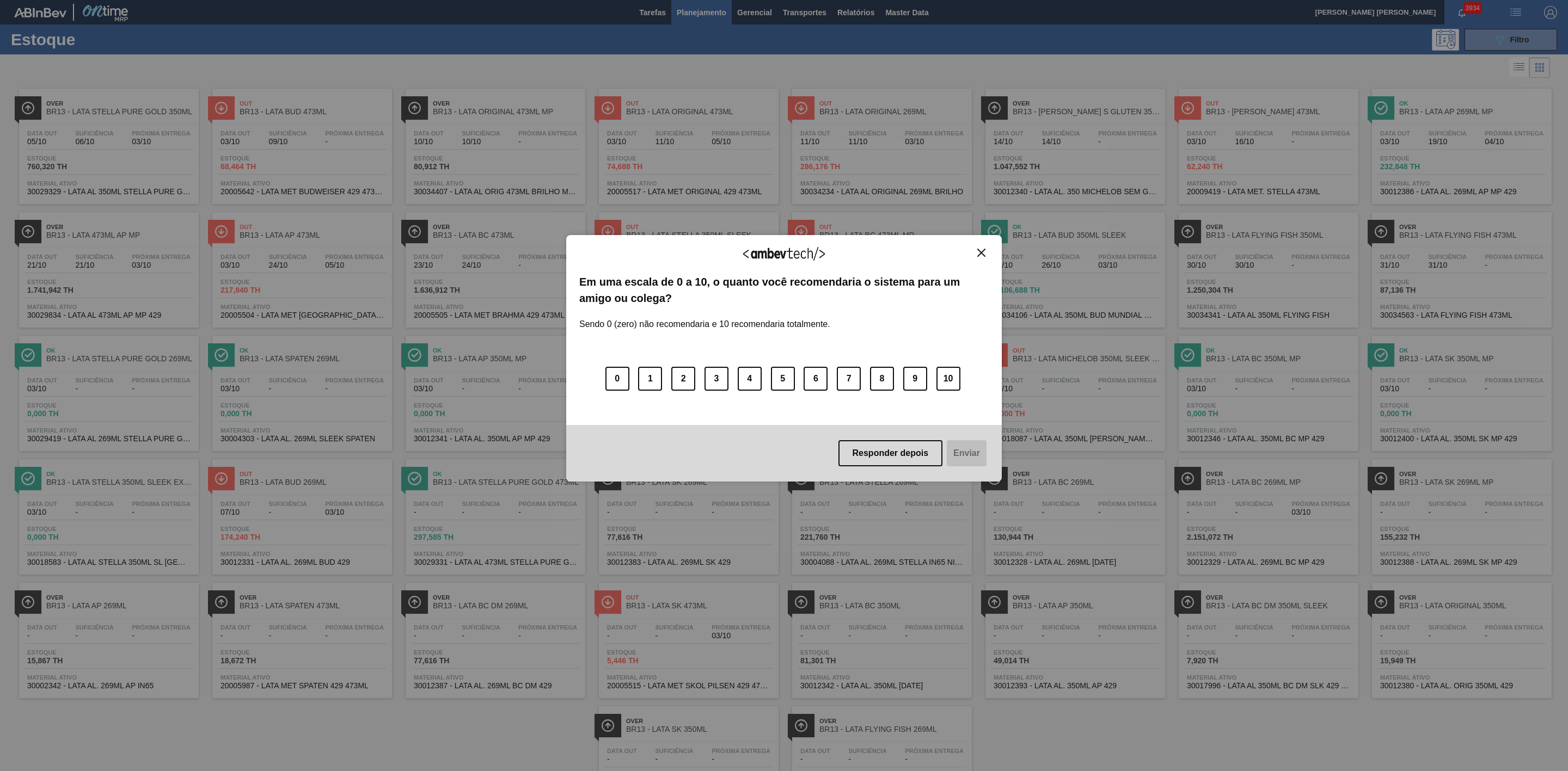
click at [982, 254] on img "Close" at bounding box center [981, 252] width 8 height 8
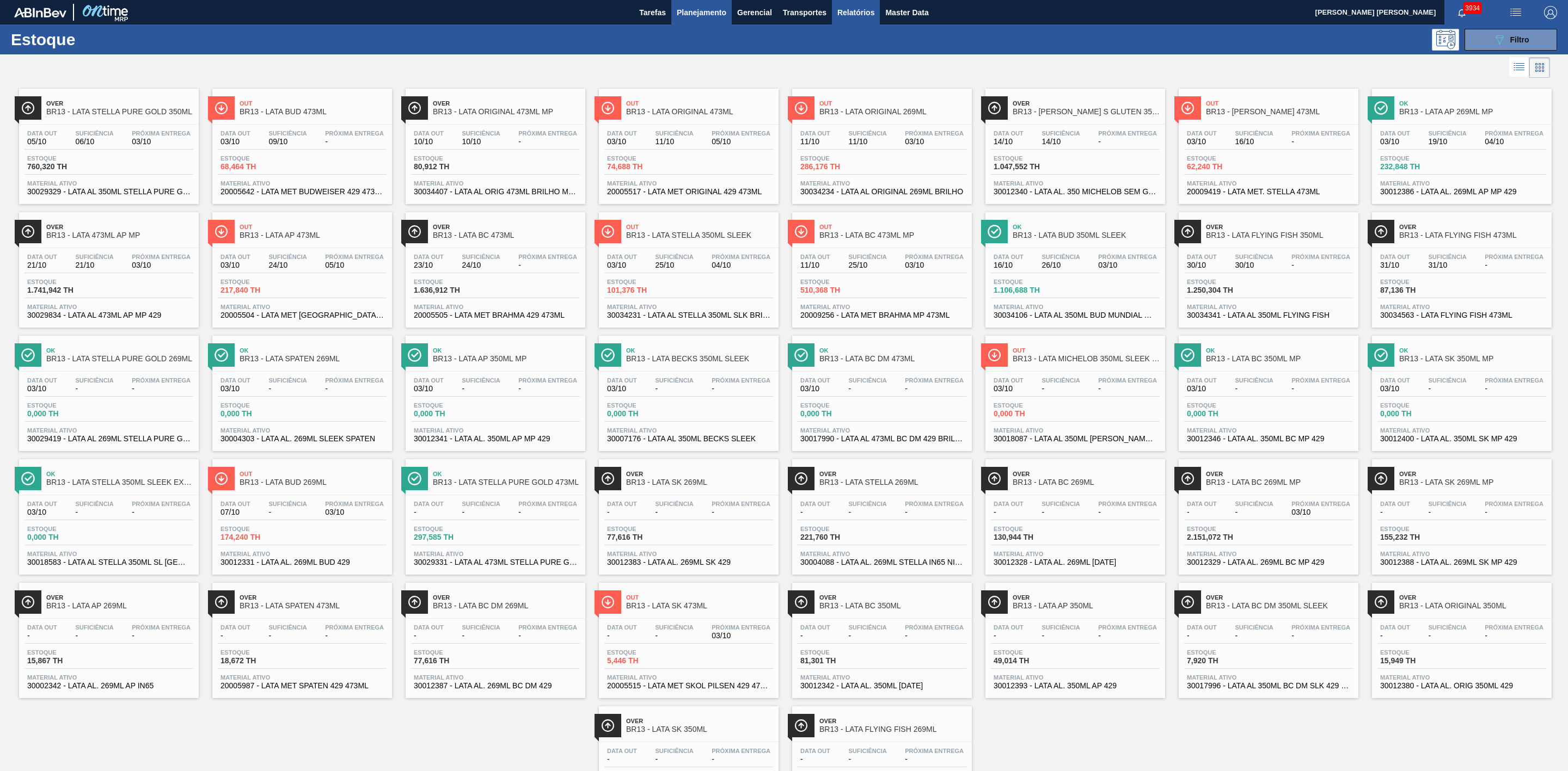
click at [849, 10] on span "Relatórios" at bounding box center [855, 12] width 37 height 13
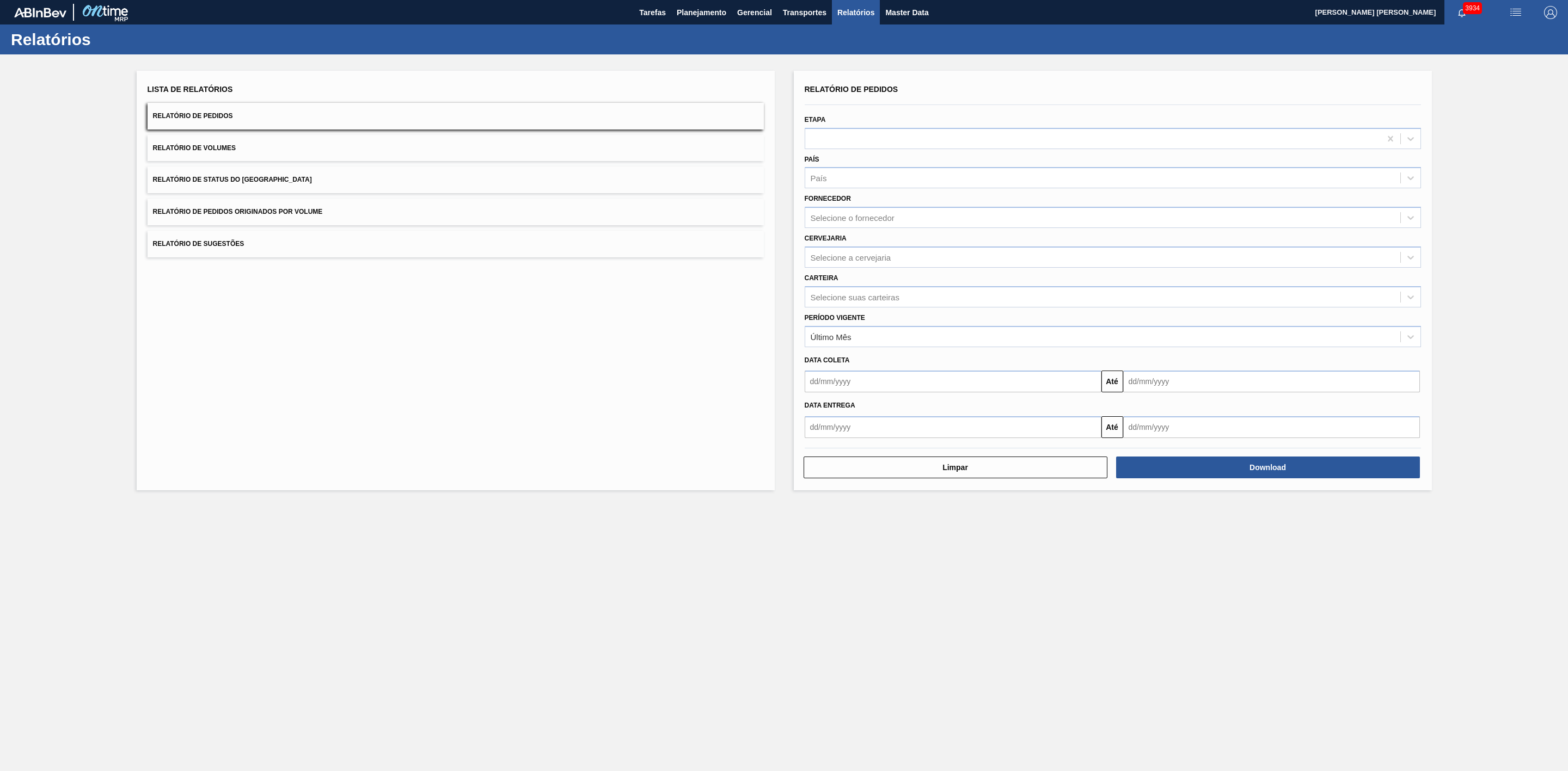
click at [552, 148] on button "Relatório de Volumes" at bounding box center [455, 148] width 617 height 26
click at [841, 169] on div "País" at bounding box center [1112, 177] width 617 height 22
click at [843, 207] on div "BR - [GEOGRAPHIC_DATA]" at bounding box center [1112, 204] width 617 height 20
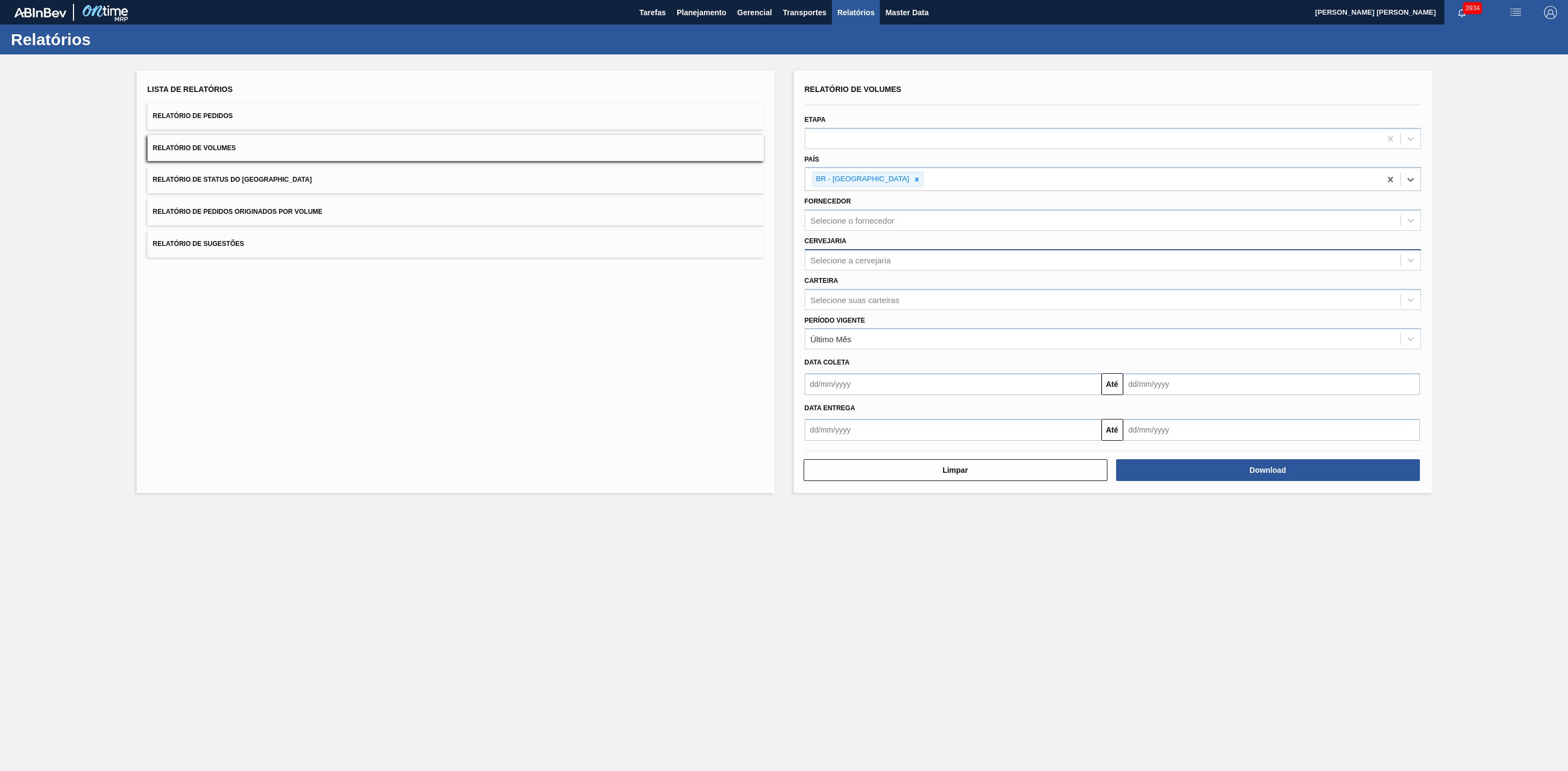
click at [862, 262] on div "Selecione a cervejaria" at bounding box center [851, 260] width 81 height 9
type input "02"
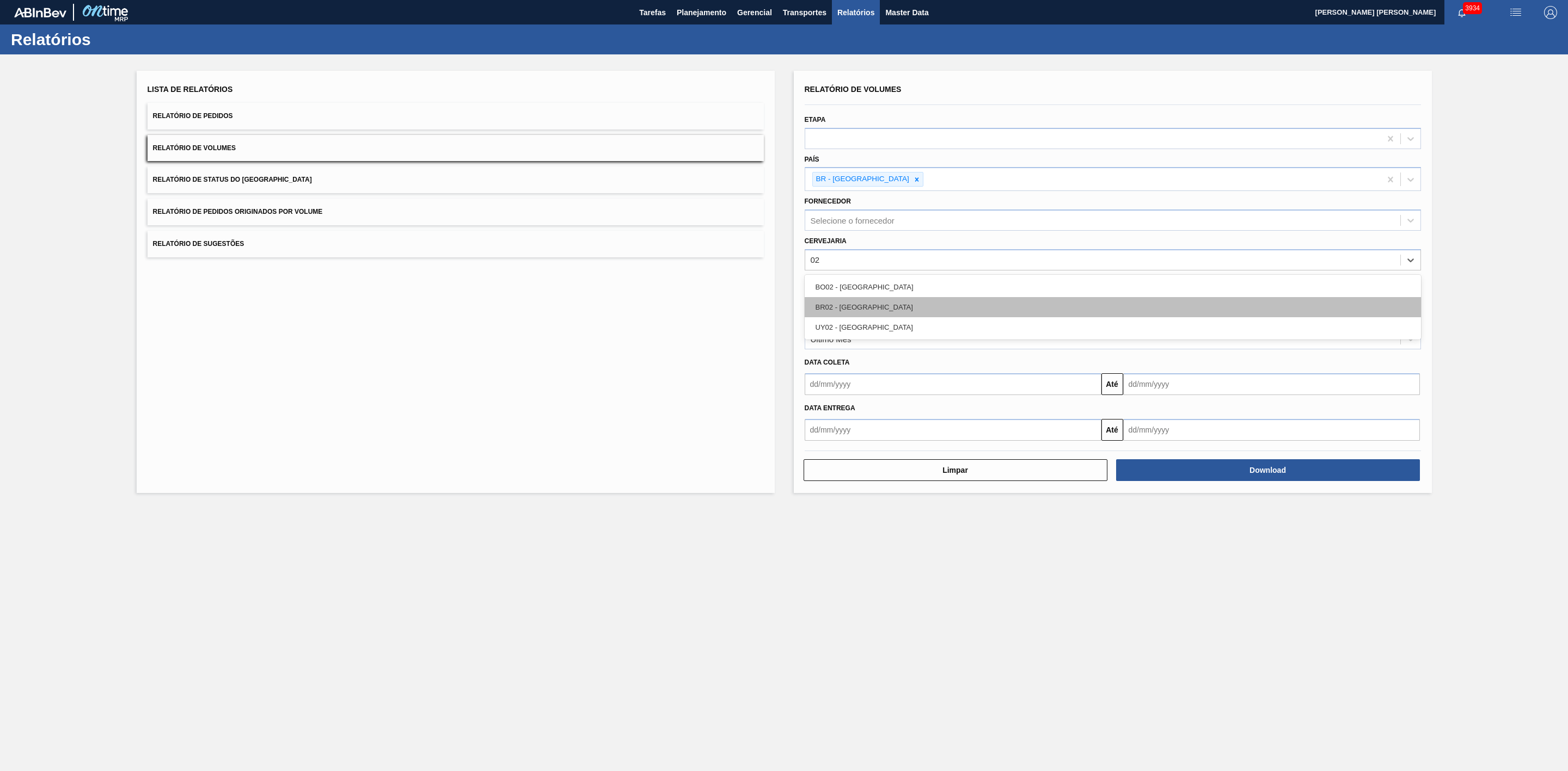
click at [862, 305] on div "BR02 - [GEOGRAPHIC_DATA]" at bounding box center [1112, 307] width 617 height 20
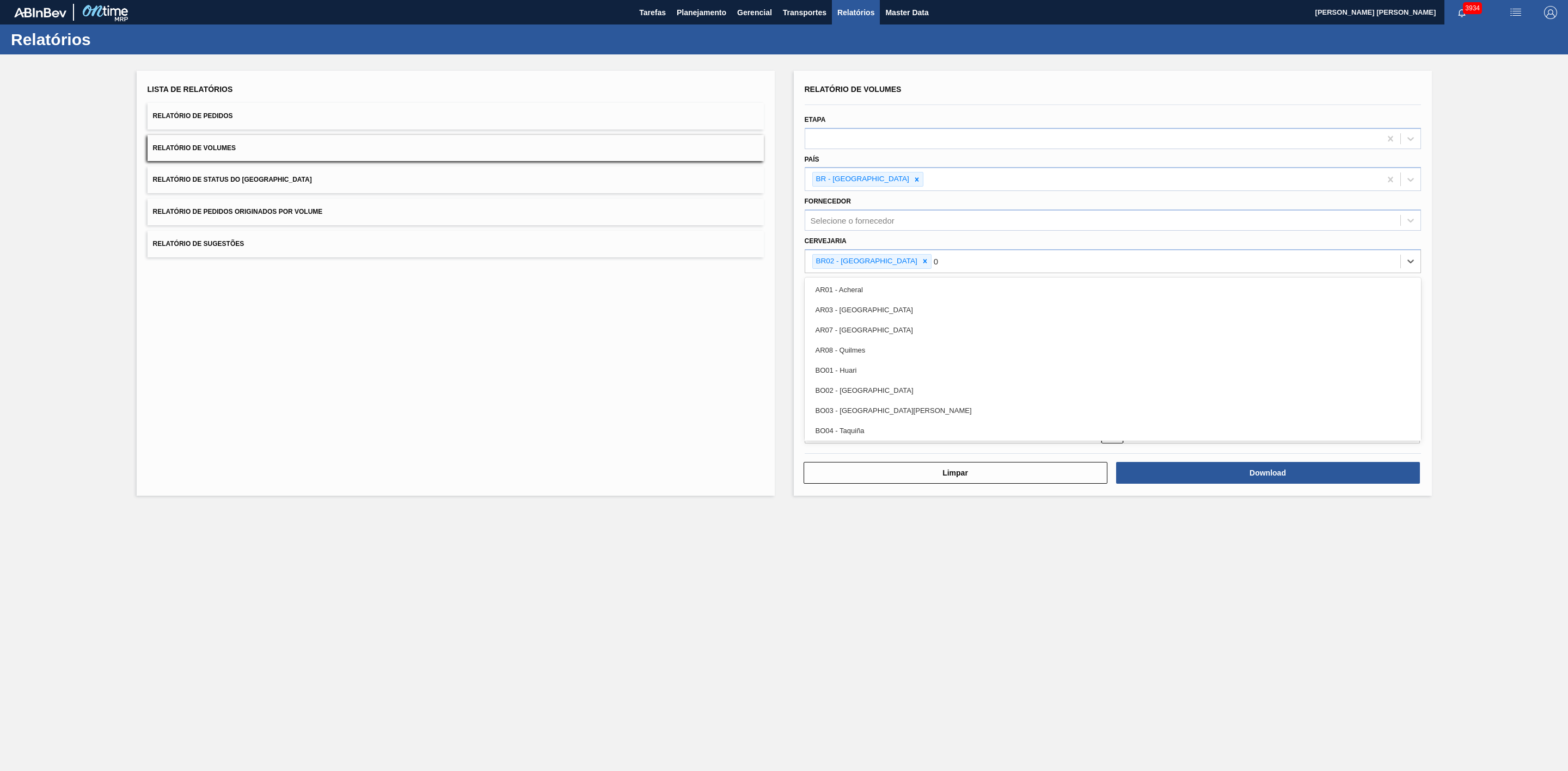
type input "03"
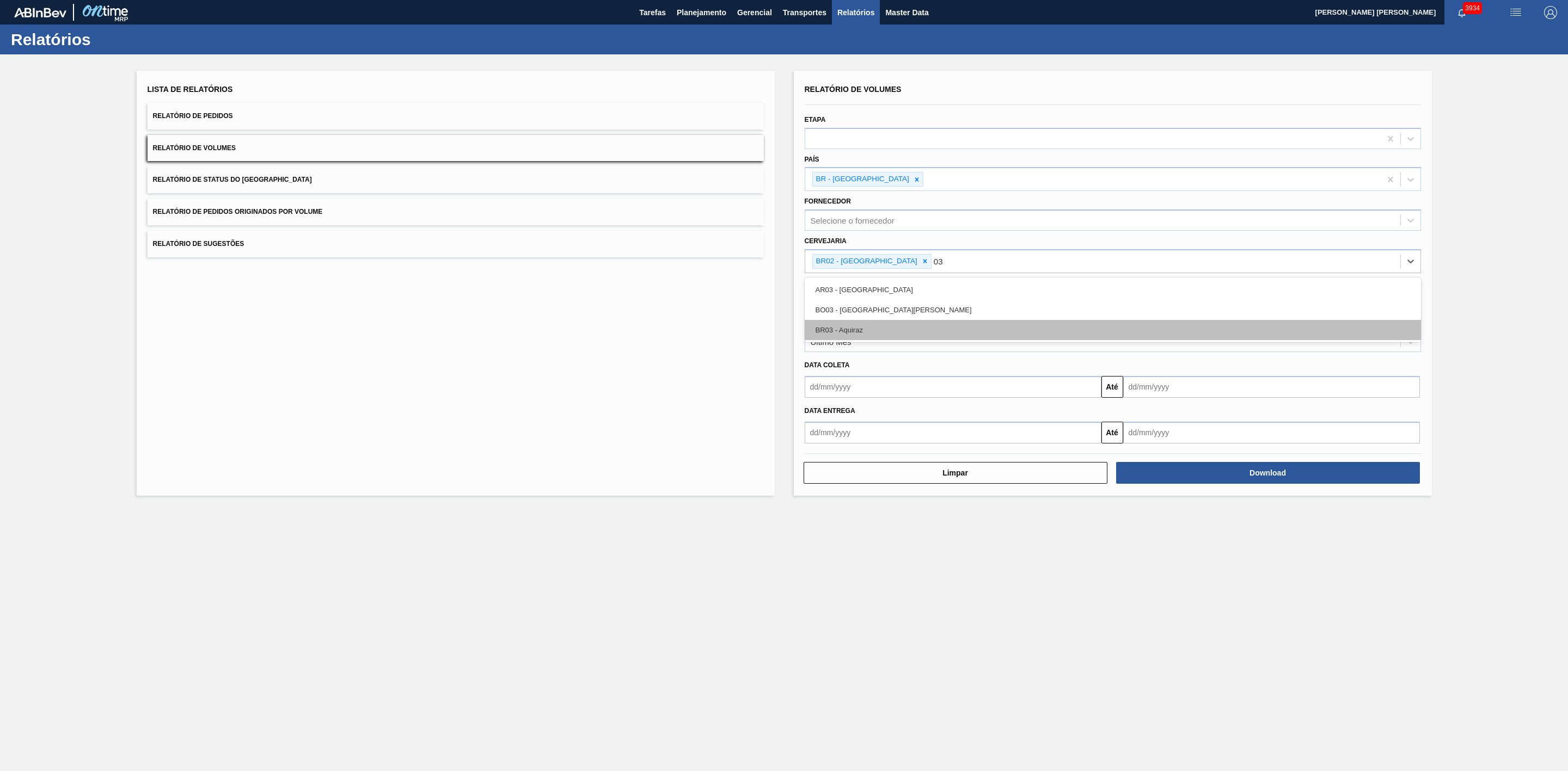
click at [860, 332] on div "BR03 - Aquiraz" at bounding box center [1112, 329] width 617 height 20
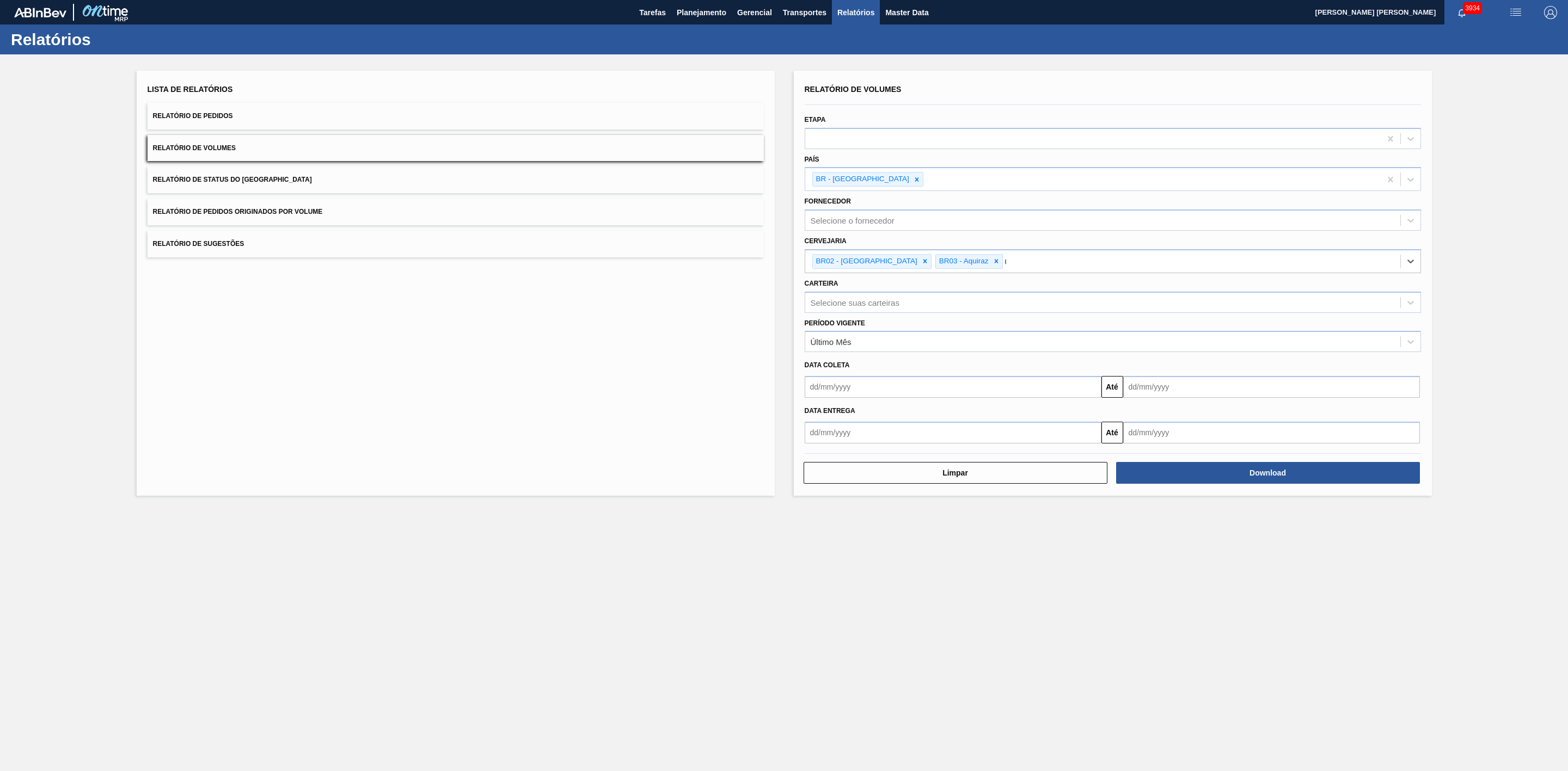
type input "04"
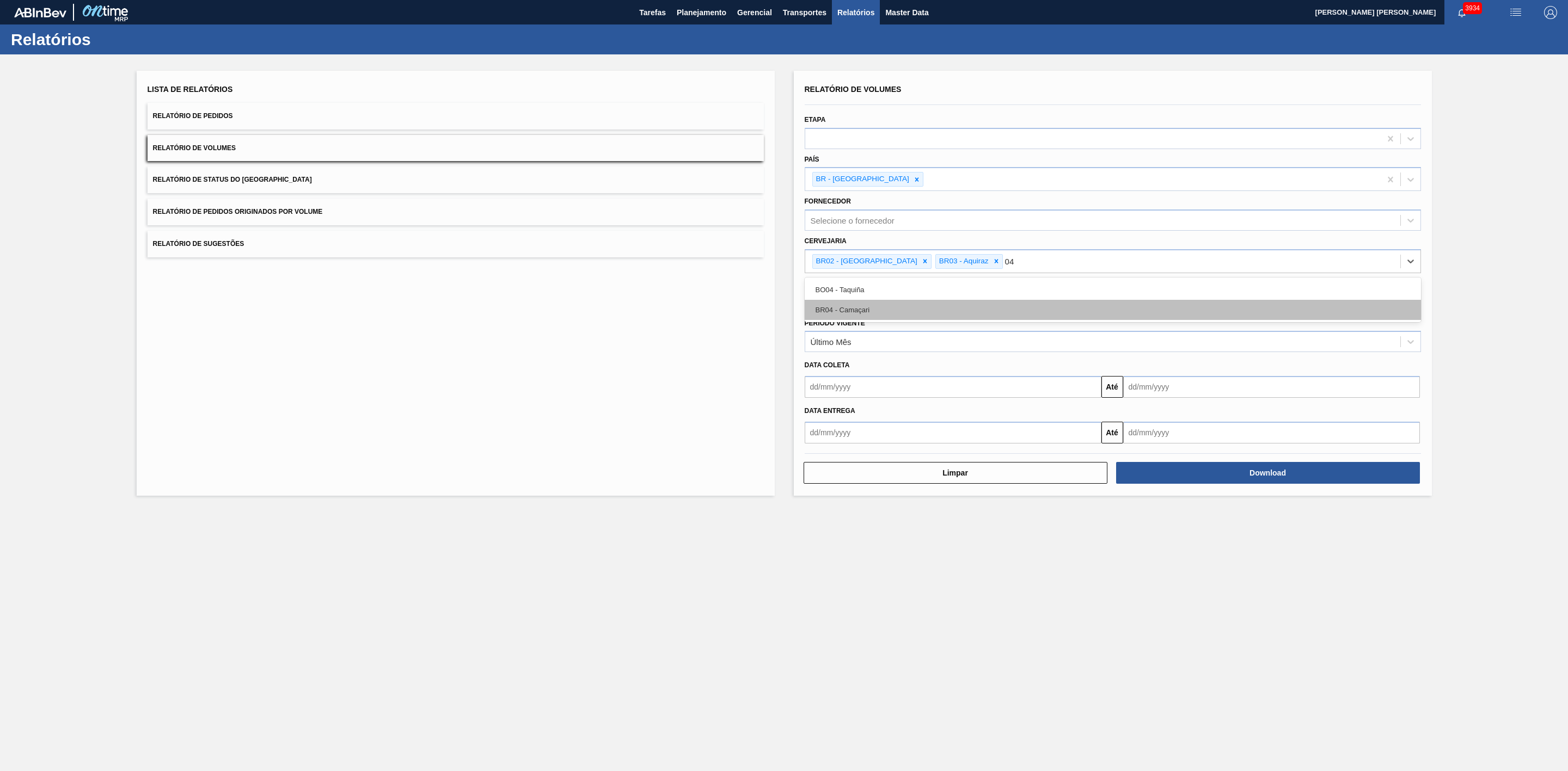
click at [854, 317] on div "BR04 - Camaçari" at bounding box center [1112, 310] width 617 height 20
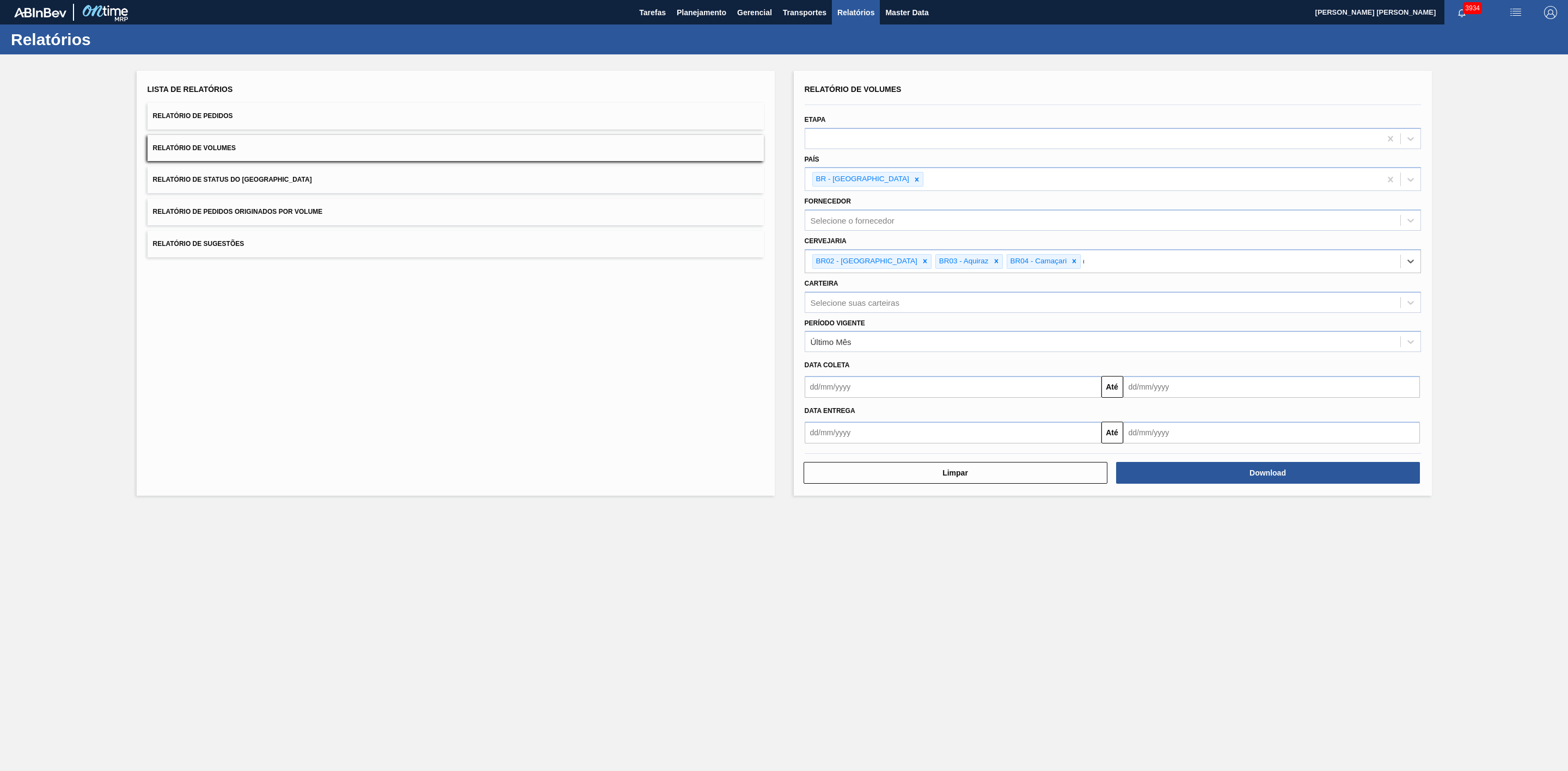
type input "07"
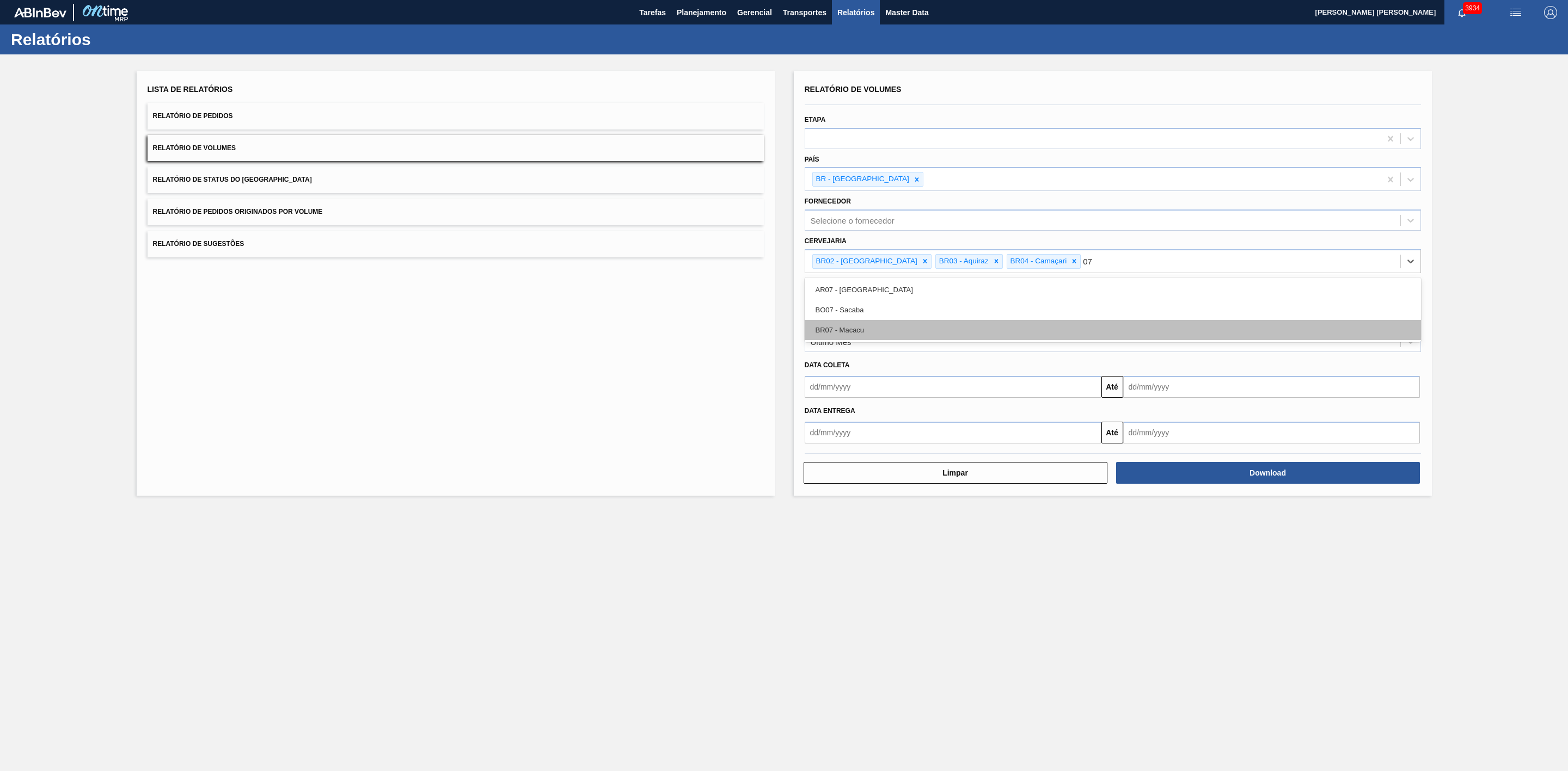
click at [848, 330] on div "BR07 - Macacu" at bounding box center [1112, 329] width 617 height 20
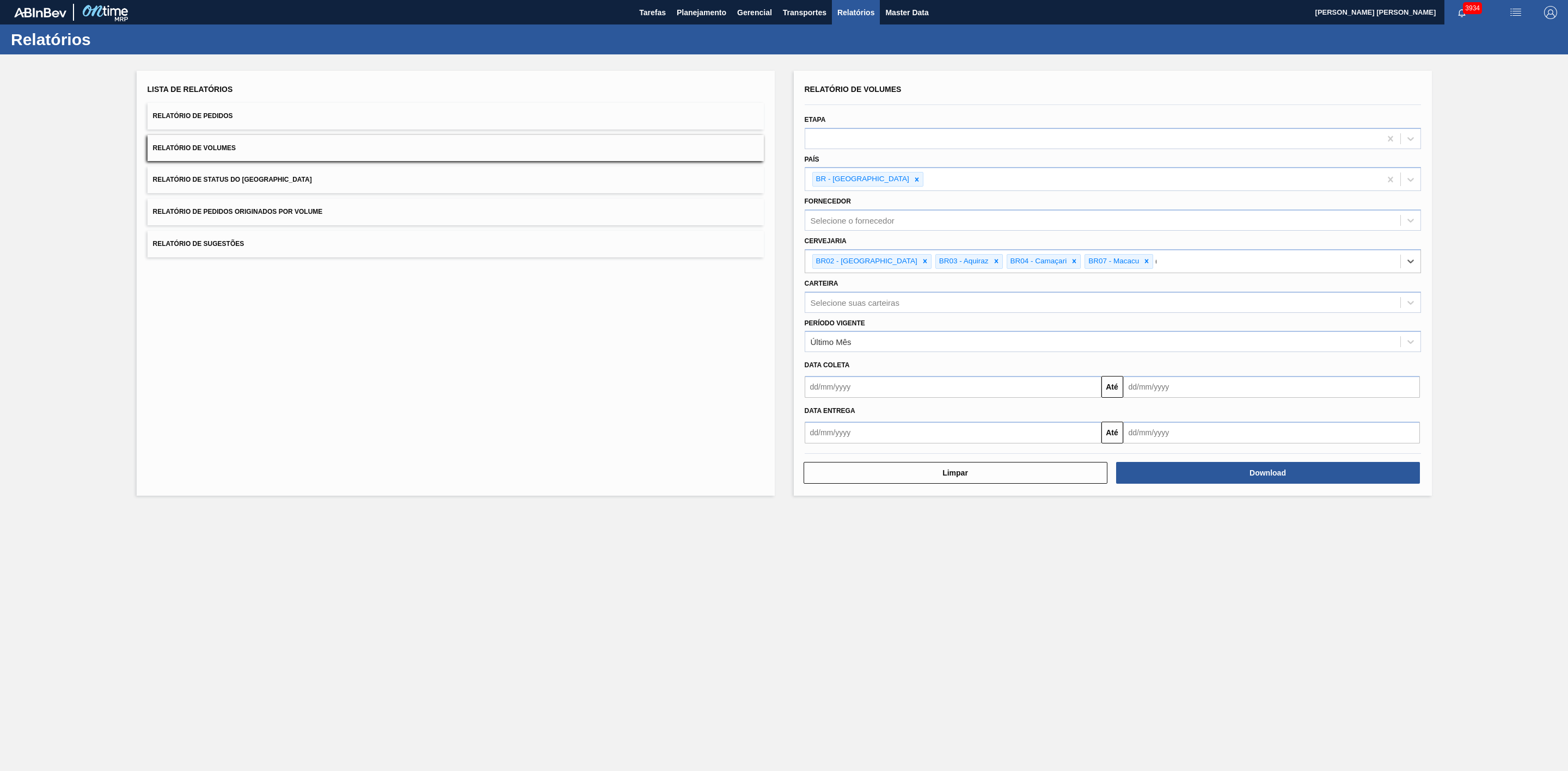
type input "08"
click at [848, 330] on div "BR08 - Teresina" at bounding box center [1112, 329] width 617 height 20
type input "10"
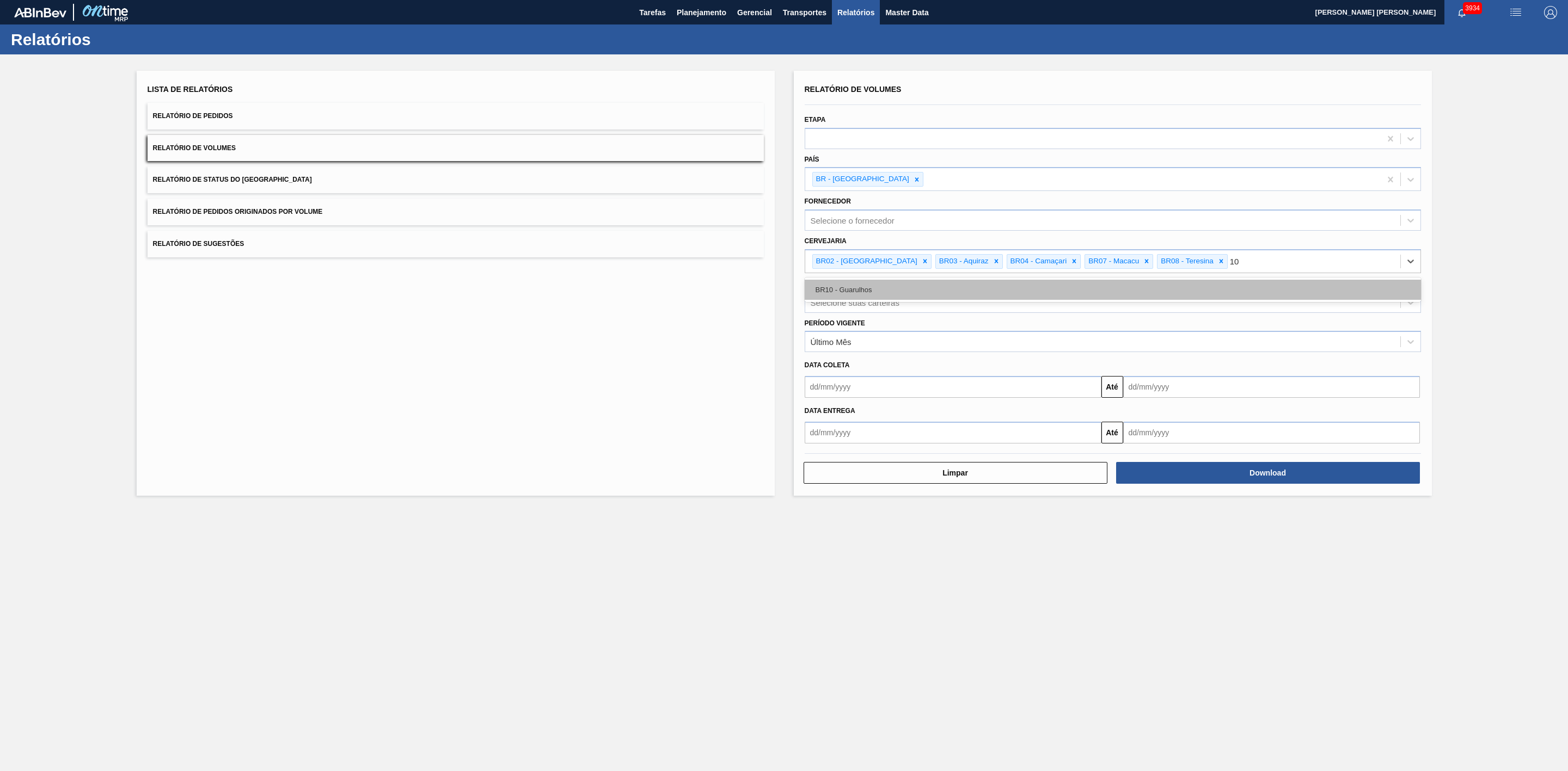
click at [851, 296] on div "BR10 - Guarulhos" at bounding box center [1112, 289] width 617 height 20
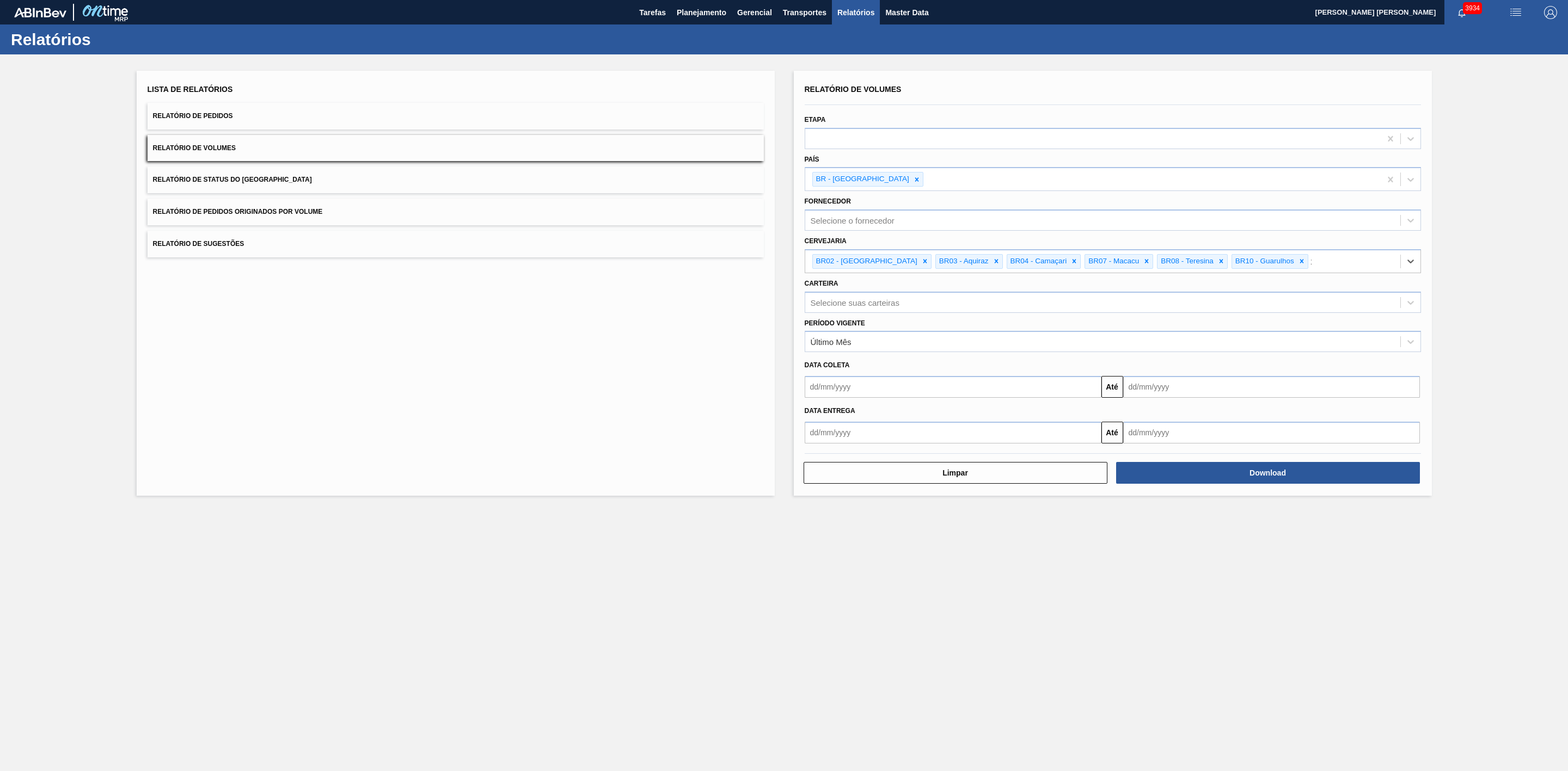
type input "11"
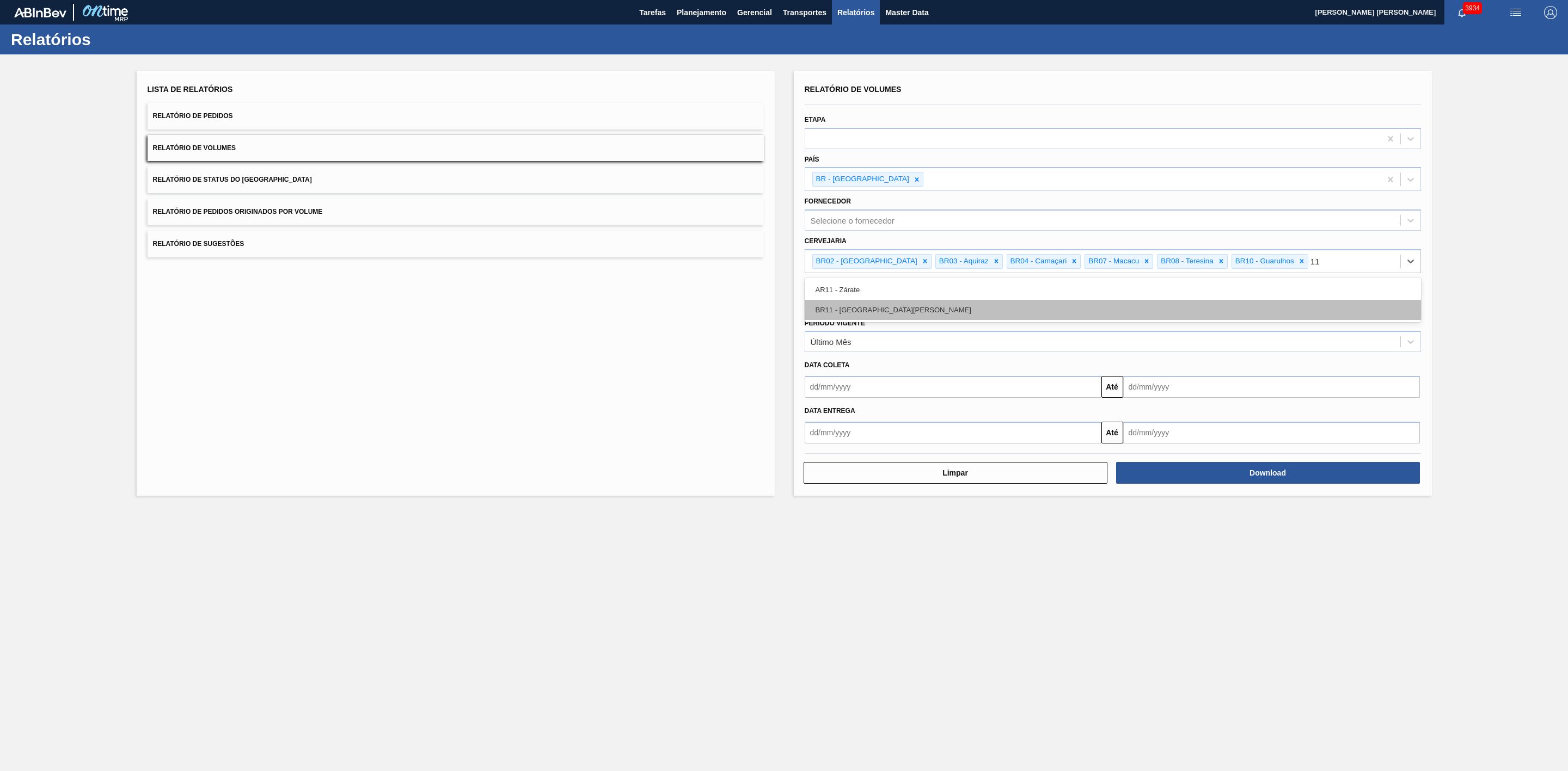
click at [843, 308] on div "BR11 - [GEOGRAPHIC_DATA][PERSON_NAME]" at bounding box center [1112, 310] width 617 height 20
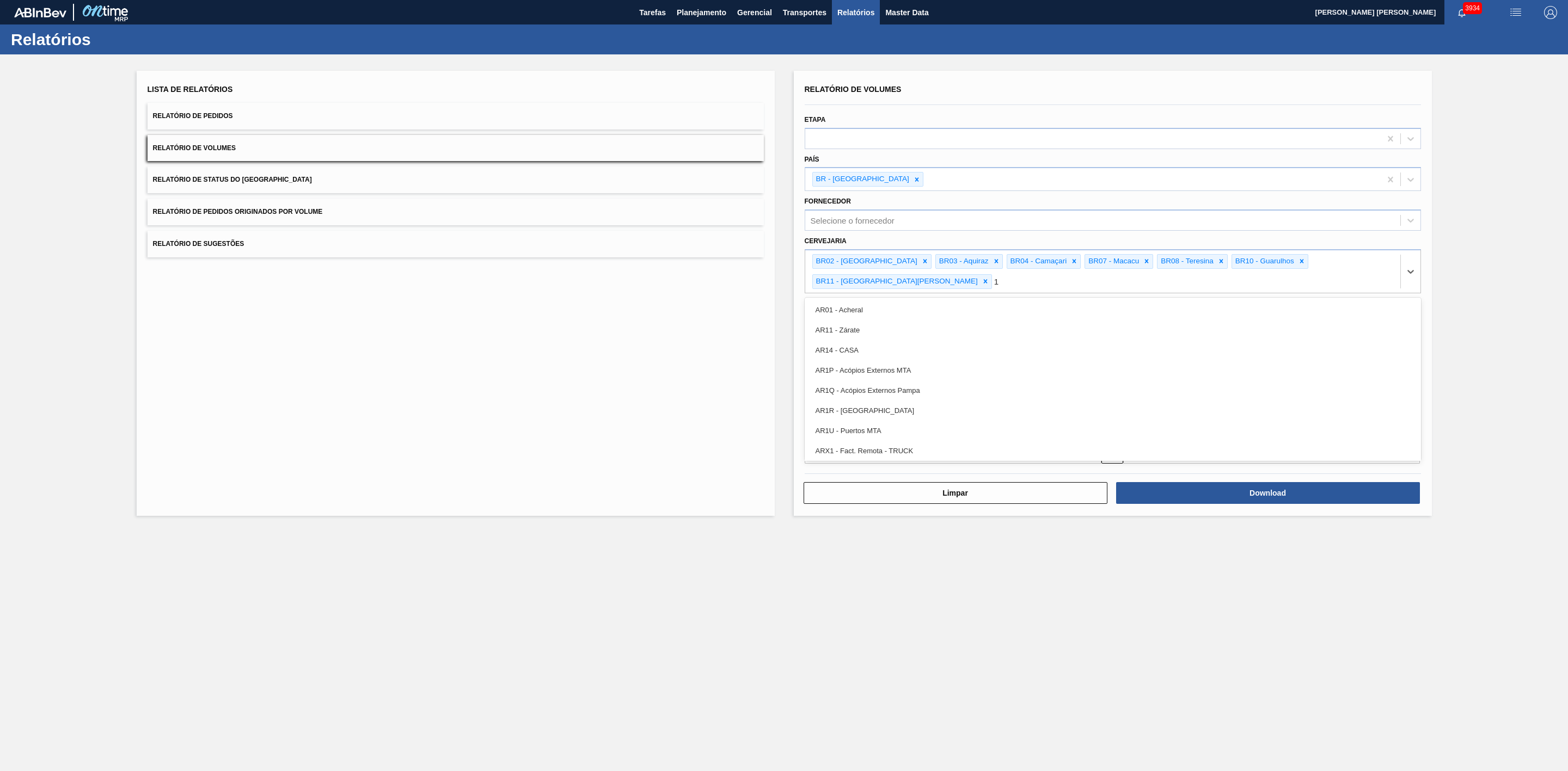
type input "13"
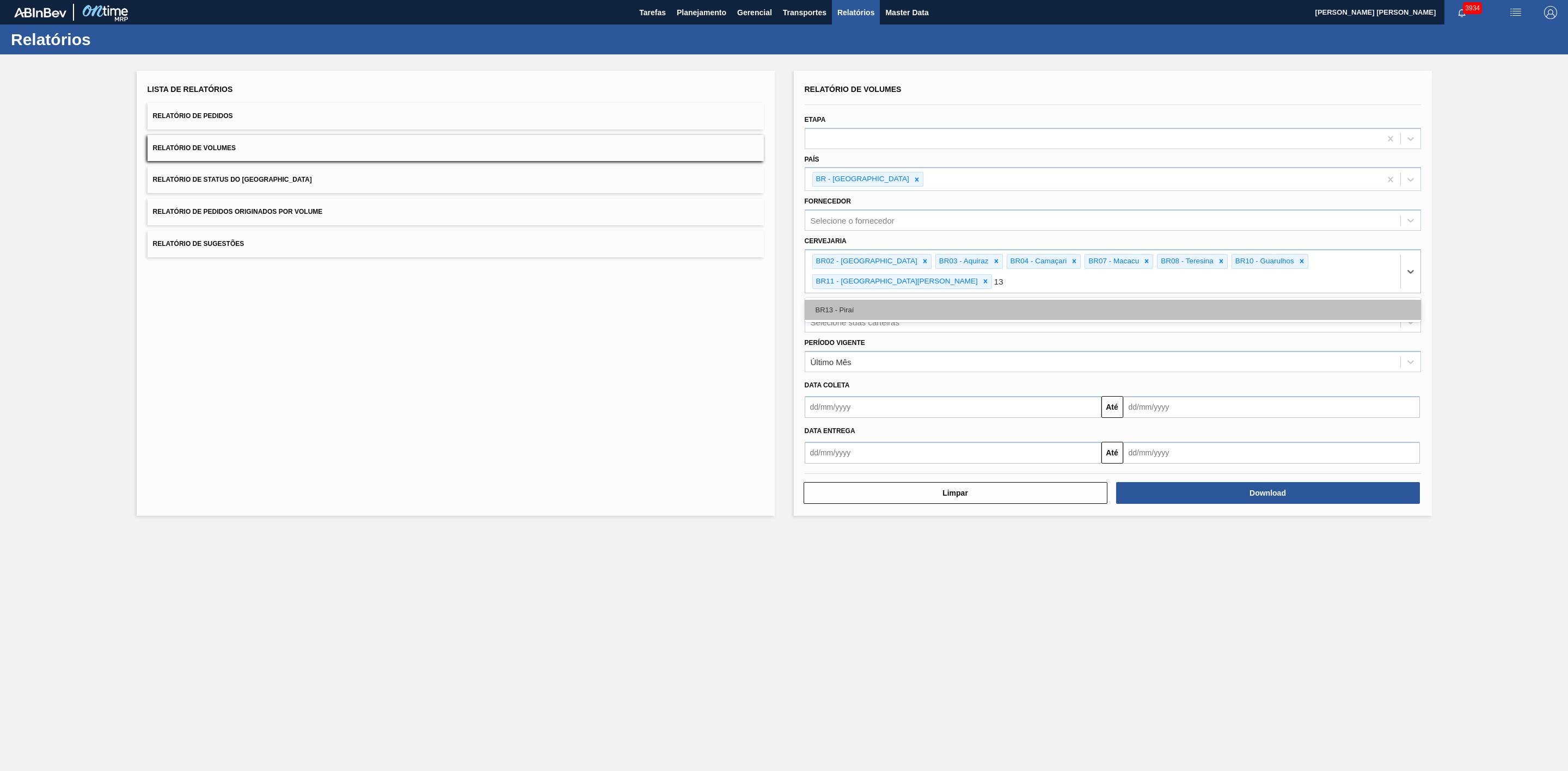
click at [849, 300] on div "BR13 - Piraí" at bounding box center [1112, 310] width 617 height 20
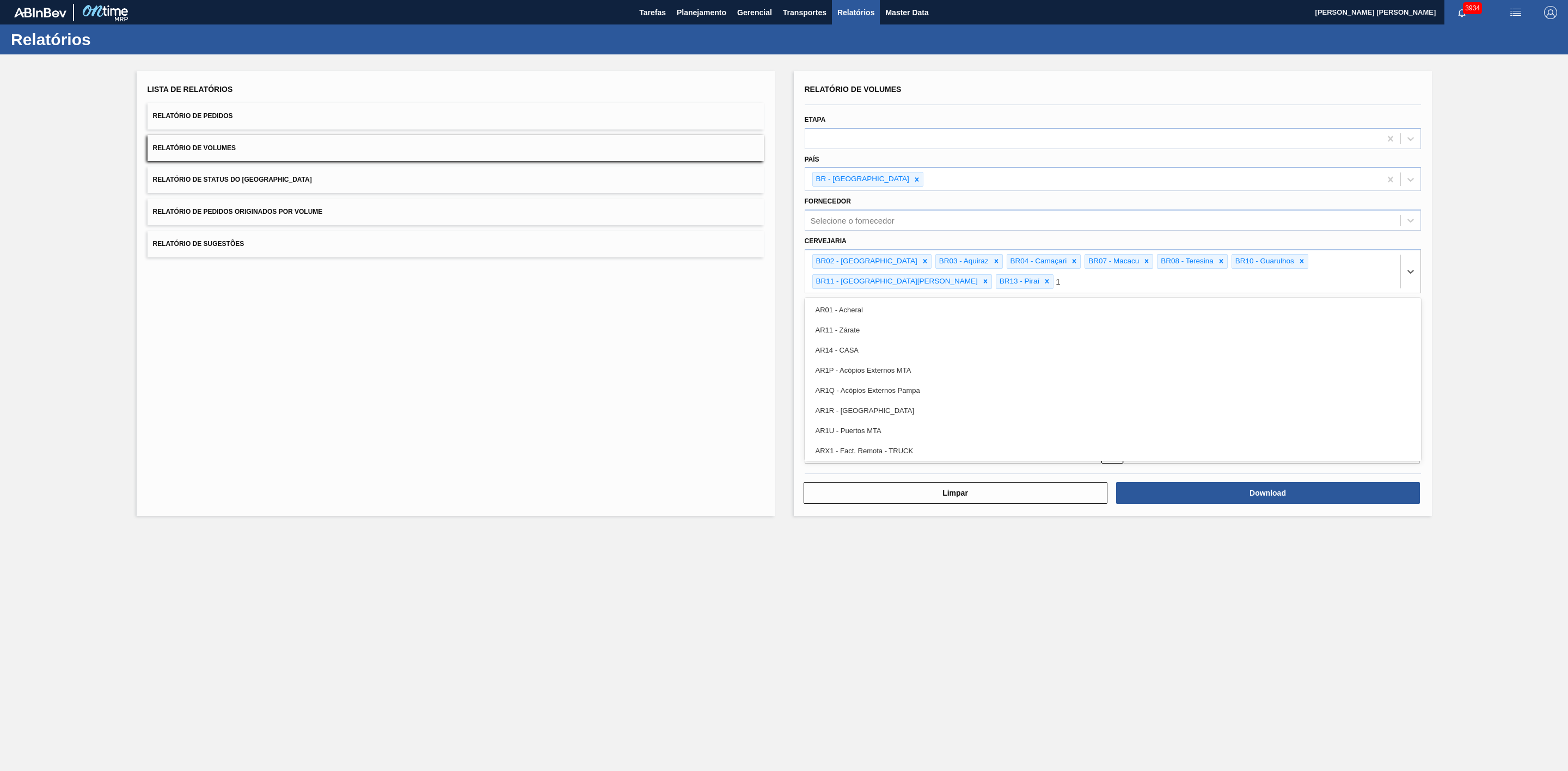
type input "15"
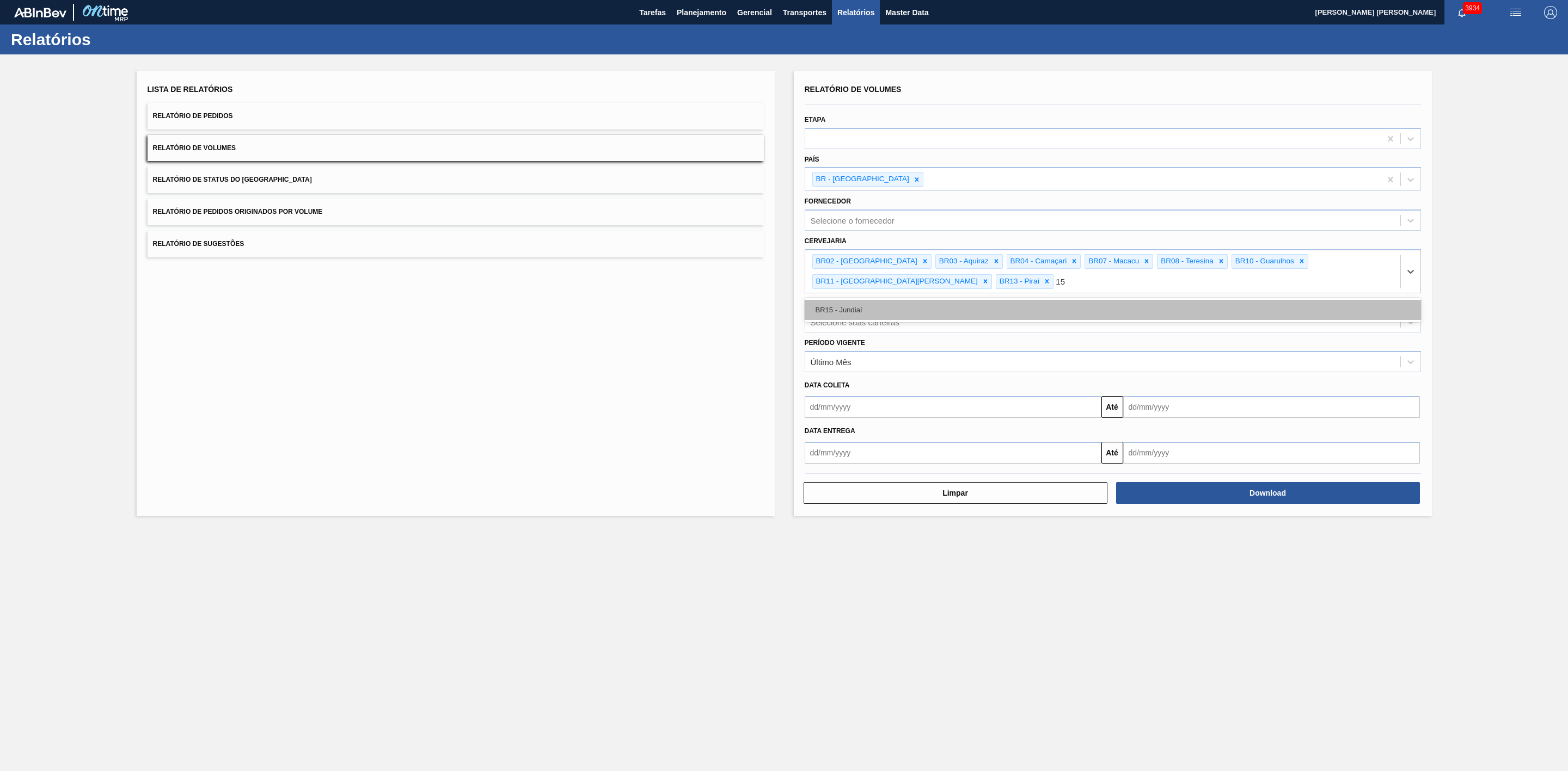
click at [849, 311] on div "BR15 - Jundiaí" at bounding box center [1112, 310] width 617 height 20
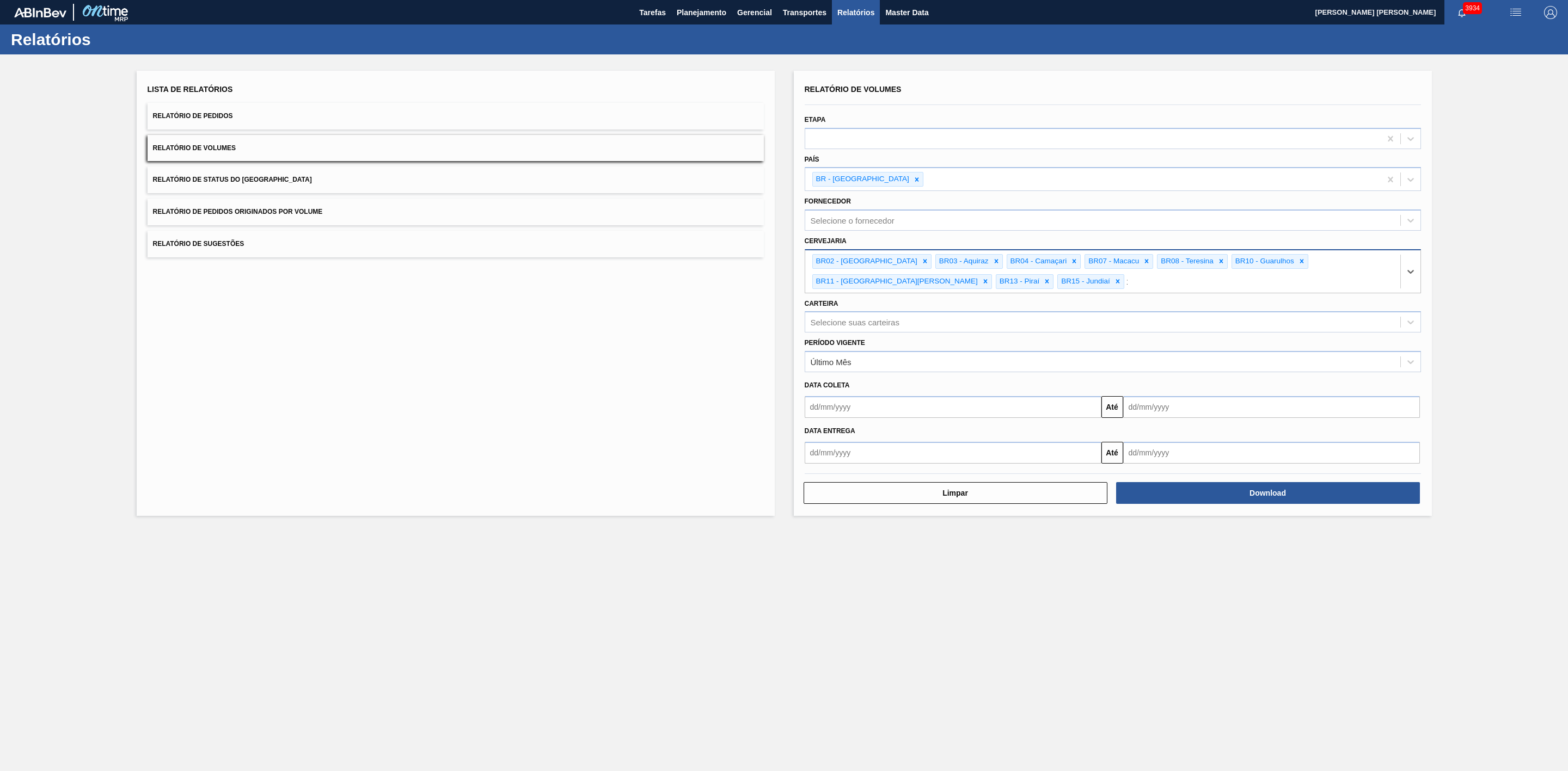
type input "16"
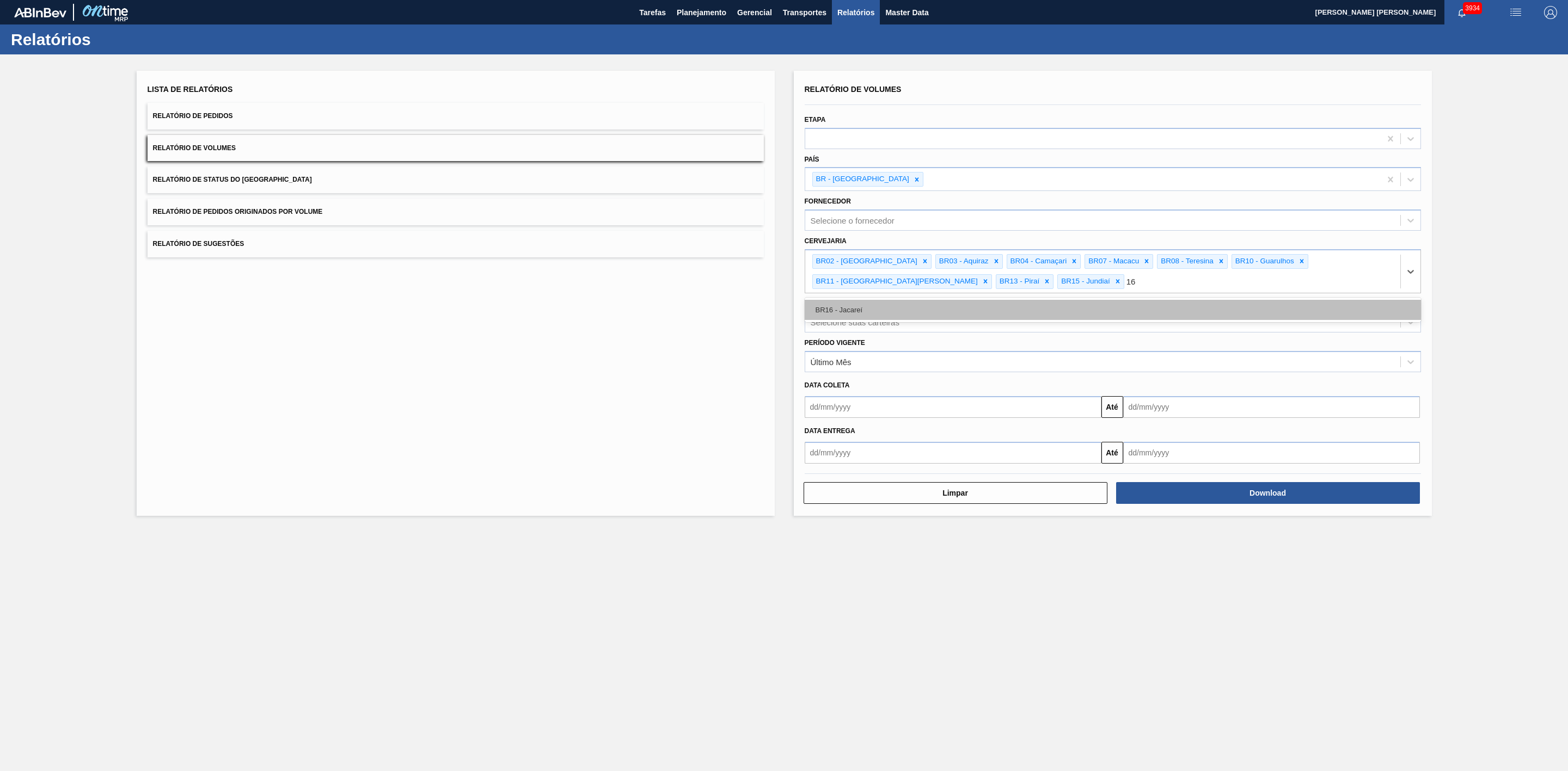
click at [905, 310] on div "BR16 - Jacareí" at bounding box center [1112, 310] width 617 height 20
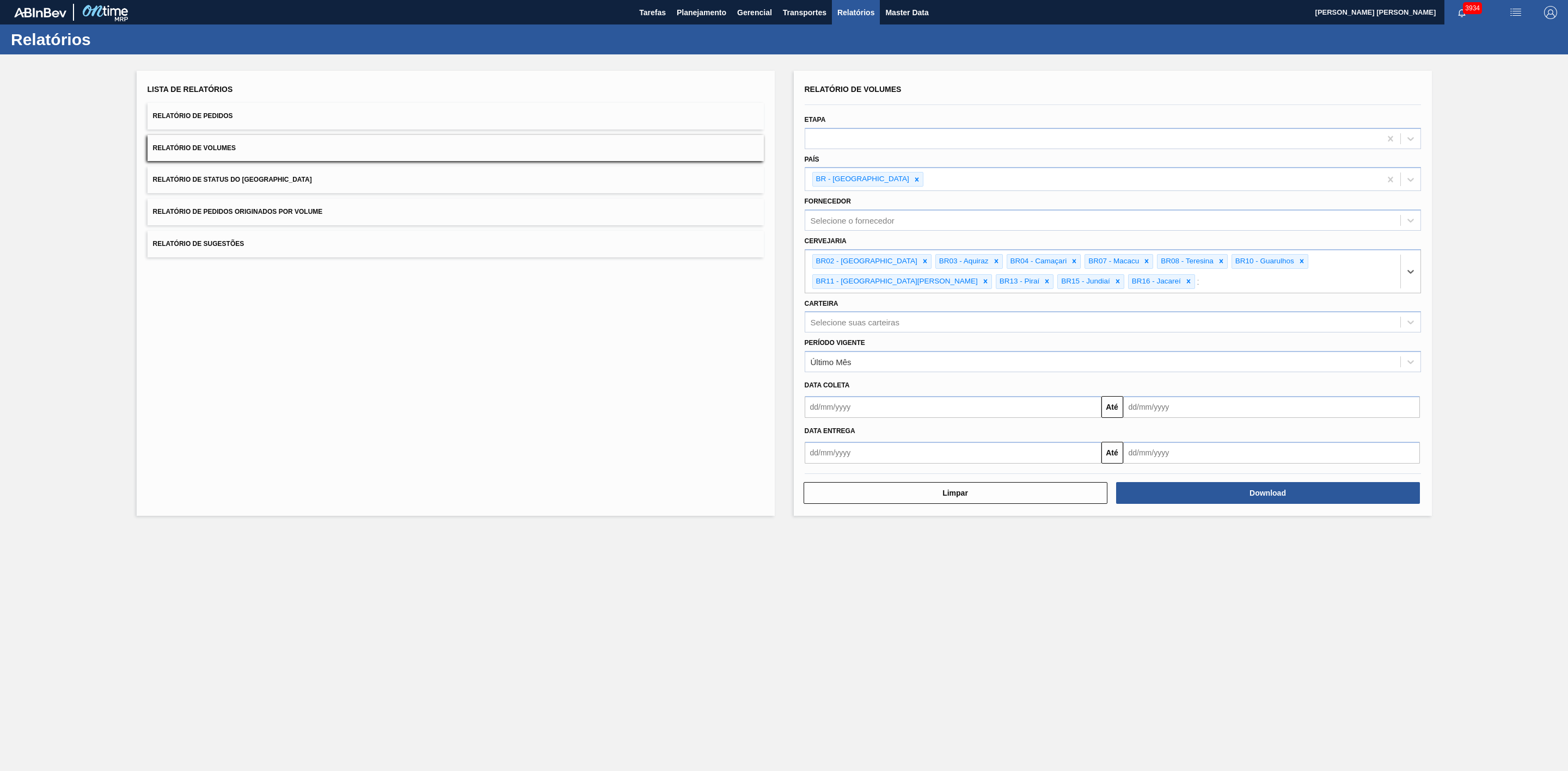
type input "19"
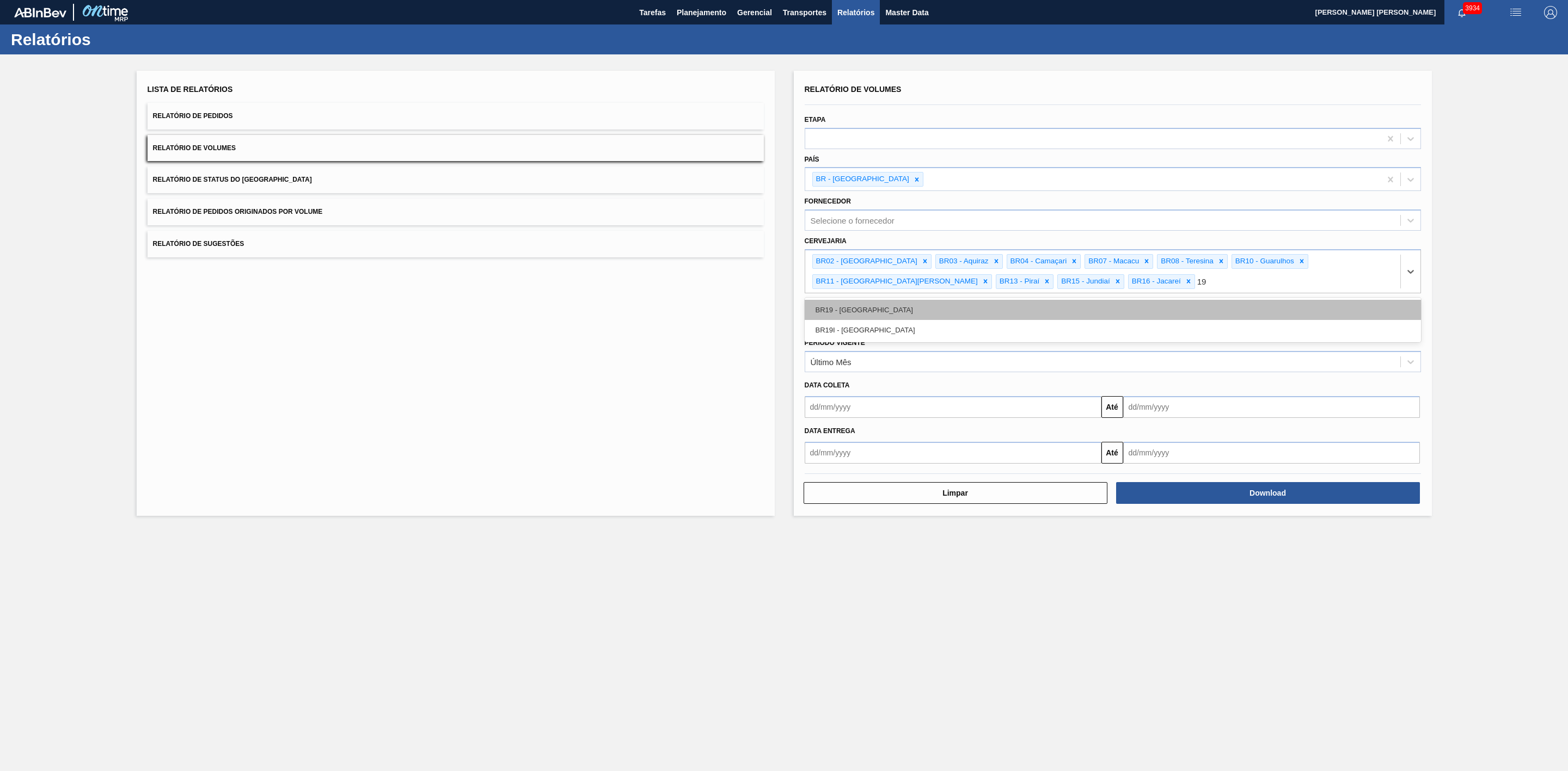
click at [848, 310] on div "BR19 - [GEOGRAPHIC_DATA]" at bounding box center [1112, 310] width 617 height 20
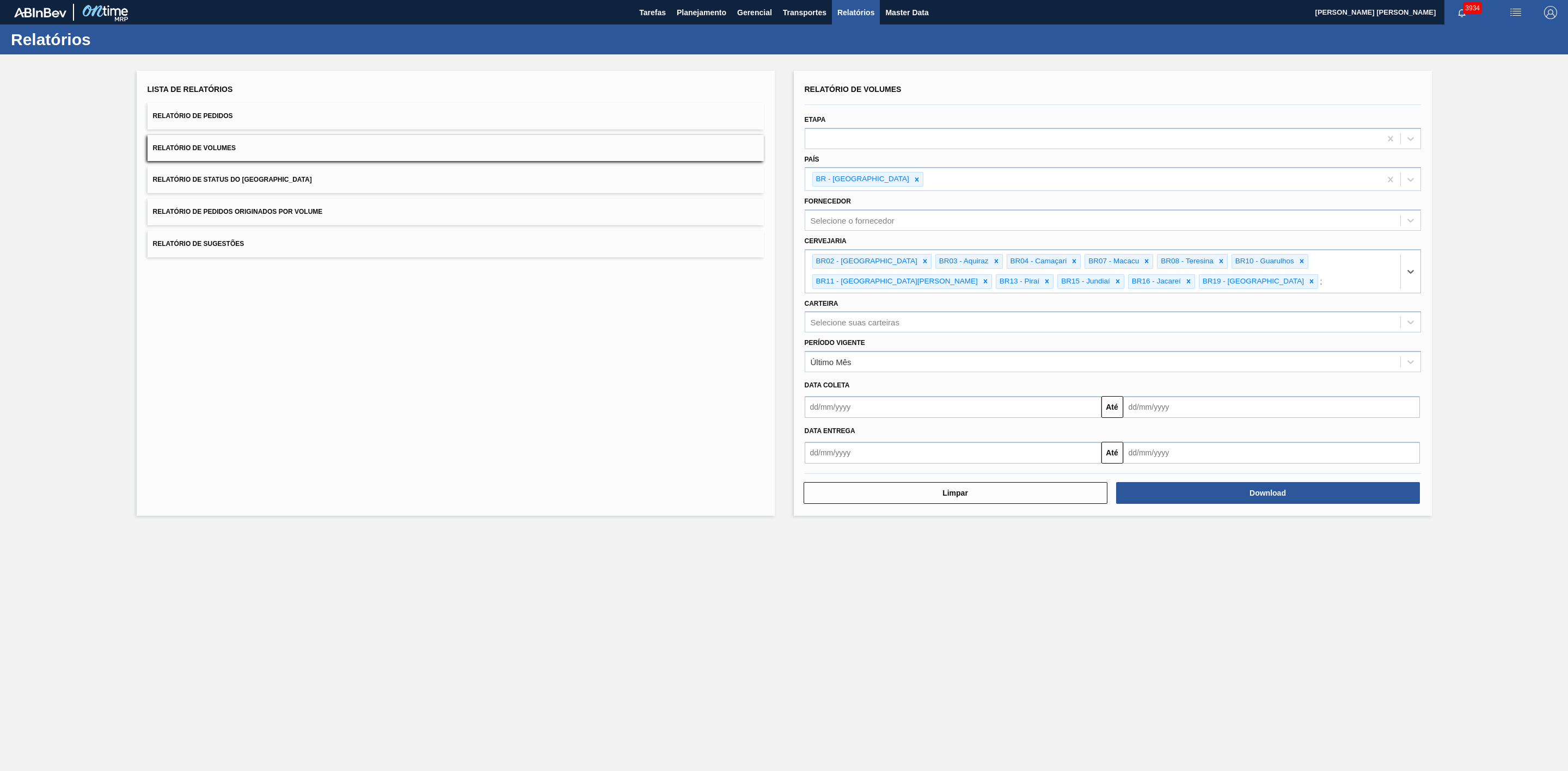
type input "23"
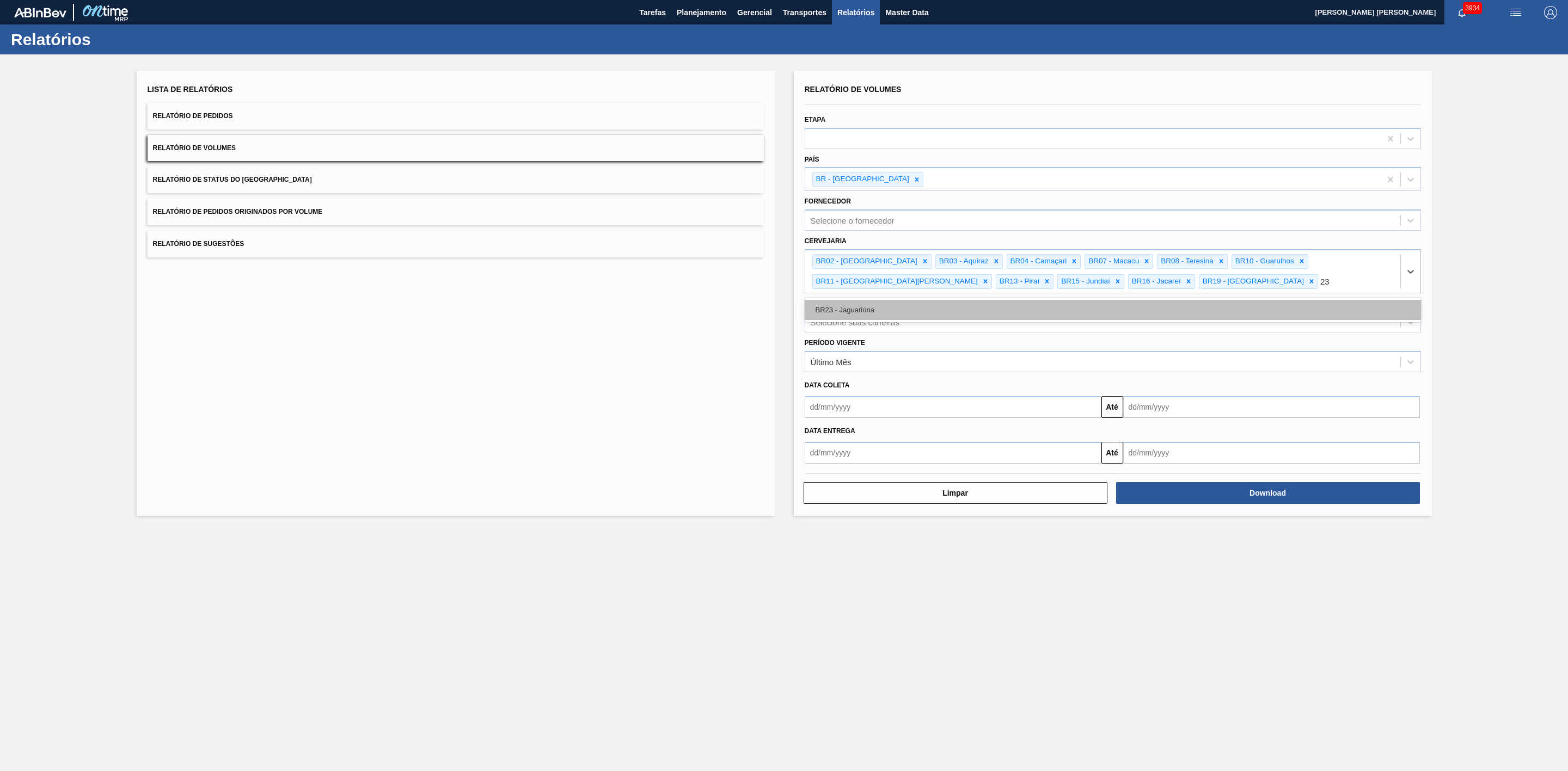
click at [935, 310] on div "BR23 - Jaguariúna" at bounding box center [1112, 310] width 617 height 20
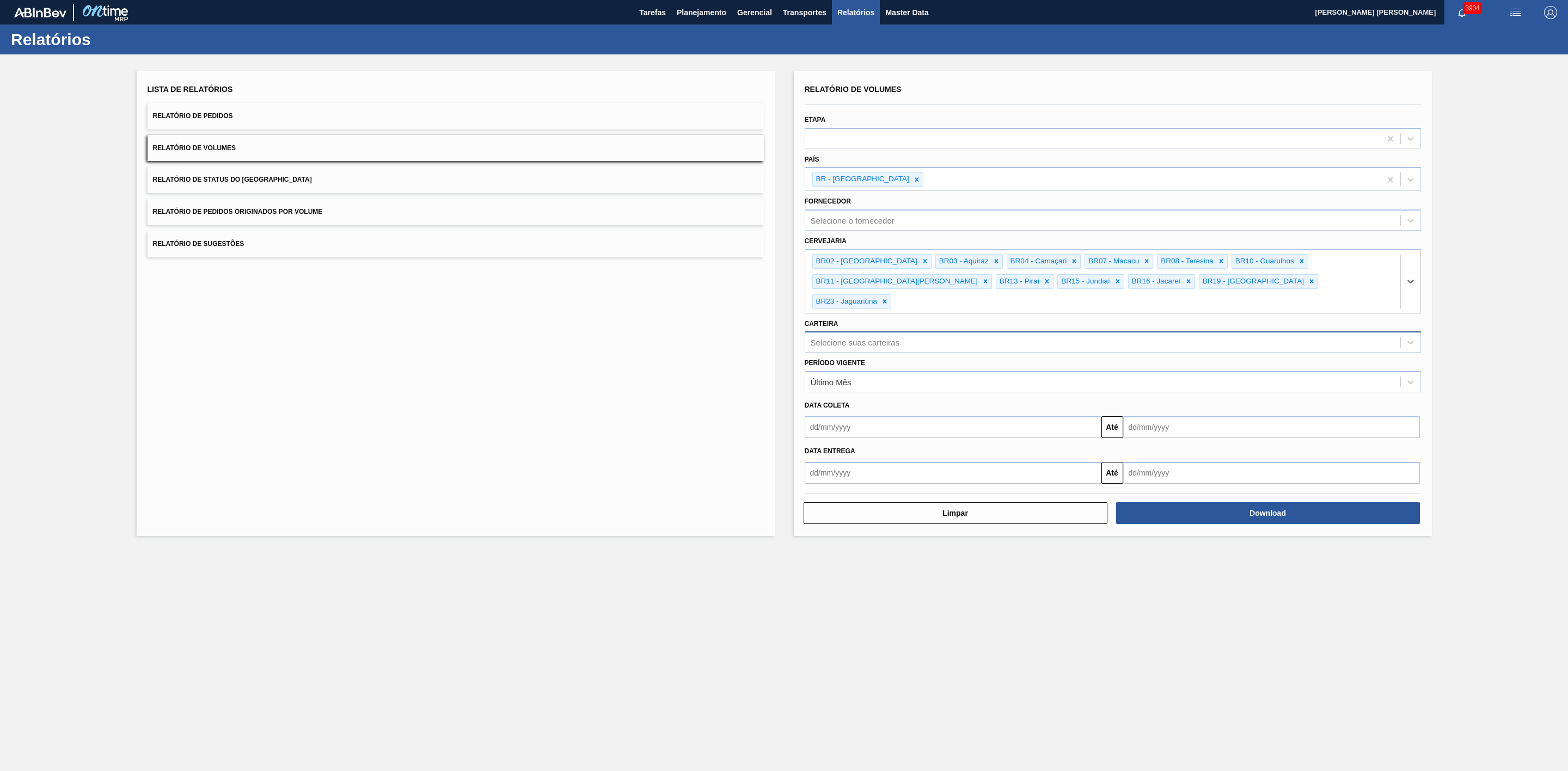
click at [898, 338] on div "Selecione suas carteiras" at bounding box center [855, 342] width 89 height 9
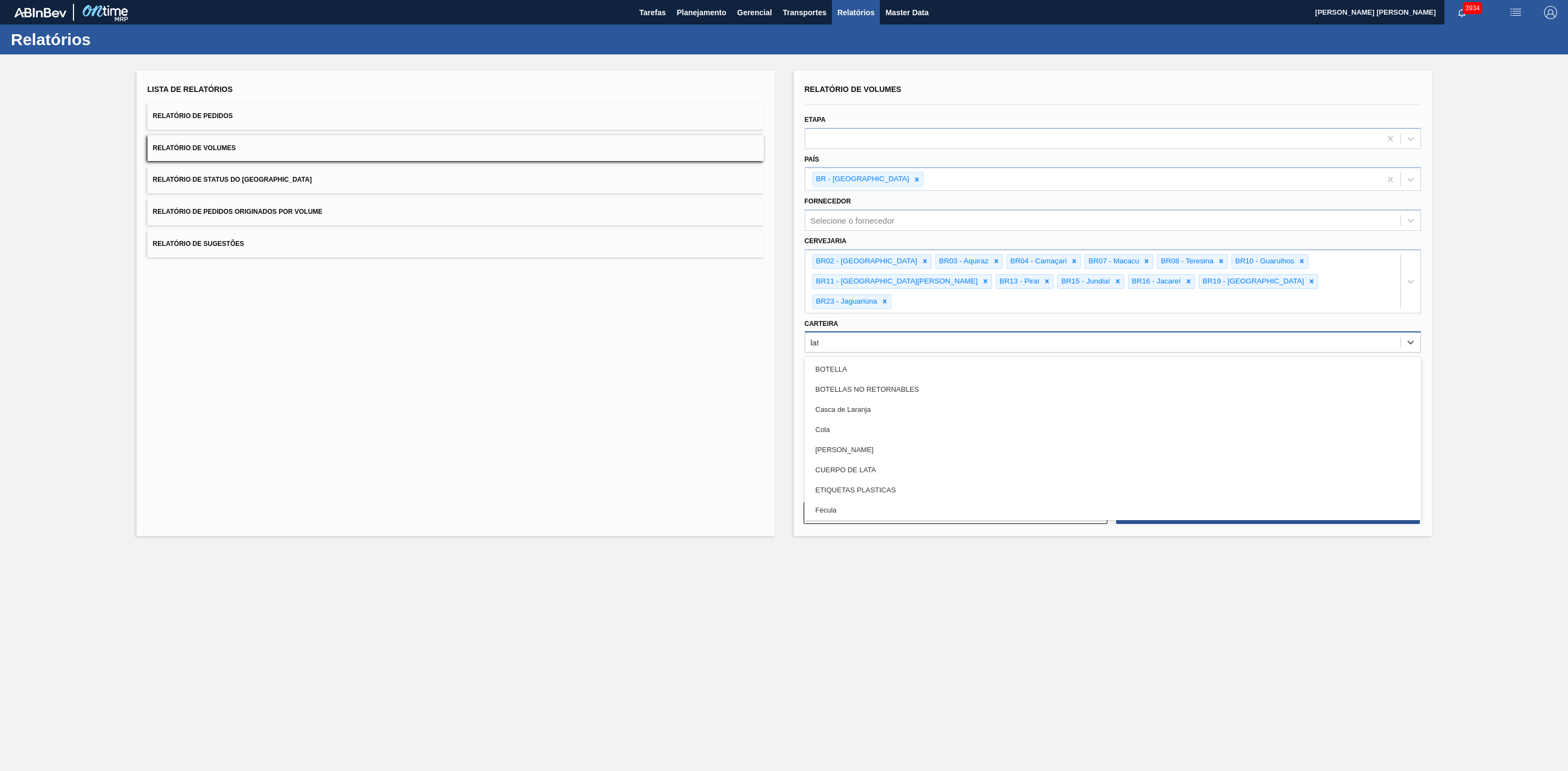
type input "lata"
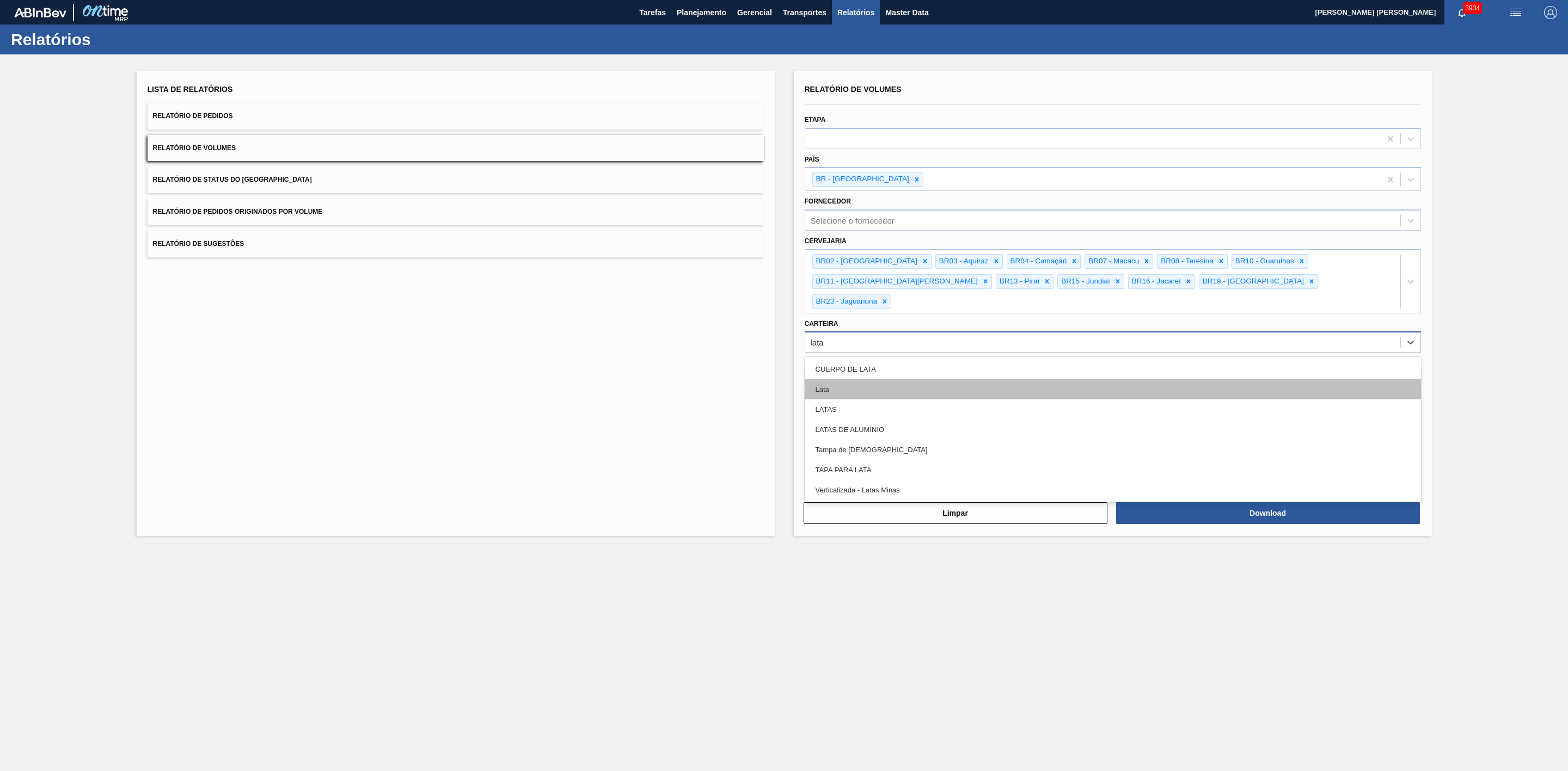
click at [864, 379] on div "Lata" at bounding box center [1112, 388] width 617 height 20
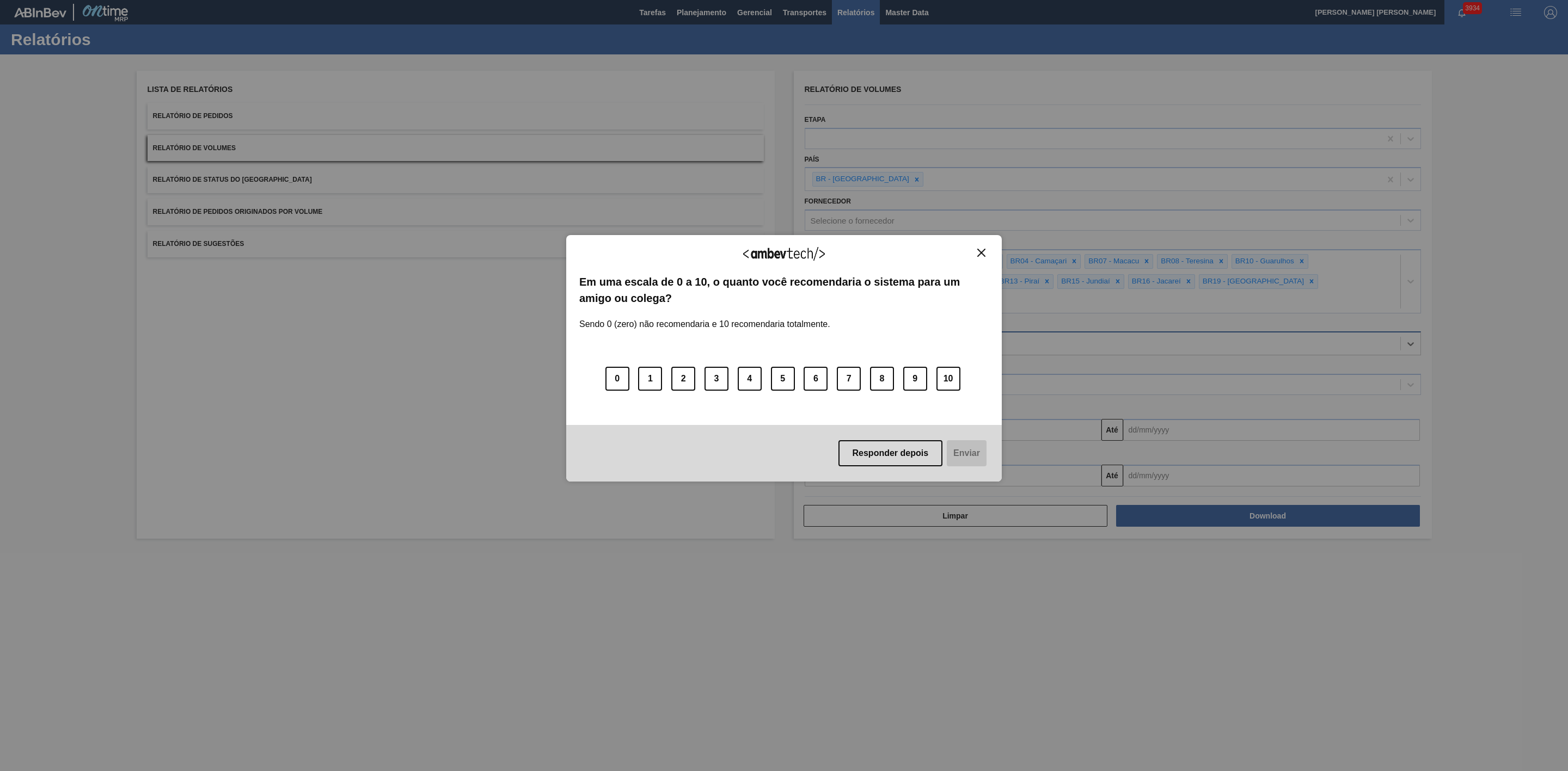
click at [982, 253] on img "Close" at bounding box center [981, 252] width 8 height 8
click at [984, 256] on img "Close" at bounding box center [981, 252] width 8 height 8
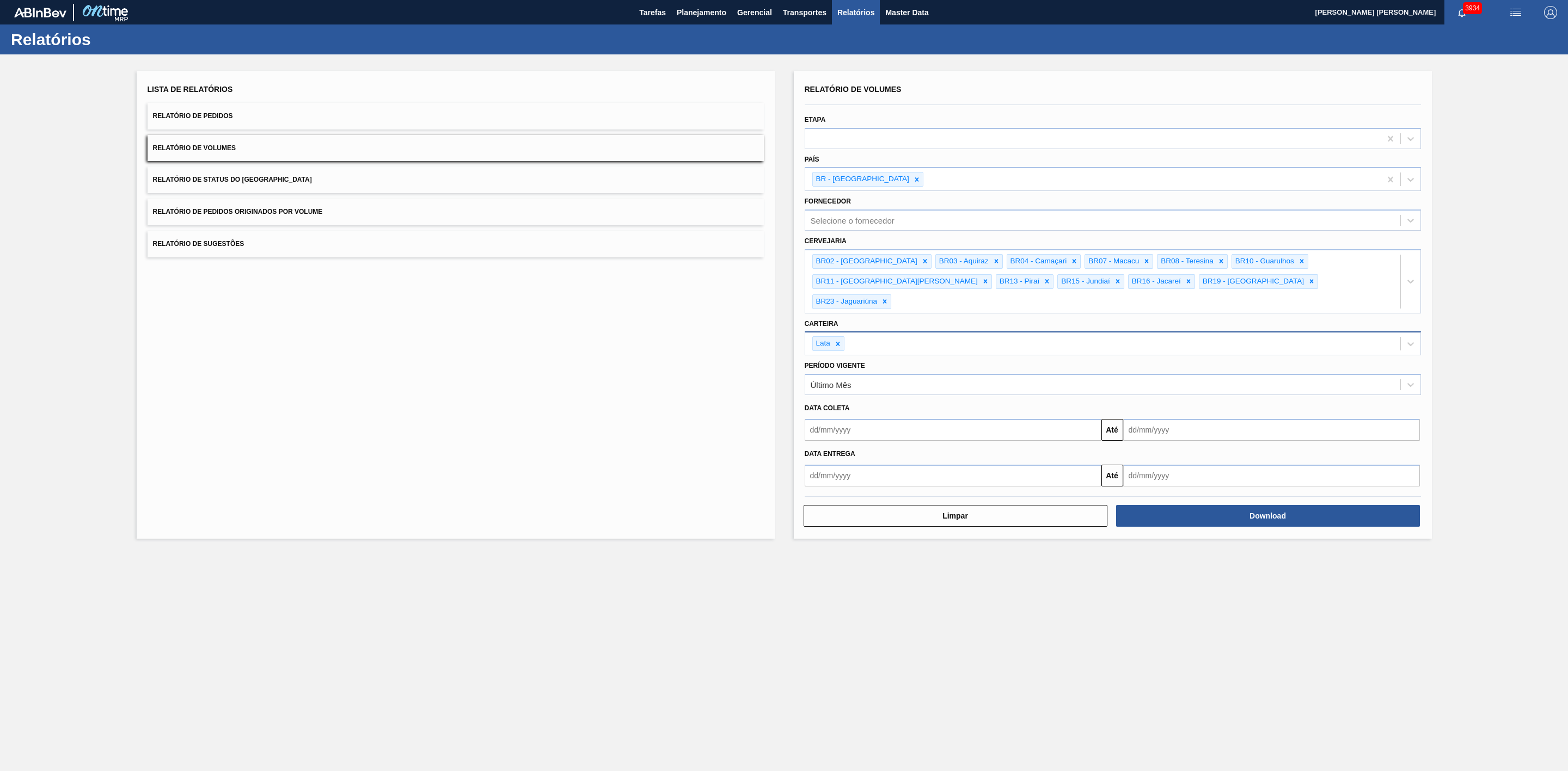
click at [902, 419] on input "text" at bounding box center [952, 430] width 297 height 22
click at [839, 451] on div "outubro 2025" at bounding box center [870, 456] width 130 height 9
click at [887, 483] on div "2" at bounding box center [888, 491] width 15 height 15
type input "[DATE]"
click at [1178, 419] on input "text" at bounding box center [1271, 430] width 297 height 22
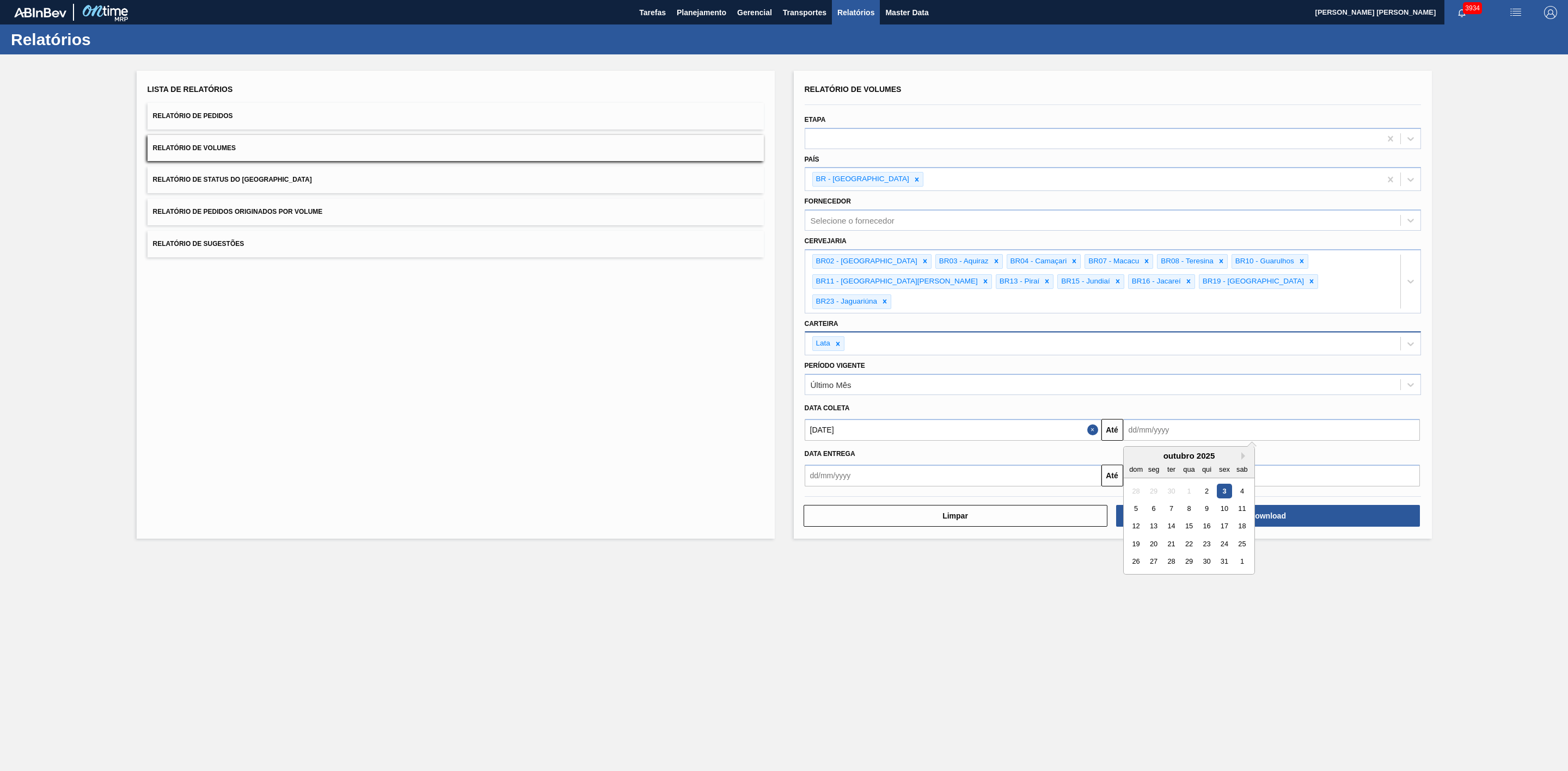
drag, startPoint x: 1149, startPoint y: 441, endPoint x: 1144, endPoint y: 451, distance: 11.2
click at [1149, 461] on div "dom seg ter qua qui sex sab" at bounding box center [1188, 469] width 130 height 18
click at [1136, 519] on div "12" at bounding box center [1135, 526] width 15 height 15
type input "[DATE]"
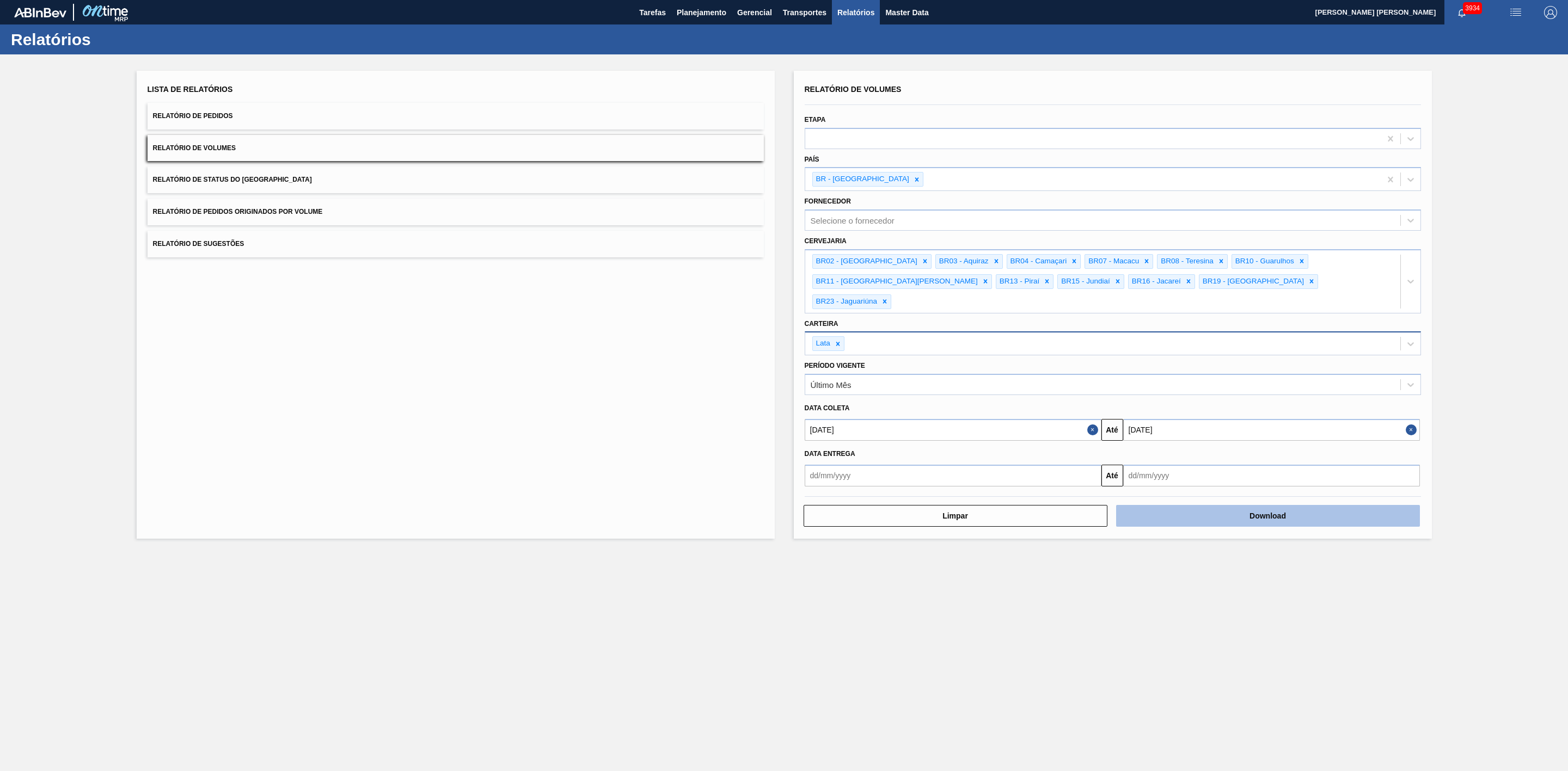
click at [1238, 505] on button "Download" at bounding box center [1268, 515] width 304 height 22
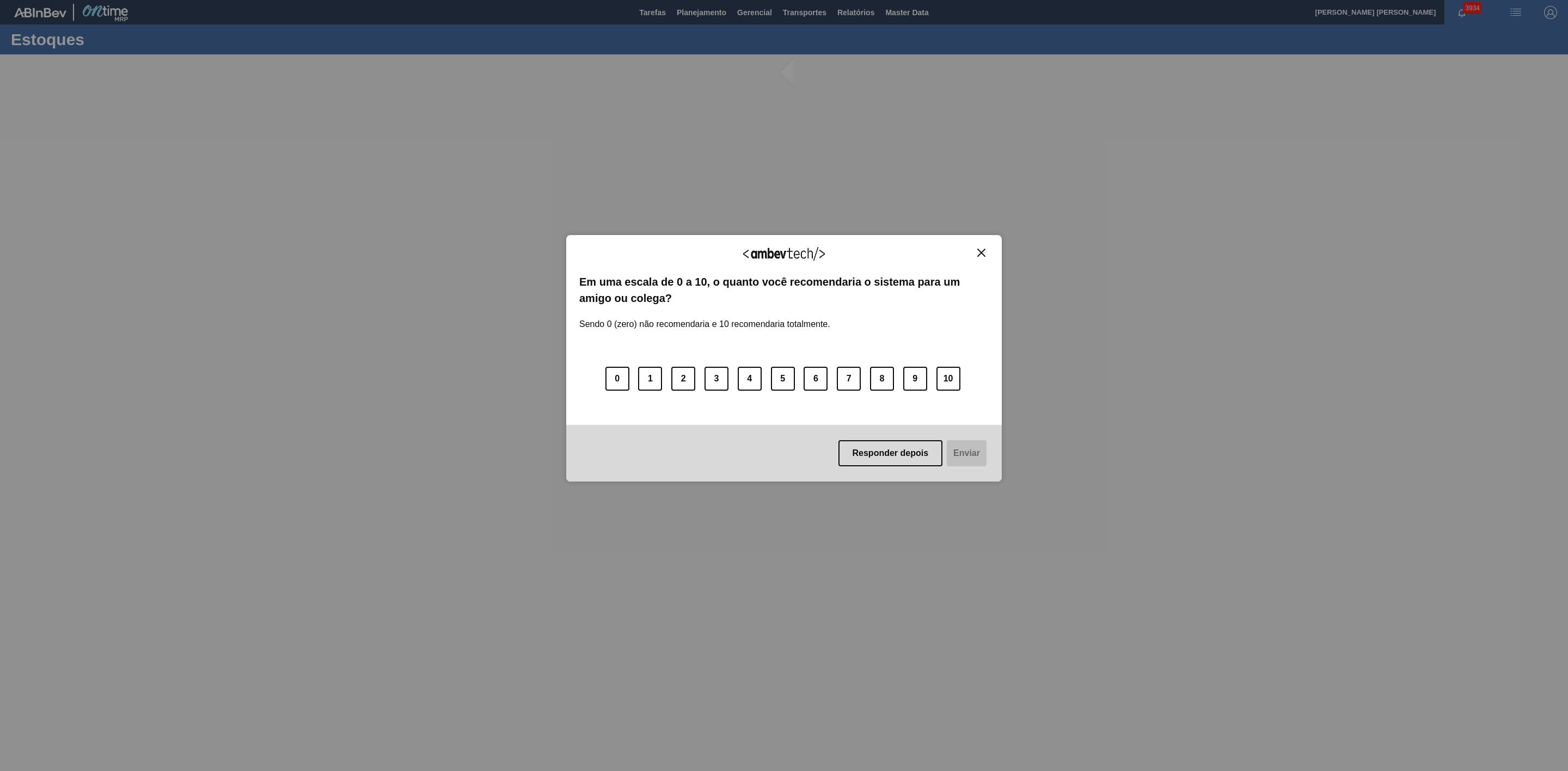
click at [982, 251] on img "Close" at bounding box center [981, 252] width 8 height 8
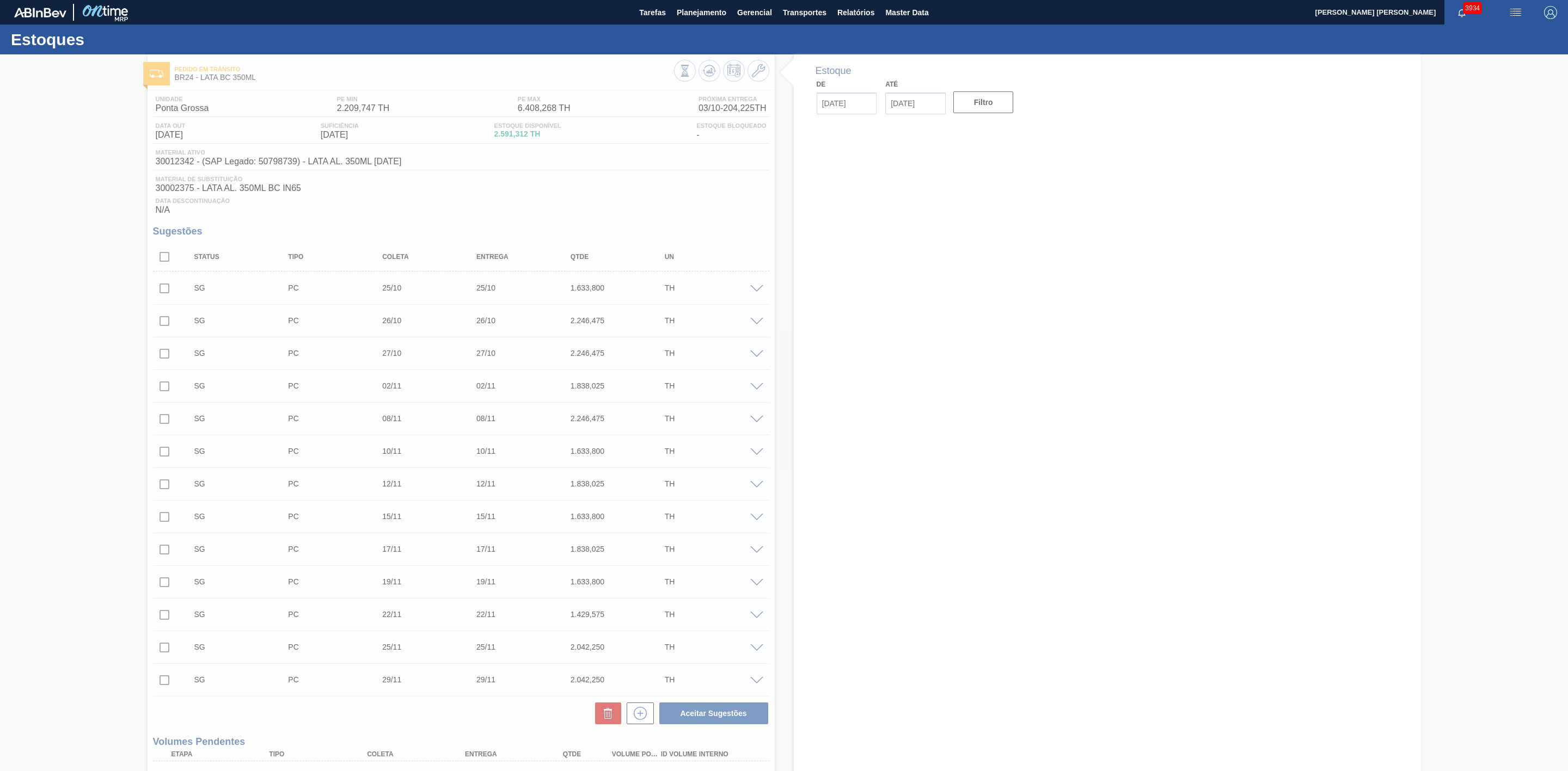
type input "[DATE]"
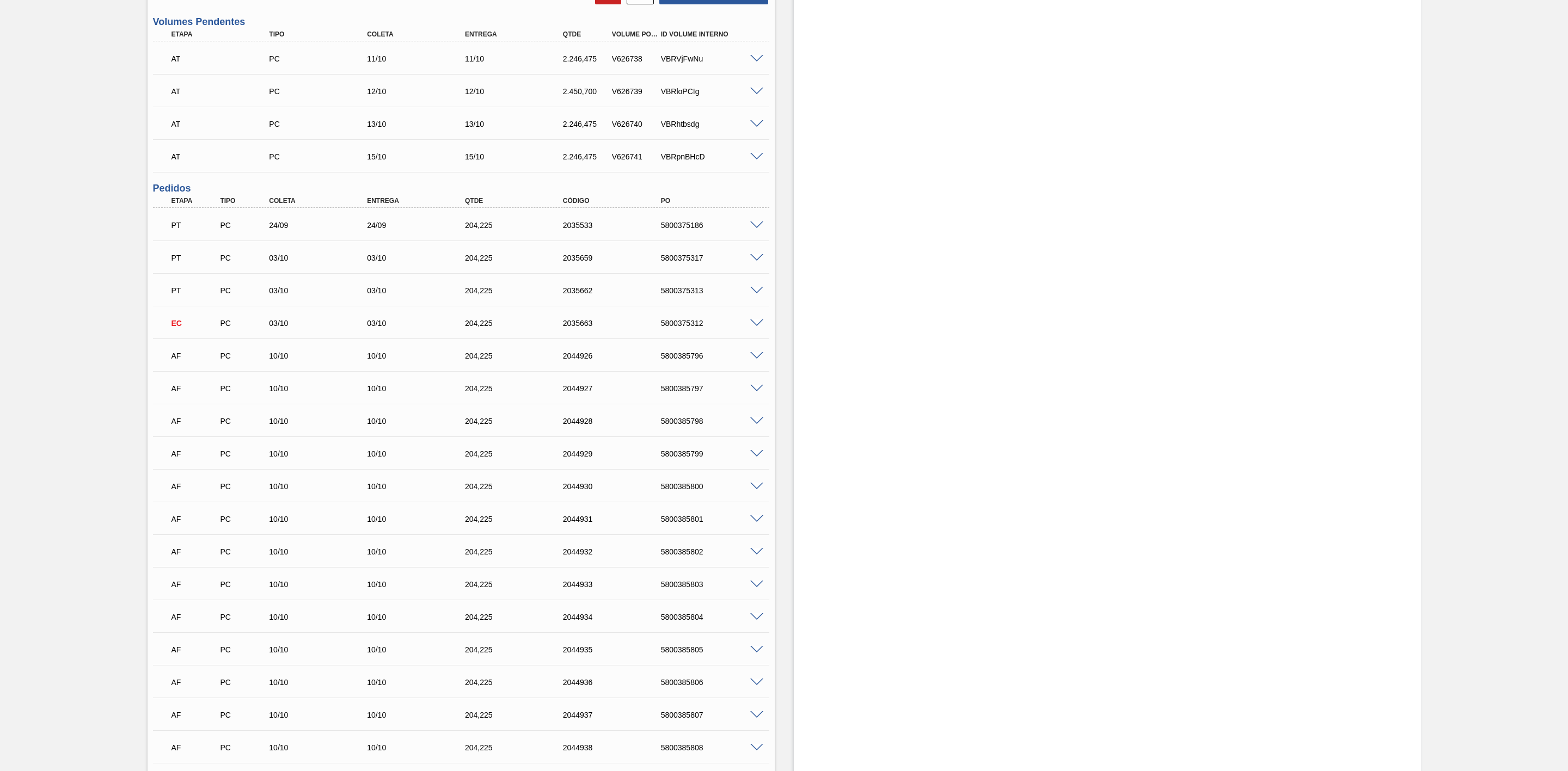
scroll to position [734, 0]
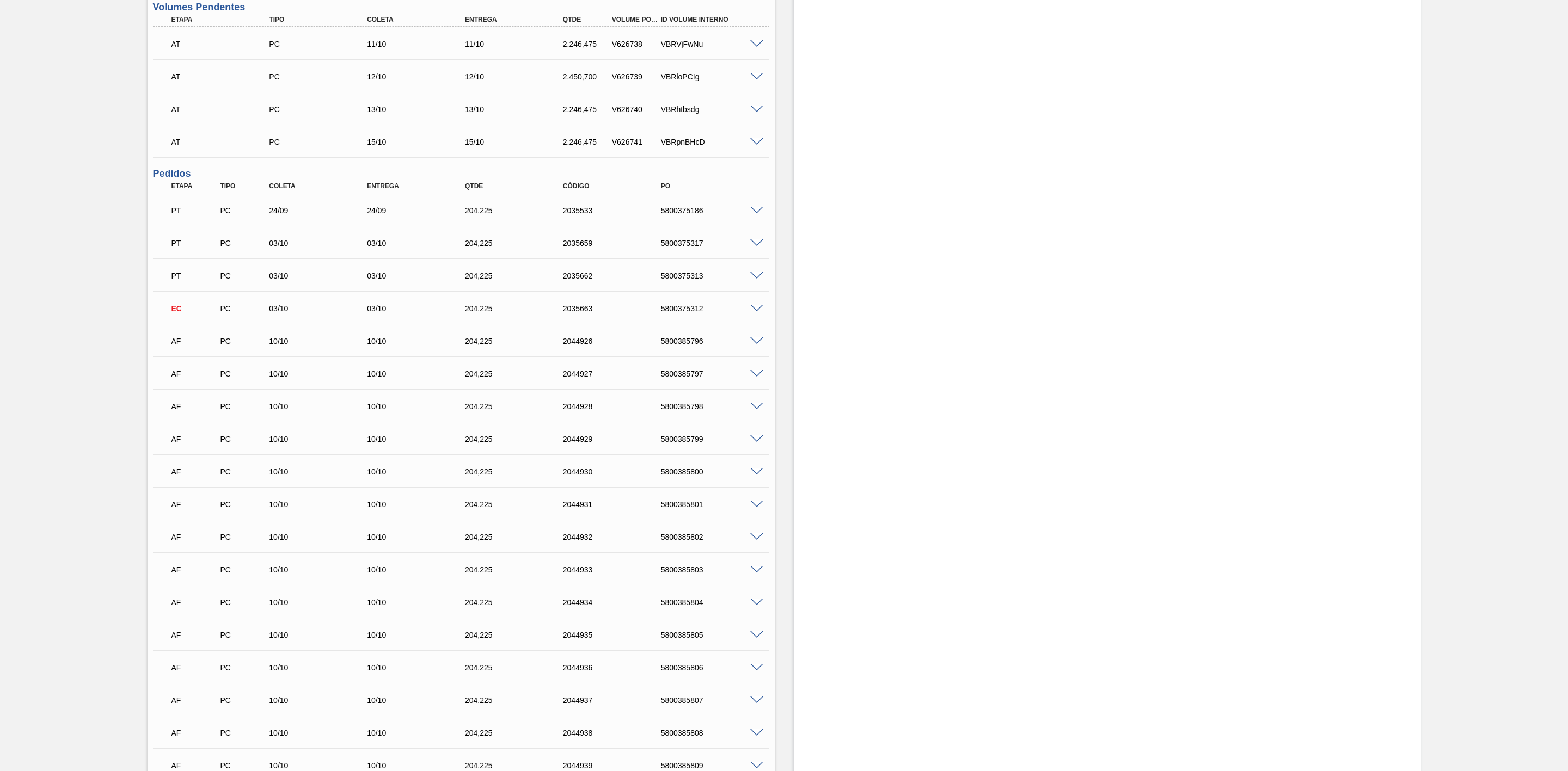
click at [757, 312] on span at bounding box center [756, 309] width 13 height 8
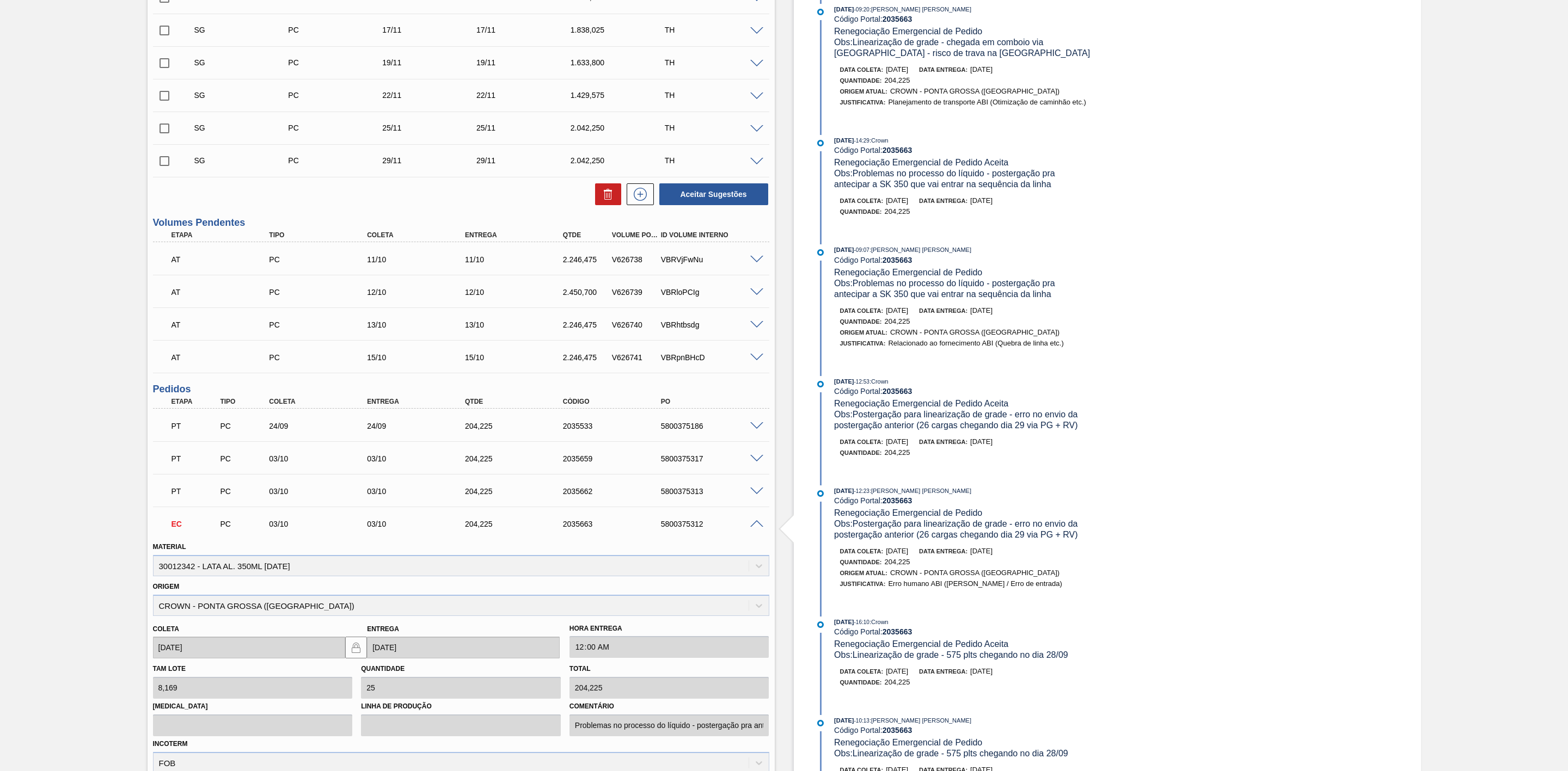
scroll to position [653, 0]
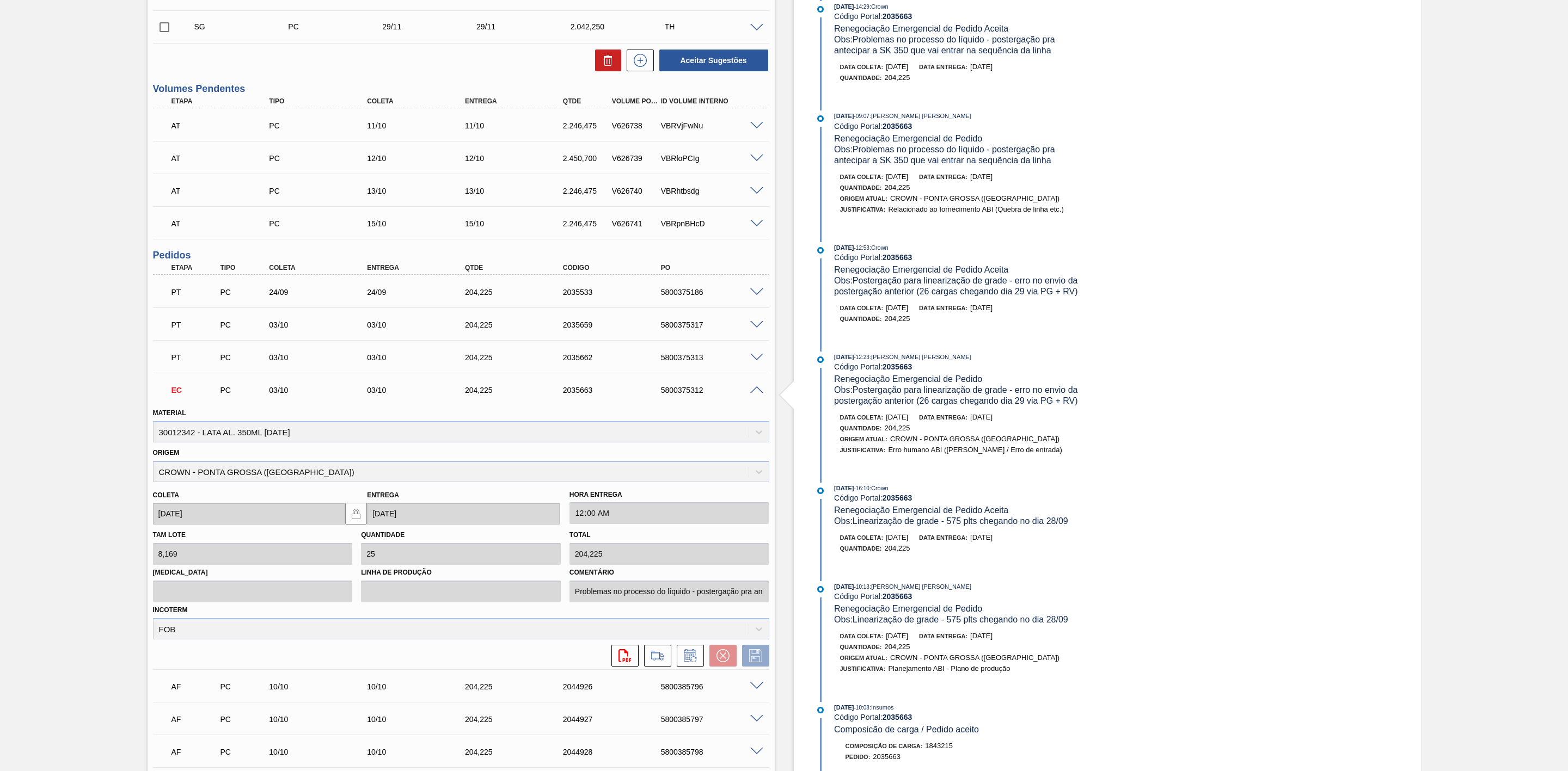
click at [756, 395] on span at bounding box center [756, 390] width 13 height 8
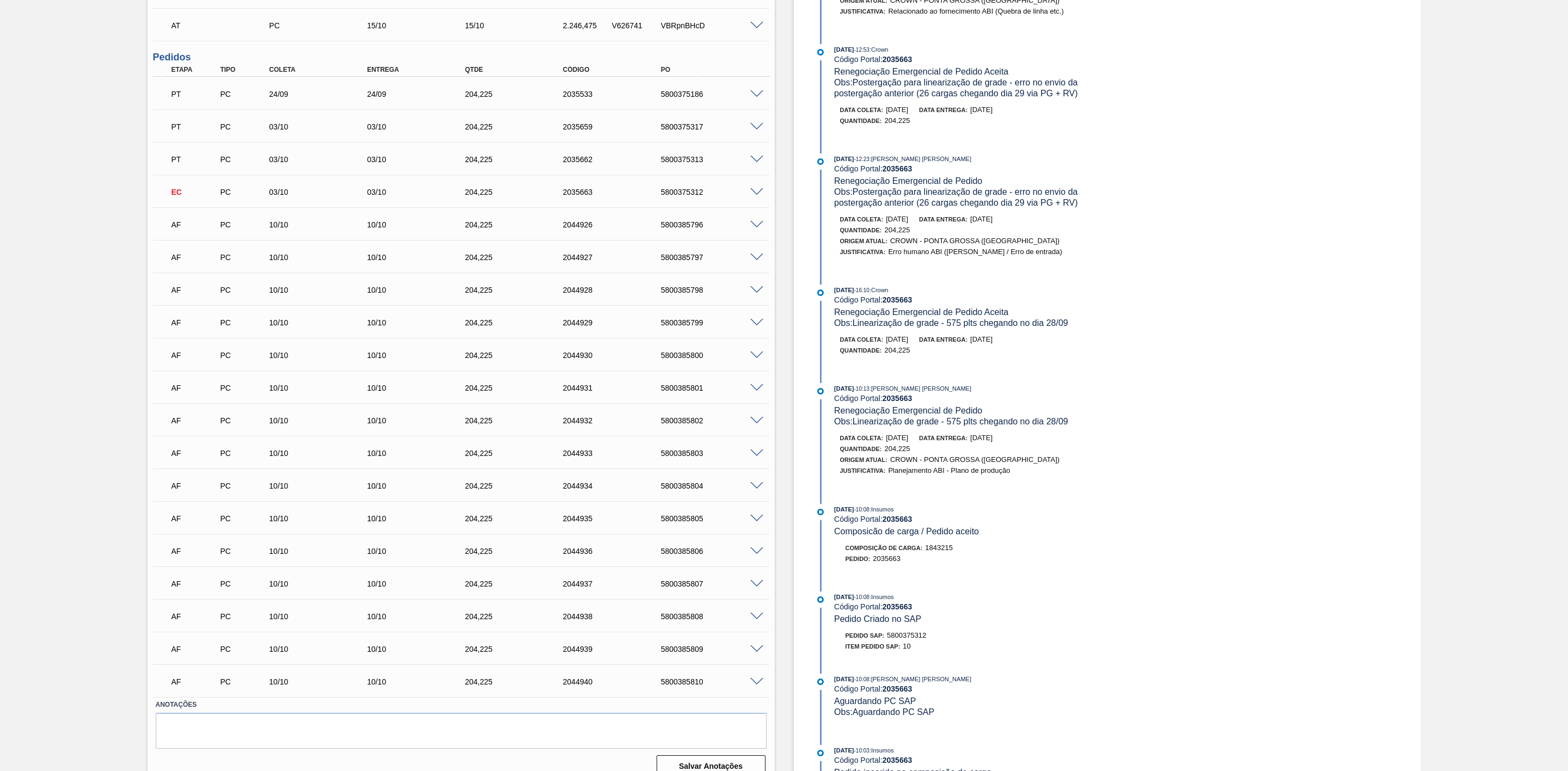
scroll to position [869, 0]
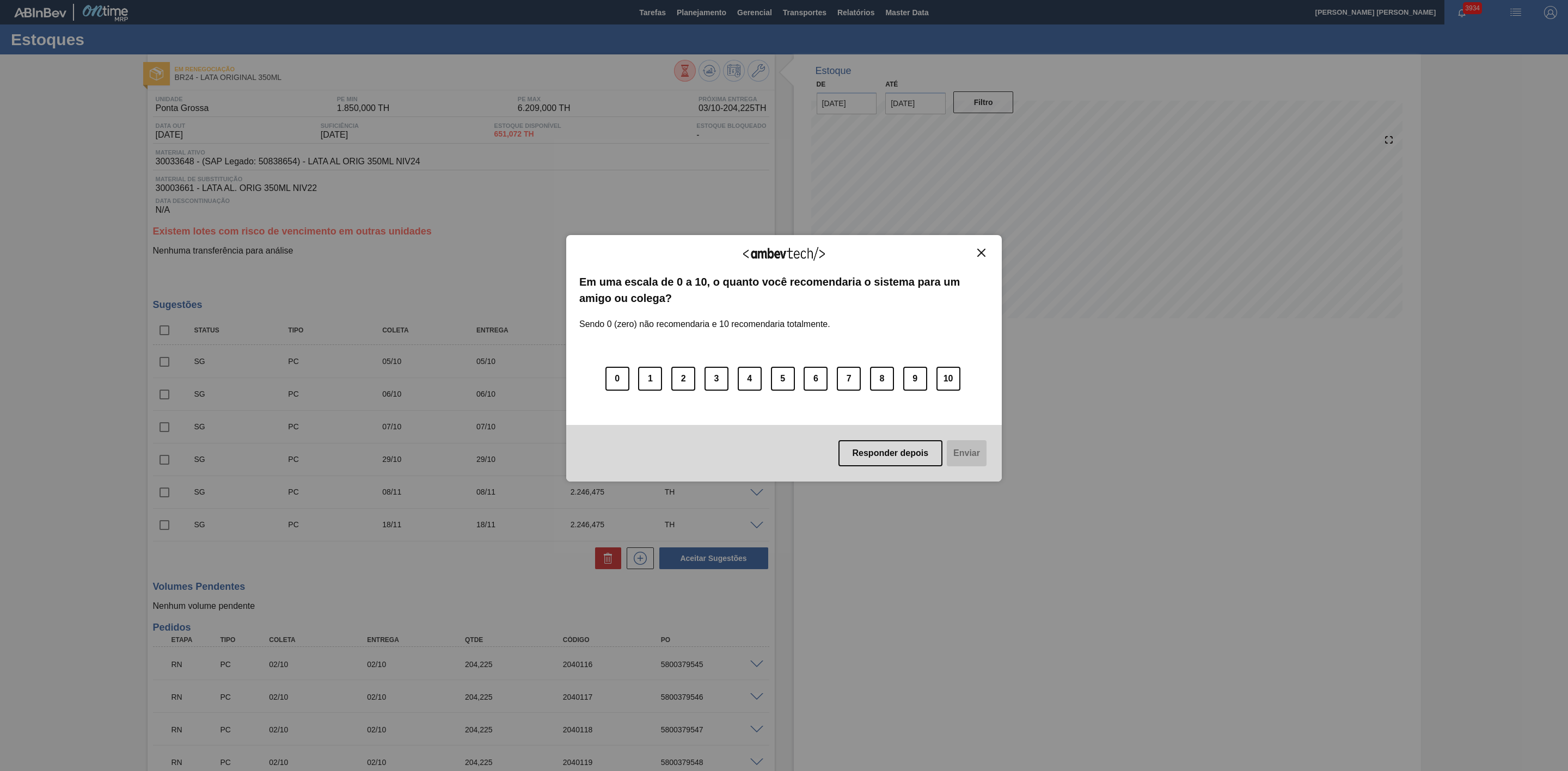
click at [982, 253] on img "Close" at bounding box center [981, 252] width 8 height 8
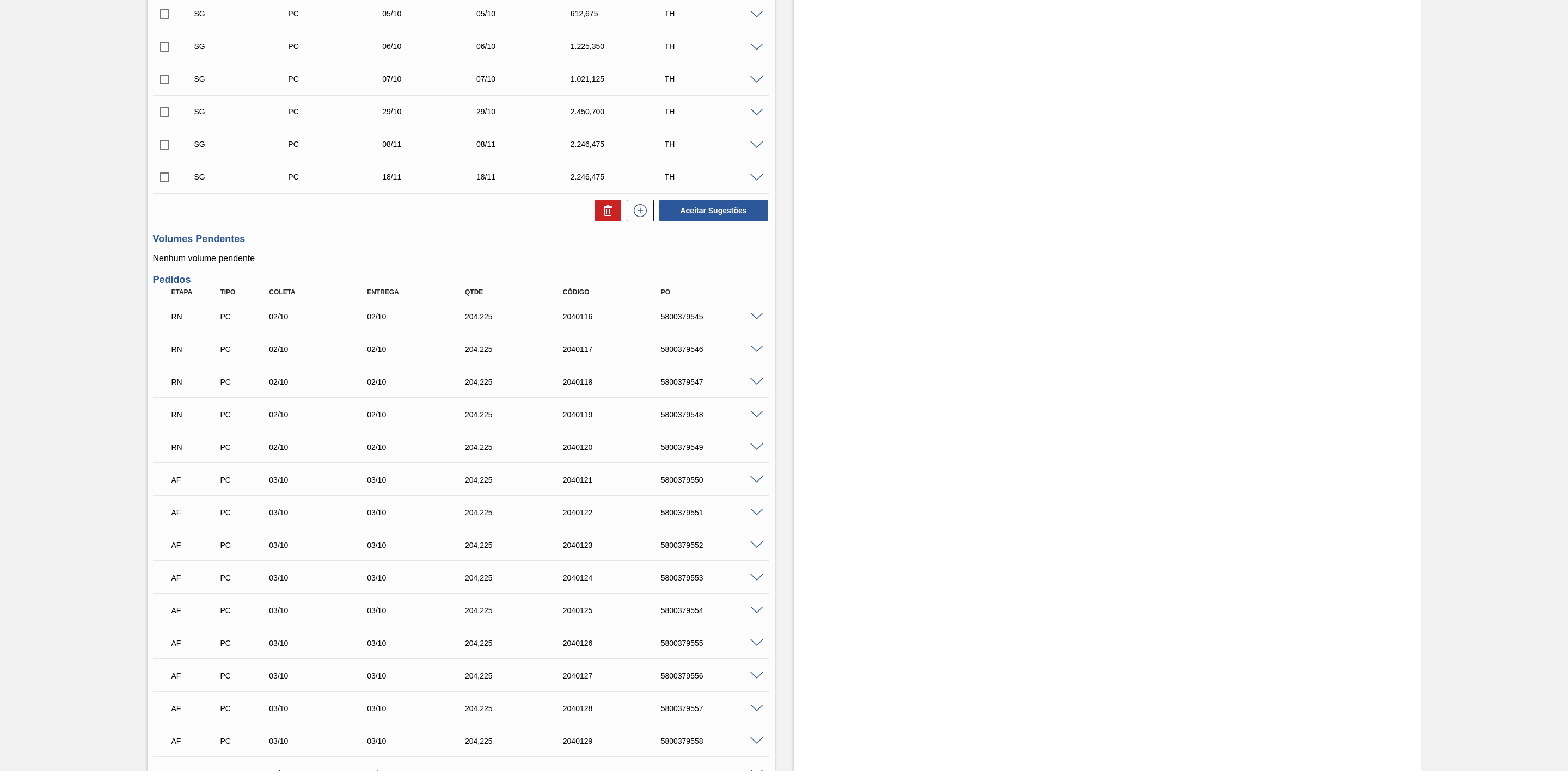
scroll to position [408, 0]
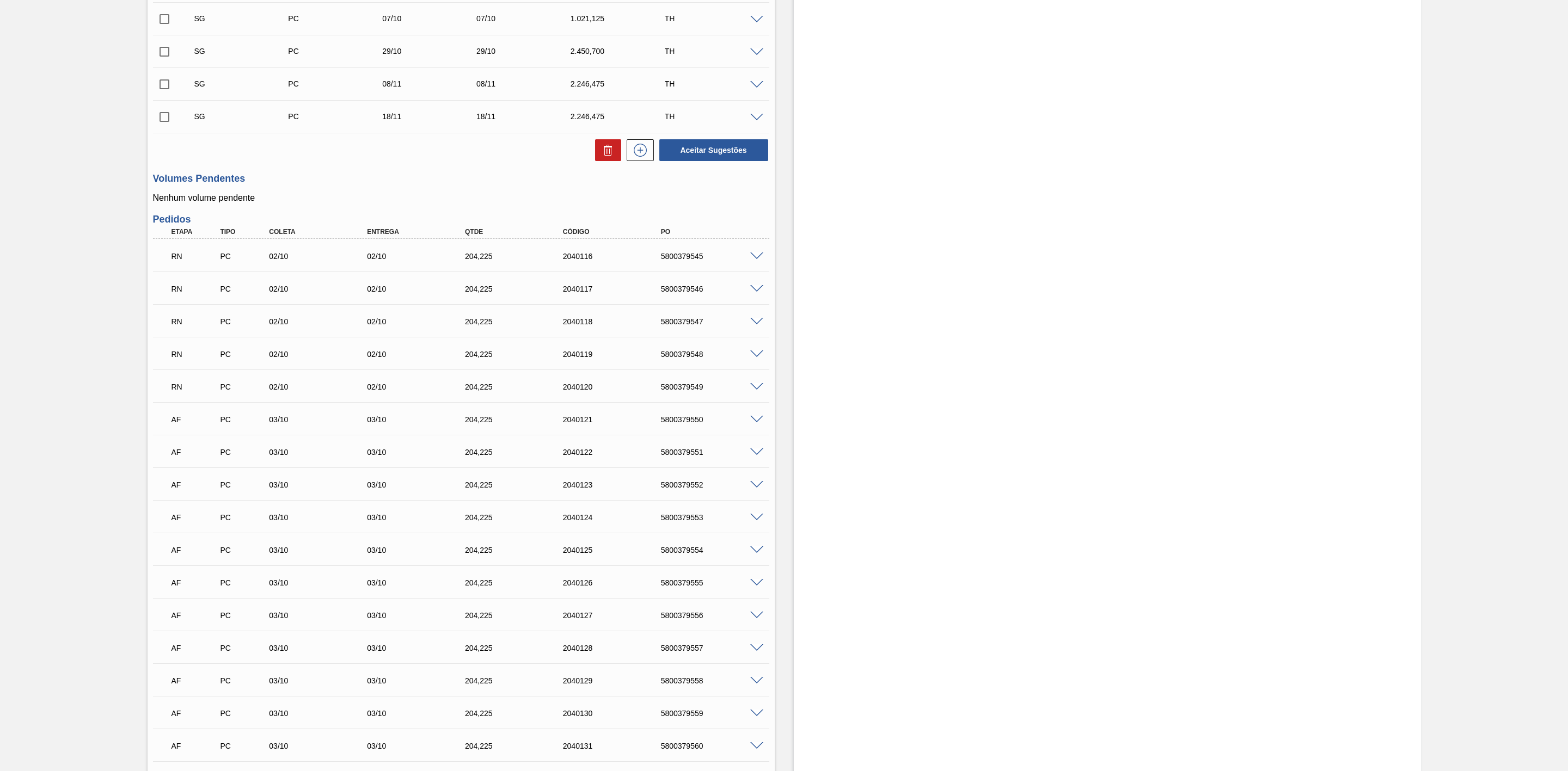
click at [753, 261] on span at bounding box center [756, 256] width 13 height 8
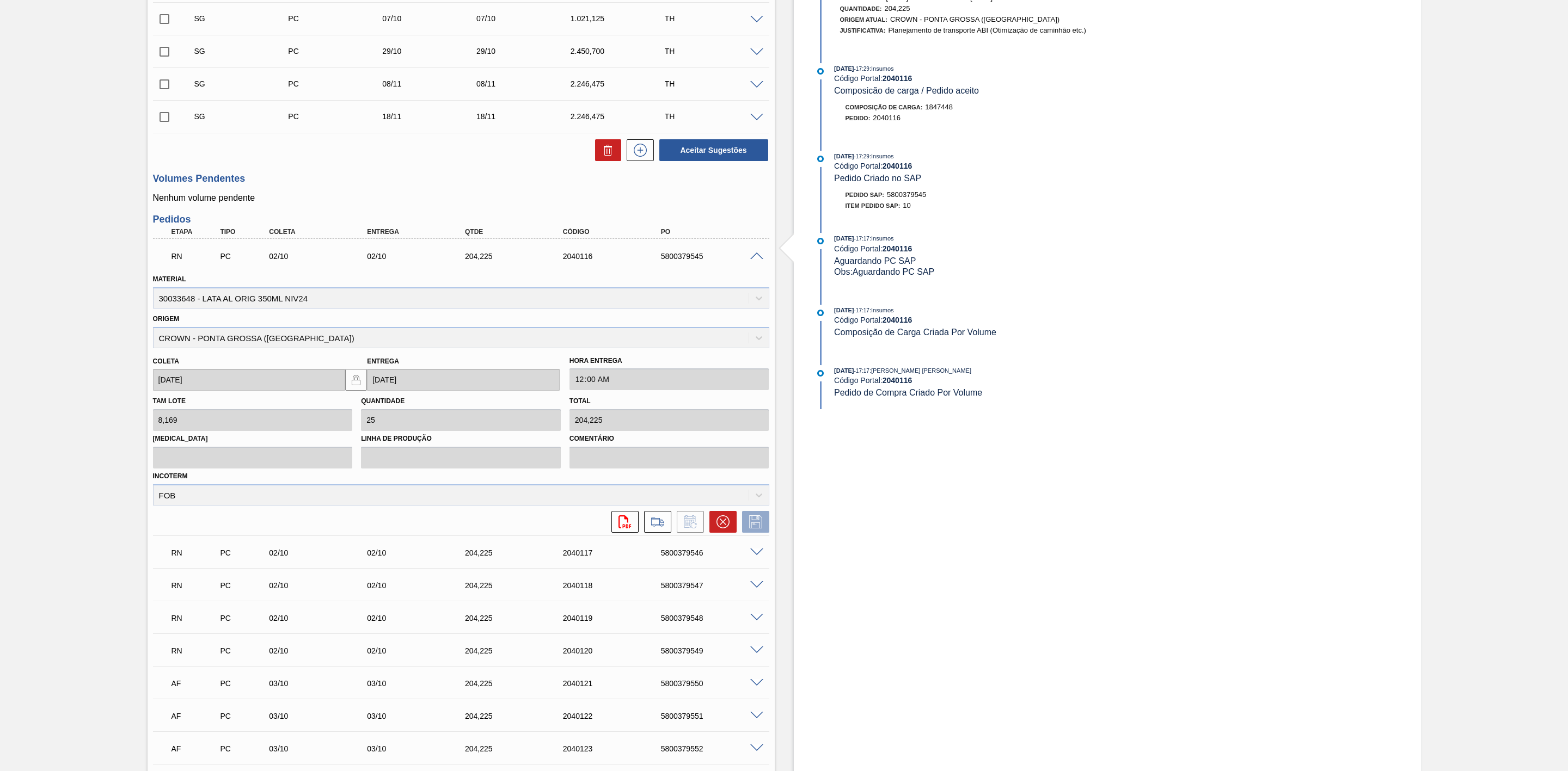
click at [753, 261] on span at bounding box center [756, 256] width 13 height 8
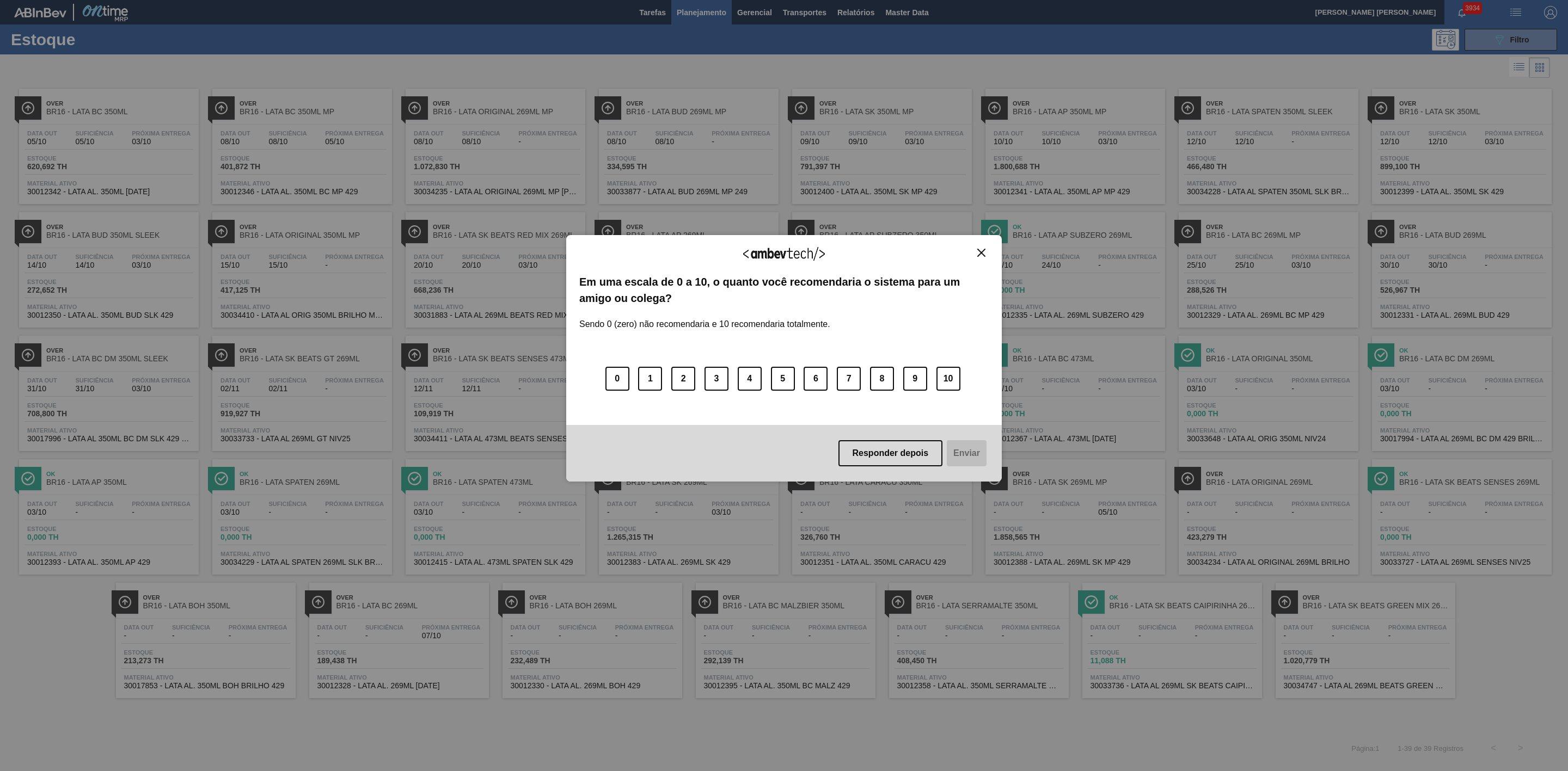
click at [980, 254] on img "Close" at bounding box center [981, 252] width 8 height 8
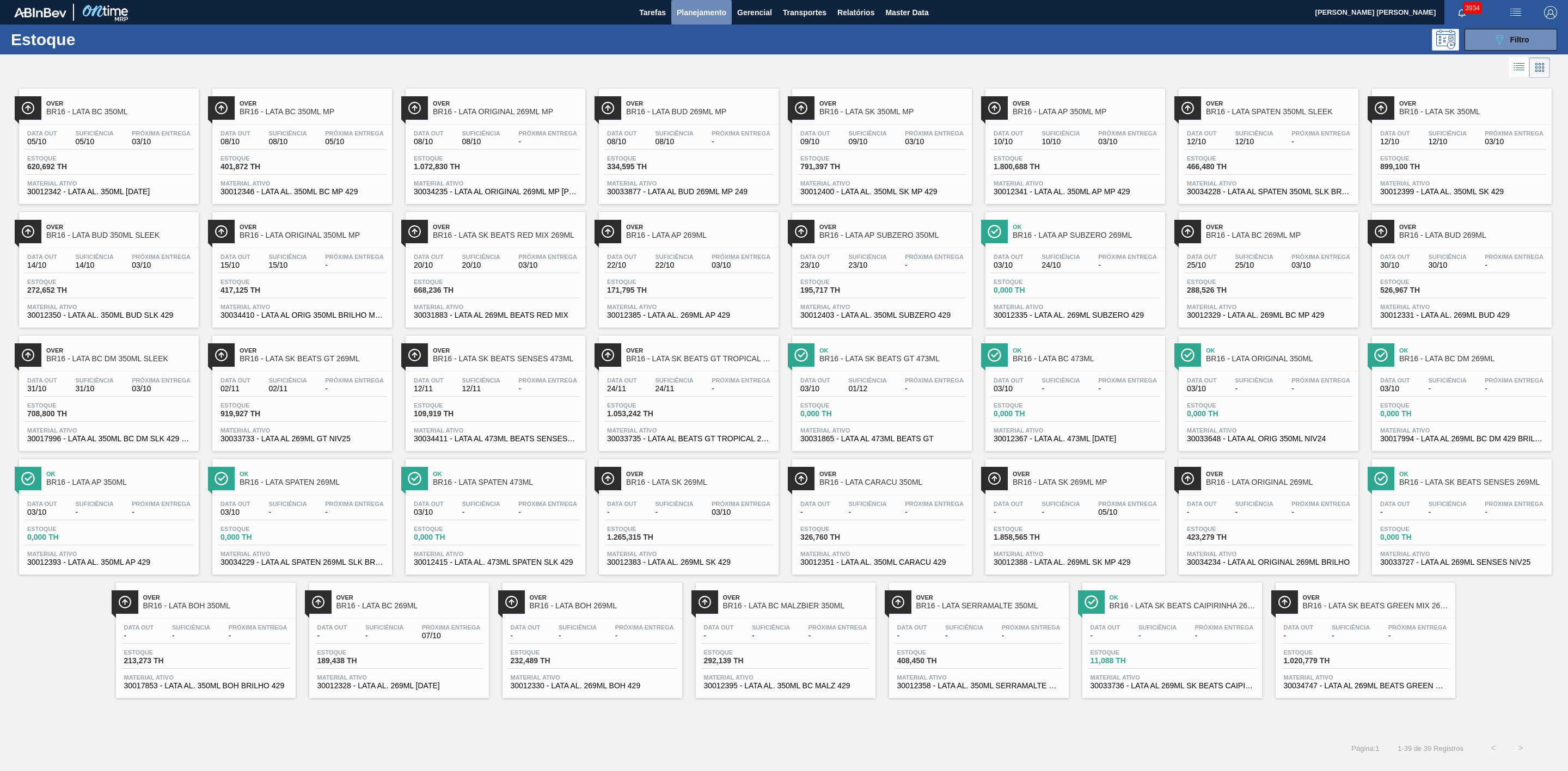
click at [694, 7] on span "Planejamento" at bounding box center [701, 12] width 50 height 13
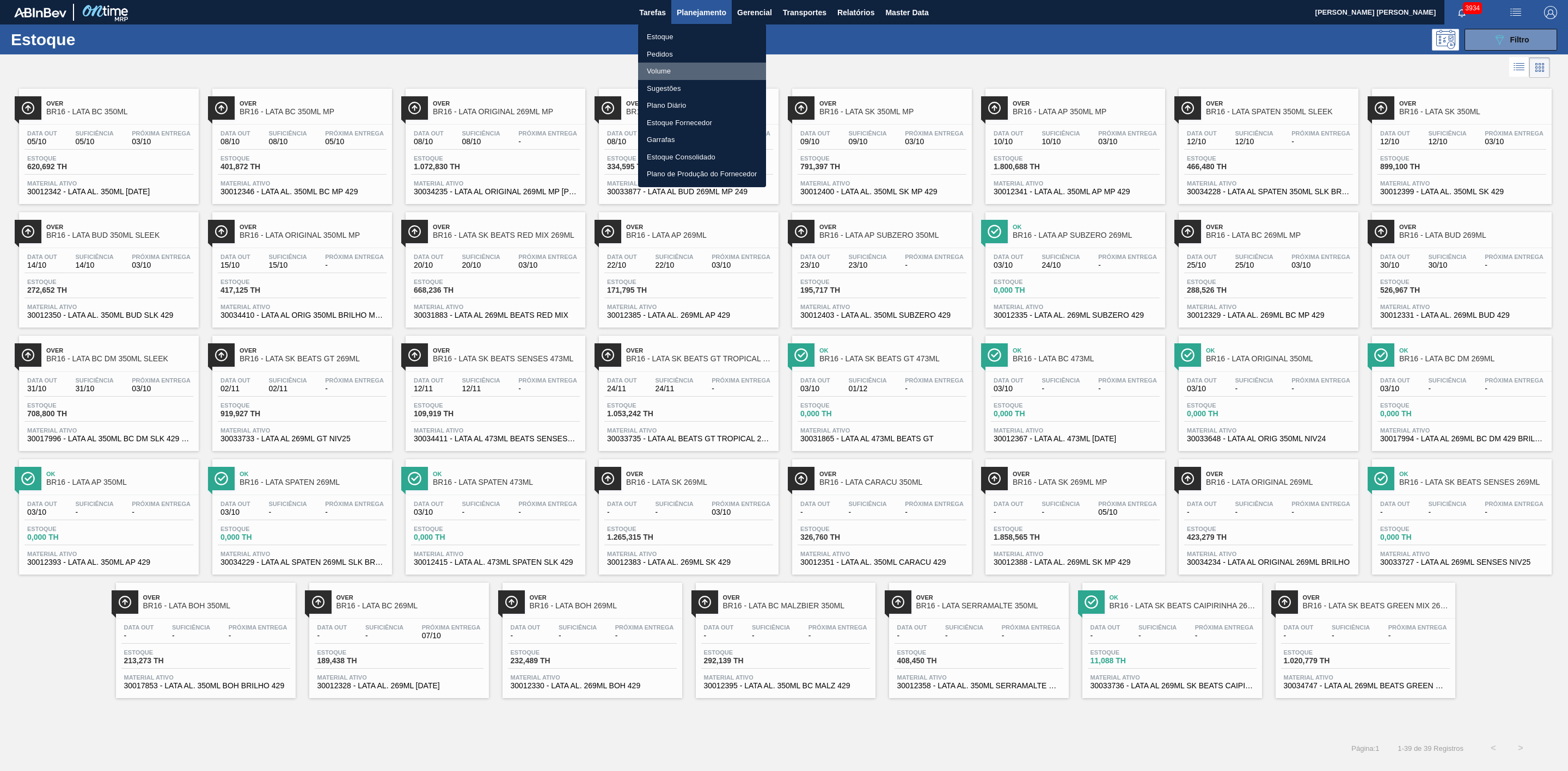
click at [668, 68] on li "Volume" at bounding box center [702, 71] width 128 height 18
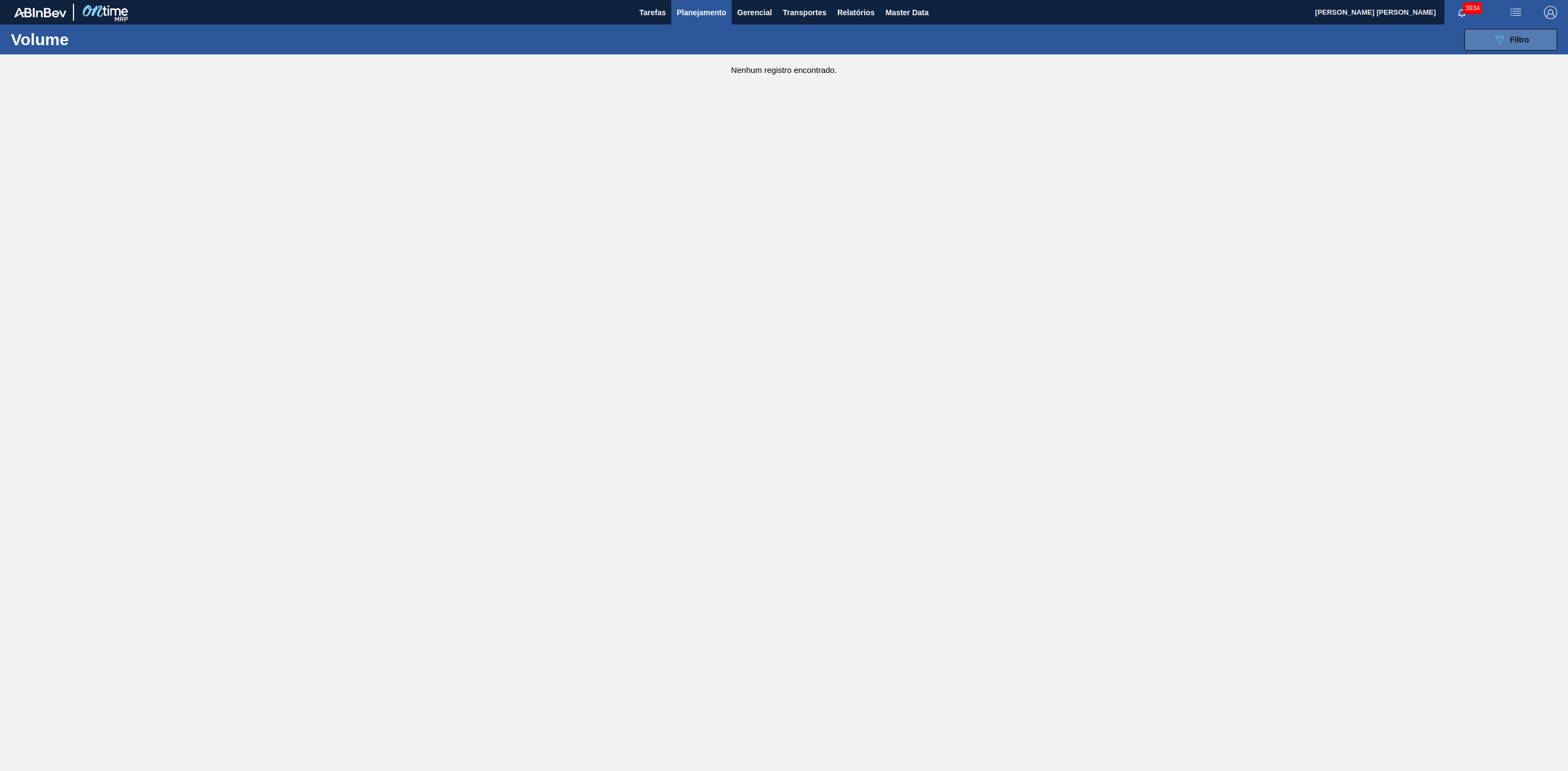
click at [1482, 49] on button "089F7B8B-B2A5-4AFE-B5C0-19BA573D28AC Filtro" at bounding box center [1510, 39] width 93 height 22
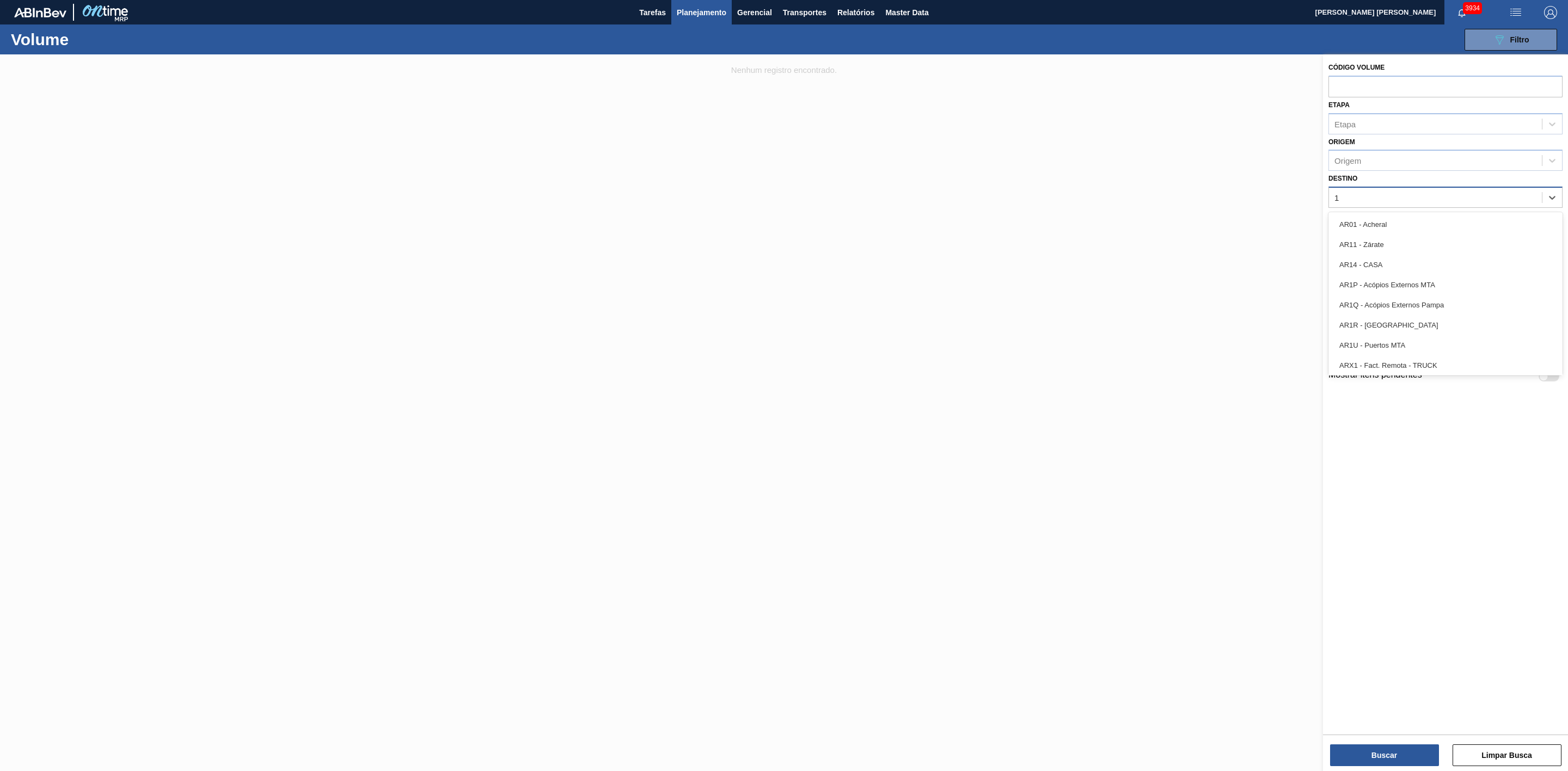
type input "16"
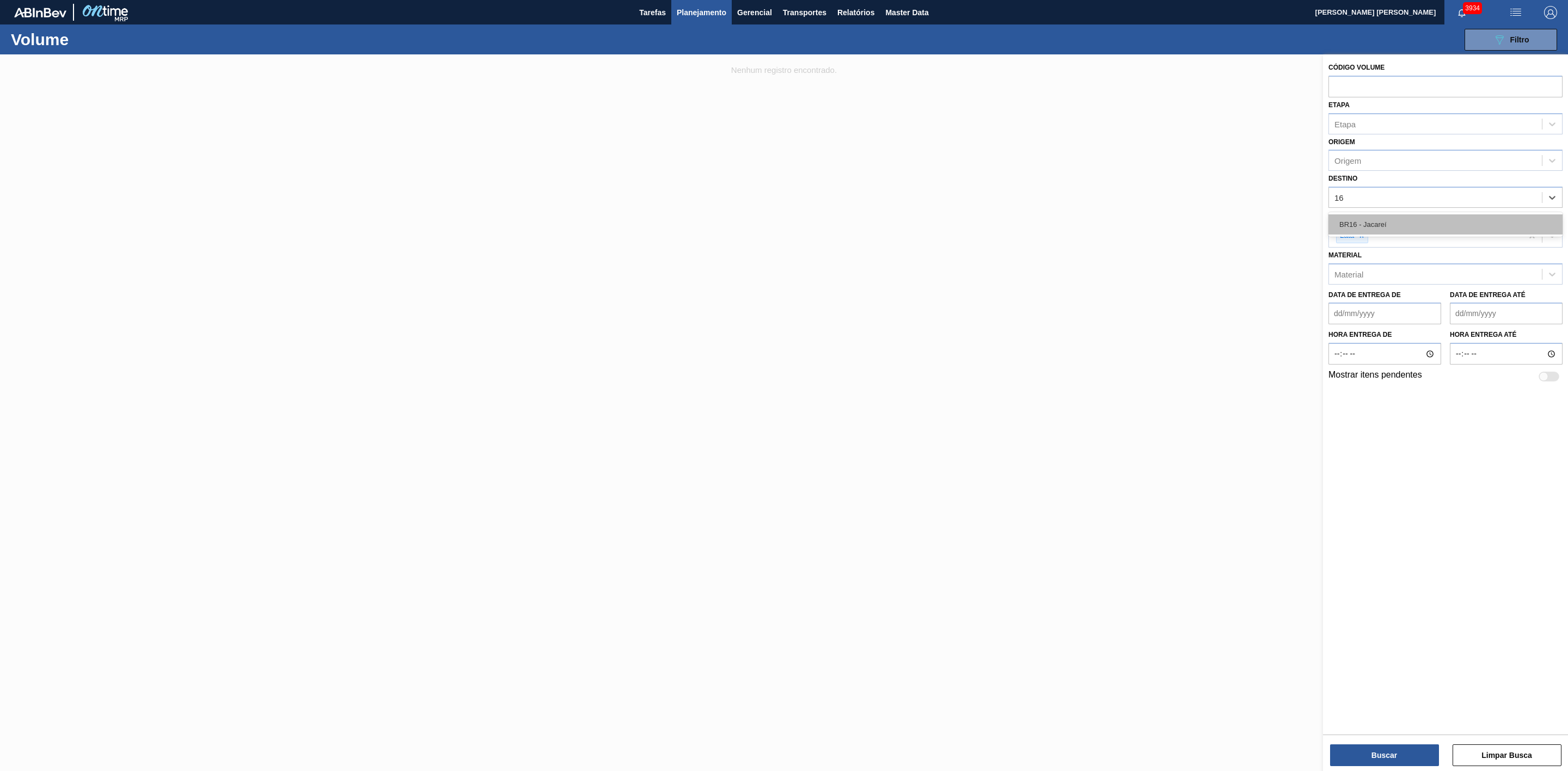
click at [1373, 222] on div "BR16 - Jacareí" at bounding box center [1444, 224] width 234 height 20
click at [1396, 760] on button "Buscar" at bounding box center [1384, 755] width 109 height 22
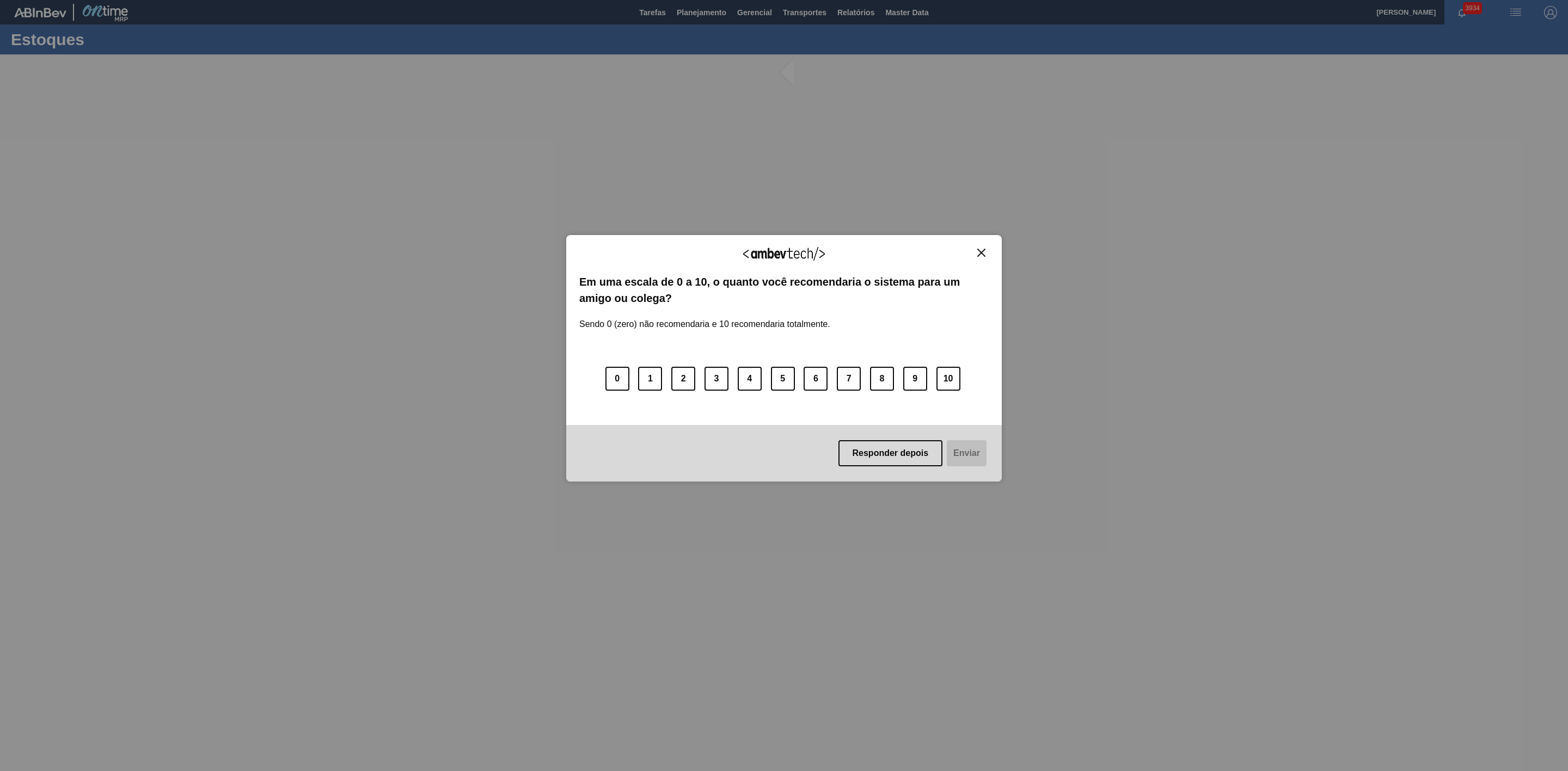
click at [984, 250] on img "Close" at bounding box center [981, 252] width 8 height 8
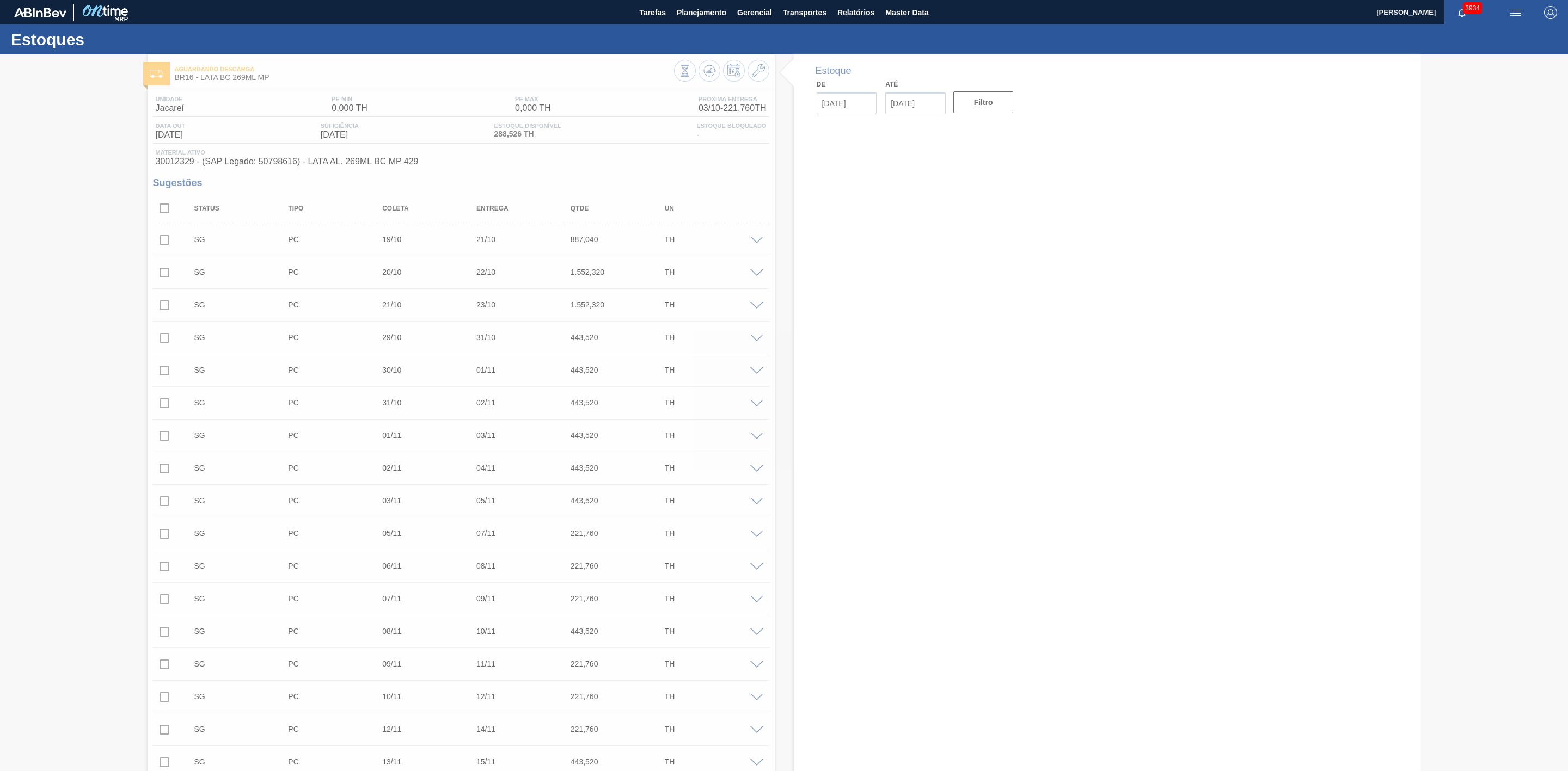
type input "[DATE]"
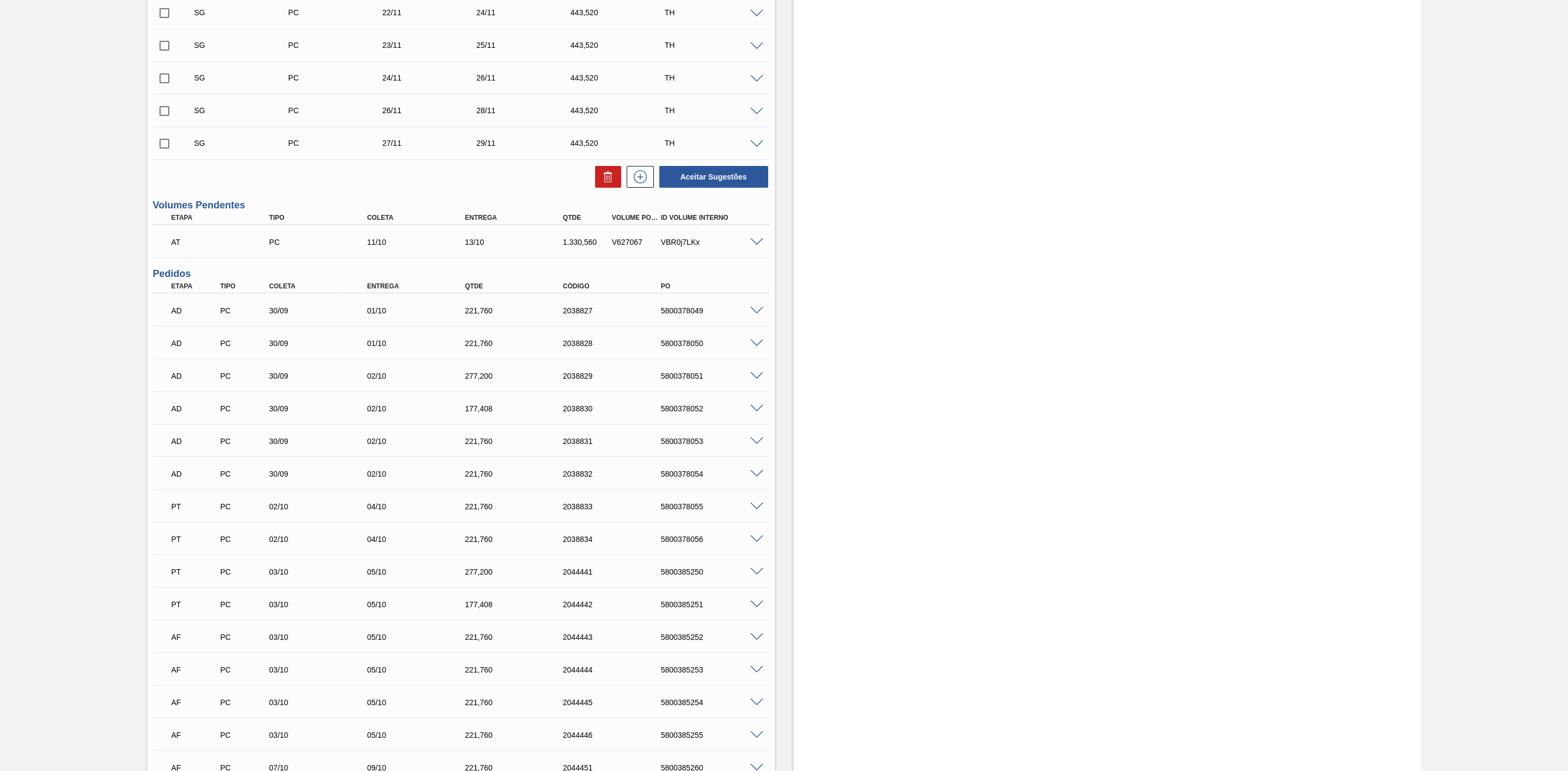
scroll to position [999, 0]
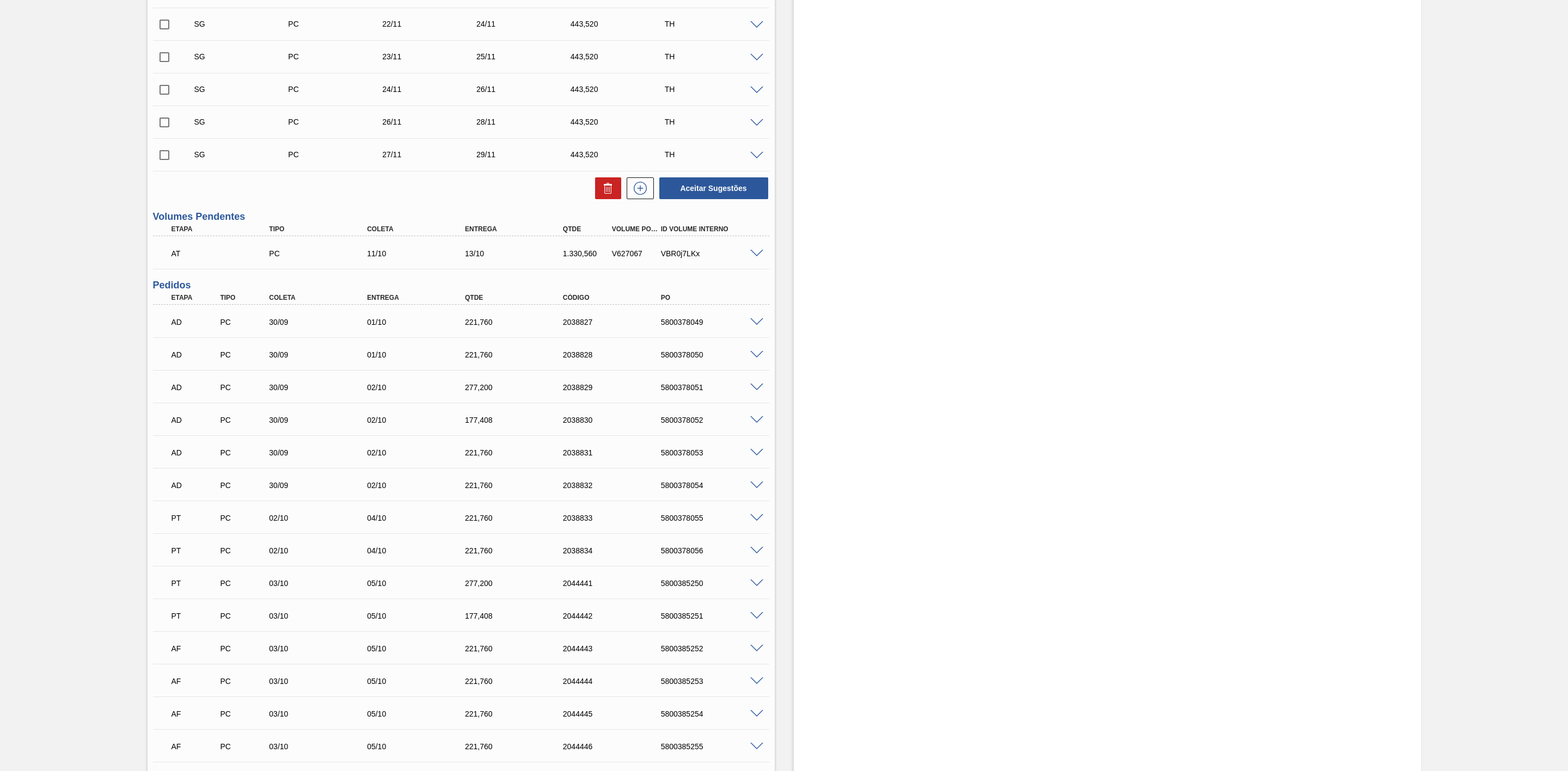
click at [757, 258] on span at bounding box center [756, 253] width 13 height 8
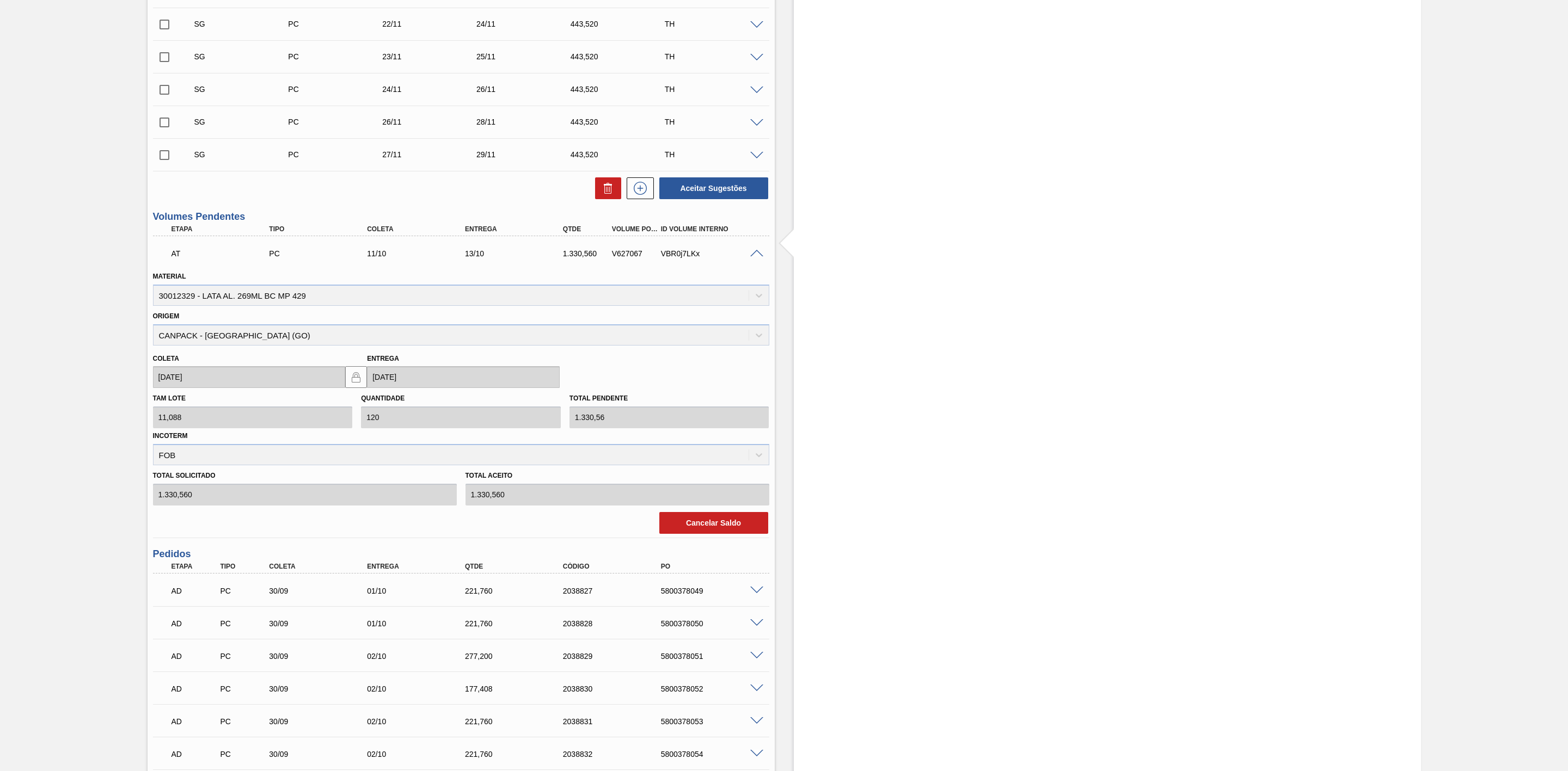
click at [757, 258] on span at bounding box center [756, 253] width 13 height 8
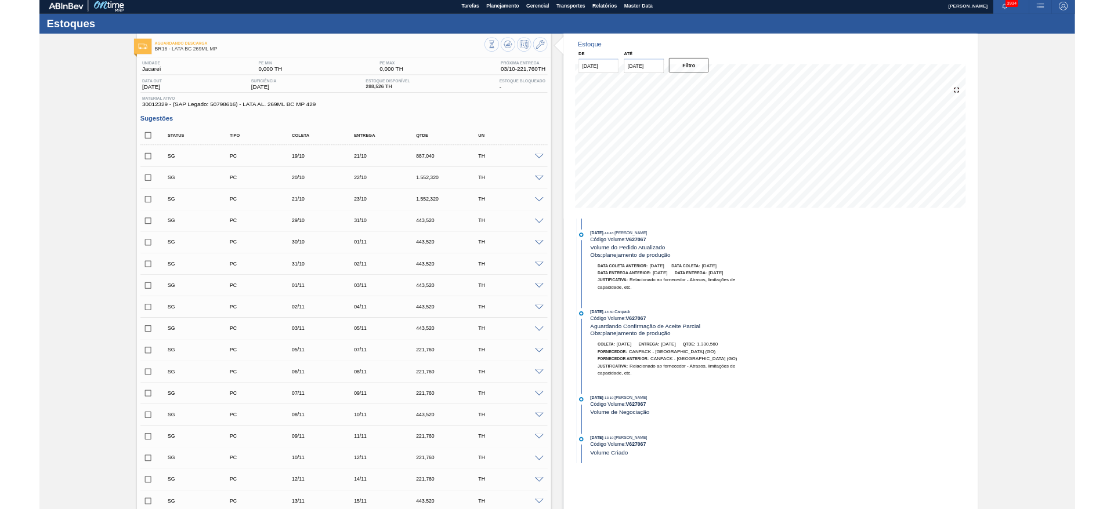
scroll to position [0, 0]
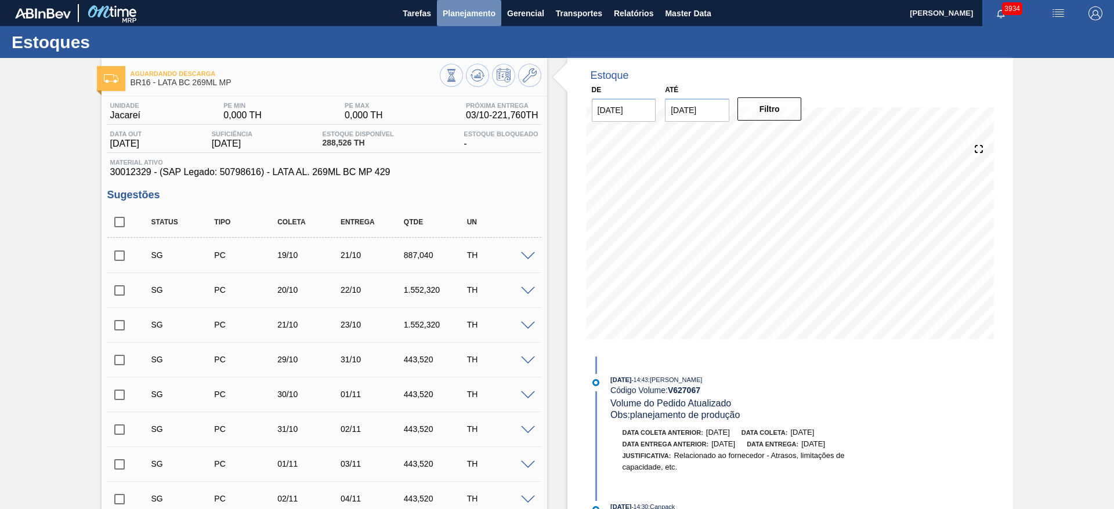
click at [477, 15] on span "Planejamento" at bounding box center [469, 13] width 53 height 14
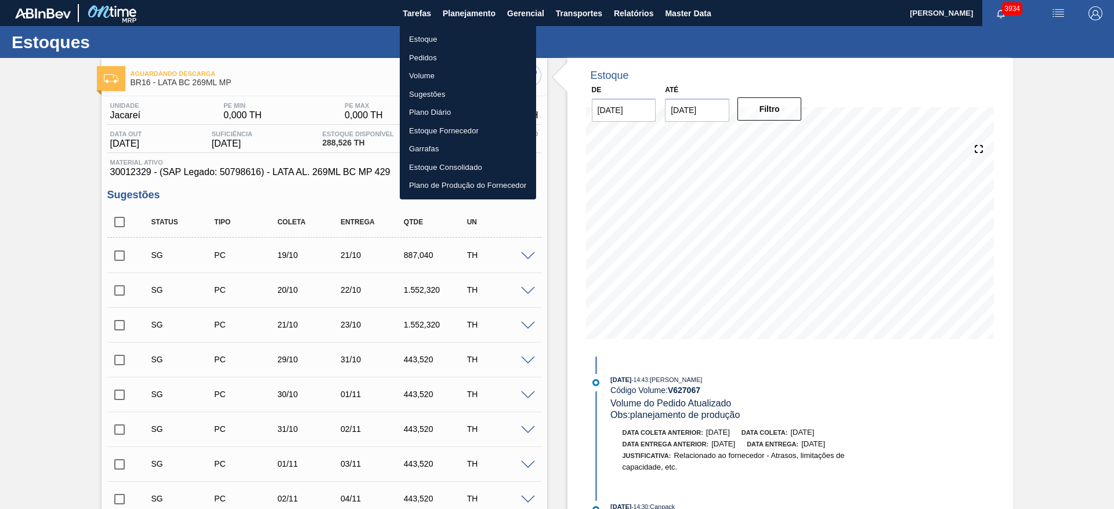
click at [432, 38] on li "Estoque" at bounding box center [468, 39] width 136 height 19
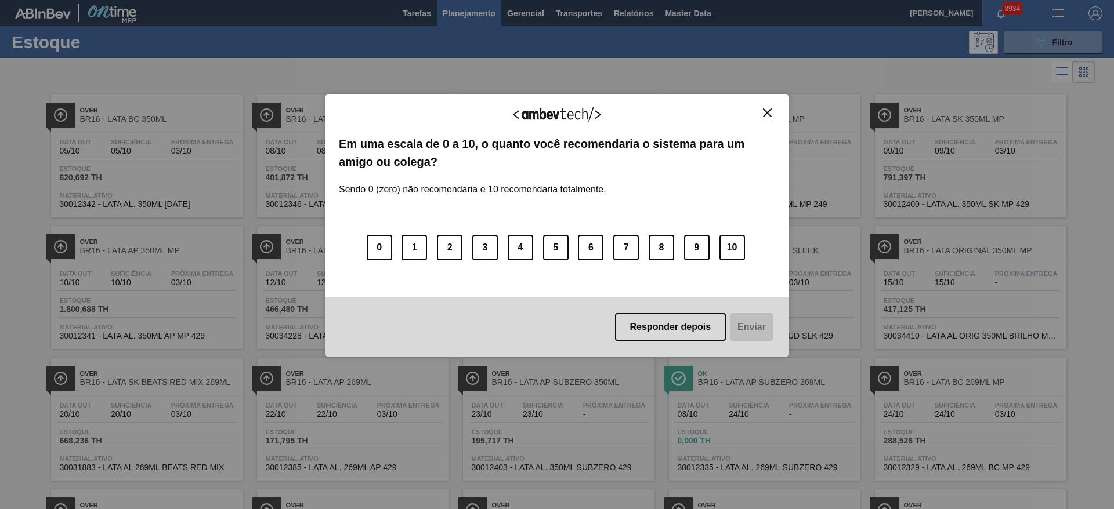
click at [766, 115] on img "Close" at bounding box center [767, 112] width 9 height 9
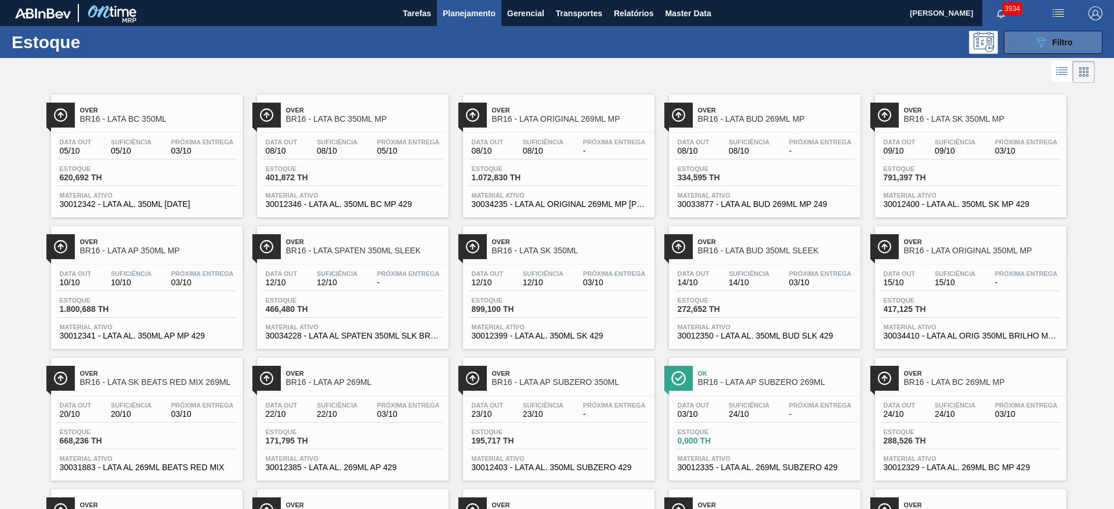
click at [1030, 39] on button "089F7B8B-B2A5-4AFE-B5C0-19BA573D28AC Filtro" at bounding box center [1052, 42] width 99 height 23
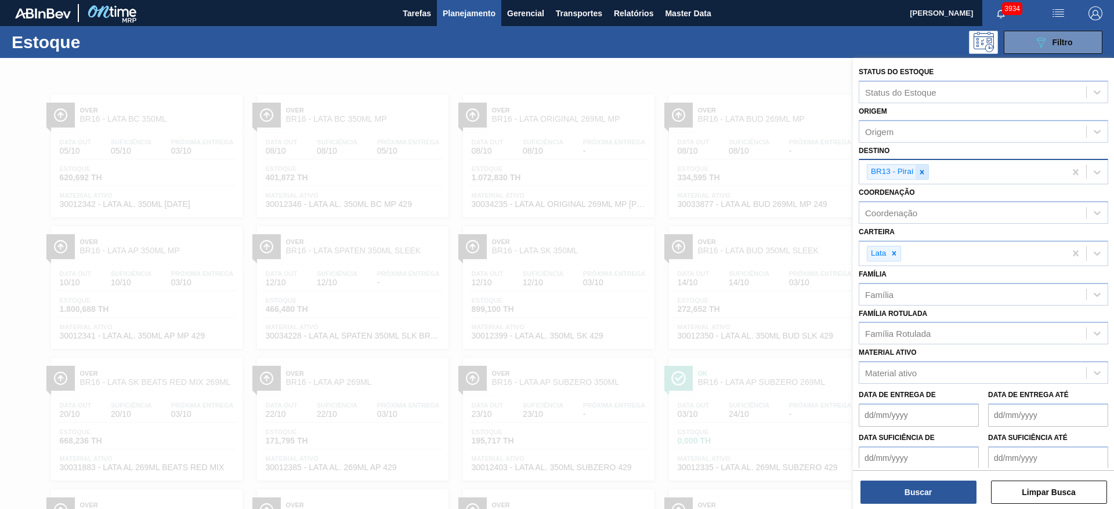
click at [922, 174] on icon at bounding box center [922, 172] width 8 height 8
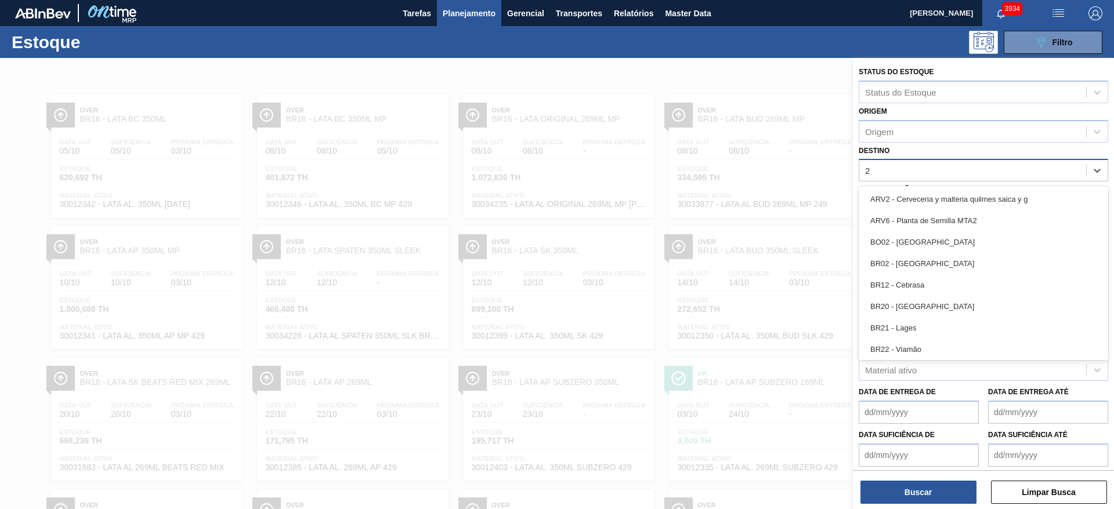
type input "21"
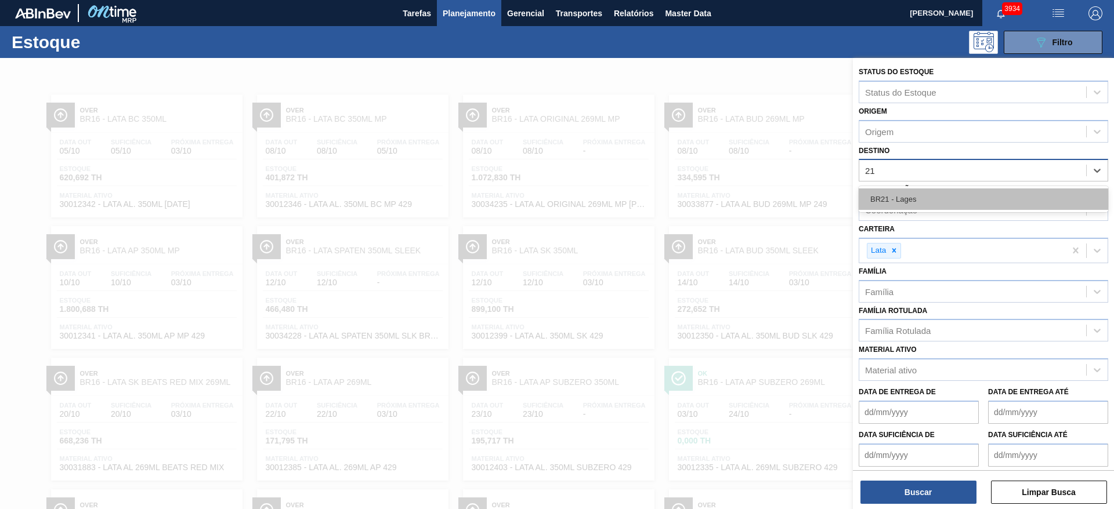
click at [897, 195] on div "BR21 - Lages" at bounding box center [982, 199] width 249 height 21
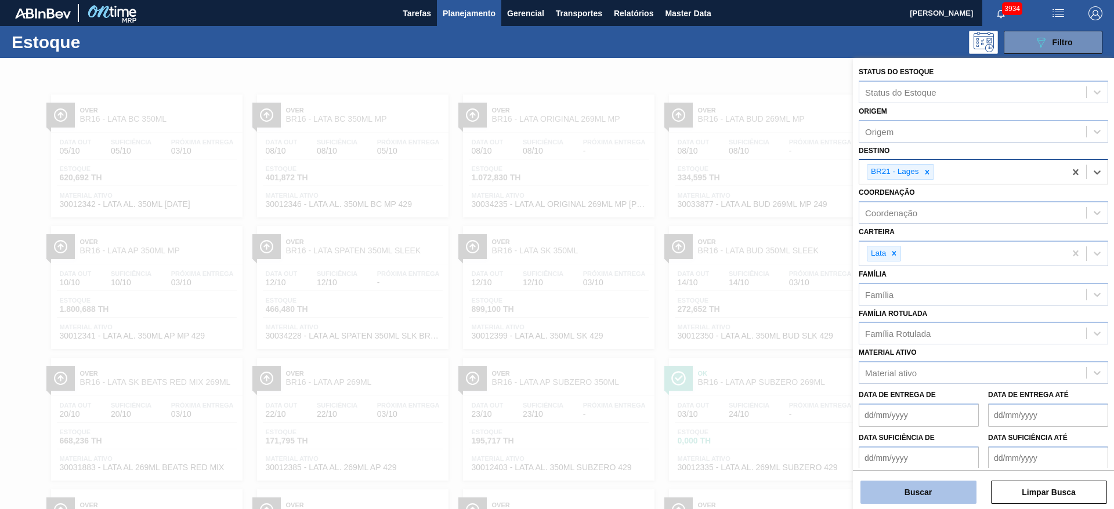
click at [929, 492] on button "Buscar" at bounding box center [918, 492] width 116 height 23
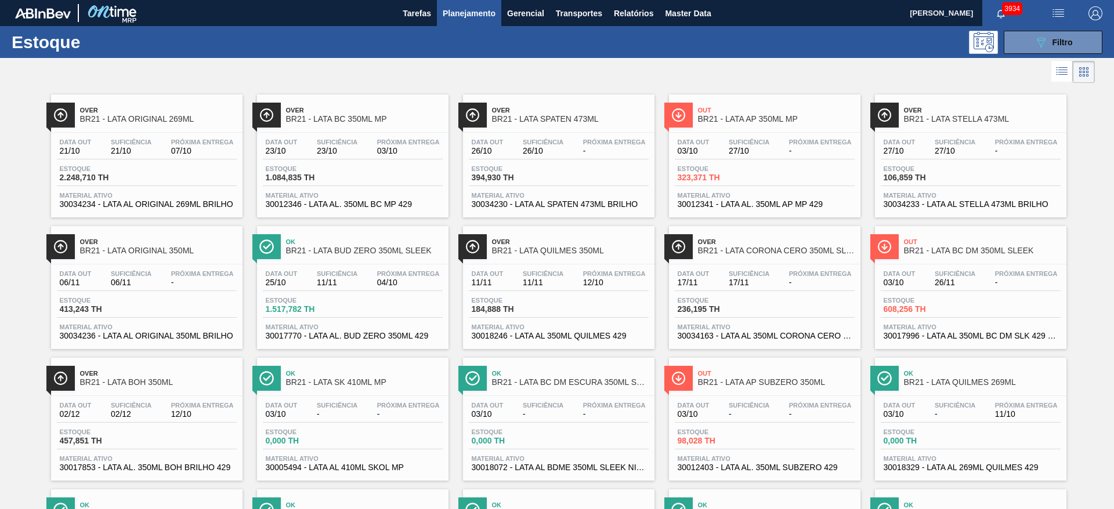
click at [365, 236] on div "Ok BR21 - LATA BUD ZERO 350ML SLEEK" at bounding box center [364, 247] width 157 height 26
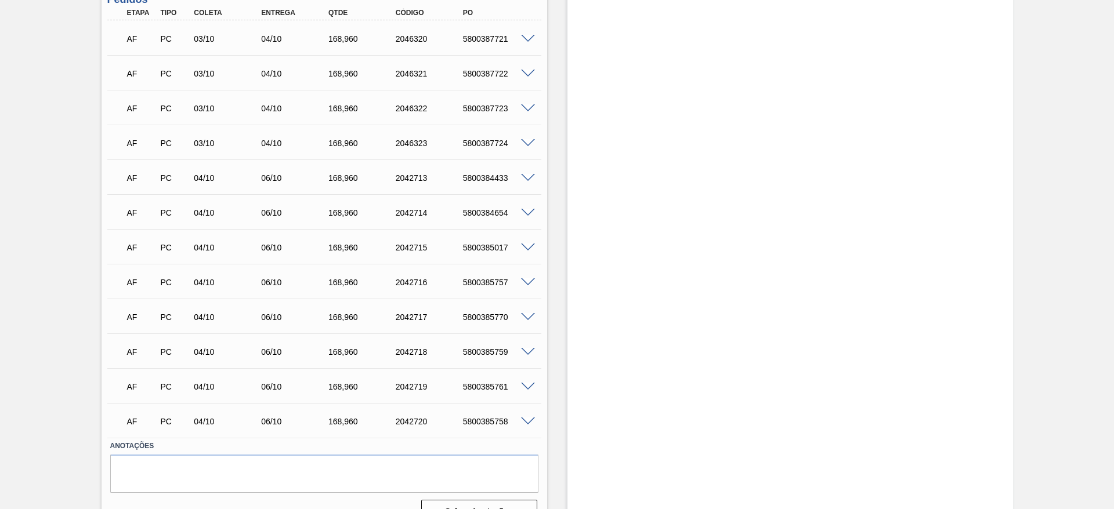
scroll to position [696, 0]
click at [530, 178] on span at bounding box center [528, 177] width 14 height 9
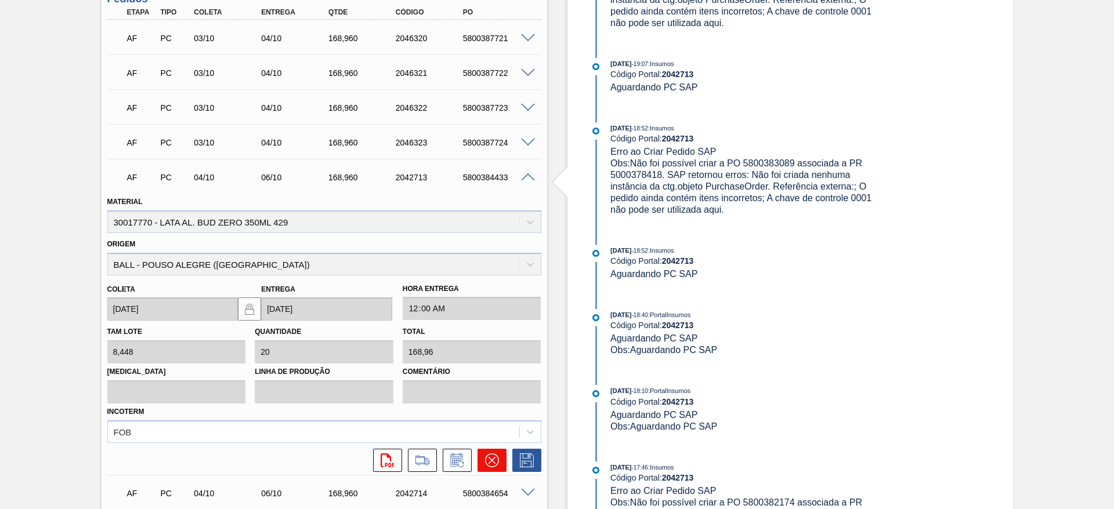
click at [487, 459] on icon at bounding box center [492, 461] width 14 height 14
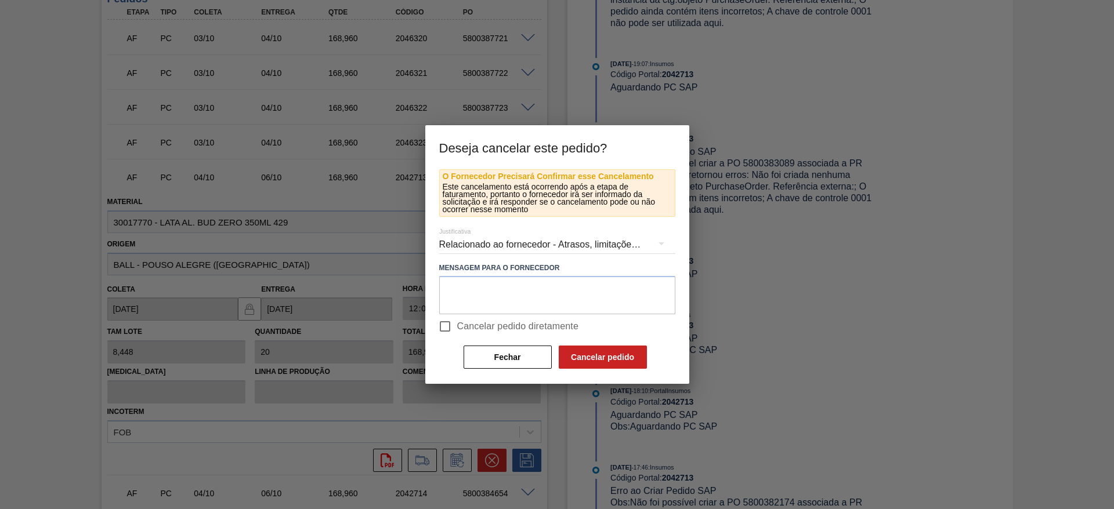
click at [474, 325] on span "Cancelar pedido diretamente" at bounding box center [518, 327] width 122 height 14
click at [457, 325] on input "Cancelar pedido diretamente" at bounding box center [445, 326] width 24 height 24
checkbox input "true"
click at [561, 299] on textarea at bounding box center [557, 295] width 236 height 38
drag, startPoint x: 561, startPoint y: 299, endPoint x: 435, endPoint y: 281, distance: 127.7
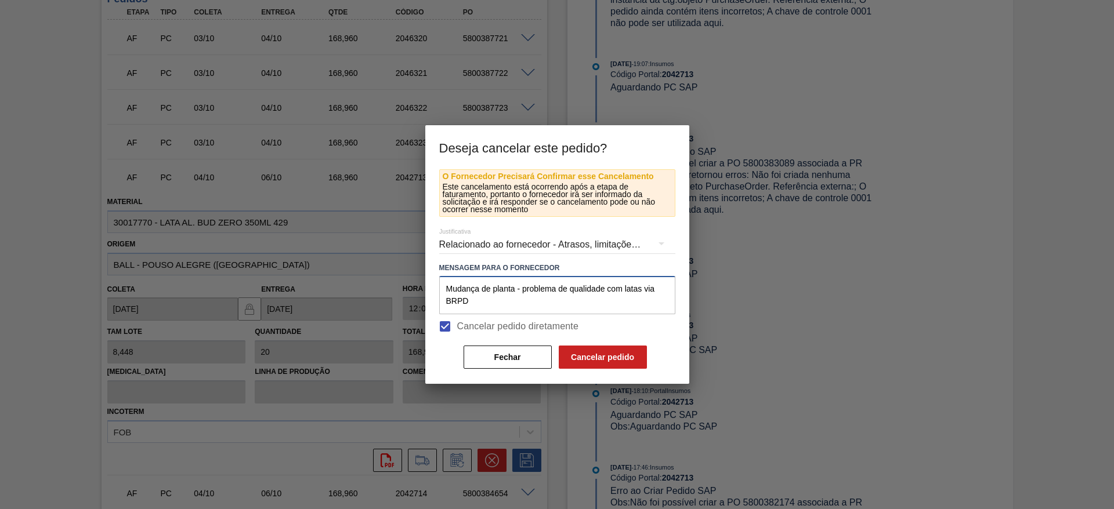
click at [435, 281] on div "O Fornecedor Precisará Confirmar esse Cancelamento Este cancelamento está ocorr…" at bounding box center [557, 276] width 264 height 215
type textarea "Mudança de planta - problema de qualidade com latas via BRPD"
click at [602, 356] on button "Cancelar pedido" at bounding box center [603, 357] width 88 height 23
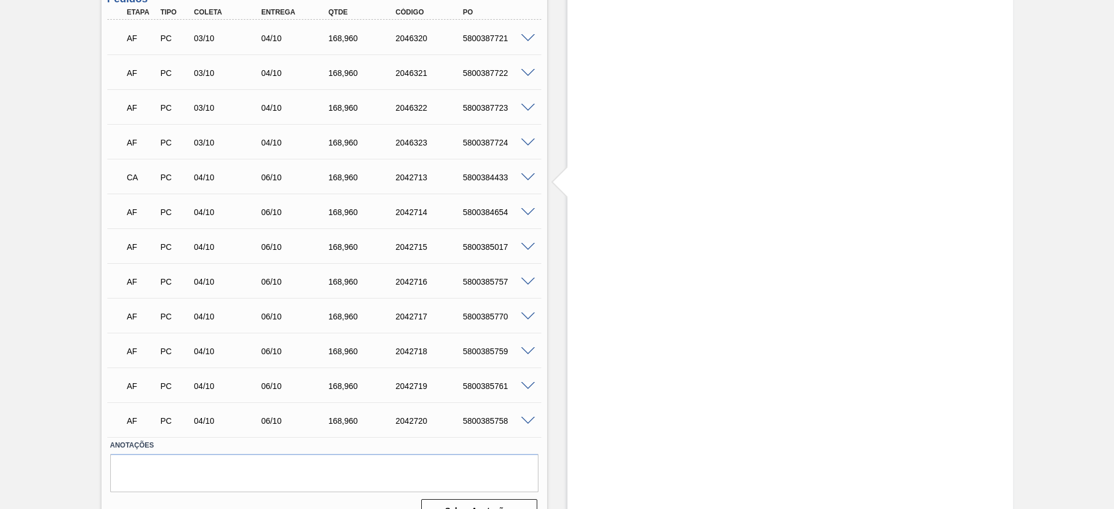
click at [530, 212] on span at bounding box center [528, 212] width 14 height 9
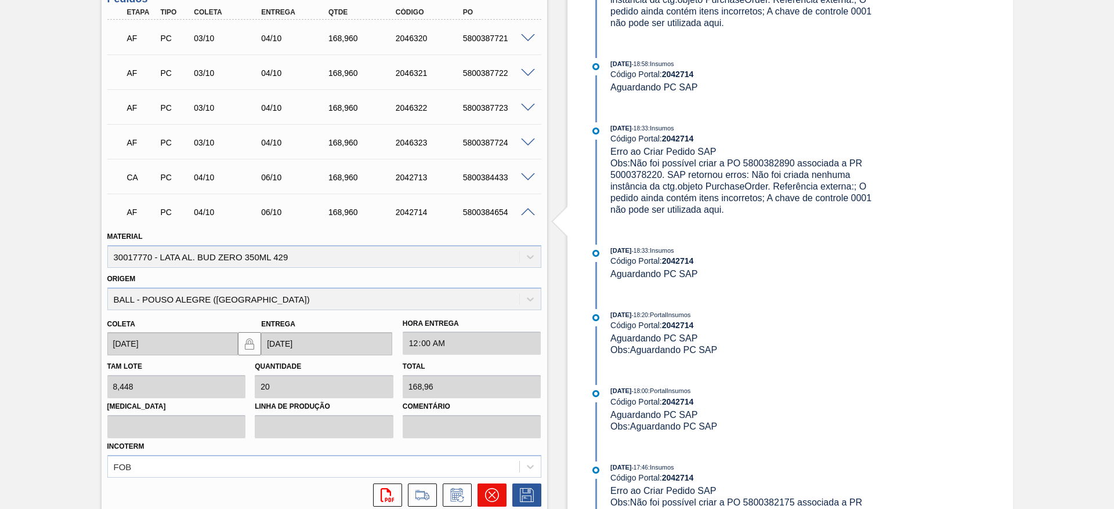
click at [498, 495] on button at bounding box center [491, 495] width 29 height 23
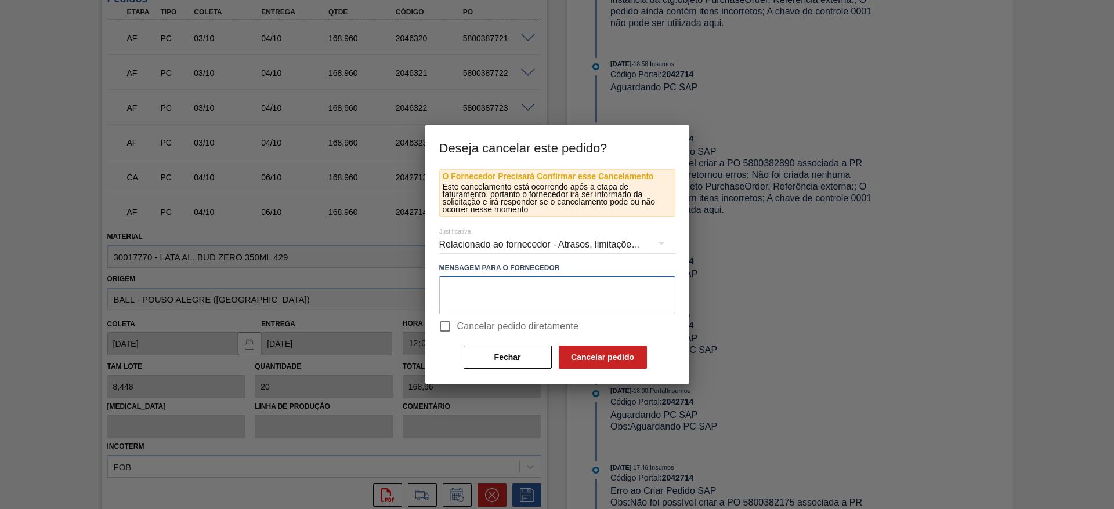
click at [506, 293] on textarea at bounding box center [557, 295] width 236 height 38
paste textarea "Mudança de planta - problema de qualidade com latas via BRPD"
type textarea "Mudança de planta - problema de qualidade com latas via BRPD"
click at [553, 244] on div "Relacionado ao fornecedor - Atrasos, limitações de capacidade, etc." at bounding box center [557, 245] width 236 height 32
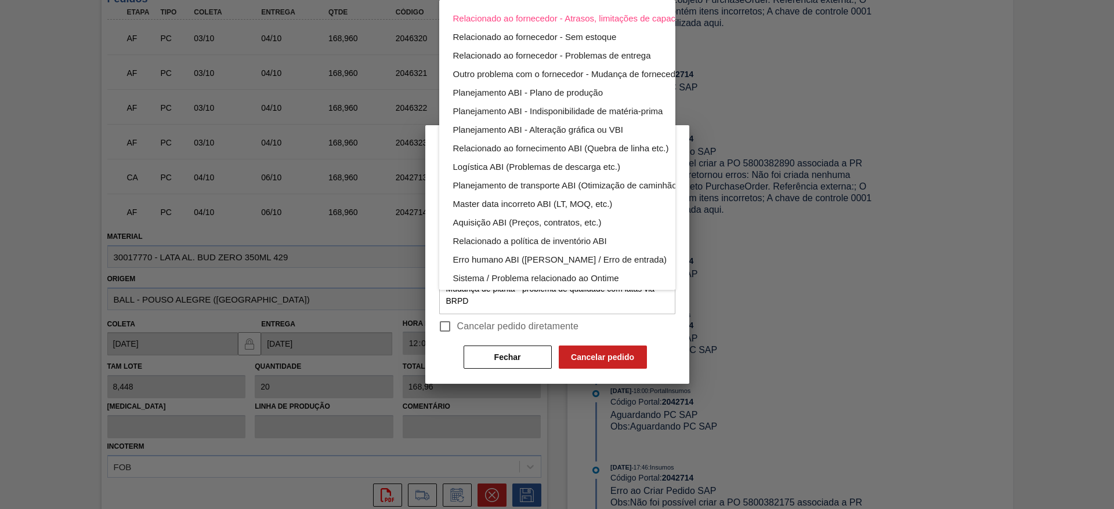
click at [484, 324] on div "Relacionado ao fornecedor - Atrasos, limitações de capacidade, etc. Relacionado…" at bounding box center [557, 254] width 1114 height 509
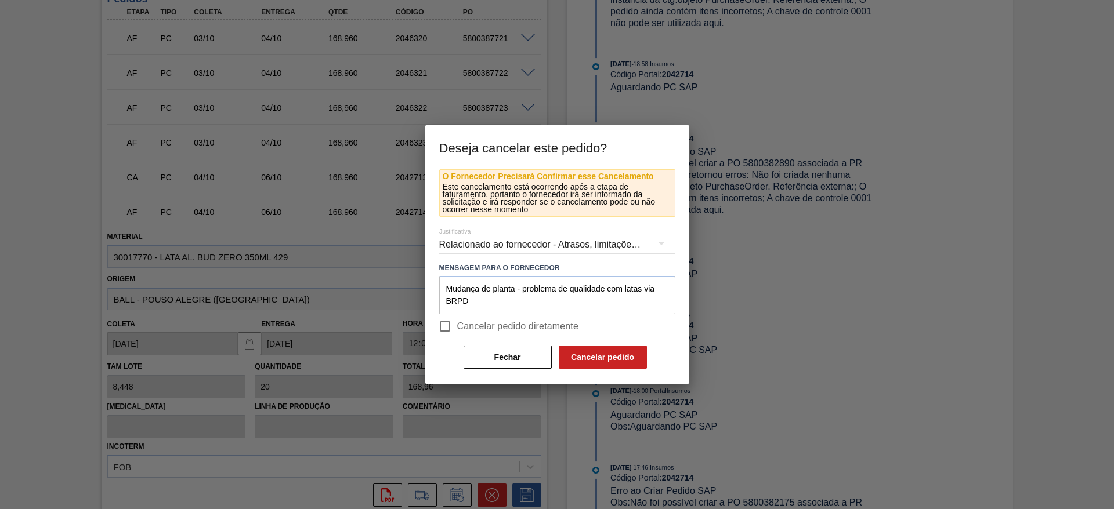
click at [444, 329] on input "Cancelar pedido diretamente" at bounding box center [445, 326] width 24 height 24
checkbox input "true"
click at [581, 361] on button "Cancelar pedido" at bounding box center [603, 357] width 88 height 23
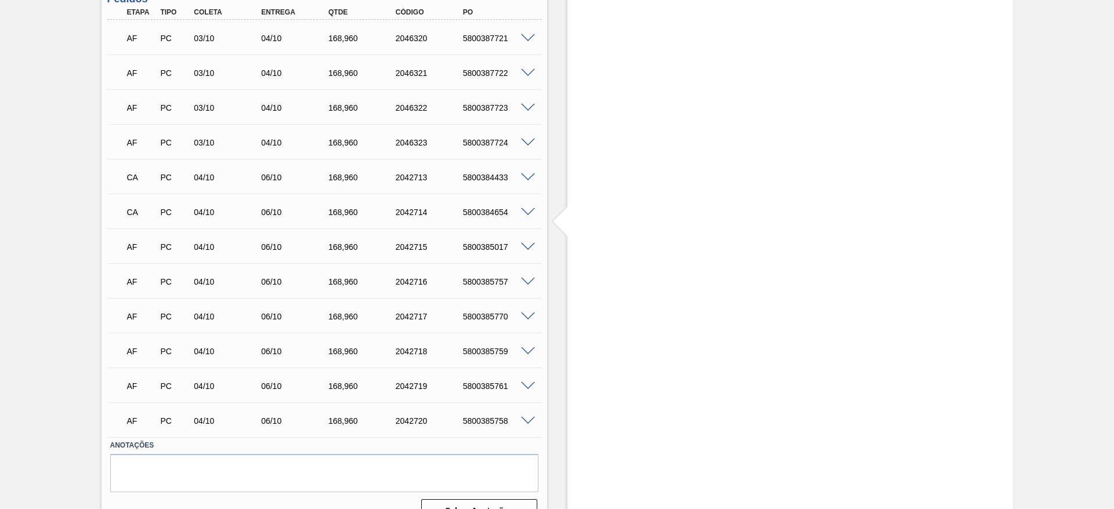
click at [525, 249] on span at bounding box center [528, 247] width 14 height 9
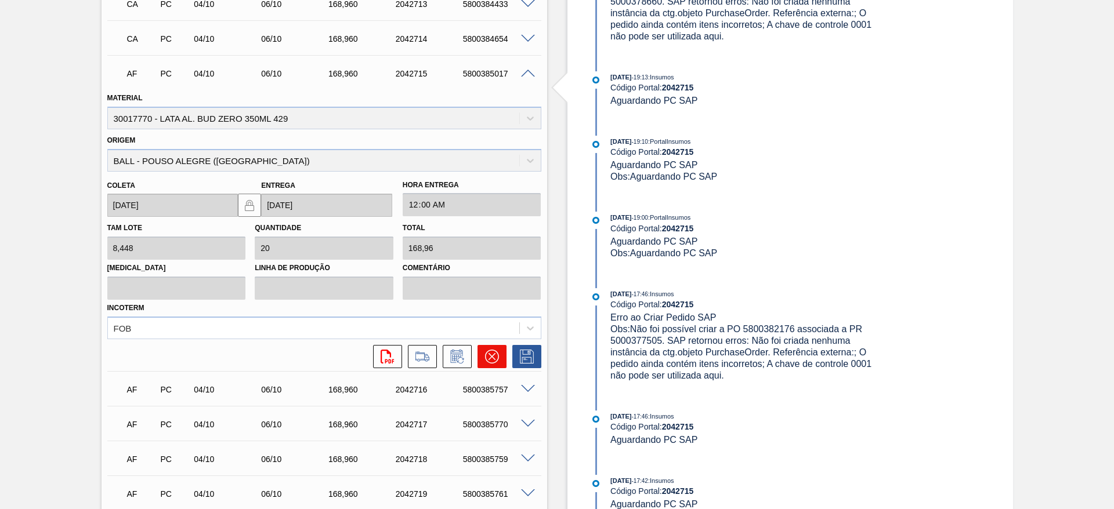
scroll to position [870, 0]
click at [485, 357] on icon at bounding box center [492, 356] width 14 height 14
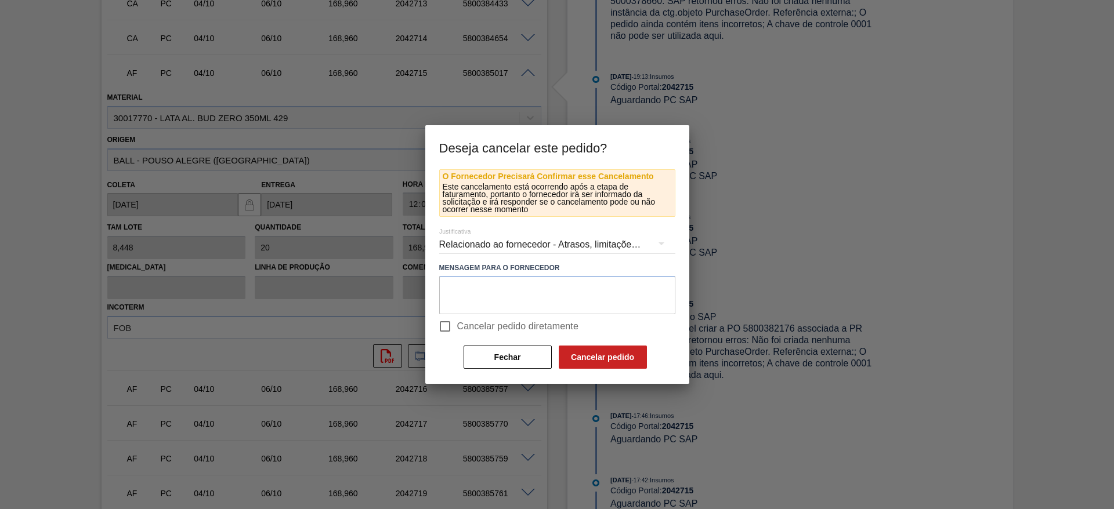
click at [447, 326] on input "Cancelar pedido diretamente" at bounding box center [445, 326] width 24 height 24
checkbox input "true"
click at [505, 280] on textarea at bounding box center [557, 295] width 236 height 38
paste textarea "Mudança de planta - problema de qualidade com latas via BRPD"
type textarea "Mudança de planta - problema de qualidade com latas via BRPD"
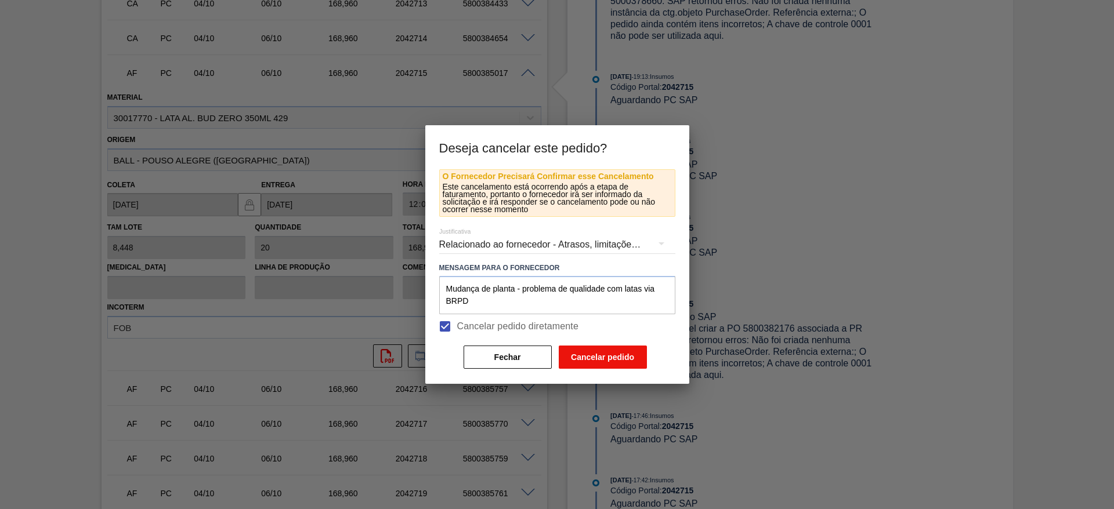
click at [590, 354] on button "Cancelar pedido" at bounding box center [603, 357] width 88 height 23
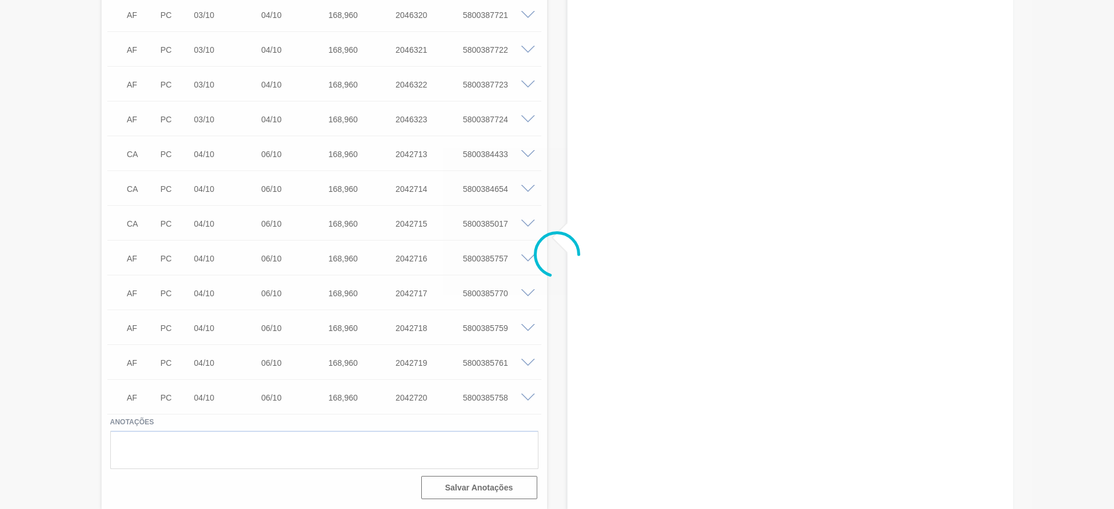
scroll to position [719, 0]
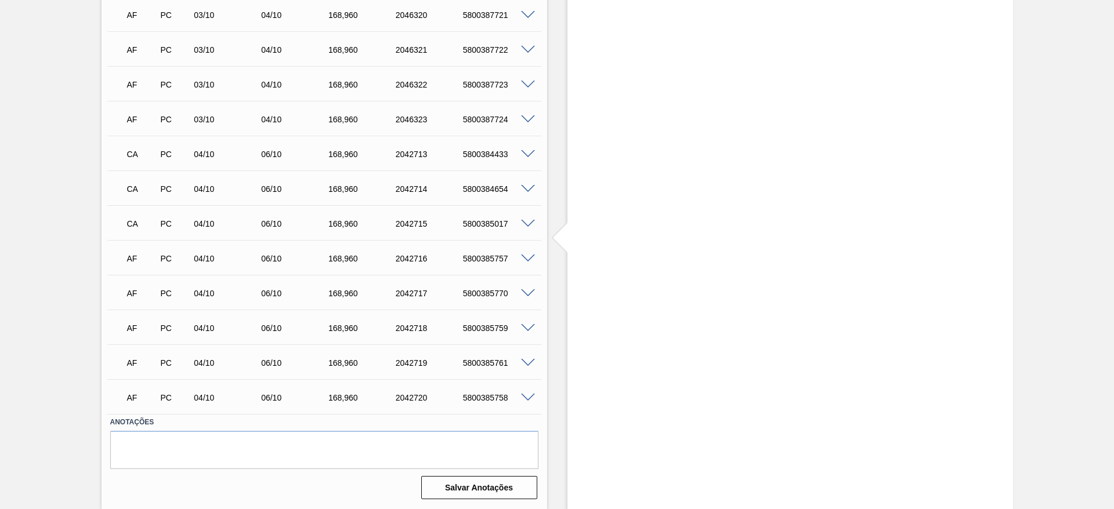
click at [527, 260] on span at bounding box center [528, 259] width 14 height 9
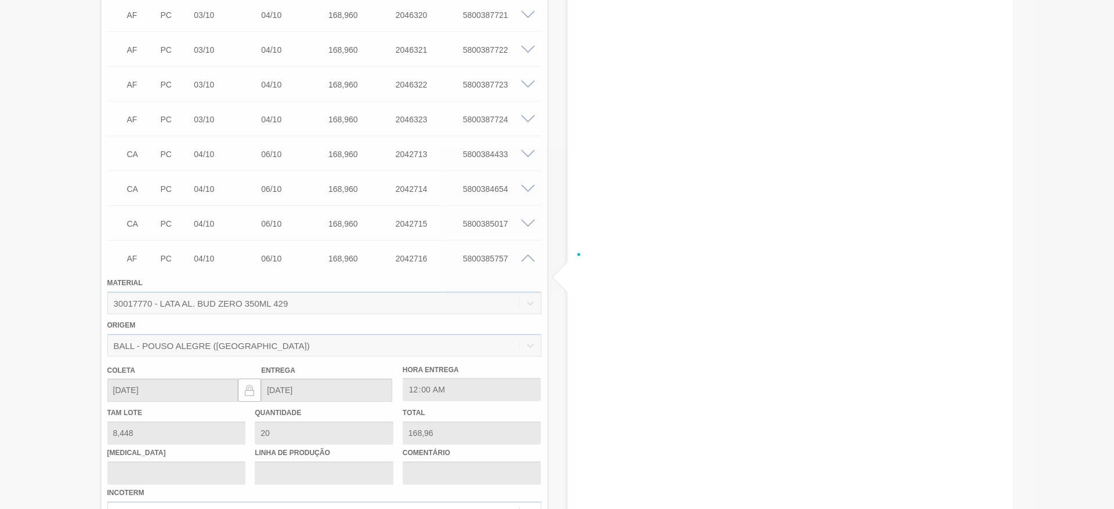
scroll to position [870, 0]
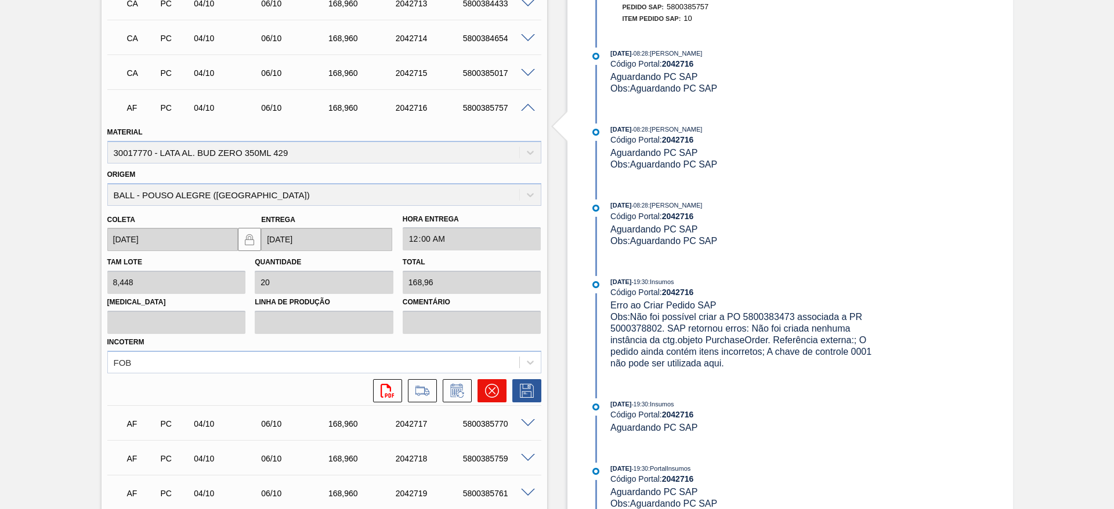
click at [487, 387] on icon at bounding box center [492, 391] width 14 height 14
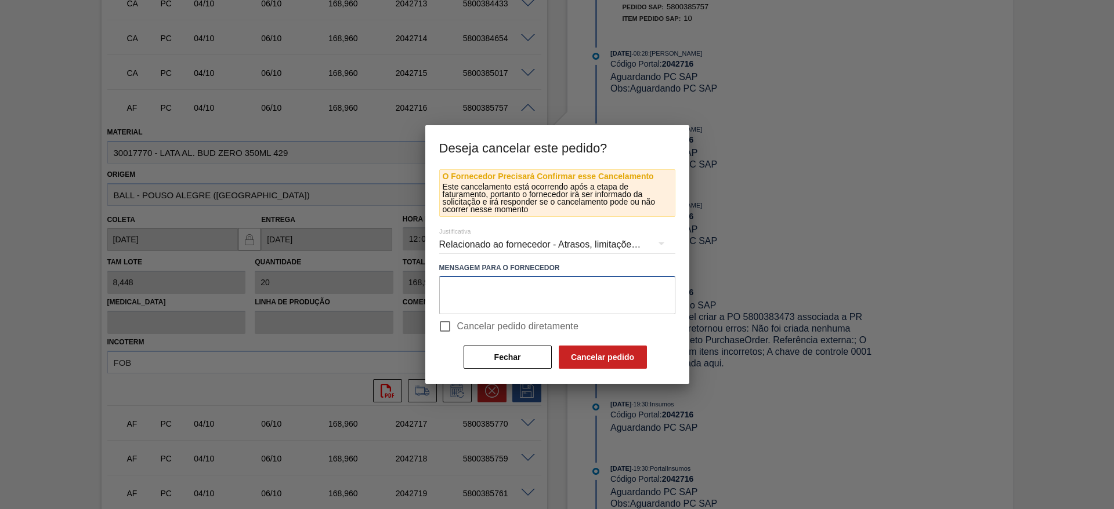
click at [467, 298] on textarea at bounding box center [557, 295] width 236 height 38
paste textarea "Mudança de planta - problema de qualidade com latas via BRPD"
type textarea "Mudança de planta - problema de qualidade com latas via BRPD"
click at [443, 328] on input "Cancelar pedido diretamente" at bounding box center [445, 326] width 24 height 24
checkbox input "true"
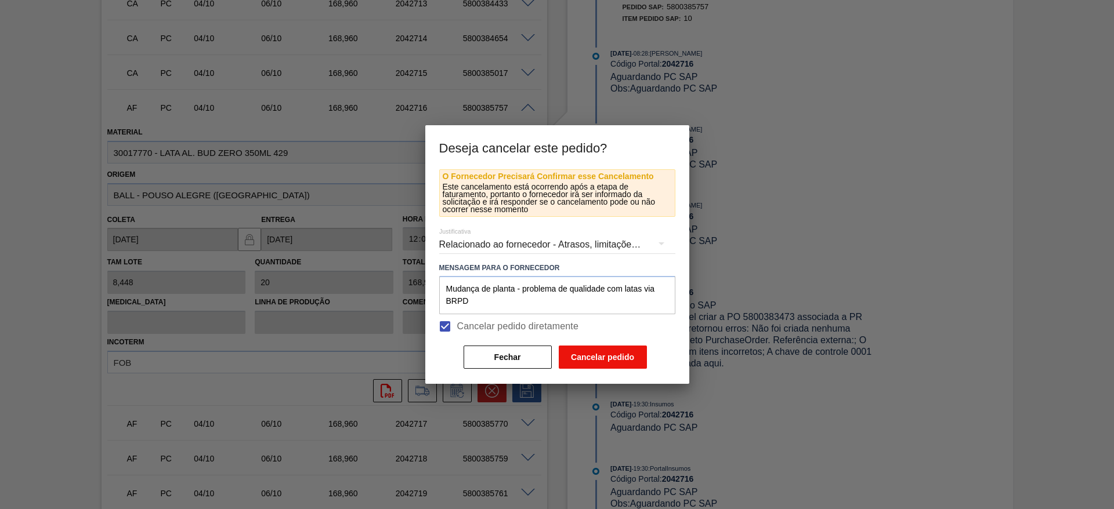
click at [579, 360] on button "Cancelar pedido" at bounding box center [603, 357] width 88 height 23
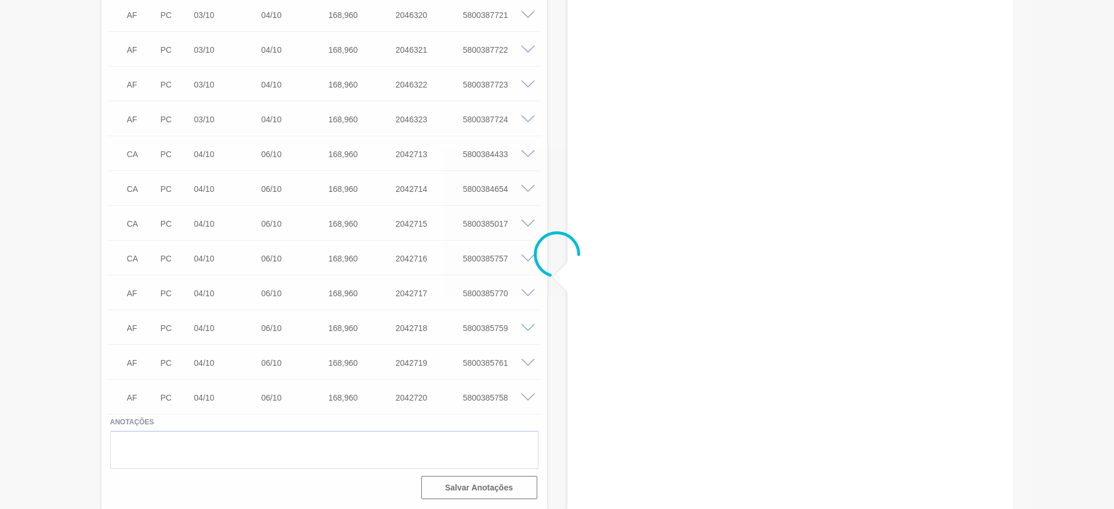
scroll to position [719, 0]
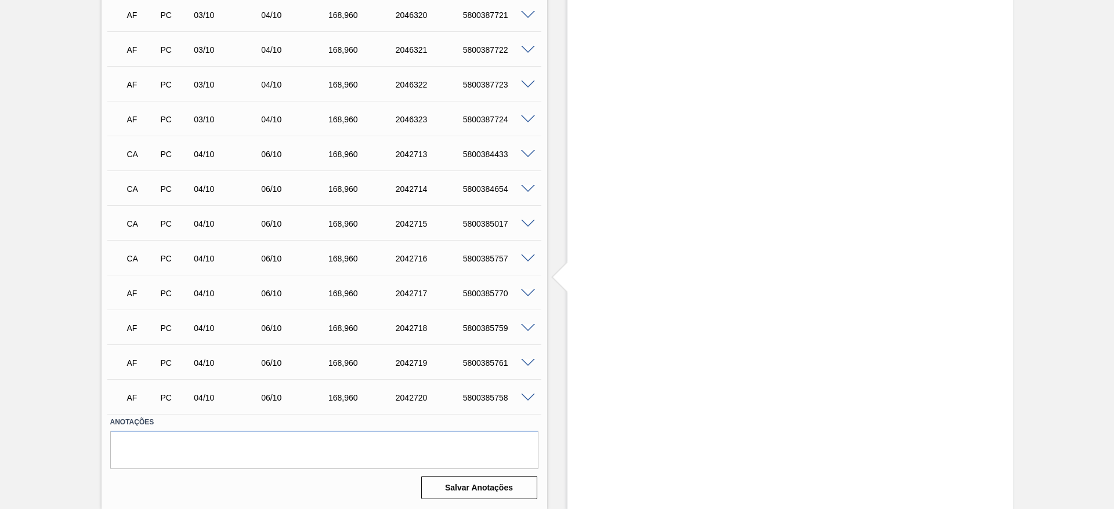
click at [527, 293] on span at bounding box center [528, 293] width 14 height 9
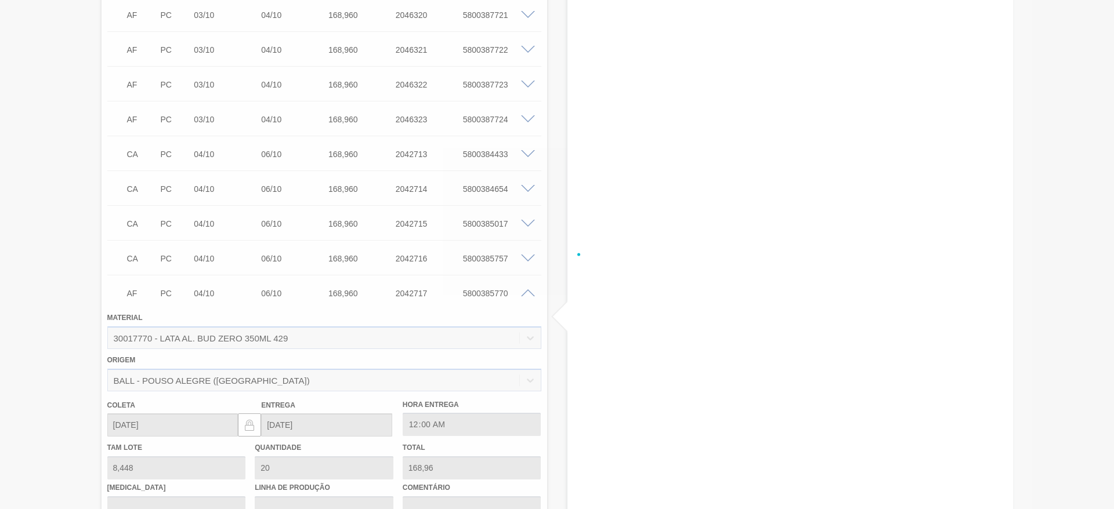
scroll to position [870, 0]
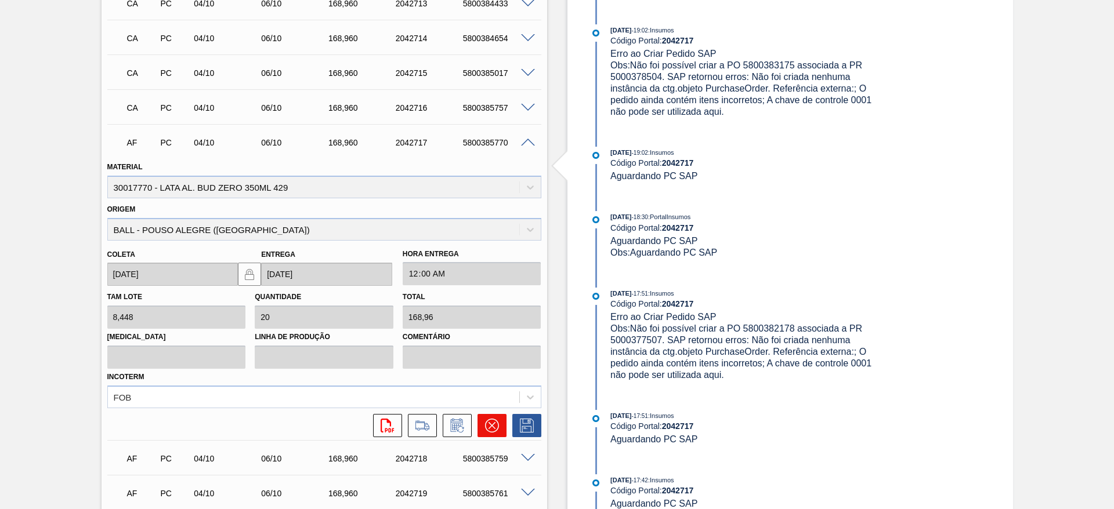
click at [503, 423] on button at bounding box center [491, 425] width 29 height 23
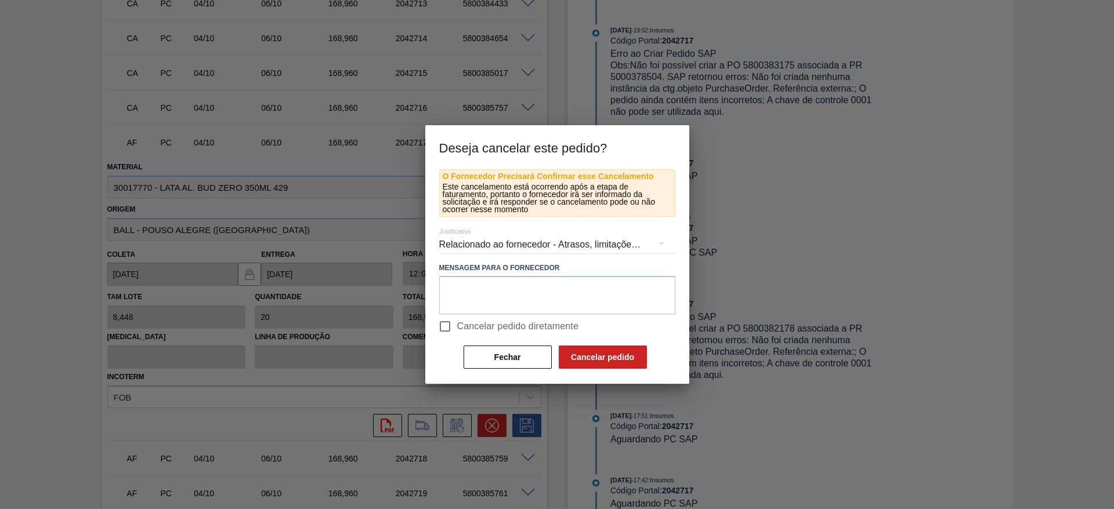
click at [462, 327] on span "Cancelar pedido diretamente" at bounding box center [518, 327] width 122 height 14
click at [457, 327] on input "Cancelar pedido diretamente" at bounding box center [445, 326] width 24 height 24
checkbox input "true"
click at [501, 282] on textarea at bounding box center [557, 295] width 236 height 38
paste textarea "Mudança de planta - problema de qualidade com latas via BRPD"
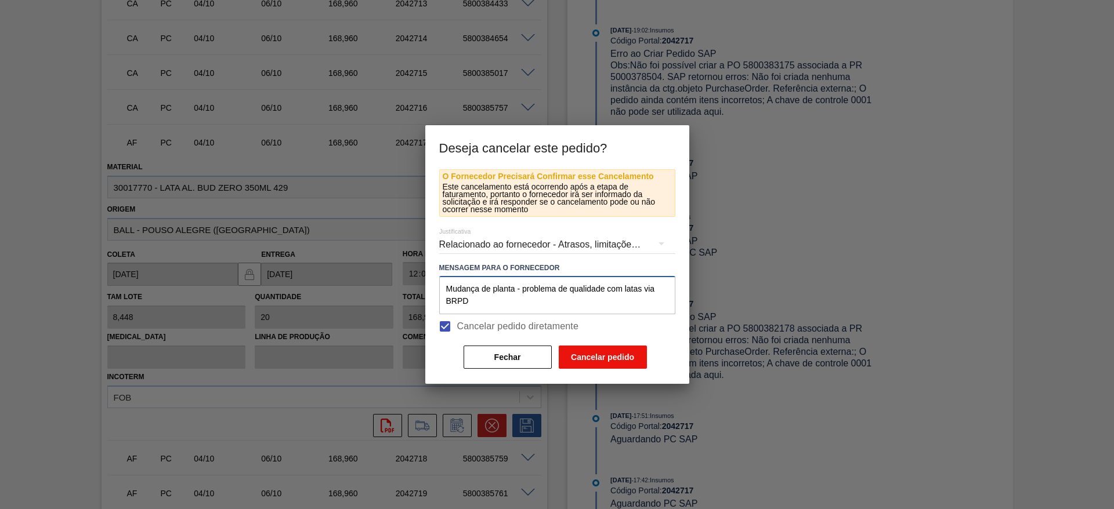
type textarea "Mudança de planta - problema de qualidade com latas via BRPD"
click at [587, 353] on button "Cancelar pedido" at bounding box center [603, 357] width 88 height 23
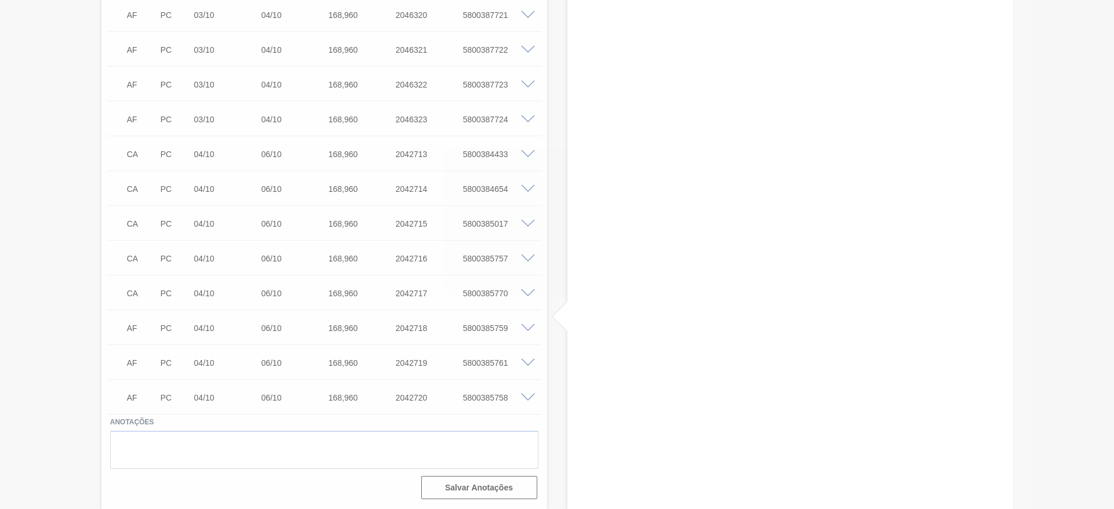
scroll to position [719, 0]
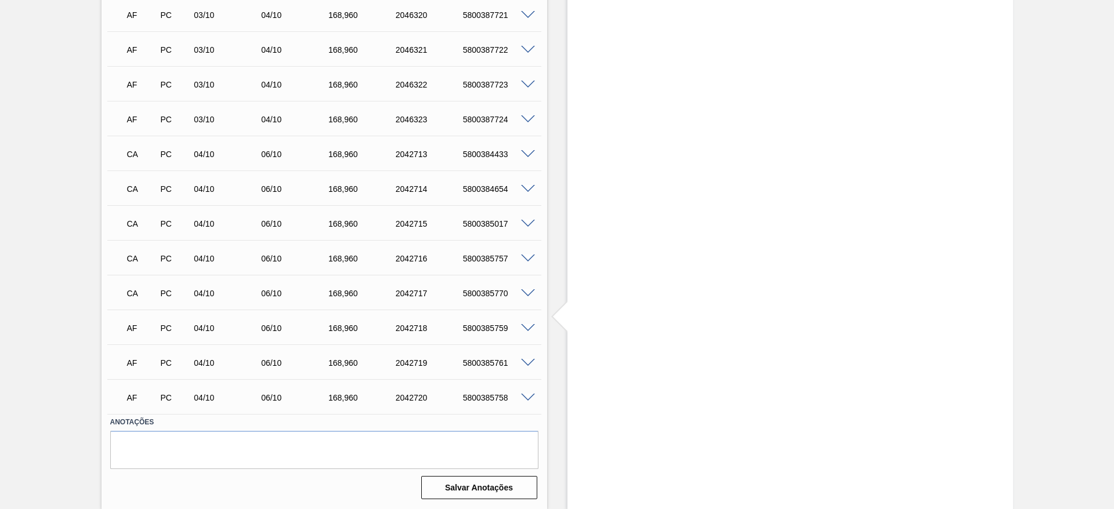
click at [526, 327] on span at bounding box center [528, 328] width 14 height 9
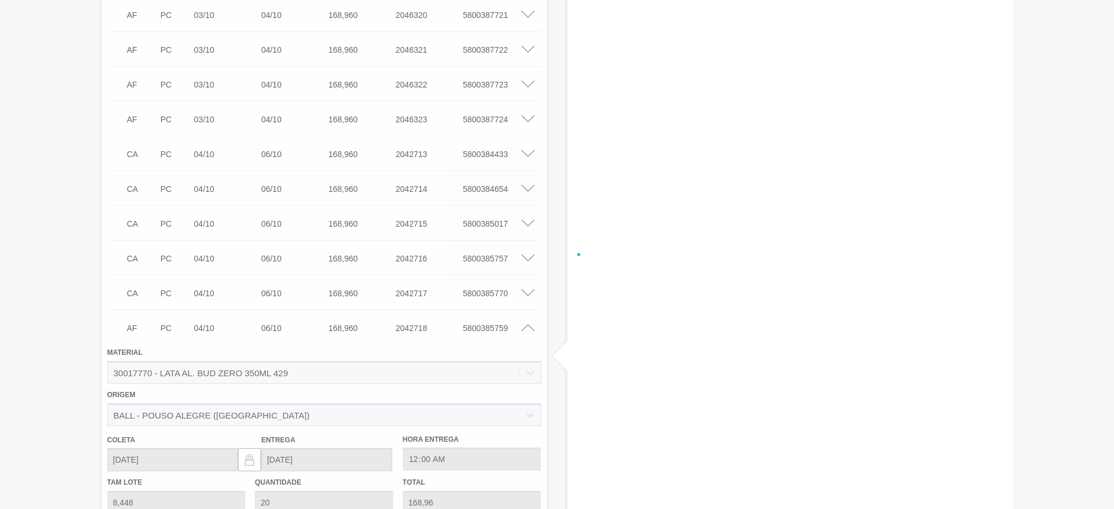
scroll to position [870, 0]
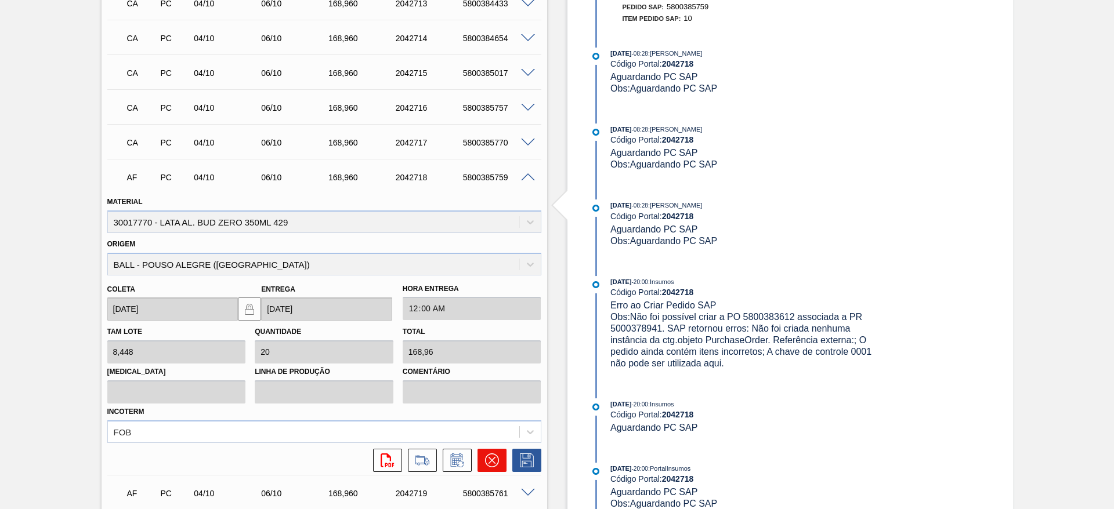
click at [497, 456] on icon at bounding box center [492, 461] width 14 height 14
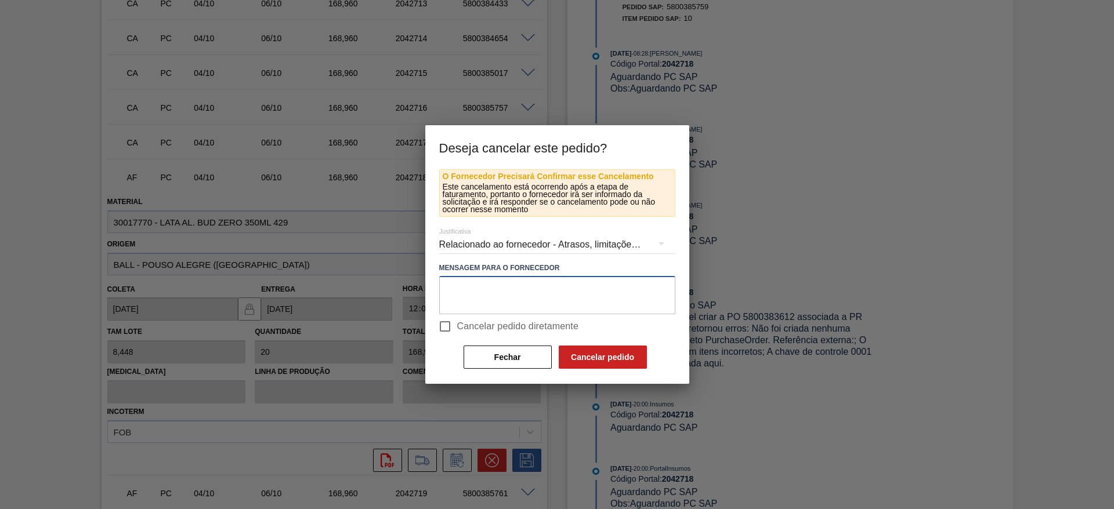
click at [486, 296] on textarea at bounding box center [557, 295] width 236 height 38
paste textarea "Mudança de planta - problema de qualidade com latas via BRPD"
type textarea "Mudança de planta - problema de qualidade com latas via BRPD"
click at [460, 325] on span "Cancelar pedido diretamente" at bounding box center [518, 327] width 122 height 14
click at [457, 325] on input "Cancelar pedido diretamente" at bounding box center [445, 326] width 24 height 24
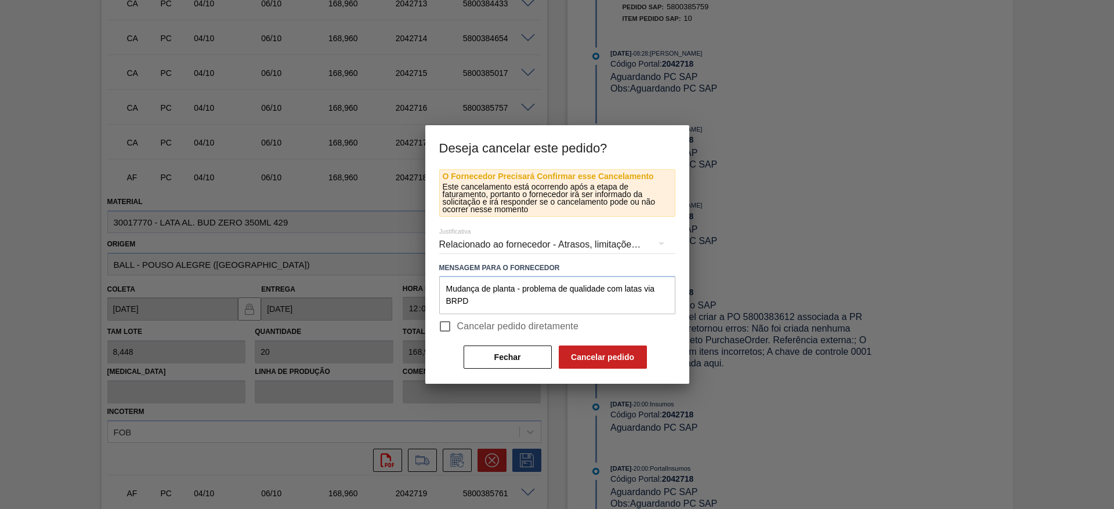
checkbox input "true"
click at [581, 361] on button "Cancelar pedido" at bounding box center [603, 357] width 88 height 23
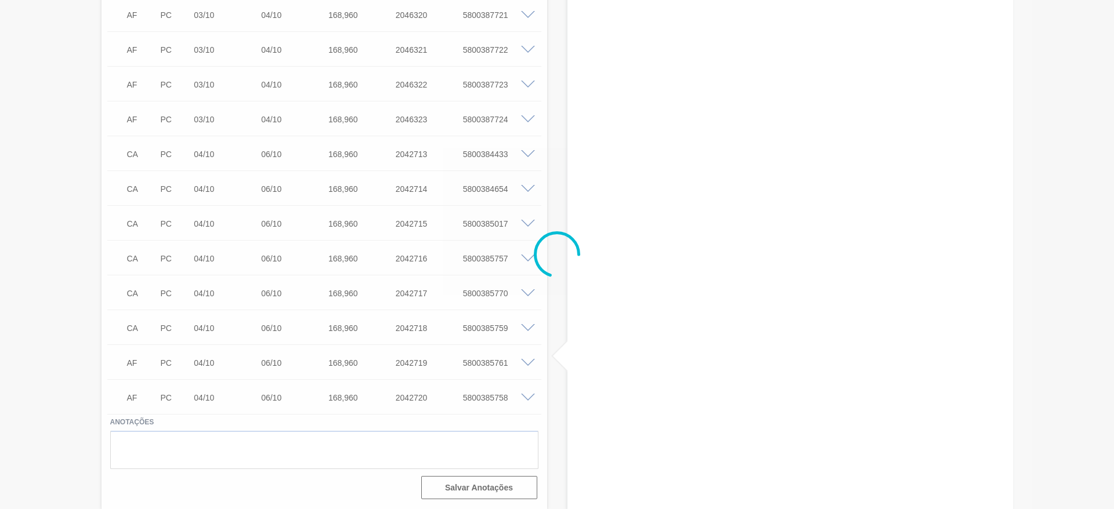
scroll to position [719, 0]
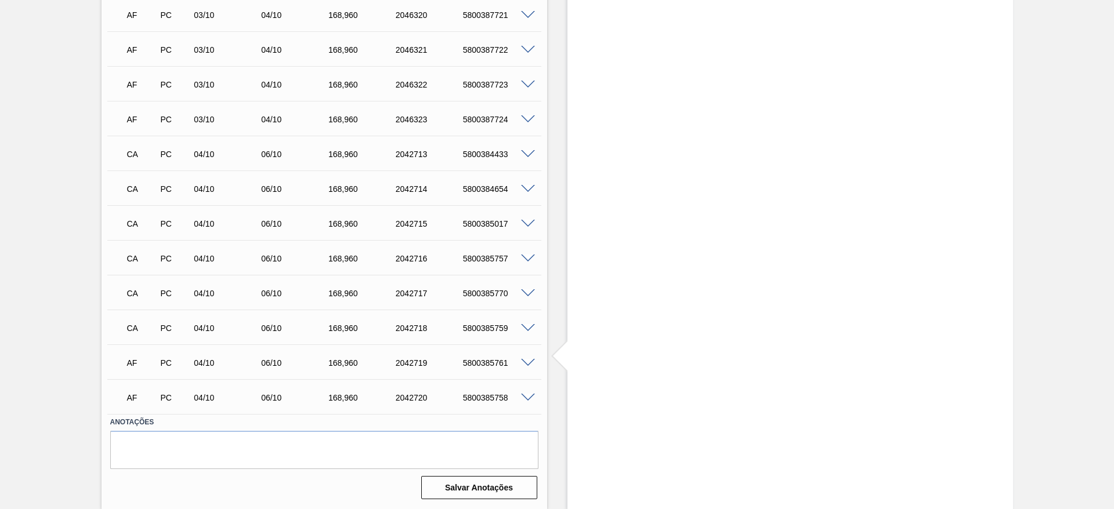
click at [527, 361] on span at bounding box center [528, 363] width 14 height 9
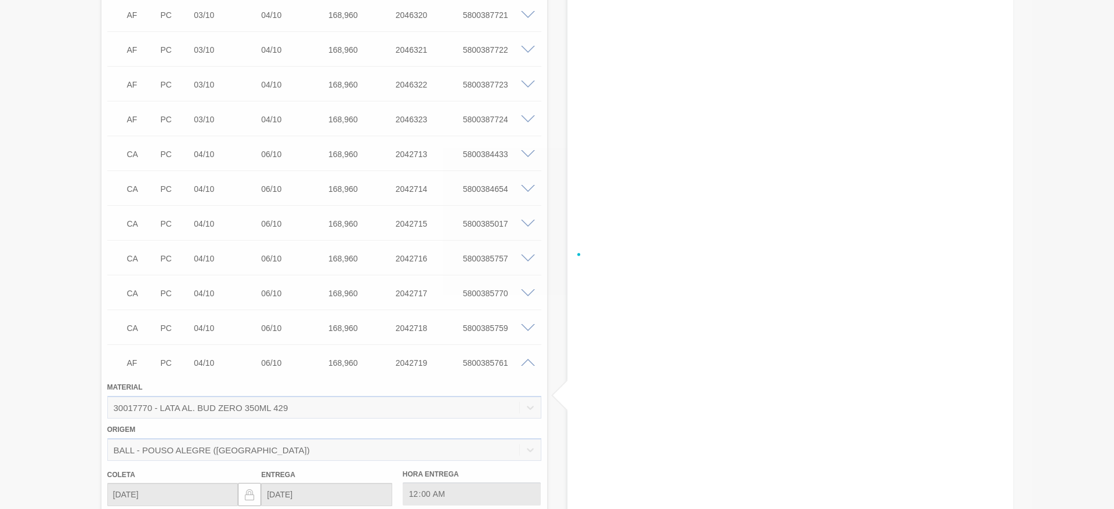
scroll to position [870, 0]
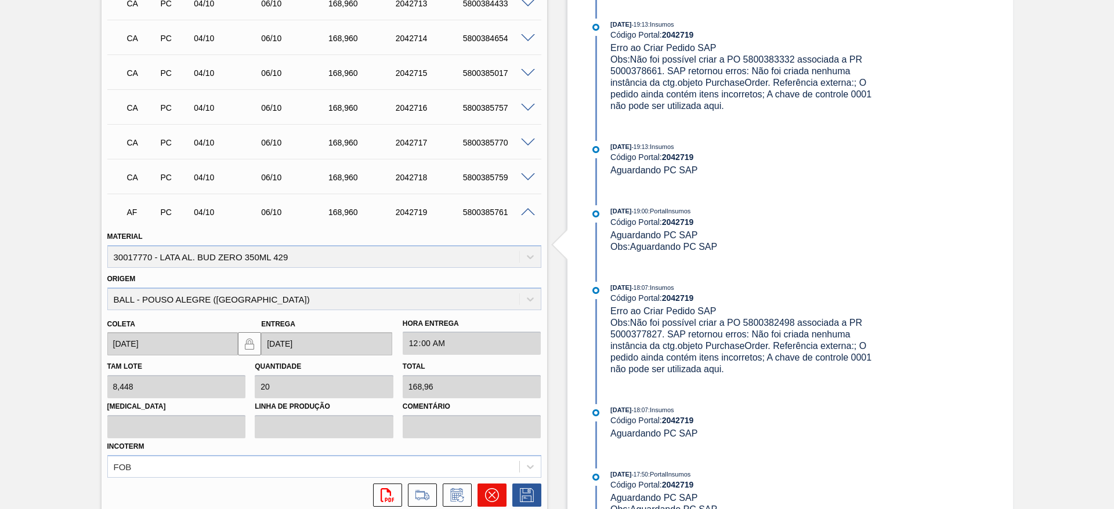
click at [491, 490] on icon at bounding box center [492, 495] width 14 height 14
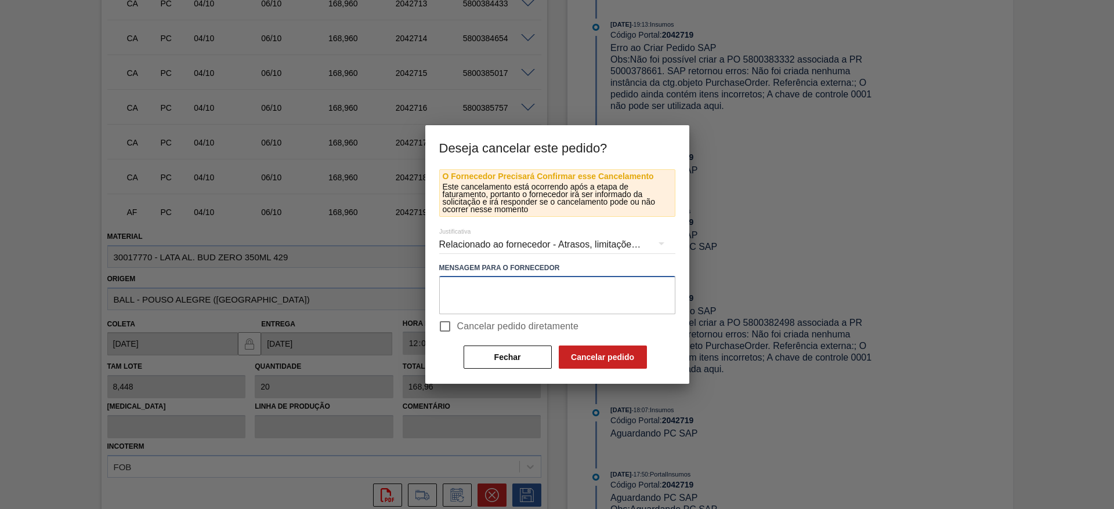
click at [486, 295] on textarea at bounding box center [557, 295] width 236 height 38
paste textarea "Mudança de planta - problema de qualidade com latas via BRPD"
type textarea "Mudança de planta - problema de qualidade com latas via BRPD"
click at [519, 247] on div "Relacionado ao fornecedor - Atrasos, limitações de capacidade, etc." at bounding box center [557, 245] width 236 height 32
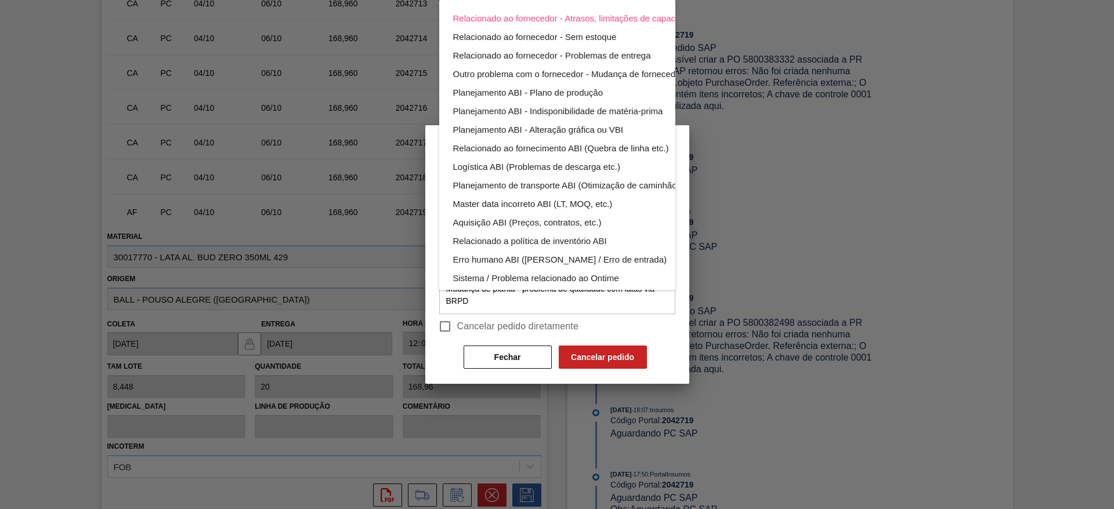
click at [474, 329] on div "Relacionado ao fornecedor - Atrasos, limitações de capacidade, etc. Relacionado…" at bounding box center [557, 254] width 1114 height 509
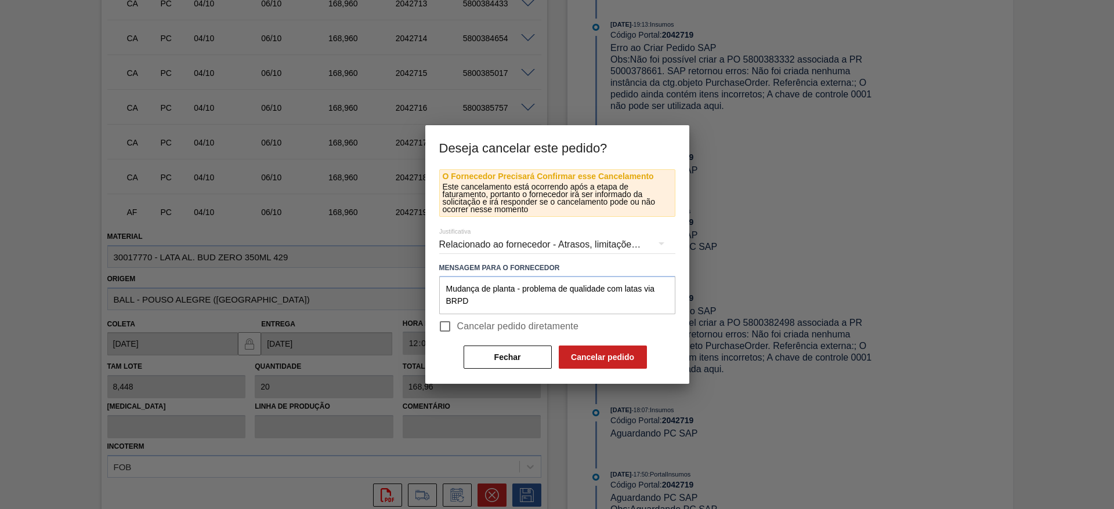
click at [456, 329] on div "Relacionado ao fornecedor - Atrasos, limitações de capacidade, etc. Relacionado…" at bounding box center [557, 254] width 1114 height 509
click at [445, 330] on input "Cancelar pedido diretamente" at bounding box center [445, 326] width 24 height 24
checkbox input "true"
click at [579, 355] on button "Cancelar pedido" at bounding box center [603, 357] width 88 height 23
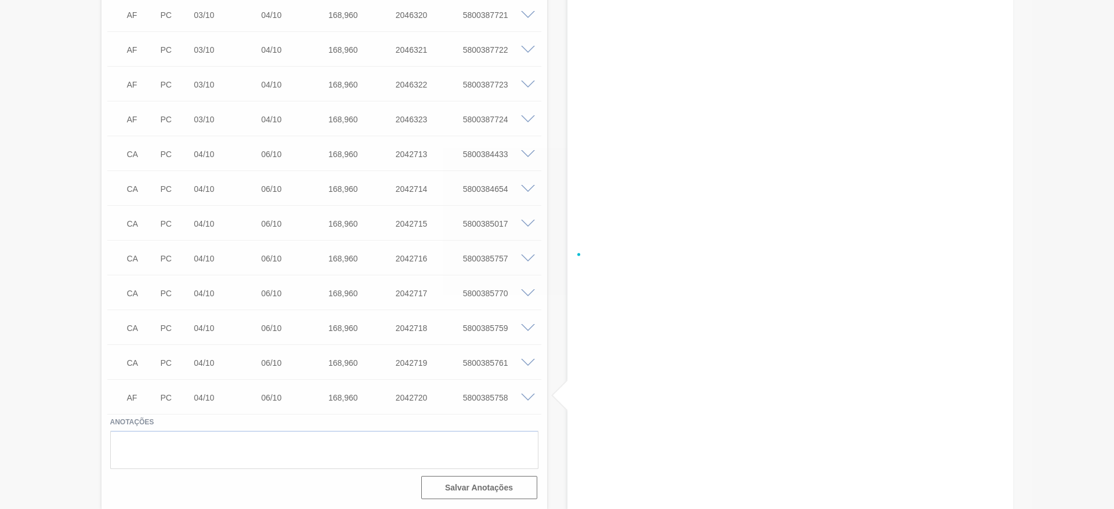
scroll to position [719, 0]
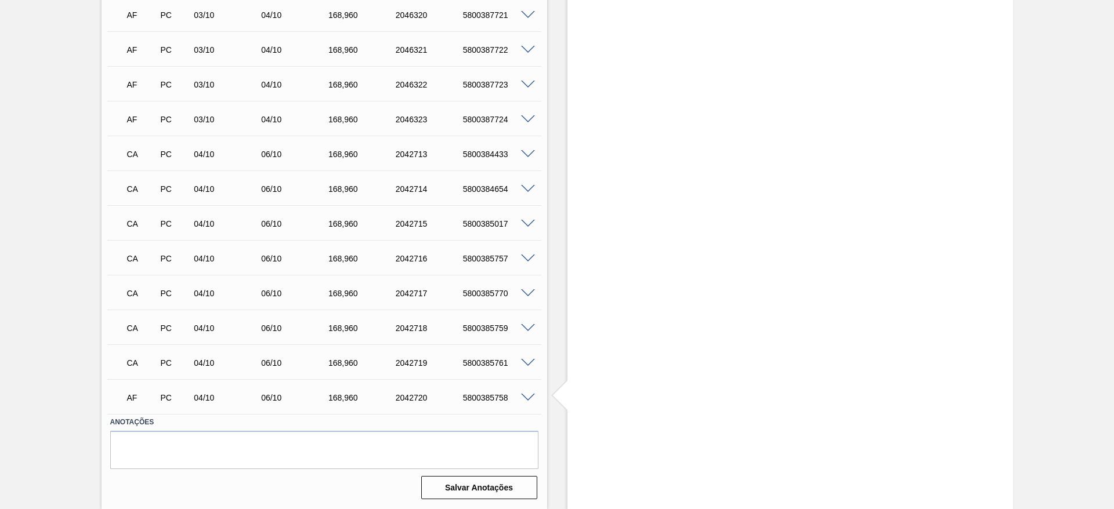
click at [527, 398] on span at bounding box center [528, 398] width 14 height 9
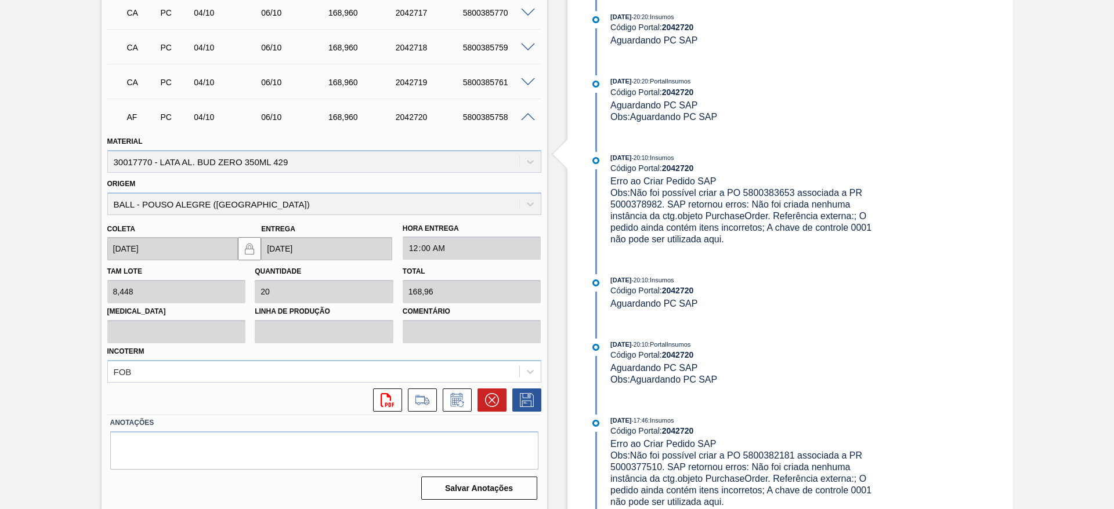
scroll to position [1001, 0]
click at [490, 400] on icon at bounding box center [491, 399] width 7 height 7
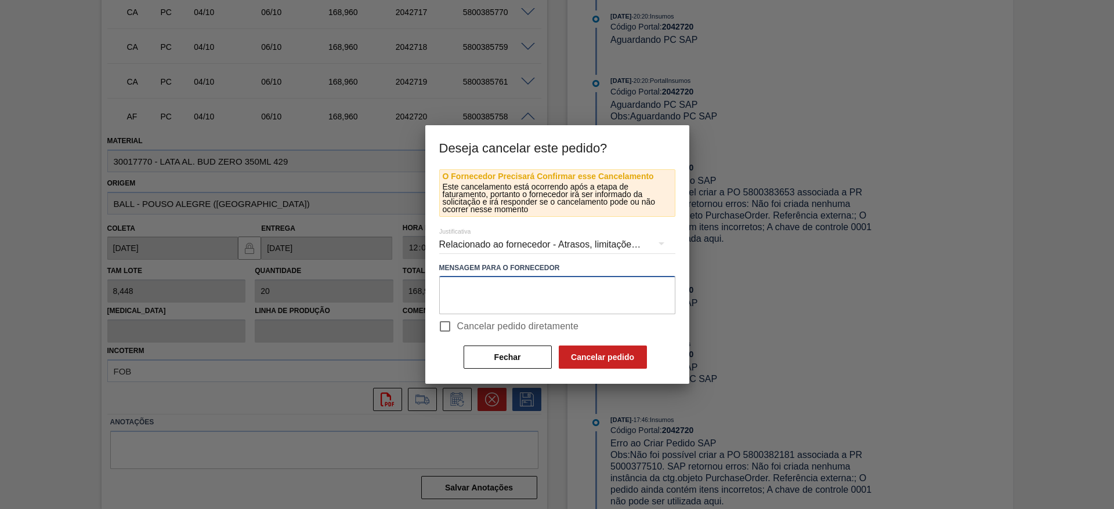
click at [495, 294] on textarea at bounding box center [557, 295] width 236 height 38
paste textarea "Mudança de planta - problema de qualidade com latas via BRPD"
type textarea "Mudança de planta - problema de qualidade com latas via BRPD"
click at [448, 328] on input "Cancelar pedido diretamente" at bounding box center [445, 326] width 24 height 24
checkbox input "true"
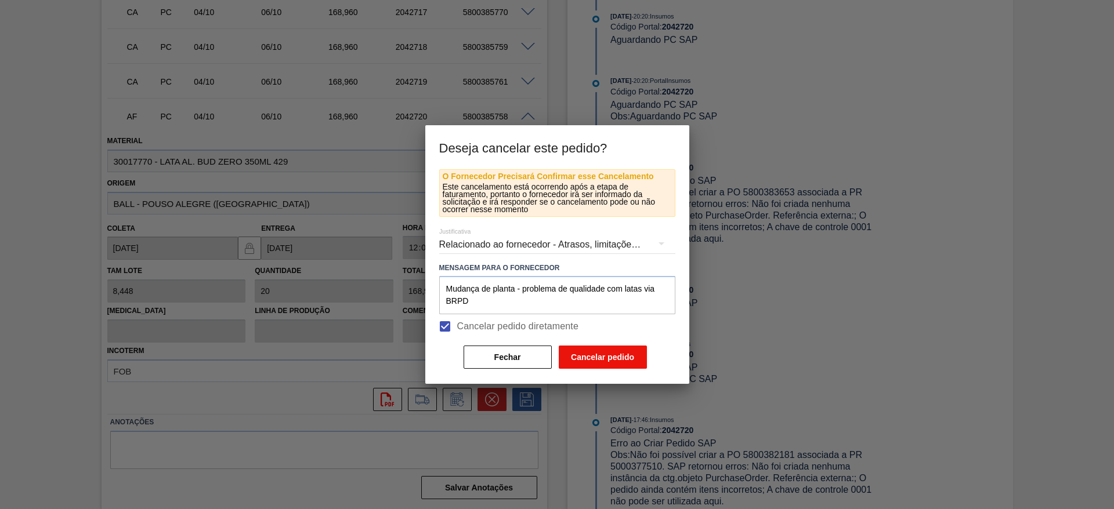
click at [614, 361] on button "Cancelar pedido" at bounding box center [603, 357] width 88 height 23
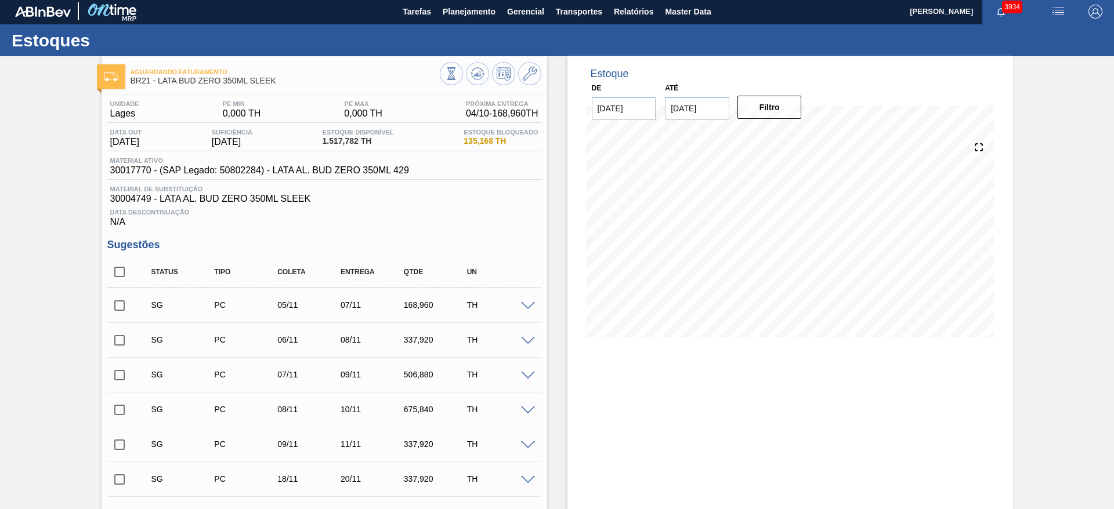
scroll to position [0, 0]
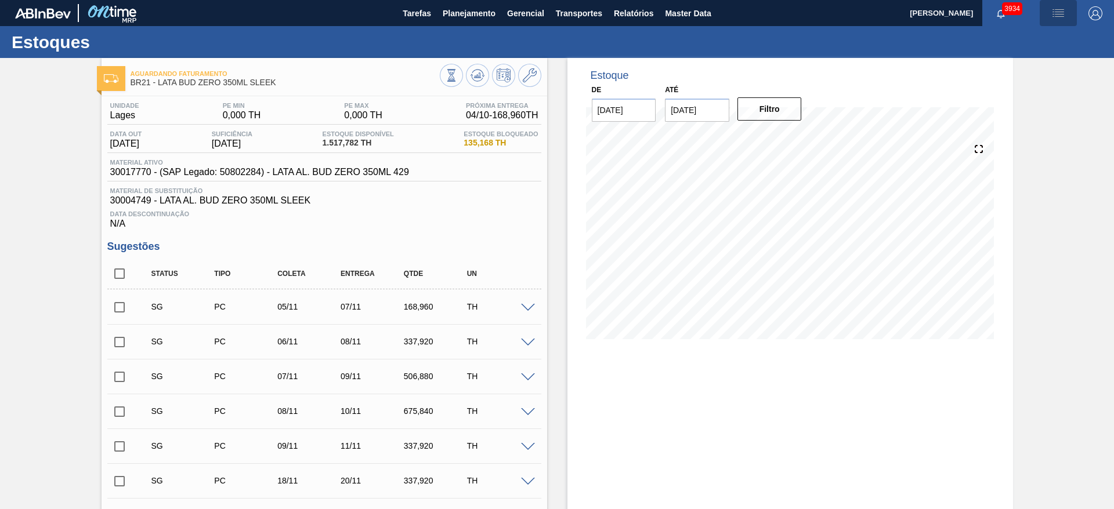
click at [1054, 12] on img "button" at bounding box center [1058, 13] width 14 height 14
click at [1029, 44] on li "Pedido Contingência" at bounding box center [1051, 41] width 106 height 21
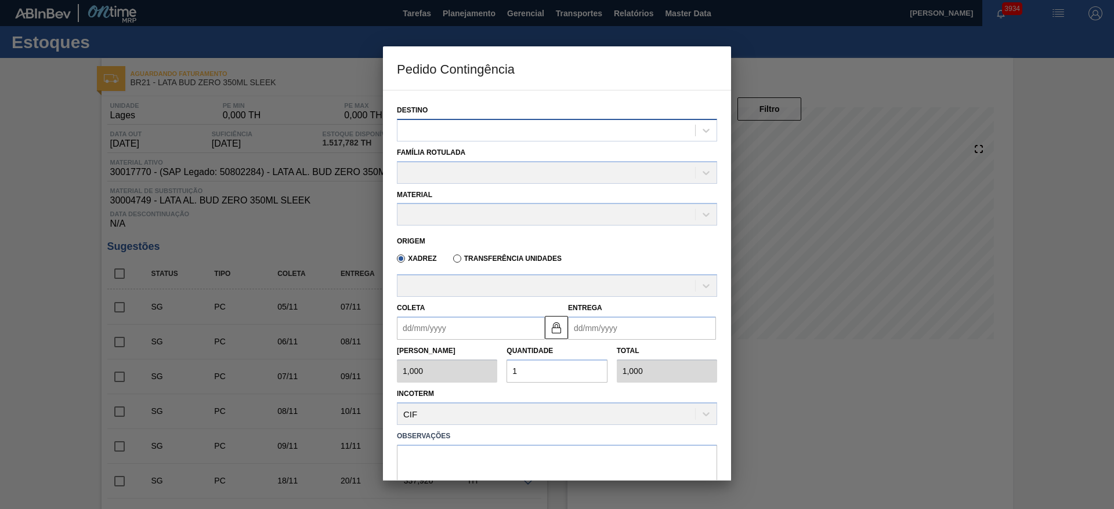
click at [592, 137] on div at bounding box center [546, 130] width 298 height 17
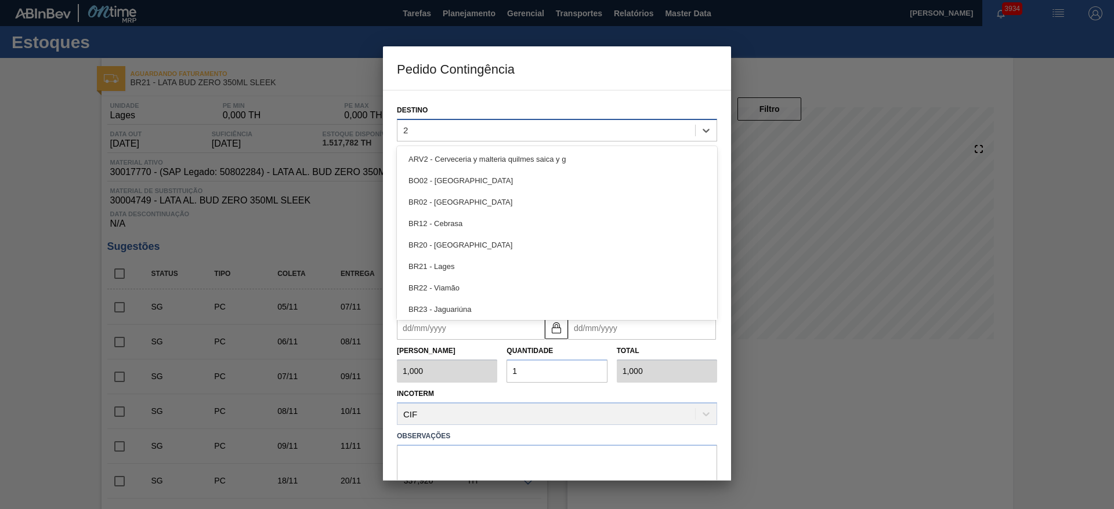
type input "21"
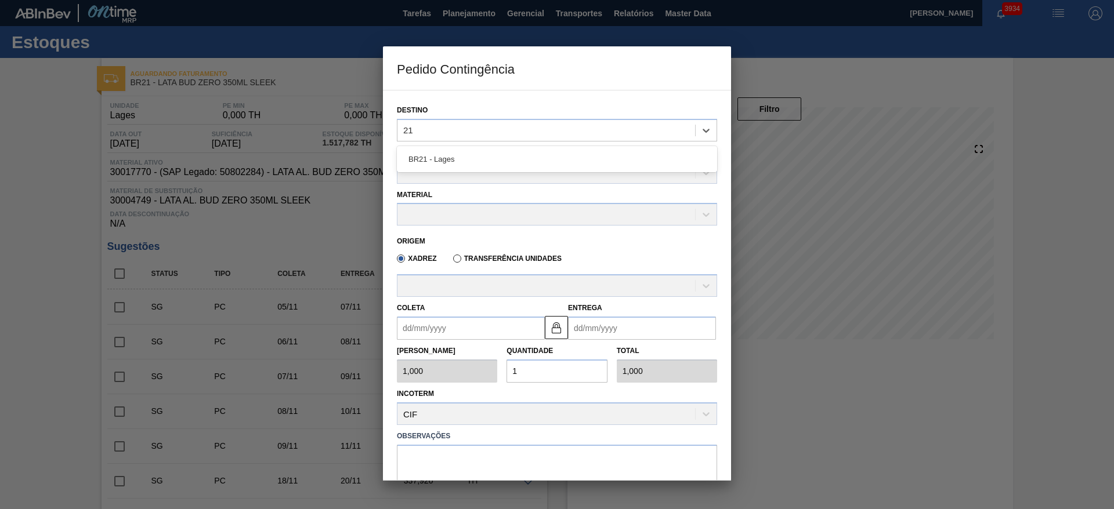
click at [481, 158] on div "BR21 - Lages" at bounding box center [557, 158] width 320 height 21
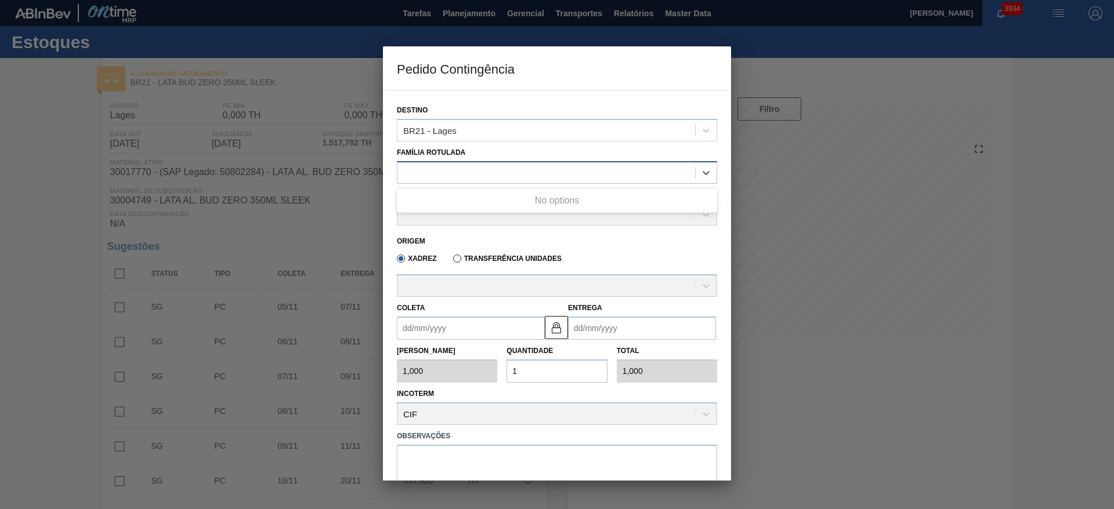
click at [466, 172] on div at bounding box center [546, 172] width 298 height 17
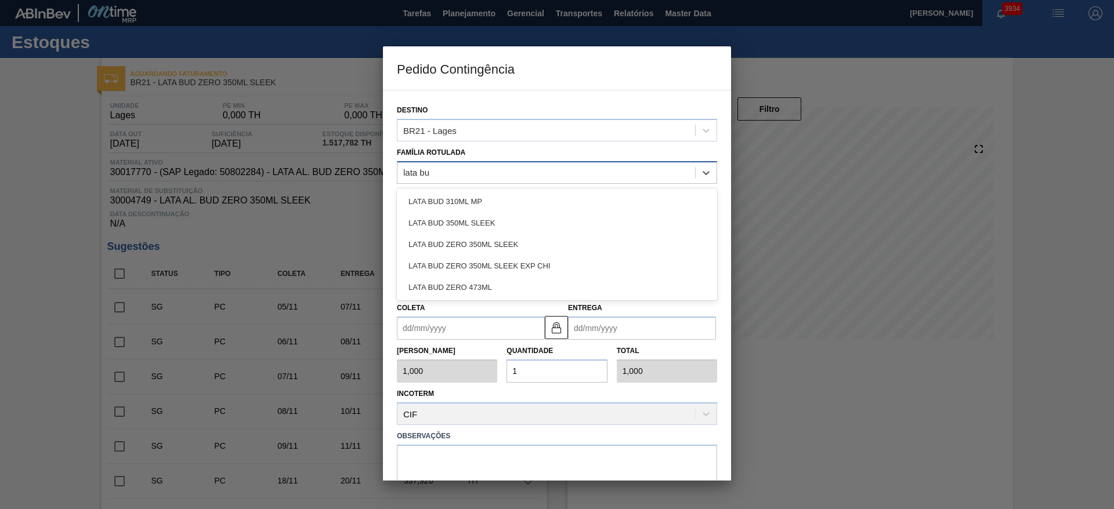
type Rotulada "lata bud"
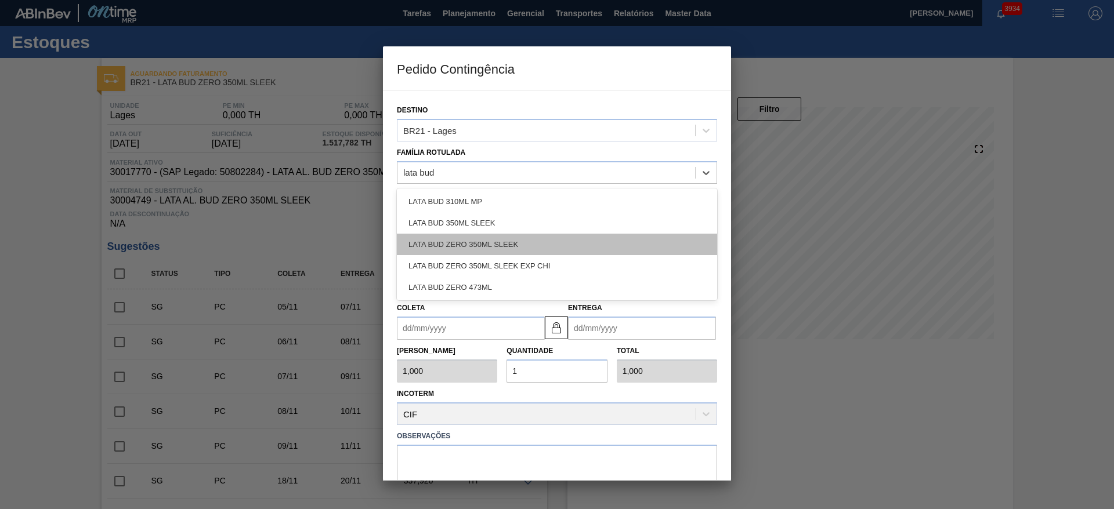
click at [480, 242] on div "LATA BUD ZERO 350ML SLEEK" at bounding box center [557, 244] width 320 height 21
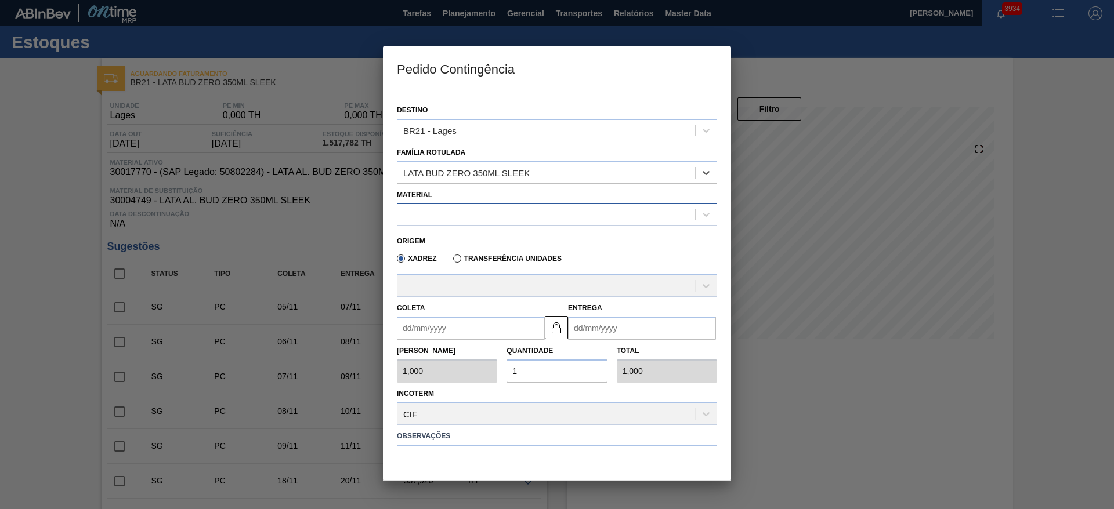
click at [458, 216] on div at bounding box center [546, 214] width 298 height 17
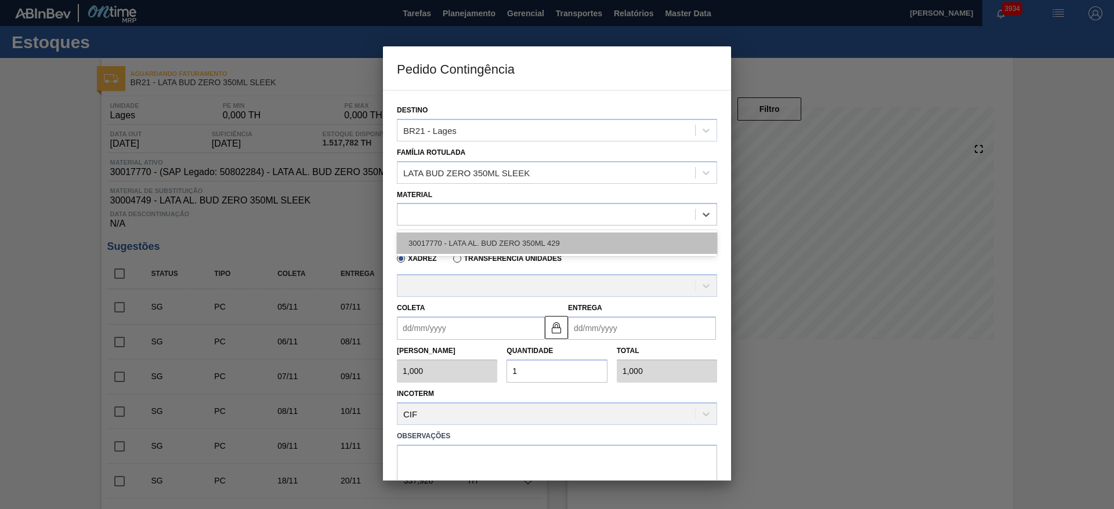
click at [476, 240] on div "30017770 - LATA AL. BUD ZERO 350ML 429" at bounding box center [557, 243] width 320 height 21
type input "8,448"
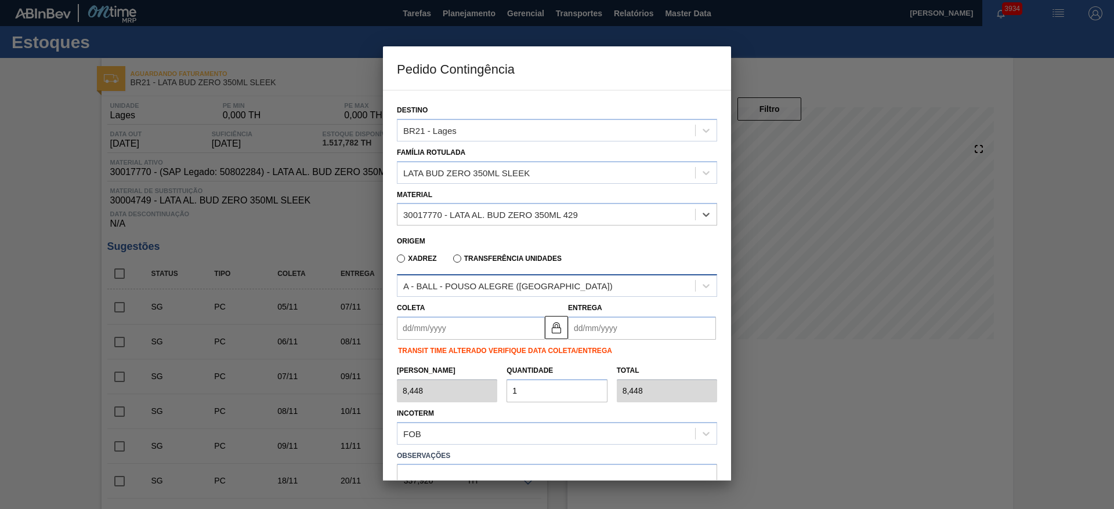
click at [487, 285] on div "A - BALL - POUSO ALEGRE (MG)" at bounding box center [507, 286] width 209 height 10
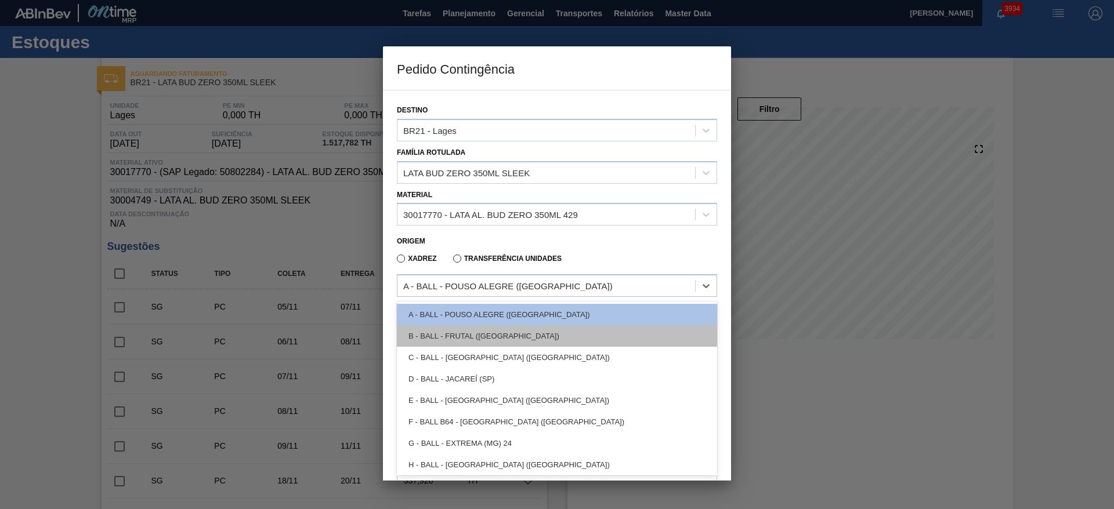
click at [488, 334] on div "B - BALL - FRUTAL (MG)" at bounding box center [557, 335] width 320 height 21
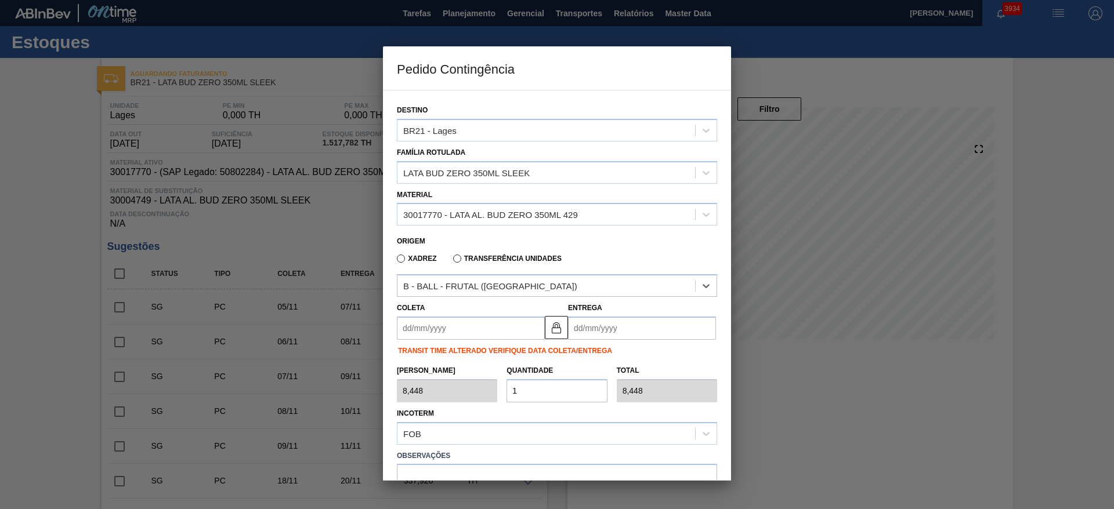
click at [476, 324] on input "Coleta" at bounding box center [471, 328] width 148 height 23
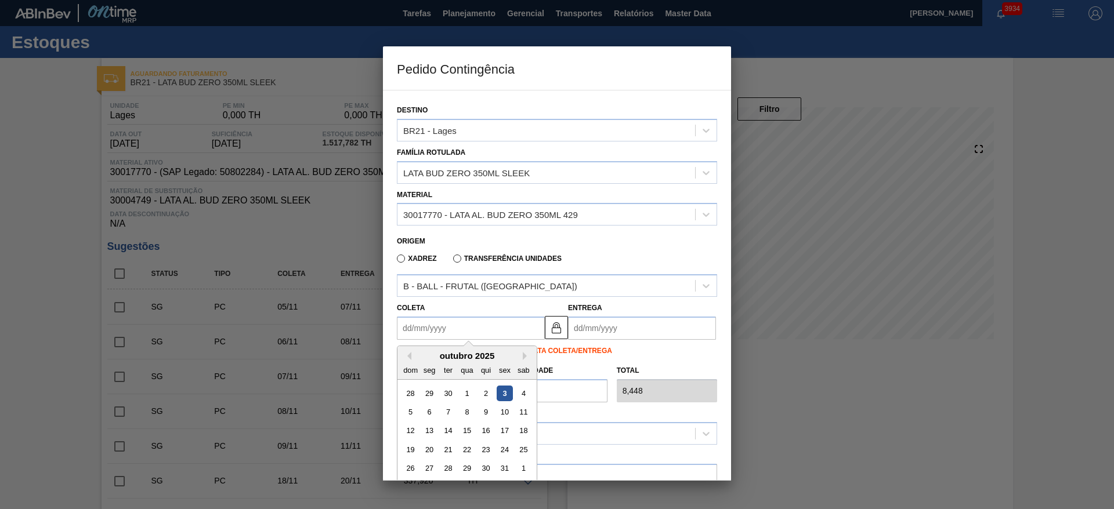
drag, startPoint x: 522, startPoint y: 393, endPoint x: 538, endPoint y: 393, distance: 15.7
click at [523, 393] on div "4" at bounding box center [524, 394] width 16 height 16
type input "04/10/2025"
type input "07/10/2025"
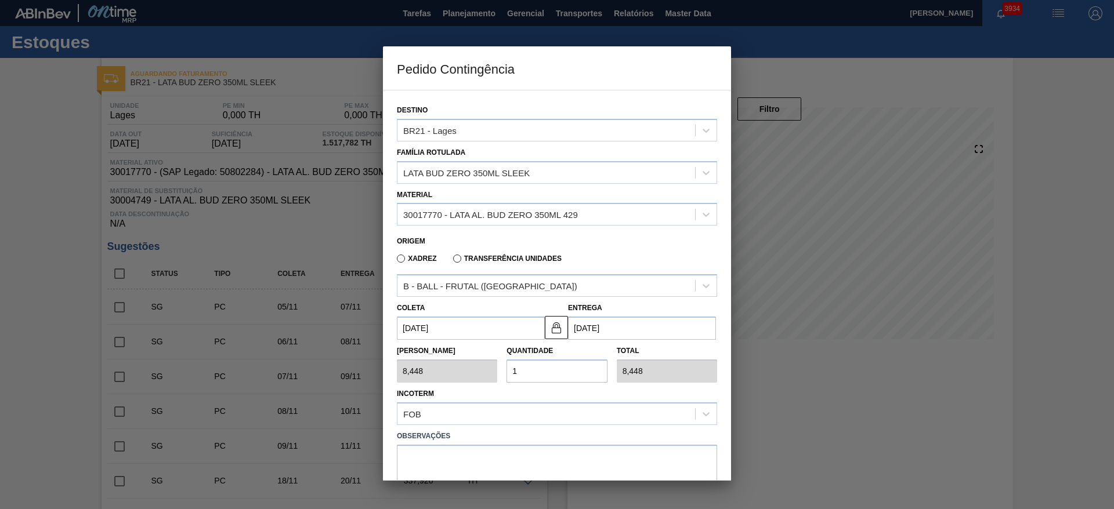
drag, startPoint x: 522, startPoint y: 369, endPoint x: 502, endPoint y: 369, distance: 19.7
click at [502, 369] on div "Quantidade 1" at bounding box center [557, 363] width 110 height 40
type input "2"
type input "16,896"
type input "20"
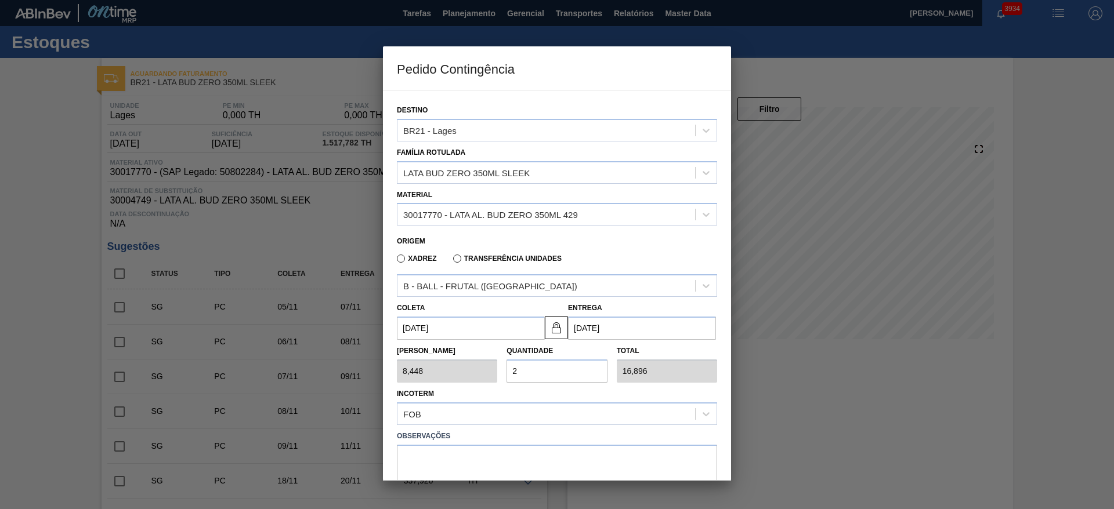
type input "168,960"
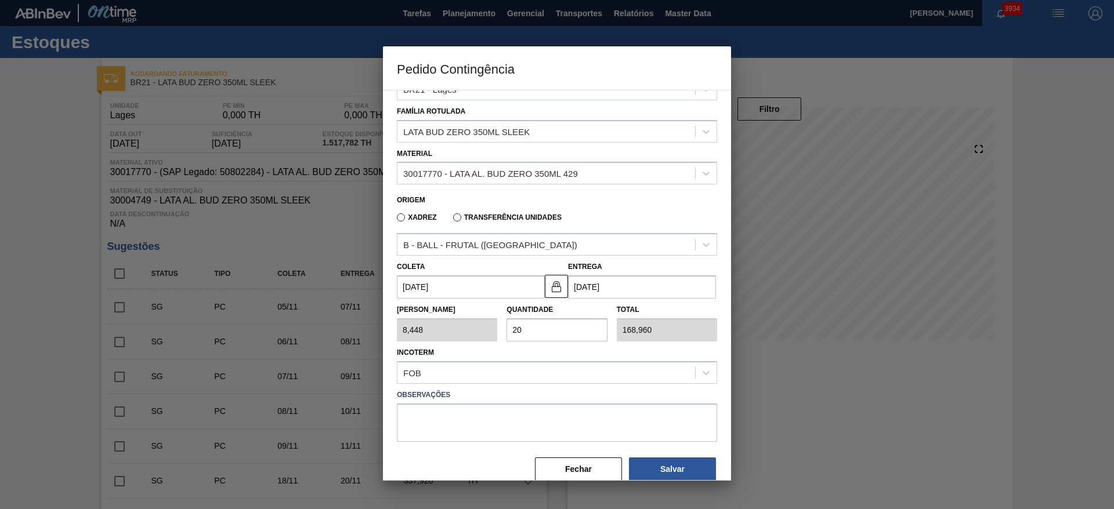
scroll to position [60, 0]
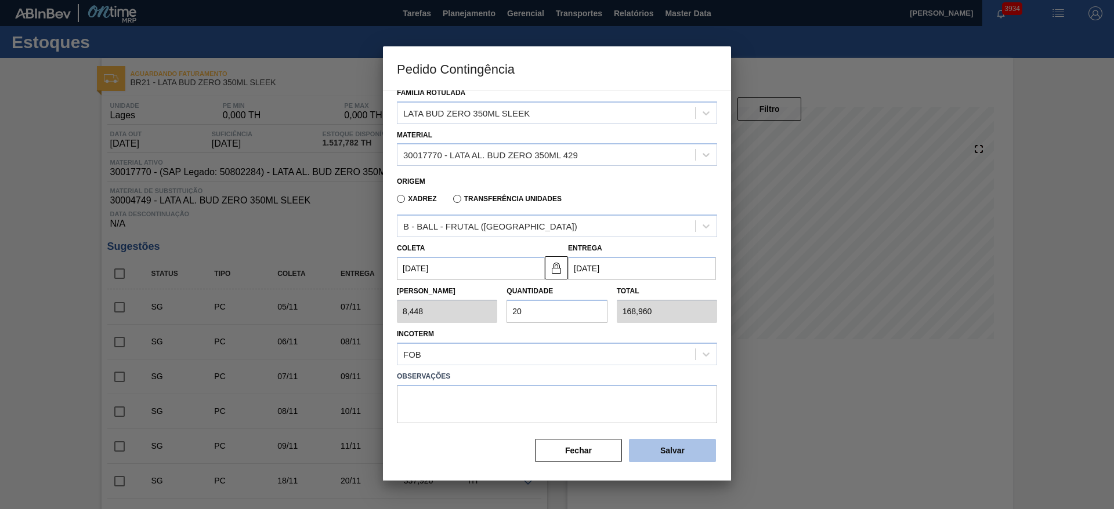
type input "20"
click at [668, 444] on button "Salvar" at bounding box center [672, 450] width 87 height 23
click at [669, 444] on button "Salvar" at bounding box center [672, 450] width 87 height 23
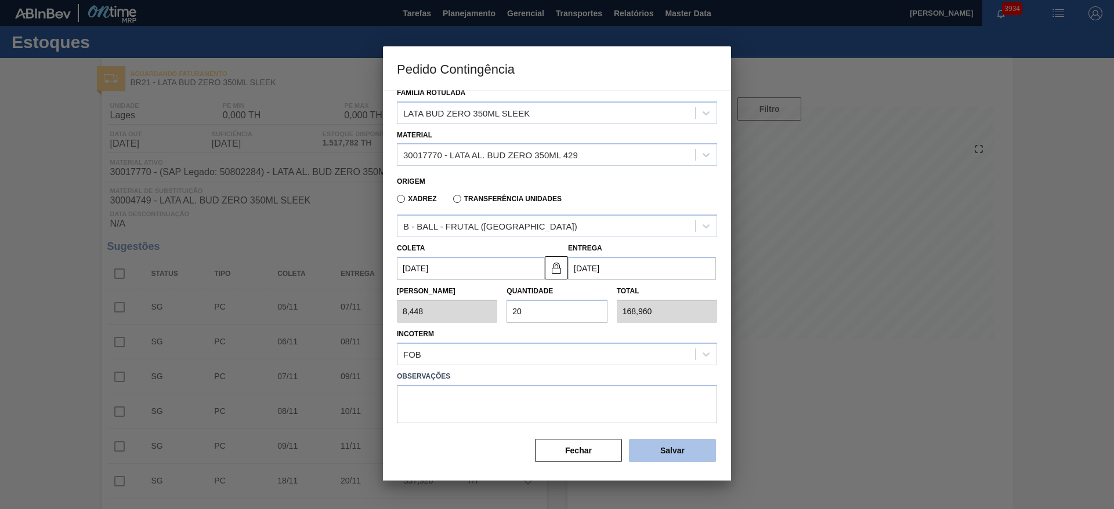
click at [669, 444] on button "Salvar" at bounding box center [672, 450] width 87 height 23
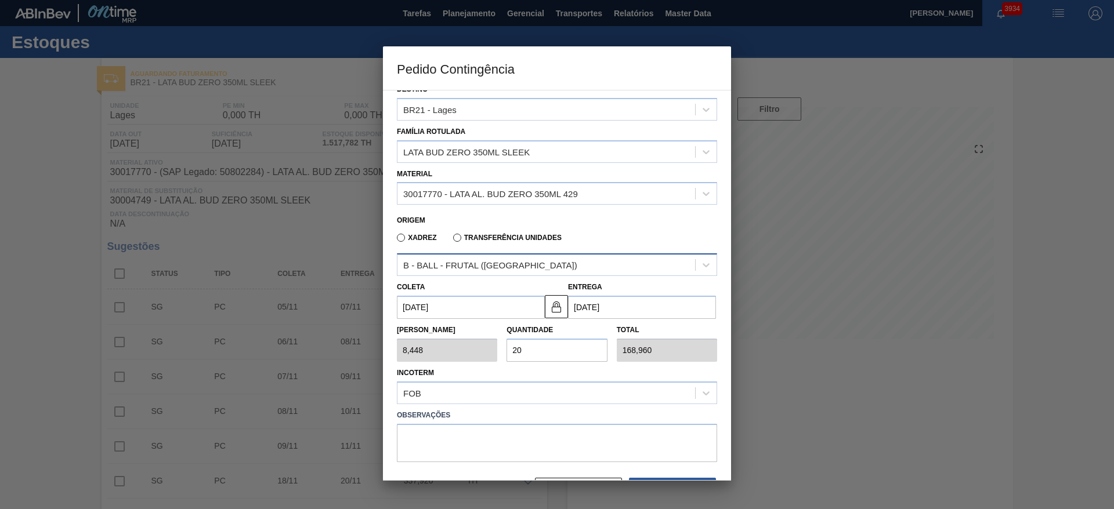
scroll to position [0, 0]
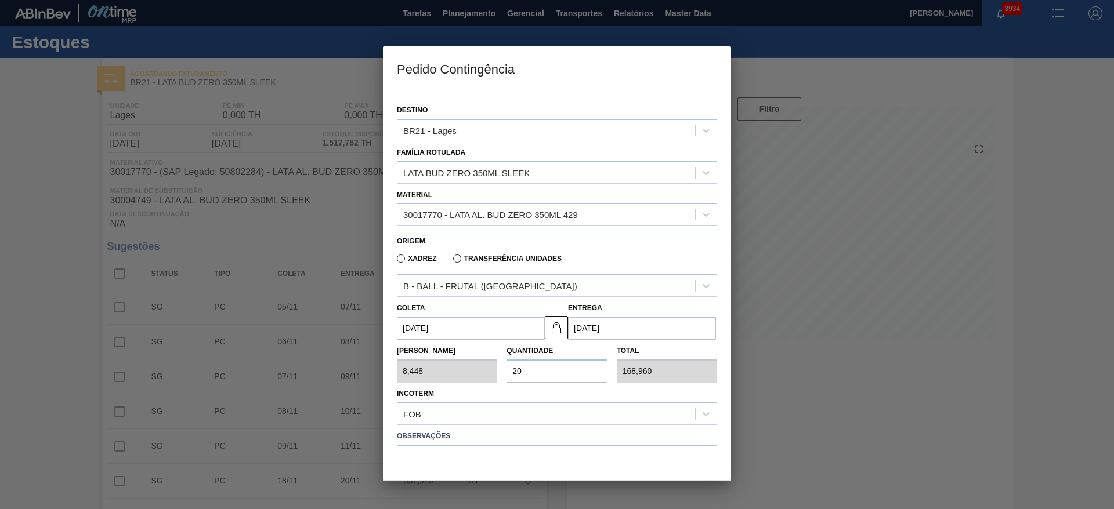
click at [795, 394] on div at bounding box center [557, 254] width 1114 height 509
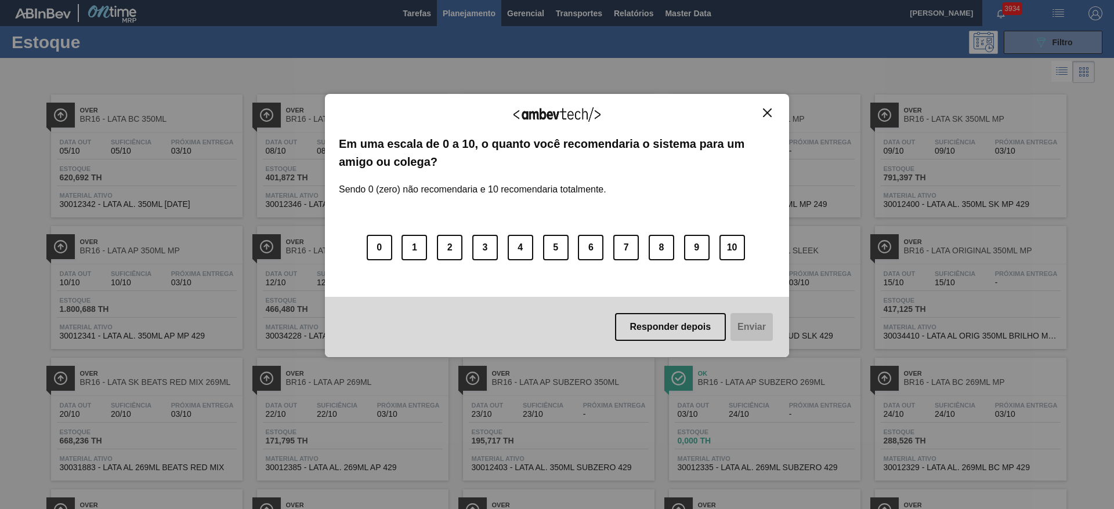
click at [766, 109] on img "Close" at bounding box center [767, 112] width 9 height 9
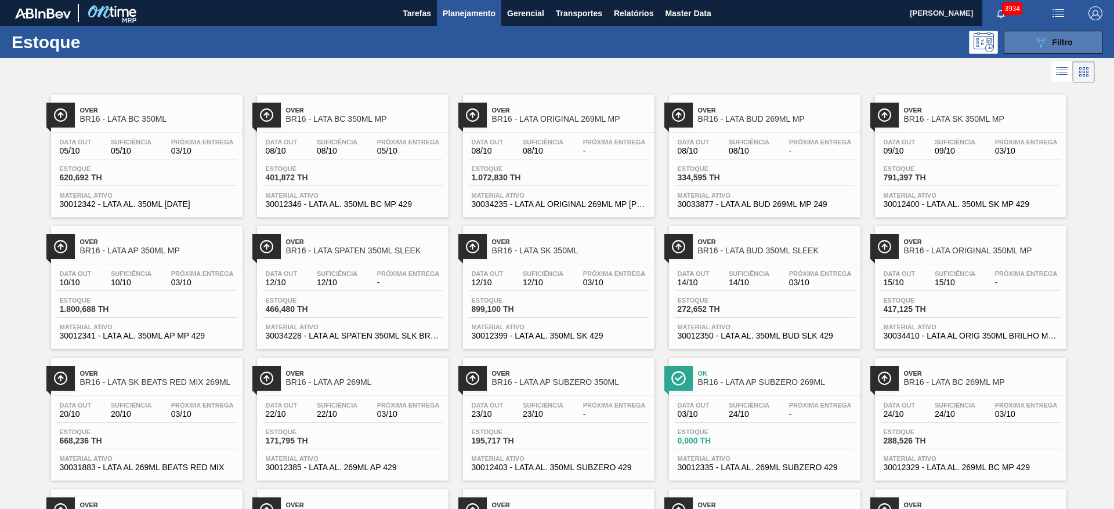
click at [1031, 31] on button "089F7B8B-B2A5-4AFE-B5C0-19BA573D28AC Filtro" at bounding box center [1052, 42] width 99 height 23
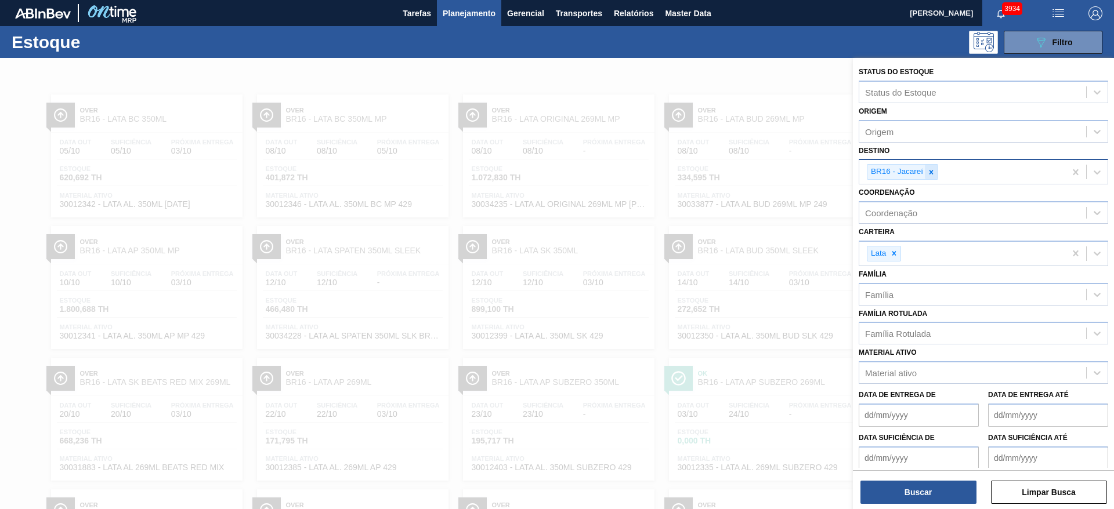
click at [936, 170] on div at bounding box center [931, 172] width 13 height 15
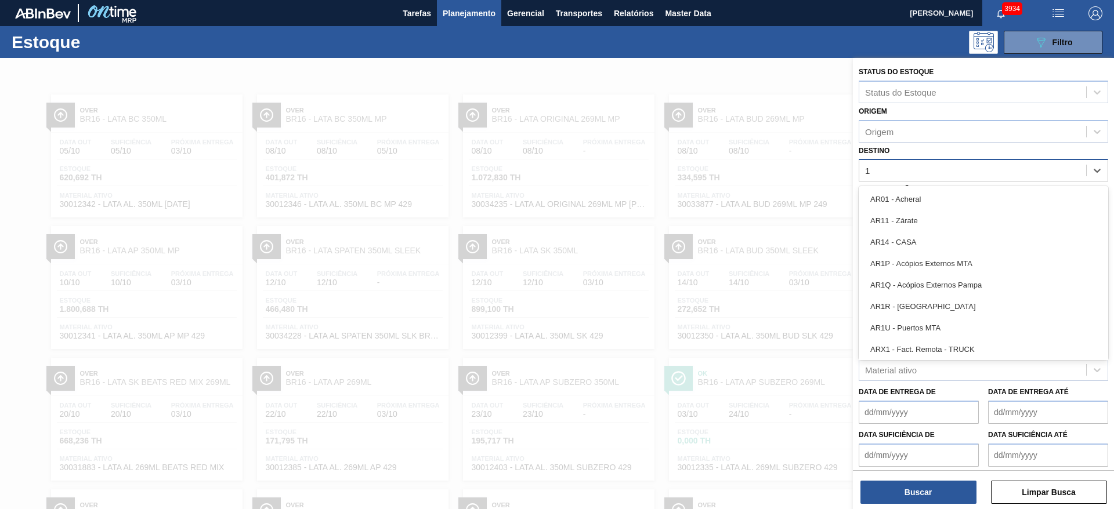
type input "13"
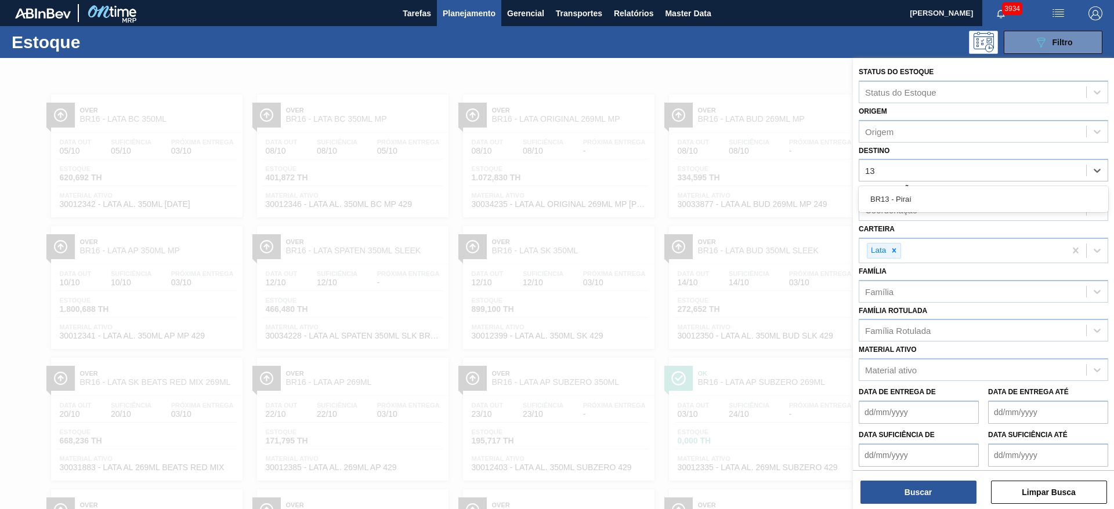
click at [907, 196] on div "BR13 - Piraí" at bounding box center [982, 199] width 249 height 21
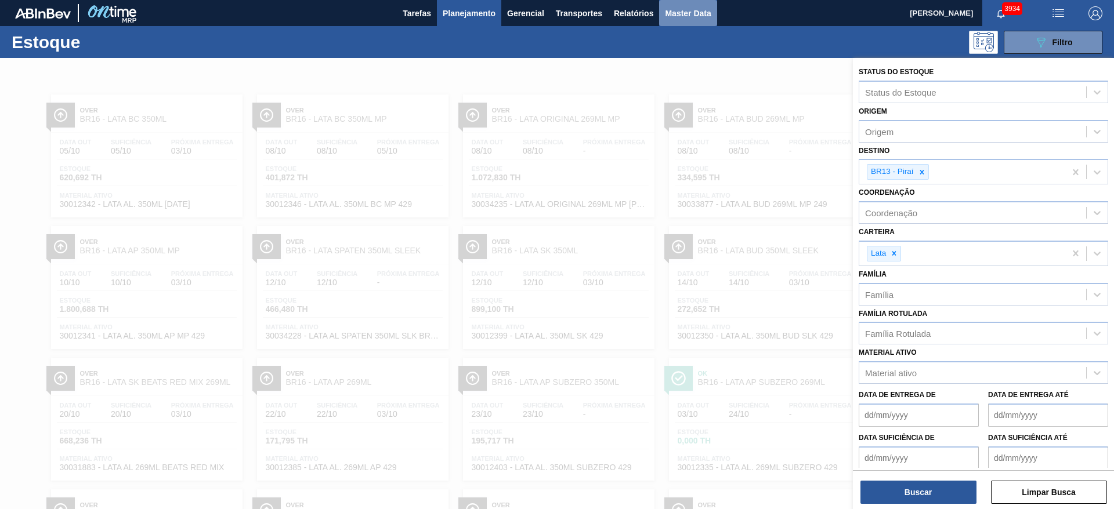
click at [690, 12] on span "Master Data" at bounding box center [688, 13] width 46 height 14
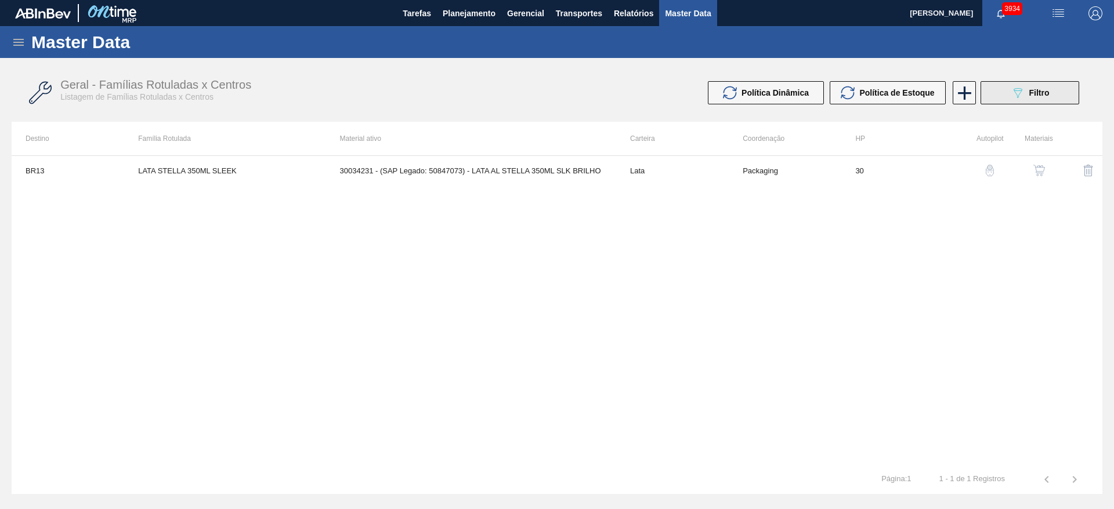
click at [1046, 95] on span "Filtro" at bounding box center [1039, 92] width 20 height 9
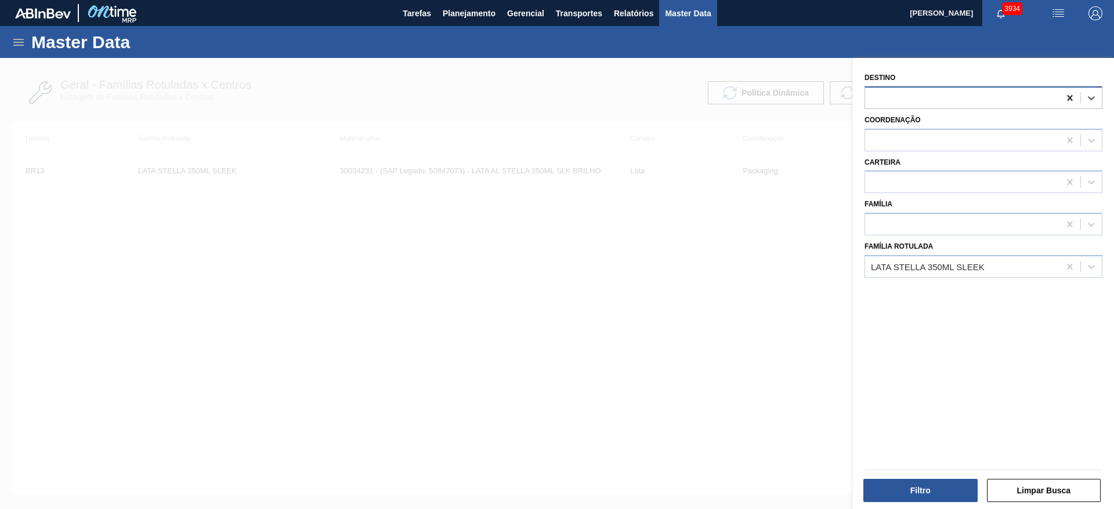
click at [1064, 99] on icon at bounding box center [1070, 98] width 12 height 12
click at [939, 270] on div "LATA STELLA 350ML SLEEK" at bounding box center [928, 267] width 114 height 10
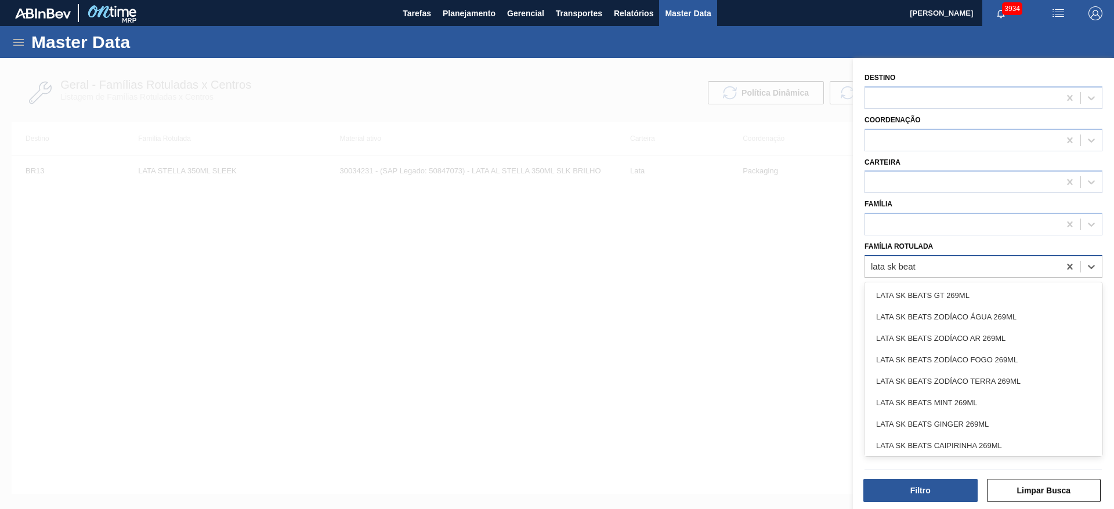
type Rotulada "lata sk beats"
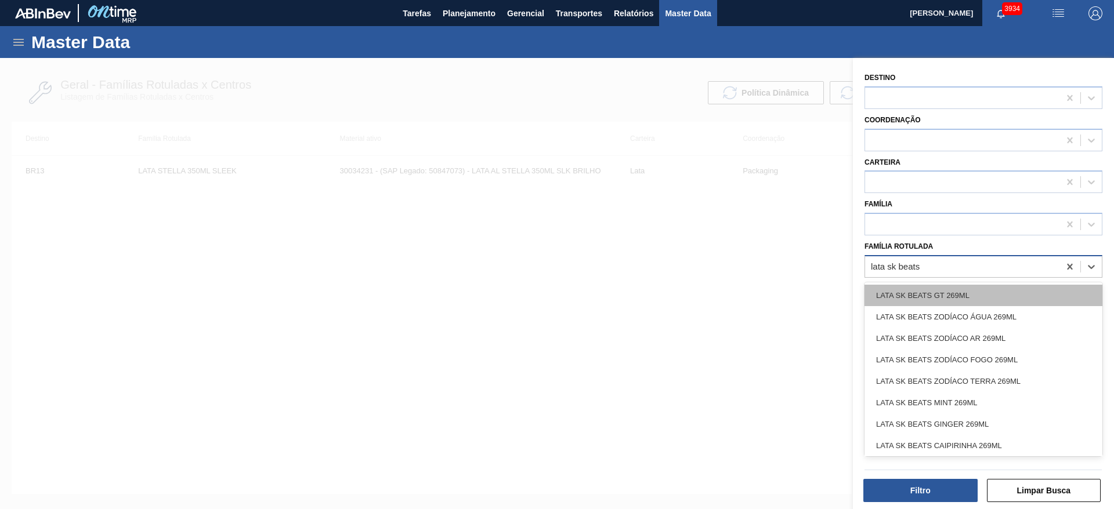
click at [972, 287] on div "LATA SK BEATS GT 269ML" at bounding box center [983, 295] width 238 height 21
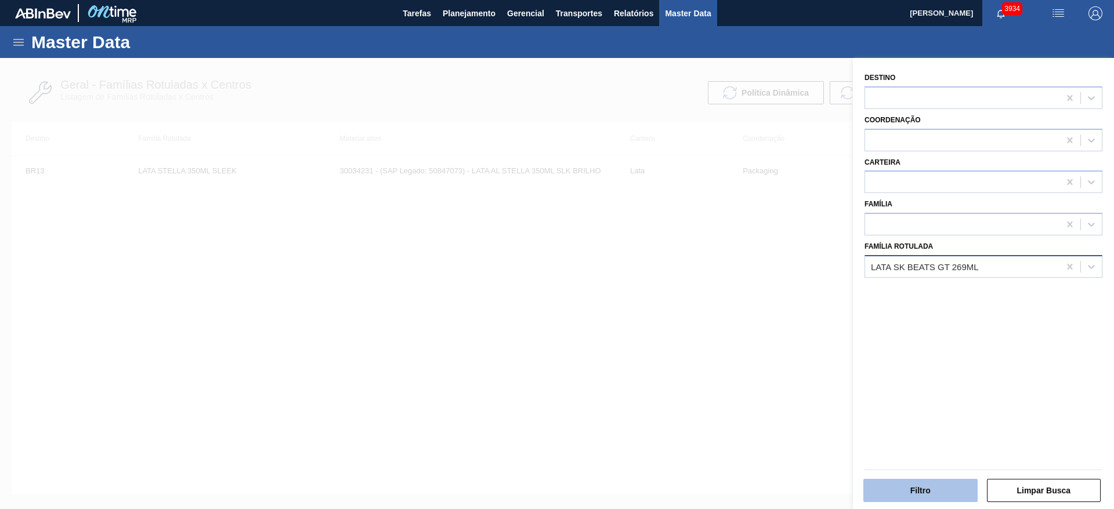
click at [933, 484] on button "Filtro" at bounding box center [920, 490] width 114 height 23
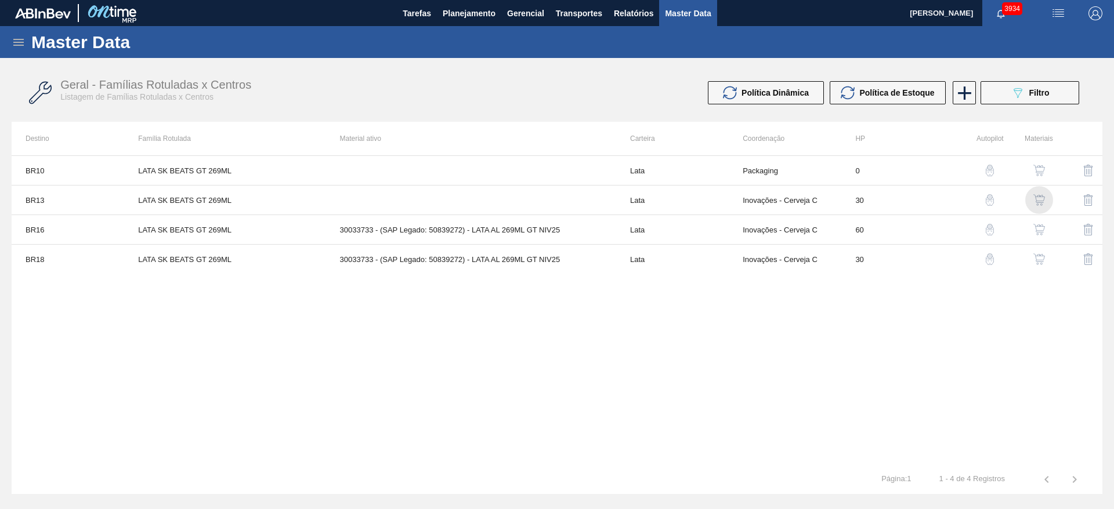
click at [1035, 195] on img "button" at bounding box center [1039, 200] width 12 height 12
click at [1035, 197] on img "button" at bounding box center [1039, 200] width 12 height 12
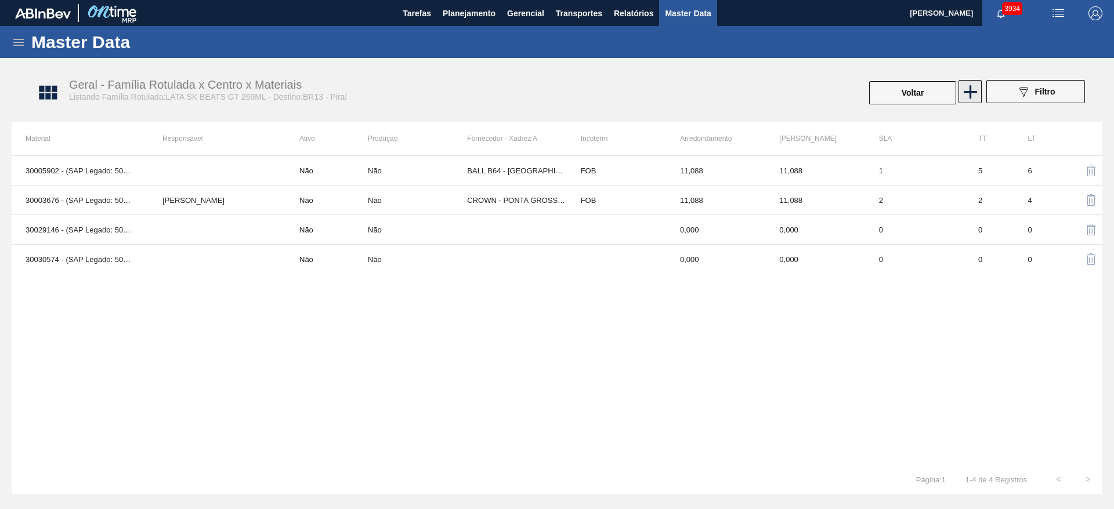
click at [974, 89] on icon at bounding box center [970, 92] width 23 height 23
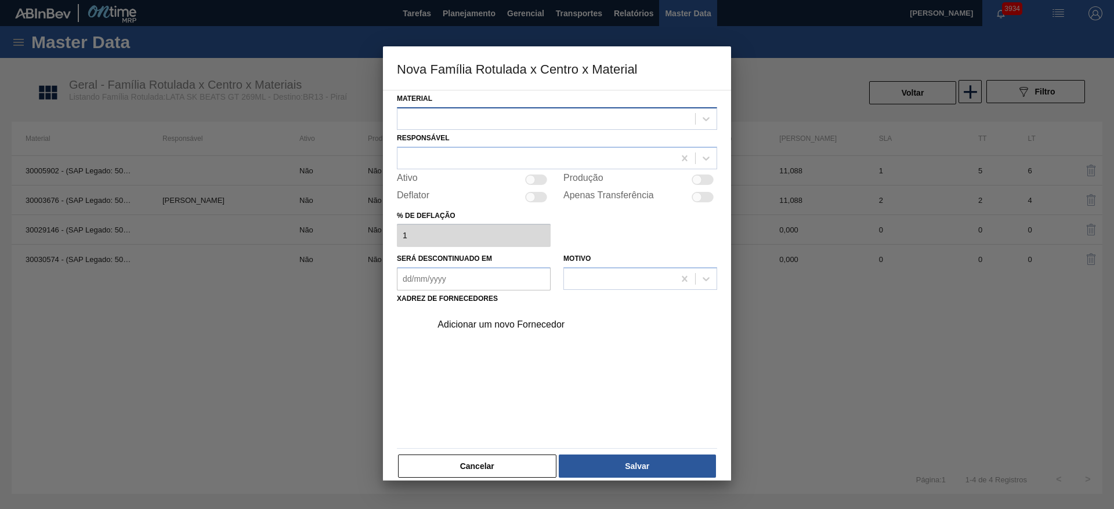
click at [468, 110] on div at bounding box center [546, 118] width 298 height 17
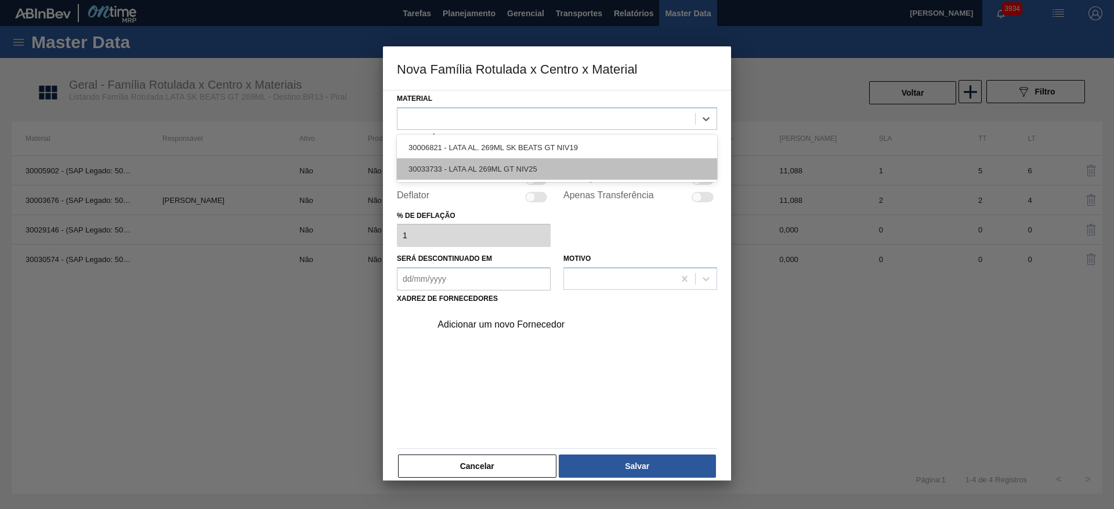
click at [475, 166] on div "30033733 - LATA AL 269ML GT NIV25" at bounding box center [557, 168] width 320 height 21
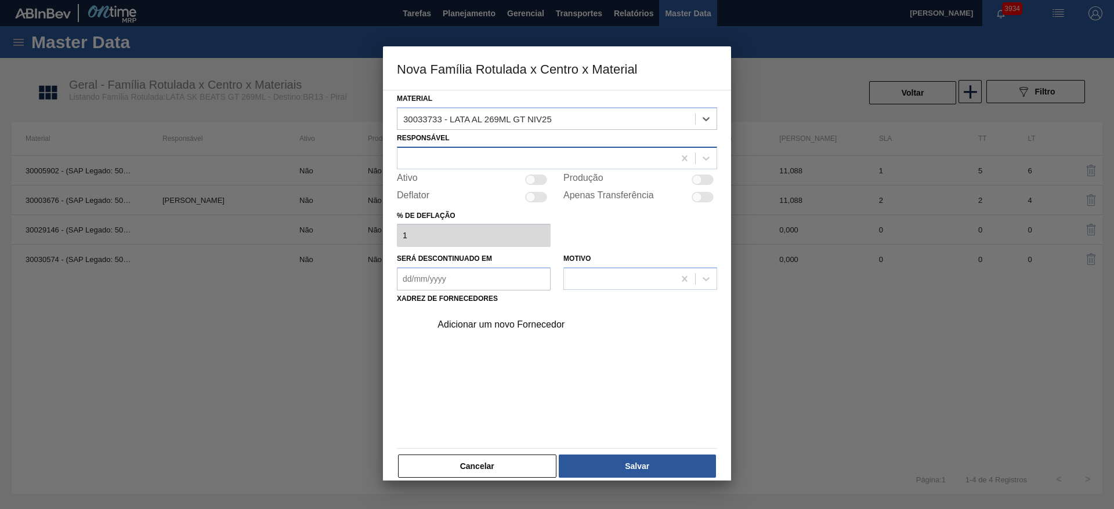
click at [463, 157] on div at bounding box center [535, 158] width 277 height 17
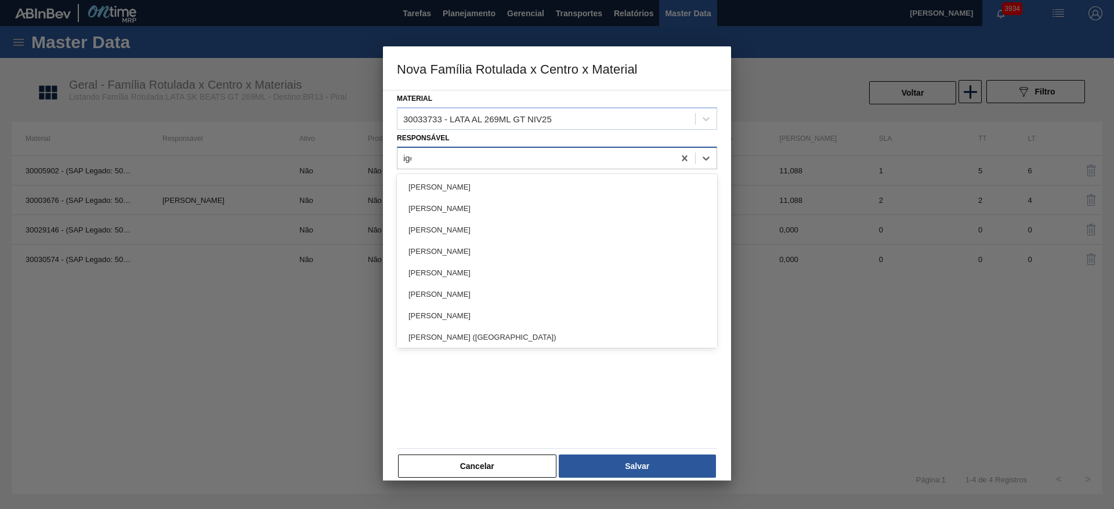
type input "igor"
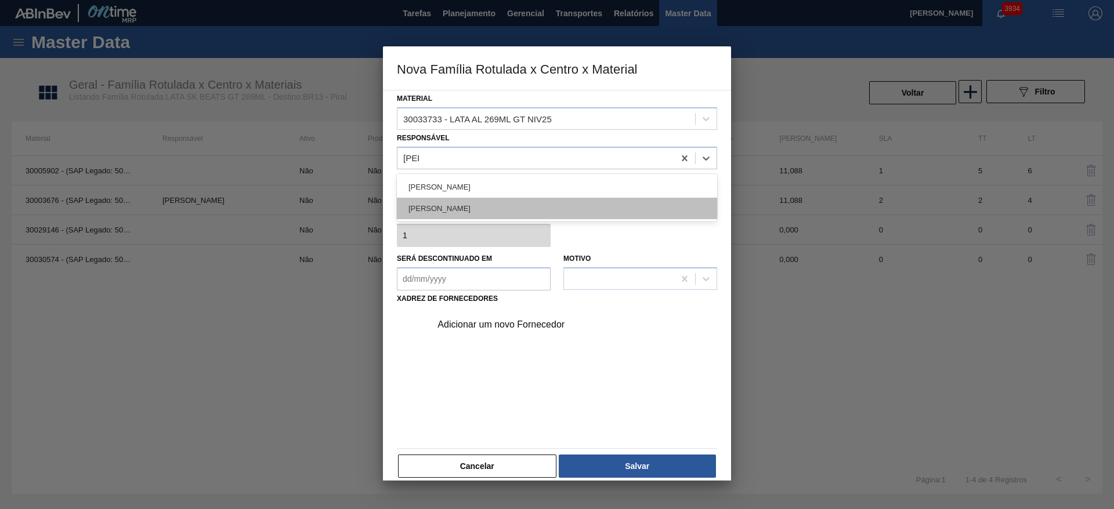
click at [453, 205] on div "IGOR FERREIRA MOURA" at bounding box center [557, 208] width 320 height 21
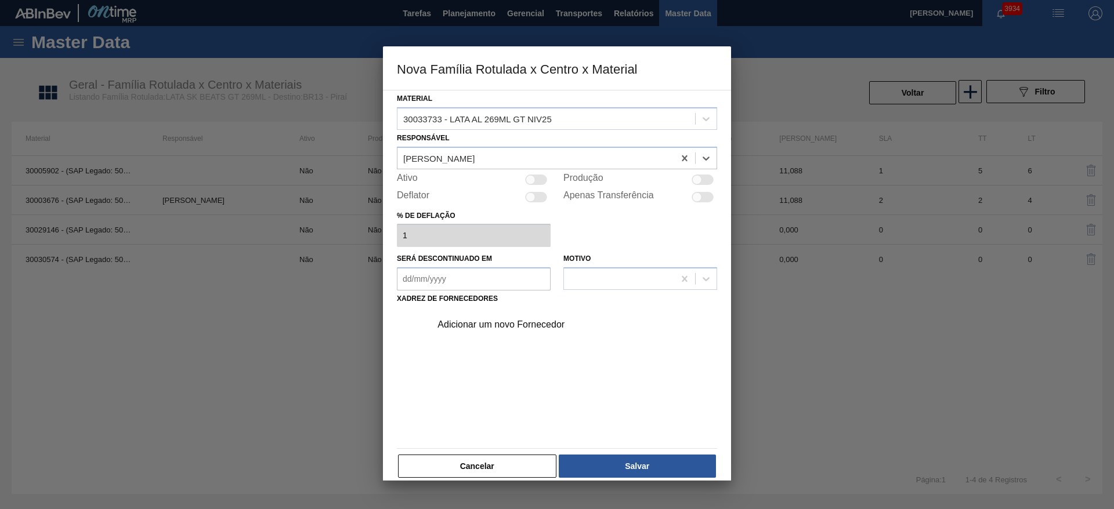
click at [532, 320] on div "Adicionar um novo Fornecedor" at bounding box center [550, 325] width 227 height 10
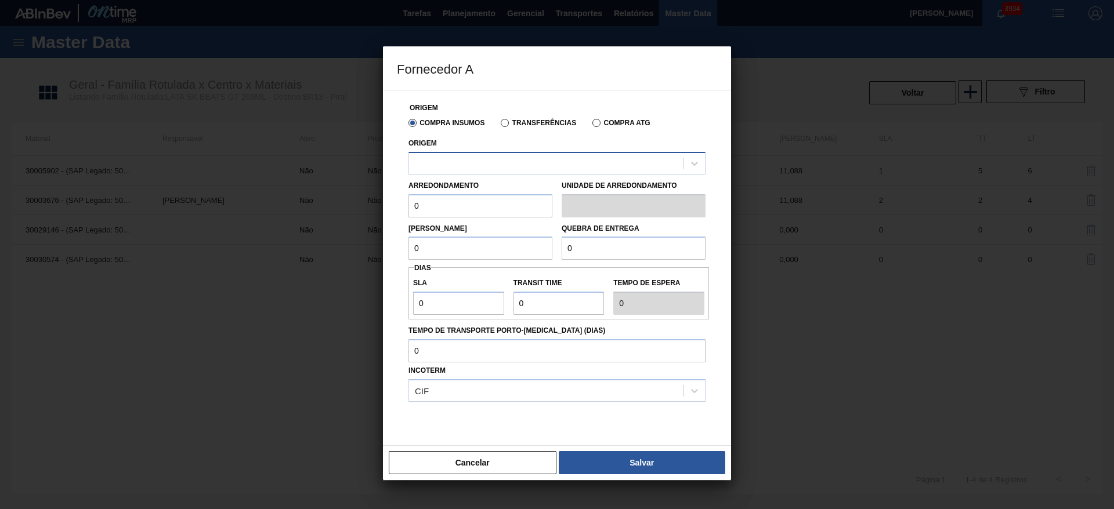
click at [478, 155] on div at bounding box center [546, 163] width 274 height 17
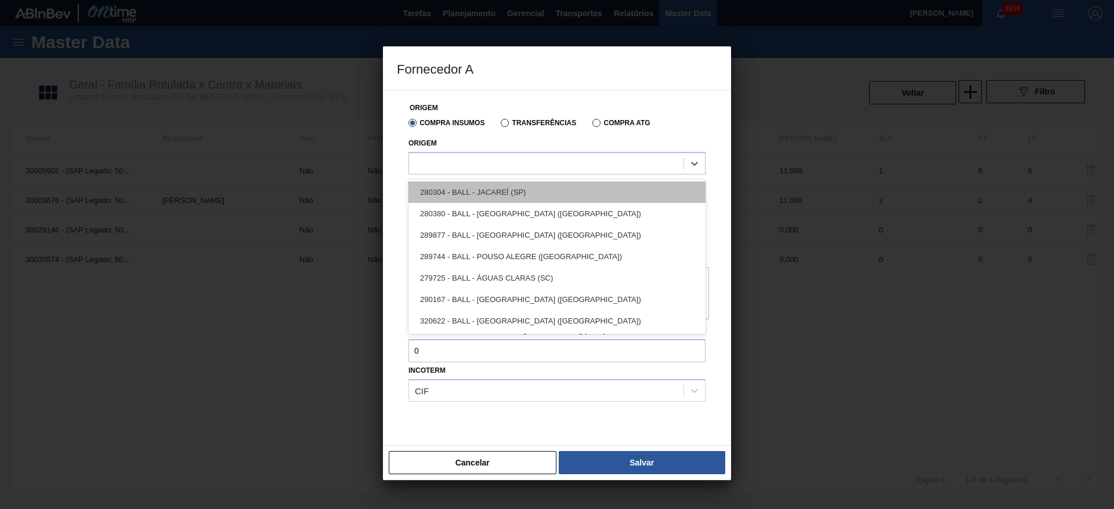
click at [486, 184] on div "280304 - BALL - JACAREÍ (SP)" at bounding box center [556, 192] width 297 height 21
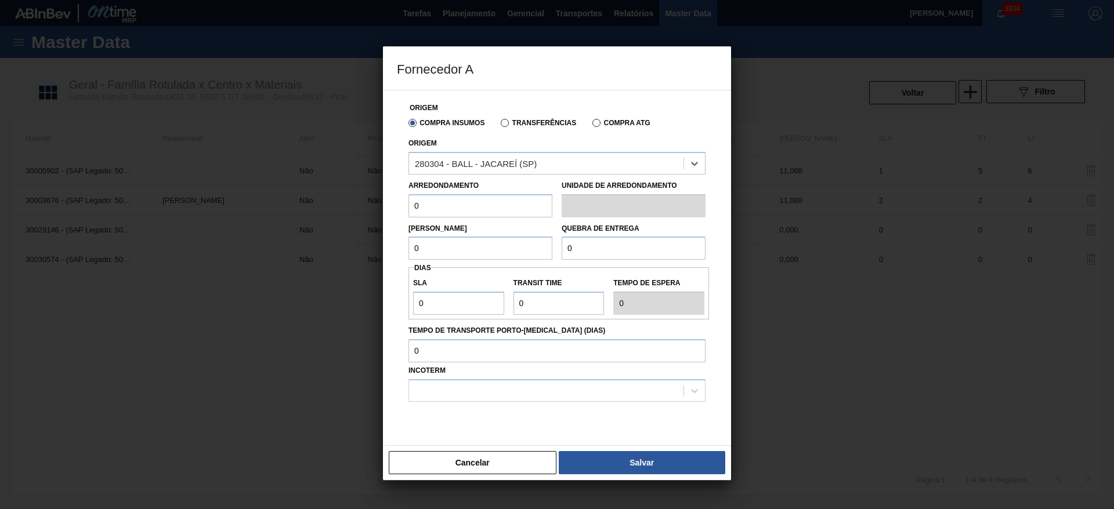
click at [472, 207] on input "0" at bounding box center [480, 205] width 144 height 23
type input "11,088"
drag, startPoint x: 441, startPoint y: 248, endPoint x: 373, endPoint y: 240, distance: 68.9
click at [373, 240] on div "Fornecedor A Origem Compra Insumos Transferências Compra ATG Origem 280304 - BA…" at bounding box center [557, 254] width 1114 height 509
type input "11,088"
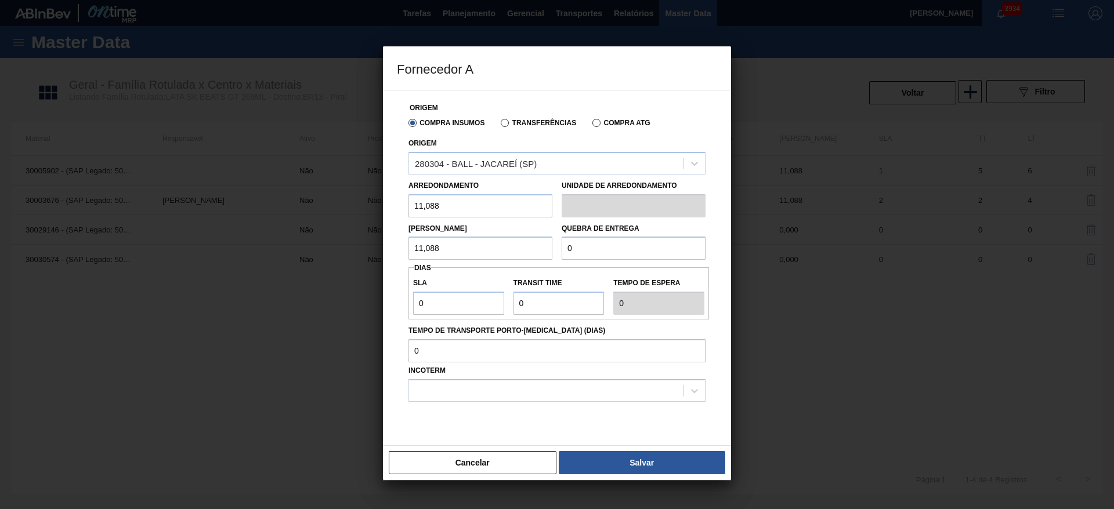
drag, startPoint x: 585, startPoint y: 248, endPoint x: 544, endPoint y: 244, distance: 40.8
click at [544, 244] on div "Lote Mínimo 11,088 Quebra de entrega 0" at bounding box center [557, 239] width 306 height 43
type input "221,76"
drag, startPoint x: 455, startPoint y: 308, endPoint x: 360, endPoint y: 310, distance: 95.2
click at [360, 310] on div "Fornecedor A Origem Compra Insumos Transferências Compra ATG Origem 280304 - BA…" at bounding box center [557, 254] width 1114 height 509
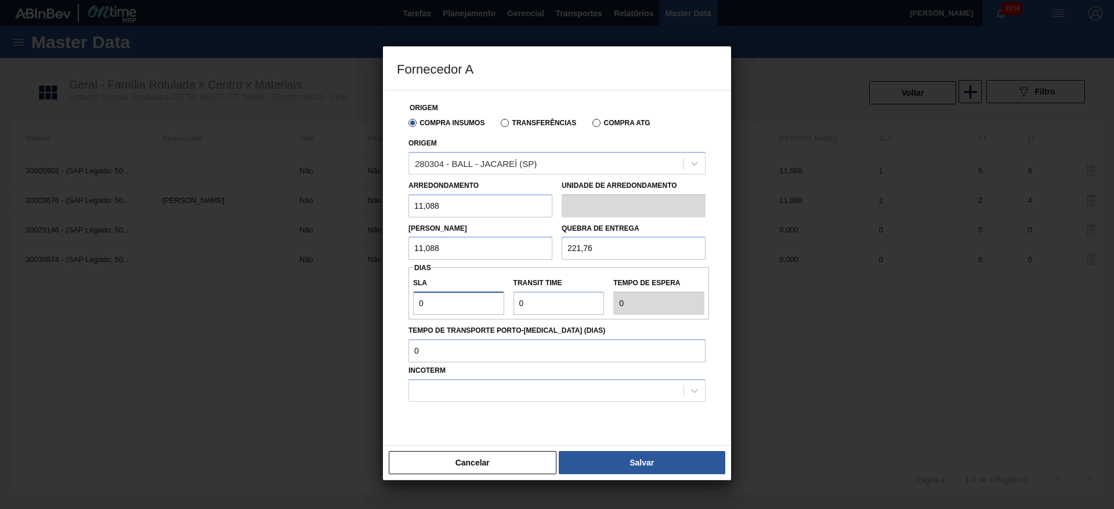
type input "2"
drag, startPoint x: 534, startPoint y: 304, endPoint x: 497, endPoint y: 350, distance: 59.3
click at [501, 305] on div "SLA 2 Transit Time Tempo de espera 2" at bounding box center [558, 293] width 300 height 43
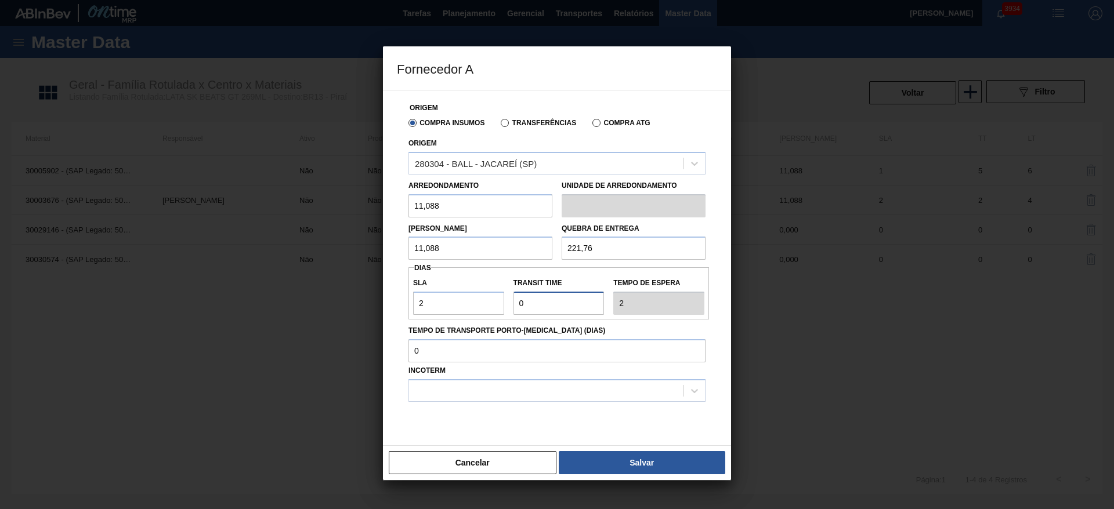
type input "1"
type input "3"
type input "1"
drag, startPoint x: 439, startPoint y: 392, endPoint x: 444, endPoint y: 405, distance: 14.0
click at [439, 393] on div at bounding box center [546, 390] width 274 height 17
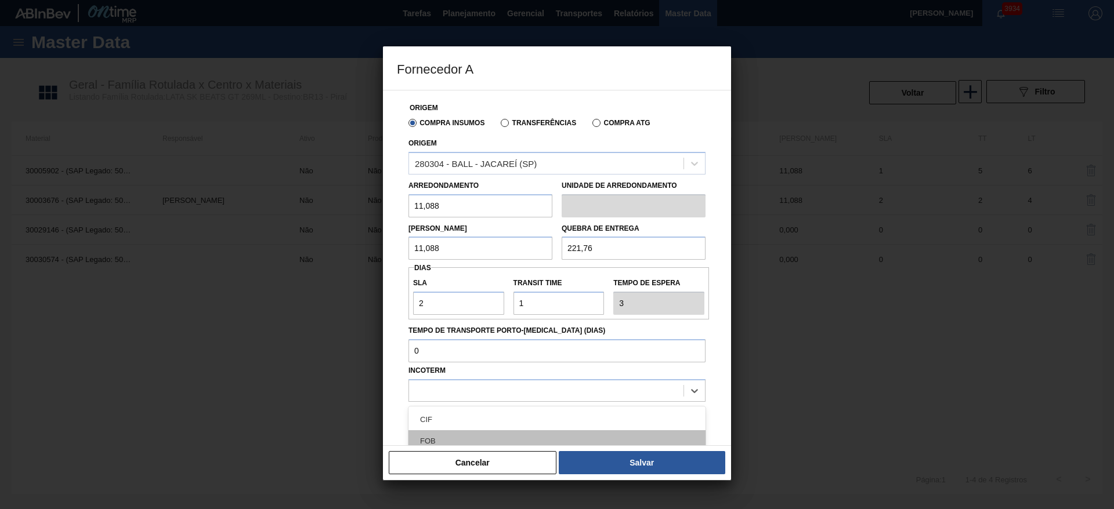
click at [447, 432] on div "FOB" at bounding box center [556, 440] width 297 height 21
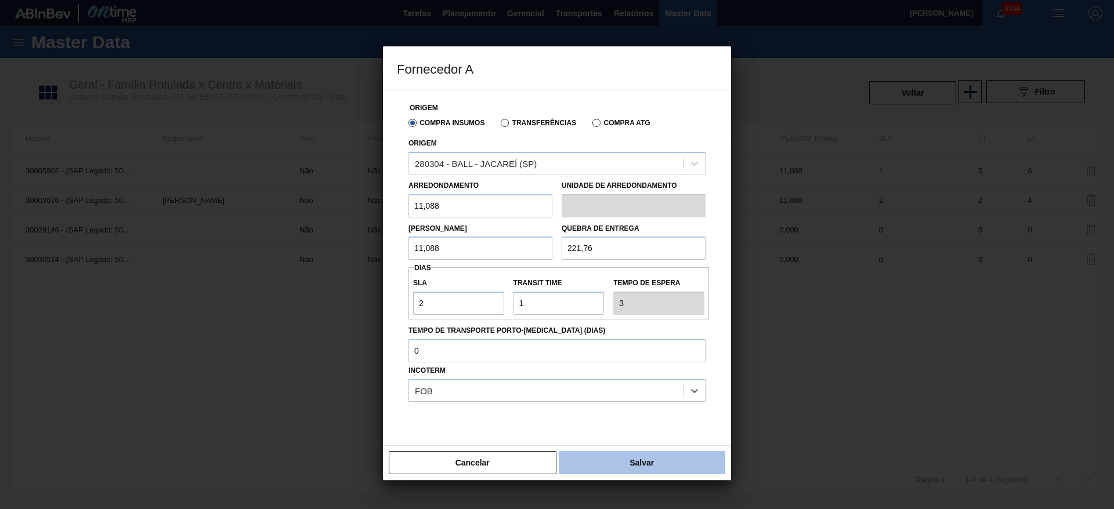
click at [634, 470] on button "Salvar" at bounding box center [642, 462] width 166 height 23
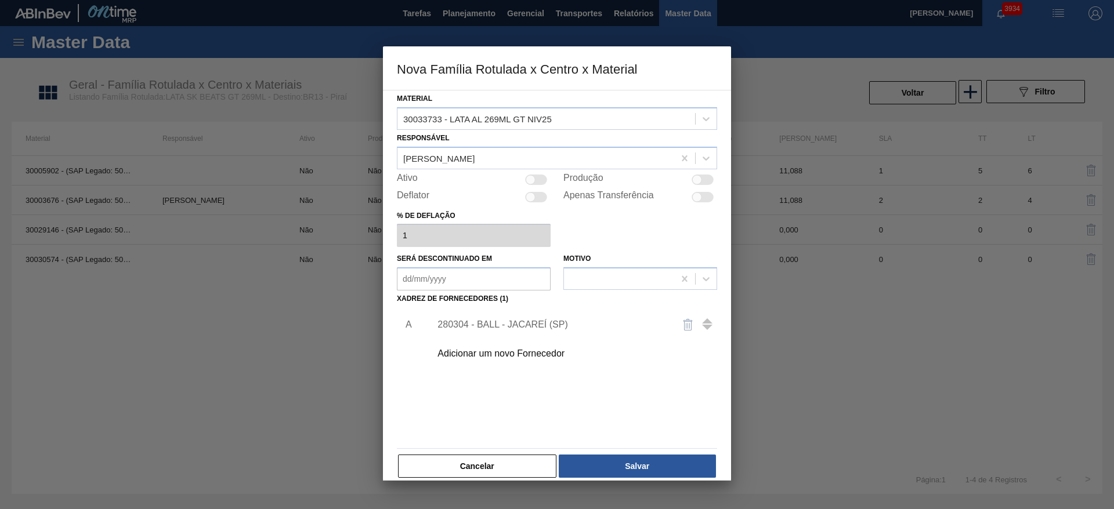
click at [540, 177] on div at bounding box center [536, 180] width 22 height 10
checkbox input "true"
click at [628, 469] on button "Salvar" at bounding box center [637, 466] width 157 height 23
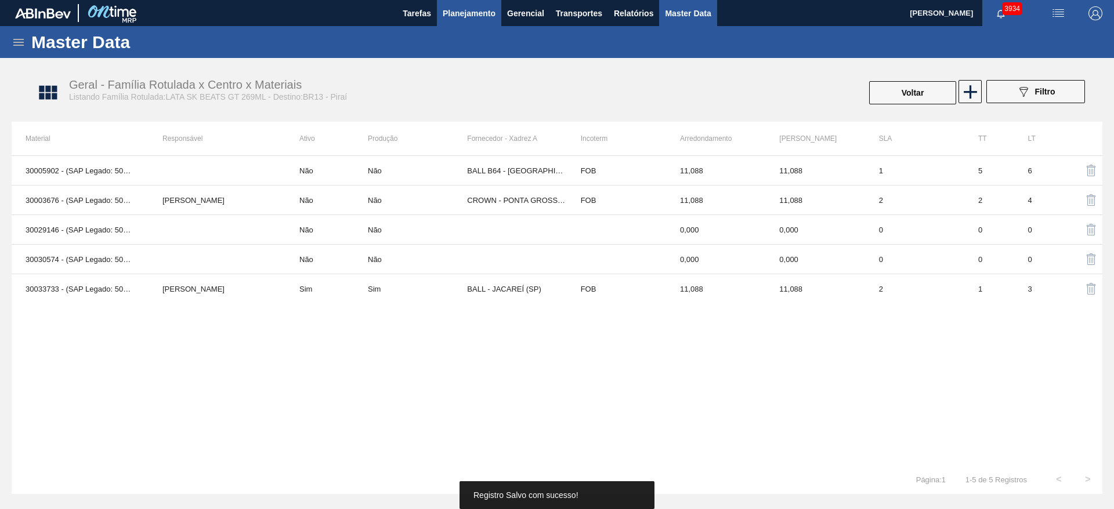
click at [466, 12] on span "Planejamento" at bounding box center [469, 13] width 53 height 14
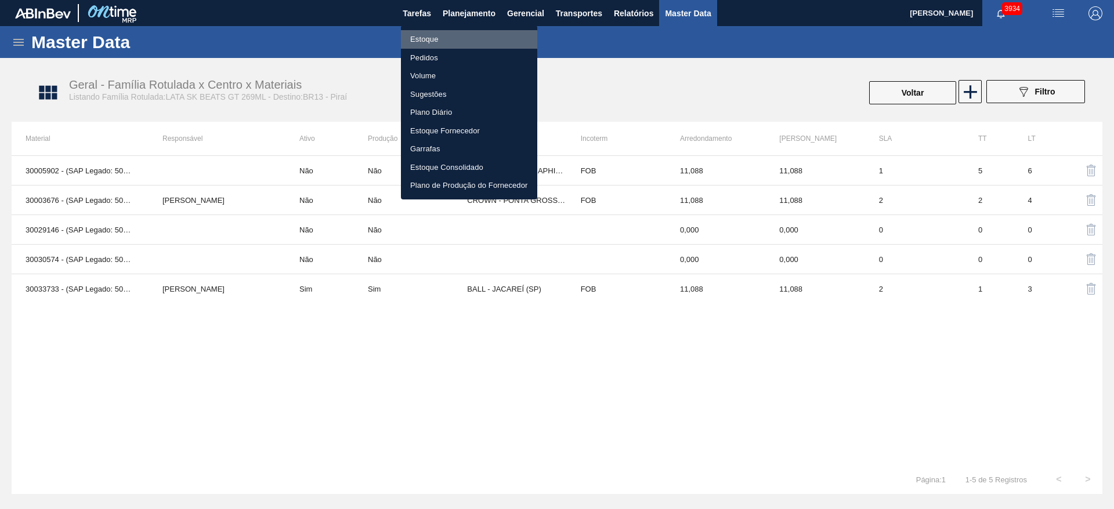
click at [430, 37] on li "Estoque" at bounding box center [469, 39] width 136 height 19
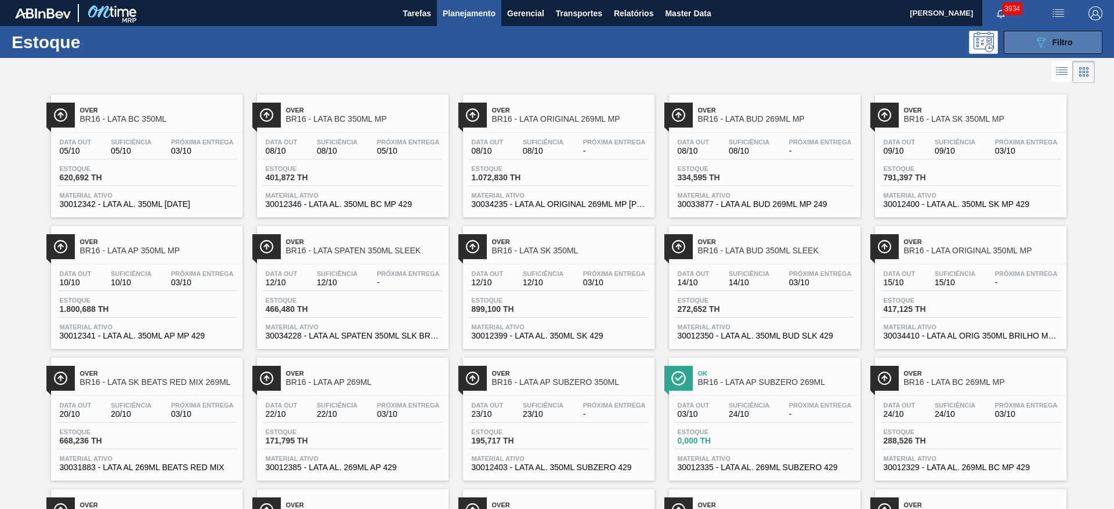
click at [1026, 45] on button "089F7B8B-B2A5-4AFE-B5C0-19BA573D28AC Filtro" at bounding box center [1052, 42] width 99 height 23
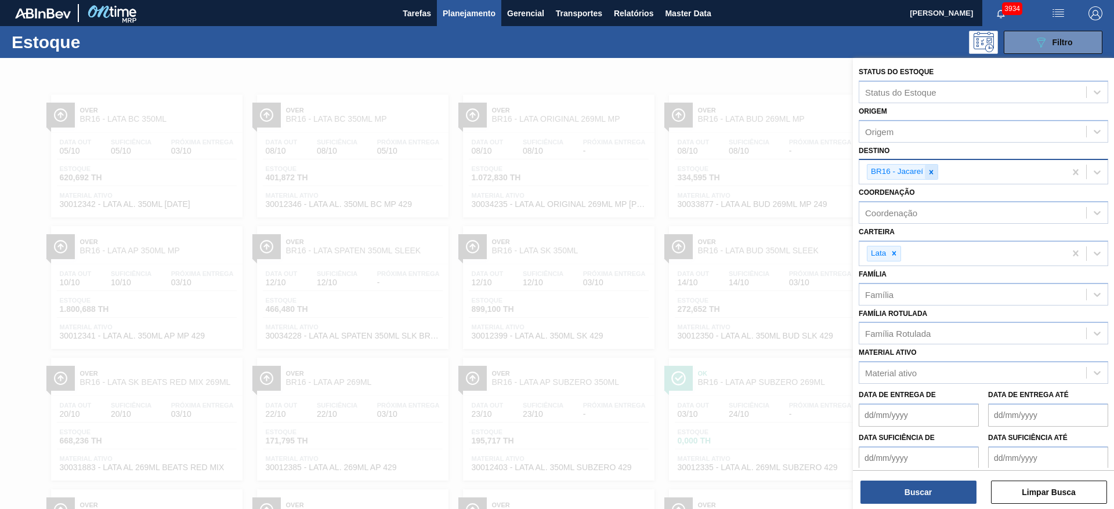
click at [929, 171] on icon at bounding box center [931, 172] width 8 height 8
type input "13"
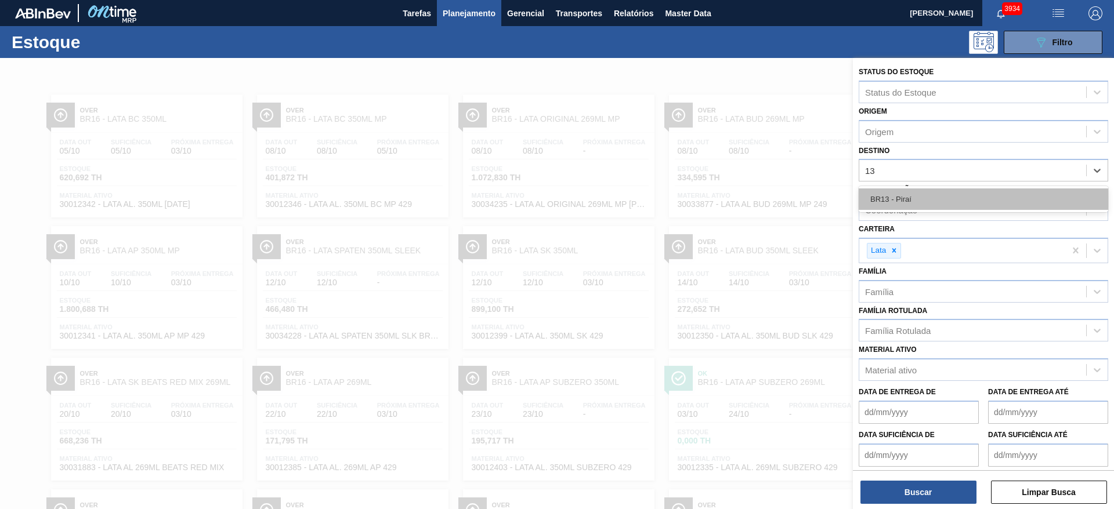
click at [914, 204] on div "BR13 - Piraí" at bounding box center [982, 199] width 249 height 21
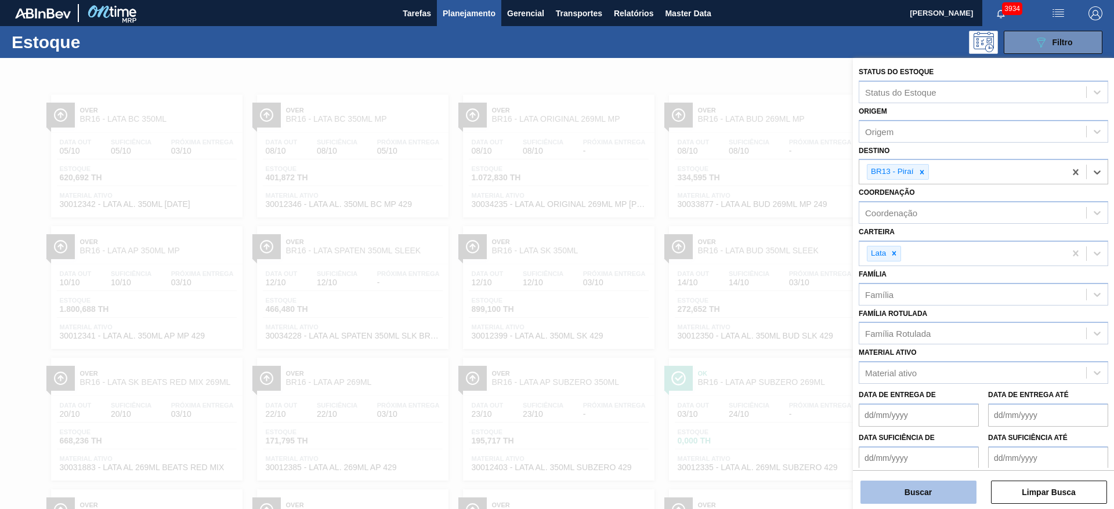
click at [916, 494] on button "Buscar" at bounding box center [918, 492] width 116 height 23
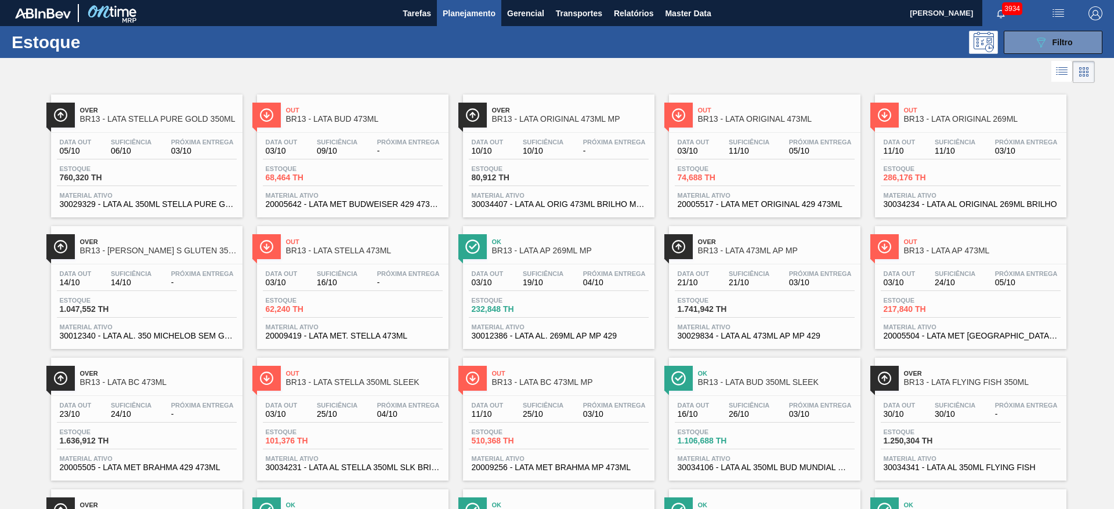
click at [642, 74] on div at bounding box center [547, 72] width 1095 height 28
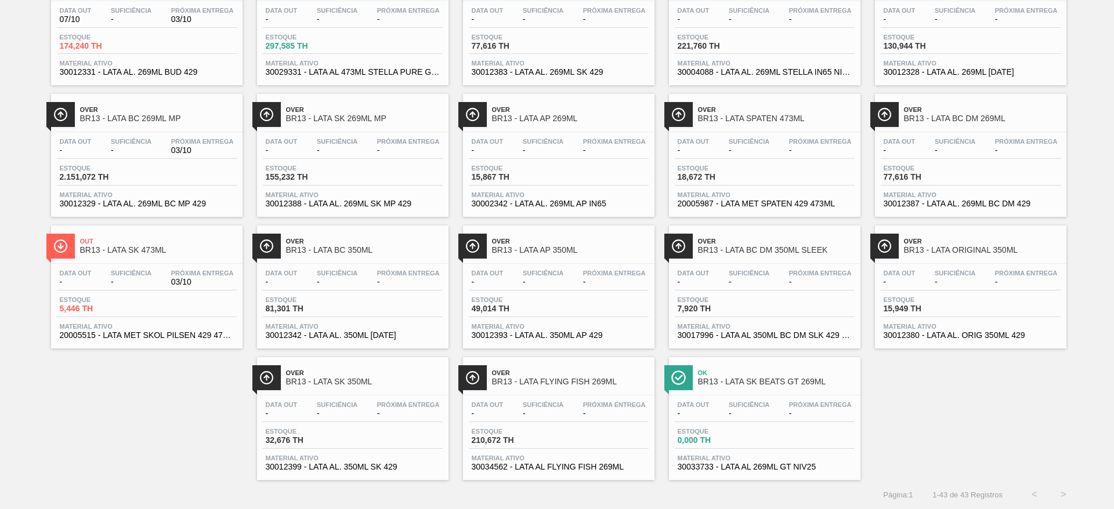
click at [742, 374] on span "Ok" at bounding box center [776, 372] width 157 height 7
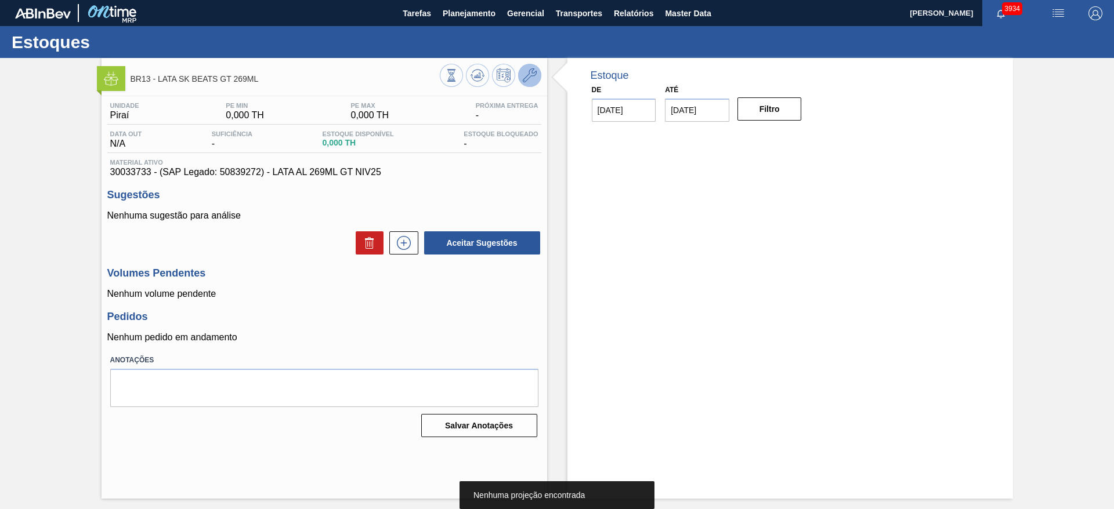
click at [521, 73] on button at bounding box center [529, 75] width 23 height 23
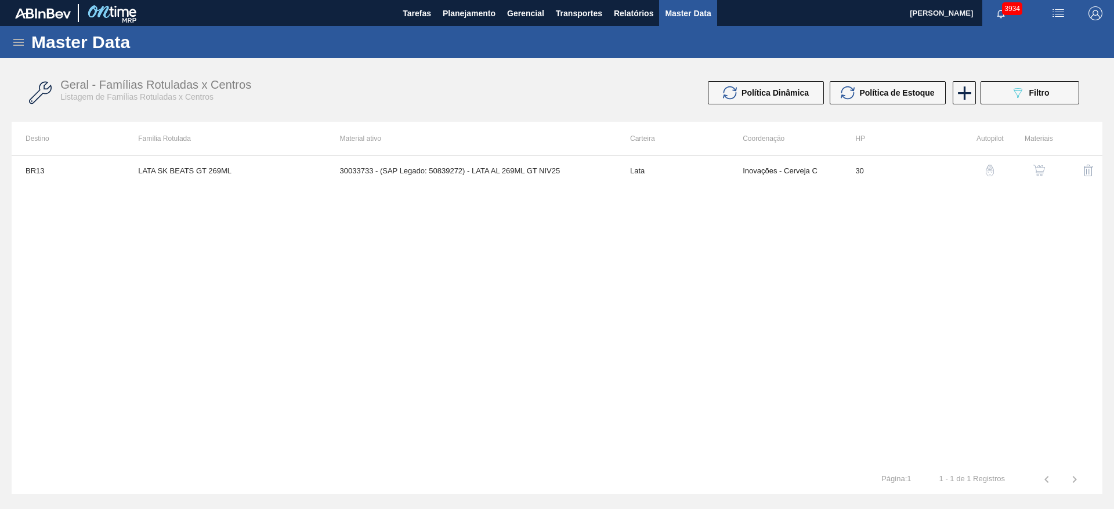
click at [1034, 165] on img "button" at bounding box center [1039, 171] width 12 height 12
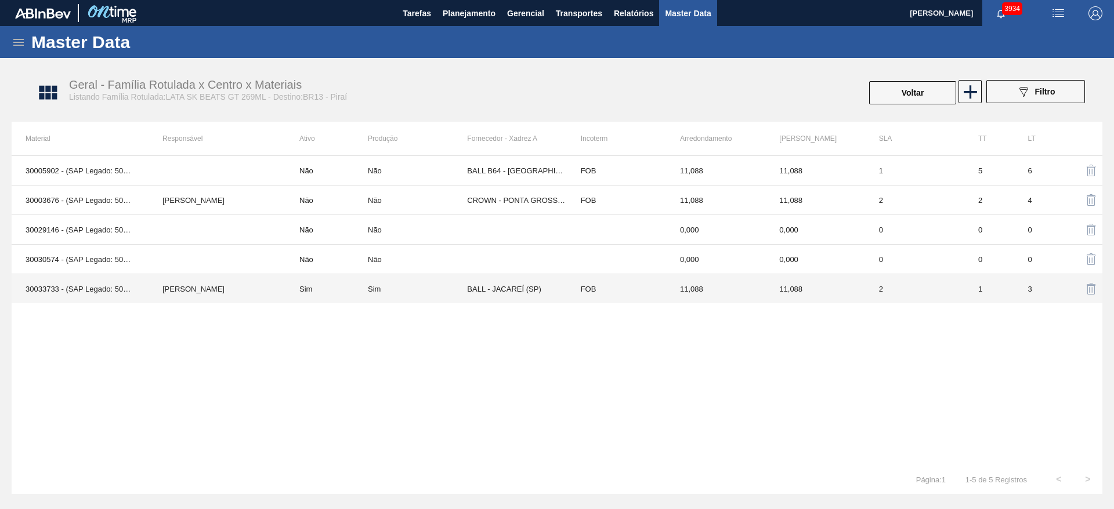
click at [426, 298] on td "Sim" at bounding box center [417, 289] width 99 height 30
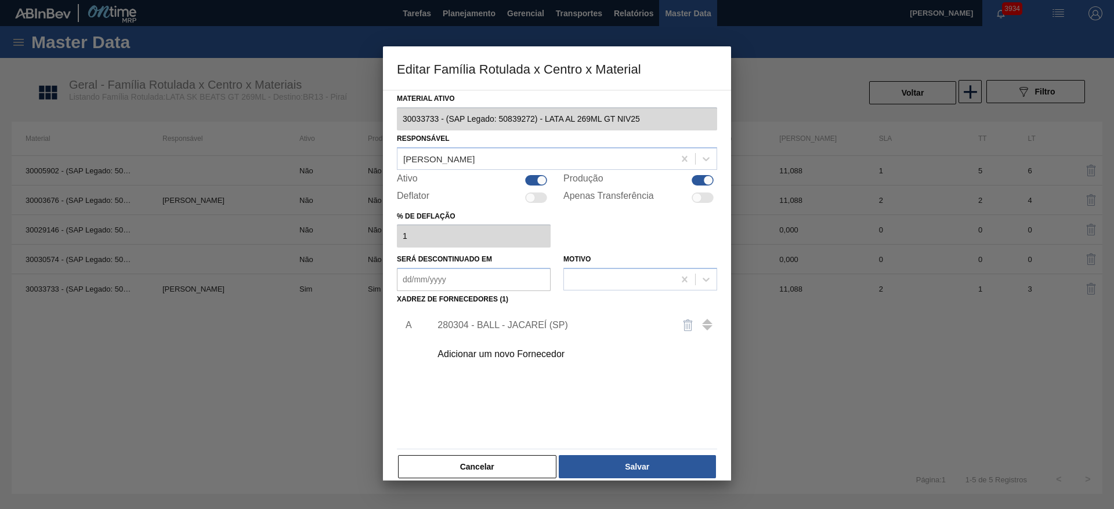
click at [608, 325] on div "280304 - BALL - JACAREÍ (SP)" at bounding box center [550, 325] width 227 height 10
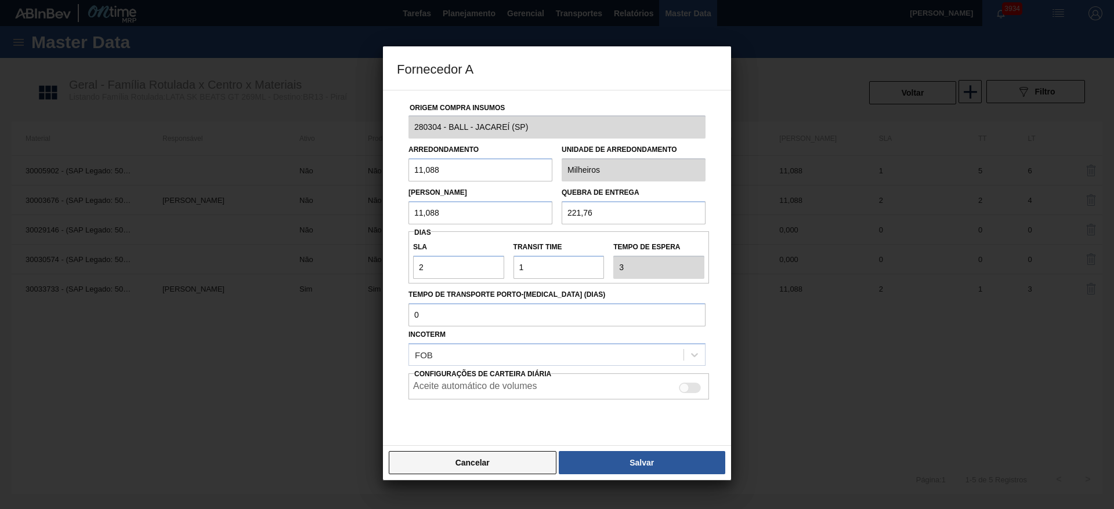
click at [494, 456] on button "Cancelar" at bounding box center [473, 462] width 168 height 23
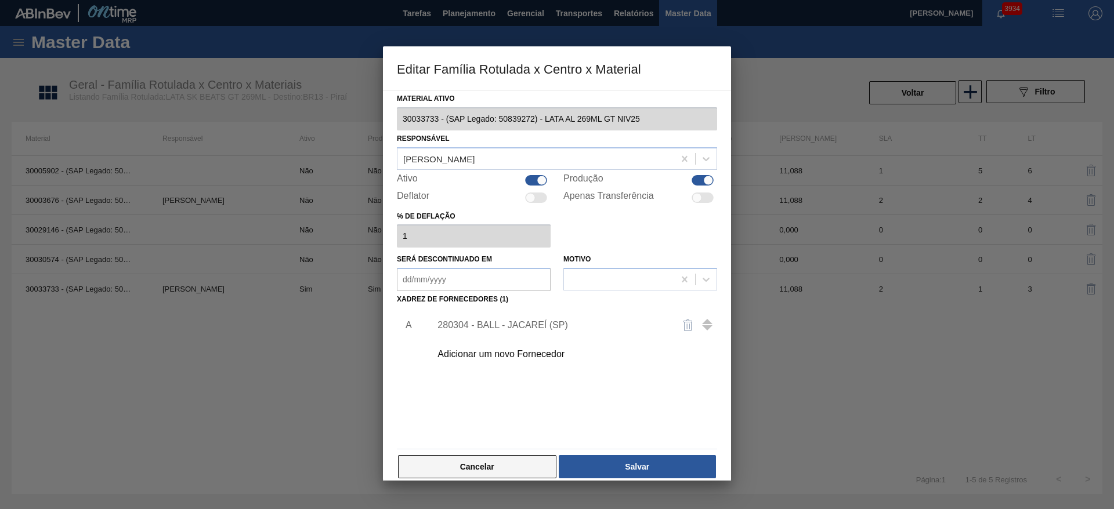
click at [463, 458] on button "Cancelar" at bounding box center [477, 466] width 158 height 23
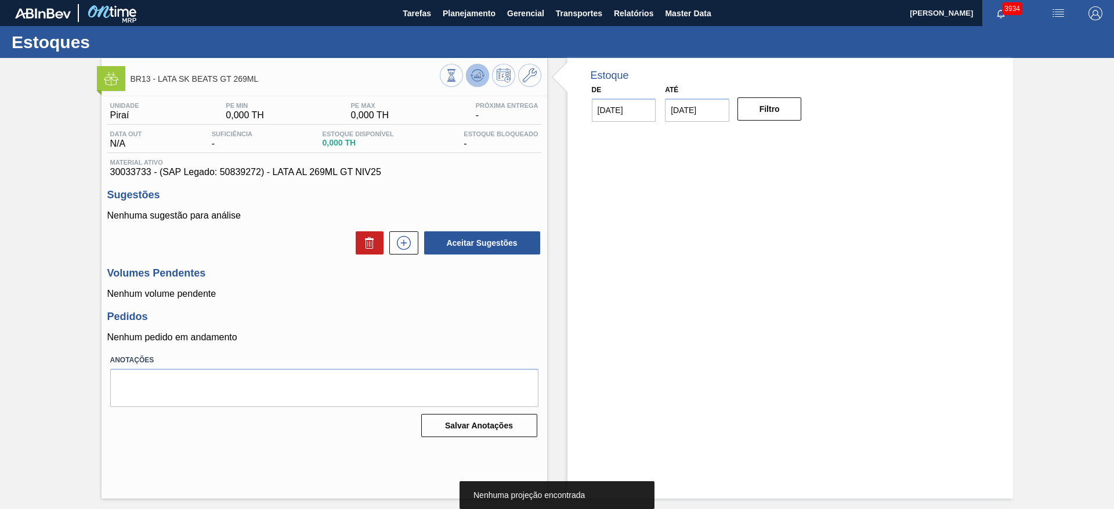
click at [480, 83] on button at bounding box center [477, 75] width 23 height 23
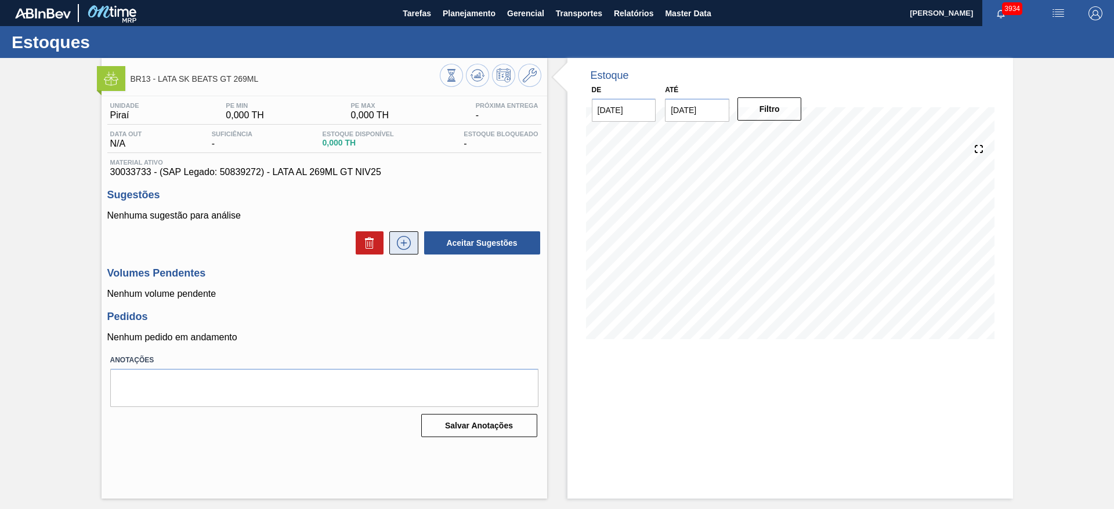
click at [394, 237] on icon at bounding box center [403, 243] width 19 height 14
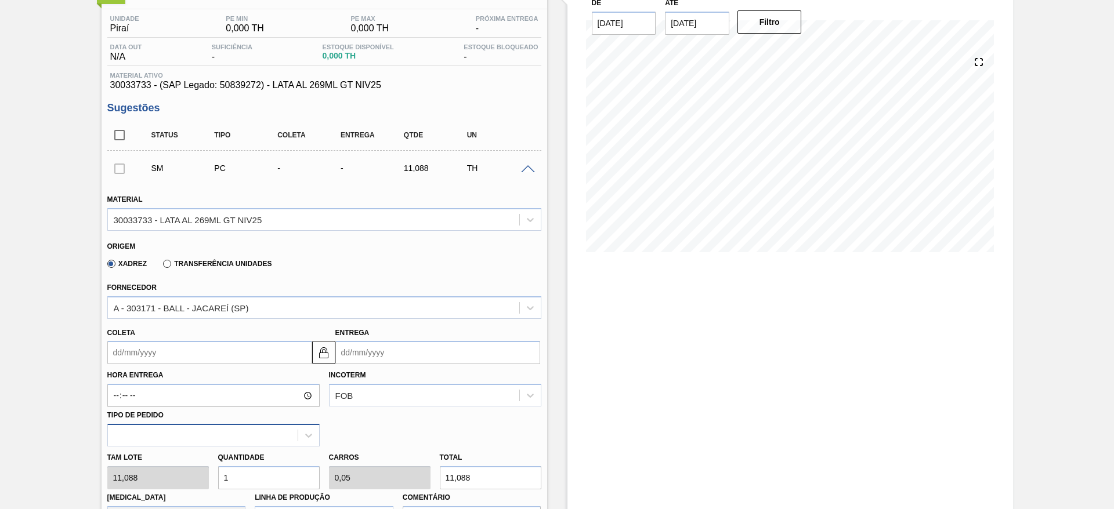
scroll to position [174, 0]
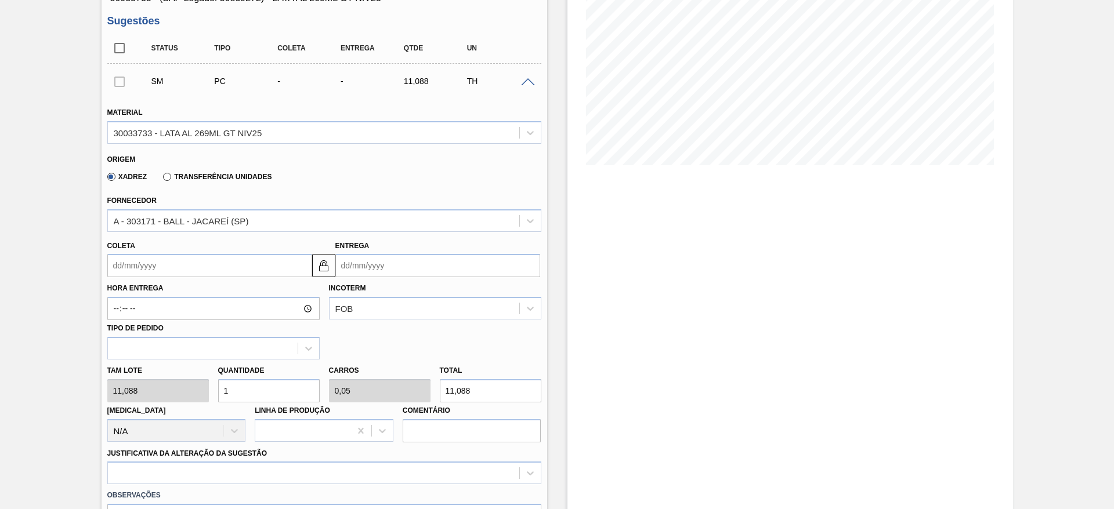
click at [168, 397] on div "Tam lote 11,088 Quantidade 1 Carros 0,05 Total 11,088 Doca N/A Linha de Produçã…" at bounding box center [324, 401] width 443 height 83
type input "8"
type input "0,4"
type input "88,704"
type input "80"
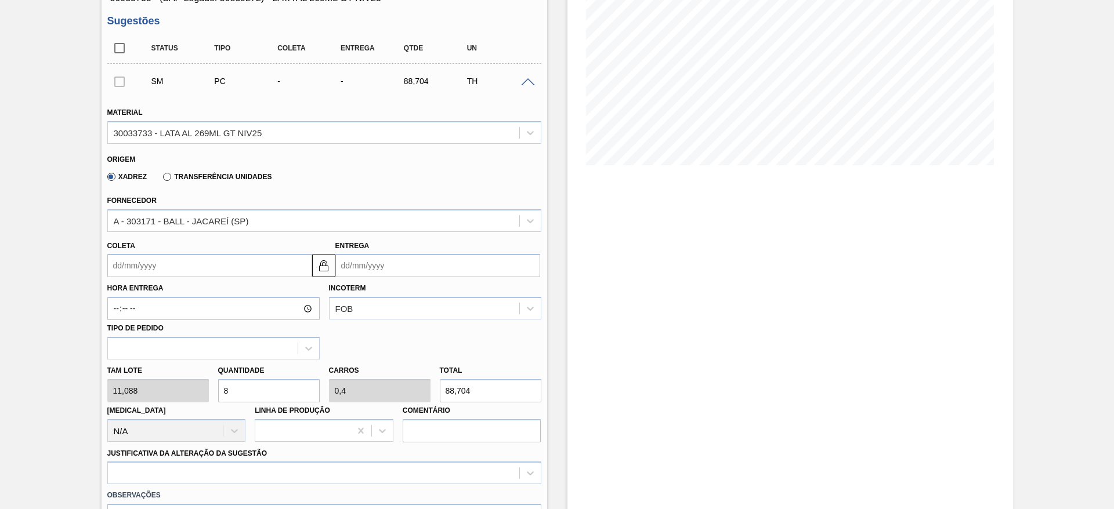
type input "4"
type input "887,04"
type input "80"
click at [148, 267] on input "Coleta" at bounding box center [209, 265] width 205 height 23
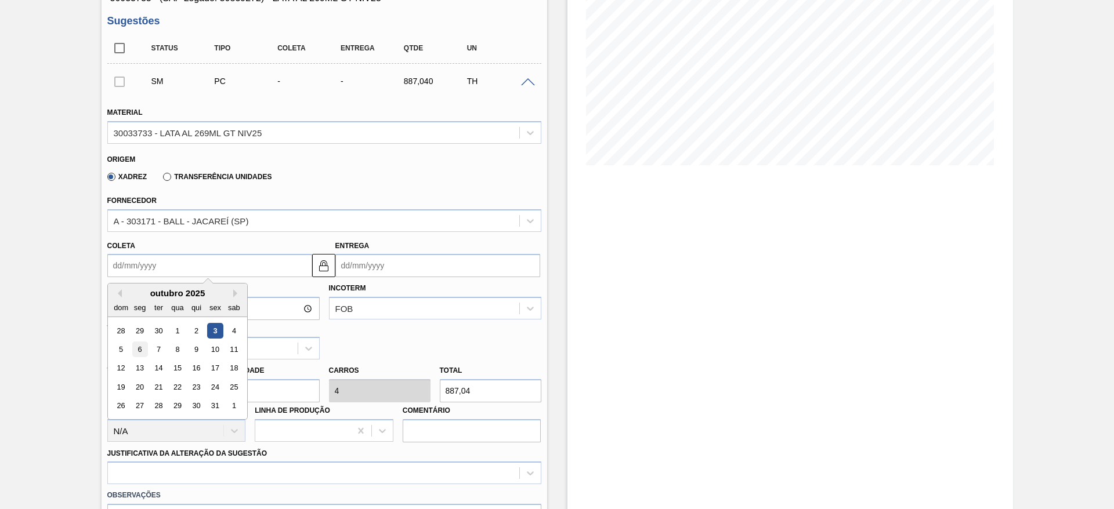
click at [141, 349] on div "6" at bounding box center [140, 350] width 16 height 16
type input "06/10/2025"
type input "[DATE]"
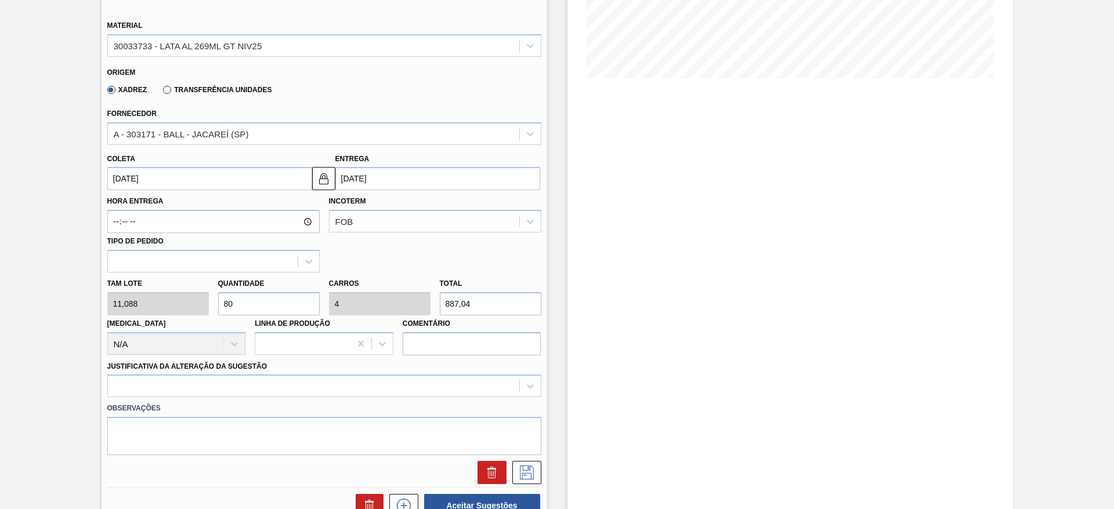
scroll to position [348, 0]
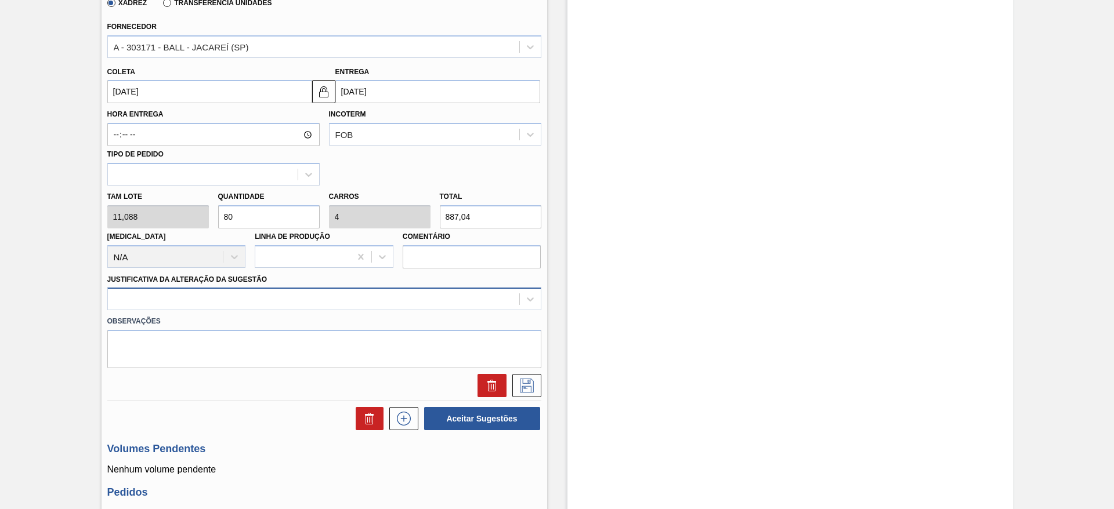
click at [243, 298] on div at bounding box center [313, 299] width 411 height 17
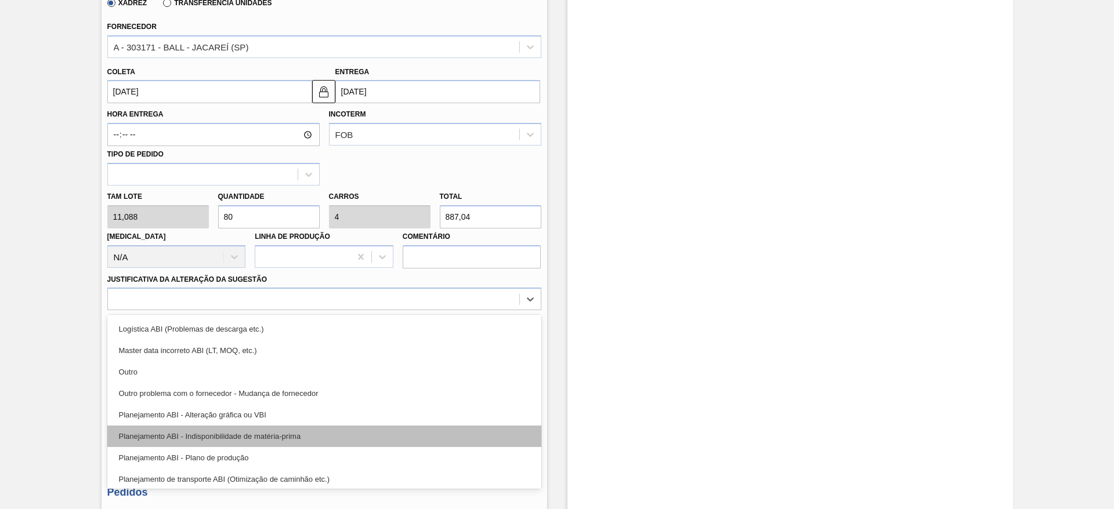
scroll to position [87, 0]
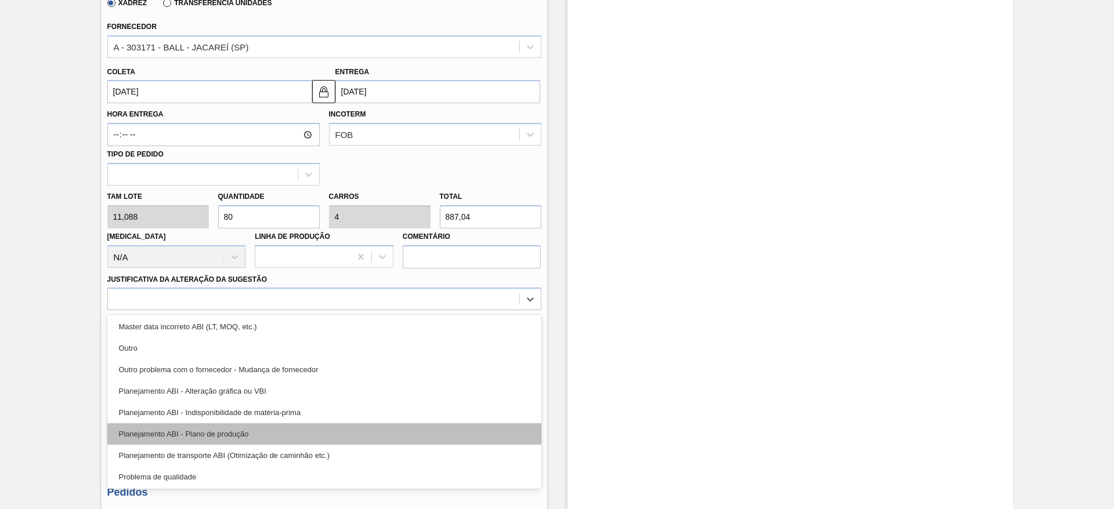
click at [244, 432] on div "Planejamento ABI - Plano de produção" at bounding box center [324, 433] width 434 height 21
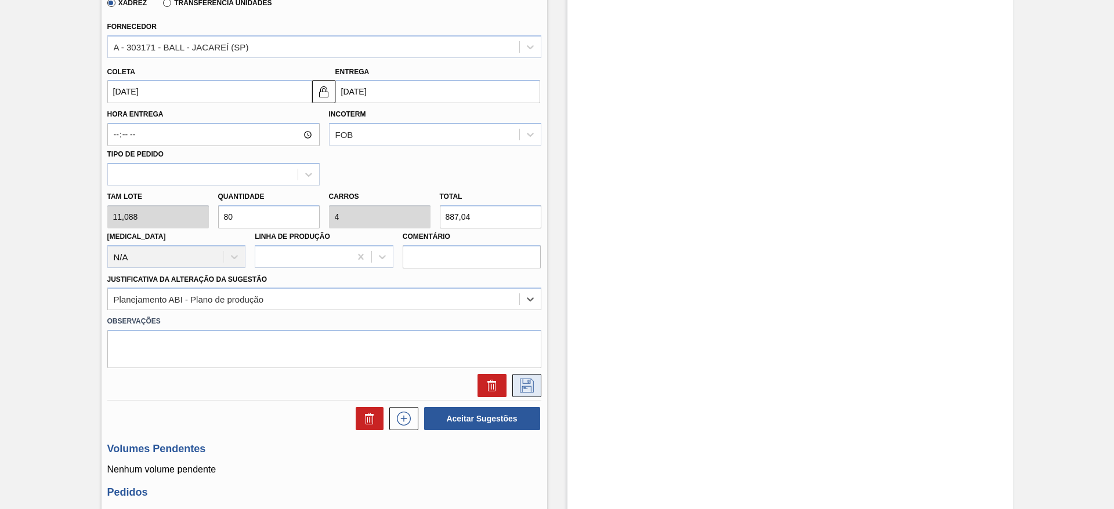
click at [523, 387] on icon at bounding box center [526, 386] width 19 height 14
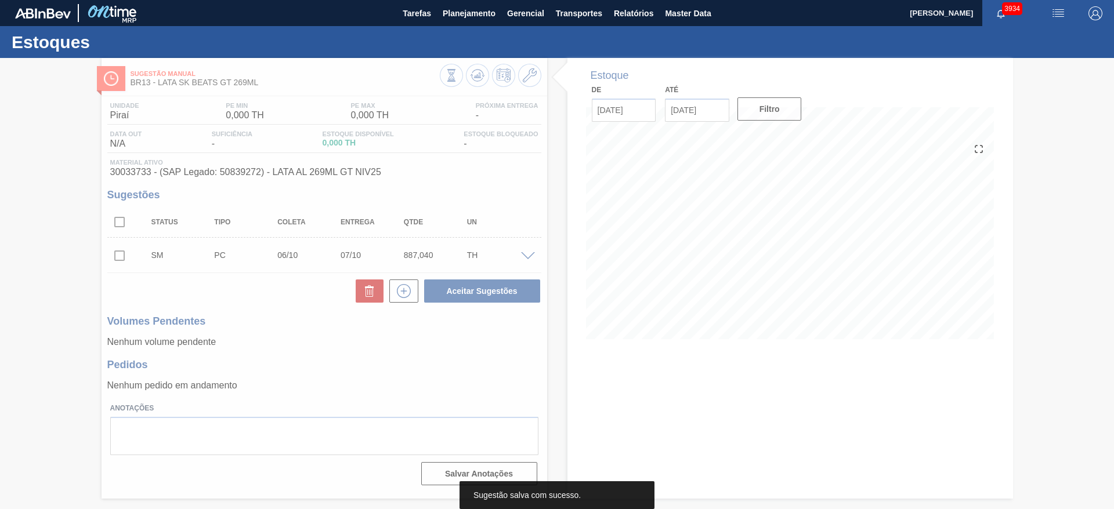
scroll to position [0, 0]
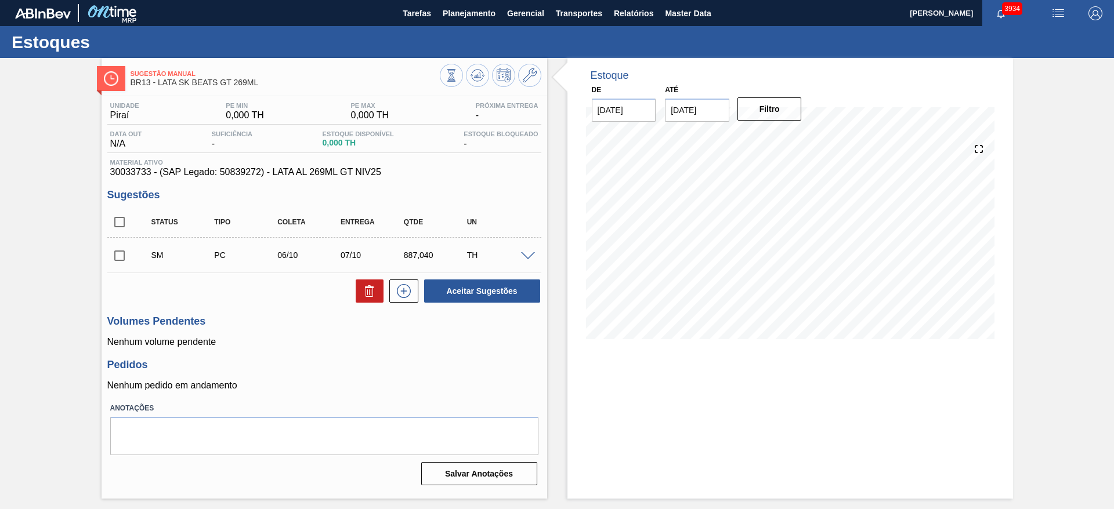
click at [123, 258] on input "checkbox" at bounding box center [119, 256] width 24 height 24
click at [512, 294] on button "Aceitar Sugestões" at bounding box center [482, 291] width 116 height 23
checkbox input "false"
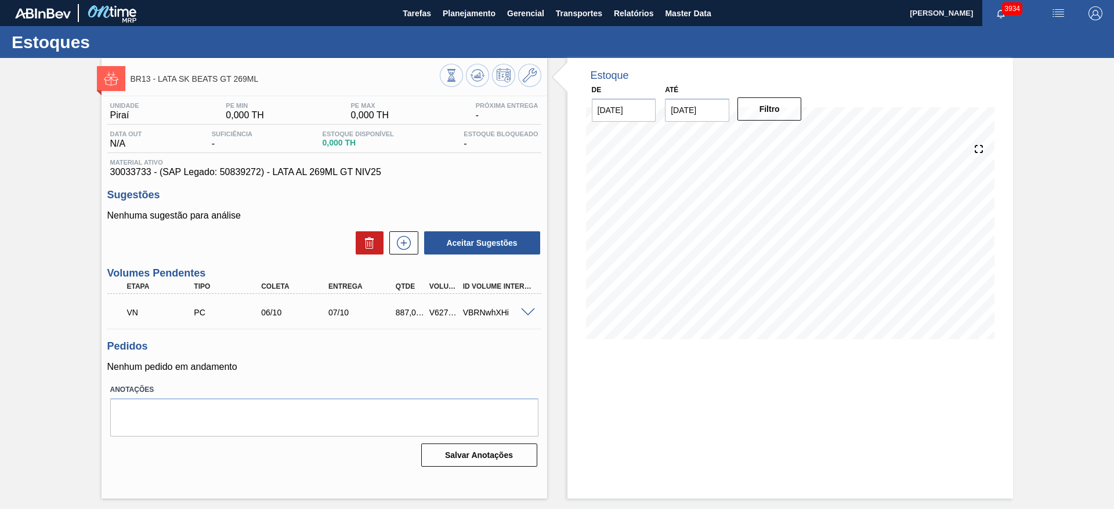
click at [524, 316] on div "VBRNwhXHi" at bounding box center [497, 312] width 75 height 9
click at [528, 310] on span at bounding box center [528, 313] width 14 height 9
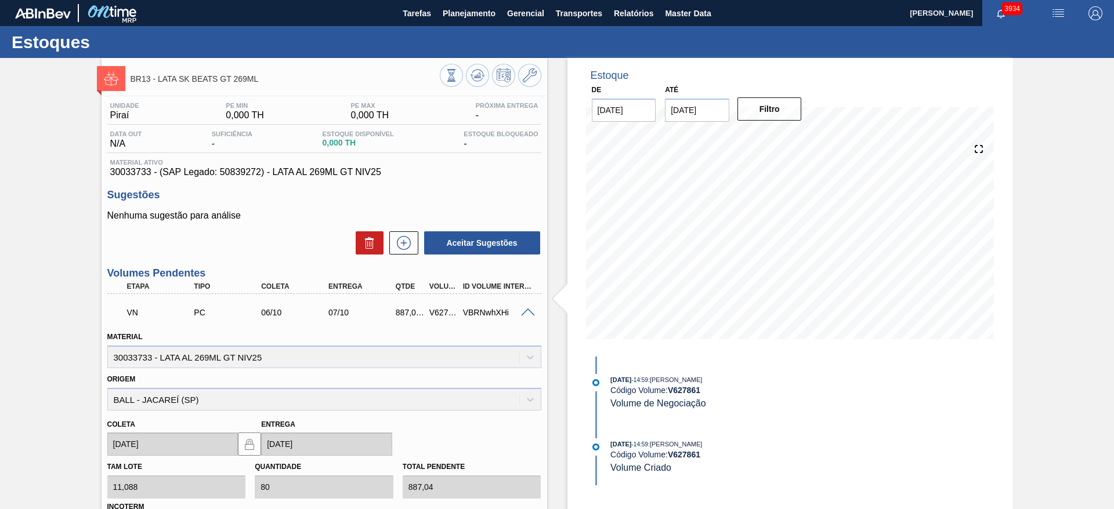
click at [1038, 193] on div "BR13 - LATA SK BEATS GT 269ML Unidade Piraí PE MIN 0,000 TH PE MAX 0,000 TH Pró…" at bounding box center [557, 410] width 1114 height 705
click at [527, 73] on icon at bounding box center [530, 75] width 14 height 14
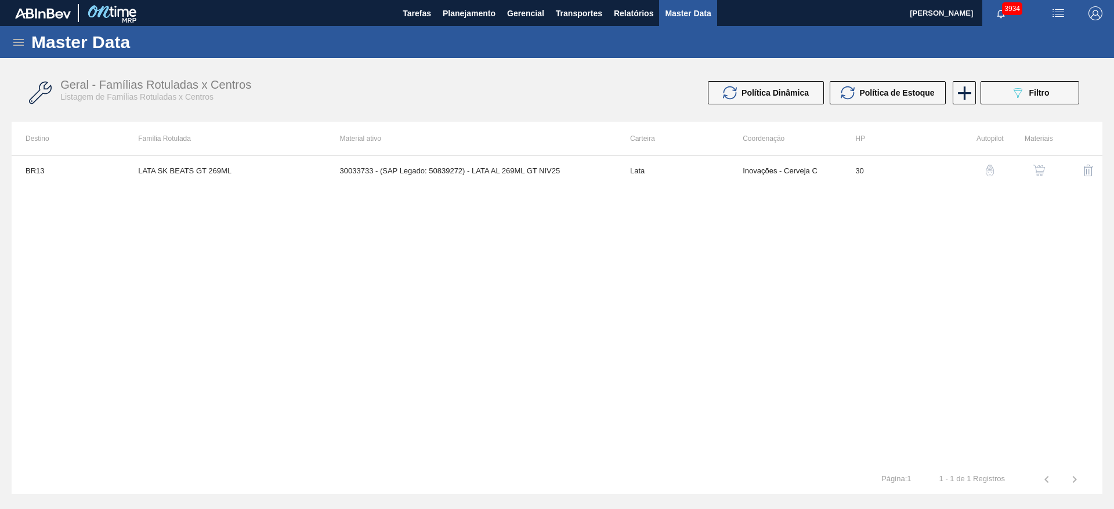
click at [1044, 177] on button "button" at bounding box center [1039, 171] width 28 height 28
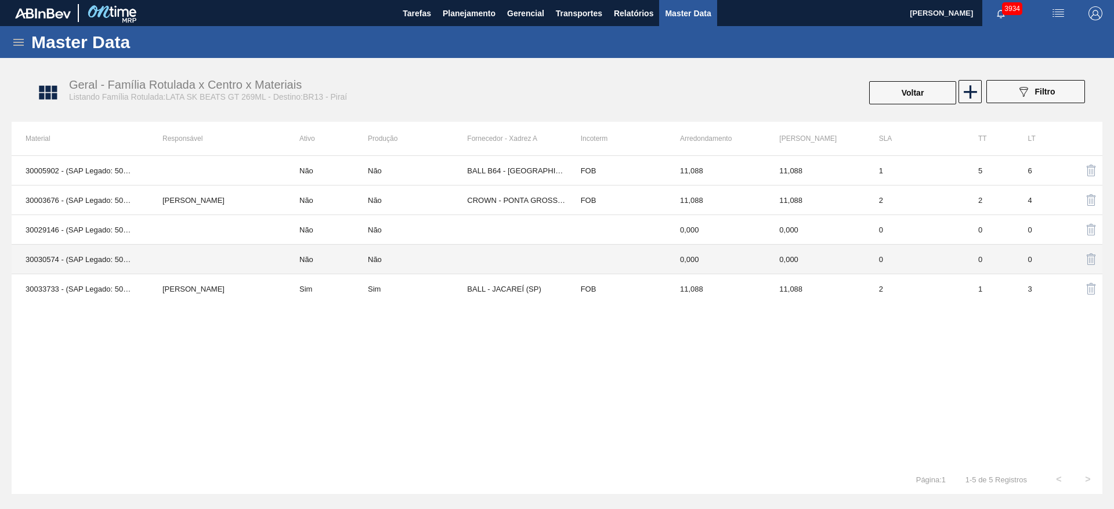
click at [252, 255] on td at bounding box center [216, 260] width 137 height 30
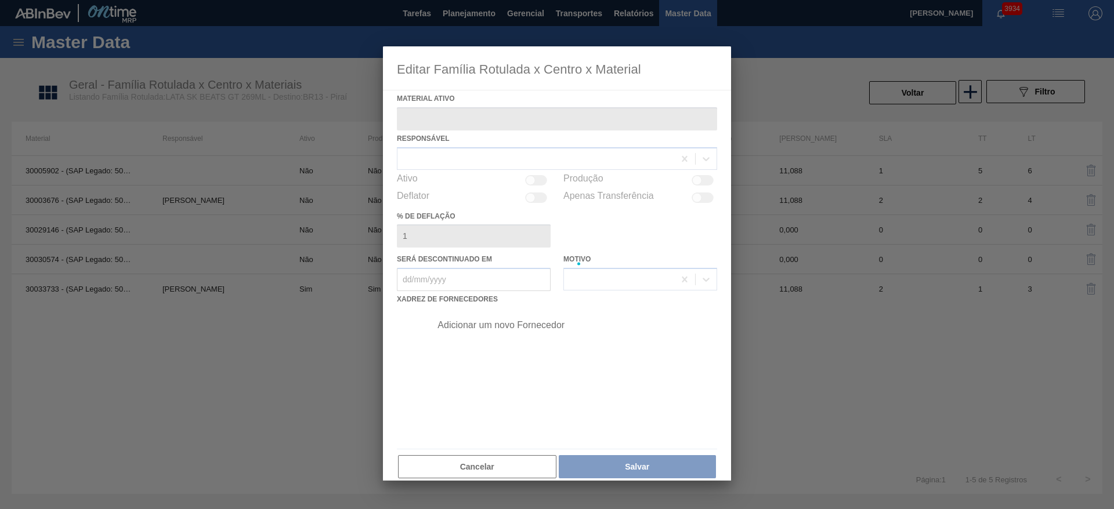
type ativo "30030574 - (SAP Legado: 50823378) - LATA AL 269ML GT IN211"
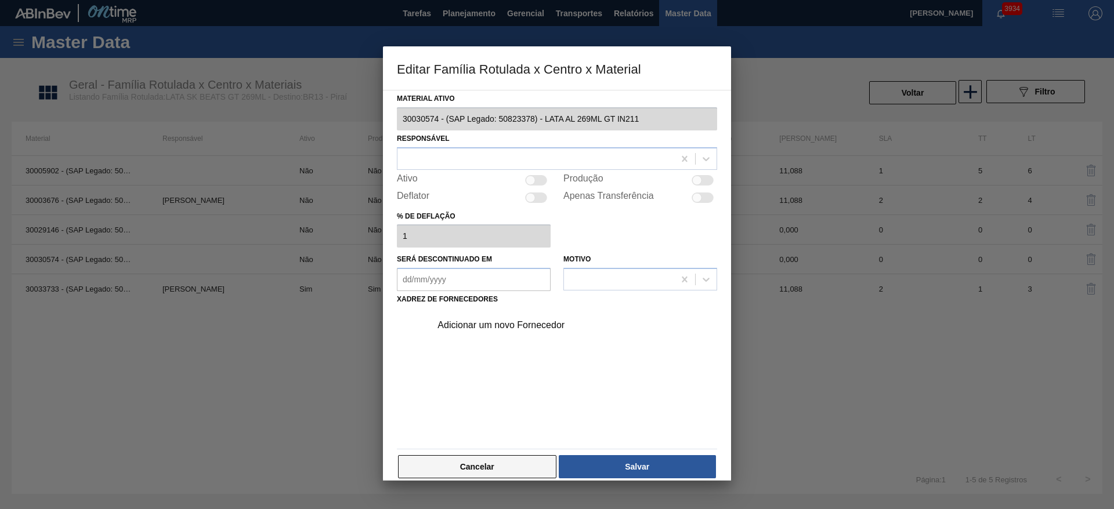
click at [512, 467] on button "Cancelar" at bounding box center [477, 466] width 158 height 23
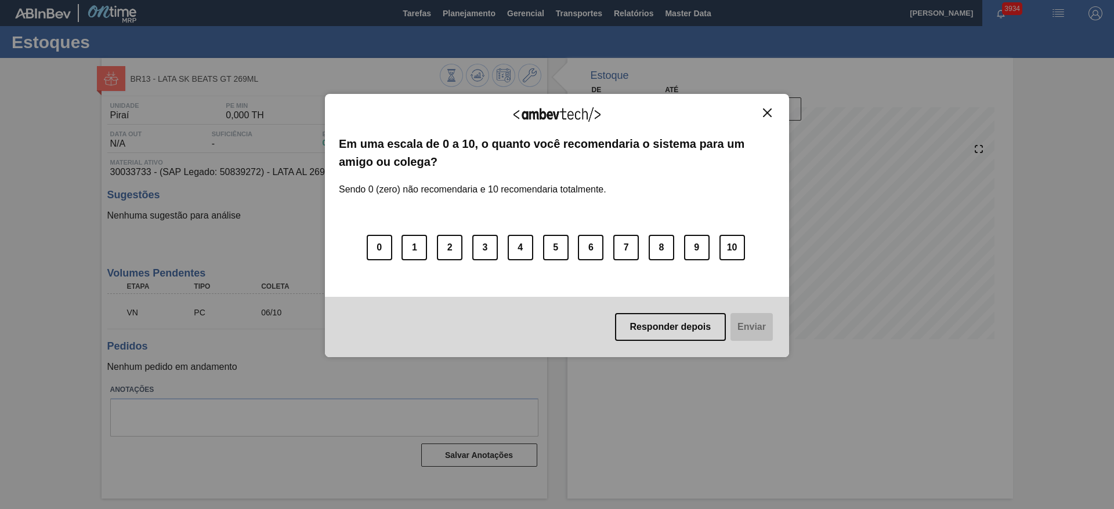
click at [766, 110] on img "Close" at bounding box center [767, 112] width 9 height 9
click at [765, 112] on img "Close" at bounding box center [767, 112] width 9 height 9
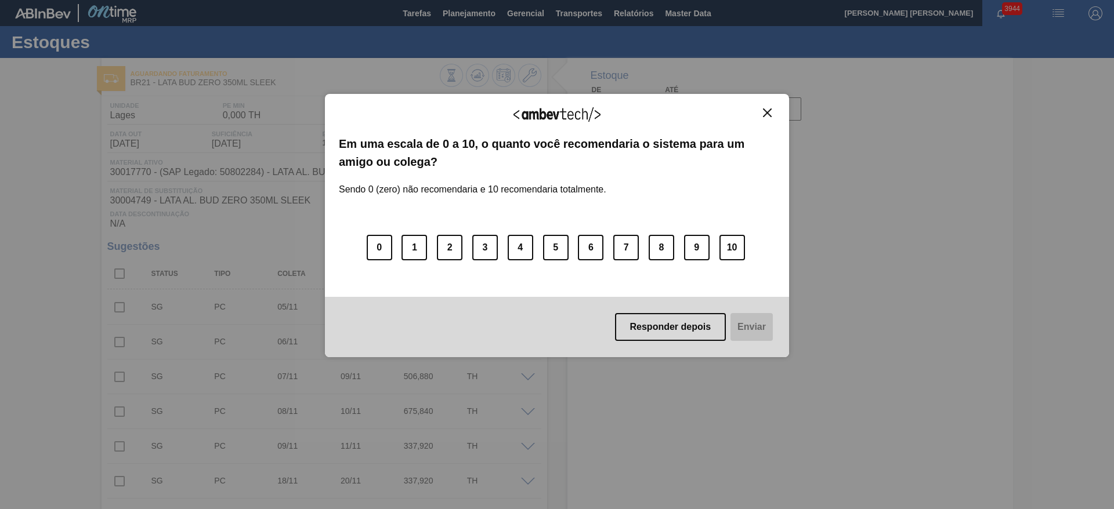
type input "[DATE]"
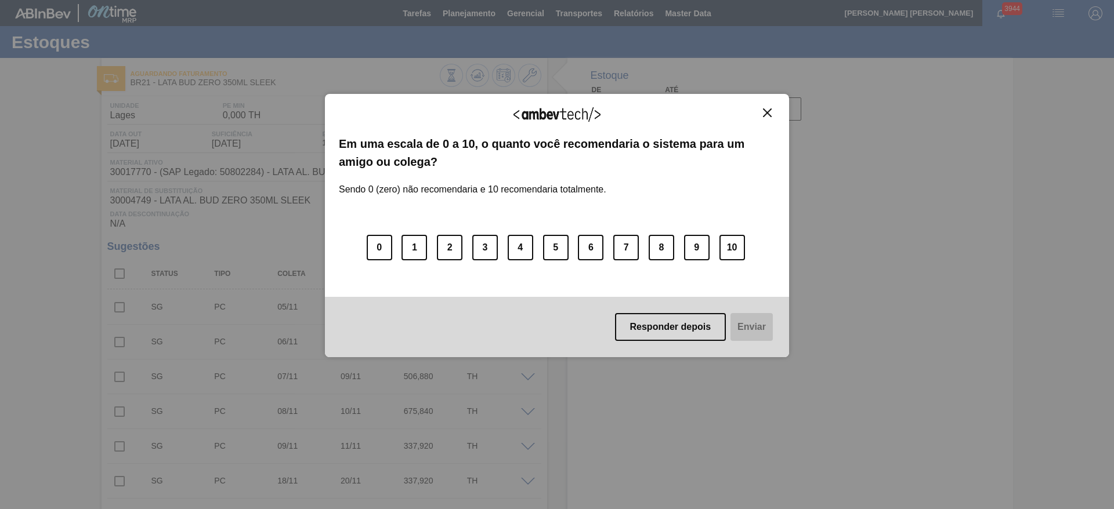
click at [767, 110] on img "Close" at bounding box center [767, 112] width 9 height 9
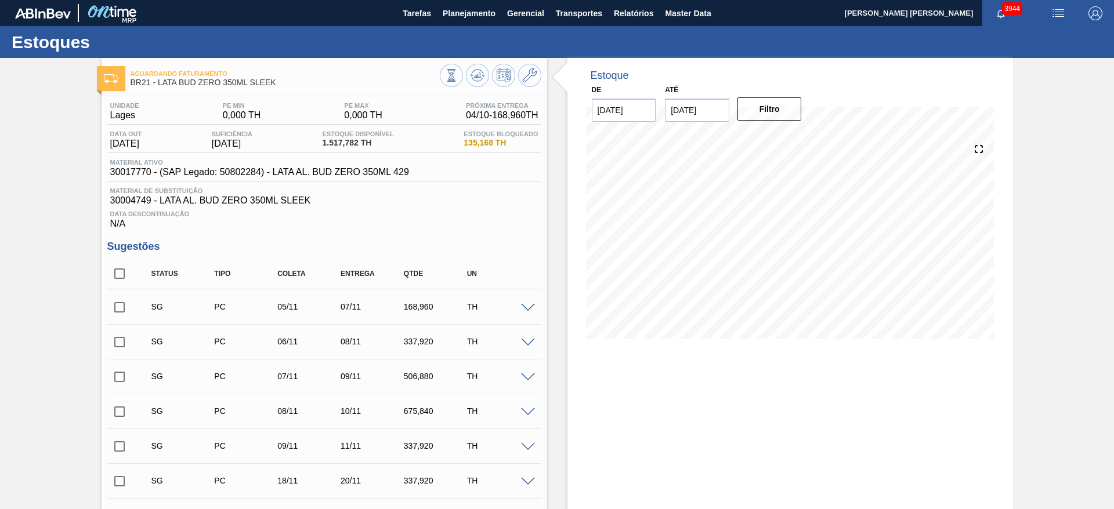
click at [1054, 12] on img "button" at bounding box center [1058, 13] width 14 height 14
click at [1023, 33] on li "Pedido Contingência" at bounding box center [1051, 41] width 106 height 21
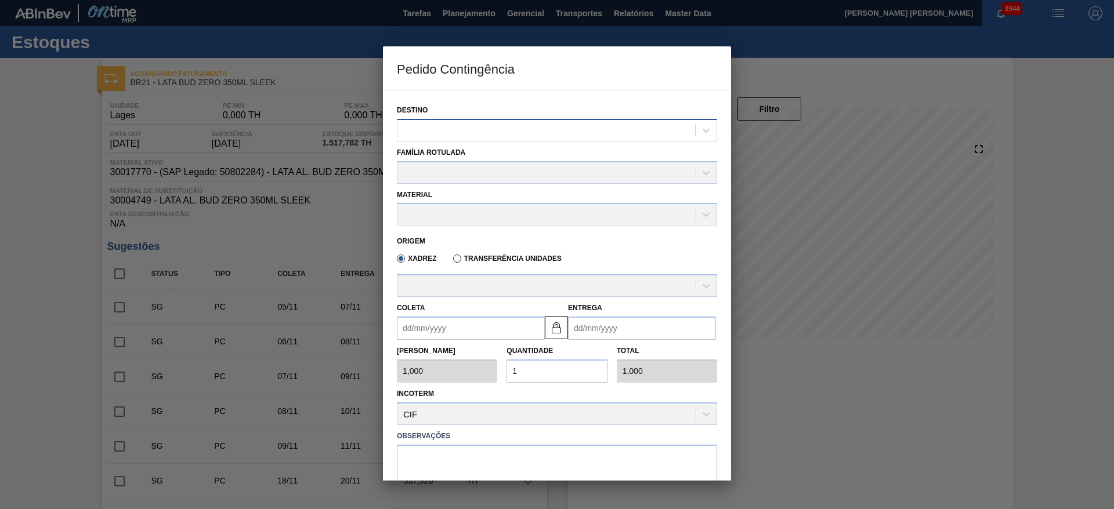
click at [616, 126] on div at bounding box center [546, 130] width 298 height 17
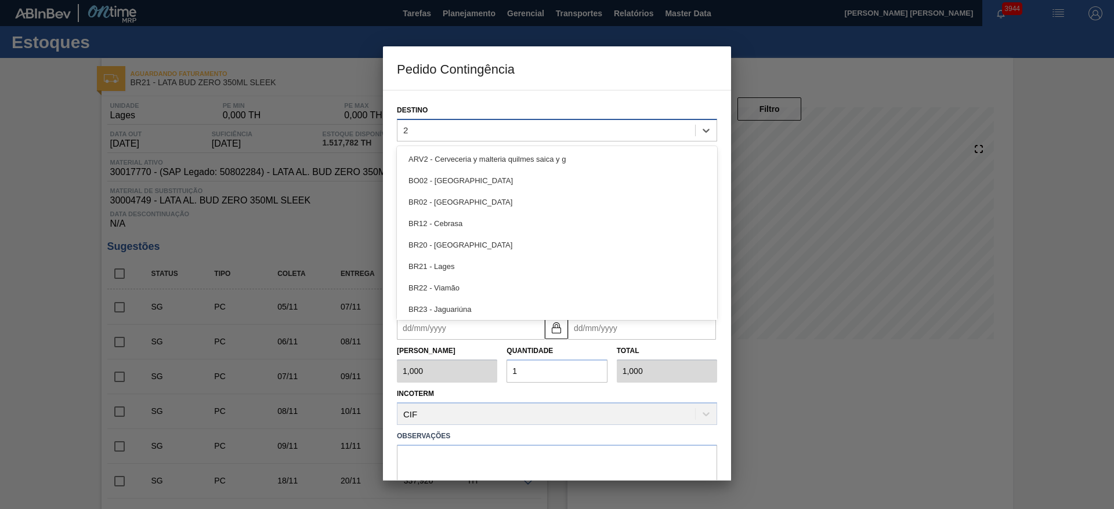
type input "21"
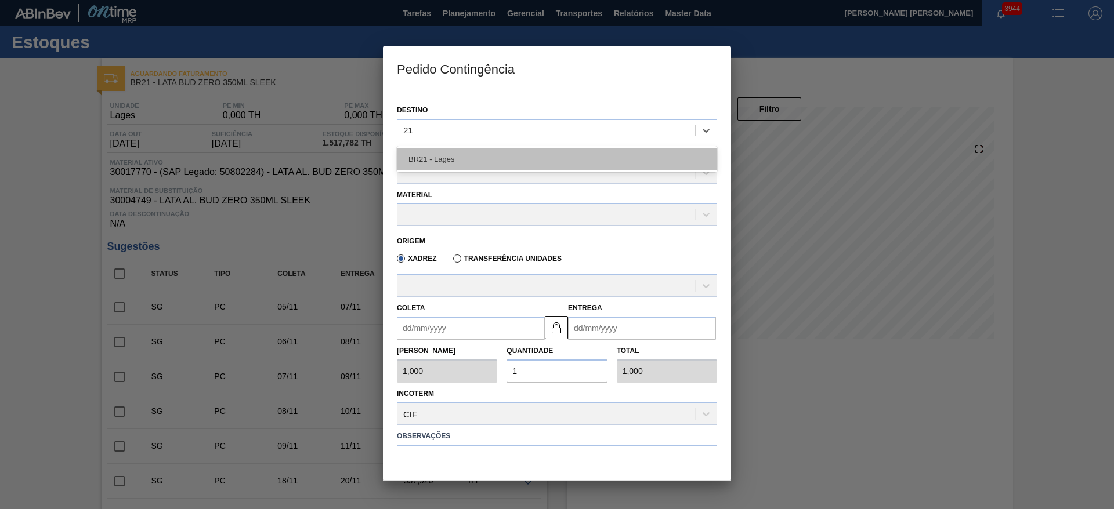
click at [546, 149] on div "BR21 - Lages" at bounding box center [557, 158] width 320 height 21
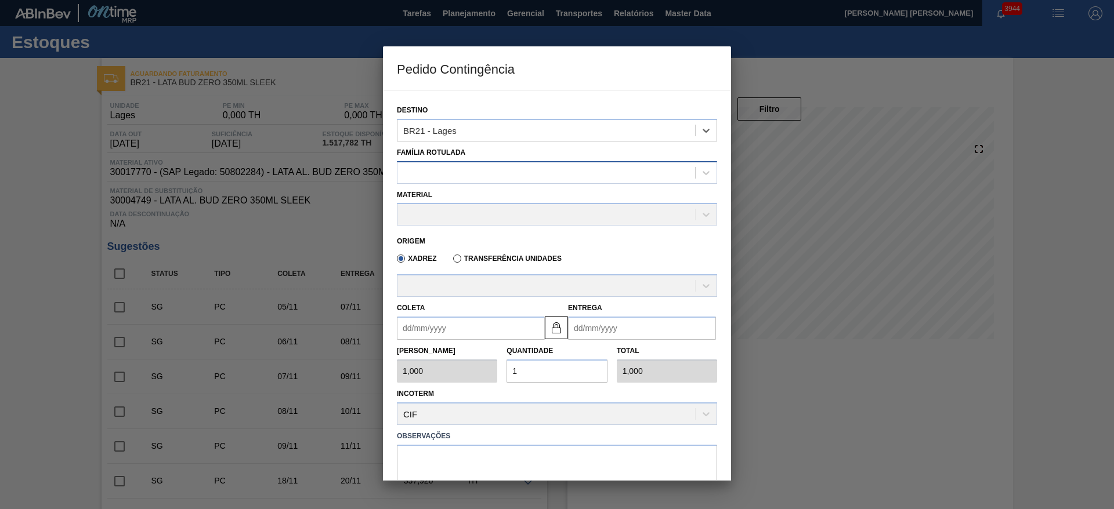
click at [523, 165] on div at bounding box center [546, 172] width 298 height 17
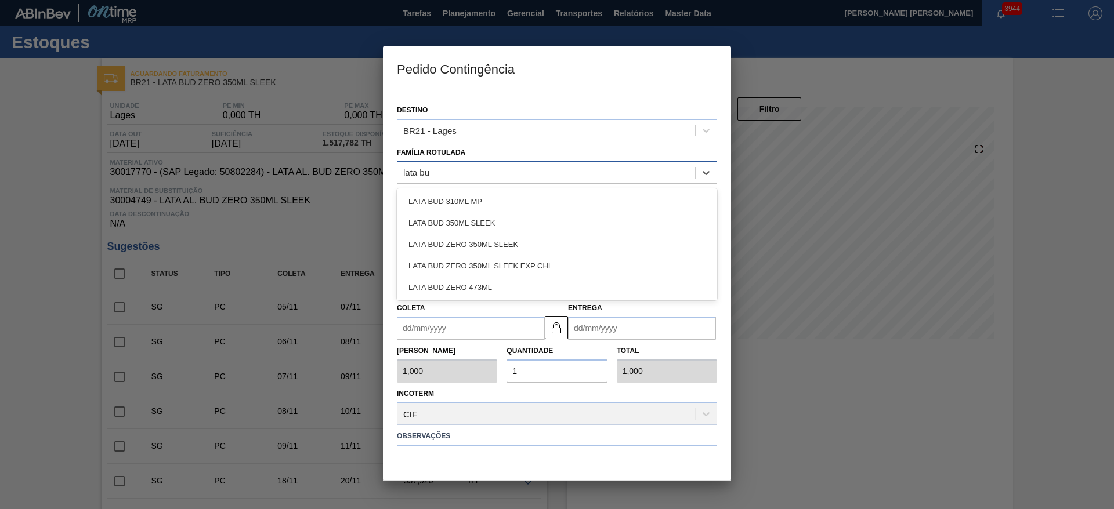
type Rotulada "lata bud"
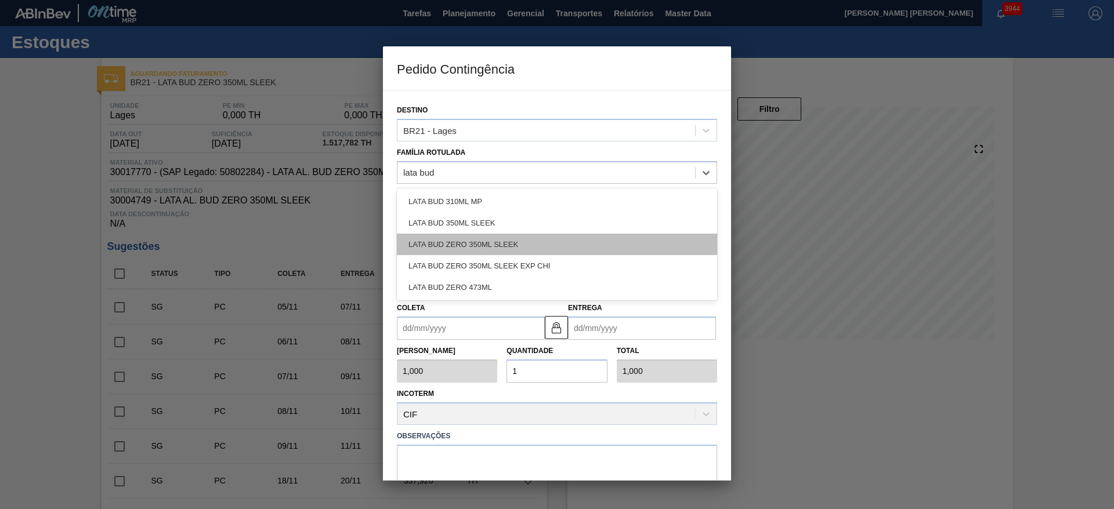
click at [475, 238] on div "LATA BUD ZERO 350ML SLEEK" at bounding box center [557, 244] width 320 height 21
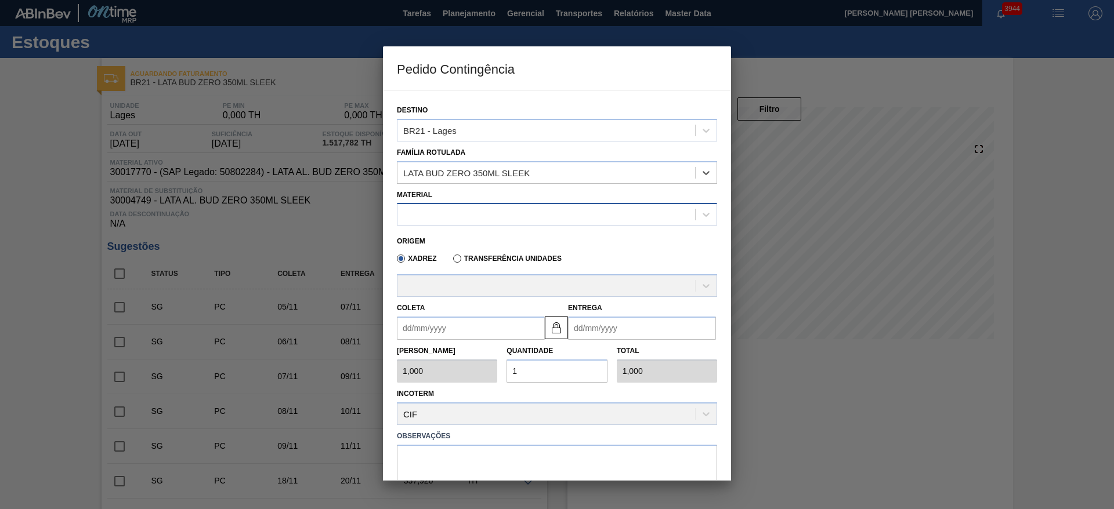
click at [480, 218] on div at bounding box center [546, 214] width 298 height 17
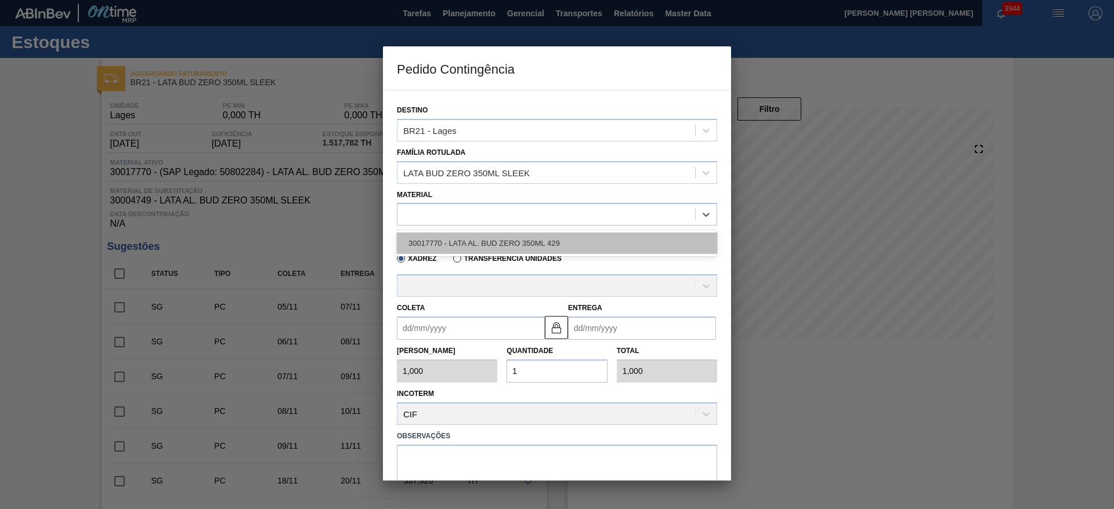
click at [497, 238] on div "30017770 - LATA AL. BUD ZERO 350ML 429" at bounding box center [557, 243] width 320 height 21
type input "8,448"
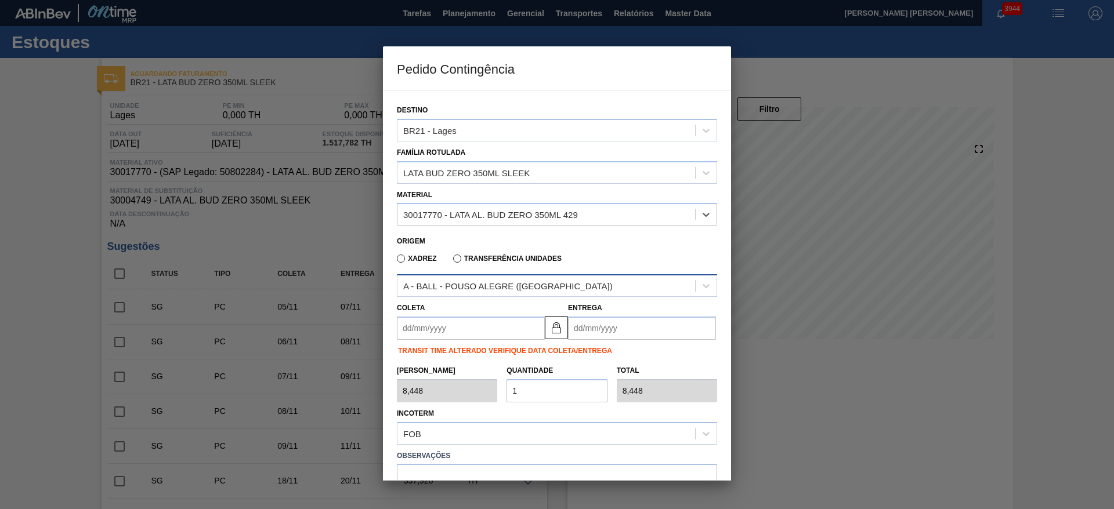
click at [495, 284] on div "A - BALL - POUSO ALEGRE ([GEOGRAPHIC_DATA])" at bounding box center [507, 286] width 209 height 10
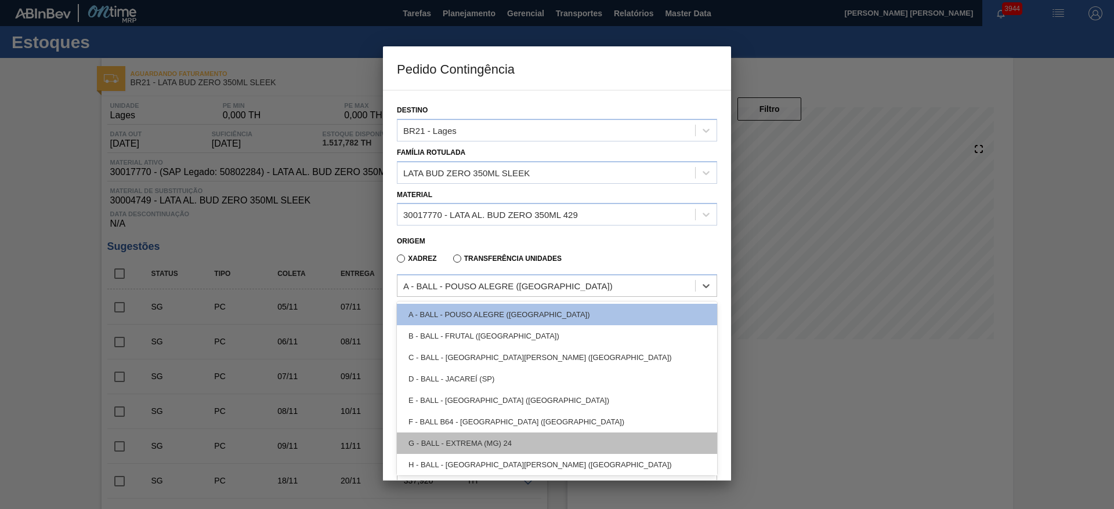
click at [498, 440] on div "G - BALL - EXTREMA (MG) 24" at bounding box center [557, 443] width 320 height 21
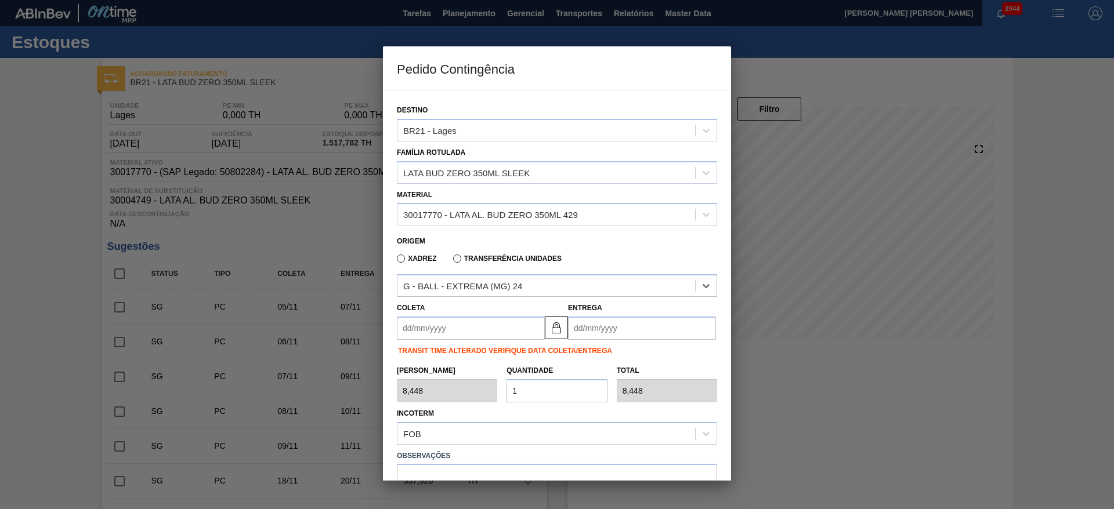
click at [447, 331] on input "Coleta" at bounding box center [471, 328] width 148 height 23
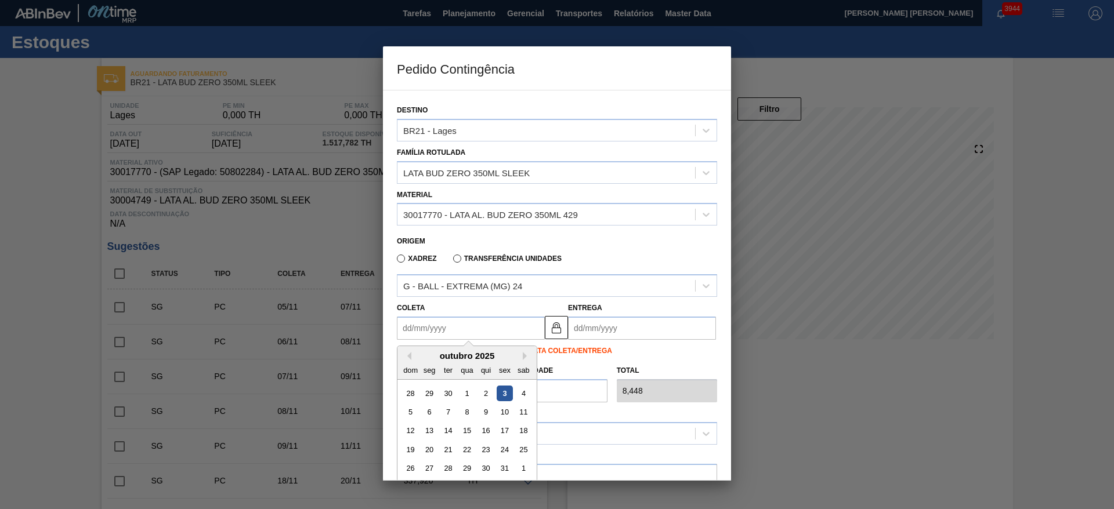
click at [504, 392] on div "3" at bounding box center [505, 394] width 16 height 16
type input "[DATE]"
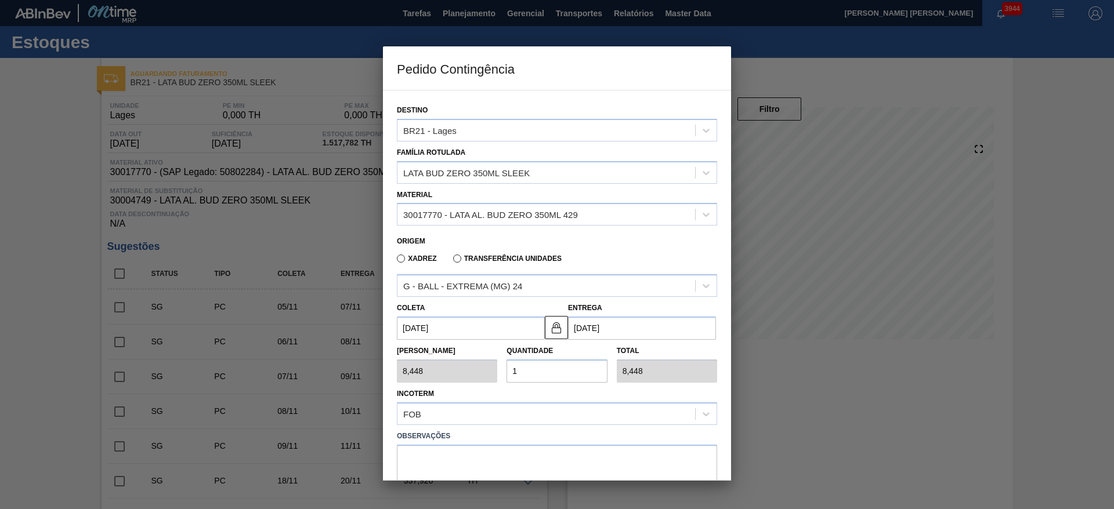
click at [504, 369] on div "Quantidade 1" at bounding box center [557, 363] width 110 height 40
type input "2"
type input "16,896"
type input "20"
type input "168,960"
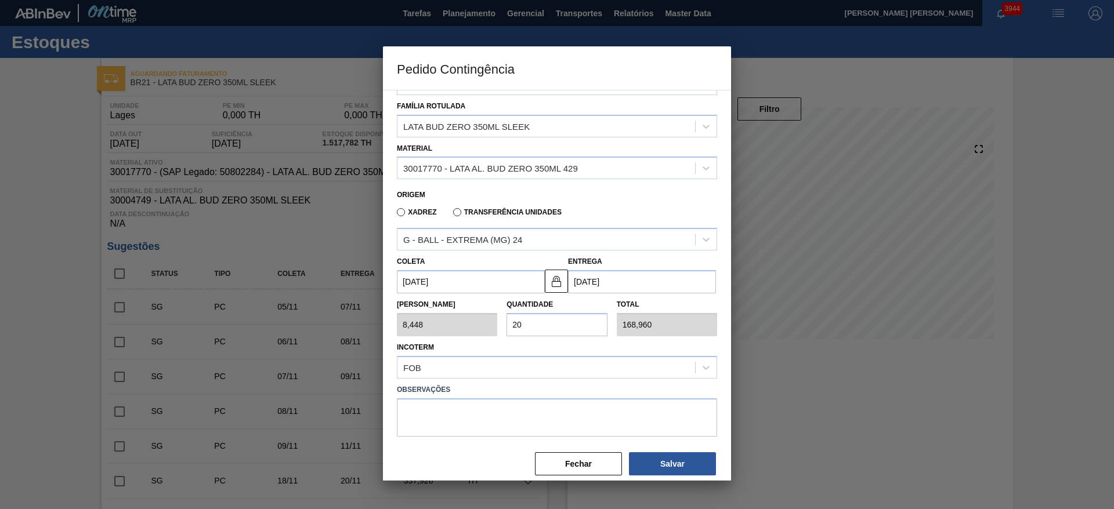
scroll to position [60, 0]
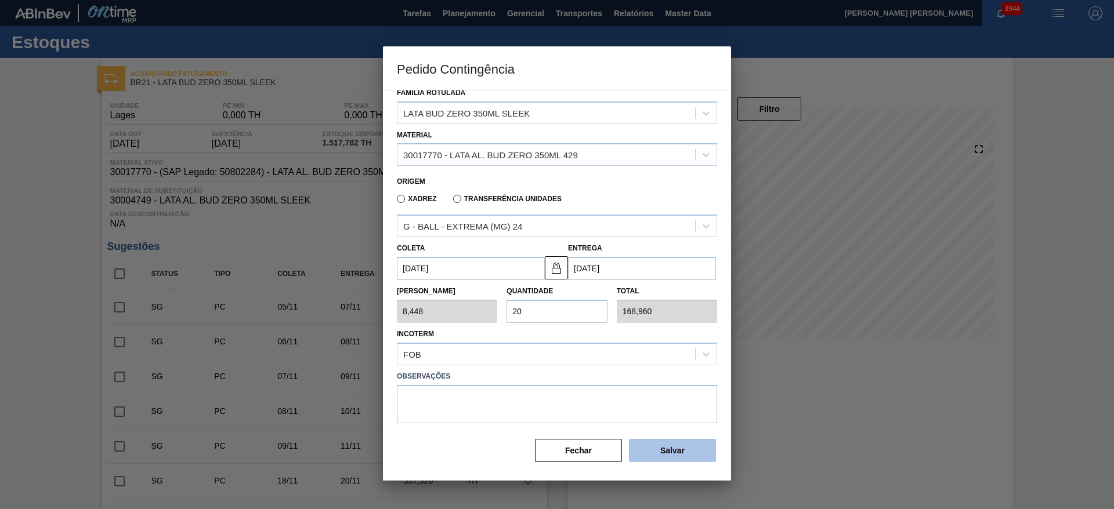
type input "20"
click at [689, 448] on button "Salvar" at bounding box center [672, 450] width 87 height 23
click at [687, 448] on button "Salvar" at bounding box center [672, 450] width 87 height 23
click at [791, 408] on div at bounding box center [557, 254] width 1114 height 509
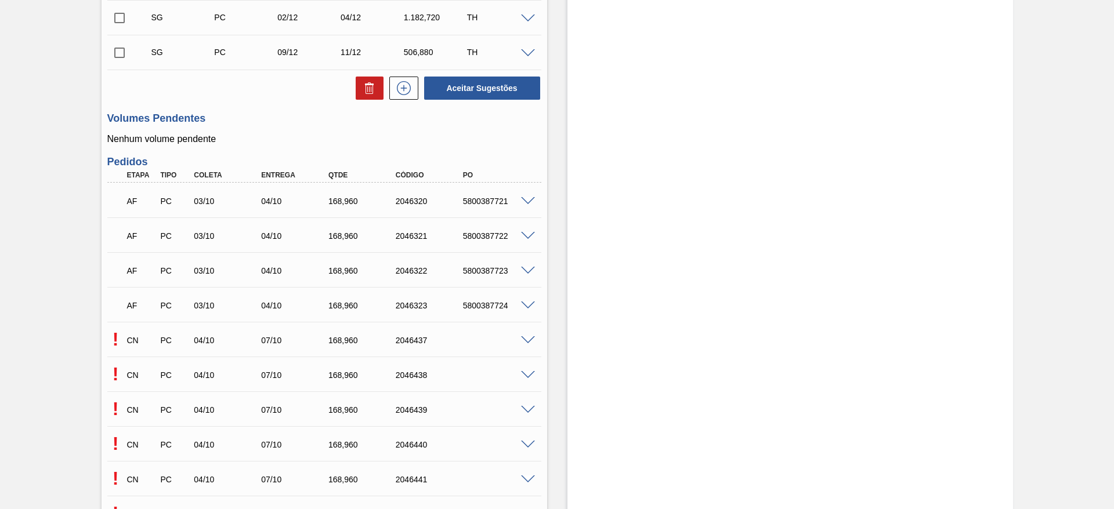
scroll to position [650, 0]
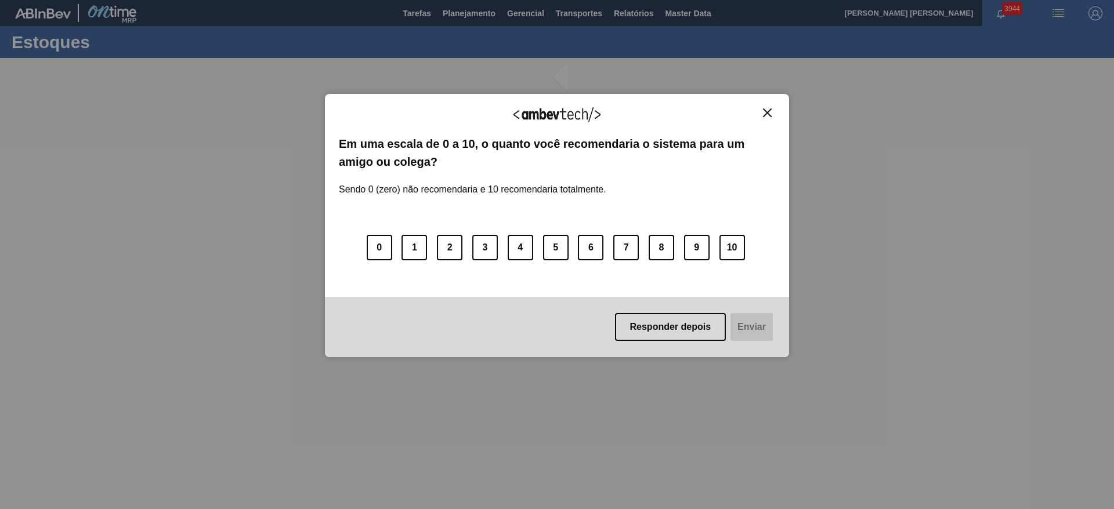
click at [769, 115] on img "Close" at bounding box center [767, 112] width 9 height 9
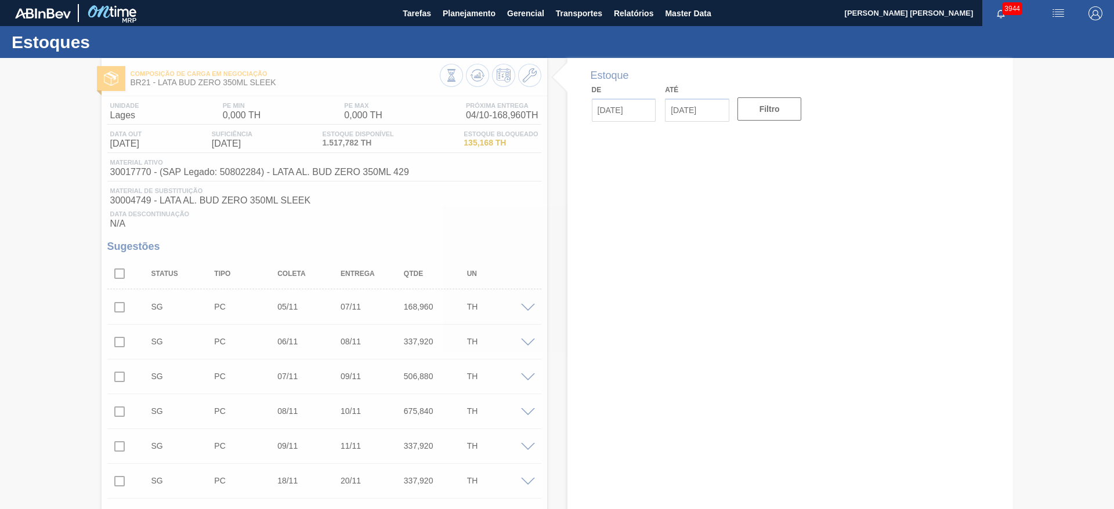
type input "[DATE]"
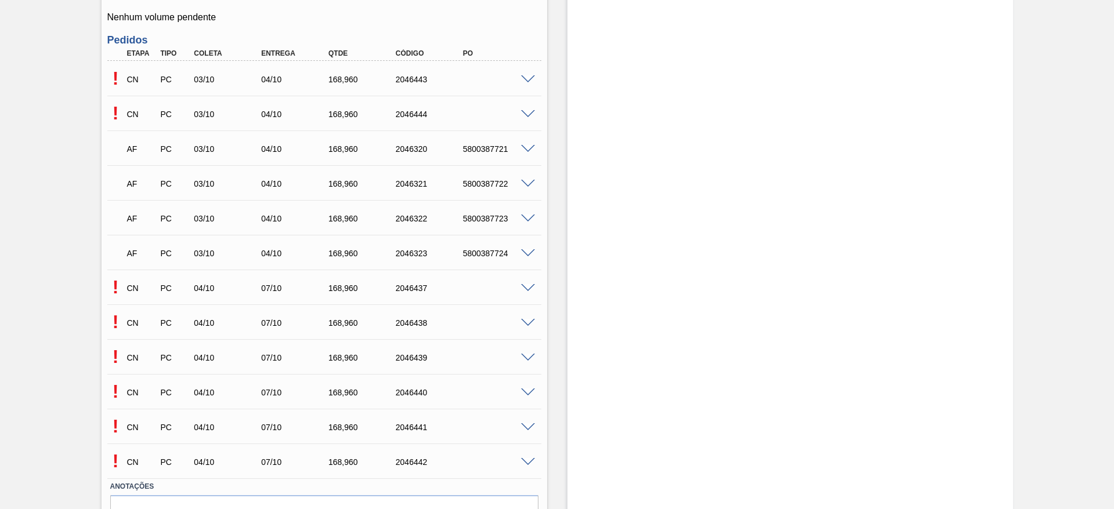
scroll to position [632, 0]
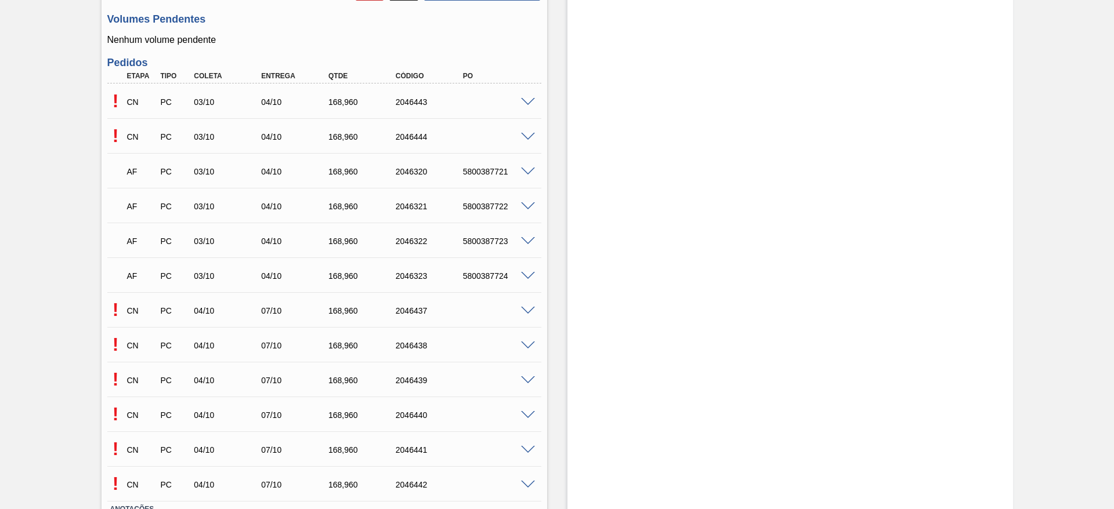
click at [527, 99] on span at bounding box center [528, 102] width 14 height 9
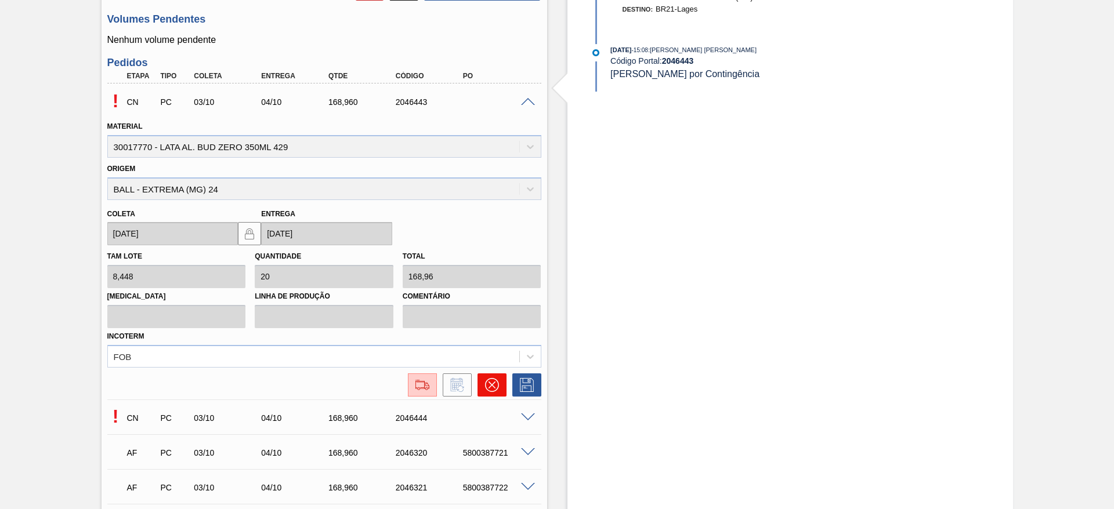
click at [495, 383] on icon at bounding box center [492, 385] width 14 height 14
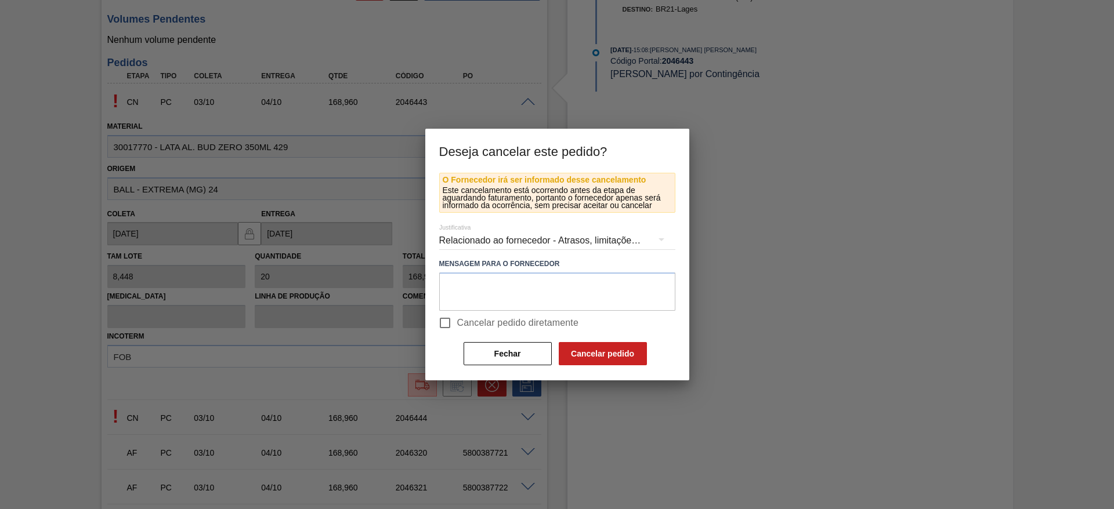
click at [472, 323] on span "Cancelar pedido diretamente" at bounding box center [518, 323] width 122 height 14
click at [457, 323] on input "Cancelar pedido diretamente" at bounding box center [445, 323] width 24 height 24
checkbox input "true"
click at [594, 354] on button "Cancelar pedido" at bounding box center [603, 353] width 88 height 23
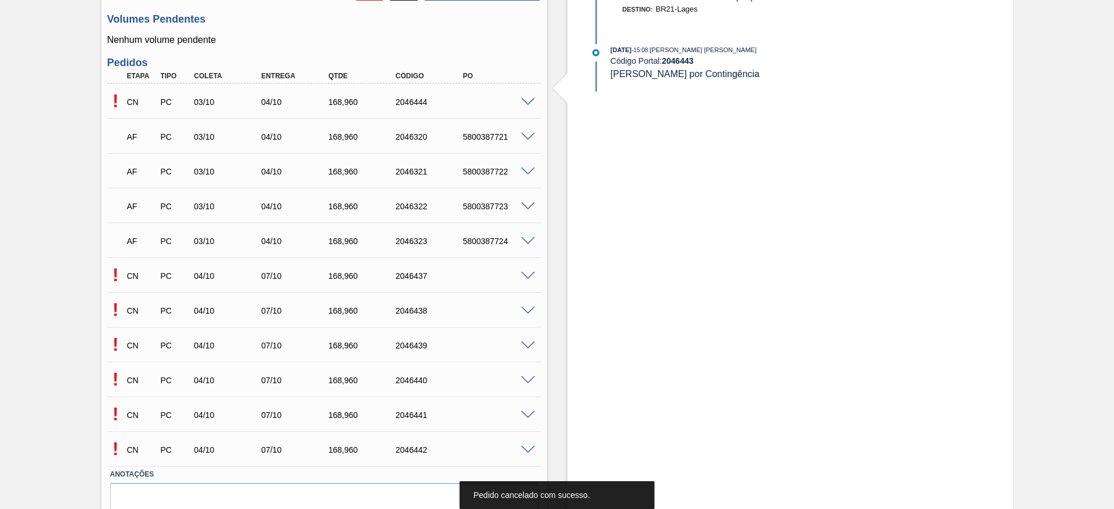
click at [527, 100] on span at bounding box center [528, 102] width 14 height 9
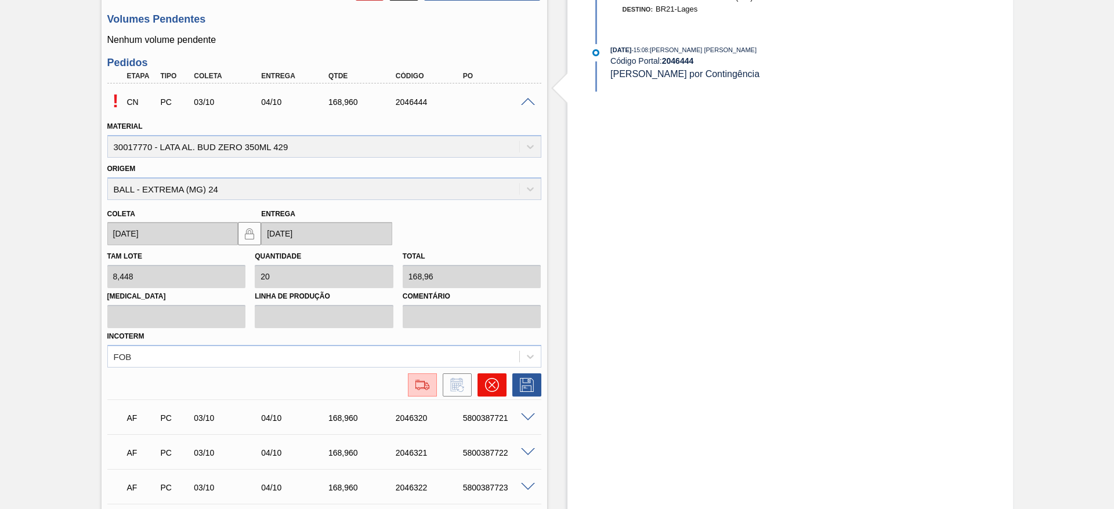
click at [494, 383] on icon at bounding box center [492, 385] width 14 height 14
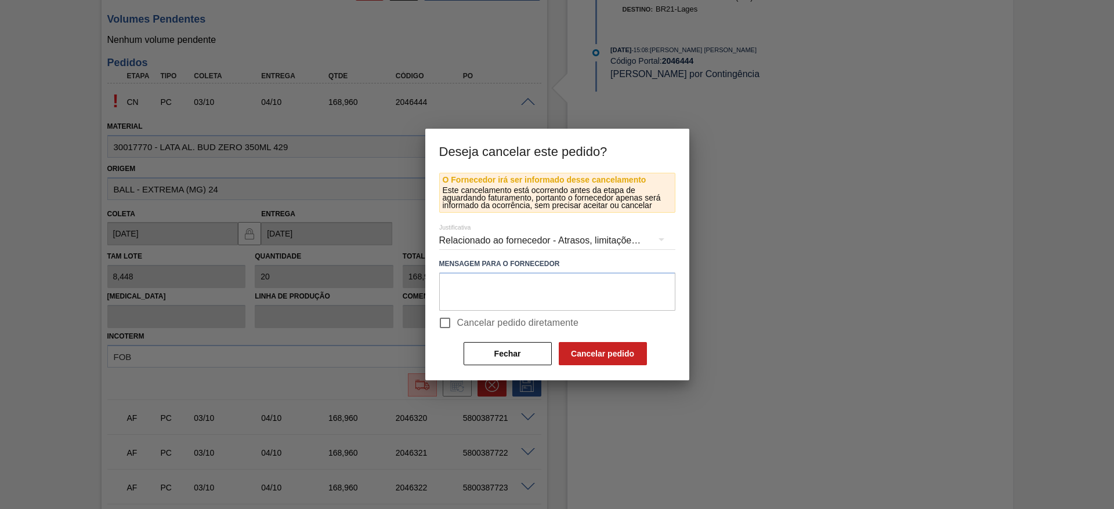
click at [477, 317] on span "Cancelar pedido diretamente" at bounding box center [518, 323] width 122 height 14
click at [457, 317] on input "Cancelar pedido diretamente" at bounding box center [445, 323] width 24 height 24
checkbox input "true"
click at [586, 350] on button "Cancelar pedido" at bounding box center [603, 353] width 88 height 23
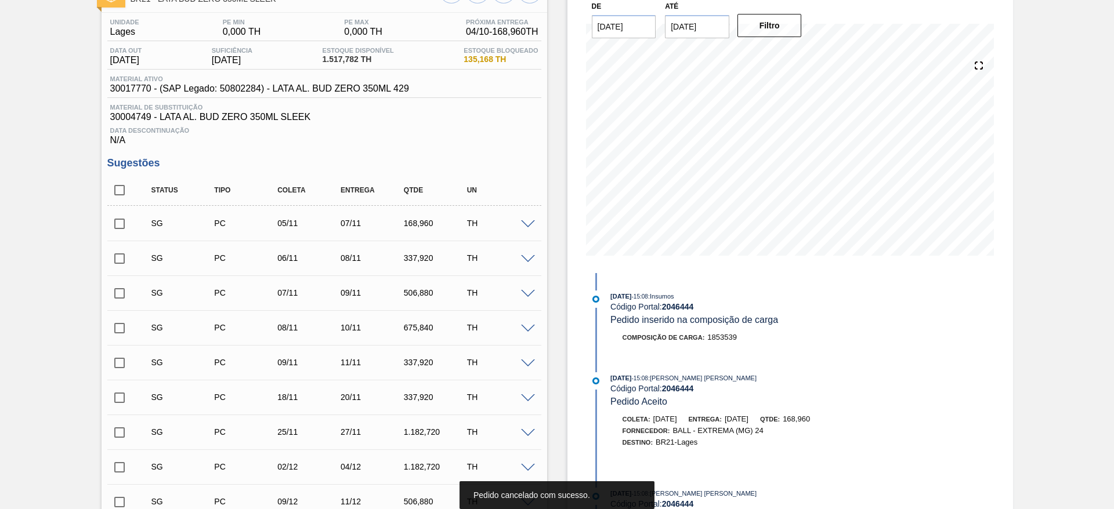
scroll to position [0, 0]
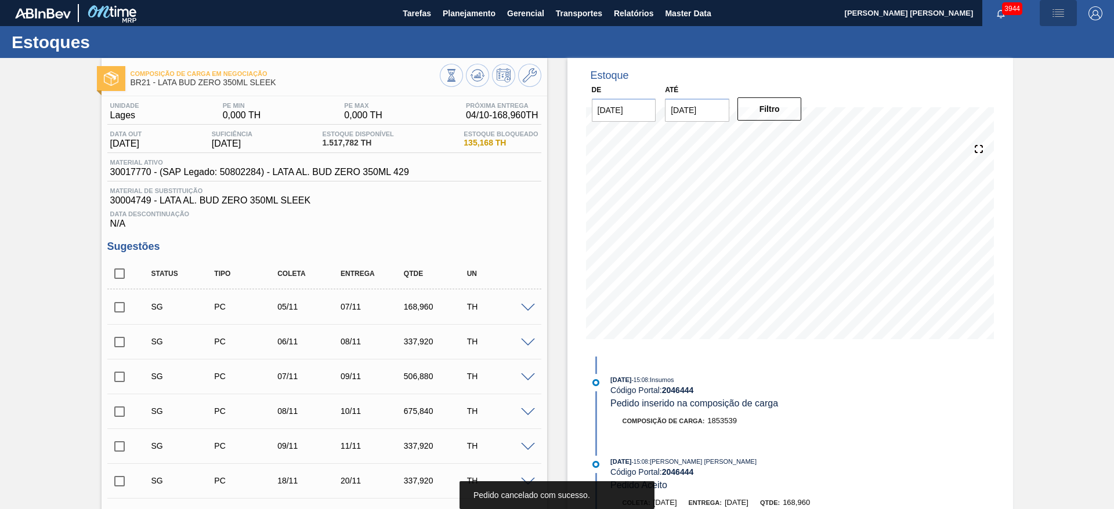
click at [1056, 9] on img "button" at bounding box center [1058, 13] width 14 height 14
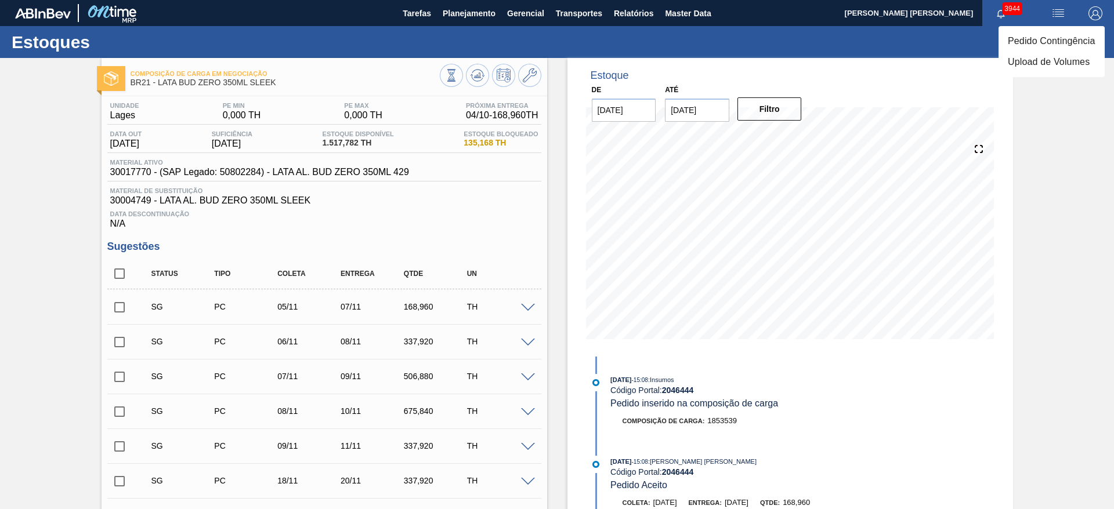
click at [1027, 38] on li "Pedido Contingência" at bounding box center [1051, 41] width 106 height 21
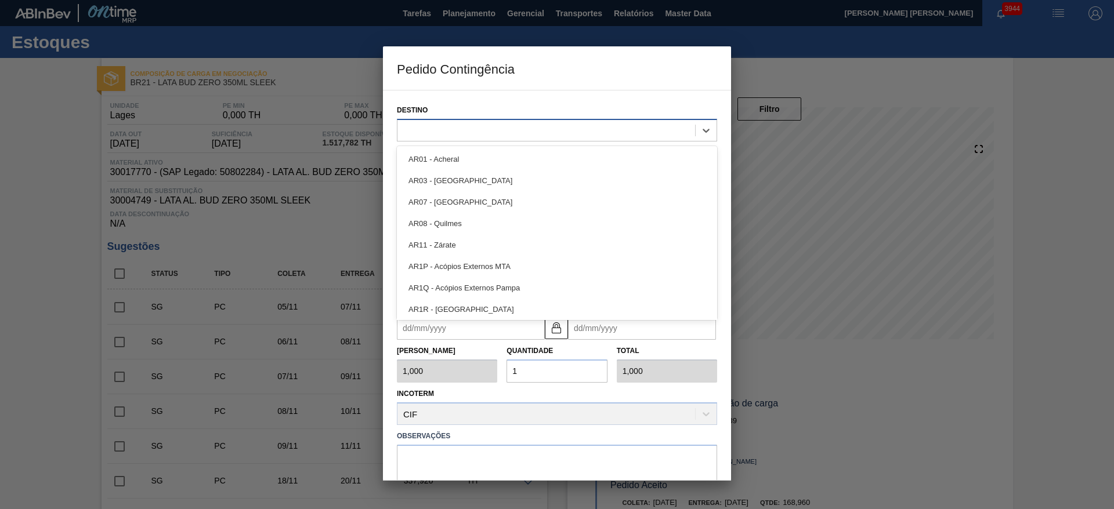
click at [541, 125] on div at bounding box center [546, 130] width 298 height 17
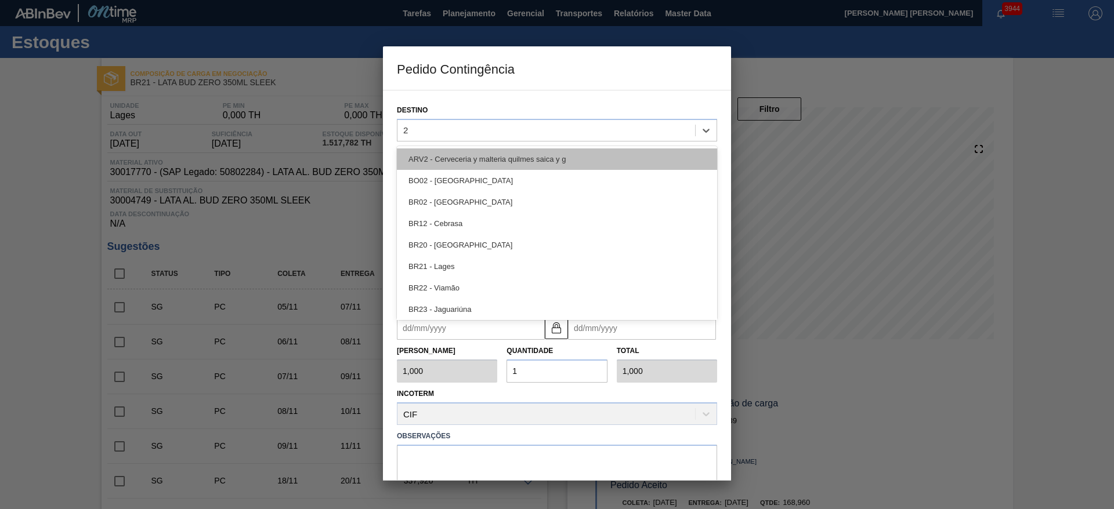
type input "21"
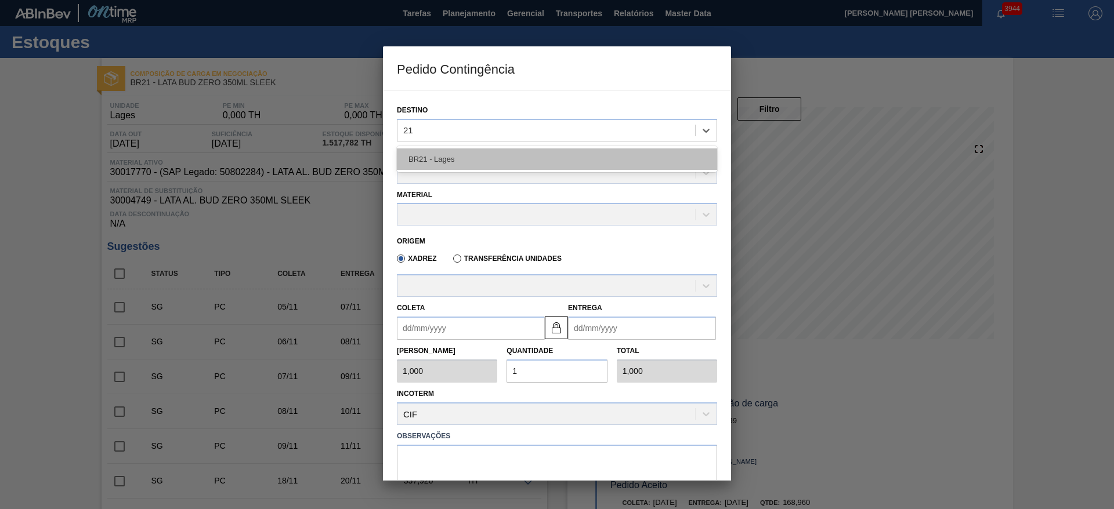
click at [479, 157] on div "BR21 - Lages" at bounding box center [557, 158] width 320 height 21
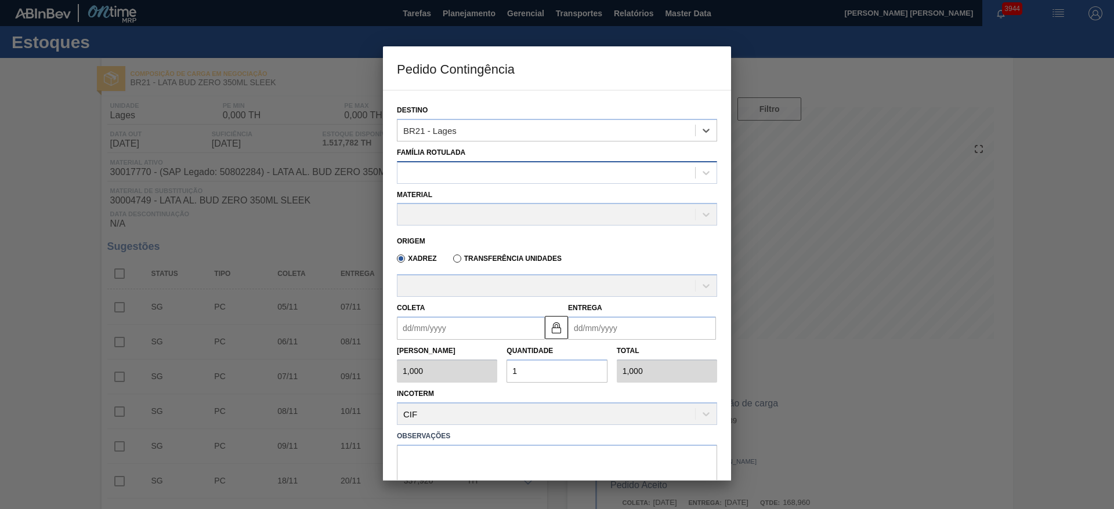
click at [473, 170] on div at bounding box center [546, 172] width 298 height 17
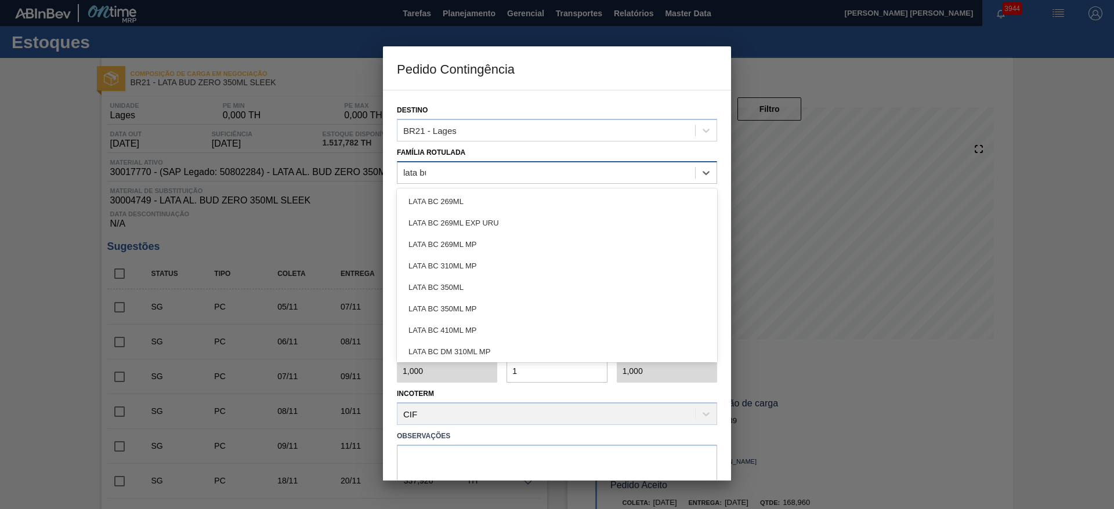
type Rotulada "lata bud"
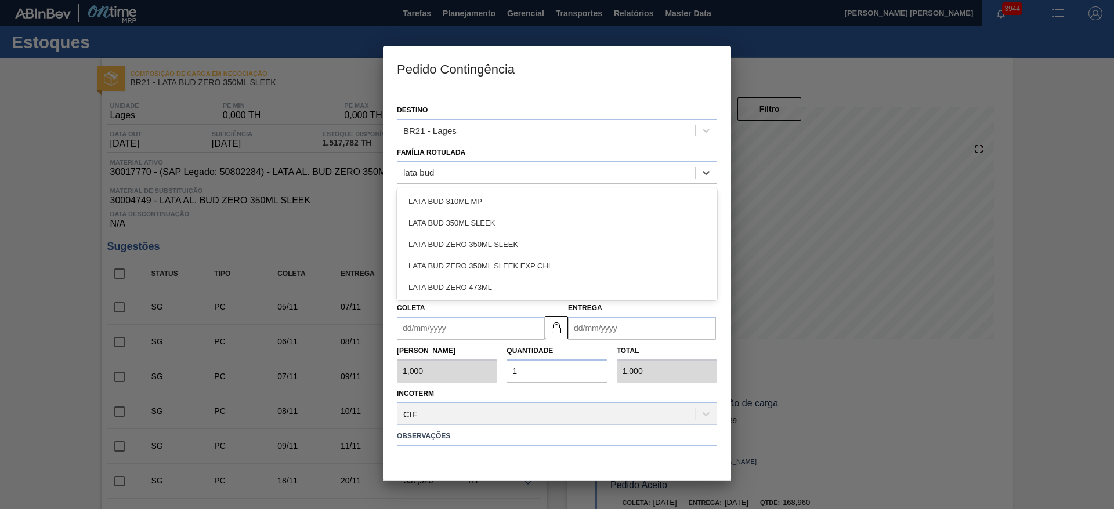
click at [483, 240] on div "LATA BUD ZERO 350ML SLEEK" at bounding box center [557, 244] width 320 height 21
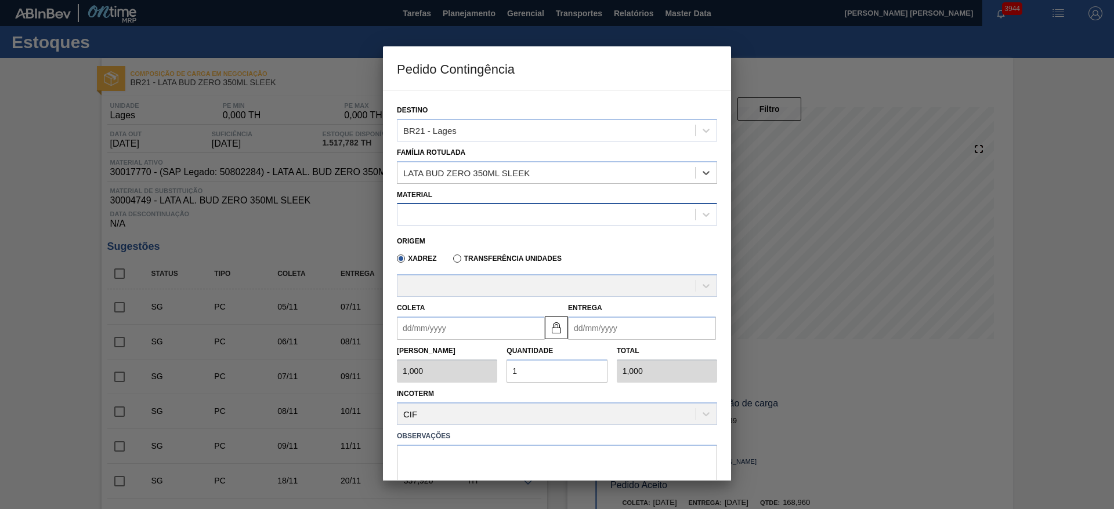
click at [461, 219] on div at bounding box center [546, 214] width 298 height 17
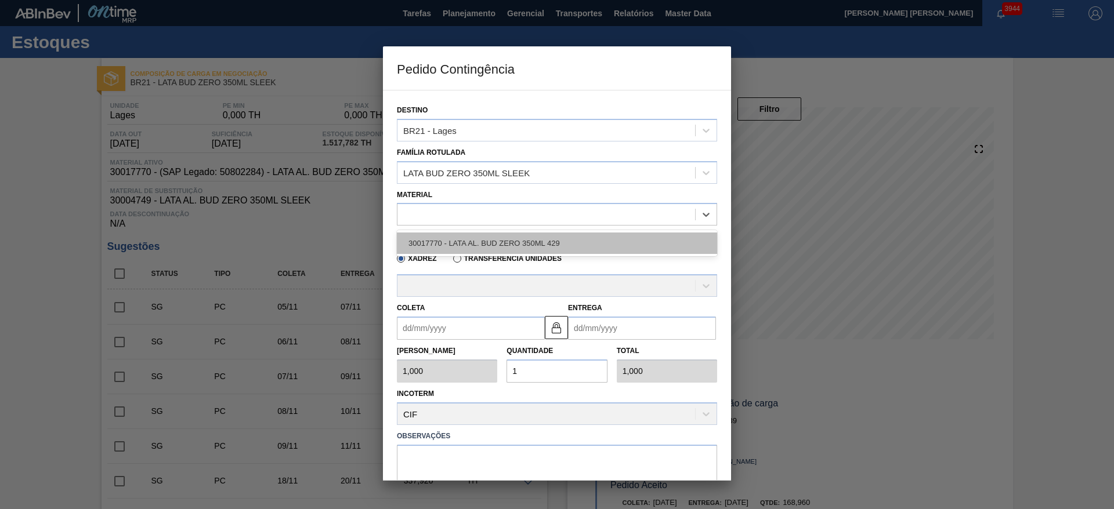
click at [480, 242] on div "30017770 - LATA AL. BUD ZERO 350ML 429" at bounding box center [557, 243] width 320 height 21
type input "8,448"
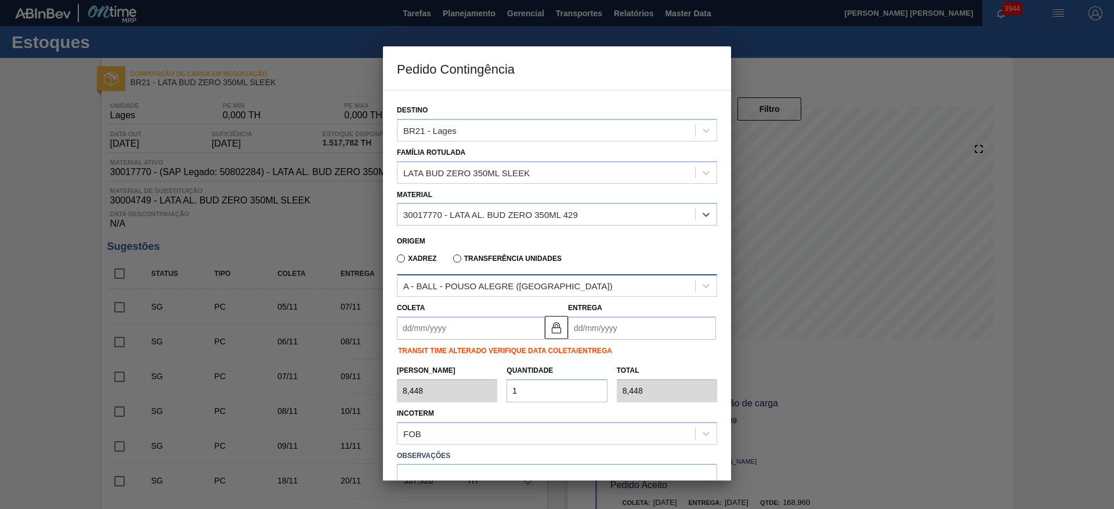
click at [498, 287] on div "A - BALL - POUSO ALEGRE (MG)" at bounding box center [507, 286] width 209 height 10
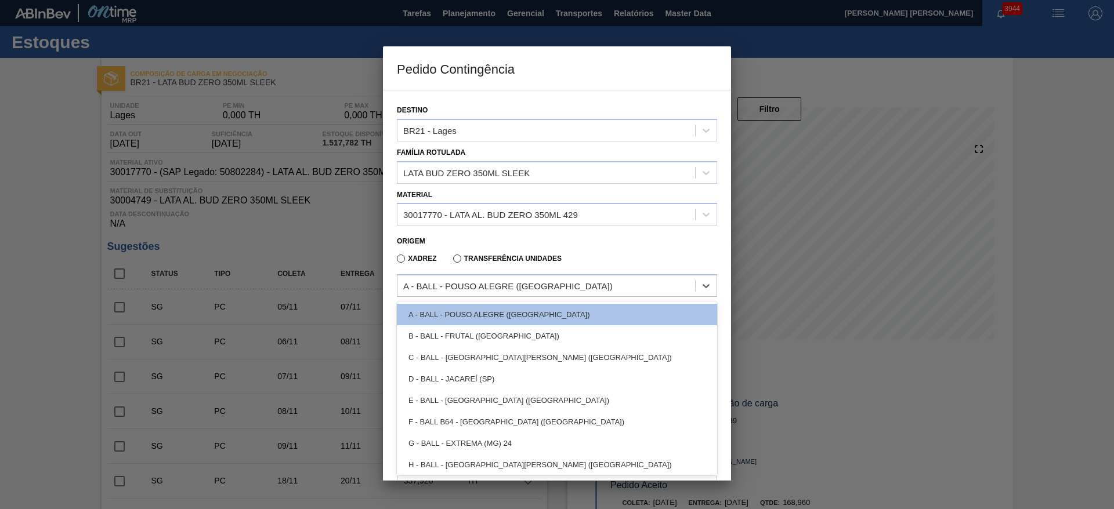
drag, startPoint x: 501, startPoint y: 440, endPoint x: 501, endPoint y: 431, distance: 8.7
click at [501, 440] on div "G - BALL - EXTREMA (MG) 24" at bounding box center [557, 443] width 320 height 21
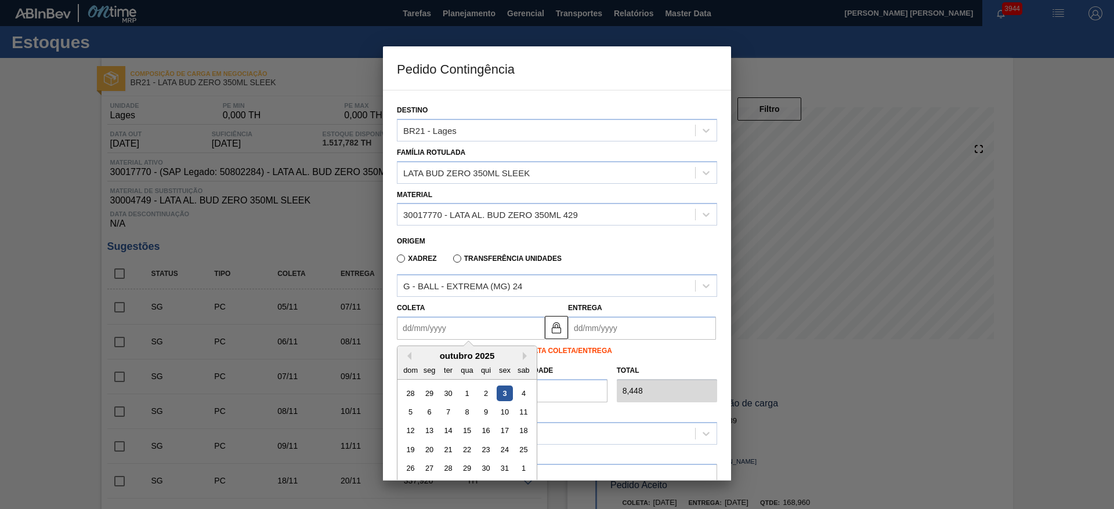
click at [475, 328] on input "Coleta" at bounding box center [471, 328] width 148 height 23
click at [522, 393] on div "4" at bounding box center [524, 394] width 16 height 16
type input "[DATE]"
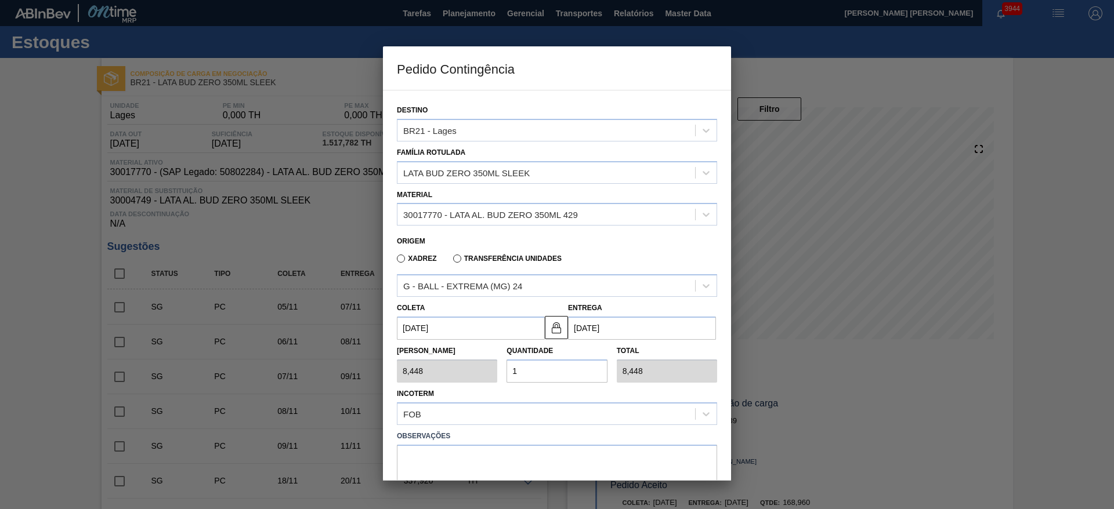
drag, startPoint x: 537, startPoint y: 378, endPoint x: 496, endPoint y: 365, distance: 42.9
click at [499, 372] on div "Tam Lote 8,448 Quantidade 1 Total 8,448" at bounding box center [556, 361] width 329 height 43
type input "2"
type input "16,896"
type input "20"
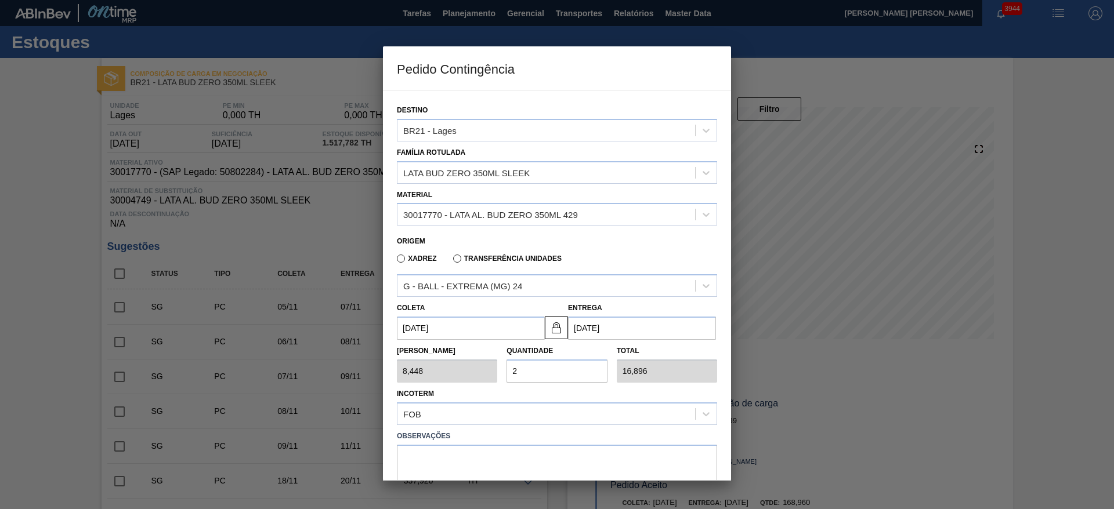
type input "168,960"
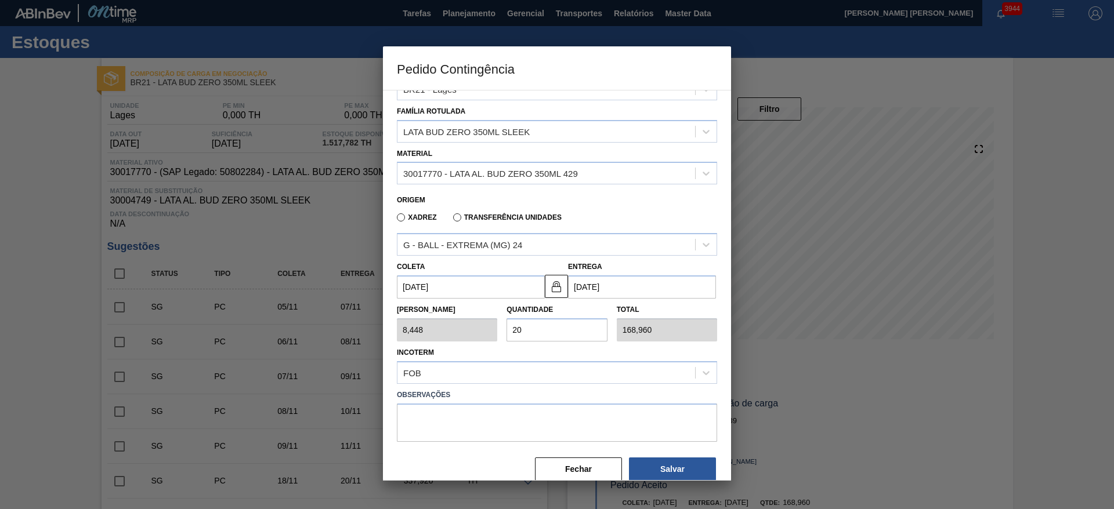
scroll to position [60, 0]
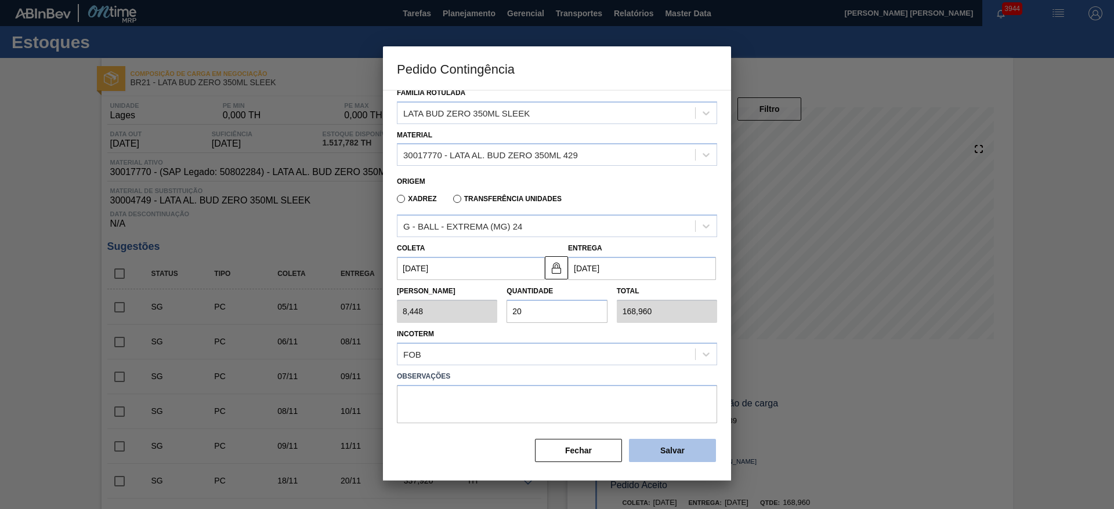
type input "20"
click at [651, 448] on button "Salvar" at bounding box center [672, 450] width 87 height 23
type input "1,000"
type input "1"
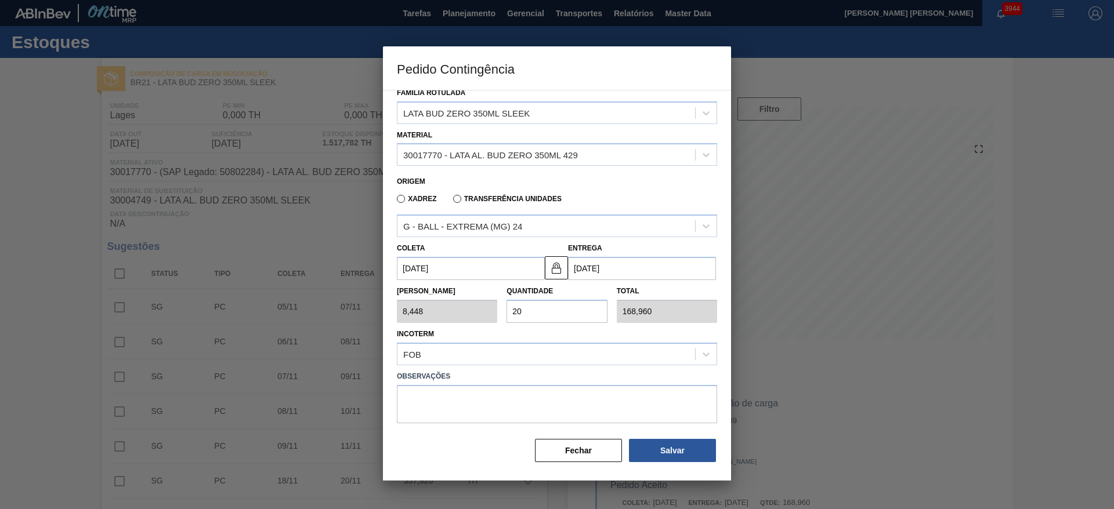
type input "1,000"
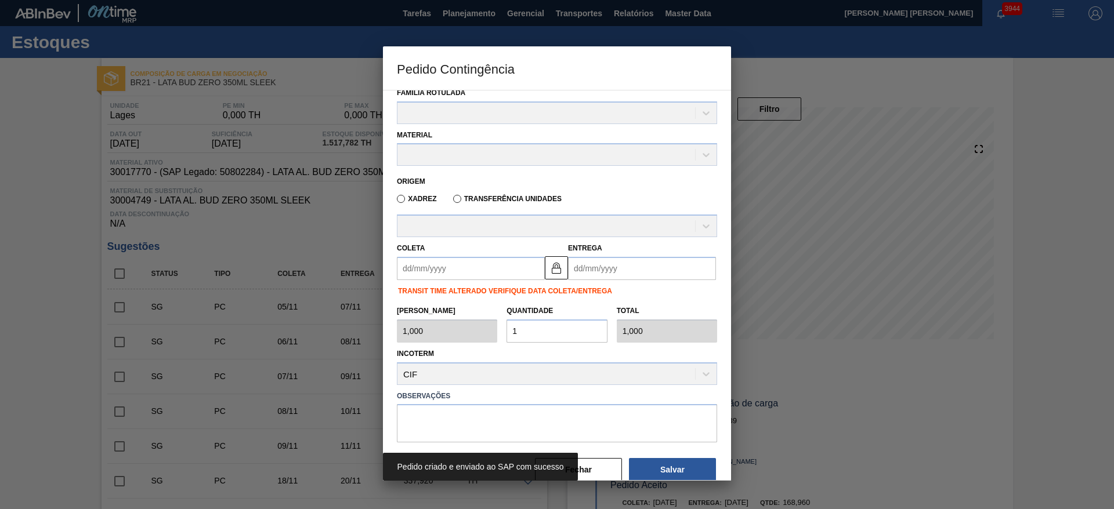
click at [875, 403] on div at bounding box center [557, 254] width 1114 height 509
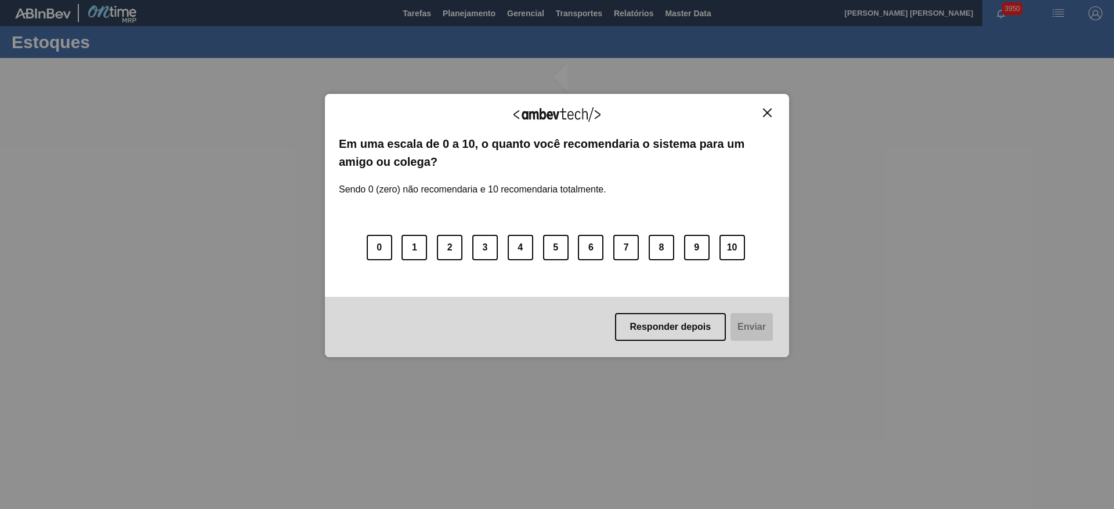
click at [770, 112] on img "Close" at bounding box center [767, 112] width 9 height 9
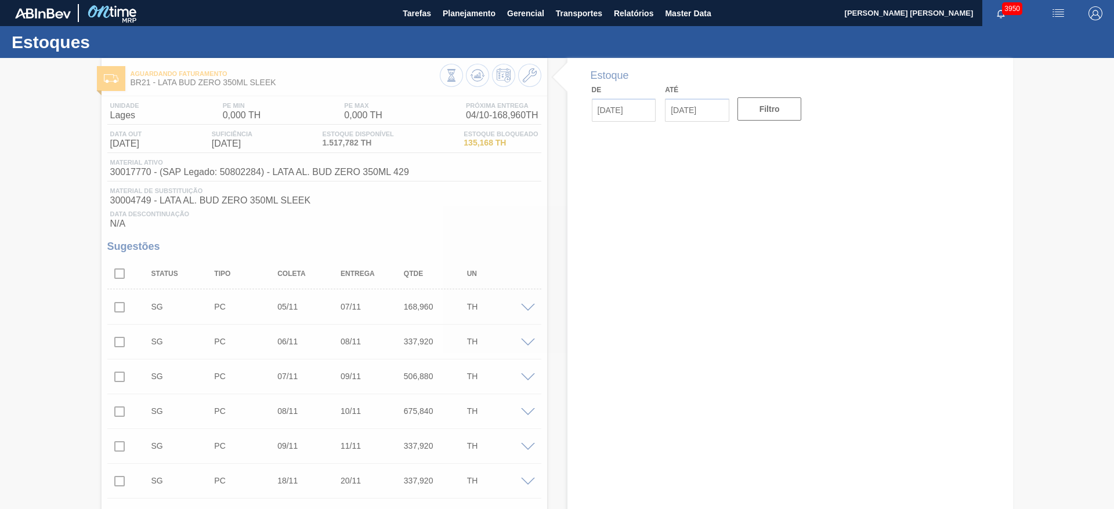
type input "[DATE]"
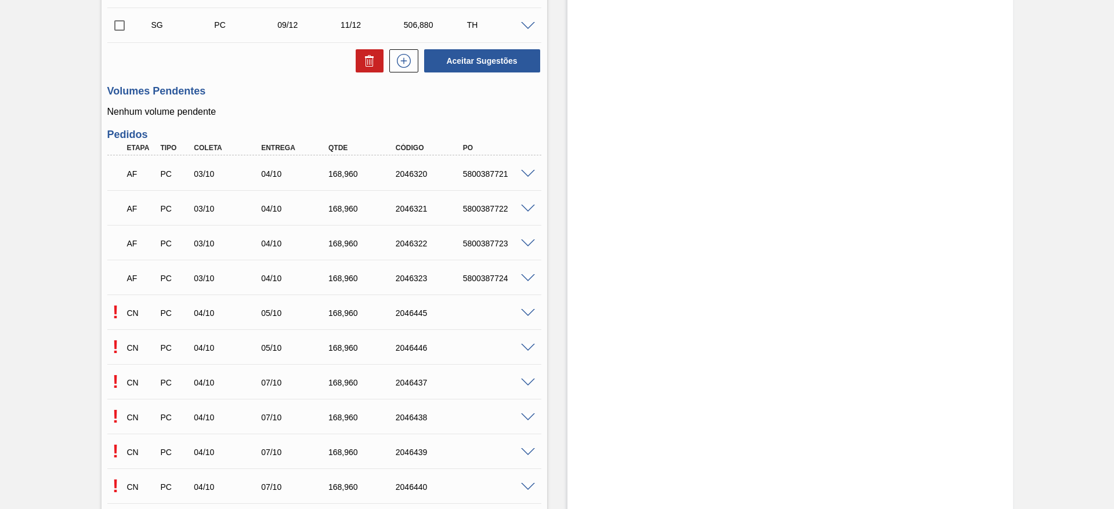
scroll to position [609, 0]
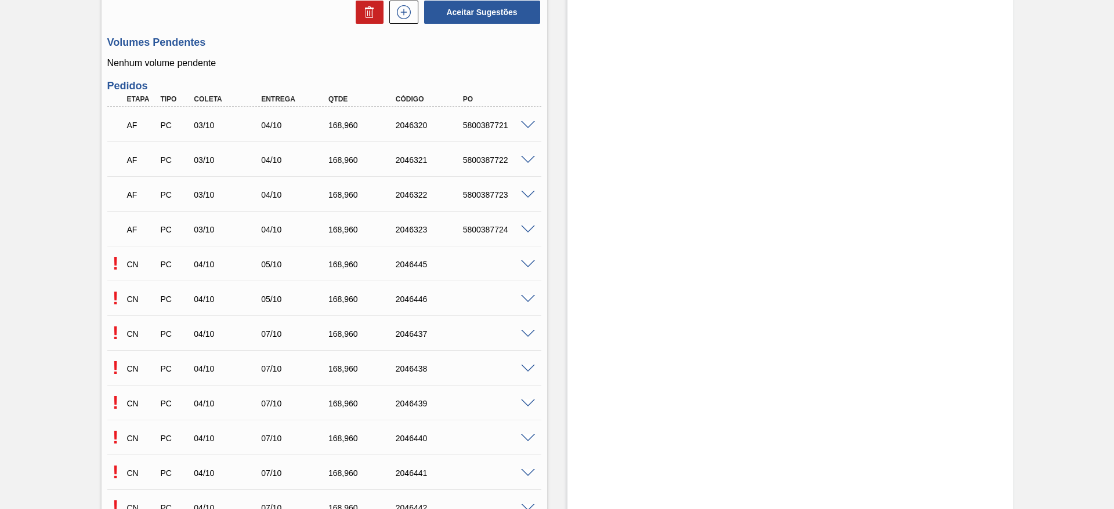
click at [529, 265] on span at bounding box center [528, 264] width 14 height 9
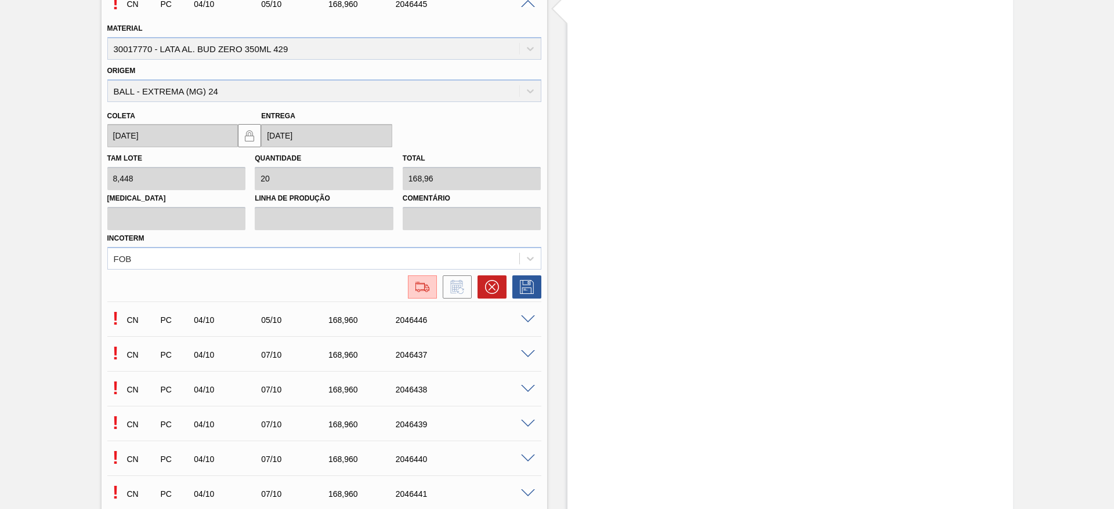
scroll to position [870, 0]
click at [425, 290] on img at bounding box center [422, 287] width 19 height 14
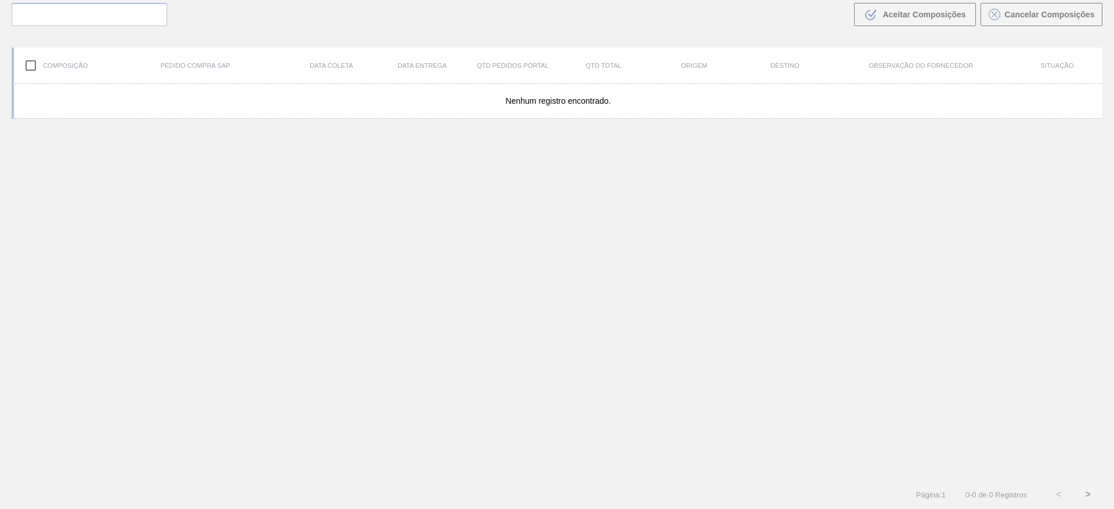
scroll to position [84, 0]
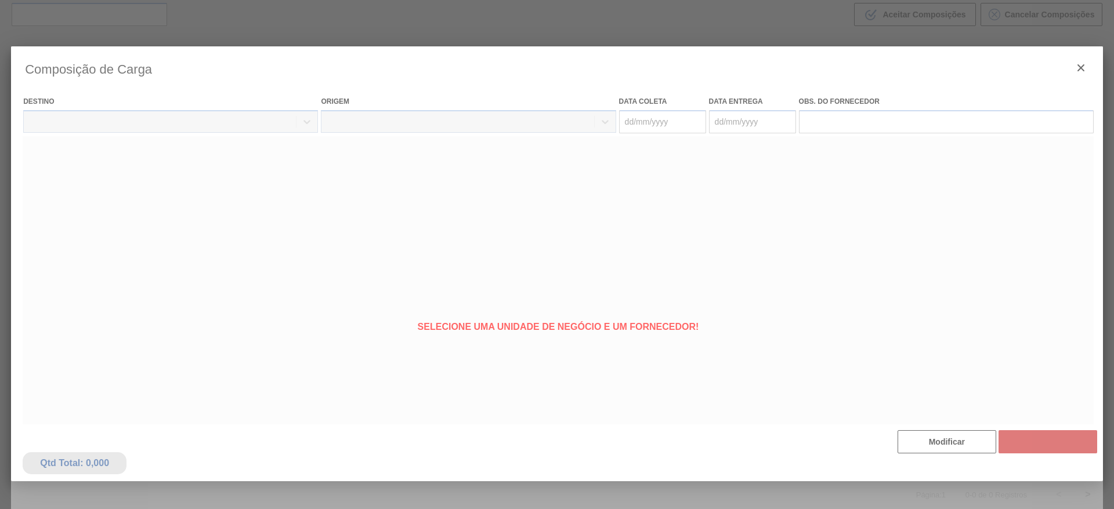
type coleta "[DATE]"
type Entrega "[DATE]"
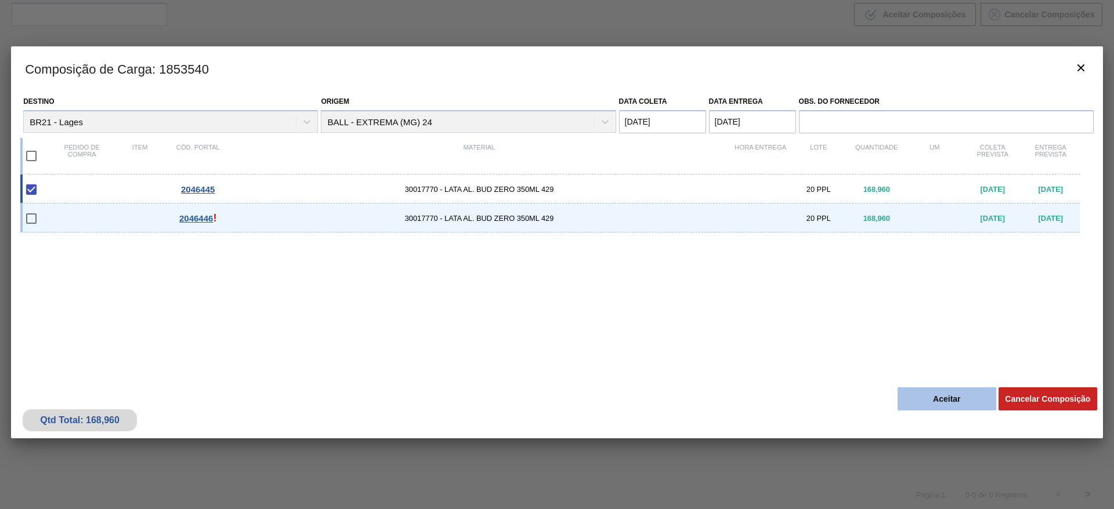
click at [943, 395] on button "Aceitar" at bounding box center [946, 398] width 99 height 23
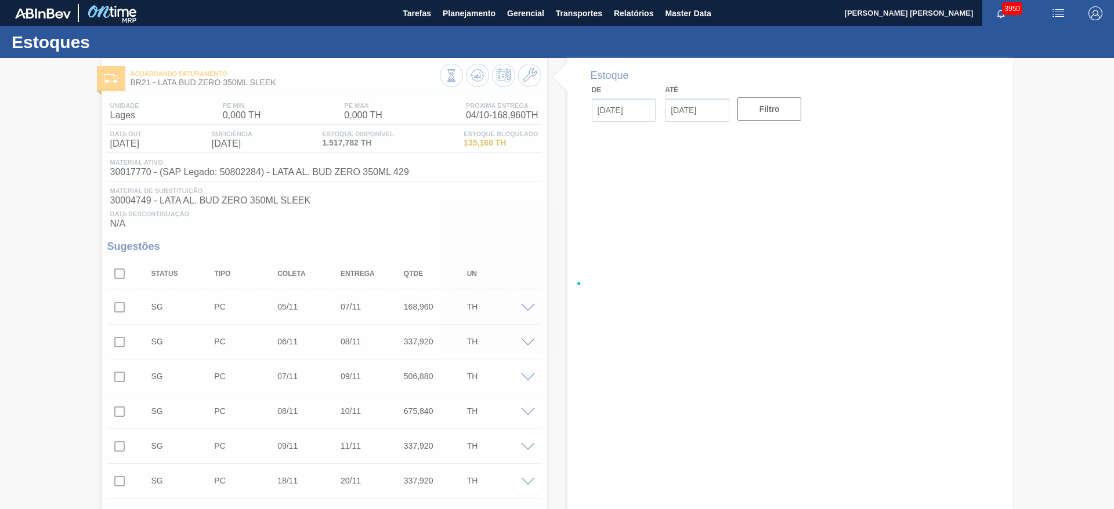
type input "[DATE]"
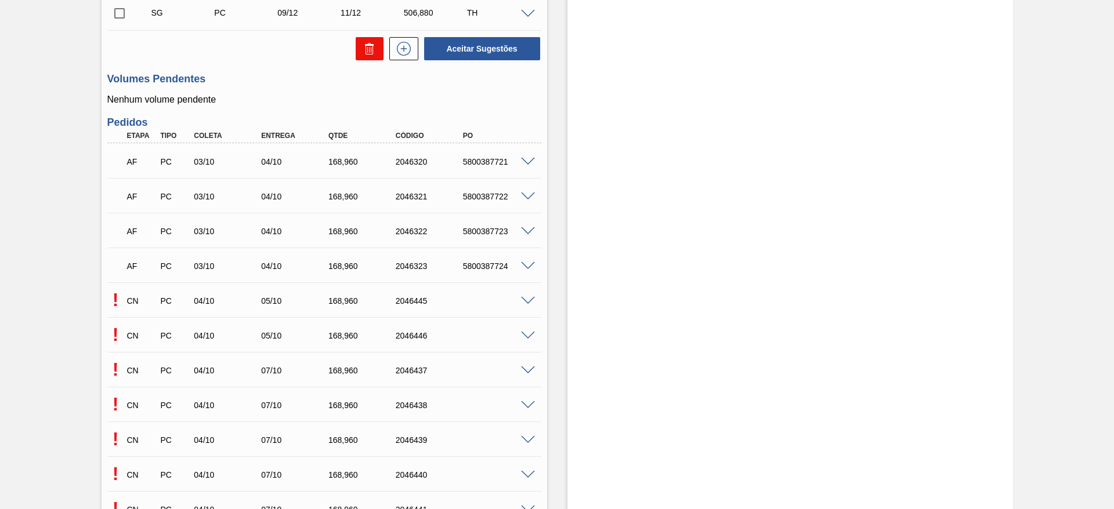
scroll to position [609, 0]
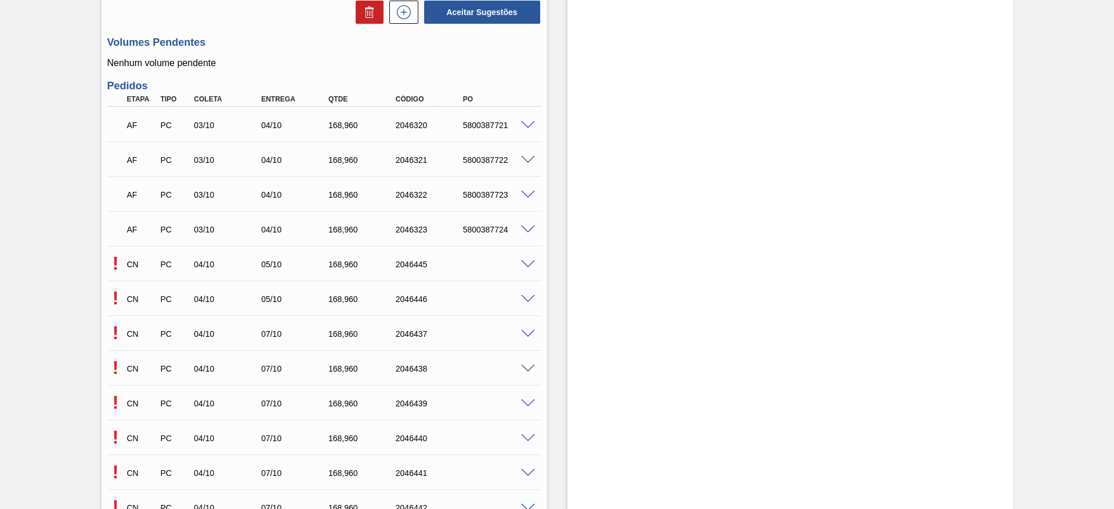
click at [522, 297] on span at bounding box center [528, 299] width 14 height 9
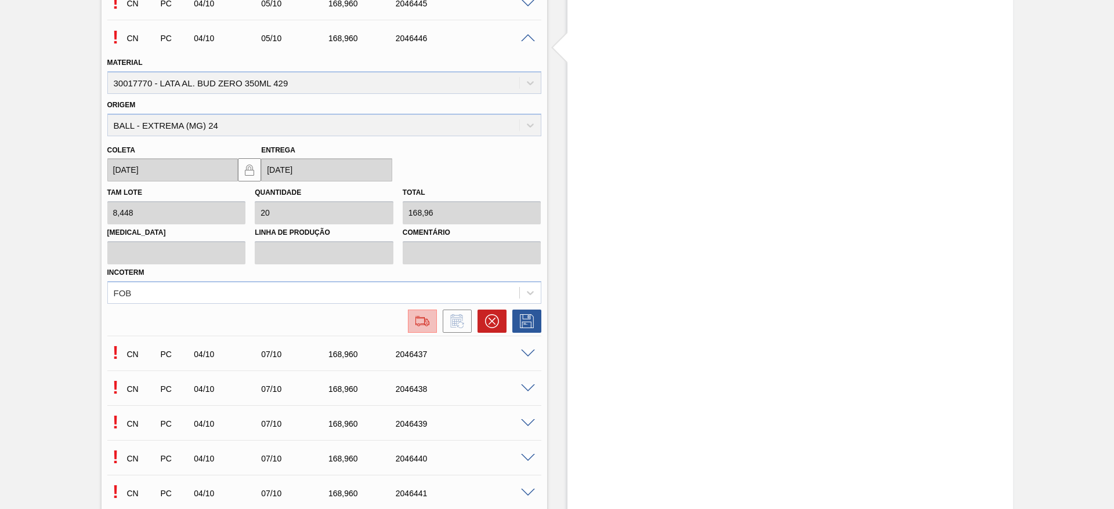
click at [423, 318] on img at bounding box center [422, 321] width 19 height 14
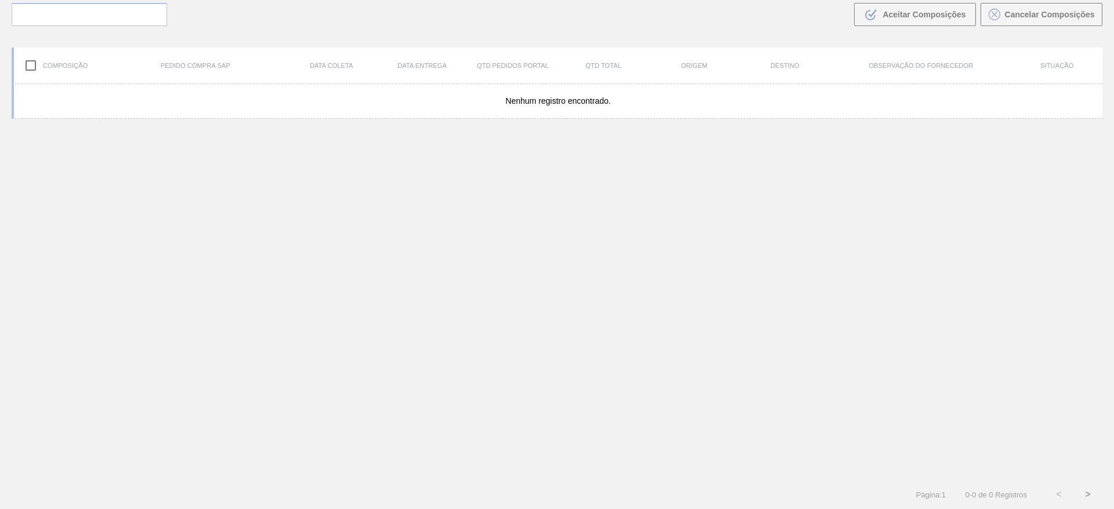
scroll to position [84, 0]
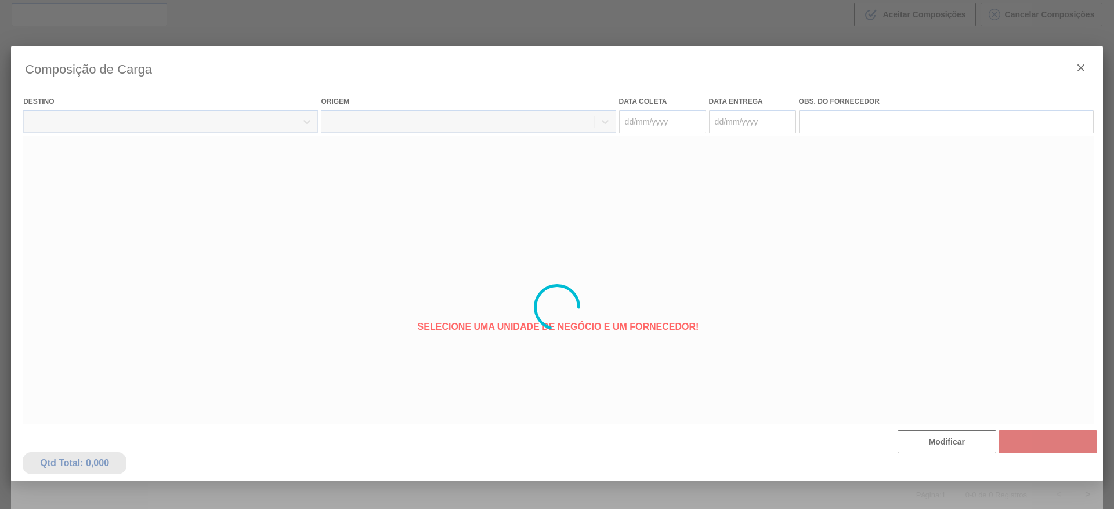
type coleta "[DATE]"
type Entrega "[DATE]"
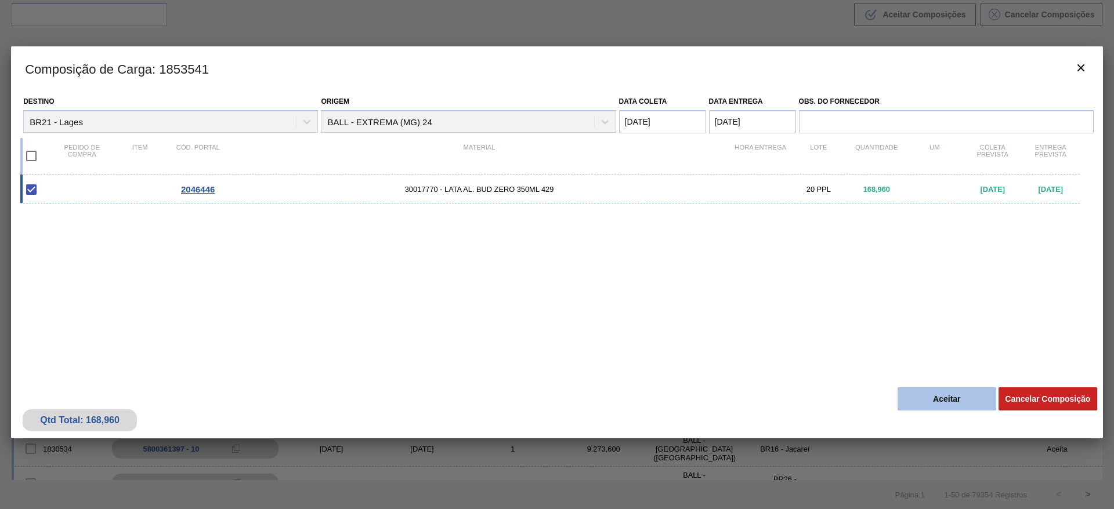
click at [941, 398] on button "Aceitar" at bounding box center [946, 398] width 99 height 23
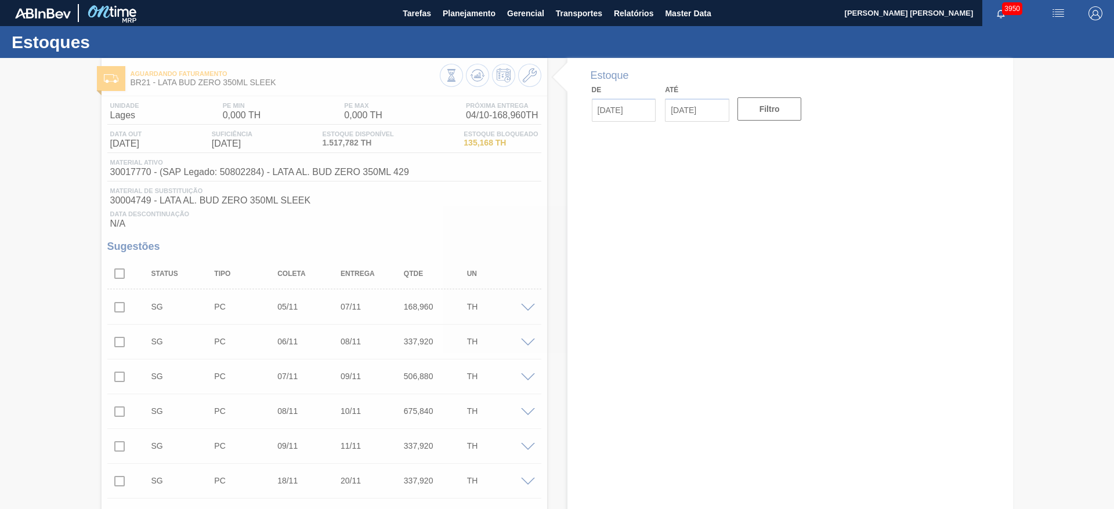
type input "[DATE]"
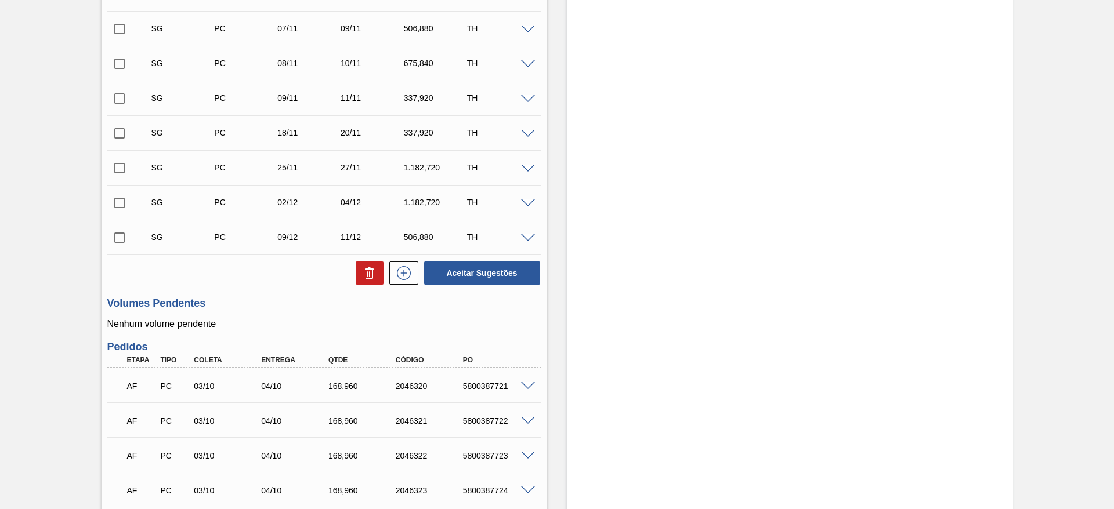
scroll to position [719, 0]
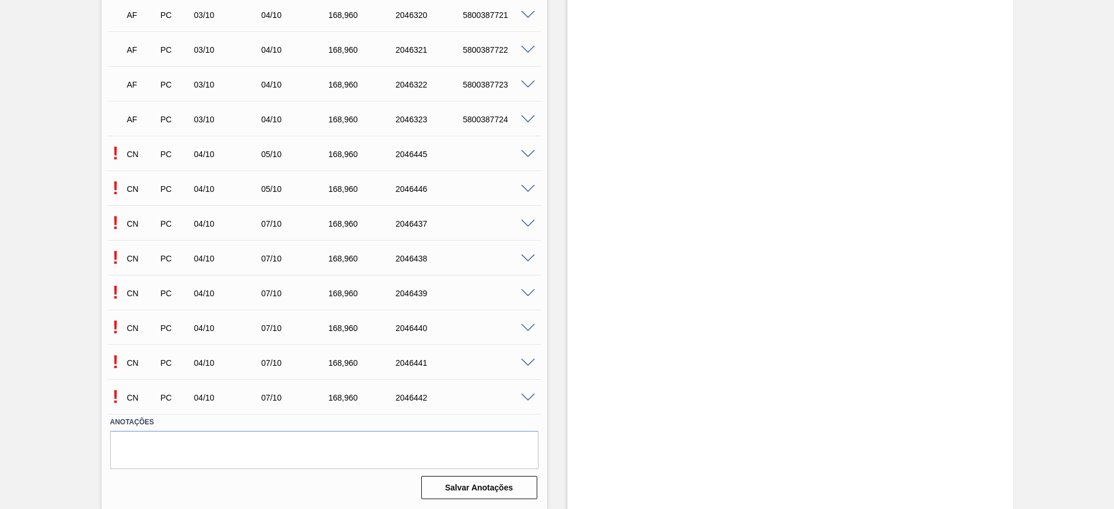
click at [525, 220] on span at bounding box center [528, 224] width 14 height 9
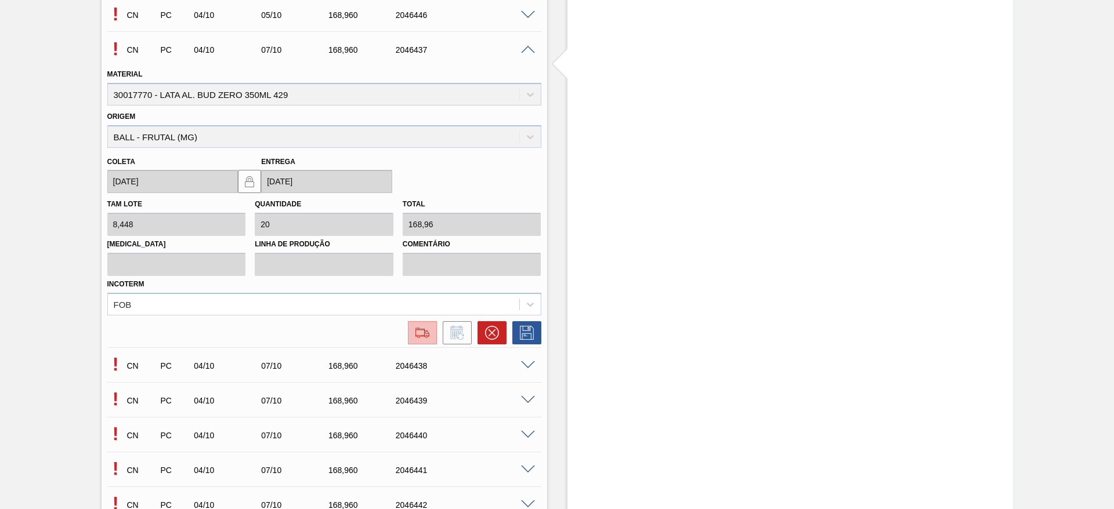
click at [423, 332] on img at bounding box center [422, 333] width 19 height 14
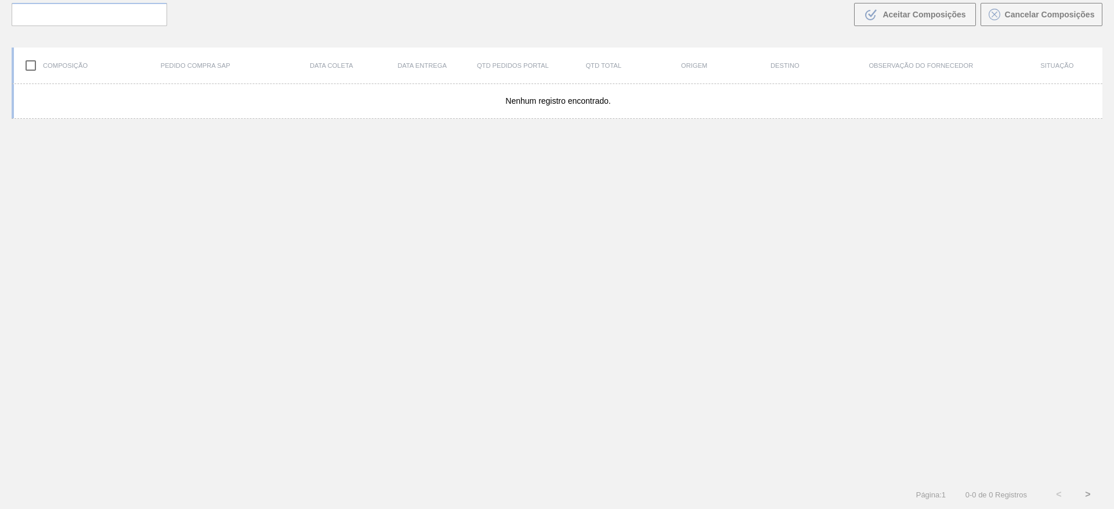
scroll to position [84, 0]
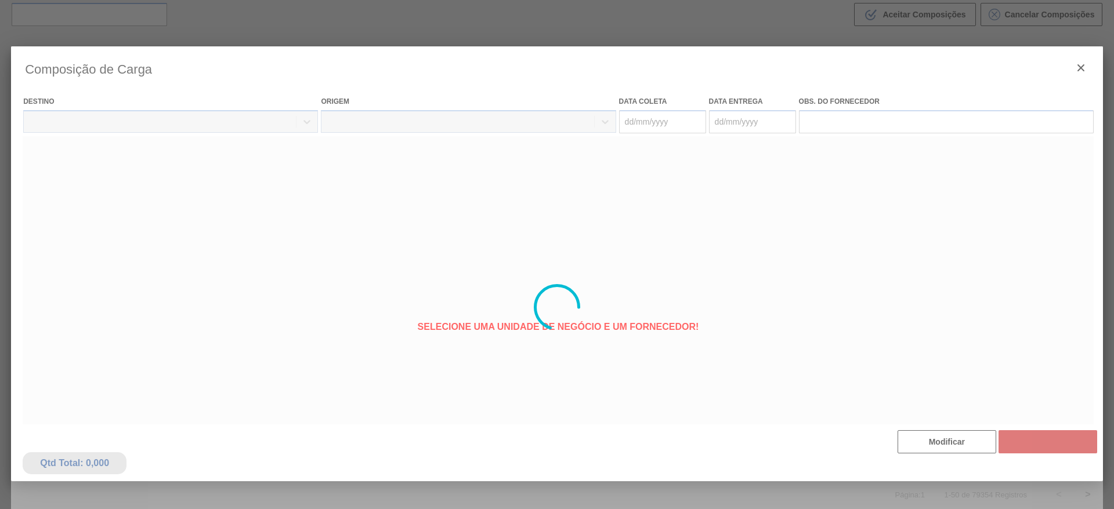
type coleta "[DATE]"
type Entrega "[DATE]"
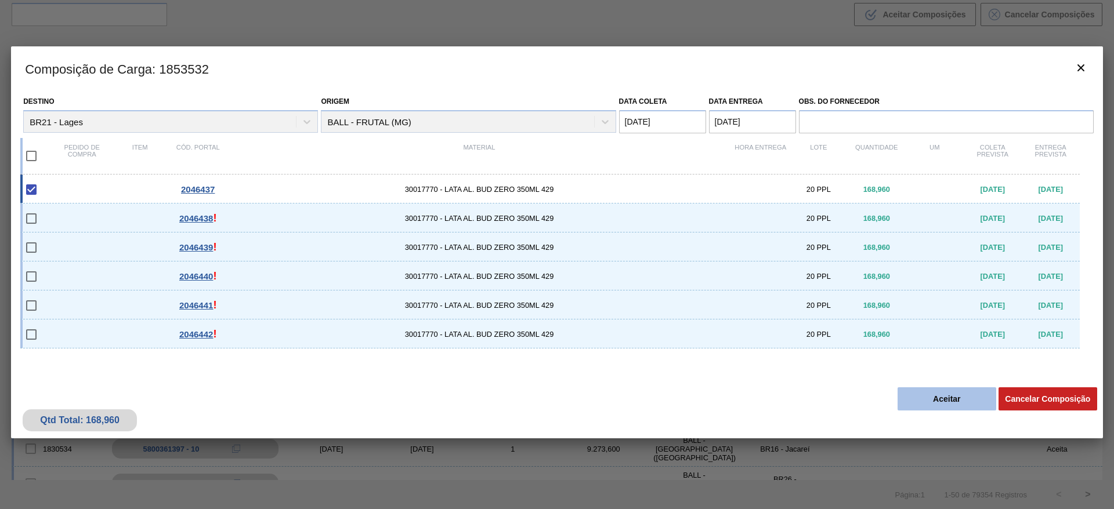
click at [921, 389] on button "Aceitar" at bounding box center [946, 398] width 99 height 23
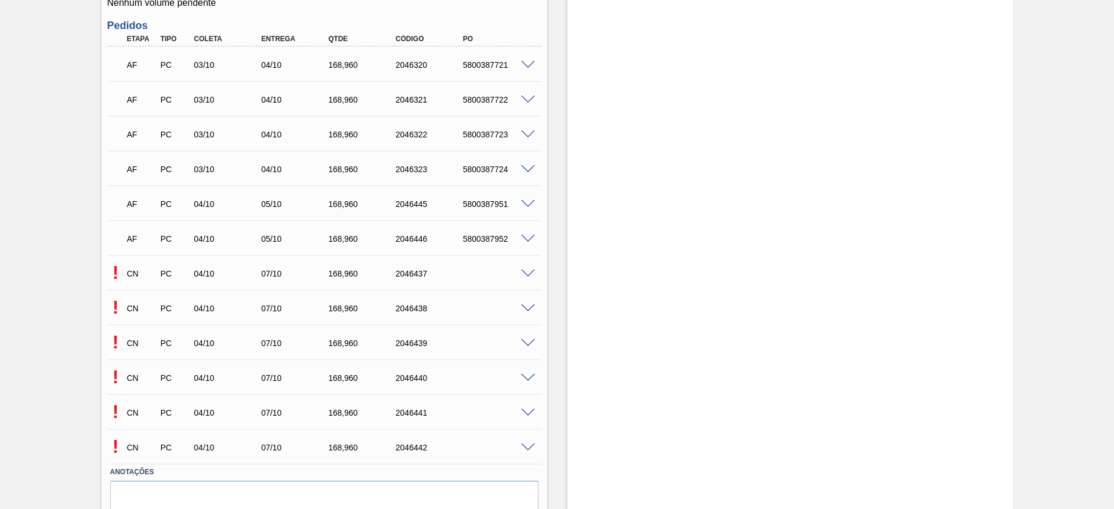
scroll to position [719, 0]
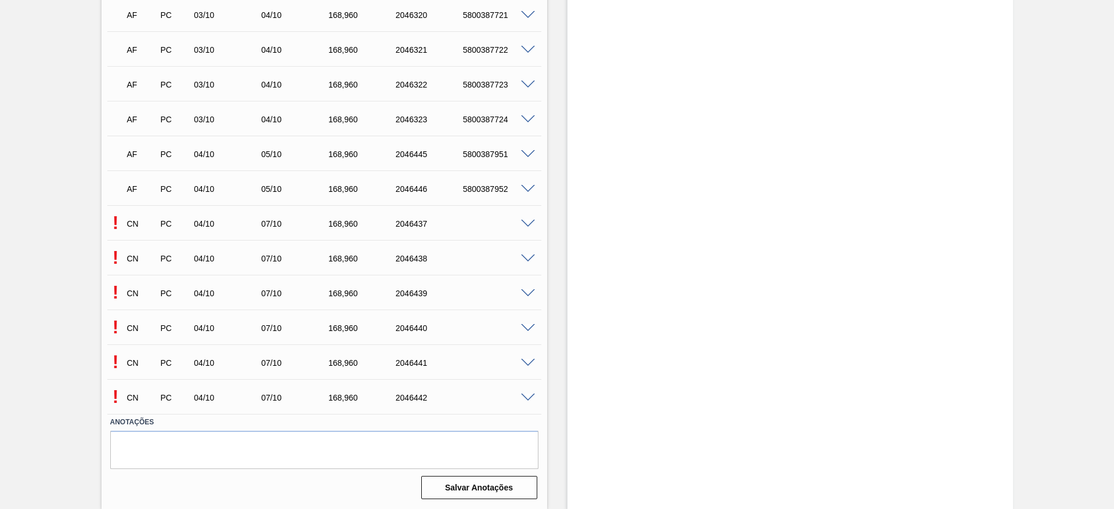
click at [526, 260] on span at bounding box center [528, 259] width 14 height 9
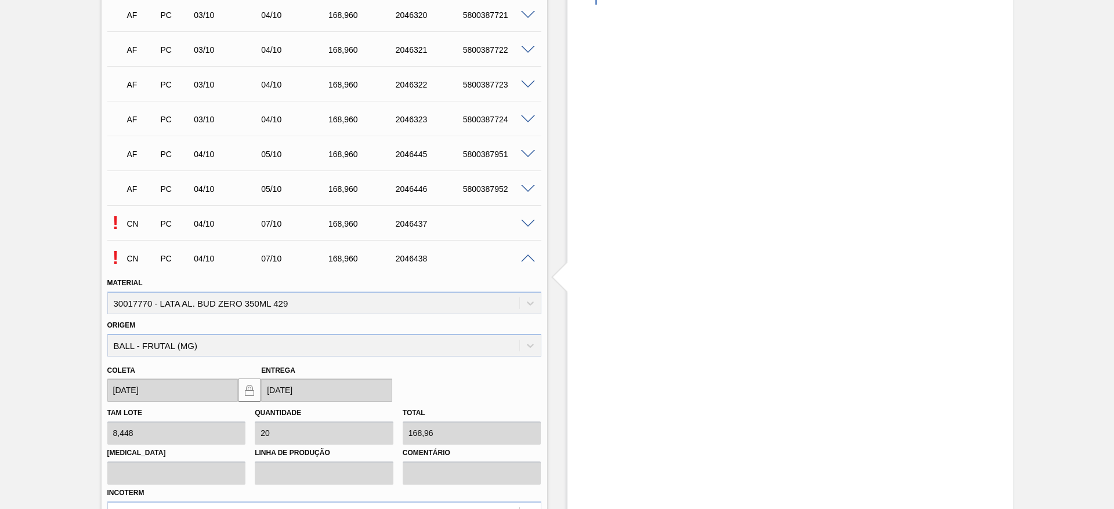
scroll to position [980, 0]
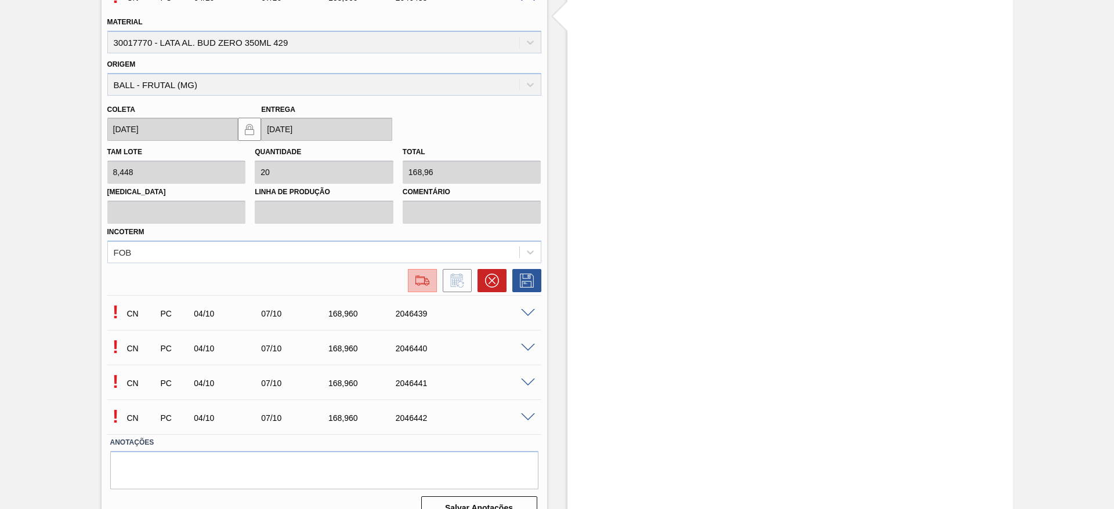
click at [421, 288] on button at bounding box center [422, 280] width 29 height 23
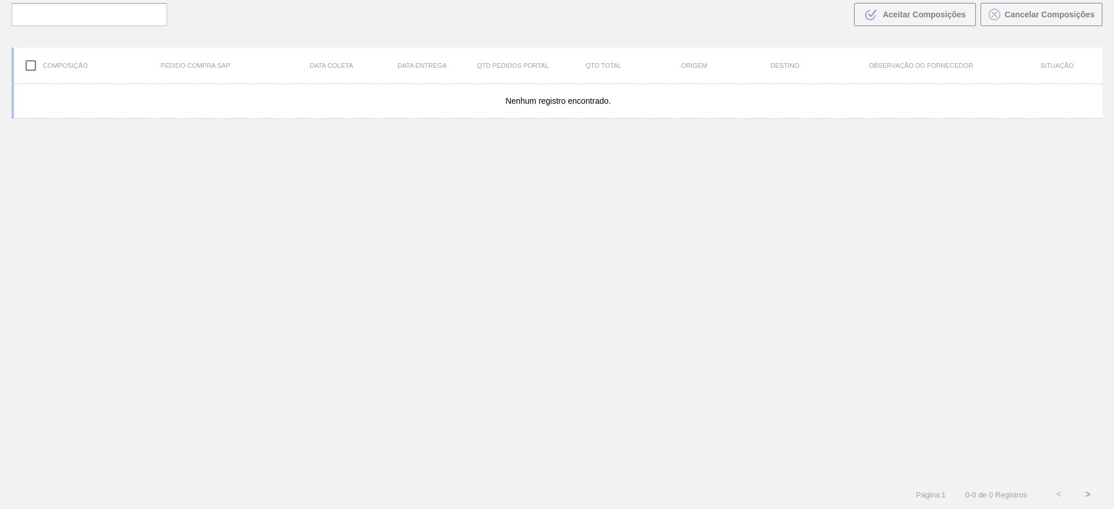
scroll to position [84, 0]
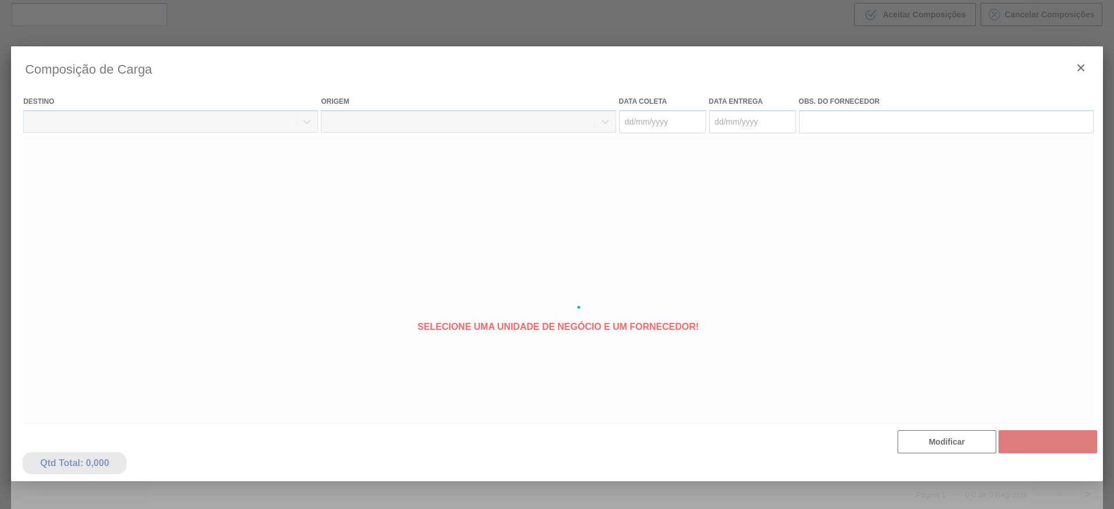
type coleta "[DATE]"
type Entrega "[DATE]"
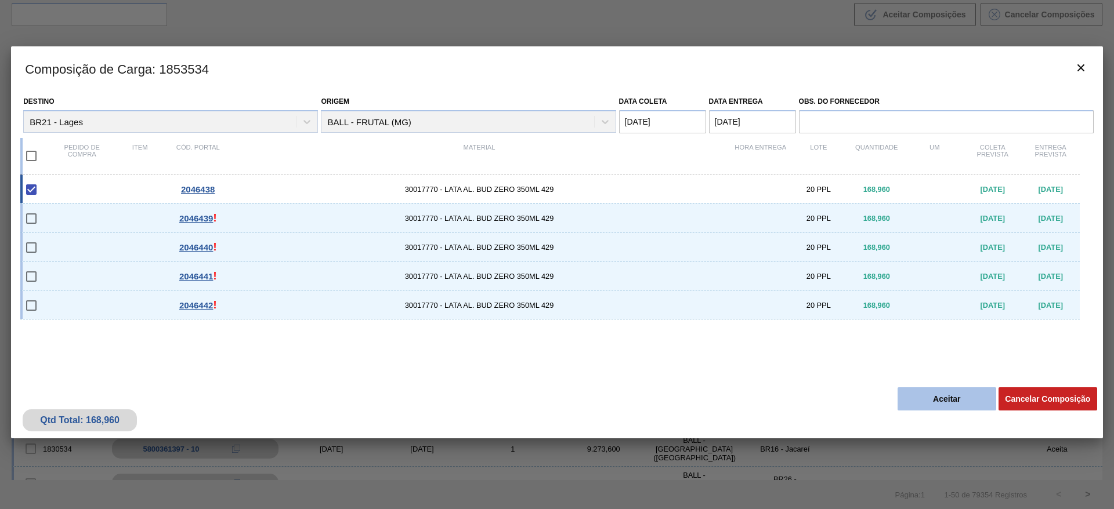
click at [951, 395] on button "Aceitar" at bounding box center [946, 398] width 99 height 23
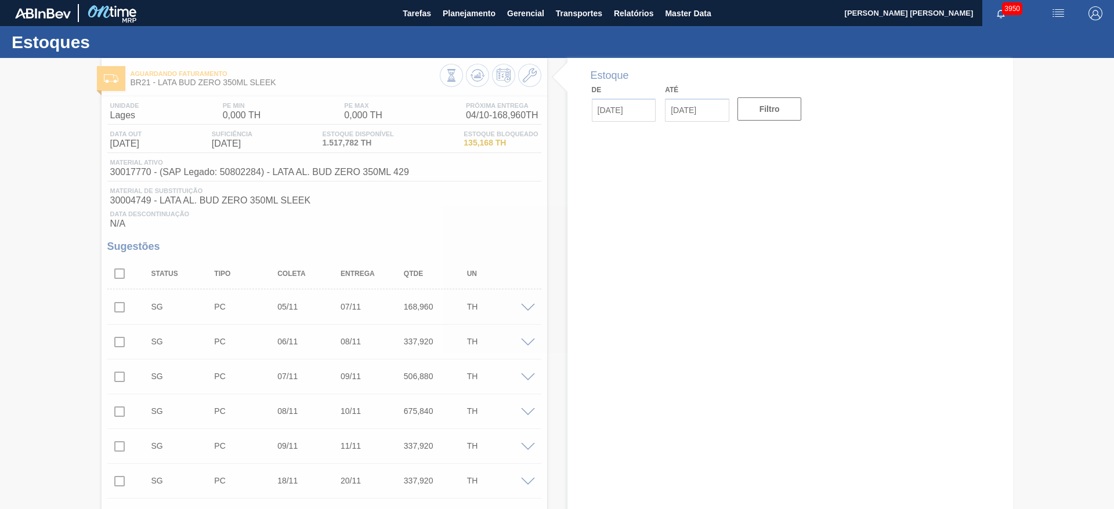
type input "[DATE]"
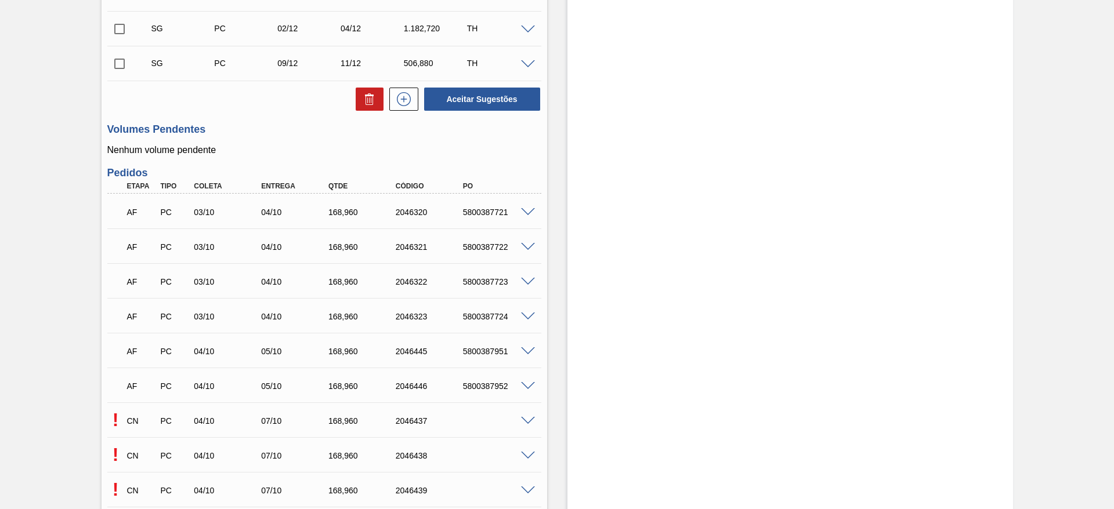
scroll to position [696, 0]
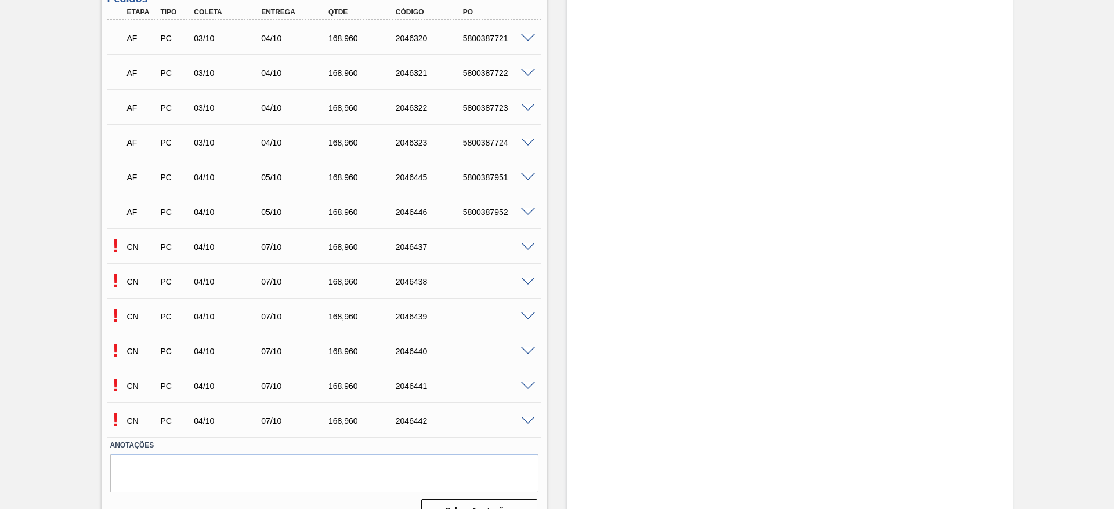
click at [528, 313] on span at bounding box center [528, 317] width 14 height 9
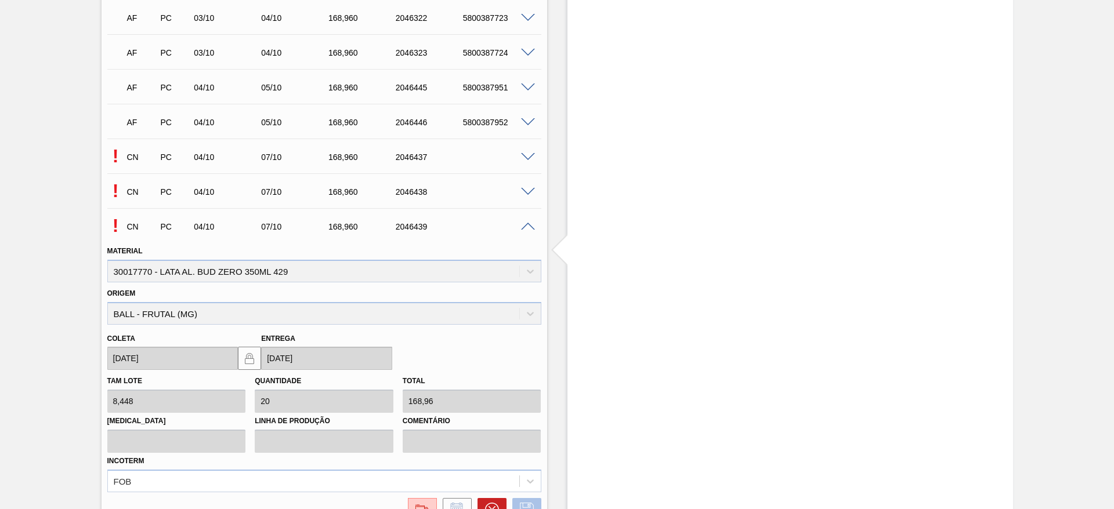
scroll to position [957, 0]
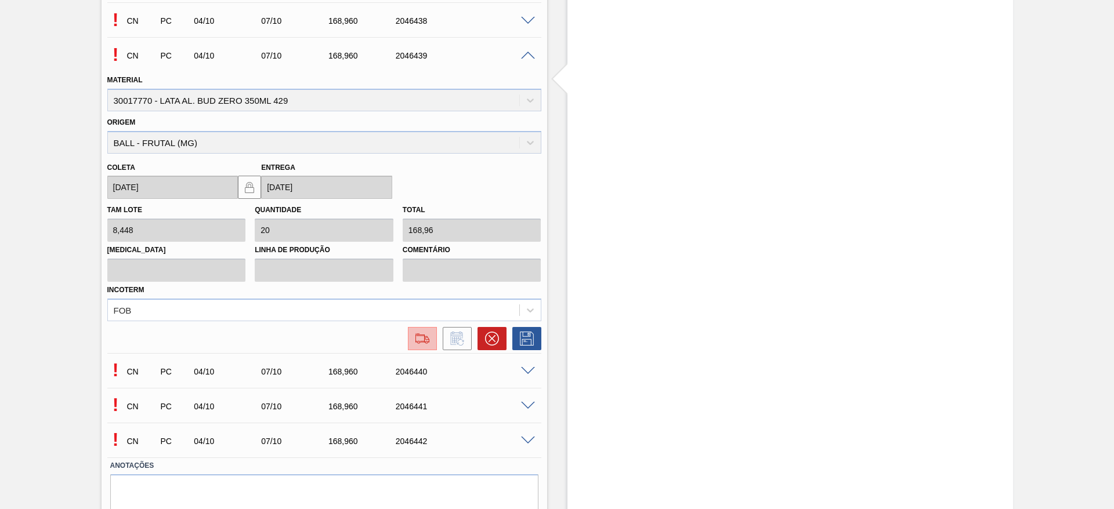
click at [419, 342] on img at bounding box center [422, 339] width 19 height 14
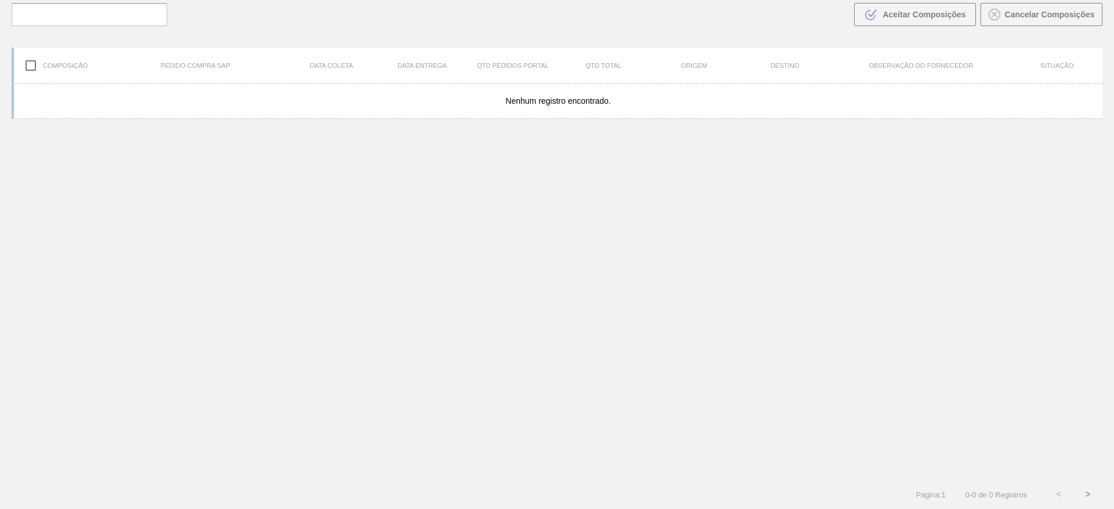
scroll to position [84, 0]
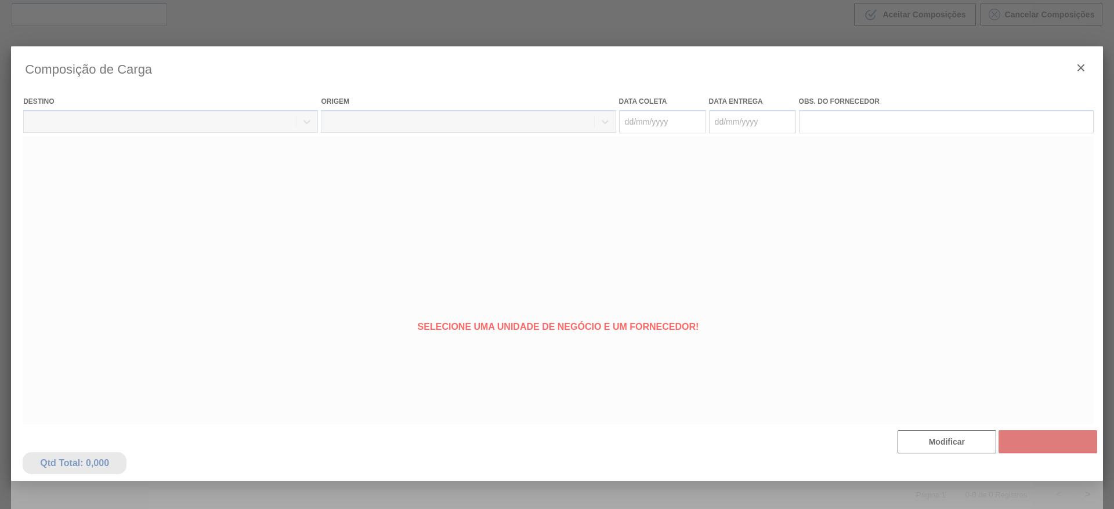
type coleta "[DATE]"
type Entrega "[DATE]"
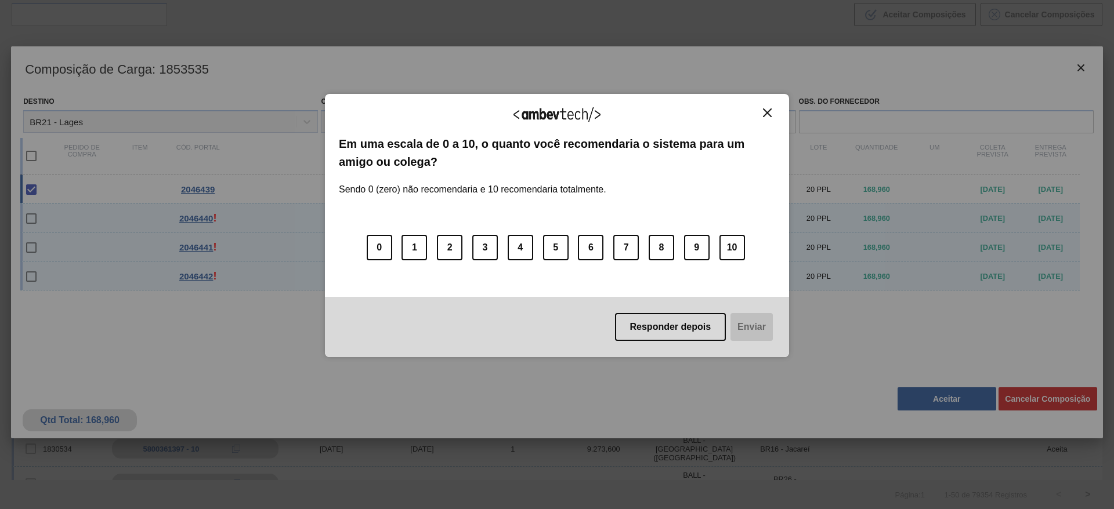
click at [764, 113] on img "Close" at bounding box center [767, 112] width 9 height 9
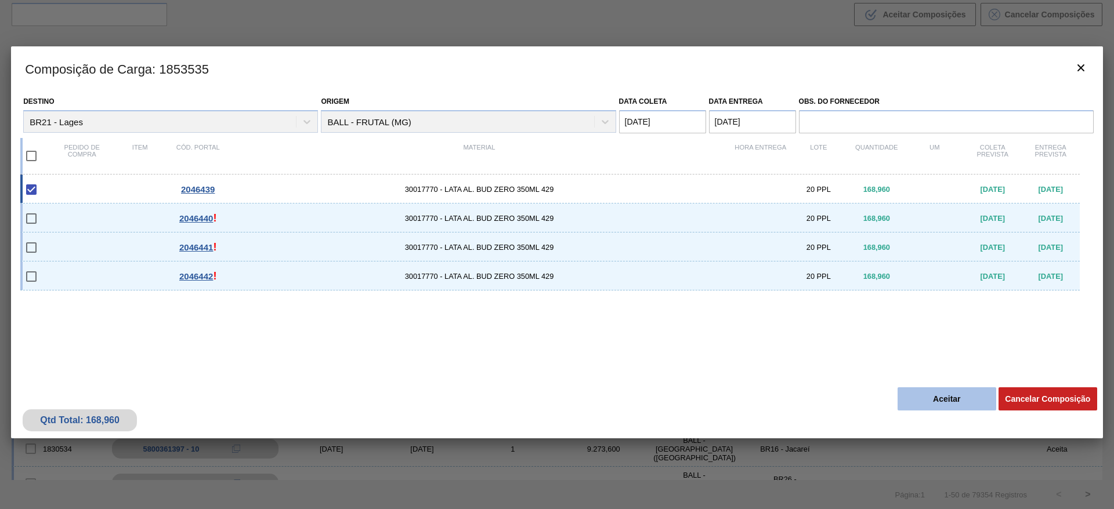
click at [933, 394] on button "Aceitar" at bounding box center [946, 398] width 99 height 23
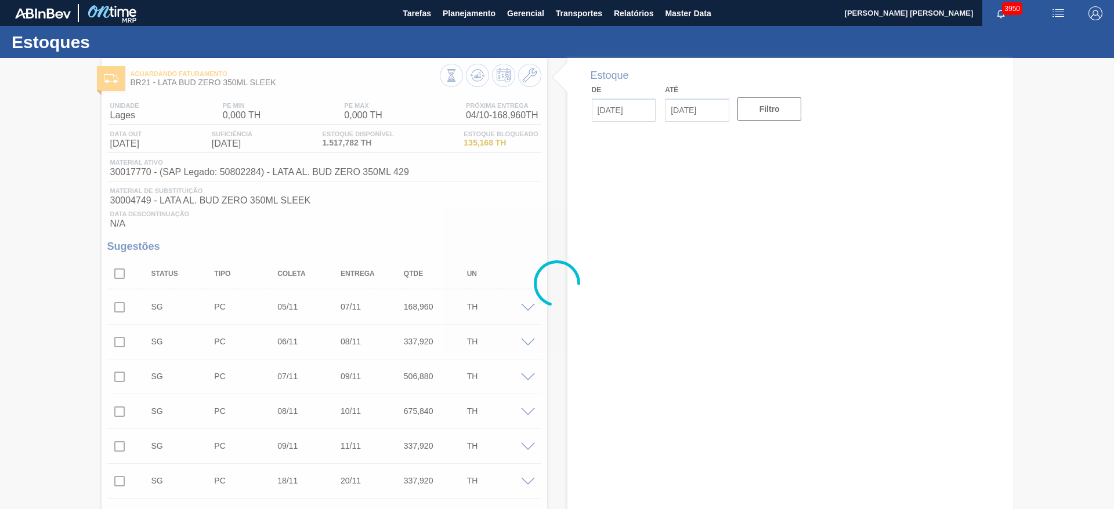
type input "[DATE]"
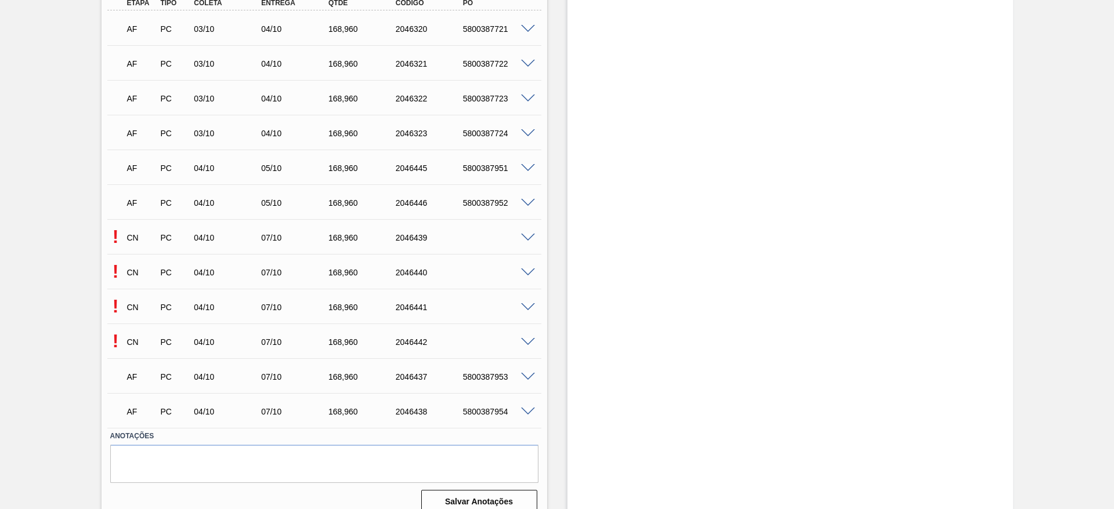
scroll to position [719, 0]
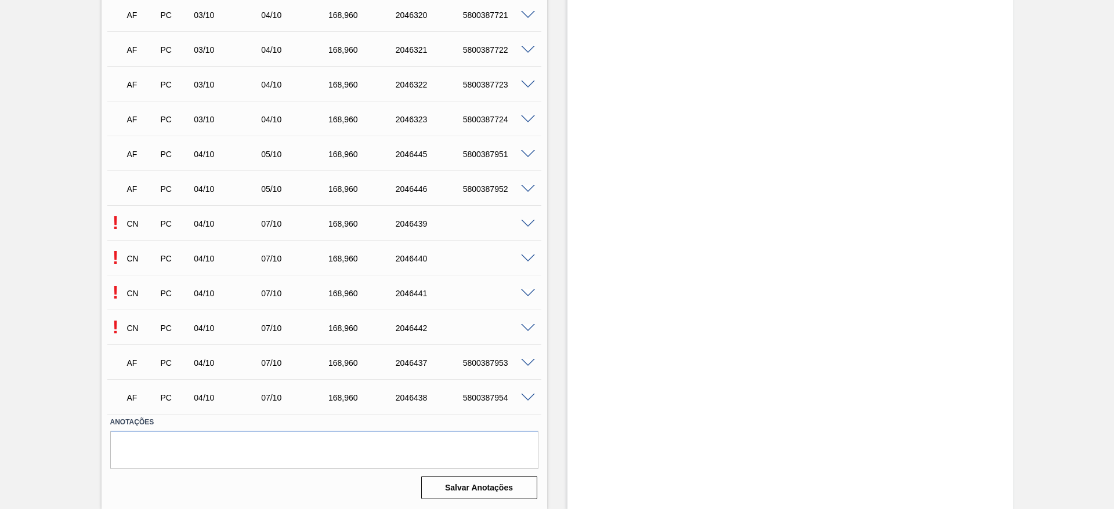
click at [527, 259] on span at bounding box center [528, 259] width 14 height 9
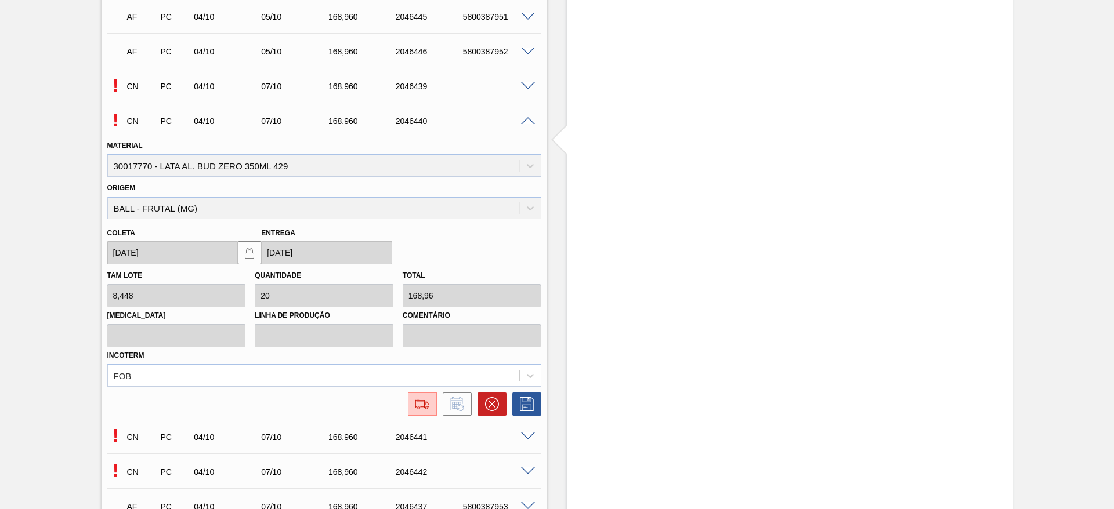
scroll to position [980, 0]
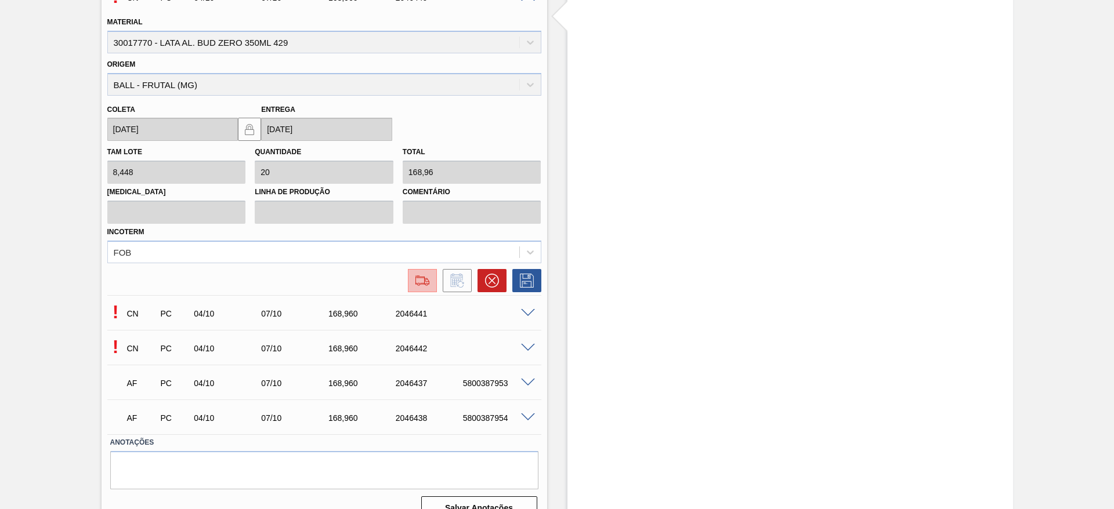
click at [423, 277] on img at bounding box center [422, 281] width 19 height 14
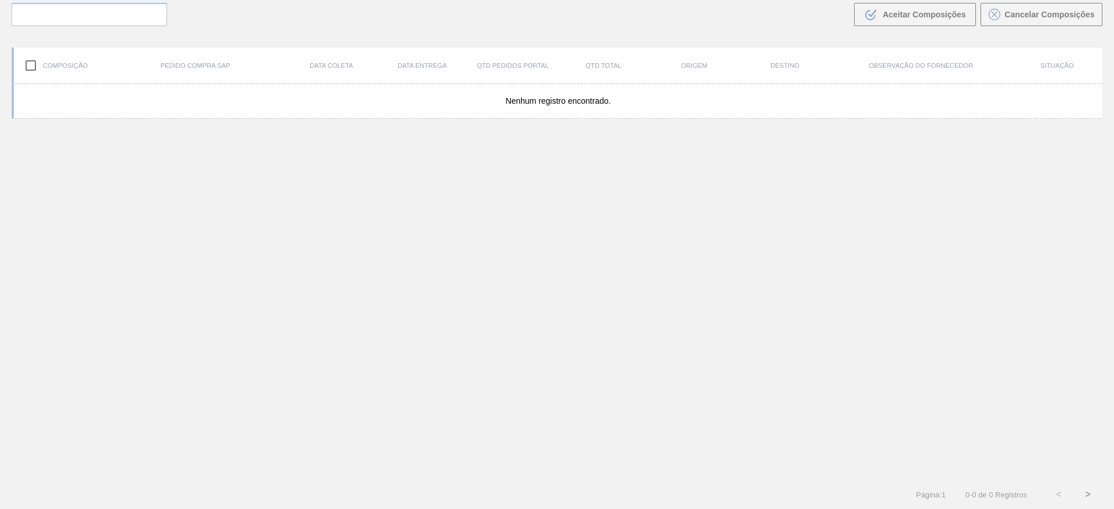
scroll to position [84, 0]
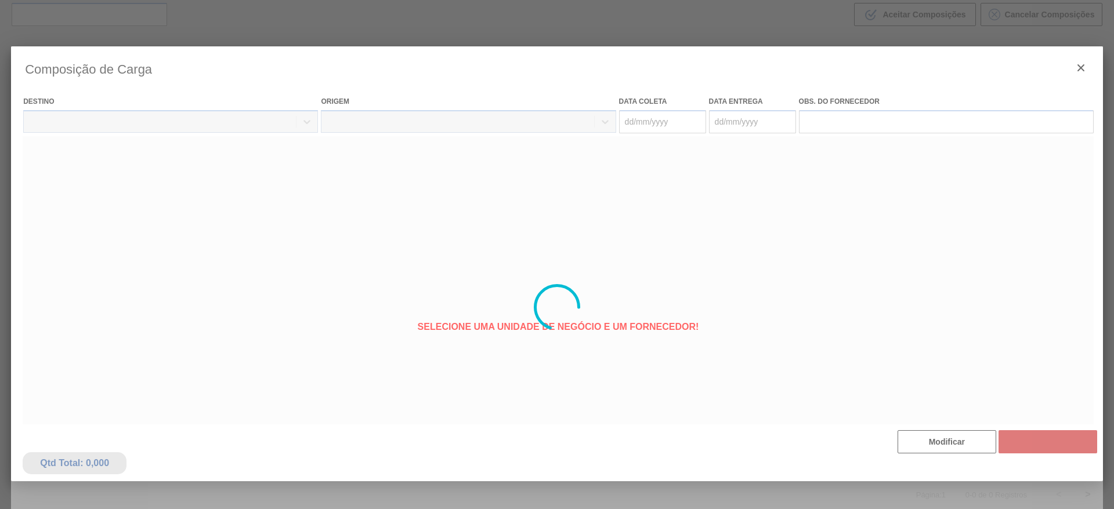
type coleta "04/10/2025"
type Entrega "[DATE]"
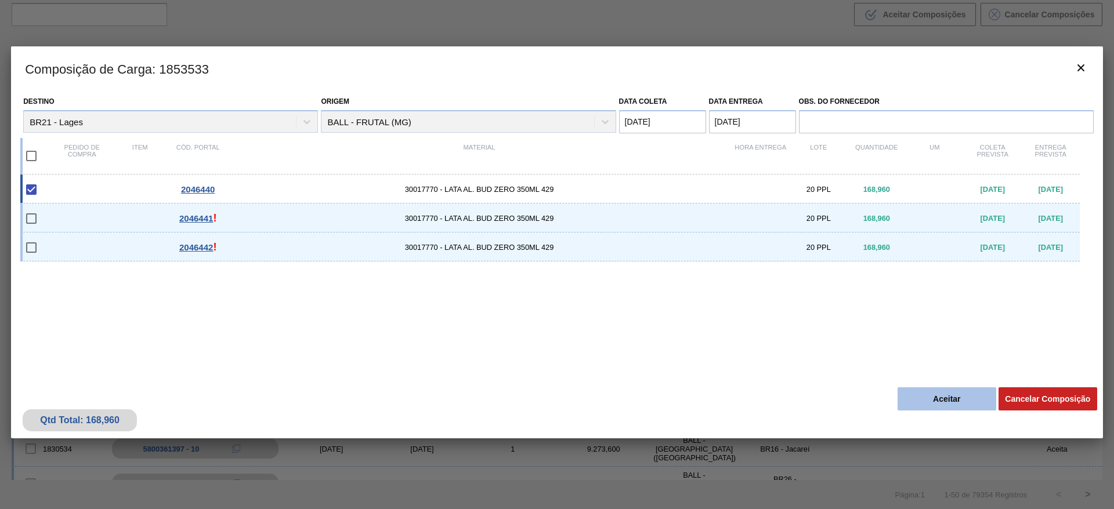
click at [921, 396] on button "Aceitar" at bounding box center [946, 398] width 99 height 23
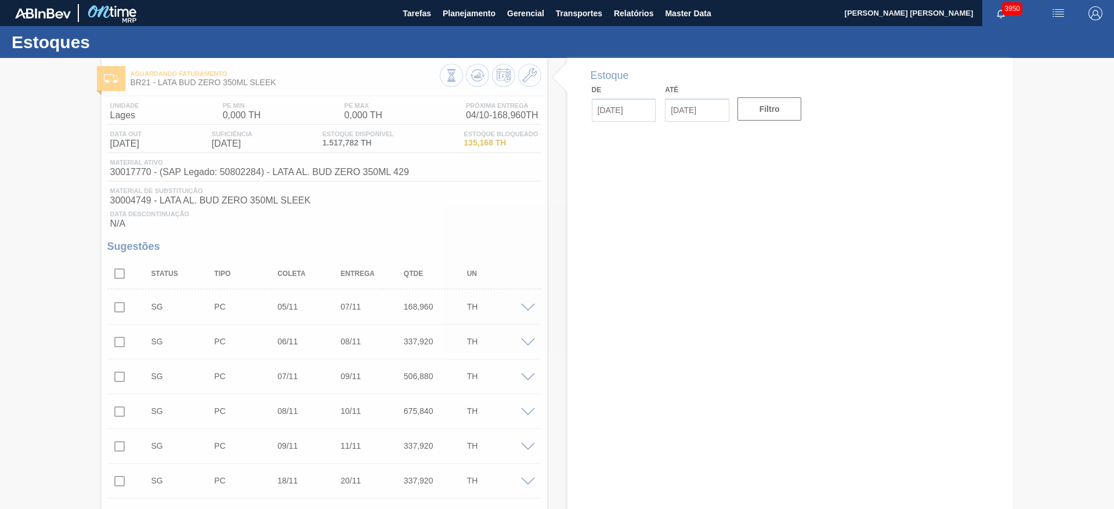
type input "[DATE]"
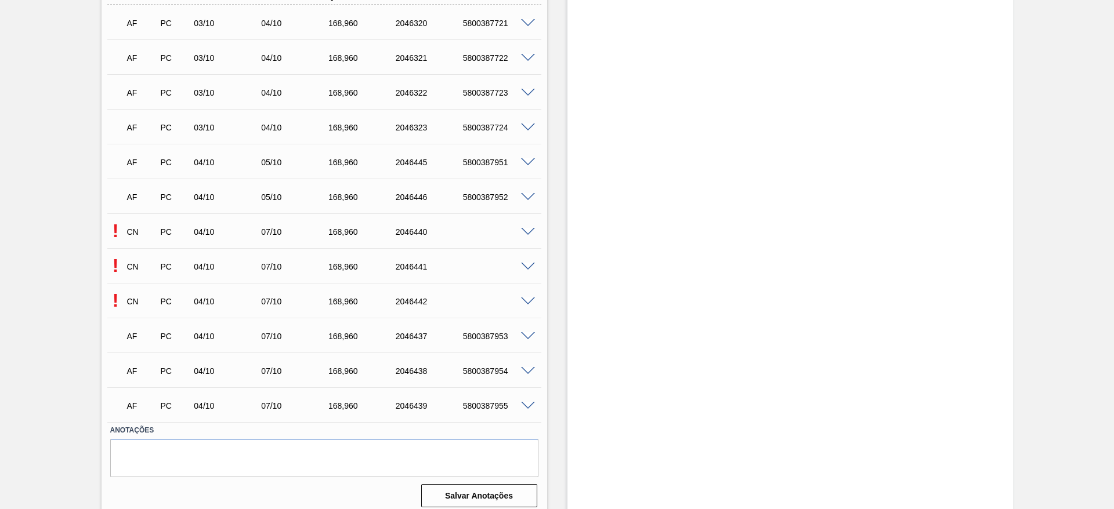
scroll to position [719, 0]
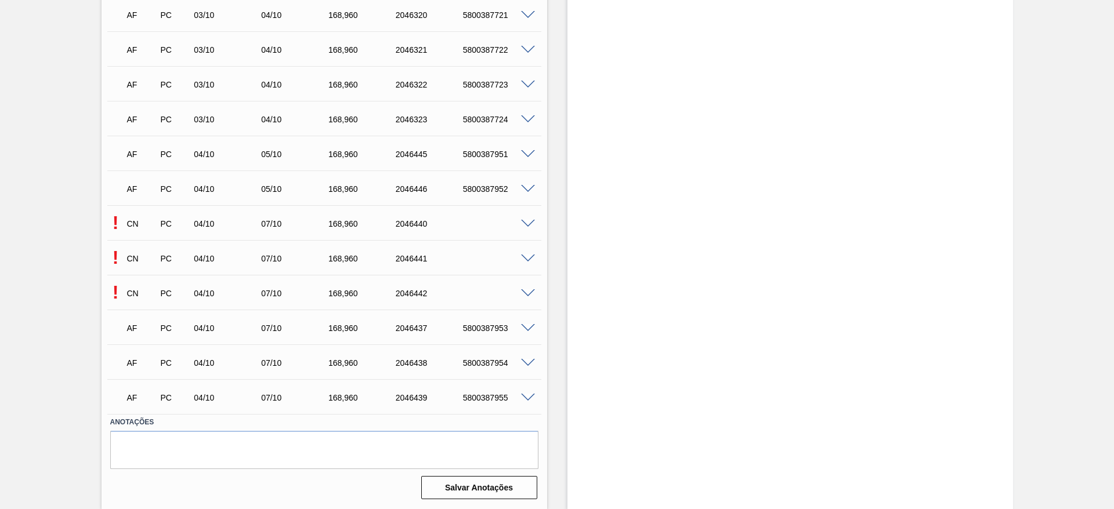
click at [524, 259] on span at bounding box center [528, 259] width 14 height 9
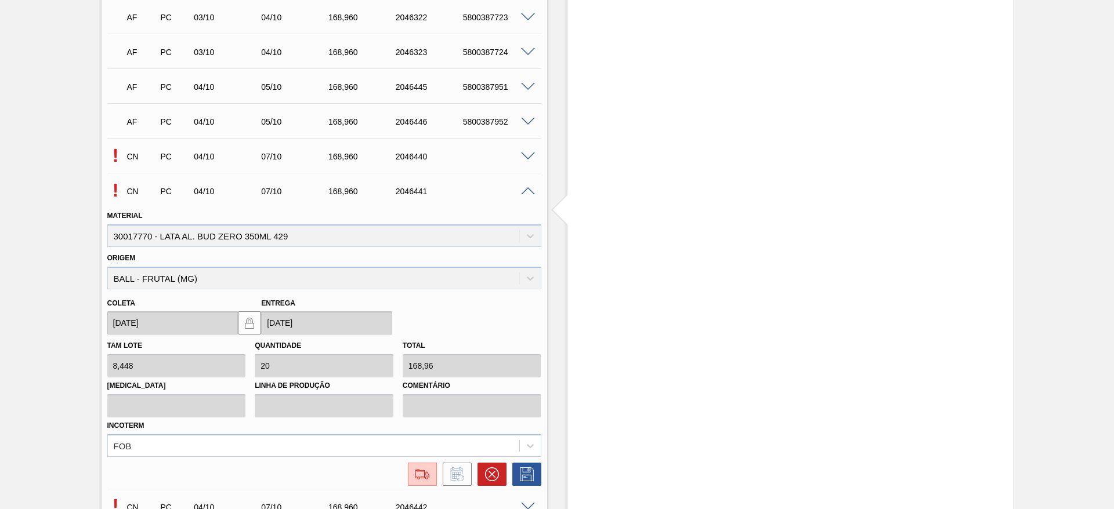
scroll to position [893, 0]
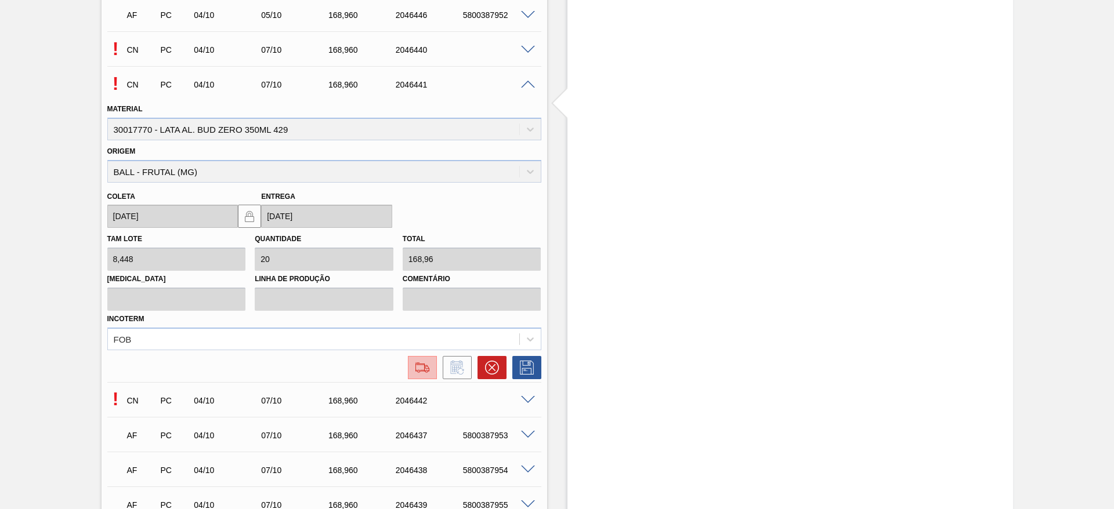
click at [427, 370] on img at bounding box center [422, 368] width 19 height 14
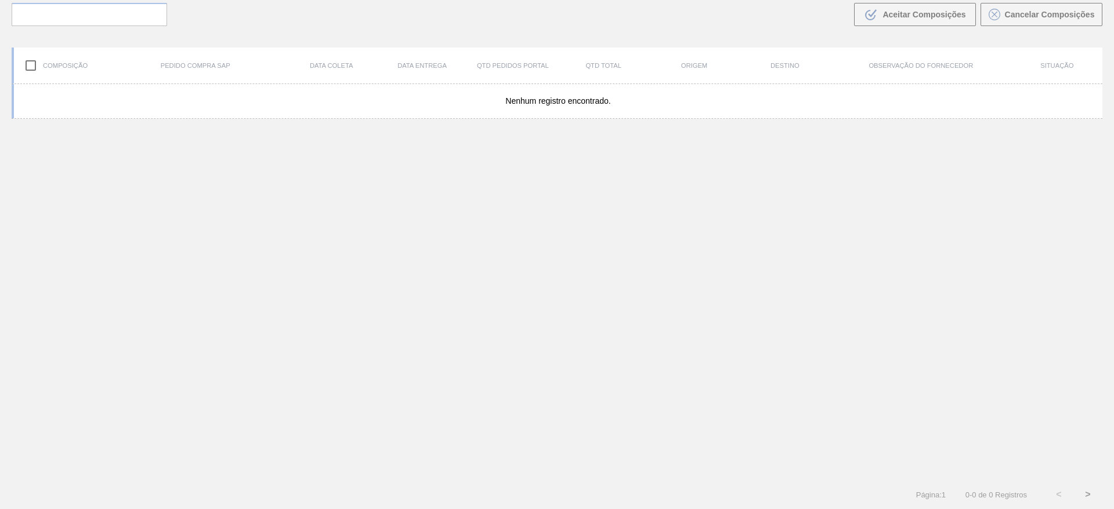
scroll to position [84, 0]
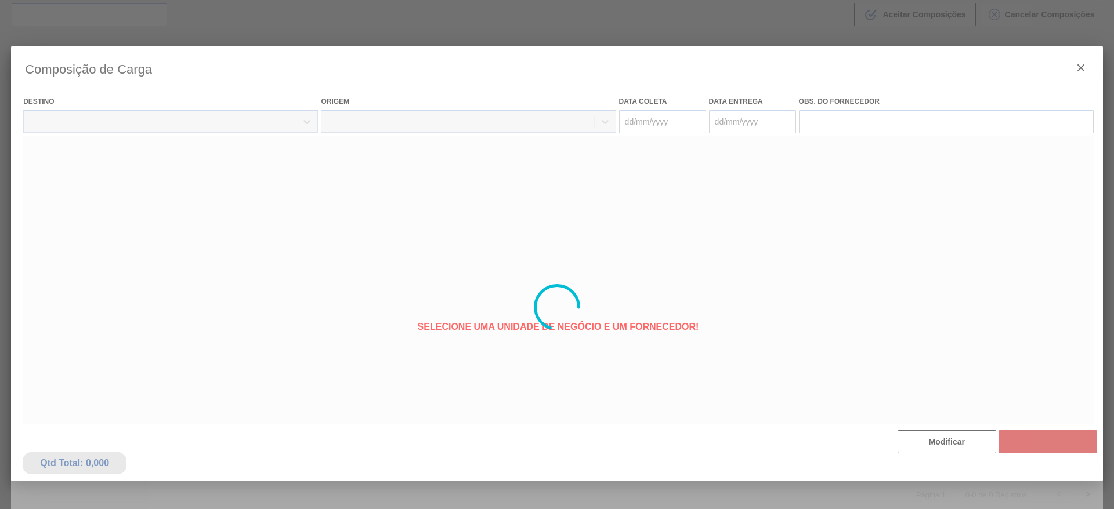
type coleta "04/10/2025"
type Entrega "[DATE]"
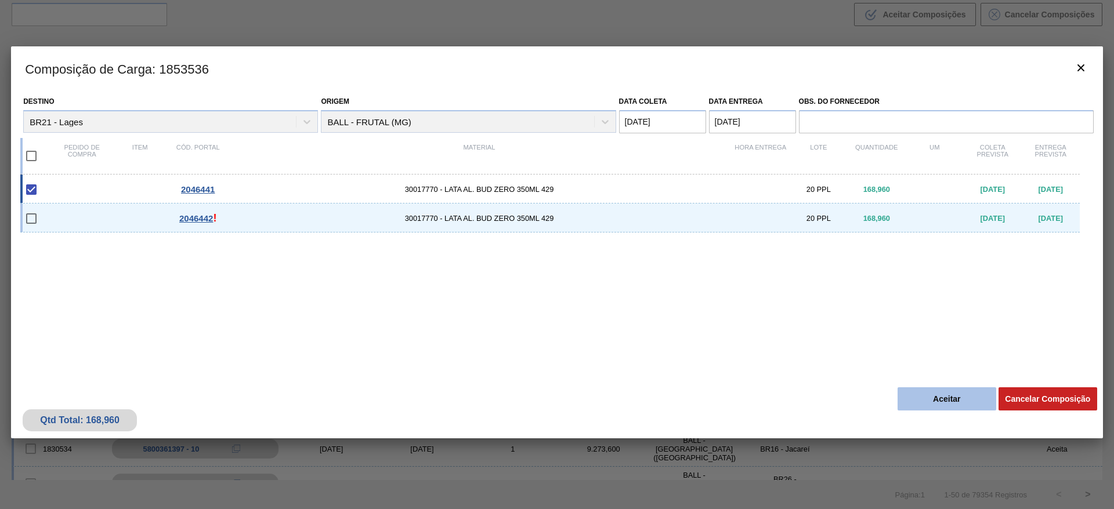
click at [928, 395] on button "Aceitar" at bounding box center [946, 398] width 99 height 23
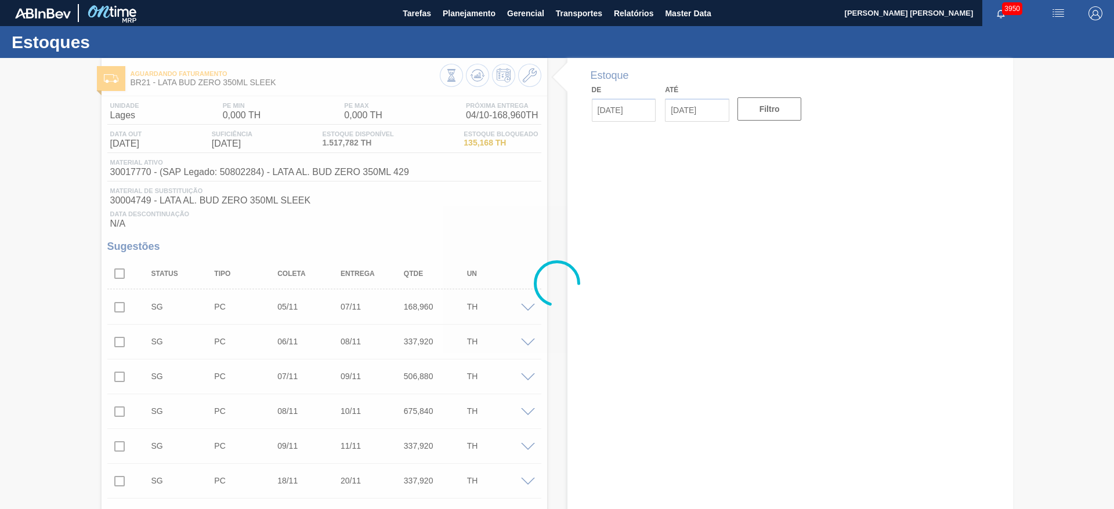
type input "[DATE]"
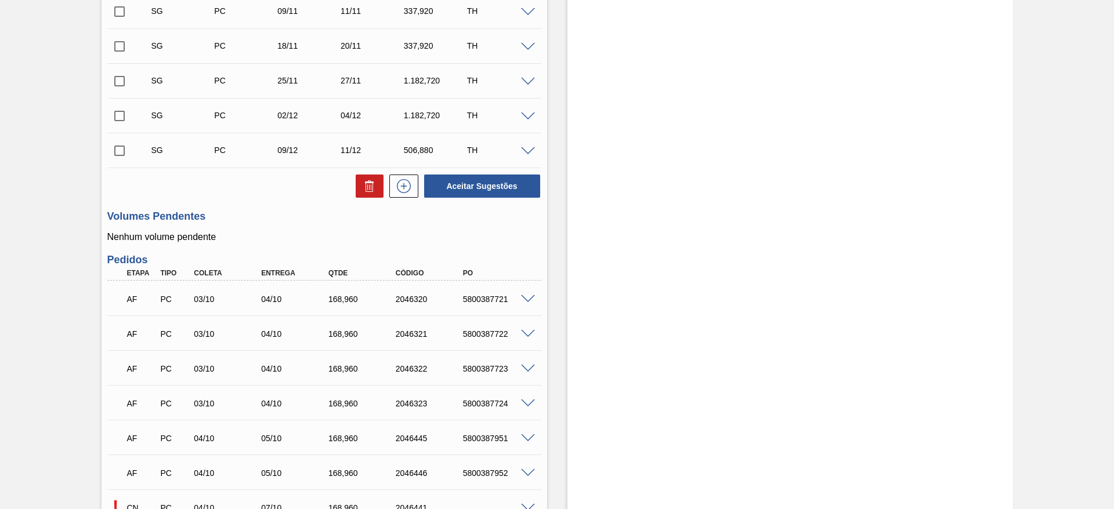
scroll to position [696, 0]
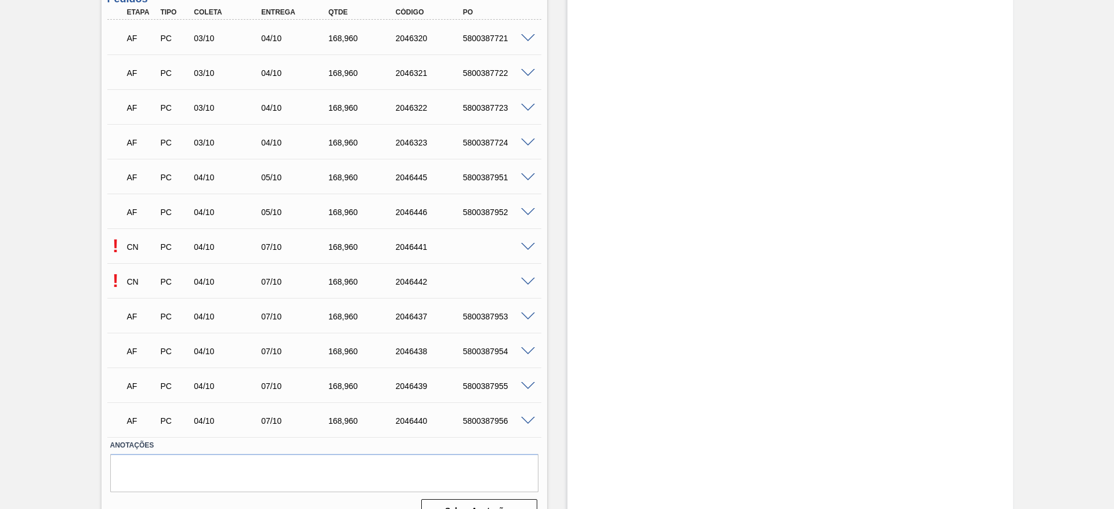
click at [531, 280] on span at bounding box center [528, 282] width 14 height 9
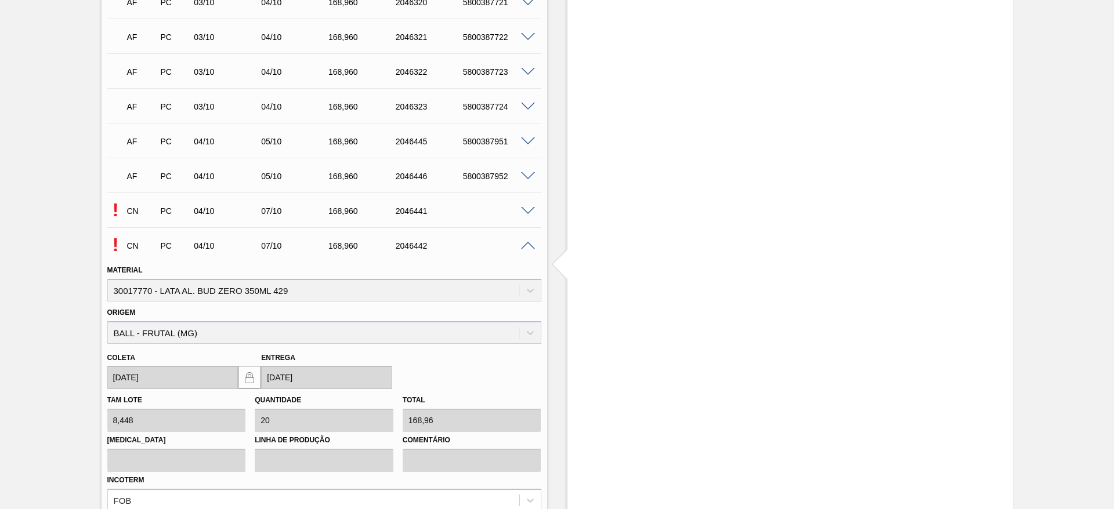
scroll to position [1001, 0]
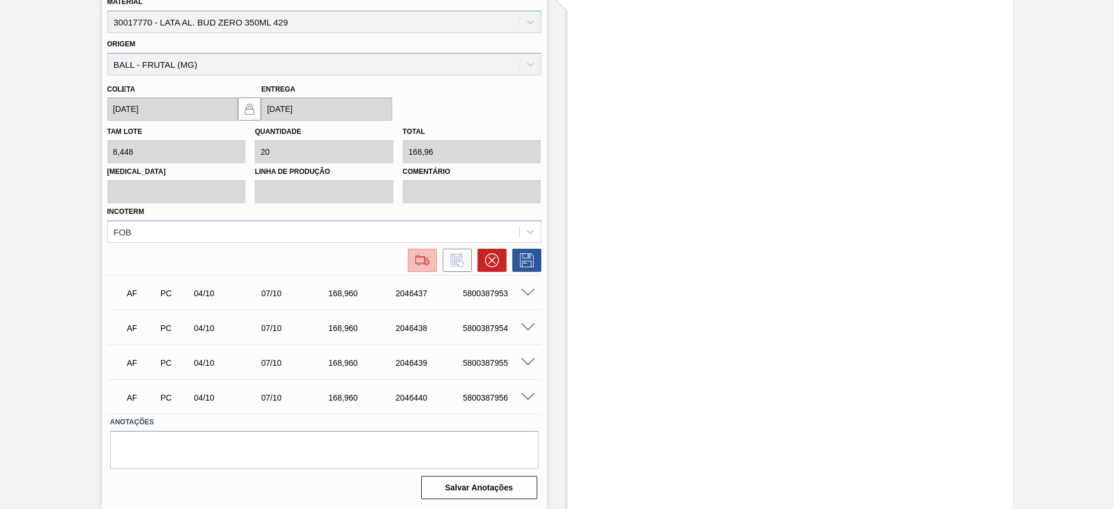
click at [422, 268] on button at bounding box center [422, 260] width 29 height 23
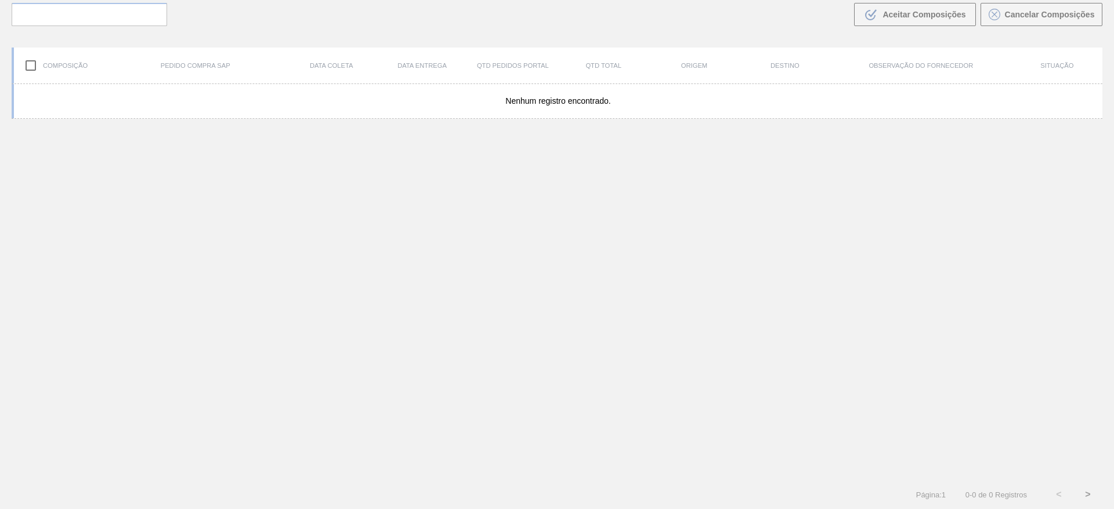
scroll to position [84, 0]
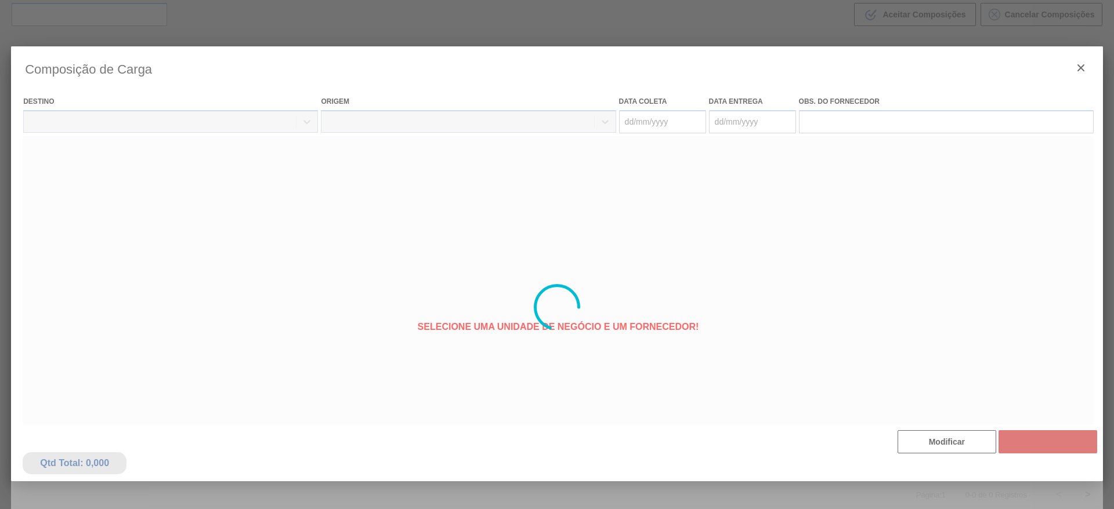
type coleta "04/10/2025"
type Entrega "[DATE]"
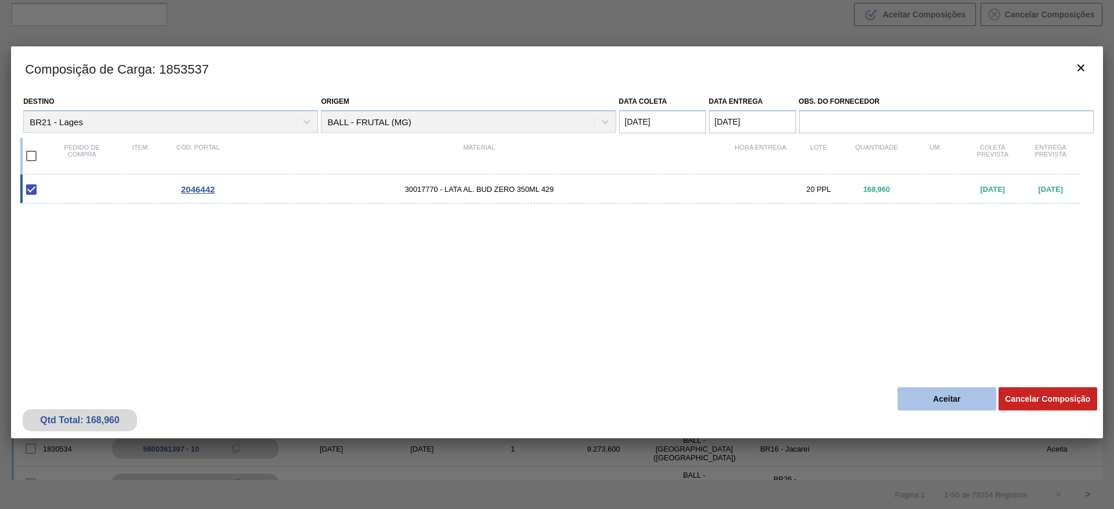
click at [960, 403] on button "Aceitar" at bounding box center [946, 398] width 99 height 23
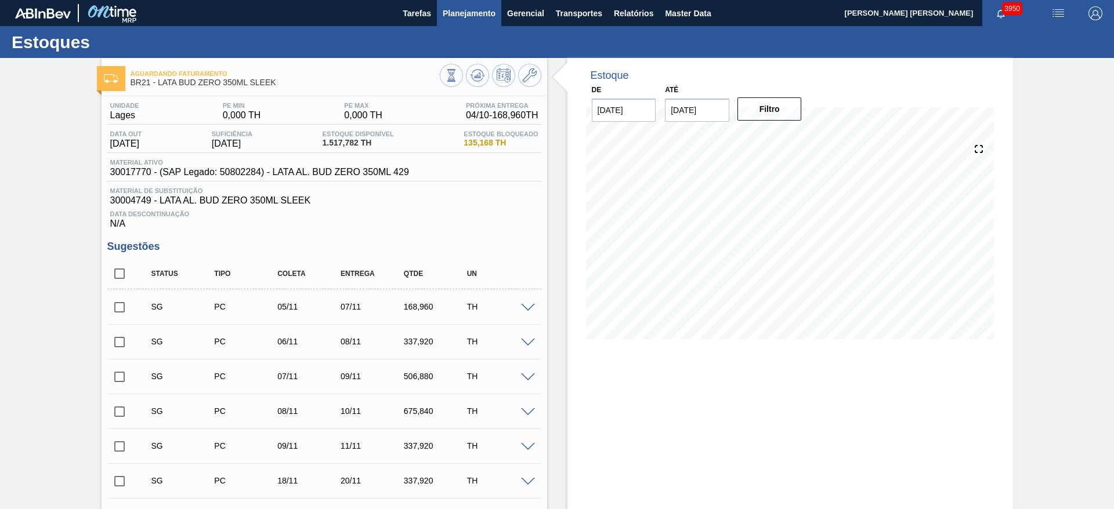
click at [450, 14] on span "Planejamento" at bounding box center [469, 13] width 53 height 14
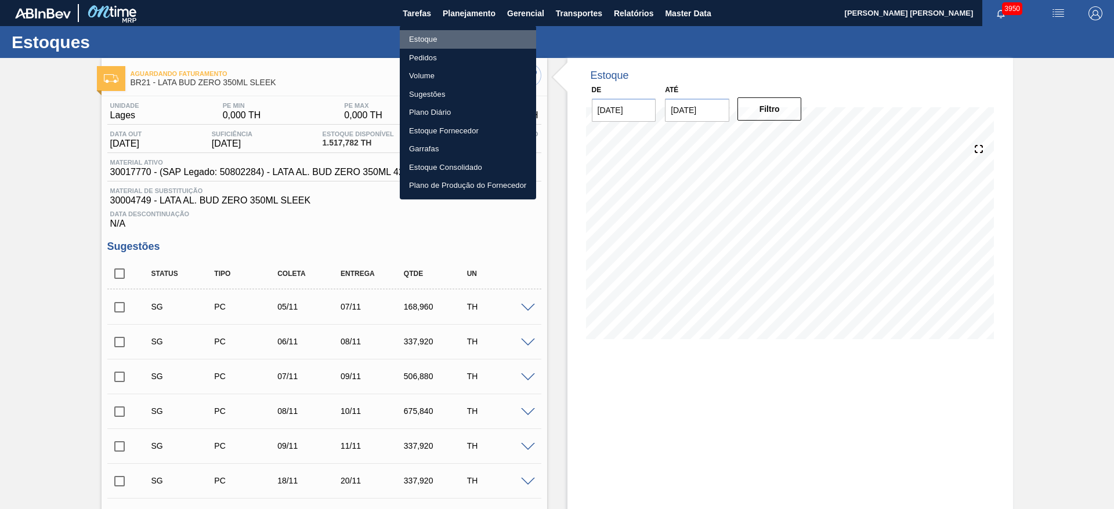
click at [432, 39] on li "Estoque" at bounding box center [468, 39] width 136 height 19
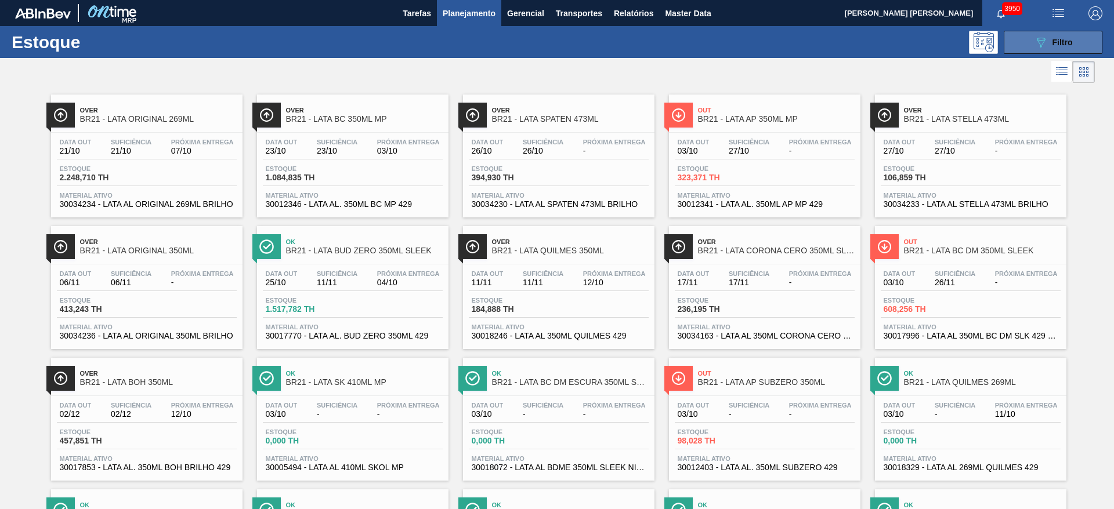
click at [1013, 41] on button "089F7B8B-B2A5-4AFE-B5C0-19BA573D28AC Filtro" at bounding box center [1052, 42] width 99 height 23
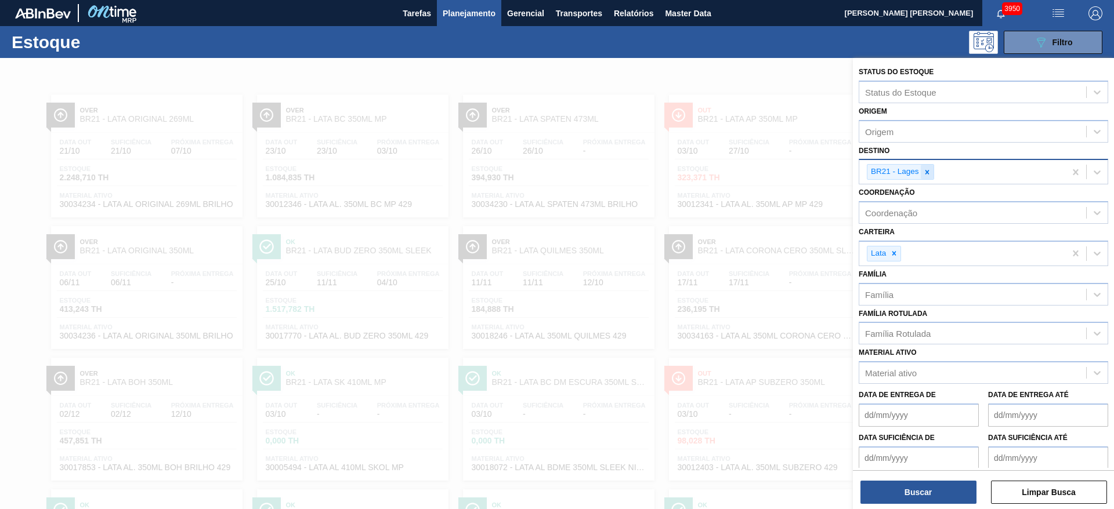
click at [929, 174] on icon at bounding box center [927, 172] width 8 height 8
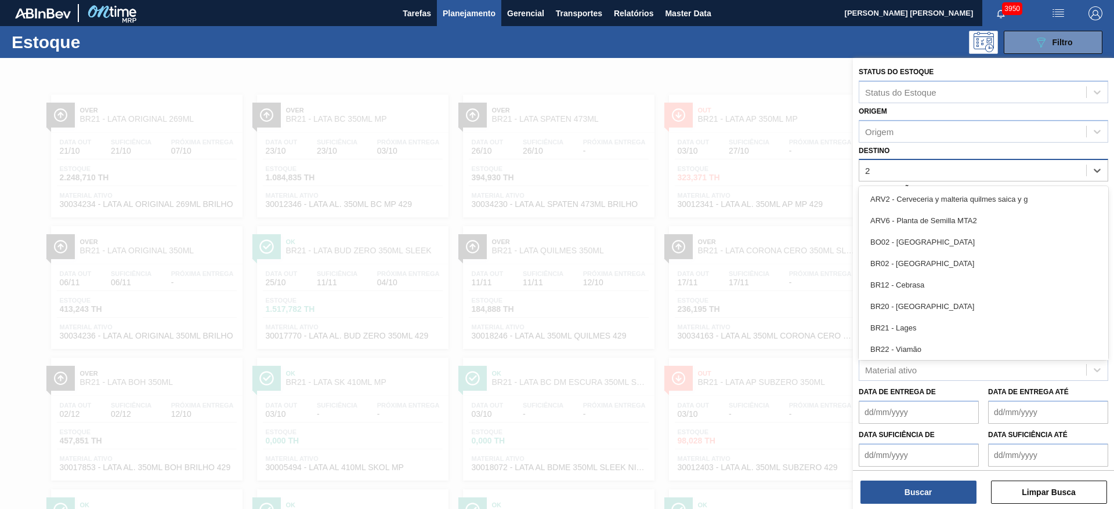
type input "22"
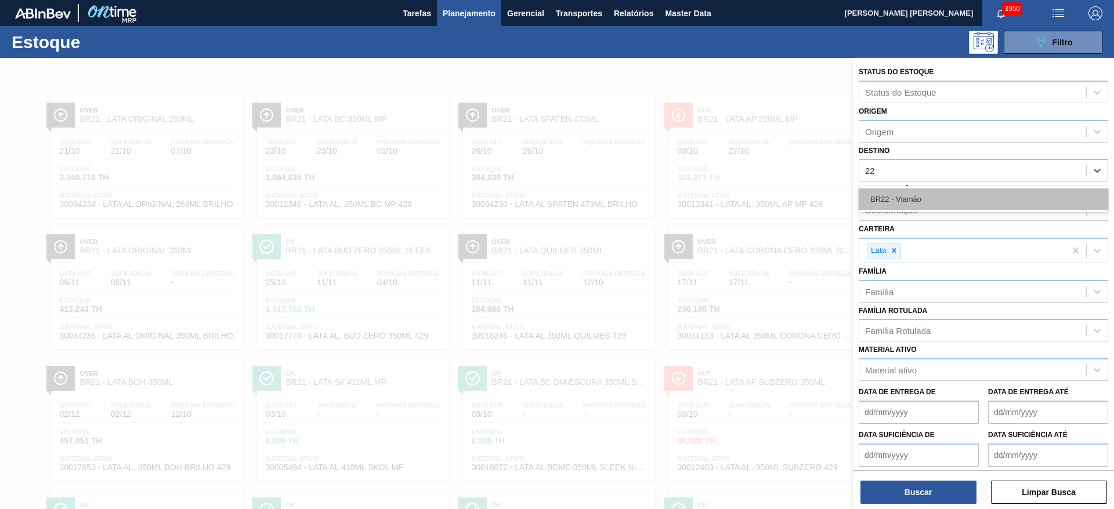
click at [908, 190] on div "BR22 - Viamão" at bounding box center [982, 199] width 249 height 21
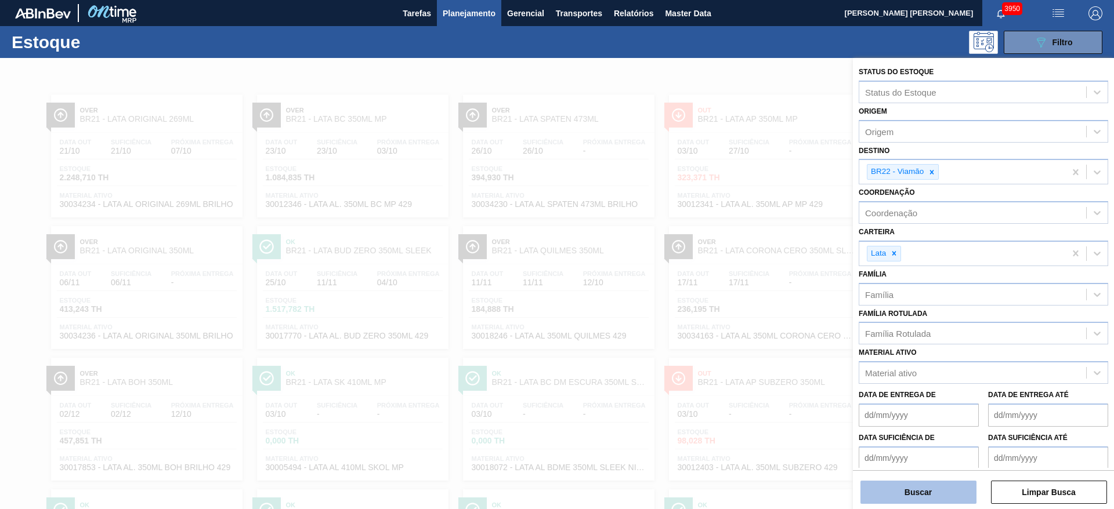
click at [915, 501] on button "Buscar" at bounding box center [918, 492] width 116 height 23
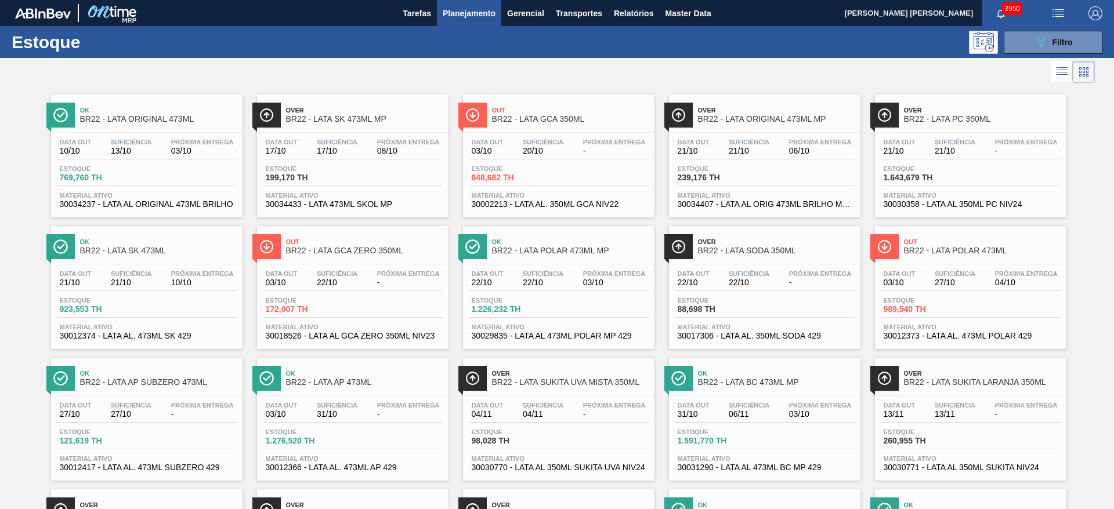
click at [589, 71] on div at bounding box center [547, 72] width 1095 height 28
click at [739, 117] on span "BR22 - LATA ORIGINAL 473ML MP" at bounding box center [776, 119] width 157 height 9
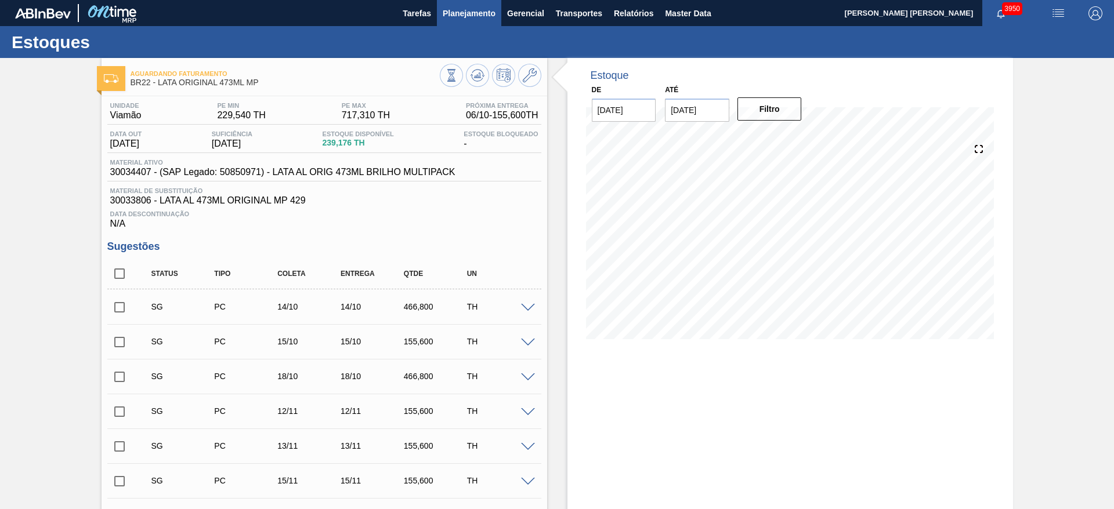
click at [476, 13] on span "Planejamento" at bounding box center [469, 13] width 53 height 14
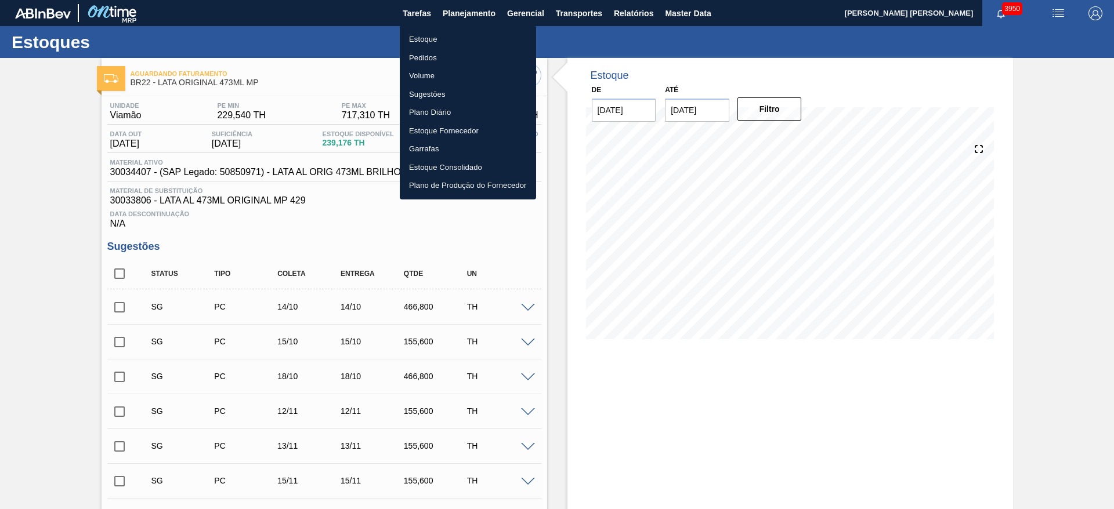
click at [827, 73] on div at bounding box center [557, 254] width 1114 height 509
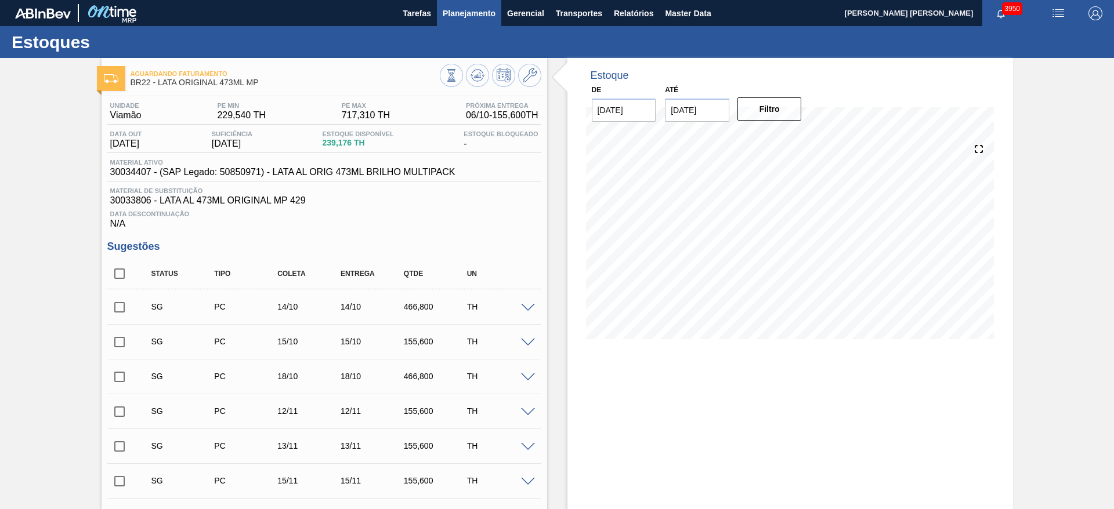
click at [466, 13] on span "Planejamento" at bounding box center [469, 13] width 53 height 14
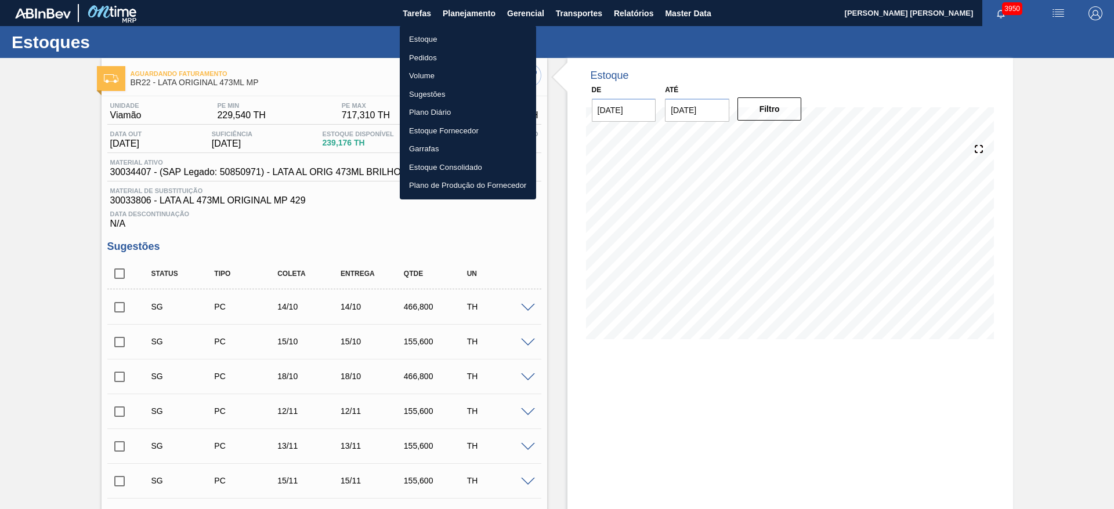
click at [423, 41] on li "Estoque" at bounding box center [468, 39] width 136 height 19
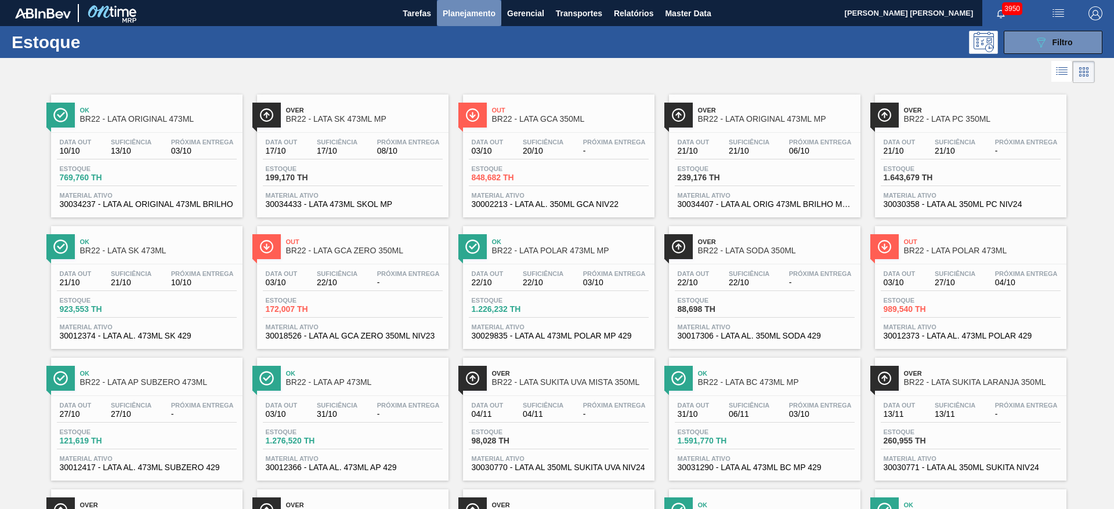
click at [457, 13] on span "Planejamento" at bounding box center [469, 13] width 53 height 14
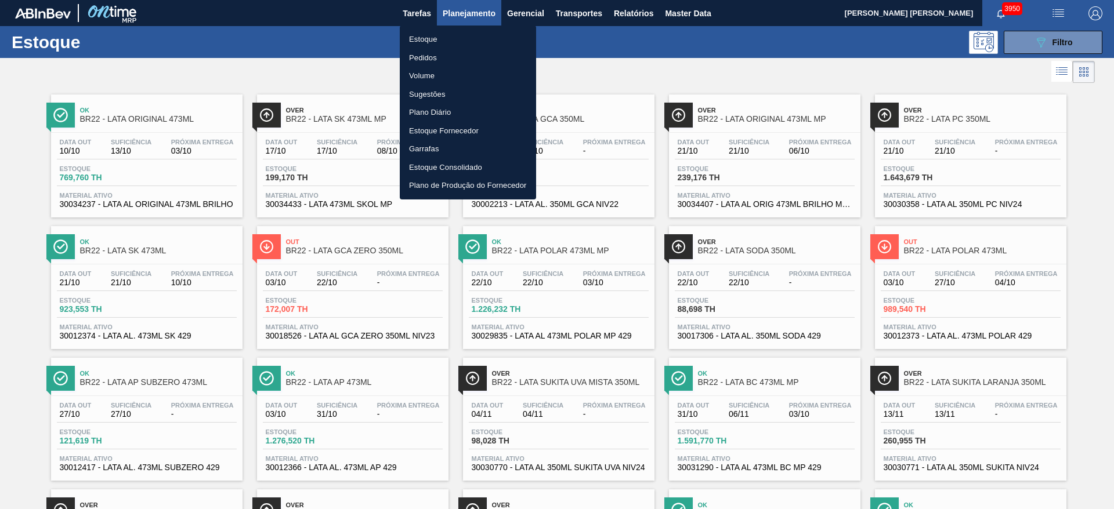
click at [424, 113] on li "Plano Diário" at bounding box center [468, 112] width 136 height 19
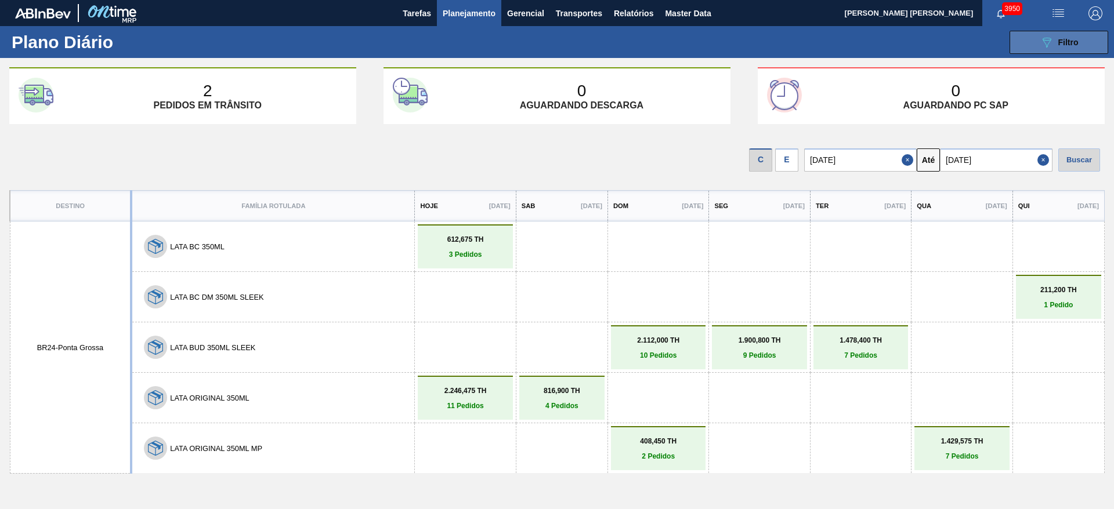
click at [1037, 46] on button "089F7B8B-B2A5-4AFE-B5C0-19BA573D28AC Filtro" at bounding box center [1058, 42] width 99 height 23
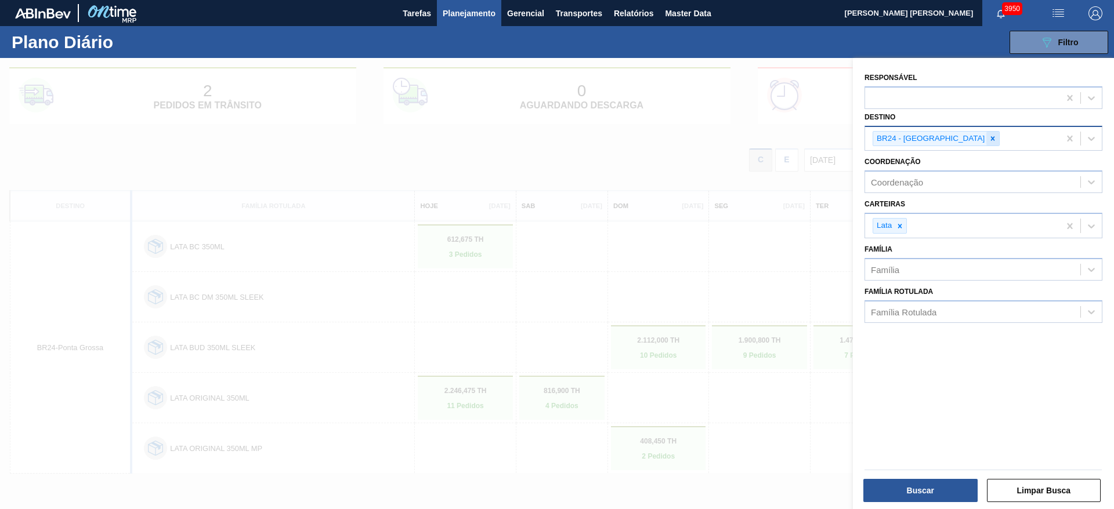
click at [991, 137] on icon at bounding box center [993, 138] width 4 height 4
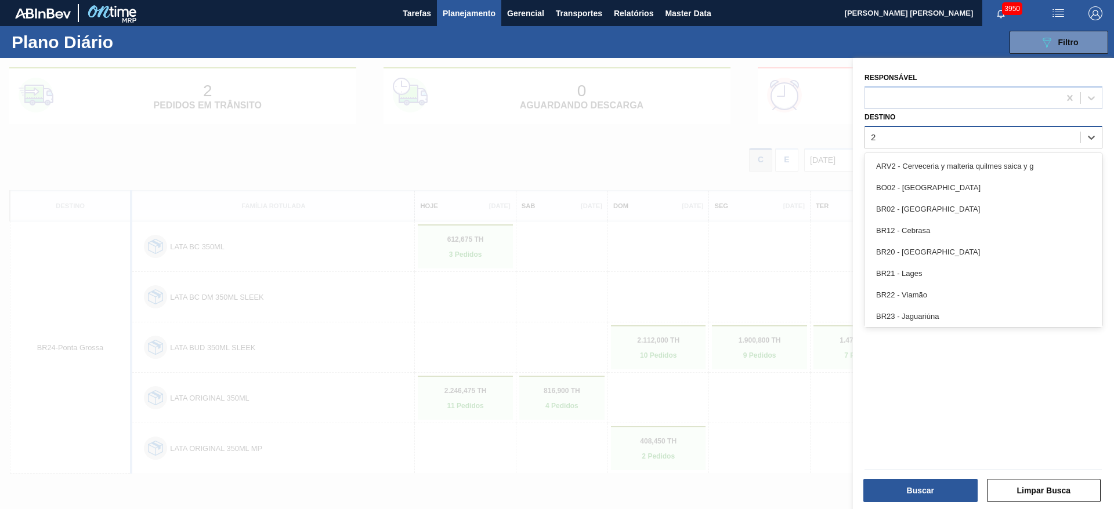
type input "22"
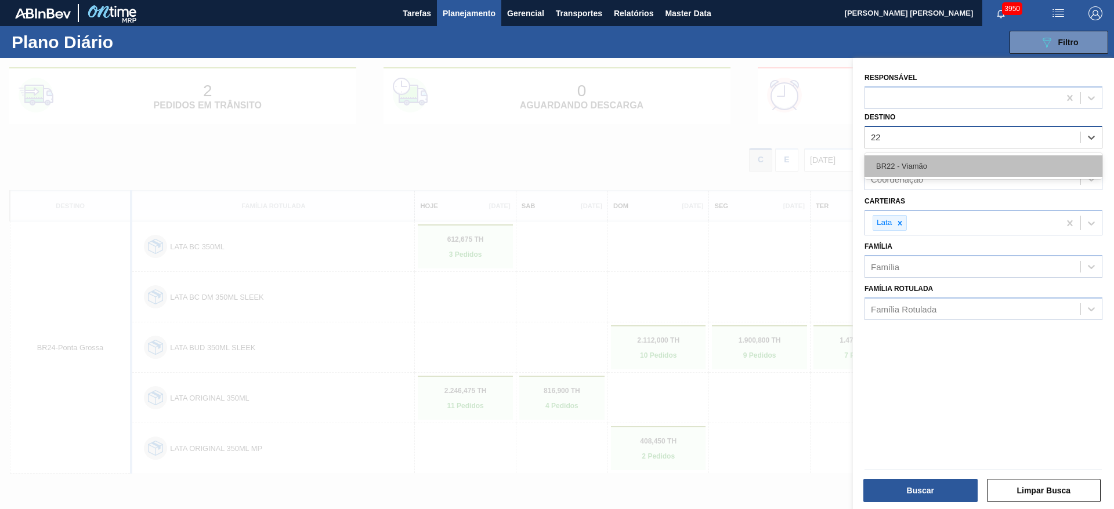
click at [911, 168] on div "BR22 - Viamão" at bounding box center [983, 165] width 238 height 21
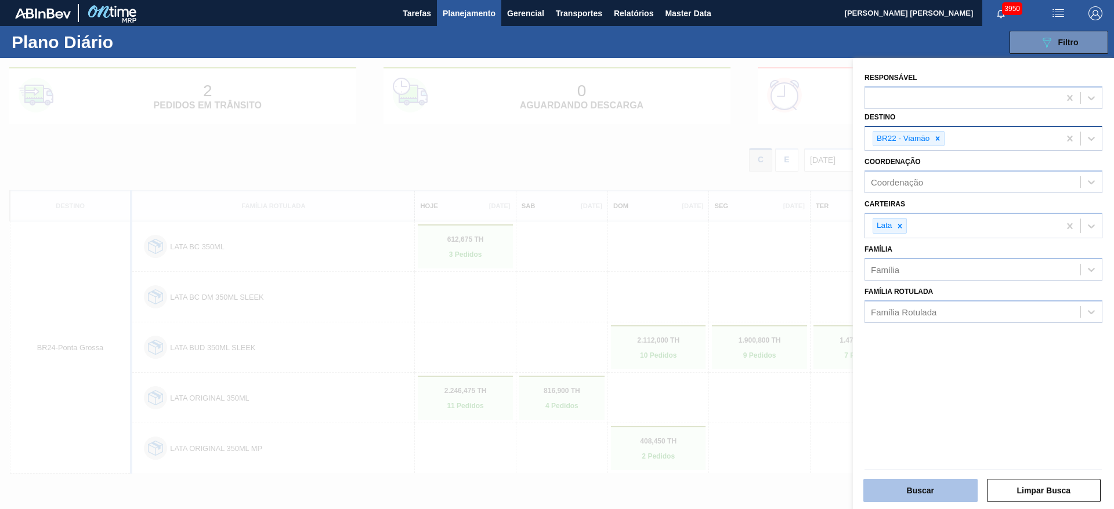
click at [914, 494] on button "Buscar" at bounding box center [920, 490] width 114 height 23
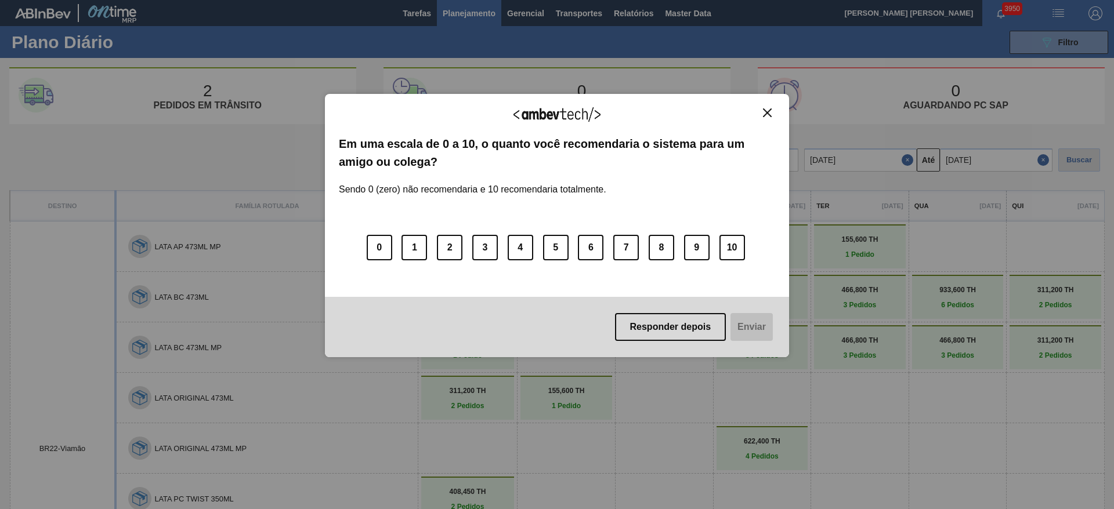
click at [764, 115] on img "Close" at bounding box center [767, 112] width 9 height 9
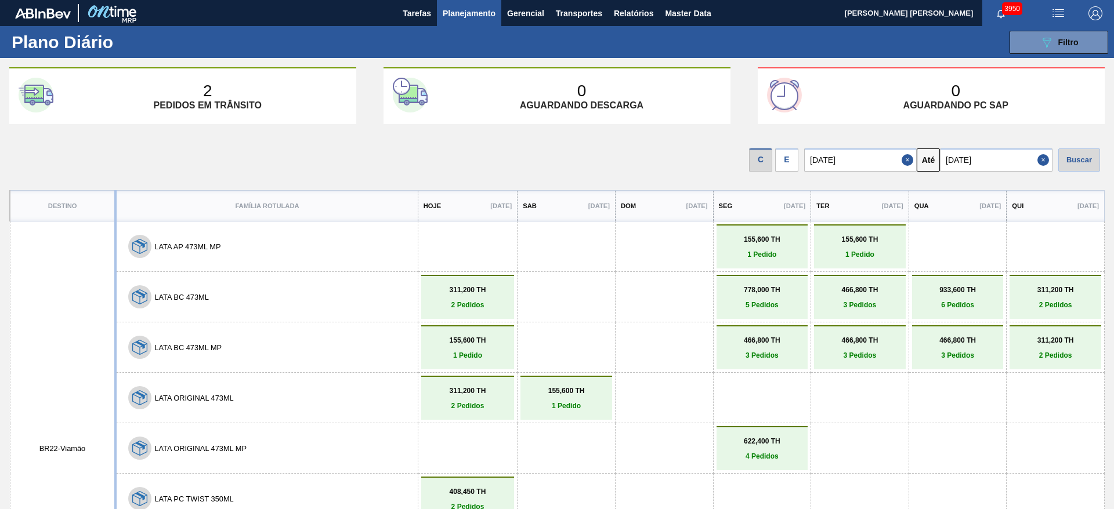
click at [459, 19] on span "Planejamento" at bounding box center [469, 13] width 53 height 14
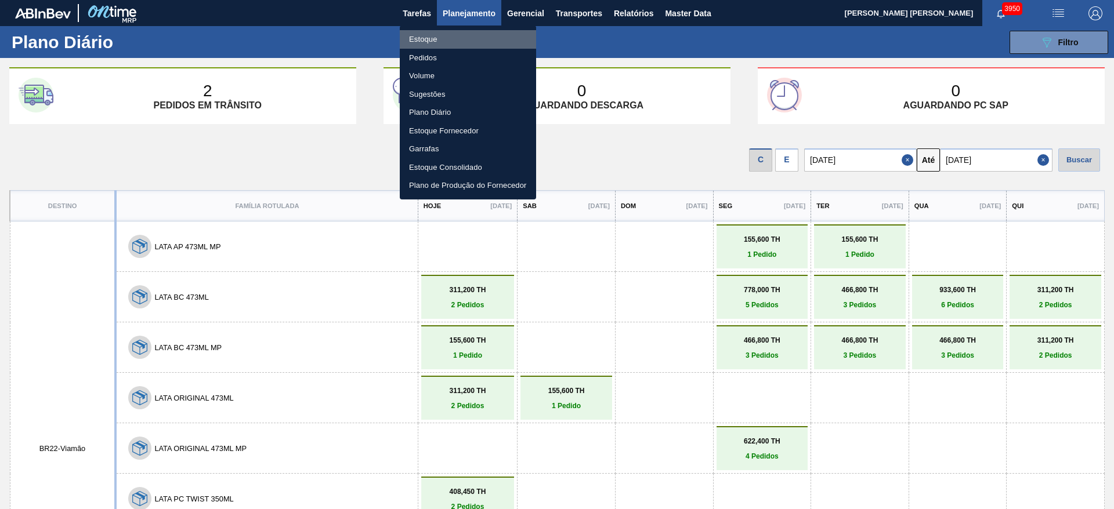
click at [430, 39] on li "Estoque" at bounding box center [468, 39] width 136 height 19
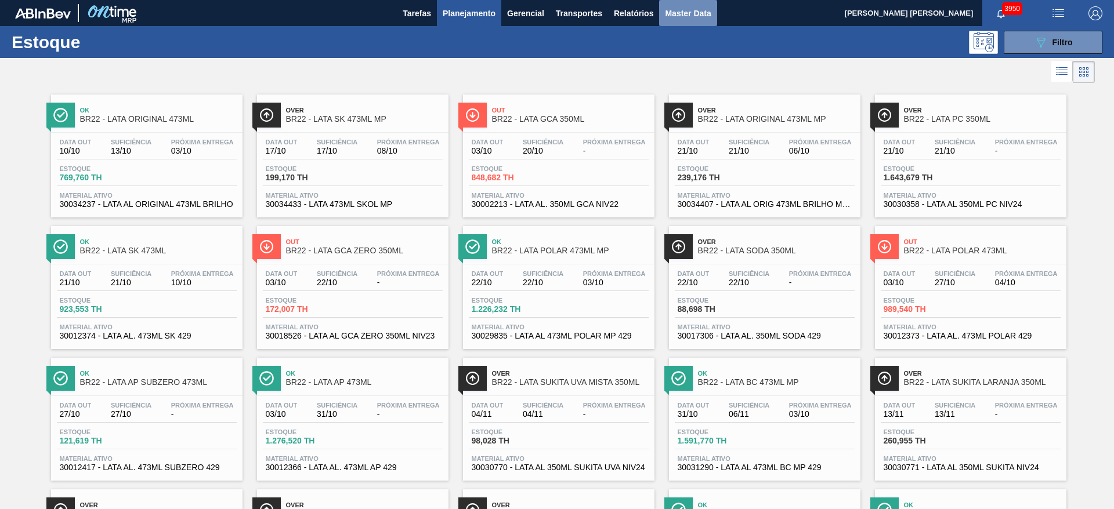
click at [674, 14] on span "Master Data" at bounding box center [688, 13] width 46 height 14
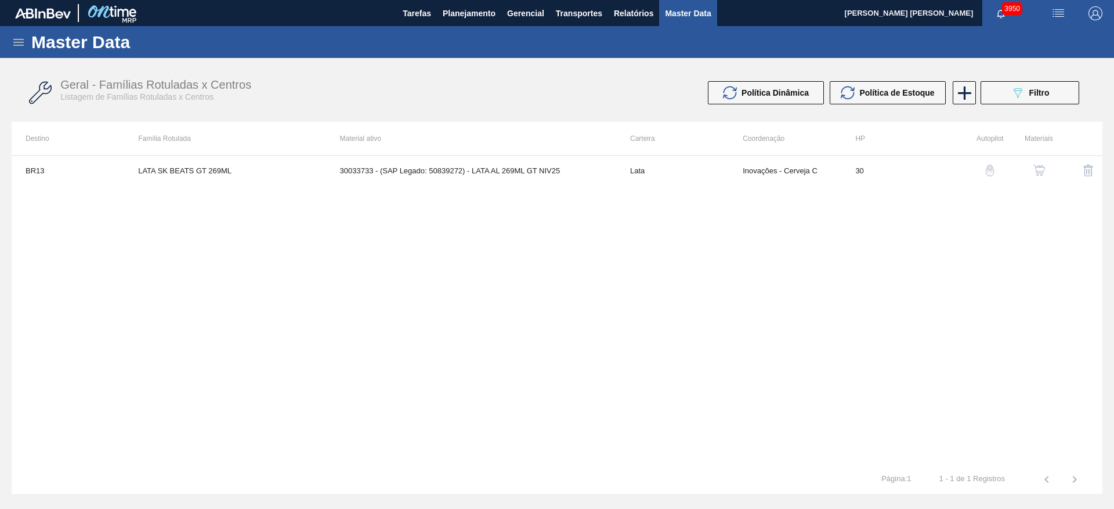
click at [18, 44] on icon at bounding box center [18, 42] width 10 height 7
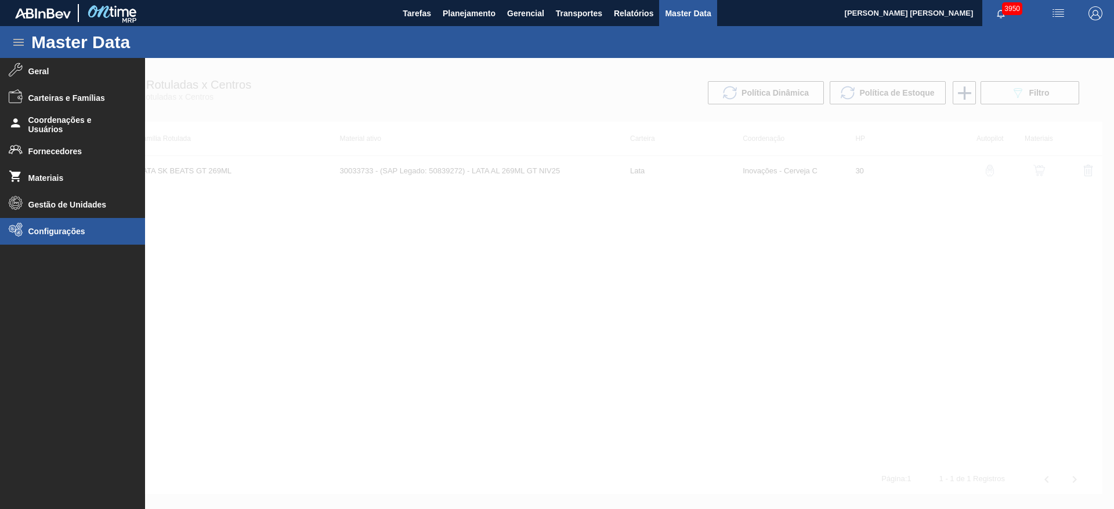
click at [45, 230] on span "Configurações" at bounding box center [76, 231] width 96 height 9
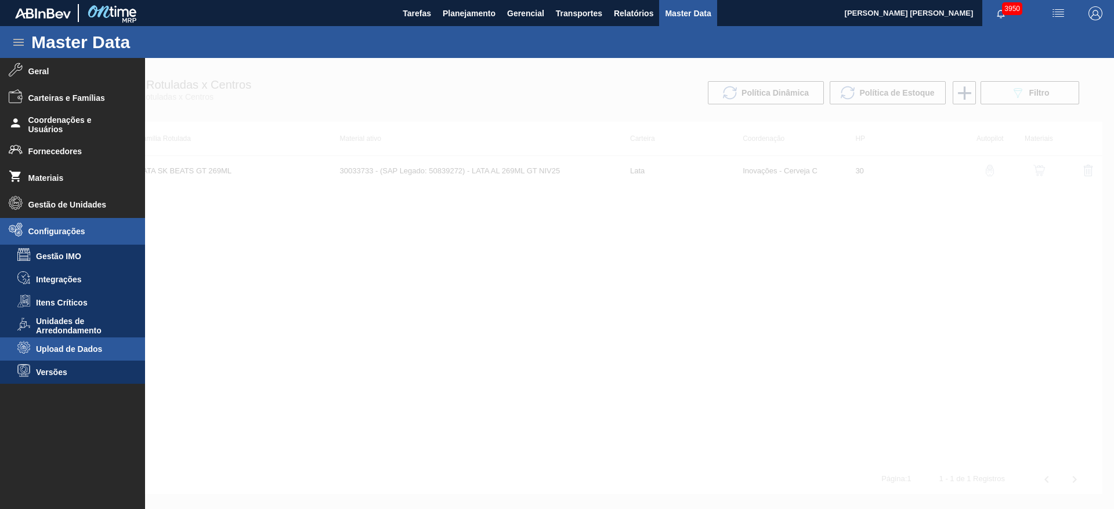
click at [58, 352] on span "Upload de Dados" at bounding box center [80, 349] width 89 height 9
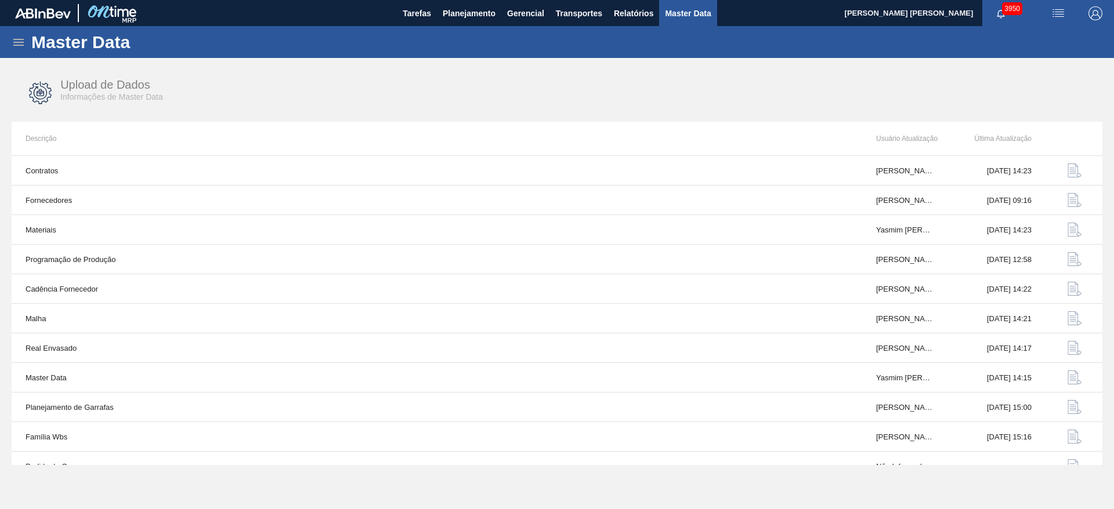
click at [19, 46] on icon at bounding box center [19, 42] width 14 height 14
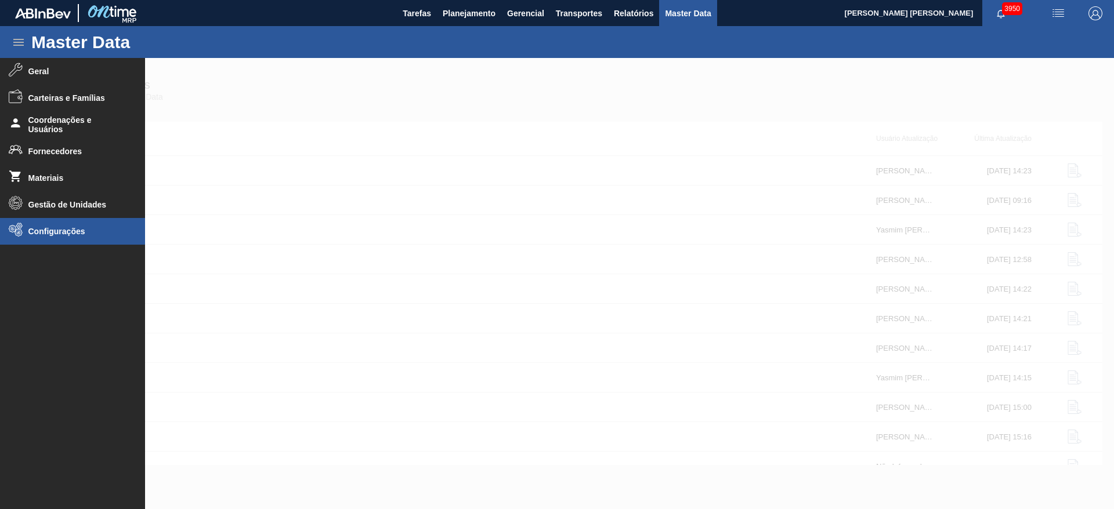
click at [40, 230] on span "Configurações" at bounding box center [76, 231] width 96 height 9
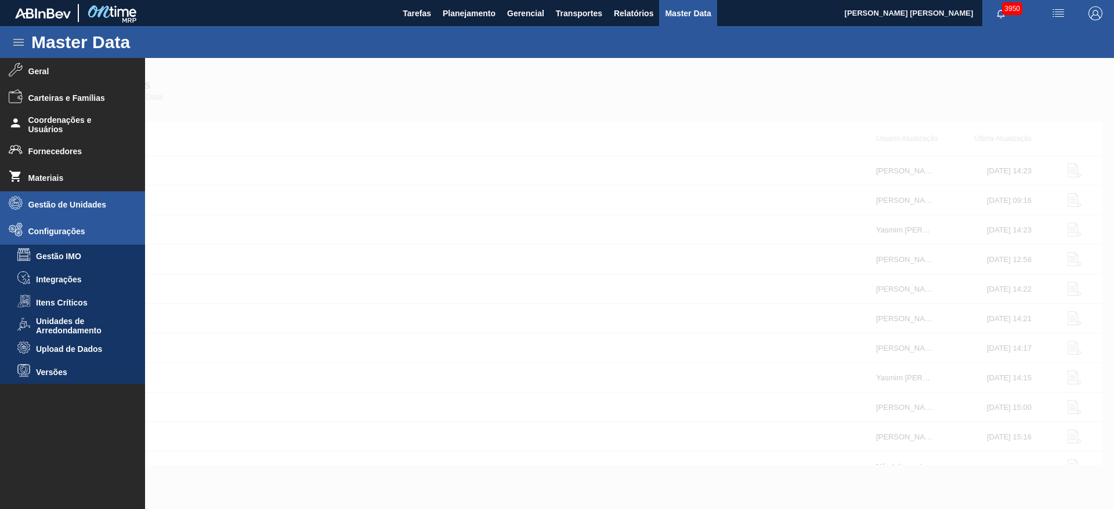
click at [54, 209] on li "Gestão de Unidades" at bounding box center [72, 204] width 145 height 27
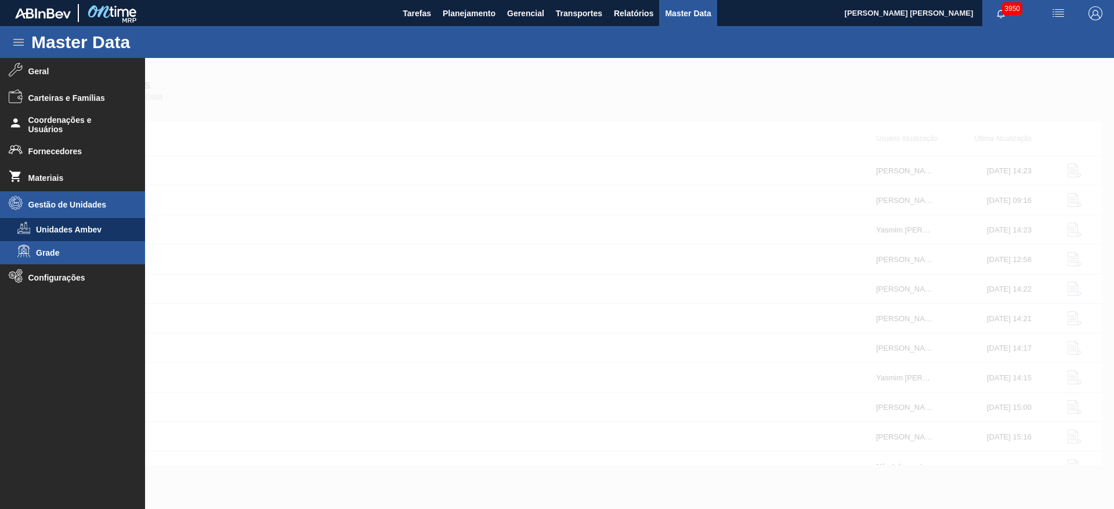
click at [51, 249] on span "Grade" at bounding box center [80, 252] width 89 height 9
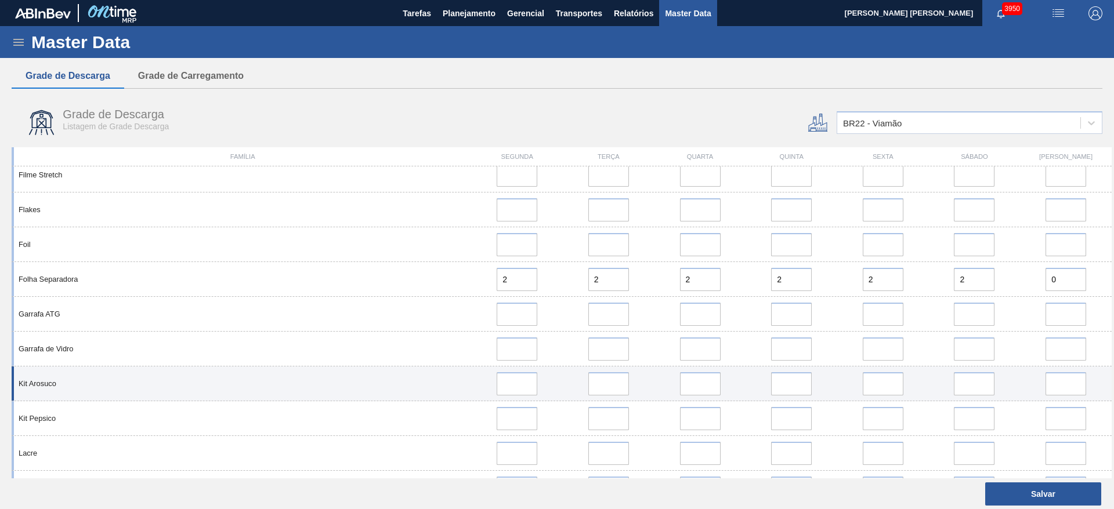
scroll to position [609, 0]
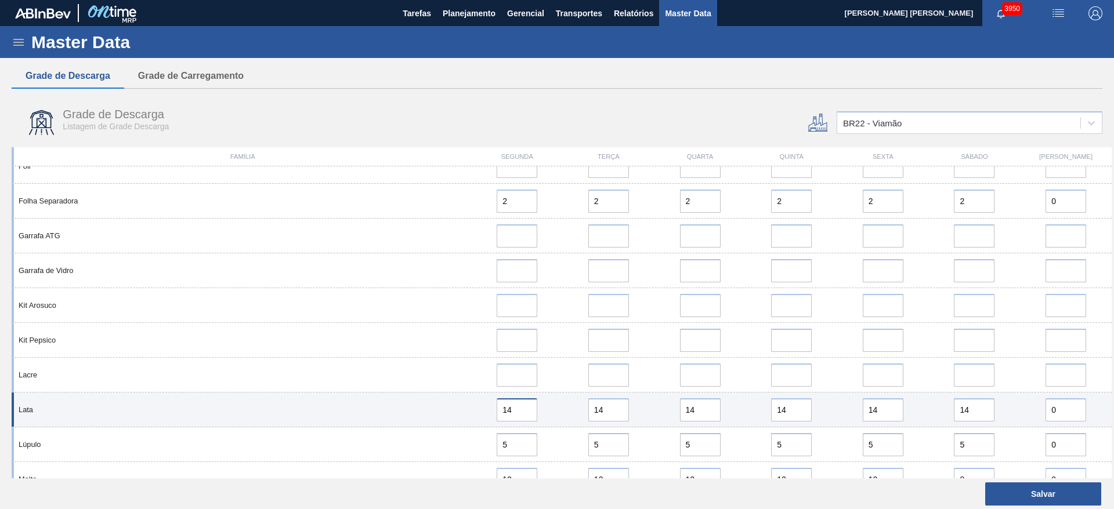
drag, startPoint x: 526, startPoint y: 410, endPoint x: 495, endPoint y: 403, distance: 31.5
click at [497, 403] on input "14" at bounding box center [517, 409] width 41 height 23
drag, startPoint x: 525, startPoint y: 408, endPoint x: 492, endPoint y: 419, distance: 34.3
click at [482, 413] on div "12" at bounding box center [517, 409] width 82 height 23
type input "12"
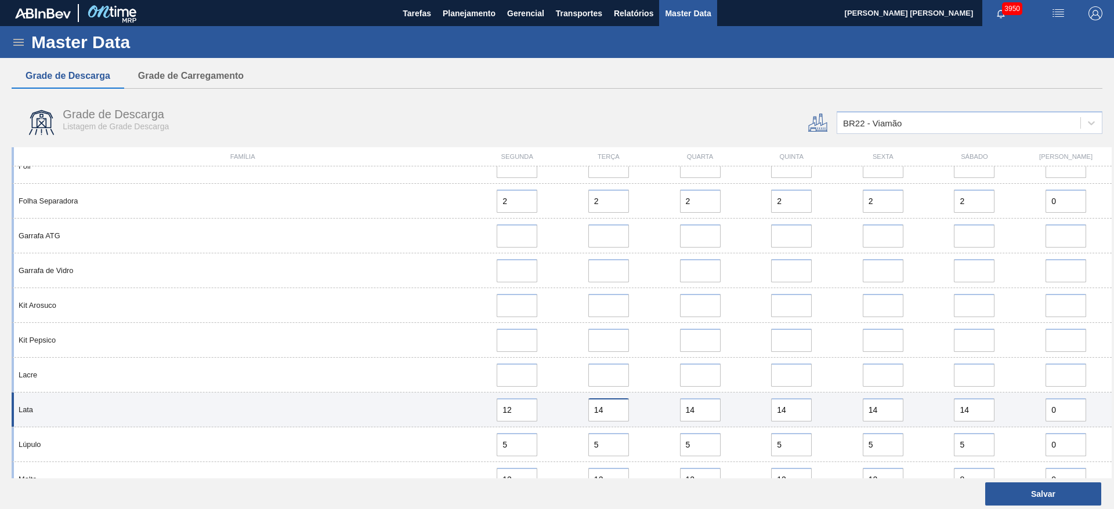
drag, startPoint x: 610, startPoint y: 411, endPoint x: 568, endPoint y: 412, distance: 41.2
click at [568, 412] on div "14" at bounding box center [608, 409] width 82 height 23
paste input "2"
type input "12"
click at [669, 407] on div "14" at bounding box center [700, 409] width 82 height 23
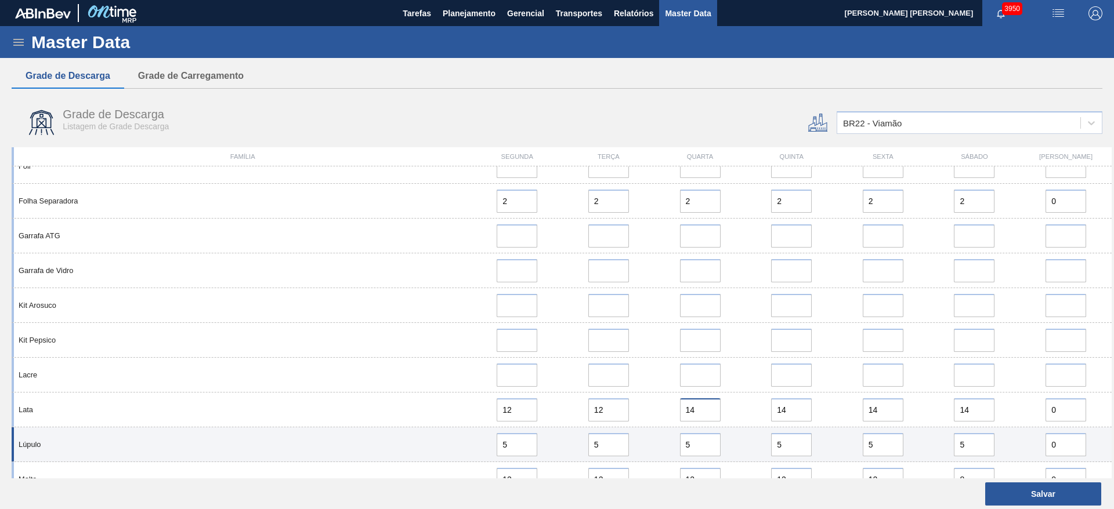
paste input "2"
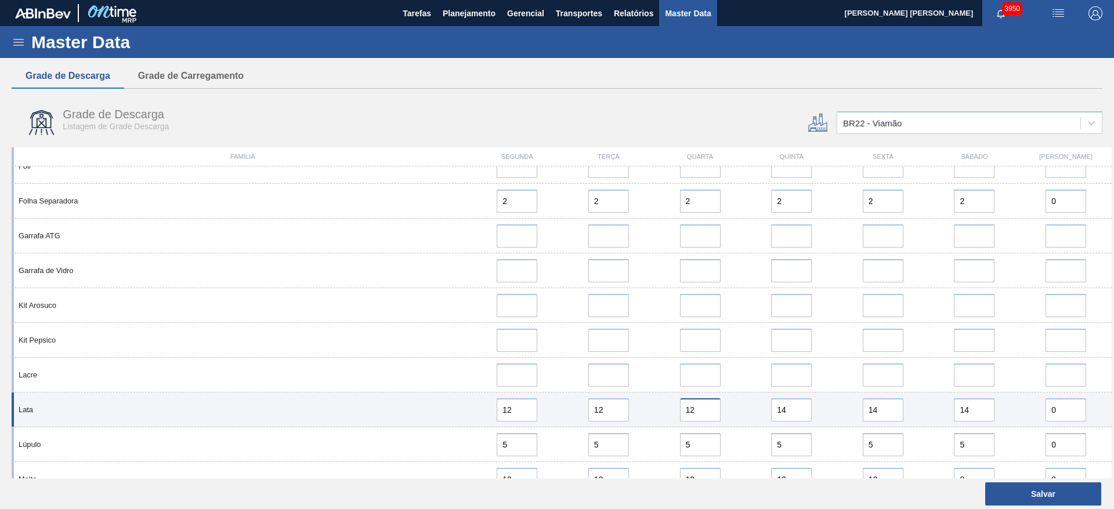
type input "12"
drag, startPoint x: 767, startPoint y: 412, endPoint x: 754, endPoint y: 412, distance: 13.4
click at [754, 412] on div "14" at bounding box center [791, 409] width 82 height 23
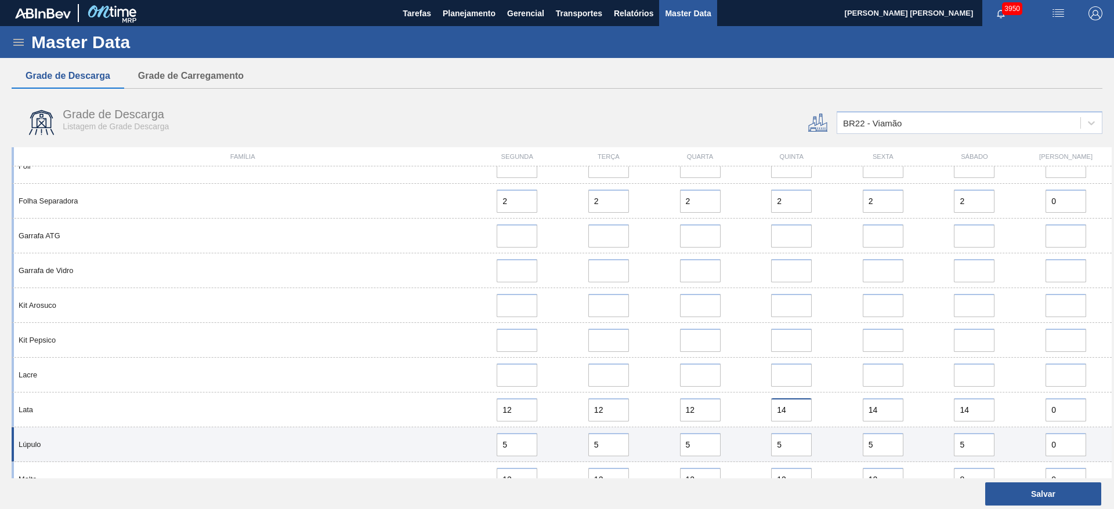
paste input "2"
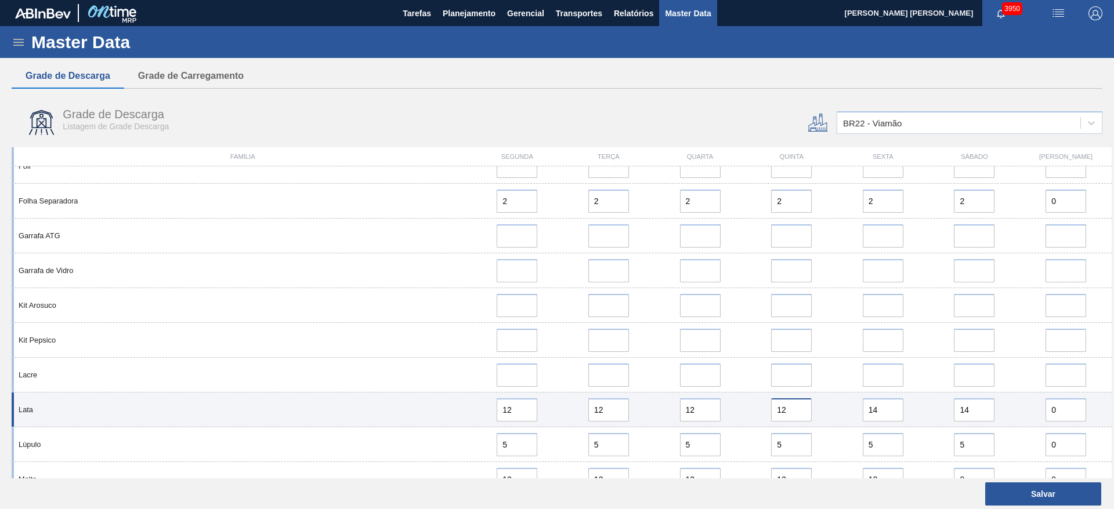
type input "12"
drag, startPoint x: 885, startPoint y: 410, endPoint x: 836, endPoint y: 412, distance: 49.4
click at [837, 412] on div "14" at bounding box center [883, 409] width 92 height 23
paste input "2"
type input "12"
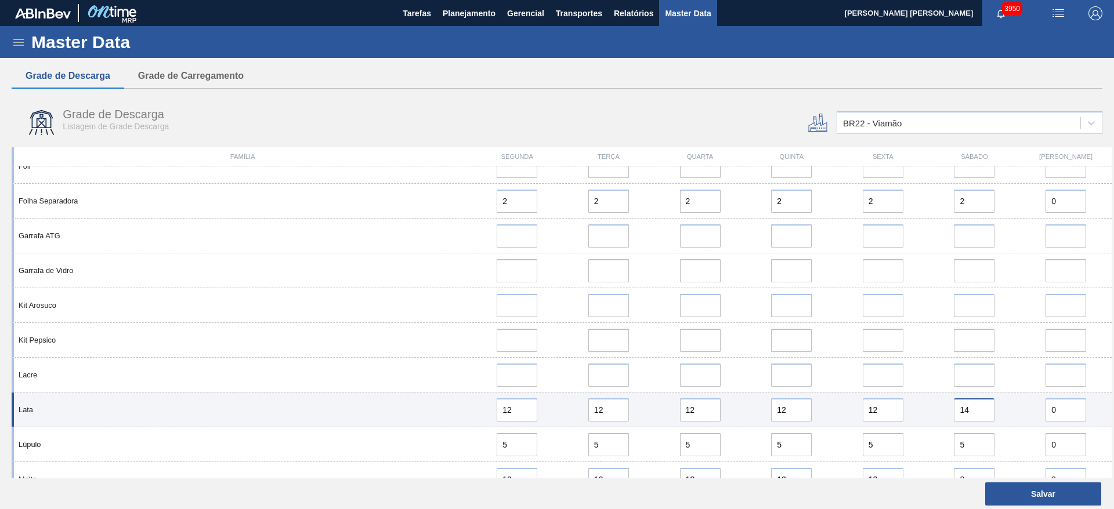
drag, startPoint x: 981, startPoint y: 408, endPoint x: 926, endPoint y: 420, distance: 56.3
click at [937, 404] on div "14" at bounding box center [974, 409] width 82 height 23
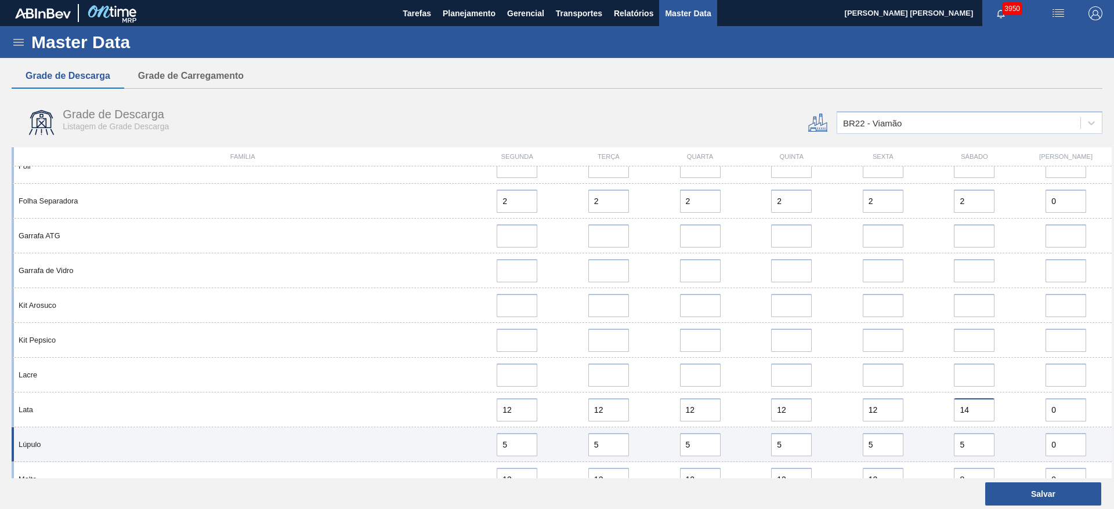
paste input "2"
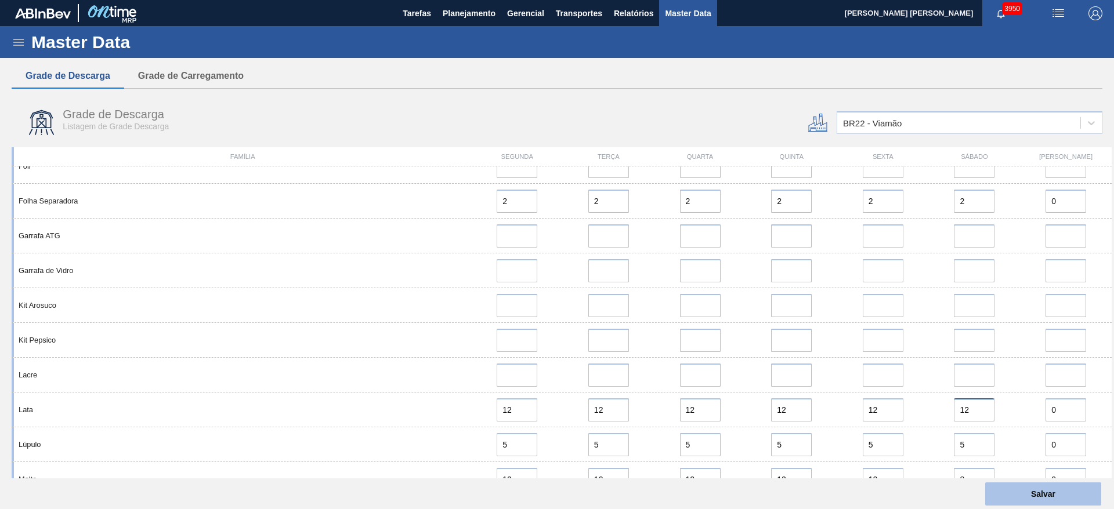
type input "12"
click at [1047, 490] on button "Salvar" at bounding box center [1043, 494] width 116 height 23
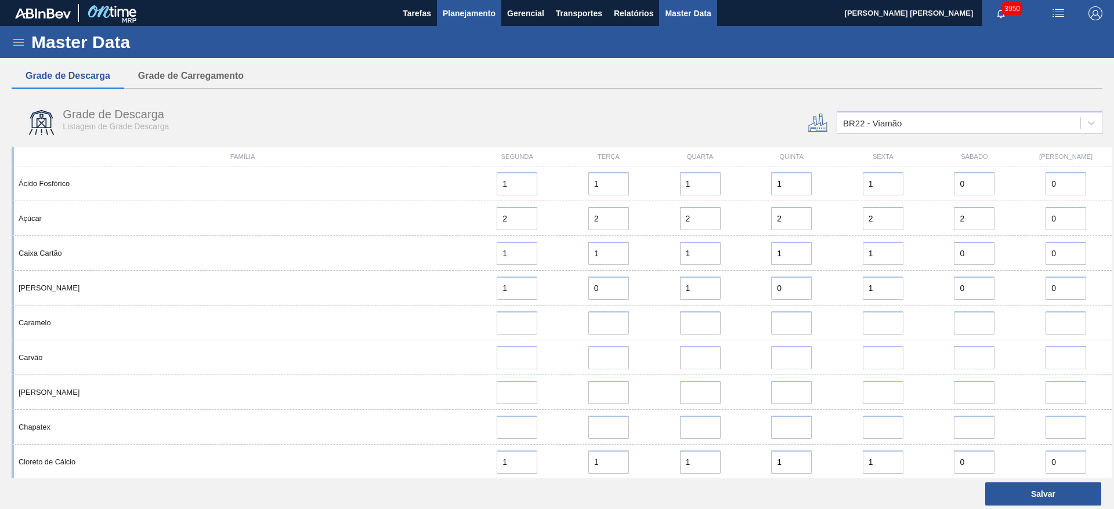
click at [466, 12] on span "Planejamento" at bounding box center [469, 13] width 53 height 14
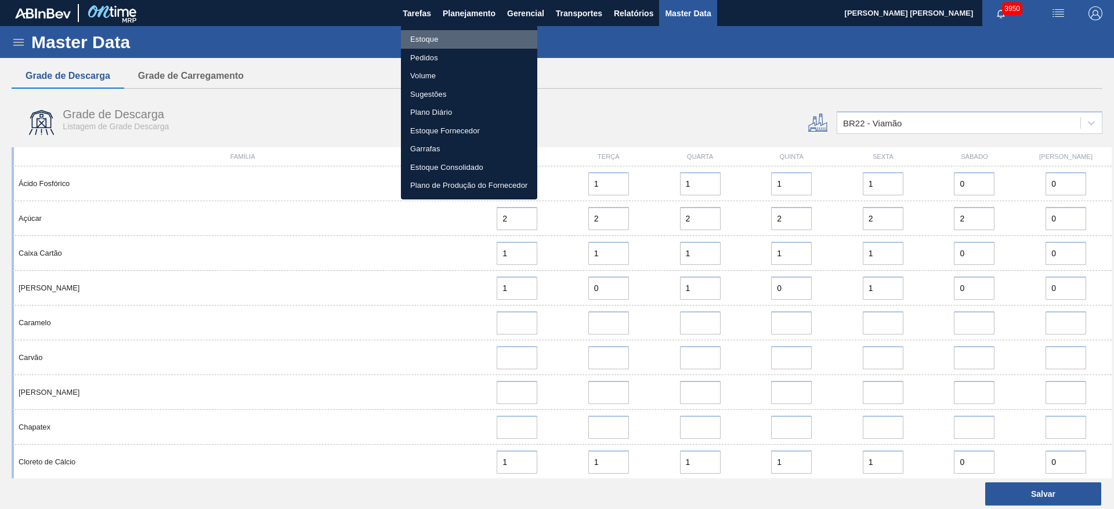
click at [434, 38] on li "Estoque" at bounding box center [469, 39] width 136 height 19
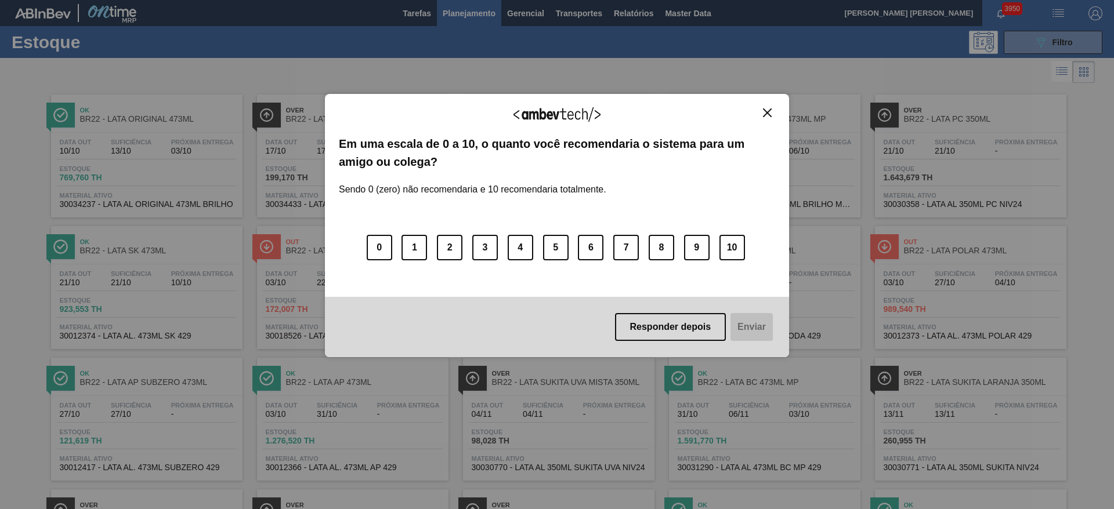
click at [772, 118] on div "Agradecemos seu feedback!" at bounding box center [557, 121] width 436 height 27
click at [771, 113] on img "Close" at bounding box center [767, 112] width 9 height 9
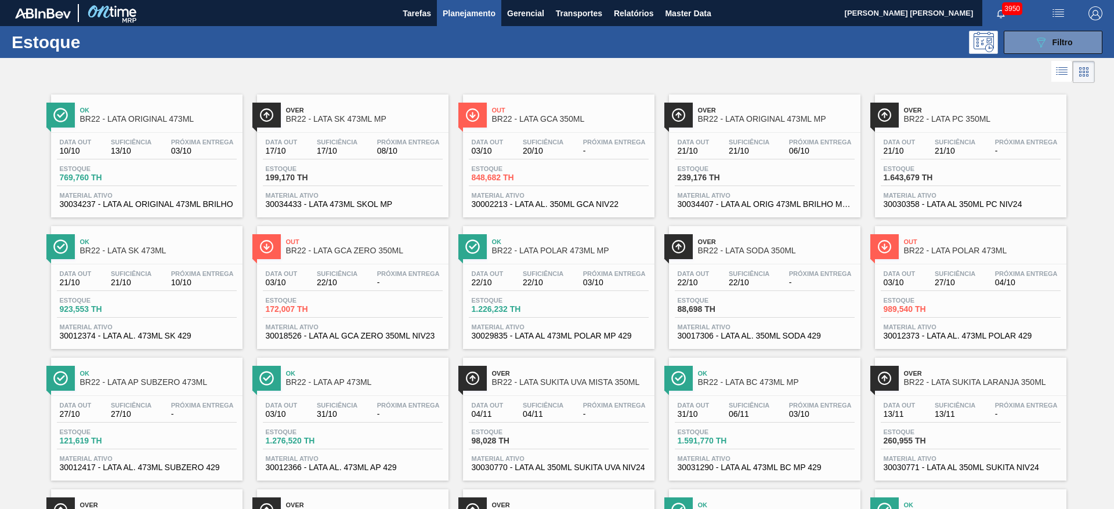
click at [747, 111] on span "Over" at bounding box center [776, 110] width 157 height 7
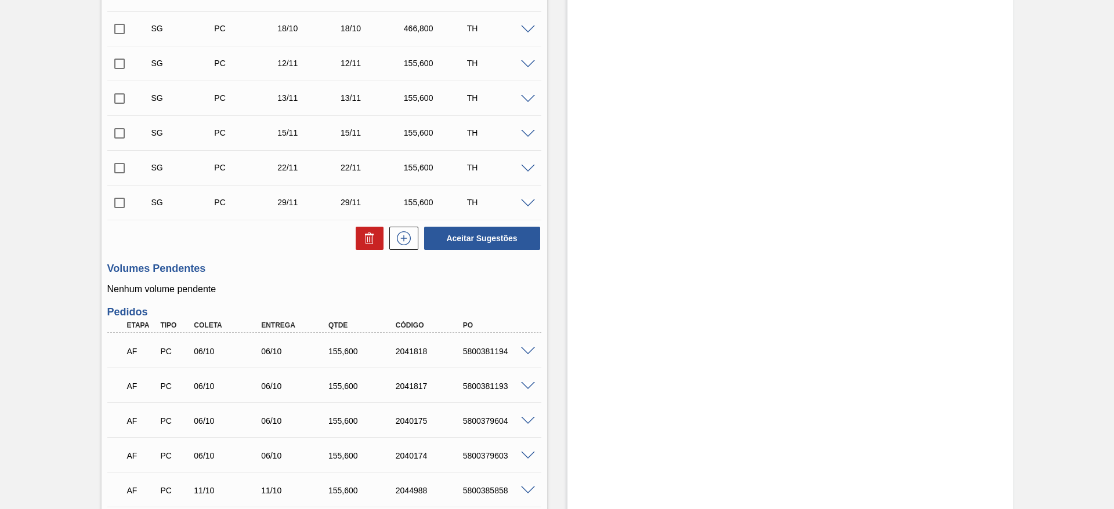
scroll to position [522, 0]
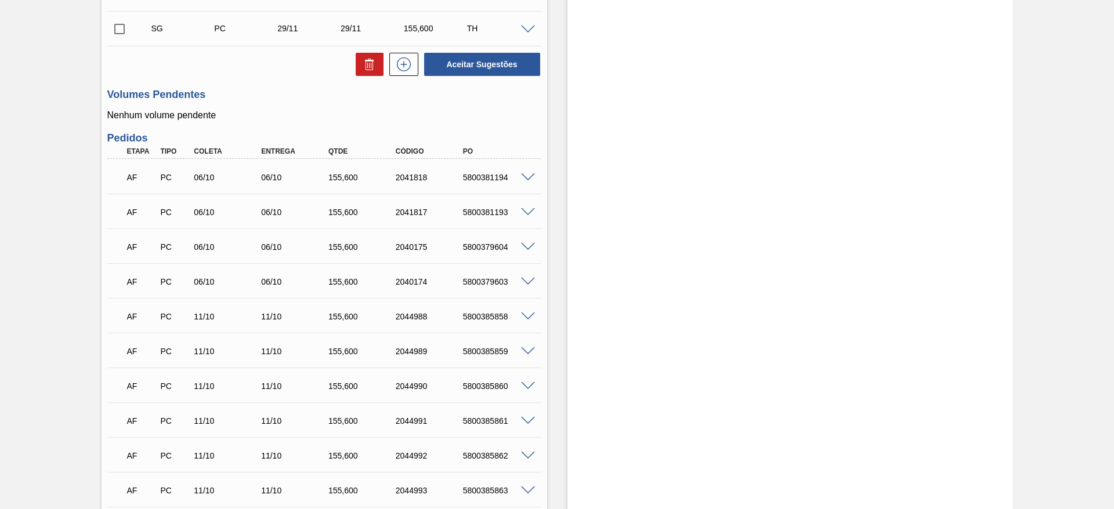
click at [526, 173] on span at bounding box center [528, 177] width 14 height 9
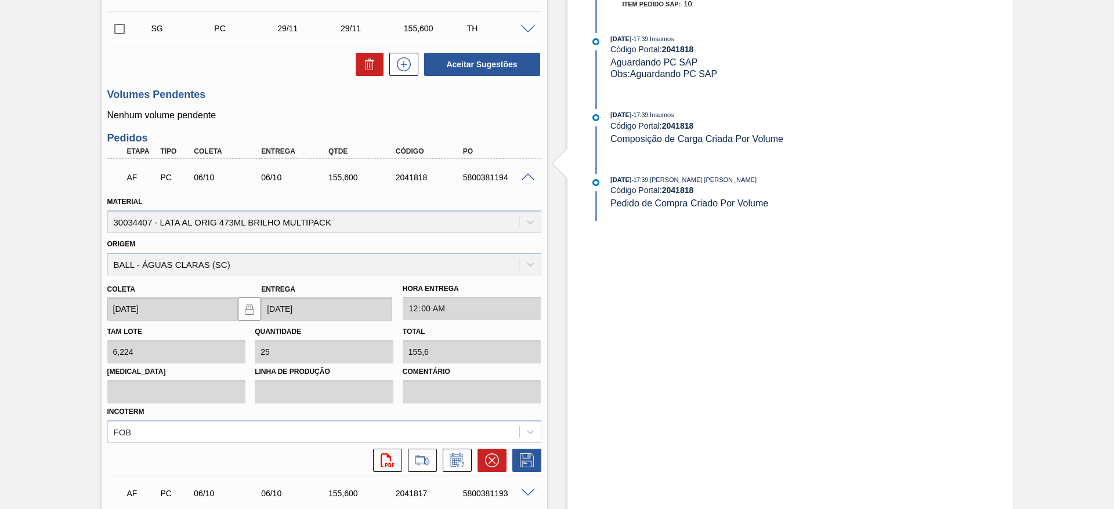
click at [527, 173] on span at bounding box center [528, 177] width 14 height 9
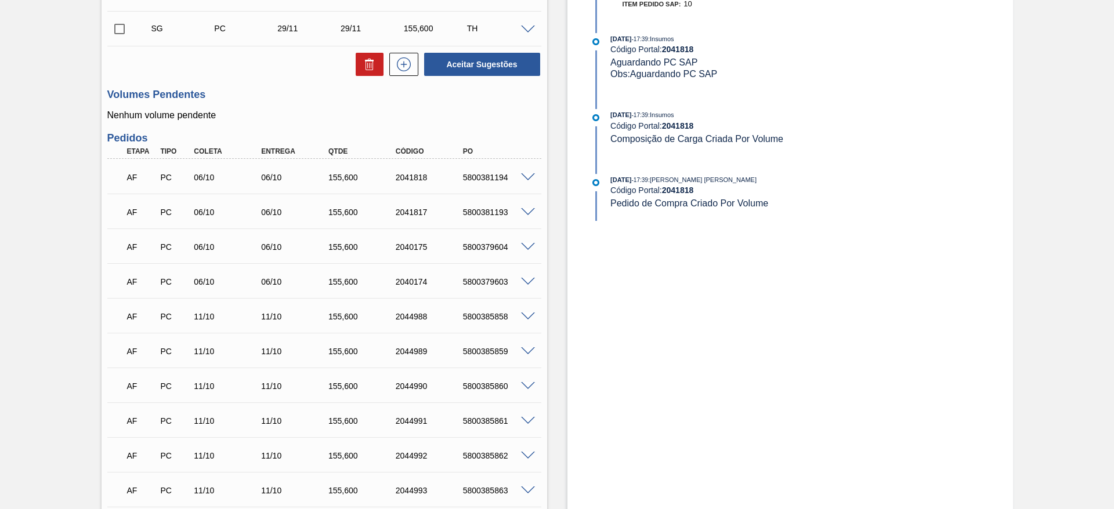
click at [526, 244] on span at bounding box center [528, 247] width 14 height 9
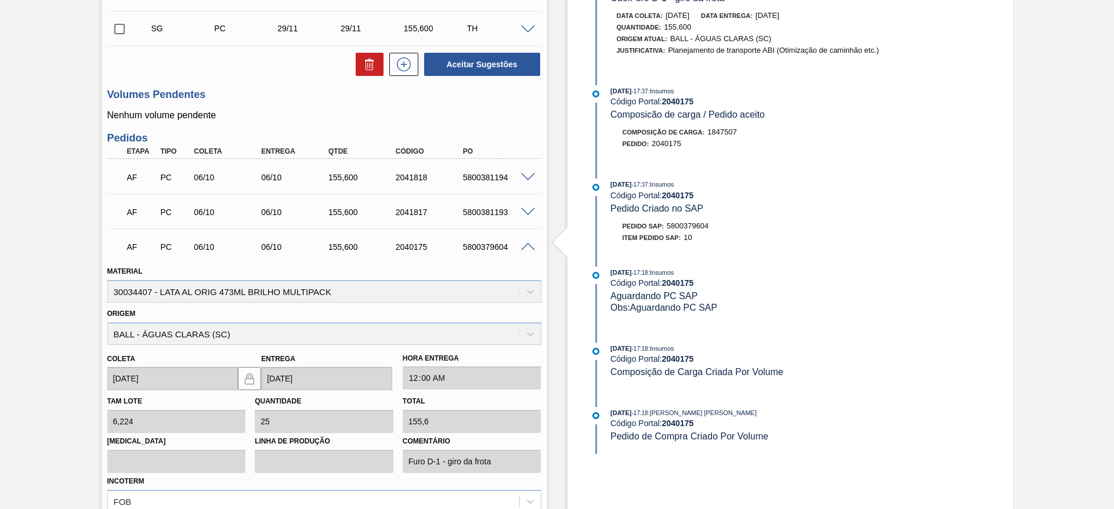
click at [524, 252] on div "AF PC 06/10 06/10 155,600 2040175 5800379604" at bounding box center [324, 245] width 434 height 29
click at [529, 246] on span at bounding box center [528, 247] width 14 height 9
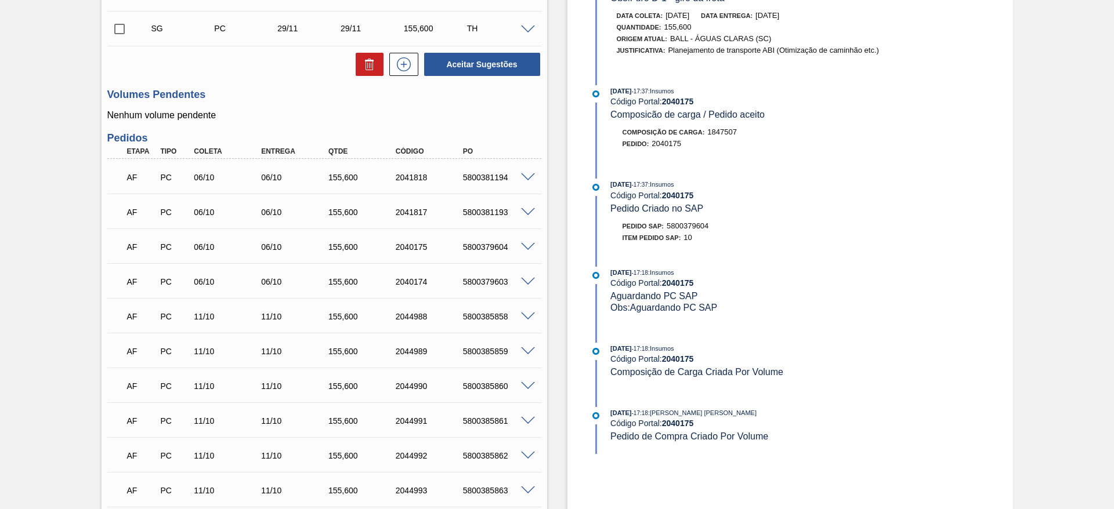
drag, startPoint x: 853, startPoint y: 158, endPoint x: 792, endPoint y: 92, distance: 89.5
click at [853, 158] on div "26/09/2025 - 17:37 : Insumos Código Portal: 2040175 Composicão de carga / Pedid…" at bounding box center [737, 123] width 299 height 76
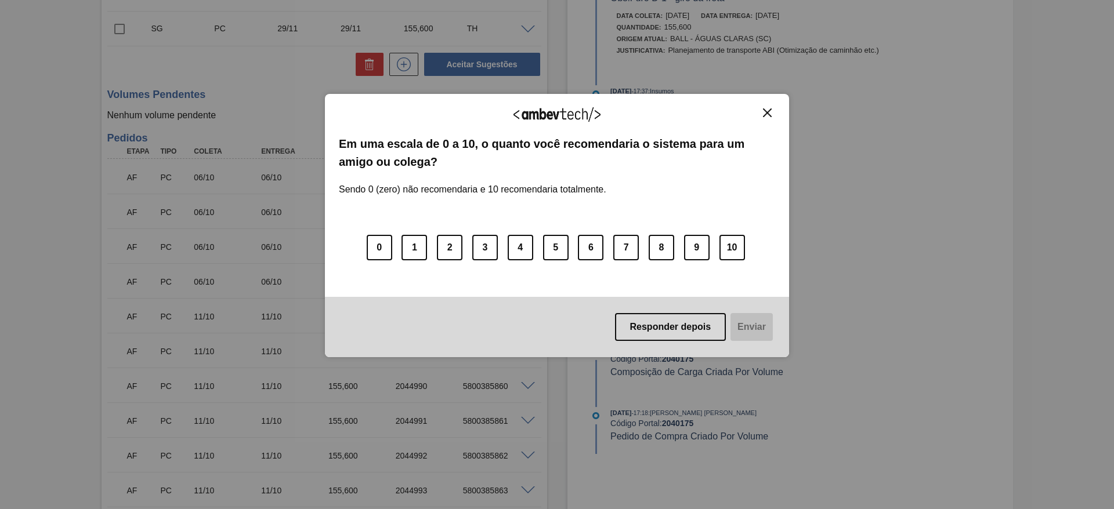
click at [767, 115] on img "Close" at bounding box center [767, 112] width 9 height 9
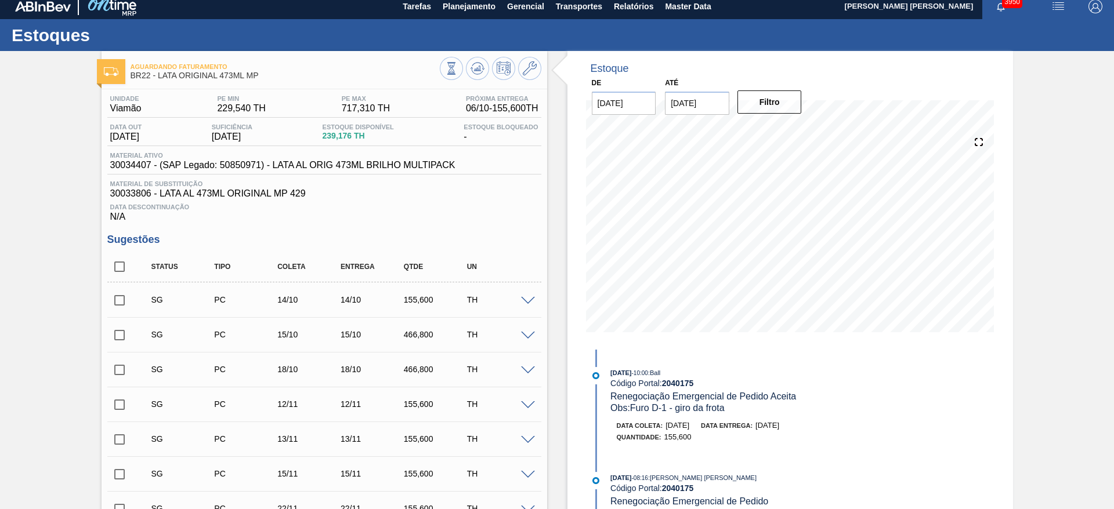
scroll to position [0, 0]
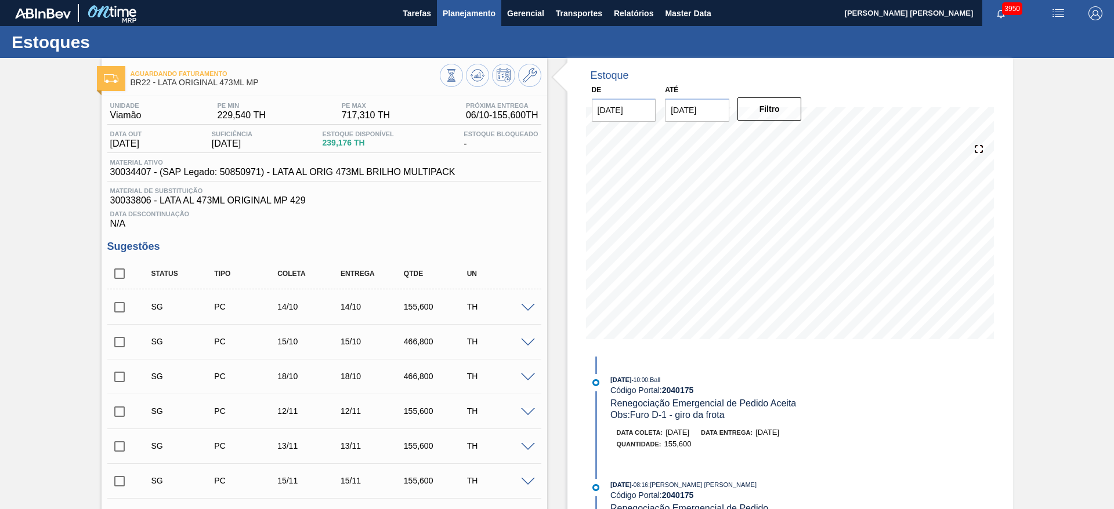
click at [476, 15] on span "Planejamento" at bounding box center [469, 13] width 53 height 14
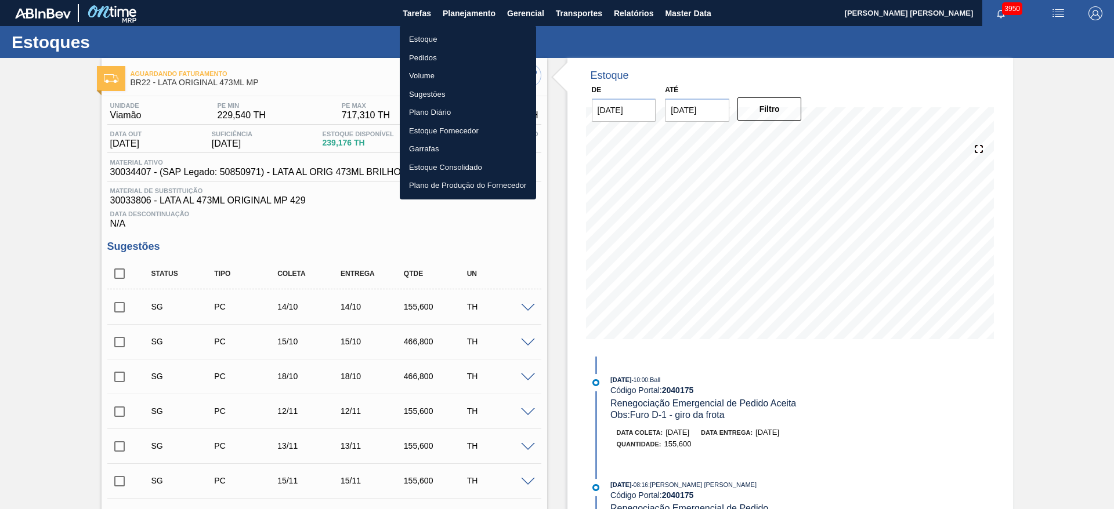
click at [428, 55] on li "Pedidos" at bounding box center [468, 58] width 136 height 19
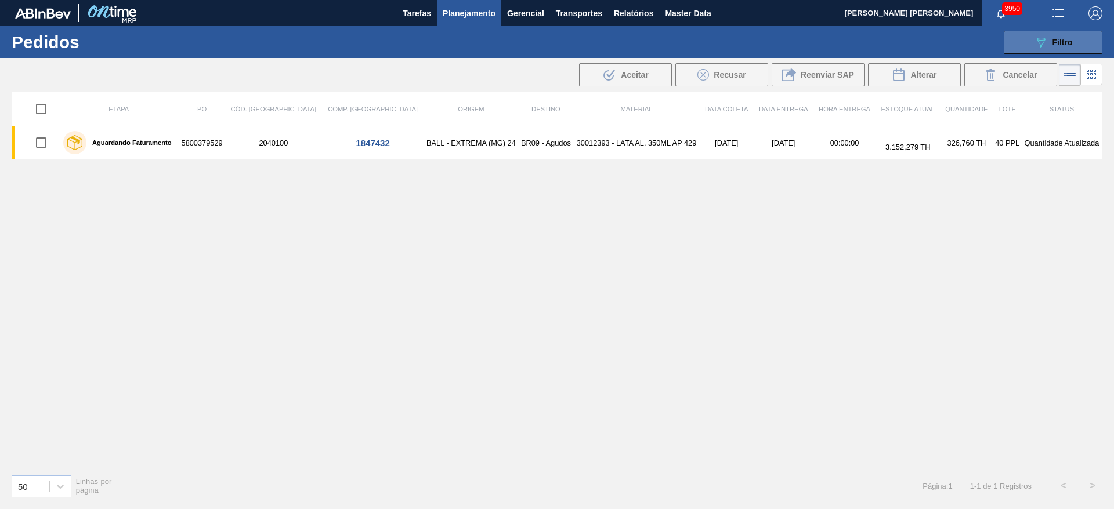
click at [1050, 45] on div "089F7B8B-B2A5-4AFE-B5C0-19BA573D28AC Filtro" at bounding box center [1053, 42] width 39 height 14
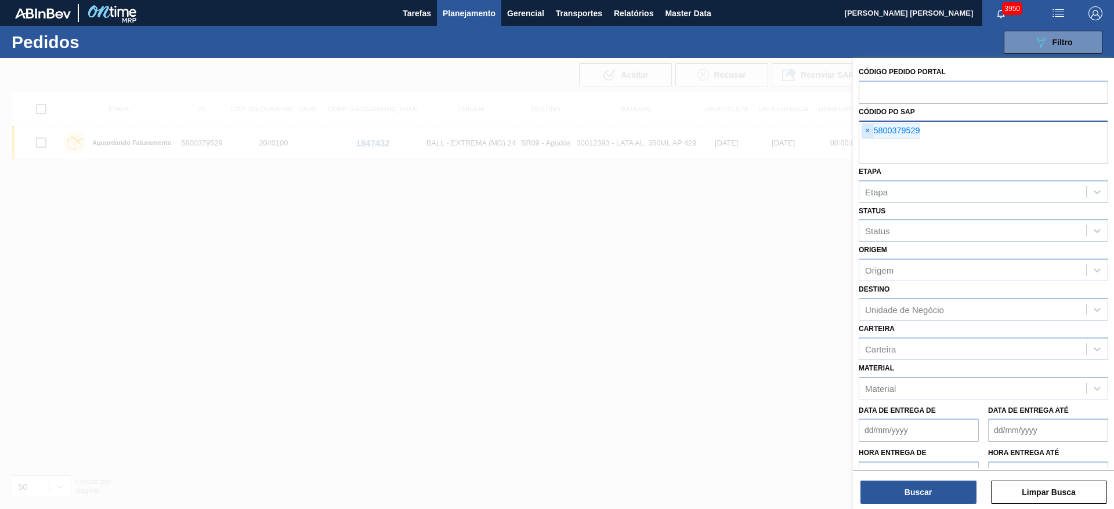
click at [868, 131] on span "×" at bounding box center [867, 131] width 11 height 14
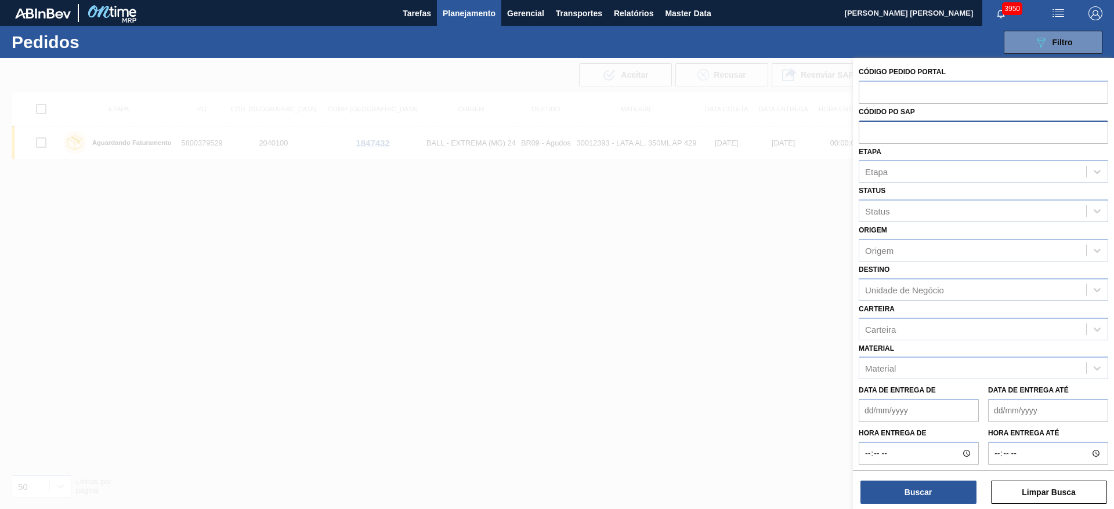
paste input "text"
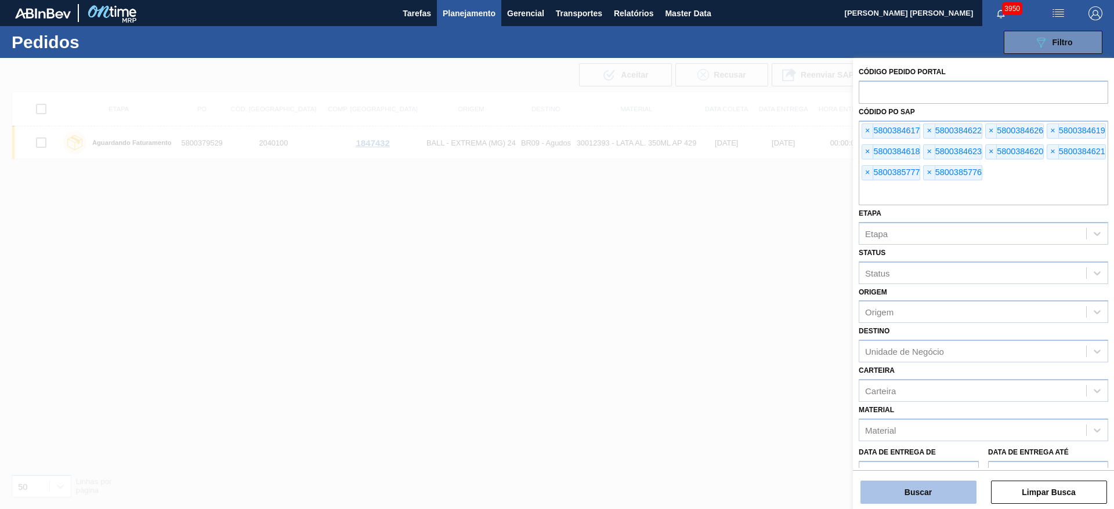
click at [933, 492] on button "Buscar" at bounding box center [918, 492] width 116 height 23
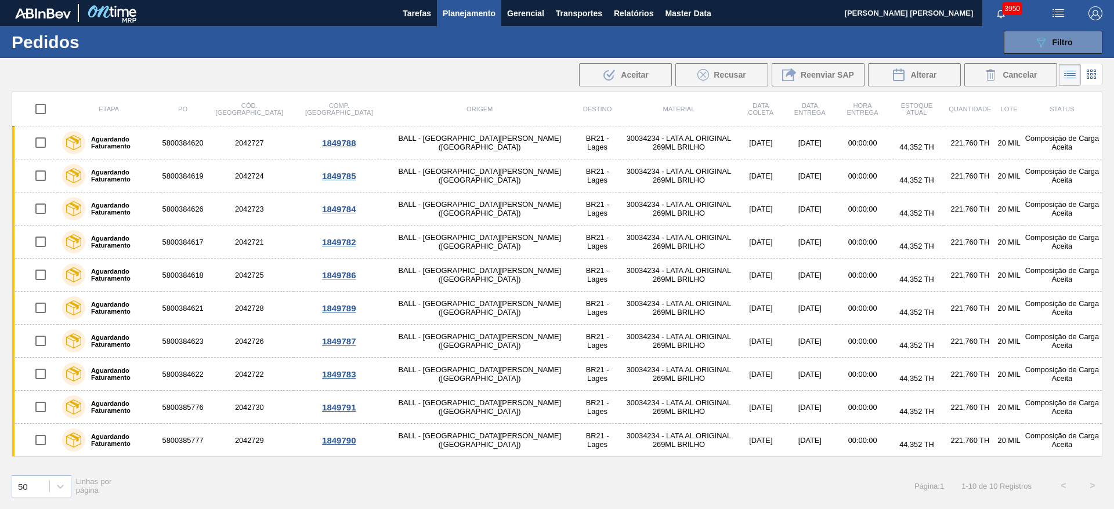
click at [43, 114] on input "checkbox" at bounding box center [40, 109] width 24 height 24
checkbox input "true"
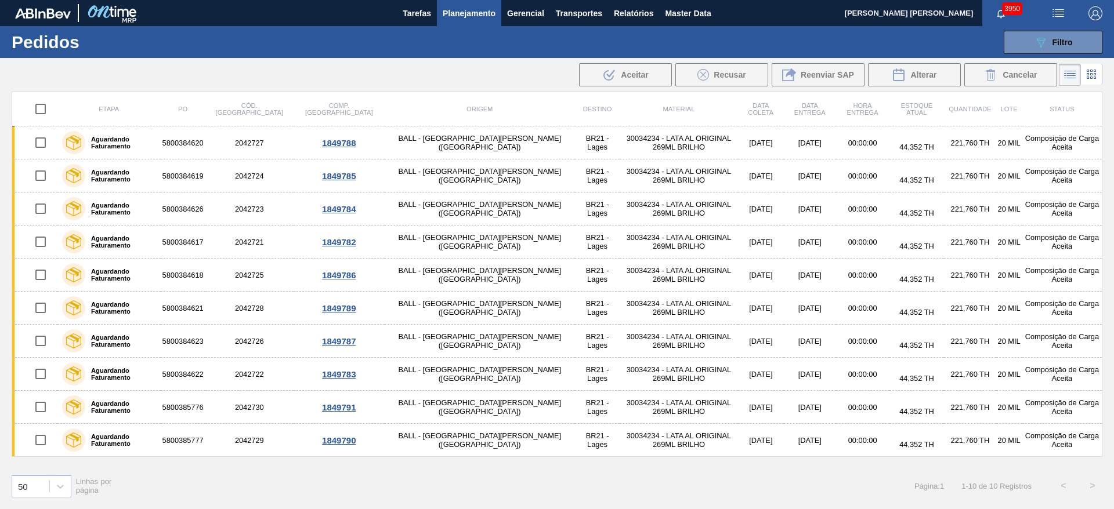
checkbox input "true"
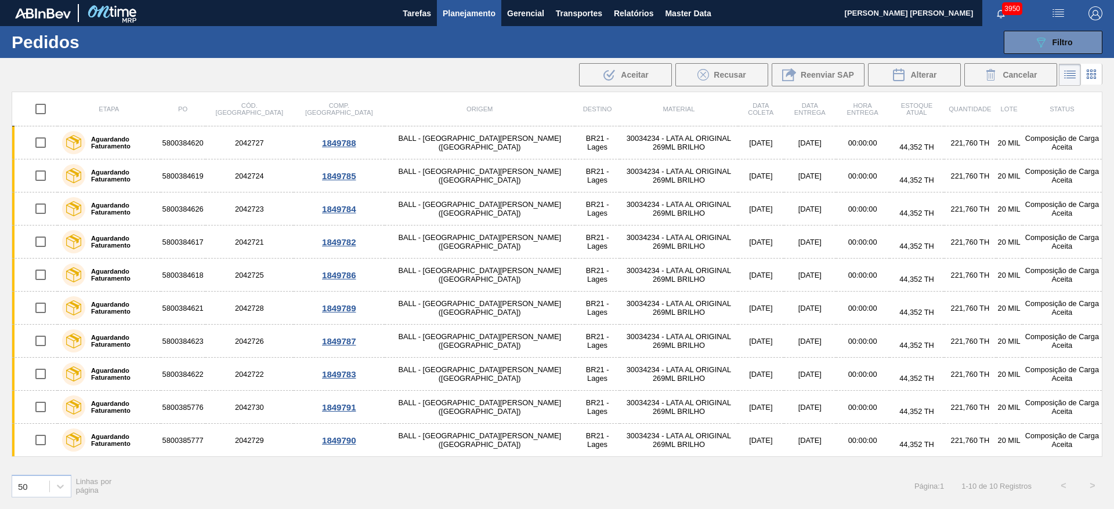
checkbox input "true"
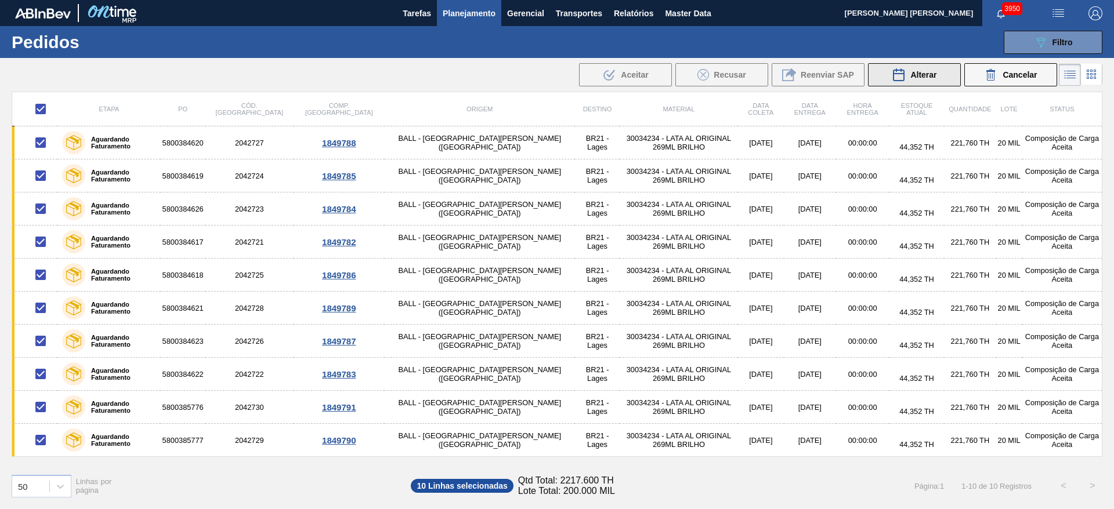
click at [908, 78] on div "Alterar" at bounding box center [914, 75] width 45 height 14
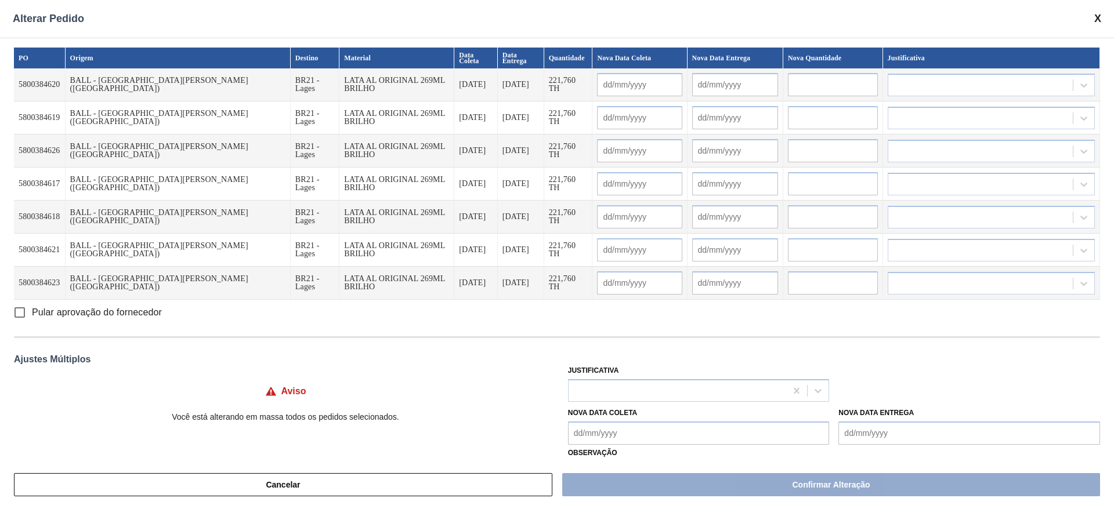
click at [1097, 17] on span at bounding box center [1097, 19] width 7 height 12
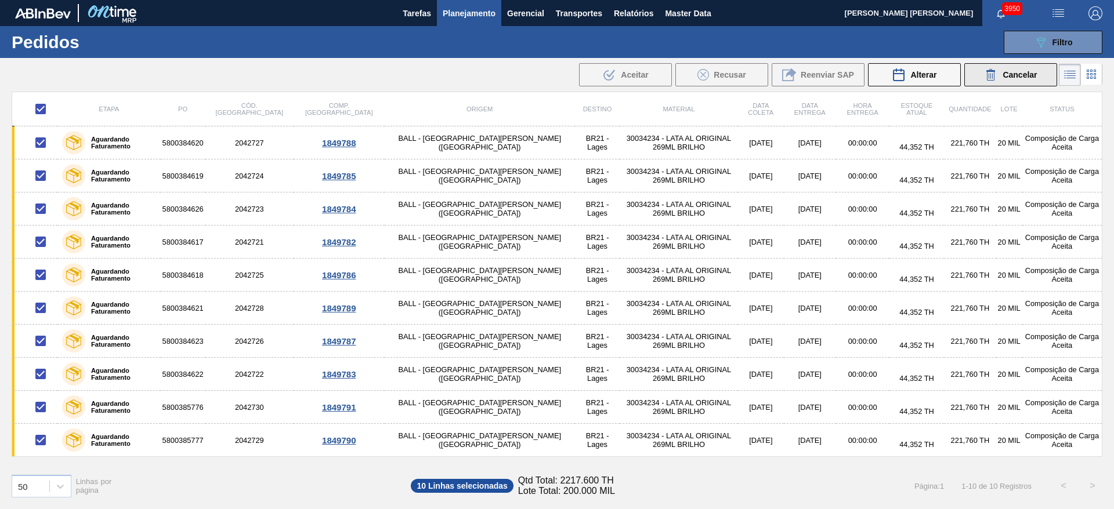
click at [1002, 73] on span "Cancelar" at bounding box center [1019, 74] width 34 height 9
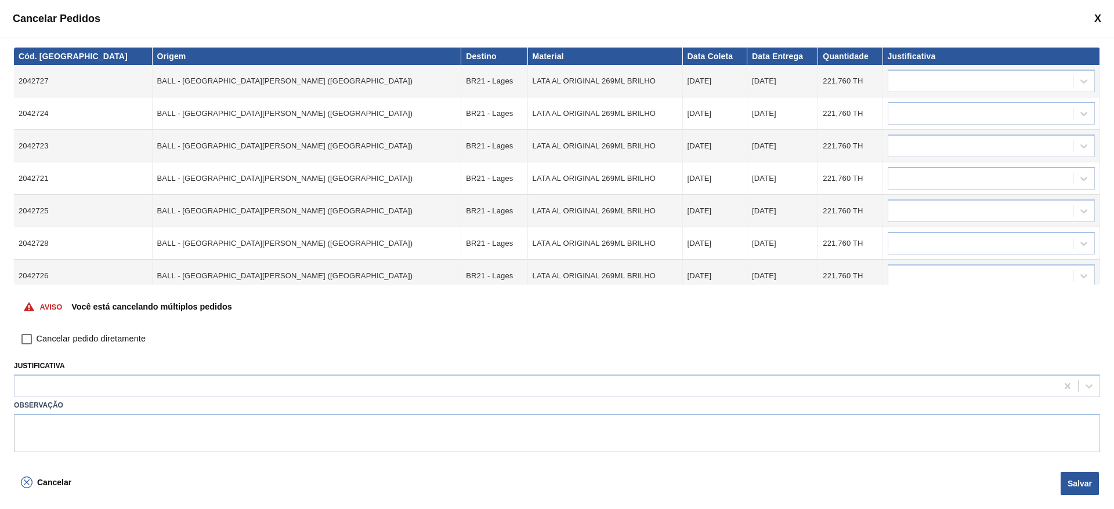
click at [74, 342] on span "Cancelar pedido diretamente" at bounding box center [91, 339] width 109 height 13
click at [37, 342] on input "Cancelar pedido diretamente" at bounding box center [27, 339] width 20 height 20
checkbox input "true"
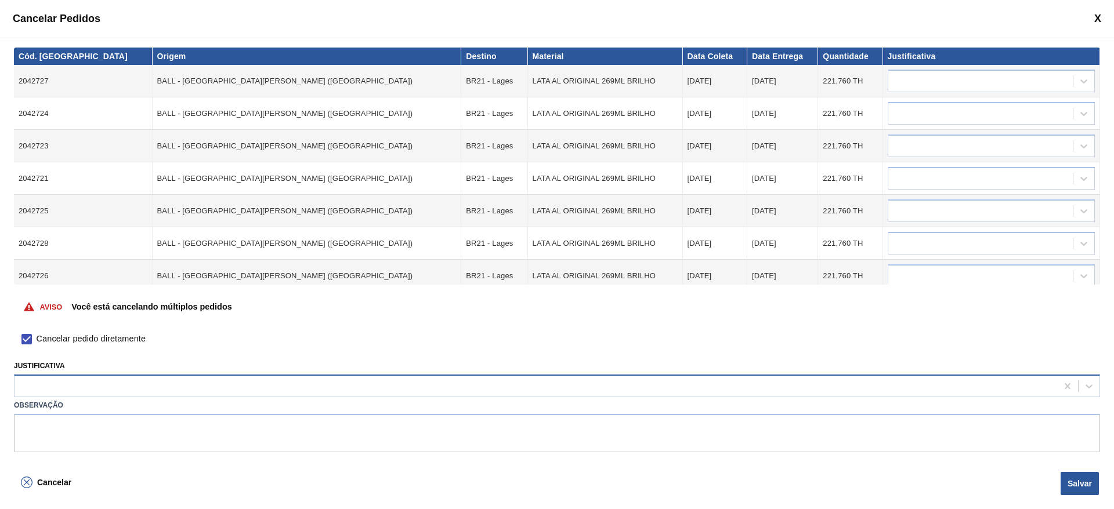
click at [62, 392] on div at bounding box center [536, 386] width 1042 height 17
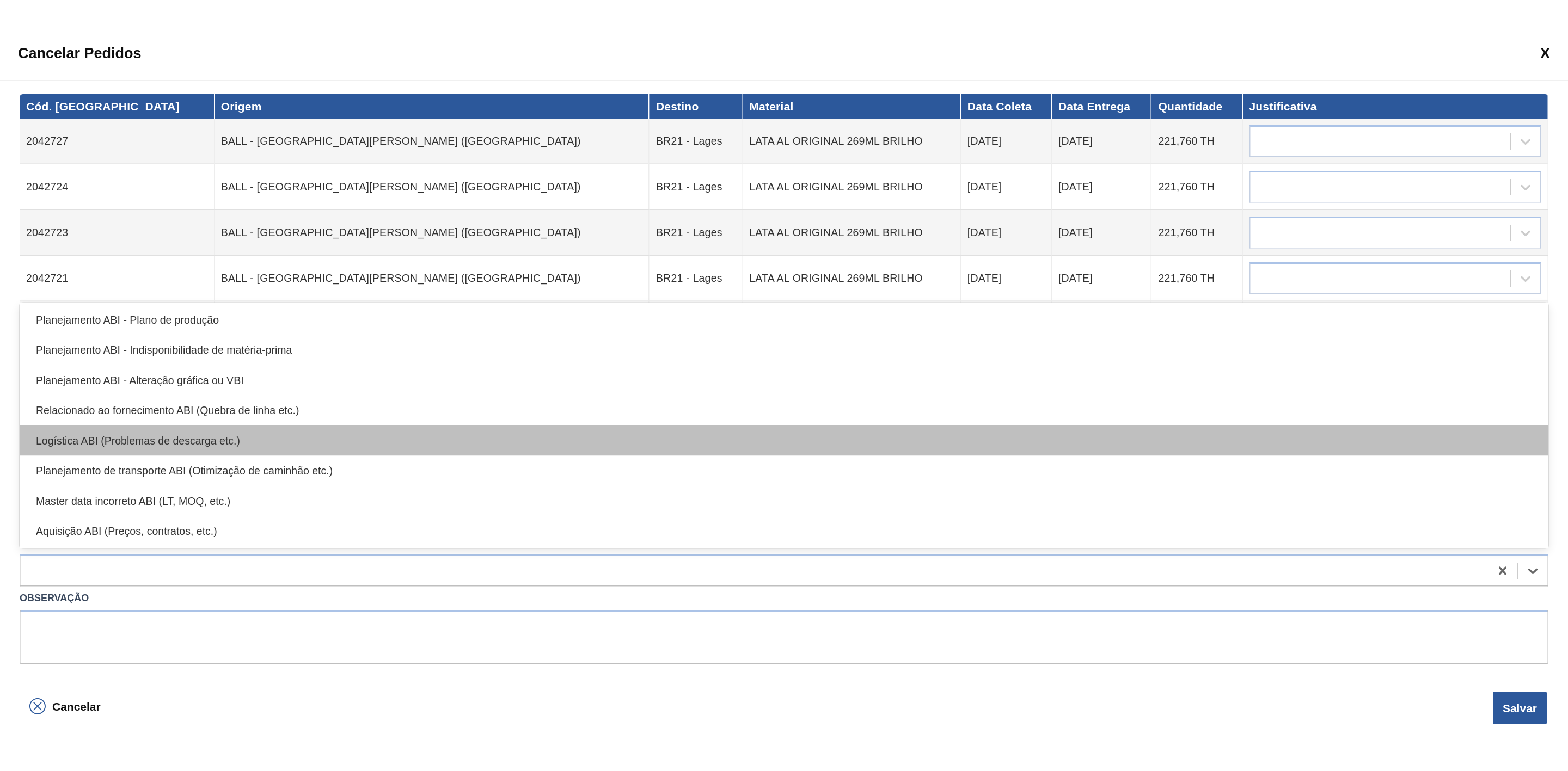
scroll to position [163, 0]
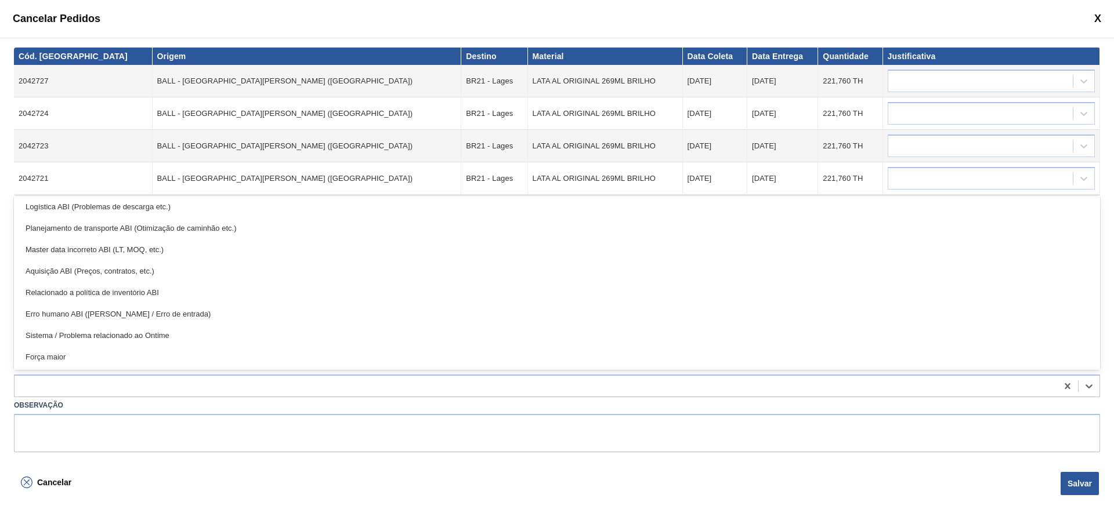
click at [146, 295] on div "Relacionado a política de inventório ABI" at bounding box center [557, 292] width 1086 height 21
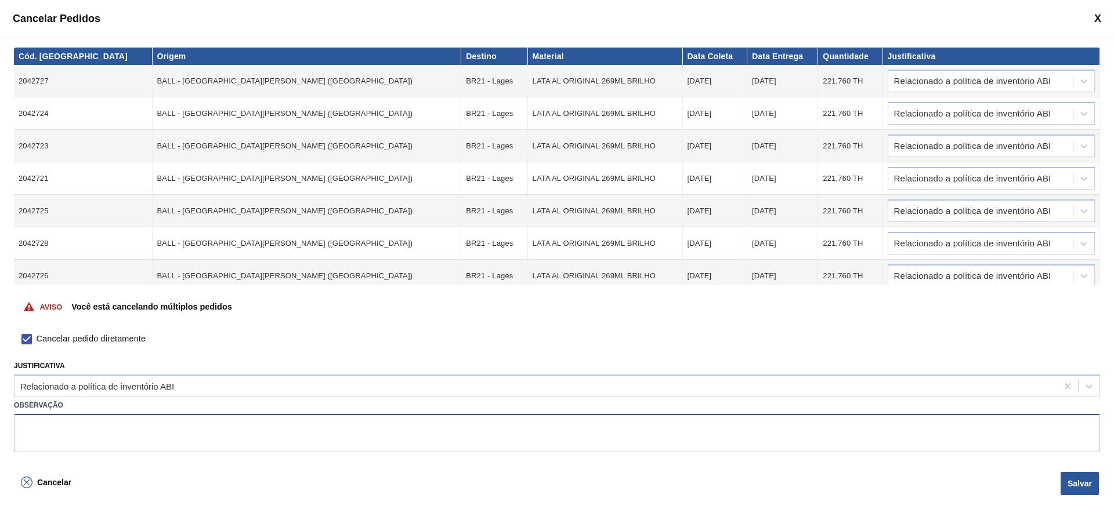
click at [186, 439] on textarea at bounding box center [557, 433] width 1086 height 38
type textarea "Mudança de planta - ajustes ABI"
click at [1085, 485] on button "Salvar" at bounding box center [1079, 483] width 38 height 23
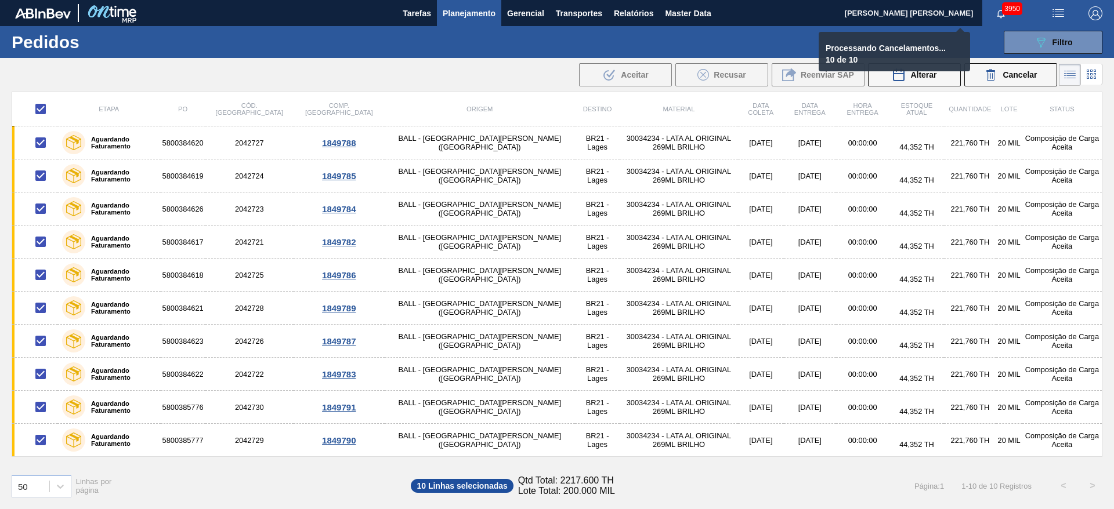
checkbox input "false"
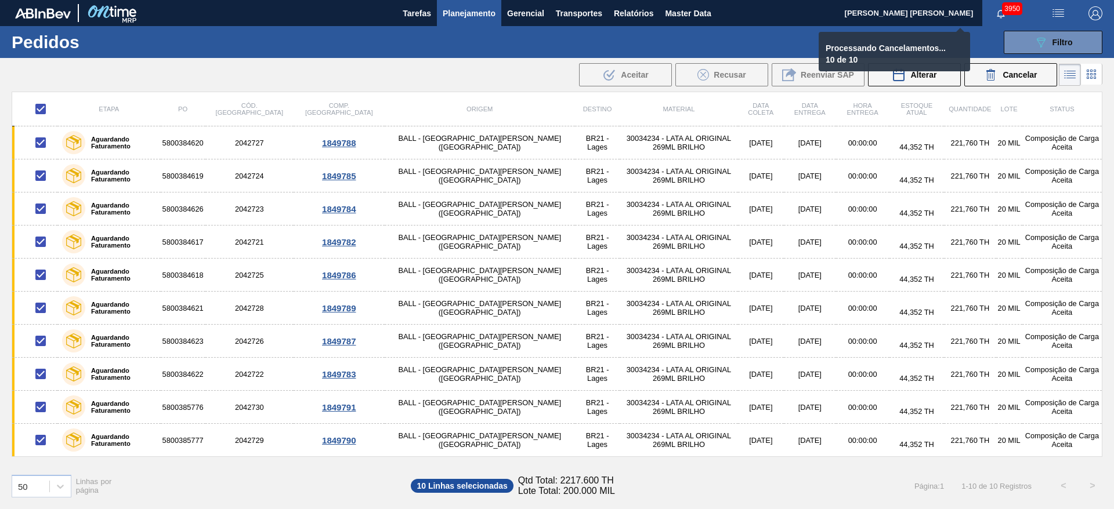
checkbox input "false"
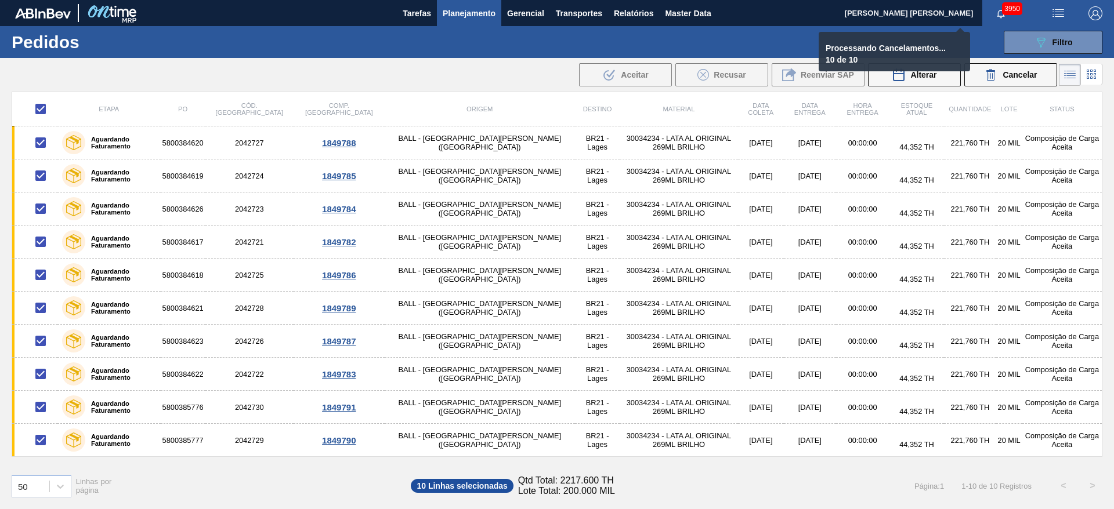
checkbox input "false"
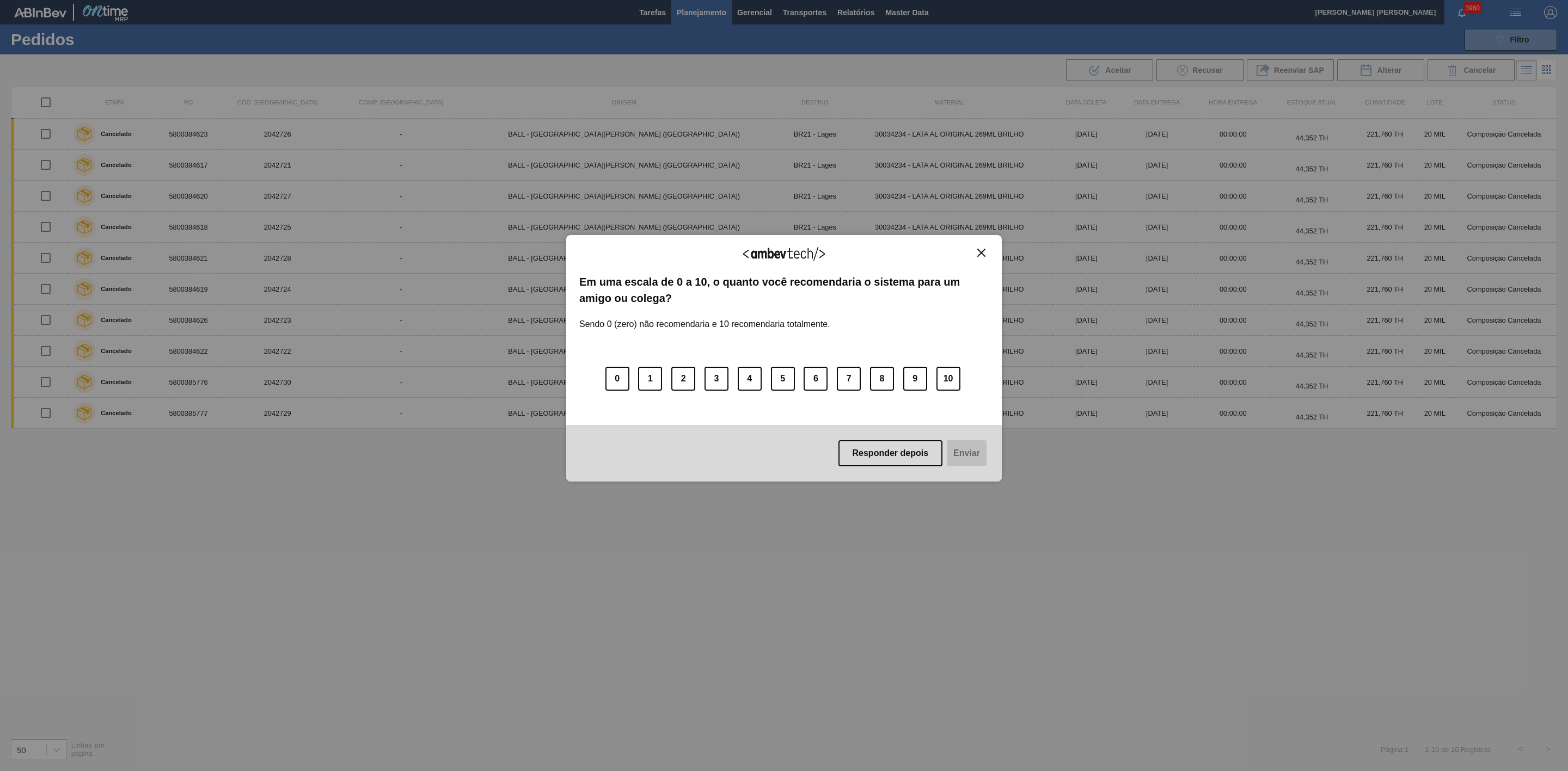
click at [979, 250] on img "Close" at bounding box center [981, 252] width 8 height 8
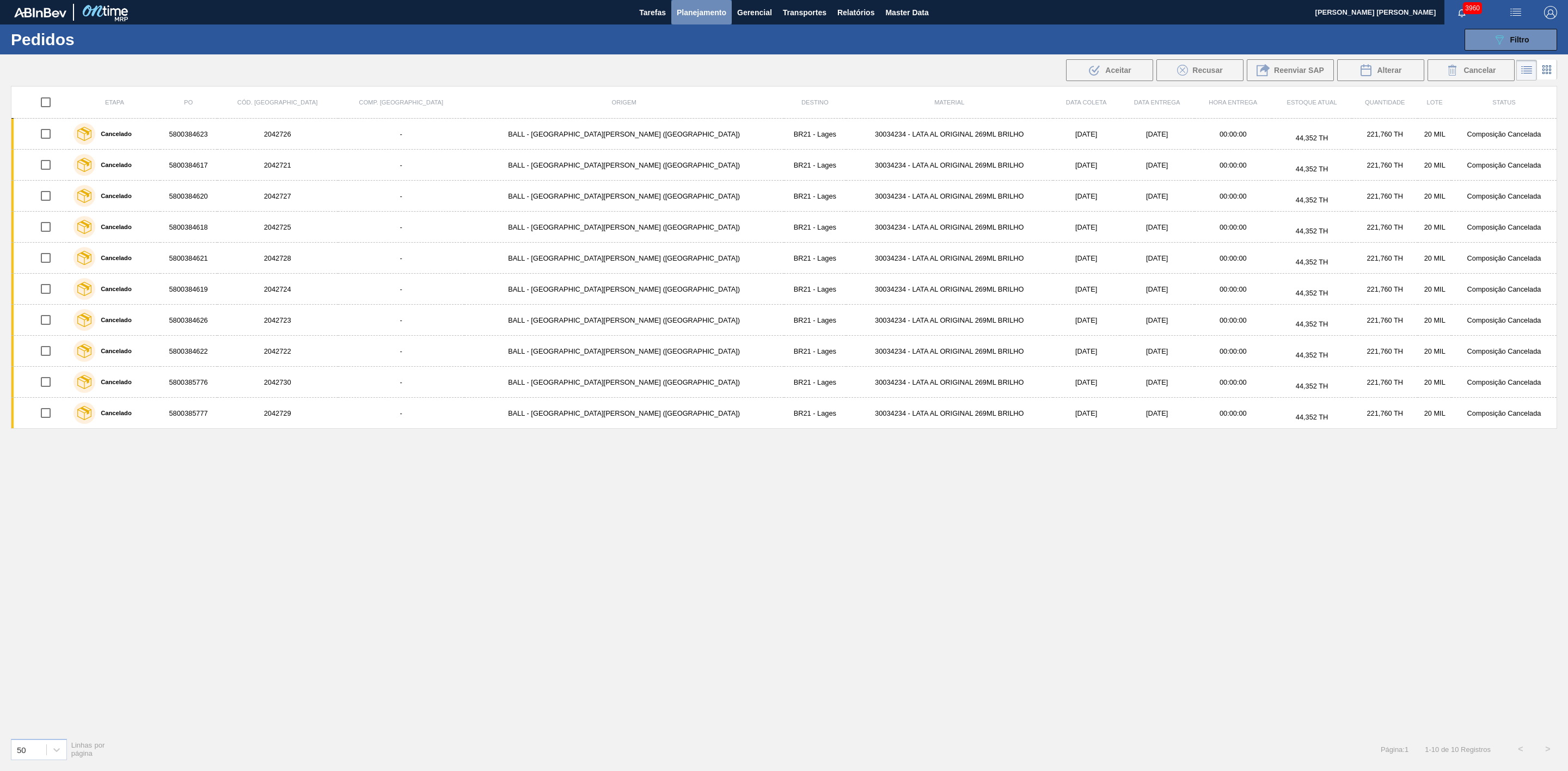
click at [702, 15] on span "Planejamento" at bounding box center [701, 12] width 50 height 13
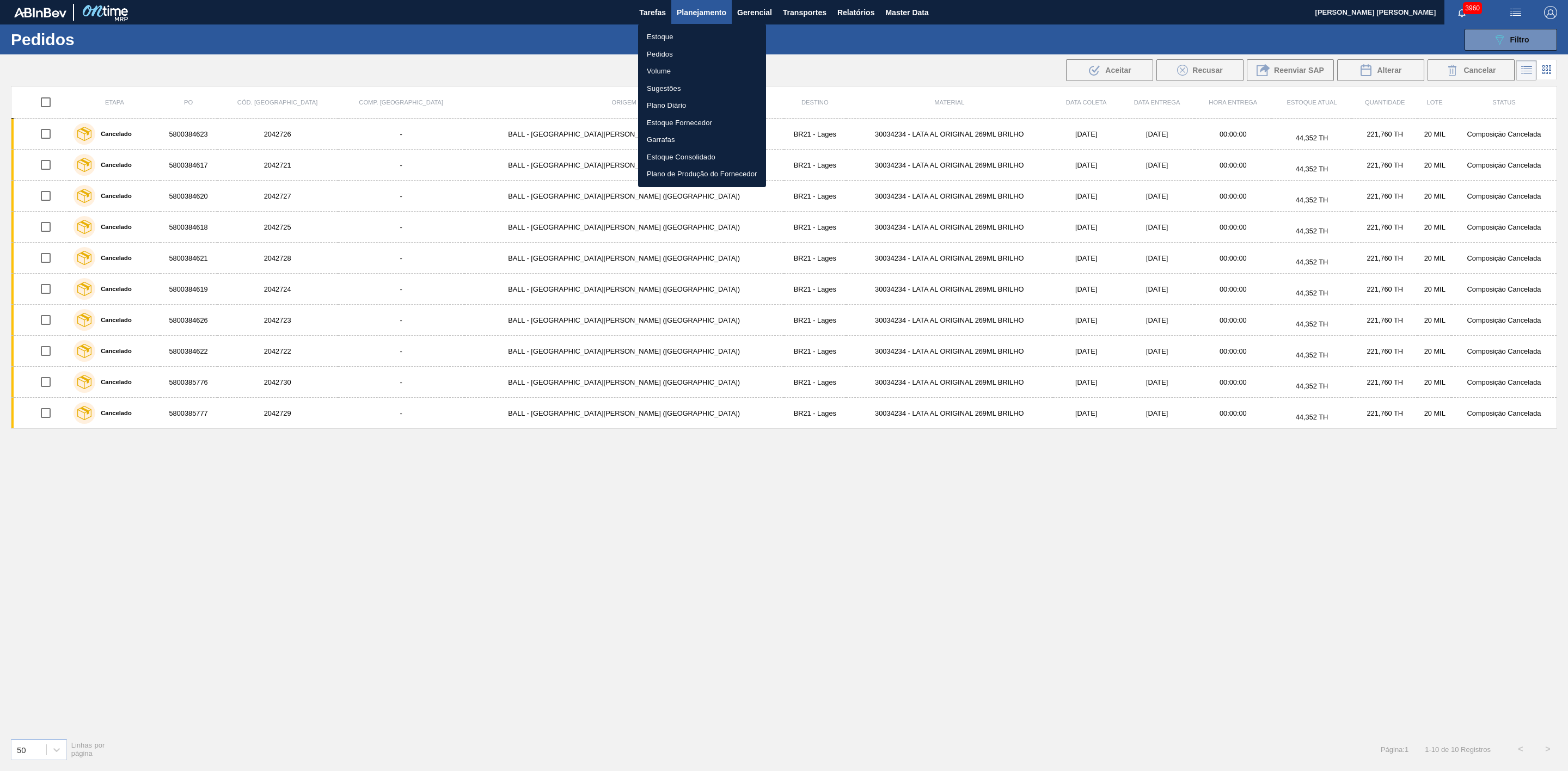
click at [660, 39] on li "Estoque" at bounding box center [702, 37] width 128 height 18
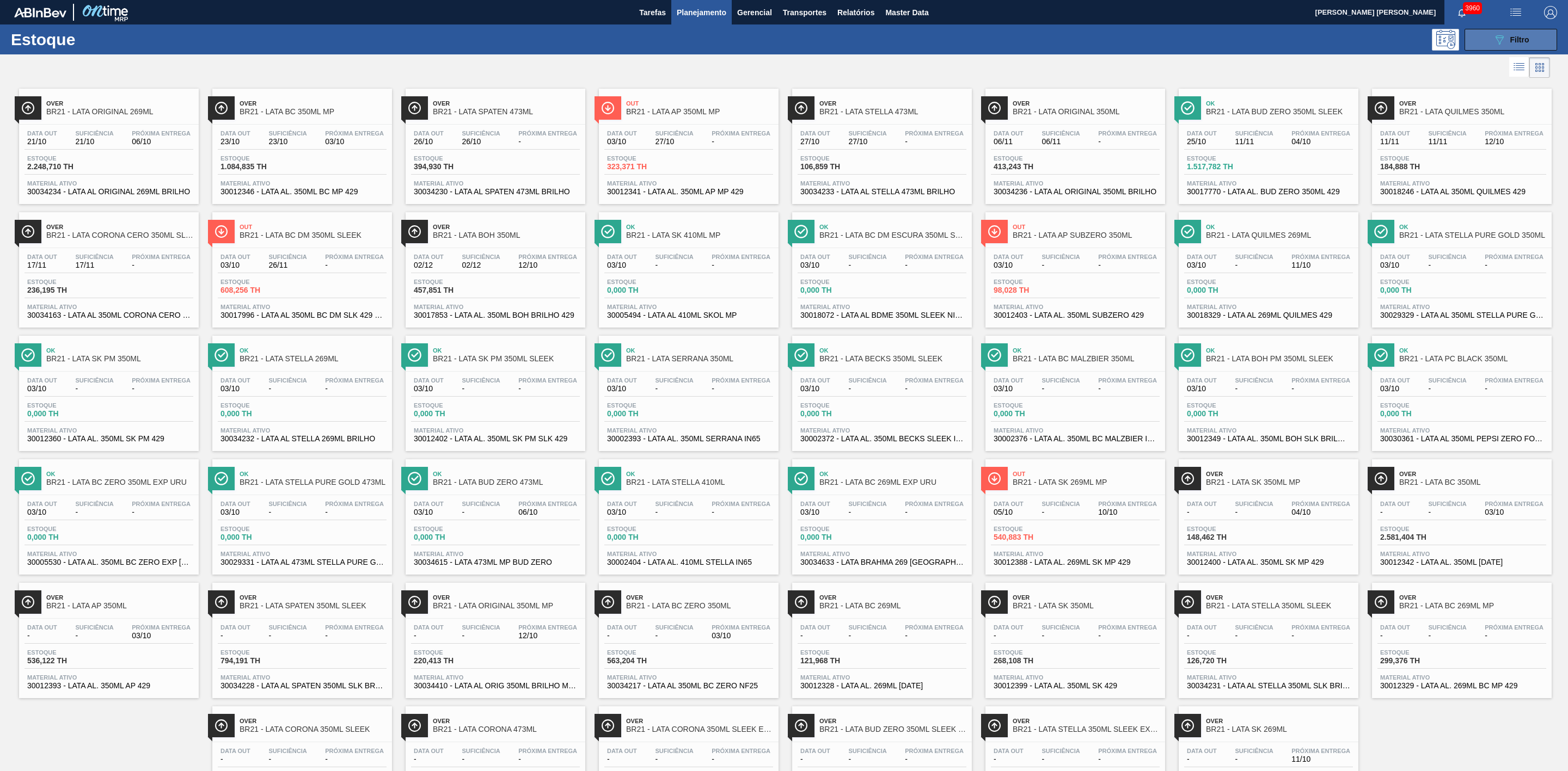
click at [1044, 41] on button "089F7B8B-B2A5-4AFE-B5C0-19BA573D28AC Filtro" at bounding box center [1510, 39] width 93 height 22
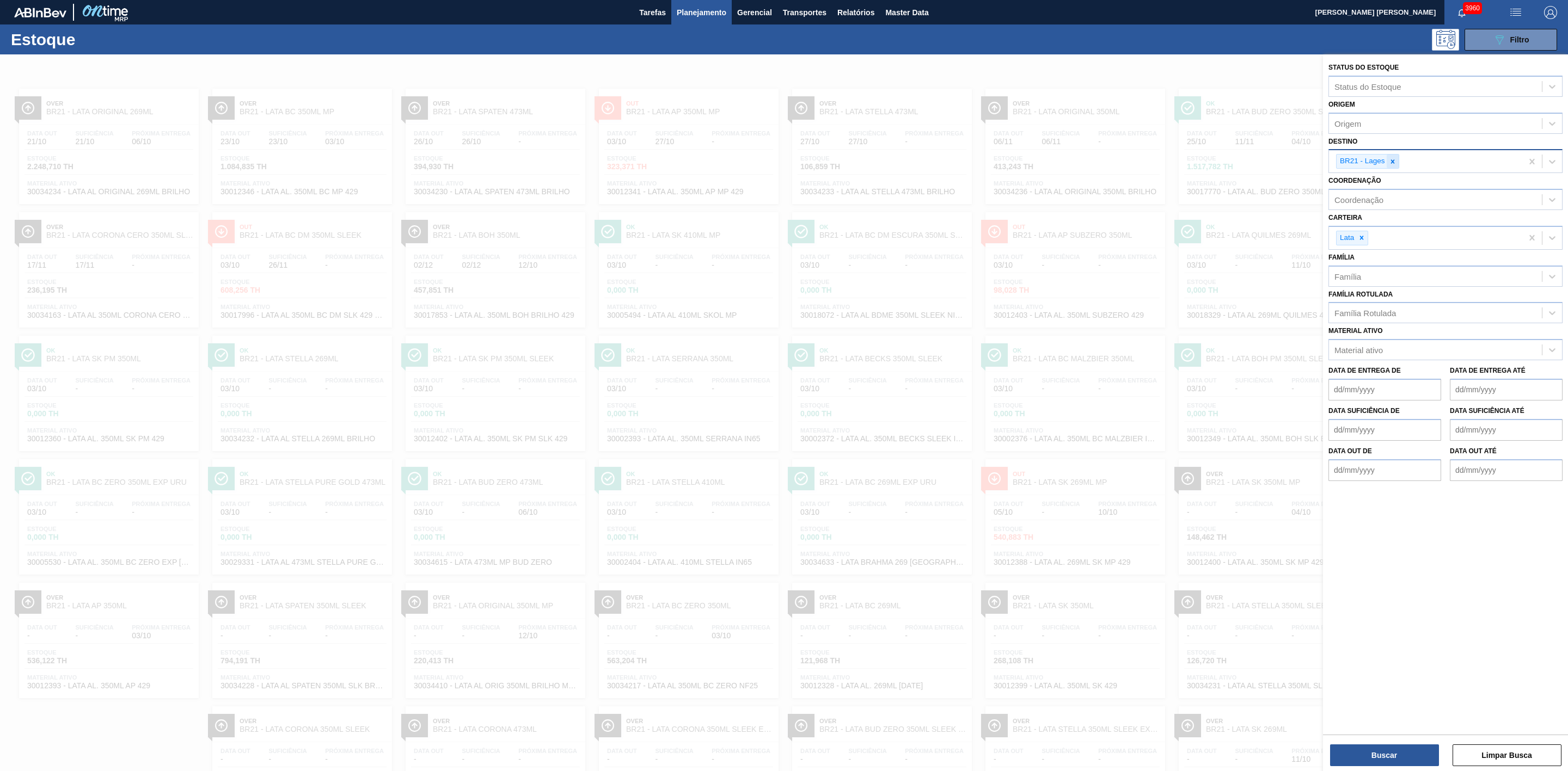
click at [1044, 161] on icon at bounding box center [1392, 161] width 4 height 4
type input "13"
click at [1044, 183] on div "BR13 - Piraí" at bounding box center [1444, 187] width 234 height 20
click at [1044, 477] on button "Buscar" at bounding box center [1384, 755] width 109 height 22
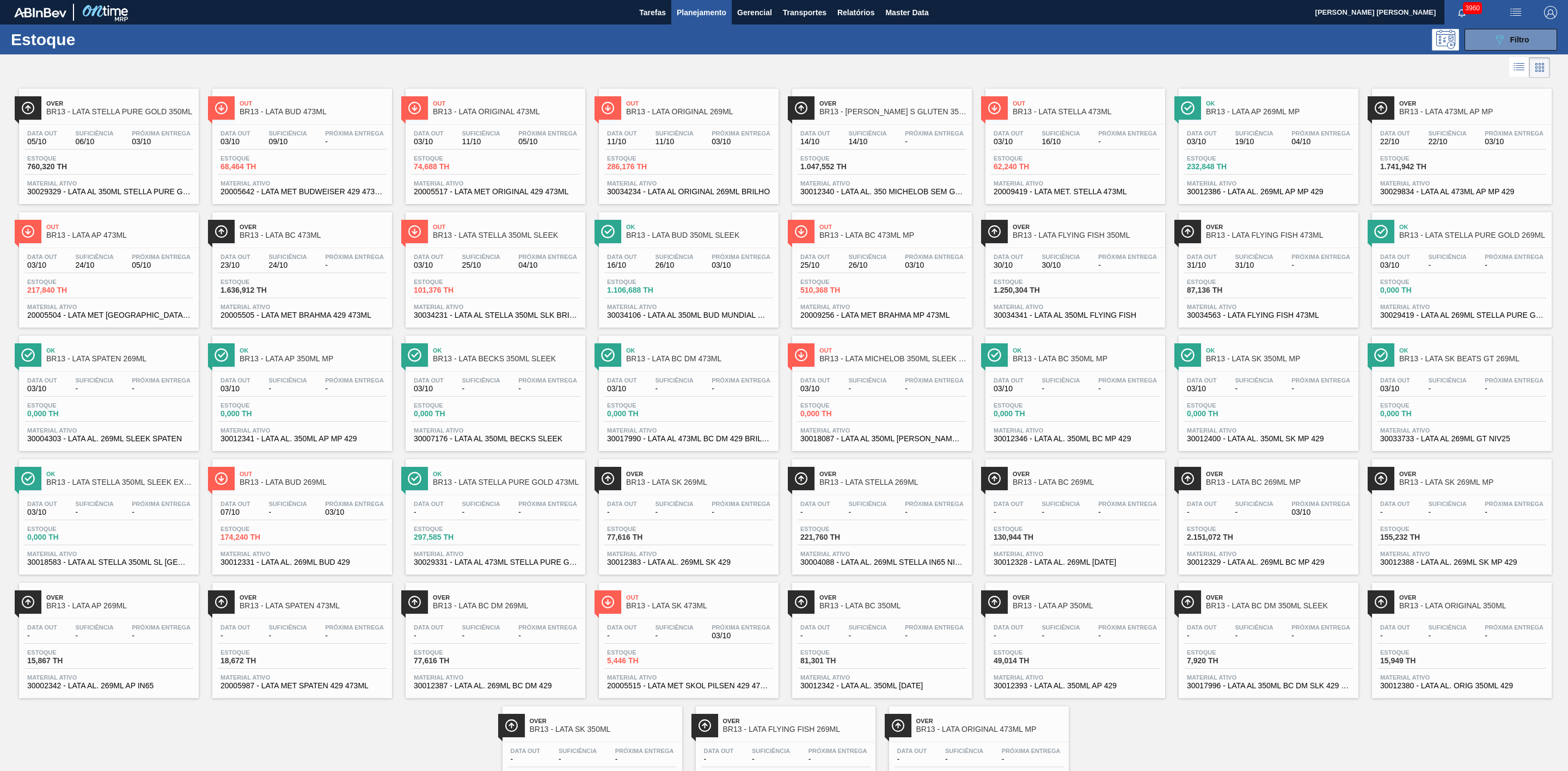
click at [1044, 352] on div "Ok BR13 - LATA SK BEATS GT 269ML" at bounding box center [1472, 355] width 147 height 24
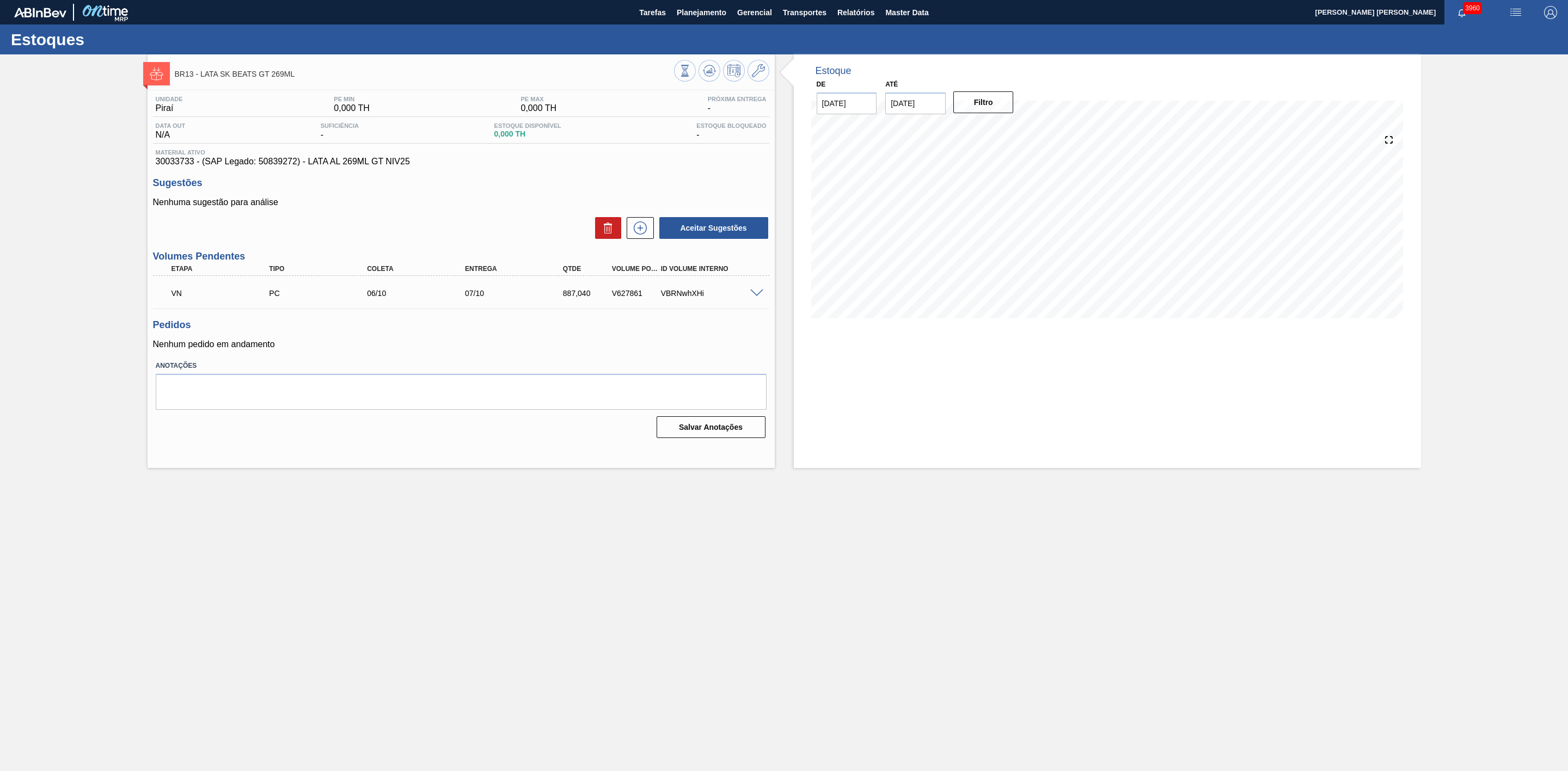
click at [752, 293] on span at bounding box center [756, 294] width 13 height 8
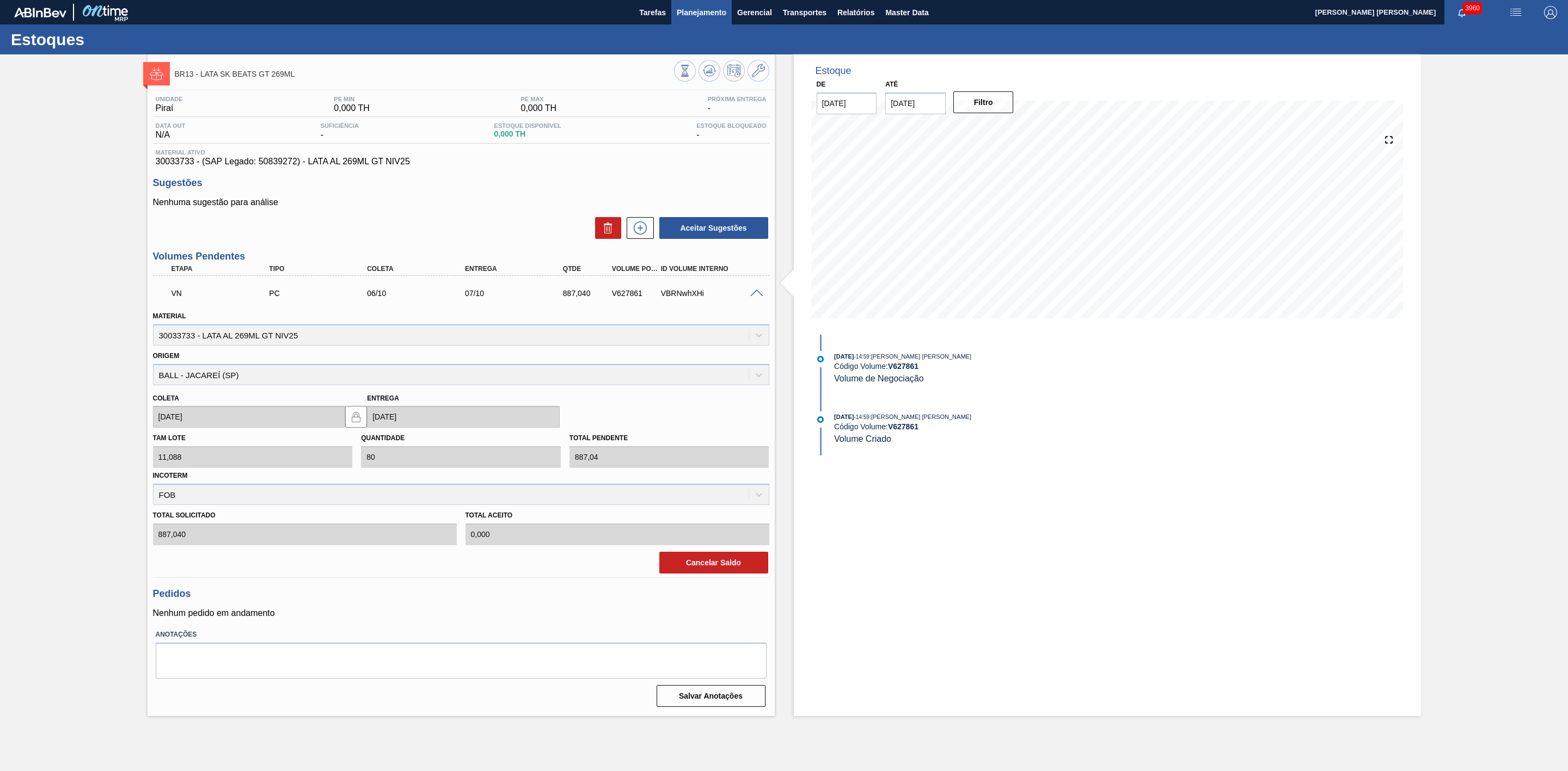
click at [701, 12] on span "Planejamento" at bounding box center [701, 12] width 50 height 13
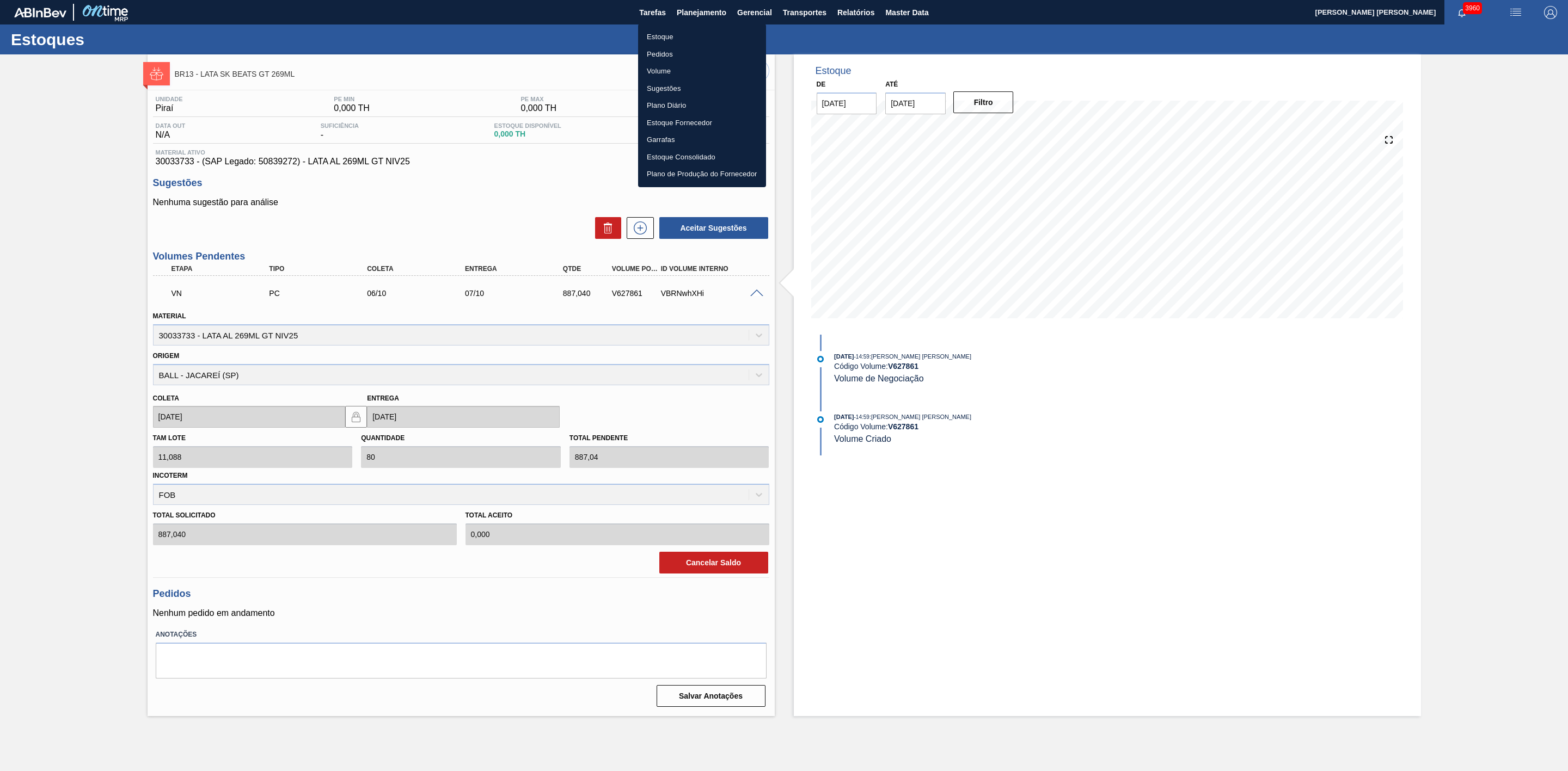
click at [659, 37] on li "Estoque" at bounding box center [702, 37] width 128 height 18
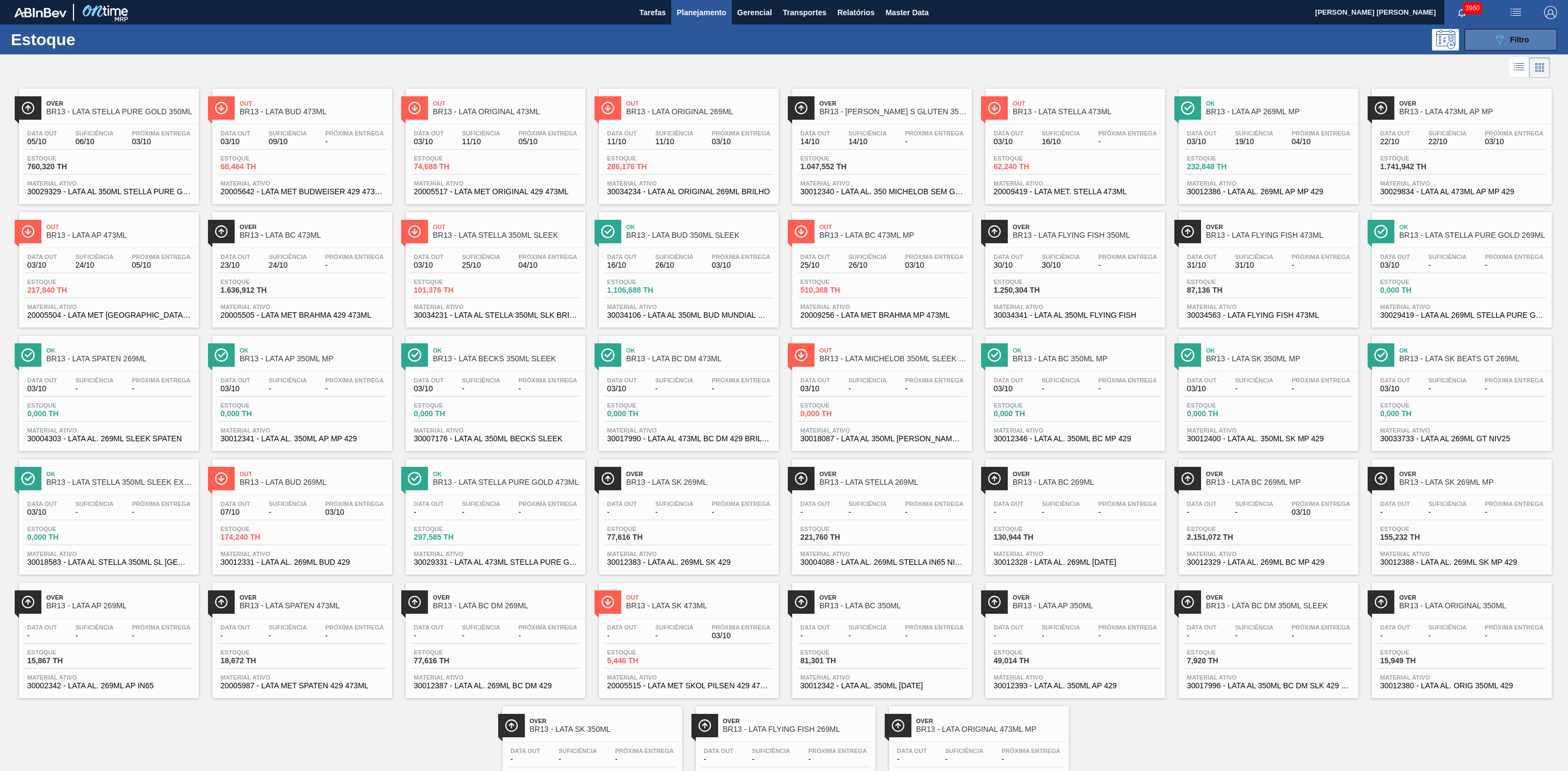
click at [1044, 37] on icon "089F7B8B-B2A5-4AFE-B5C0-19BA573D28AC" at bounding box center [1499, 39] width 13 height 13
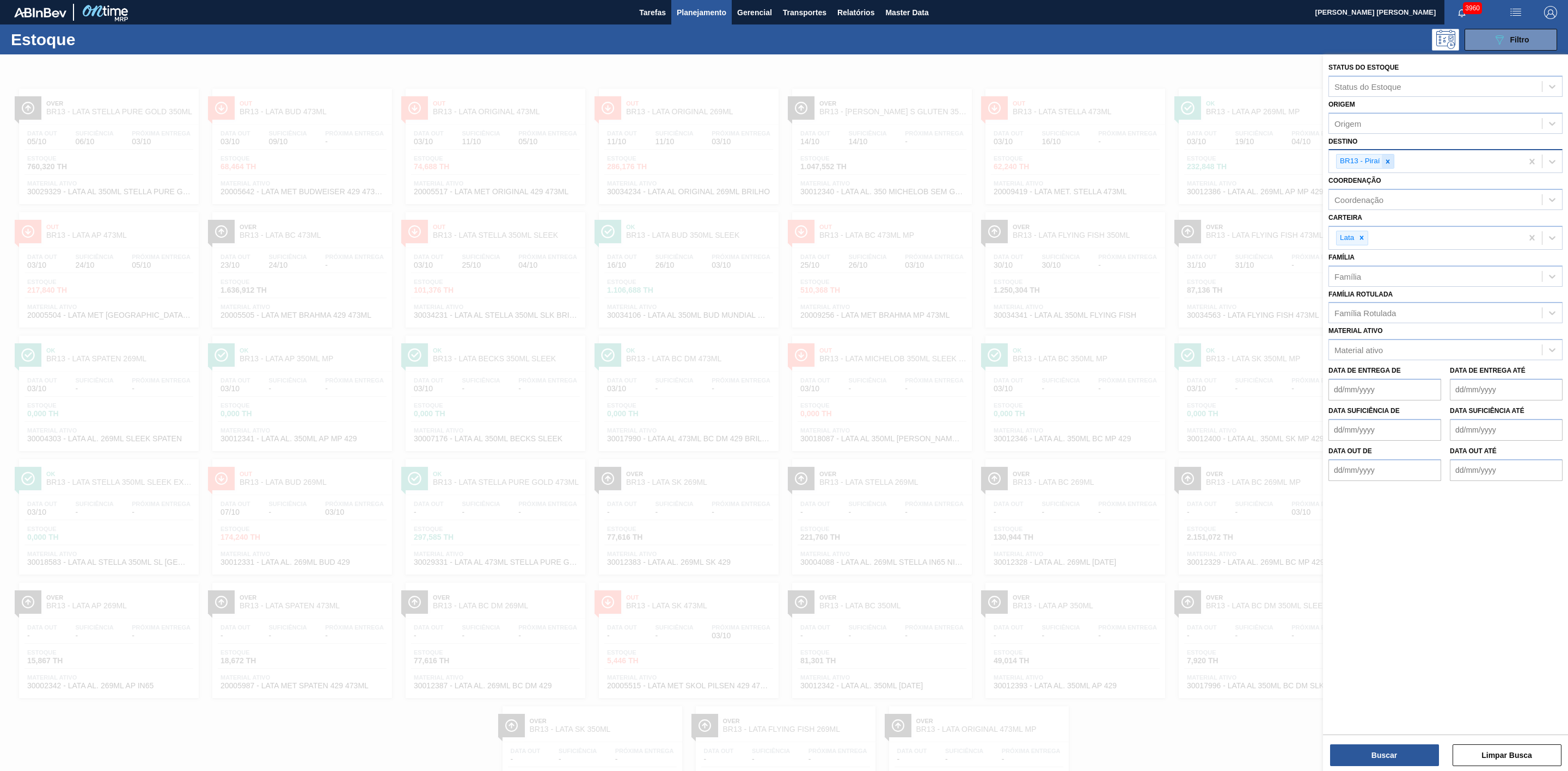
click at [1044, 164] on icon at bounding box center [1387, 161] width 8 height 8
type input "22"
click at [1044, 189] on div "BR22 - Viamão" at bounding box center [1444, 187] width 234 height 20
click at [1044, 477] on button "Buscar" at bounding box center [1384, 755] width 109 height 22
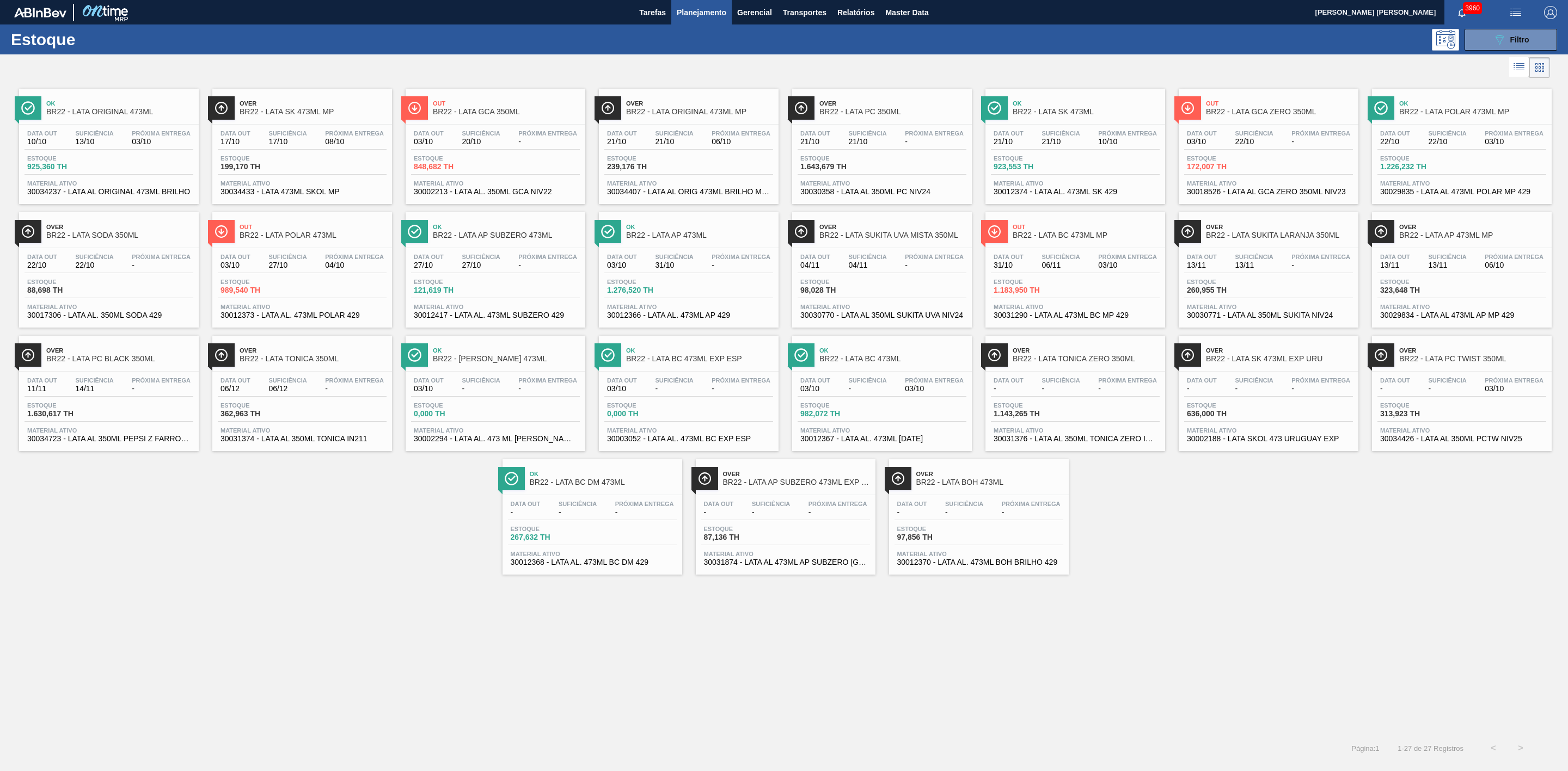
click at [725, 108] on div "Over BR22 - LATA ORIGINAL 473ML MP" at bounding box center [699, 108] width 147 height 24
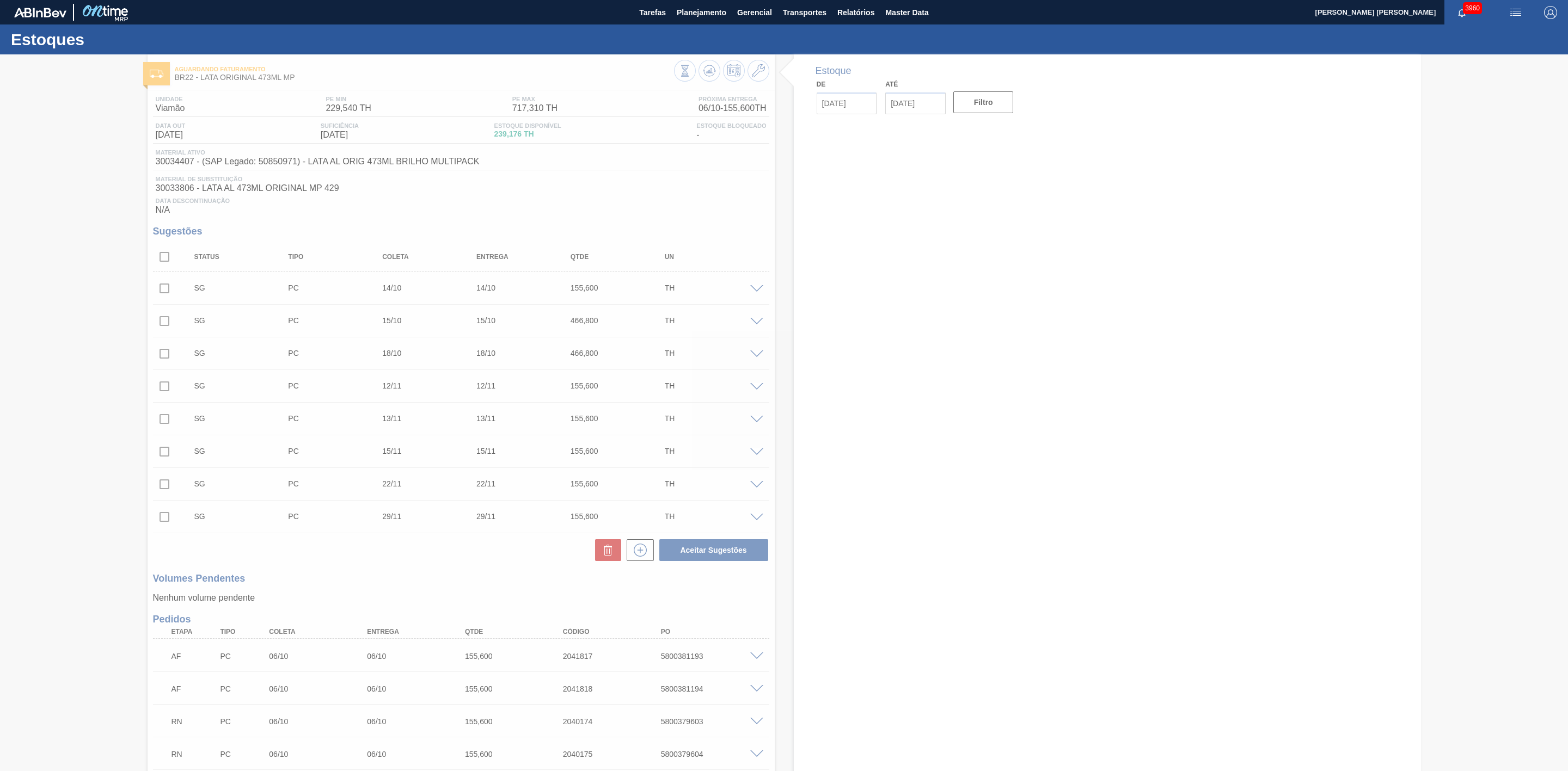
type input "[DATE]"
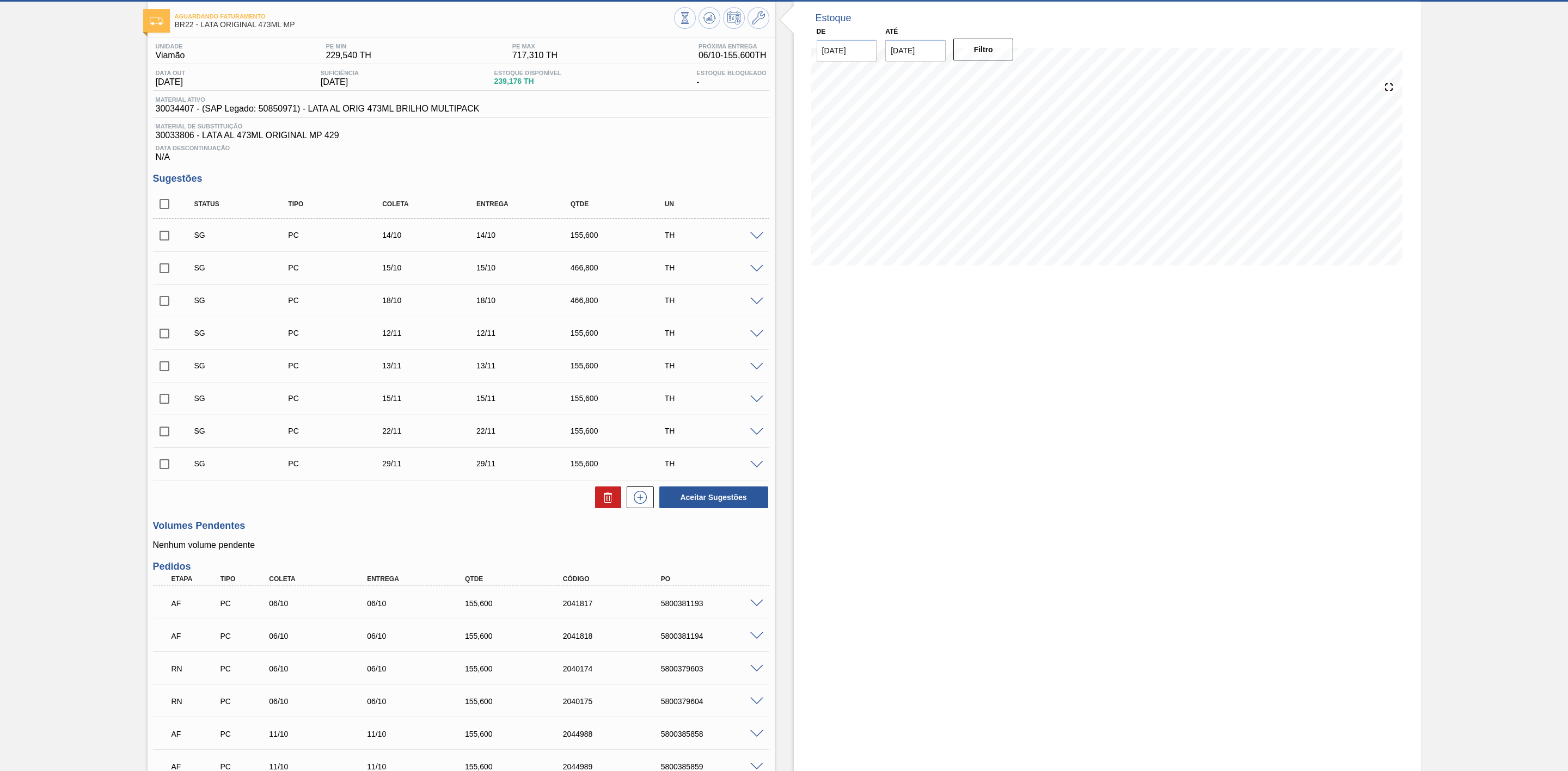
scroll to position [82, 0]
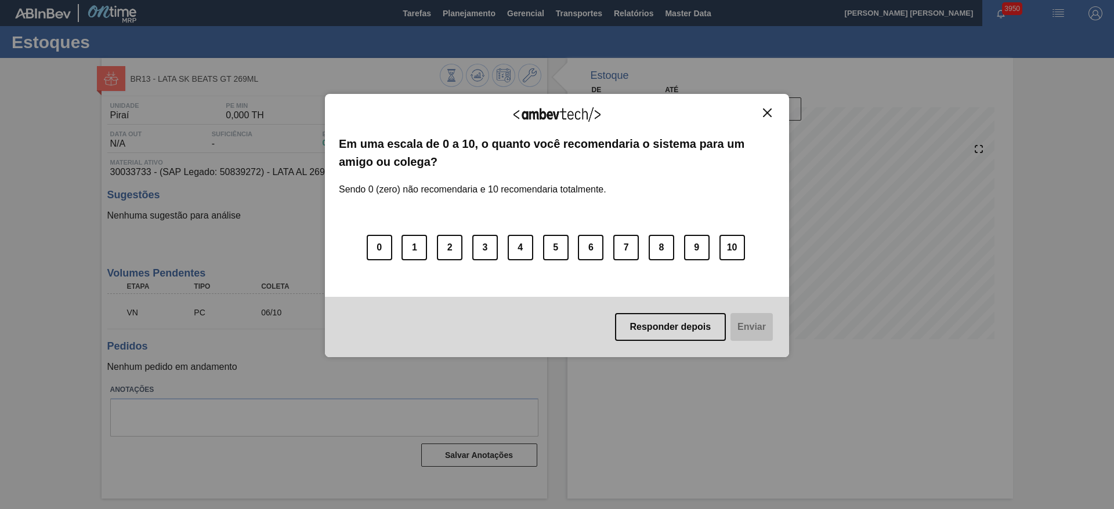
click at [768, 110] on img "Close" at bounding box center [767, 112] width 9 height 9
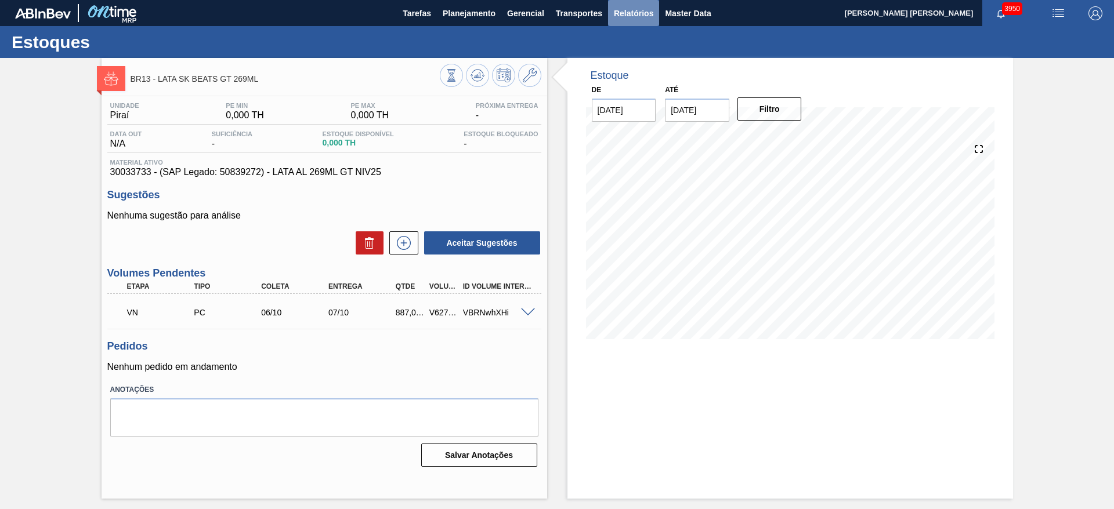
click at [631, 15] on span "Relatórios" at bounding box center [633, 13] width 39 height 14
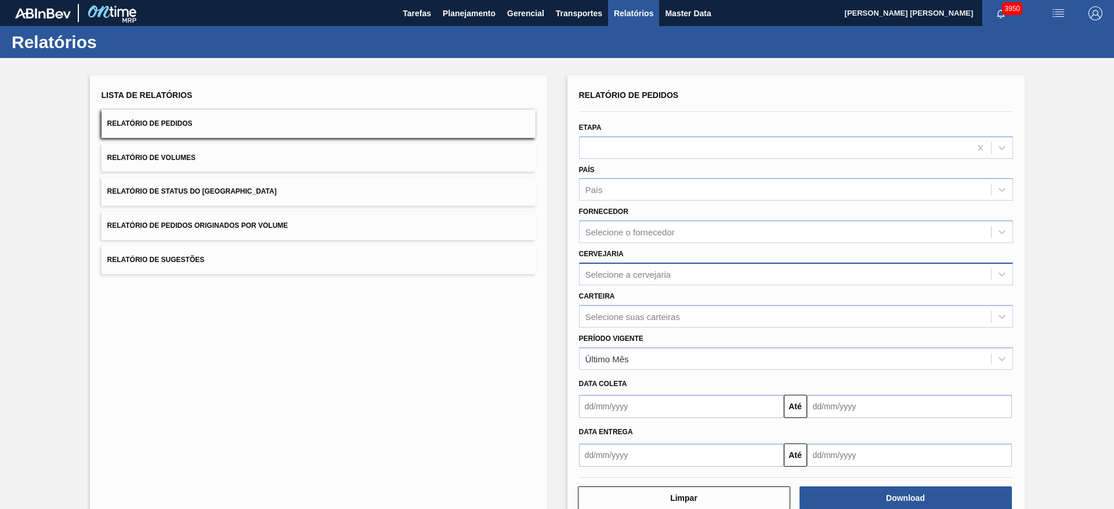
click at [640, 277] on div "Selecione a cervejaria" at bounding box center [628, 274] width 86 height 10
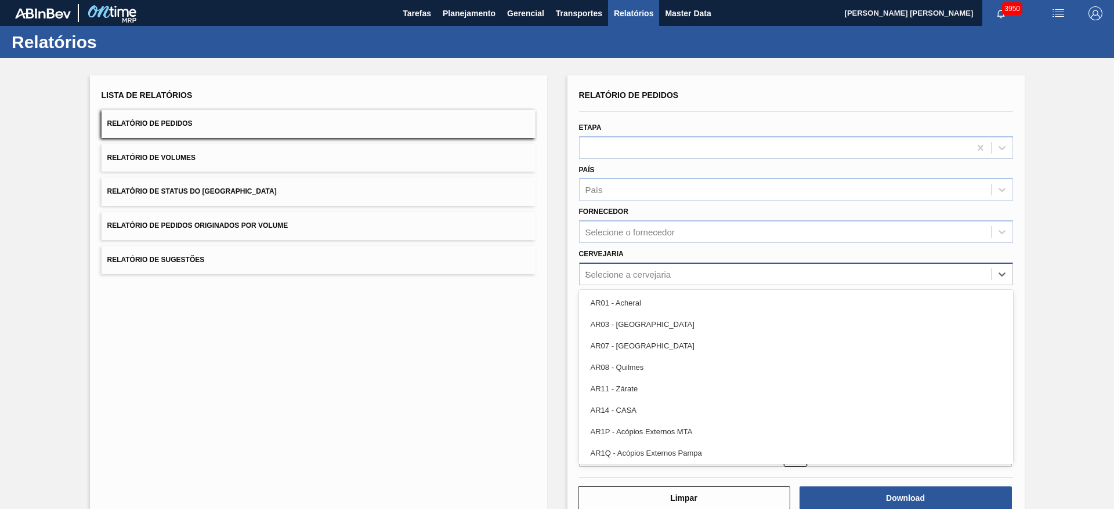
type input "21"
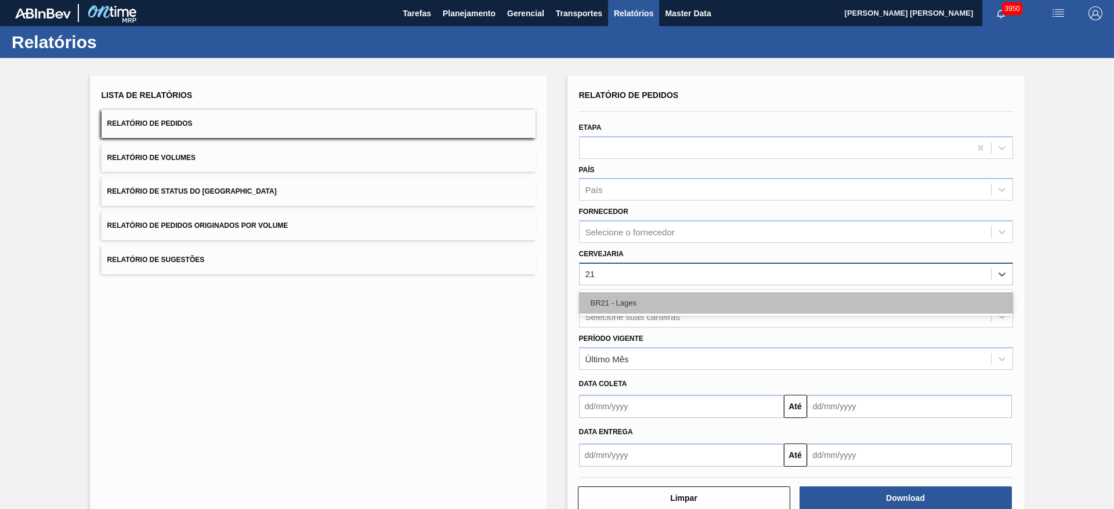
click at [629, 299] on div "BR21 - Lages" at bounding box center [796, 302] width 434 height 21
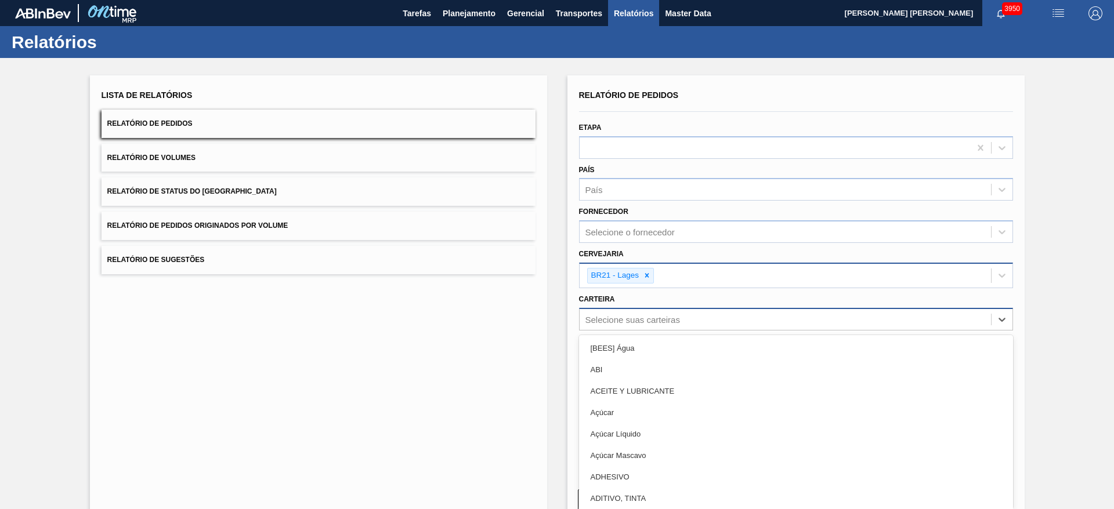
click at [636, 317] on div "Selecione suas carteiras" at bounding box center [632, 319] width 95 height 10
type input "lata"
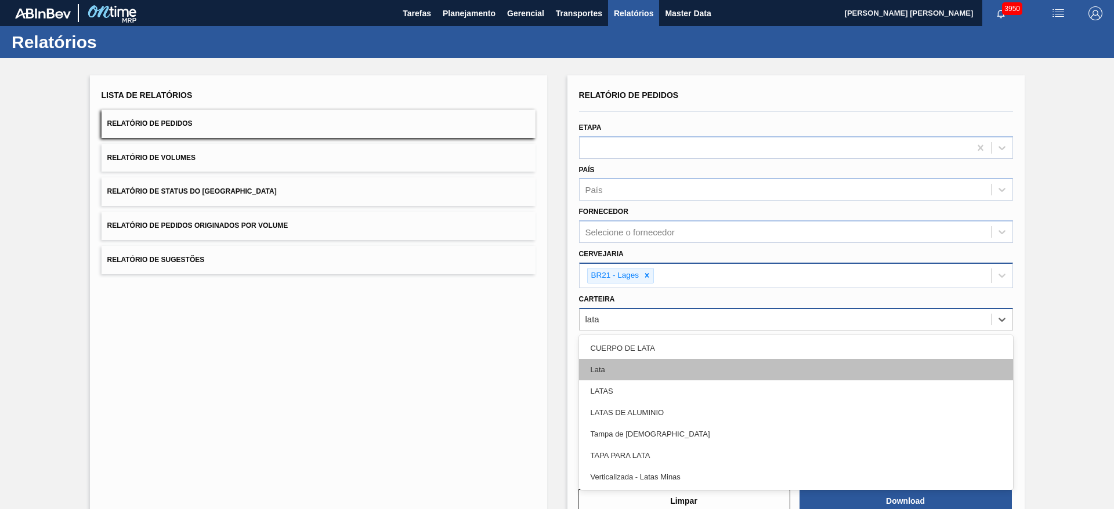
click at [618, 369] on div "Lata" at bounding box center [796, 369] width 434 height 21
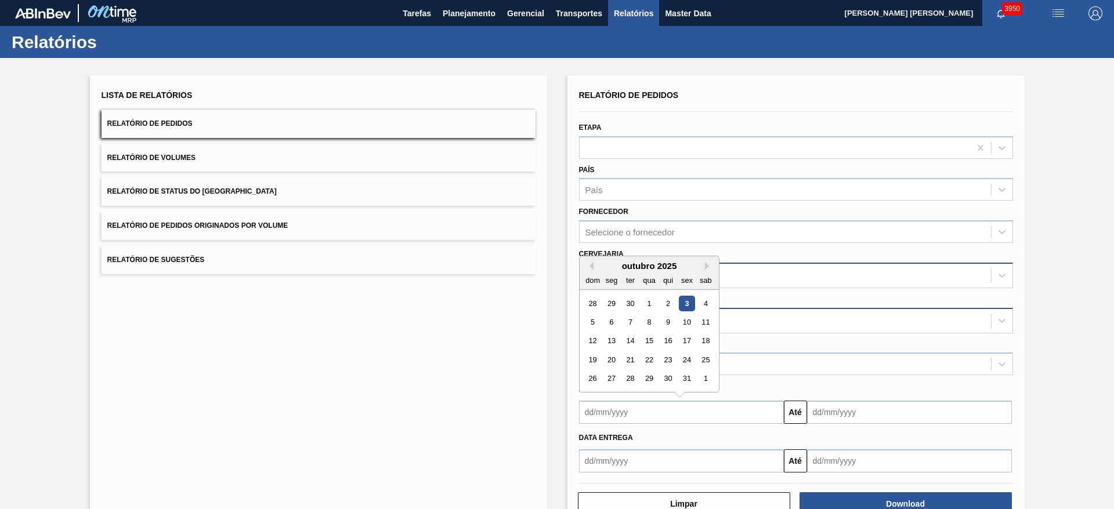
click at [617, 414] on input "text" at bounding box center [681, 412] width 205 height 23
click at [602, 269] on div "outubro 2025" at bounding box center [648, 266] width 139 height 10
click at [689, 304] on div "3" at bounding box center [687, 304] width 16 height 16
type input "[DATE]"
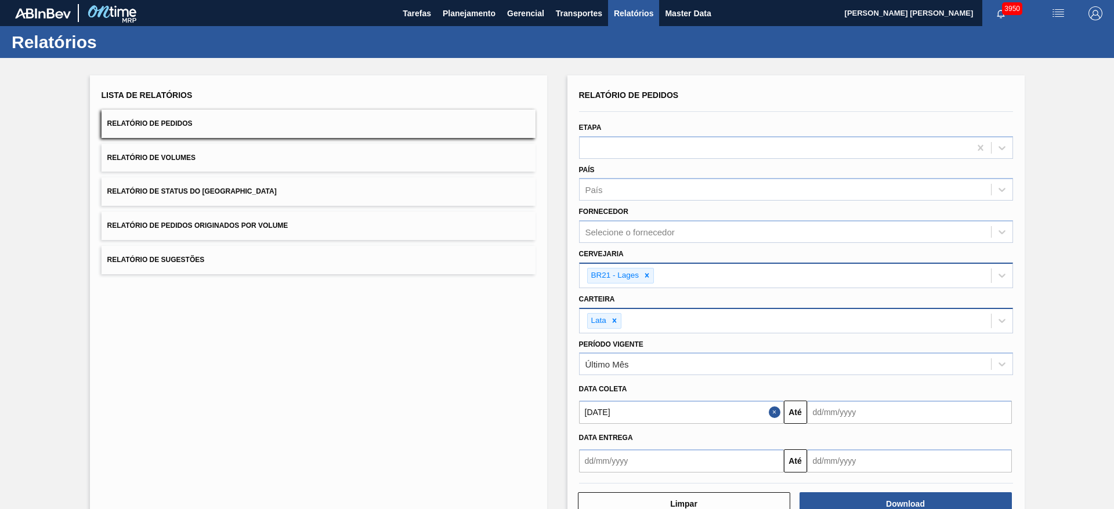
drag, startPoint x: 827, startPoint y: 411, endPoint x: 839, endPoint y: 408, distance: 12.0
click at [827, 411] on input "text" at bounding box center [909, 412] width 205 height 23
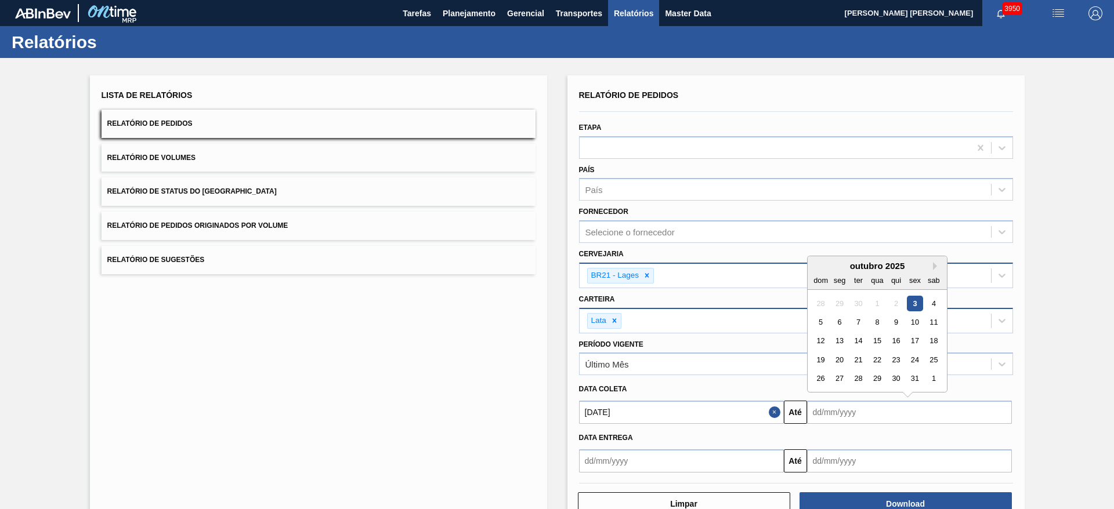
click at [816, 268] on div "outubro 2025" at bounding box center [876, 266] width 139 height 10
click at [914, 324] on div "10" at bounding box center [915, 322] width 16 height 16
type input "[DATE]"
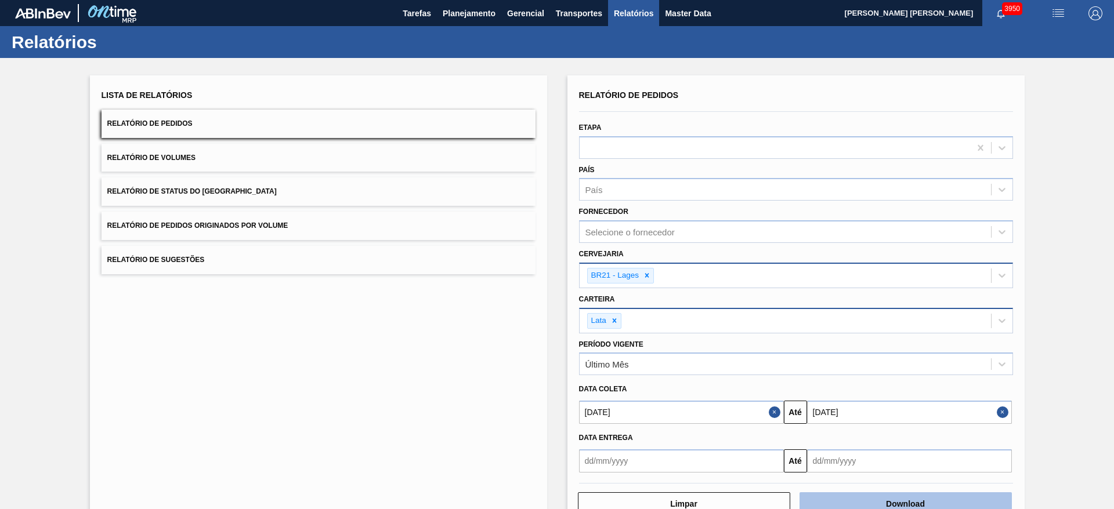
click at [894, 497] on button "Download" at bounding box center [905, 503] width 212 height 23
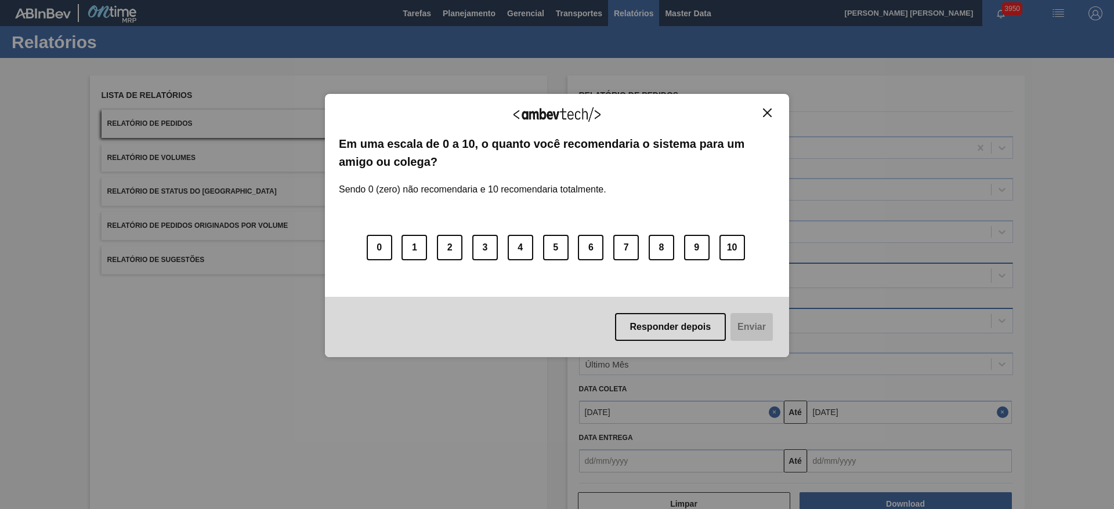
click at [768, 109] on img "Close" at bounding box center [767, 112] width 9 height 9
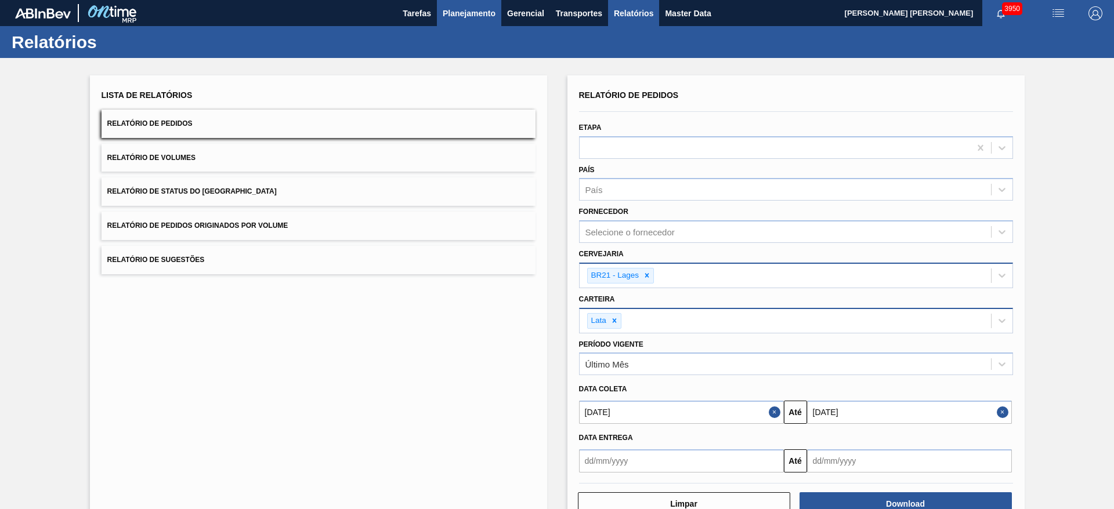
click at [476, 16] on span "Planejamento" at bounding box center [469, 13] width 53 height 14
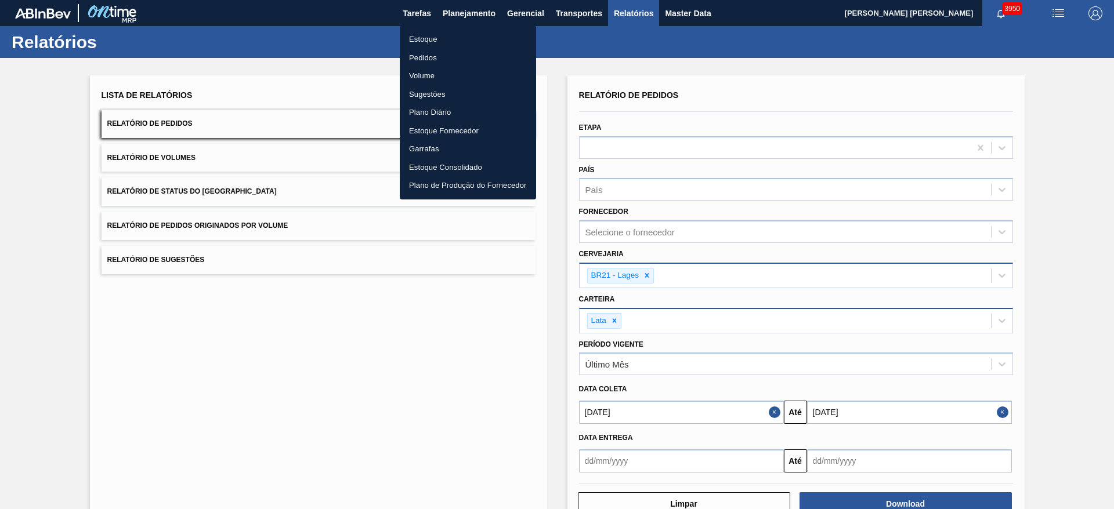
click at [433, 37] on li "Estoque" at bounding box center [468, 39] width 136 height 19
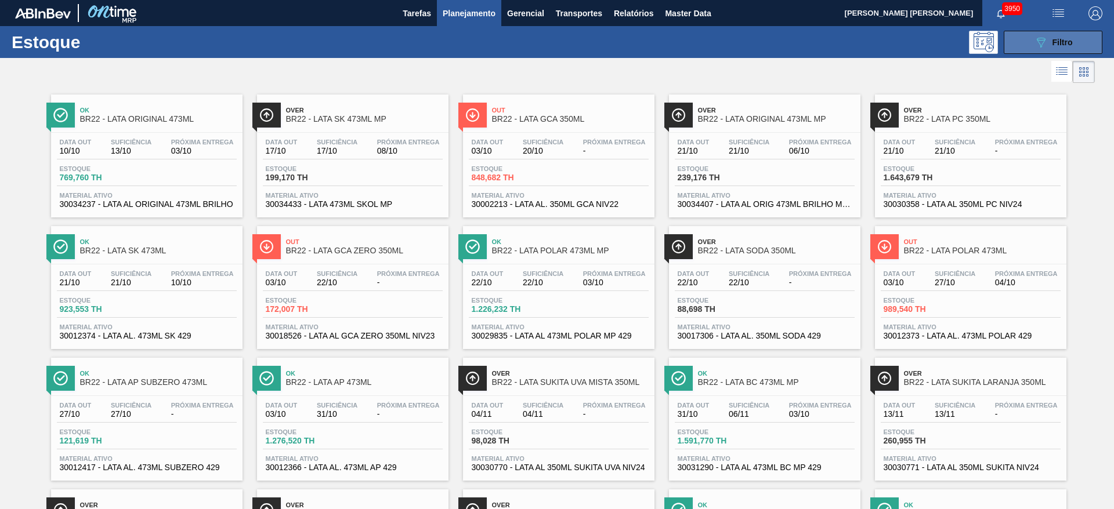
click at [1038, 41] on icon "089F7B8B-B2A5-4AFE-B5C0-19BA573D28AC" at bounding box center [1041, 42] width 14 height 14
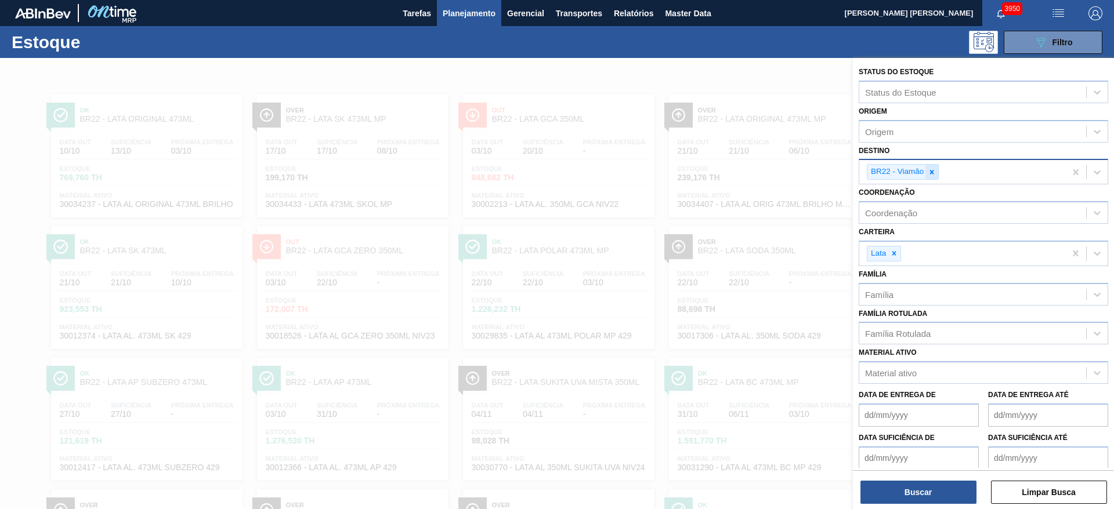
click at [933, 175] on icon at bounding box center [931, 172] width 8 height 8
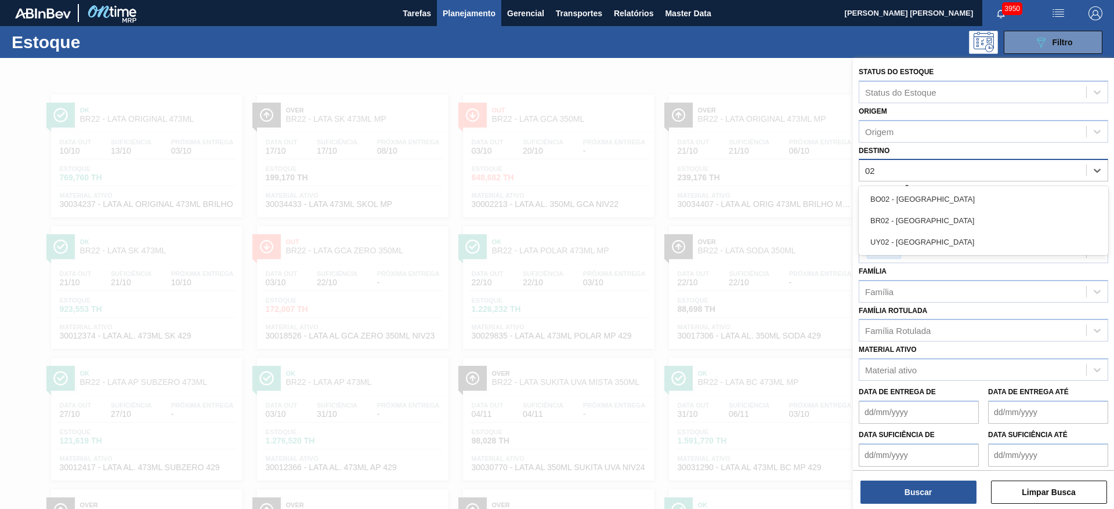
type input "02"
click at [723, 70] on div at bounding box center [557, 312] width 1114 height 509
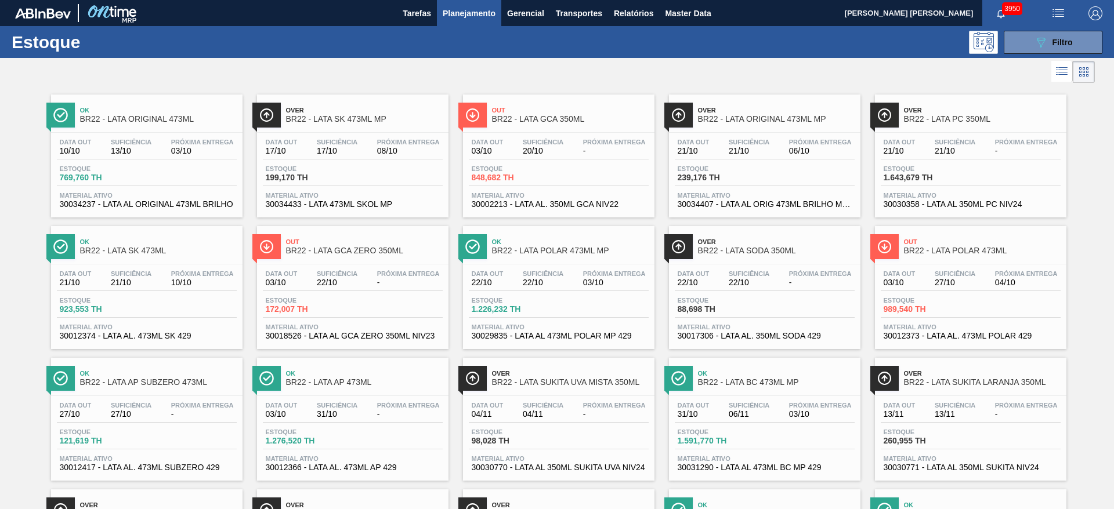
click at [450, 14] on span "Planejamento" at bounding box center [469, 13] width 53 height 14
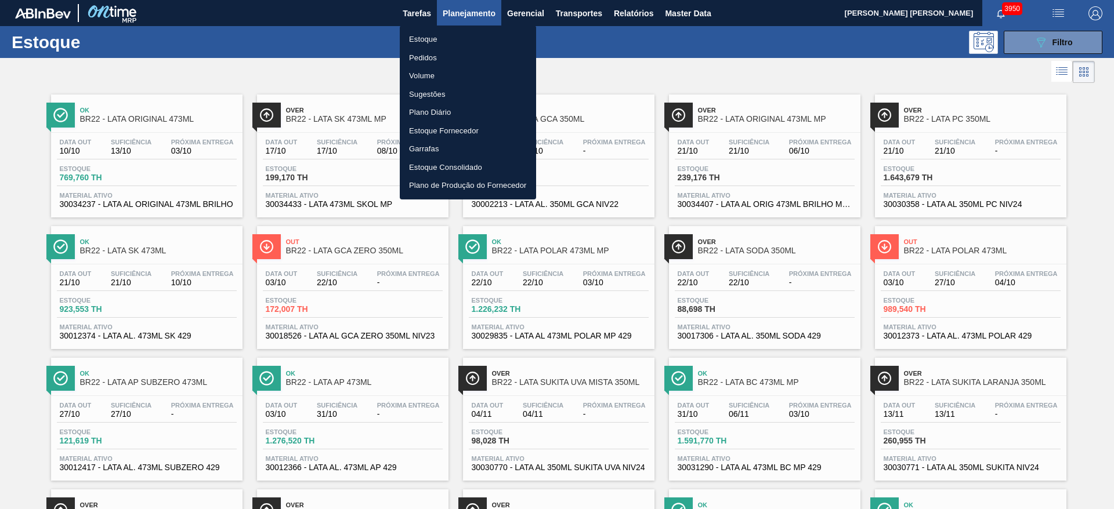
click at [421, 75] on li "Volume" at bounding box center [468, 76] width 136 height 19
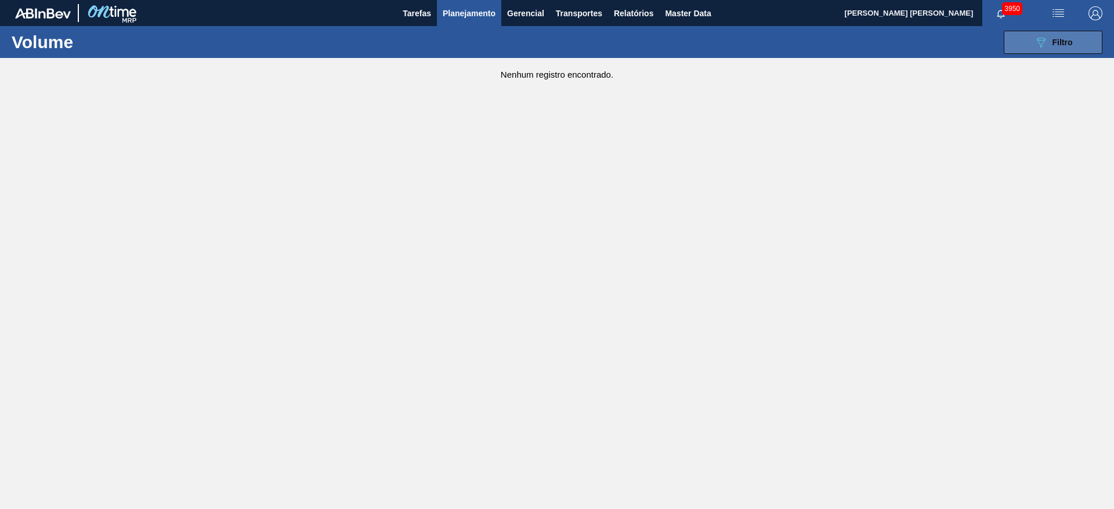
click at [1023, 46] on button "089F7B8B-B2A5-4AFE-B5C0-19BA573D28AC Filtro" at bounding box center [1052, 42] width 99 height 23
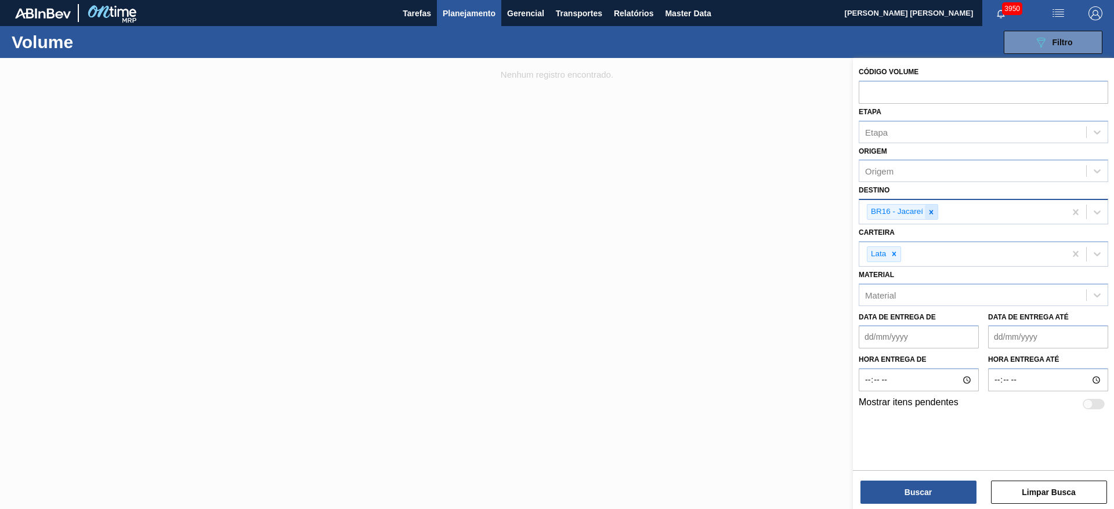
click at [933, 215] on icon at bounding box center [931, 212] width 8 height 8
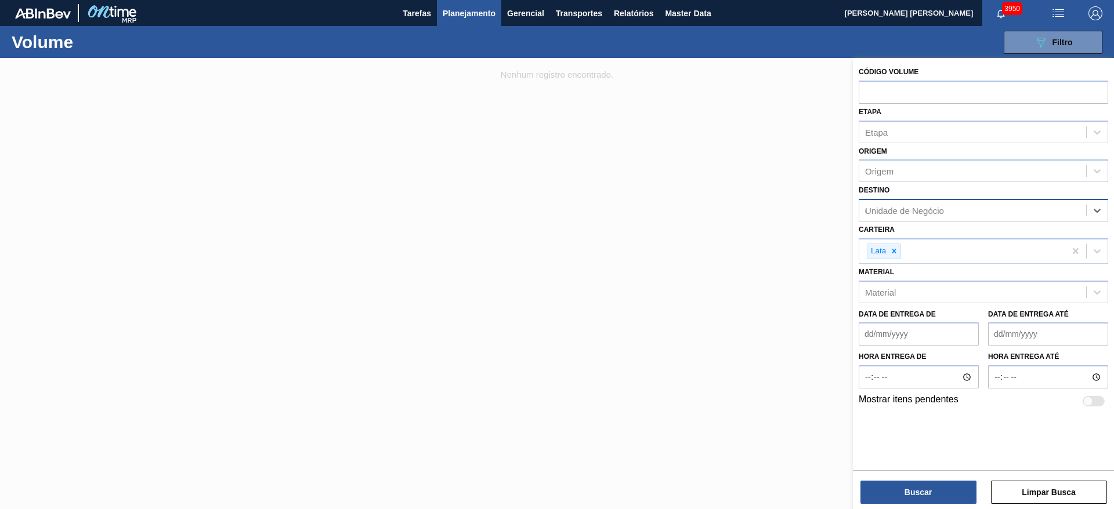
type input "02"
click at [926, 260] on div "BR02 - [GEOGRAPHIC_DATA]" at bounding box center [982, 260] width 249 height 21
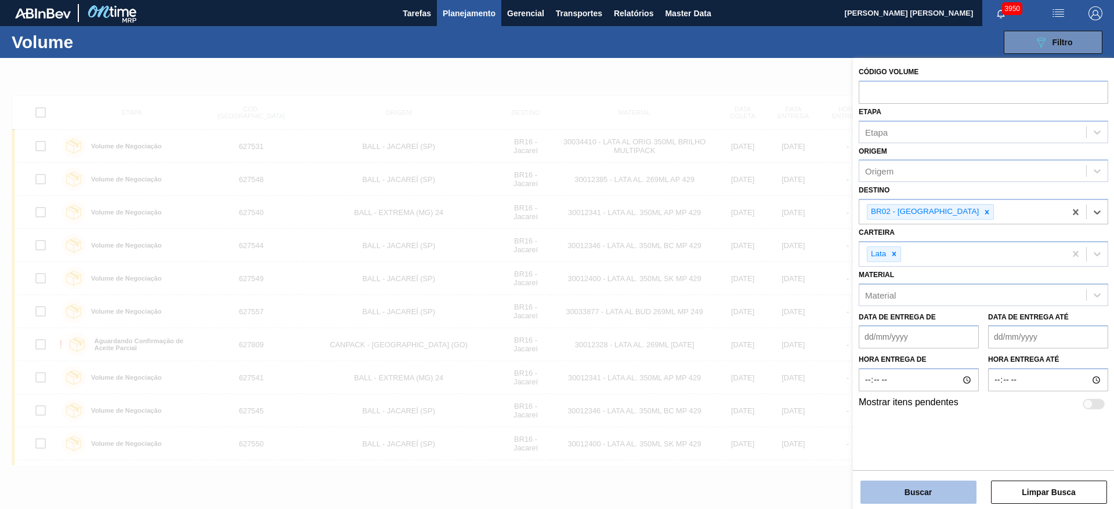
click at [925, 489] on button "Buscar" at bounding box center [918, 492] width 116 height 23
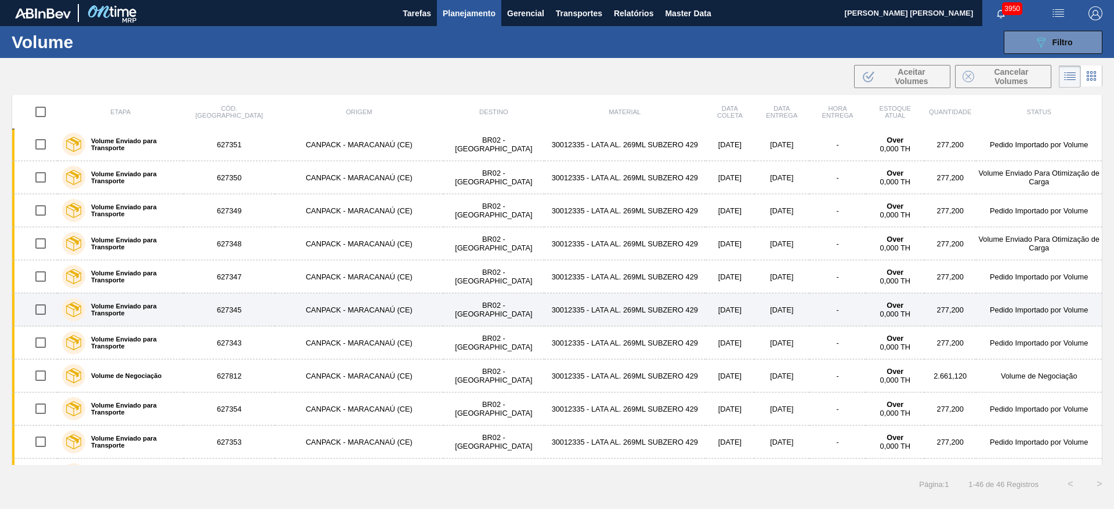
scroll to position [174, 0]
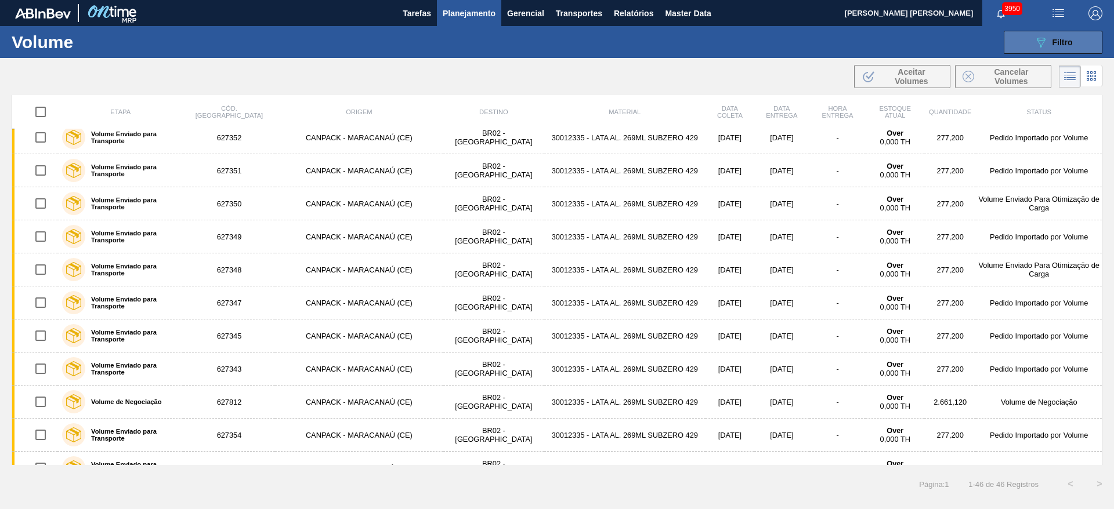
click at [1055, 34] on button "089F7B8B-B2A5-4AFE-B5C0-19BA573D28AC Filtro" at bounding box center [1052, 42] width 99 height 23
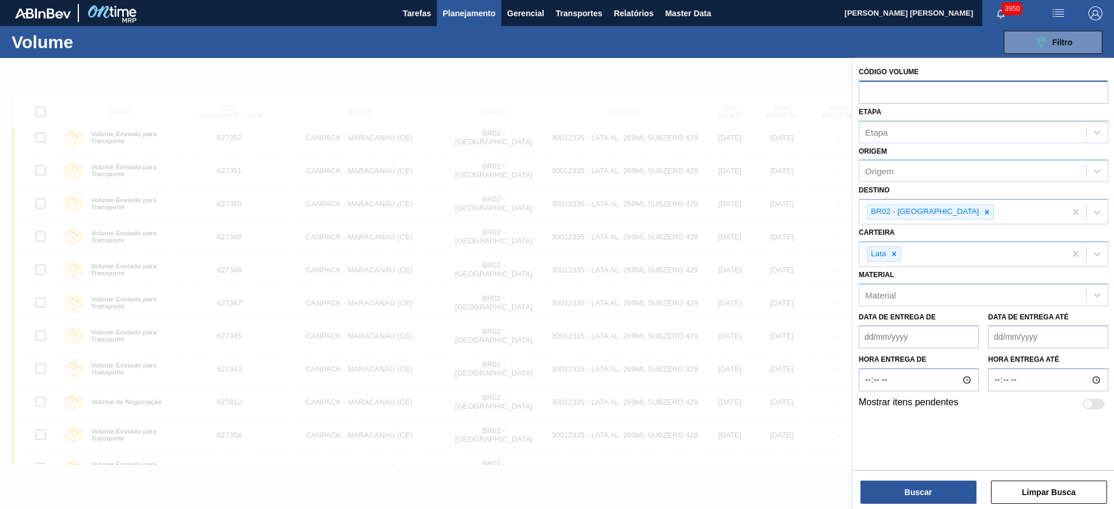
click at [897, 90] on input "text" at bounding box center [982, 92] width 249 height 22
paste input "text"
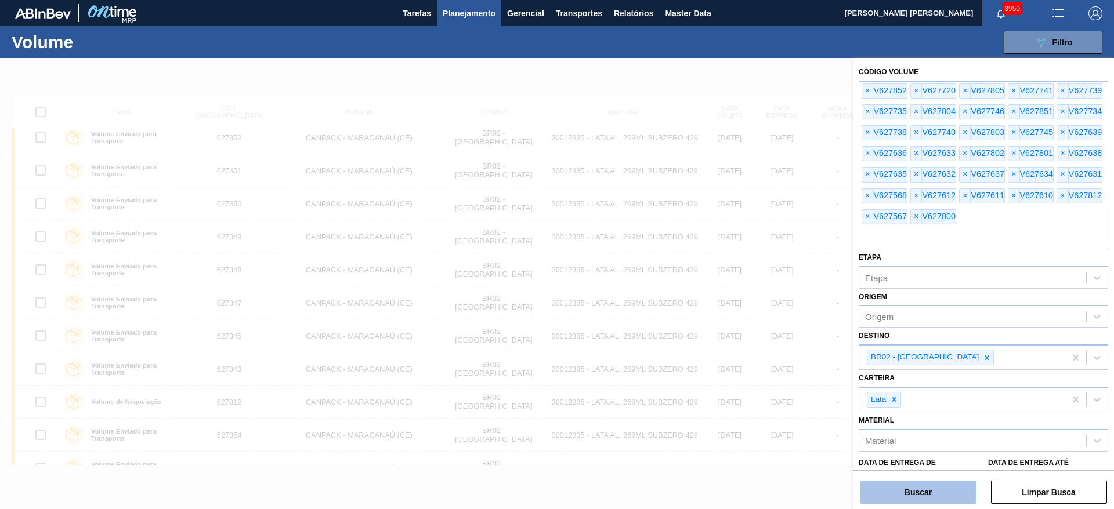
click at [932, 490] on button "Buscar" at bounding box center [918, 492] width 116 height 23
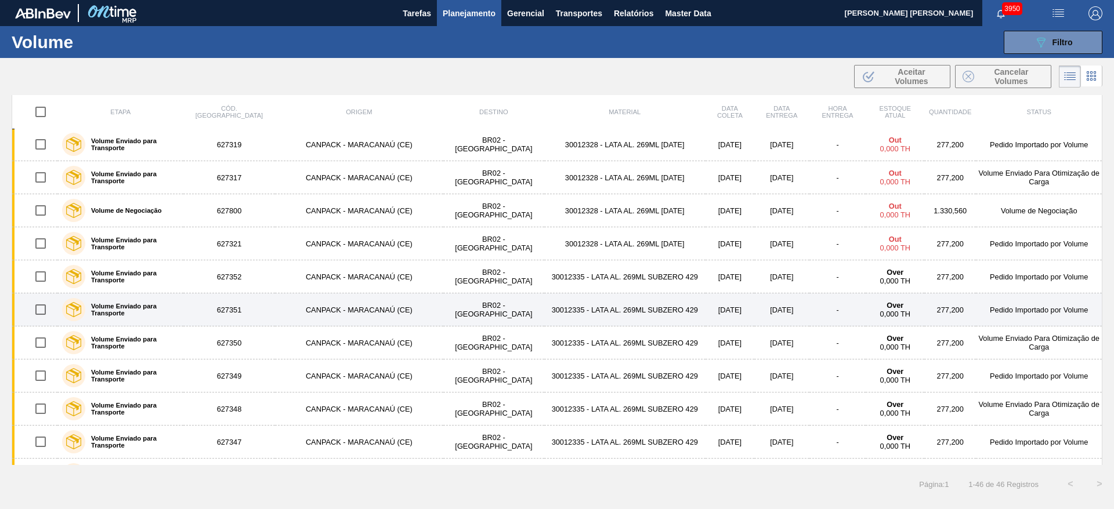
scroll to position [0, 0]
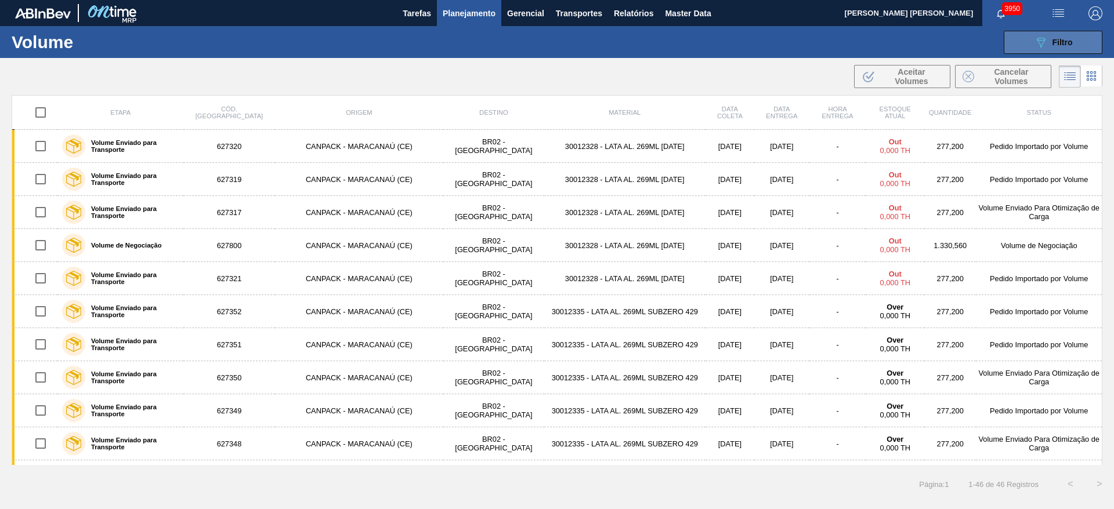
click at [1023, 41] on button "089F7B8B-B2A5-4AFE-B5C0-19BA573D28AC Filtro" at bounding box center [1052, 42] width 99 height 23
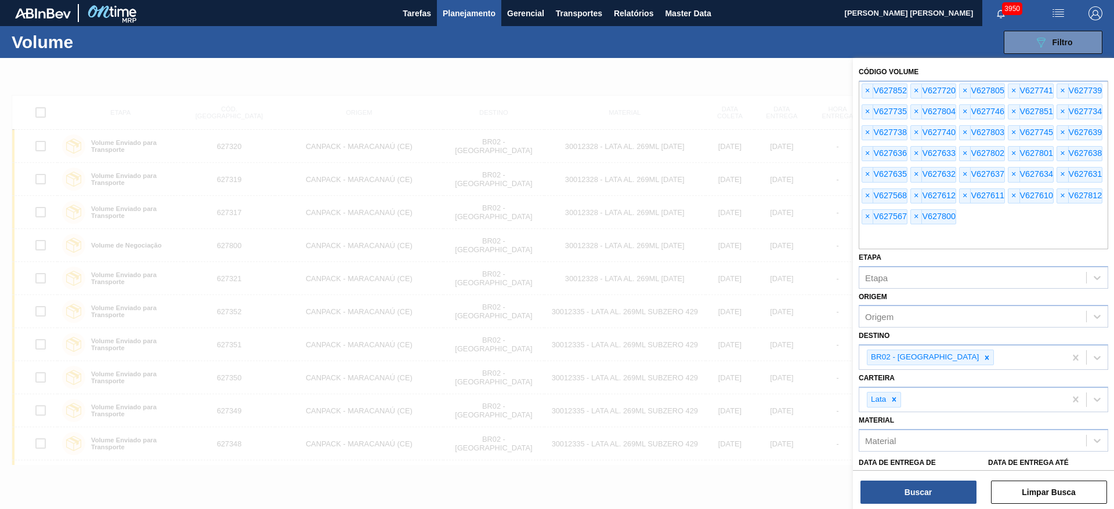
click at [675, 72] on div at bounding box center [557, 312] width 1114 height 509
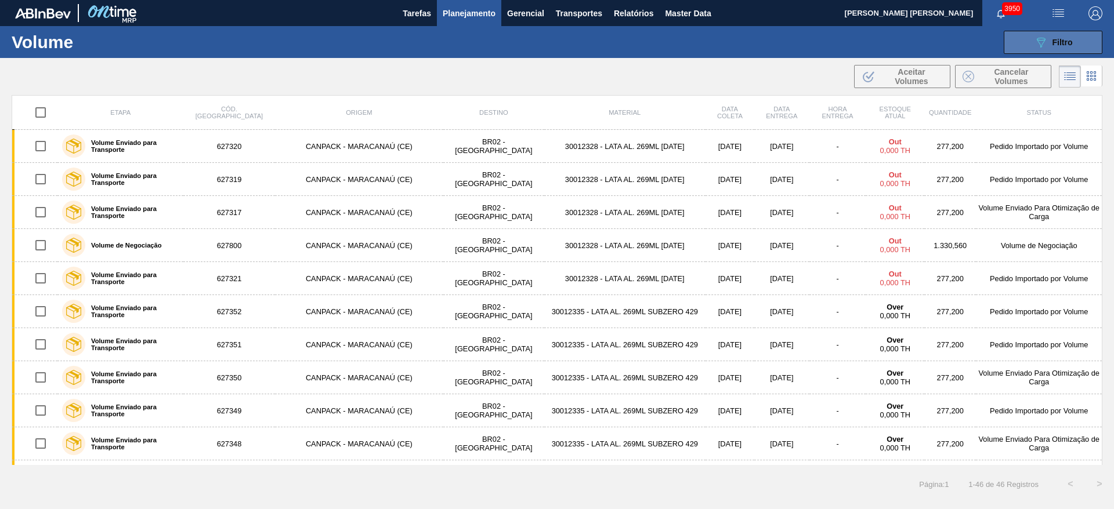
click at [1034, 37] on icon "089F7B8B-B2A5-4AFE-B5C0-19BA573D28AC" at bounding box center [1041, 42] width 14 height 14
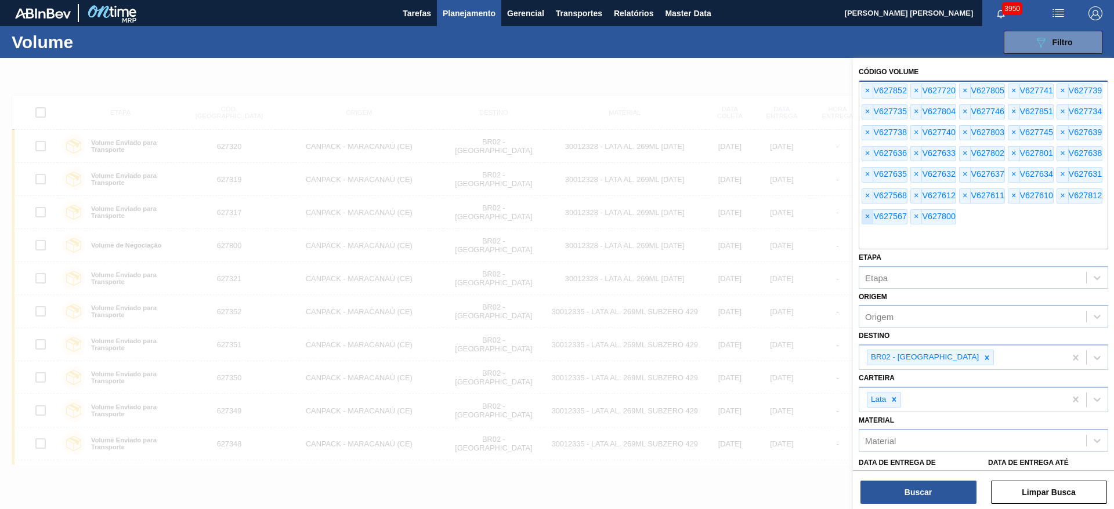
click at [868, 217] on span "×" at bounding box center [867, 217] width 11 height 14
click at [869, 196] on span "×" at bounding box center [867, 196] width 11 height 14
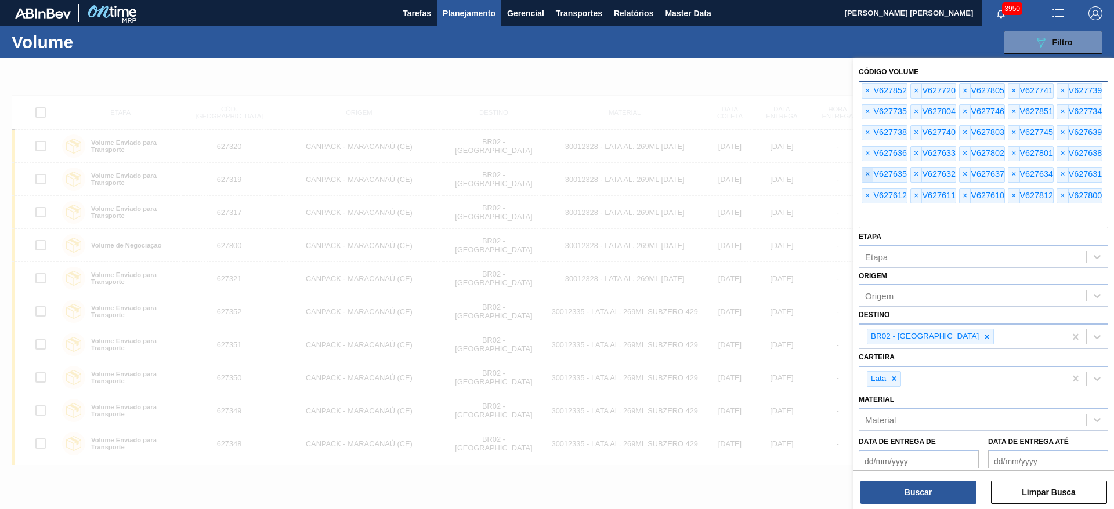
click at [866, 171] on span "×" at bounding box center [867, 175] width 11 height 14
click at [867, 150] on span "×" at bounding box center [867, 154] width 11 height 14
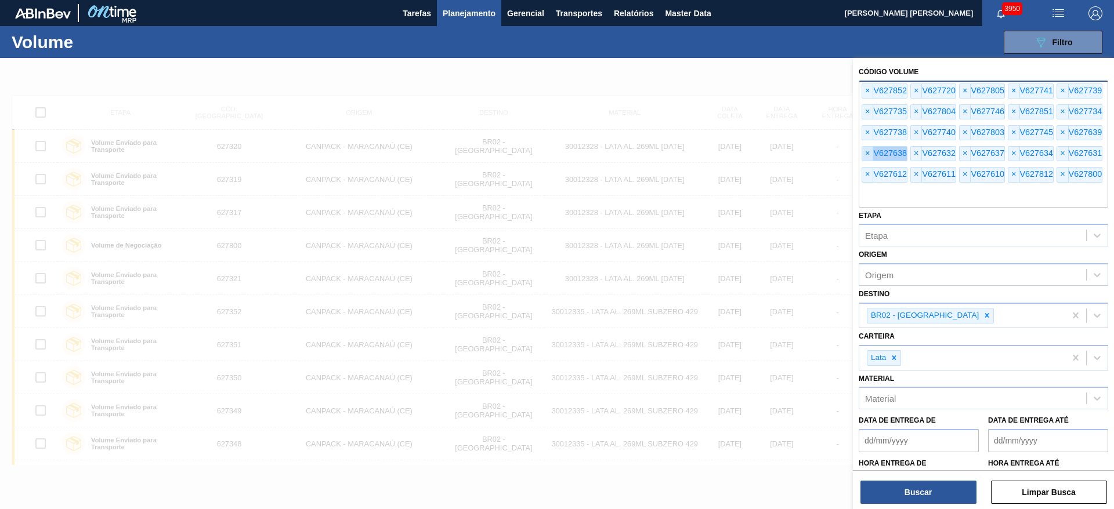
click at [867, 150] on span "×" at bounding box center [867, 154] width 11 height 14
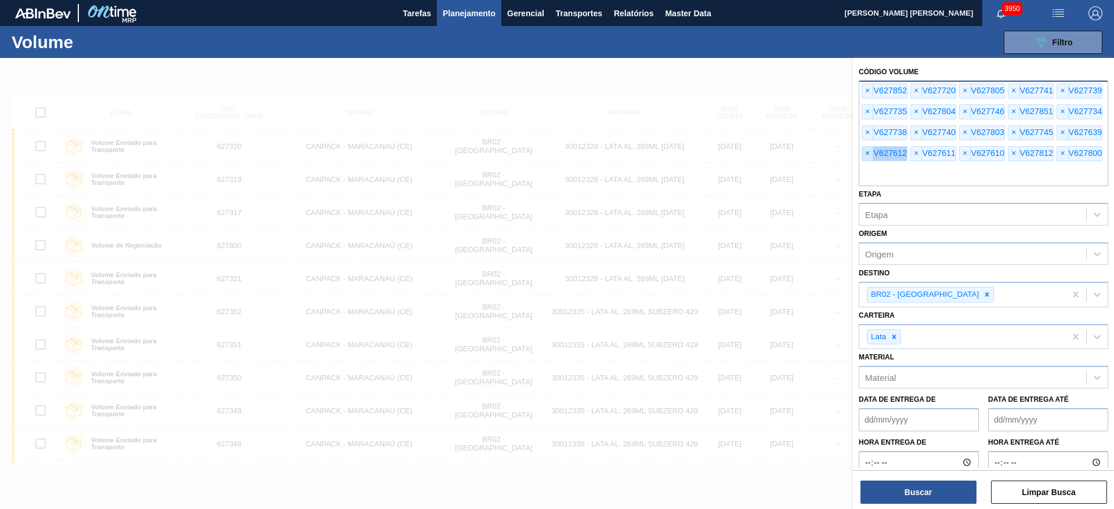
click at [867, 150] on span "×" at bounding box center [867, 154] width 11 height 14
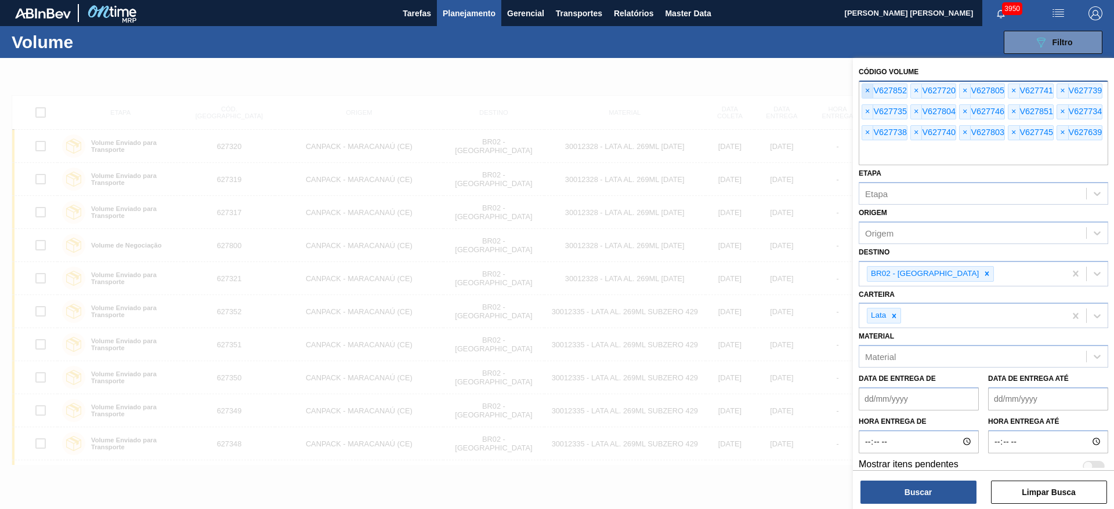
click at [868, 89] on span "×" at bounding box center [867, 91] width 11 height 14
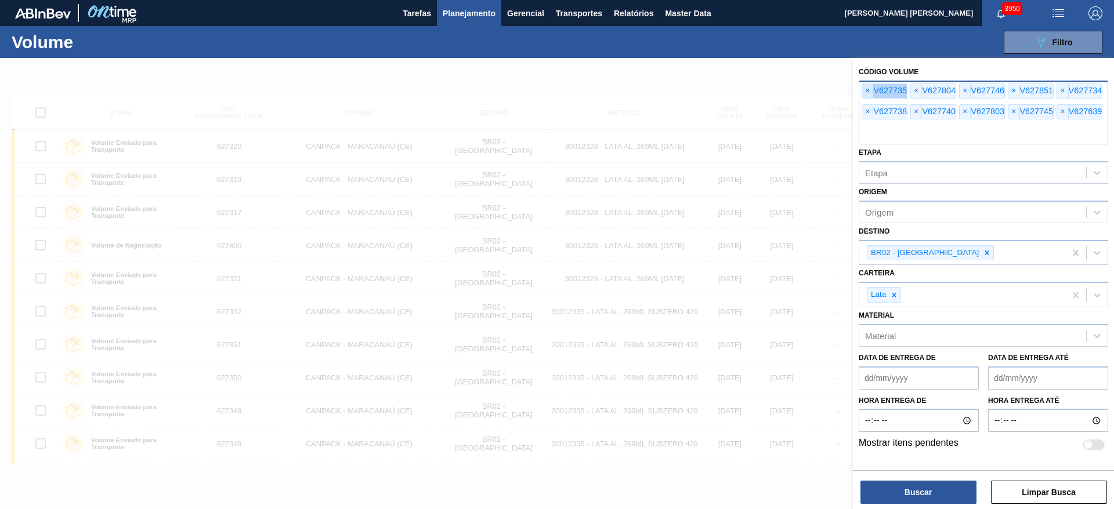
click at [868, 89] on span "×" at bounding box center [867, 91] width 11 height 14
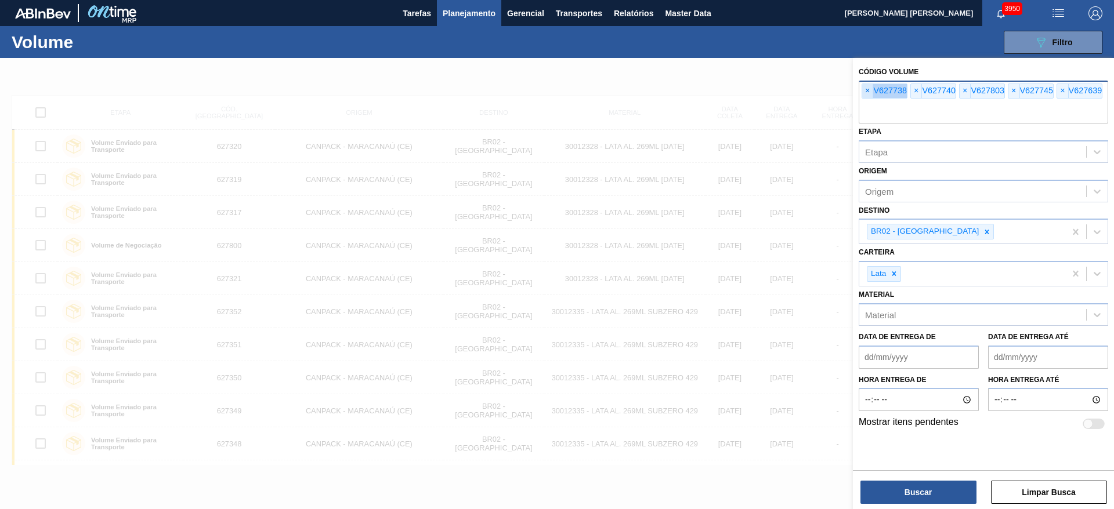
click at [868, 89] on span "×" at bounding box center [867, 91] width 11 height 14
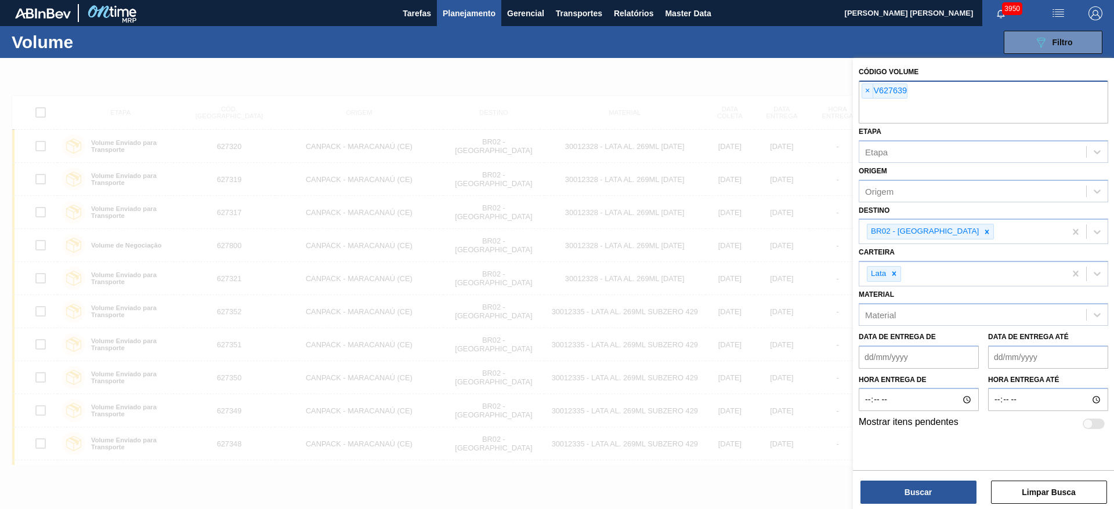
click at [868, 102] on input "text" at bounding box center [982, 113] width 249 height 22
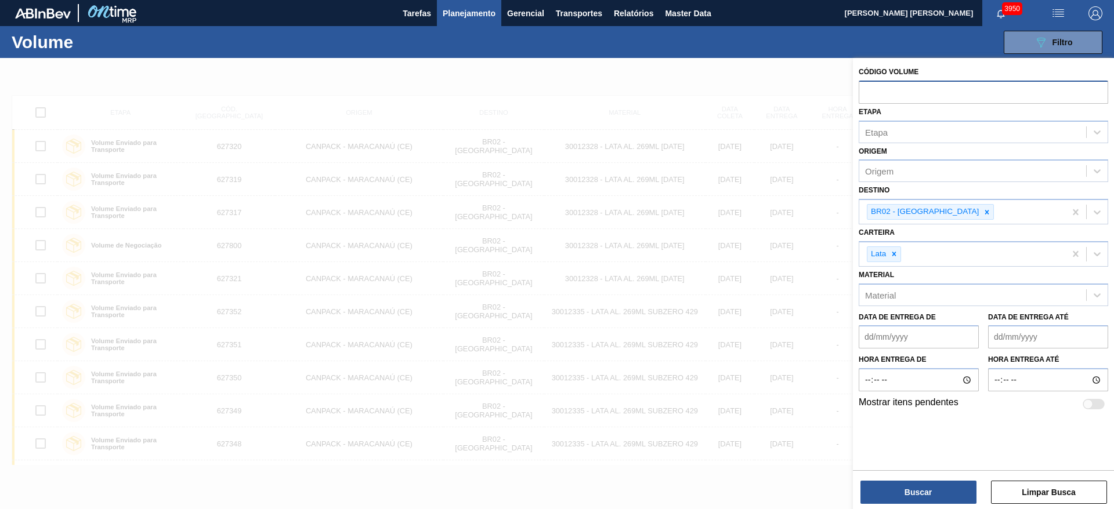
click at [880, 90] on input "text" at bounding box center [982, 92] width 249 height 22
paste input "text"
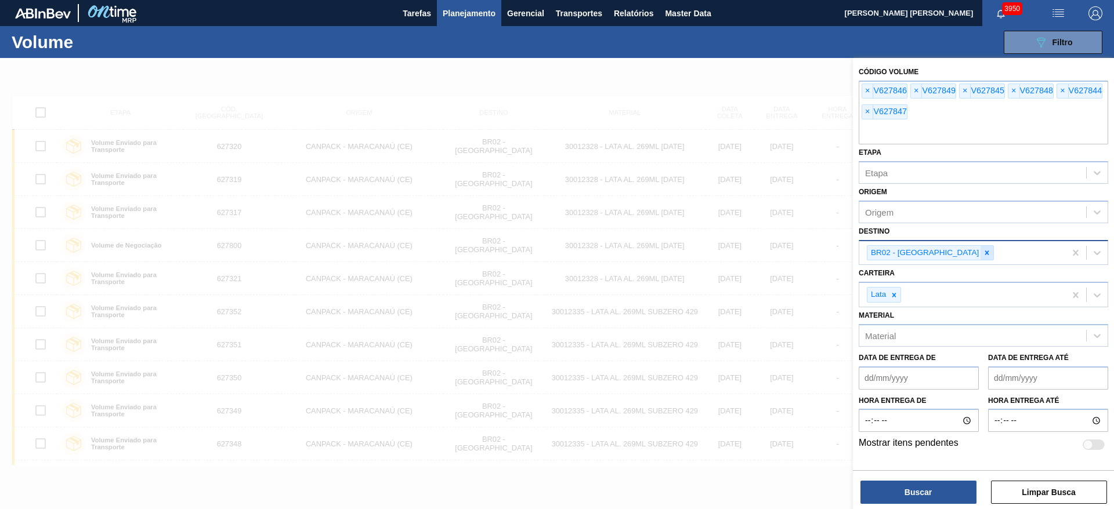
click at [983, 256] on icon at bounding box center [987, 253] width 8 height 8
type input "03"
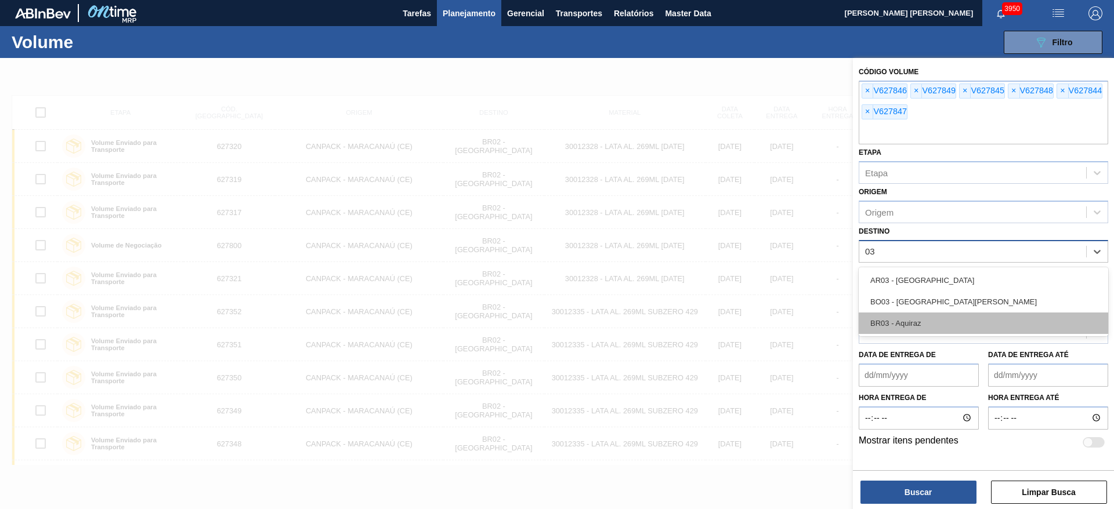
click at [899, 321] on div "BR03 - Aquiraz" at bounding box center [982, 323] width 249 height 21
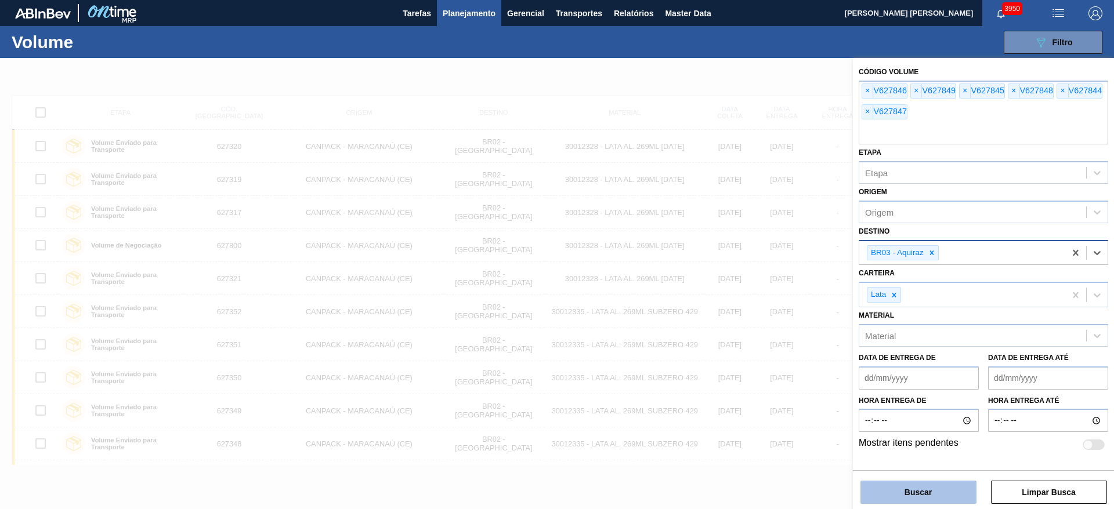
click at [915, 485] on button "Buscar" at bounding box center [918, 492] width 116 height 23
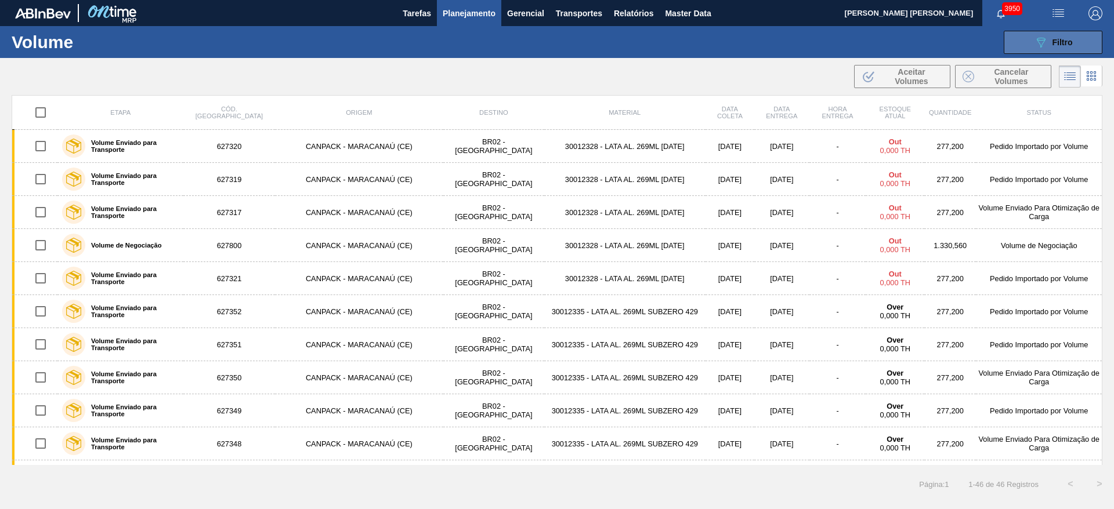
click at [1042, 44] on icon at bounding box center [1041, 43] width 9 height 10
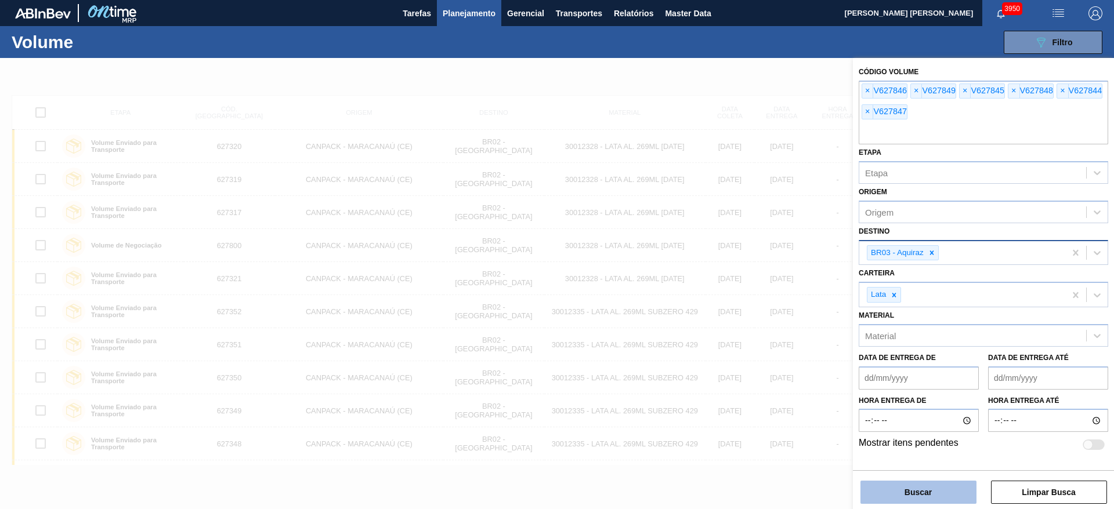
click at [934, 488] on button "Buscar" at bounding box center [918, 492] width 116 height 23
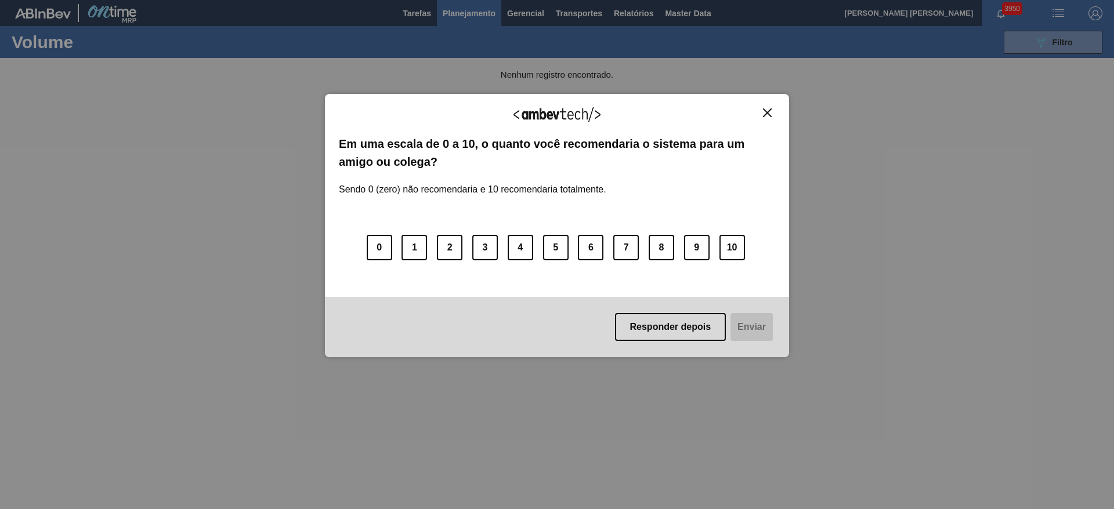
click at [770, 113] on img "Close" at bounding box center [767, 112] width 9 height 9
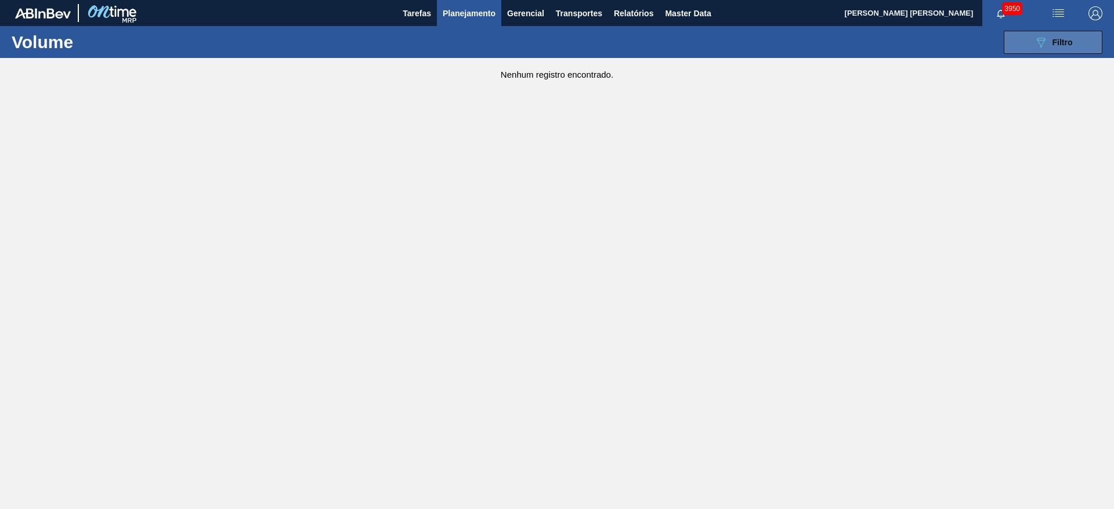
click at [1041, 44] on icon "089F7B8B-B2A5-4AFE-B5C0-19BA573D28AC" at bounding box center [1041, 42] width 14 height 14
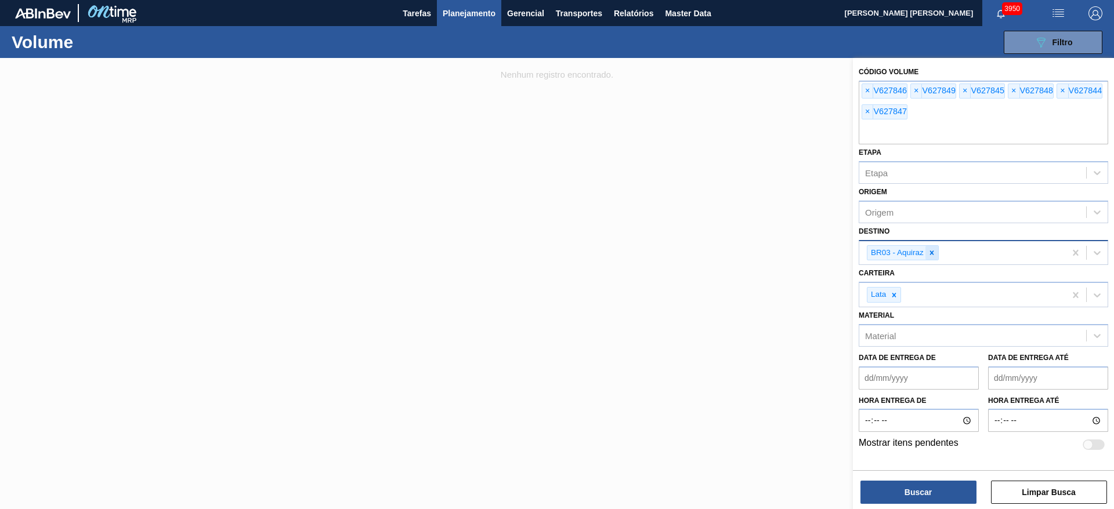
click at [937, 255] on div at bounding box center [931, 253] width 13 height 15
click at [896, 291] on icon at bounding box center [894, 292] width 4 height 4
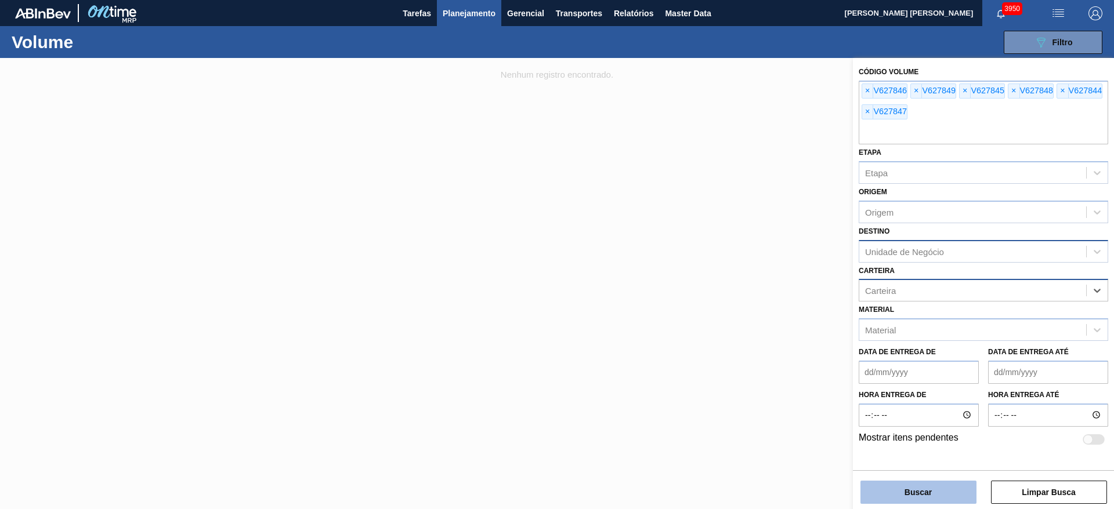
click at [914, 485] on button "Buscar" at bounding box center [918, 492] width 116 height 23
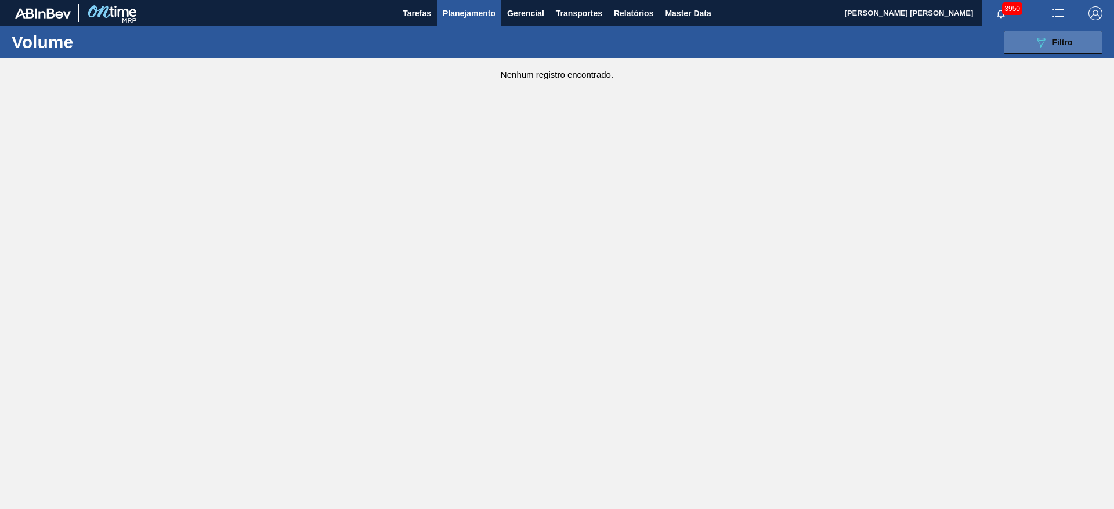
click at [1054, 48] on button "089F7B8B-B2A5-4AFE-B5C0-19BA573D28AC Filtro" at bounding box center [1052, 42] width 99 height 23
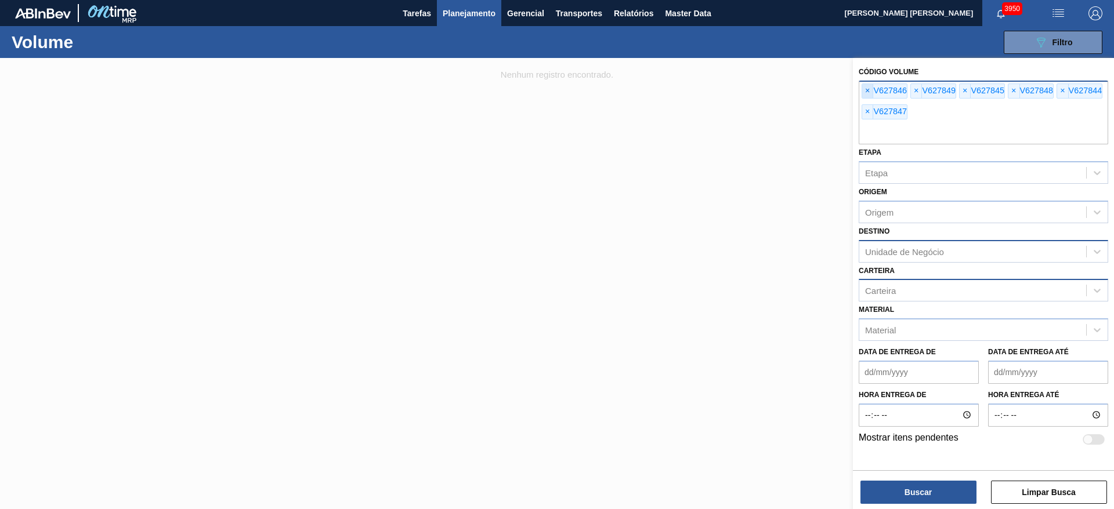
click at [869, 90] on span "×" at bounding box center [867, 91] width 11 height 14
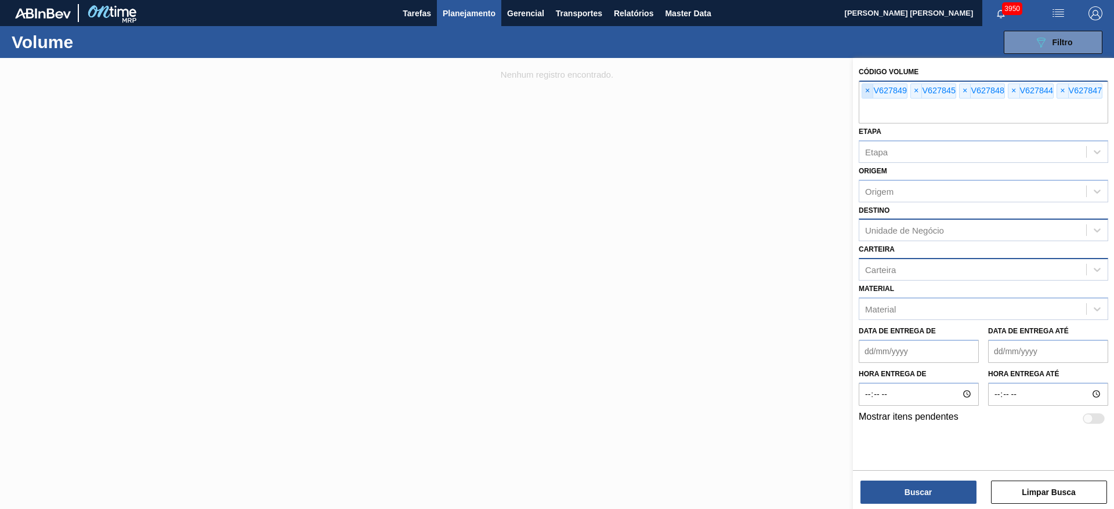
click at [869, 90] on span "×" at bounding box center [867, 91] width 11 height 14
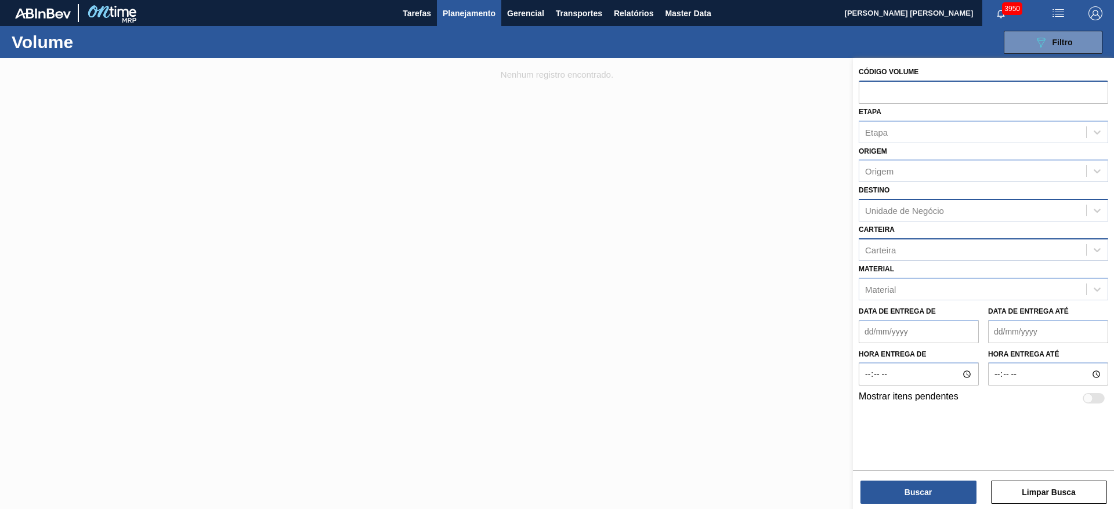
click at [893, 214] on div "Unidade de Negócio" at bounding box center [904, 211] width 79 height 10
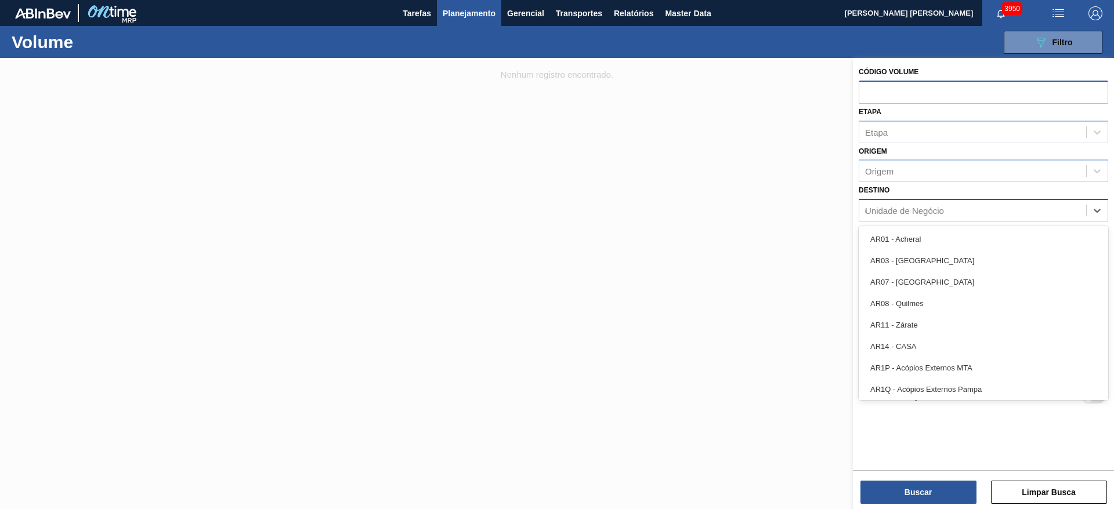
type input "03"
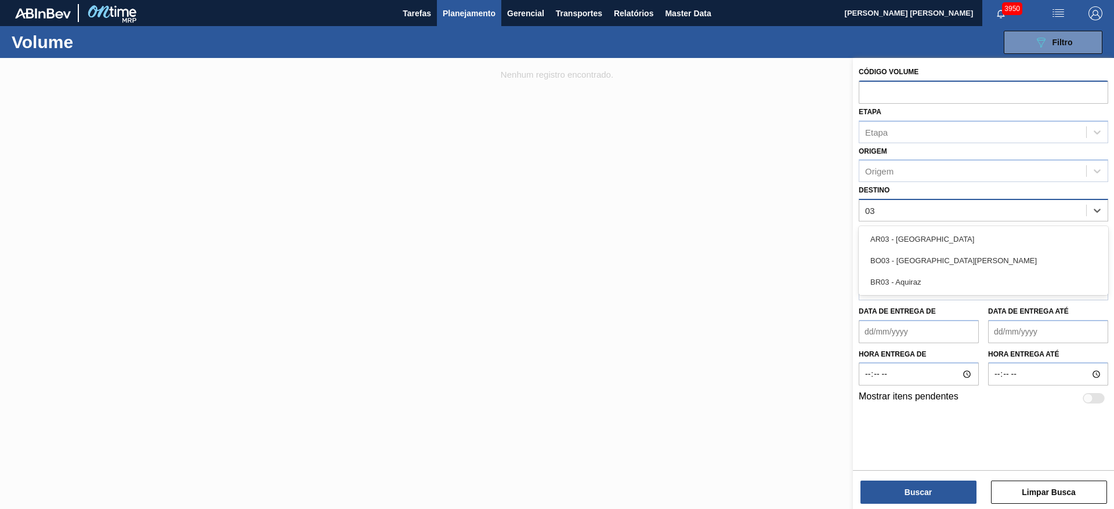
drag, startPoint x: 908, startPoint y: 291, endPoint x: 905, endPoint y: 285, distance: 6.0
click at [908, 291] on div "BR03 - Aquiraz" at bounding box center [982, 281] width 249 height 21
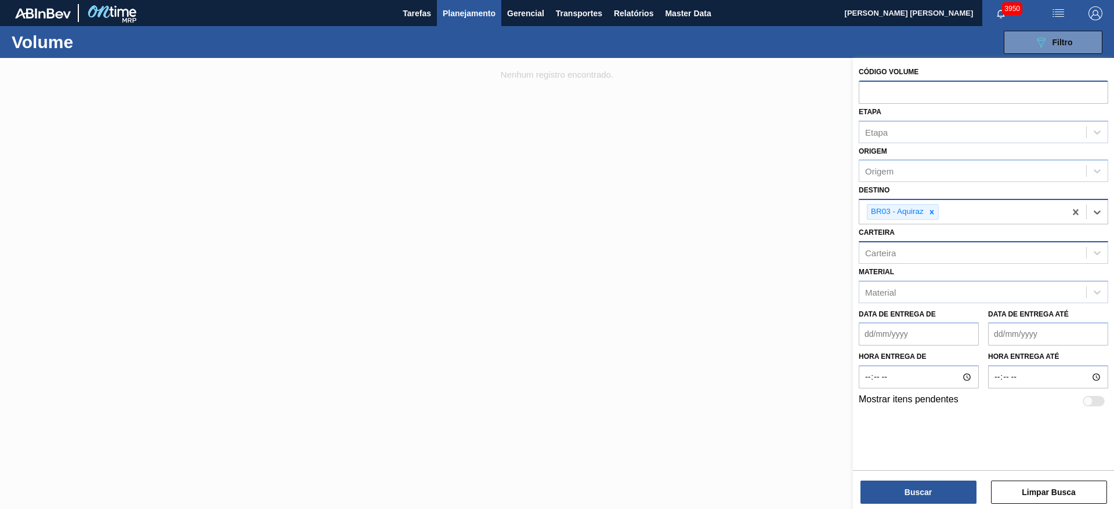
click at [884, 258] on div "Carteira" at bounding box center [972, 252] width 227 height 17
type input "lata"
click at [883, 278] on div "Lata" at bounding box center [982, 281] width 249 height 21
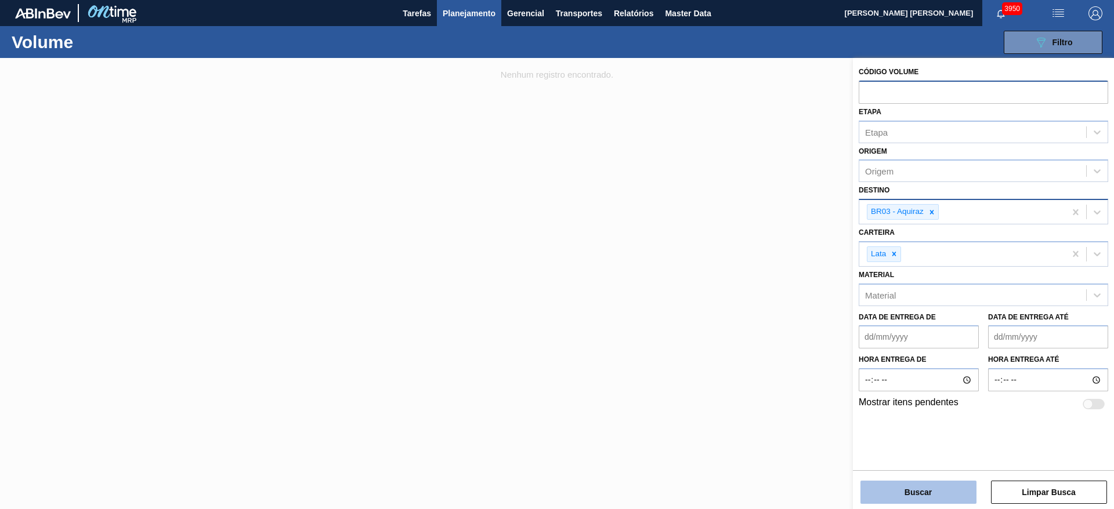
click at [916, 492] on button "Buscar" at bounding box center [918, 492] width 116 height 23
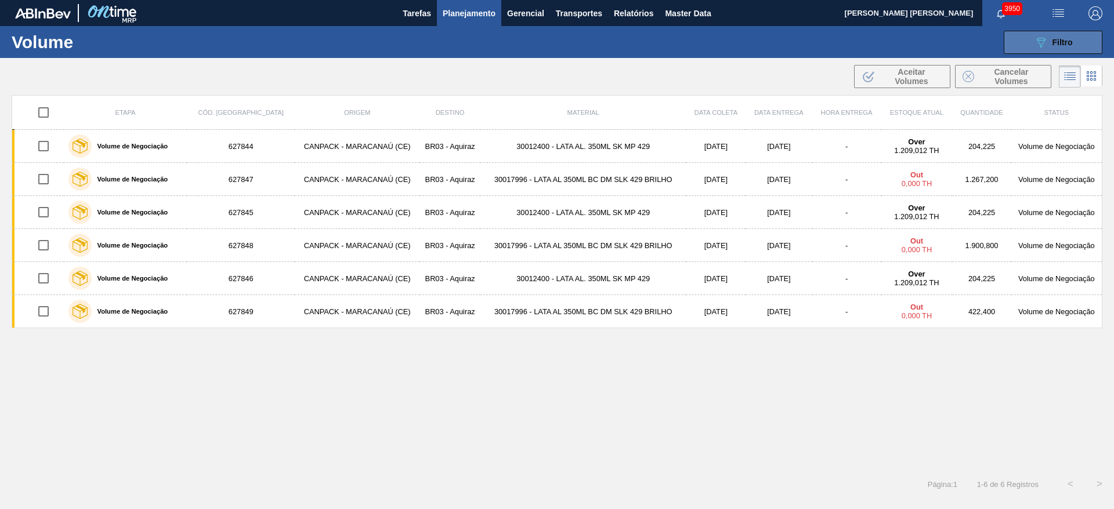
click at [1050, 38] on div "089F7B8B-B2A5-4AFE-B5C0-19BA573D28AC Filtro" at bounding box center [1053, 42] width 39 height 14
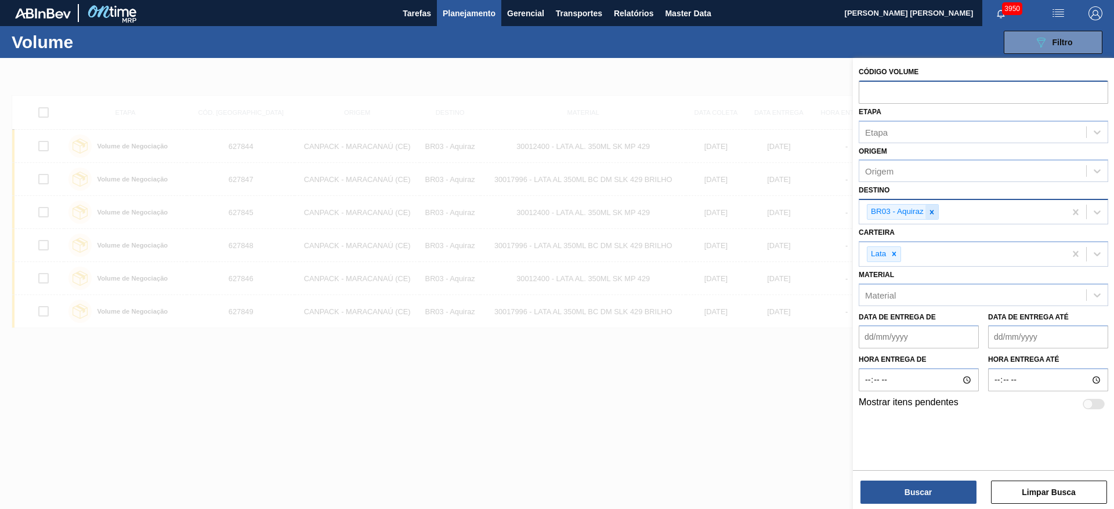
click at [933, 216] on icon at bounding box center [931, 212] width 8 height 8
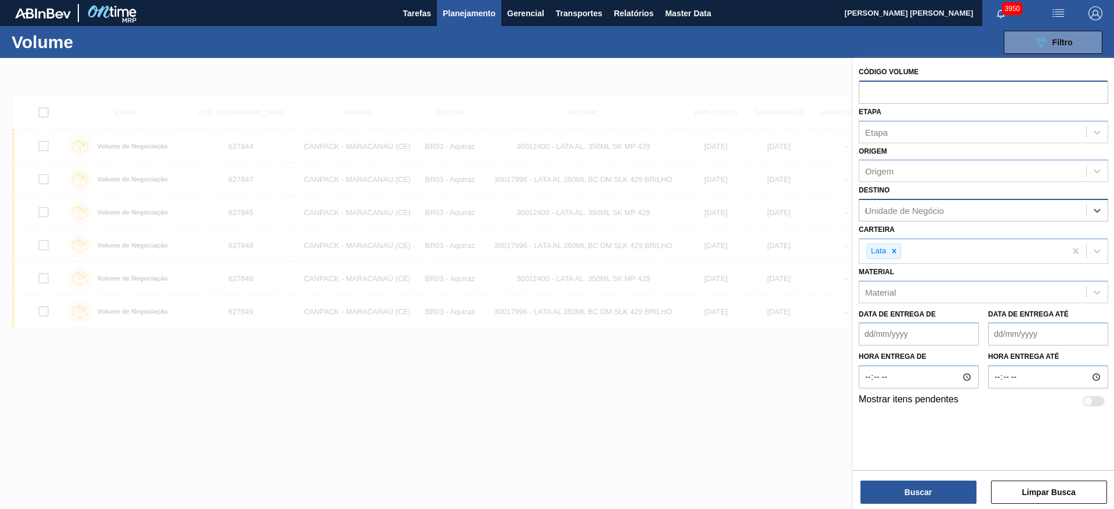
type input "02"
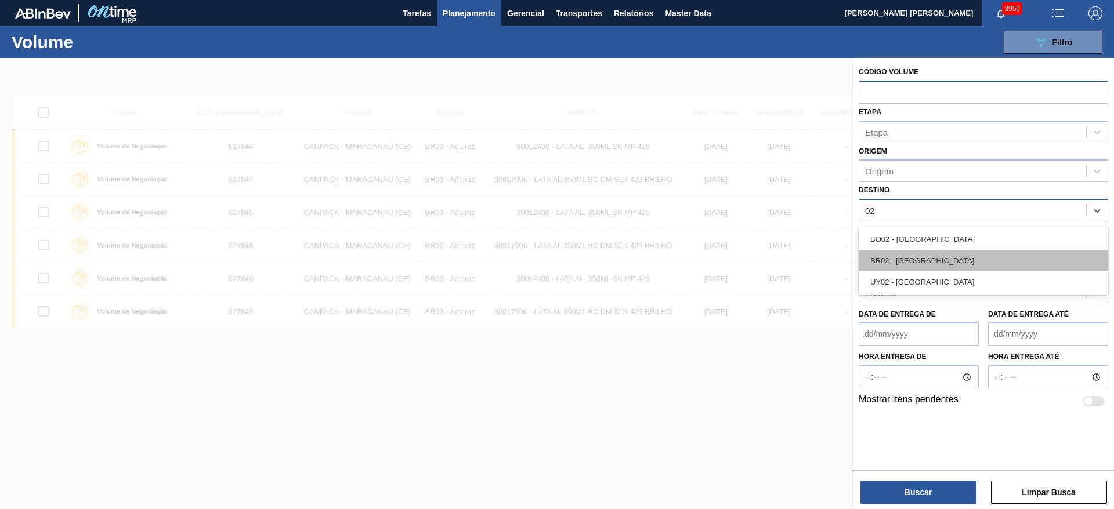
click at [910, 259] on div "BR02 - [GEOGRAPHIC_DATA]" at bounding box center [982, 260] width 249 height 21
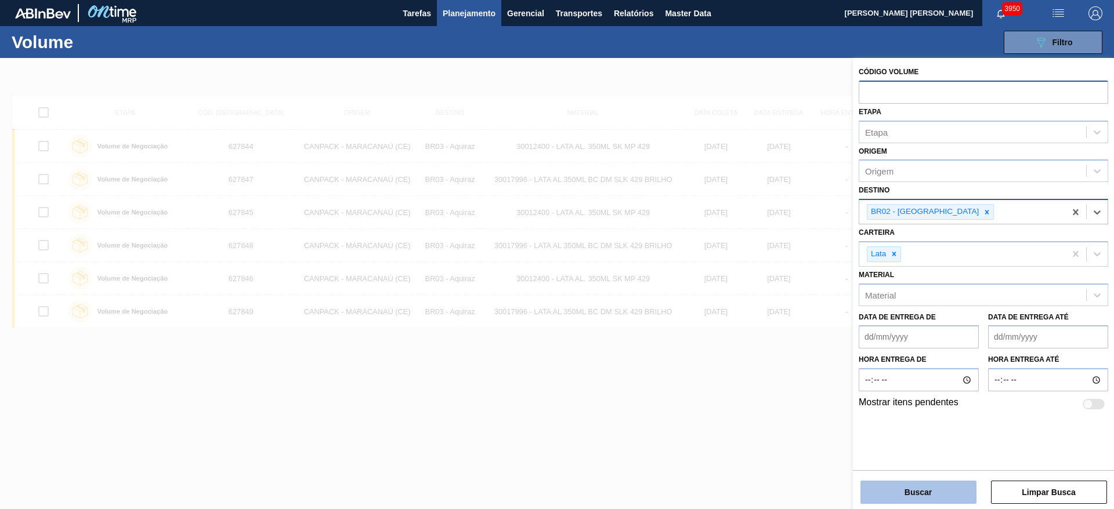
click at [937, 491] on button "Buscar" at bounding box center [918, 492] width 116 height 23
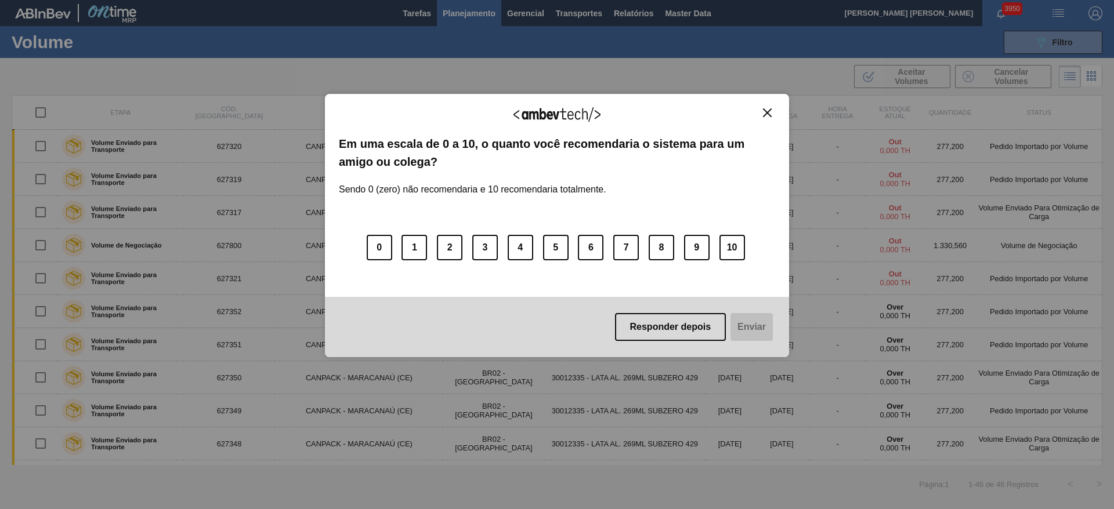
click at [766, 114] on img "Close" at bounding box center [767, 112] width 9 height 9
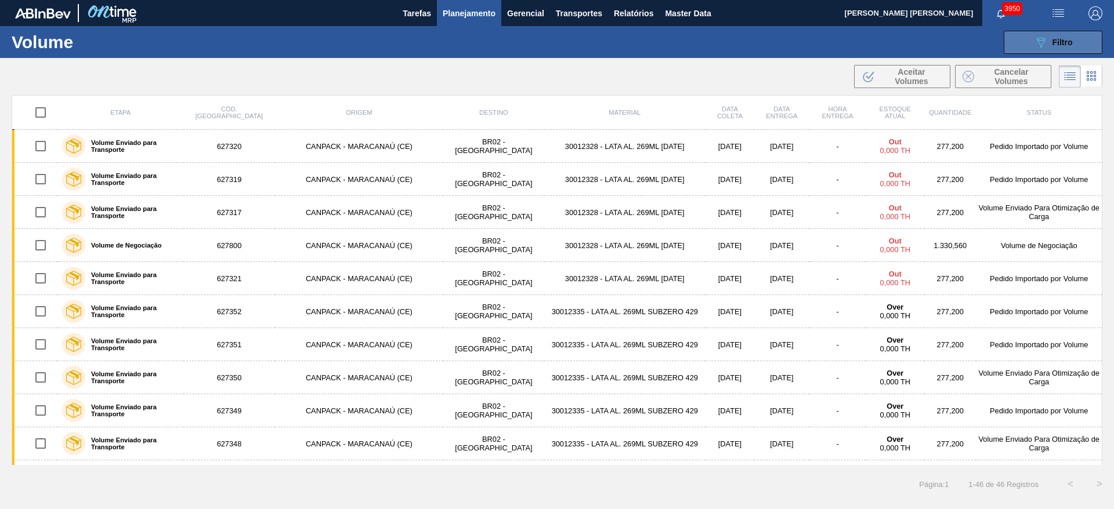
click at [1027, 42] on button "089F7B8B-B2A5-4AFE-B5C0-19BA573D28AC Filtro" at bounding box center [1052, 42] width 99 height 23
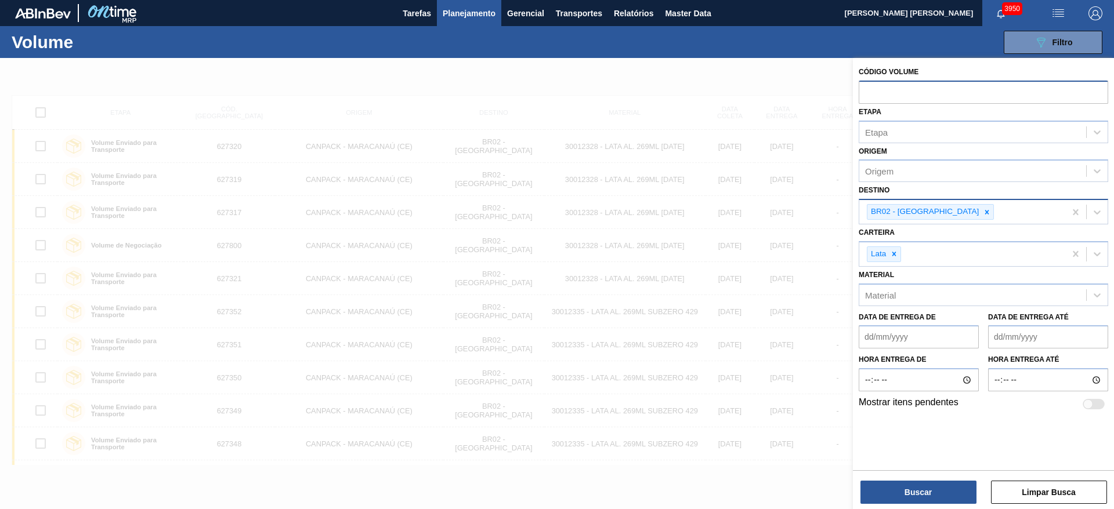
click at [953, 213] on div "BR02 - [GEOGRAPHIC_DATA]" at bounding box center [962, 212] width 206 height 24
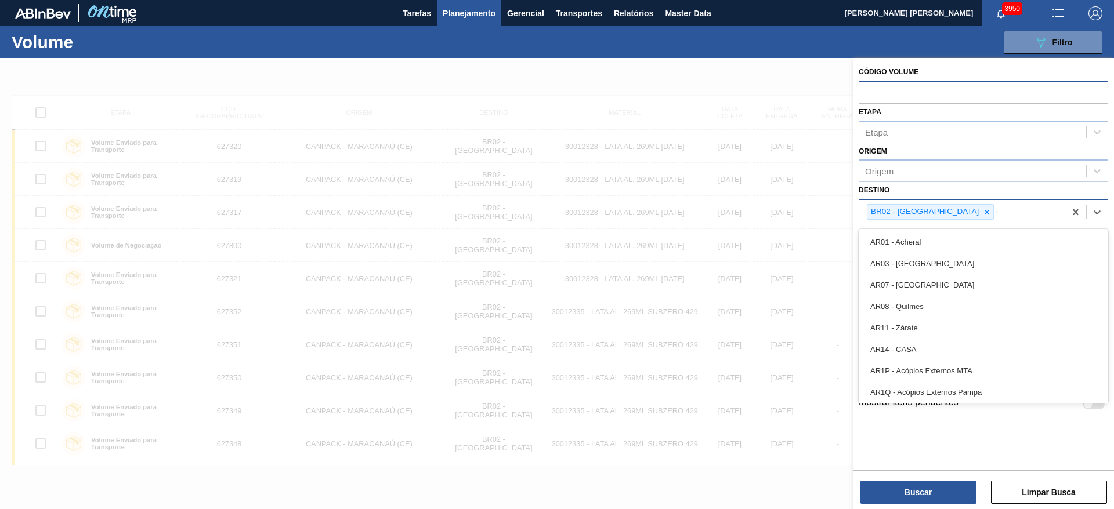
type input "03"
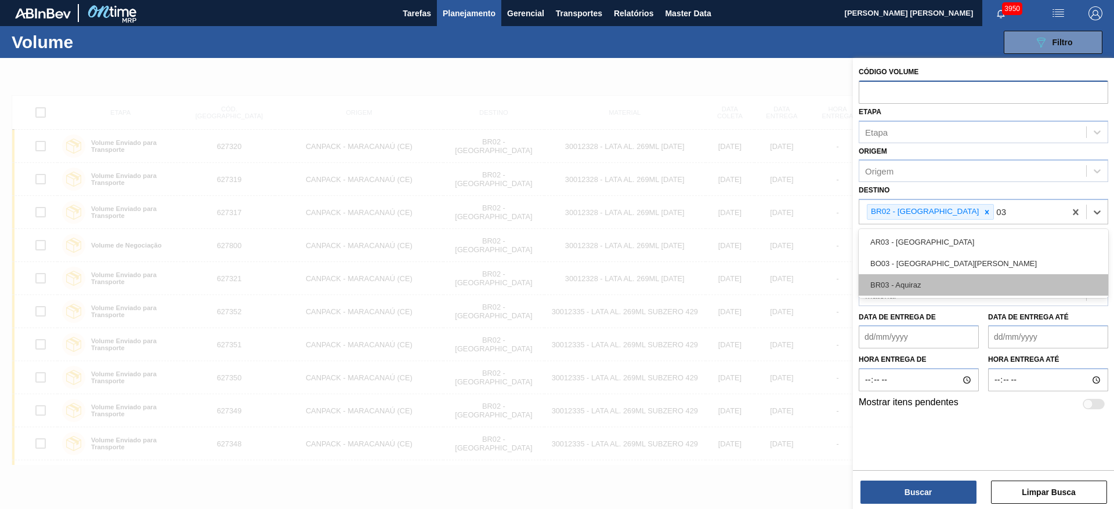
click at [907, 283] on div "BR03 - Aquiraz" at bounding box center [982, 284] width 249 height 21
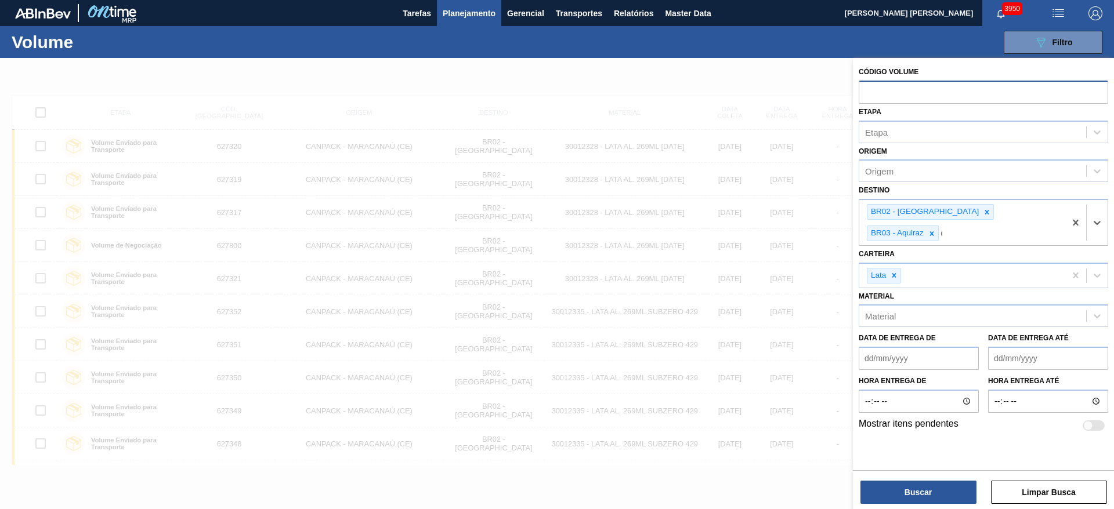
type input "04"
click at [901, 274] on div "BR04 - Camaçari" at bounding box center [982, 284] width 249 height 21
type input "07"
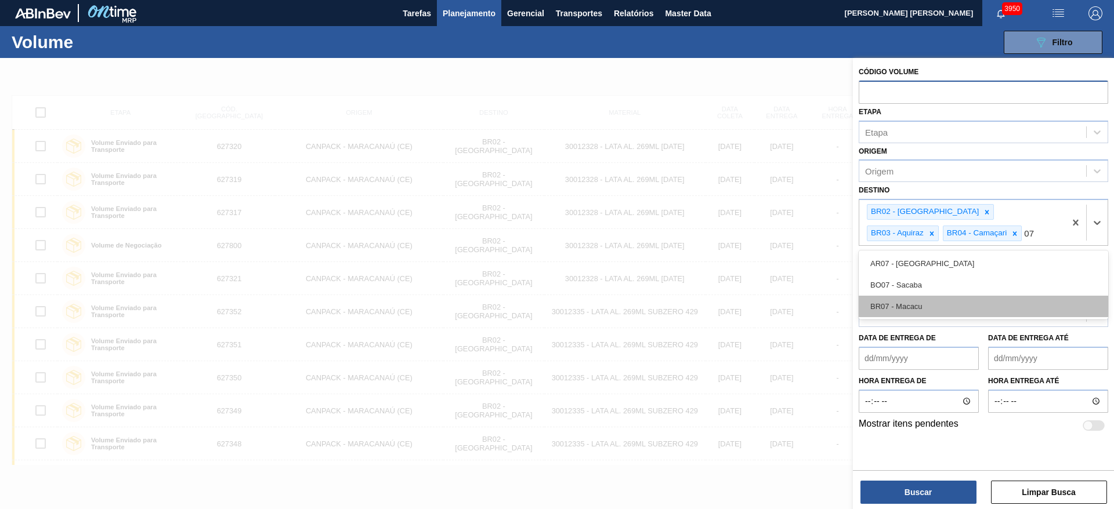
click at [908, 302] on div "BR07 - Macacu" at bounding box center [982, 306] width 249 height 21
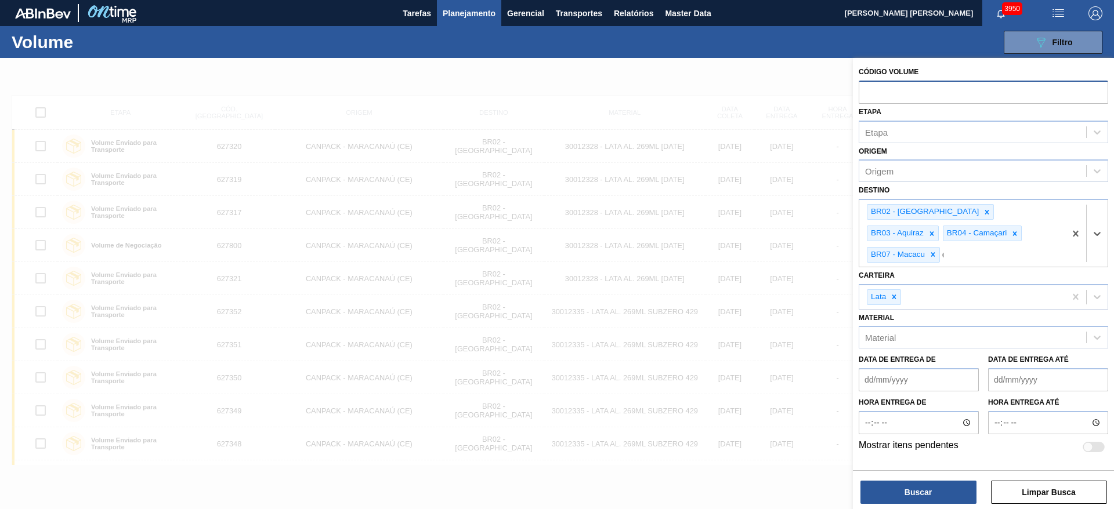
type input "08"
click at [905, 317] on div "BR08 - Teresina" at bounding box center [982, 327] width 249 height 21
type input "10"
click at [941, 278] on div "BR10 - Guarulhos" at bounding box center [982, 284] width 249 height 21
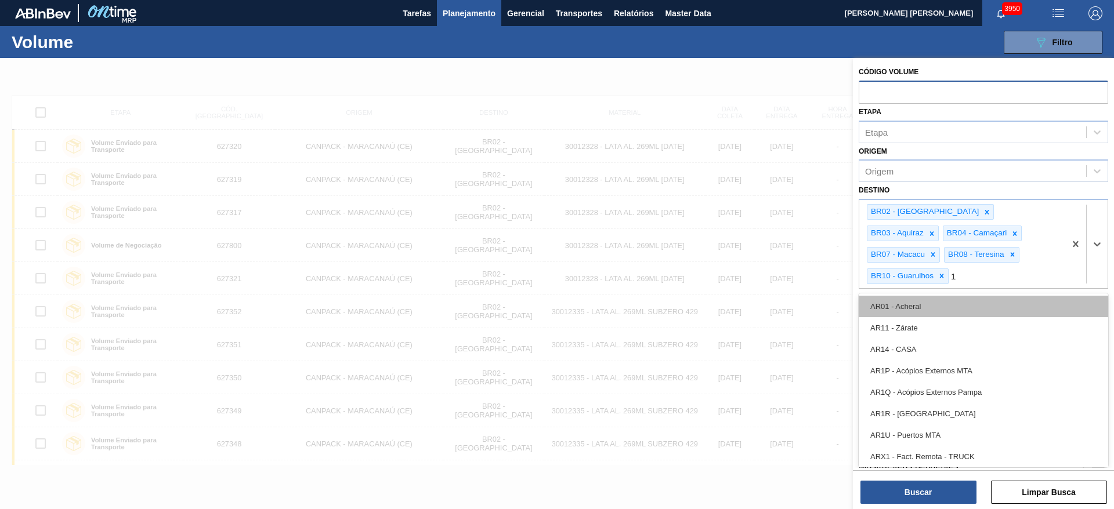
type input "11"
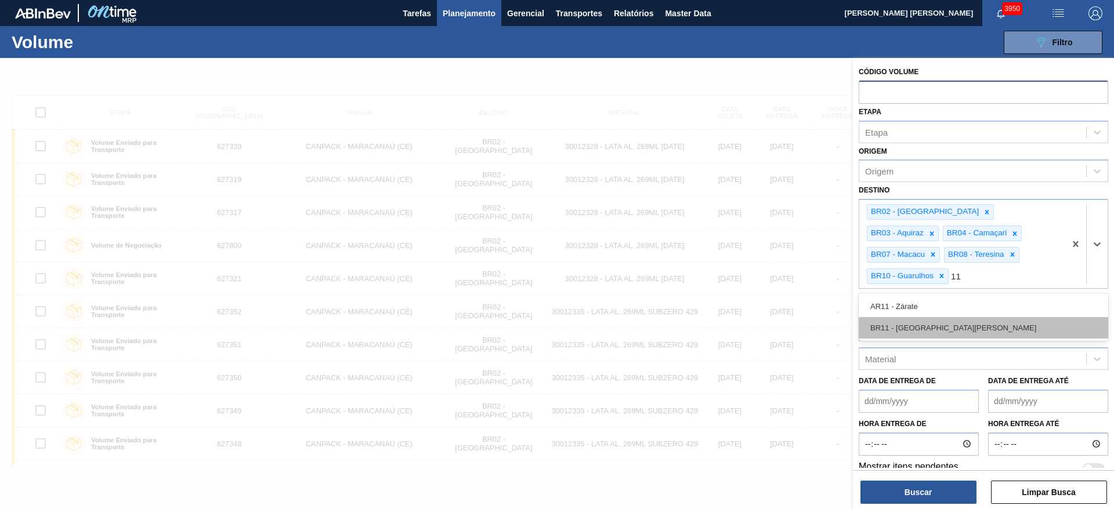
click at [919, 317] on div "BR11 - [GEOGRAPHIC_DATA][PERSON_NAME]" at bounding box center [982, 327] width 249 height 21
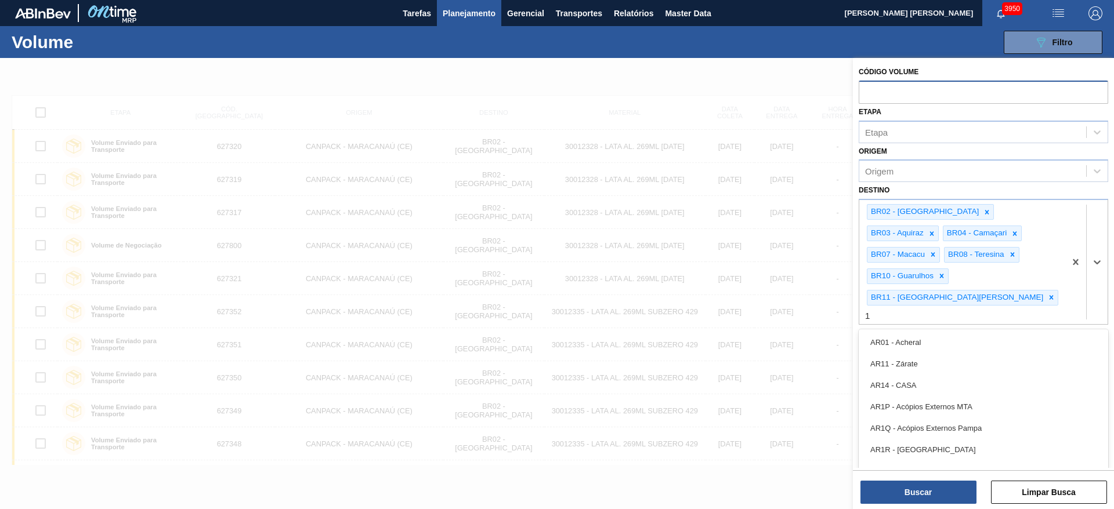
type input "13"
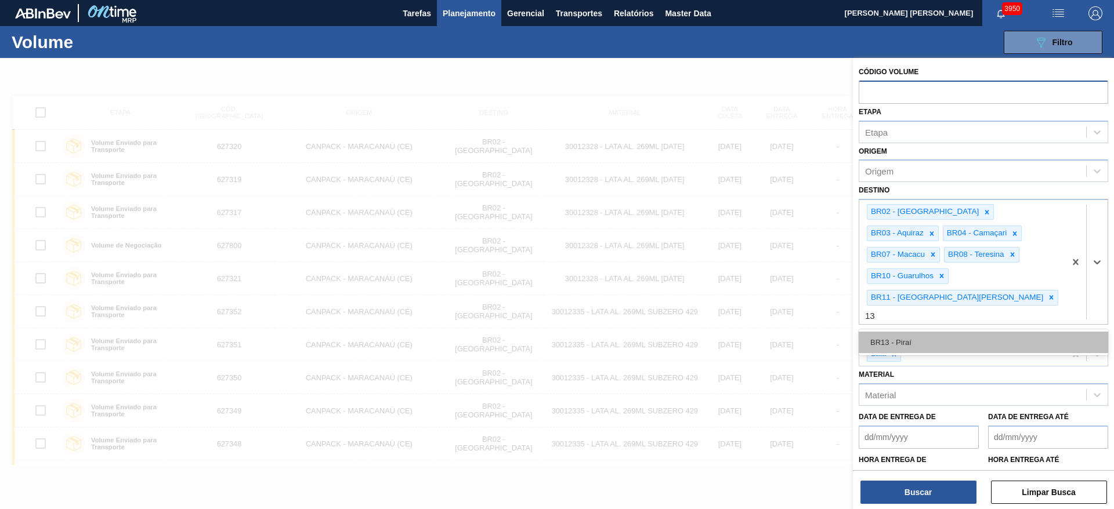
click at [918, 332] on div "BR13 - Piraí" at bounding box center [982, 342] width 249 height 21
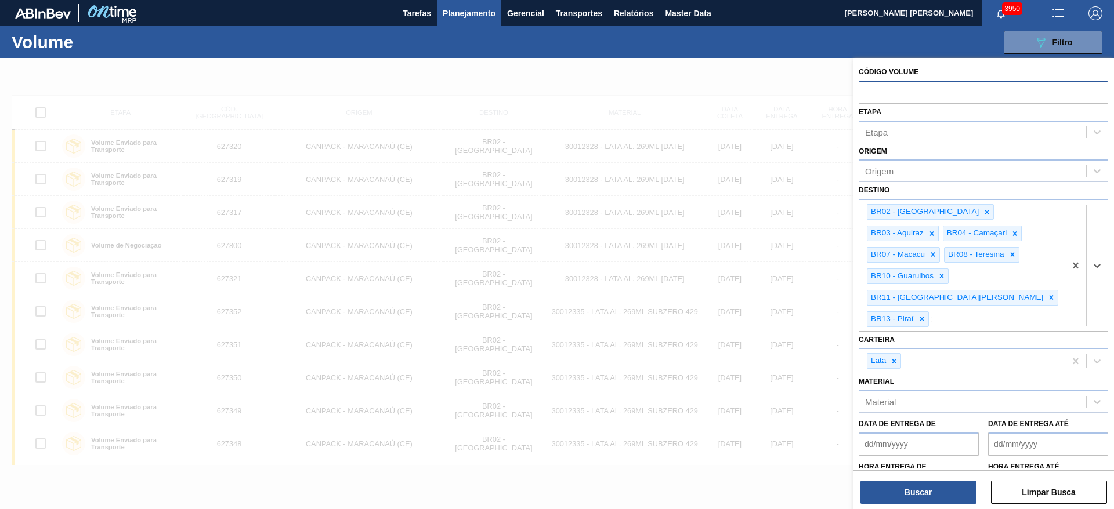
type input "15"
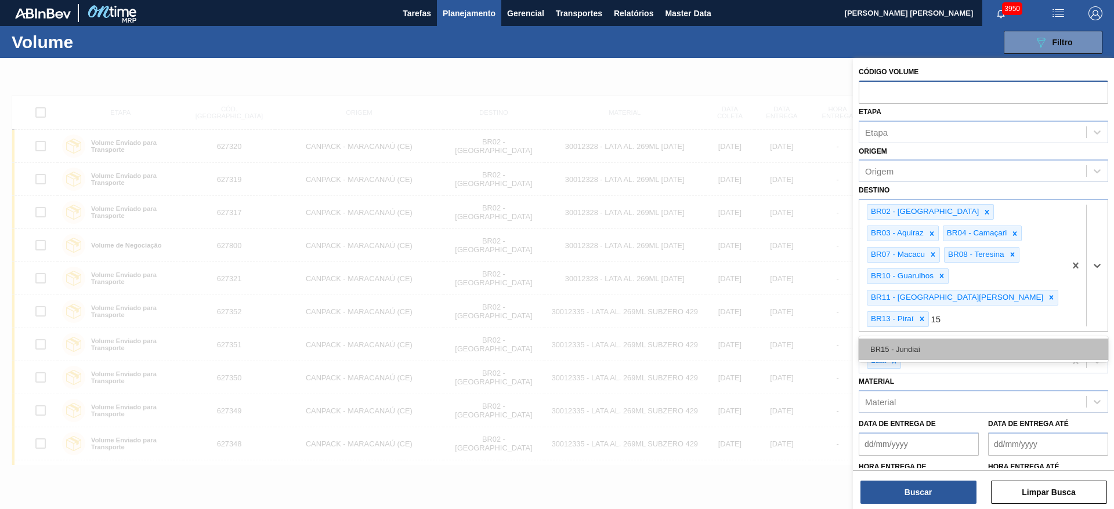
click at [899, 339] on div "BR15 - Jundiaí" at bounding box center [982, 349] width 249 height 21
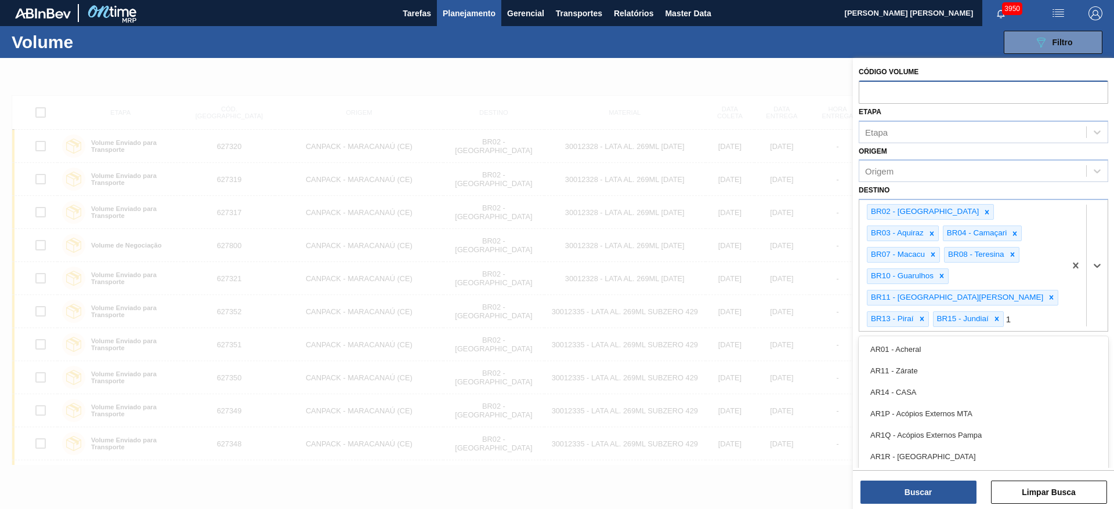
type input "16"
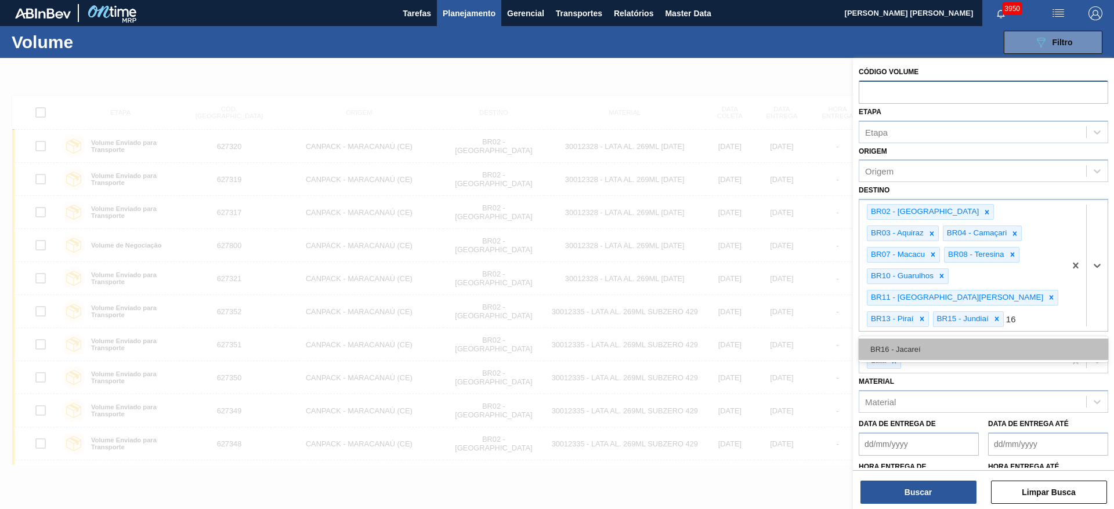
click at [907, 339] on div "BR16 - Jacareí" at bounding box center [982, 349] width 249 height 21
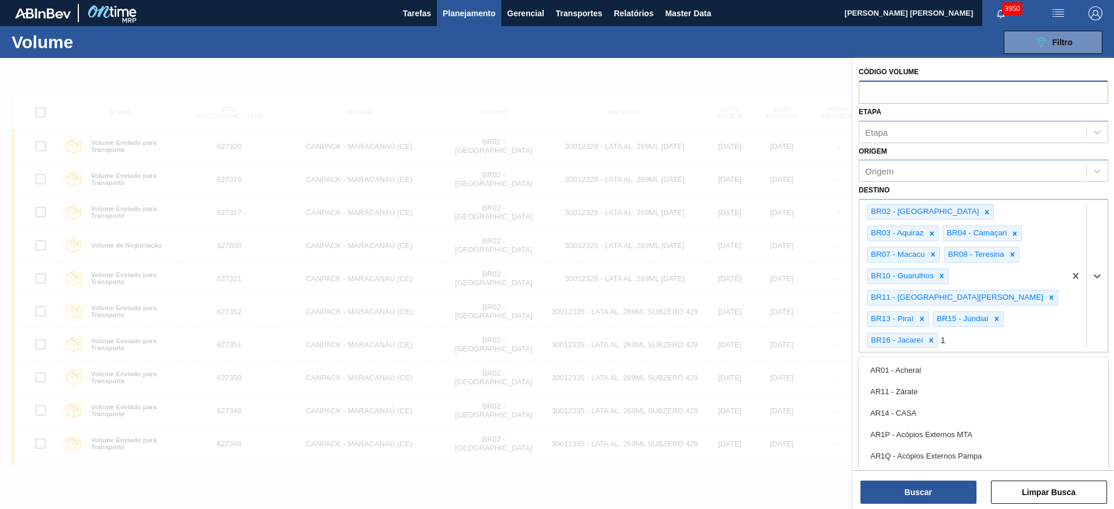
type input "18"
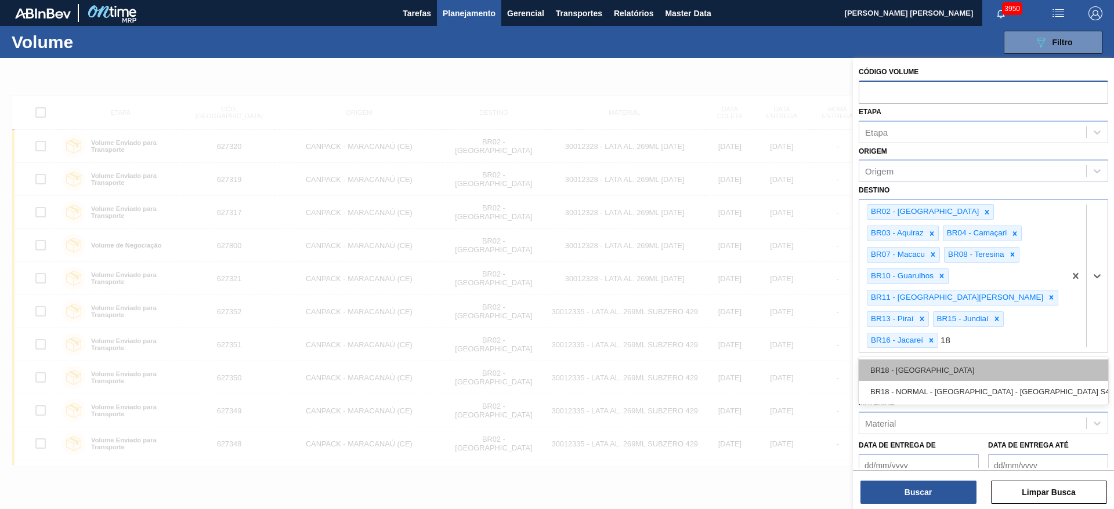
click at [906, 360] on div "BR18 - [GEOGRAPHIC_DATA]" at bounding box center [982, 370] width 249 height 21
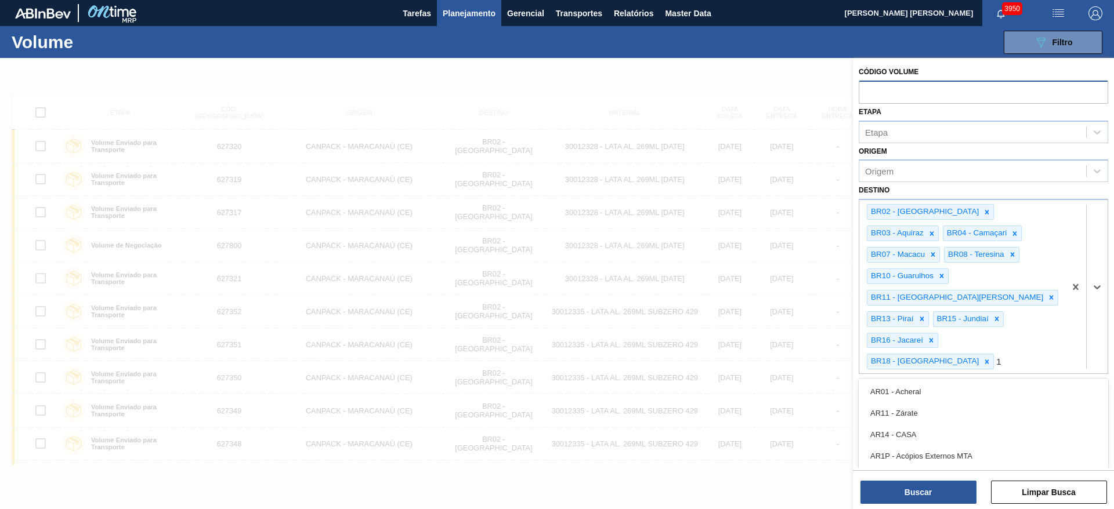
type input "19"
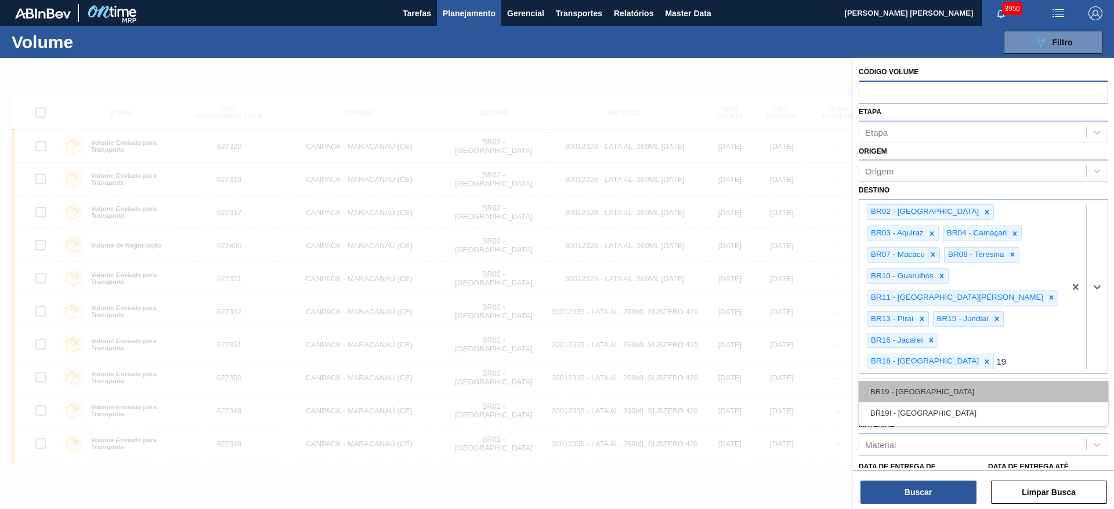
click at [913, 381] on div "BR19 - [GEOGRAPHIC_DATA]" at bounding box center [982, 391] width 249 height 21
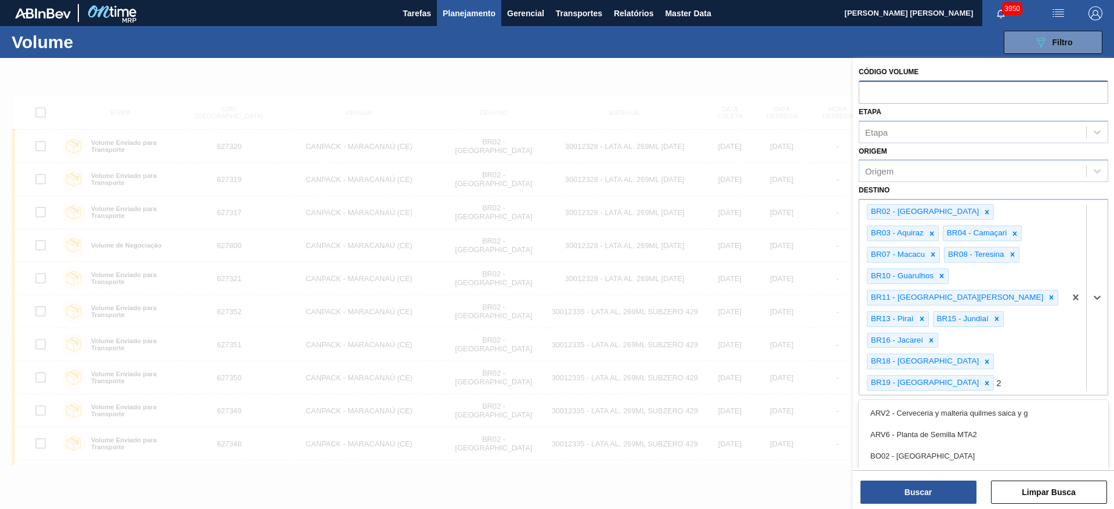
type input "23"
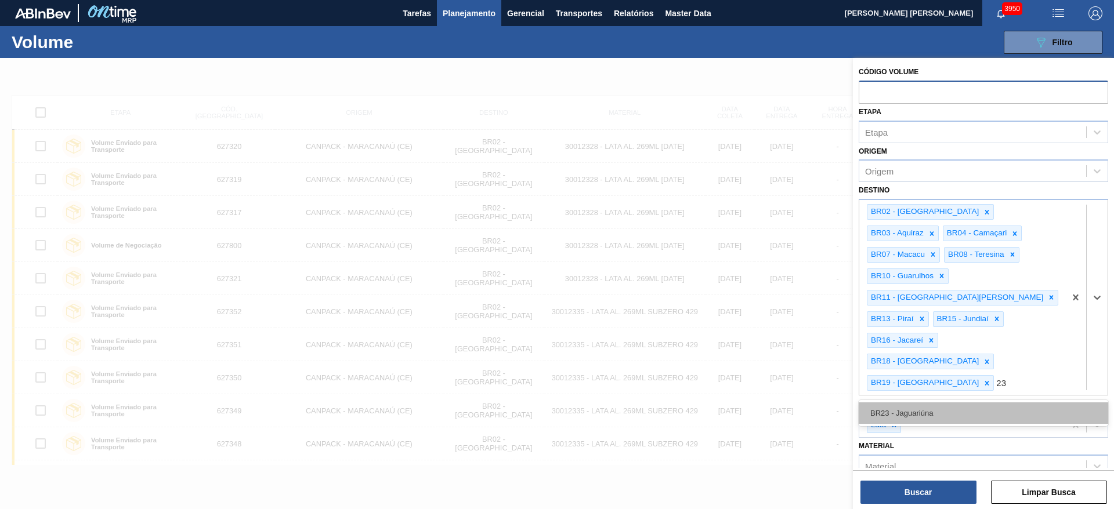
click at [910, 403] on div "BR23 - Jaguariúna" at bounding box center [982, 413] width 249 height 21
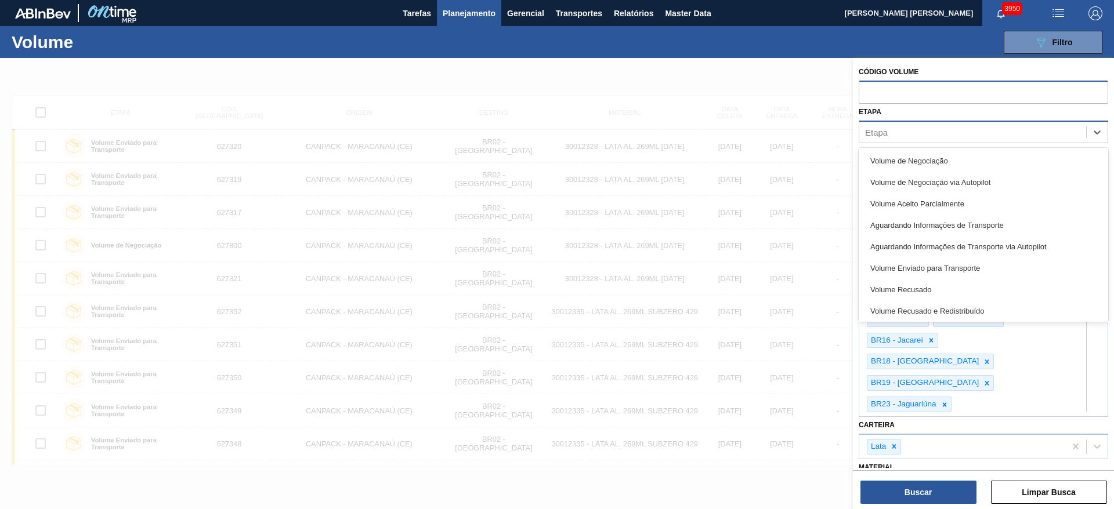
click at [886, 135] on div "Etapa" at bounding box center [876, 132] width 23 height 10
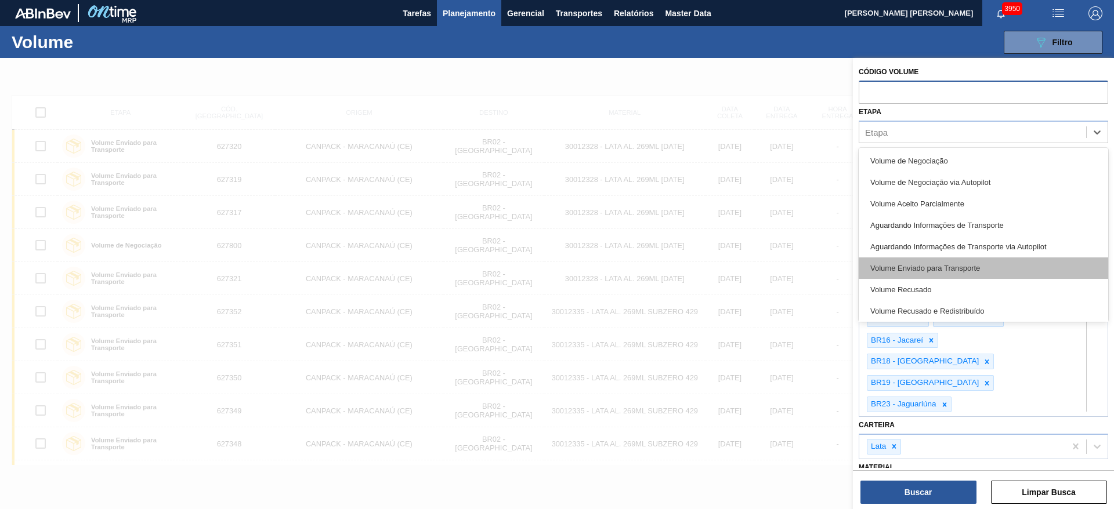
click at [973, 262] on div "Volume Enviado para Transporte" at bounding box center [982, 268] width 249 height 21
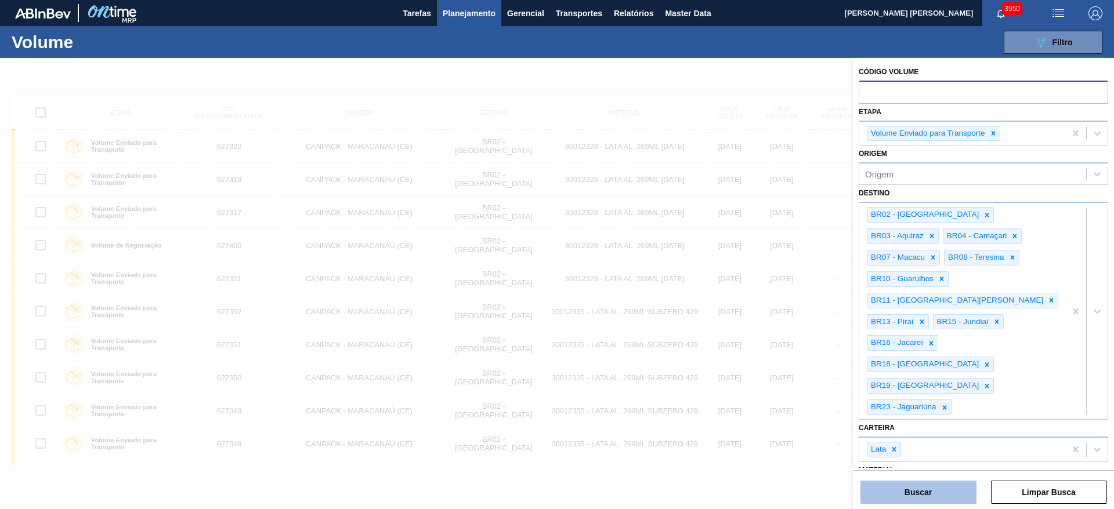
click at [922, 488] on button "Buscar" at bounding box center [918, 492] width 116 height 23
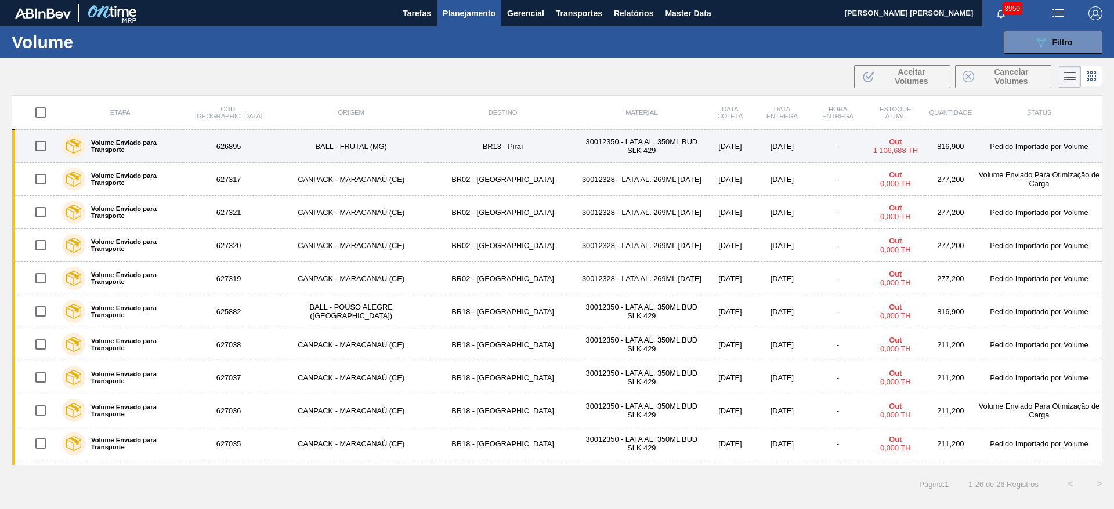
click at [128, 155] on div "Volume Enviado para Transporte" at bounding box center [120, 146] width 122 height 29
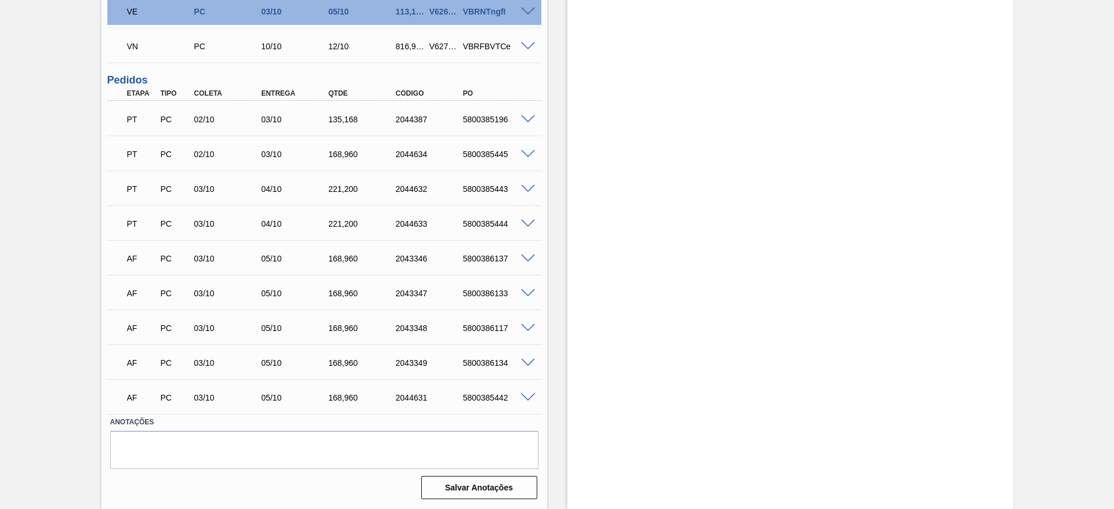
scroll to position [401, 0]
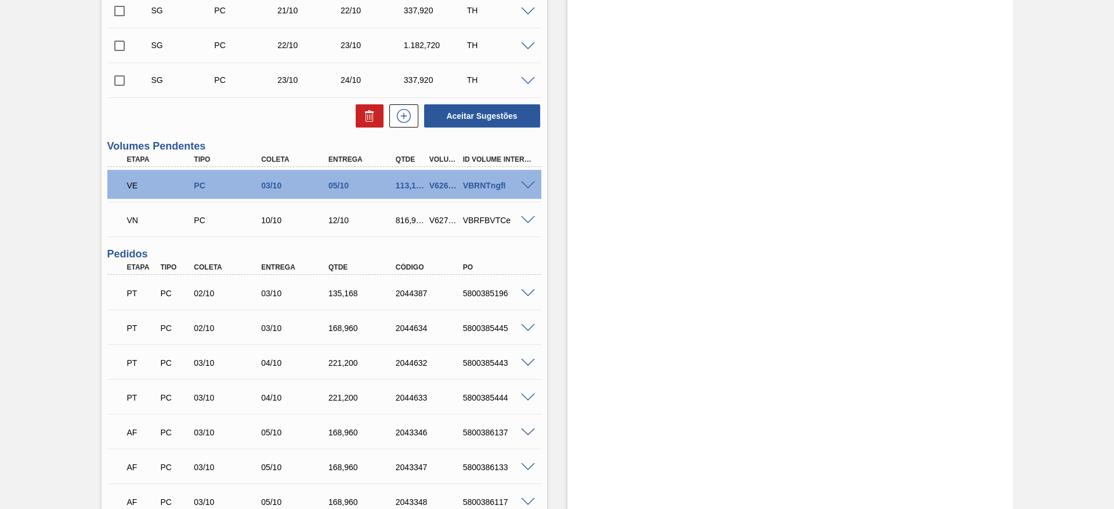
click at [527, 185] on span at bounding box center [528, 186] width 14 height 9
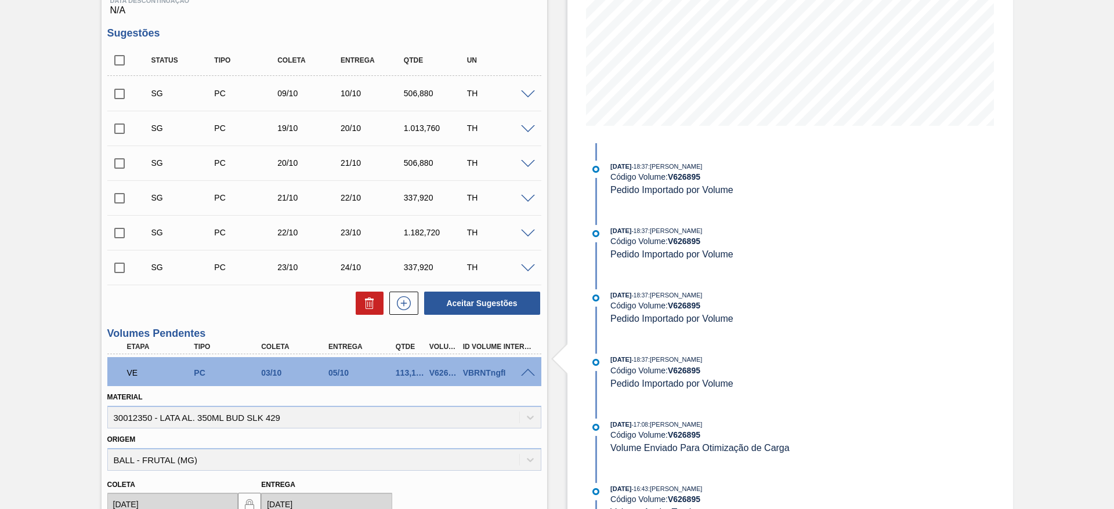
scroll to position [227, 0]
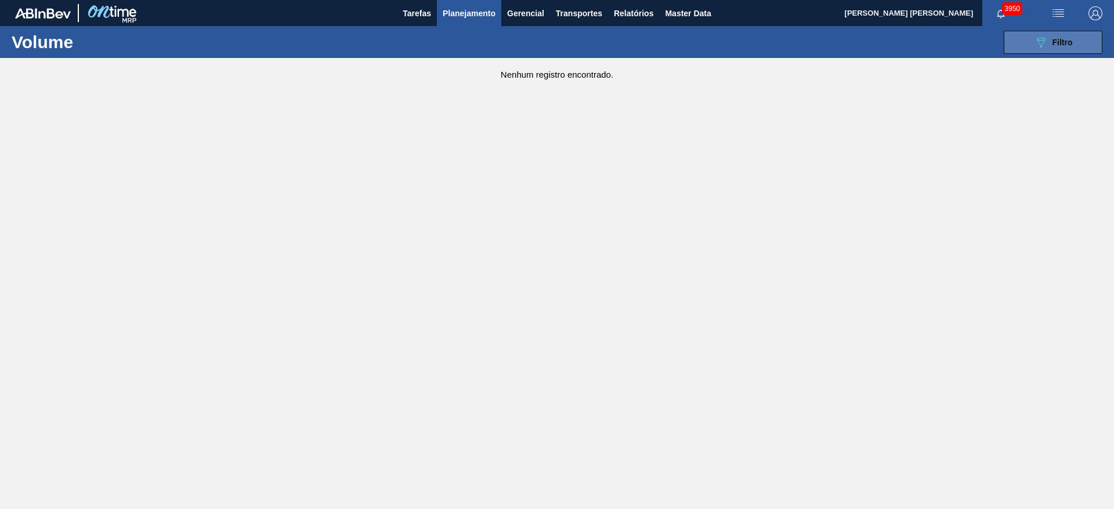
click at [1032, 49] on button "089F7B8B-B2A5-4AFE-B5C0-19BA573D28AC Filtro" at bounding box center [1052, 42] width 99 height 23
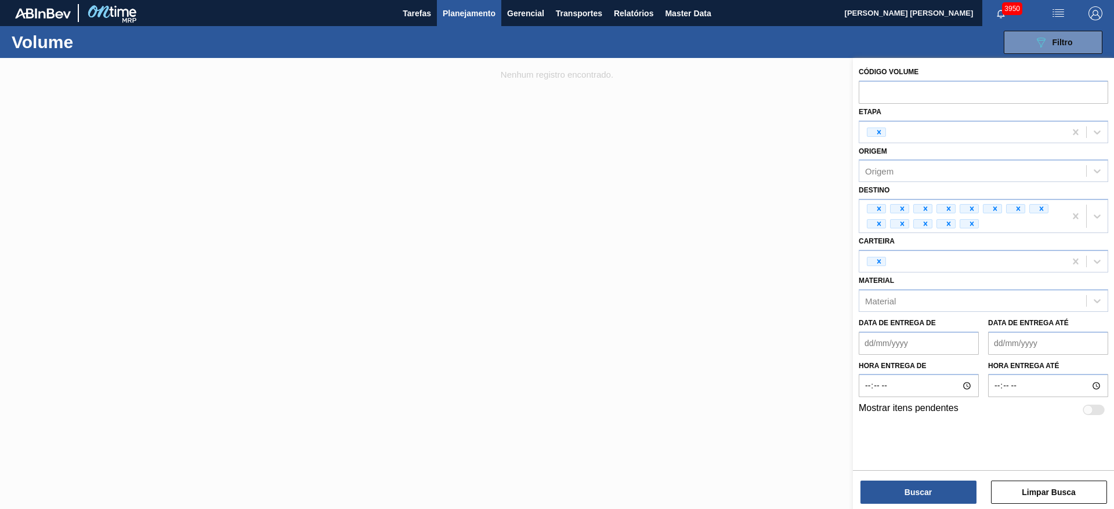
click at [733, 132] on div at bounding box center [557, 312] width 1114 height 509
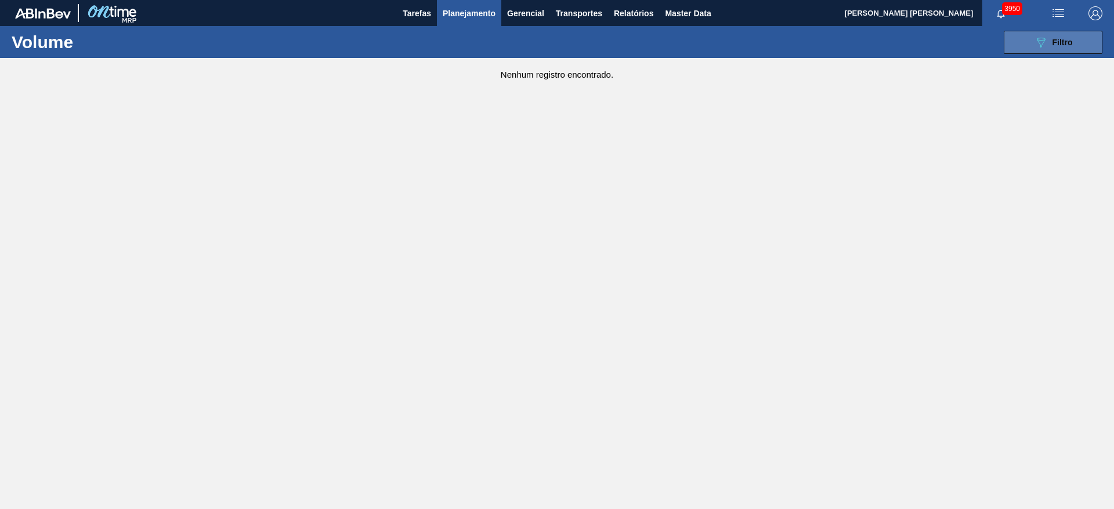
click at [1038, 38] on icon "089F7B8B-B2A5-4AFE-B5C0-19BA573D28AC" at bounding box center [1041, 42] width 14 height 14
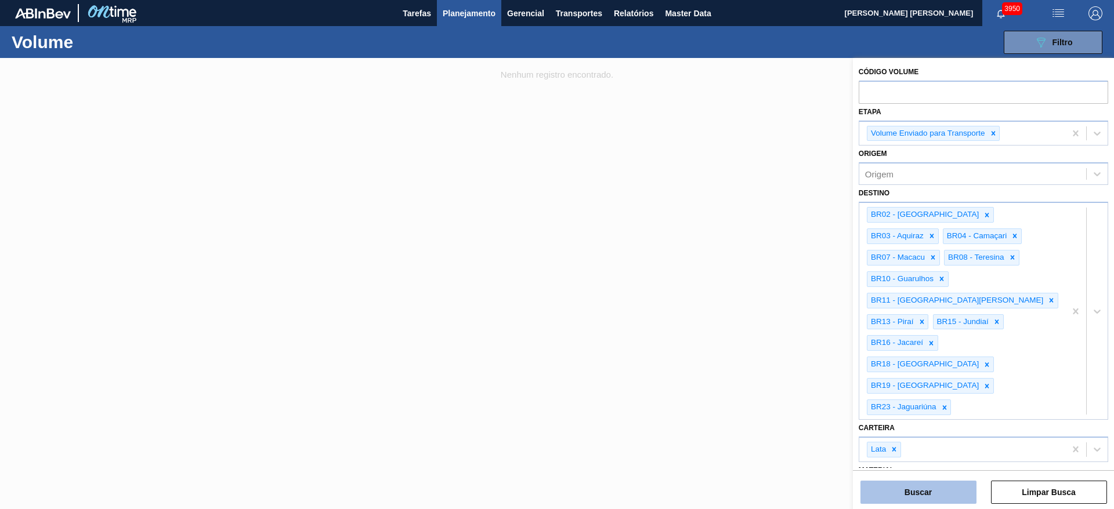
click at [932, 488] on button "Buscar" at bounding box center [918, 492] width 116 height 23
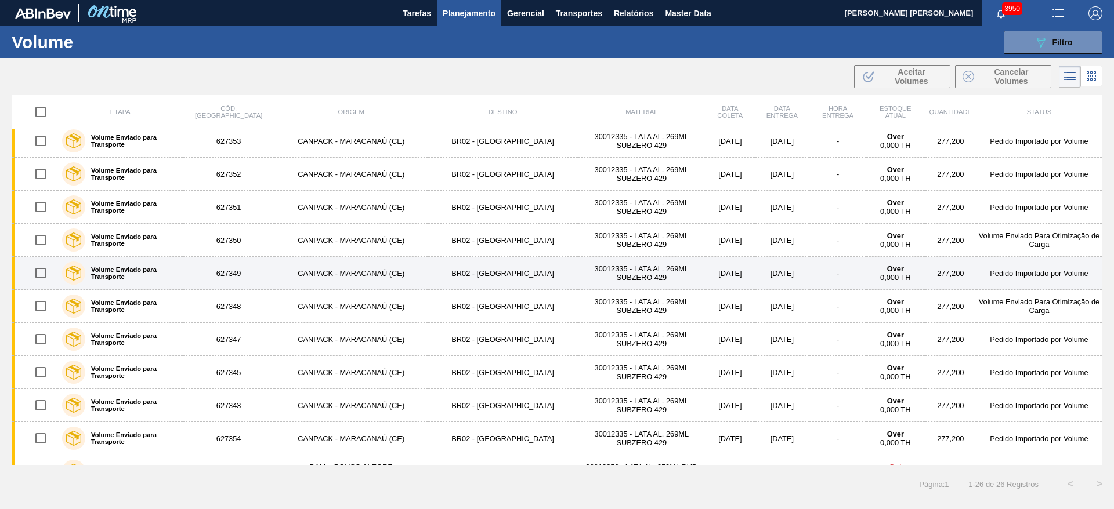
scroll to position [524, 0]
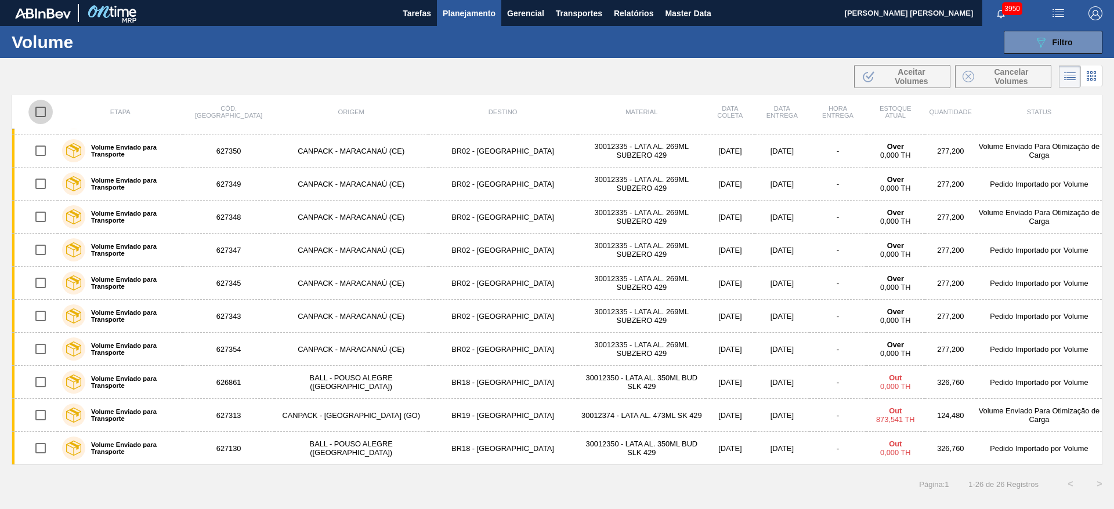
click at [42, 110] on input "checkbox" at bounding box center [40, 112] width 24 height 24
checkbox input "true"
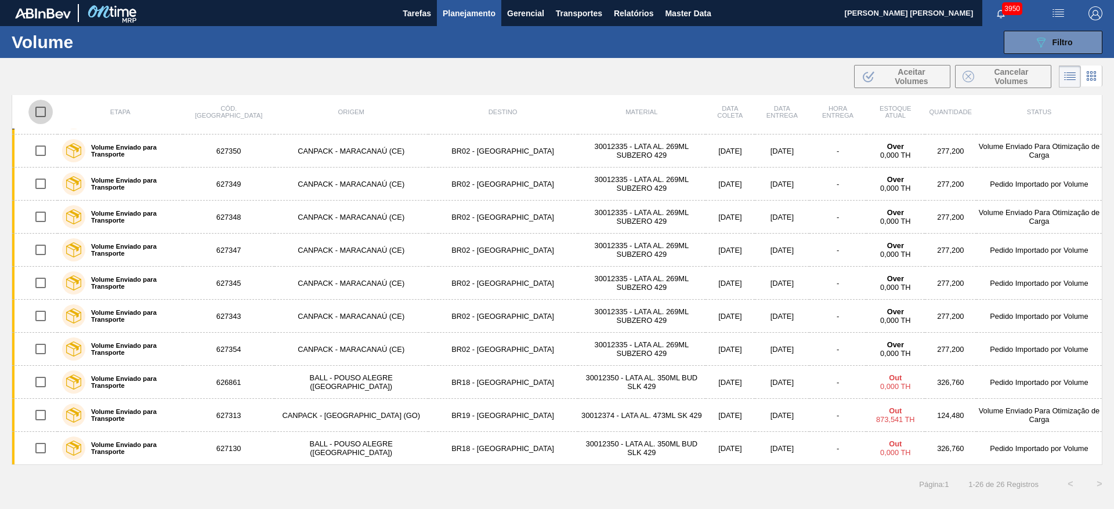
checkbox input "true"
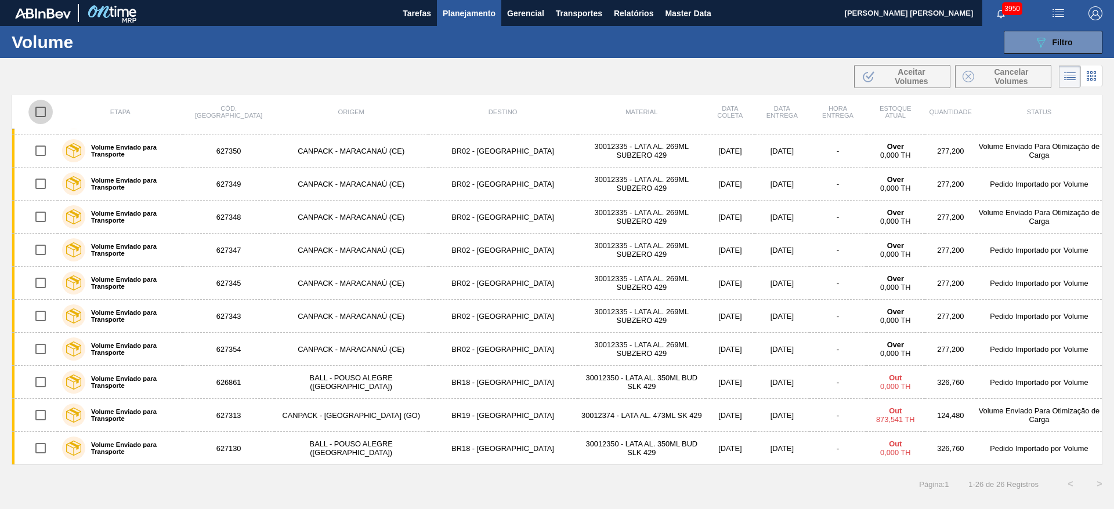
checkbox input "true"
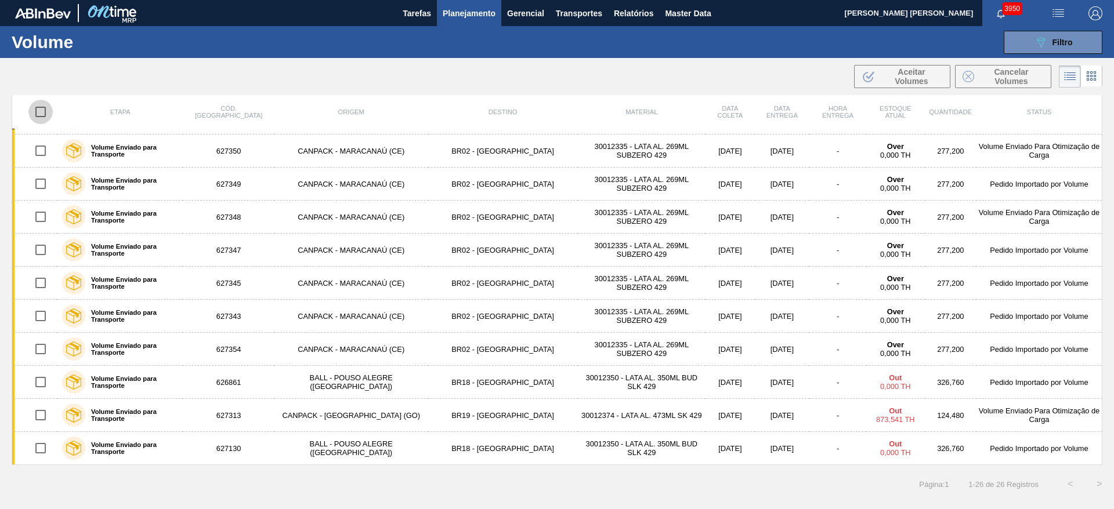
checkbox input "true"
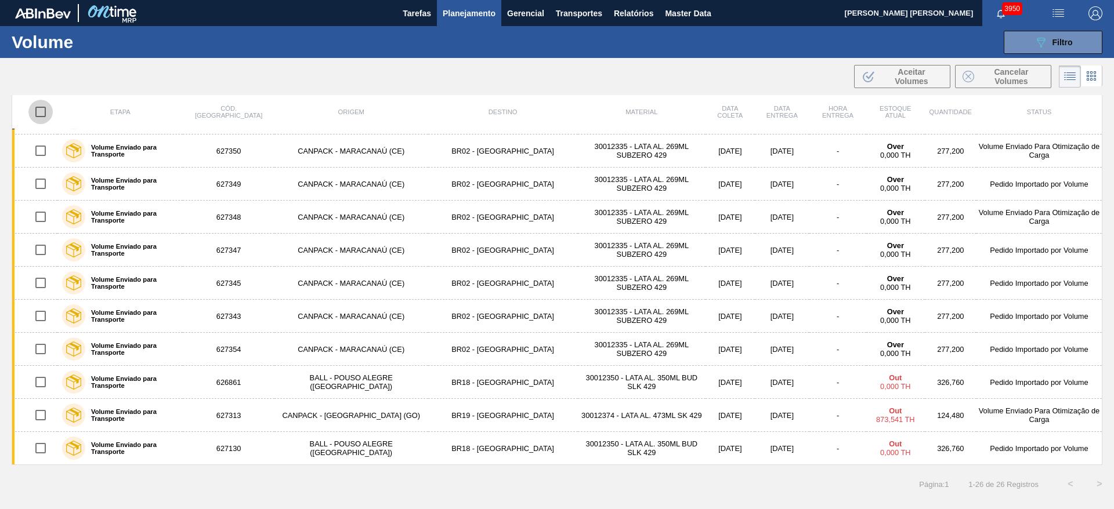
checkbox input "true"
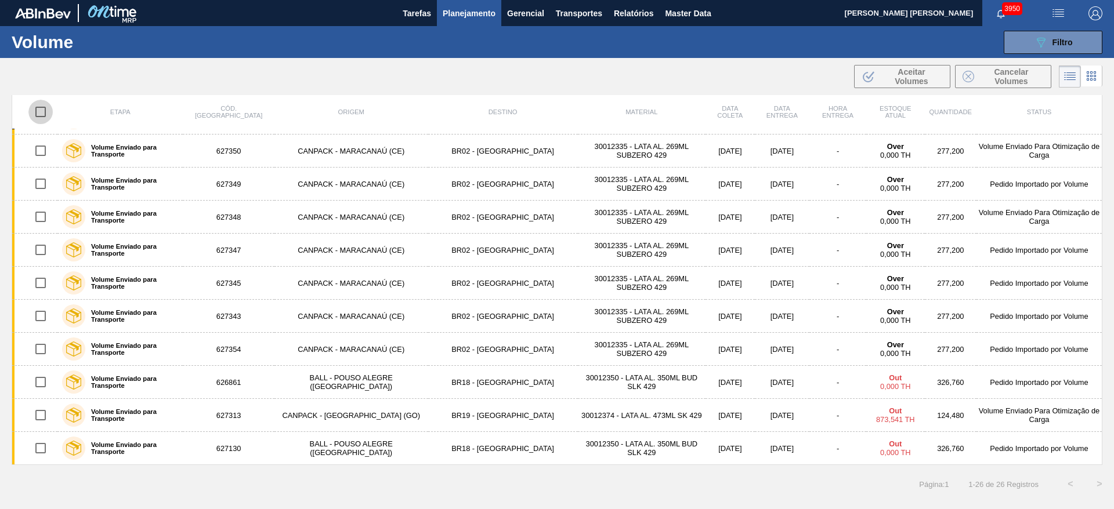
checkbox input "true"
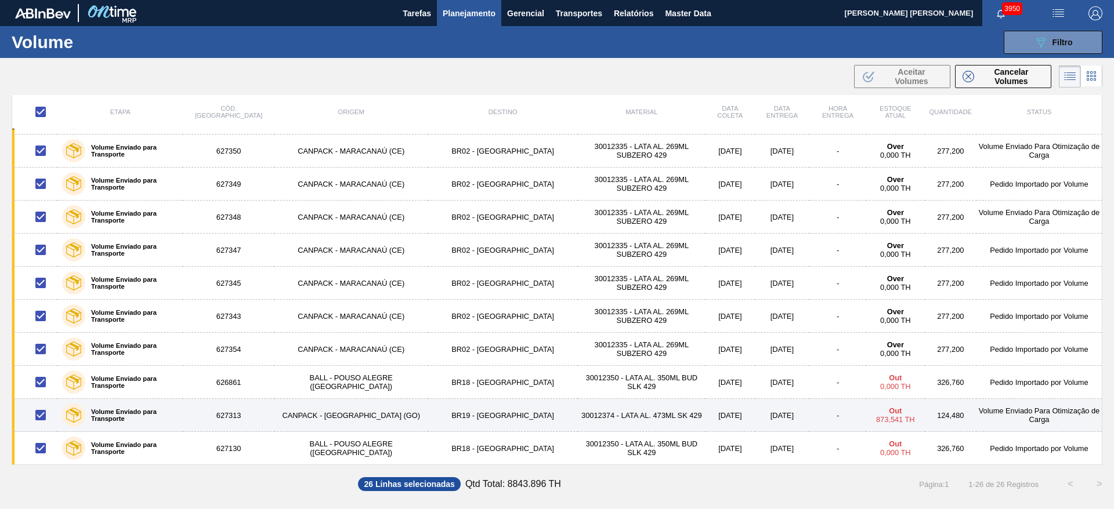
click at [41, 414] on input "checkbox" at bounding box center [40, 415] width 24 height 24
checkbox input "false"
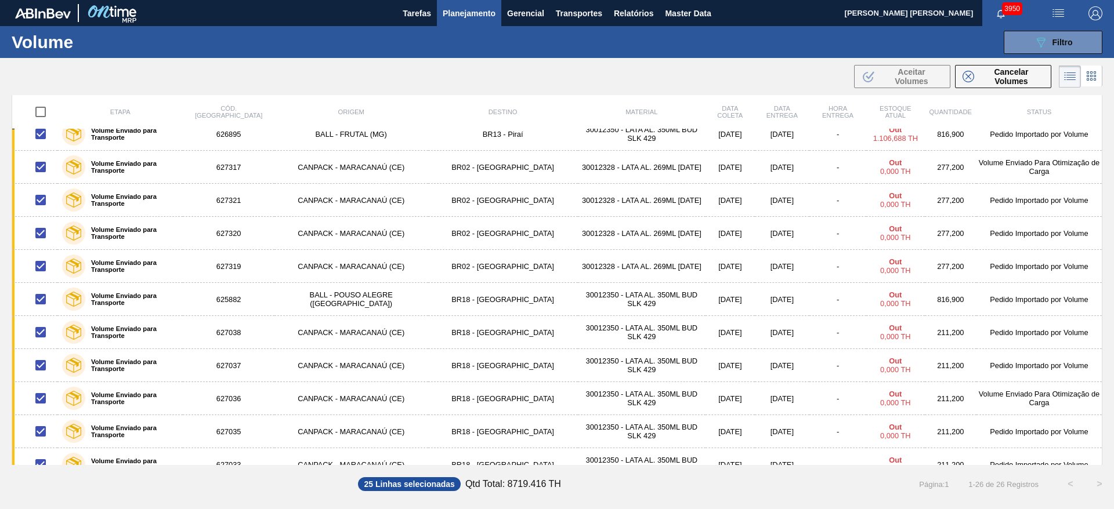
scroll to position [0, 0]
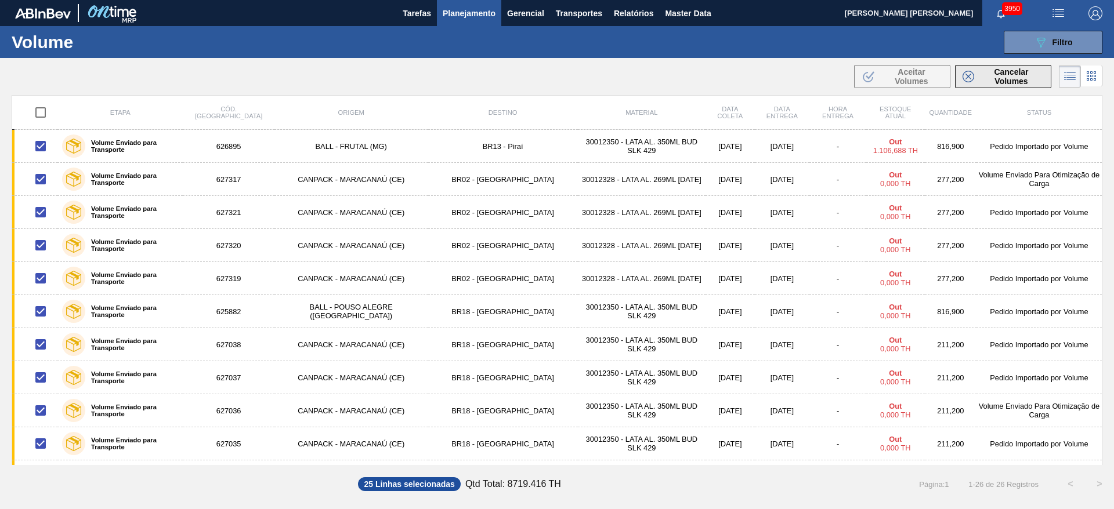
click at [984, 74] on span "Cancelar Volumes" at bounding box center [1011, 76] width 65 height 19
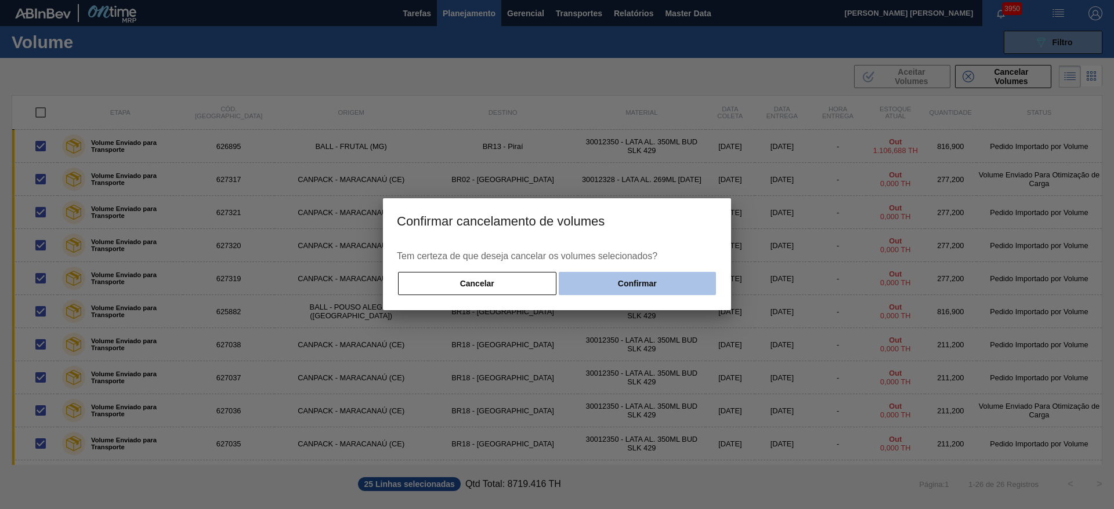
click at [595, 282] on button "Confirmar" at bounding box center [637, 283] width 157 height 23
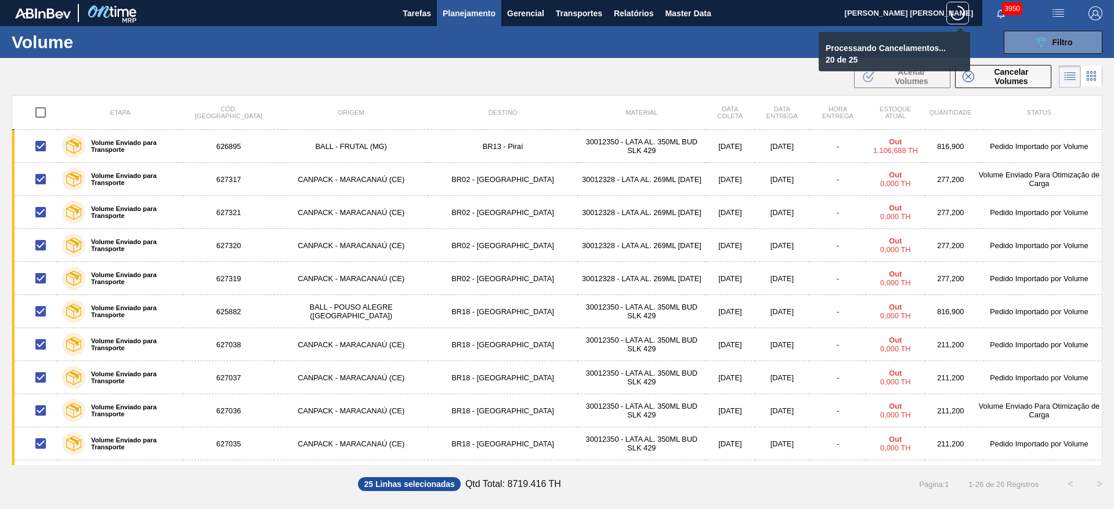
checkbox input "false"
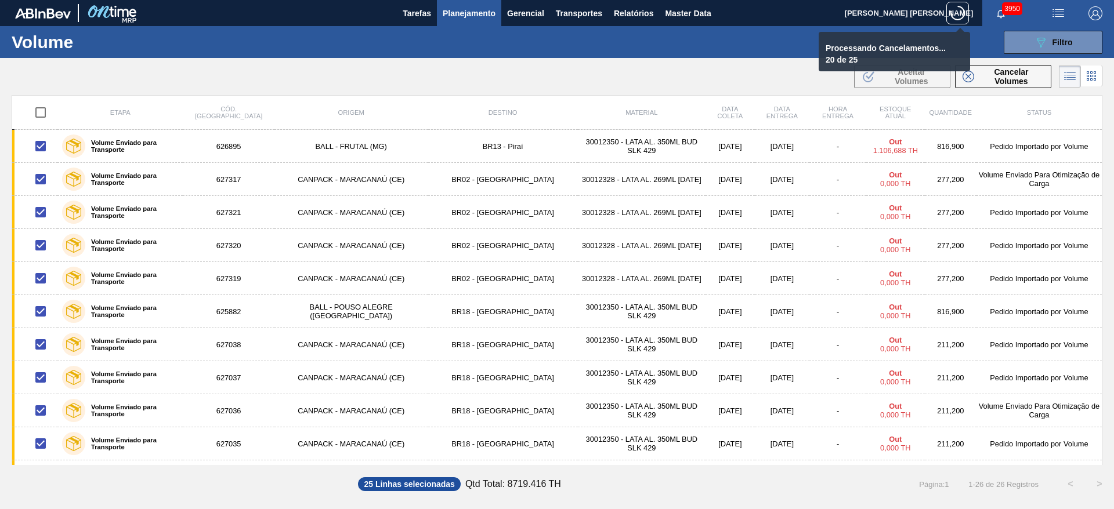
checkbox input "false"
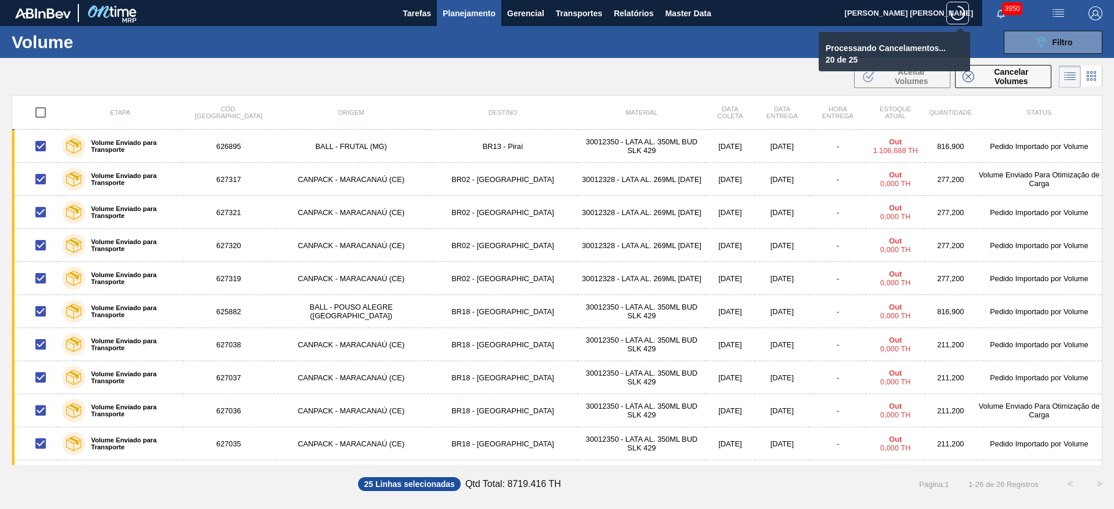
checkbox input "false"
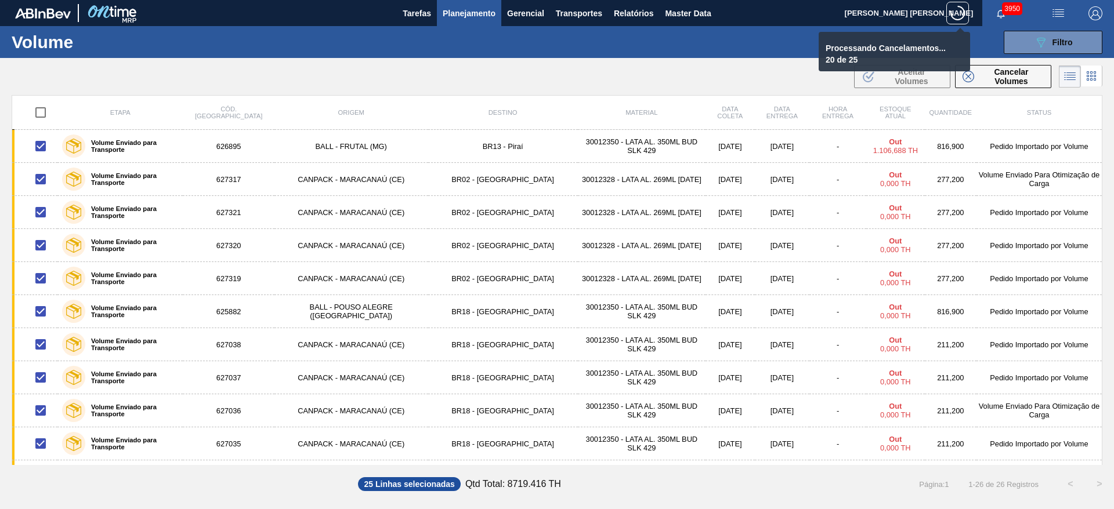
checkbox input "false"
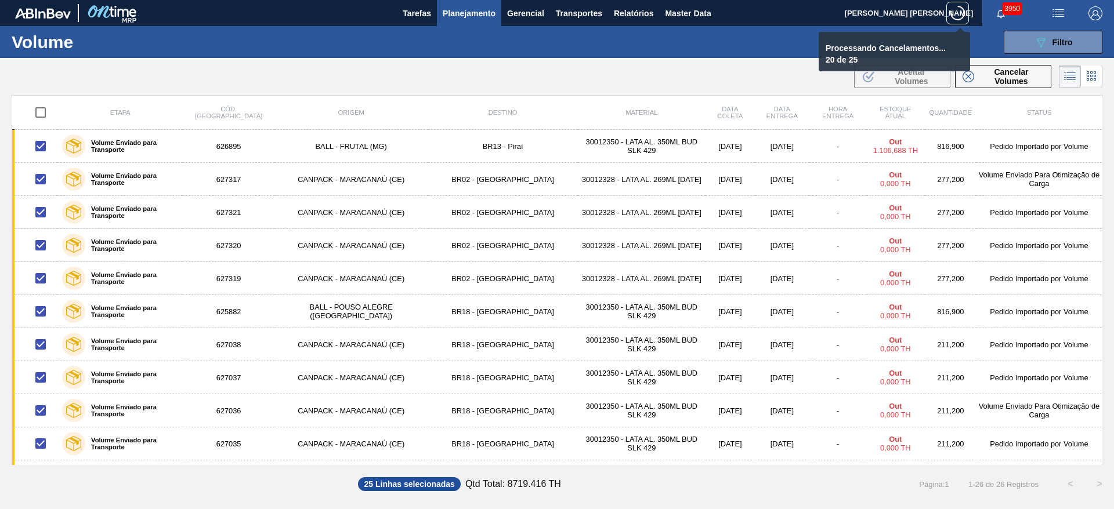
checkbox input "false"
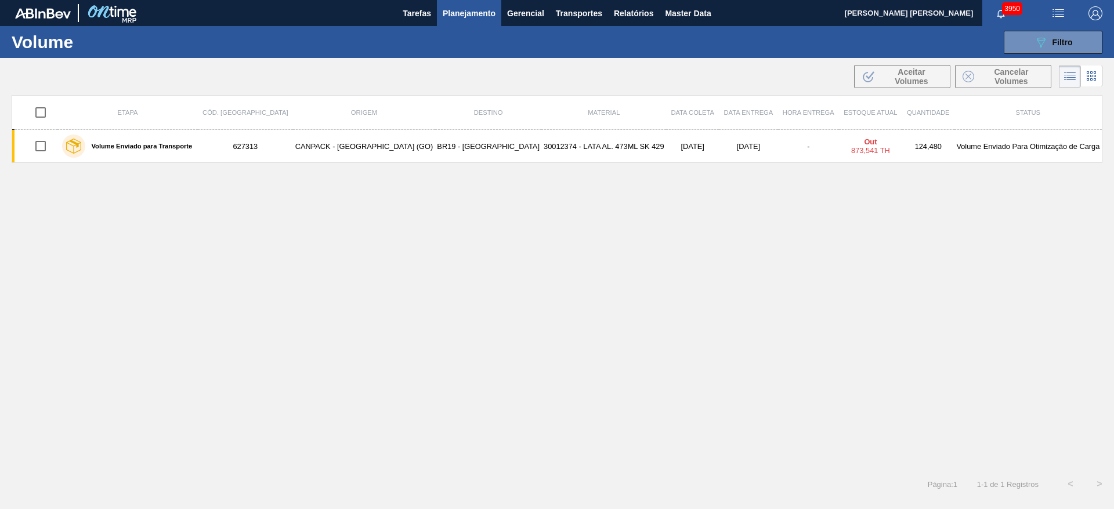
click at [479, 8] on span "Planejamento" at bounding box center [469, 13] width 53 height 14
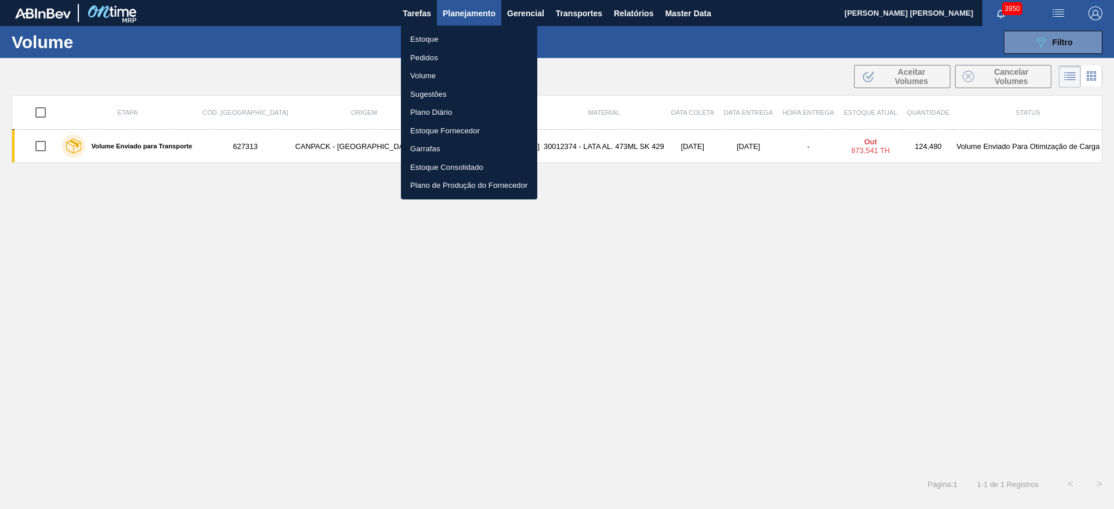
click at [427, 34] on li "Estoque" at bounding box center [469, 39] width 136 height 19
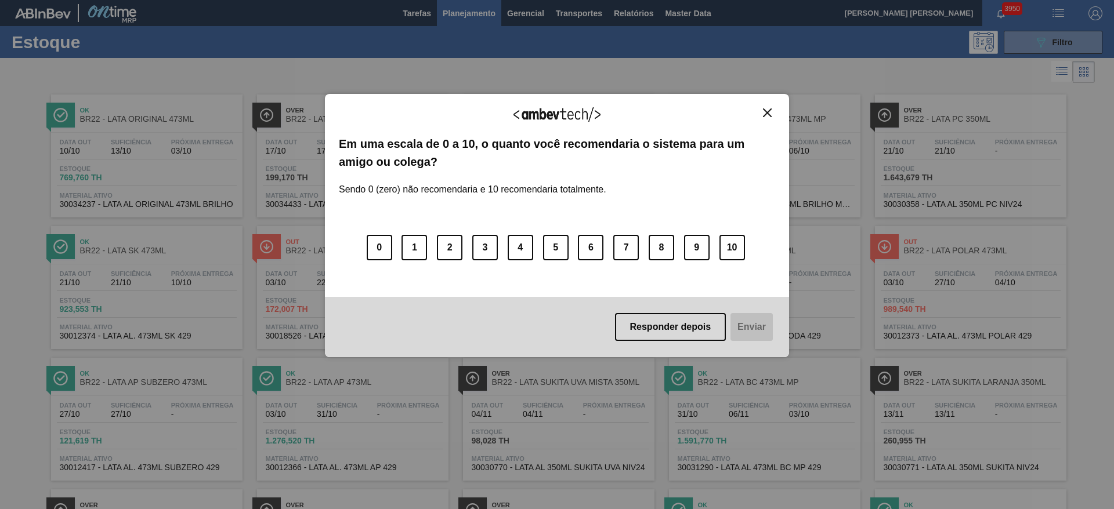
click at [767, 112] on img "Close" at bounding box center [767, 112] width 9 height 9
drag, startPoint x: 765, startPoint y: 111, endPoint x: 784, endPoint y: 103, distance: 20.3
click at [765, 111] on img "Close" at bounding box center [767, 112] width 9 height 9
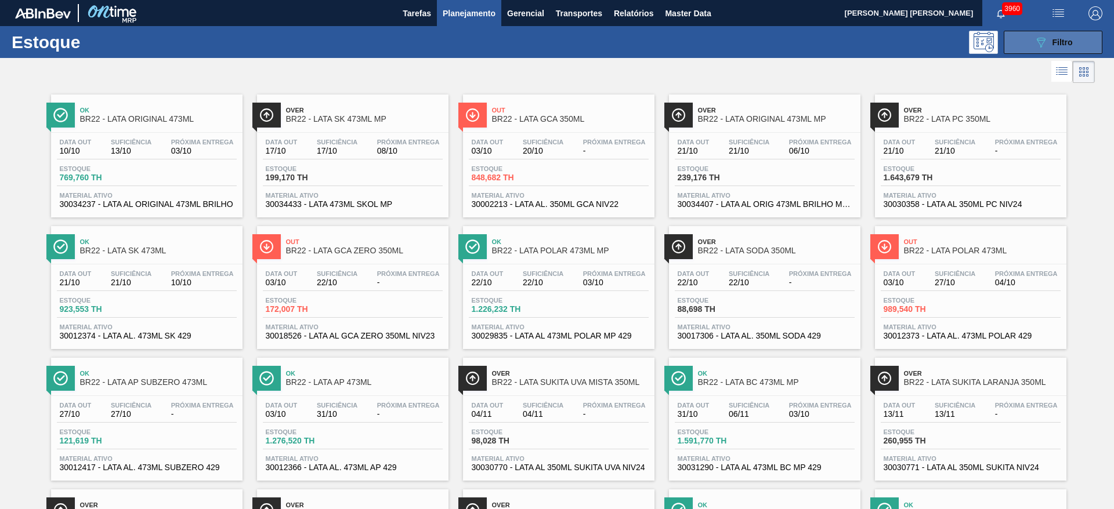
click at [1017, 45] on button "089F7B8B-B2A5-4AFE-B5C0-19BA573D28AC Filtro" at bounding box center [1052, 42] width 99 height 23
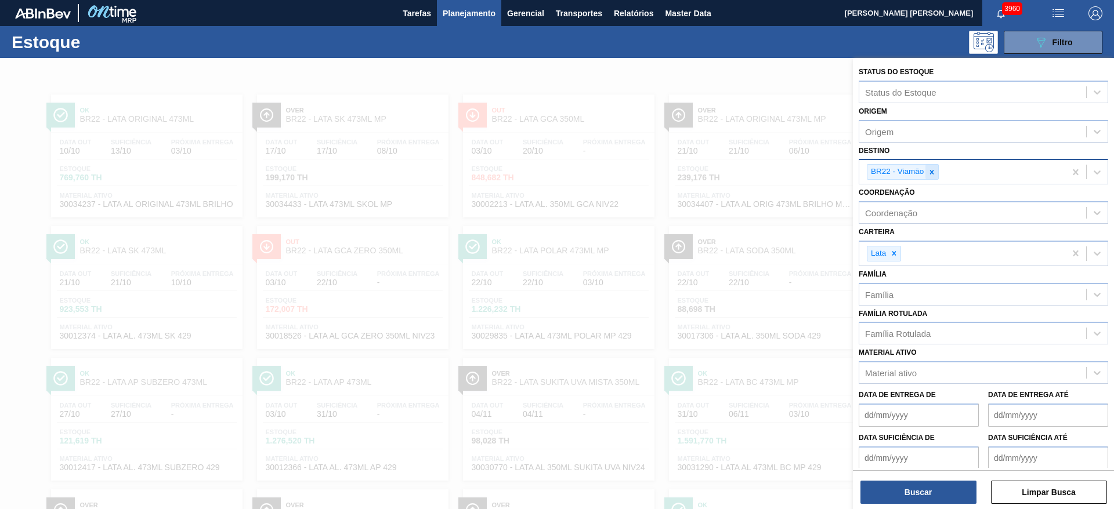
click at [930, 172] on icon at bounding box center [931, 172] width 8 height 8
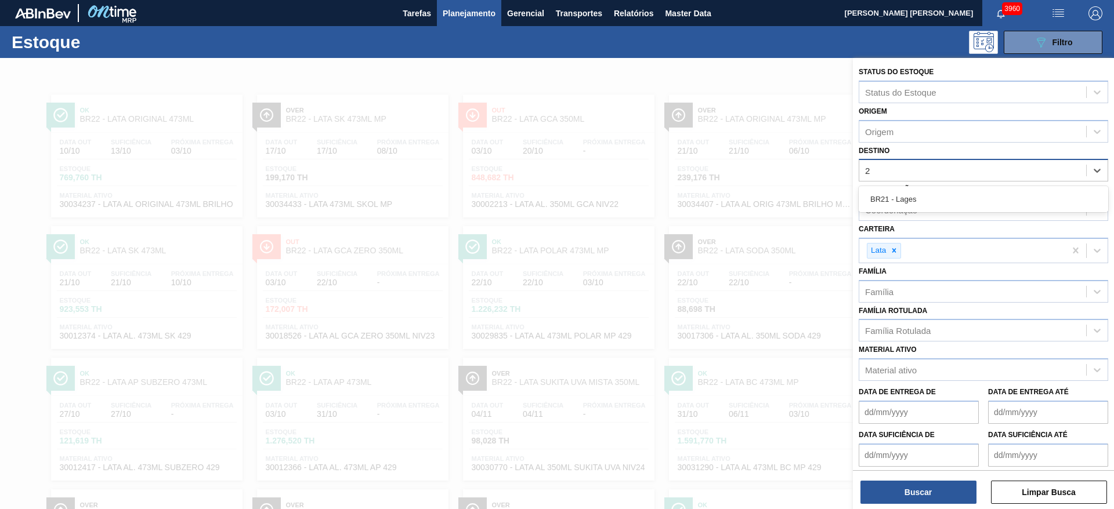
type input "21"
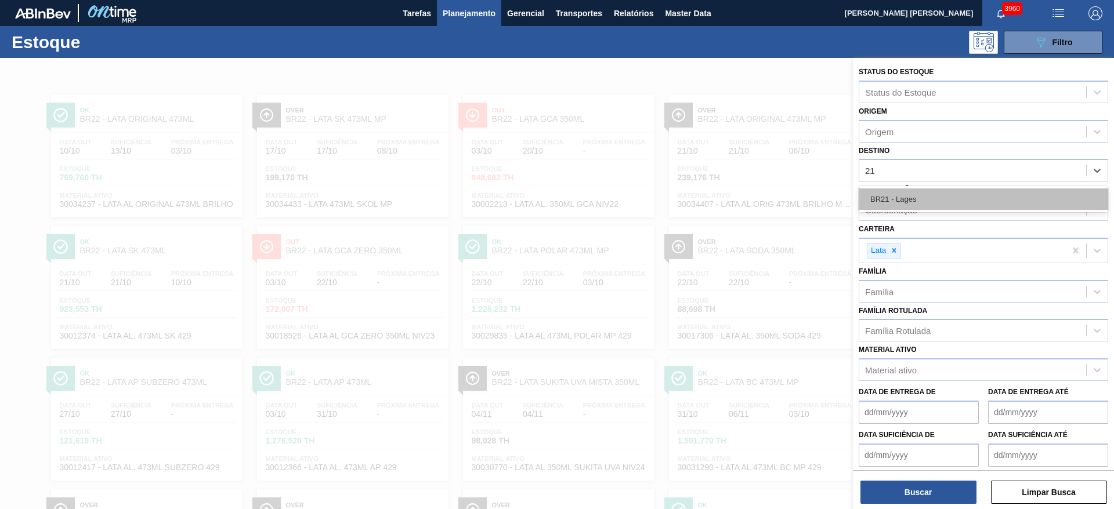
click at [901, 194] on div "BR21 - Lages" at bounding box center [982, 199] width 249 height 21
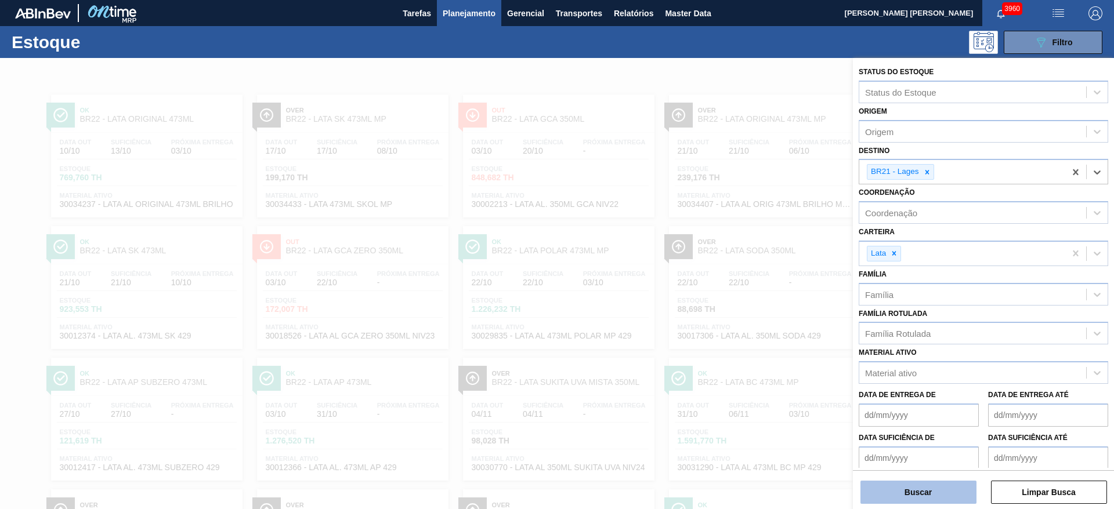
click at [904, 479] on button "Buscar" at bounding box center [918, 492] width 116 height 23
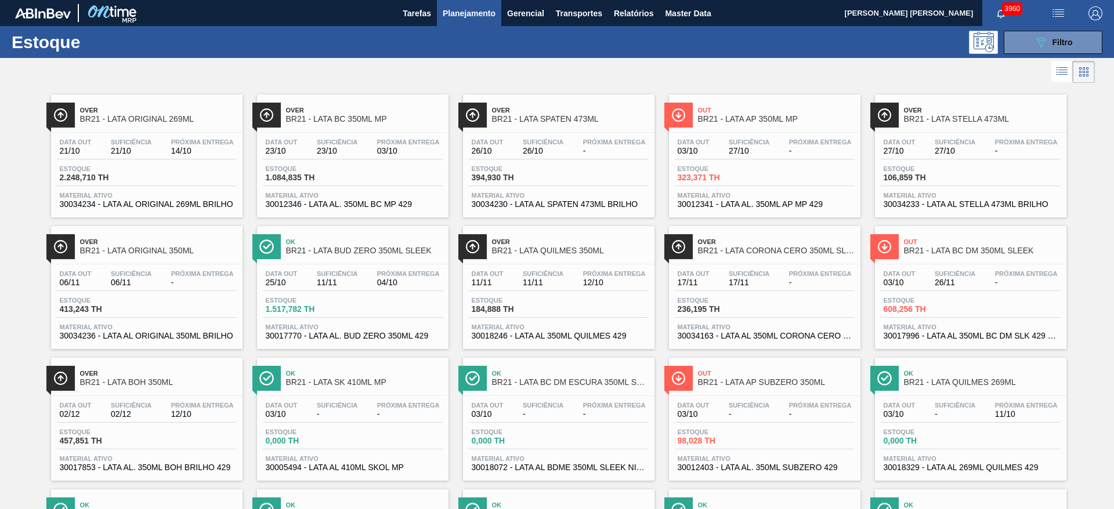
click at [158, 107] on span "Over" at bounding box center [158, 110] width 157 height 7
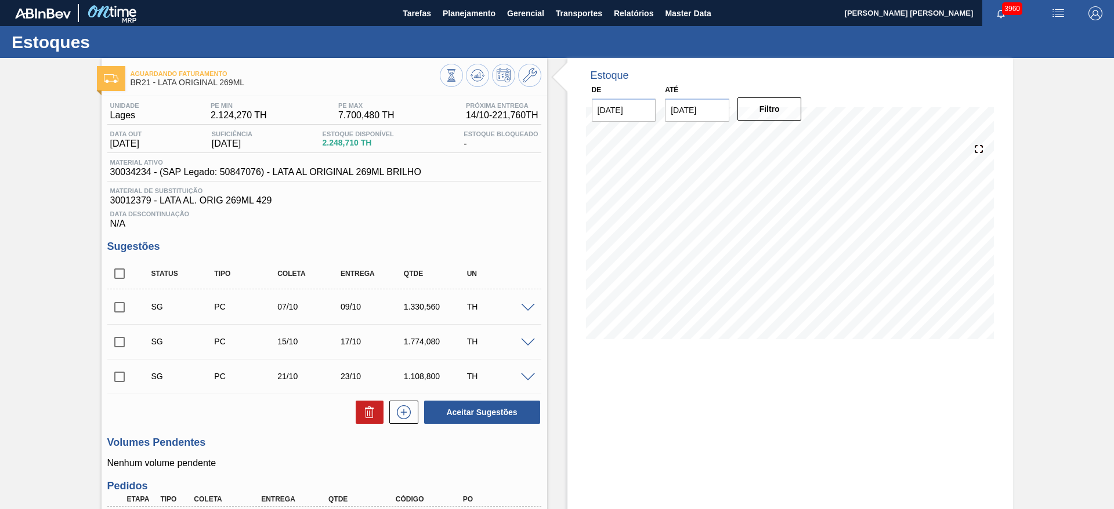
click at [1051, 13] on img "button" at bounding box center [1058, 13] width 14 height 14
click at [1029, 44] on li "Pedido Contingência" at bounding box center [1051, 41] width 106 height 21
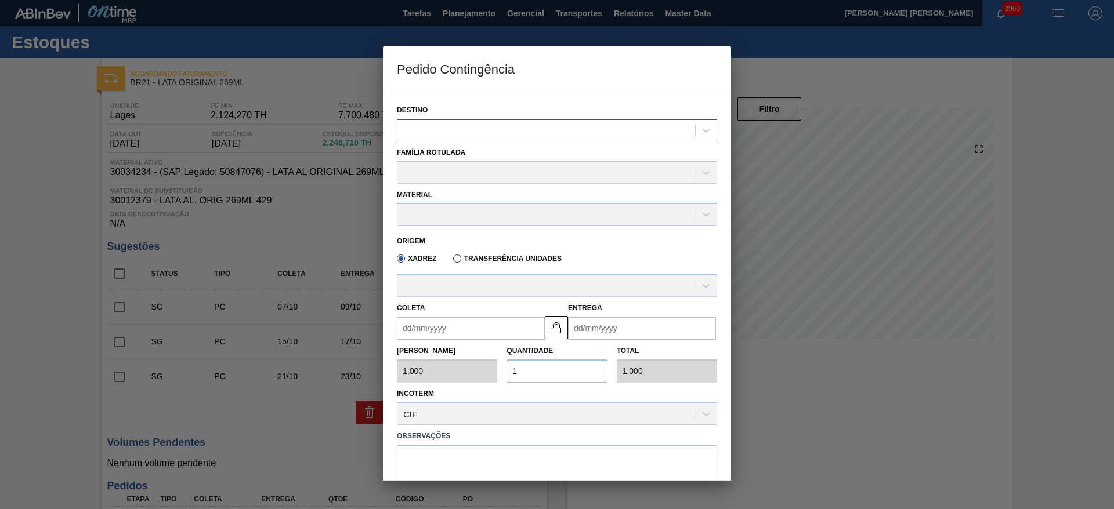
click at [582, 128] on div at bounding box center [546, 130] width 298 height 17
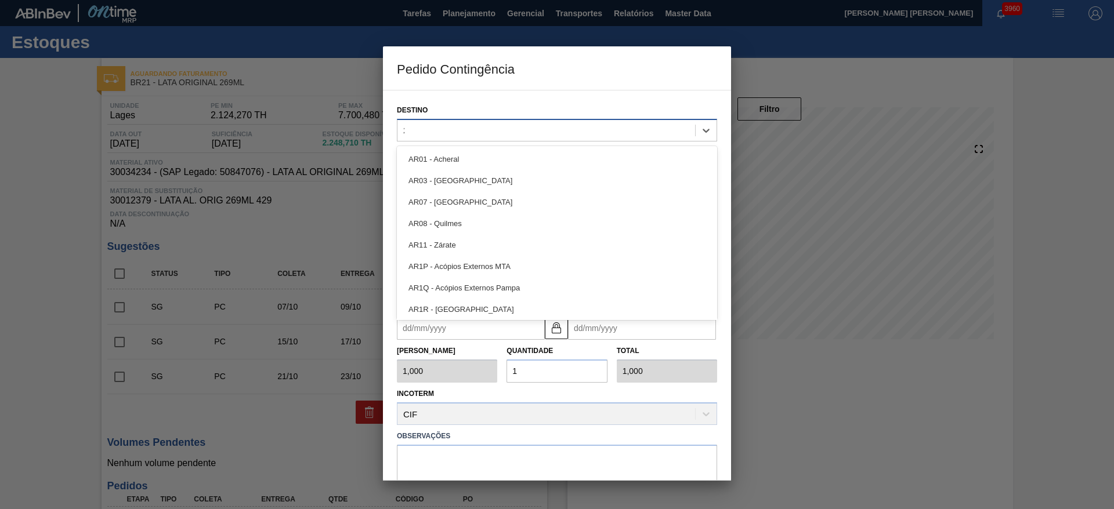
type input "21"
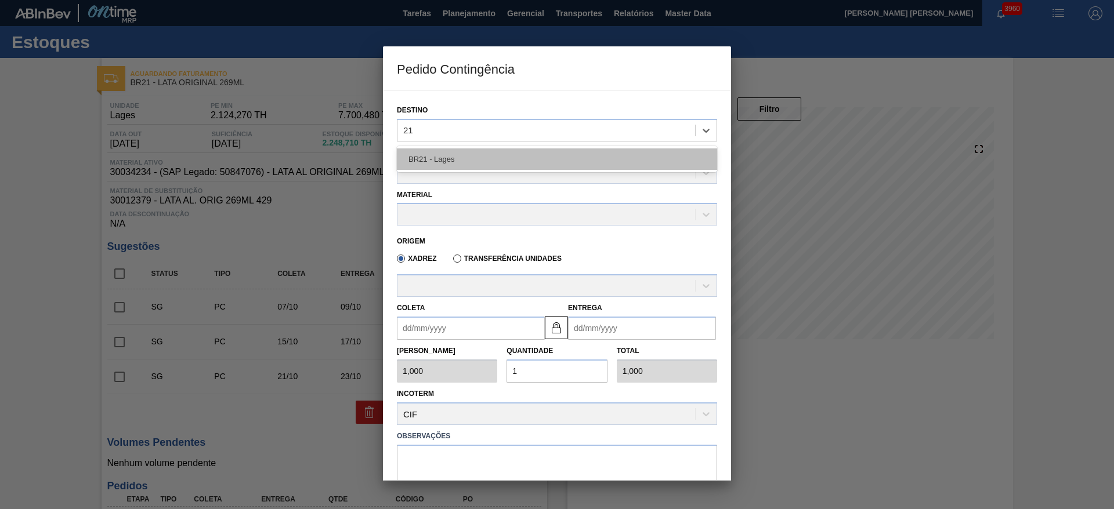
click at [491, 159] on div "BR21 - Lages" at bounding box center [557, 158] width 320 height 21
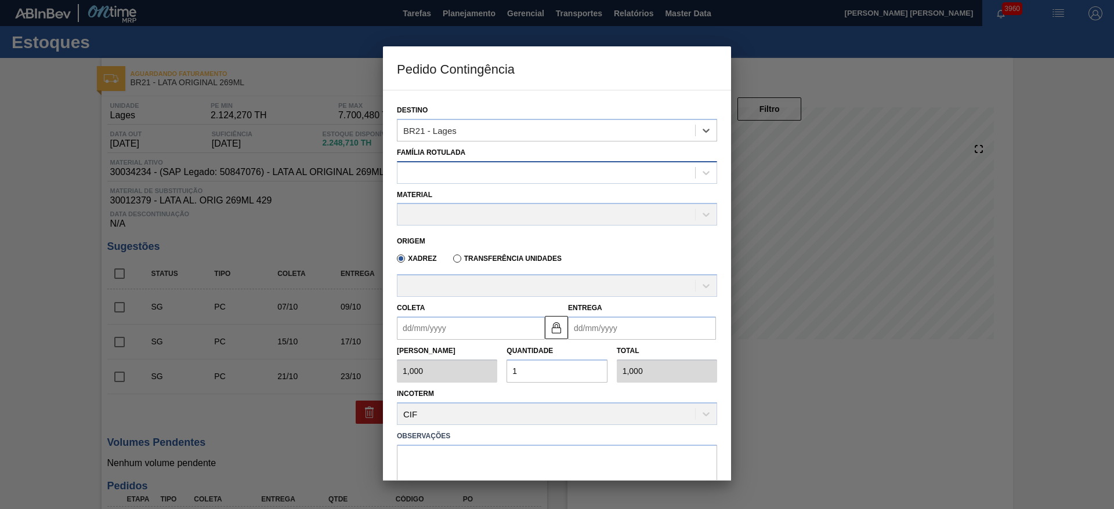
click at [465, 170] on div at bounding box center [546, 172] width 298 height 17
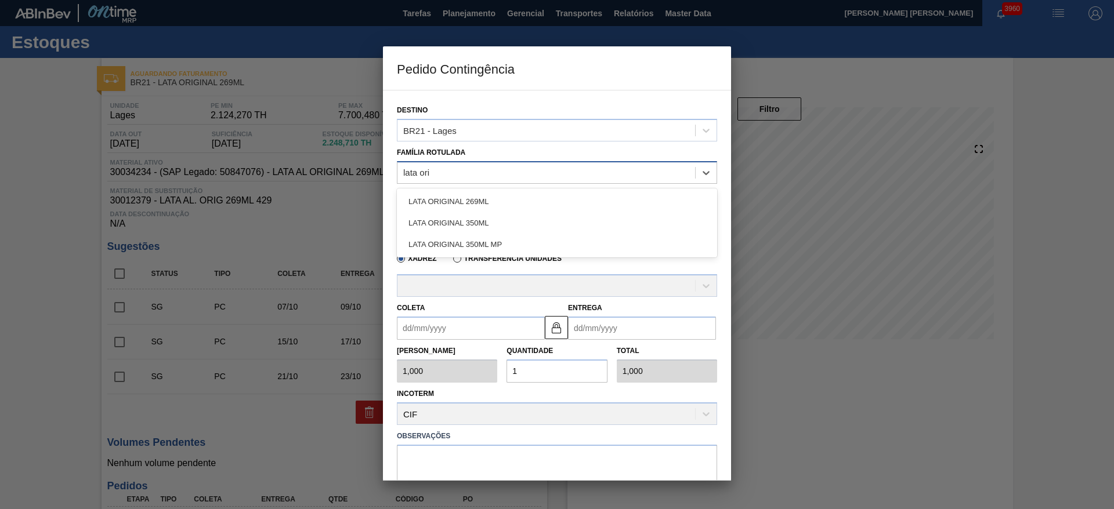
type Rotulada "lata orig"
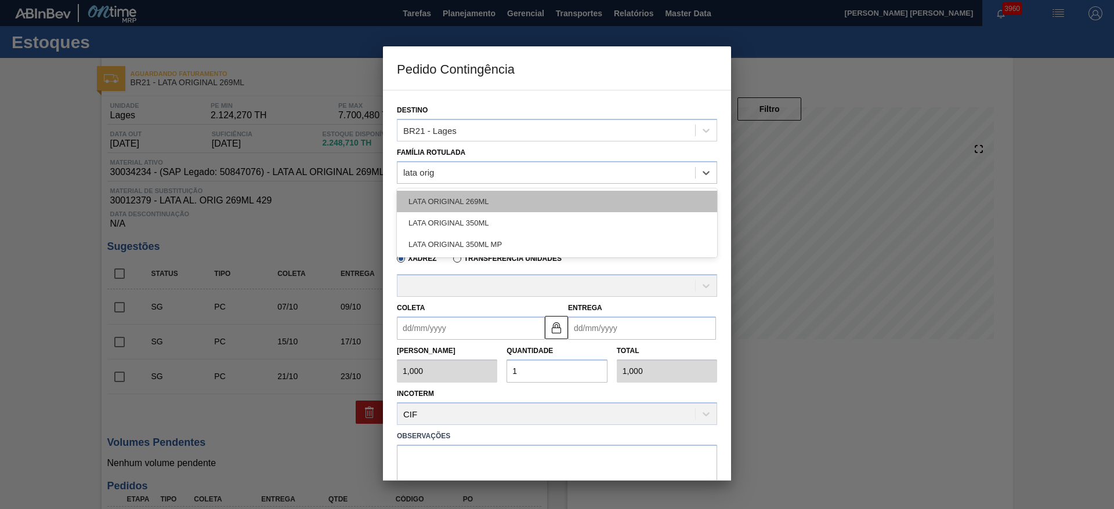
click at [473, 198] on div "LATA ORIGINAL 269ML" at bounding box center [557, 201] width 320 height 21
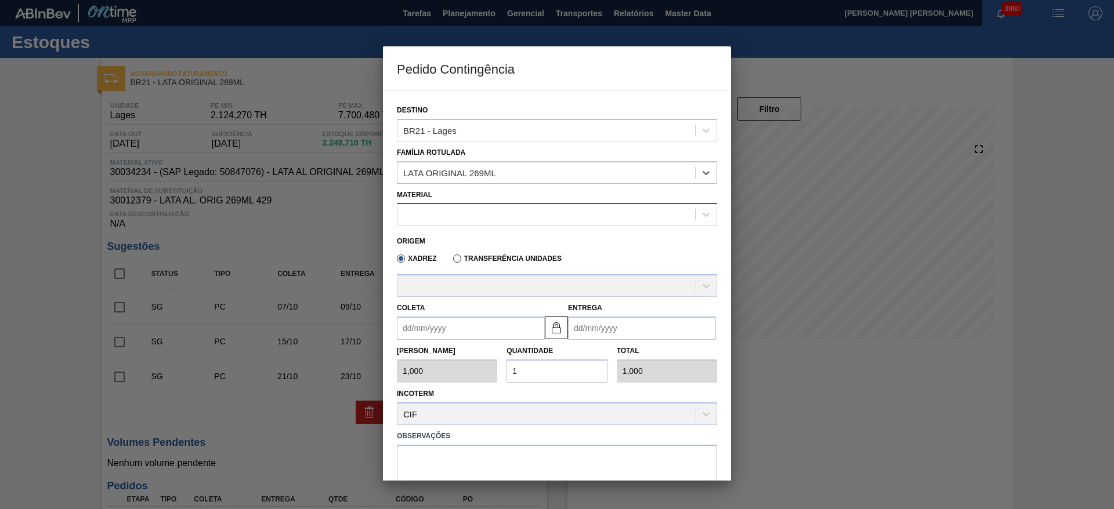
click at [484, 213] on div at bounding box center [546, 214] width 298 height 17
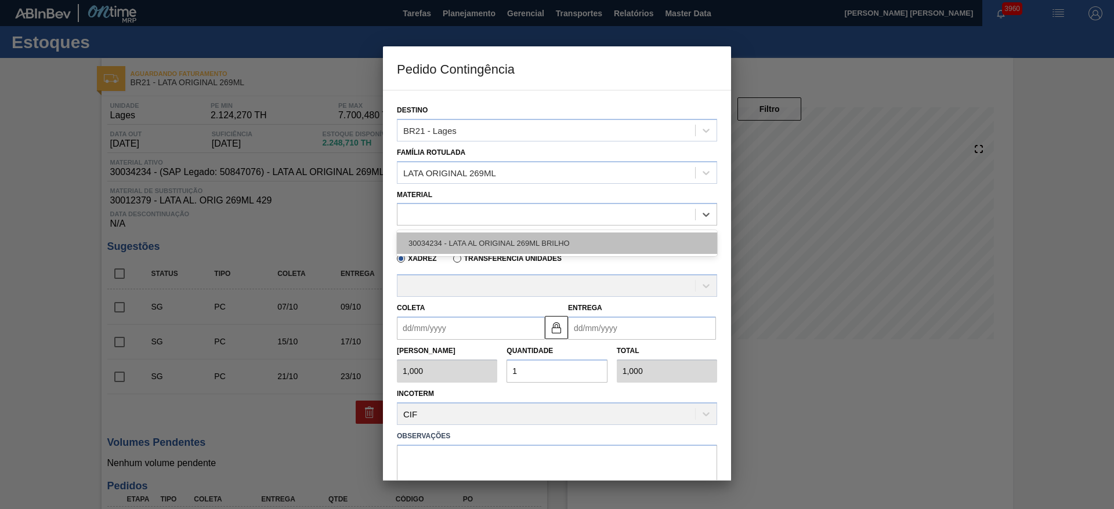
click at [469, 238] on div "30034234 - LATA AL ORIGINAL 269ML BRILHO" at bounding box center [557, 243] width 320 height 21
type input "11,088"
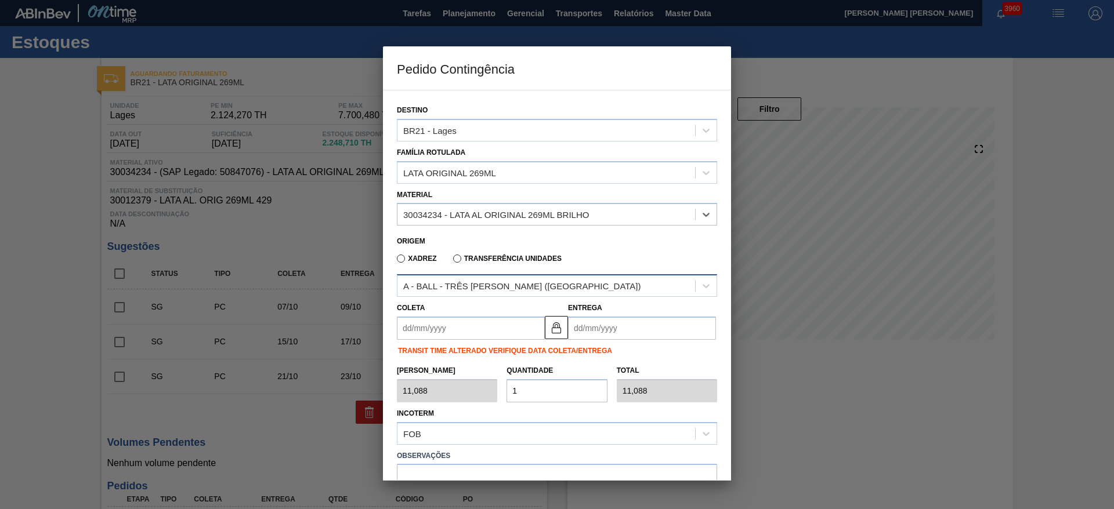
click at [505, 285] on div "A - BALL - TRÊS [PERSON_NAME] ([GEOGRAPHIC_DATA])" at bounding box center [522, 286] width 238 height 10
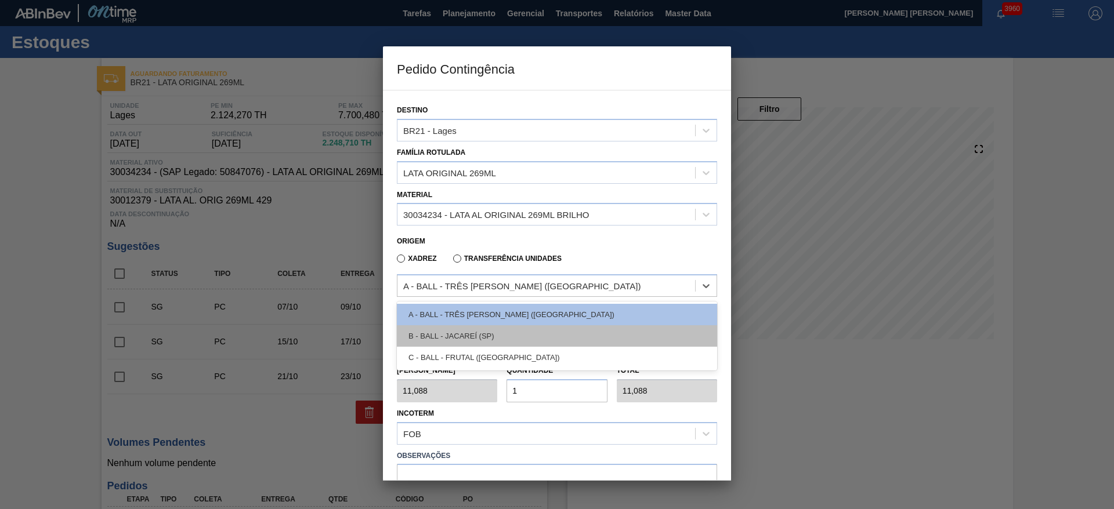
click at [492, 332] on div "B - BALL - JACAREÍ (SP)" at bounding box center [557, 335] width 320 height 21
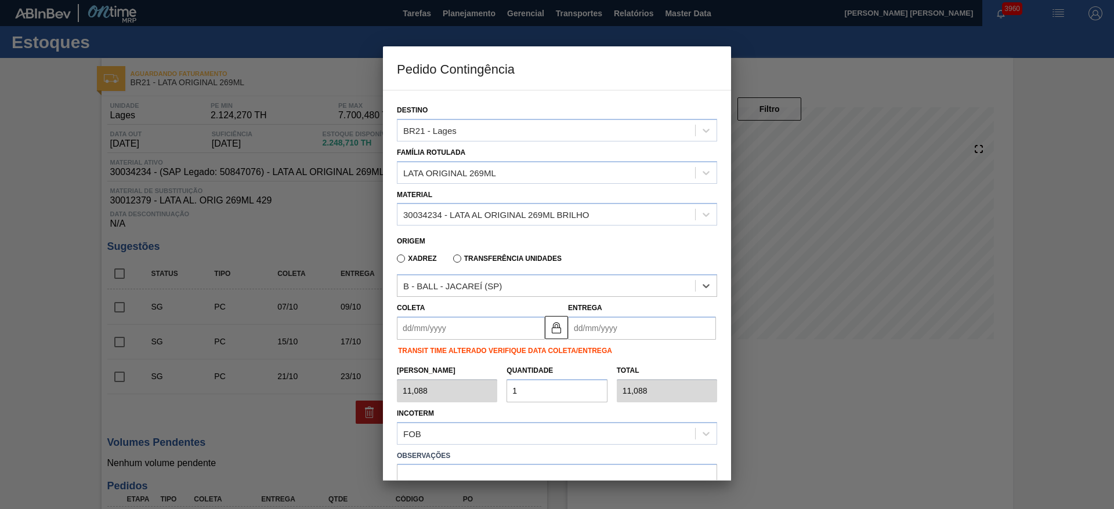
click at [503, 329] on input "Coleta" at bounding box center [471, 328] width 148 height 23
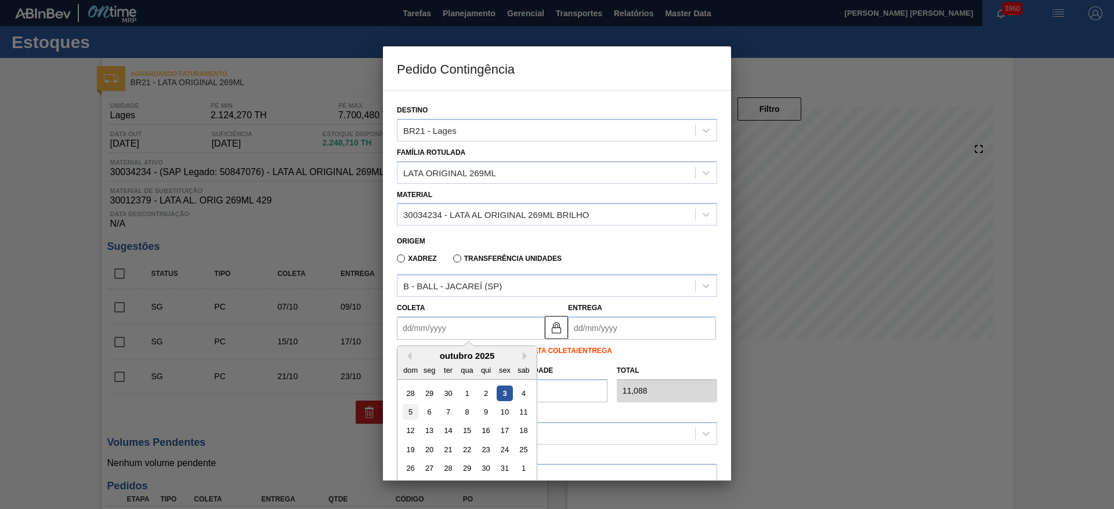
click at [405, 415] on div "5" at bounding box center [411, 412] width 16 height 16
type input "[DATE]"
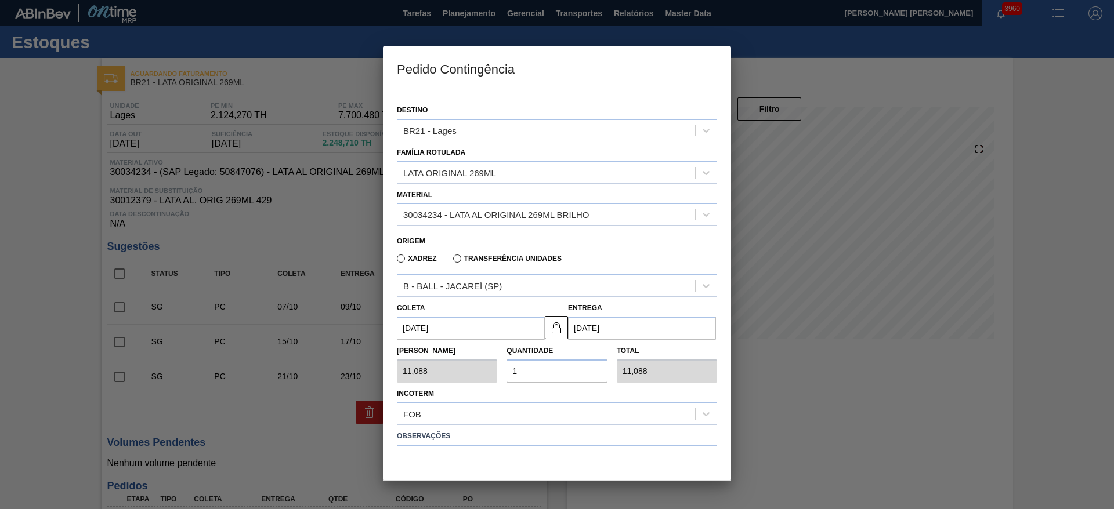
drag, startPoint x: 521, startPoint y: 368, endPoint x: 499, endPoint y: 366, distance: 21.5
click at [499, 366] on div "[PERSON_NAME] 11,088 Quantidade 1 Total 11,088" at bounding box center [556, 361] width 329 height 43
type input "2"
type input "22,176"
type input "20"
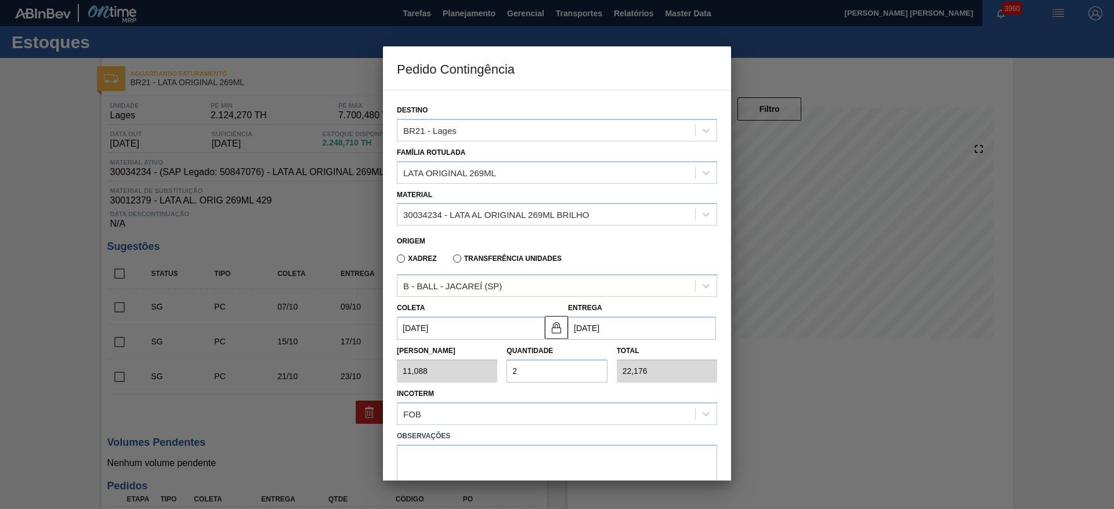
type input "221,760"
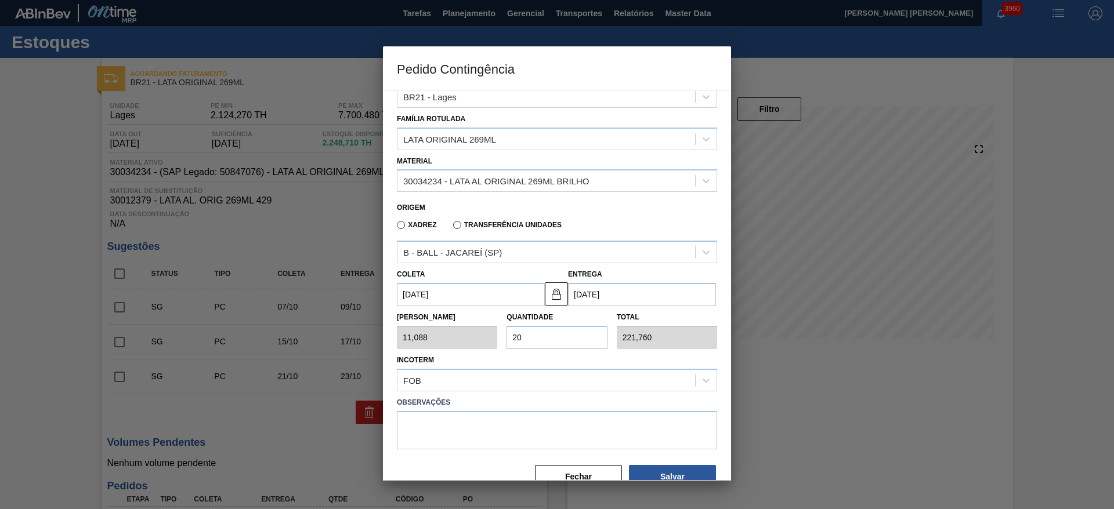
scroll to position [60, 0]
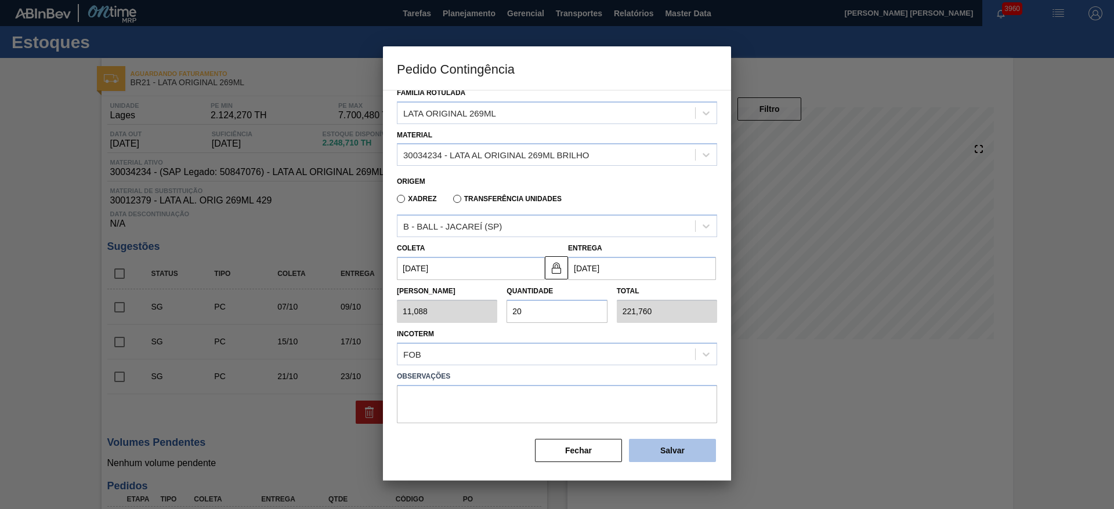
type input "20"
click at [669, 444] on button "Salvar" at bounding box center [672, 450] width 87 height 23
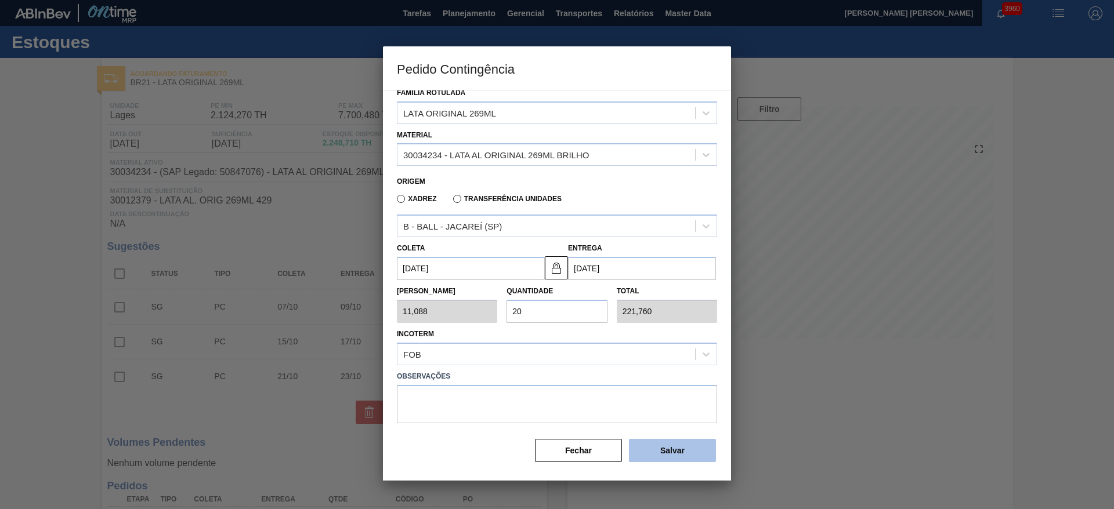
click at [669, 444] on button "Salvar" at bounding box center [672, 450] width 87 height 23
type input "1,000"
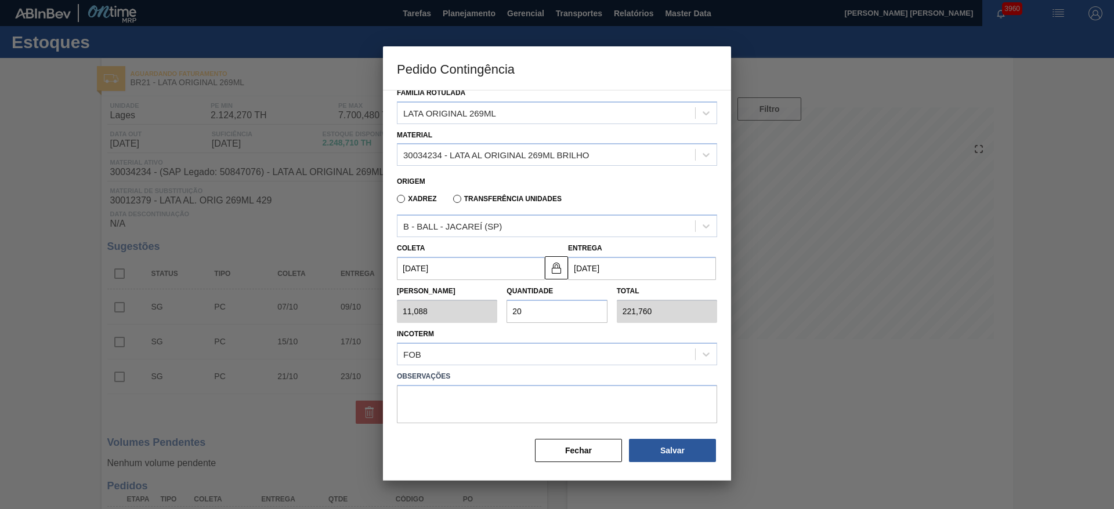
type input "1"
type input "1,000"
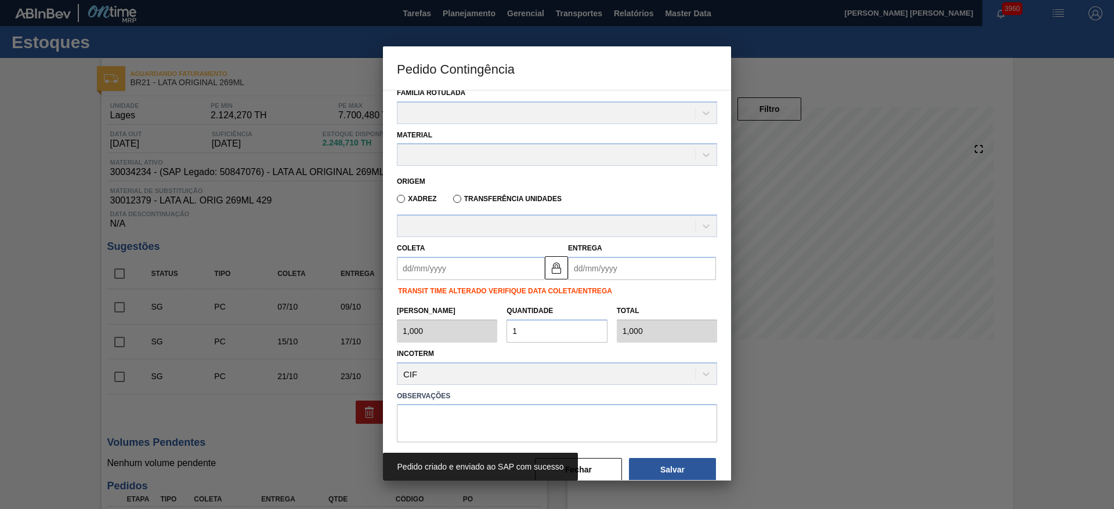
click at [777, 385] on div at bounding box center [557, 254] width 1114 height 509
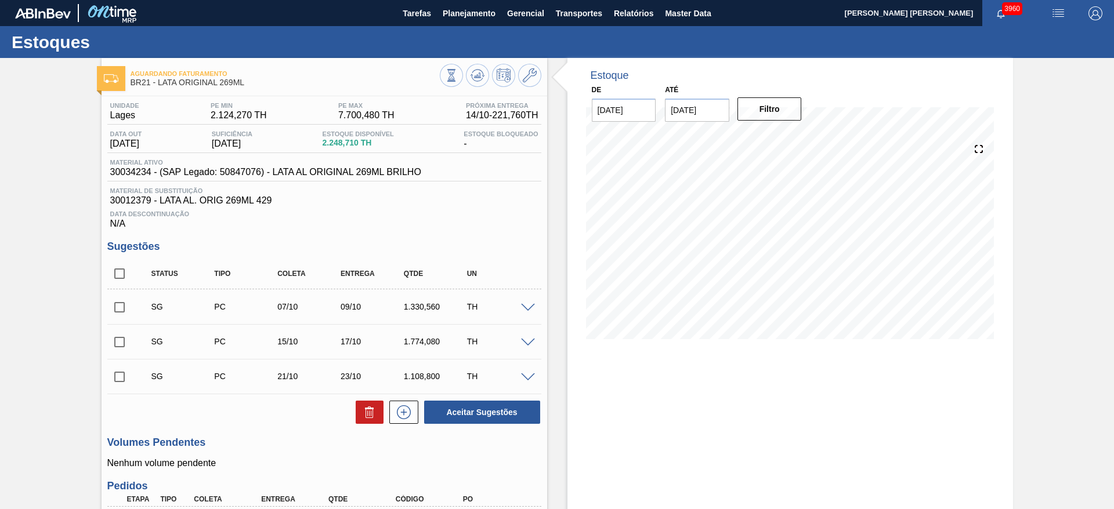
click at [1060, 9] on img "button" at bounding box center [1058, 13] width 14 height 14
click at [1023, 40] on li "Pedido Contingência" at bounding box center [1051, 41] width 106 height 21
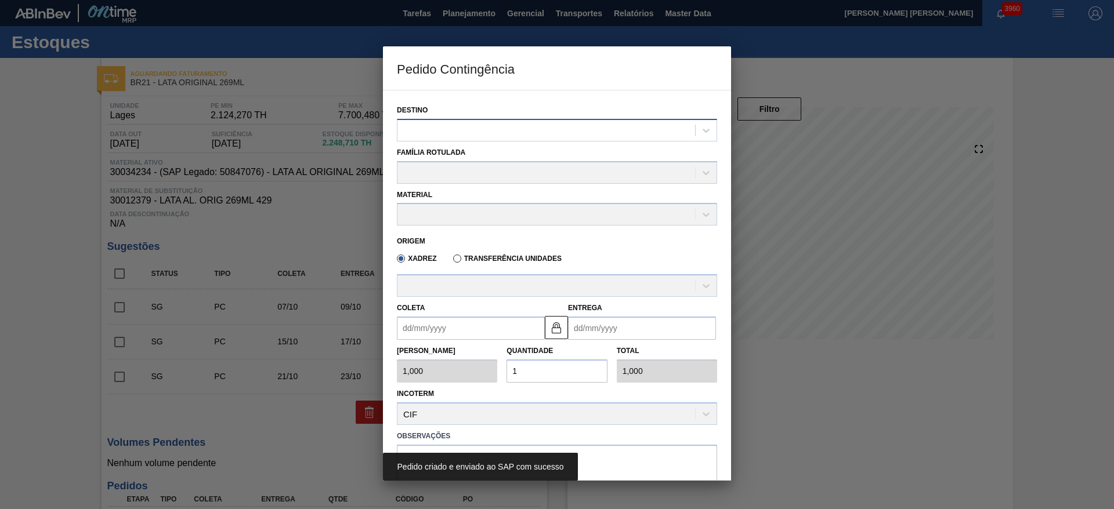
click at [422, 125] on div at bounding box center [546, 130] width 298 height 17
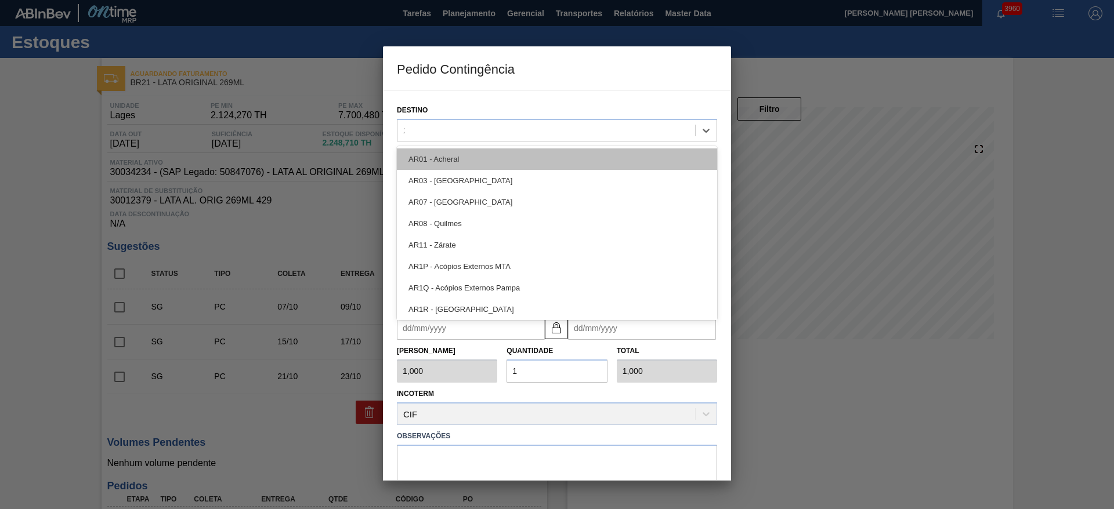
type input "21"
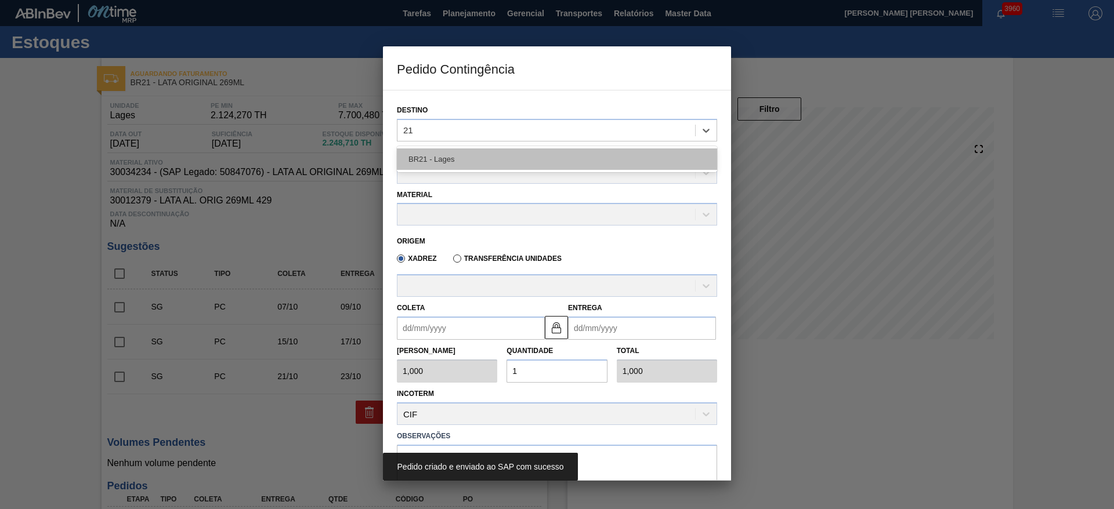
click at [445, 164] on div "BR21 - Lages" at bounding box center [557, 158] width 320 height 21
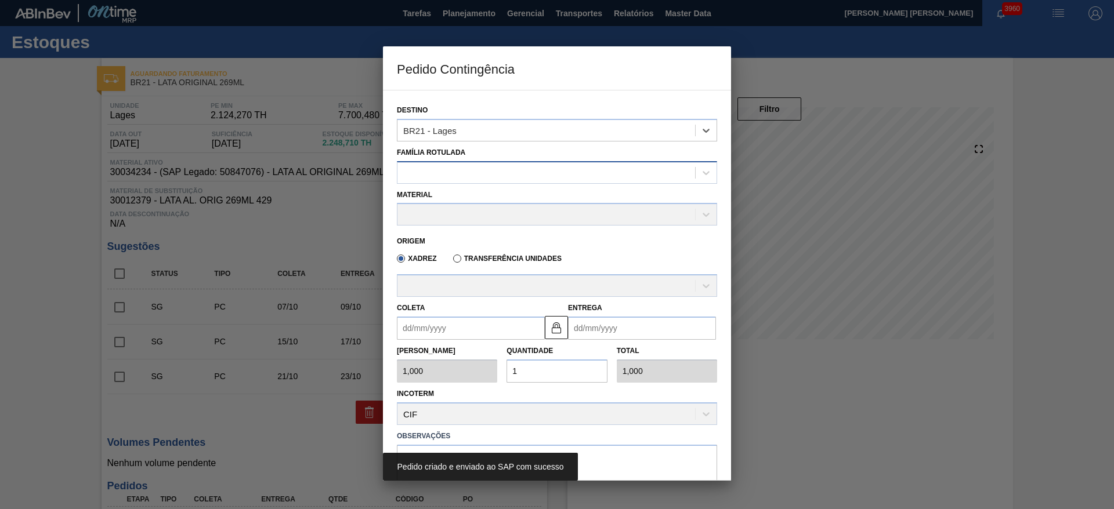
click at [450, 177] on div at bounding box center [546, 172] width 298 height 17
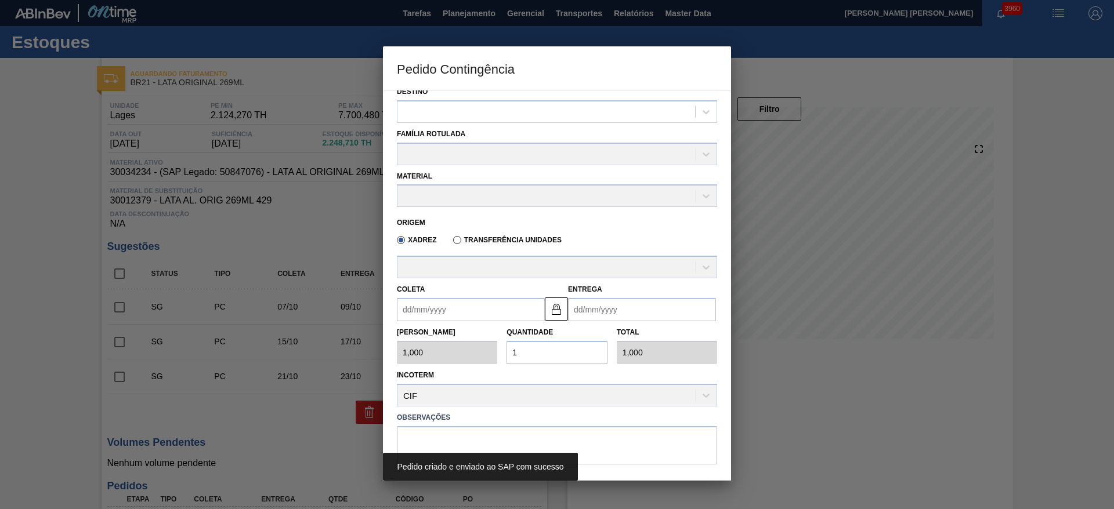
scroll to position [0, 0]
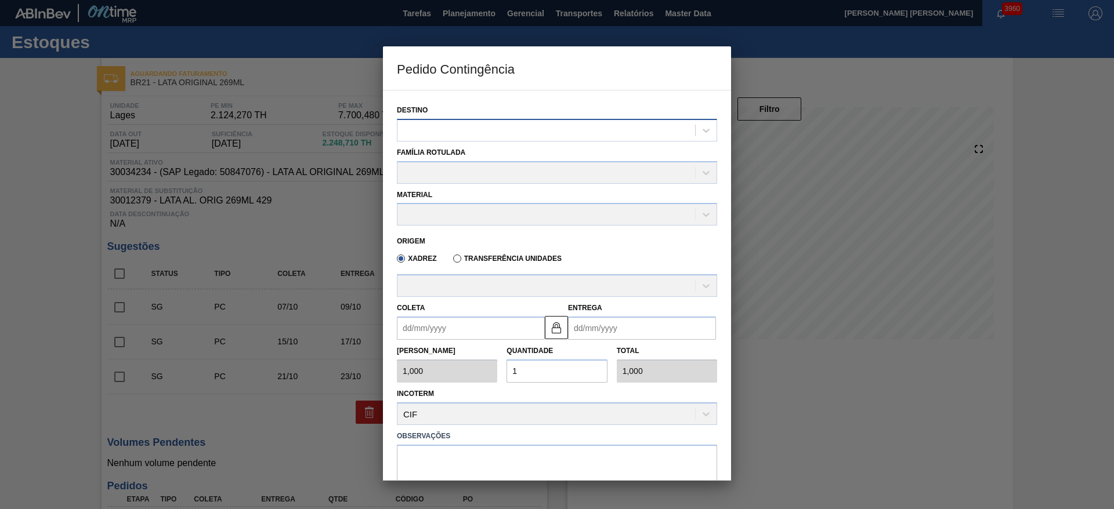
click at [471, 122] on div at bounding box center [546, 130] width 298 height 17
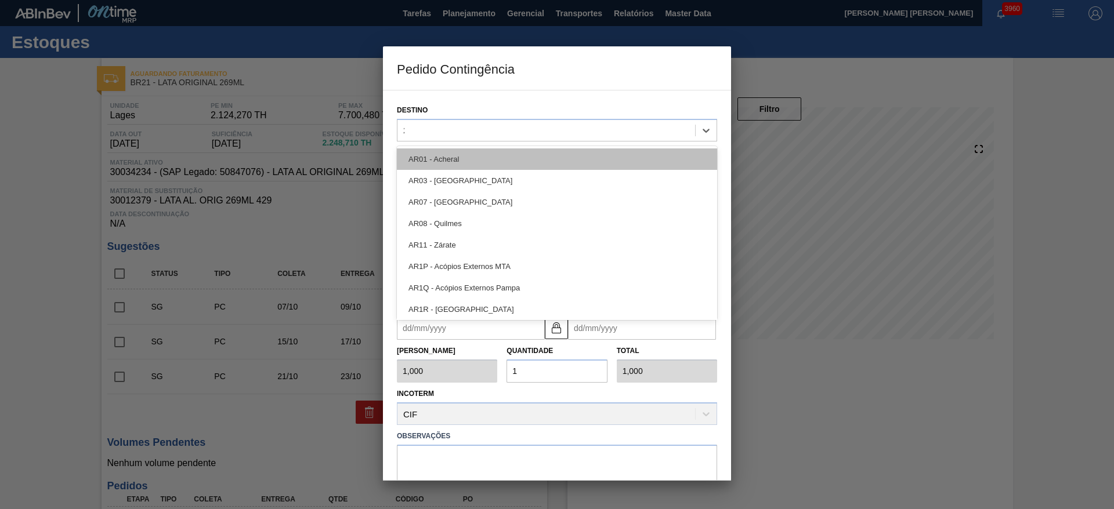
type input "21"
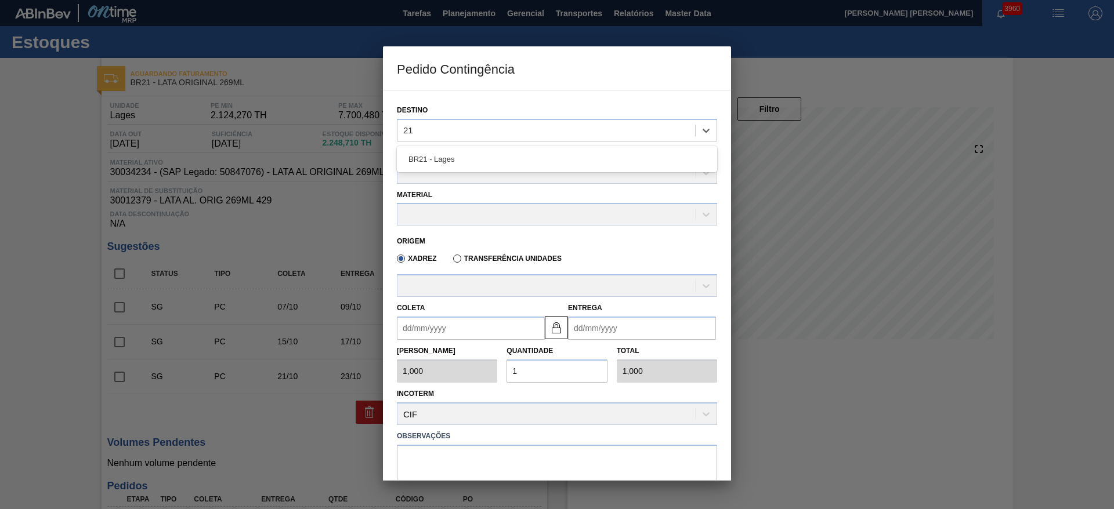
click at [455, 155] on div "BR21 - Lages" at bounding box center [557, 158] width 320 height 21
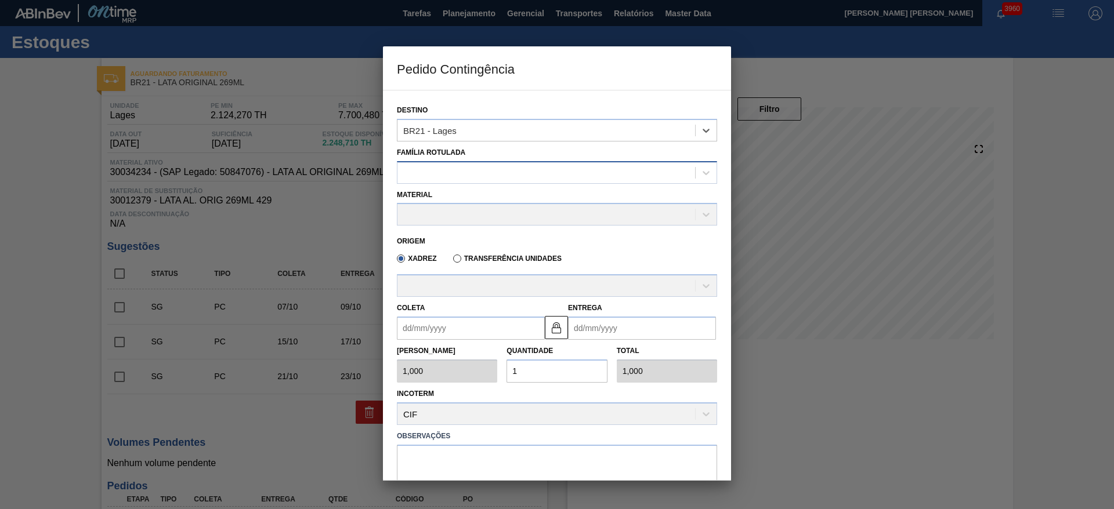
click at [447, 170] on div at bounding box center [546, 172] width 298 height 17
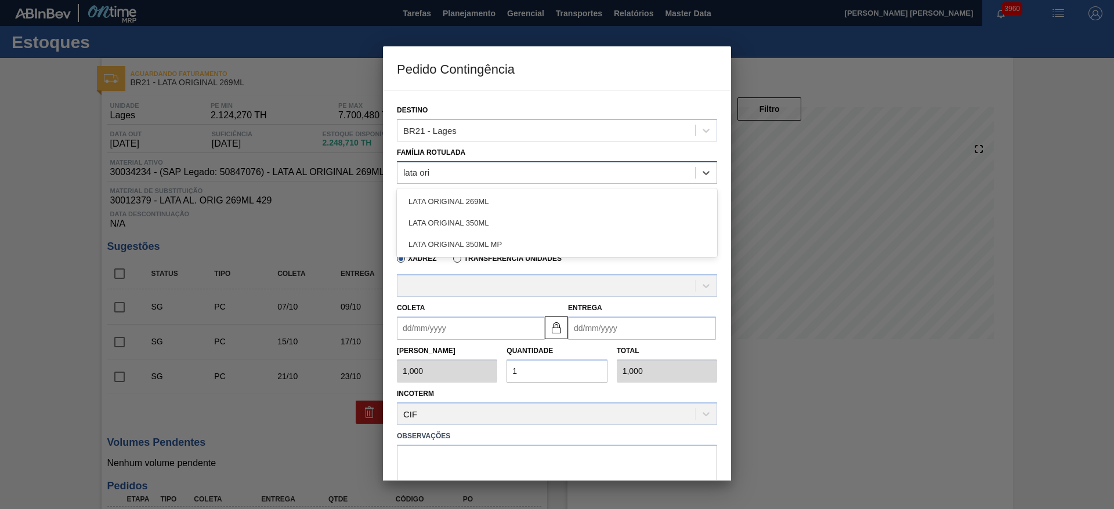
type Rotulada "lata orig"
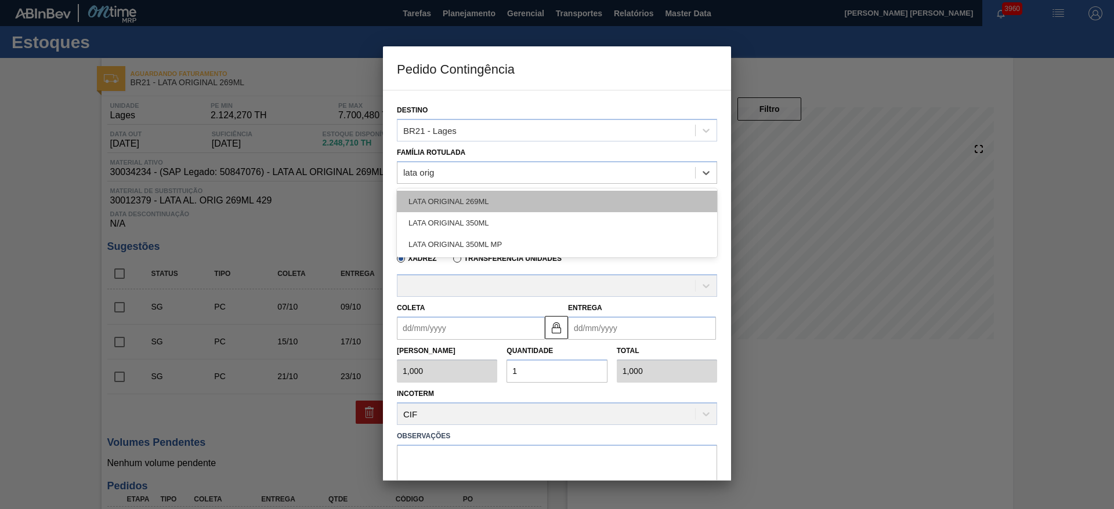
click at [491, 202] on div "LATA ORIGINAL 269ML" at bounding box center [557, 201] width 320 height 21
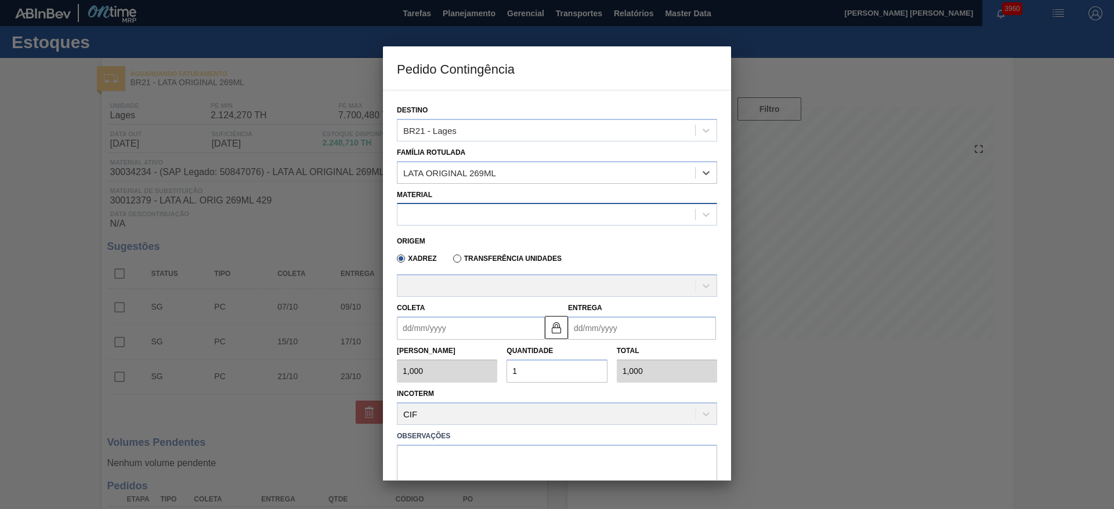
click at [487, 224] on div "Destino BR21 - Lages Família Rotulada option LATA ORIGINAL 269ML, selected. Sel…" at bounding box center [557, 308] width 320 height 430
click at [480, 218] on div at bounding box center [546, 214] width 298 height 17
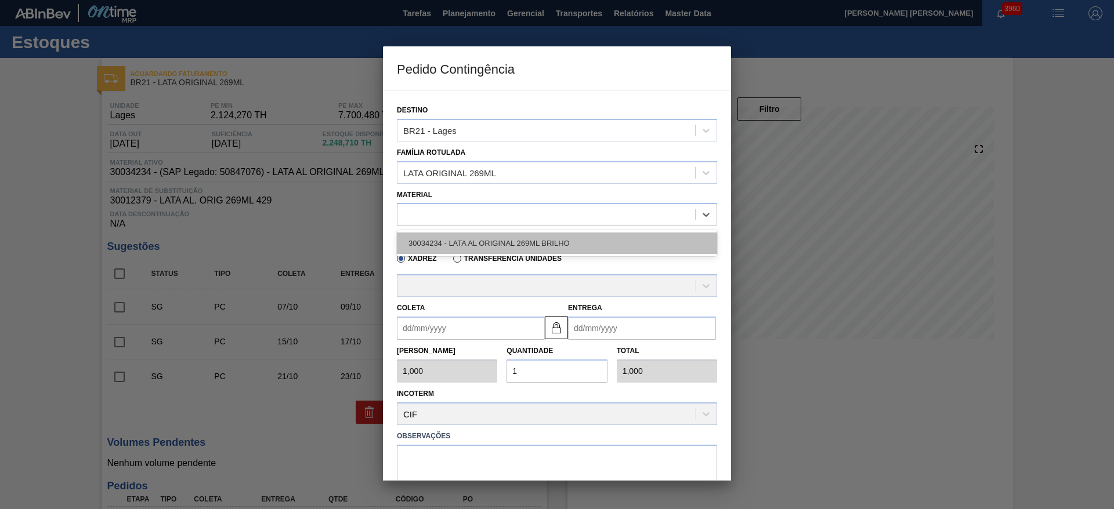
click at [506, 242] on div "30034234 - LATA AL ORIGINAL 269ML BRILHO" at bounding box center [557, 243] width 320 height 21
type input "11,088"
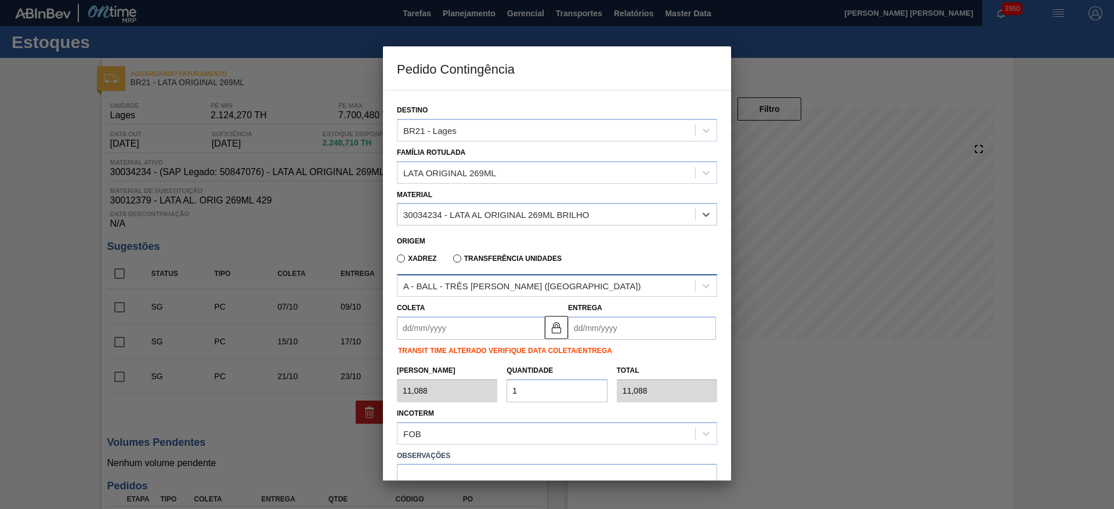
click at [508, 279] on div "A - BALL - TRÊS [PERSON_NAME] ([GEOGRAPHIC_DATA])" at bounding box center [546, 286] width 298 height 17
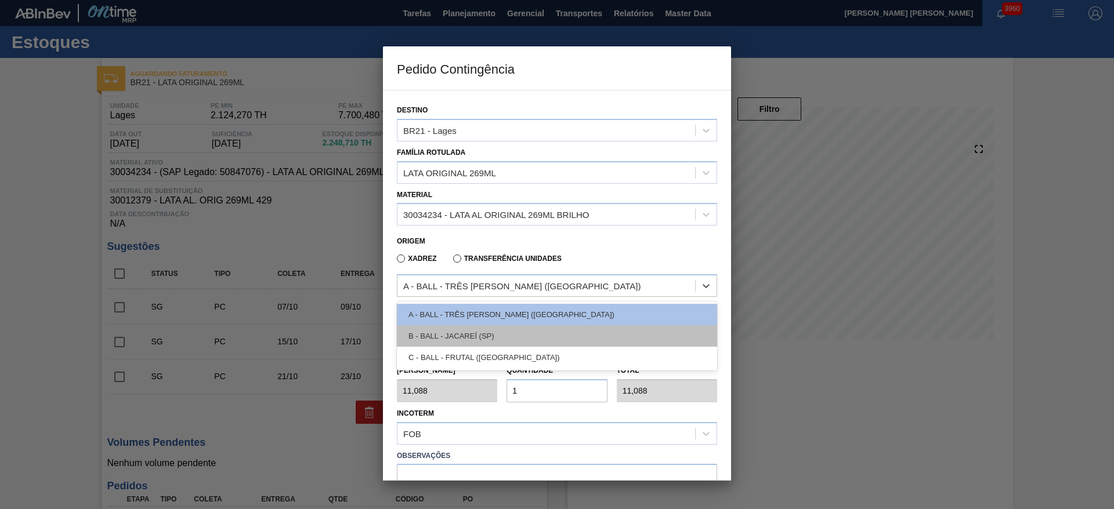
click at [494, 332] on div "B - BALL - JACAREÍ (SP)" at bounding box center [557, 335] width 320 height 21
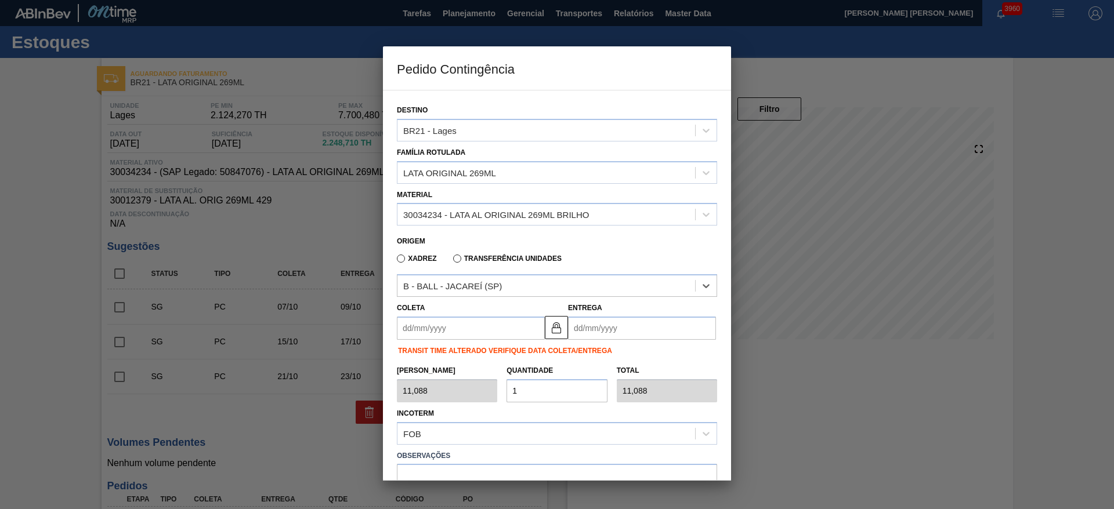
click at [472, 328] on input "Coleta" at bounding box center [471, 328] width 148 height 23
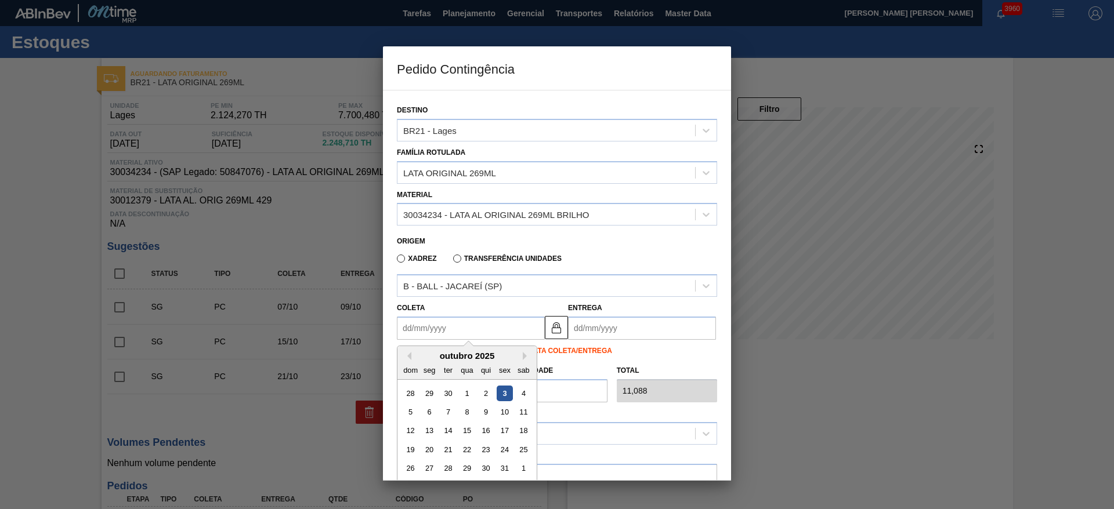
drag, startPoint x: 429, startPoint y: 414, endPoint x: 501, endPoint y: 394, distance: 74.6
click at [430, 414] on div "6" at bounding box center [430, 412] width 16 height 16
type input "[DATE]"
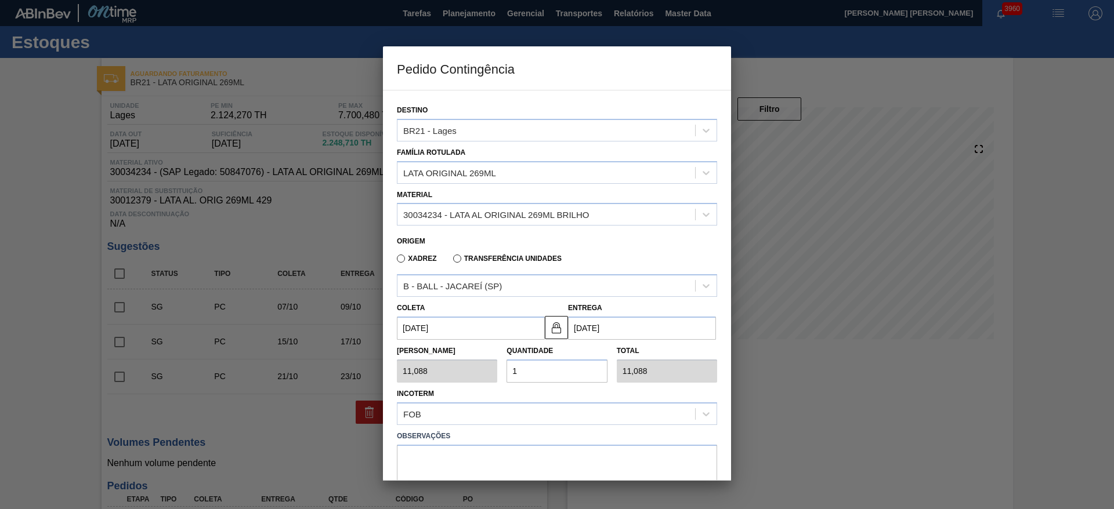
click at [484, 373] on div "[PERSON_NAME] 11,088 Quantidade 1 Total 11,088" at bounding box center [556, 361] width 329 height 43
type input "2"
type input "22,176"
type input "20"
type input "221,760"
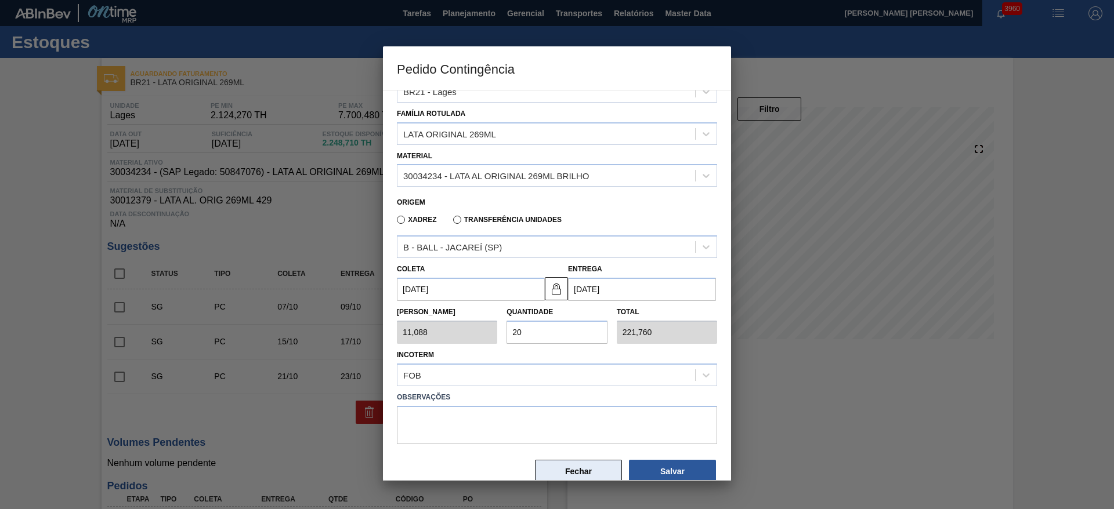
scroll to position [60, 0]
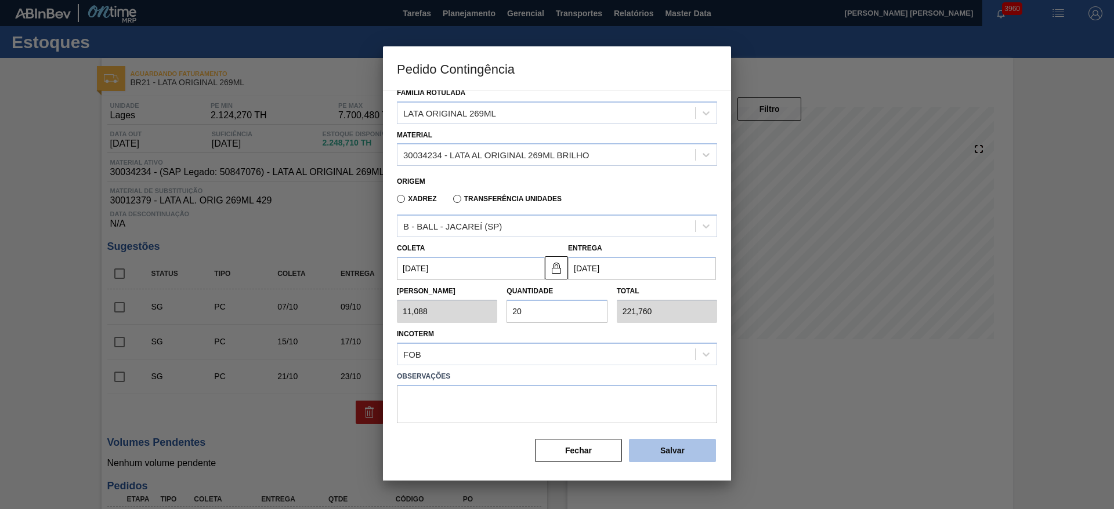
type input "20"
click at [642, 448] on button "Salvar" at bounding box center [672, 450] width 87 height 23
click at [821, 419] on div at bounding box center [557, 254] width 1114 height 509
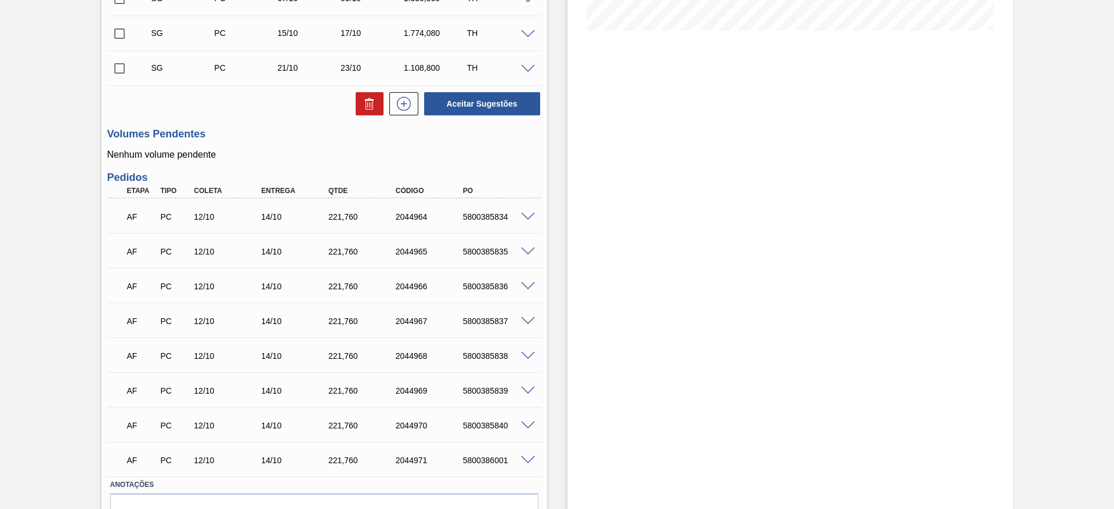
scroll to position [371, 0]
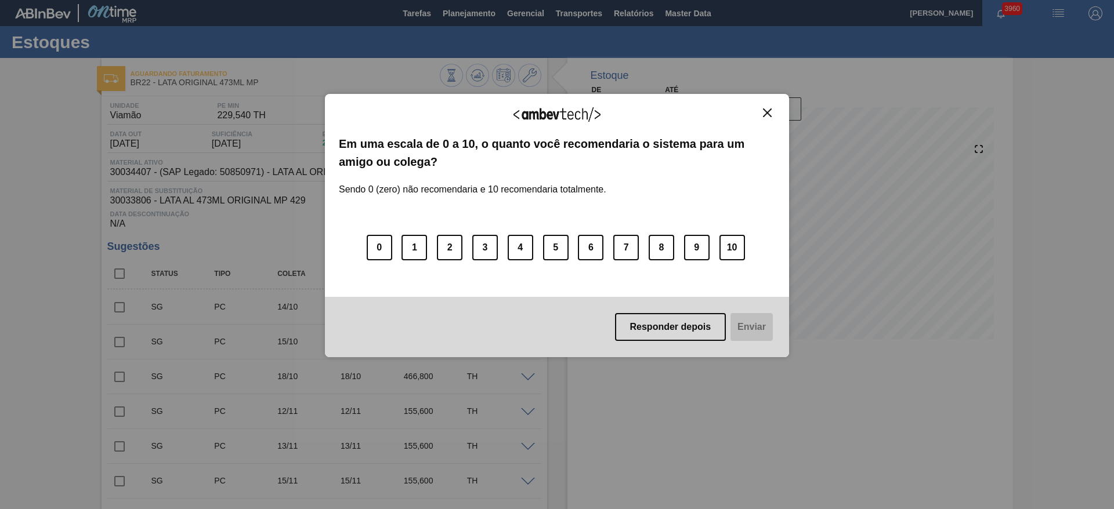
click at [768, 111] on img "Close" at bounding box center [767, 112] width 9 height 9
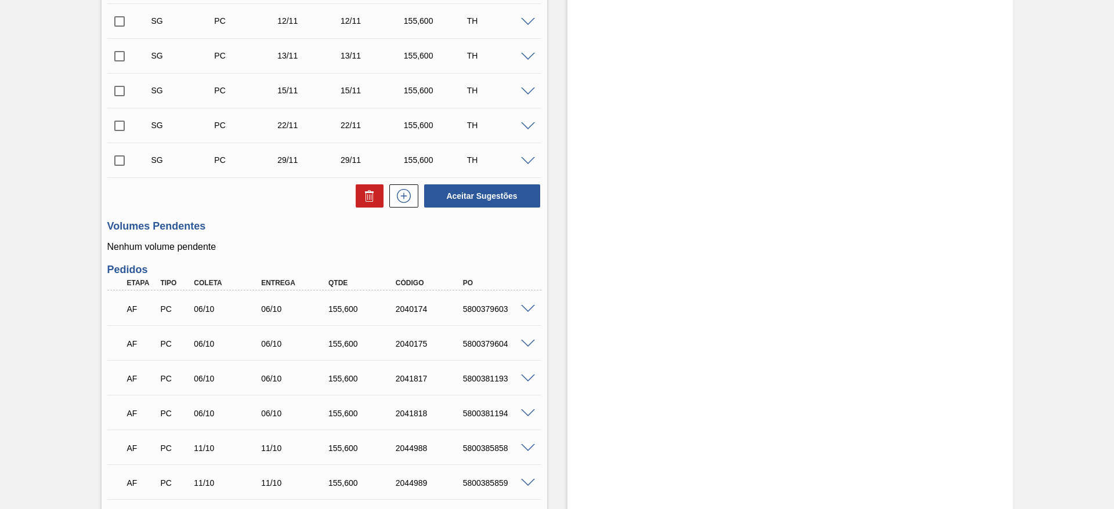
scroll to position [435, 0]
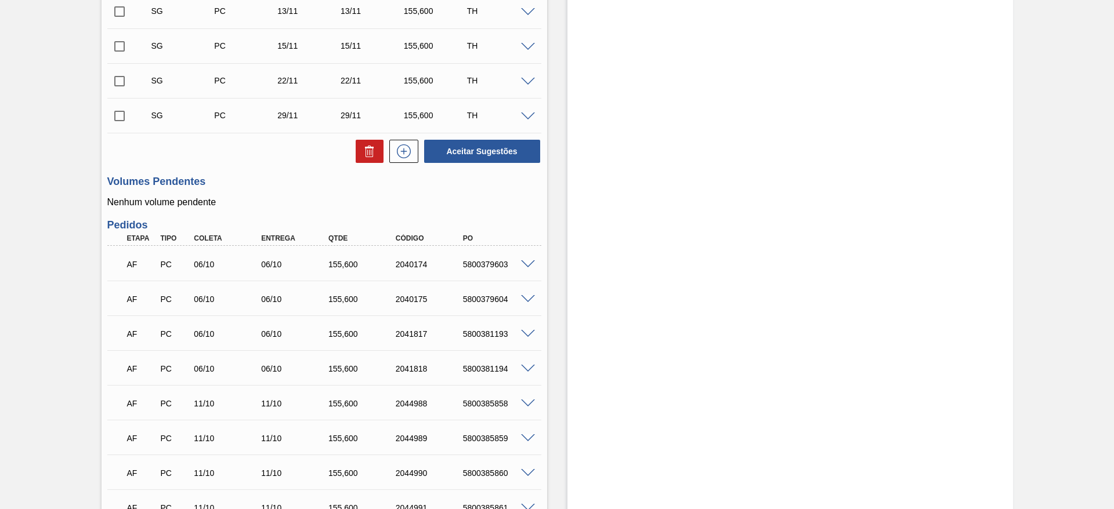
click at [526, 263] on span at bounding box center [528, 264] width 14 height 9
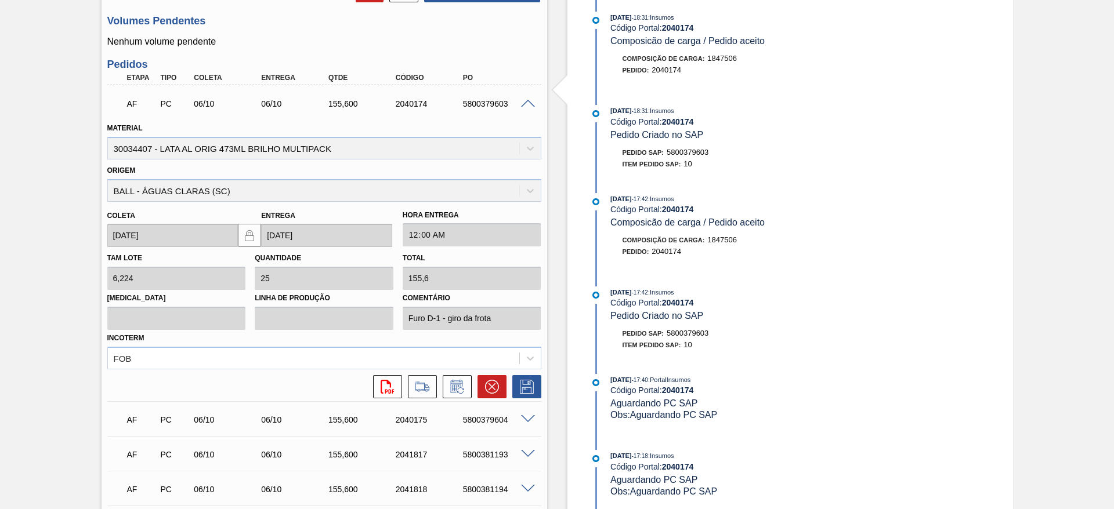
scroll to position [609, 0]
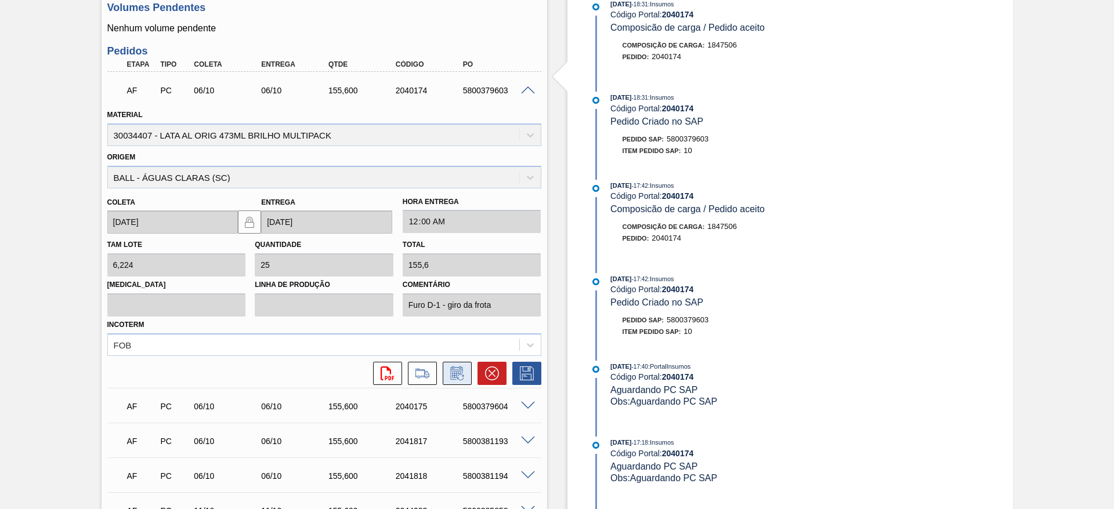
click at [459, 376] on icon at bounding box center [457, 374] width 19 height 14
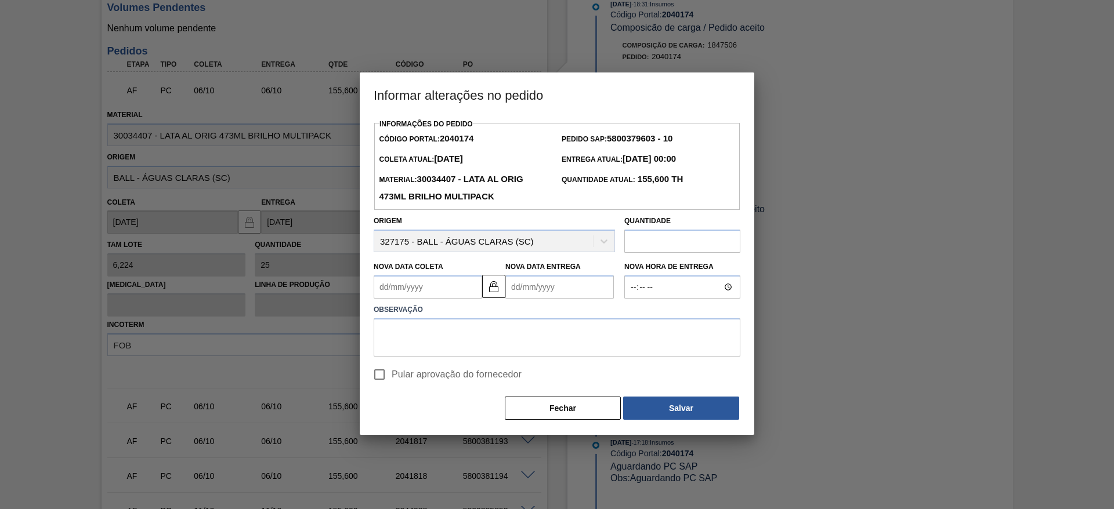
click at [456, 288] on Coleta2040174 "Nova Data Coleta" at bounding box center [428, 287] width 108 height 23
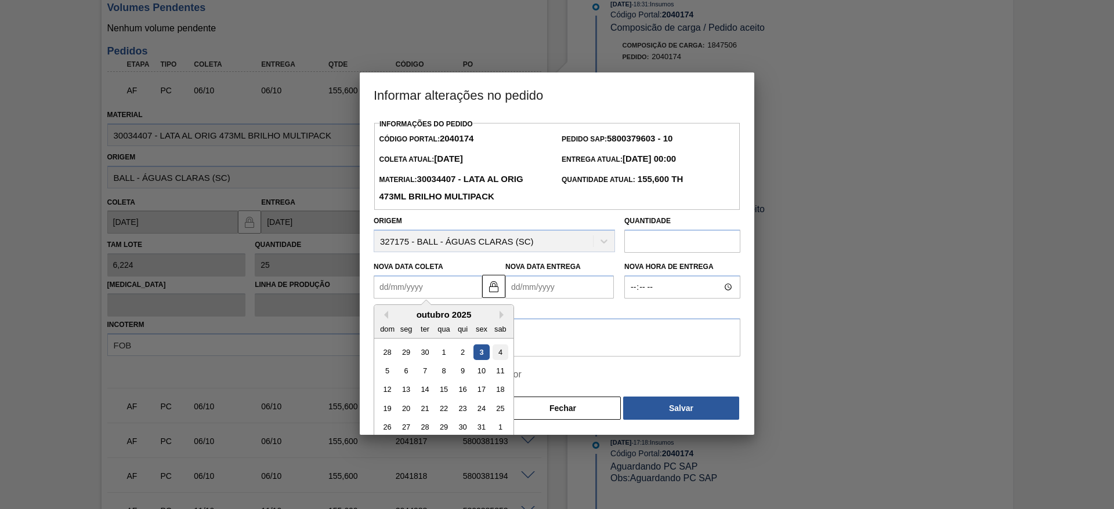
click at [498, 354] on div "4" at bounding box center [500, 353] width 16 height 16
type Coleta2040174 "[DATE]"
type Entrega2040174 "[DATE]"
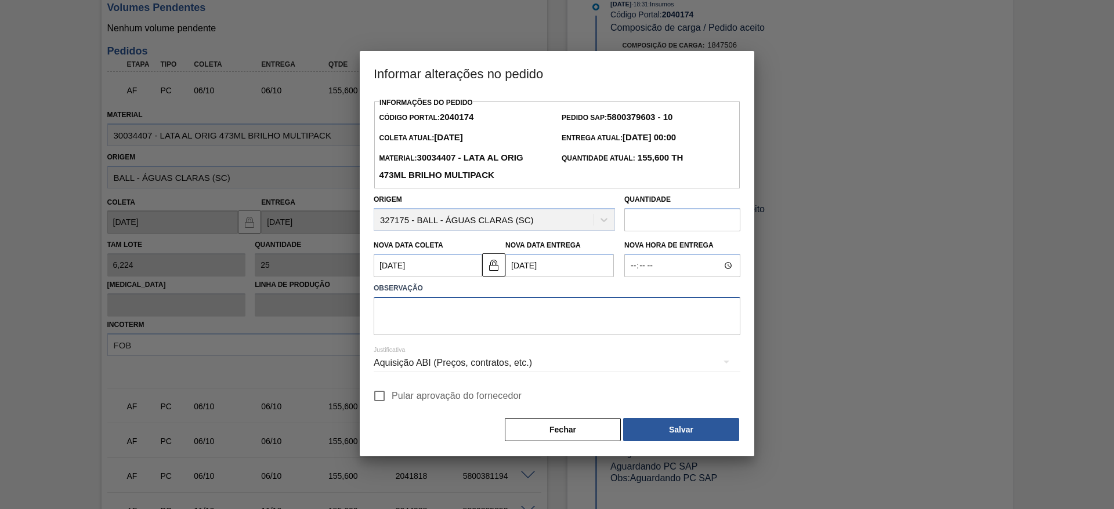
click at [474, 313] on textarea at bounding box center [557, 316] width 367 height 38
drag, startPoint x: 452, startPoint y: 313, endPoint x: 312, endPoint y: 317, distance: 139.8
click at [312, 317] on div "Informar alterações no pedido Informações do Pedido Código Portal: 2040174 Pedi…" at bounding box center [557, 254] width 1114 height 509
type textarea "Erro na reprogramação de furo"
click at [534, 369] on div "Aquisição ABI (Preços, contratos, etc.)" at bounding box center [557, 363] width 367 height 32
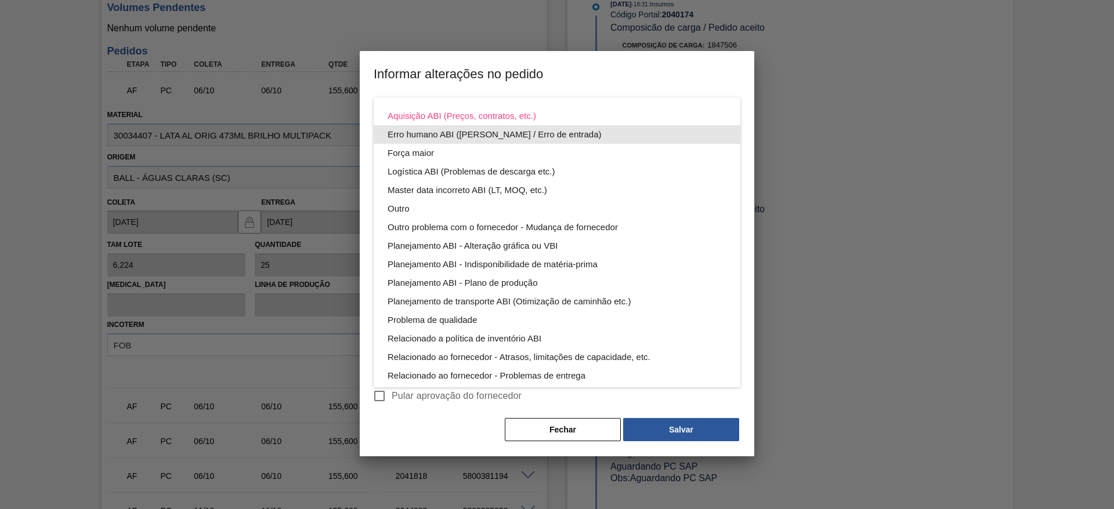
click at [480, 134] on div "Erro humano ABI (Cálculo / Erro de entrada)" at bounding box center [556, 134] width 339 height 19
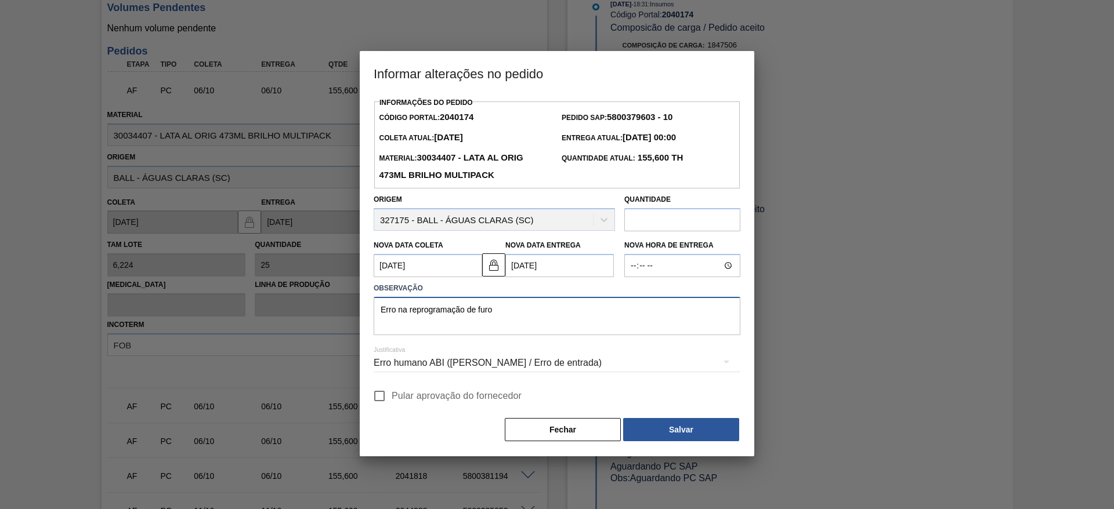
drag, startPoint x: 505, startPoint y: 314, endPoint x: 322, endPoint y: 300, distance: 183.2
click at [321, 300] on div "Informar alterações no pedido Informações do Pedido Código Portal: 2040174 Pedi…" at bounding box center [557, 254] width 1114 height 509
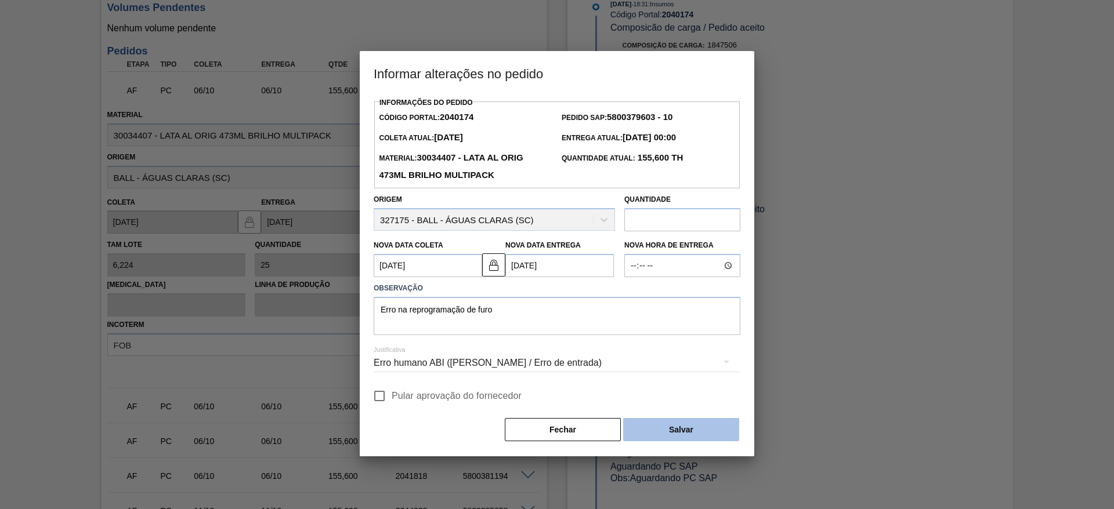
click at [679, 430] on button "Salvar" at bounding box center [681, 429] width 116 height 23
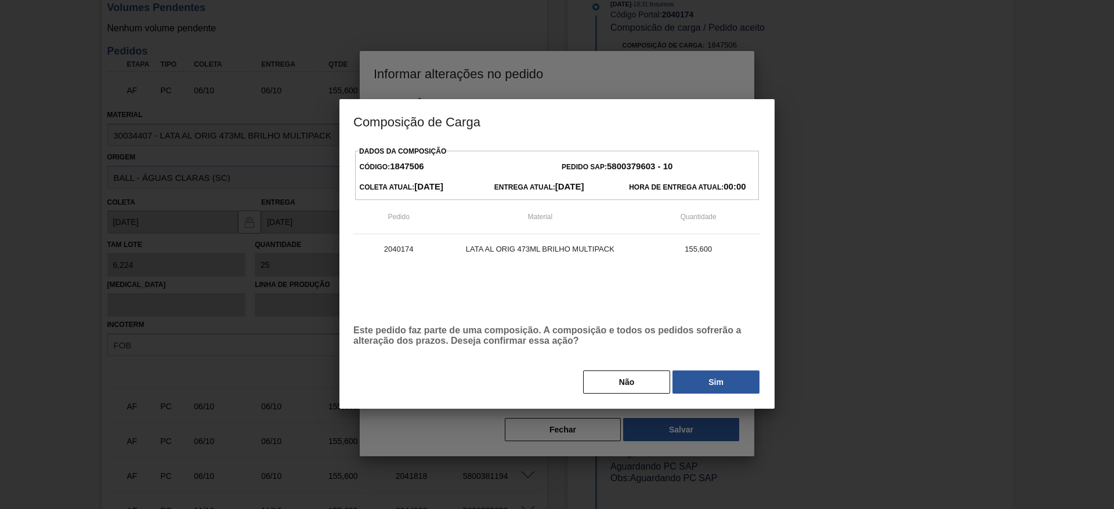
click at [702, 389] on button "Sim" at bounding box center [715, 382] width 87 height 23
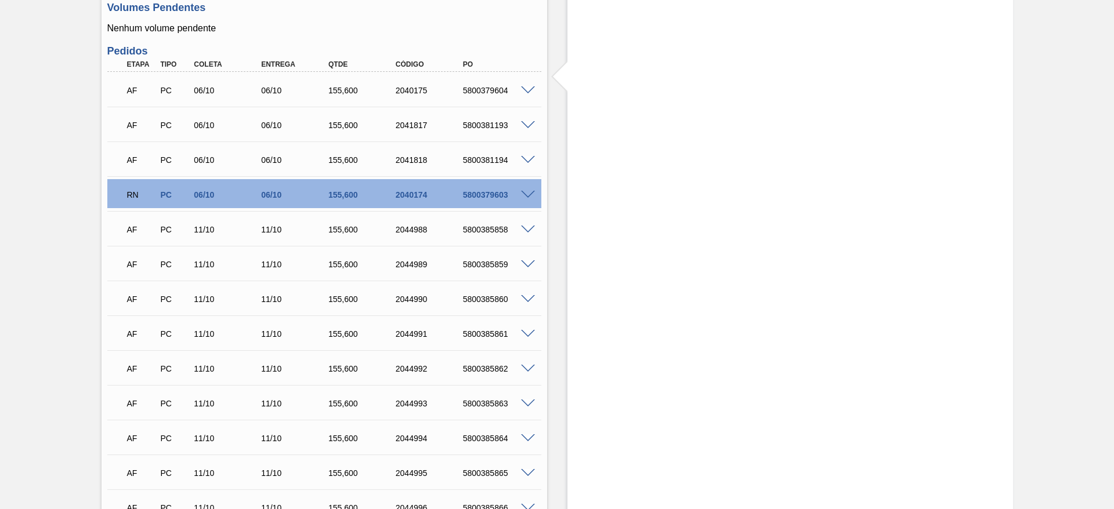
click at [528, 89] on span at bounding box center [528, 90] width 14 height 9
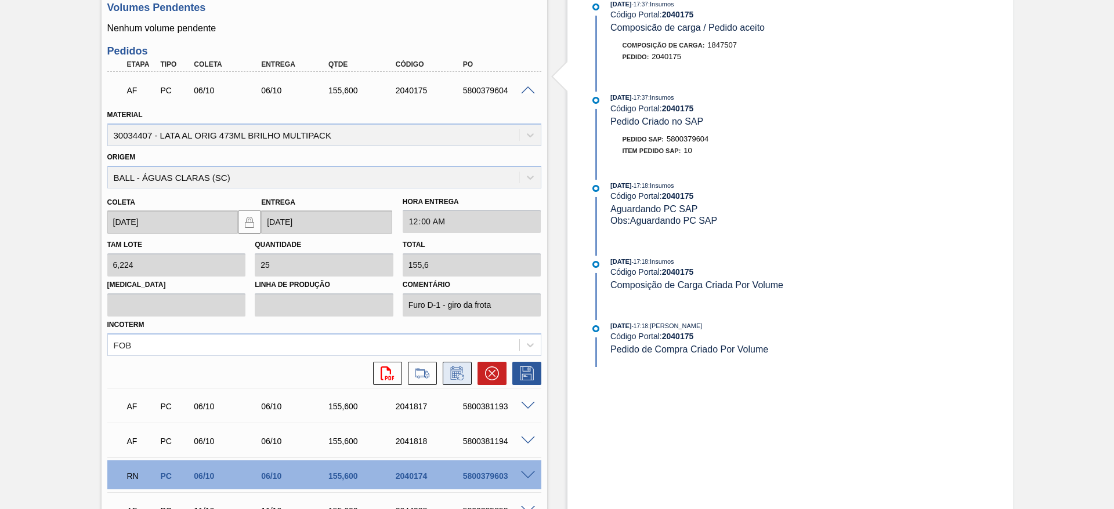
click at [455, 377] on icon at bounding box center [457, 374] width 19 height 14
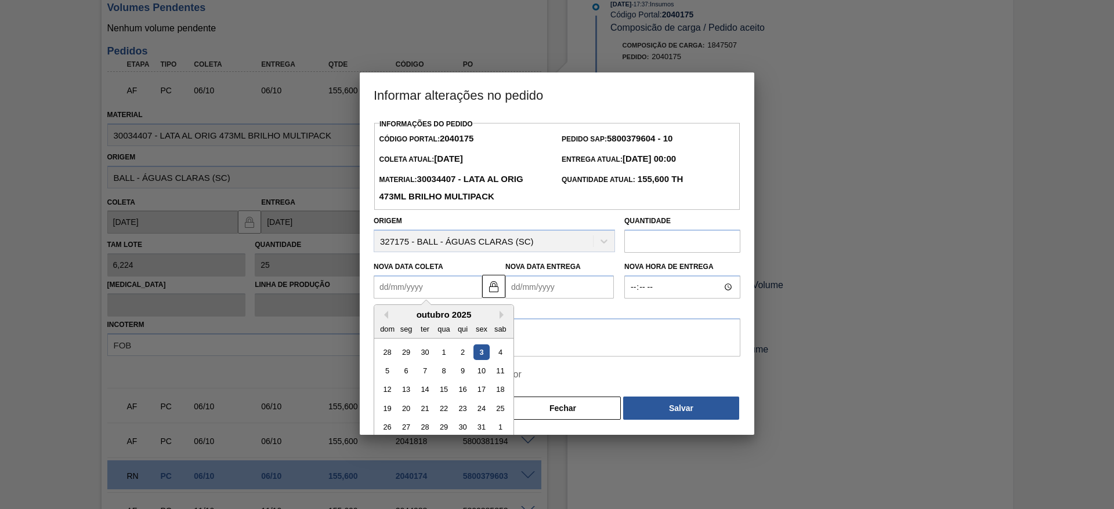
click at [440, 296] on Coleta2040175 "Nova Data Coleta" at bounding box center [428, 287] width 108 height 23
click at [503, 352] on div "4" at bounding box center [500, 353] width 16 height 16
type Coleta2040175 "[DATE]"
type Entrega2040175 "[DATE]"
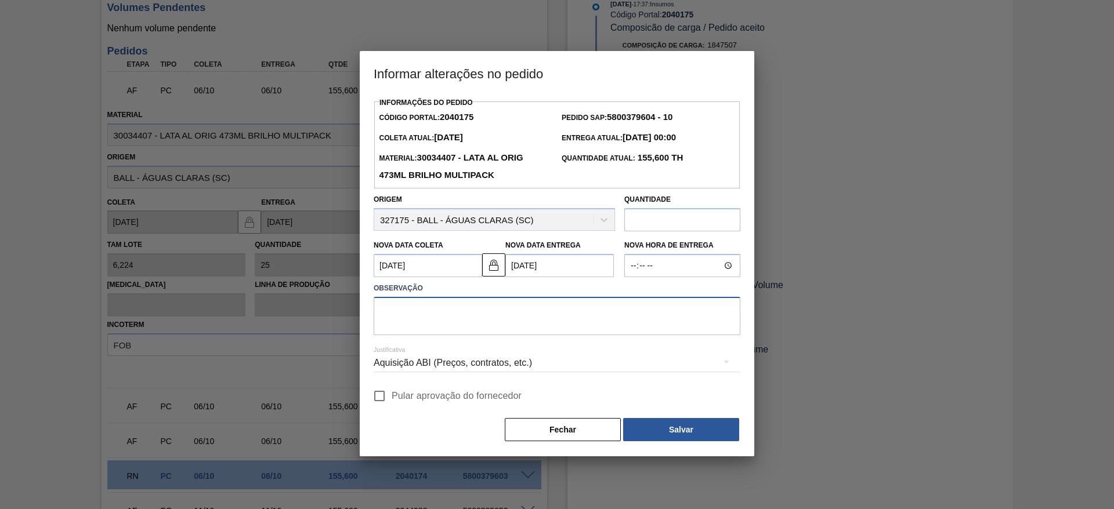
click at [501, 317] on textarea at bounding box center [557, 316] width 367 height 38
paste textarea "Erro na reprogramação de furo"
type textarea "Erro na reprogramação de furo"
click at [485, 364] on div "Aquisição ABI (Preços, contratos, etc.)" at bounding box center [557, 363] width 367 height 32
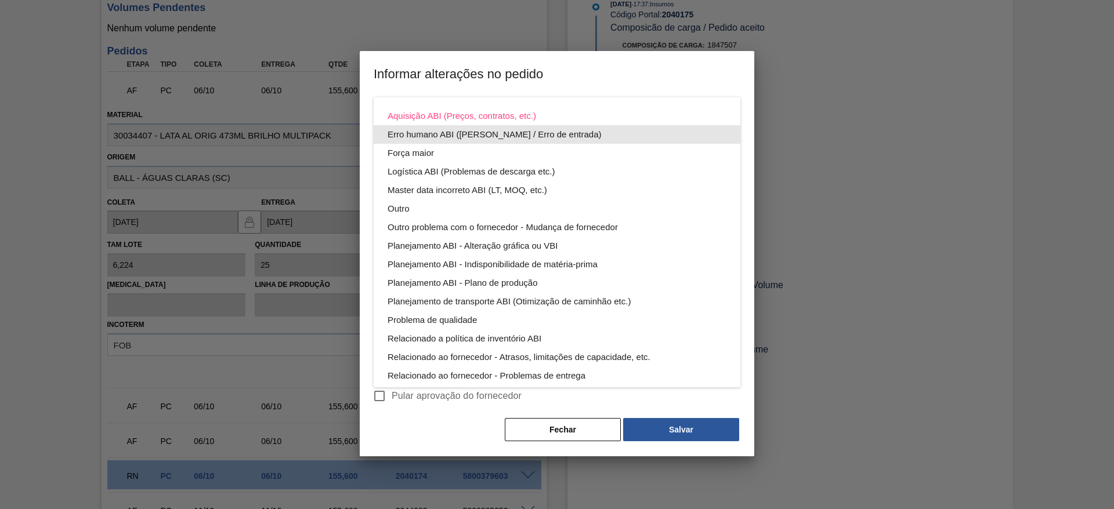
click at [461, 139] on div "Erro humano ABI (Cálculo / Erro de entrada)" at bounding box center [556, 134] width 339 height 19
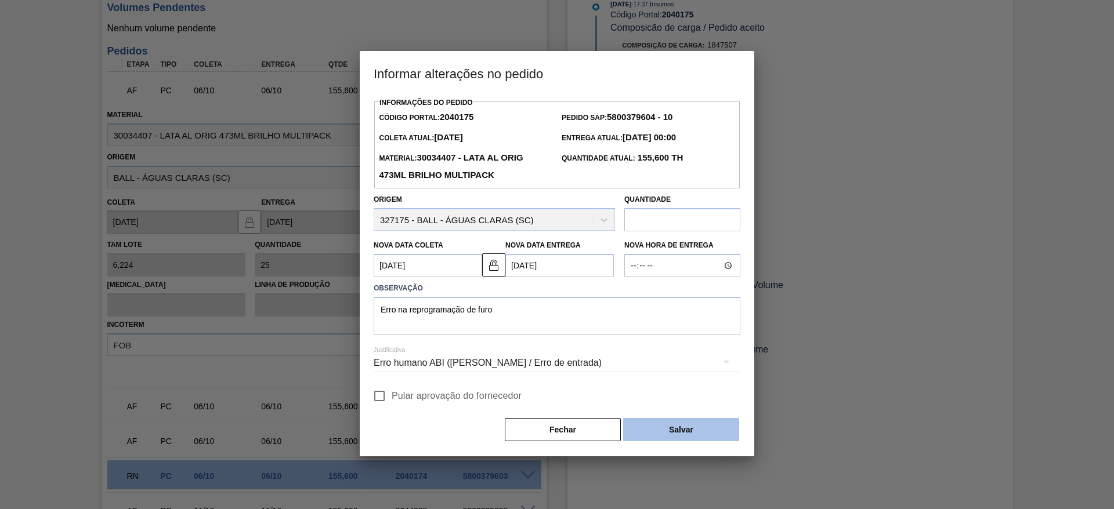
click at [664, 426] on button "Salvar" at bounding box center [681, 429] width 116 height 23
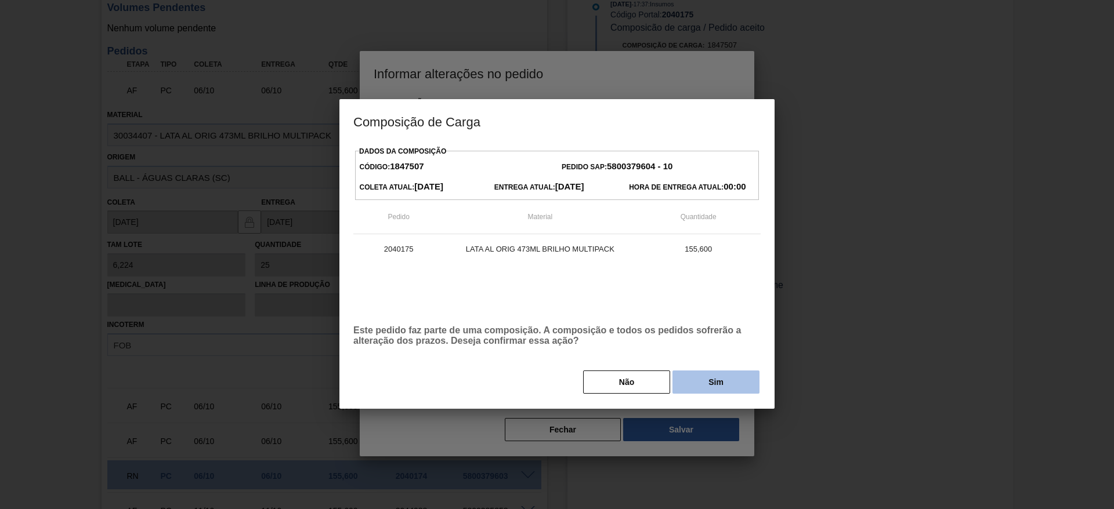
click at [695, 383] on button "Sim" at bounding box center [715, 382] width 87 height 23
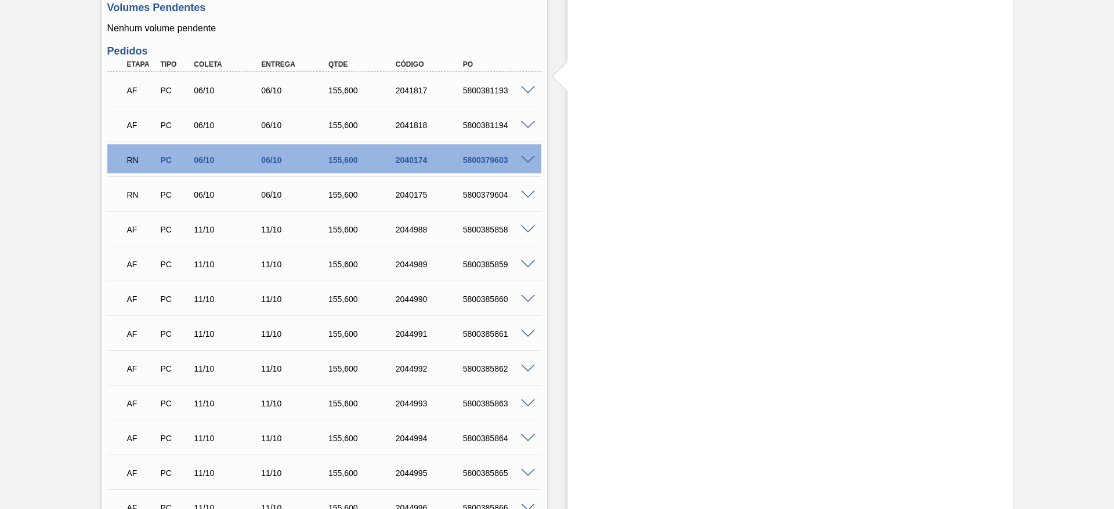
click at [488, 158] on div "5800379603" at bounding box center [497, 159] width 75 height 9
copy div "5800379603"
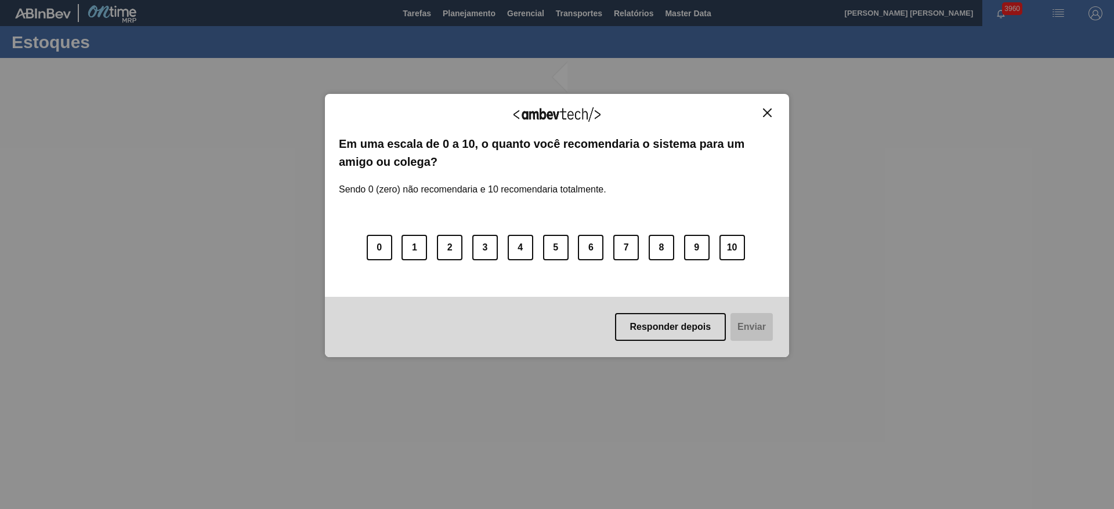
click at [774, 115] on button "Close" at bounding box center [767, 113] width 16 height 10
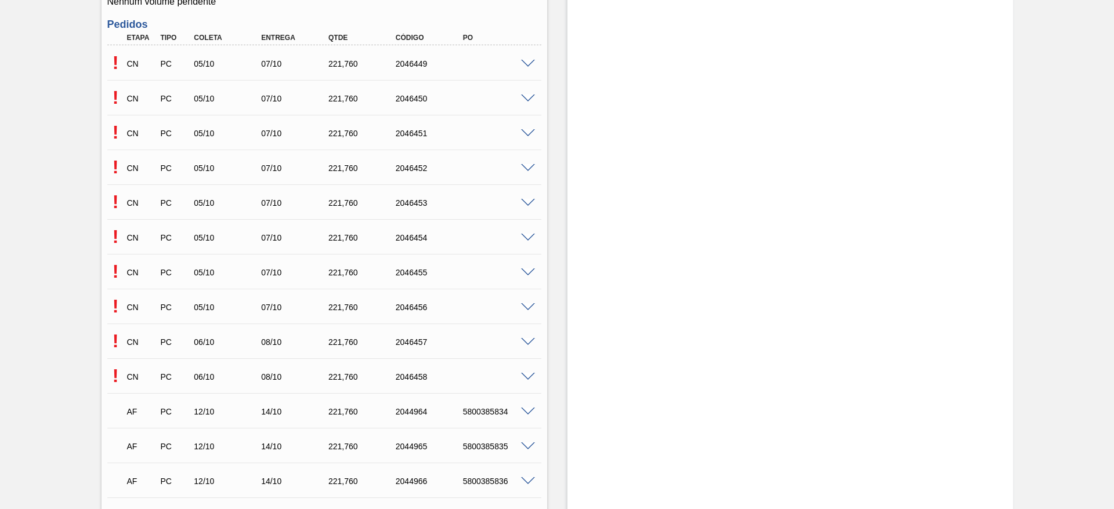
scroll to position [435, 0]
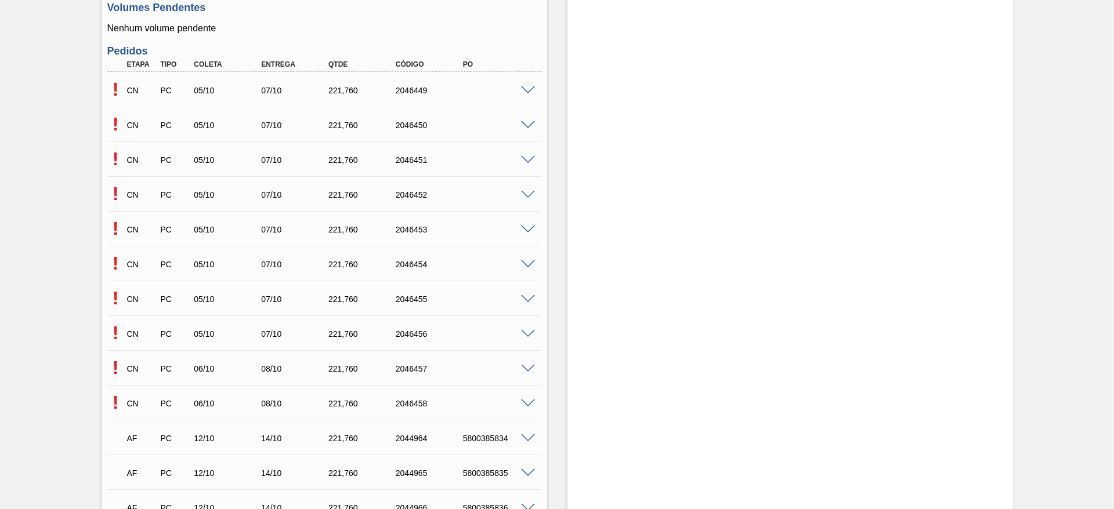
click at [525, 89] on span at bounding box center [528, 90] width 14 height 9
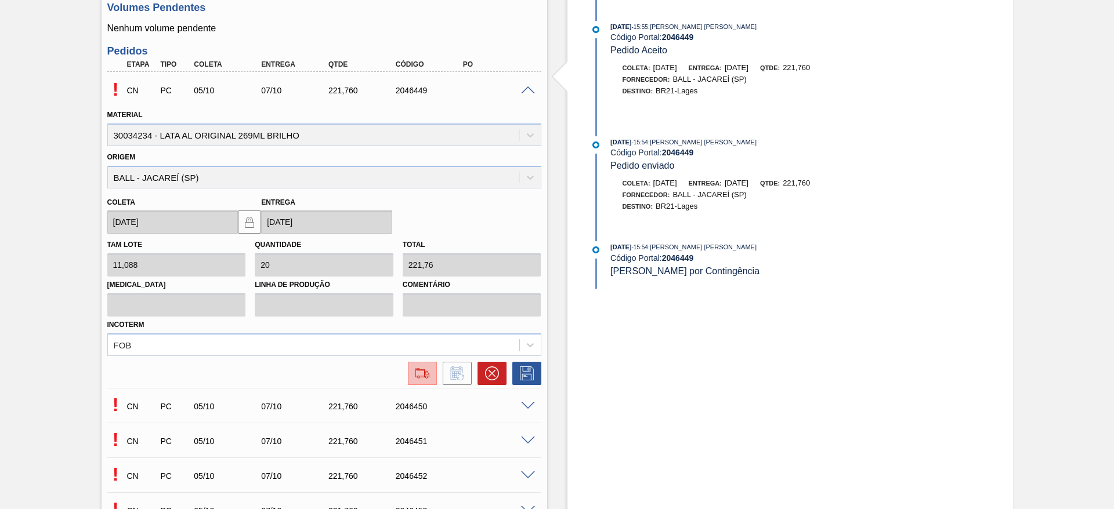
click at [423, 373] on img at bounding box center [422, 374] width 19 height 14
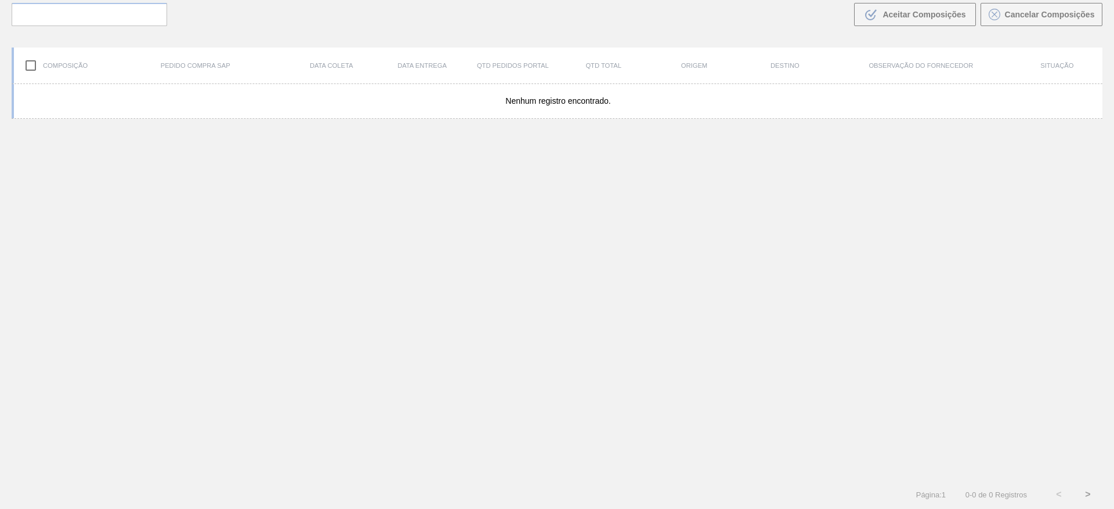
scroll to position [84, 0]
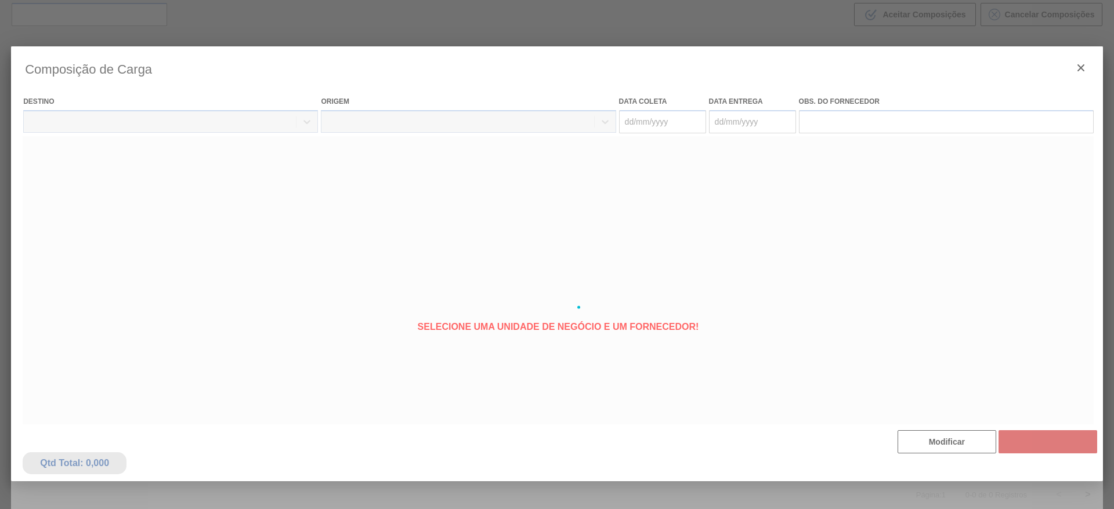
type coleta "[DATE]"
type Entrega "[DATE]"
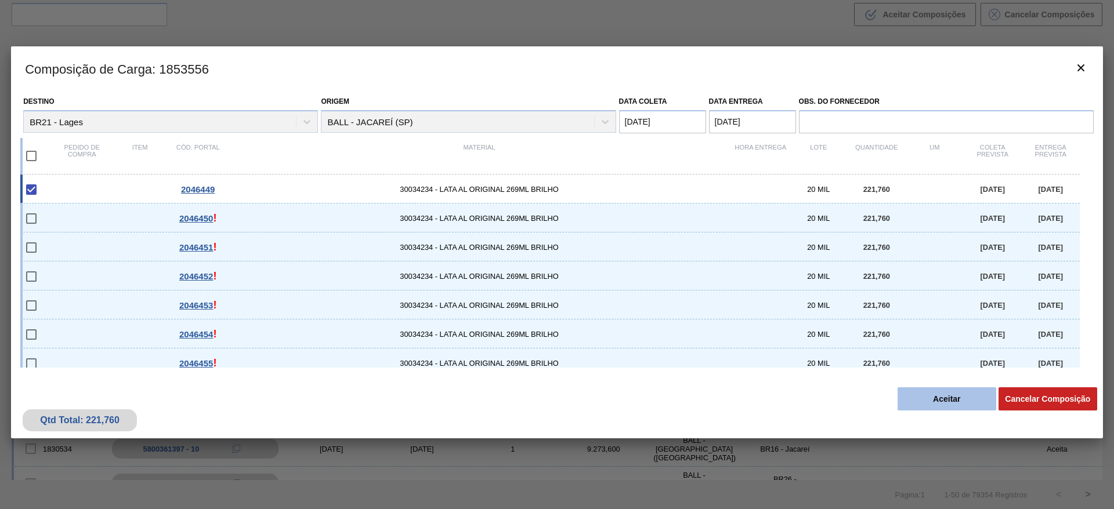
click at [934, 389] on button "Aceitar" at bounding box center [946, 398] width 99 height 23
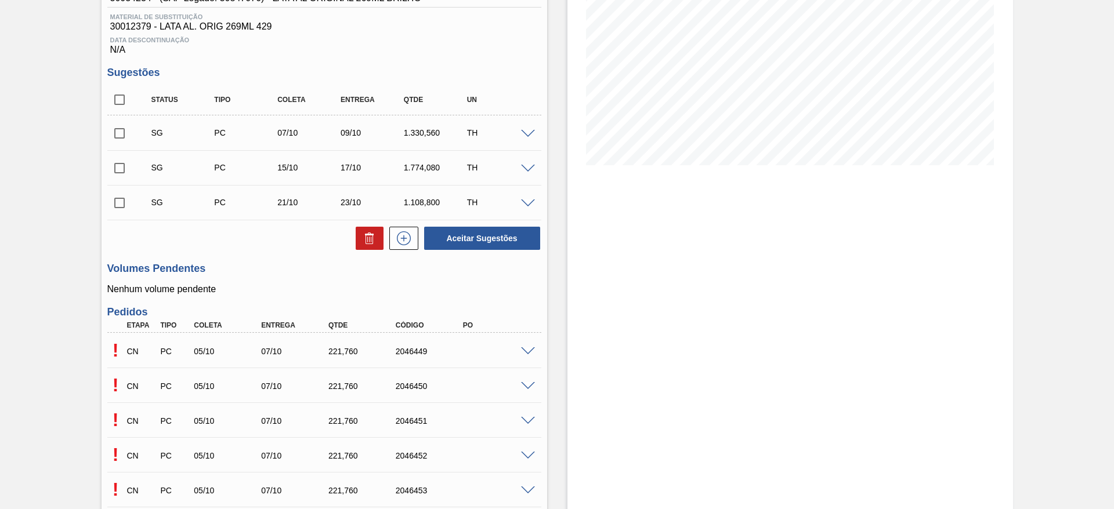
scroll to position [261, 0]
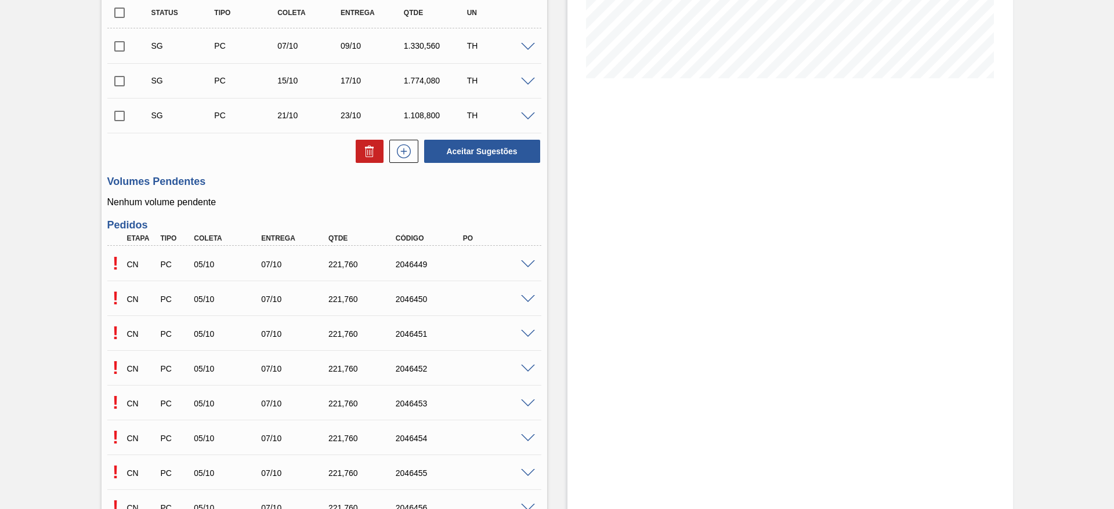
click at [527, 295] on span at bounding box center [528, 299] width 14 height 9
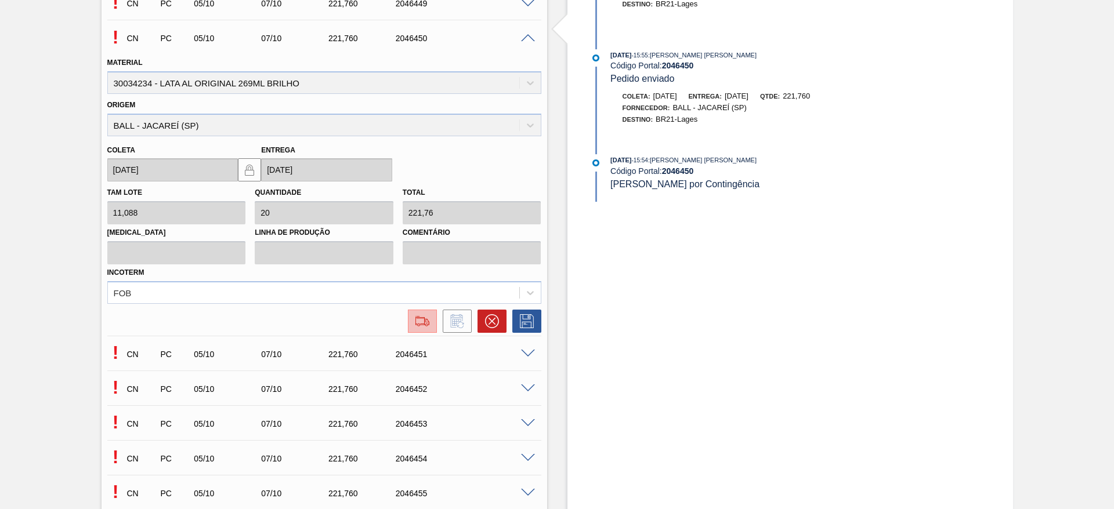
click at [432, 318] on button at bounding box center [422, 321] width 29 height 23
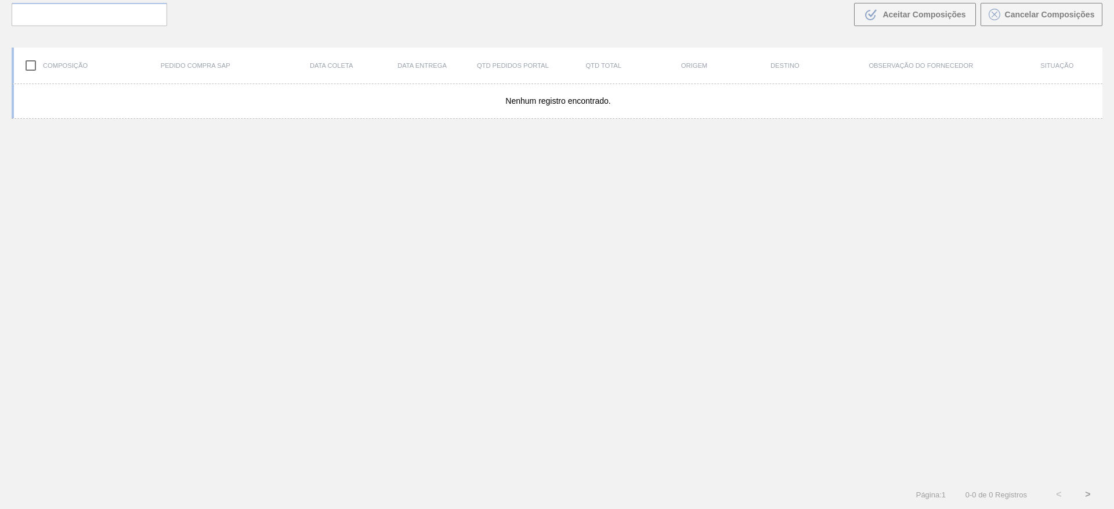
scroll to position [84, 0]
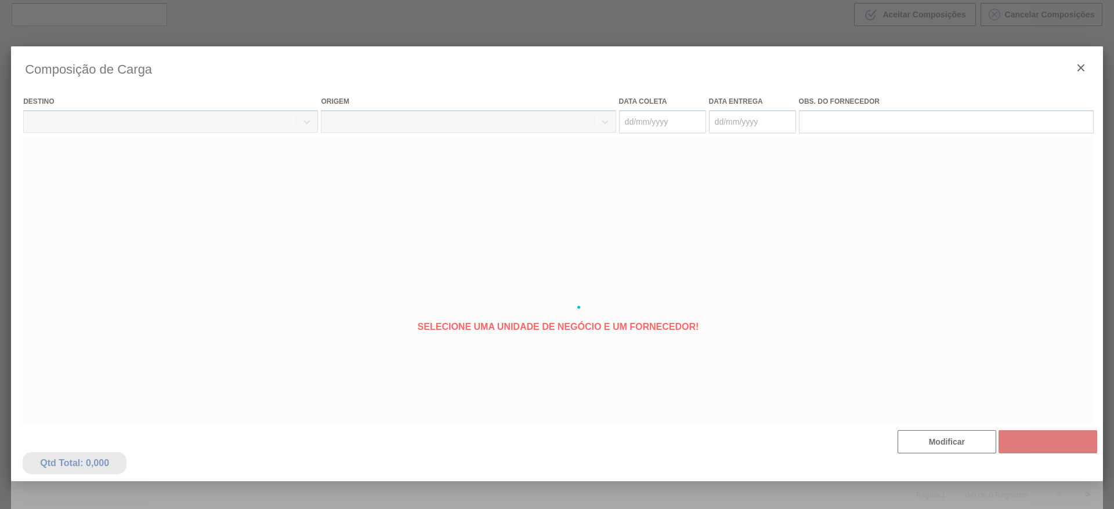
type coleta "[DATE]"
type Entrega "[DATE]"
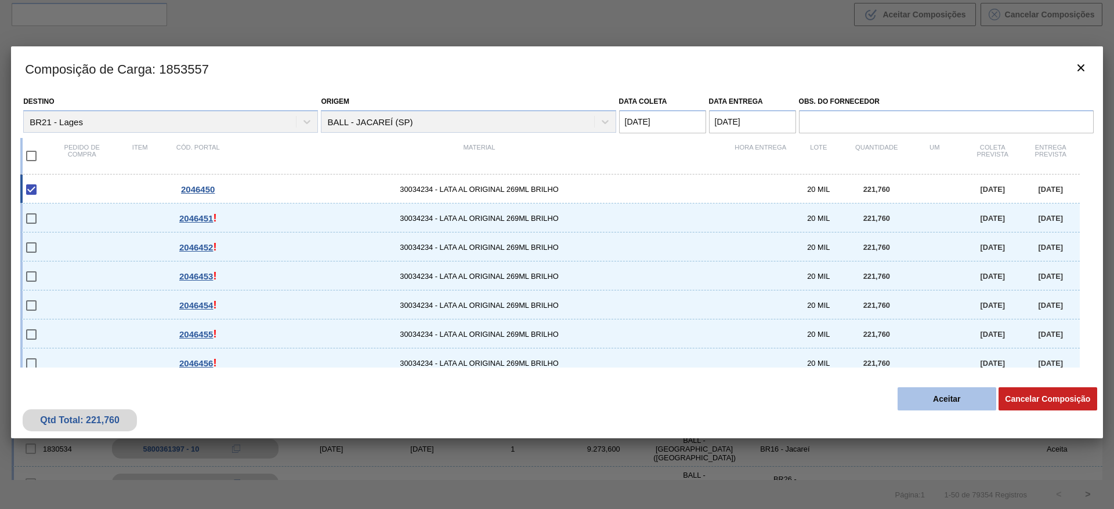
click at [940, 392] on button "Aceitar" at bounding box center [946, 398] width 99 height 23
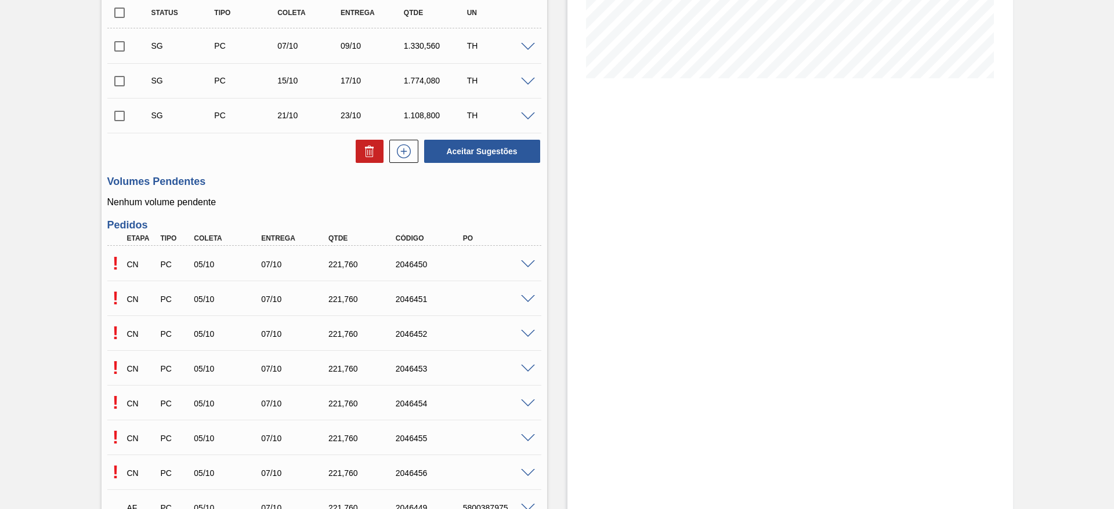
scroll to position [348, 0]
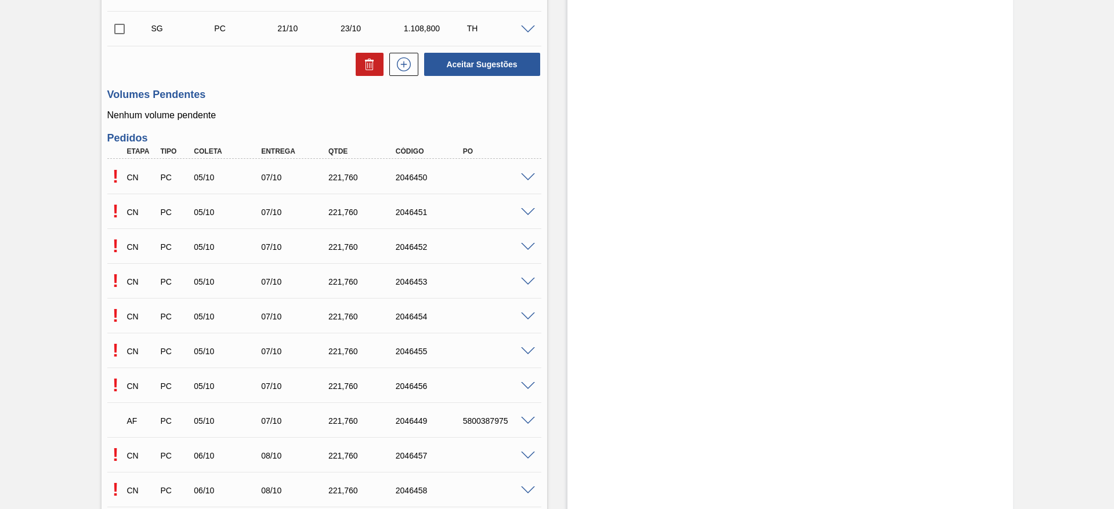
click at [523, 212] on span at bounding box center [528, 212] width 14 height 9
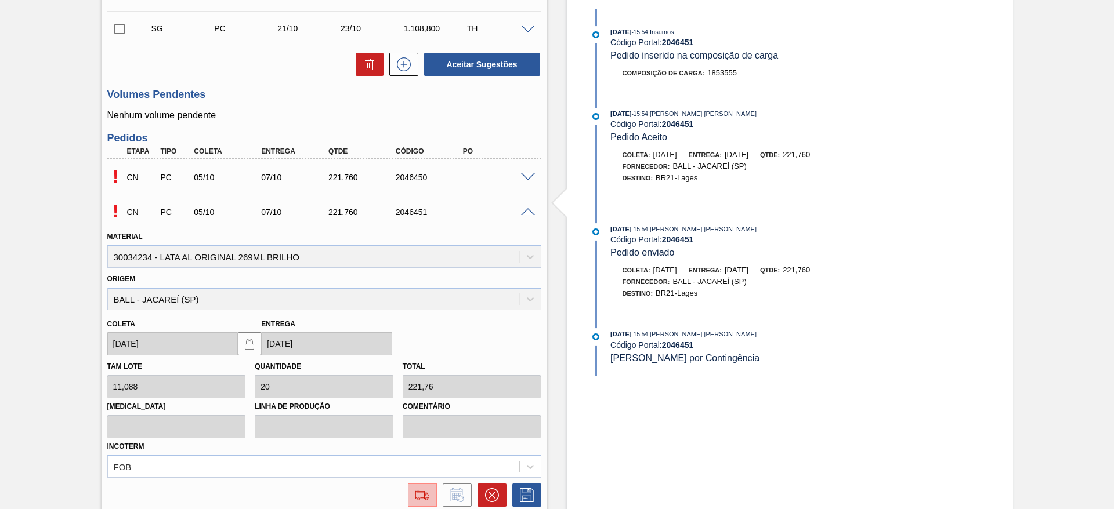
click at [422, 490] on img at bounding box center [422, 495] width 19 height 14
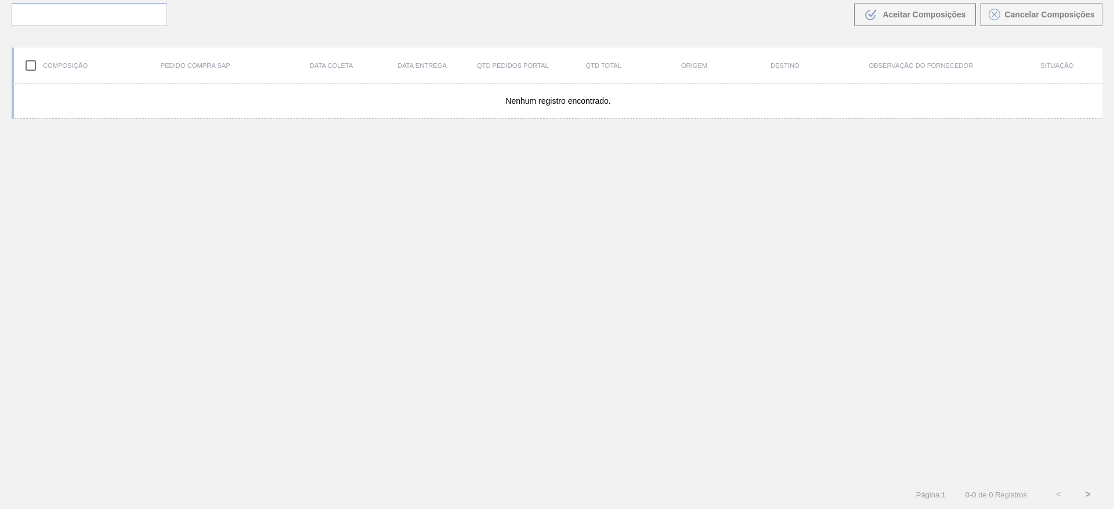
scroll to position [84, 0]
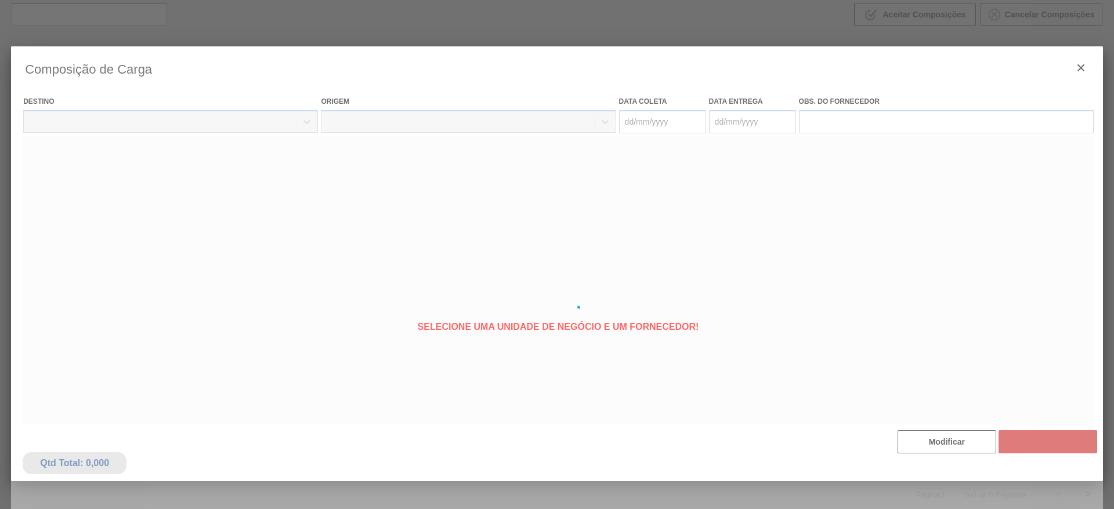
type coleta "[DATE]"
type Entrega "[DATE]"
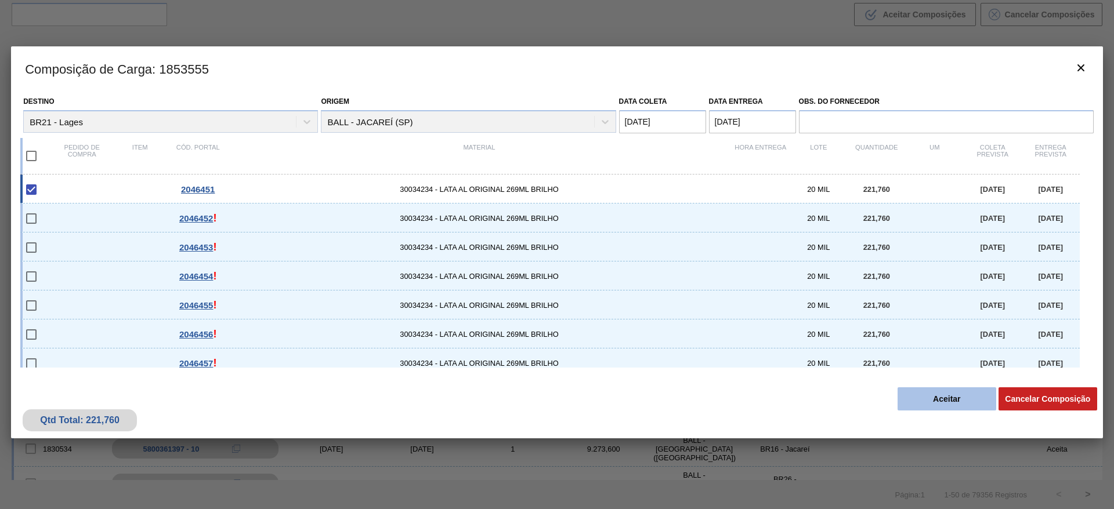
click at [922, 390] on button "Aceitar" at bounding box center [946, 398] width 99 height 23
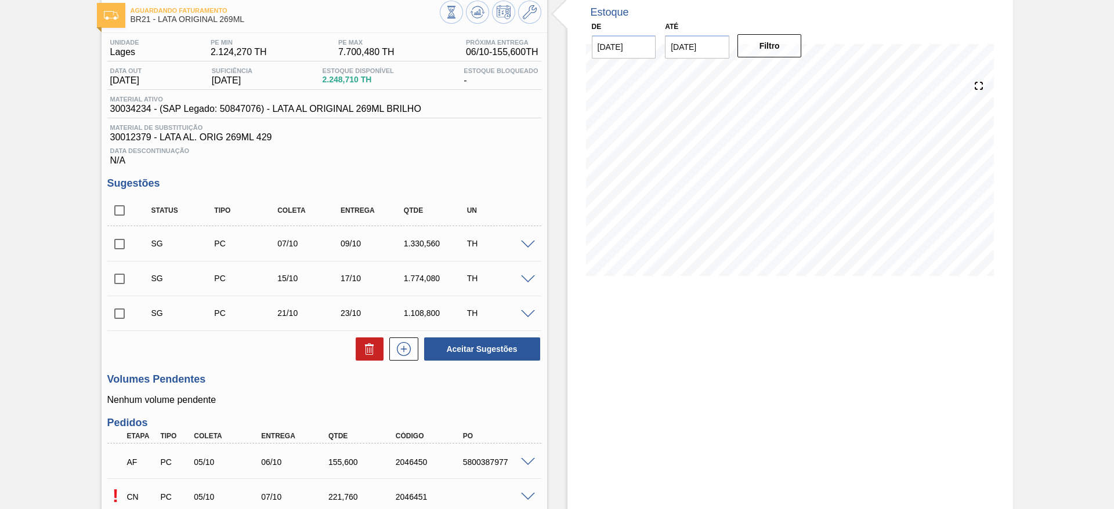
scroll to position [348, 0]
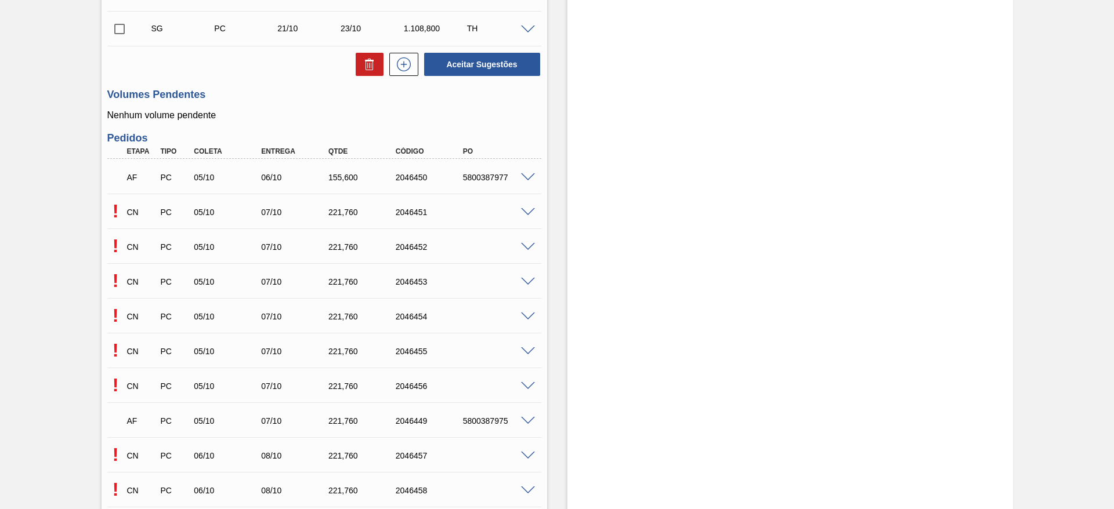
click at [528, 246] on span at bounding box center [528, 247] width 14 height 9
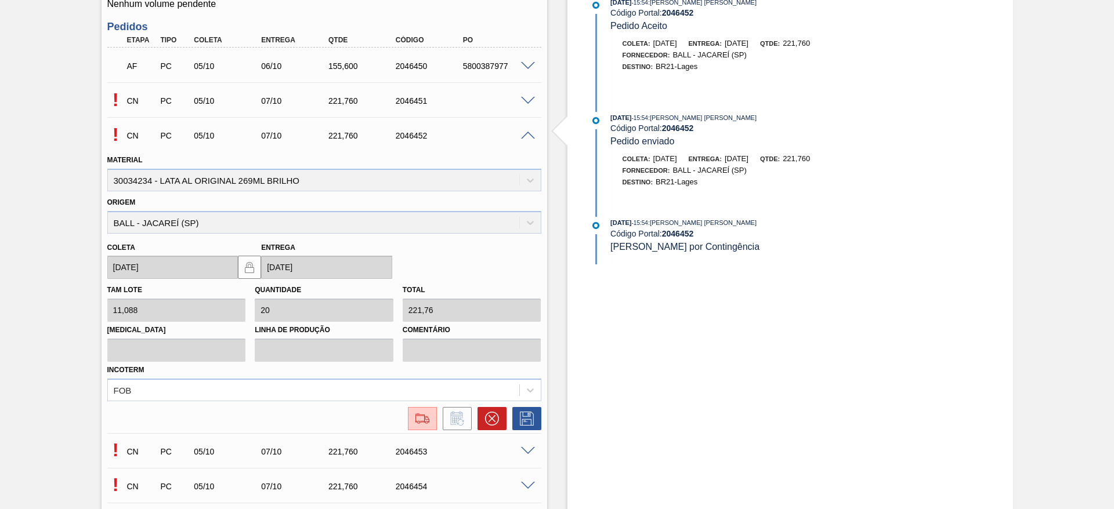
scroll to position [609, 0]
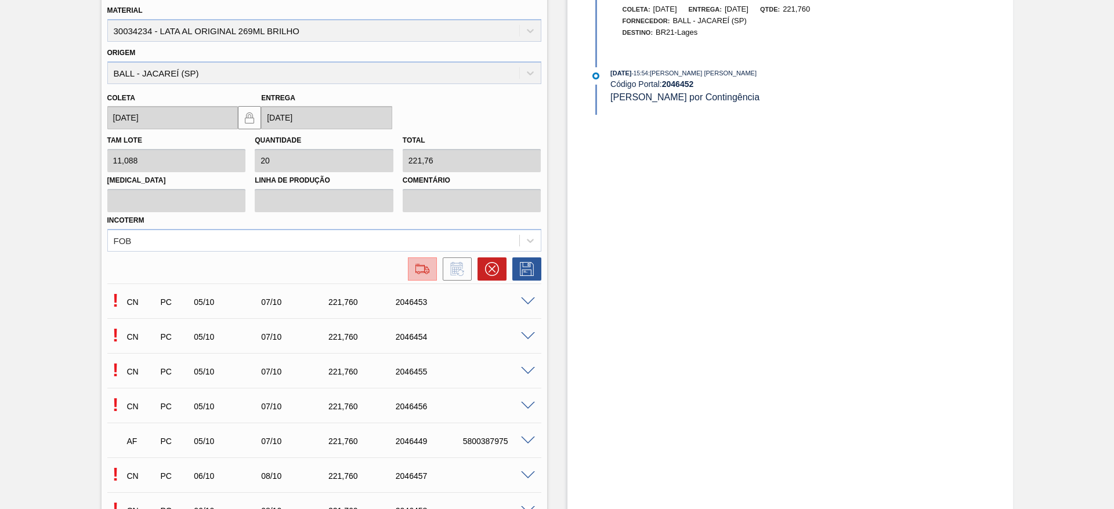
click at [424, 272] on img at bounding box center [422, 269] width 19 height 14
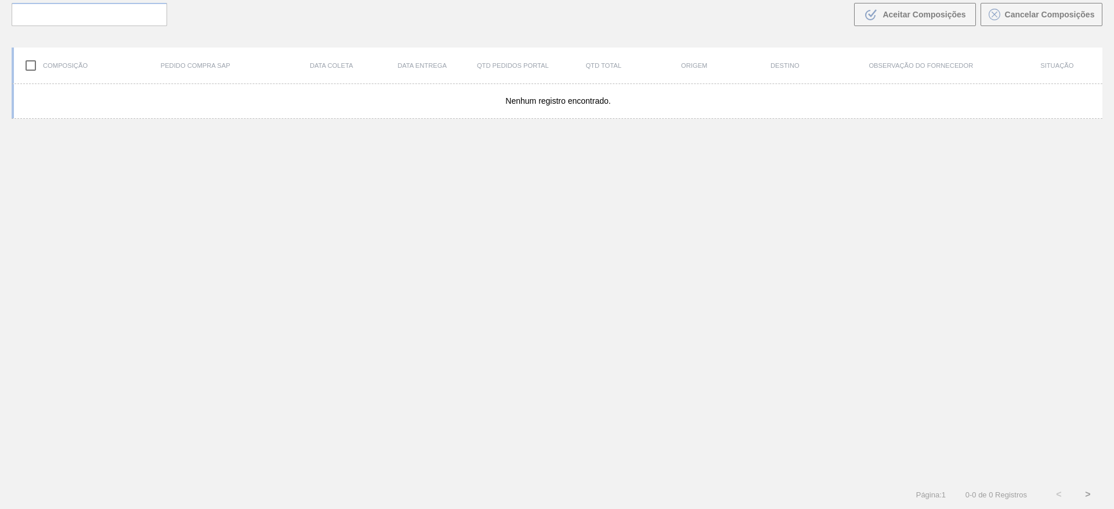
scroll to position [84, 0]
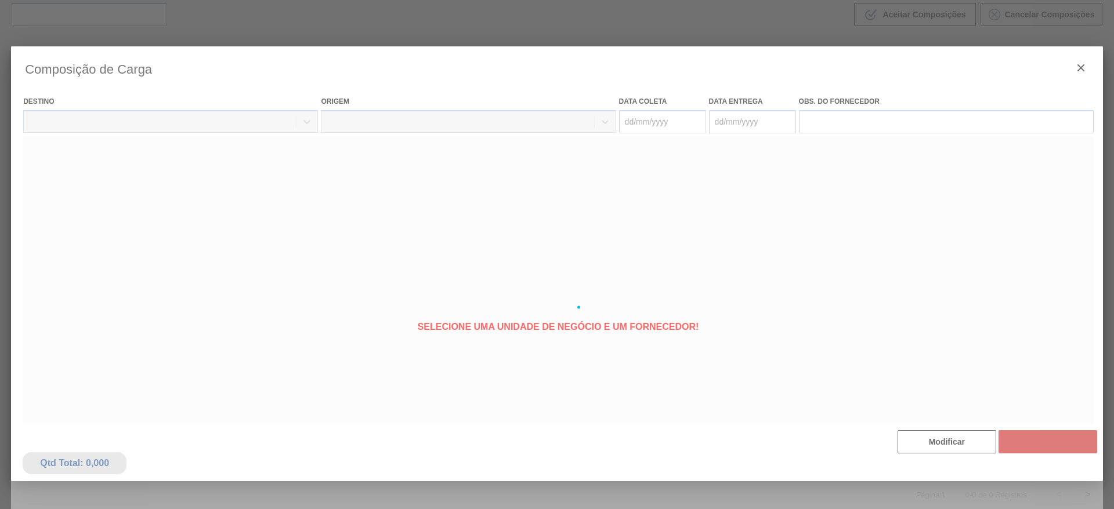
type coleta "[DATE]"
type Entrega "[DATE]"
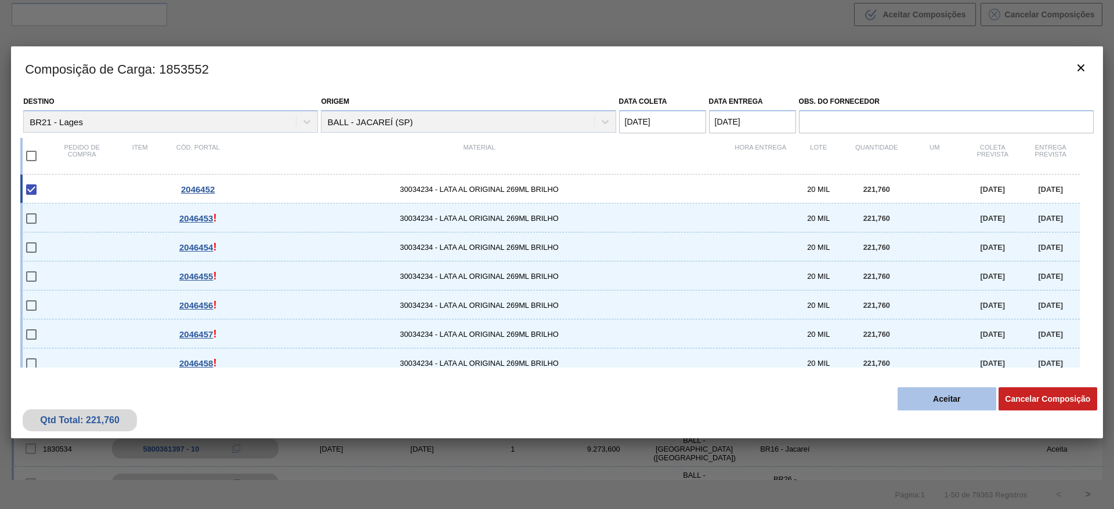
click at [934, 396] on button "Aceitar" at bounding box center [946, 398] width 99 height 23
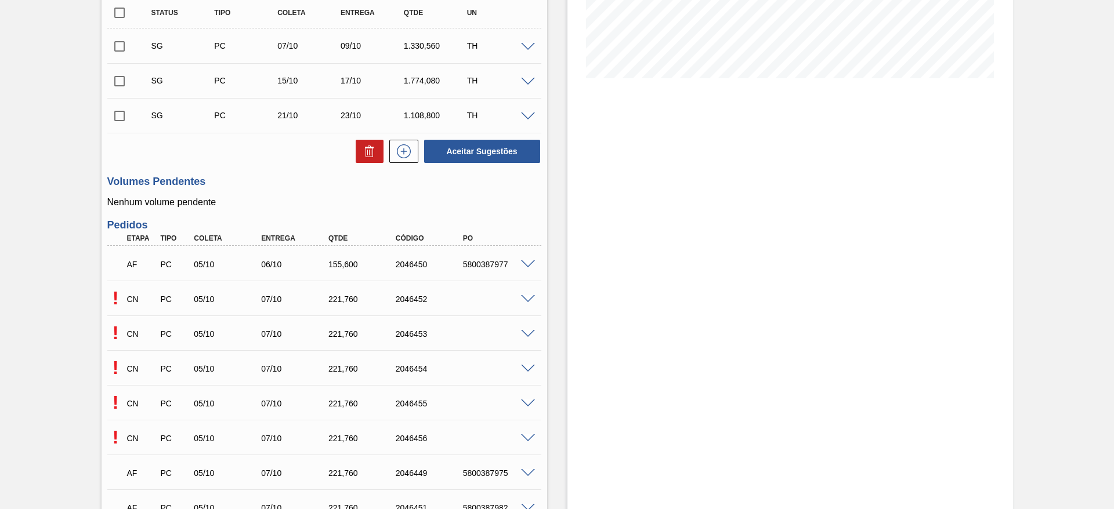
scroll to position [348, 0]
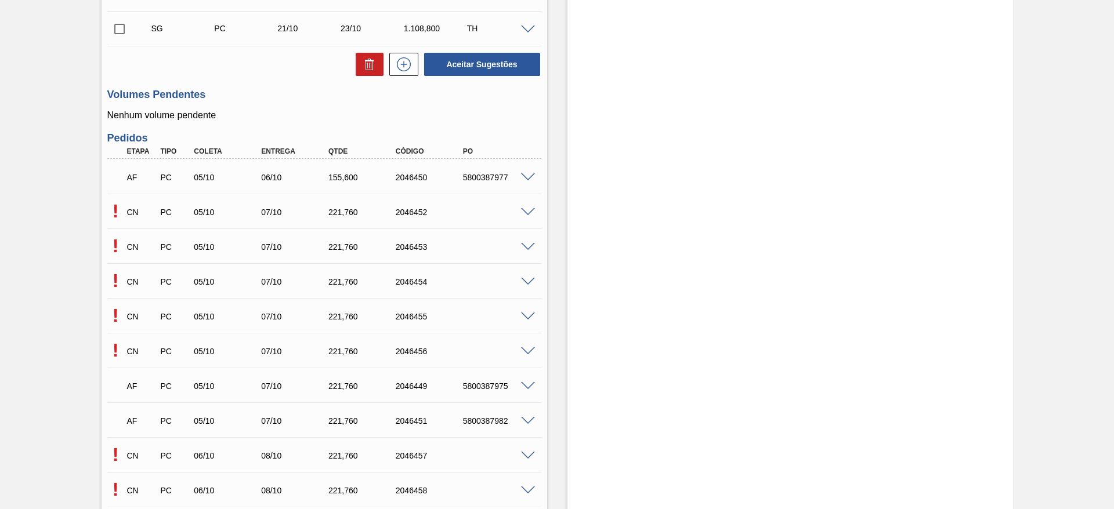
click at [526, 248] on span at bounding box center [528, 247] width 14 height 9
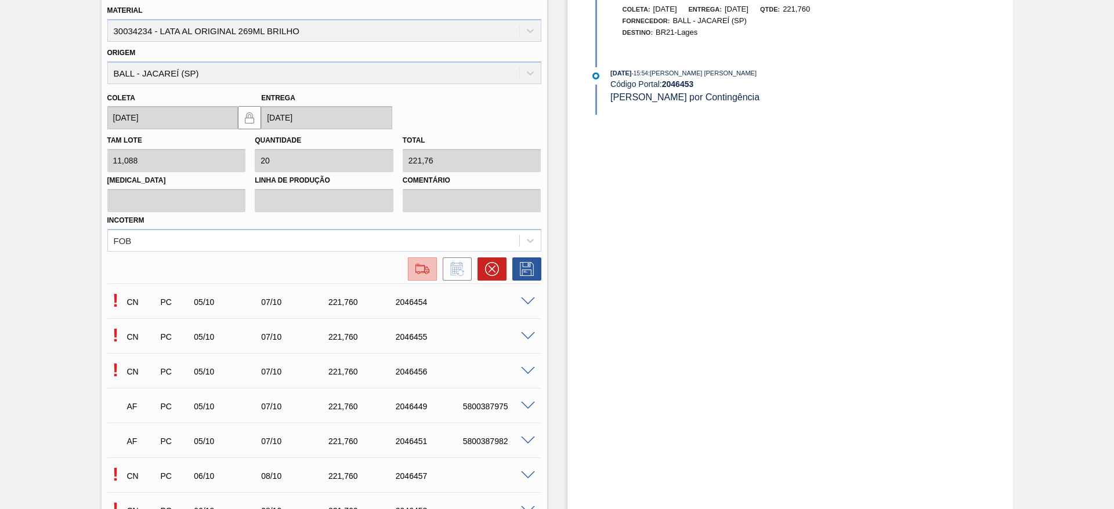
click at [422, 273] on img at bounding box center [422, 269] width 19 height 14
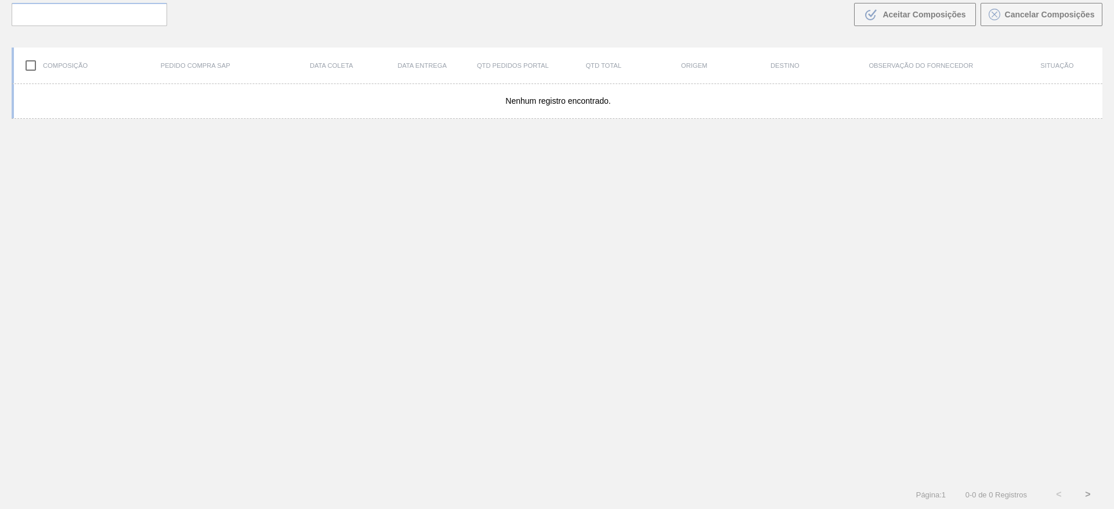
scroll to position [84, 0]
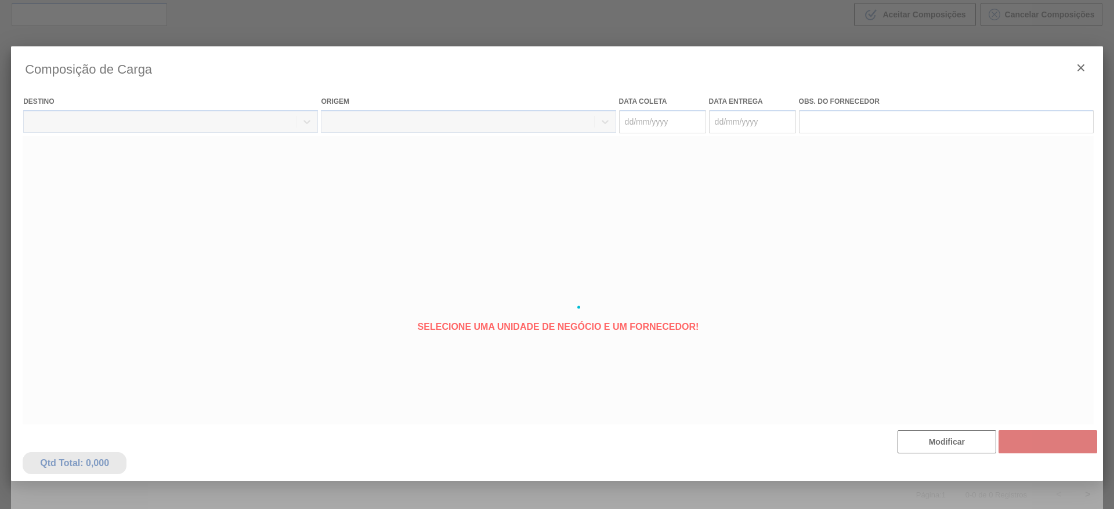
type coleta "[DATE]"
type Entrega "[DATE]"
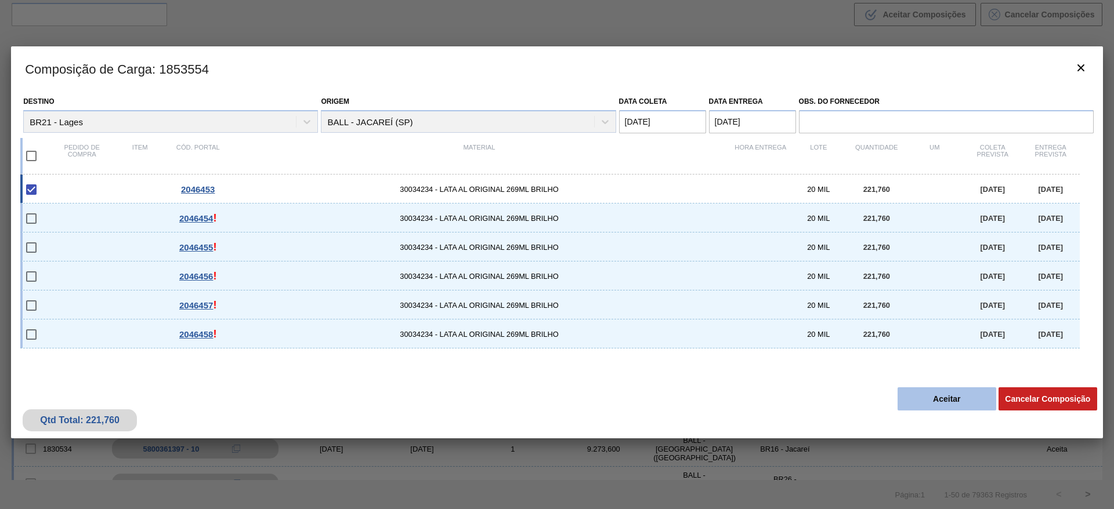
click at [952, 389] on button "Aceitar" at bounding box center [946, 398] width 99 height 23
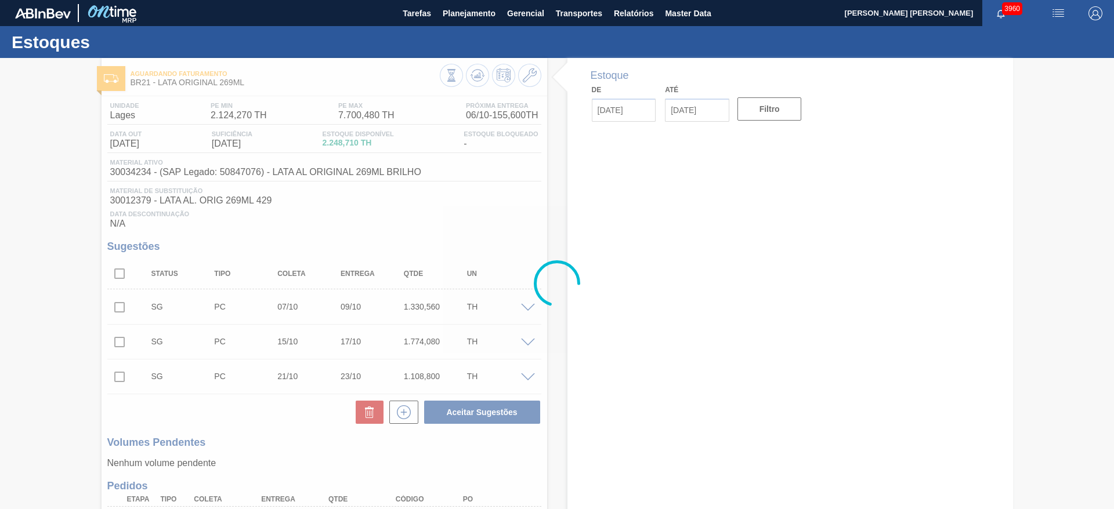
type input "[DATE]"
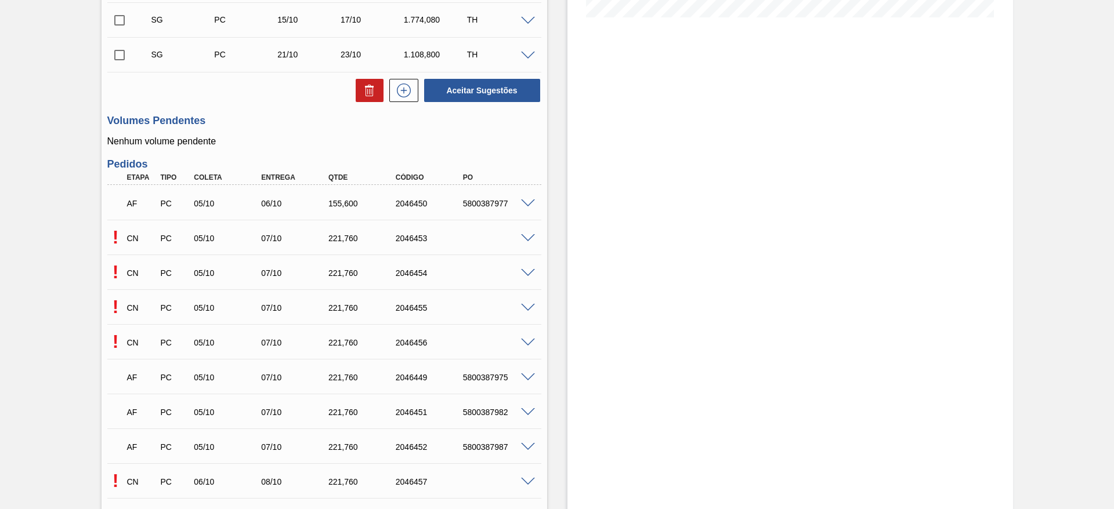
scroll to position [348, 0]
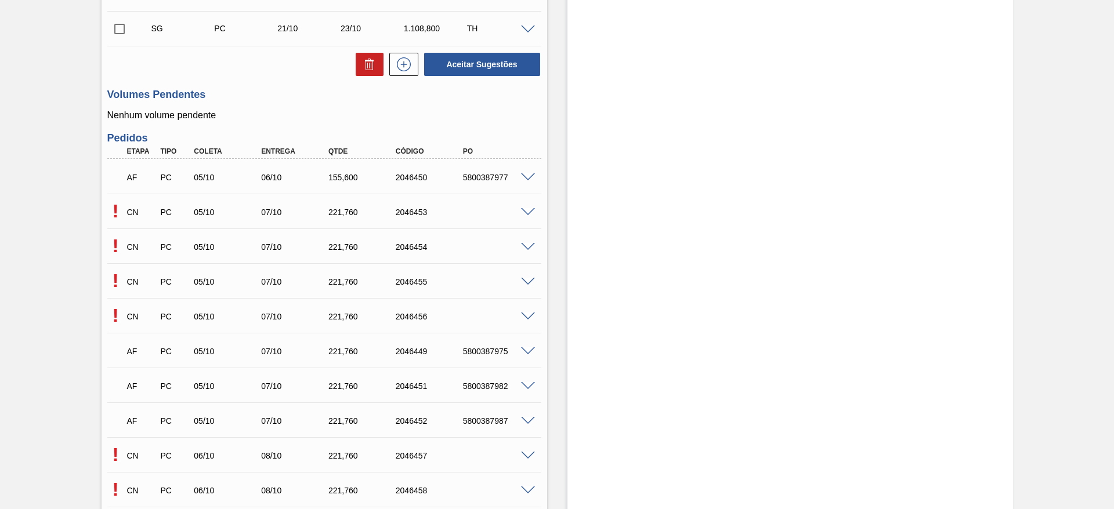
click at [524, 212] on span at bounding box center [528, 212] width 14 height 9
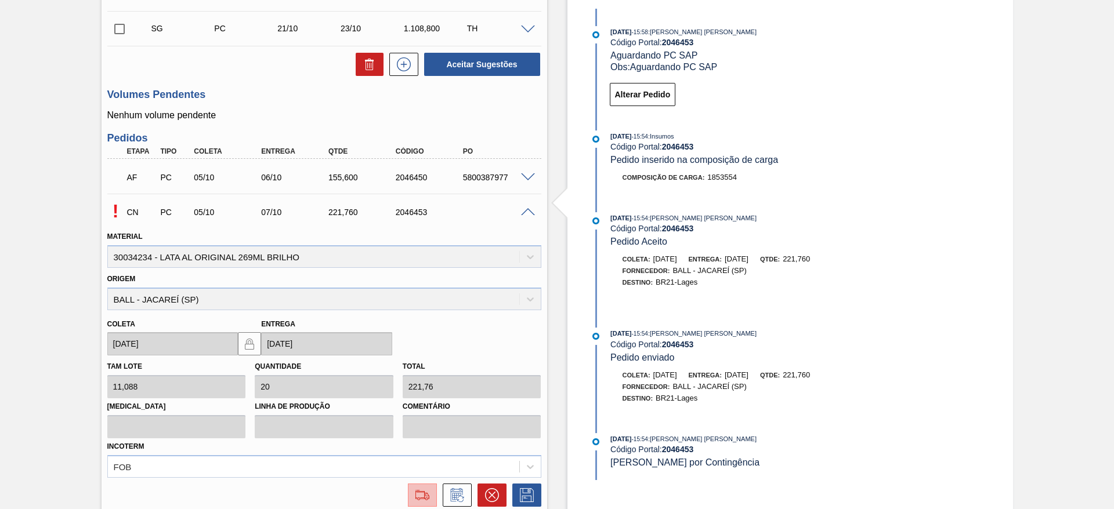
click at [416, 495] on img at bounding box center [422, 495] width 19 height 14
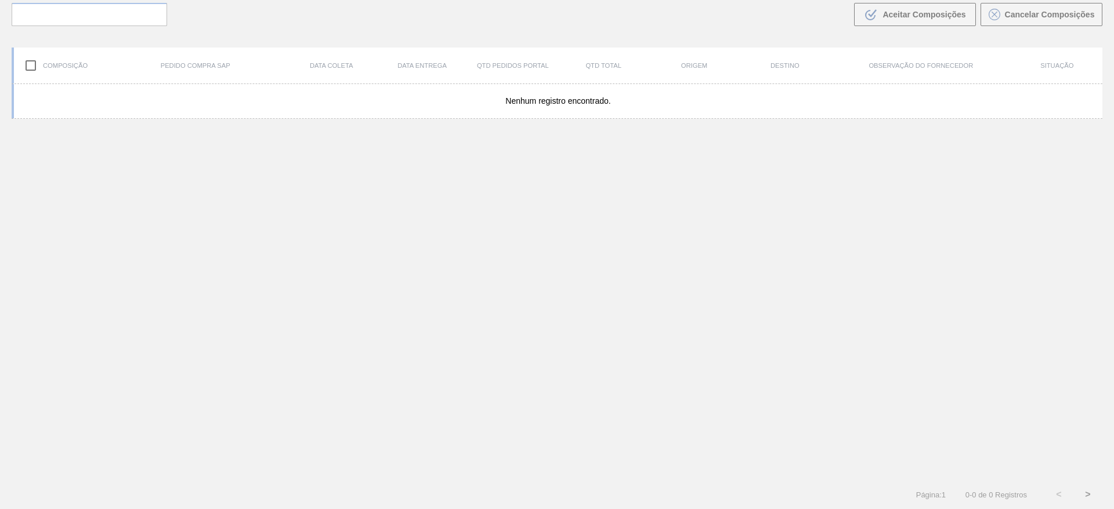
scroll to position [84, 0]
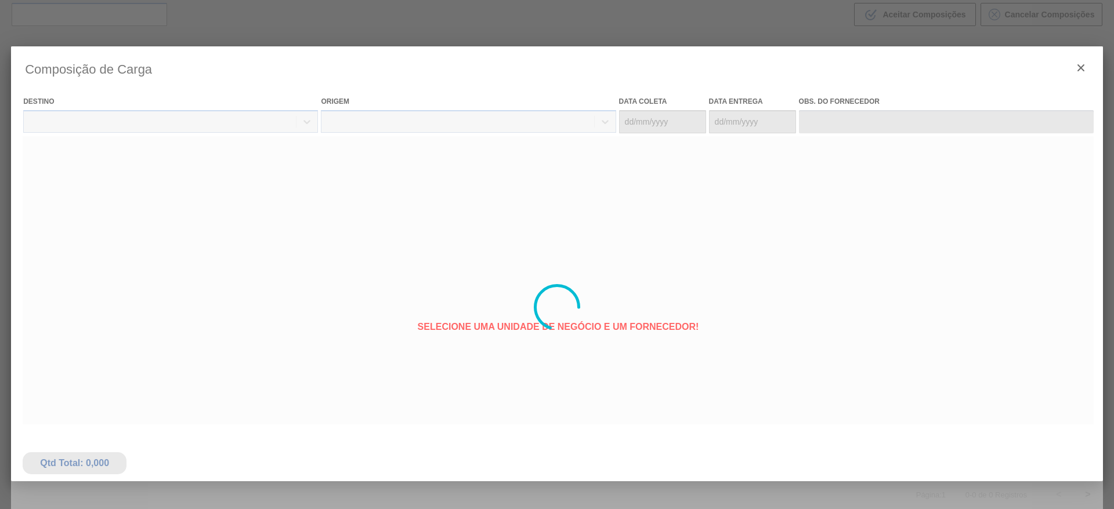
type coleta "[DATE]"
type Entrega "[DATE]"
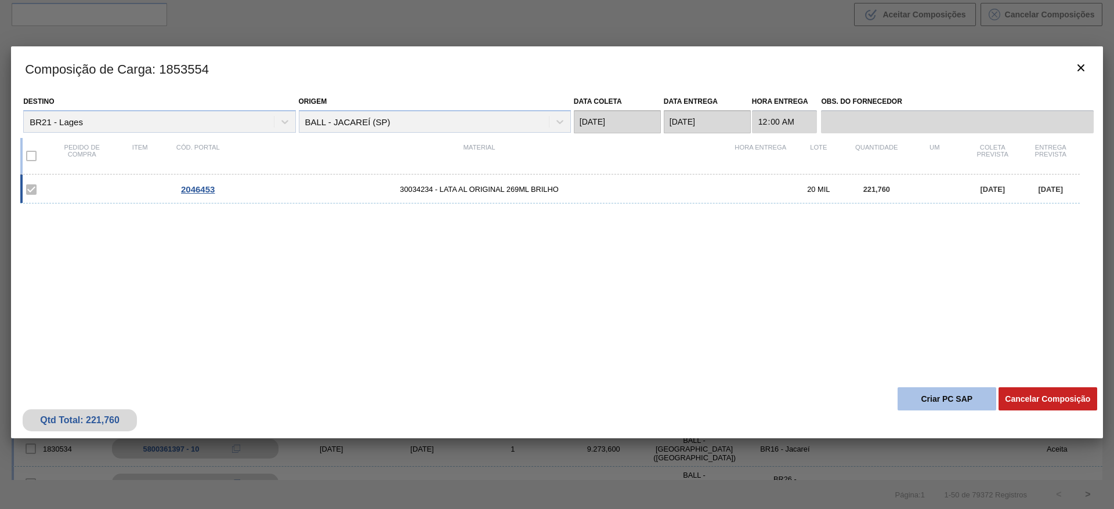
click at [932, 395] on button "Criar PC SAP" at bounding box center [946, 398] width 99 height 23
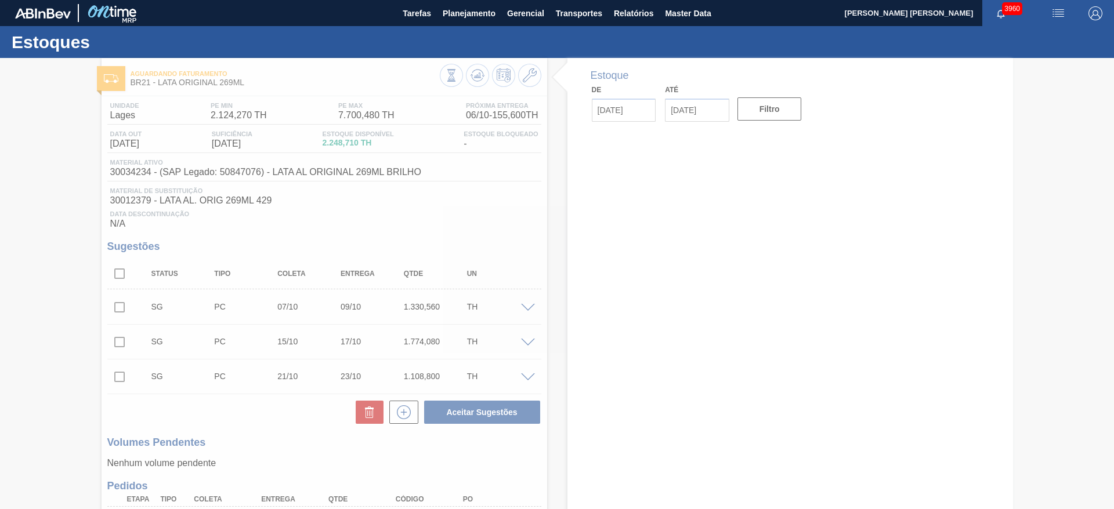
type input "[DATE]"
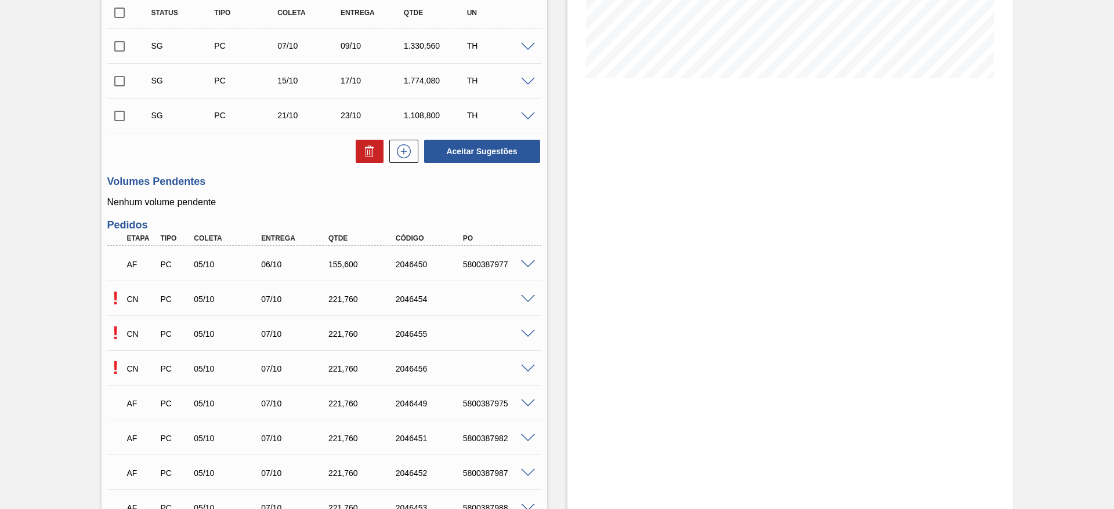
scroll to position [348, 0]
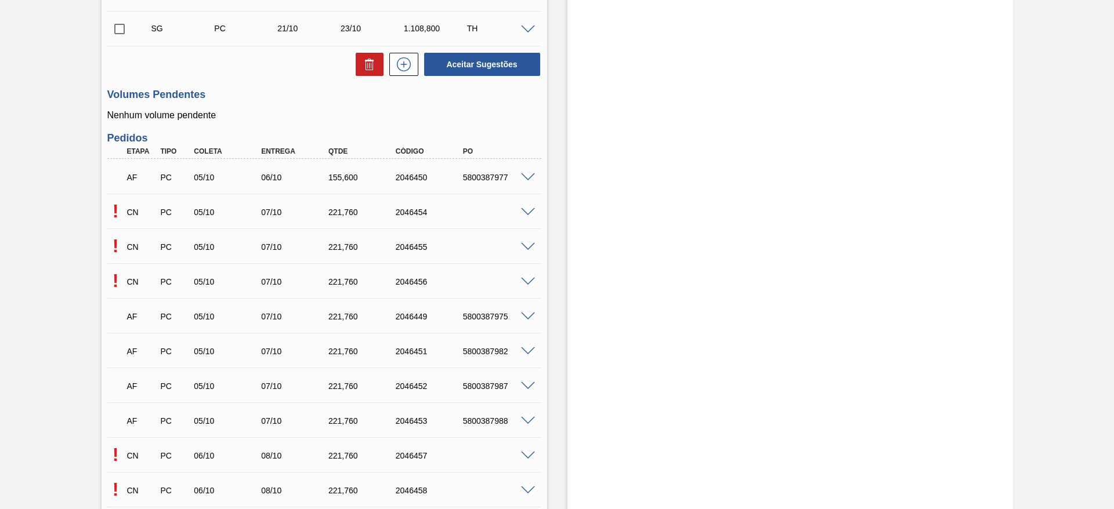
click at [531, 211] on span at bounding box center [528, 212] width 14 height 9
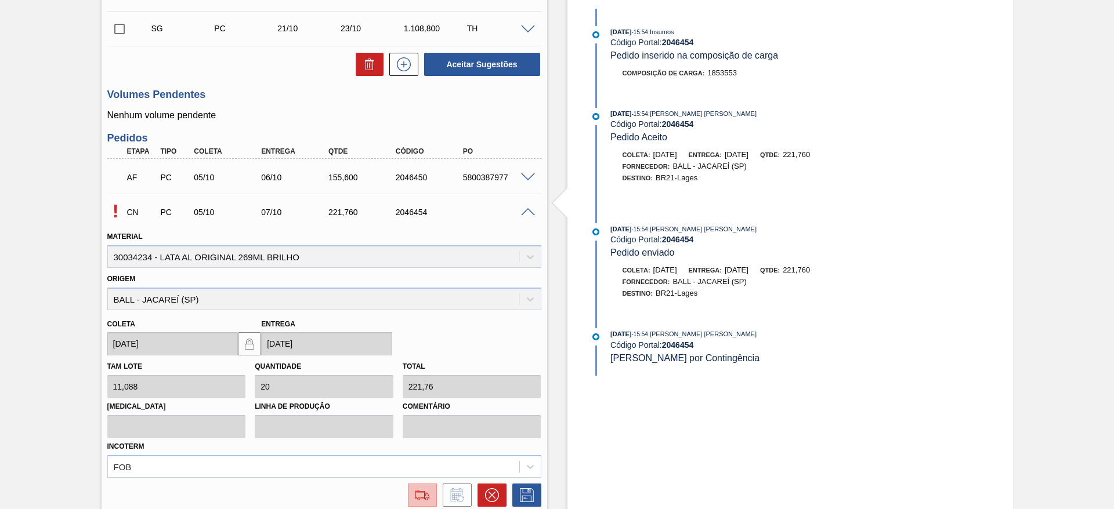
click at [417, 495] on img at bounding box center [422, 495] width 19 height 14
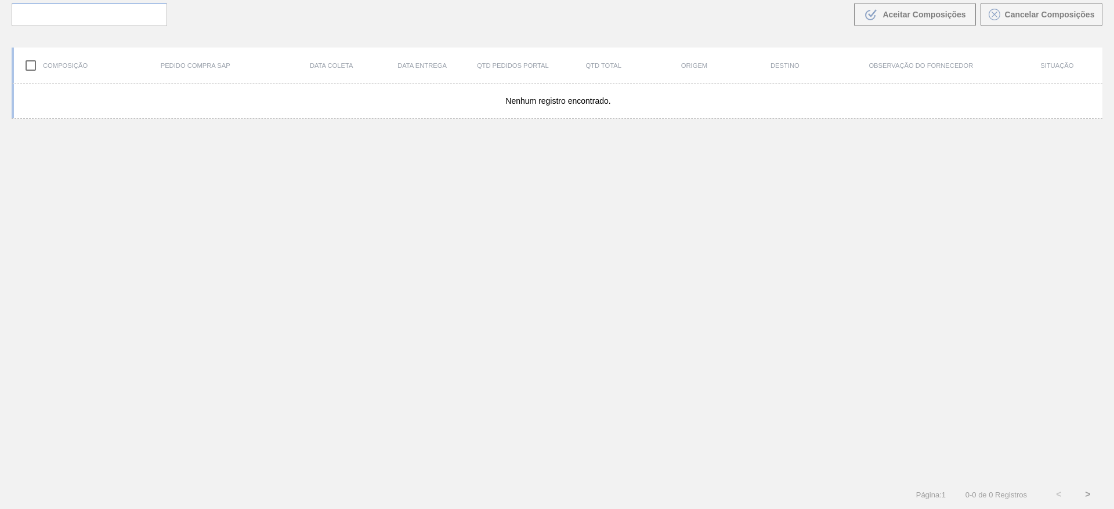
scroll to position [84, 0]
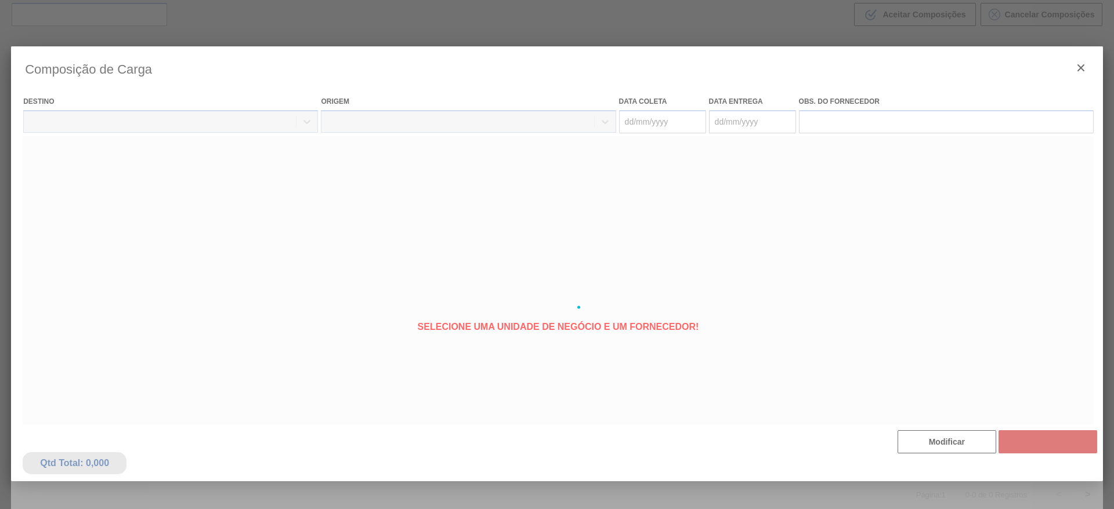
type coleta "05/10/2025"
type Entrega "07/10/2025"
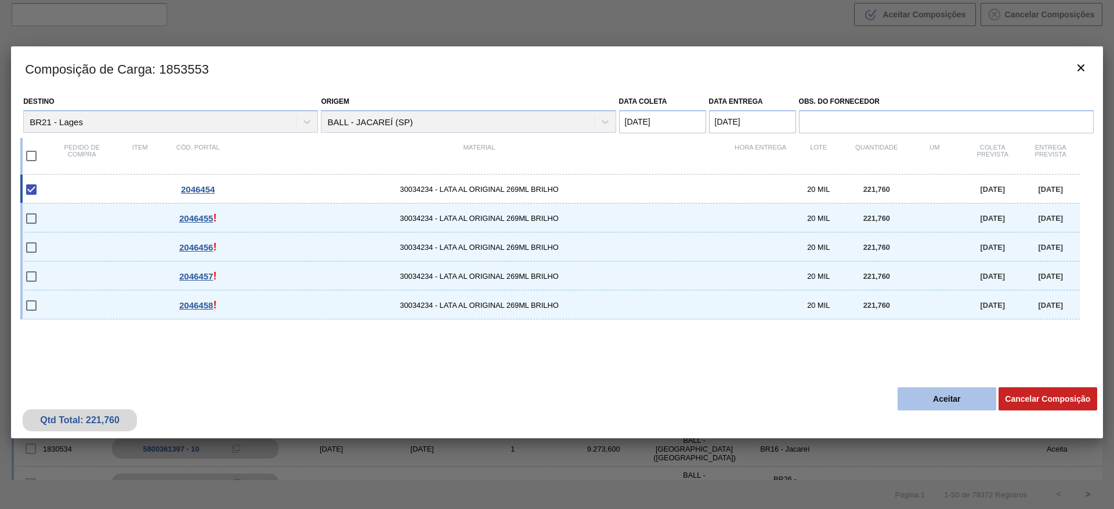
click at [954, 394] on button "Aceitar" at bounding box center [946, 398] width 99 height 23
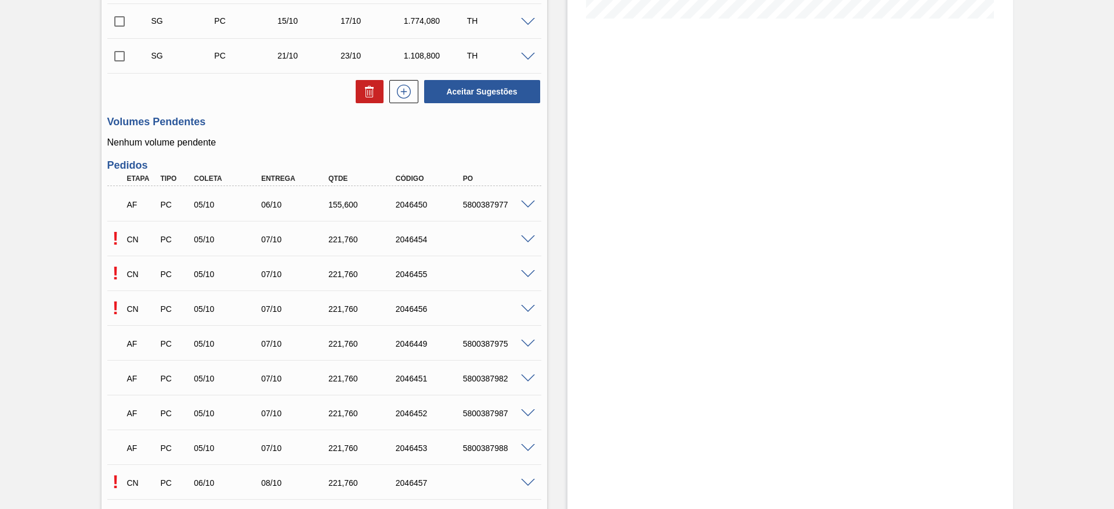
scroll to position [348, 0]
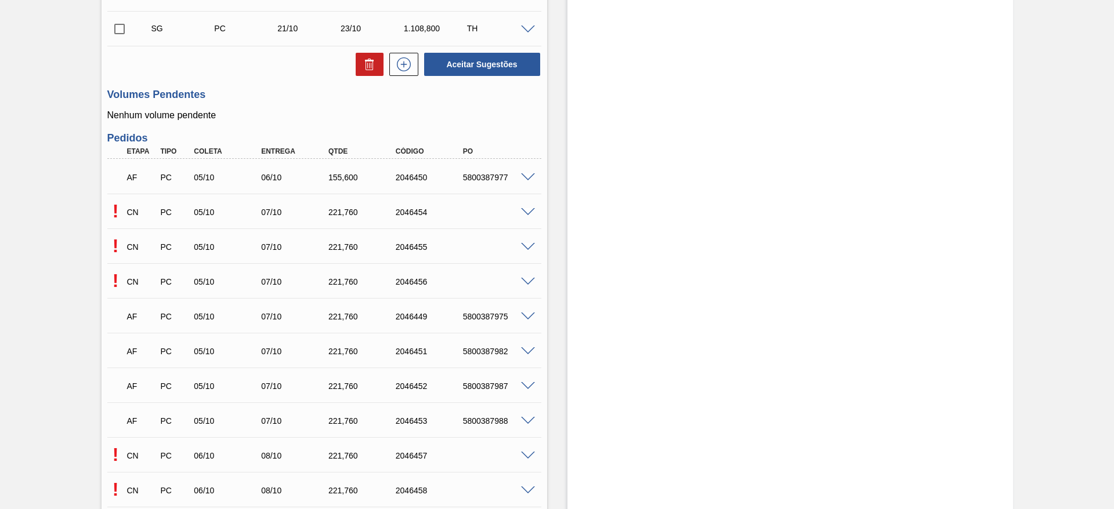
click at [530, 214] on span at bounding box center [528, 212] width 14 height 9
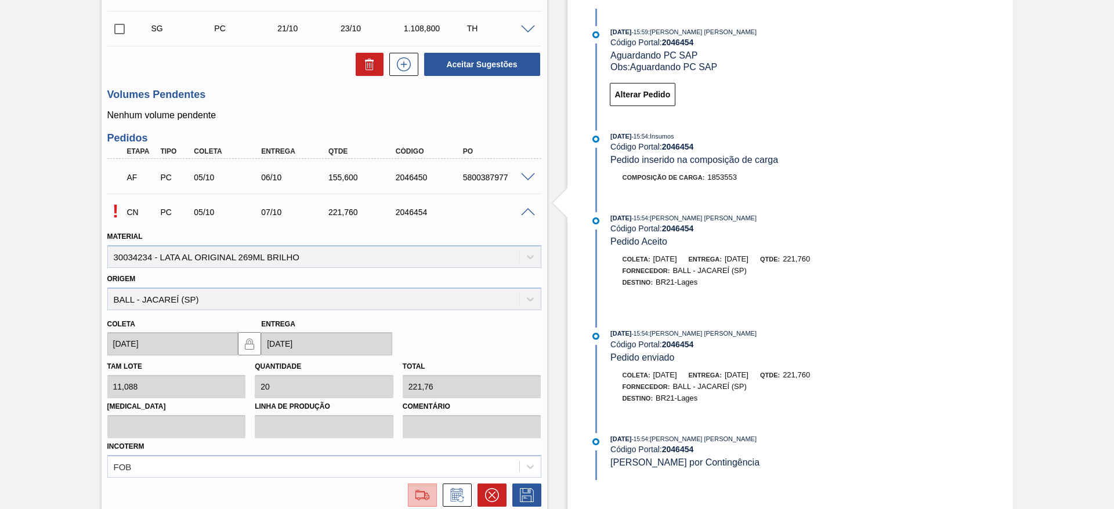
click at [422, 495] on img at bounding box center [422, 495] width 19 height 14
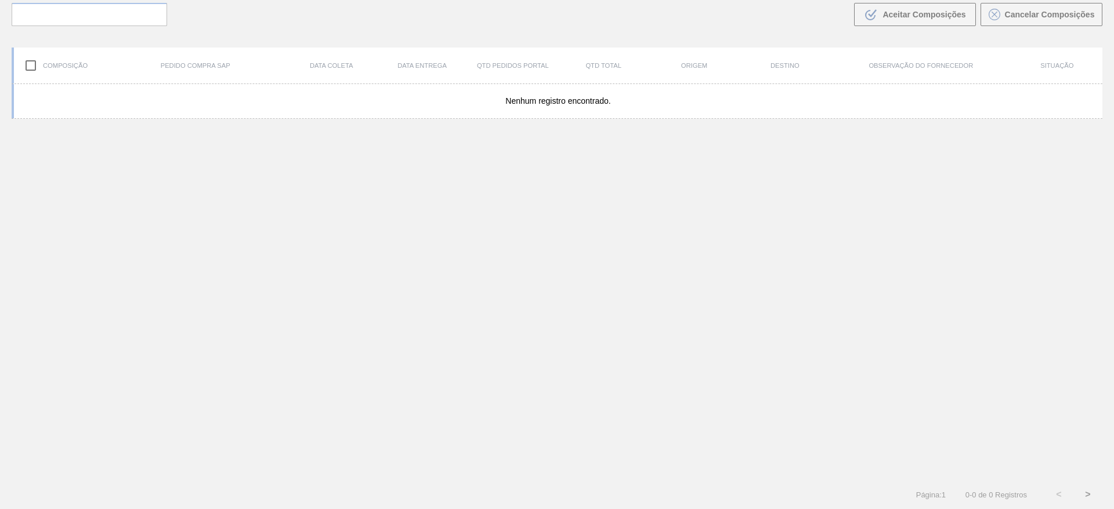
scroll to position [84, 0]
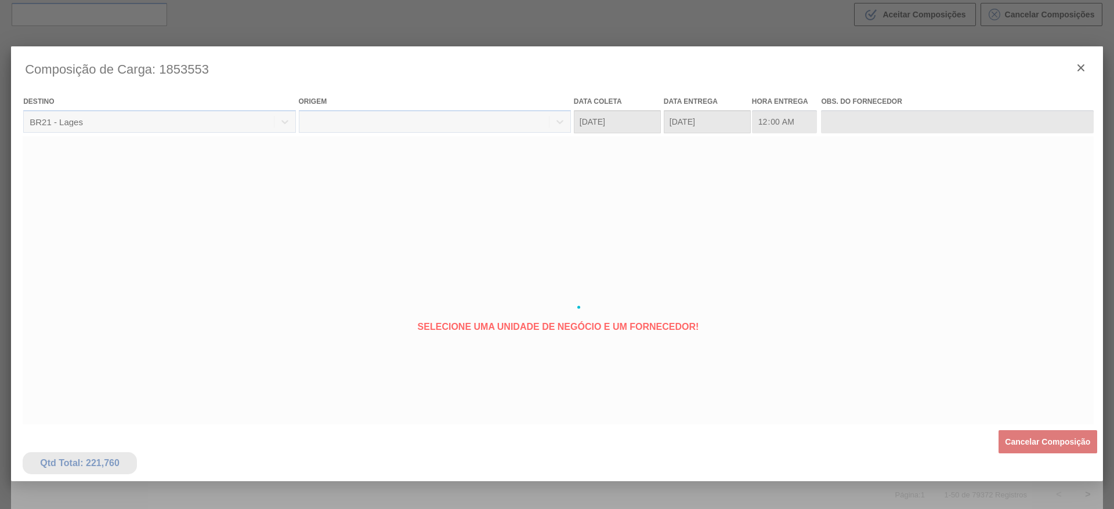
type coleta "05/10/2025"
type Entrega "07/10/2025"
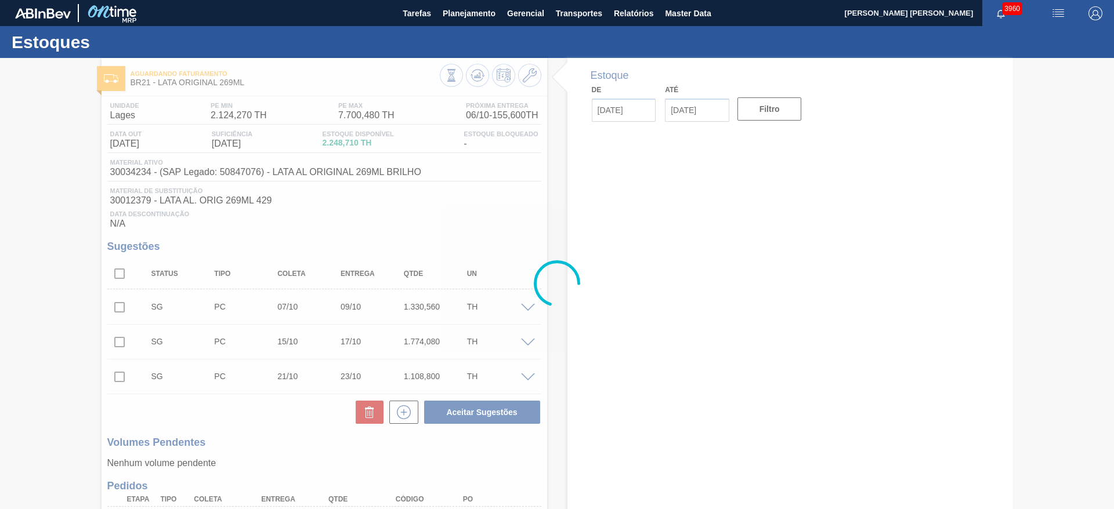
type input "[DATE]"
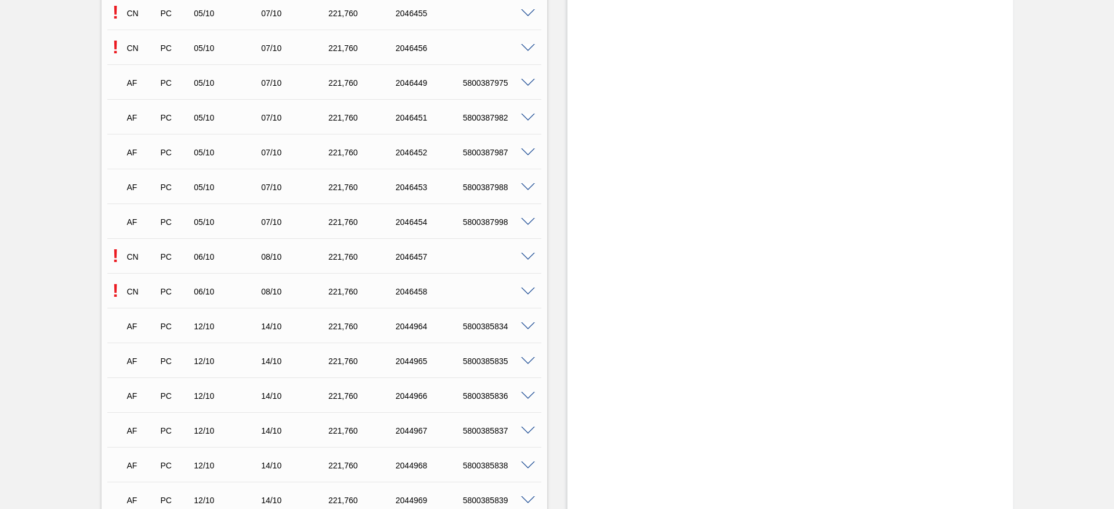
scroll to position [522, 0]
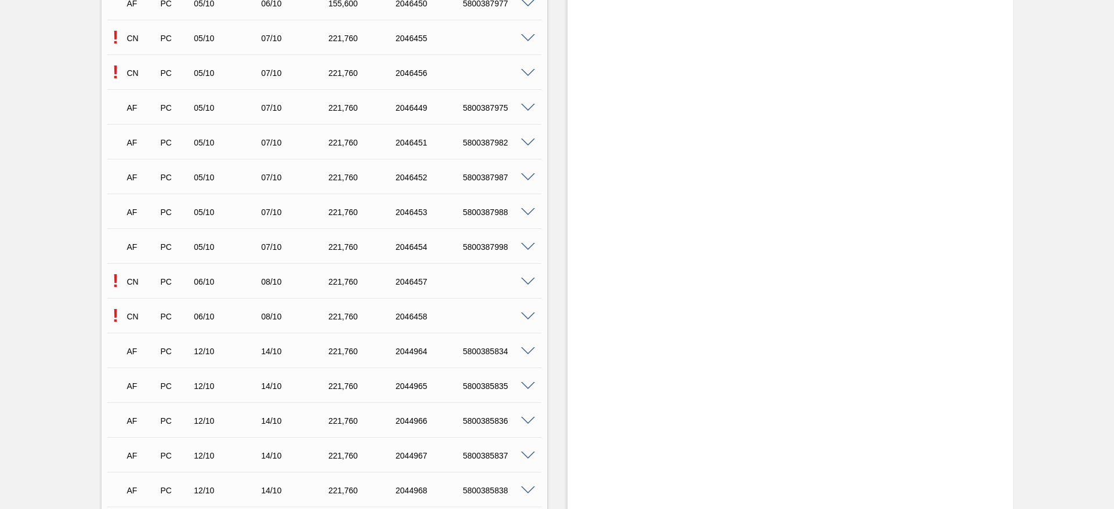
click at [528, 35] on span at bounding box center [528, 38] width 14 height 9
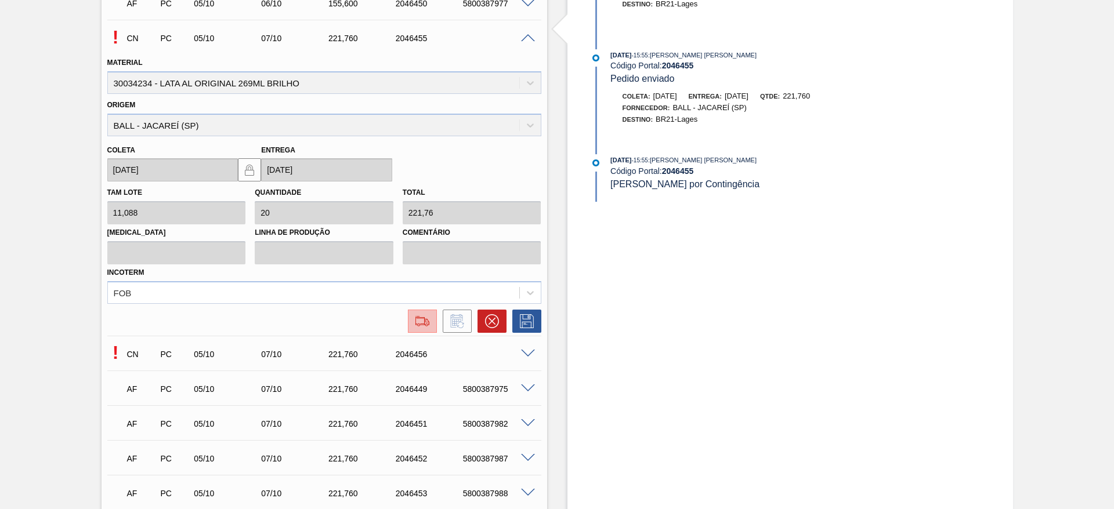
click at [421, 323] on img at bounding box center [422, 321] width 19 height 14
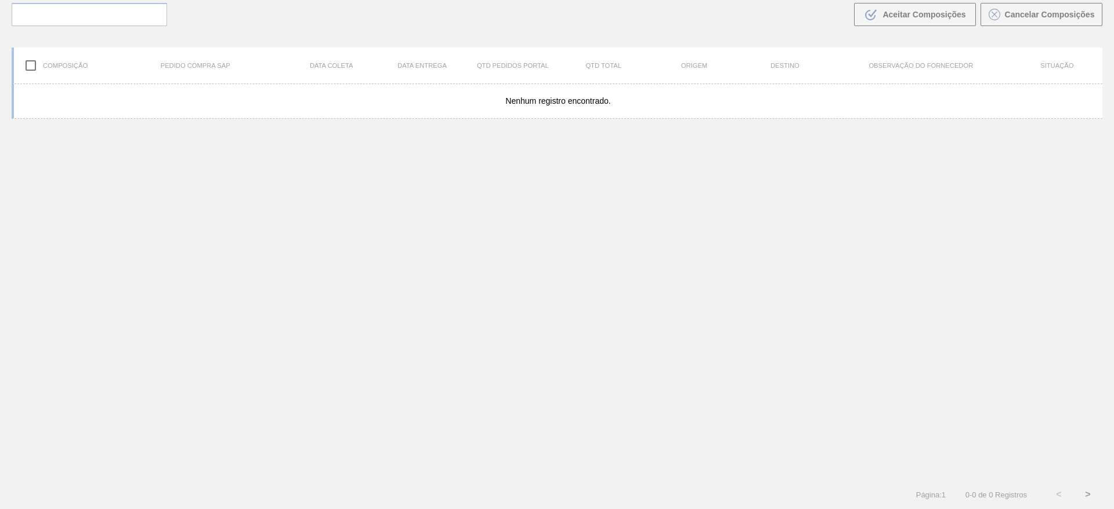
scroll to position [84, 0]
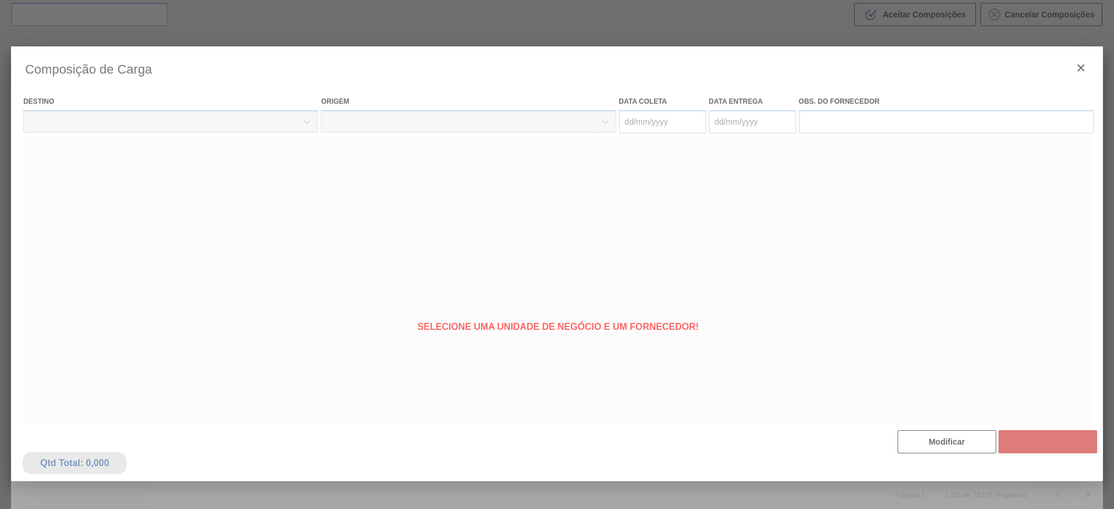
type coleta "05/10/2025"
type Entrega "07/10/2025"
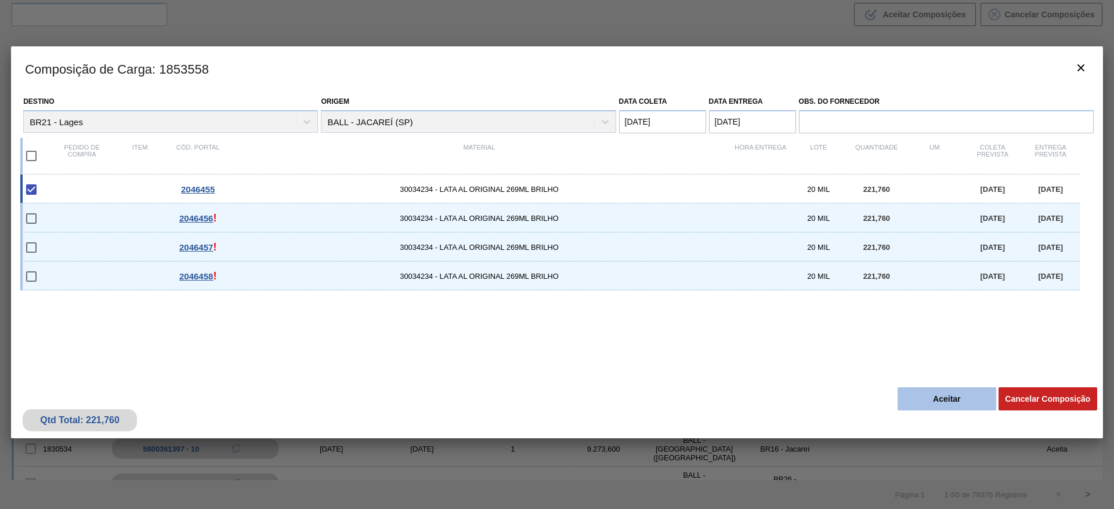
click at [916, 392] on button "Aceitar" at bounding box center [946, 398] width 99 height 23
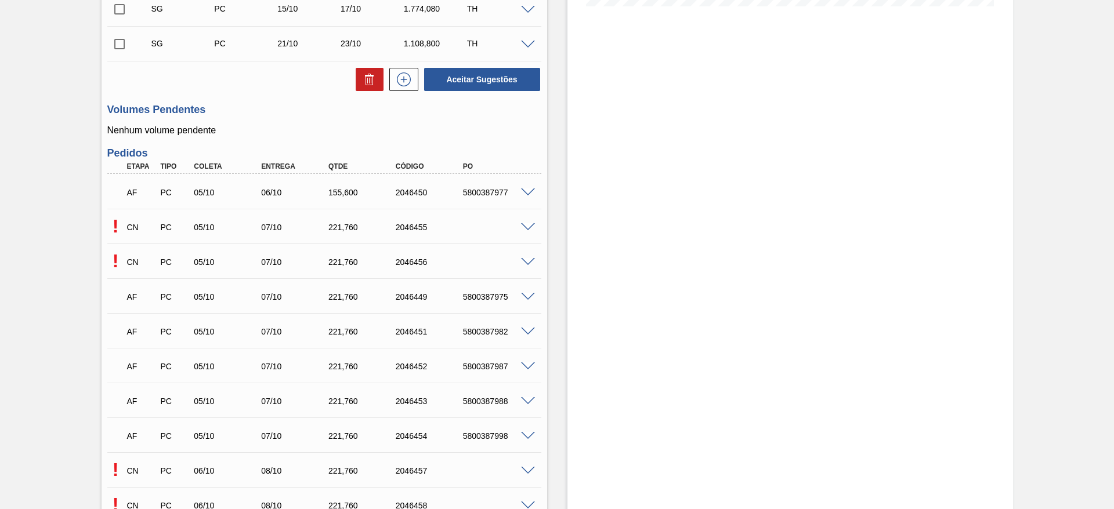
scroll to position [435, 0]
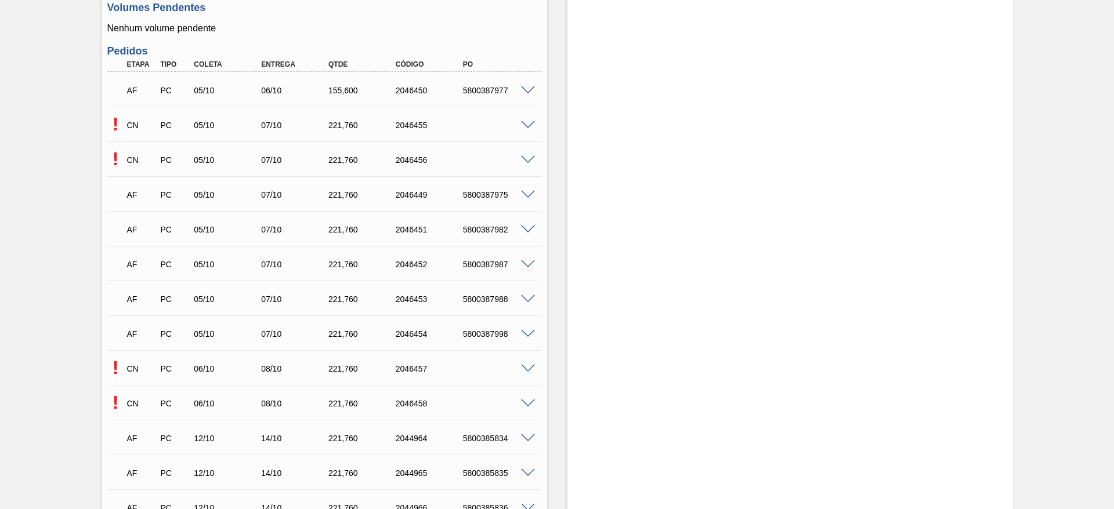
click at [524, 157] on span at bounding box center [528, 160] width 14 height 9
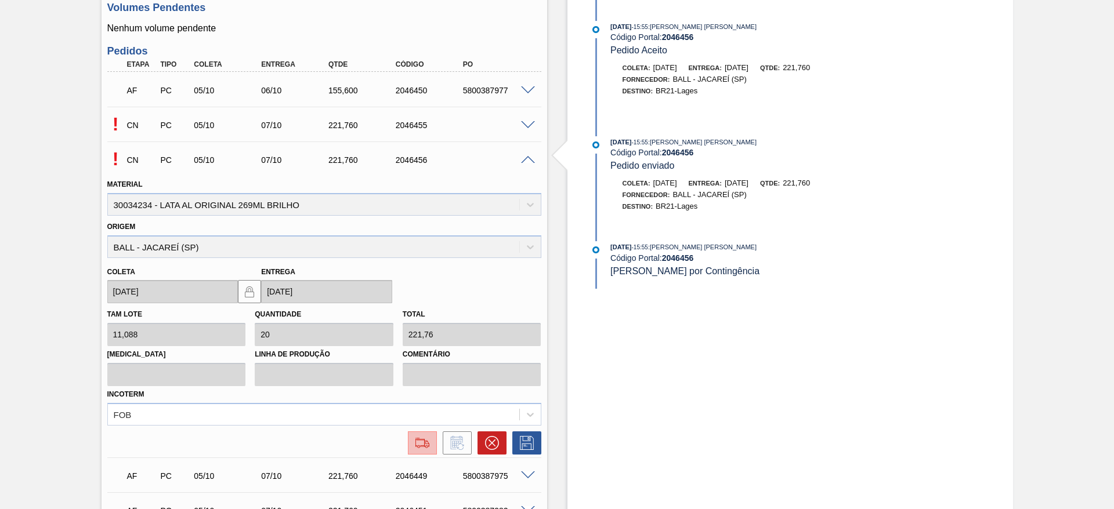
click at [424, 439] on img at bounding box center [422, 443] width 19 height 14
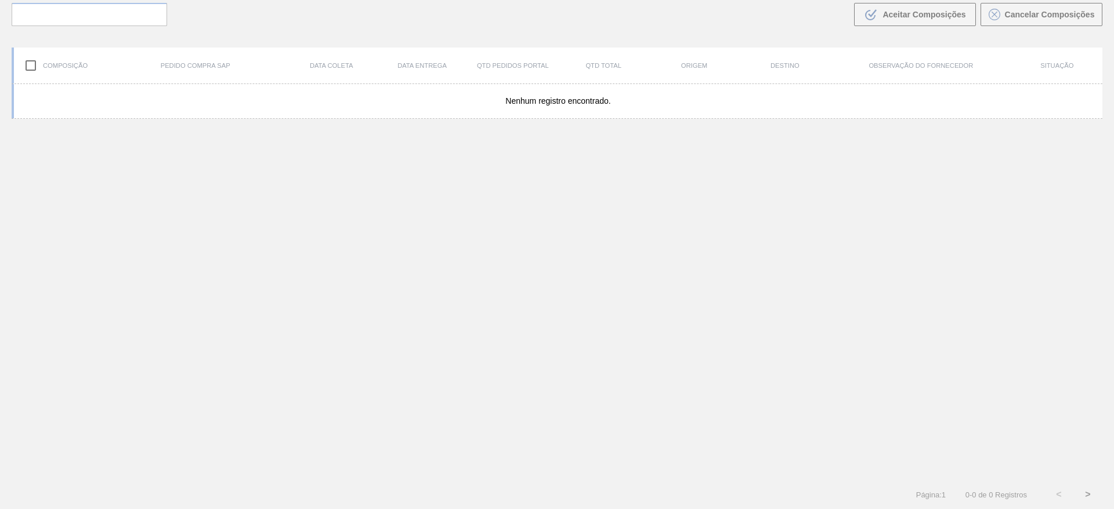
scroll to position [84, 0]
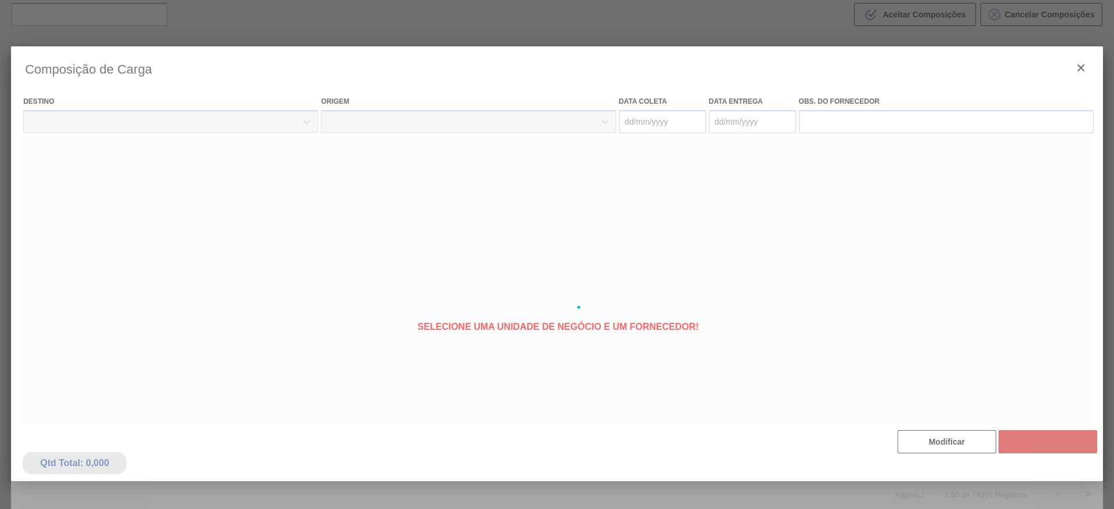
type coleta "05/10/2025"
type Entrega "07/10/2025"
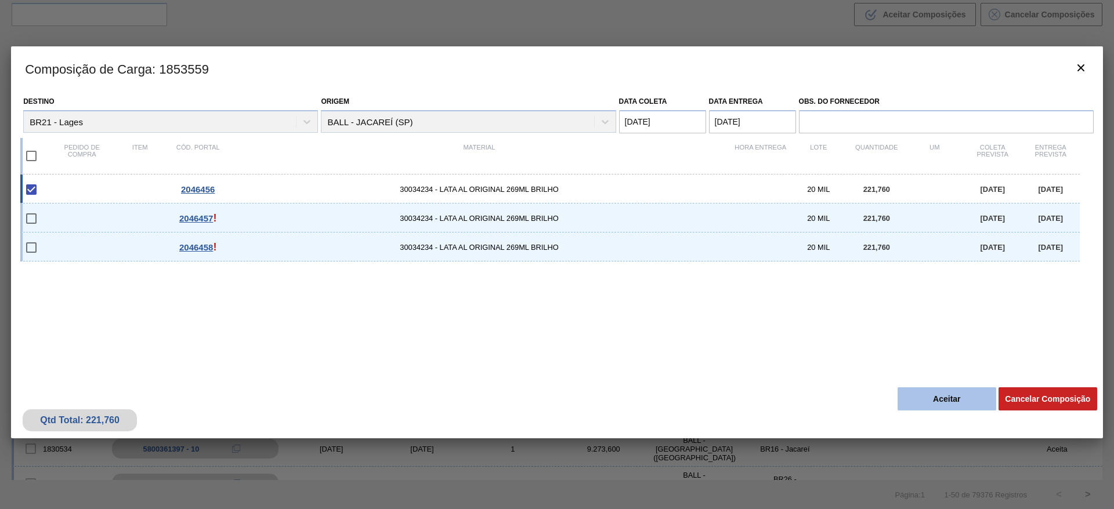
click at [948, 394] on button "Aceitar" at bounding box center [946, 398] width 99 height 23
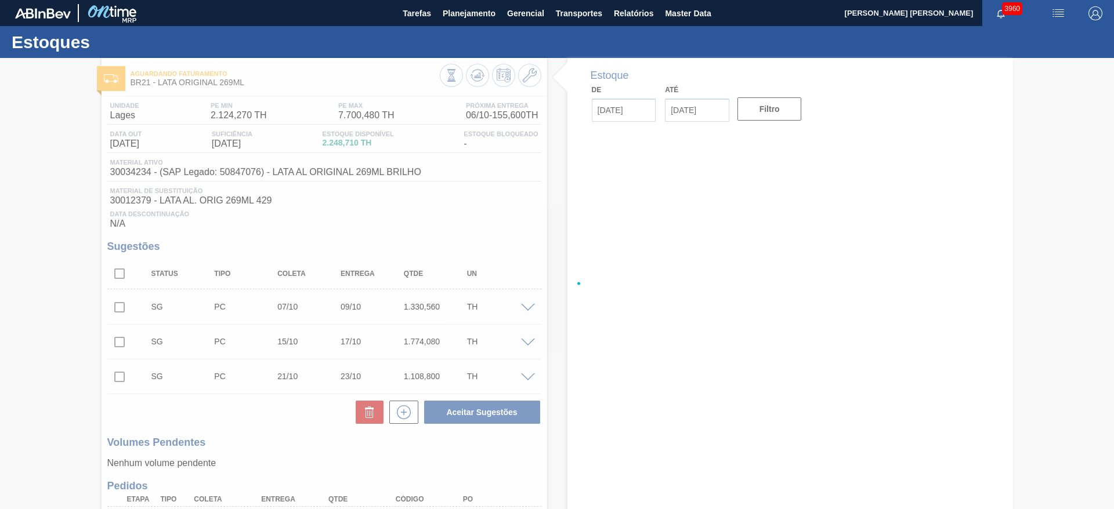
type input "[DATE]"
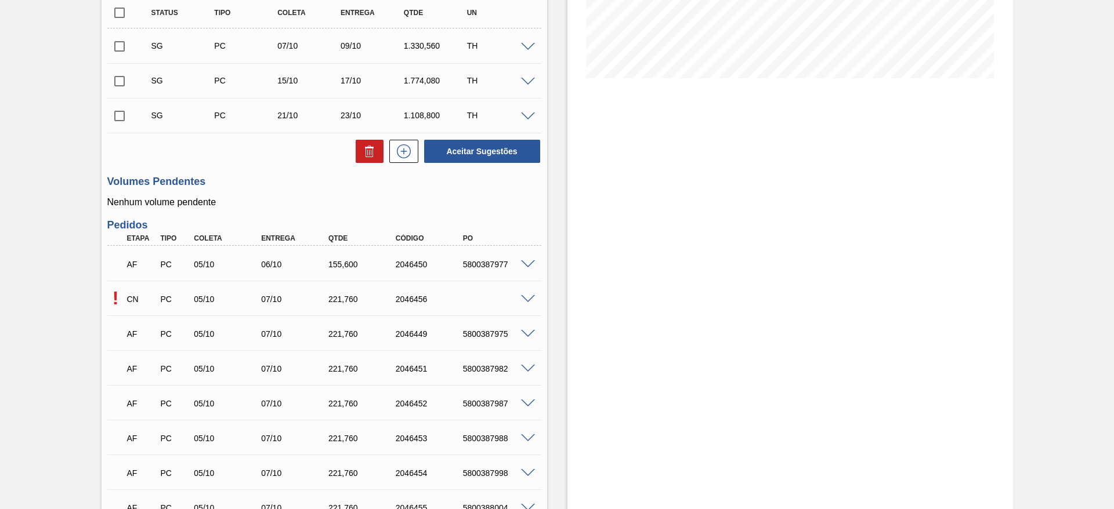
scroll to position [522, 0]
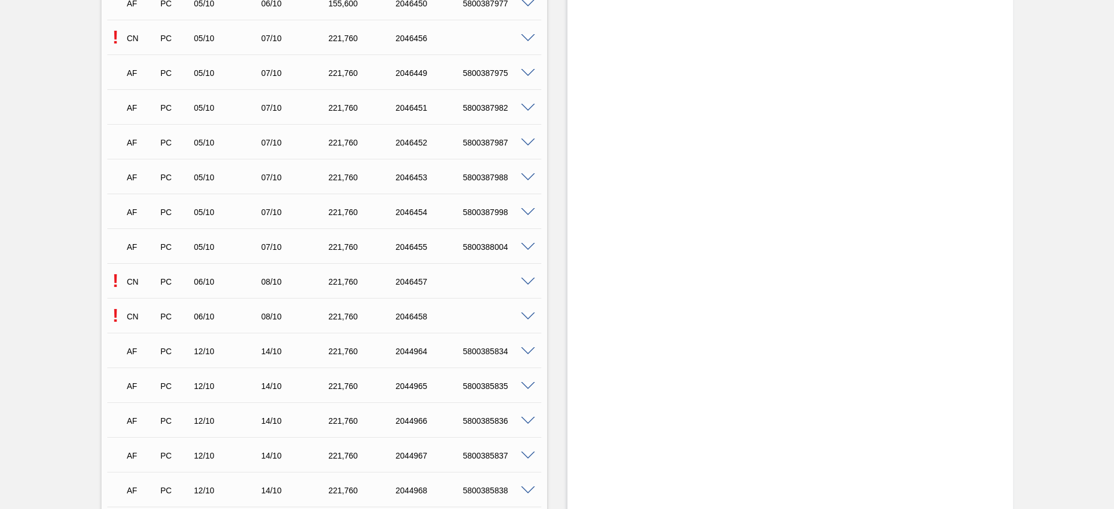
click at [528, 282] on span at bounding box center [528, 282] width 14 height 9
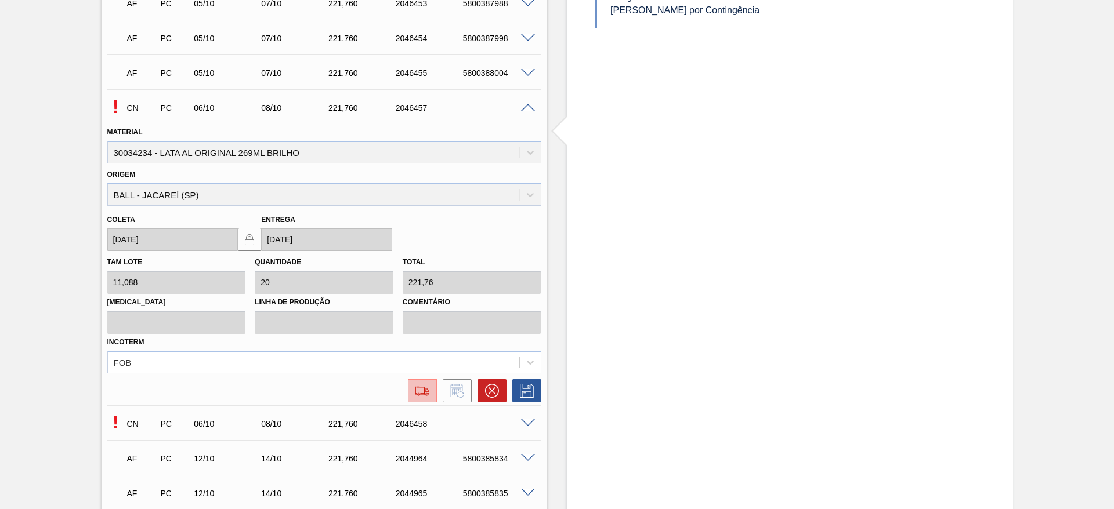
click at [416, 390] on img at bounding box center [422, 391] width 19 height 14
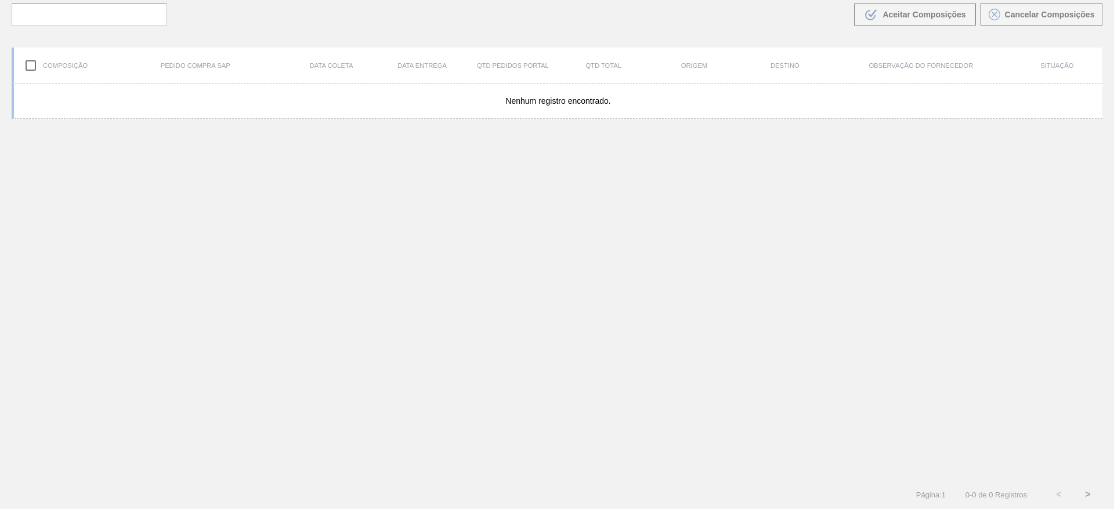
scroll to position [84, 0]
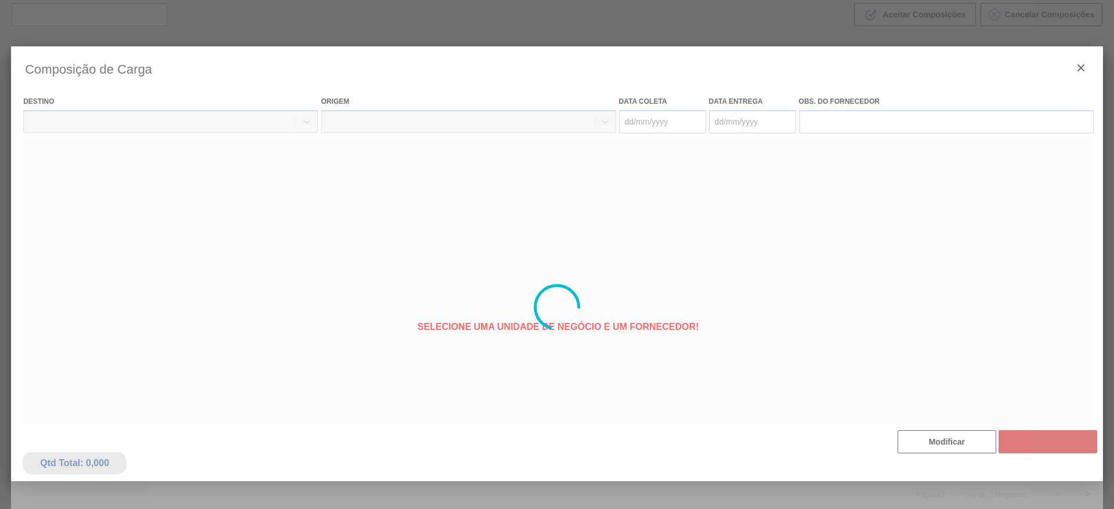
type coleta "[DATE]"
type Entrega "08/10/2025"
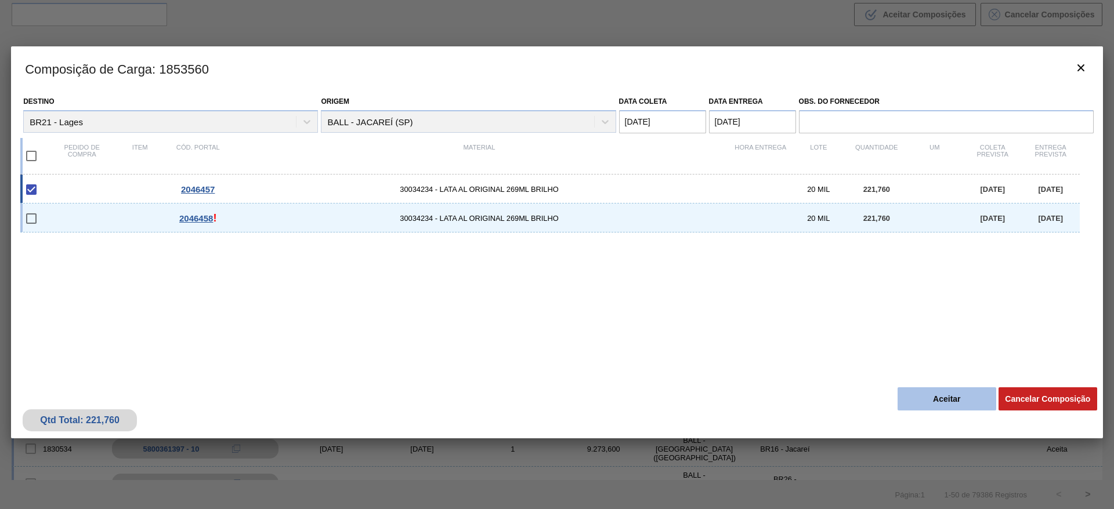
click at [941, 387] on button "Aceitar" at bounding box center [946, 398] width 99 height 23
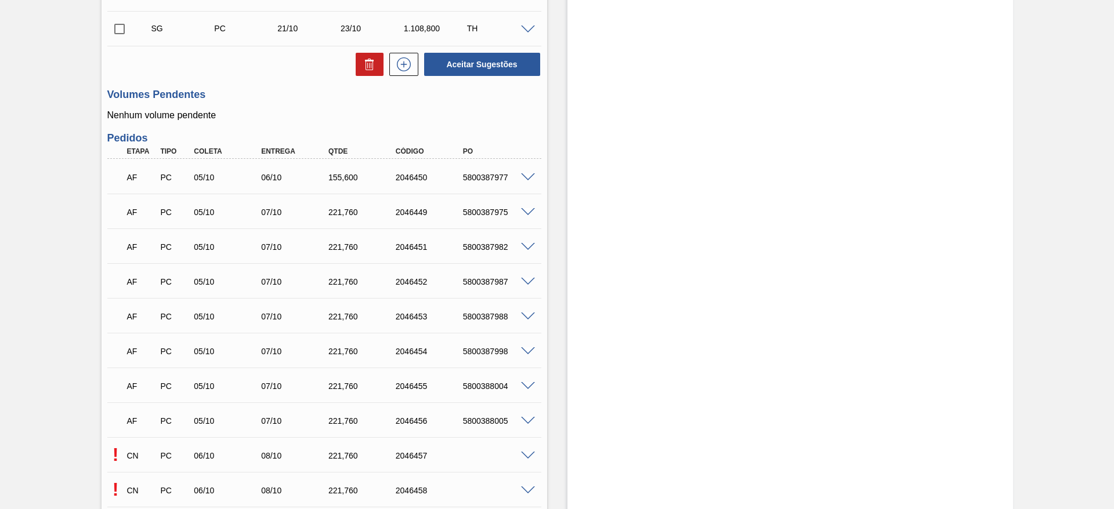
scroll to position [609, 0]
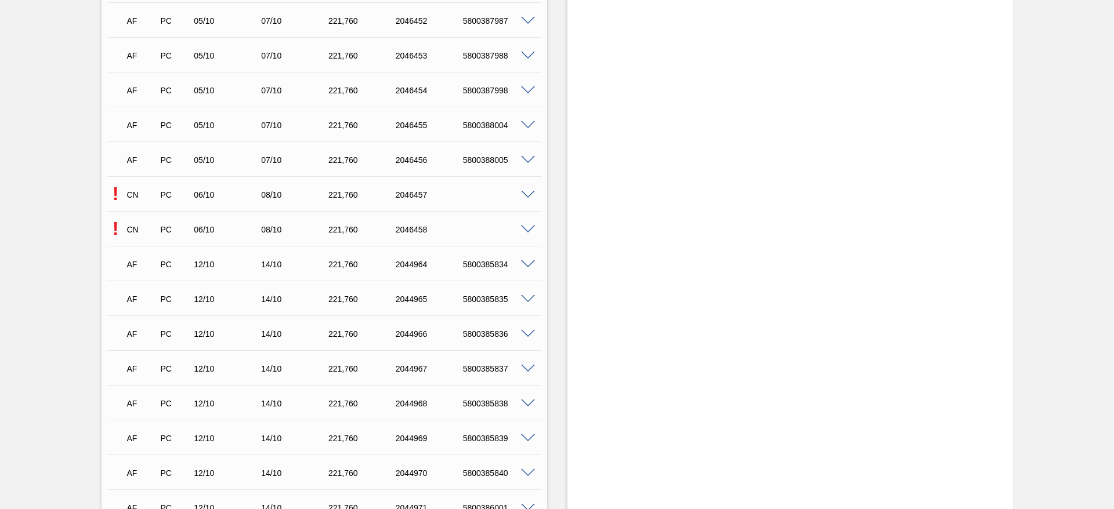
click at [528, 231] on span at bounding box center [528, 230] width 14 height 9
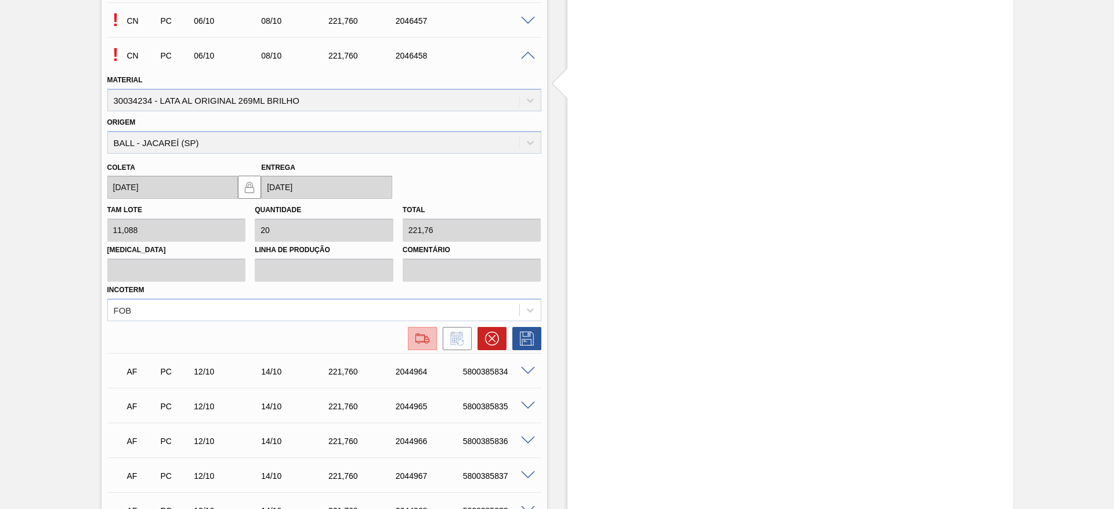
click at [415, 334] on img at bounding box center [422, 339] width 19 height 14
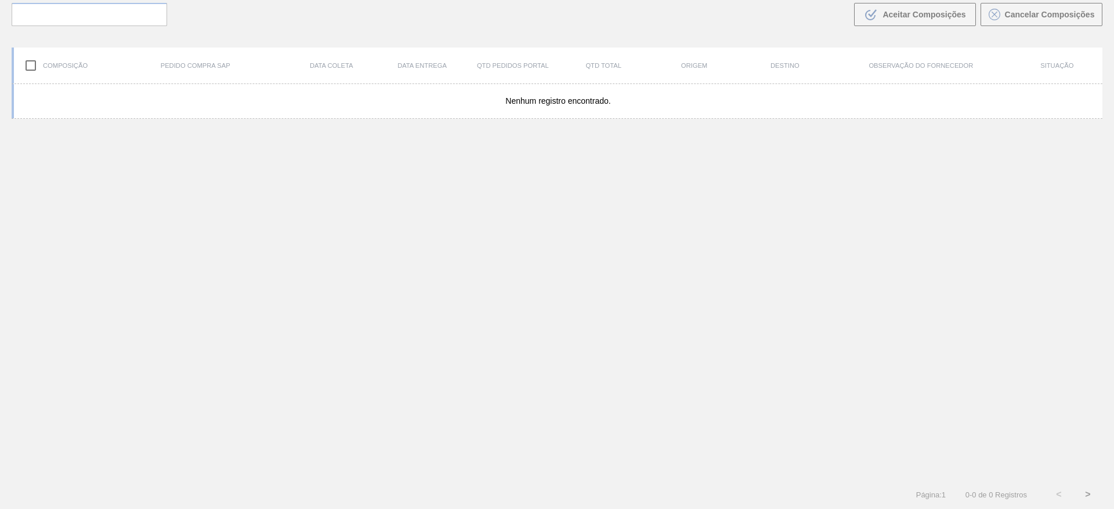
scroll to position [84, 0]
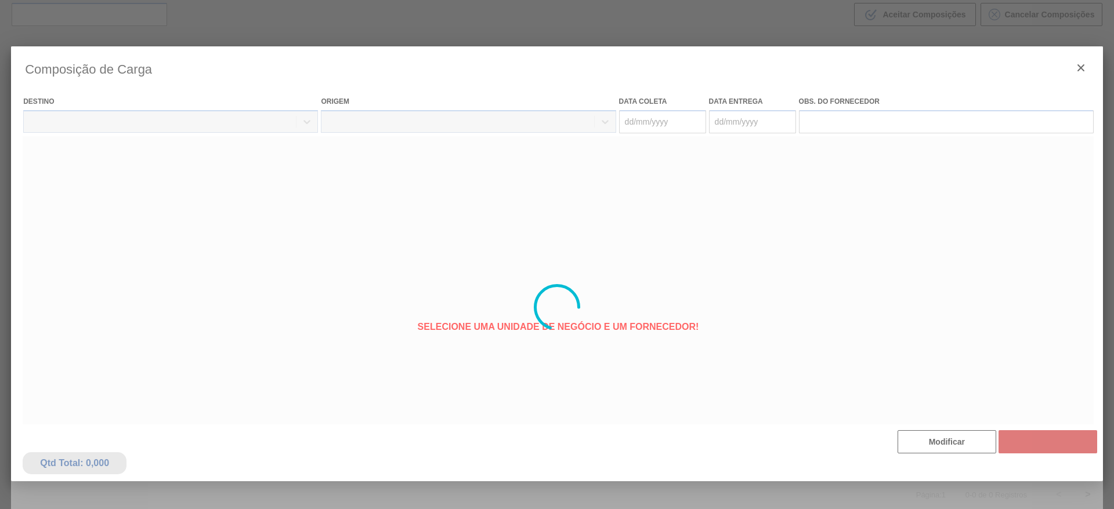
type coleta "[DATE]"
type Entrega "08/10/2025"
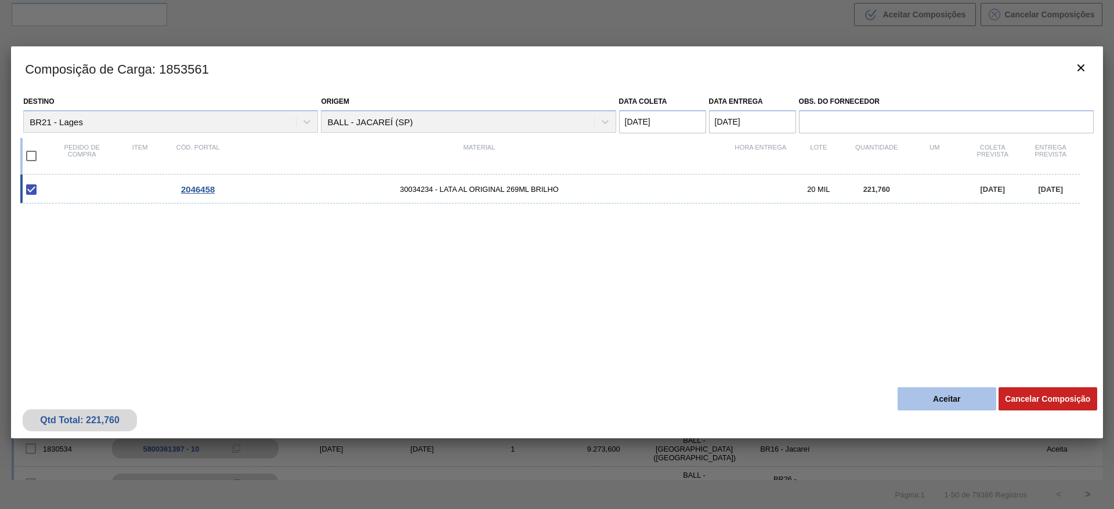
click at [946, 393] on button "Aceitar" at bounding box center [946, 398] width 99 height 23
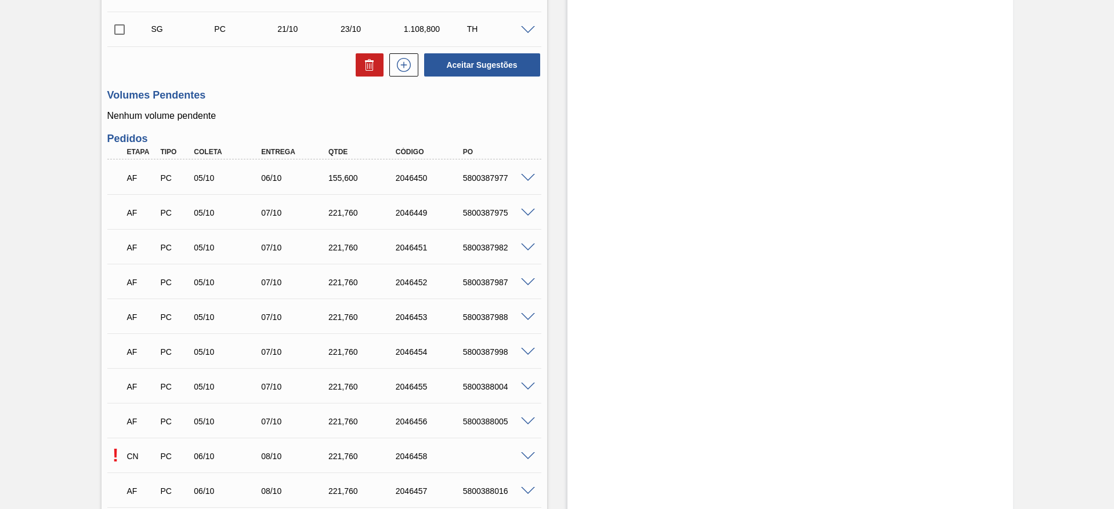
scroll to position [348, 0]
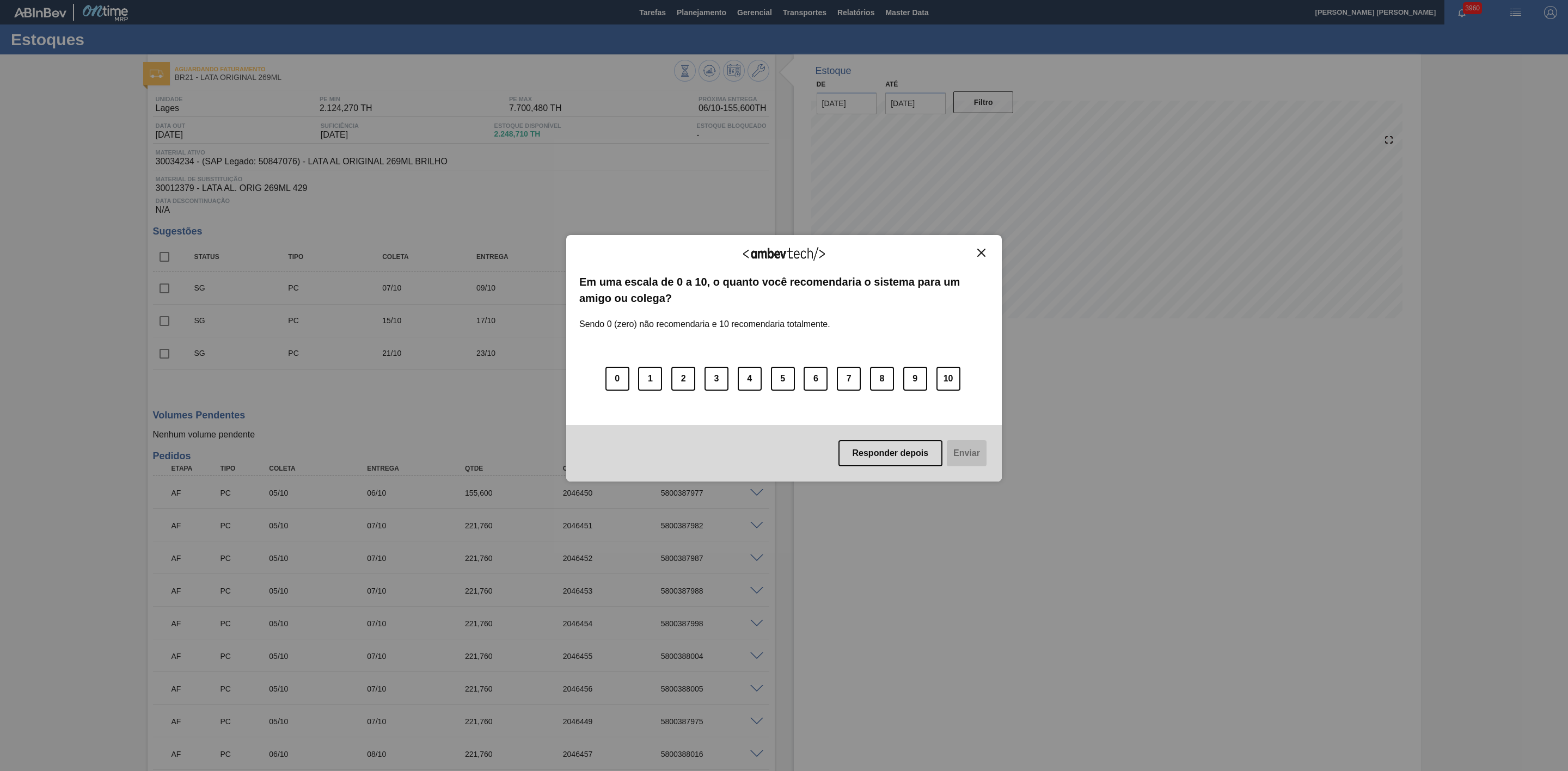
click at [983, 255] on img "Close" at bounding box center [981, 252] width 8 height 8
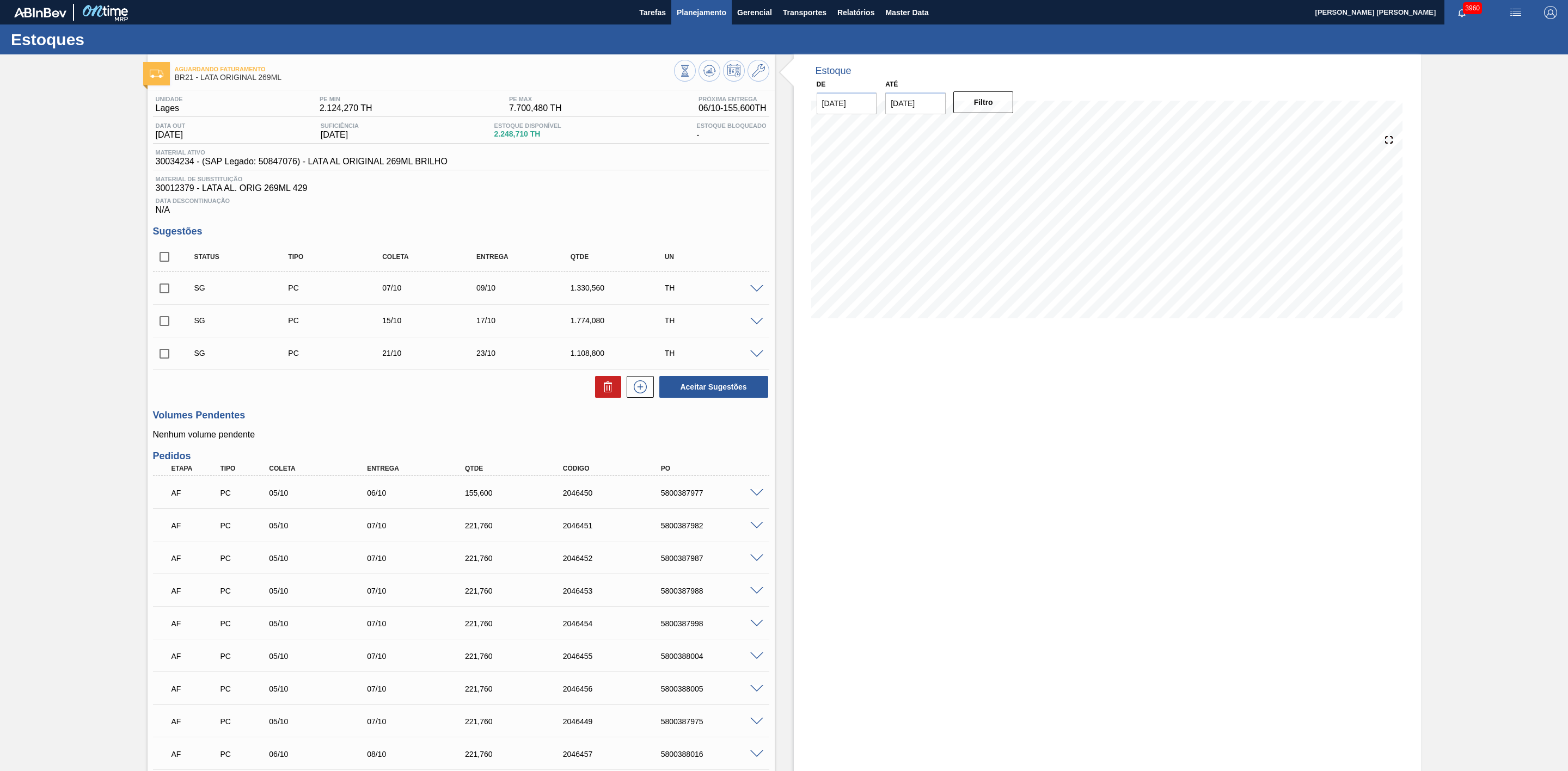
click at [705, 14] on span "Planejamento" at bounding box center [701, 12] width 50 height 13
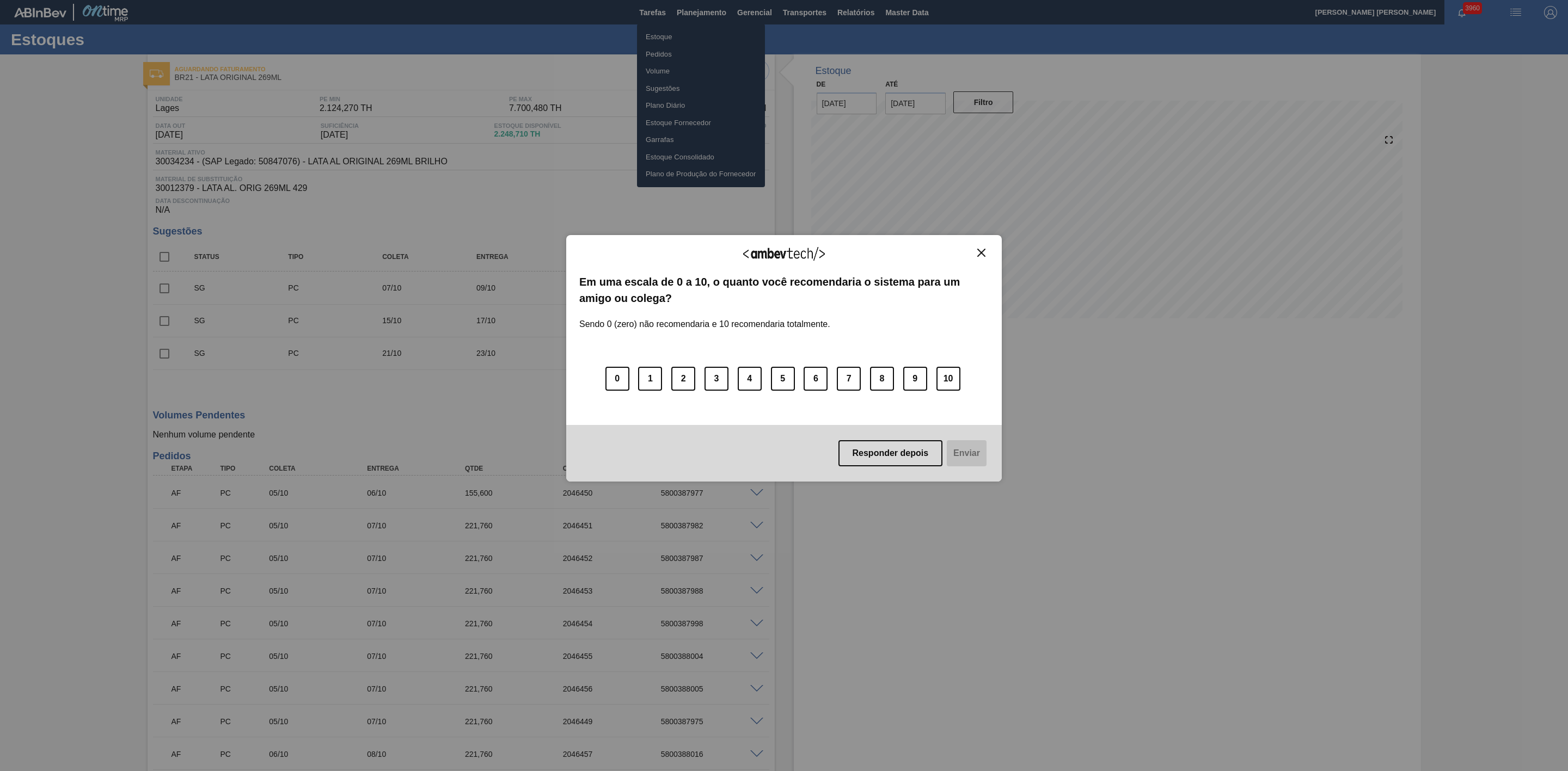
click at [980, 254] on img "Close" at bounding box center [981, 252] width 8 height 8
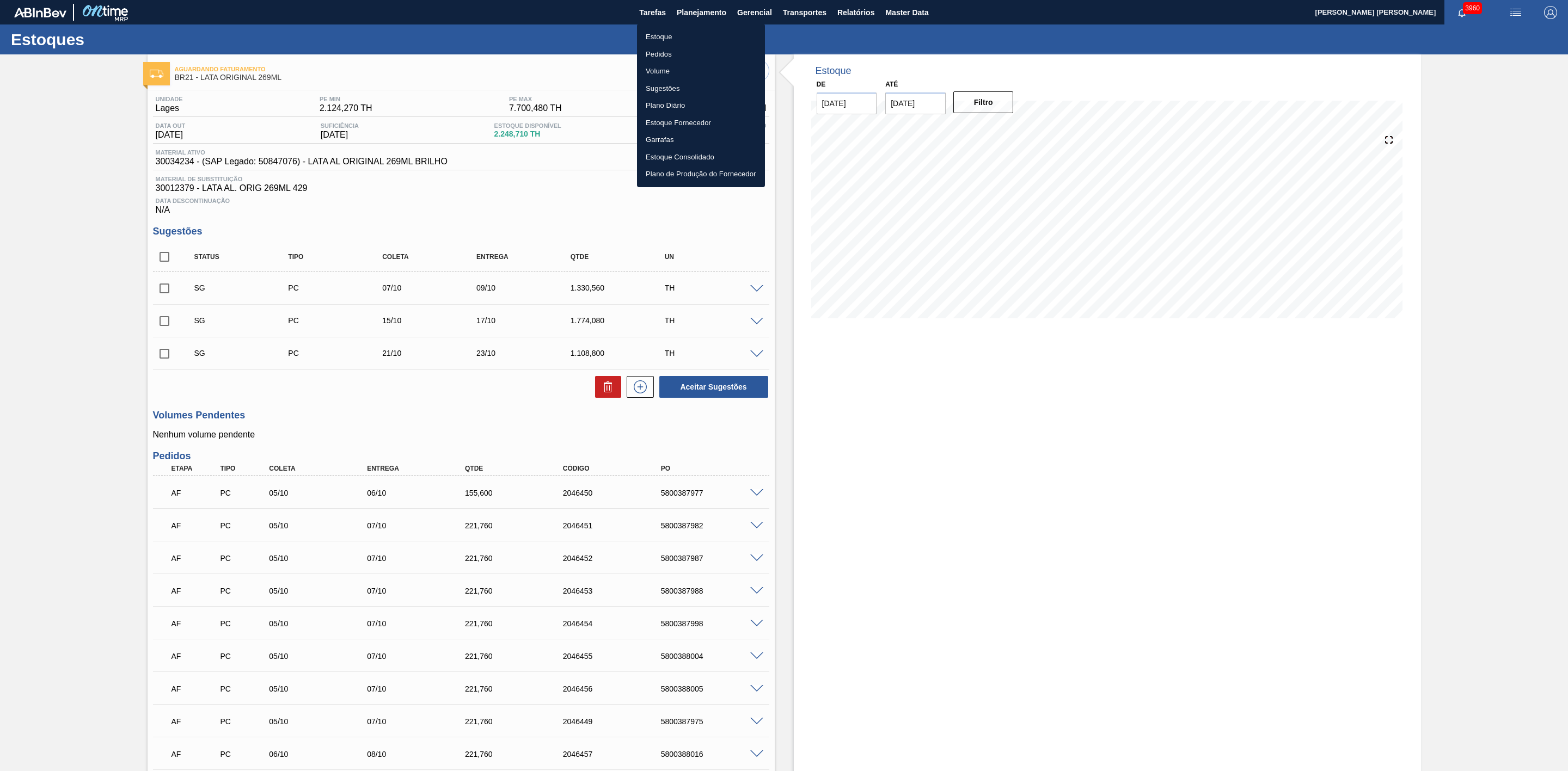
click at [666, 76] on li "Volume" at bounding box center [701, 71] width 128 height 18
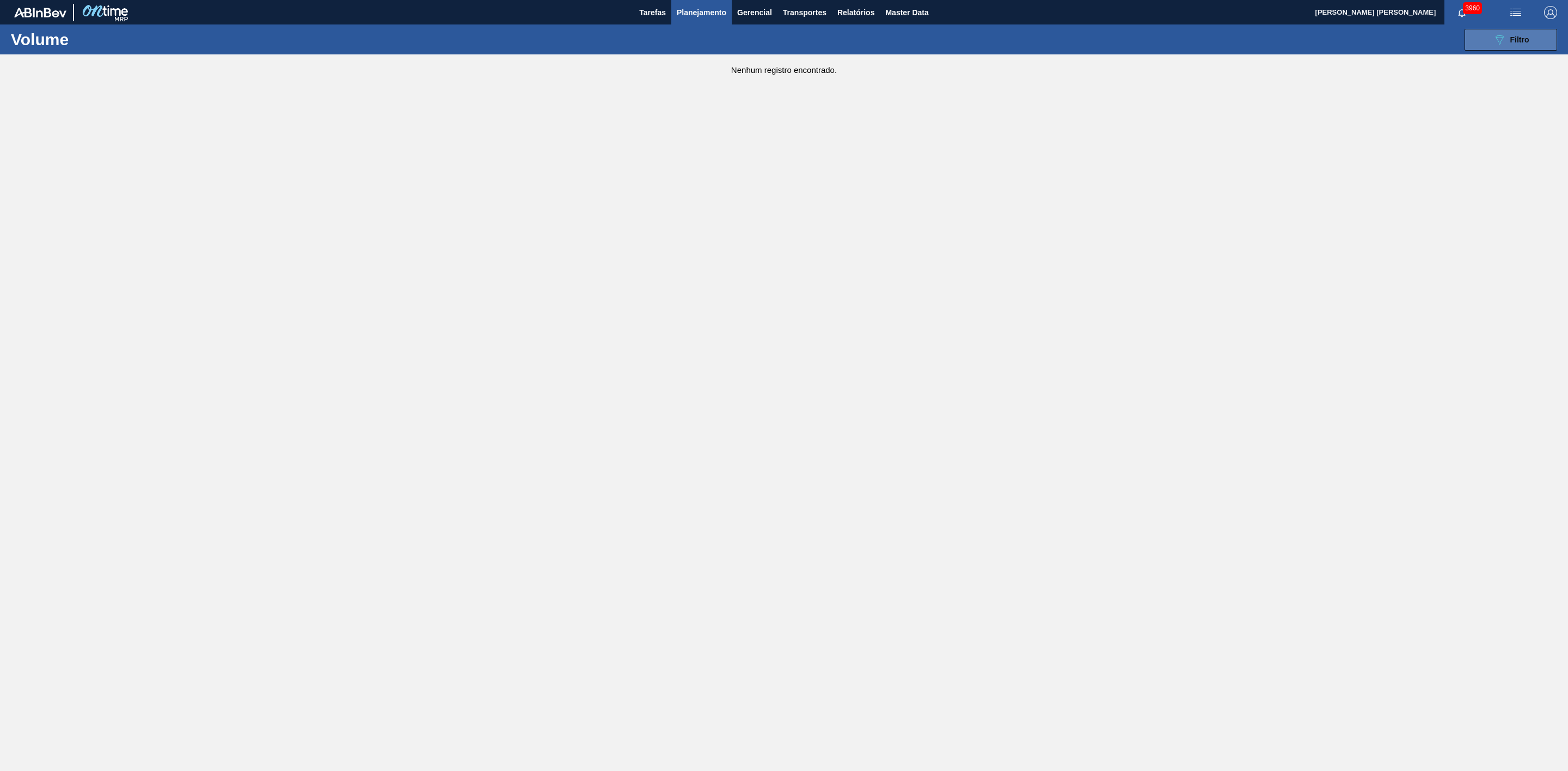
click at [1044, 41] on div "089F7B8B-B2A5-4AFE-B5C0-19BA573D28AC Filtro" at bounding box center [1510, 39] width 37 height 13
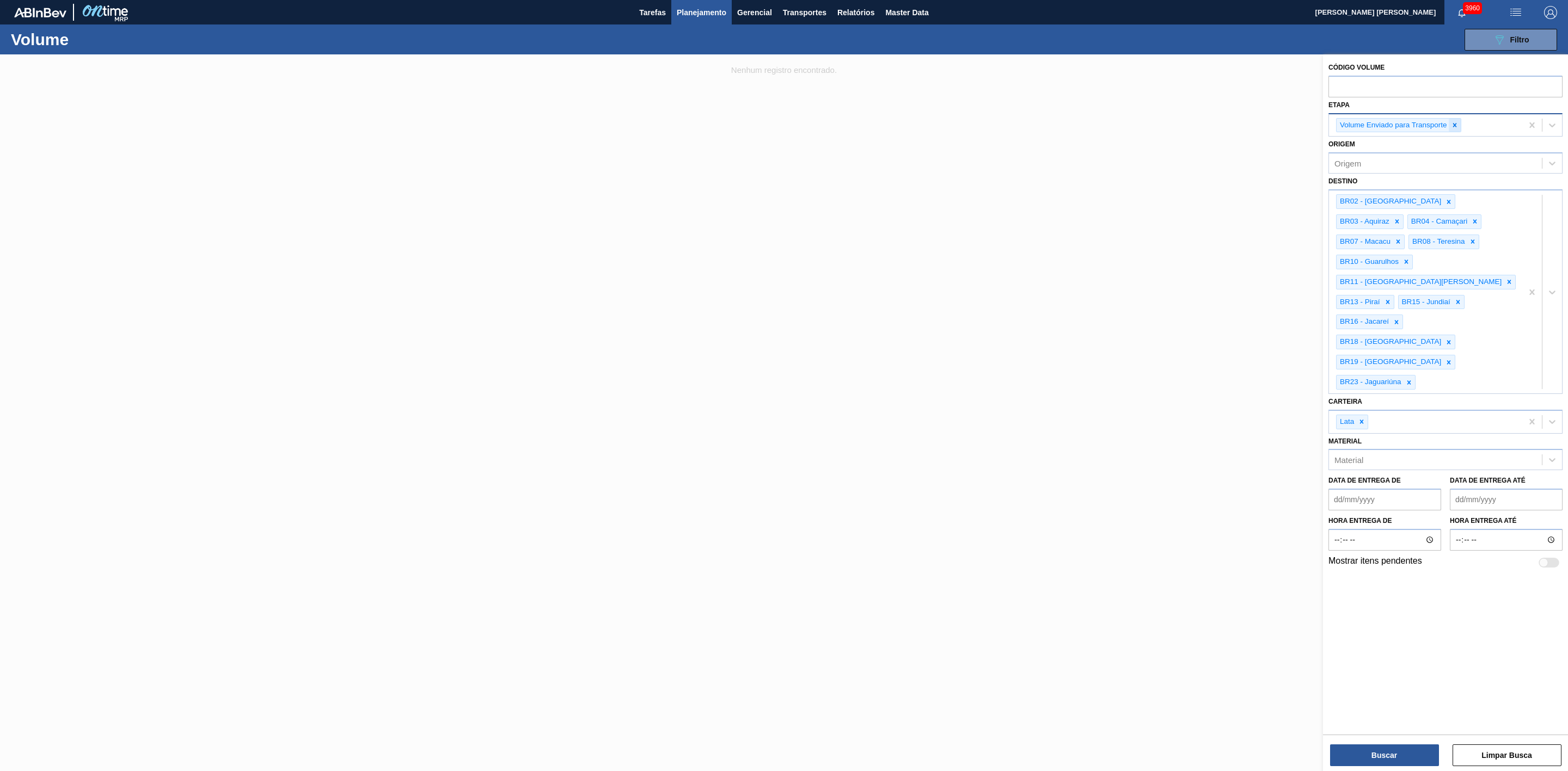
click at [1044, 125] on icon at bounding box center [1454, 125] width 4 height 4
click at [1044, 477] on button "Buscar" at bounding box center [1384, 755] width 109 height 22
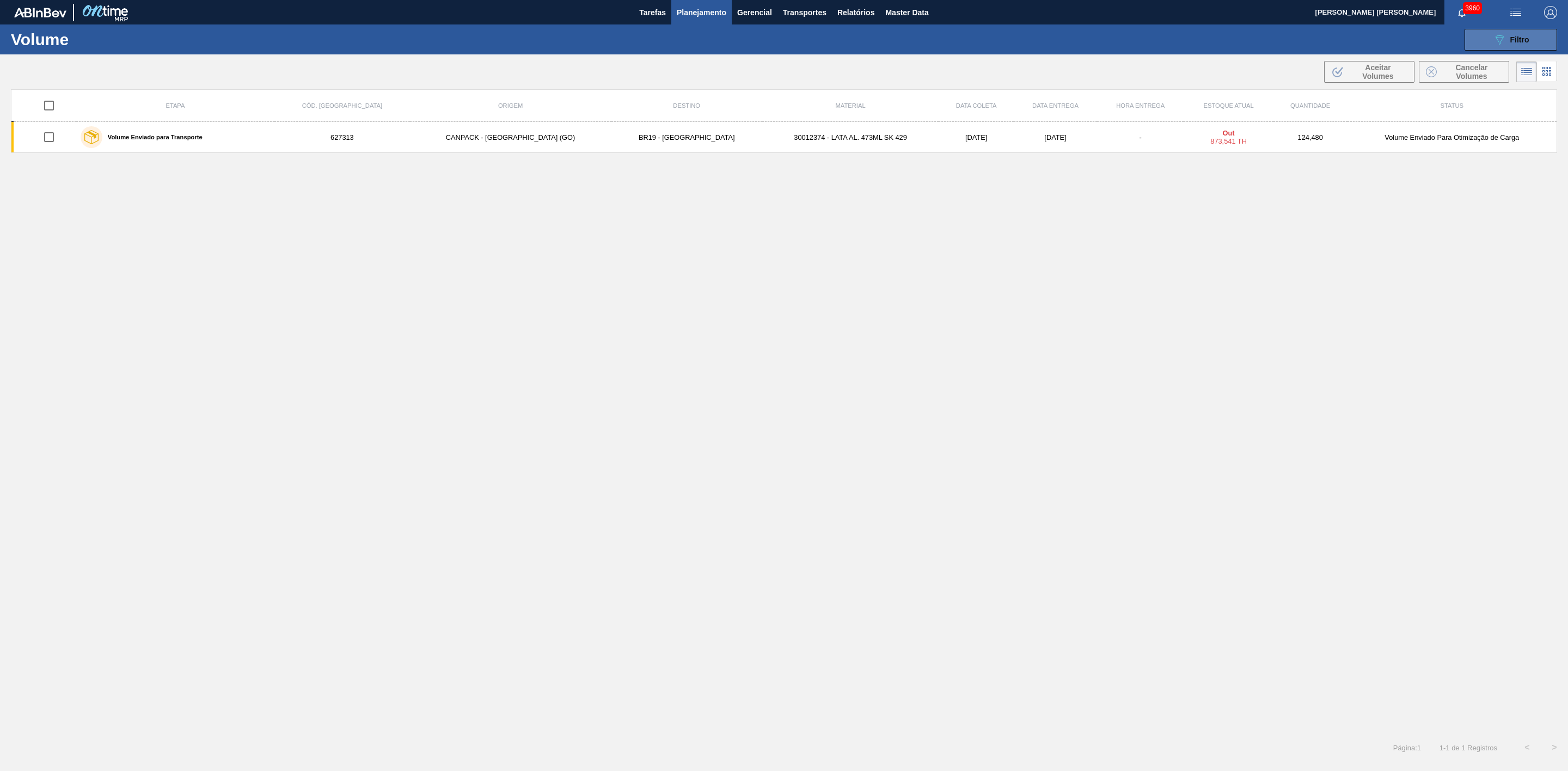
click at [1044, 35] on icon "089F7B8B-B2A5-4AFE-B5C0-19BA573D28AC" at bounding box center [1499, 39] width 13 height 13
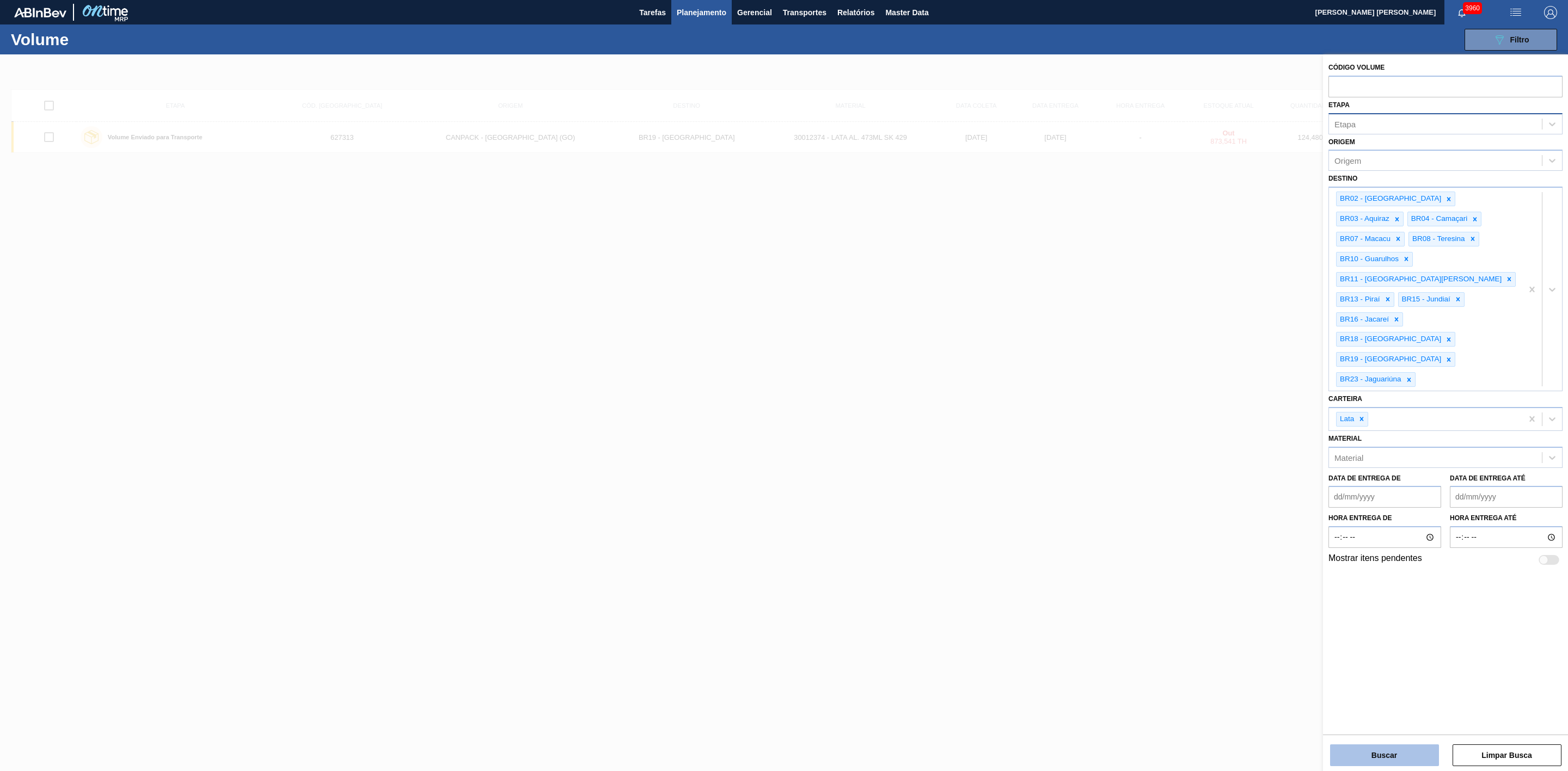
click at [1044, 477] on button "Buscar" at bounding box center [1384, 755] width 109 height 22
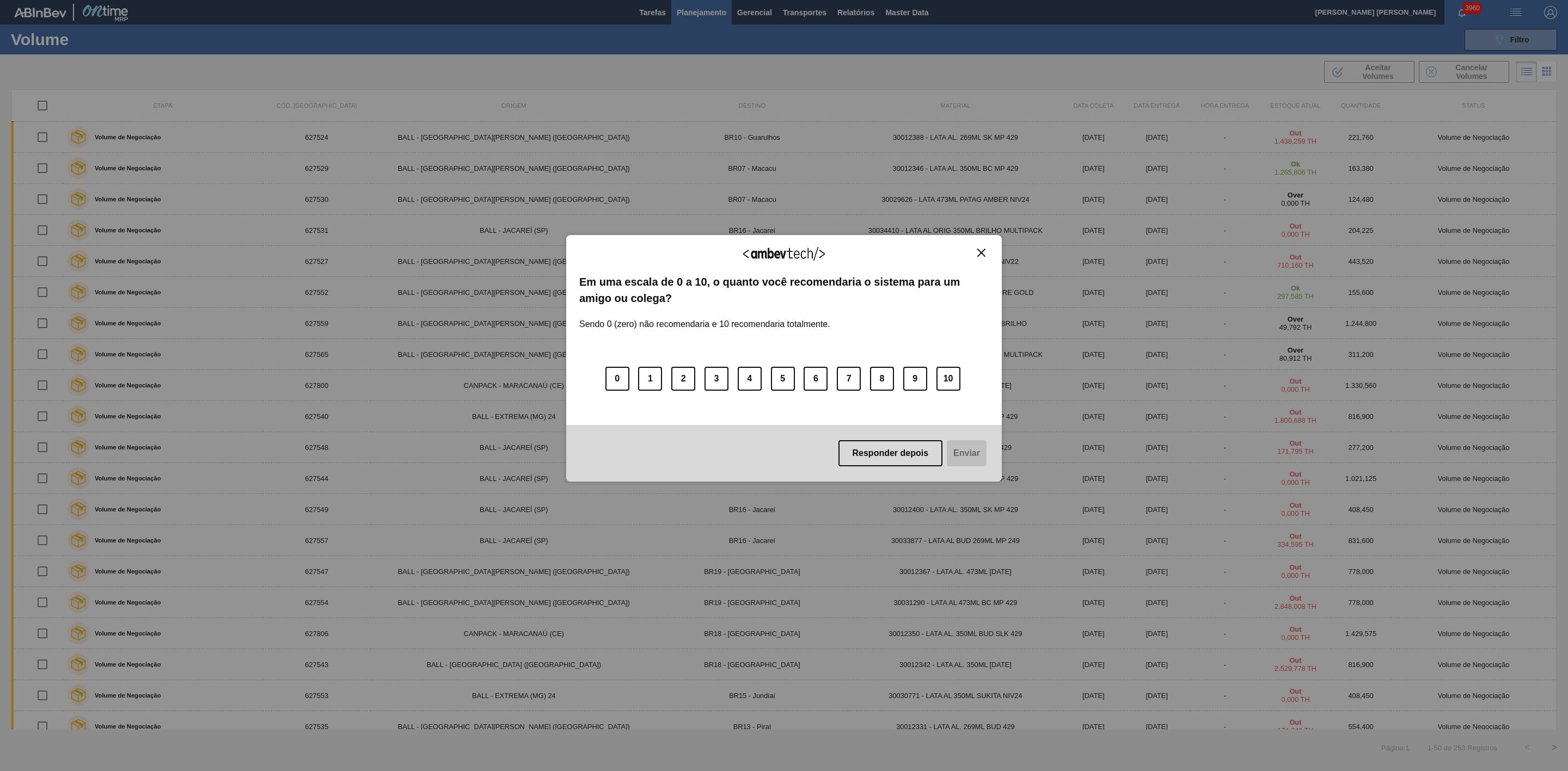
click at [982, 252] on img "Close" at bounding box center [981, 252] width 8 height 8
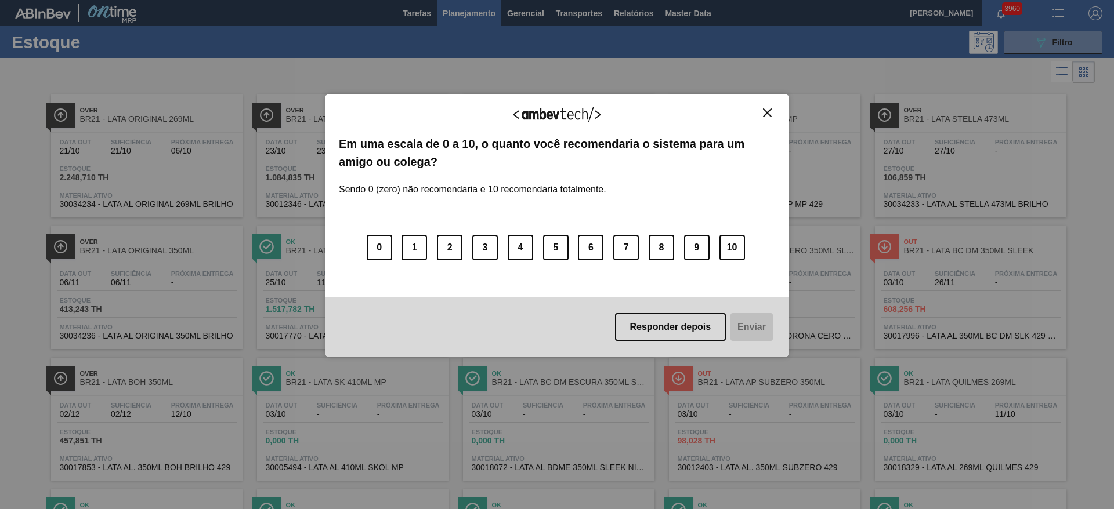
click at [770, 114] on img "Close" at bounding box center [767, 112] width 9 height 9
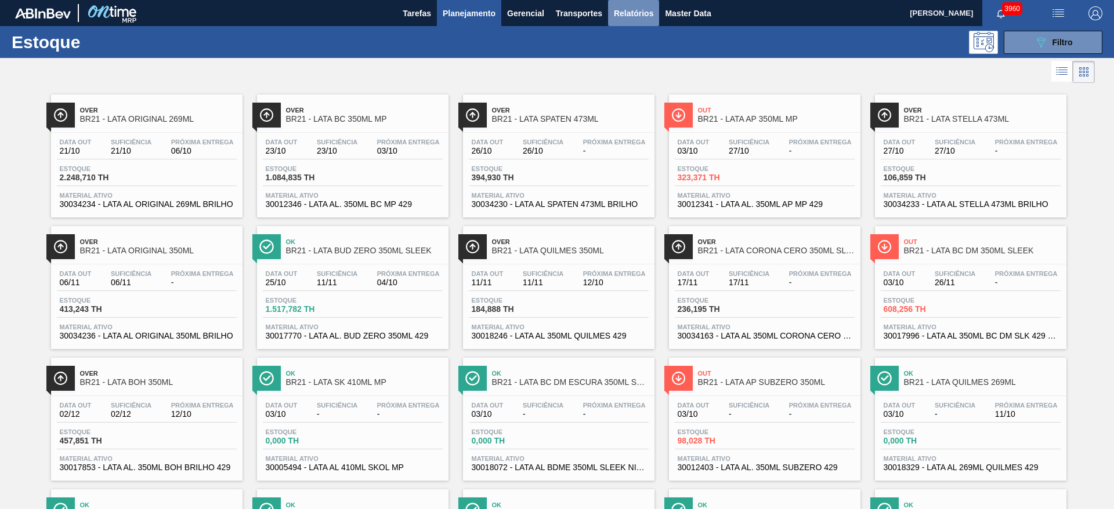
click at [640, 10] on span "Relatórios" at bounding box center [633, 13] width 39 height 14
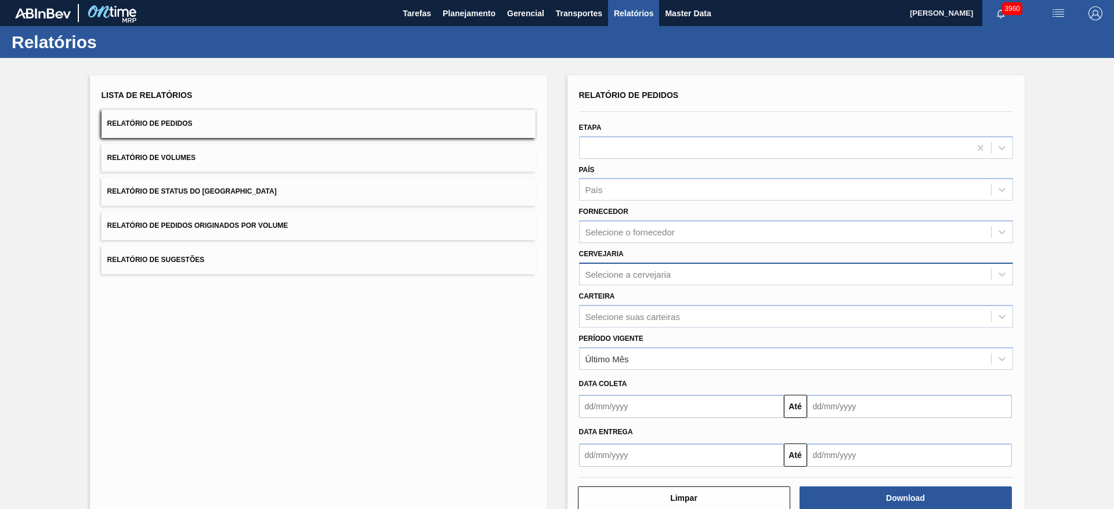
click at [615, 274] on div "Selecione a cervejaria" at bounding box center [628, 274] width 86 height 10
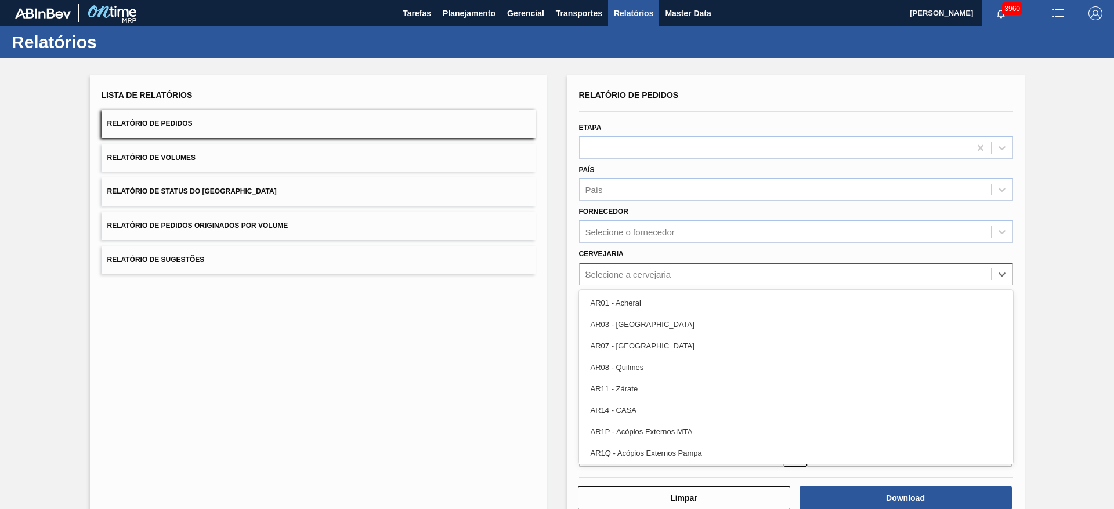
type input "21"
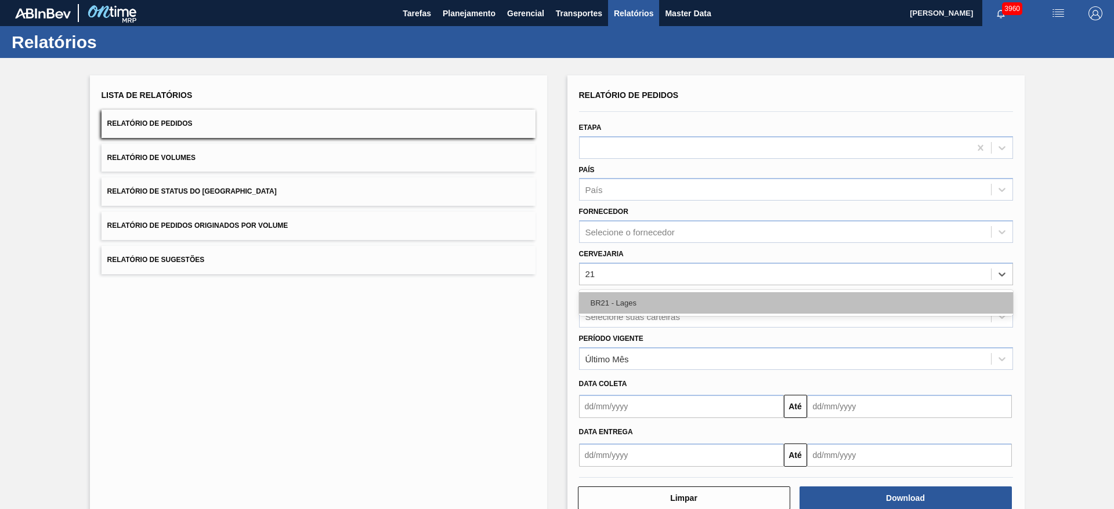
click at [599, 305] on div "BR21 - Lages" at bounding box center [796, 302] width 434 height 21
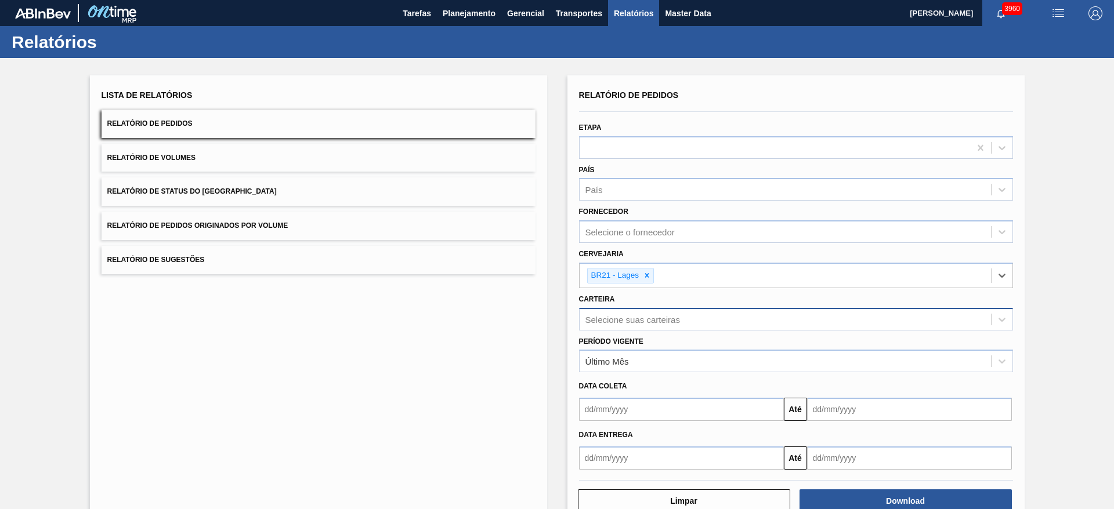
click at [620, 319] on div "Selecione suas carteiras" at bounding box center [632, 319] width 95 height 10
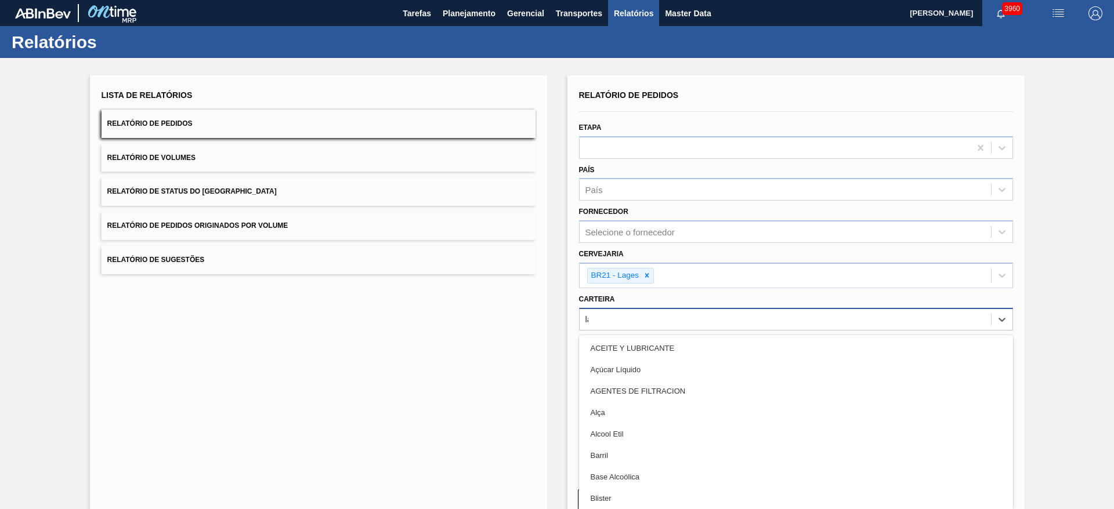
type input "lata"
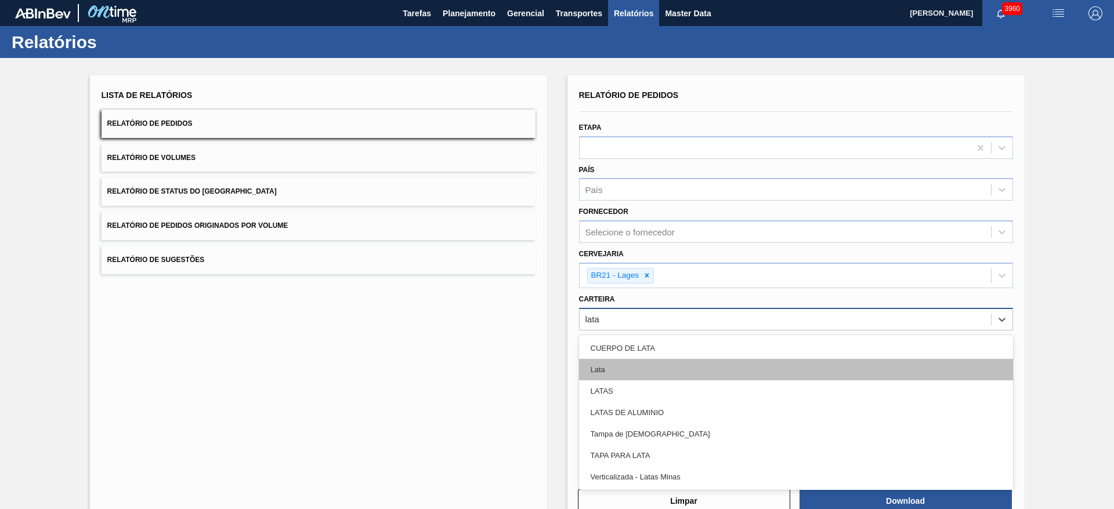
click at [596, 368] on div "Lata" at bounding box center [796, 369] width 434 height 21
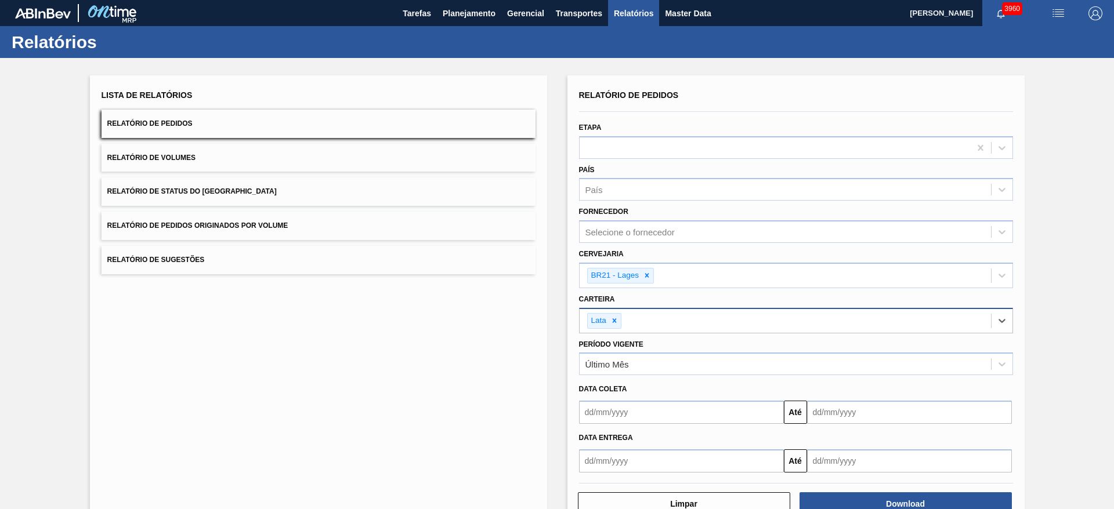
click at [640, 408] on input "text" at bounding box center [681, 412] width 205 height 23
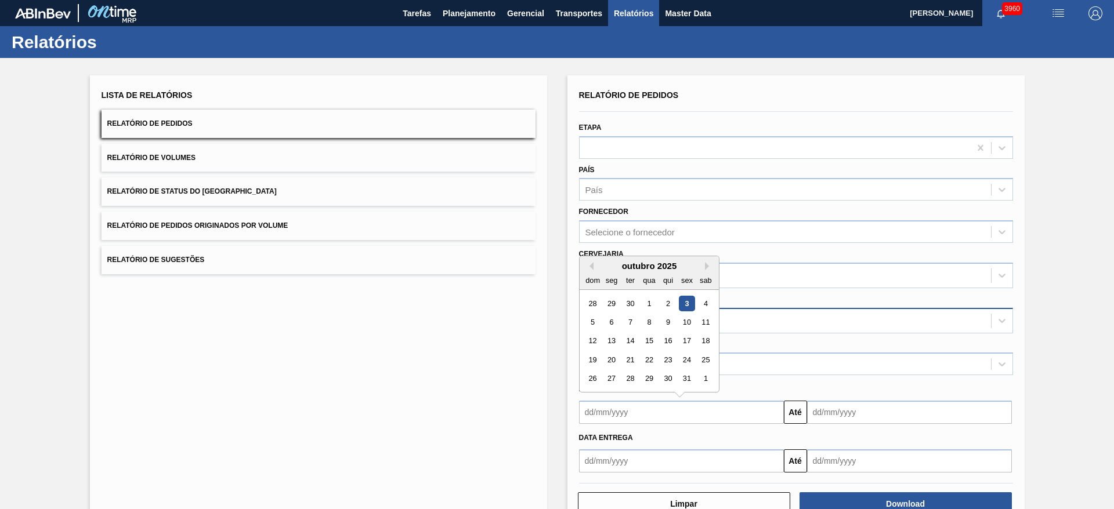
click at [614, 271] on div "dom seg ter qua qui sex sab" at bounding box center [648, 280] width 139 height 19
click at [683, 306] on div "3" at bounding box center [687, 304] width 16 height 16
type input "[DATE]"
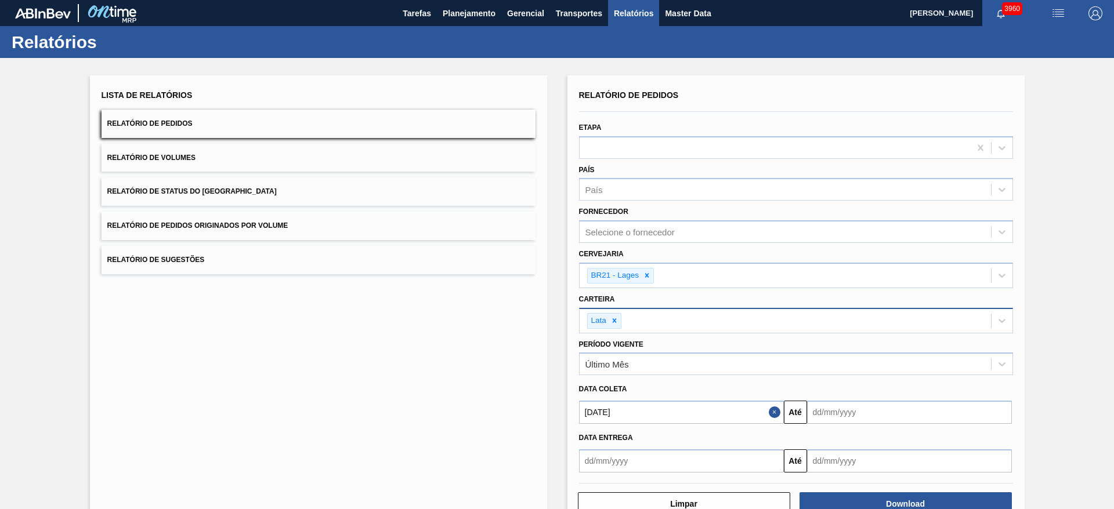
drag, startPoint x: 843, startPoint y: 418, endPoint x: 835, endPoint y: 420, distance: 8.4
click at [843, 418] on input "text" at bounding box center [909, 412] width 205 height 23
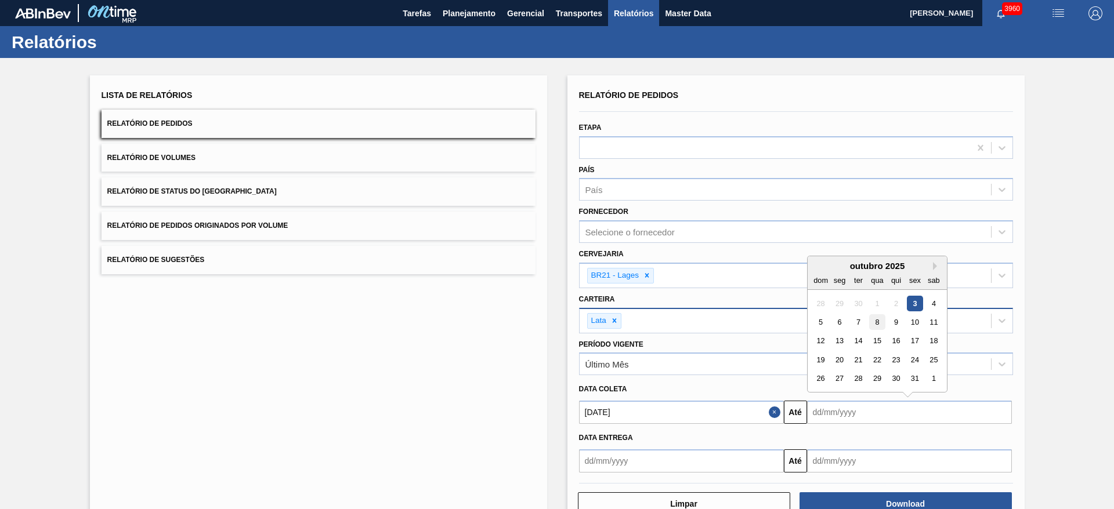
click at [873, 320] on div "8" at bounding box center [877, 322] width 16 height 16
type input "08/10/2025"
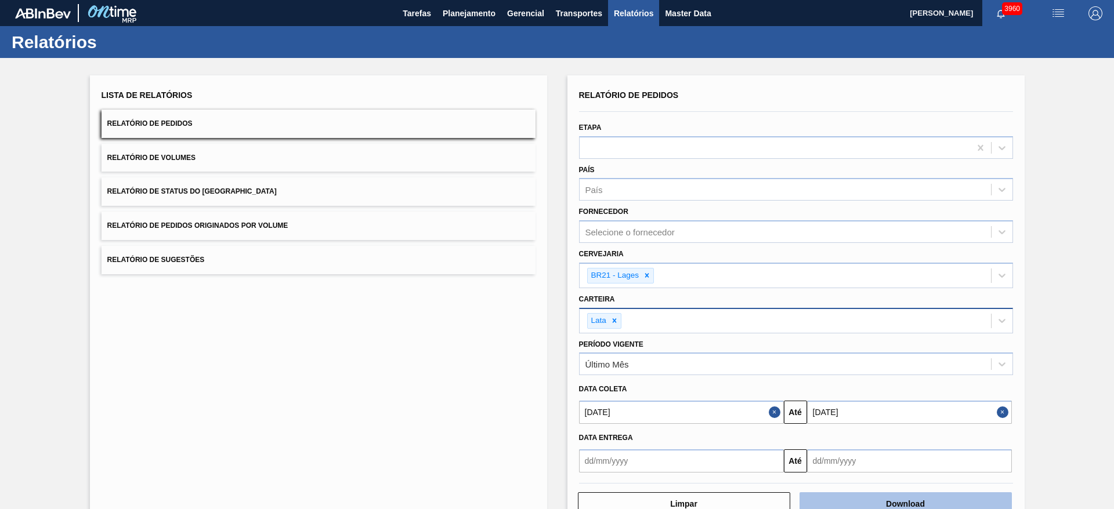
click at [886, 499] on button "Download" at bounding box center [905, 503] width 212 height 23
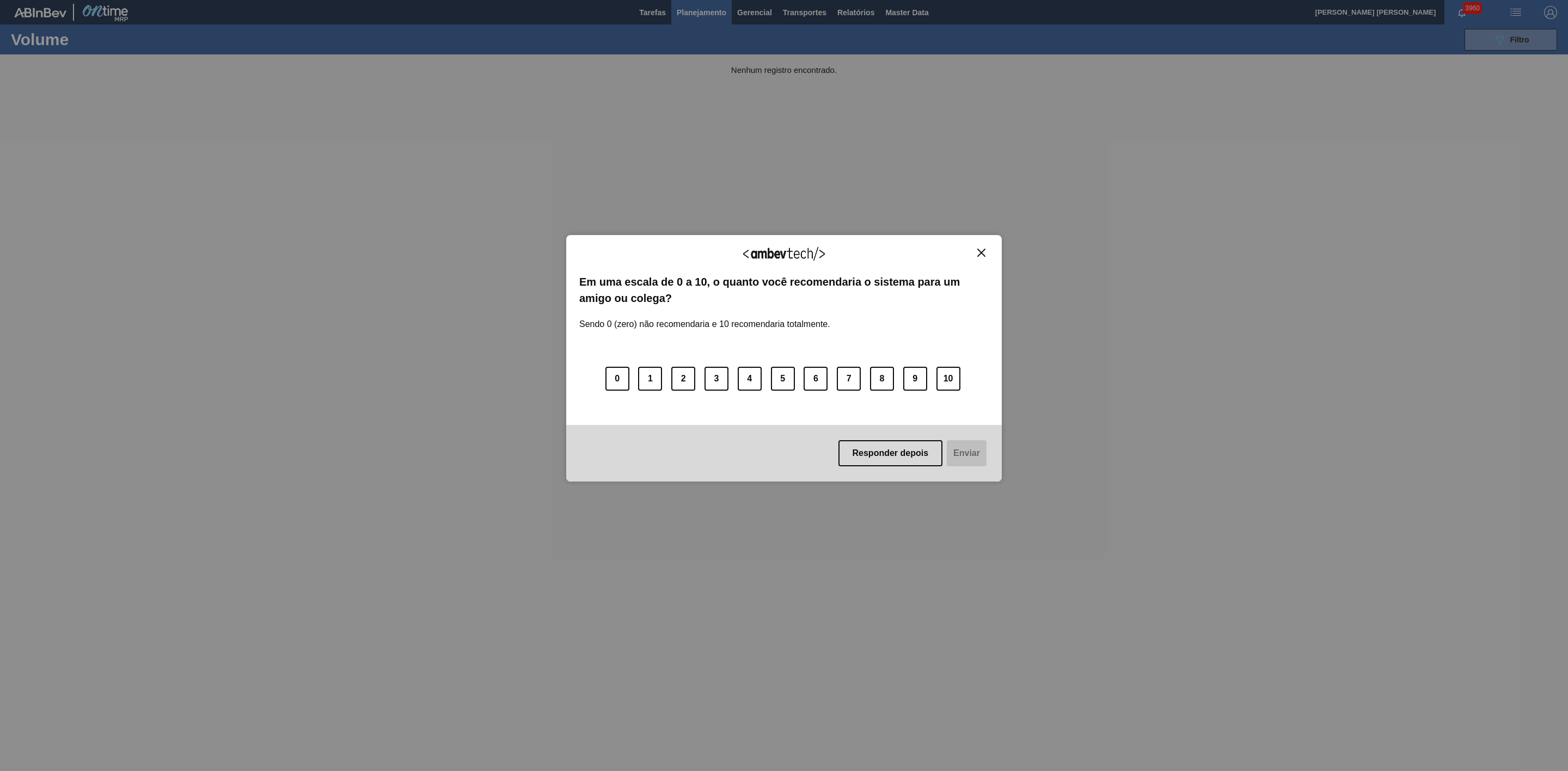
click at [981, 253] on img "Close" at bounding box center [981, 252] width 8 height 8
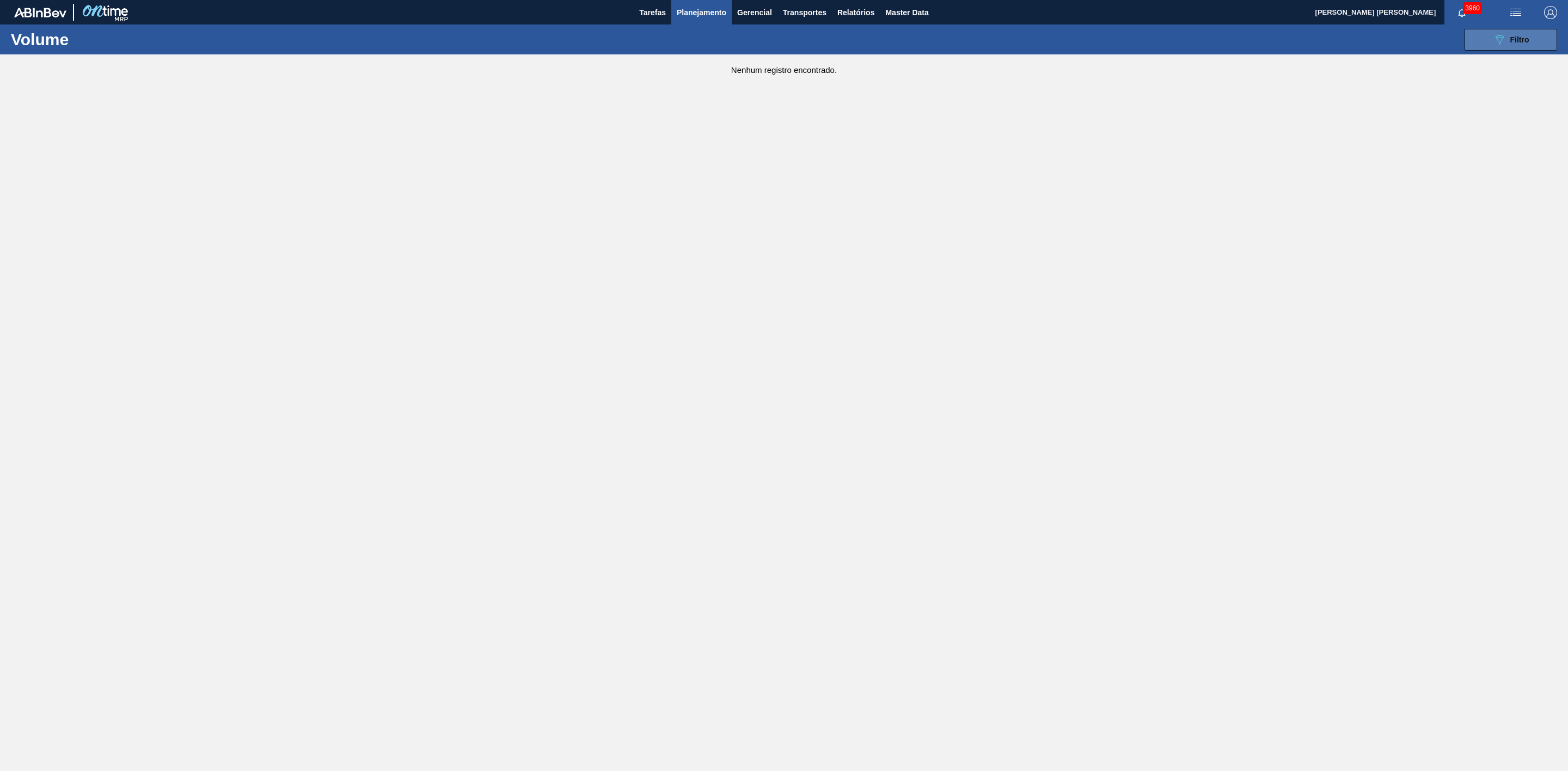
click at [1474, 46] on button "089F7B8B-B2A5-4AFE-B5C0-19BA573D28AC Filtro" at bounding box center [1510, 39] width 93 height 22
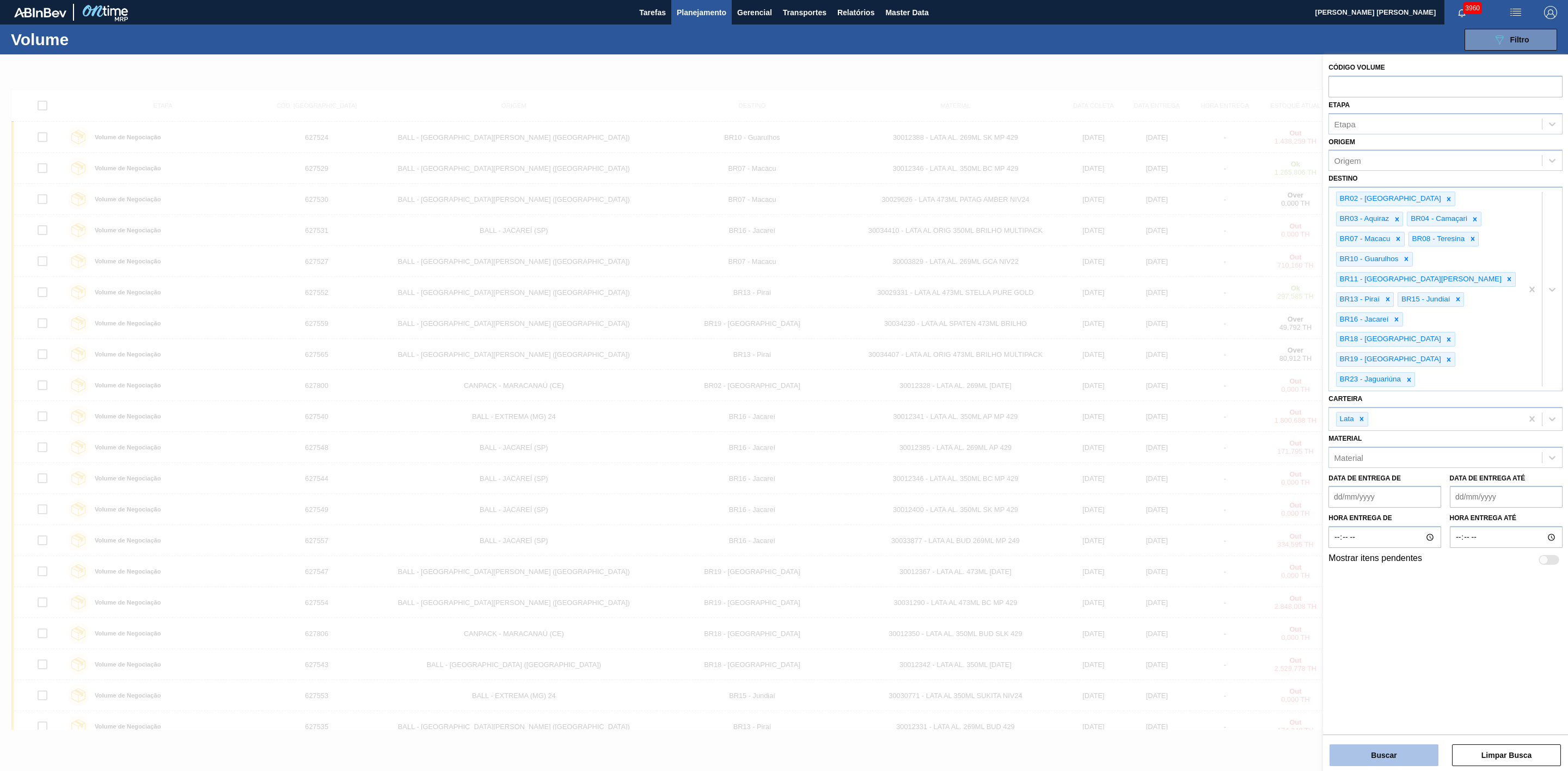
click at [1393, 748] on button "Buscar" at bounding box center [1384, 755] width 109 height 22
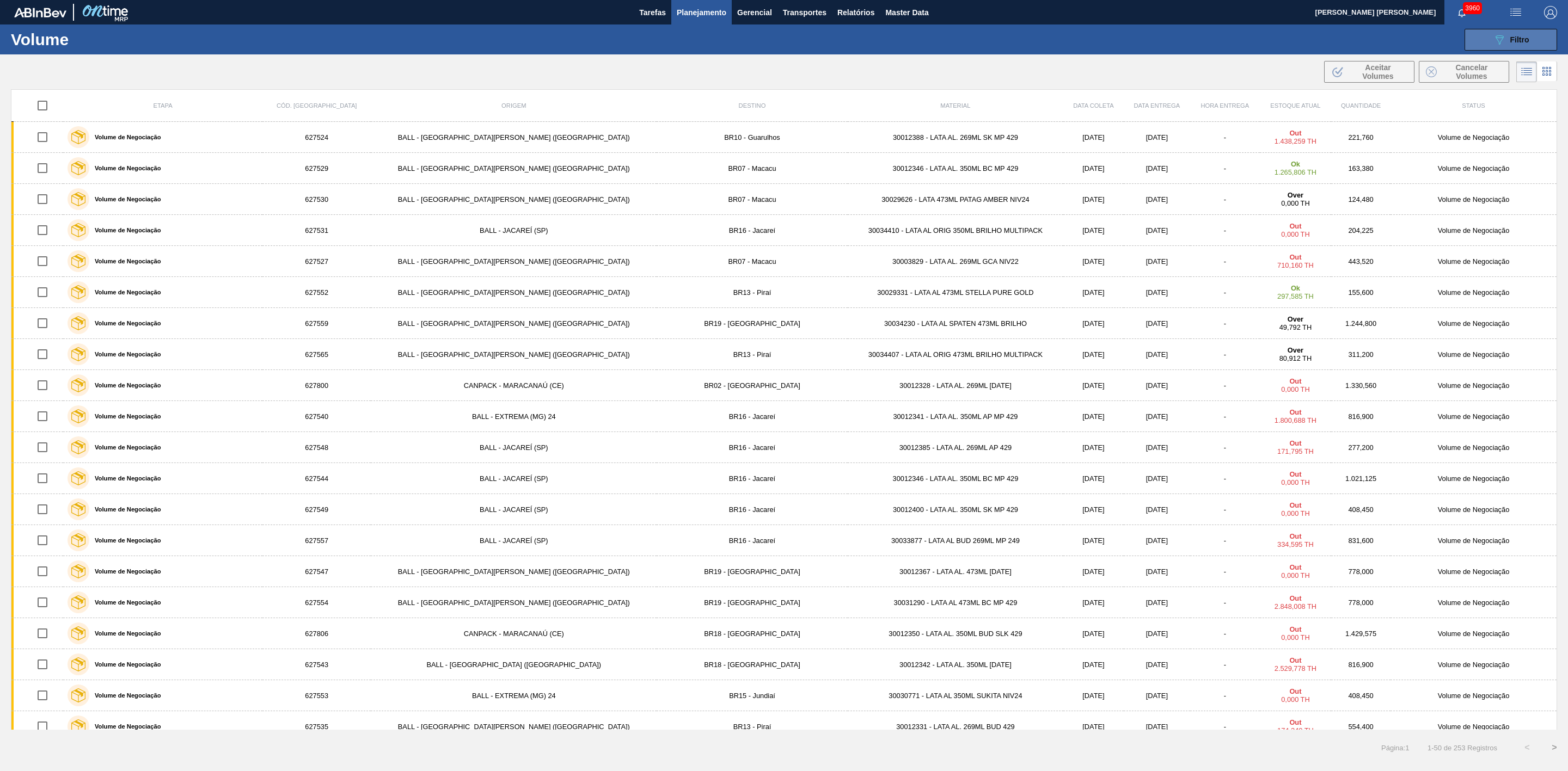
click at [1511, 38] on span "Filtro" at bounding box center [1519, 39] width 19 height 8
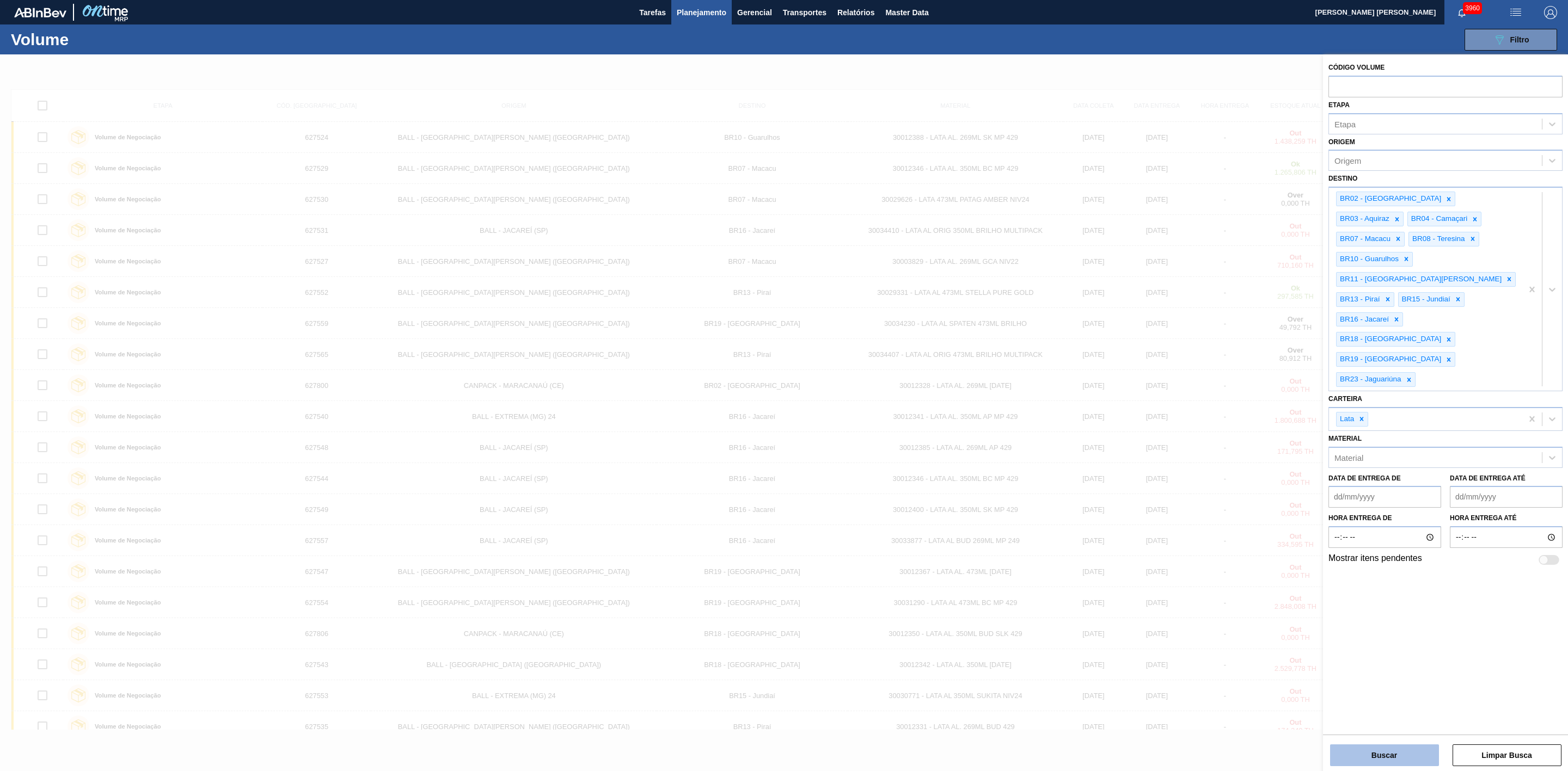
click at [1385, 748] on button "Buscar" at bounding box center [1384, 755] width 109 height 22
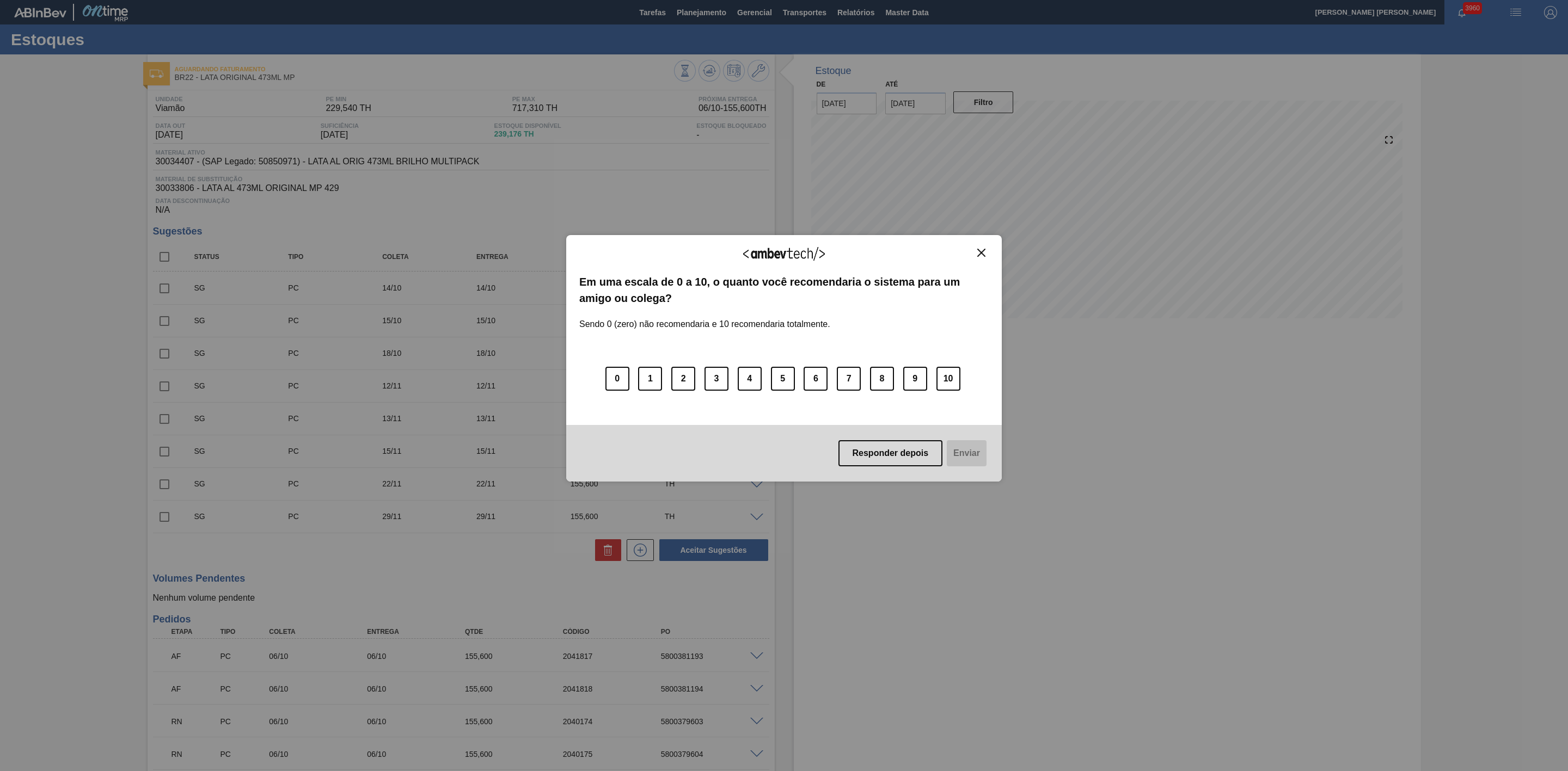
click at [983, 253] on img "Close" at bounding box center [981, 252] width 8 height 8
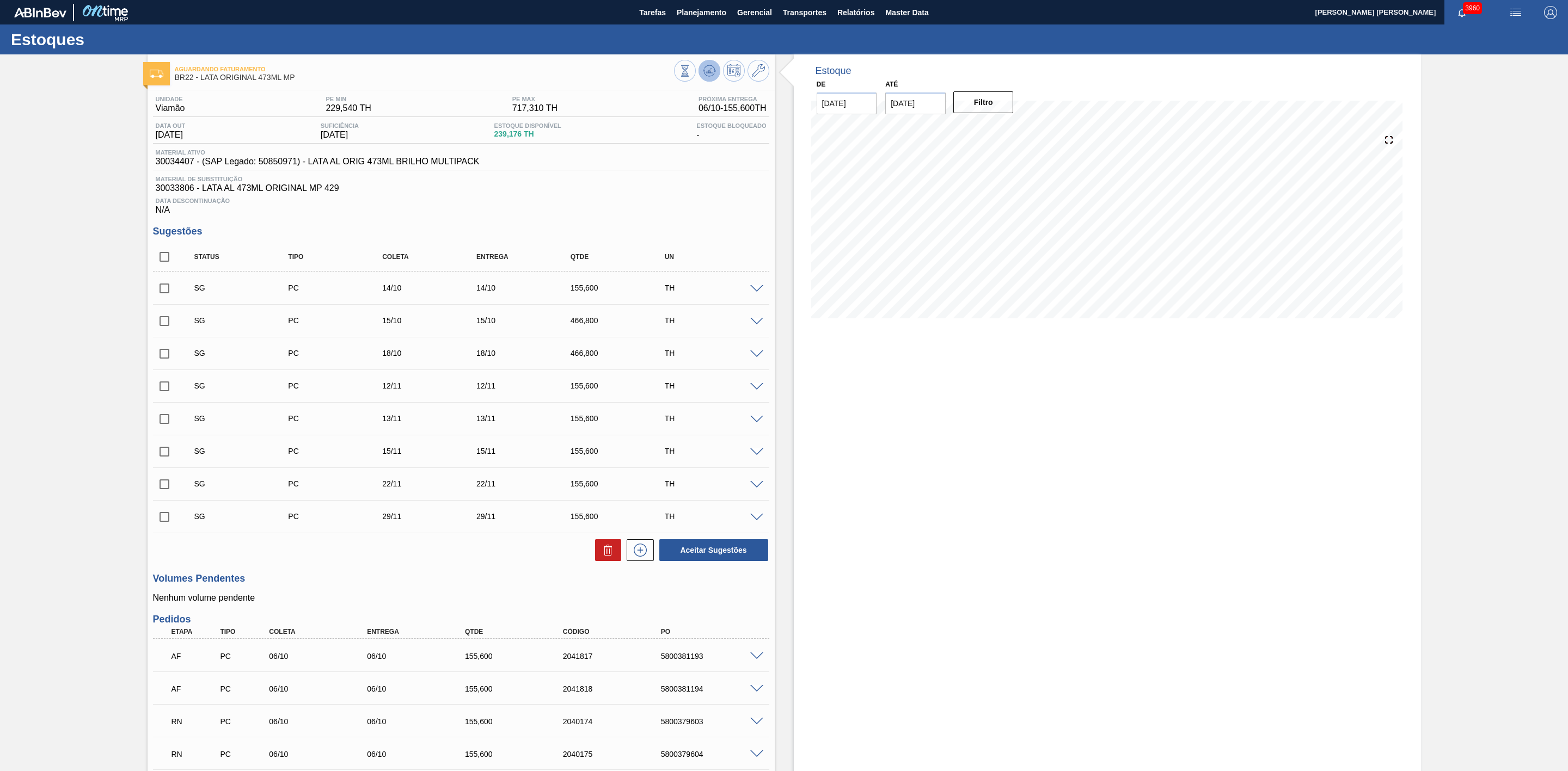
click at [705, 66] on icon at bounding box center [709, 70] width 13 height 13
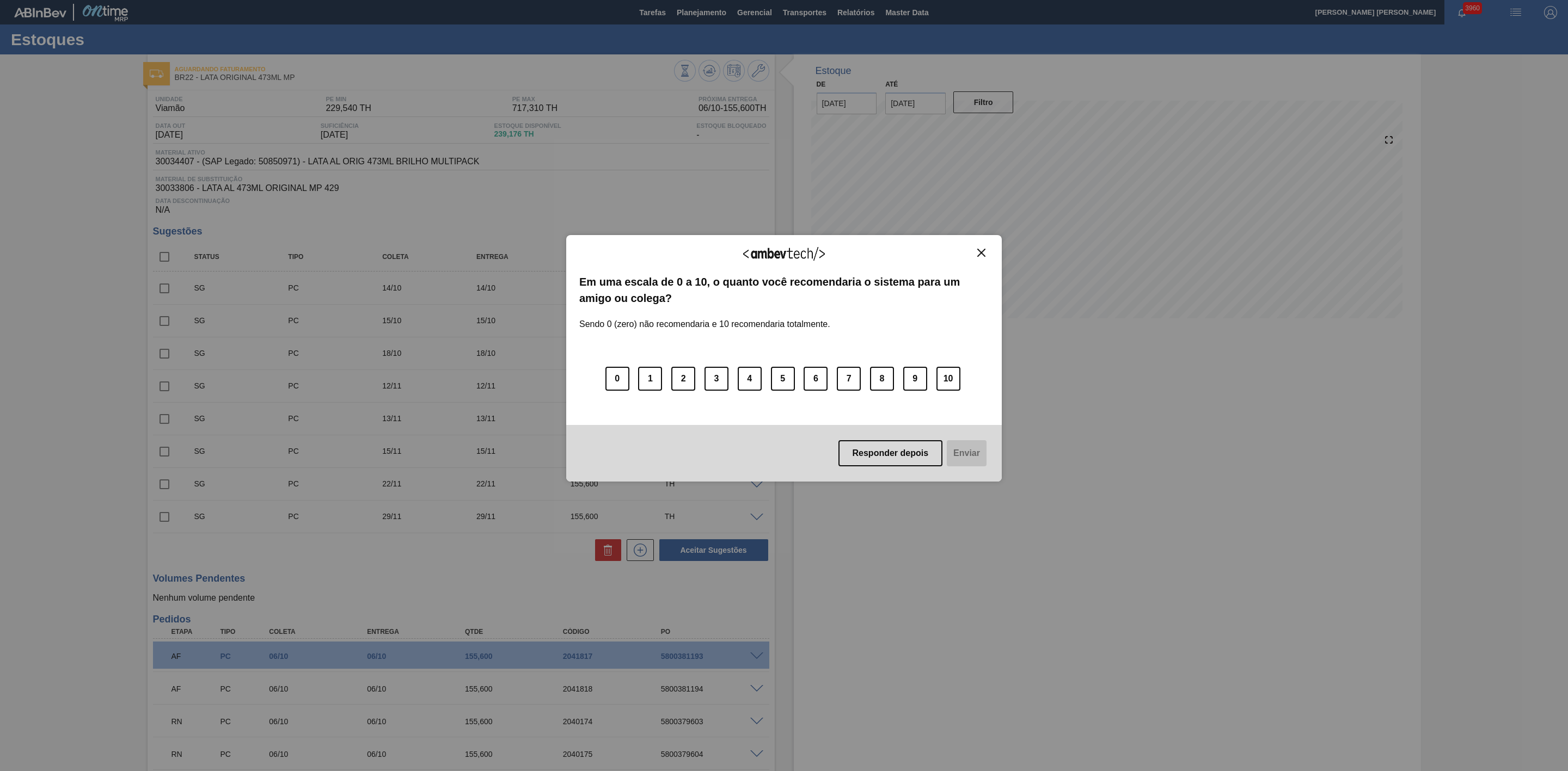
click at [982, 253] on img "Close" at bounding box center [981, 252] width 8 height 8
click at [979, 253] on img "Close" at bounding box center [981, 252] width 8 height 8
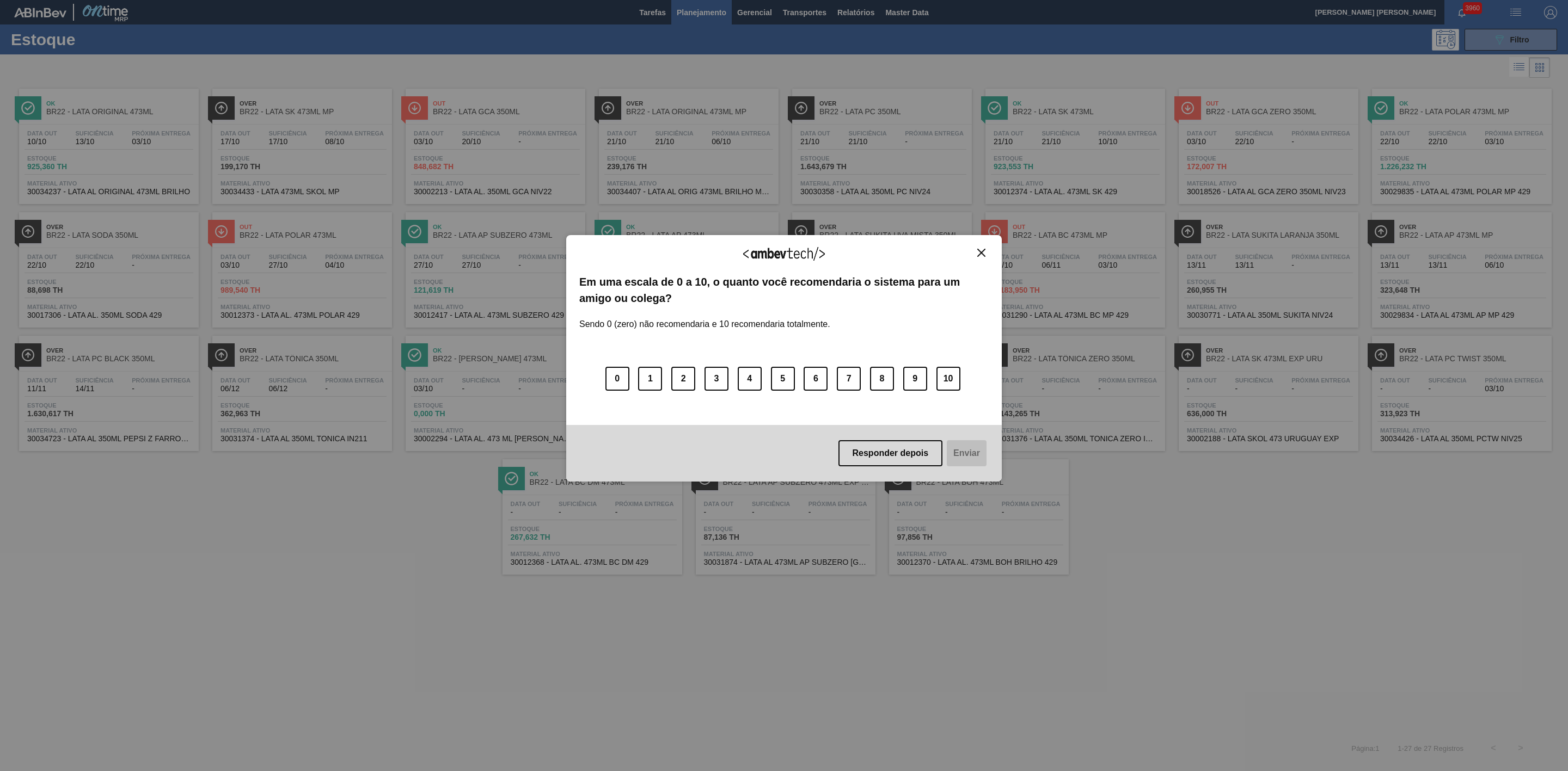
click at [979, 253] on img "Close" at bounding box center [981, 252] width 8 height 8
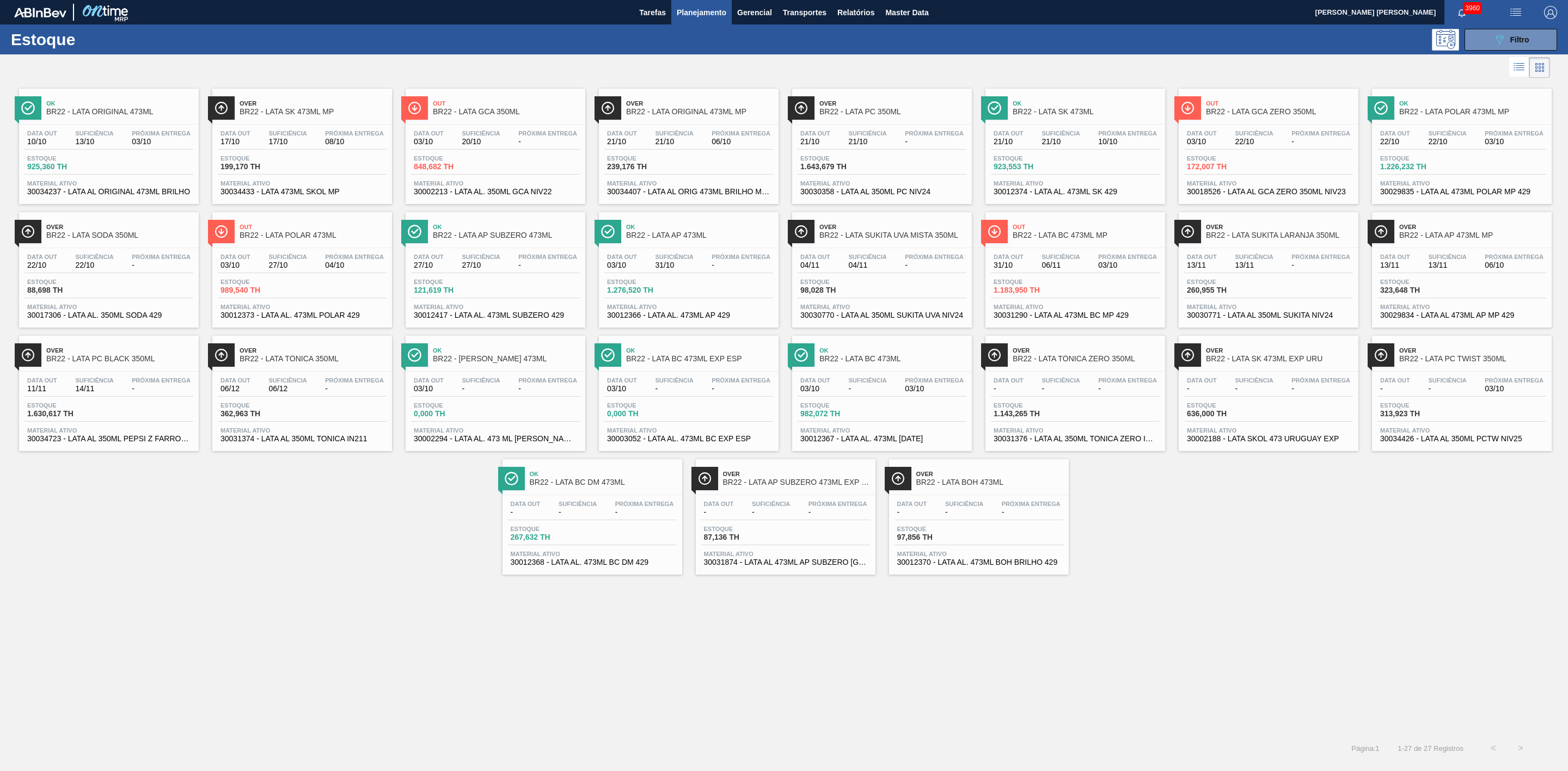
click at [703, 16] on span "Planejamento" at bounding box center [701, 12] width 50 height 13
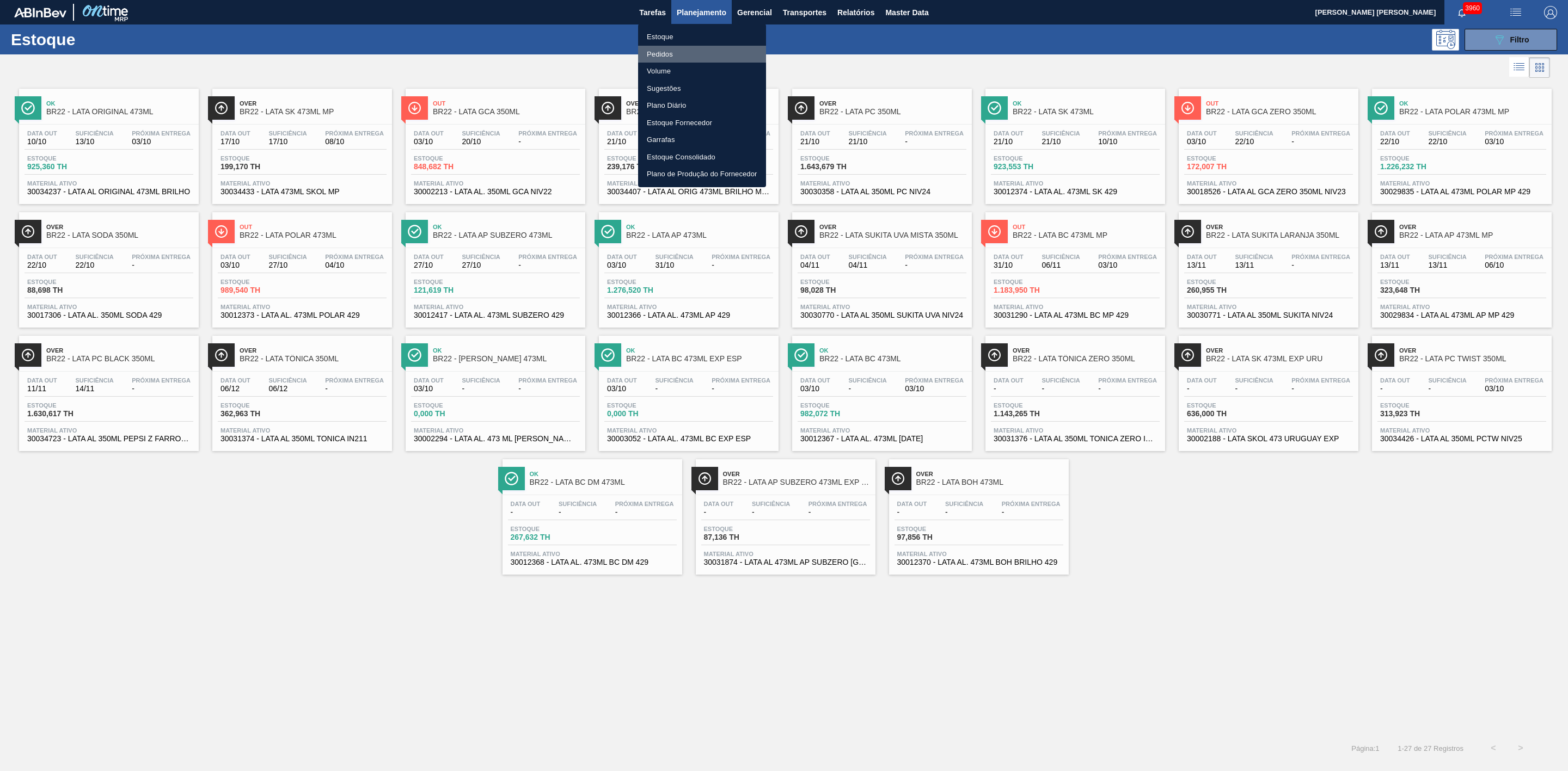
click at [659, 53] on li "Pedidos" at bounding box center [702, 54] width 128 height 18
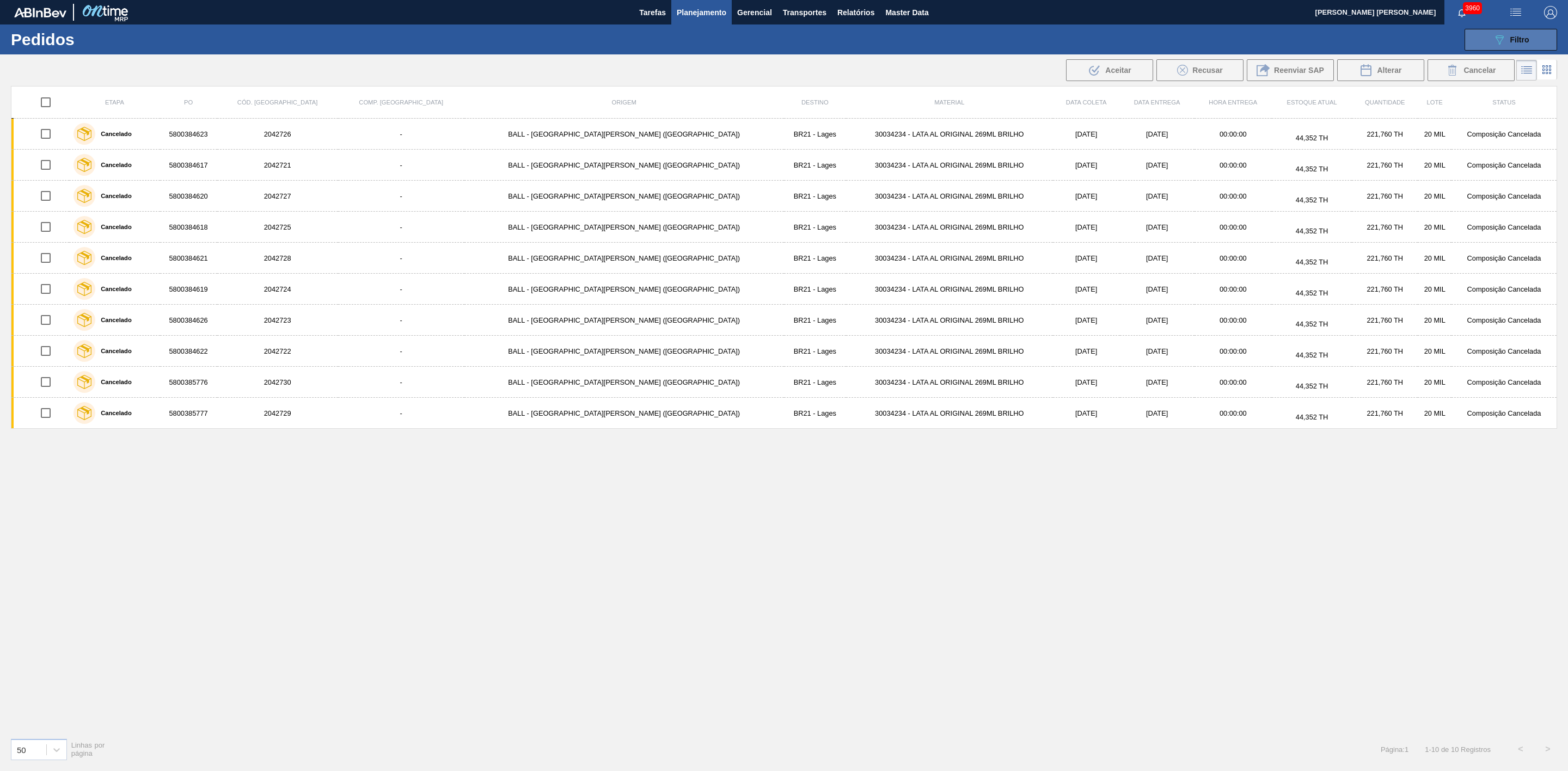
click at [1520, 43] on span "Filtro" at bounding box center [1519, 39] width 19 height 8
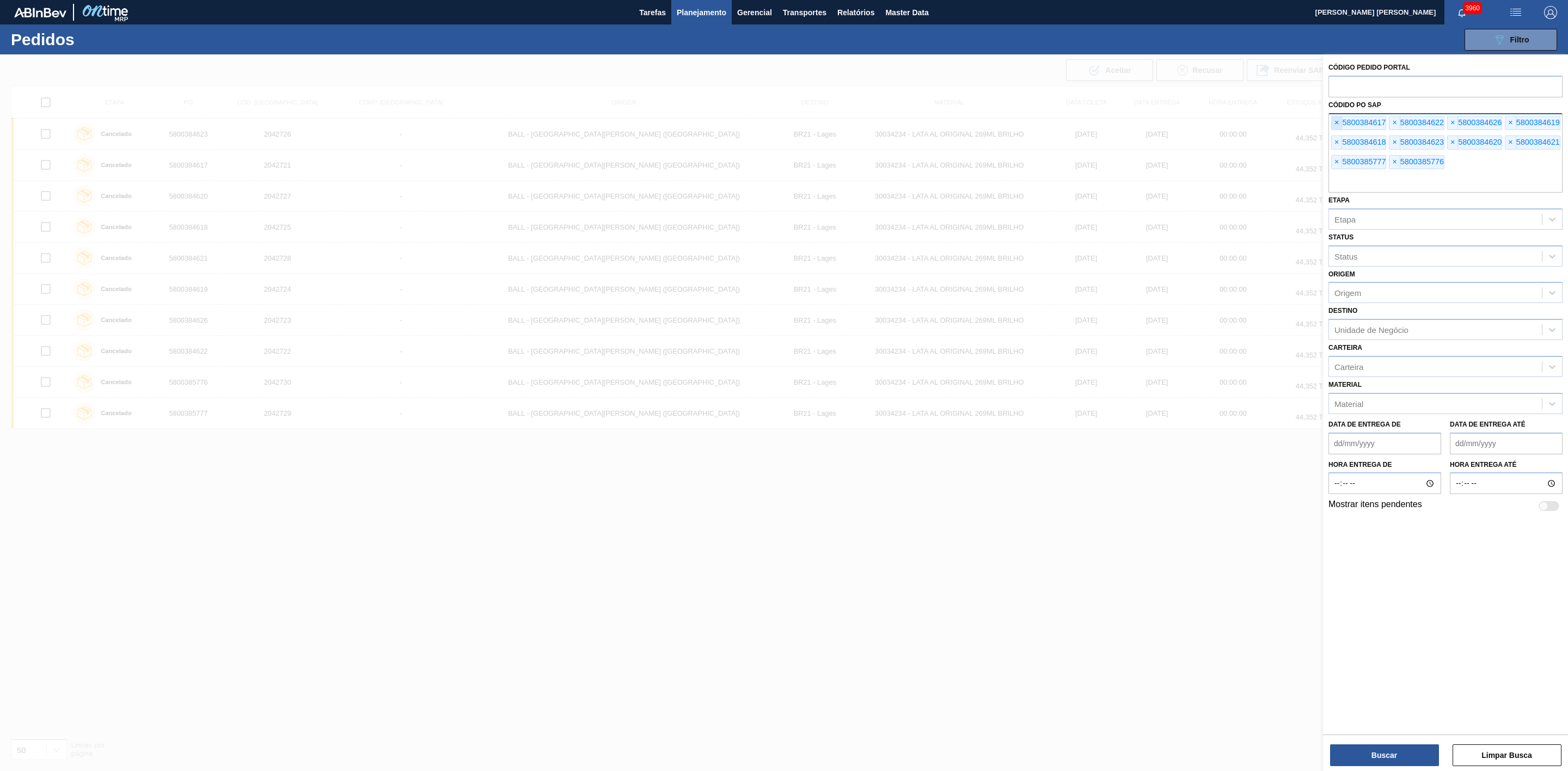
click at [1334, 121] on span "×" at bounding box center [1336, 123] width 10 height 13
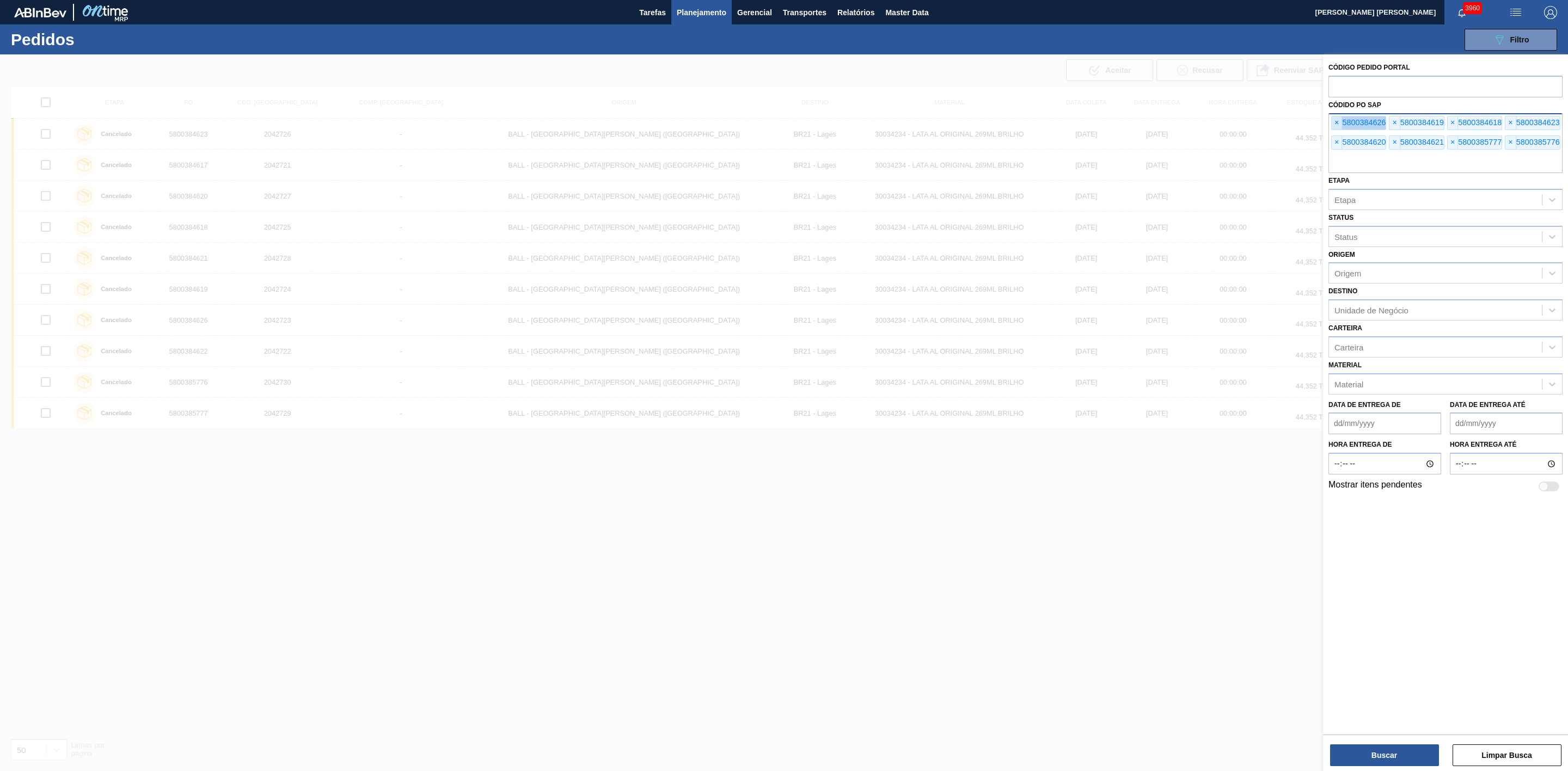
click at [1334, 121] on span "×" at bounding box center [1336, 123] width 10 height 13
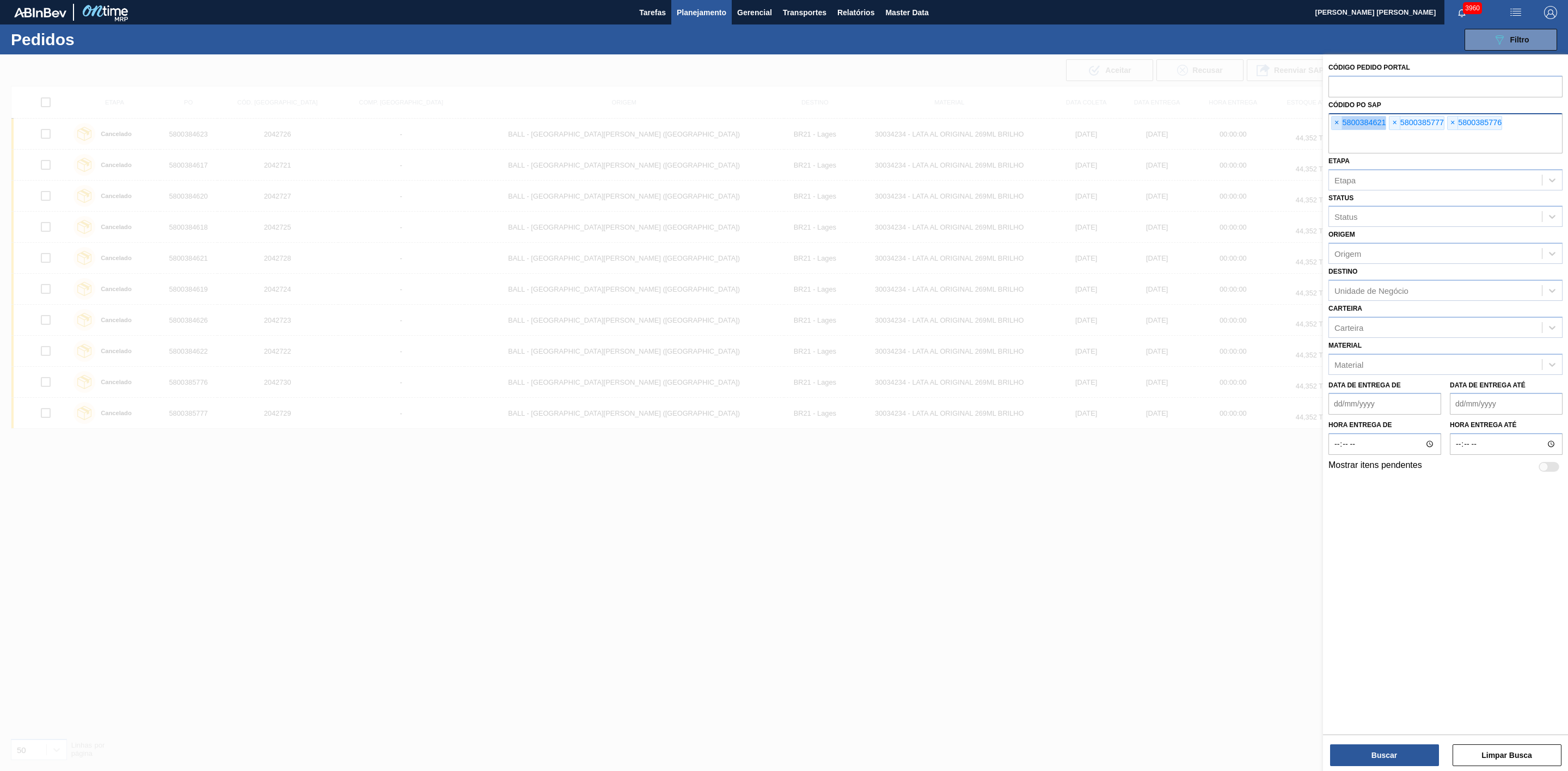
click at [1334, 121] on span "×" at bounding box center [1336, 123] width 10 height 13
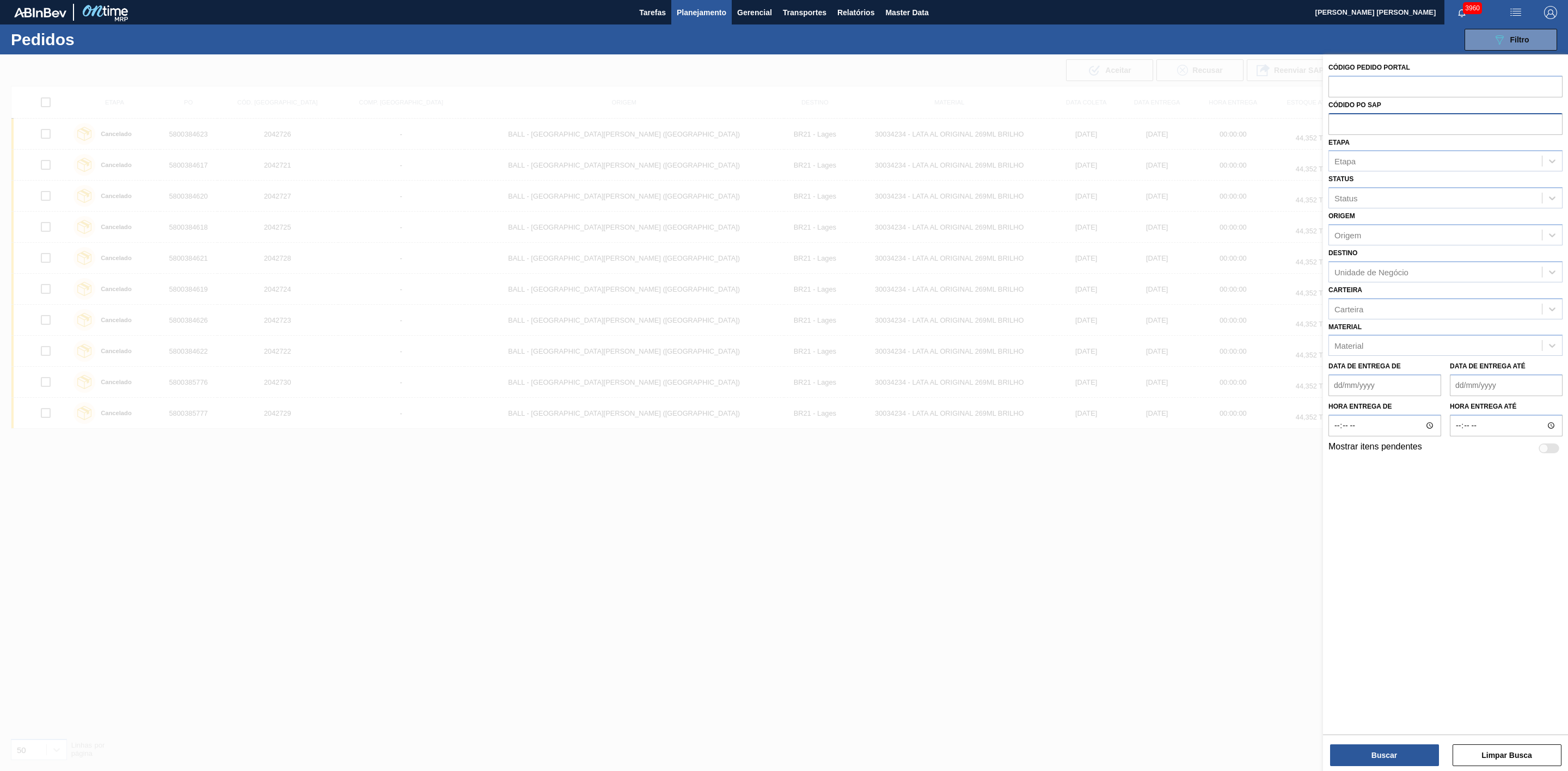
paste input "5800387984"
type input "5800387984"
click at [1416, 746] on button "Buscar" at bounding box center [1384, 755] width 109 height 22
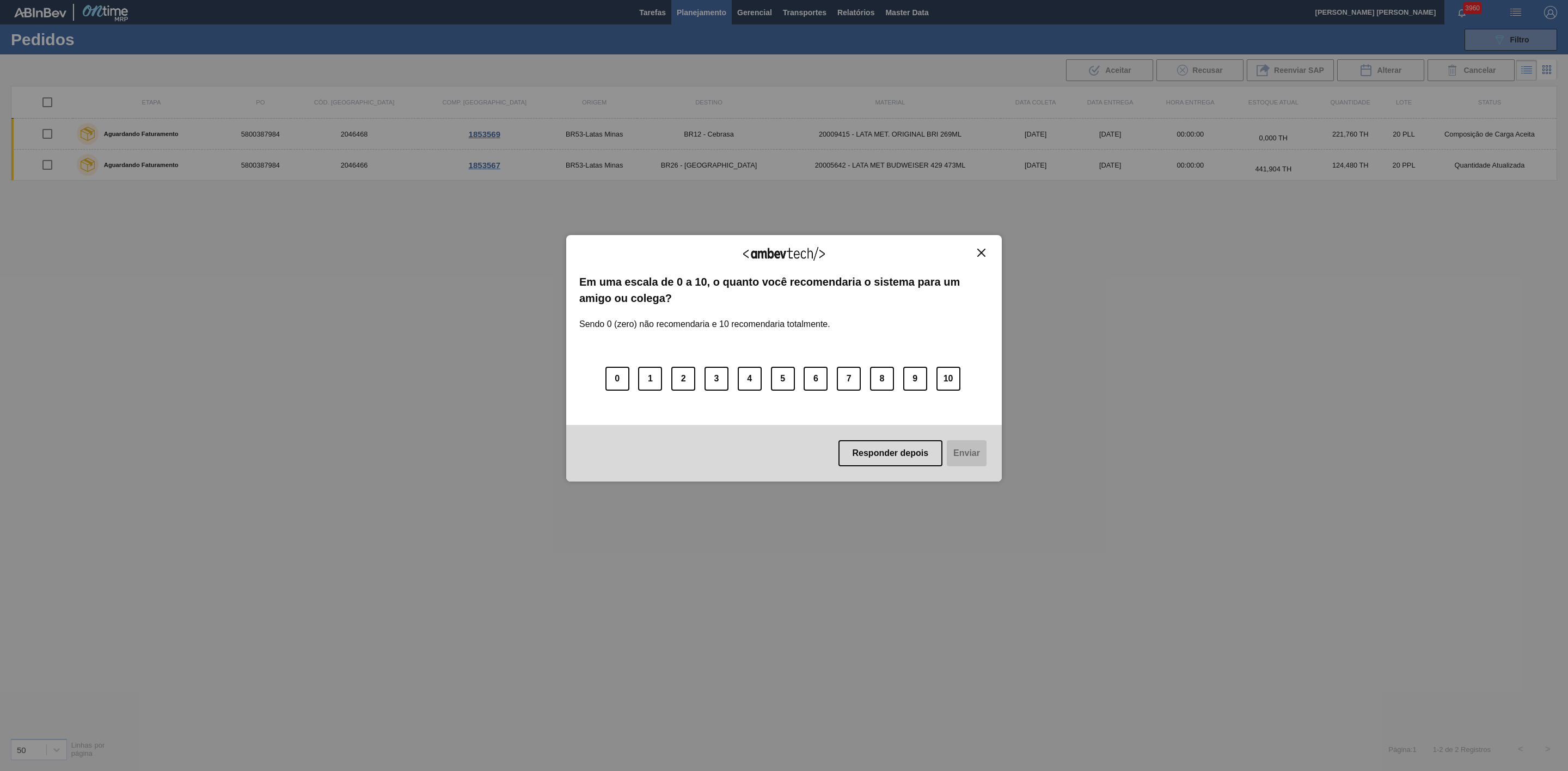
click at [986, 253] on button "Close" at bounding box center [982, 253] width 15 height 9
click at [983, 249] on img "Close" at bounding box center [981, 252] width 8 height 8
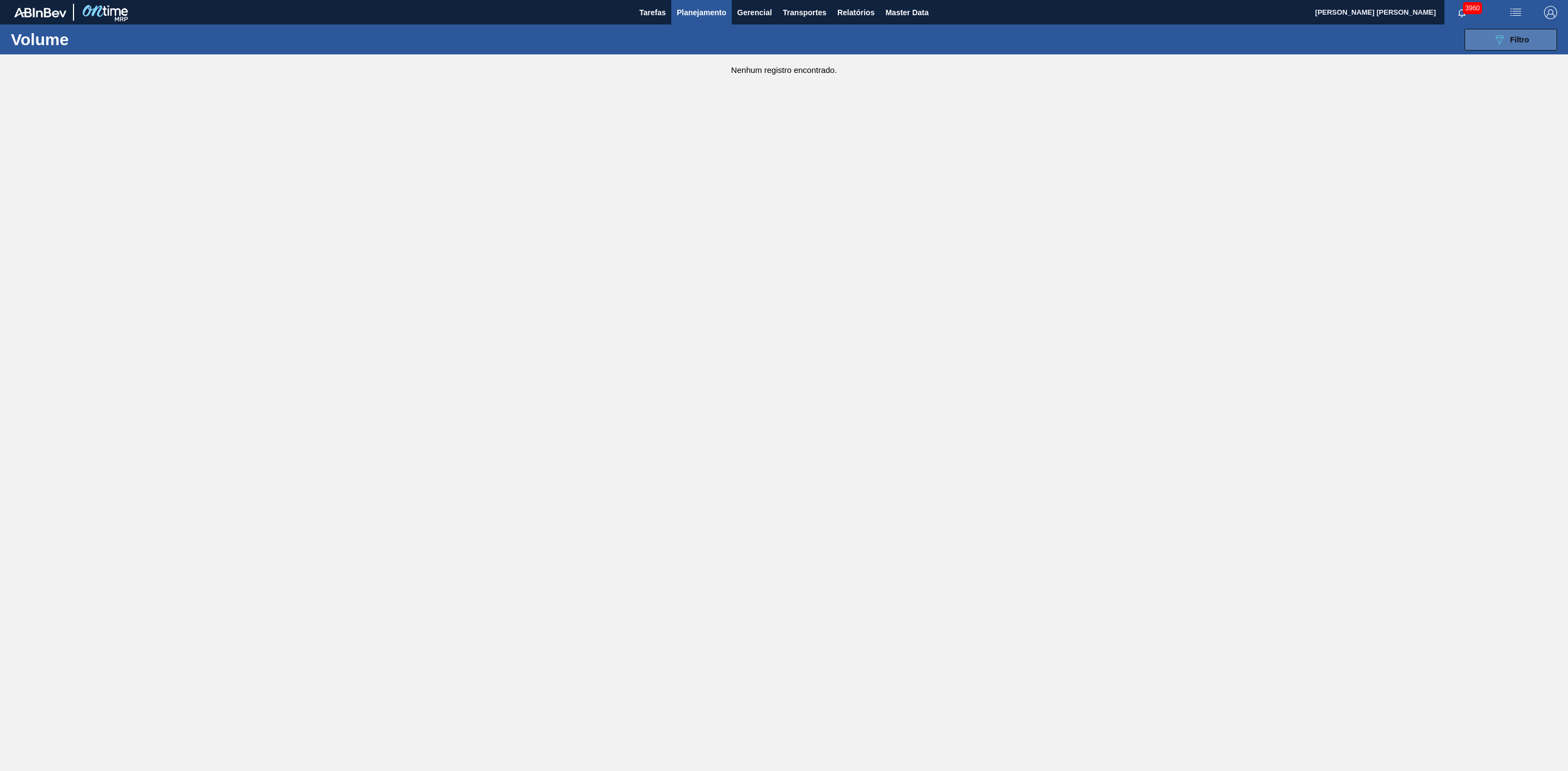
click at [1510, 39] on span "Filtro" at bounding box center [1519, 39] width 19 height 8
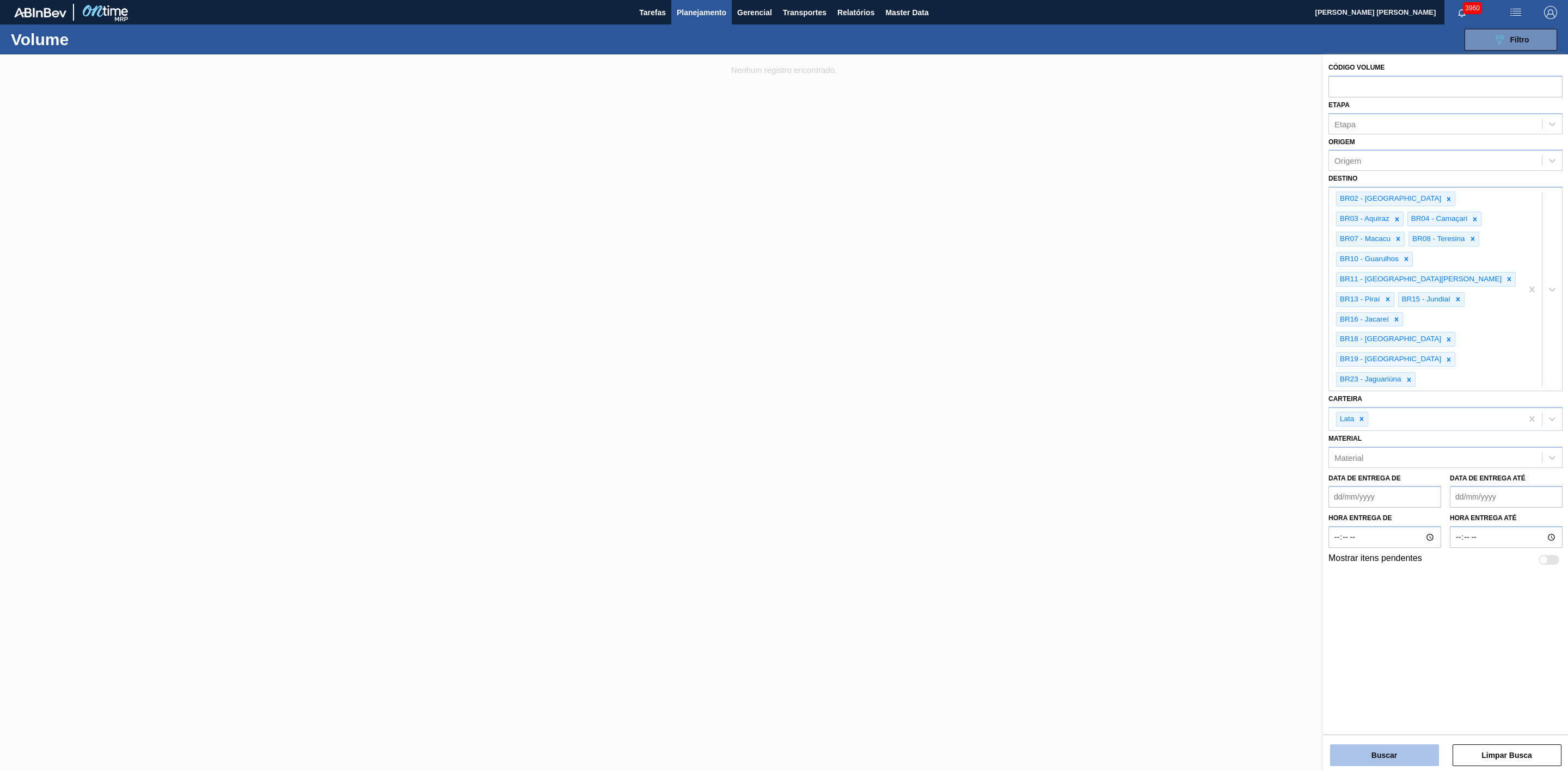
click at [1401, 761] on button "Buscar" at bounding box center [1384, 755] width 109 height 22
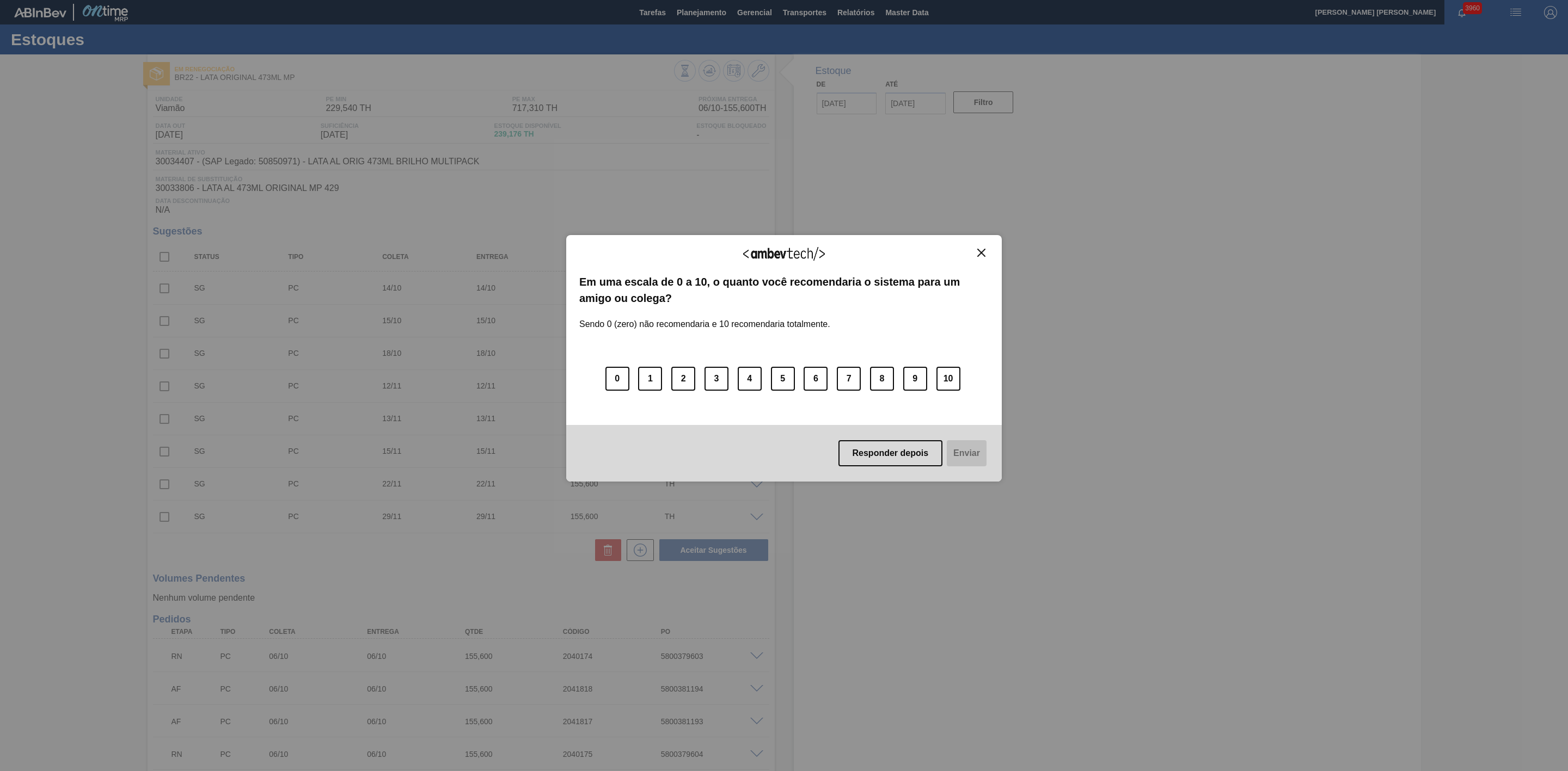
type input "[DATE]"
click at [982, 253] on img "Close" at bounding box center [981, 252] width 8 height 8
